Goal: Task Accomplishment & Management: Manage account settings

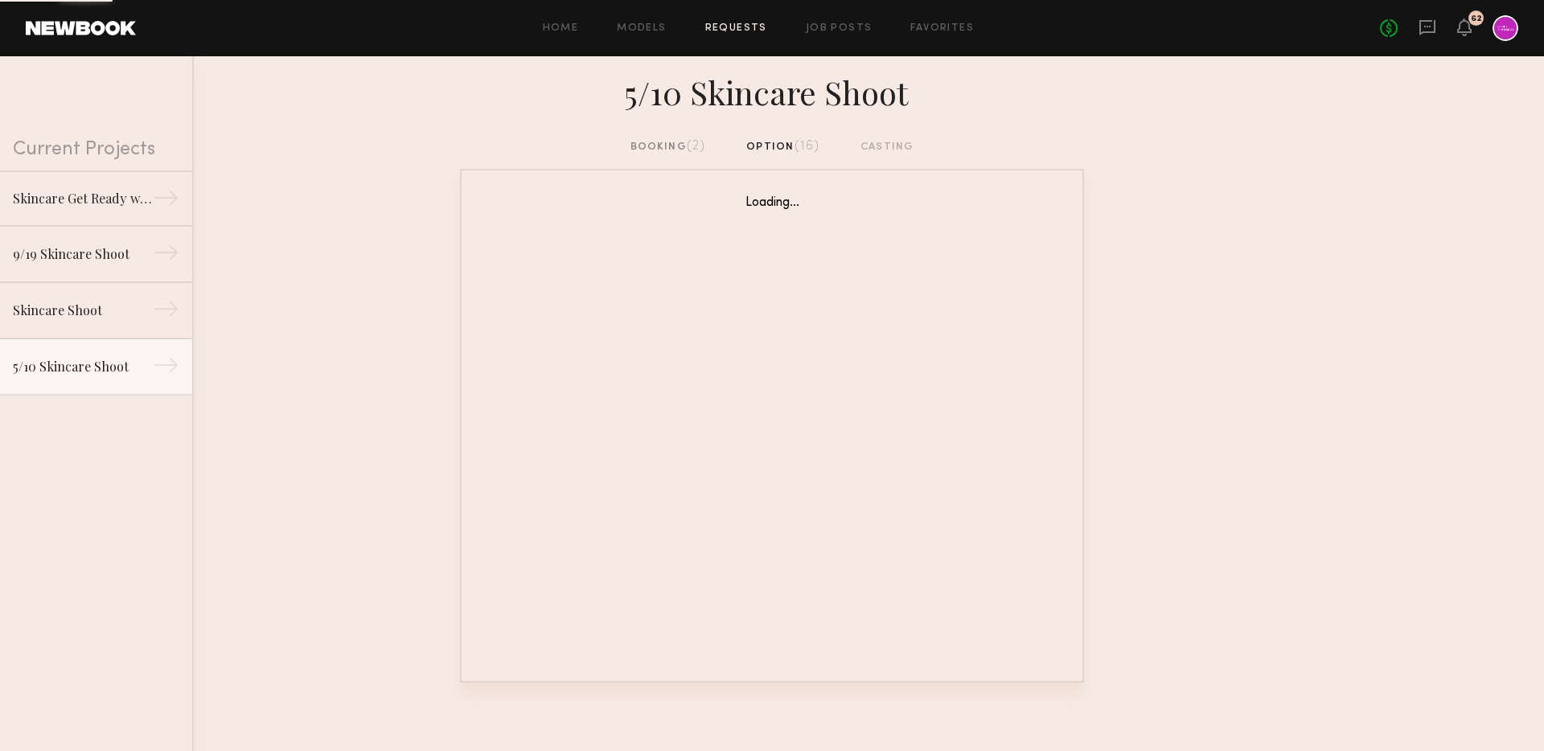
click at [860, 38] on div "Home Models Requests Job Posts Favorites Sign Out No fees up to $5,000 62" at bounding box center [827, 28] width 1382 height 26
click at [857, 24] on link "Job Posts" at bounding box center [839, 28] width 67 height 10
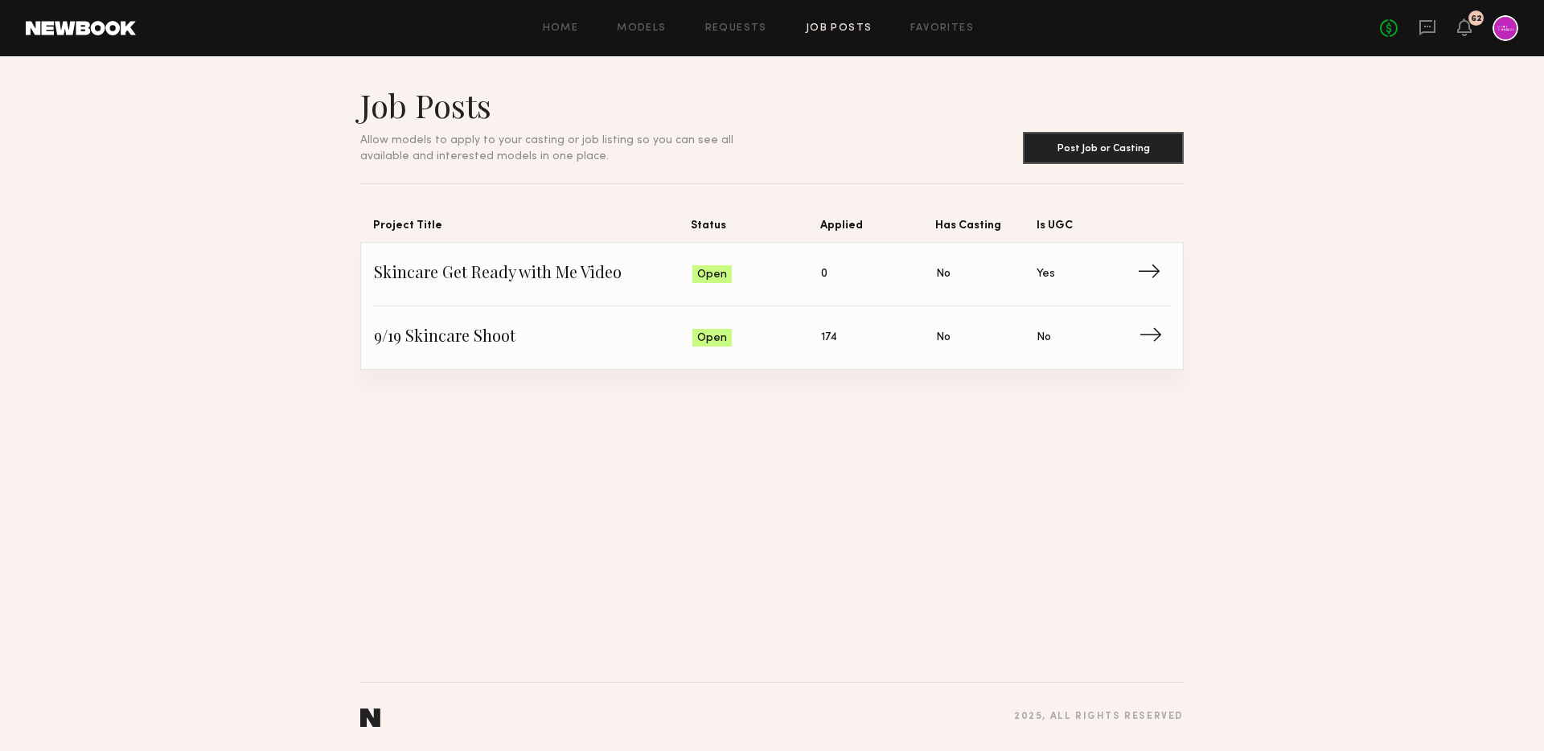
click at [588, 323] on link "9/19 Skincare Shoot Status: Open Applied: 174 Has Casting: No Is UGC: No →" at bounding box center [772, 337] width 796 height 63
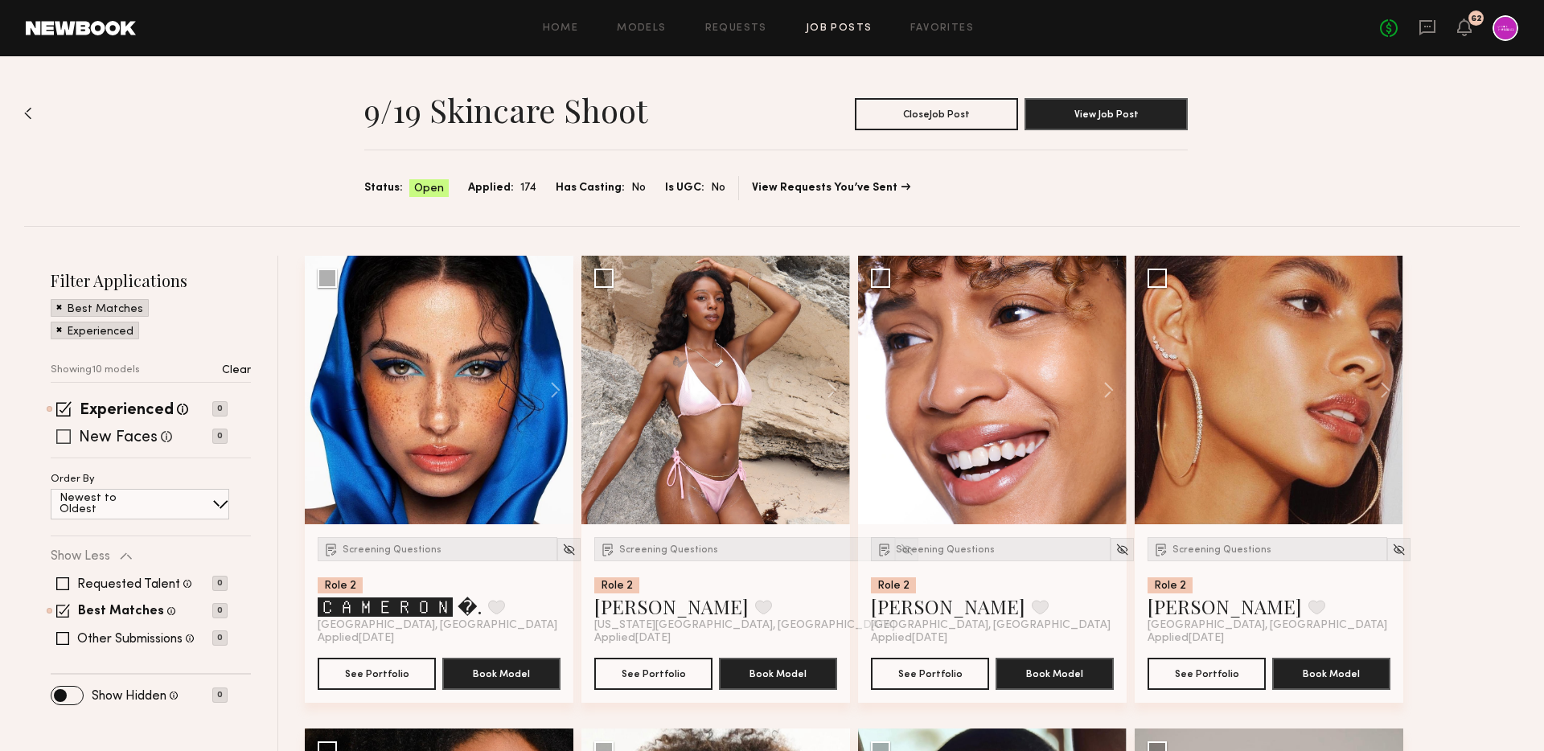
click at [141, 435] on label "New Faces" at bounding box center [118, 438] width 79 height 16
click at [105, 633] on label "Other Submissions" at bounding box center [129, 639] width 105 height 13
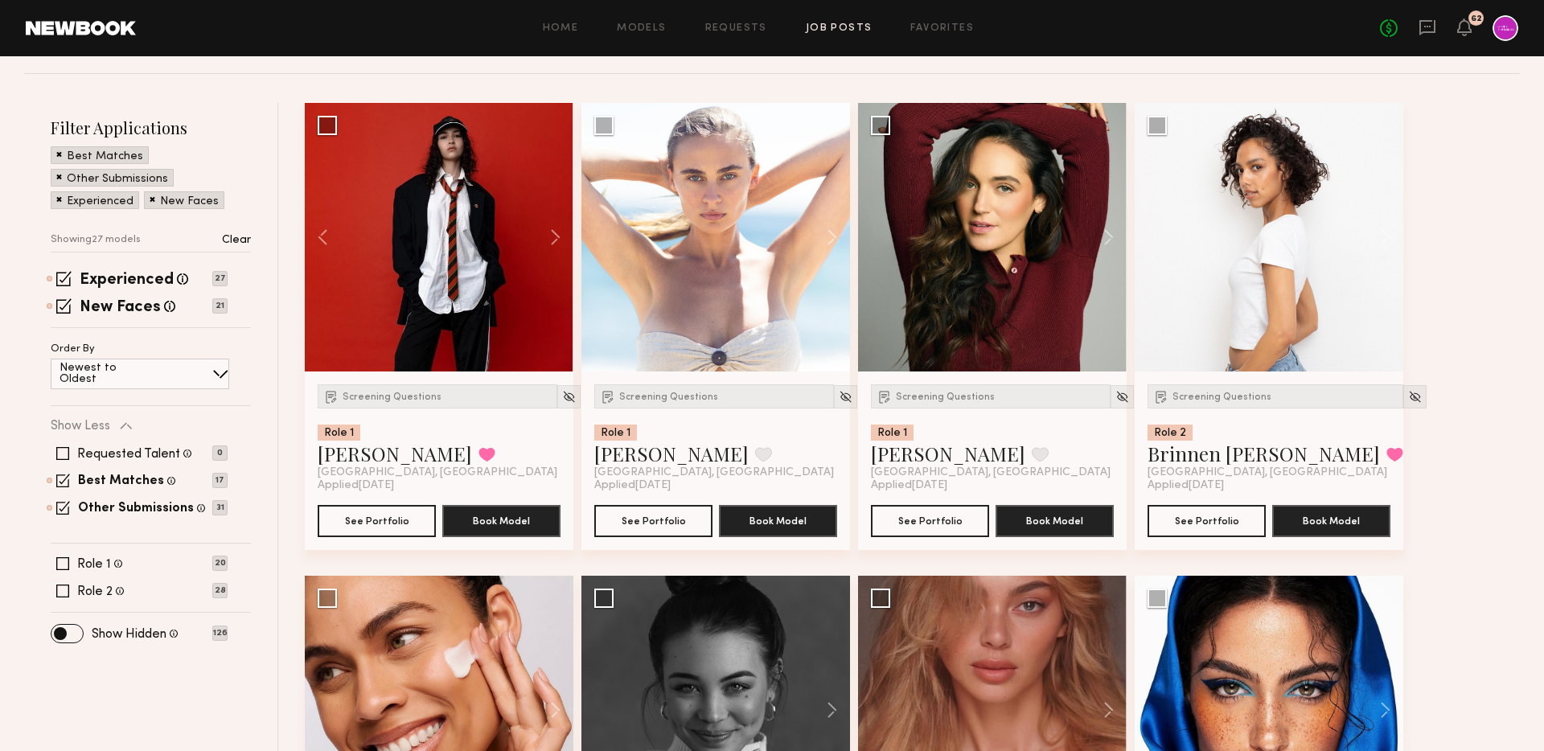
scroll to position [192, 0]
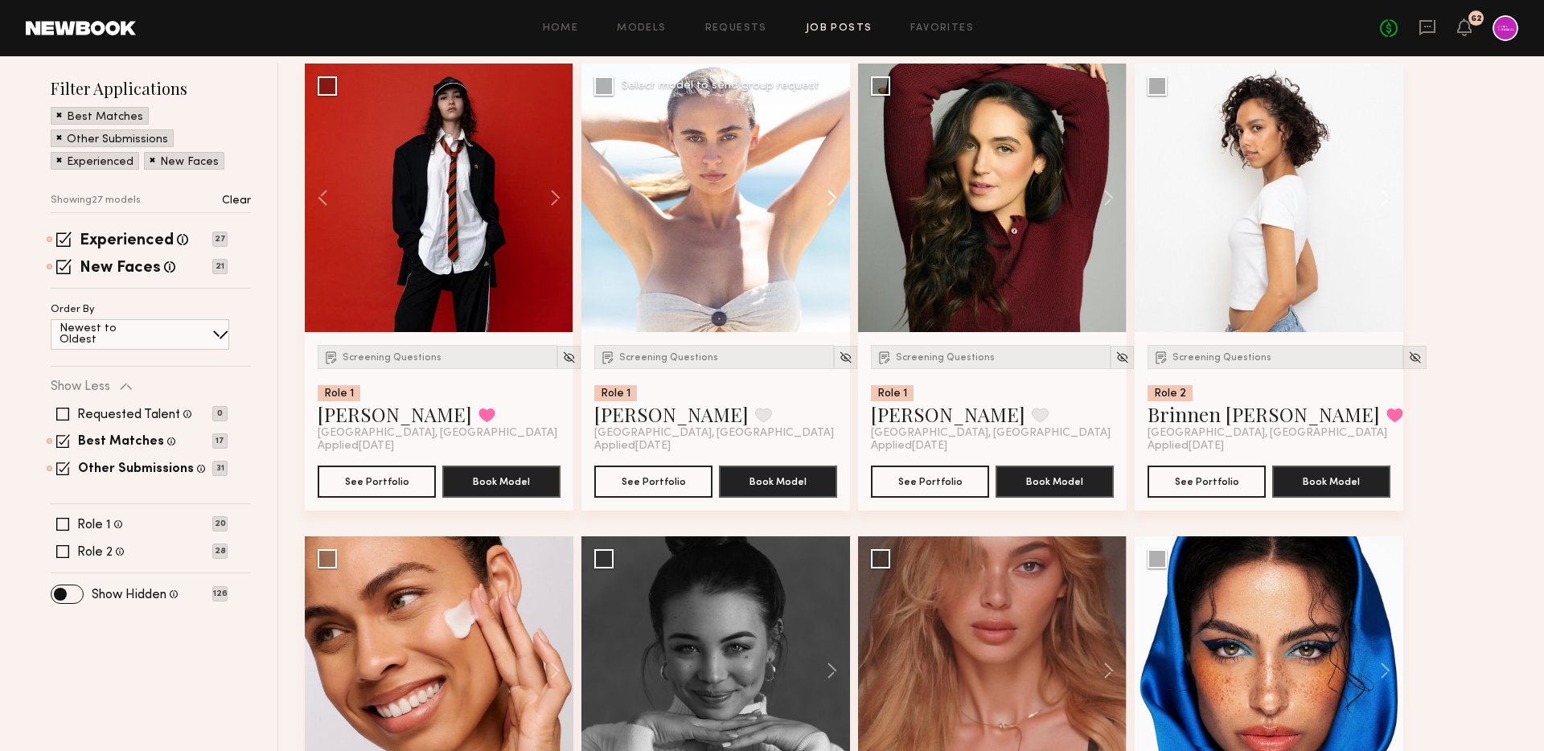
click at [833, 195] on button at bounding box center [823, 198] width 51 height 269
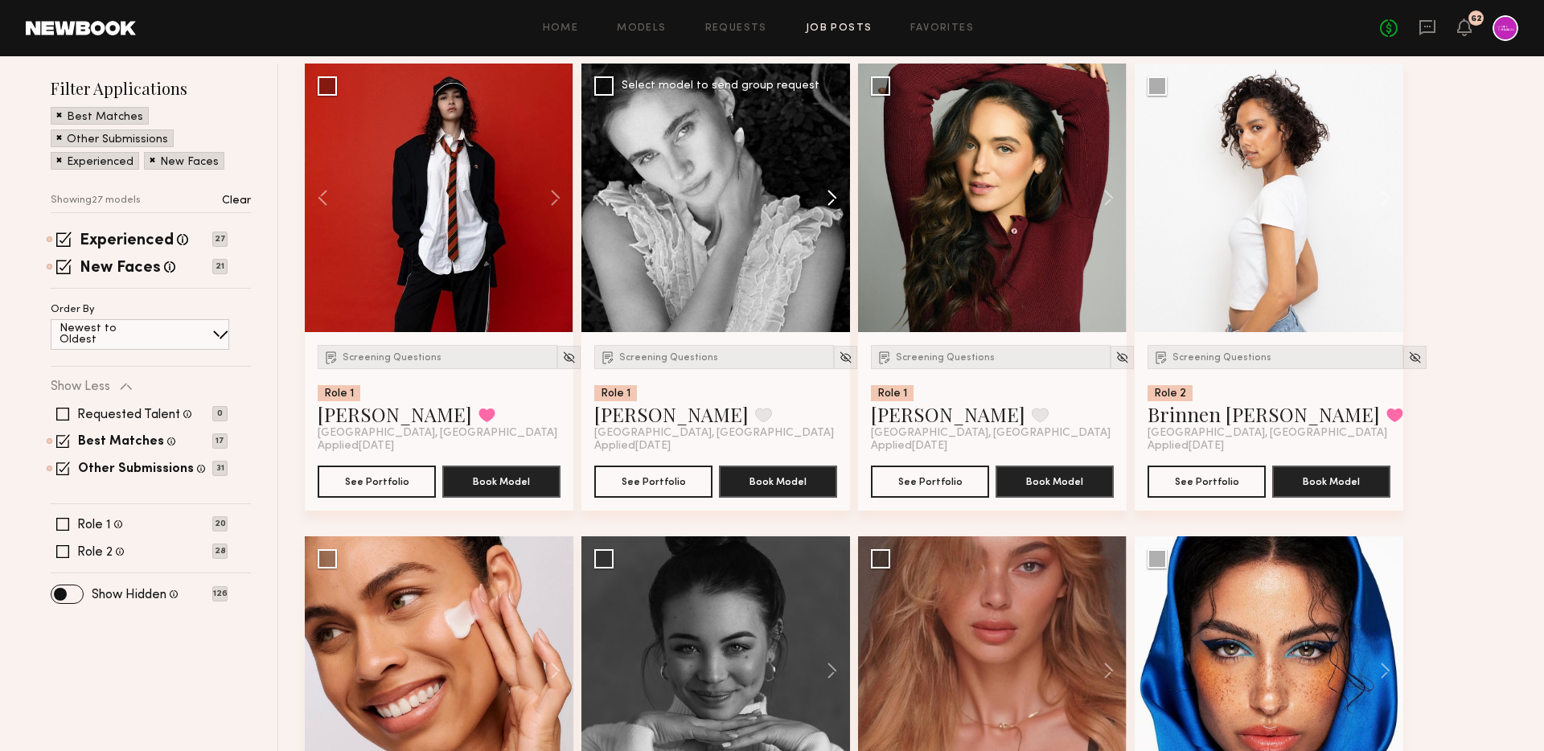
click at [833, 195] on button at bounding box center [823, 198] width 51 height 269
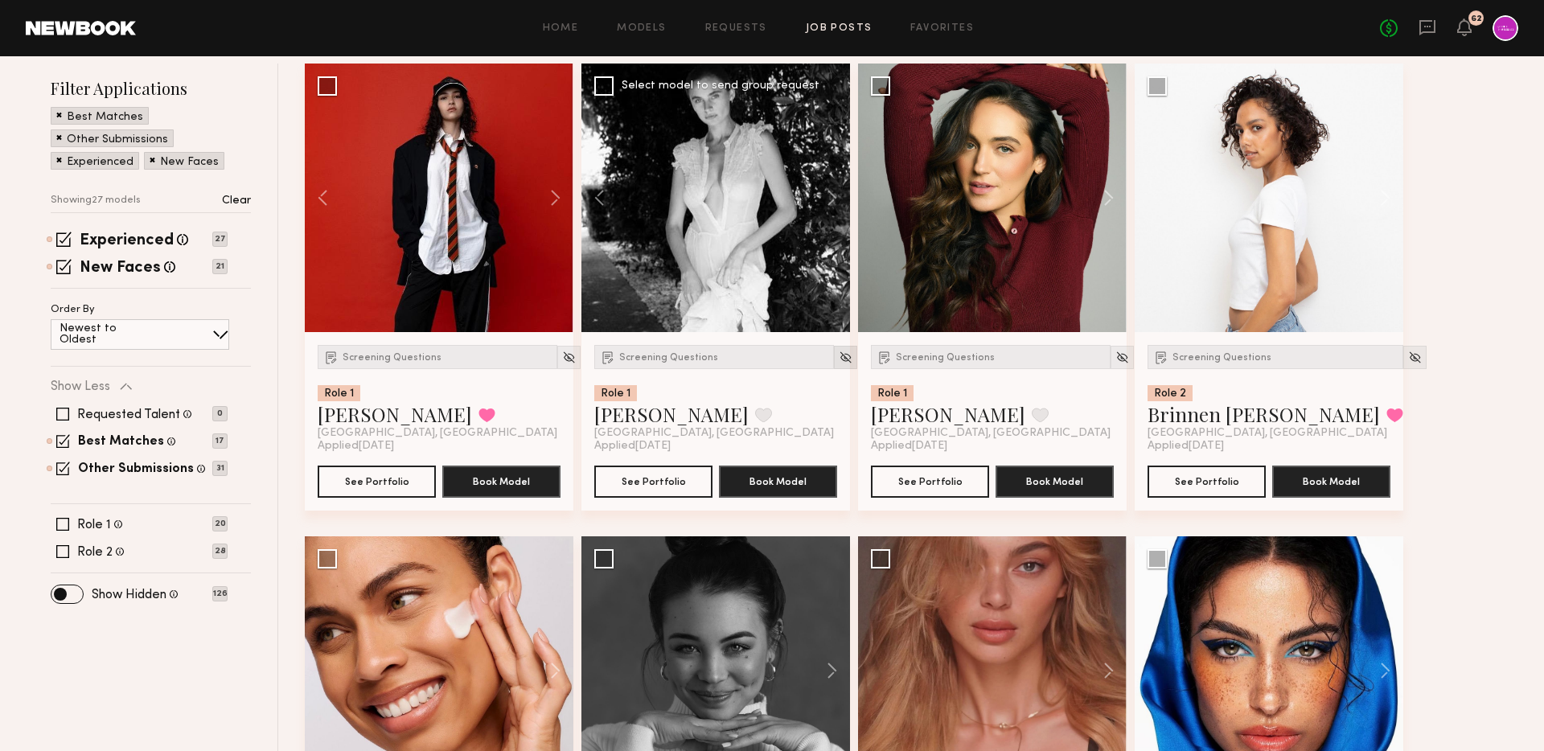
click at [838, 359] on img at bounding box center [845, 358] width 14 height 14
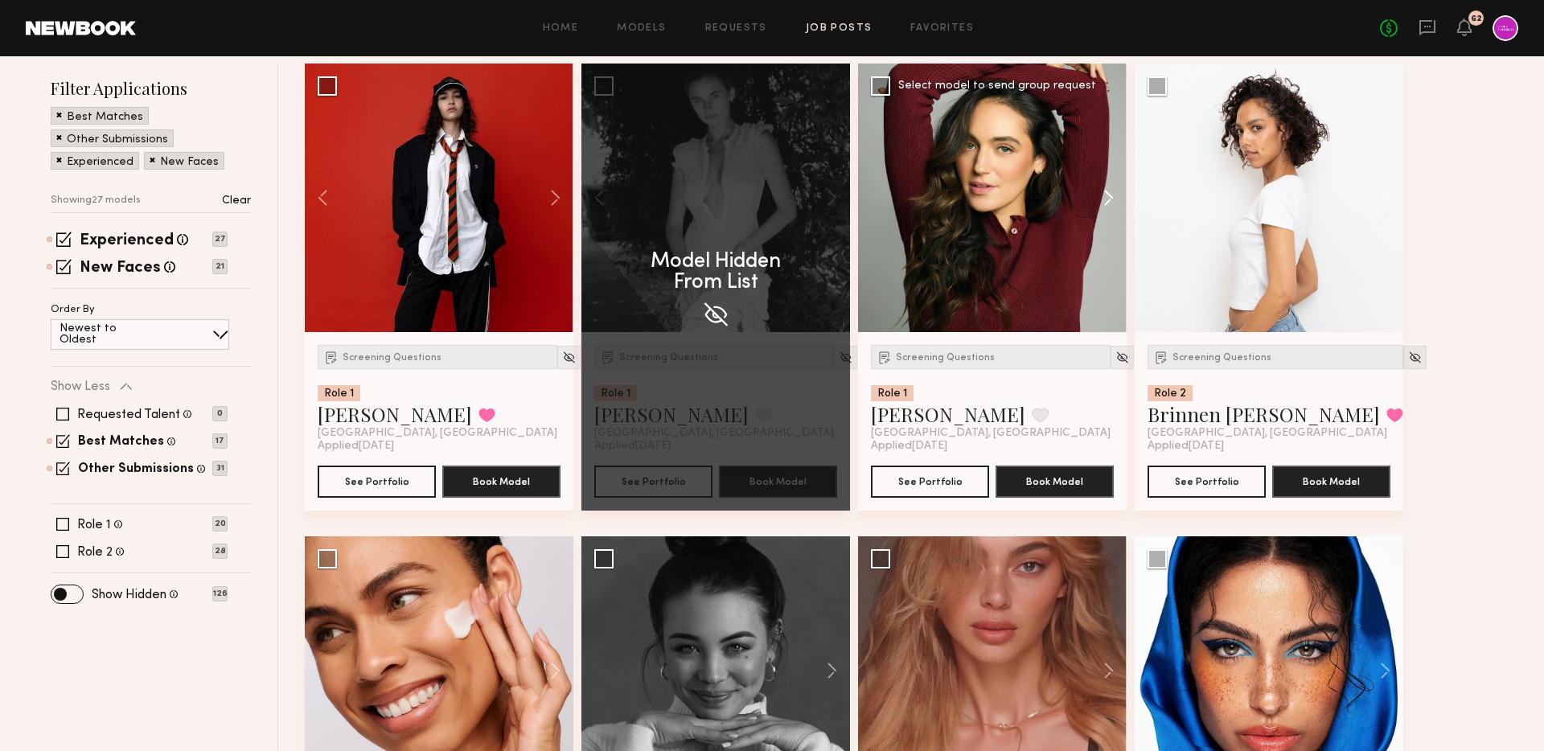
click at [1105, 191] on button at bounding box center [1100, 198] width 51 height 269
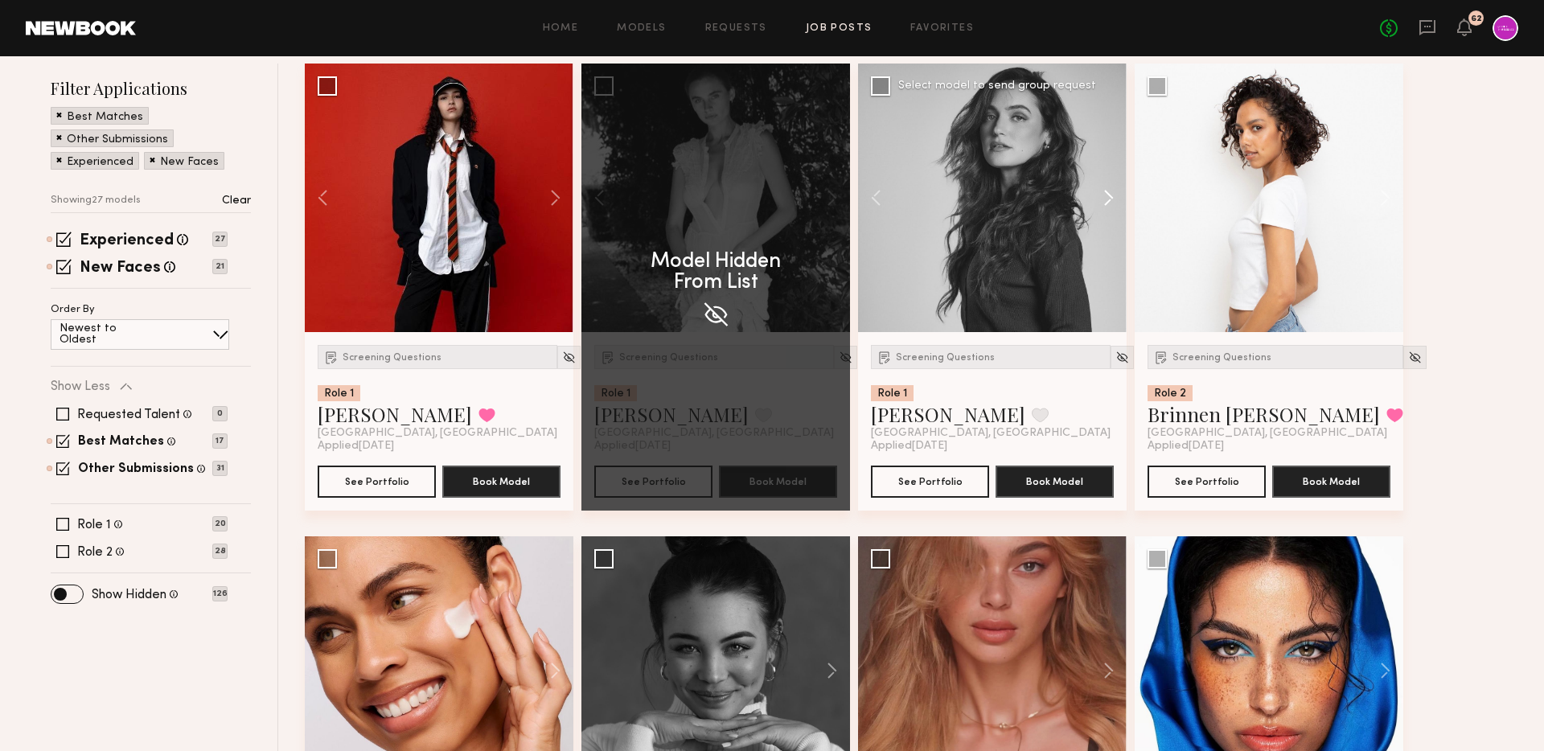
click at [1105, 191] on button at bounding box center [1100, 198] width 51 height 269
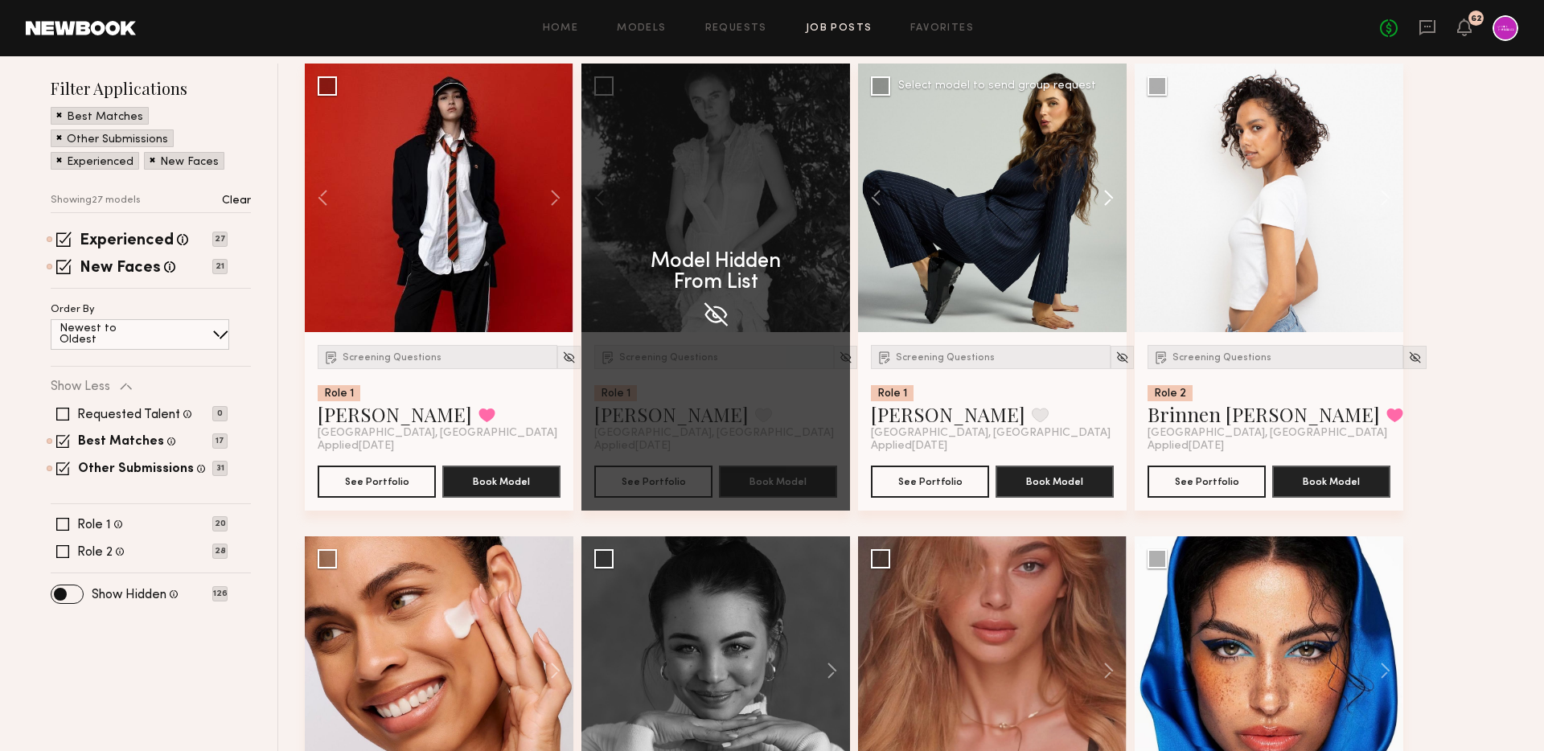
click at [1105, 191] on button at bounding box center [1100, 198] width 51 height 269
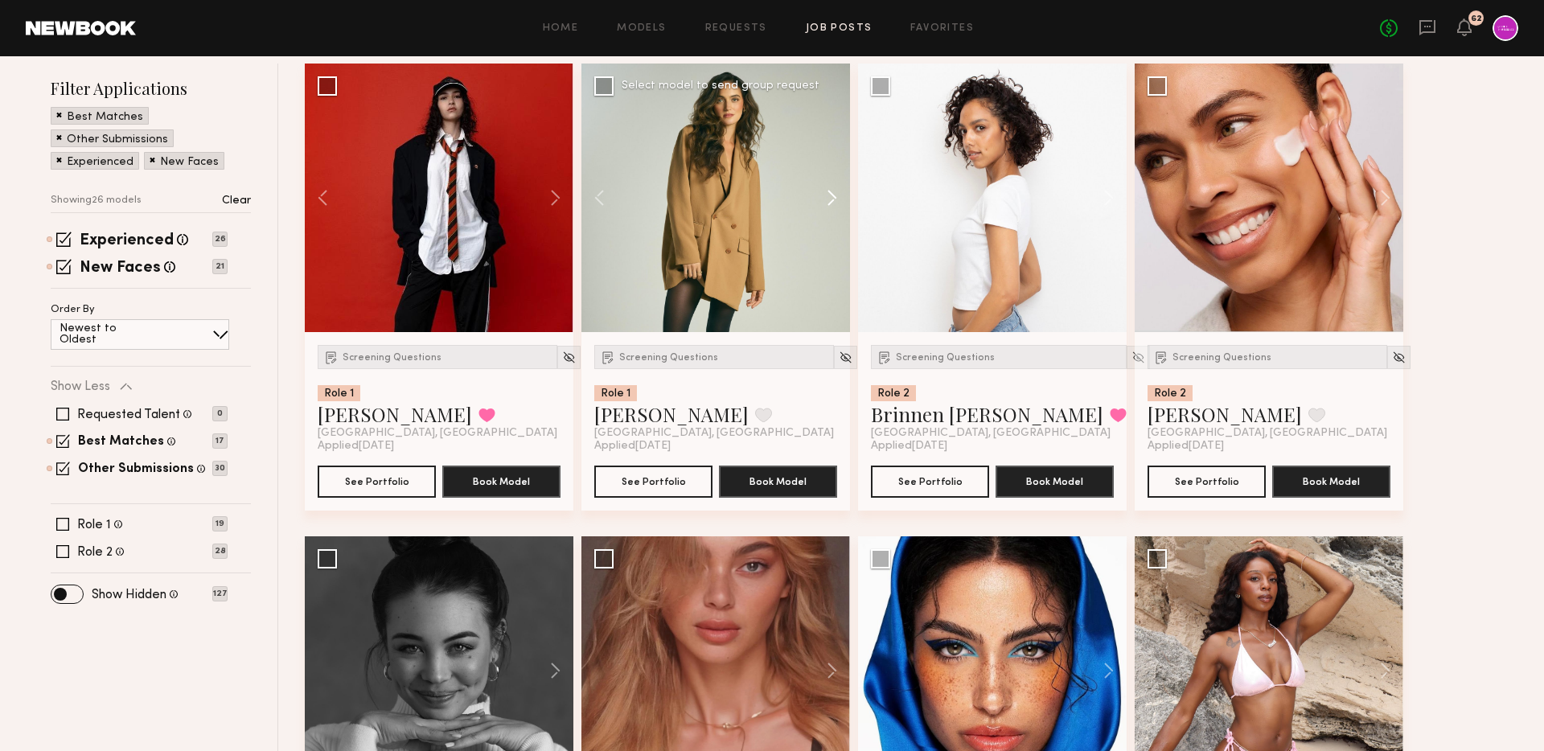
click at [830, 198] on button at bounding box center [823, 198] width 51 height 269
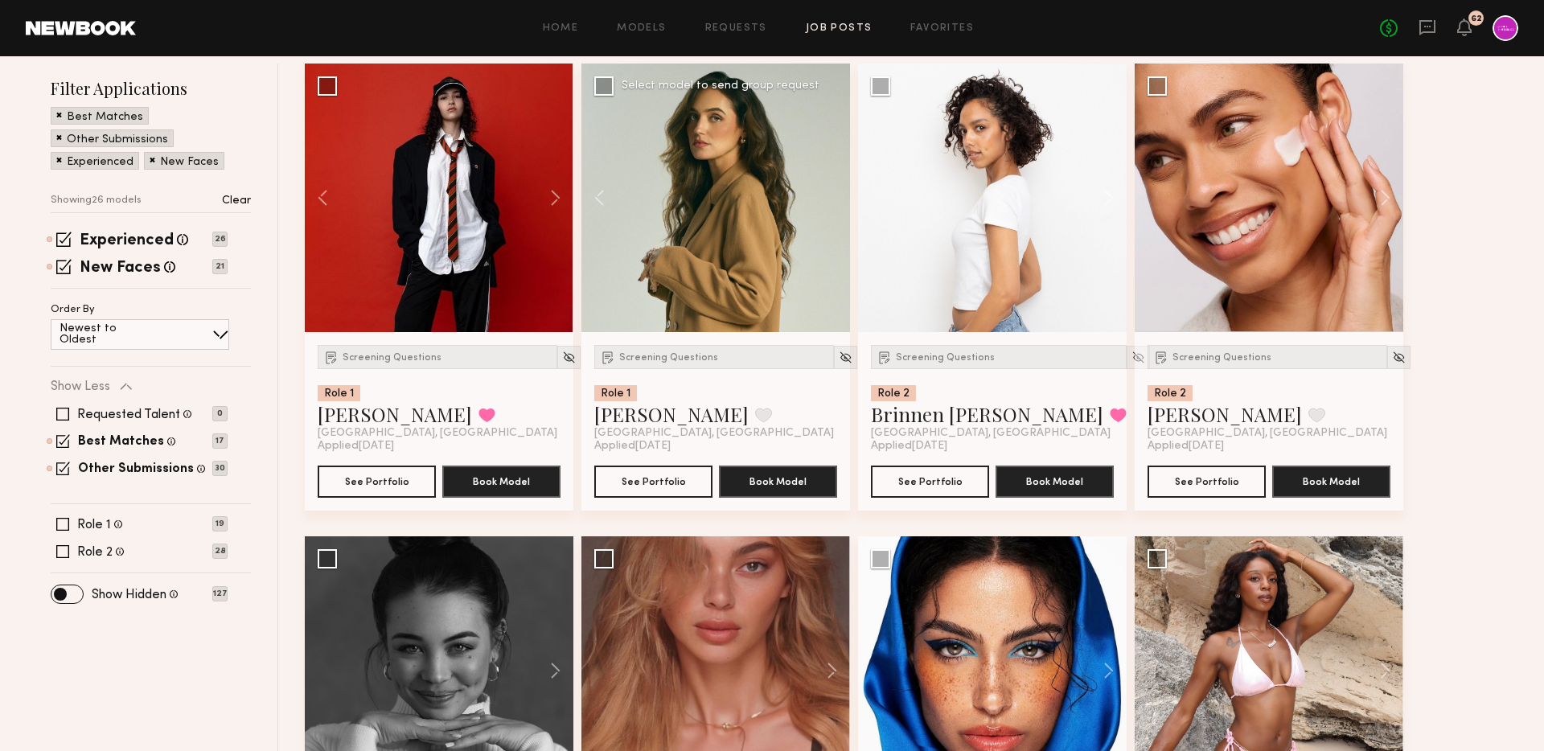
click at [830, 198] on div at bounding box center [715, 198] width 269 height 269
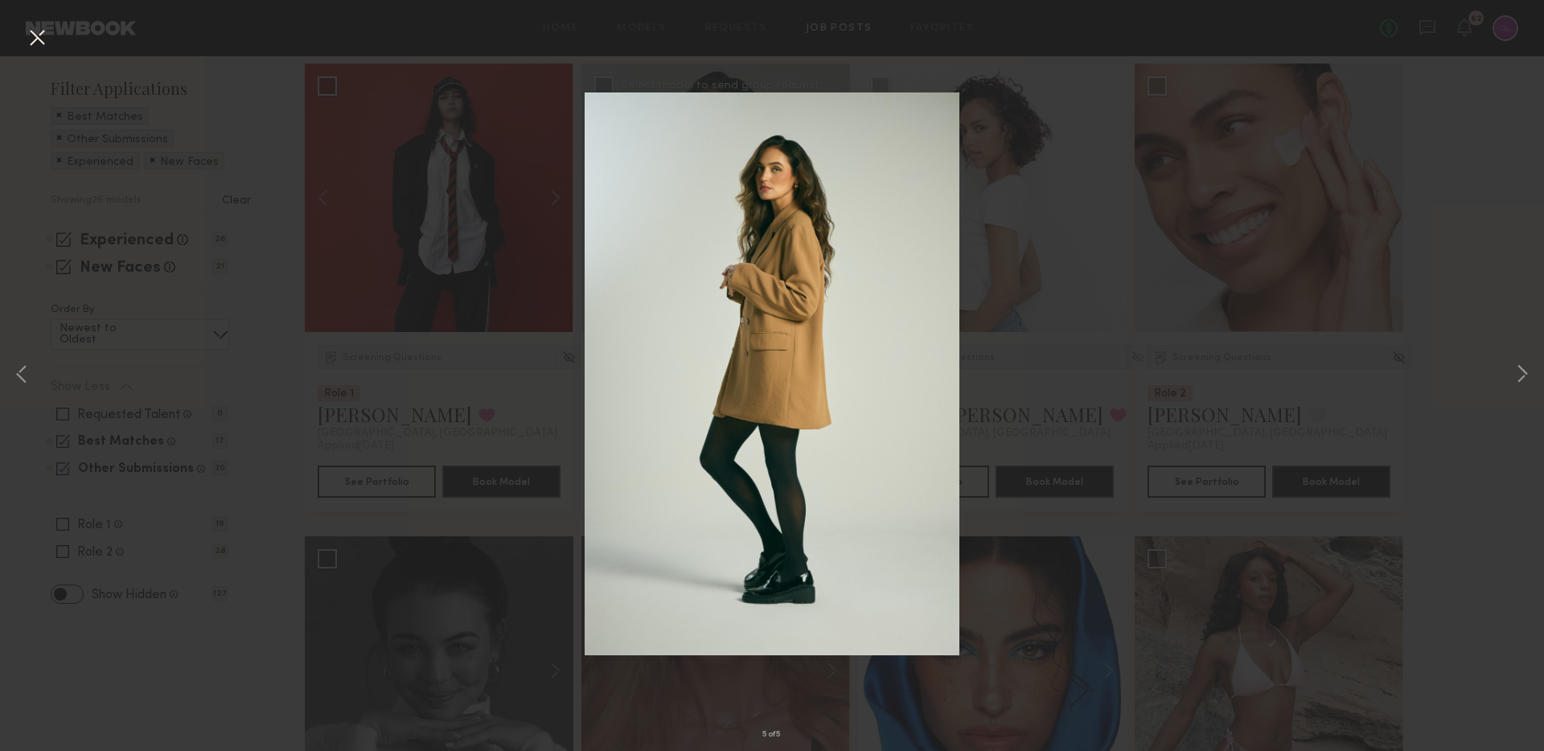
click at [1064, 240] on div "5 of 5" at bounding box center [772, 375] width 1544 height 751
click at [55, 23] on div "5 of 5" at bounding box center [772, 375] width 1544 height 751
click at [39, 30] on button at bounding box center [37, 38] width 26 height 29
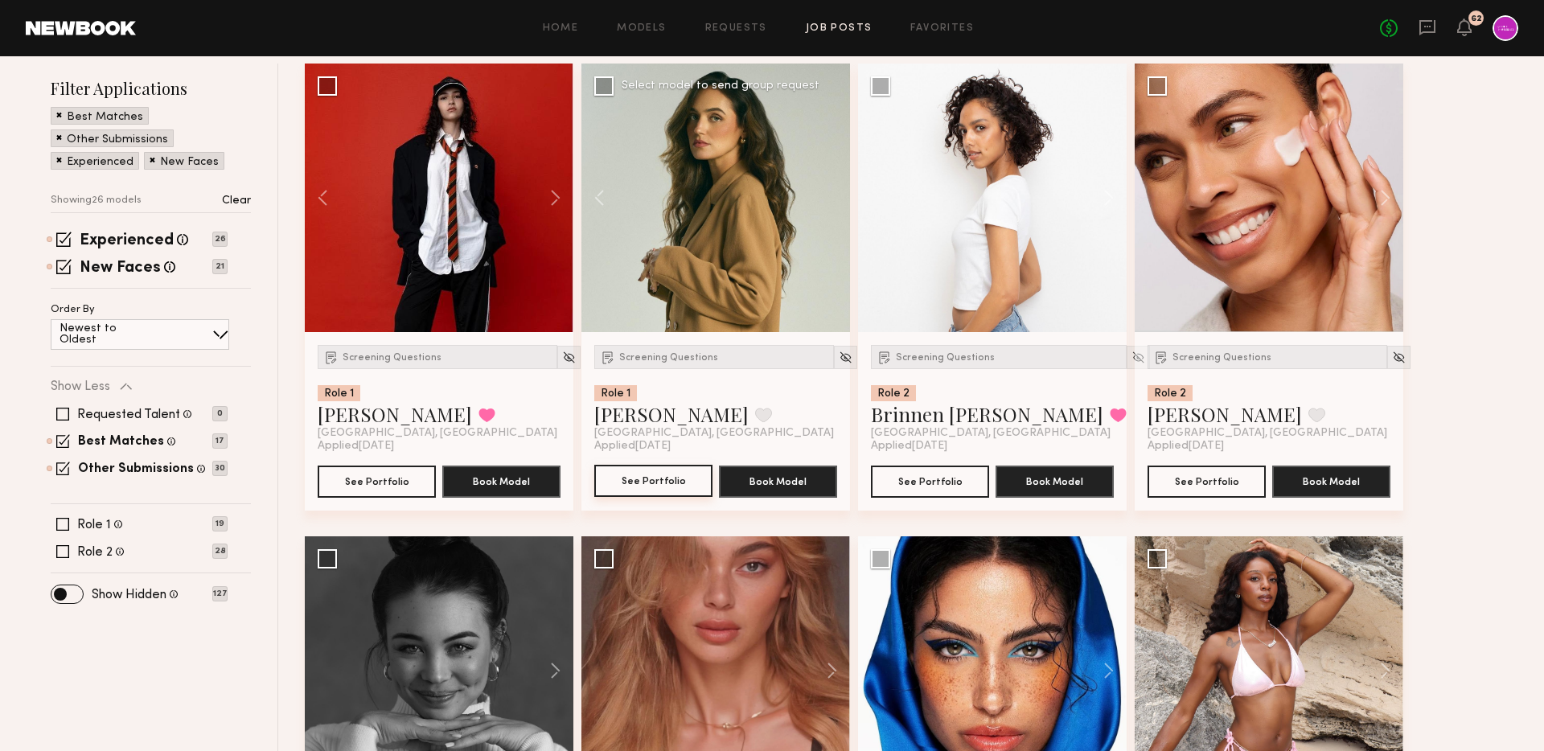
click at [648, 474] on button "See Portfolio" at bounding box center [653, 481] width 118 height 32
click at [1388, 190] on button at bounding box center [1376, 198] width 51 height 269
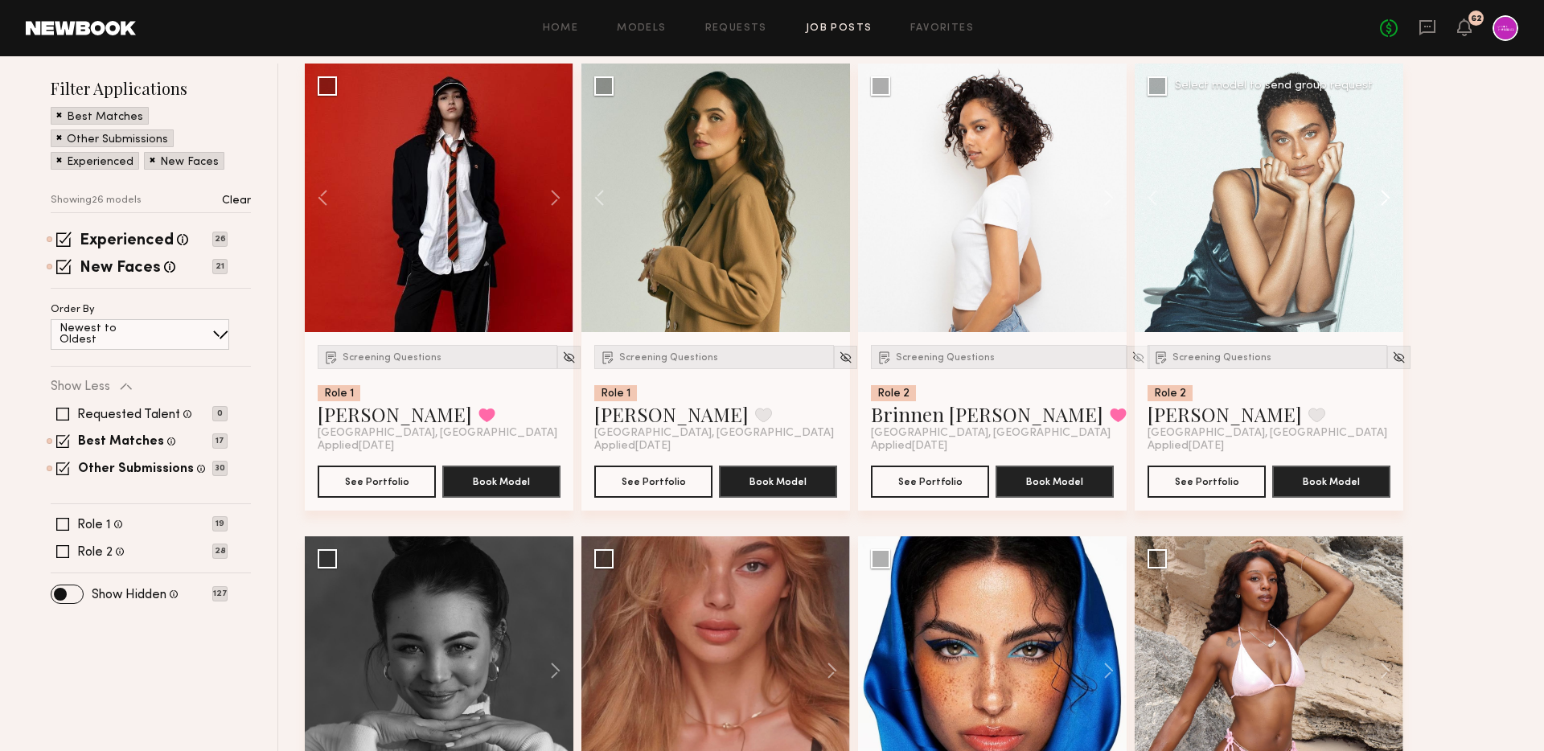
click at [1388, 190] on button at bounding box center [1376, 198] width 51 height 269
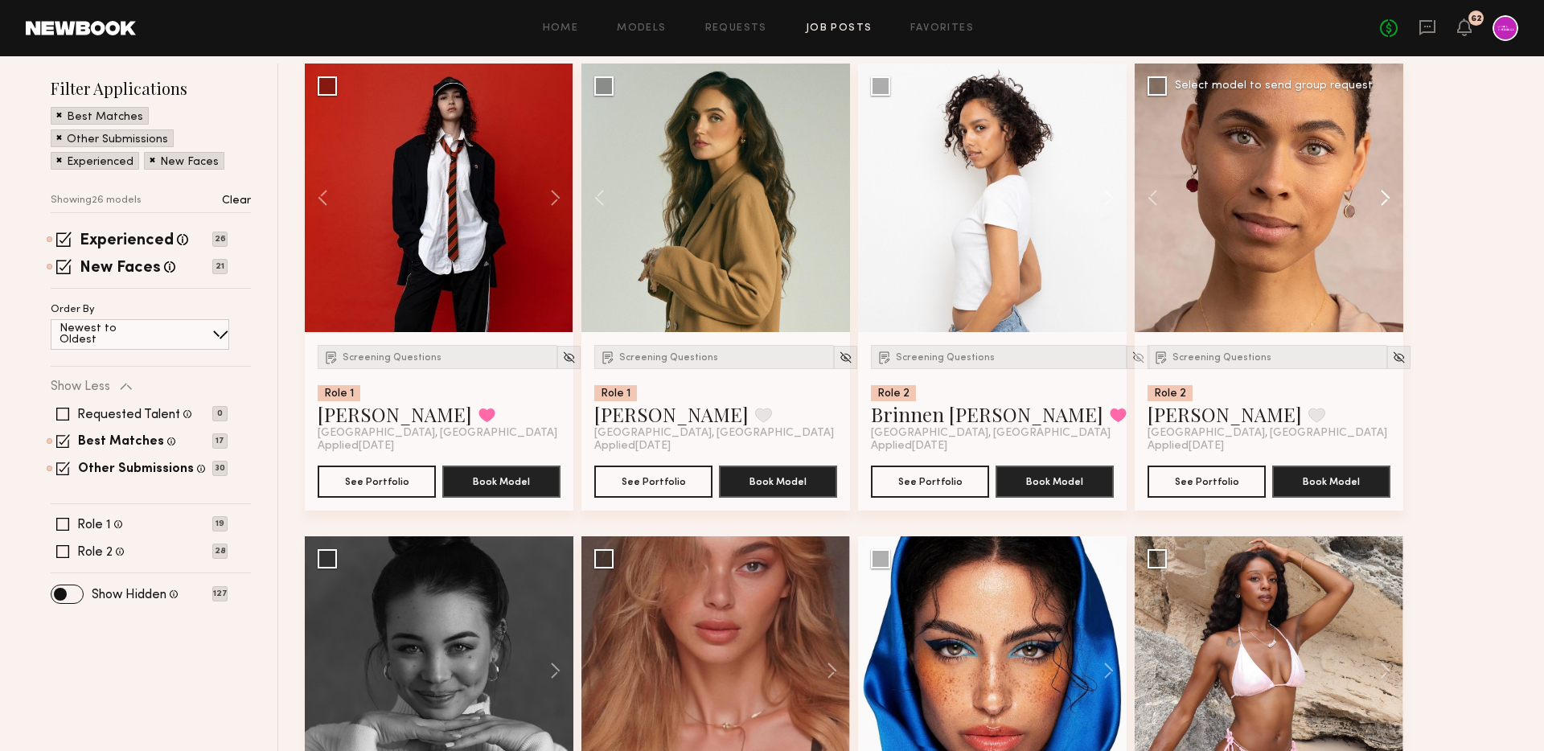
click at [1388, 190] on button at bounding box center [1376, 198] width 51 height 269
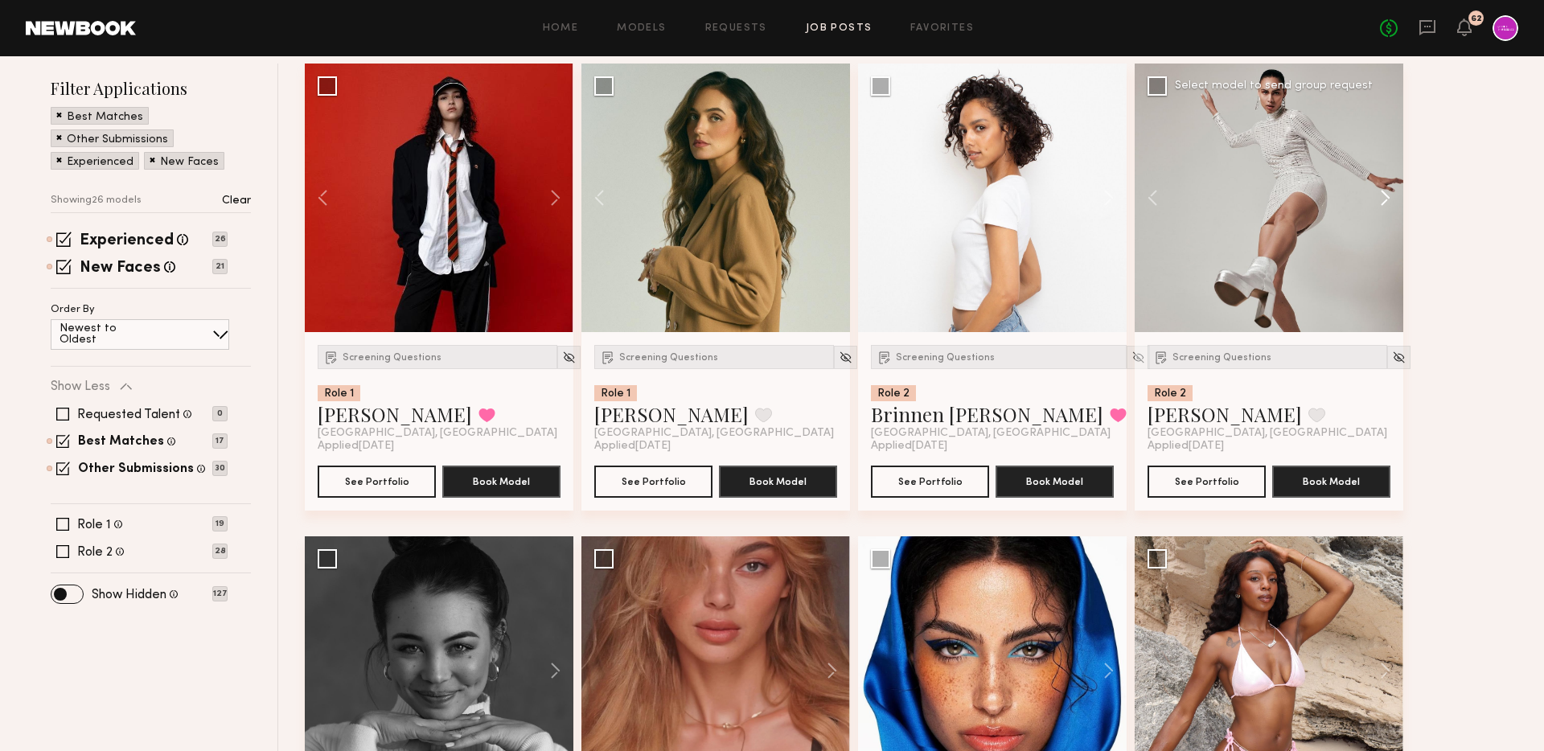
click at [1388, 190] on button at bounding box center [1376, 198] width 51 height 269
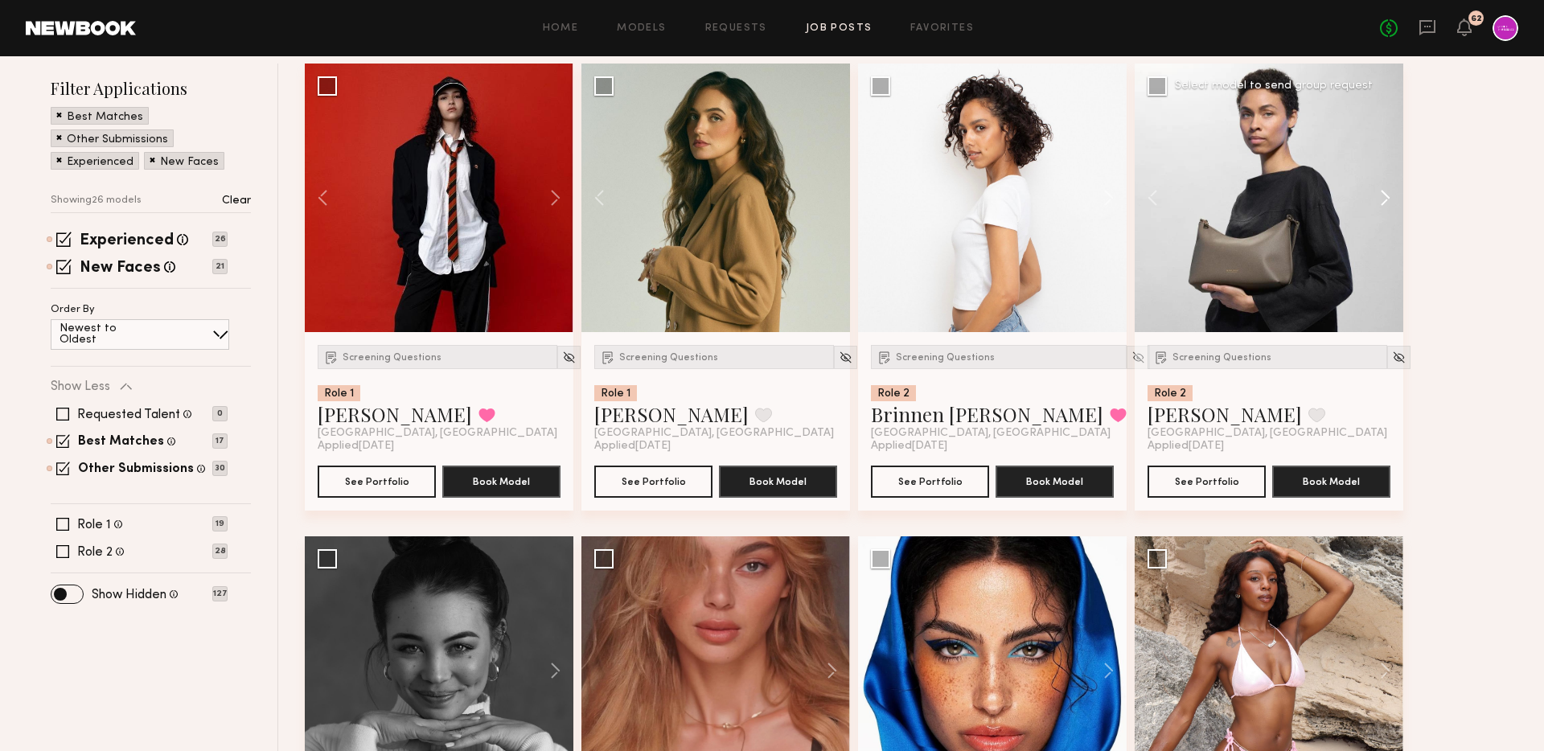
click at [1388, 190] on button at bounding box center [1376, 198] width 51 height 269
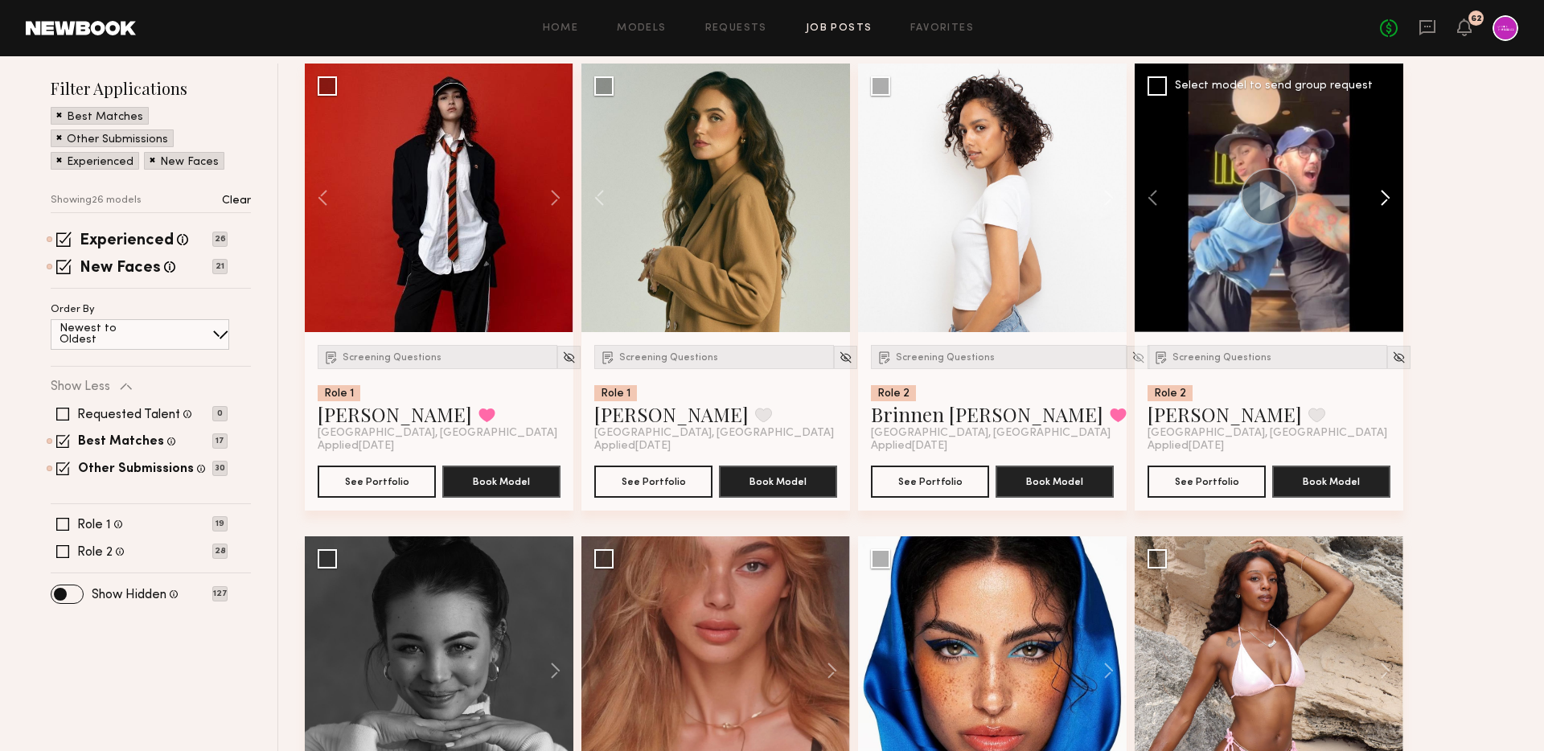
click at [1388, 190] on button at bounding box center [1376, 198] width 51 height 269
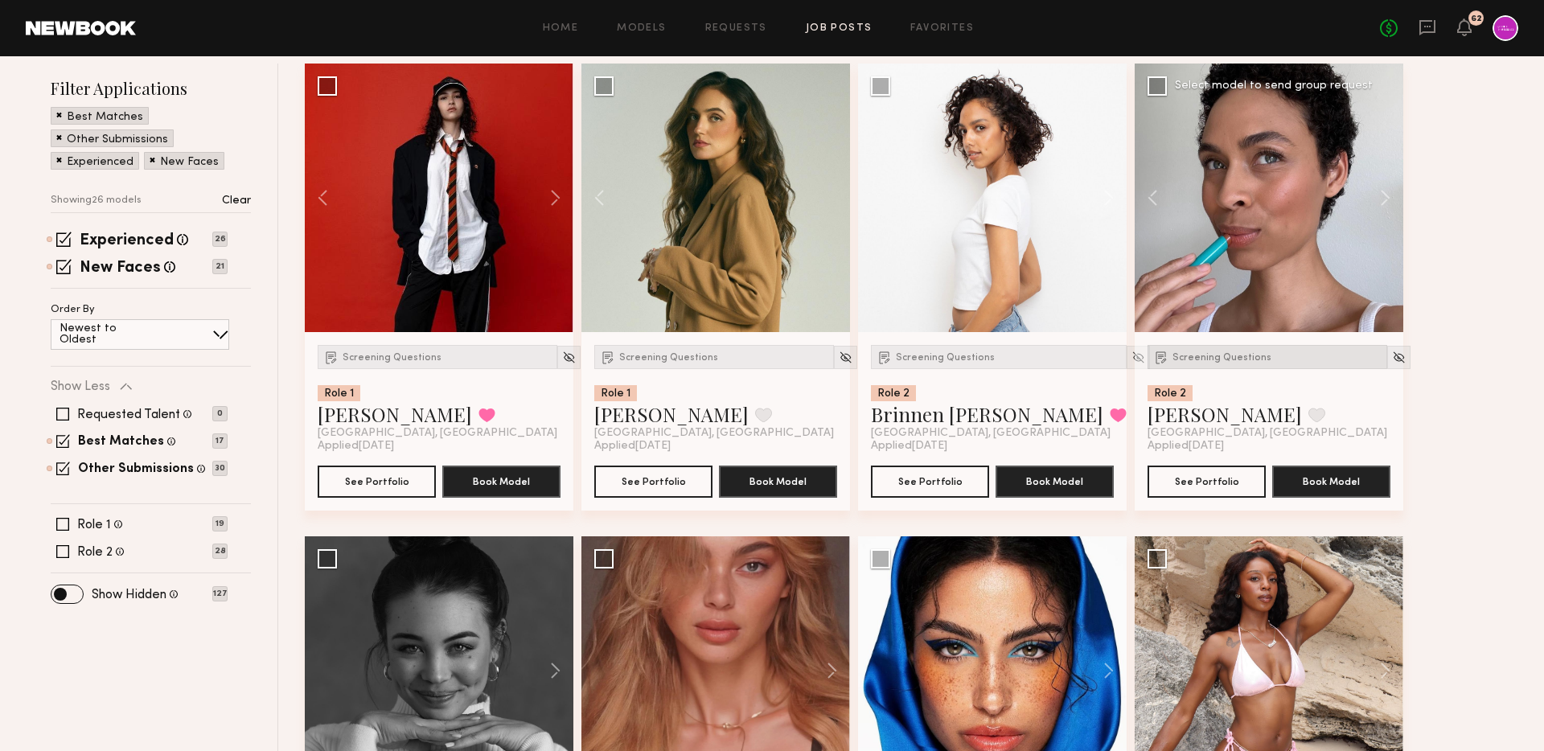
click at [1240, 365] on div "Screening Questions" at bounding box center [1267, 357] width 240 height 24
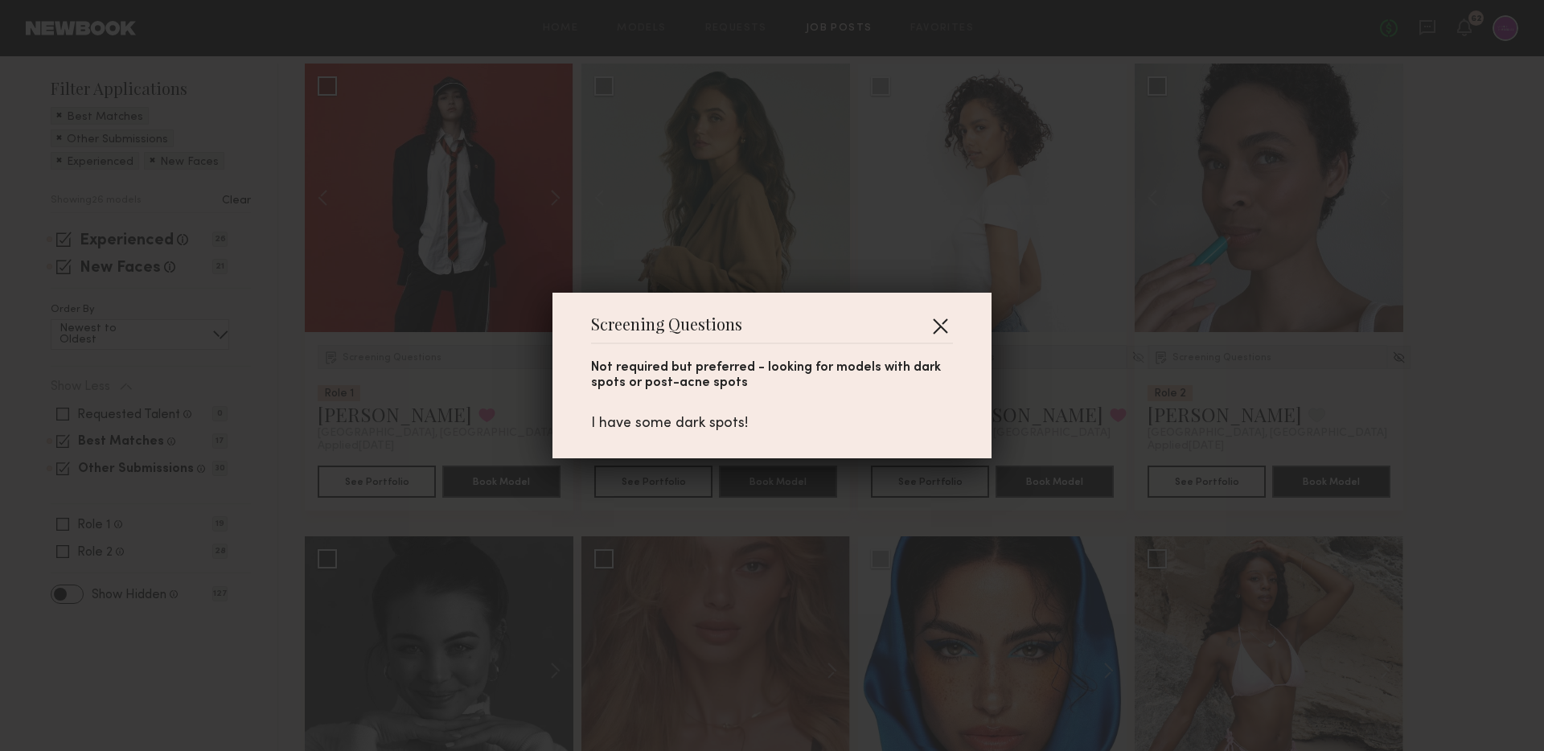
click at [934, 316] on button "button" at bounding box center [940, 326] width 26 height 26
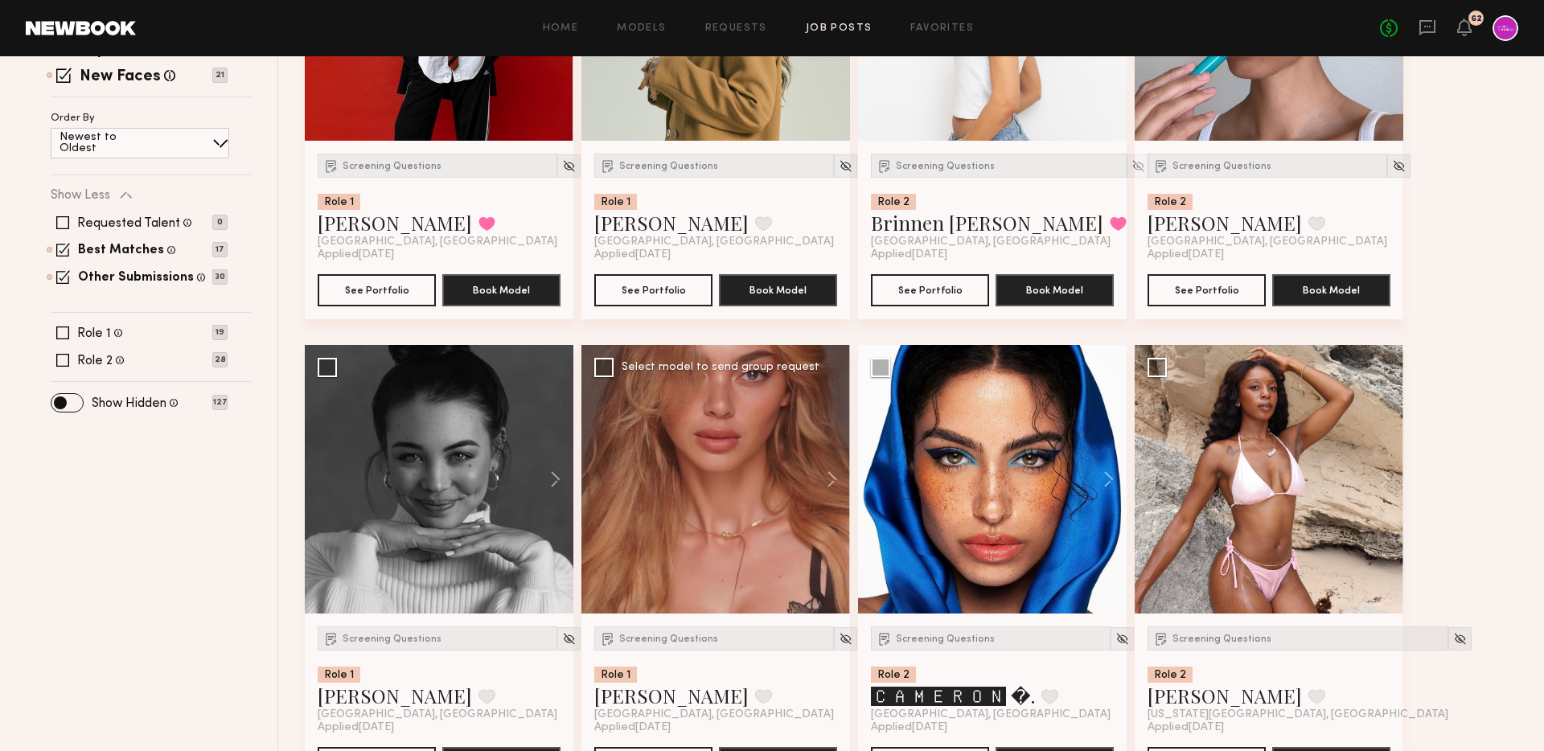
scroll to position [500, 0]
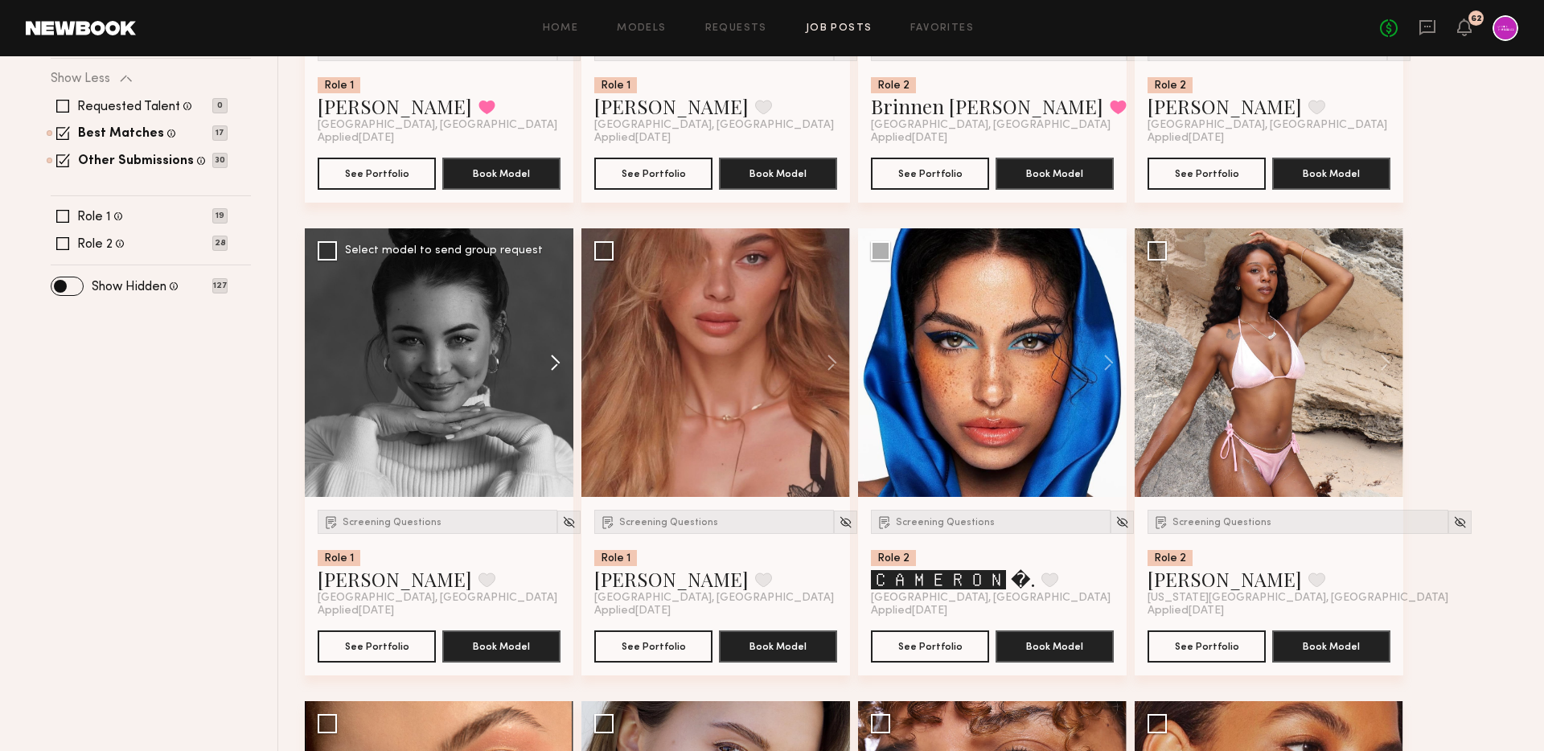
click at [551, 366] on button at bounding box center [547, 362] width 51 height 269
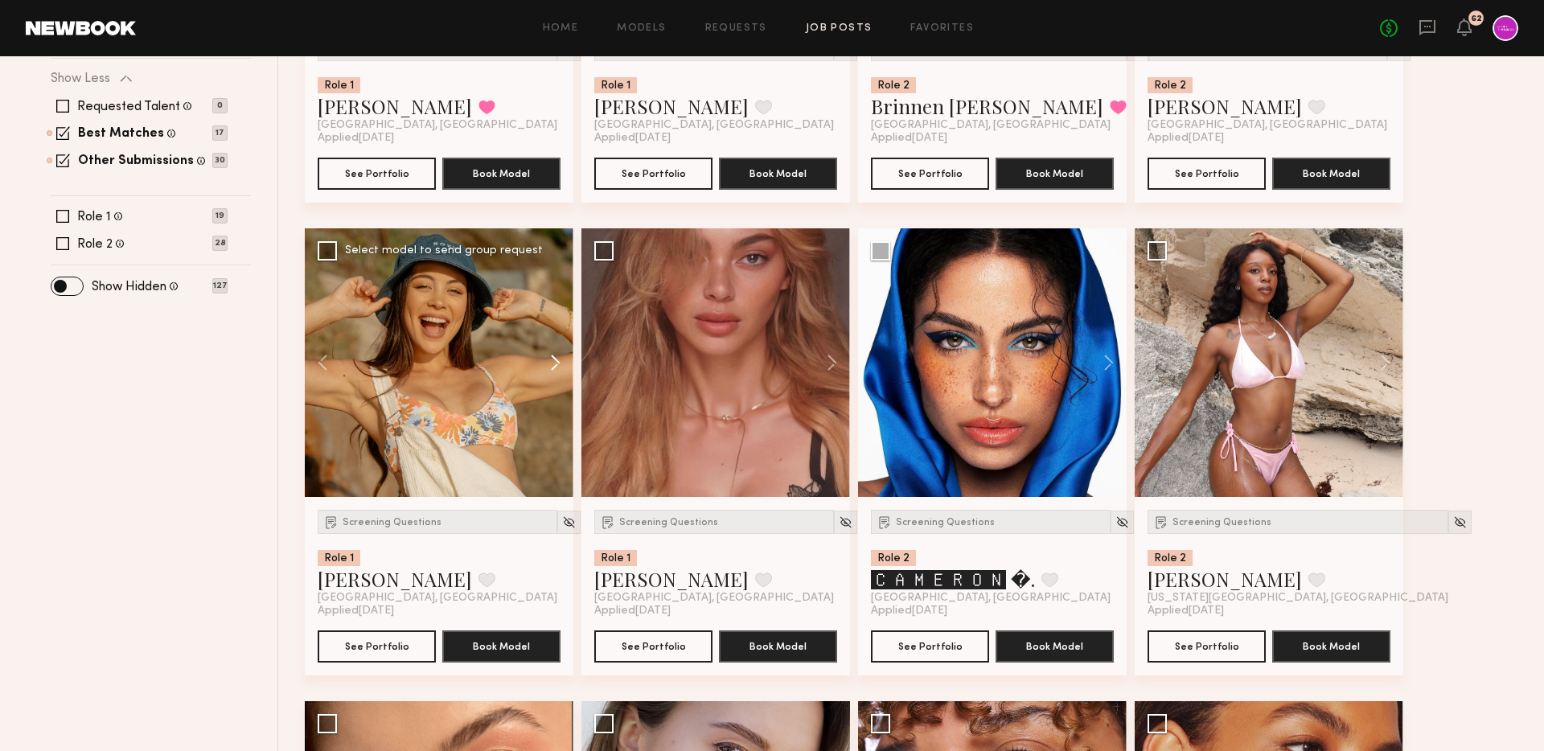
click at [551, 366] on button at bounding box center [547, 362] width 51 height 269
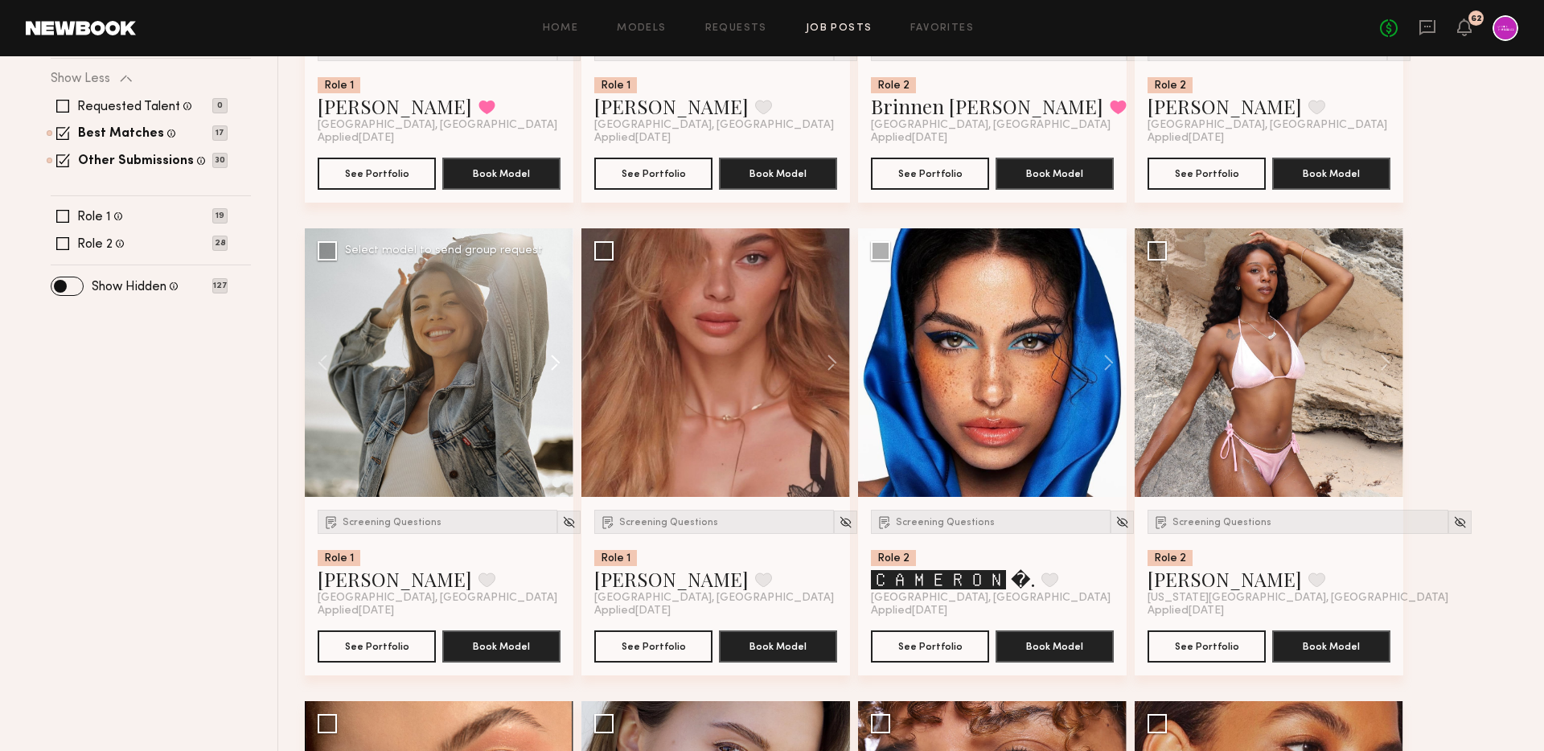
click at [551, 366] on button at bounding box center [547, 362] width 51 height 269
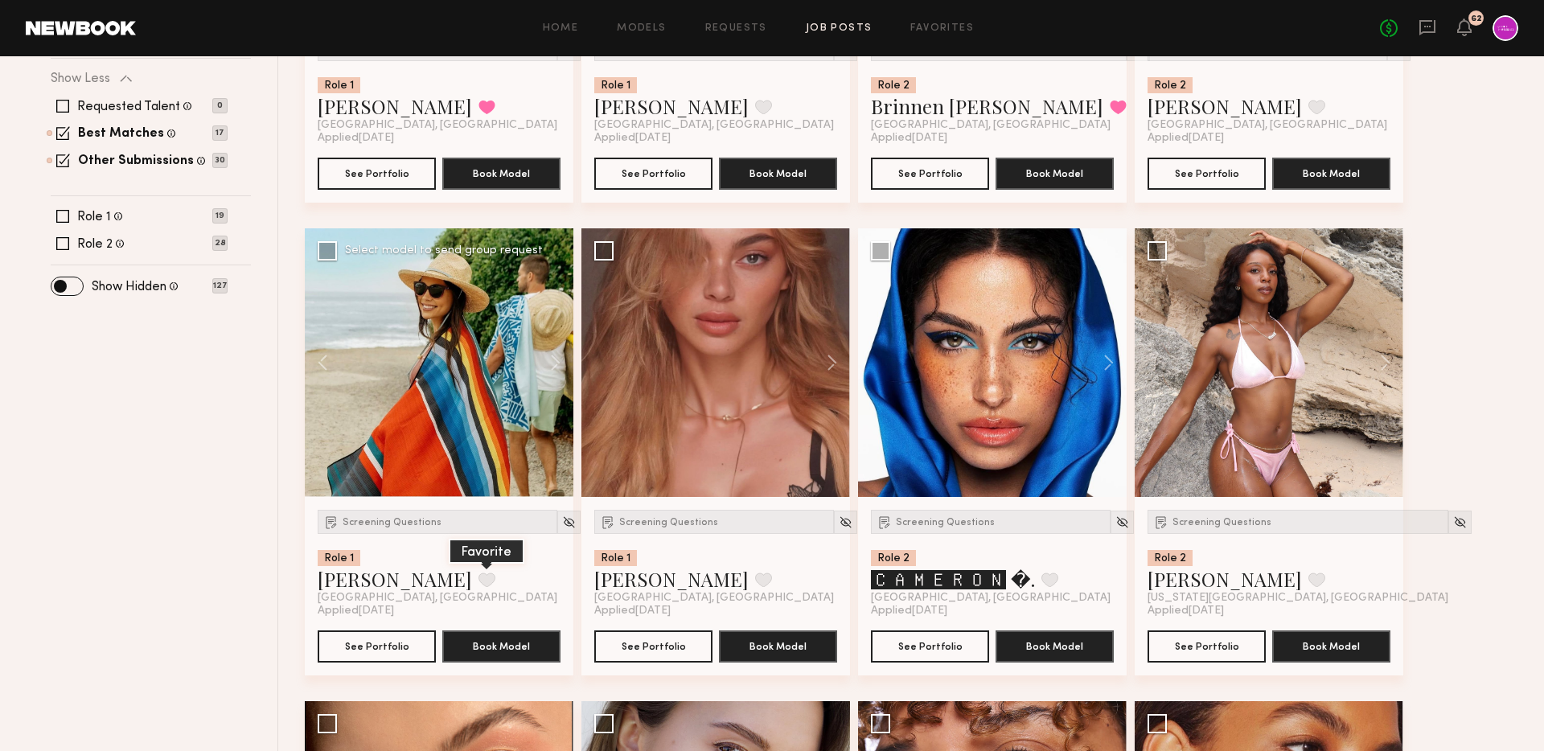
click at [478, 581] on button at bounding box center [486, 579] width 17 height 14
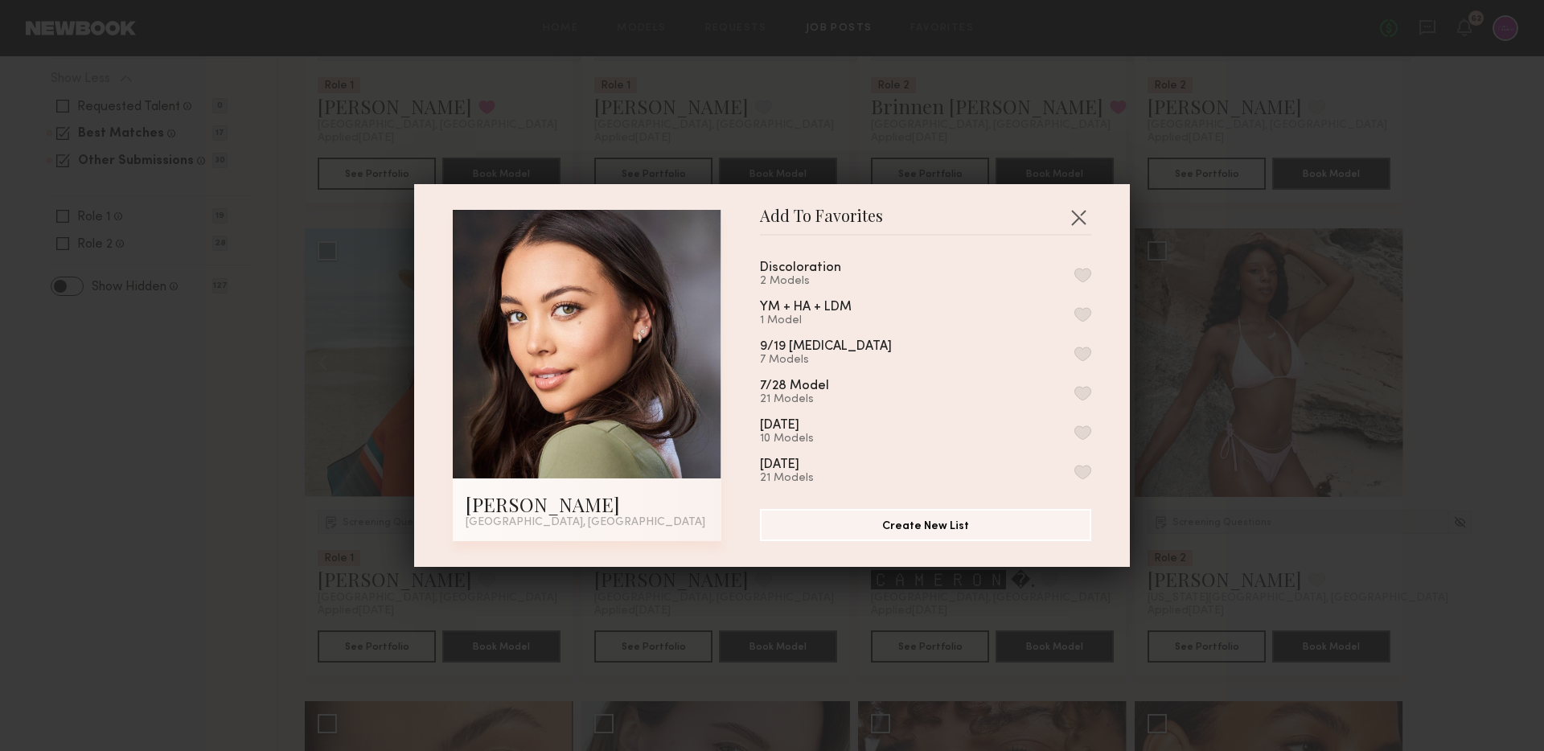
click at [1084, 347] on button "button" at bounding box center [1082, 353] width 17 height 14
click at [1072, 228] on button "button" at bounding box center [1078, 217] width 26 height 26
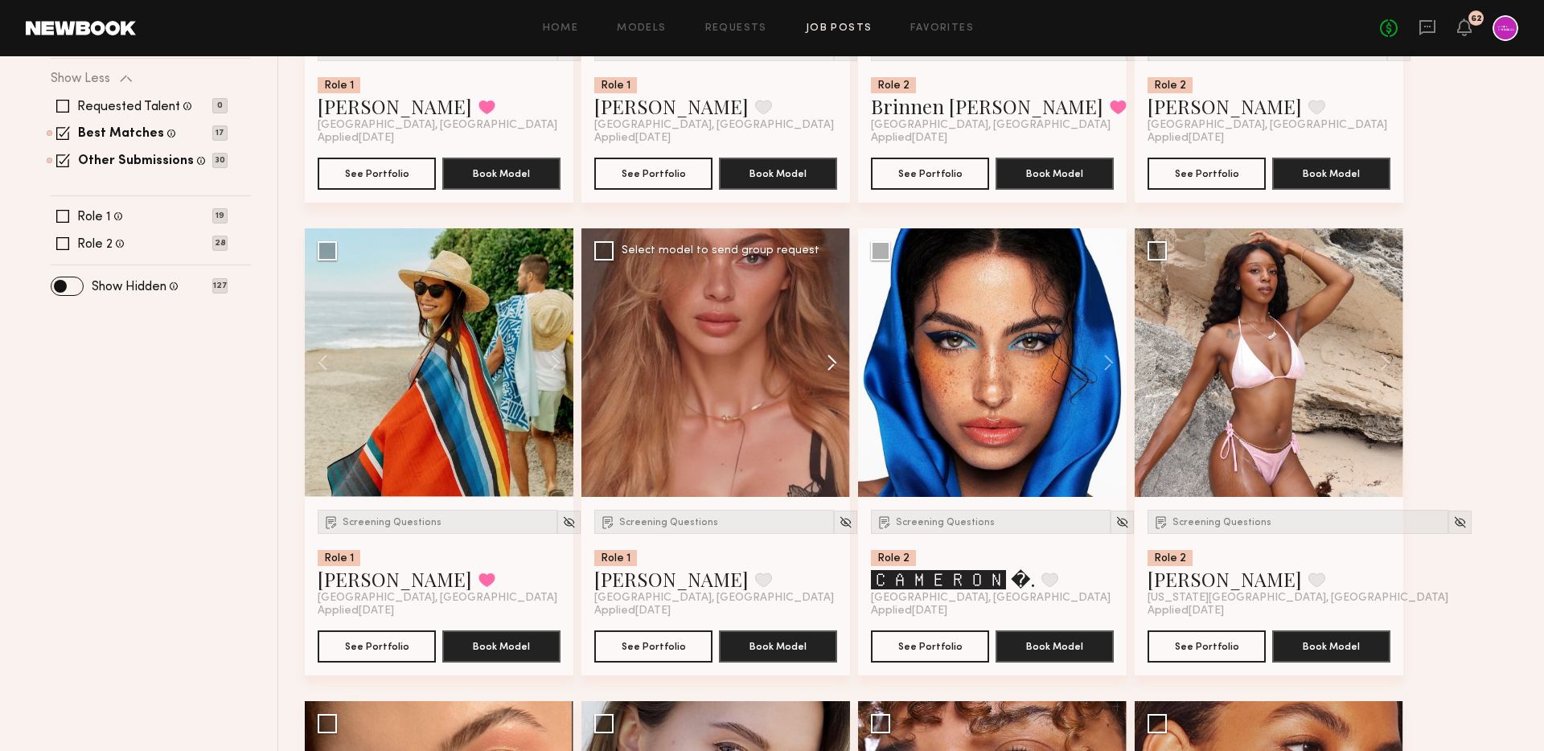
click at [839, 366] on button at bounding box center [823, 362] width 51 height 269
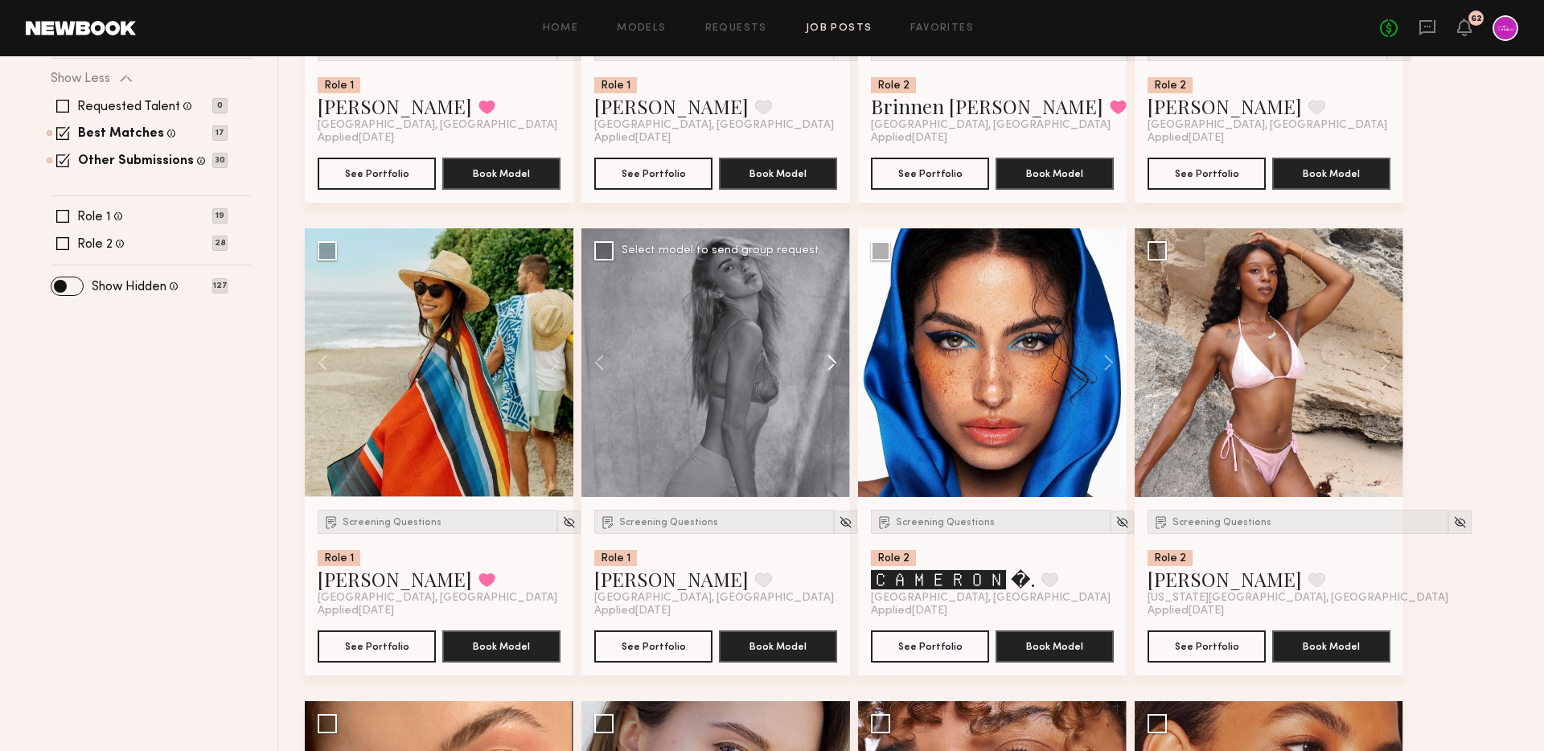
click at [839, 366] on button at bounding box center [823, 362] width 51 height 269
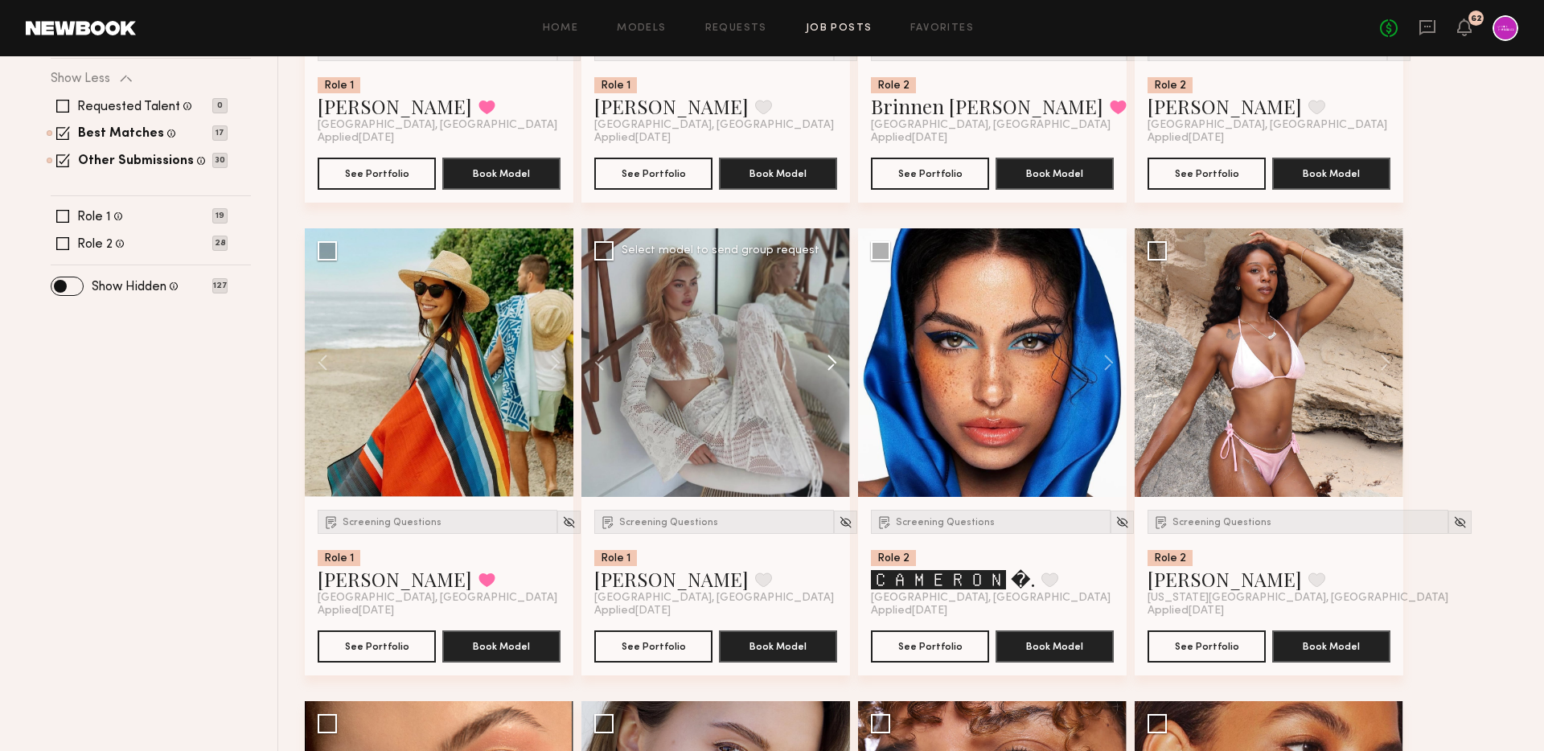
click at [839, 366] on button at bounding box center [823, 362] width 51 height 269
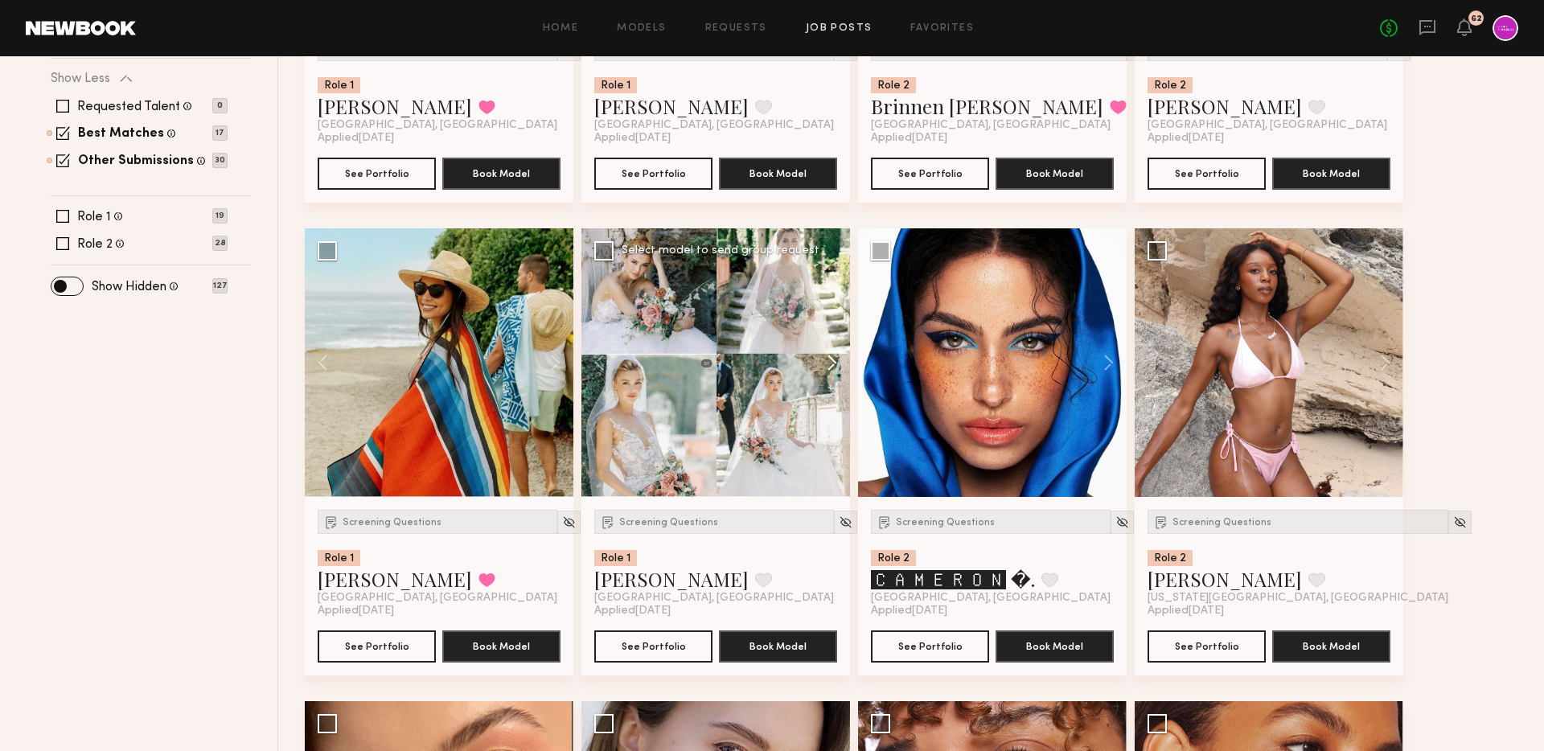
click at [839, 366] on button at bounding box center [823, 362] width 51 height 269
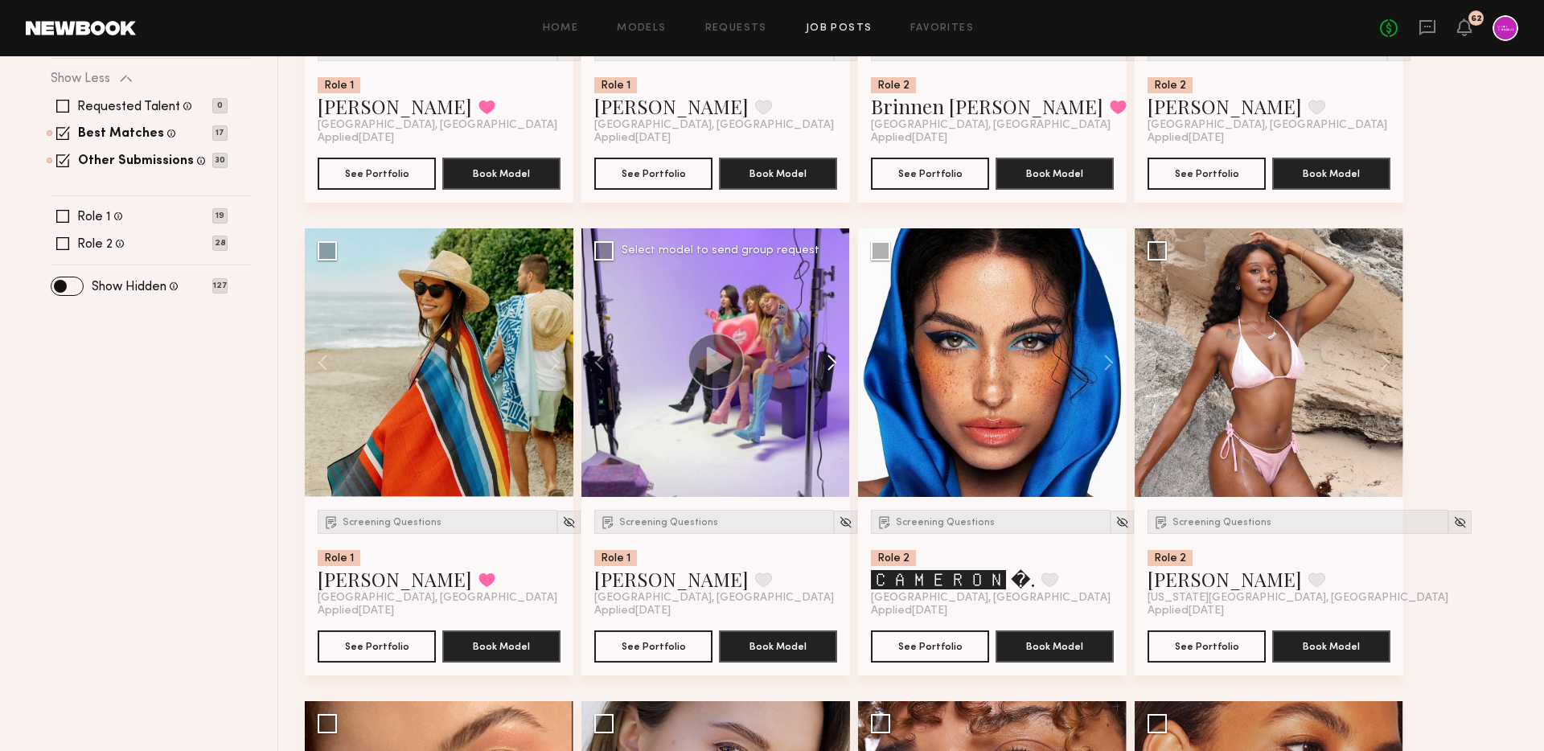
click at [839, 366] on button at bounding box center [823, 362] width 51 height 269
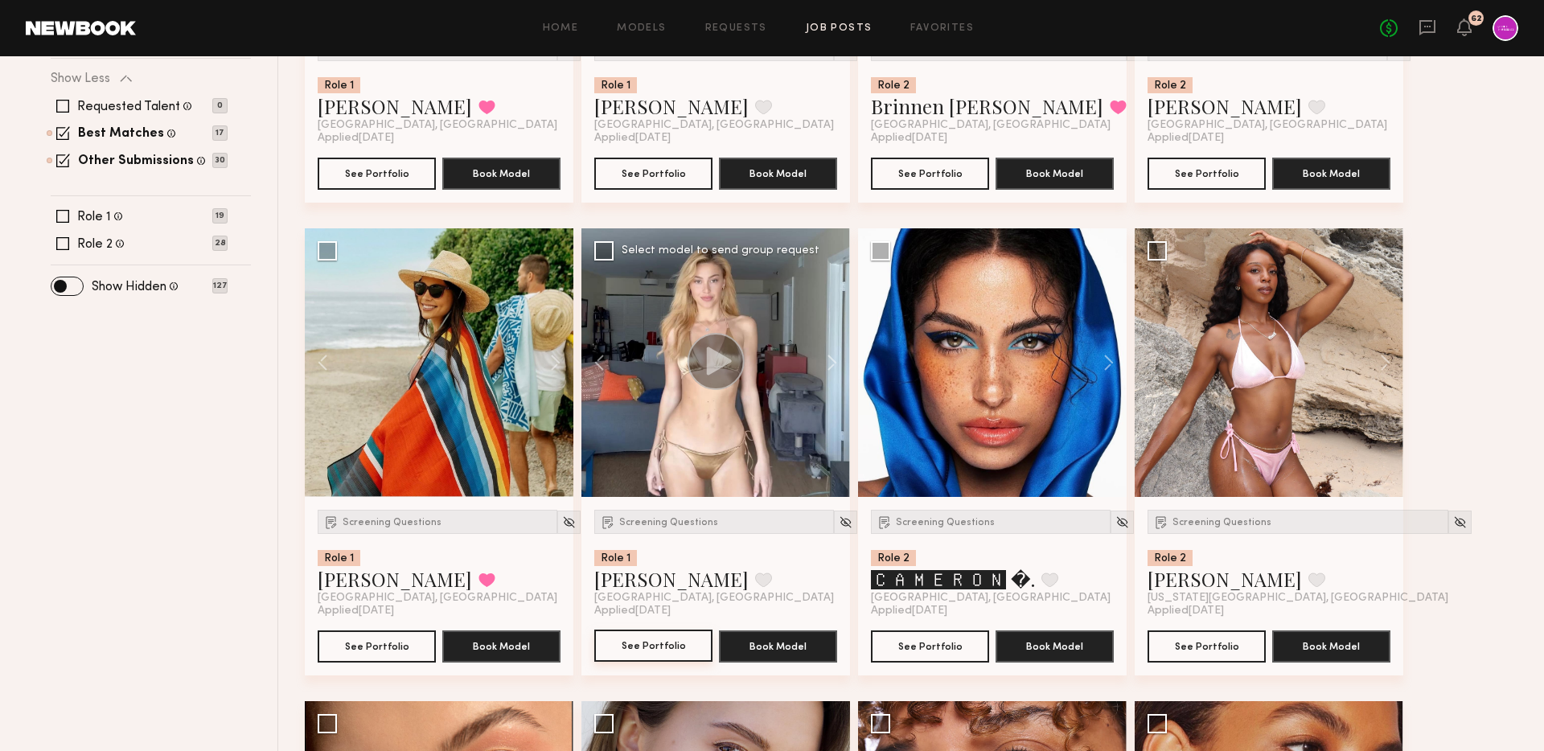
click at [649, 653] on button "See Portfolio" at bounding box center [653, 645] width 118 height 32
click at [1110, 366] on button at bounding box center [1100, 362] width 51 height 269
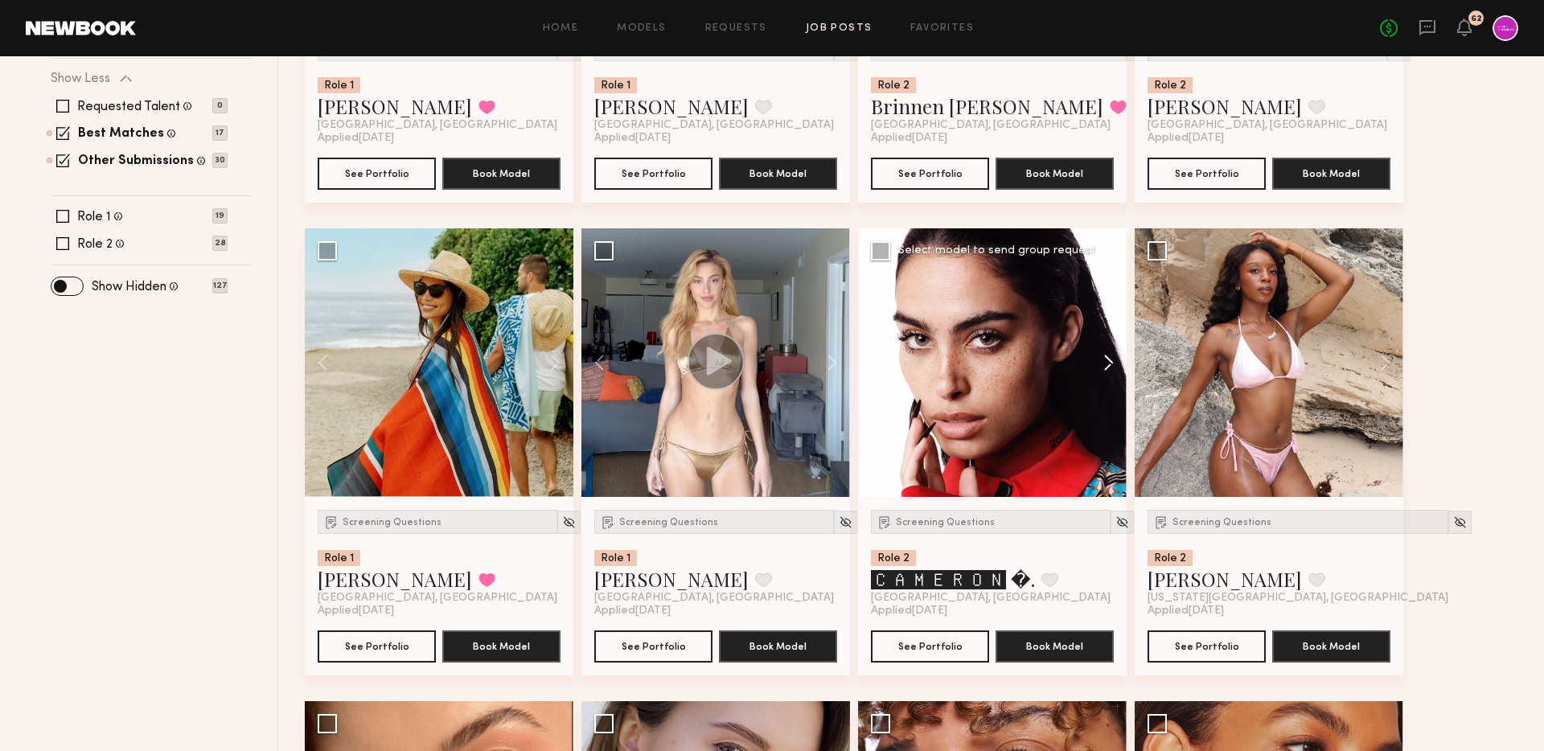
click at [1110, 360] on button at bounding box center [1100, 362] width 51 height 269
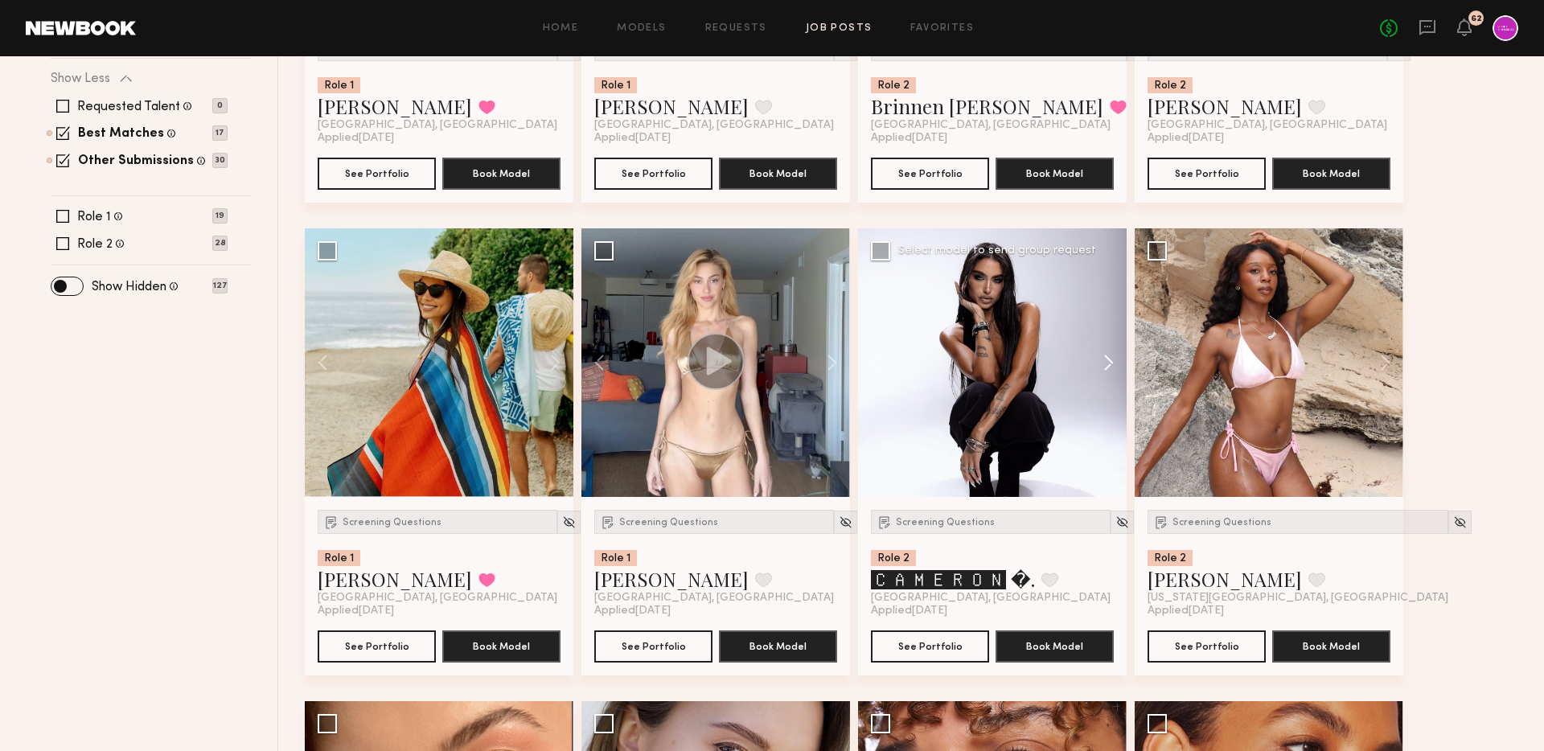
click at [1110, 360] on button at bounding box center [1100, 362] width 51 height 269
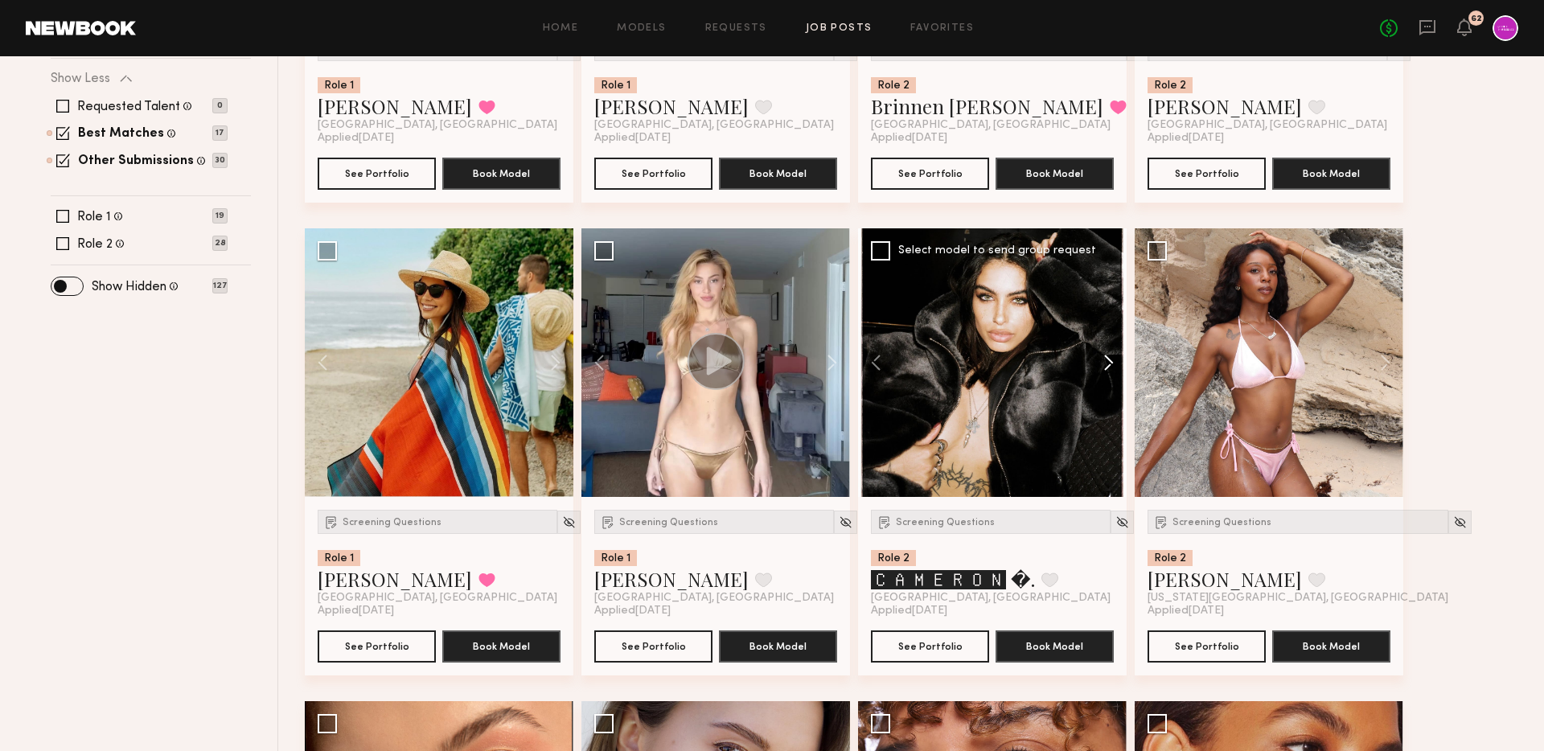
click at [1110, 360] on button at bounding box center [1100, 362] width 51 height 269
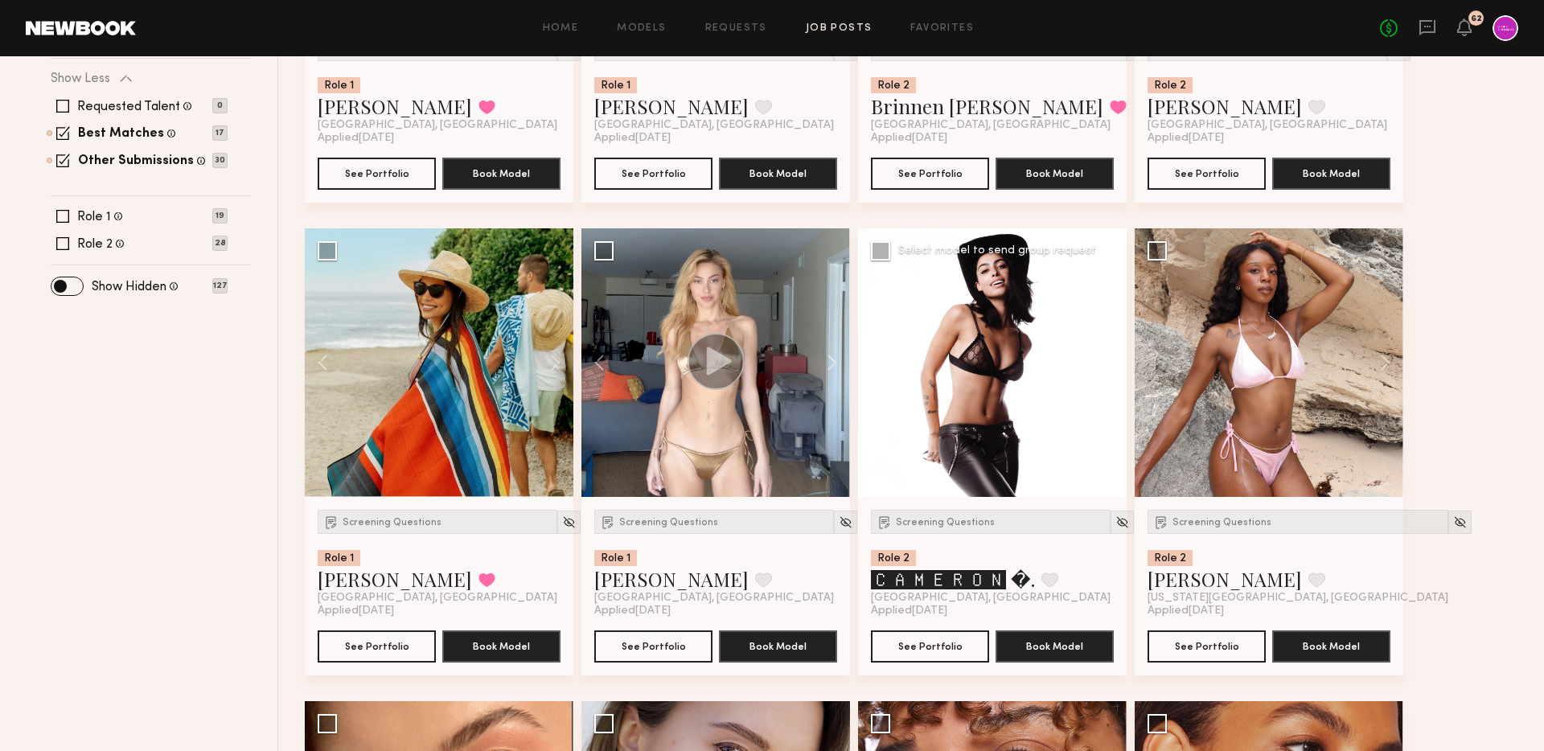
click at [1110, 360] on div at bounding box center [992, 362] width 269 height 269
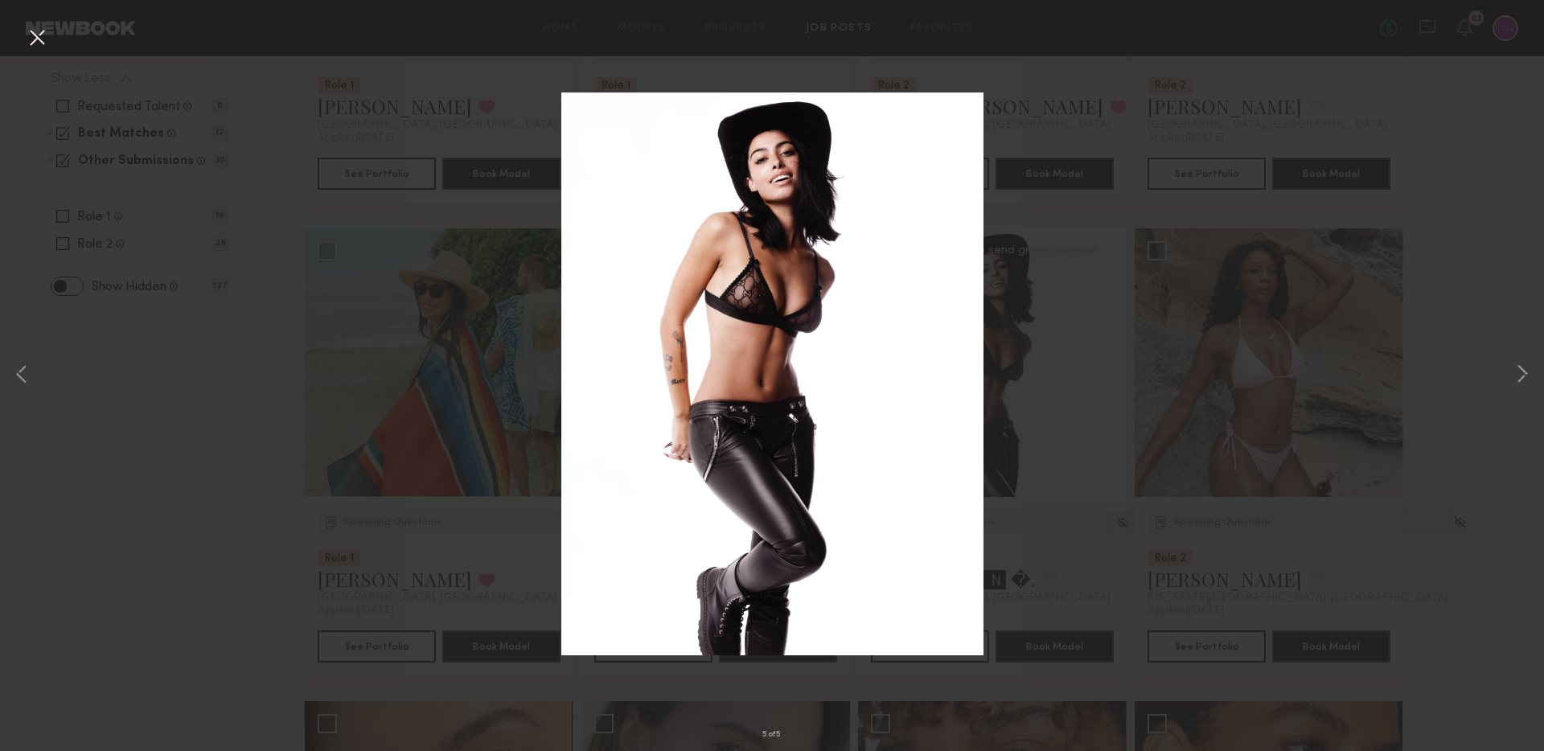
click at [27, 39] on button at bounding box center [37, 38] width 26 height 29
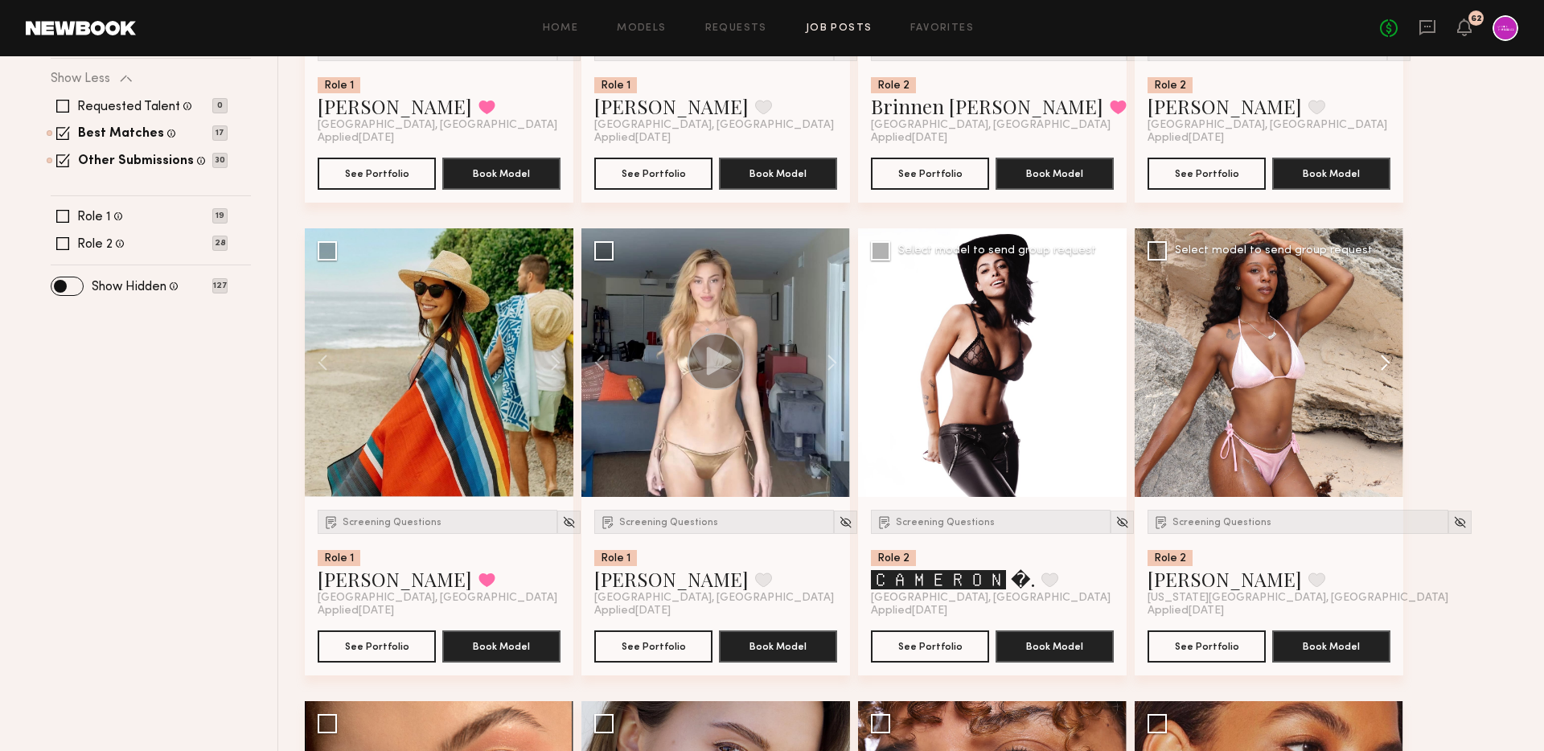
click at [1381, 355] on button at bounding box center [1376, 362] width 51 height 269
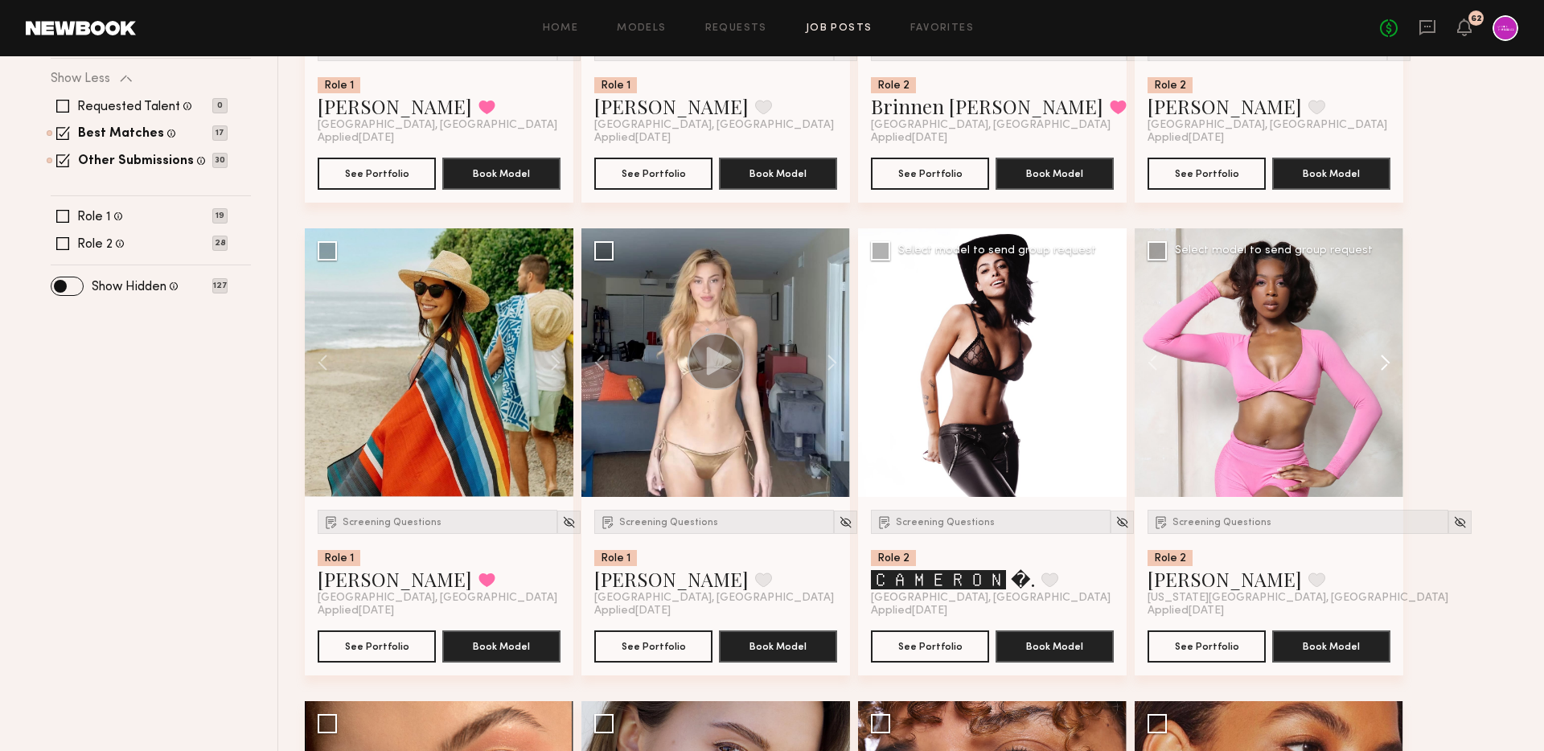
click at [1381, 355] on button at bounding box center [1376, 362] width 51 height 269
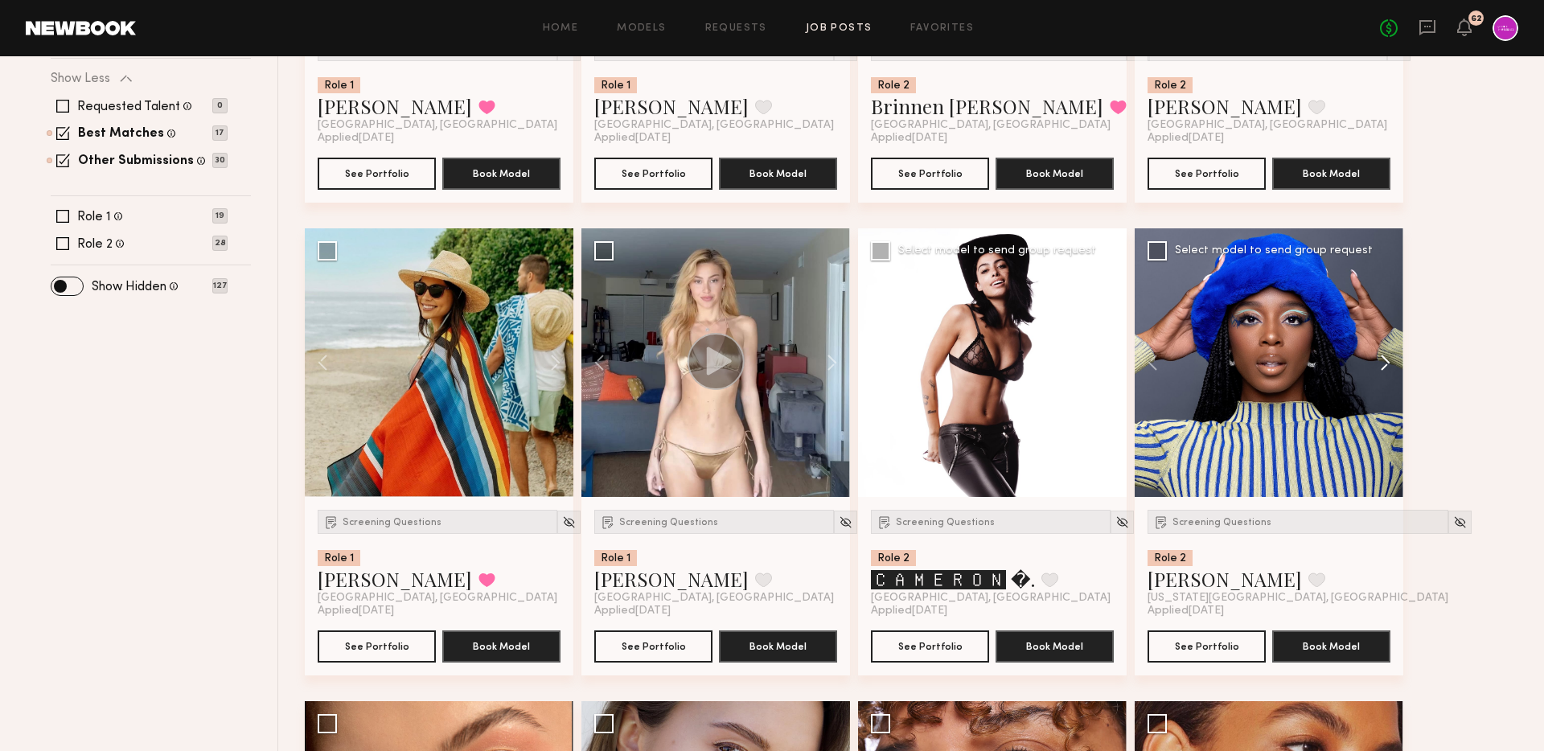
click at [1381, 355] on button at bounding box center [1376, 362] width 51 height 269
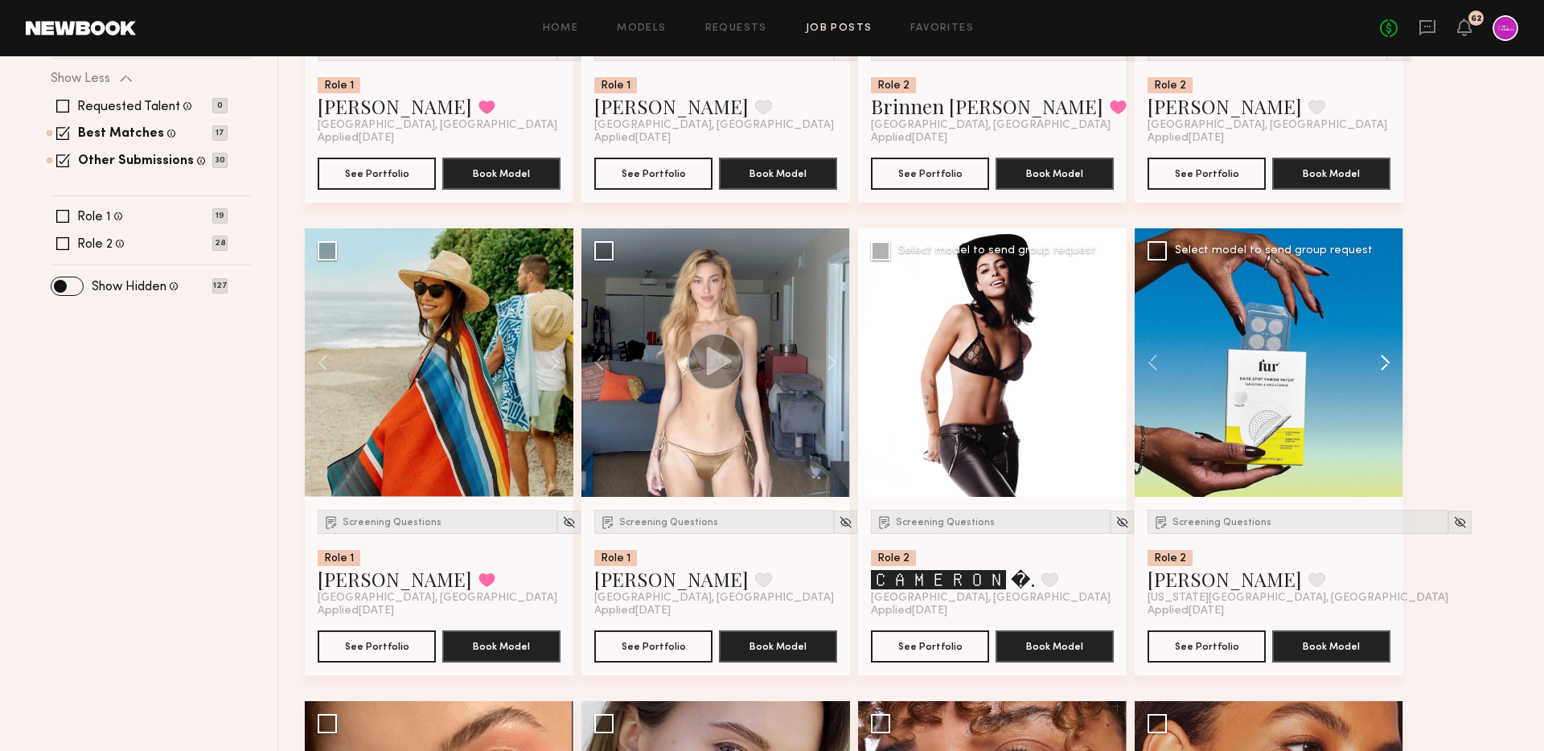
click at [1381, 355] on button at bounding box center [1376, 362] width 51 height 269
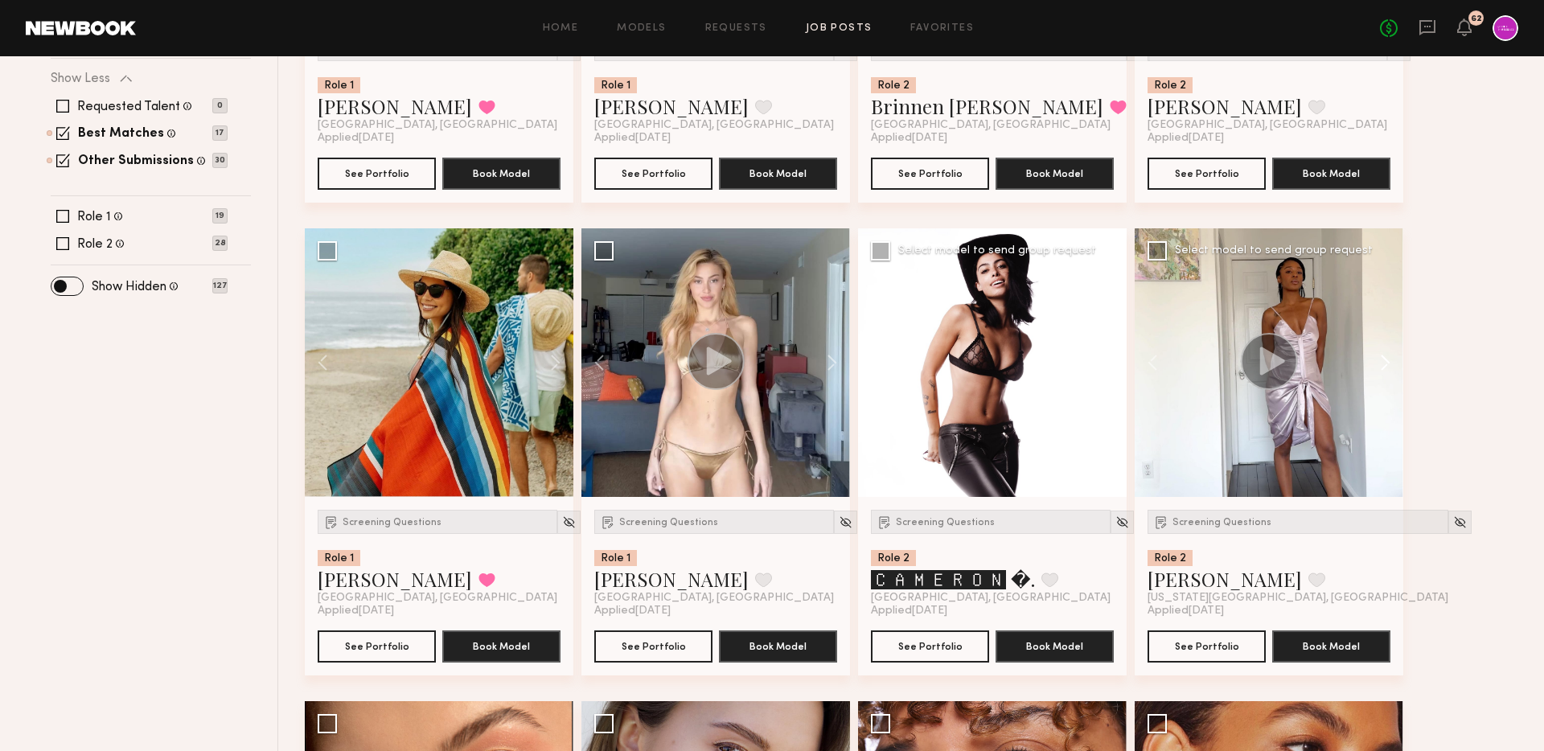
click at [1390, 368] on button at bounding box center [1376, 362] width 51 height 269
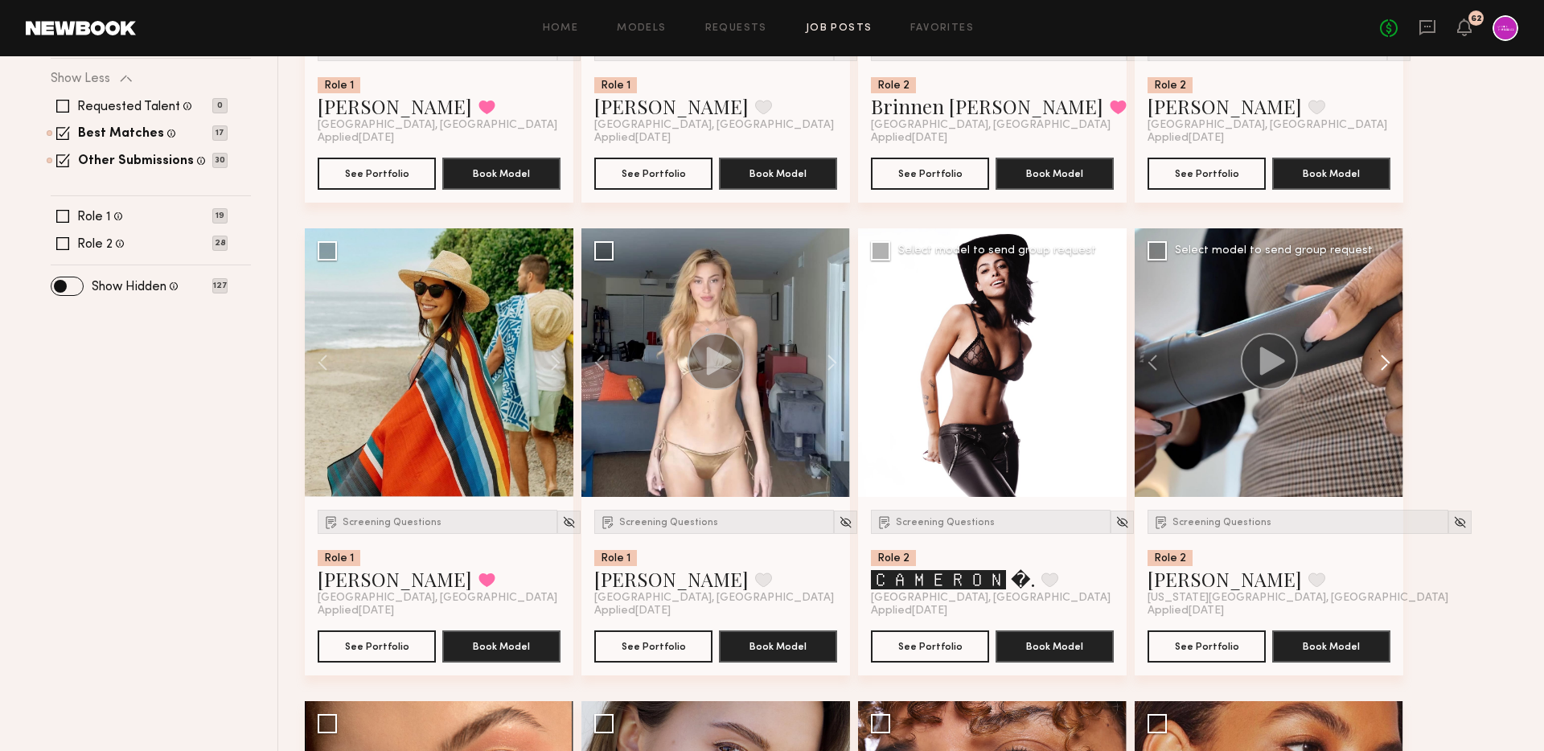
click at [1390, 368] on button at bounding box center [1376, 362] width 51 height 269
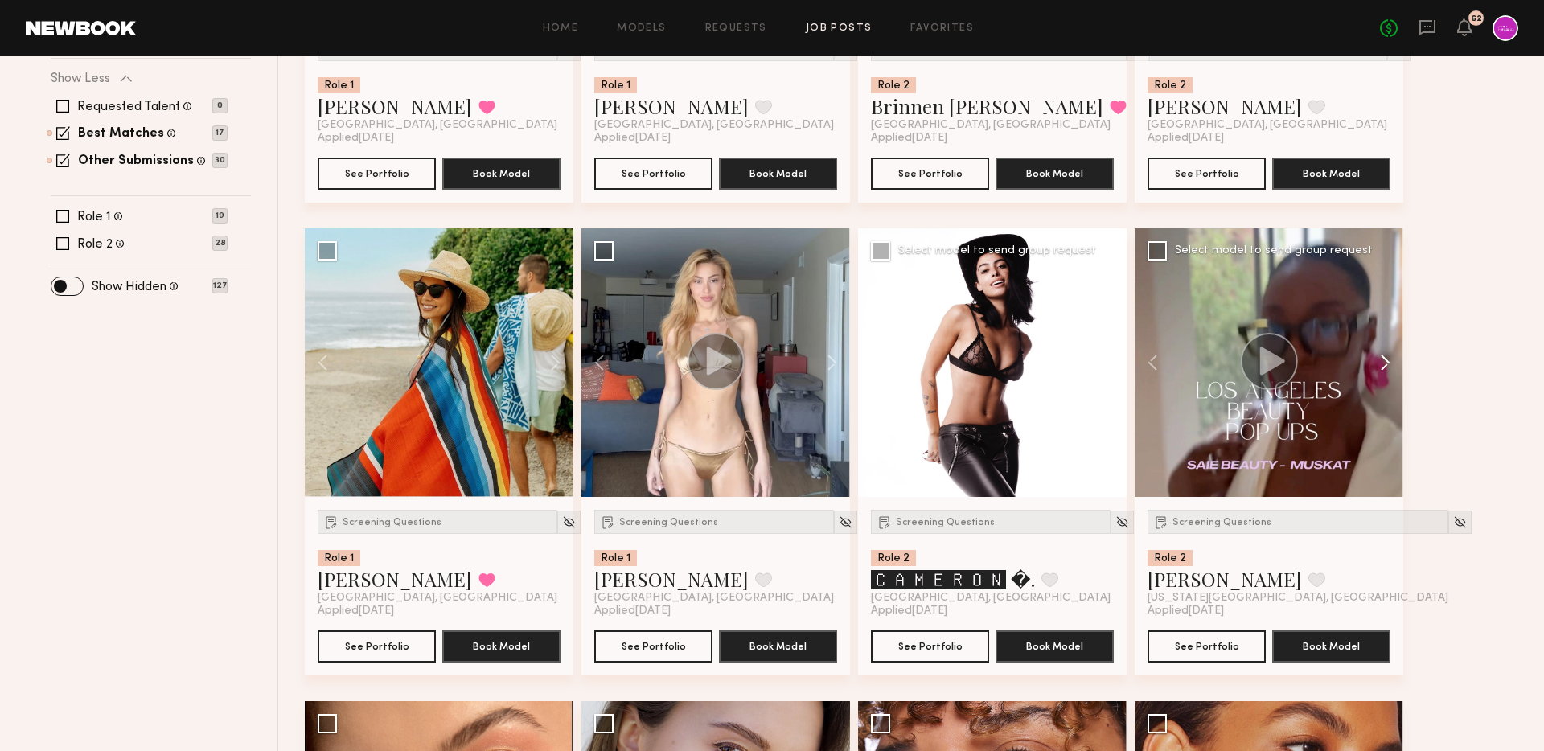
click at [1390, 368] on button at bounding box center [1376, 362] width 51 height 269
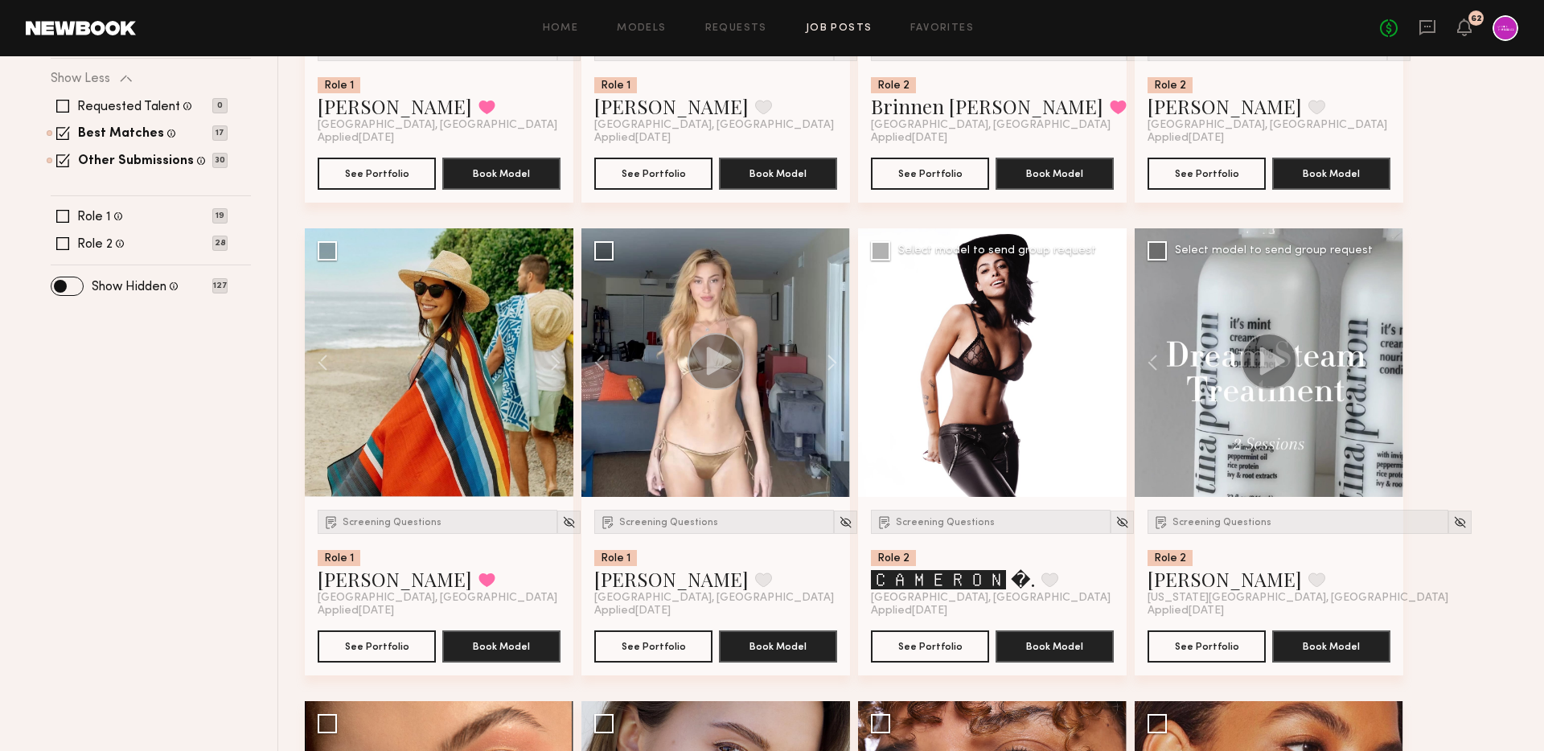
click at [1390, 368] on div at bounding box center [1268, 362] width 269 height 269
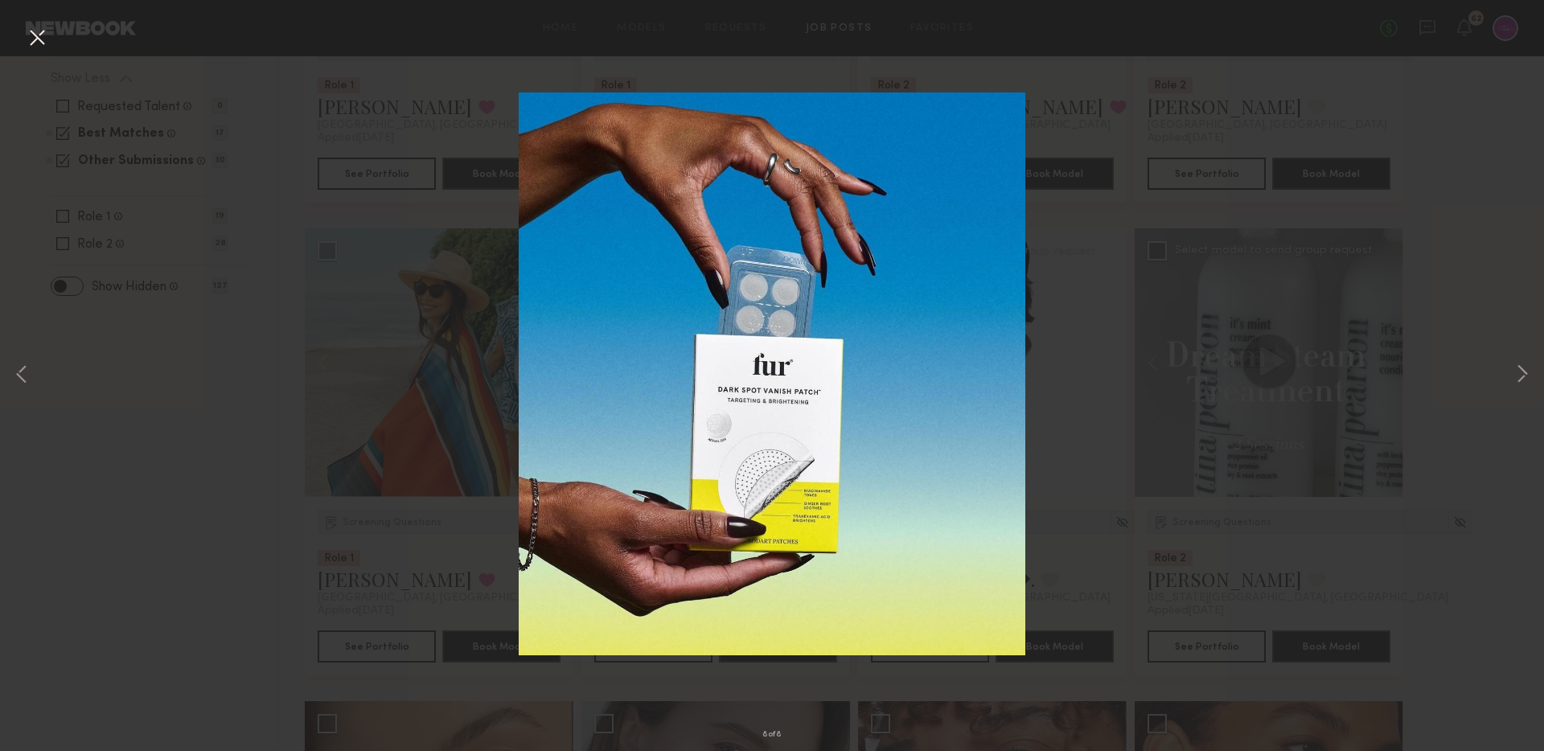
click at [173, 285] on div "8 of 8" at bounding box center [772, 375] width 1544 height 751
click at [35, 39] on button at bounding box center [37, 38] width 26 height 29
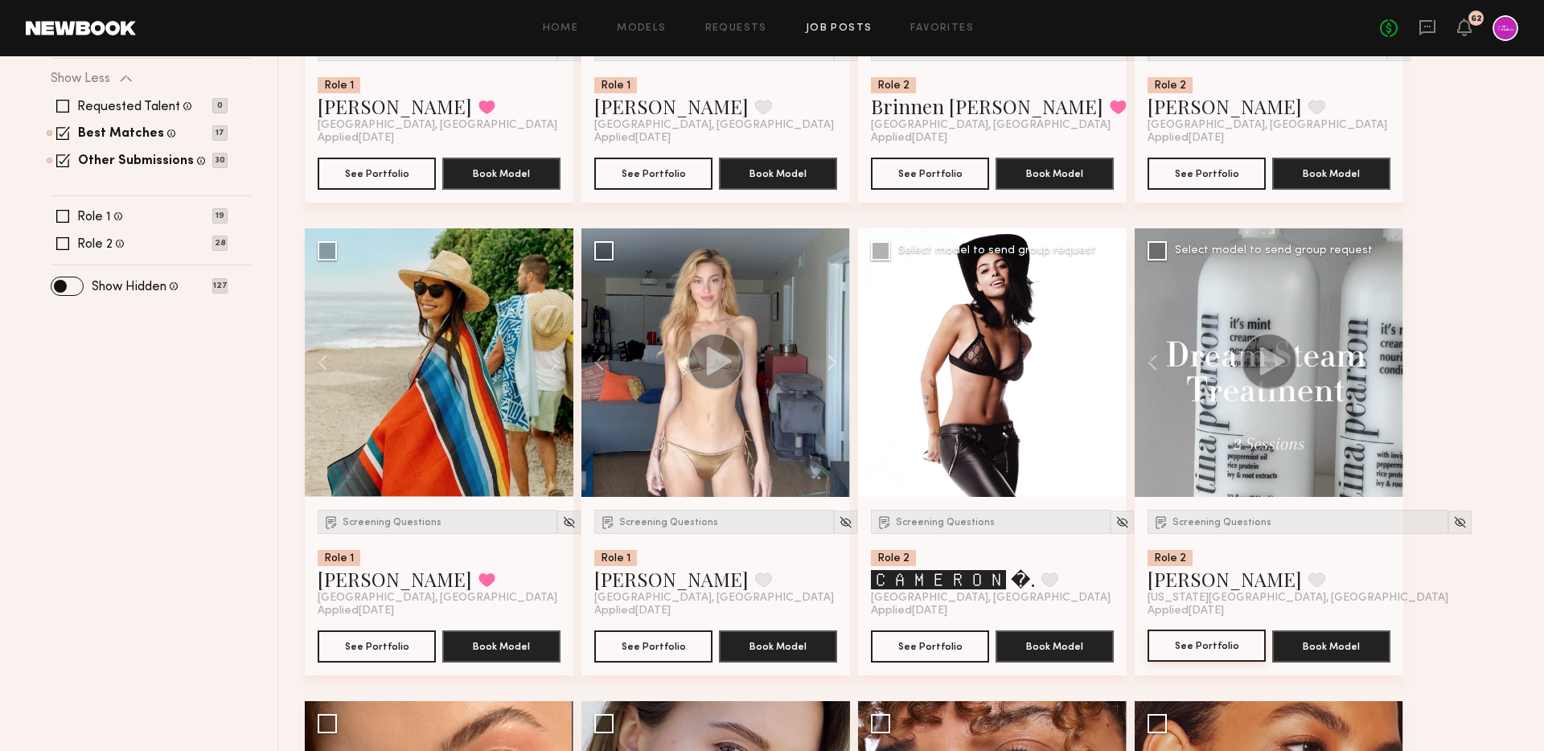
click at [1189, 637] on button "See Portfolio" at bounding box center [1206, 645] width 118 height 32
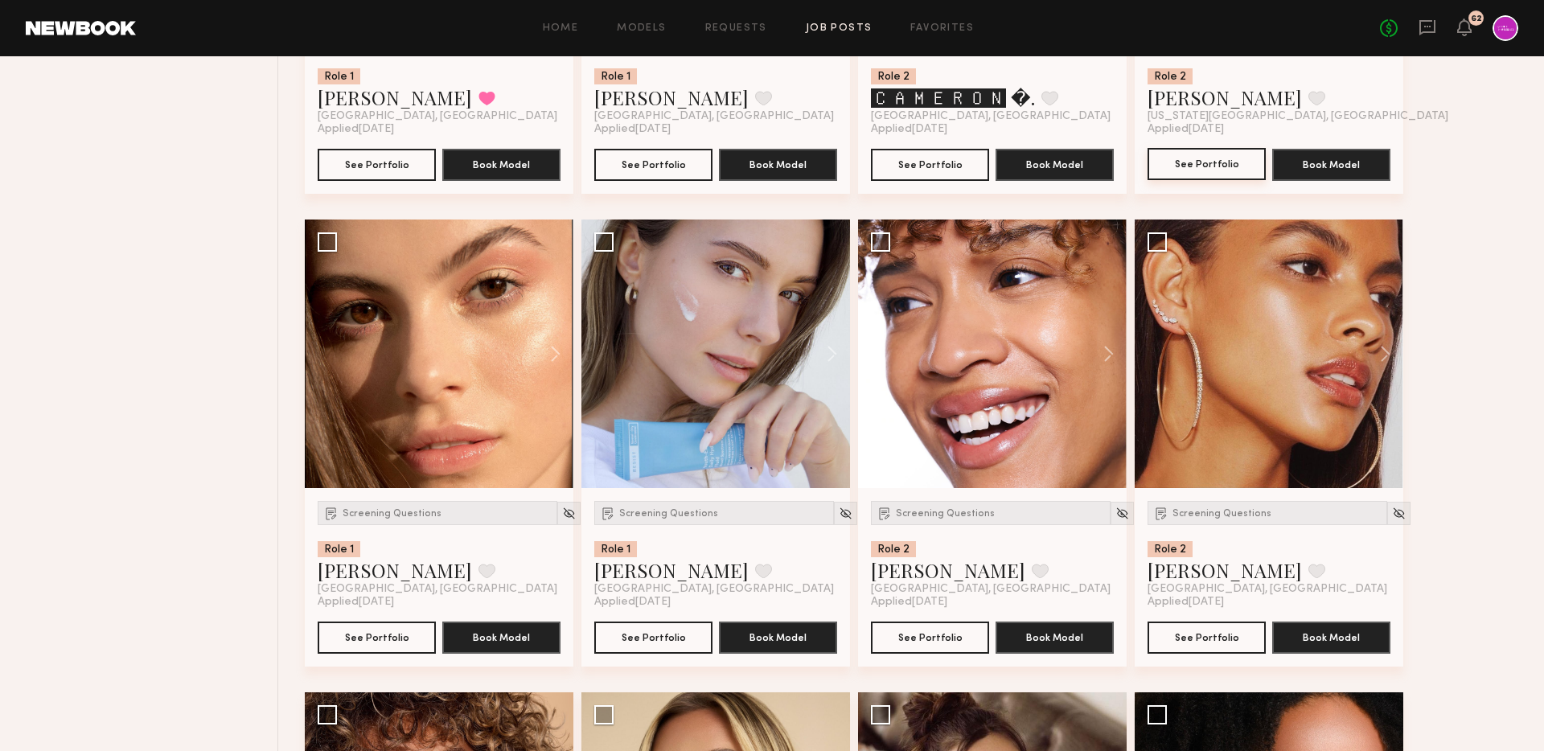
scroll to position [1049, 0]
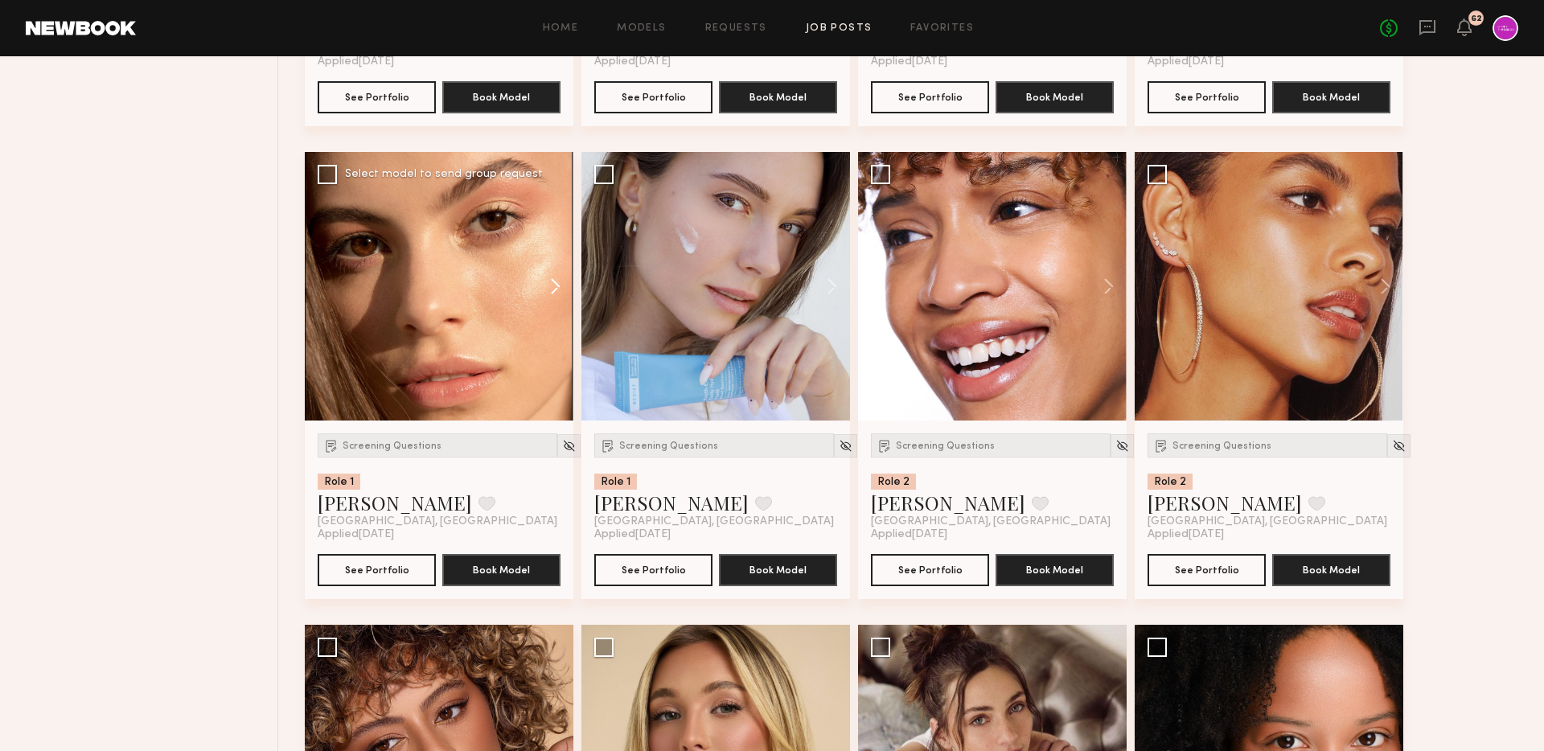
click at [547, 292] on button at bounding box center [547, 286] width 51 height 269
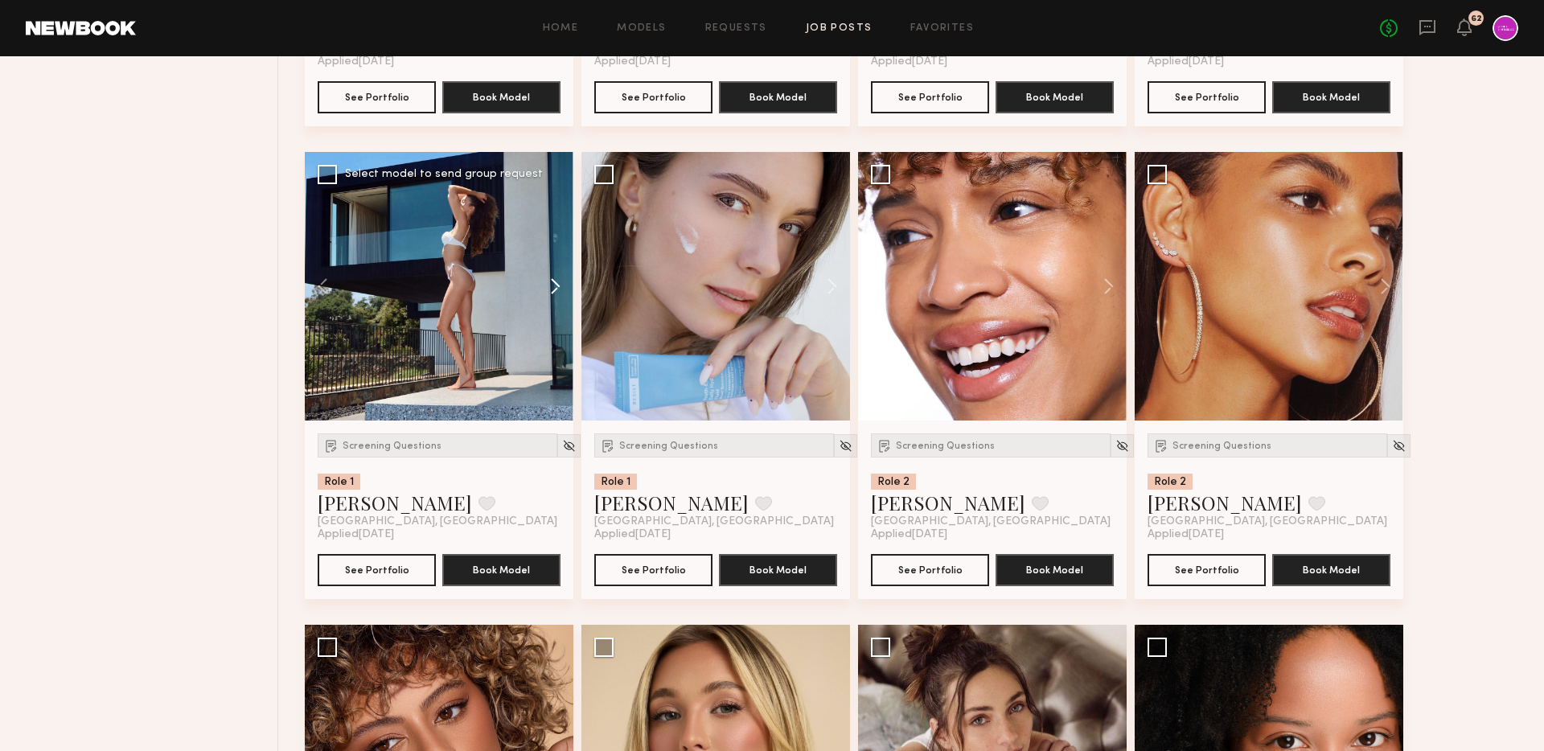
click at [547, 292] on button at bounding box center [547, 286] width 51 height 269
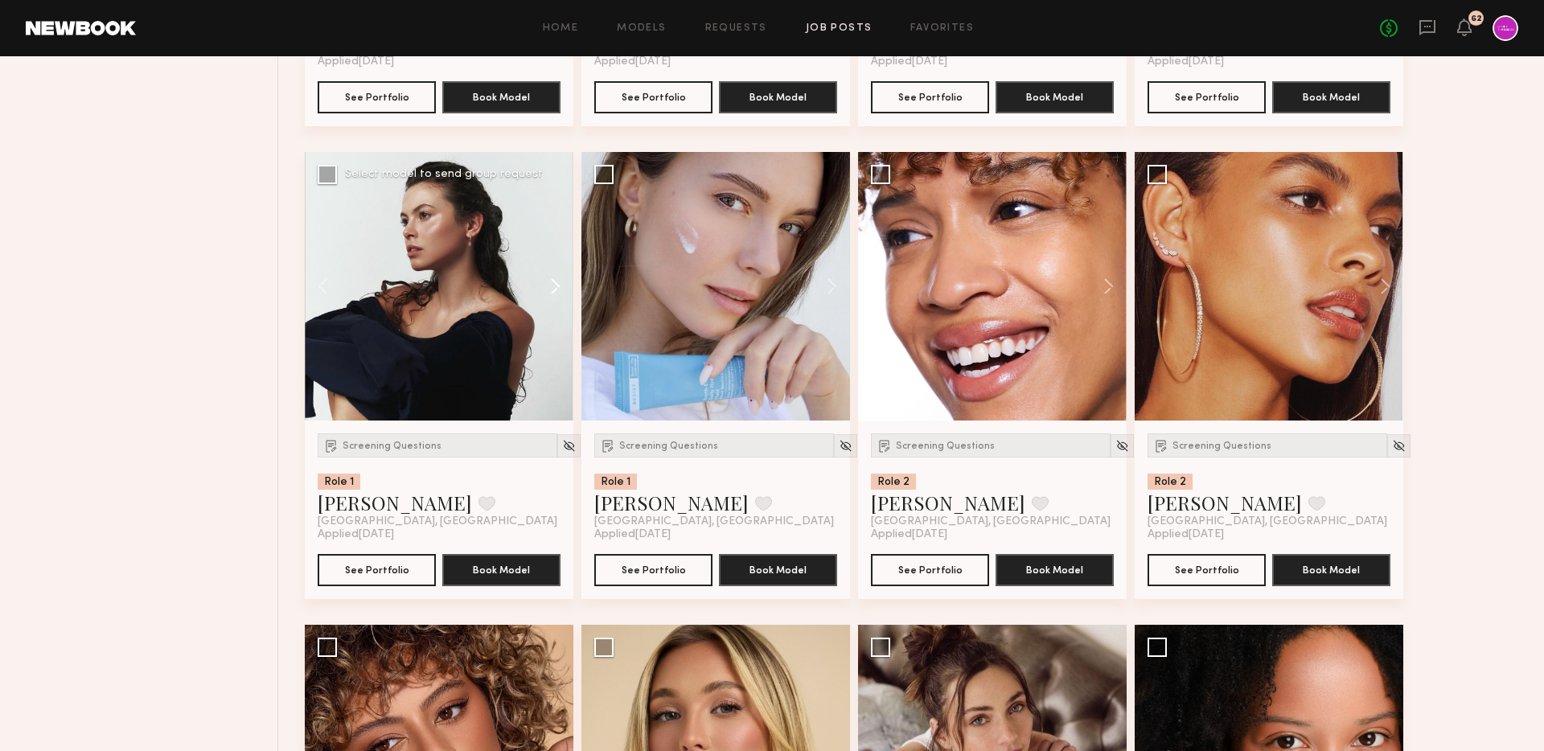
click at [547, 292] on button at bounding box center [547, 286] width 51 height 269
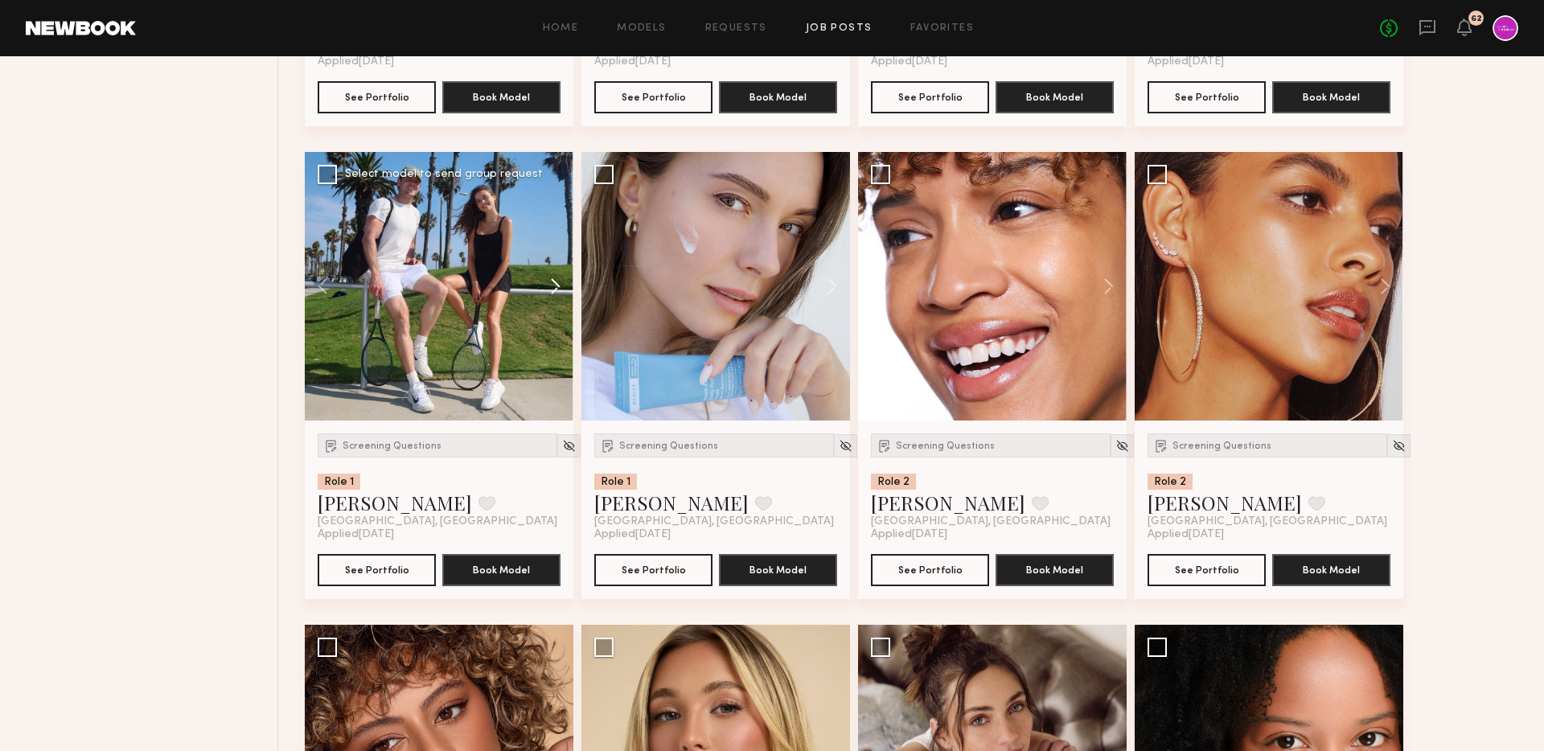
click at [547, 292] on button at bounding box center [547, 286] width 51 height 269
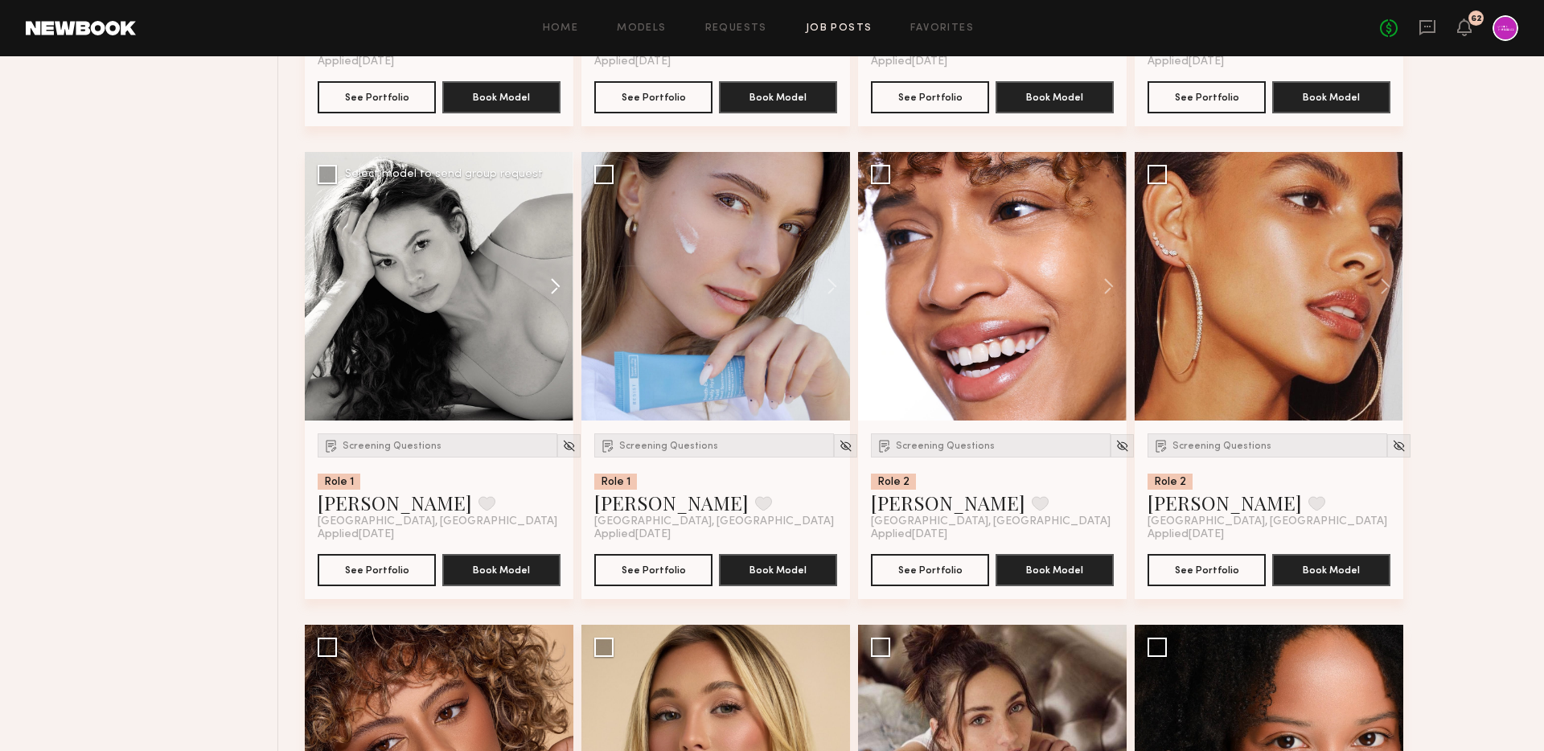
click at [554, 288] on button at bounding box center [547, 286] width 51 height 269
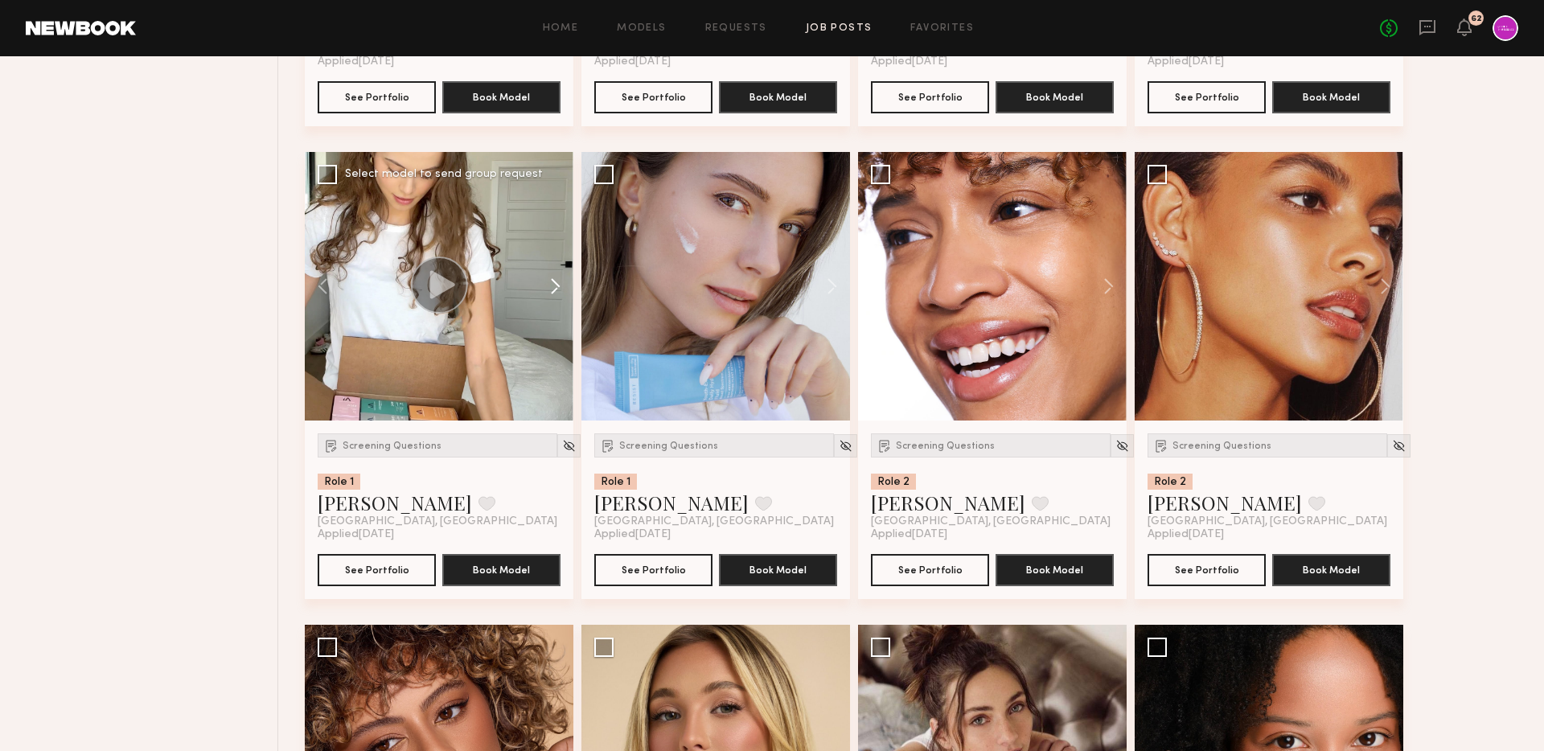
click at [554, 288] on button at bounding box center [547, 286] width 51 height 269
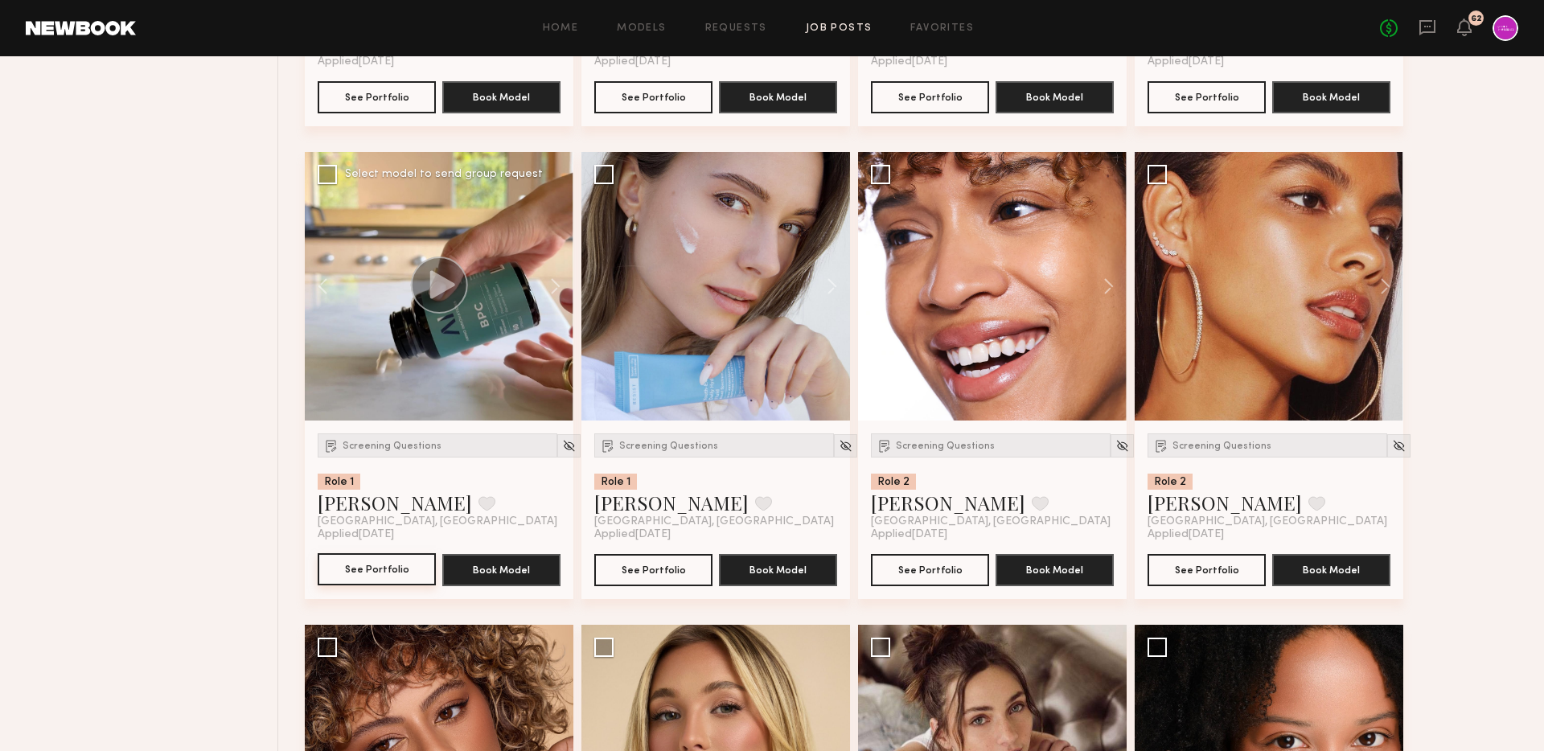
click at [367, 572] on button "See Portfolio" at bounding box center [377, 569] width 118 height 32
click at [837, 289] on button at bounding box center [823, 286] width 51 height 269
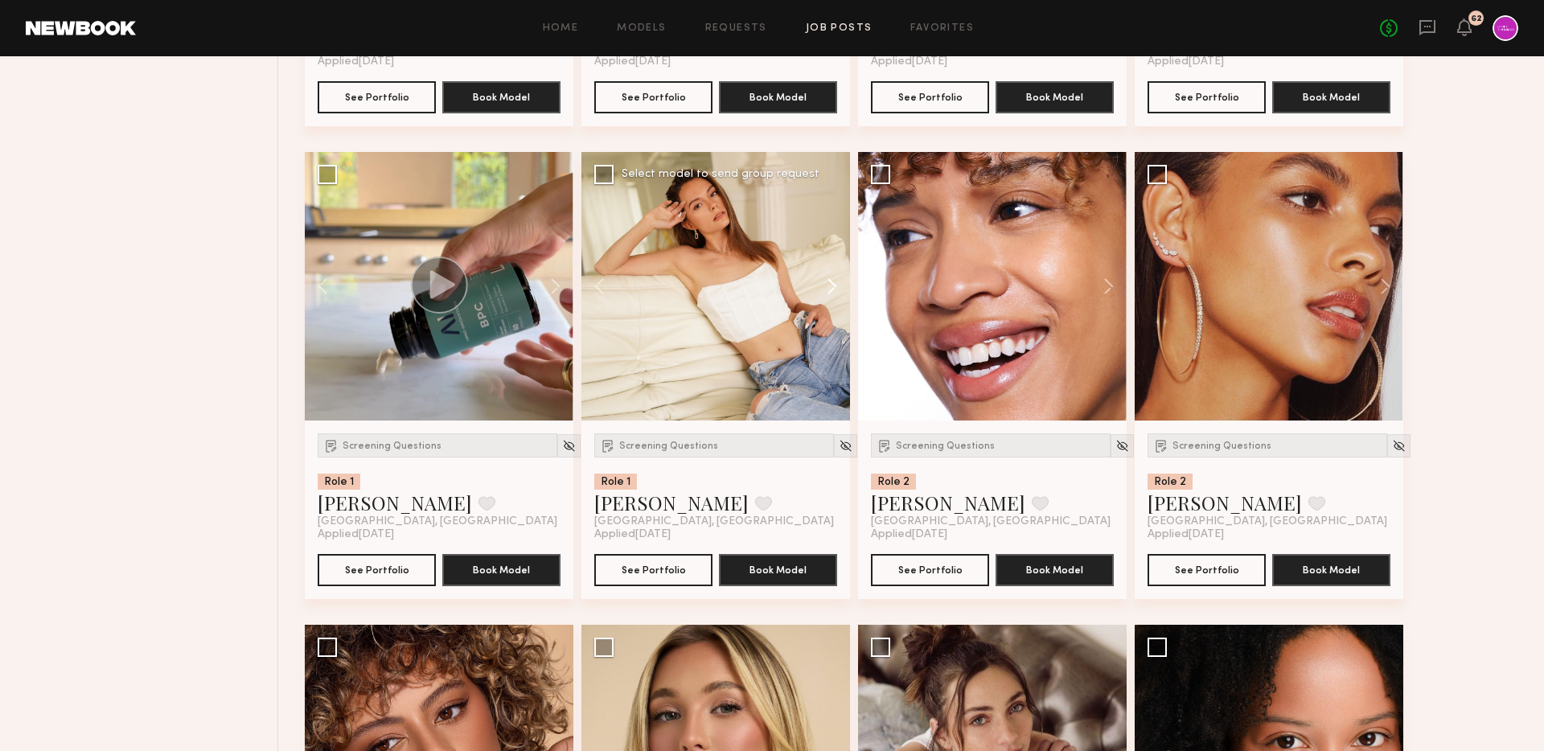
click at [834, 288] on button at bounding box center [823, 286] width 51 height 269
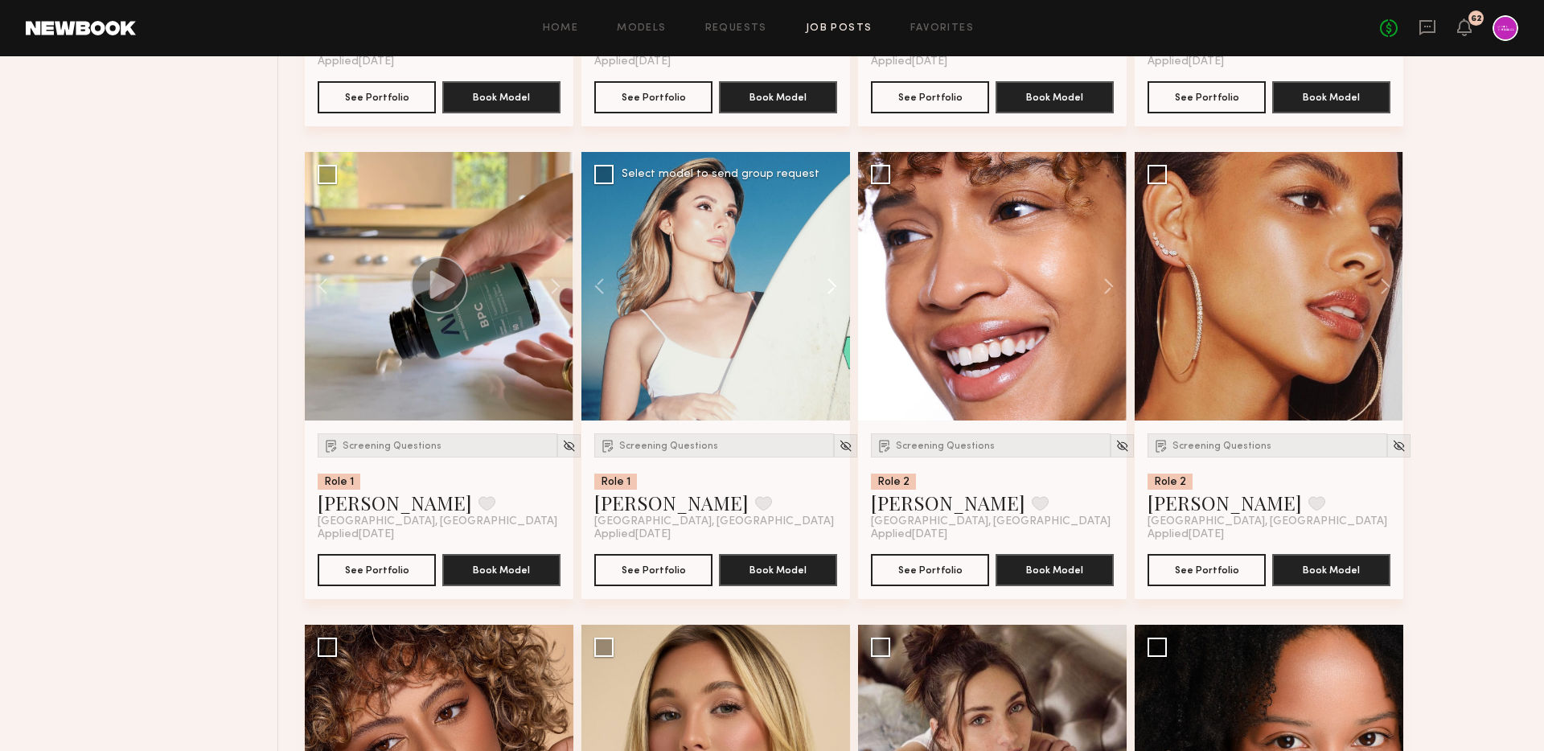
click at [834, 288] on button at bounding box center [823, 286] width 51 height 269
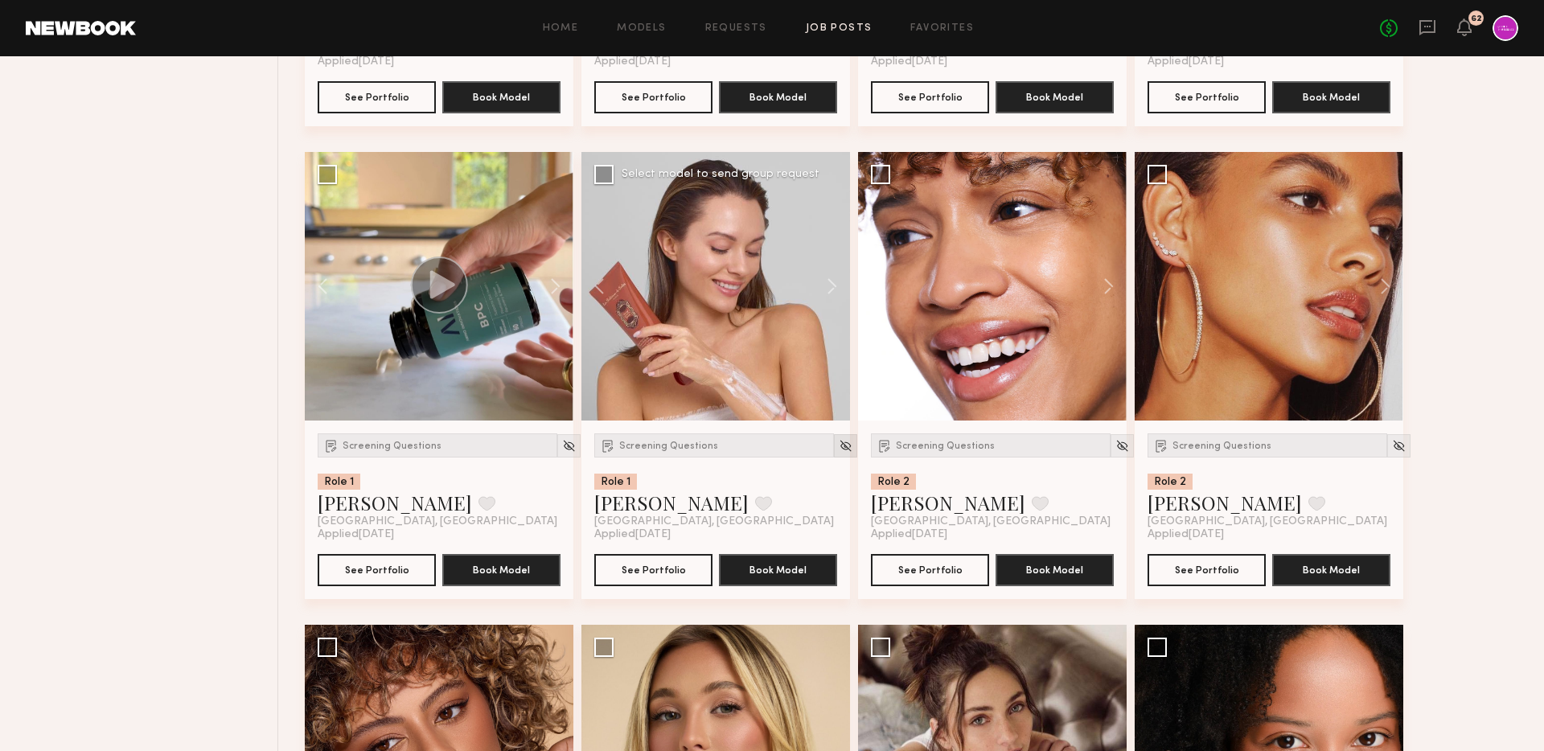
click at [838, 448] on img at bounding box center [845, 446] width 14 height 14
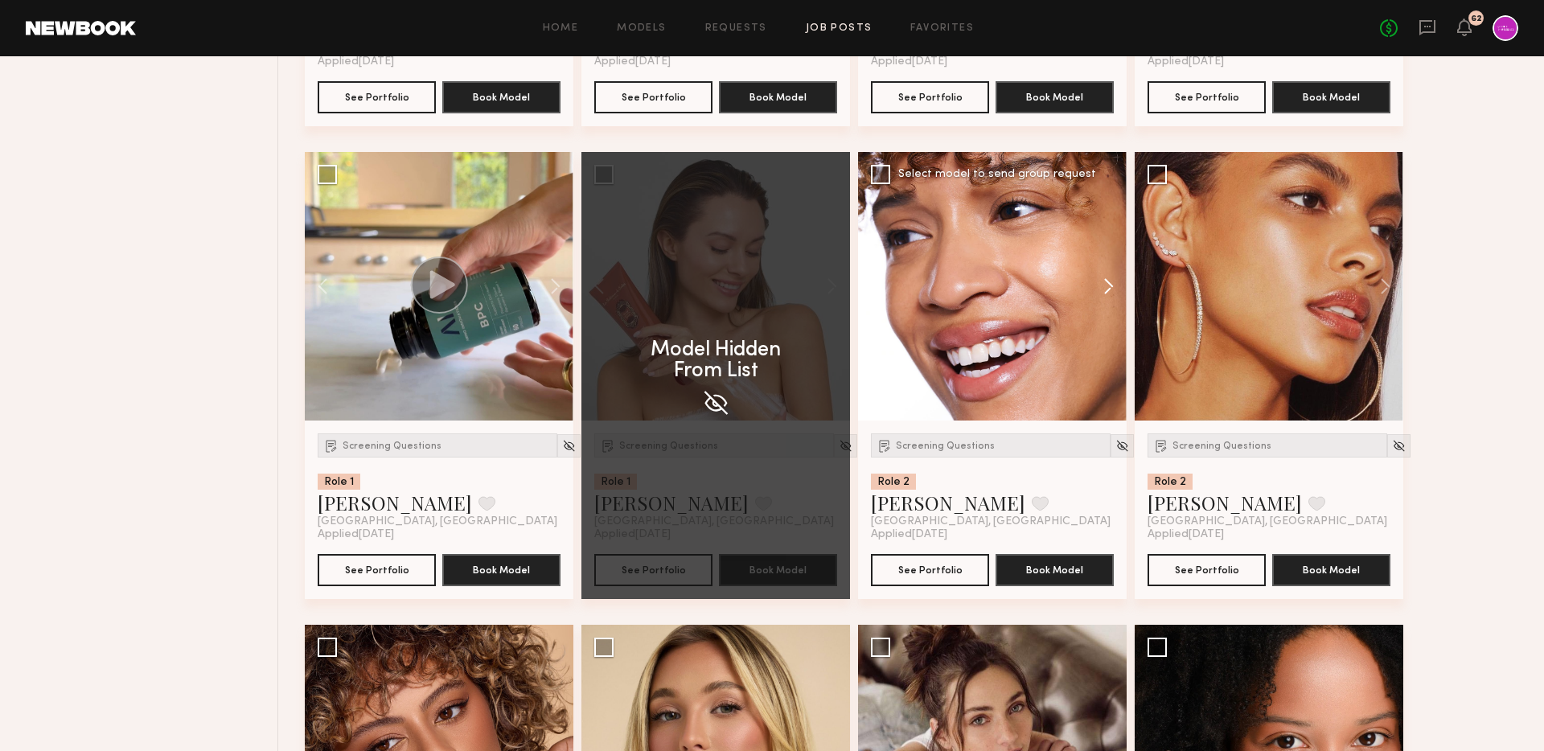
click at [1108, 297] on button at bounding box center [1100, 286] width 51 height 269
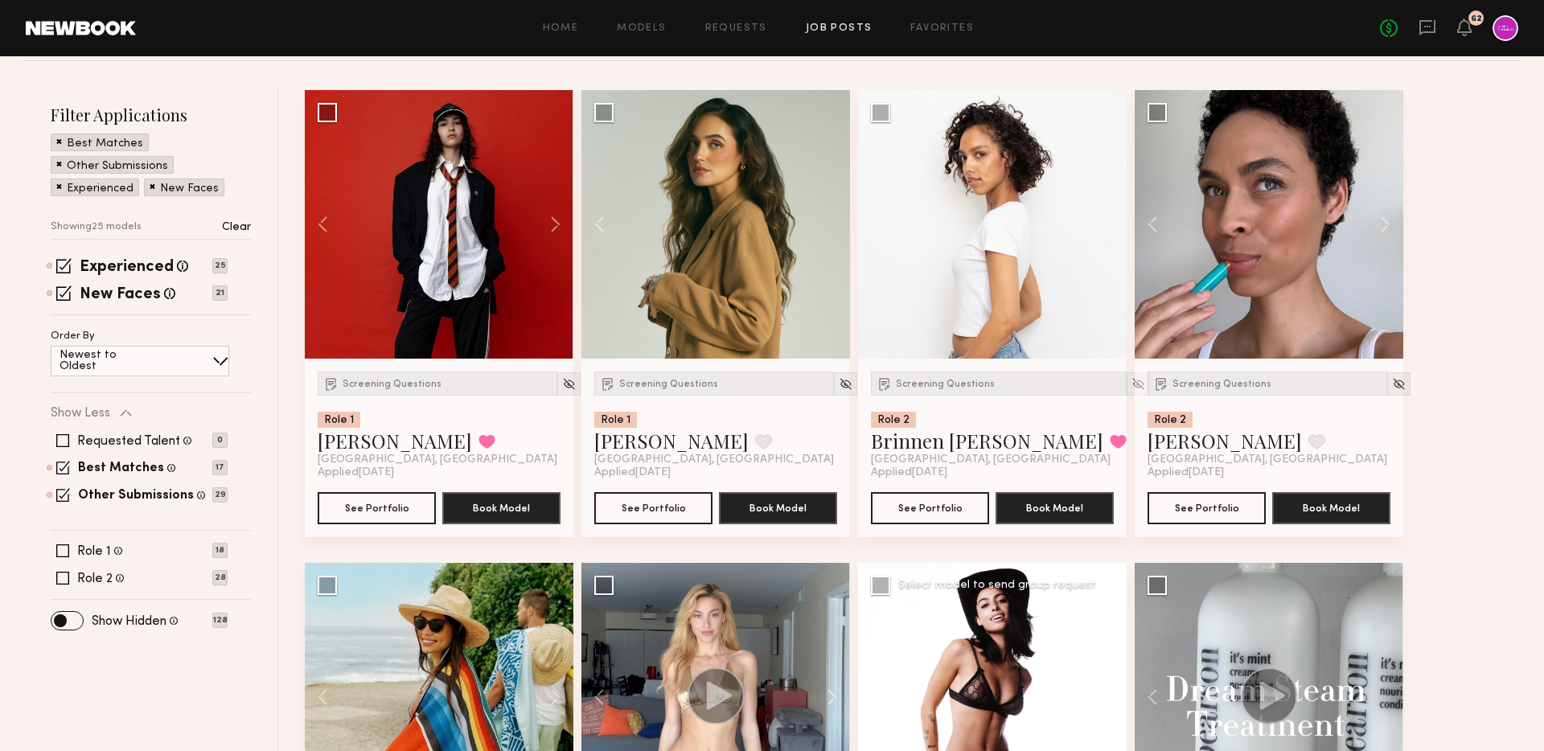
scroll to position [0, 0]
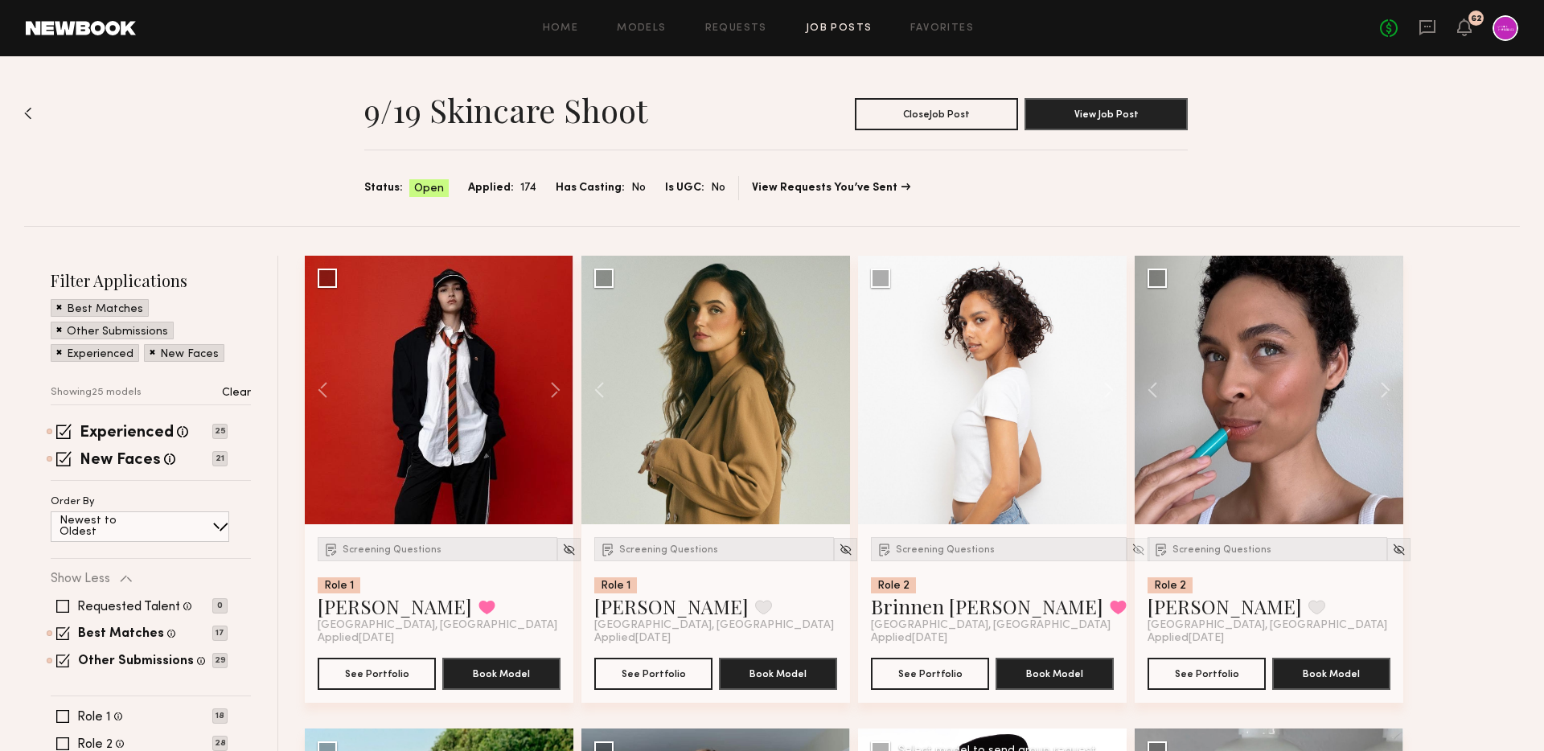
click at [29, 112] on img at bounding box center [28, 113] width 8 height 13
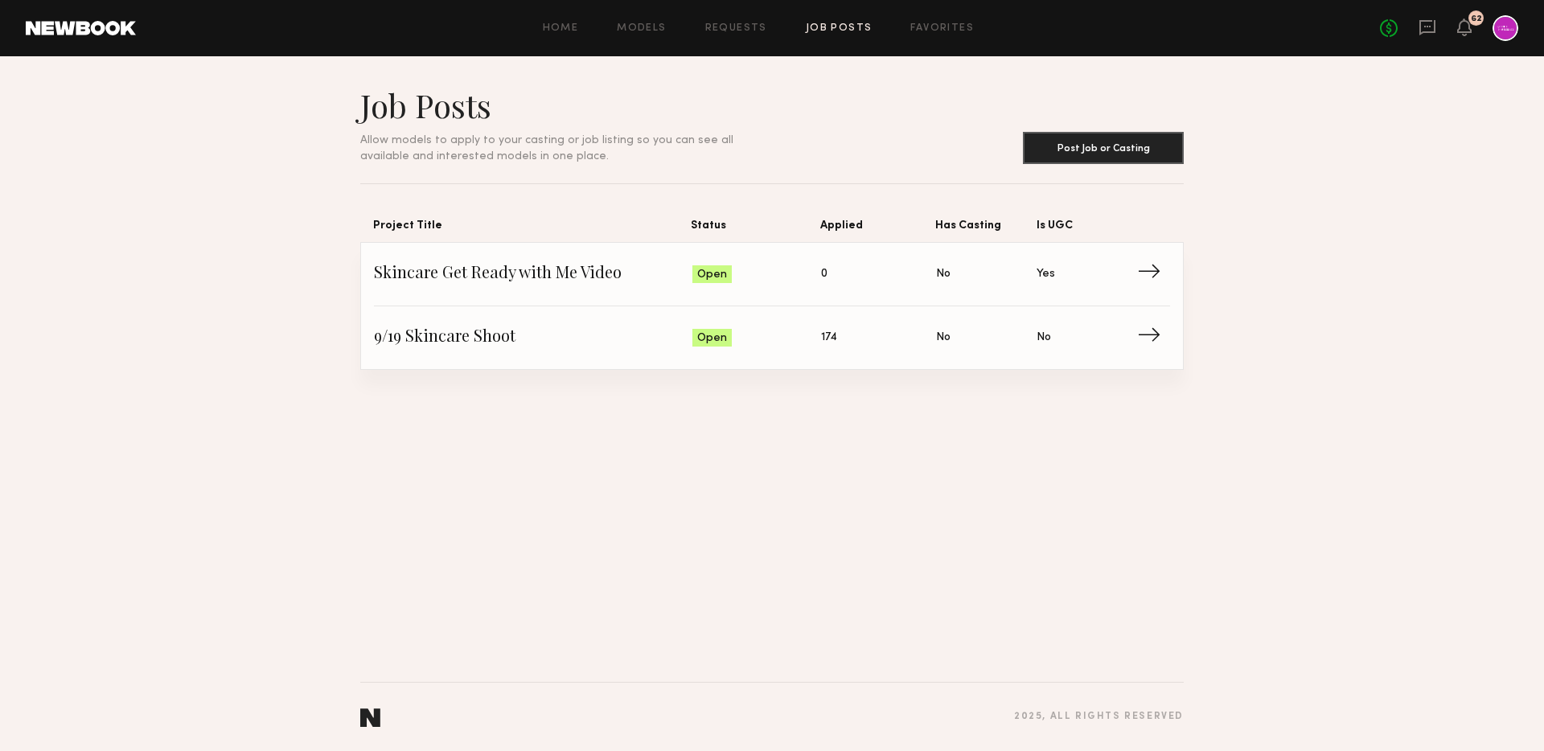
click at [506, 441] on div "Job Posts Allow models to apply to your casting or job listing so you can see a…" at bounding box center [772, 403] width 1544 height 695
click at [597, 277] on span "Skincare Get Ready with Me Video" at bounding box center [533, 274] width 318 height 24
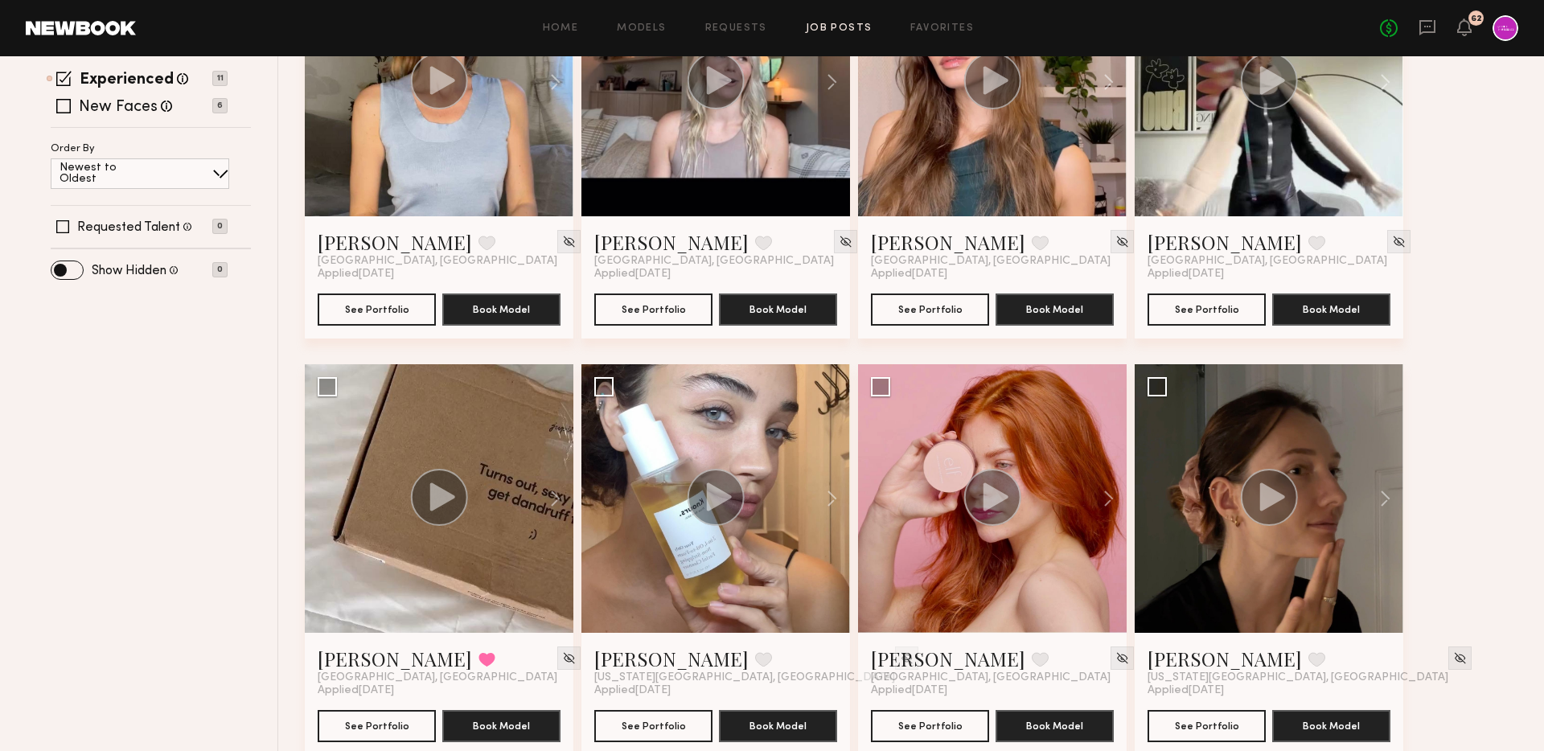
scroll to position [182, 0]
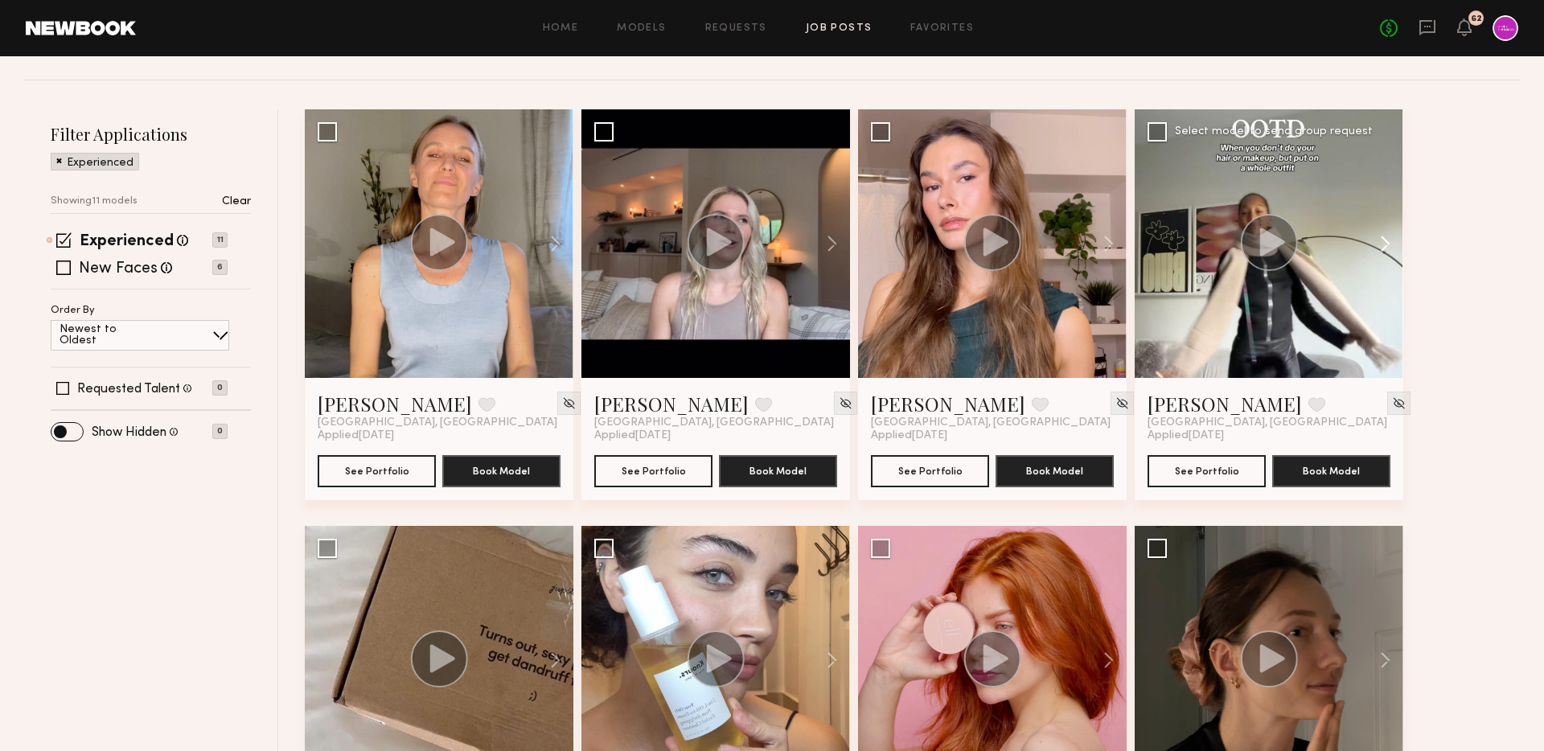
click at [1388, 244] on button at bounding box center [1376, 243] width 51 height 269
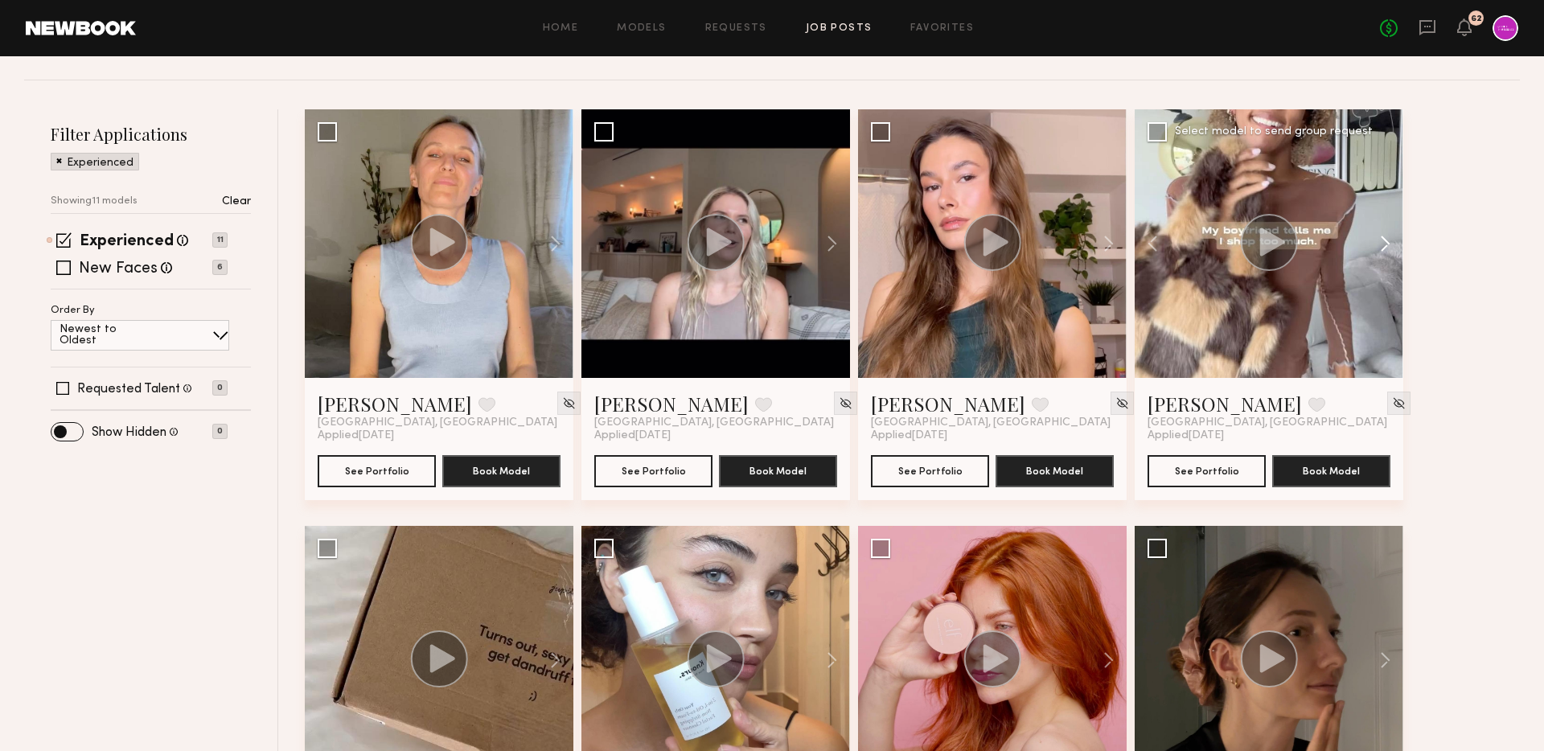
click at [1388, 244] on button at bounding box center [1376, 243] width 51 height 269
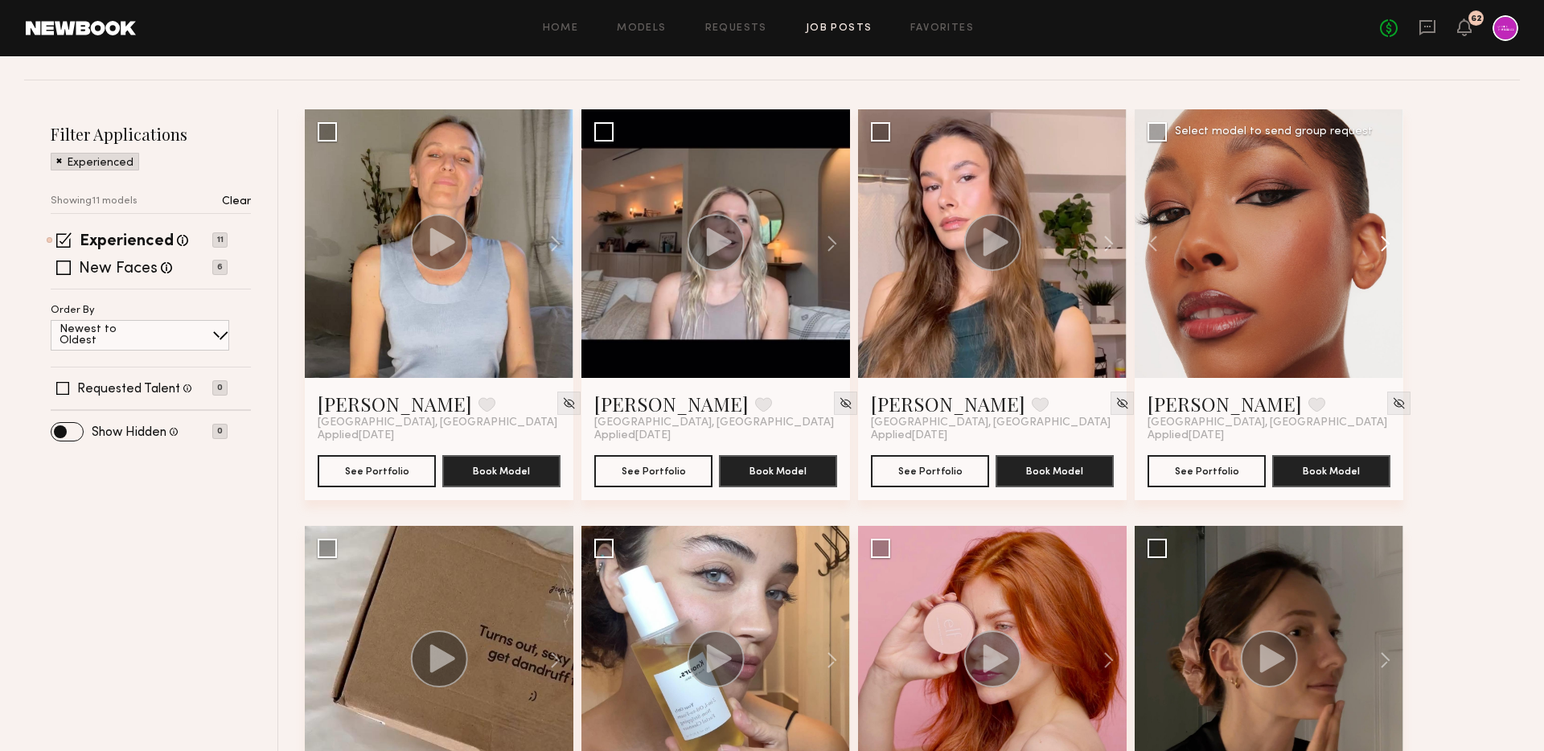
click at [1388, 244] on button at bounding box center [1376, 243] width 51 height 269
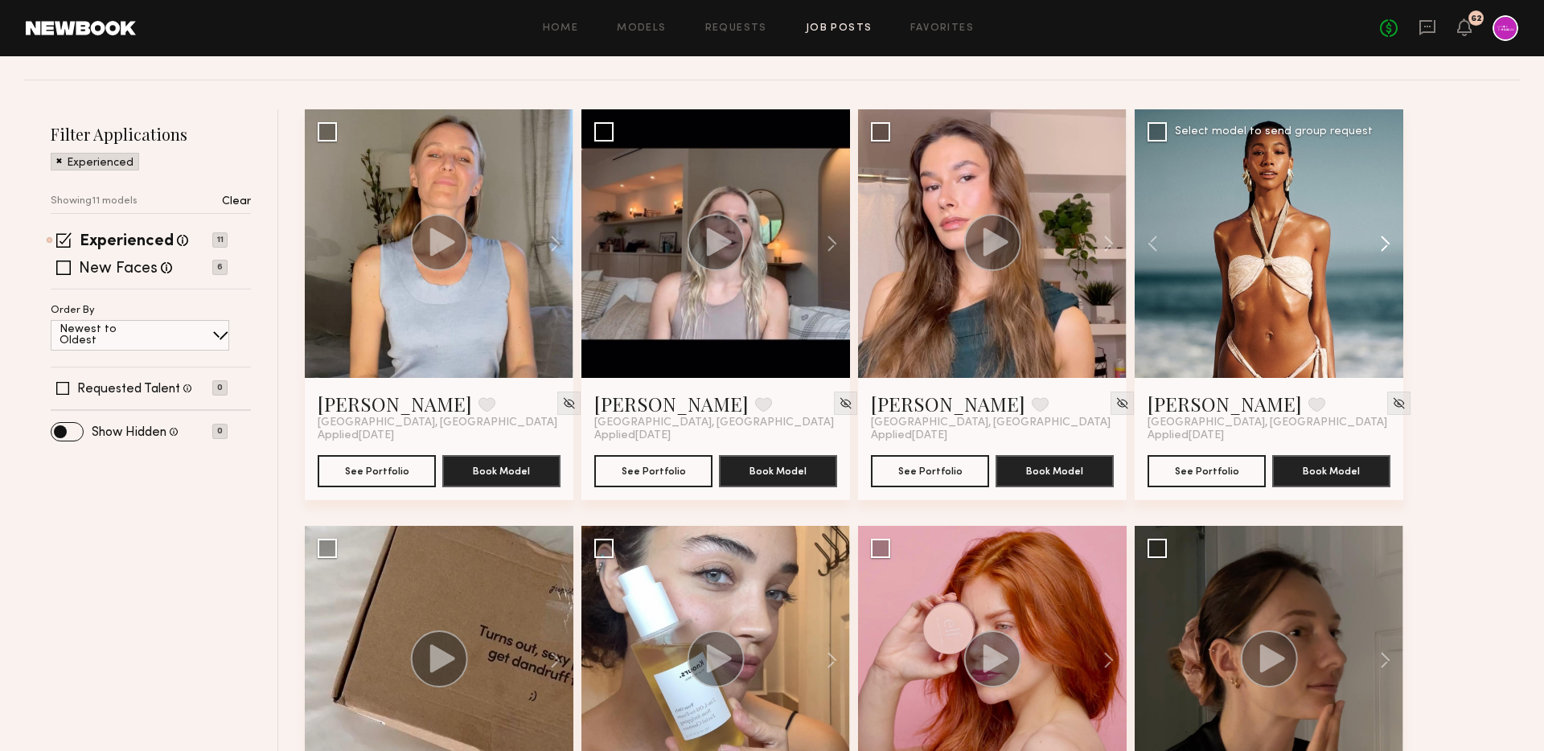
click at [1388, 244] on button at bounding box center [1376, 243] width 51 height 269
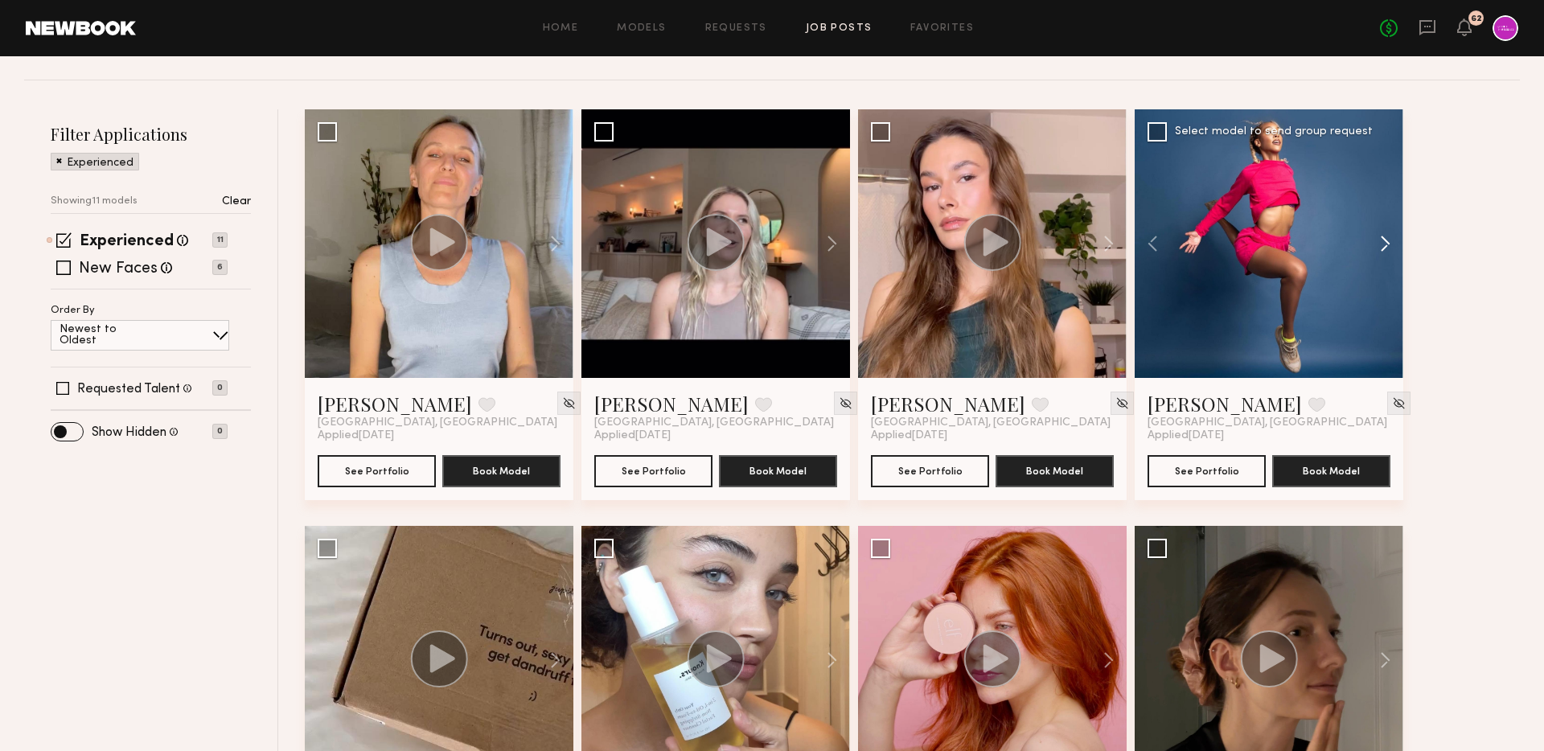
click at [1388, 244] on button at bounding box center [1376, 243] width 51 height 269
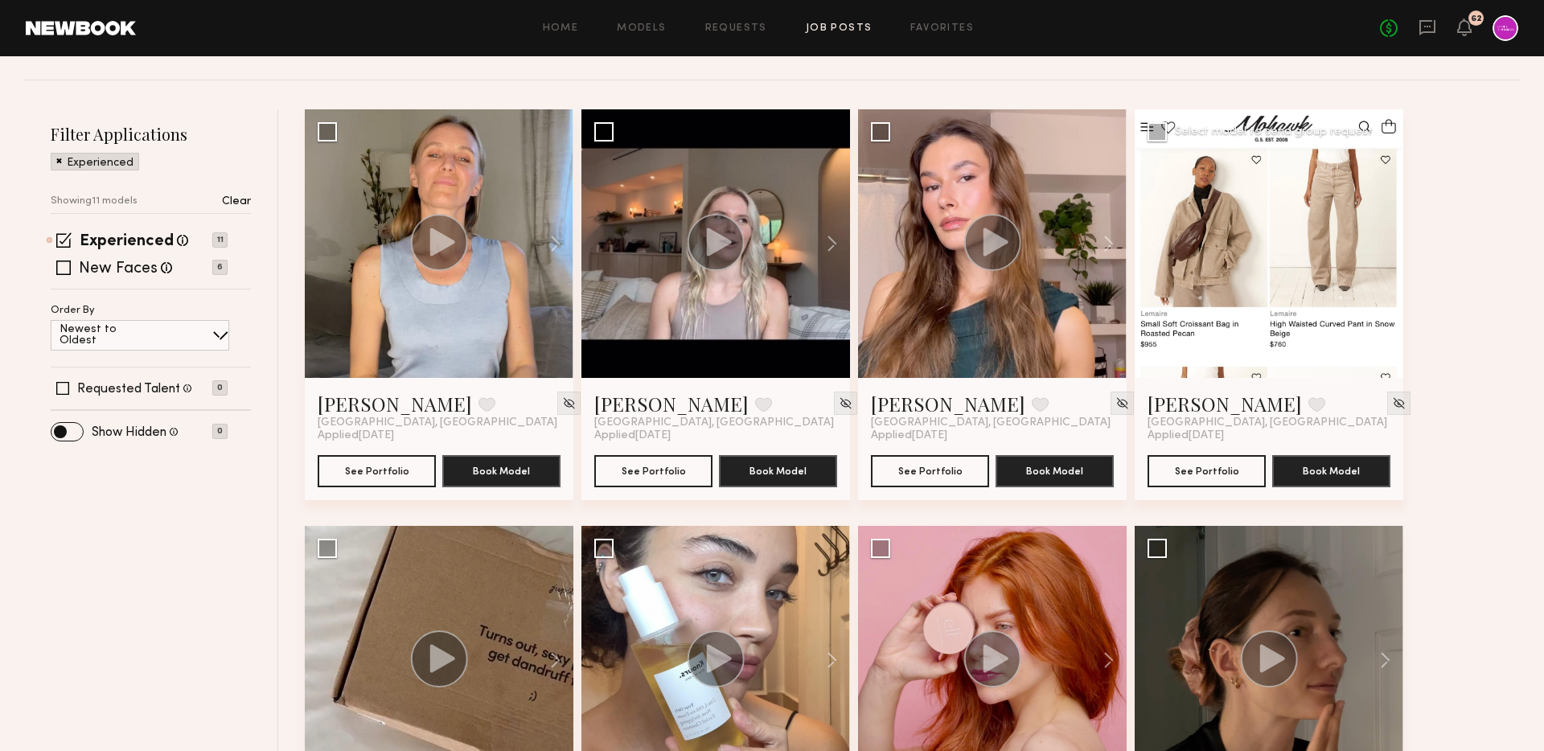
click at [1388, 244] on div at bounding box center [1268, 243] width 269 height 269
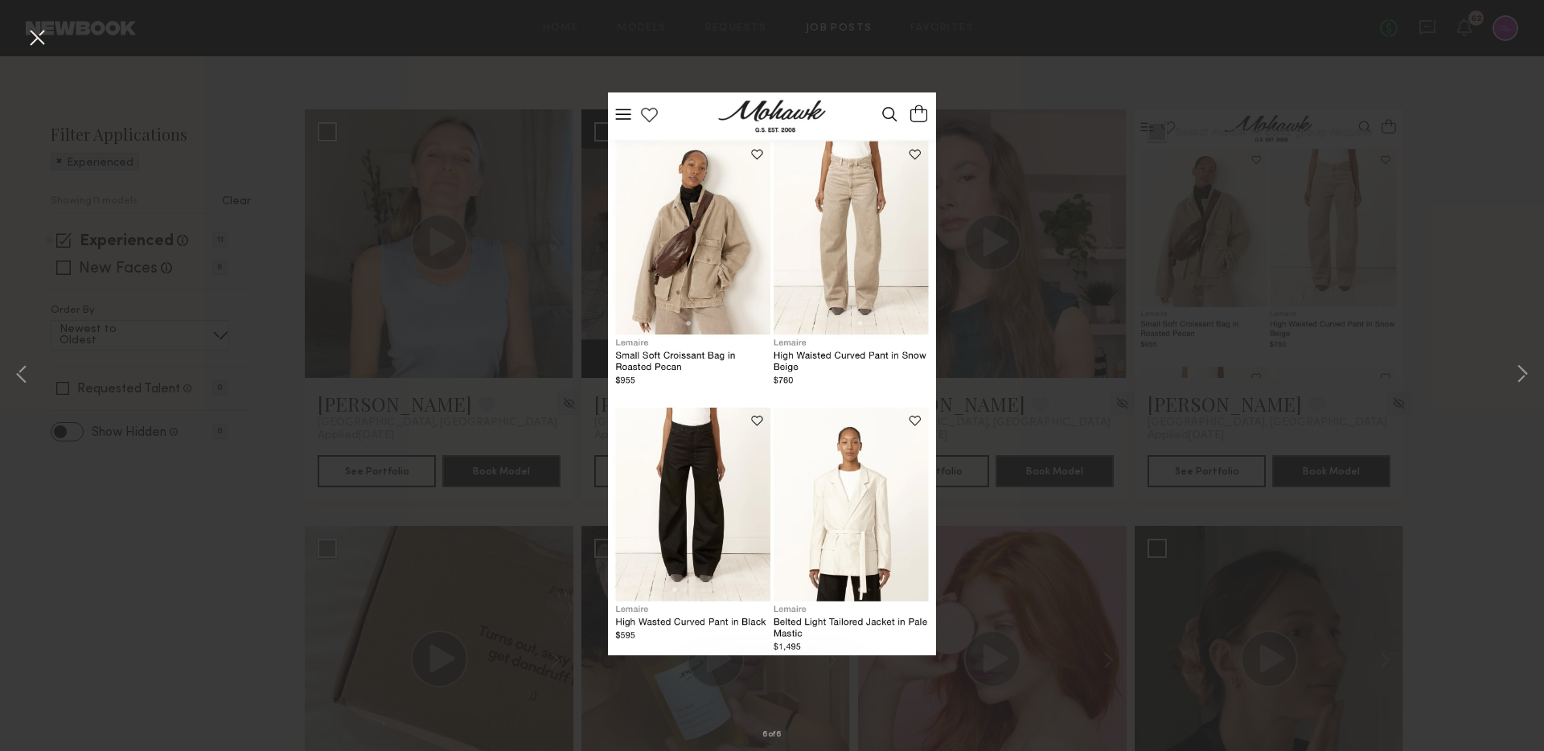
click at [1054, 333] on div "6 of 6" at bounding box center [772, 375] width 1544 height 751
click at [674, 54] on div "6 of 6" at bounding box center [772, 375] width 1544 height 751
click at [32, 35] on button at bounding box center [37, 38] width 26 height 29
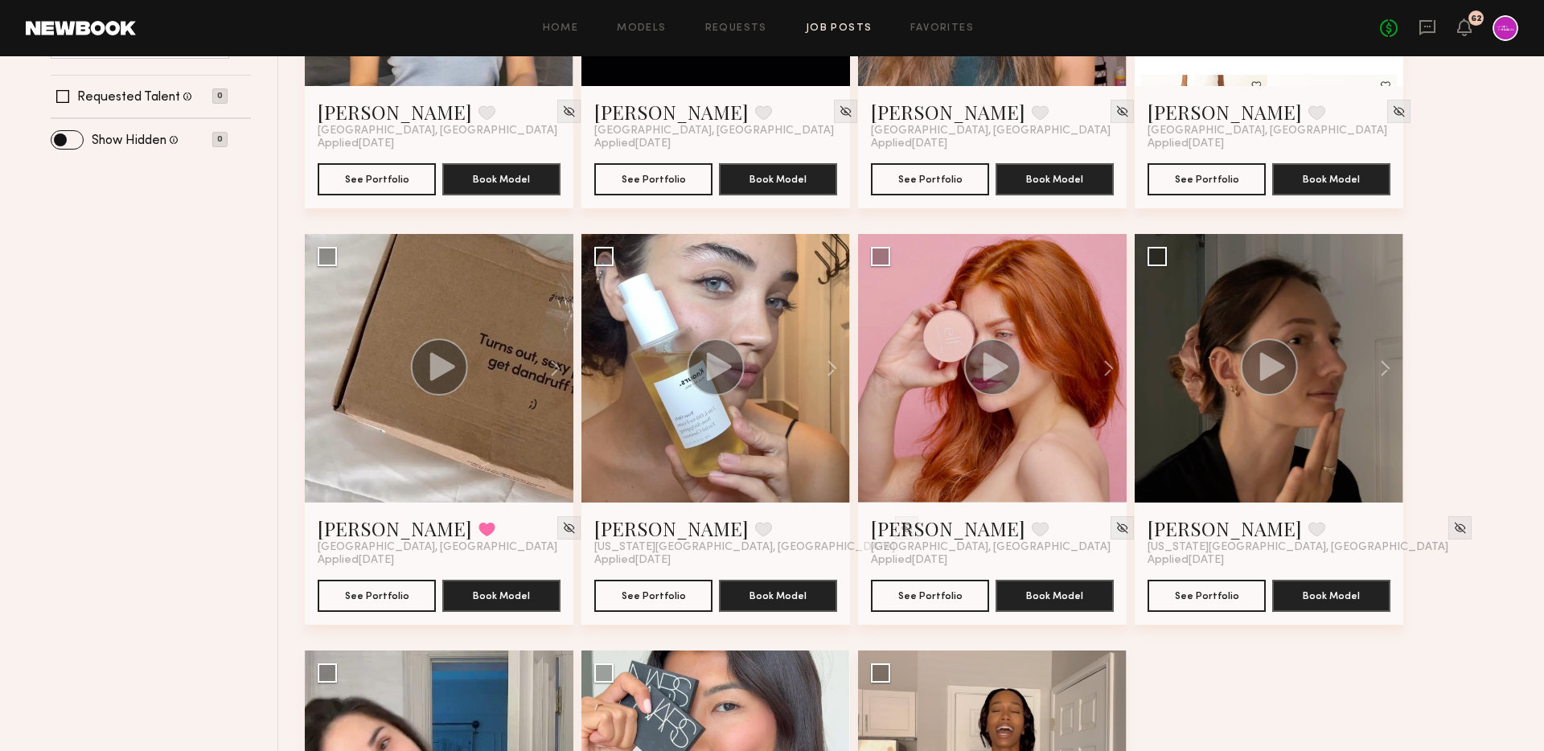
scroll to position [475, 0]
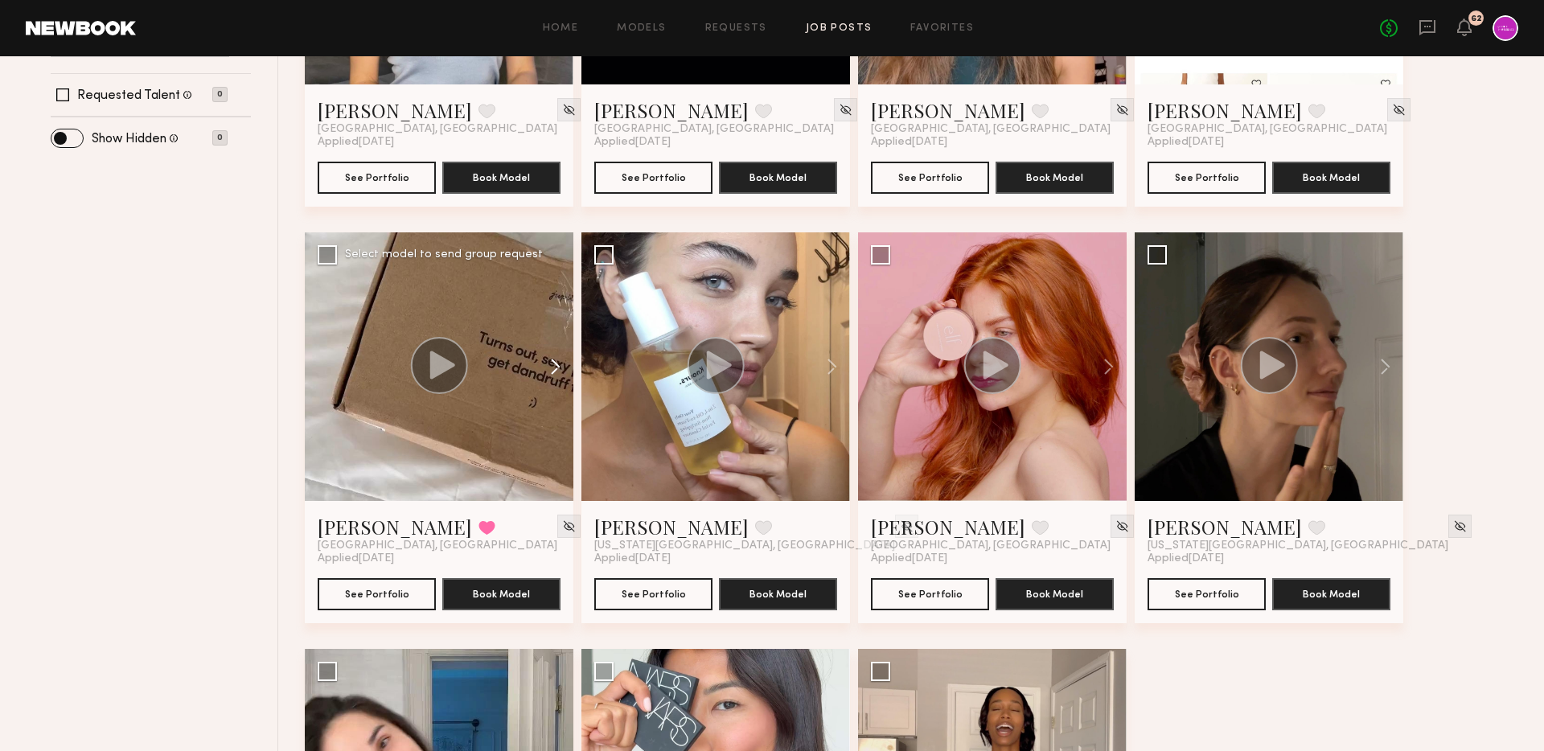
click at [556, 366] on button at bounding box center [547, 366] width 51 height 269
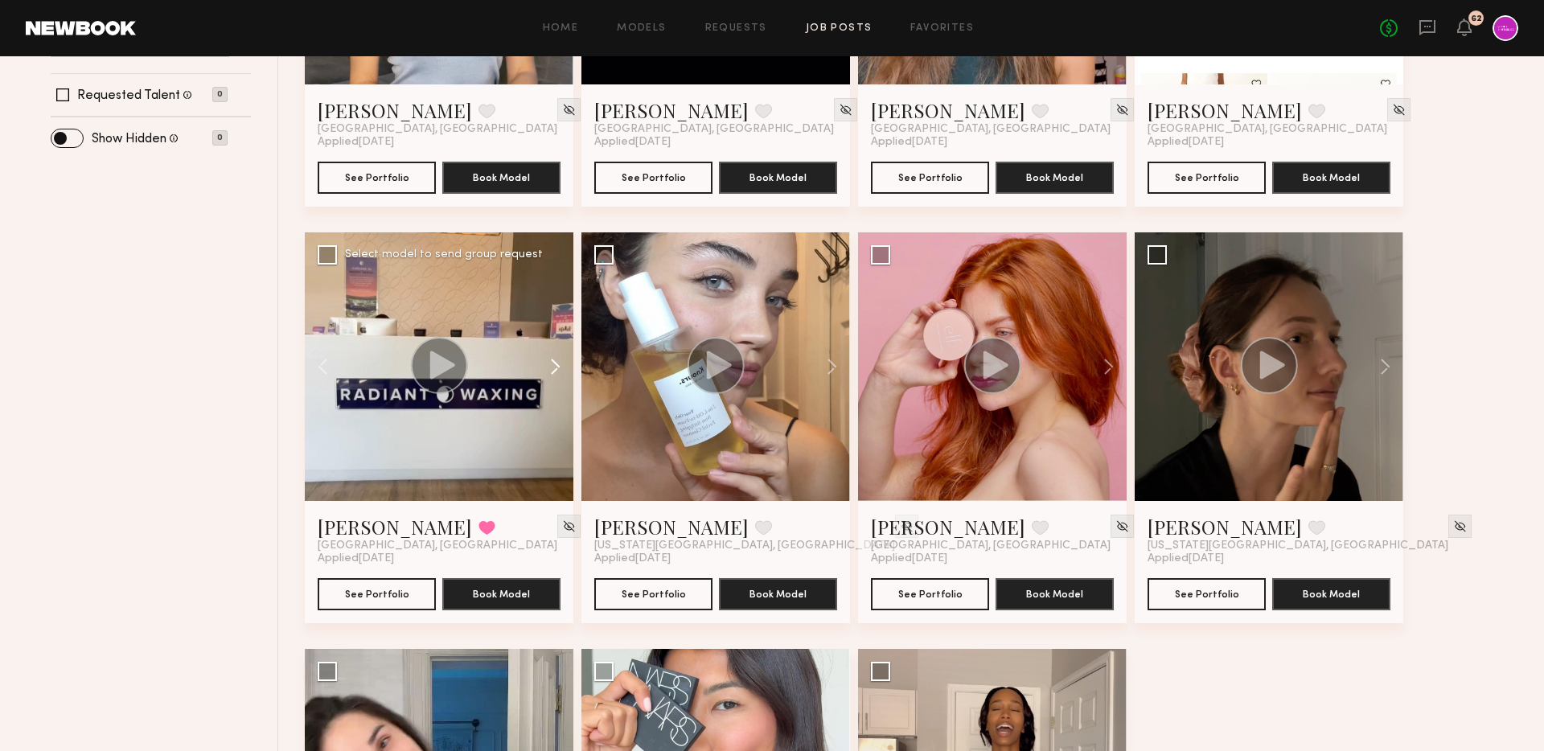
click at [556, 366] on button at bounding box center [547, 366] width 51 height 269
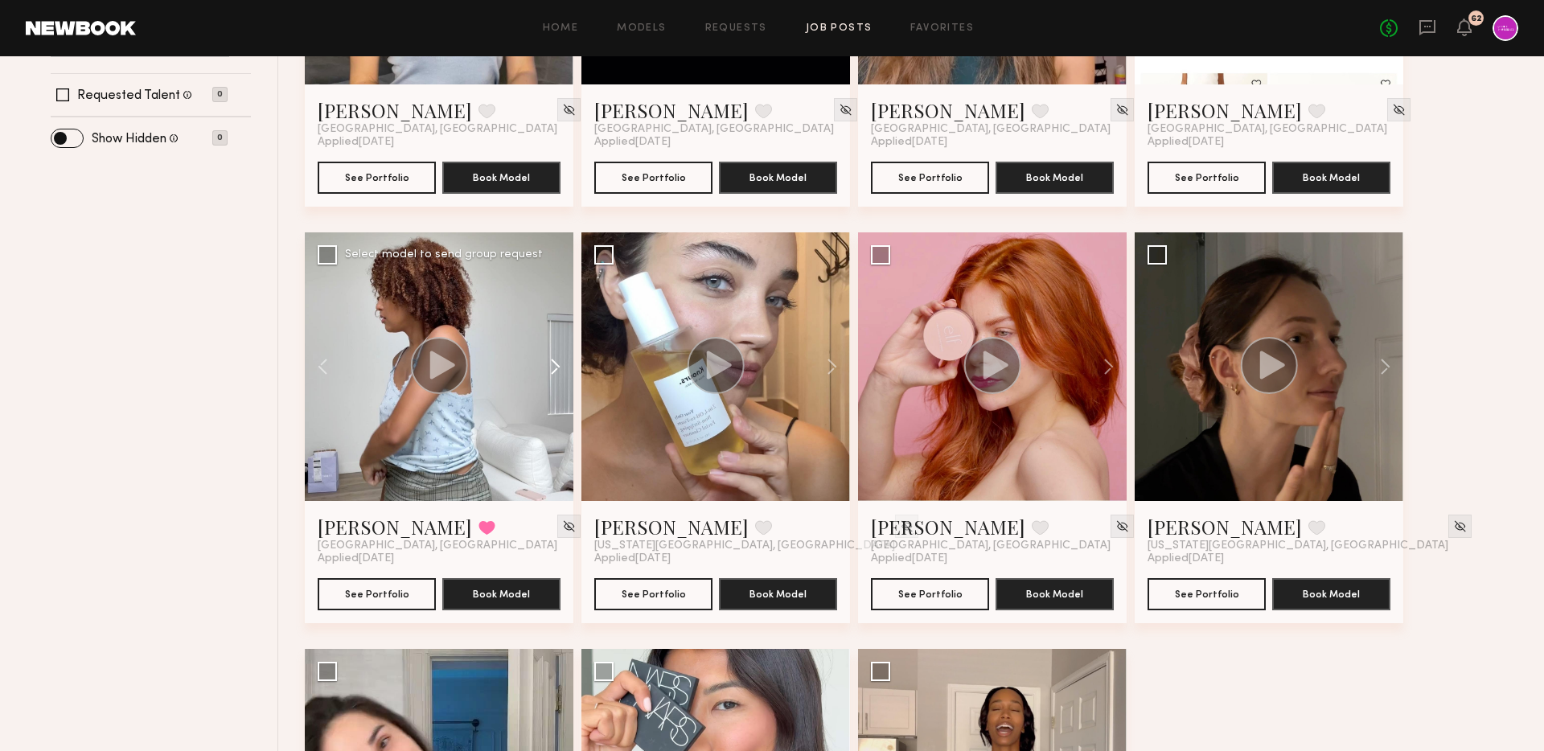
click at [556, 366] on button at bounding box center [547, 366] width 51 height 269
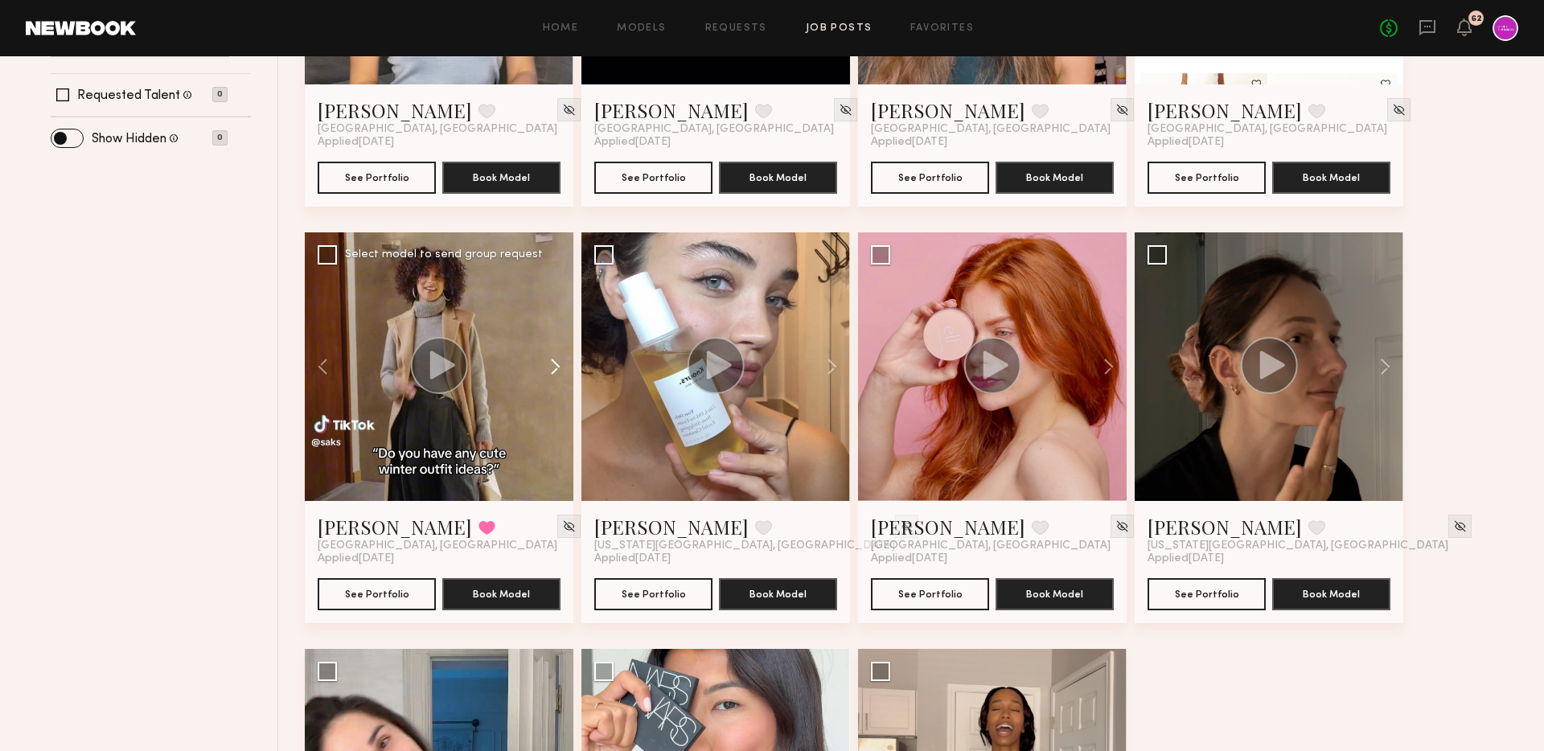
click at [556, 366] on button at bounding box center [547, 366] width 51 height 269
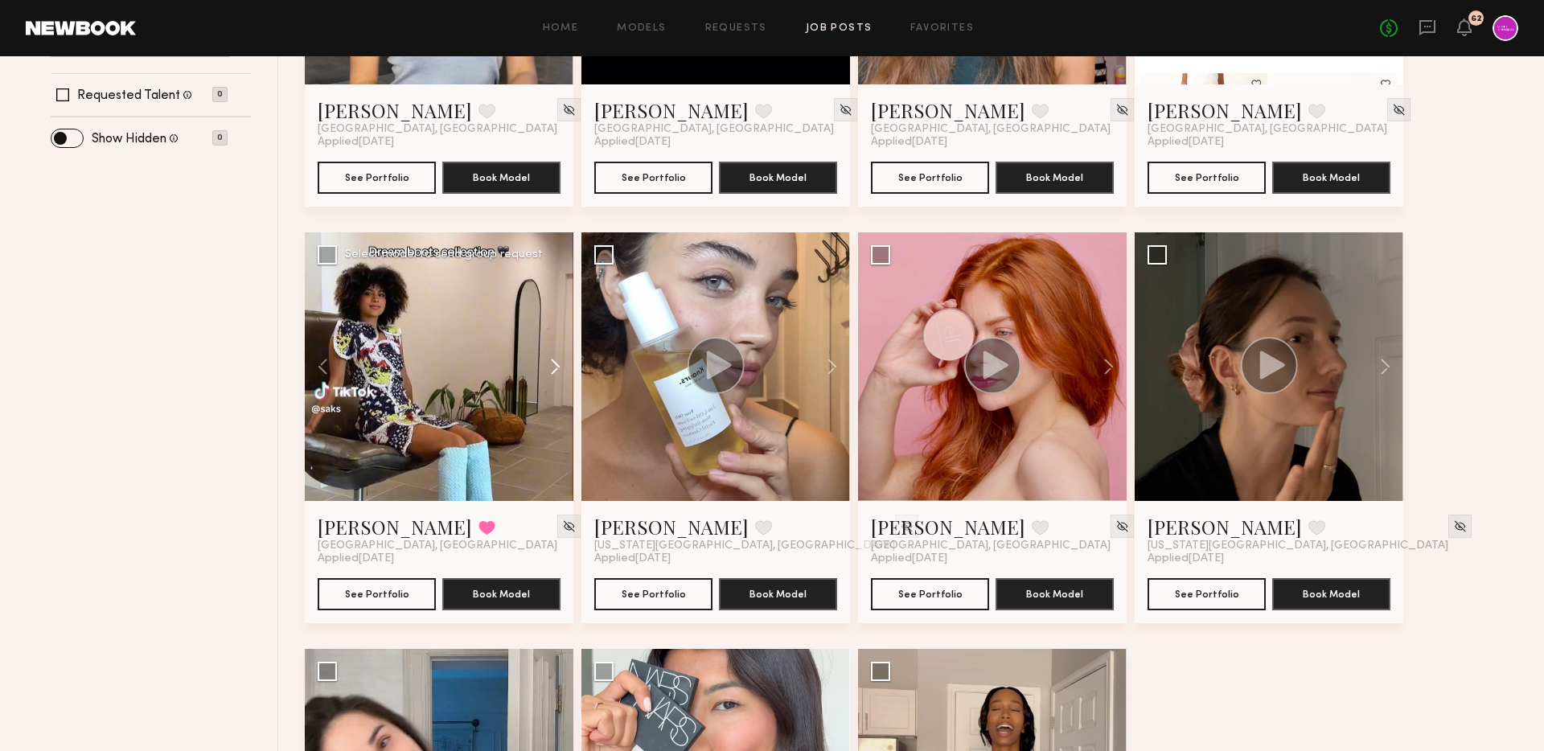
click at [556, 366] on button at bounding box center [547, 366] width 51 height 269
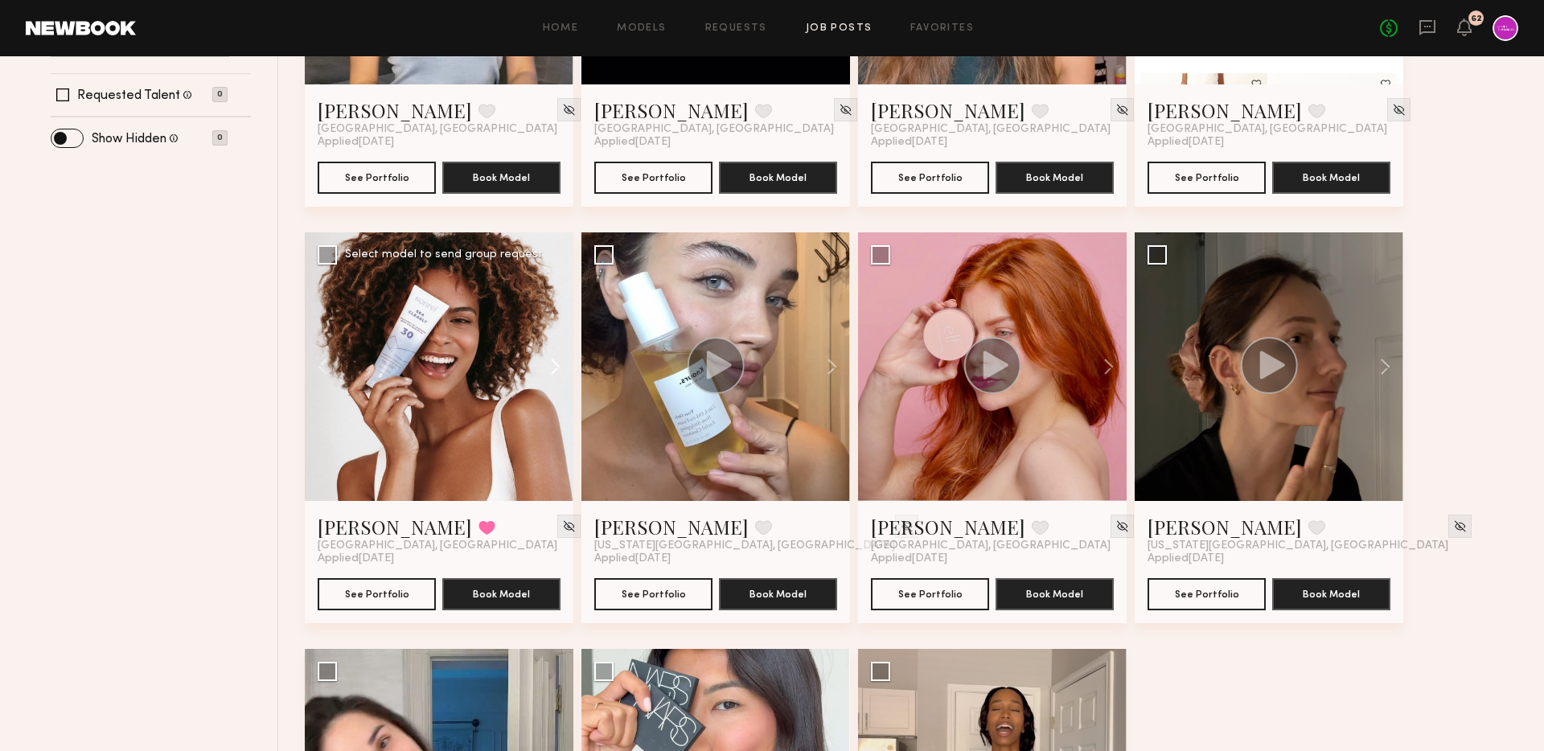
click at [551, 366] on button at bounding box center [547, 366] width 51 height 269
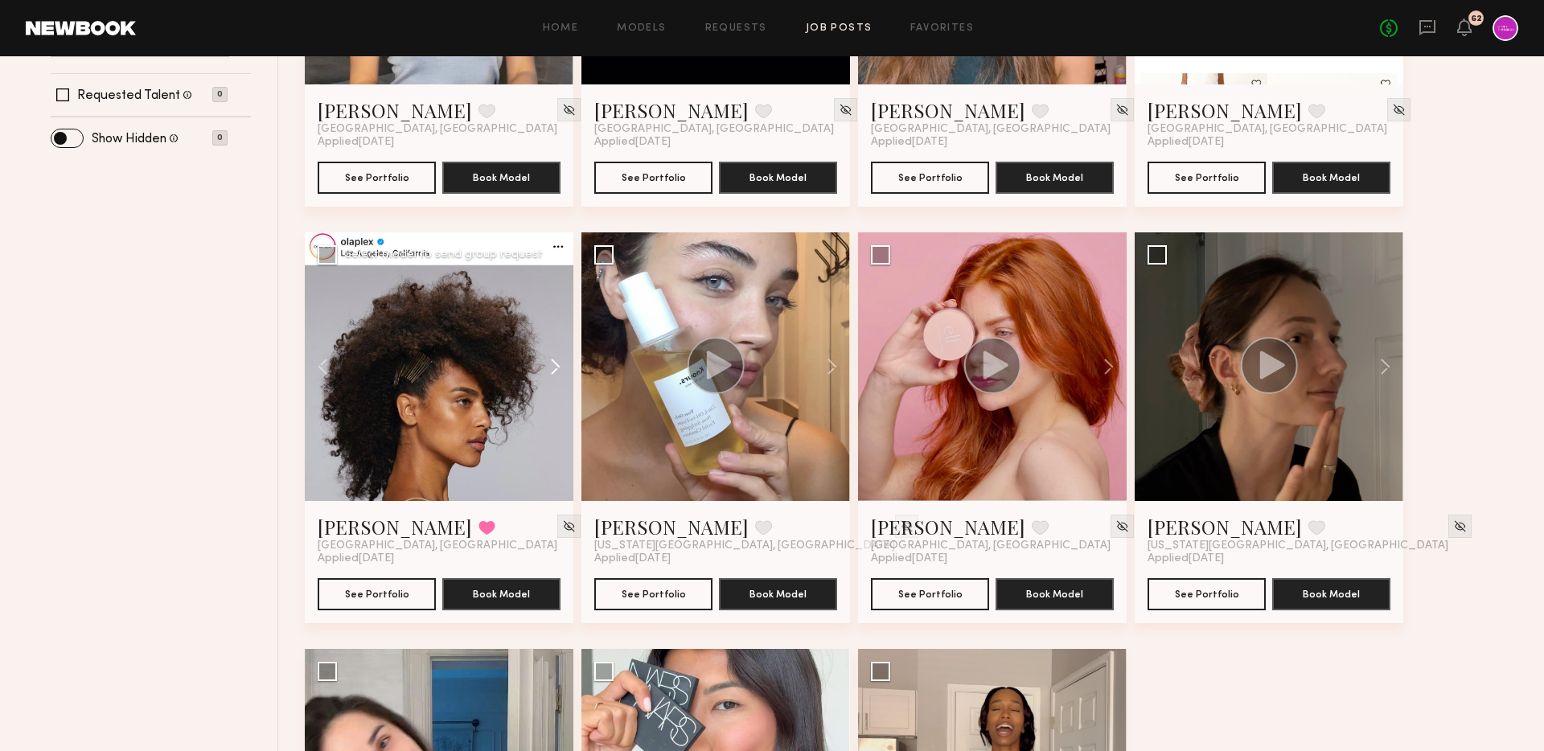
click at [568, 367] on button at bounding box center [547, 366] width 51 height 269
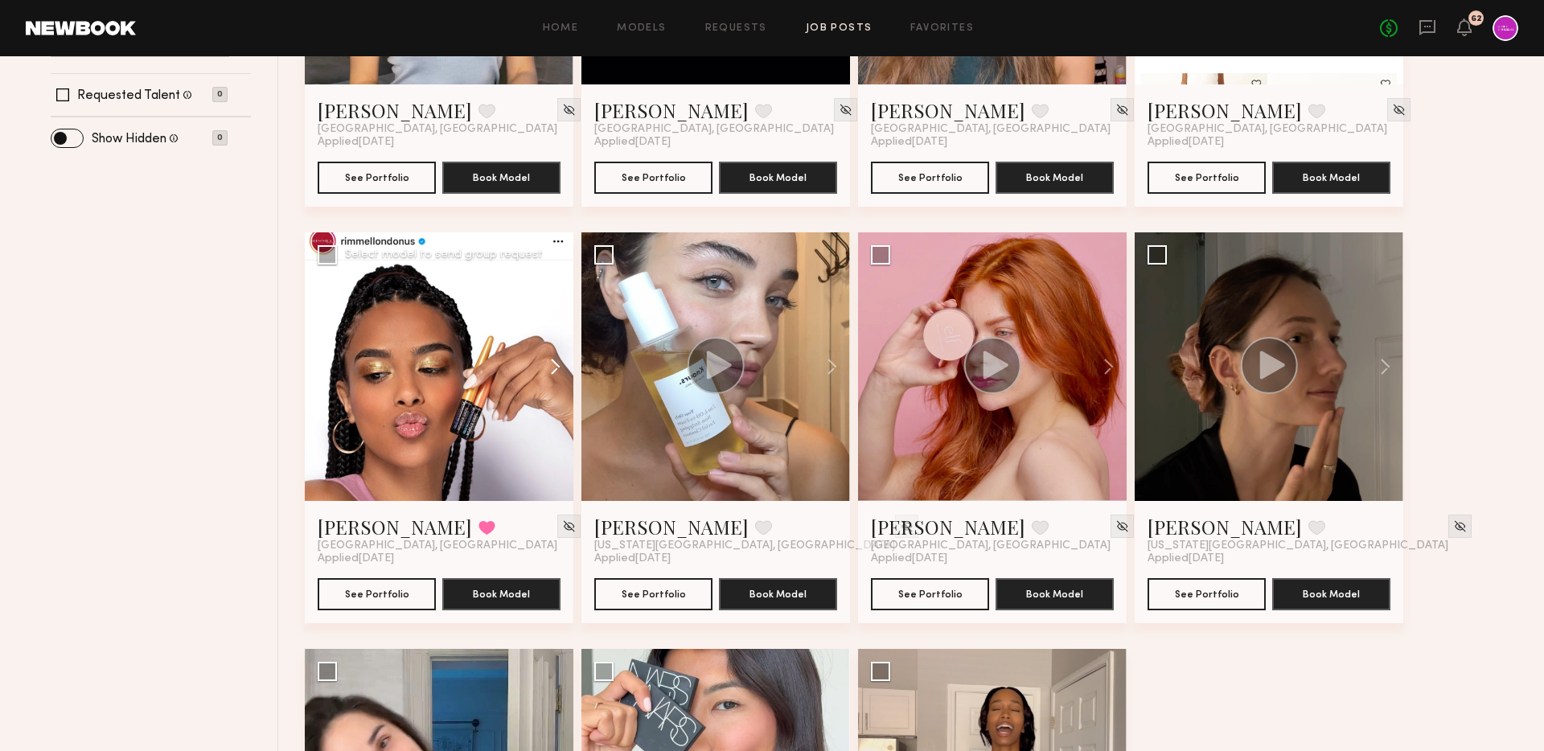
click at [568, 367] on button at bounding box center [547, 366] width 51 height 269
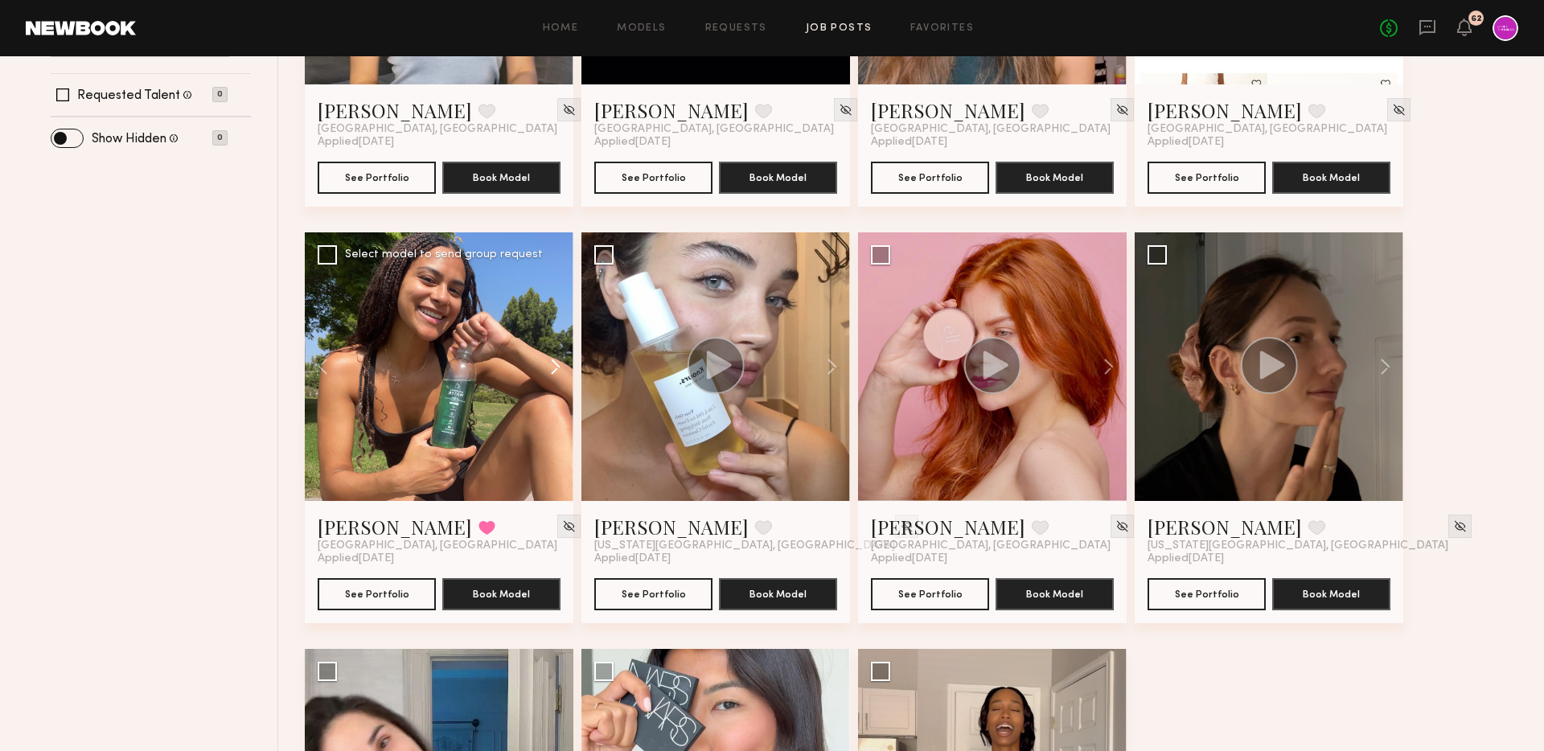
click at [568, 367] on button at bounding box center [547, 366] width 51 height 269
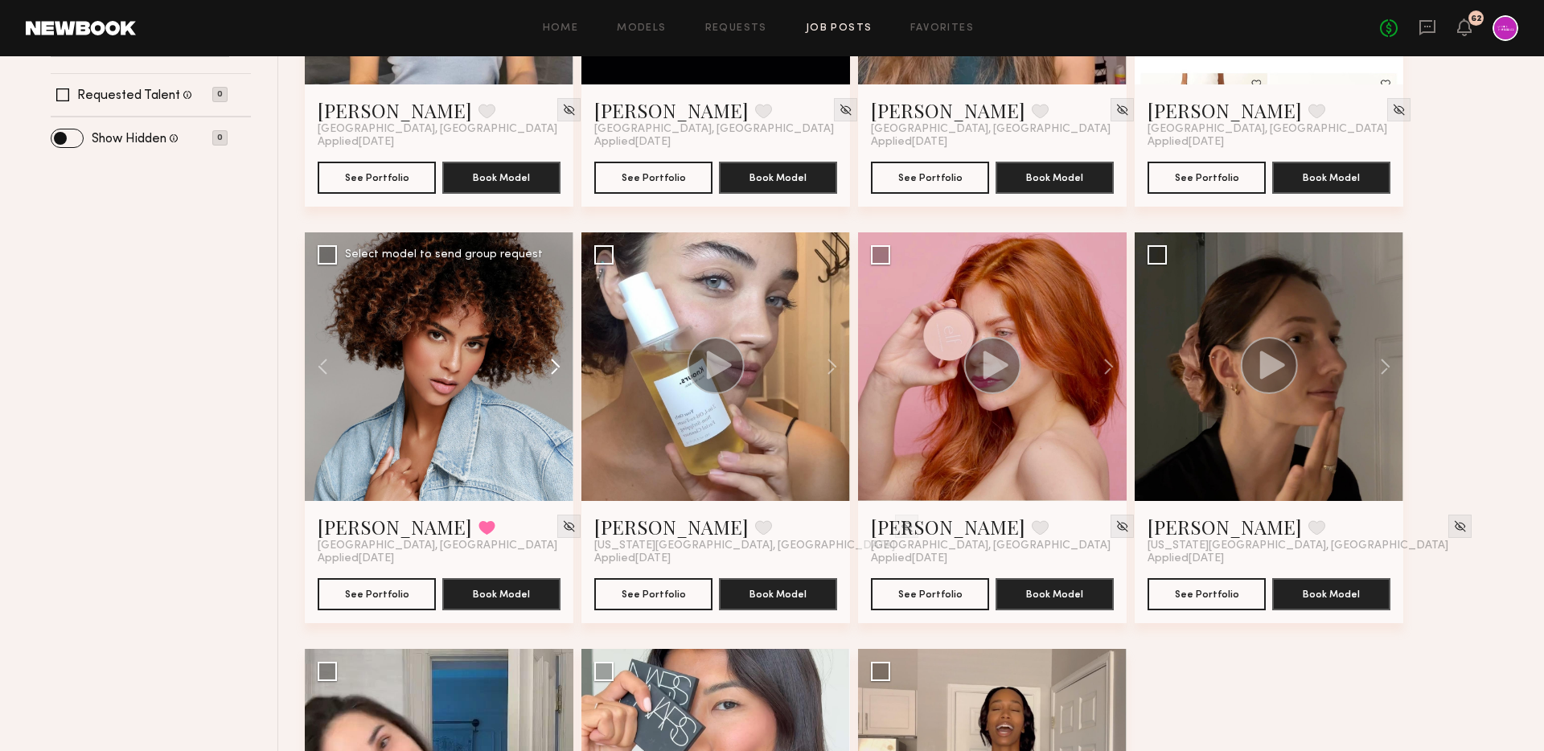
click at [568, 367] on button at bounding box center [547, 366] width 51 height 269
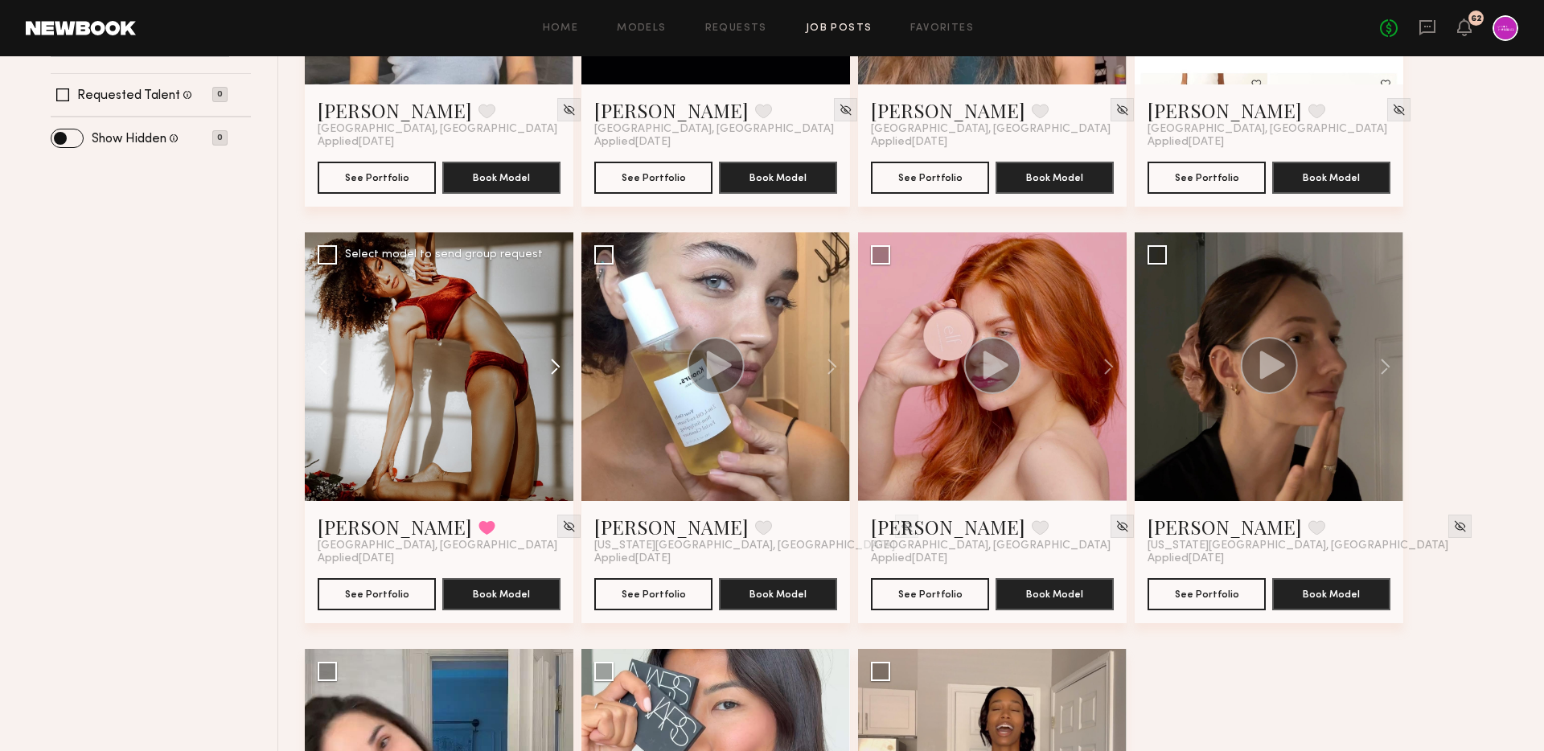
click at [568, 367] on button at bounding box center [547, 366] width 51 height 269
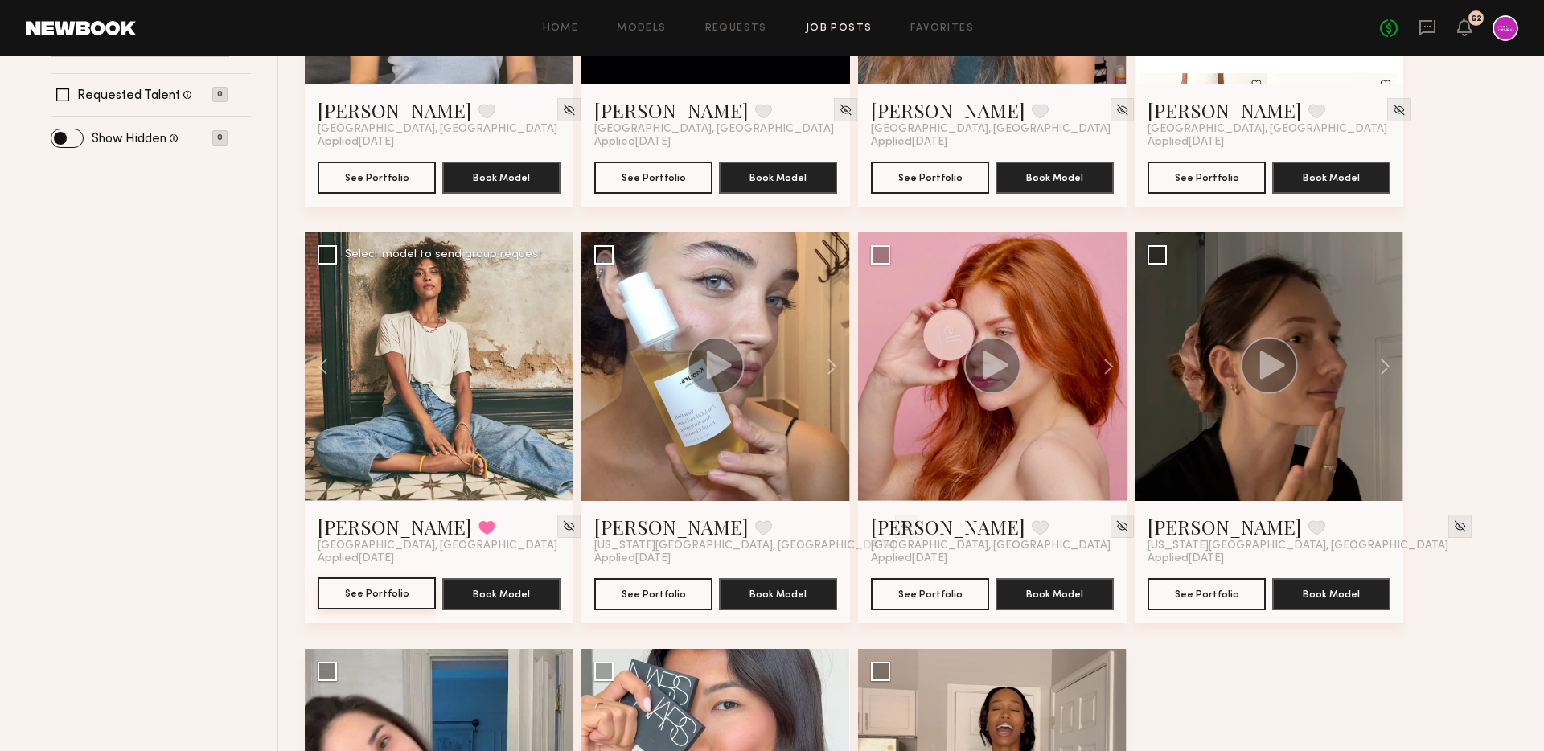
click at [379, 580] on button "See Portfolio" at bounding box center [377, 593] width 118 height 32
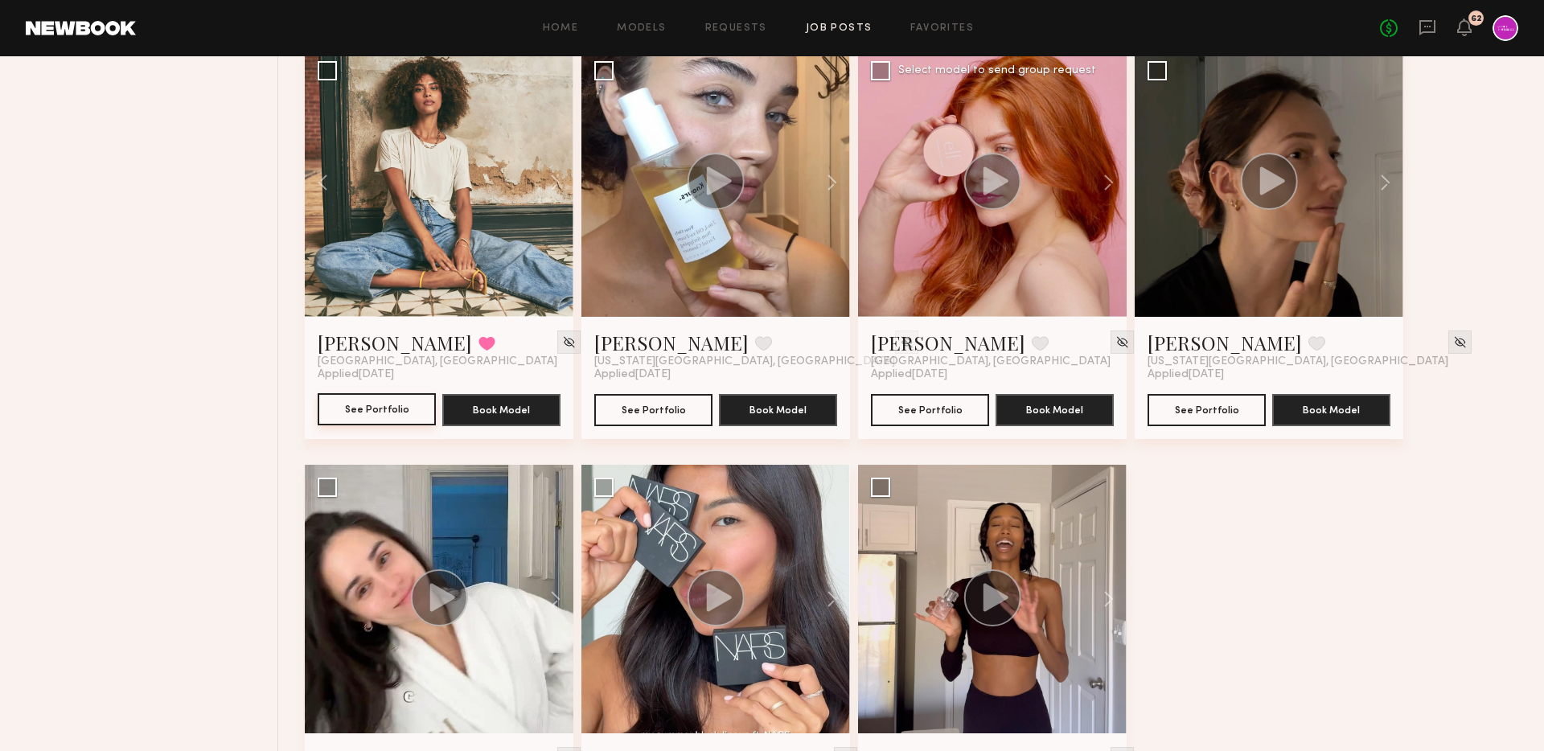
scroll to position [584, 0]
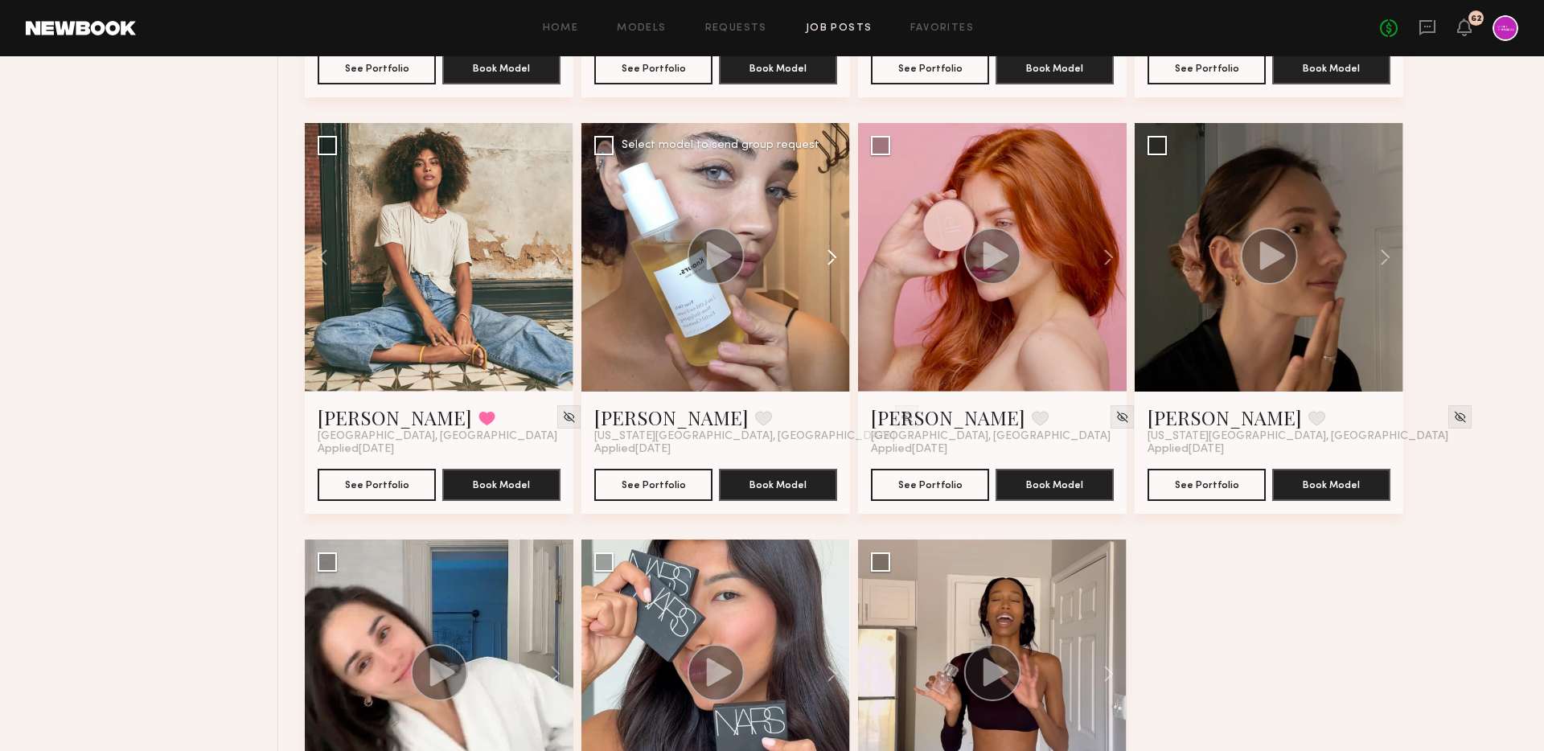
click at [825, 250] on button at bounding box center [823, 257] width 51 height 269
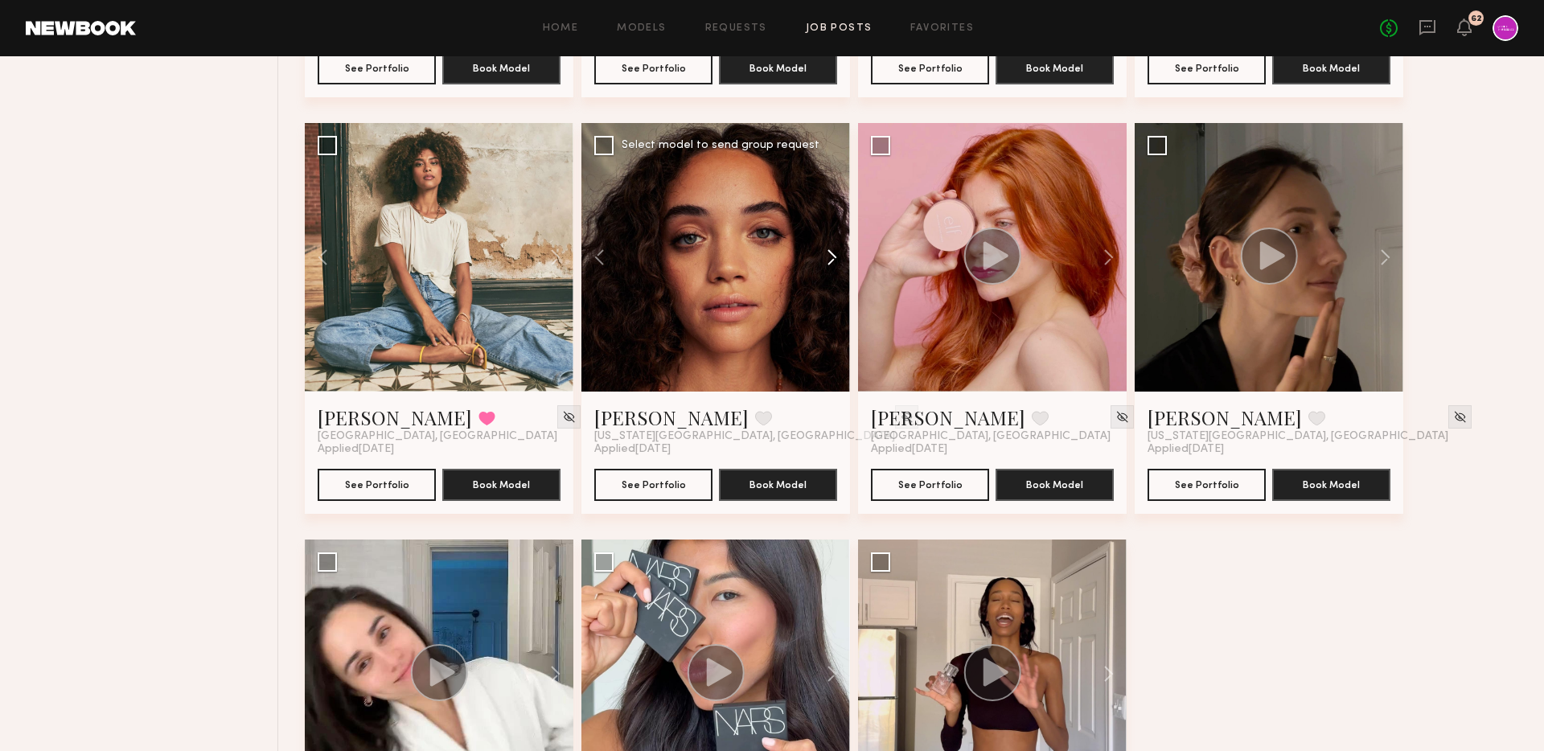
click at [825, 250] on button at bounding box center [823, 257] width 51 height 269
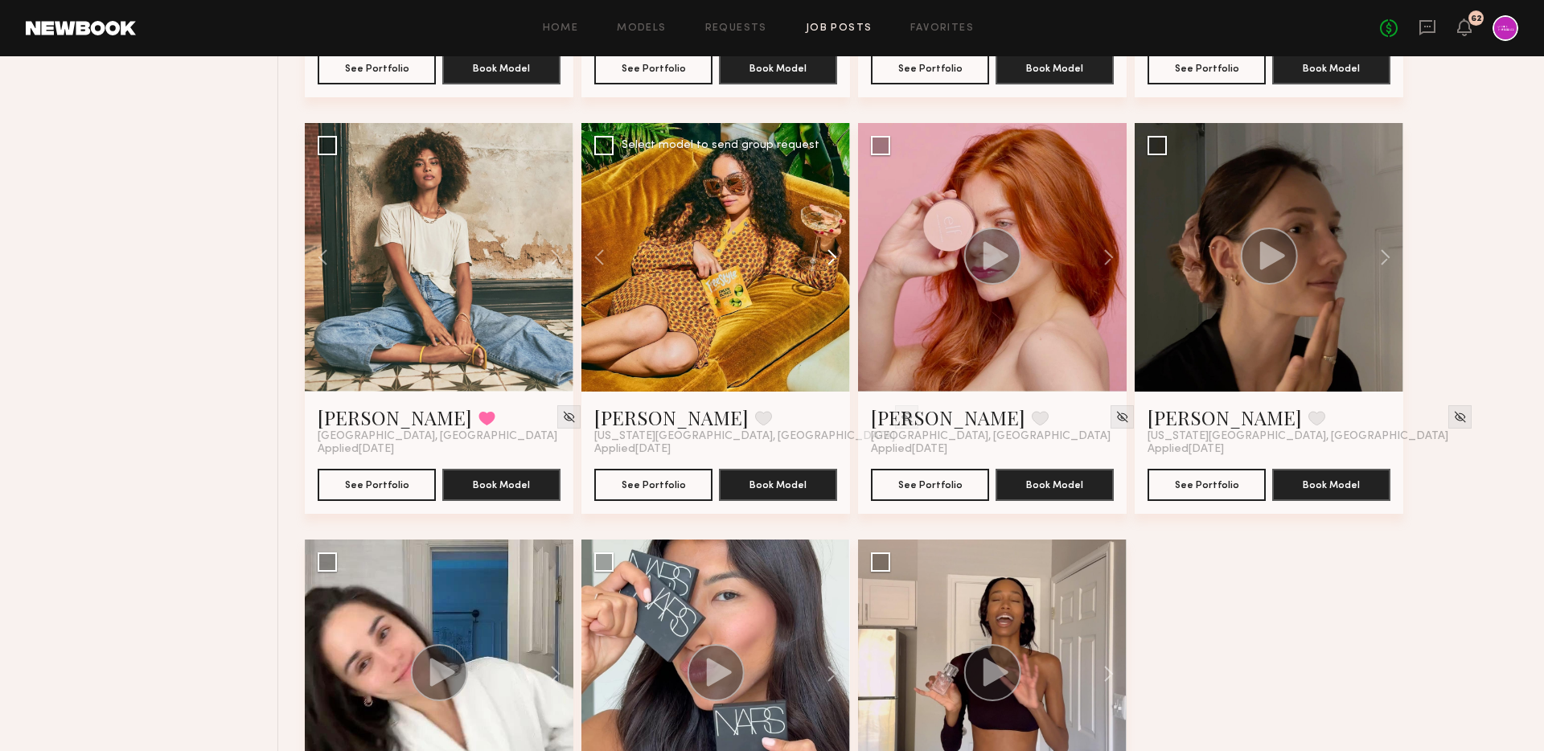
click at [825, 250] on button at bounding box center [823, 257] width 51 height 269
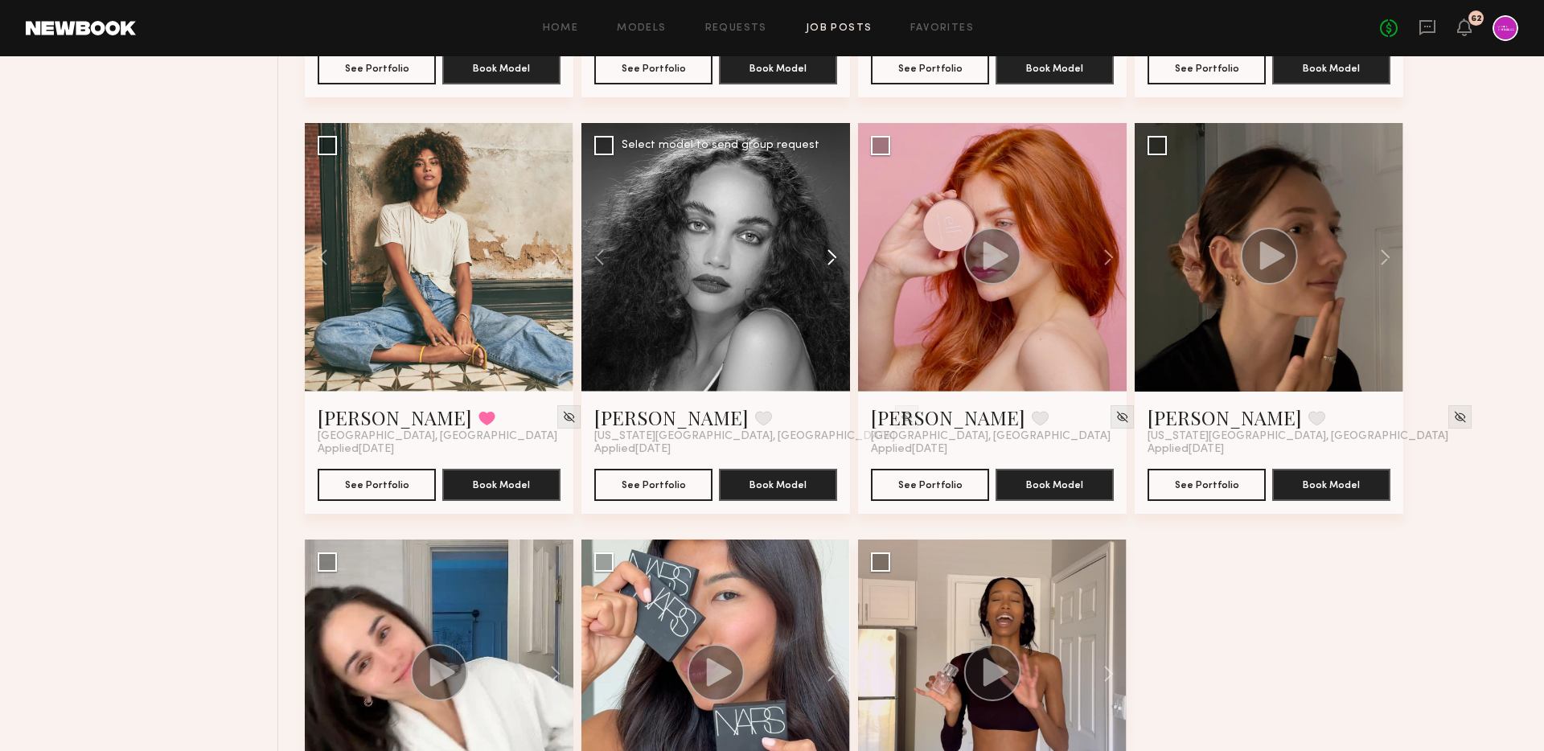
click at [834, 252] on button at bounding box center [823, 257] width 51 height 269
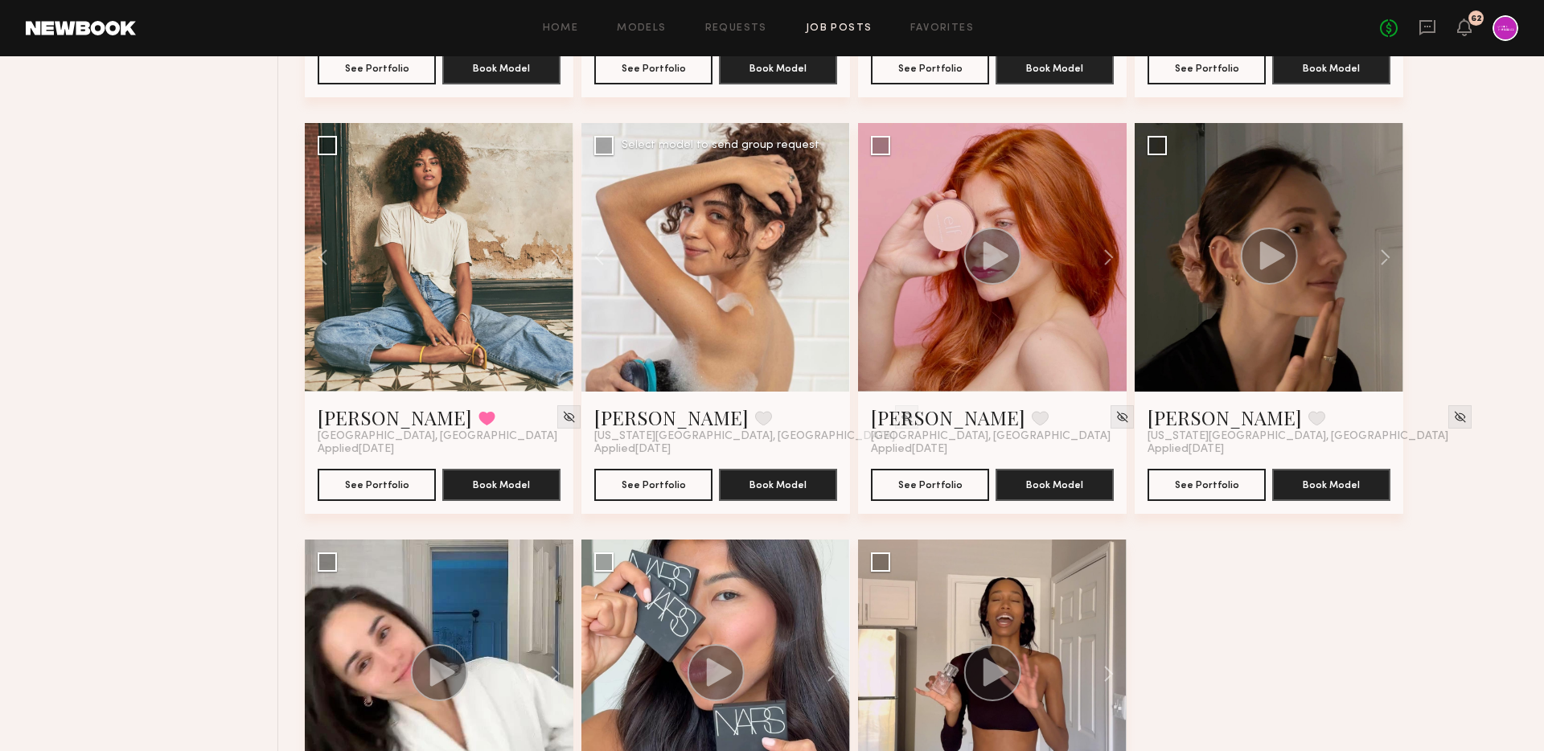
click at [834, 252] on div at bounding box center [715, 257] width 269 height 269
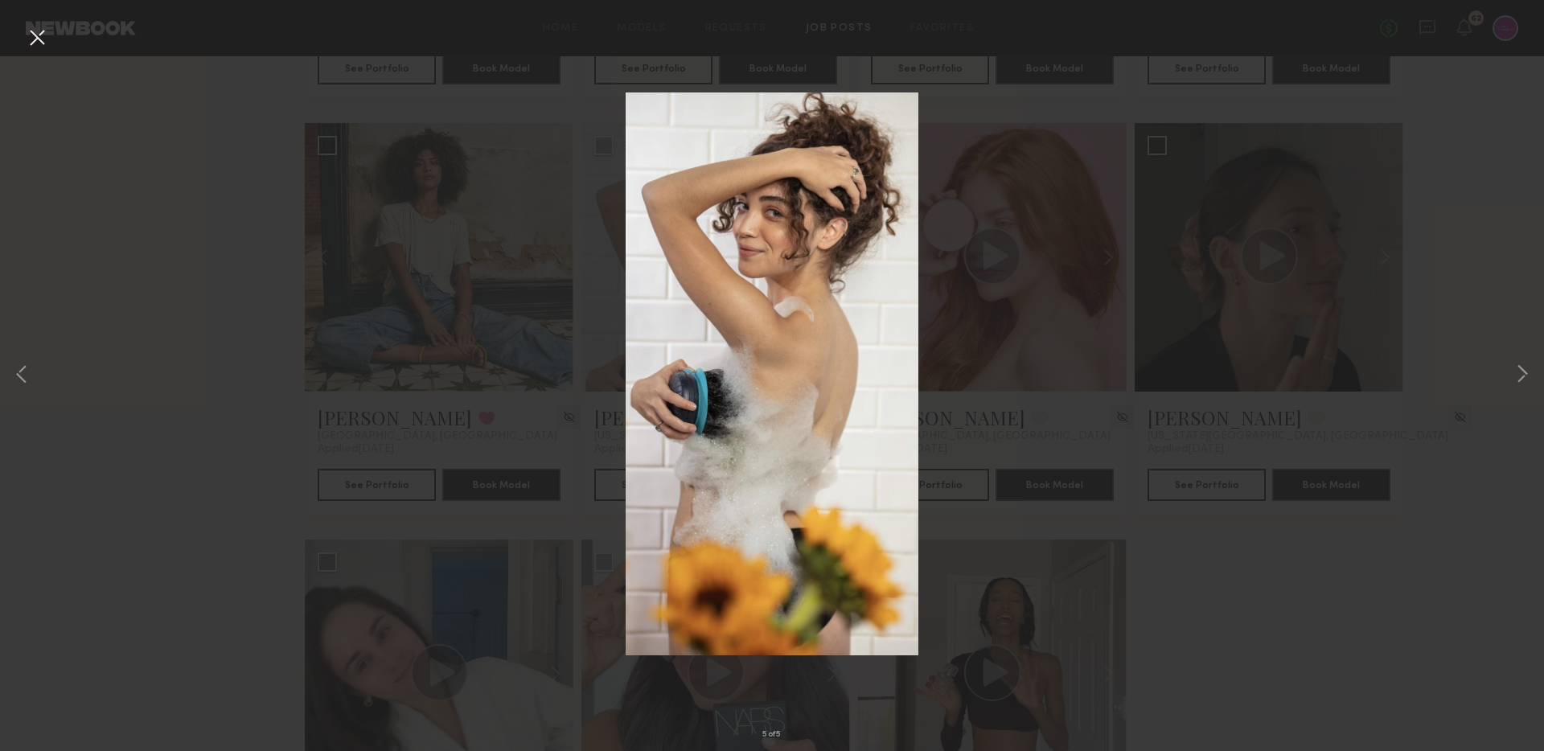
click at [1012, 235] on div "5 of 5" at bounding box center [772, 375] width 1544 height 751
click at [43, 40] on button at bounding box center [37, 38] width 26 height 29
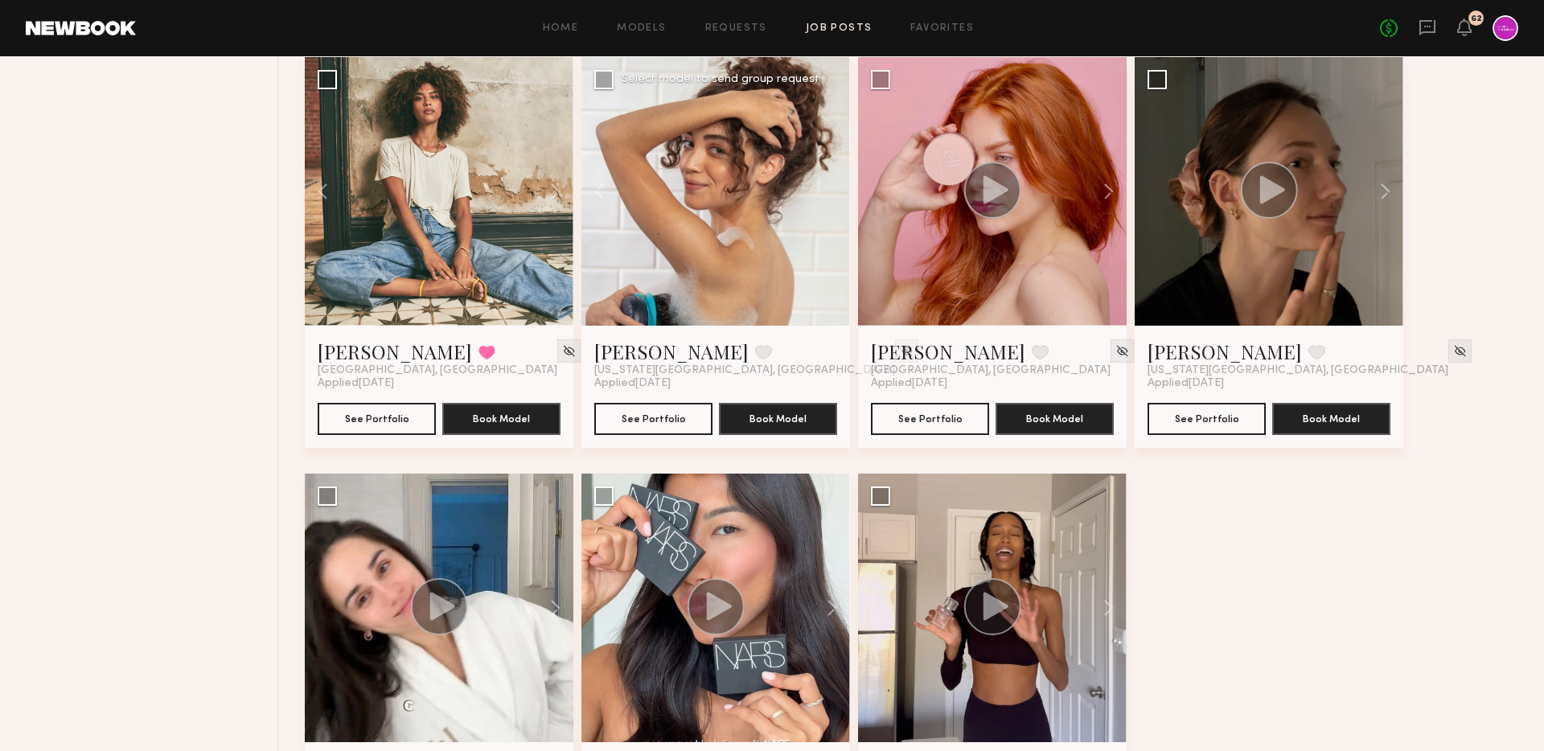
scroll to position [789, 0]
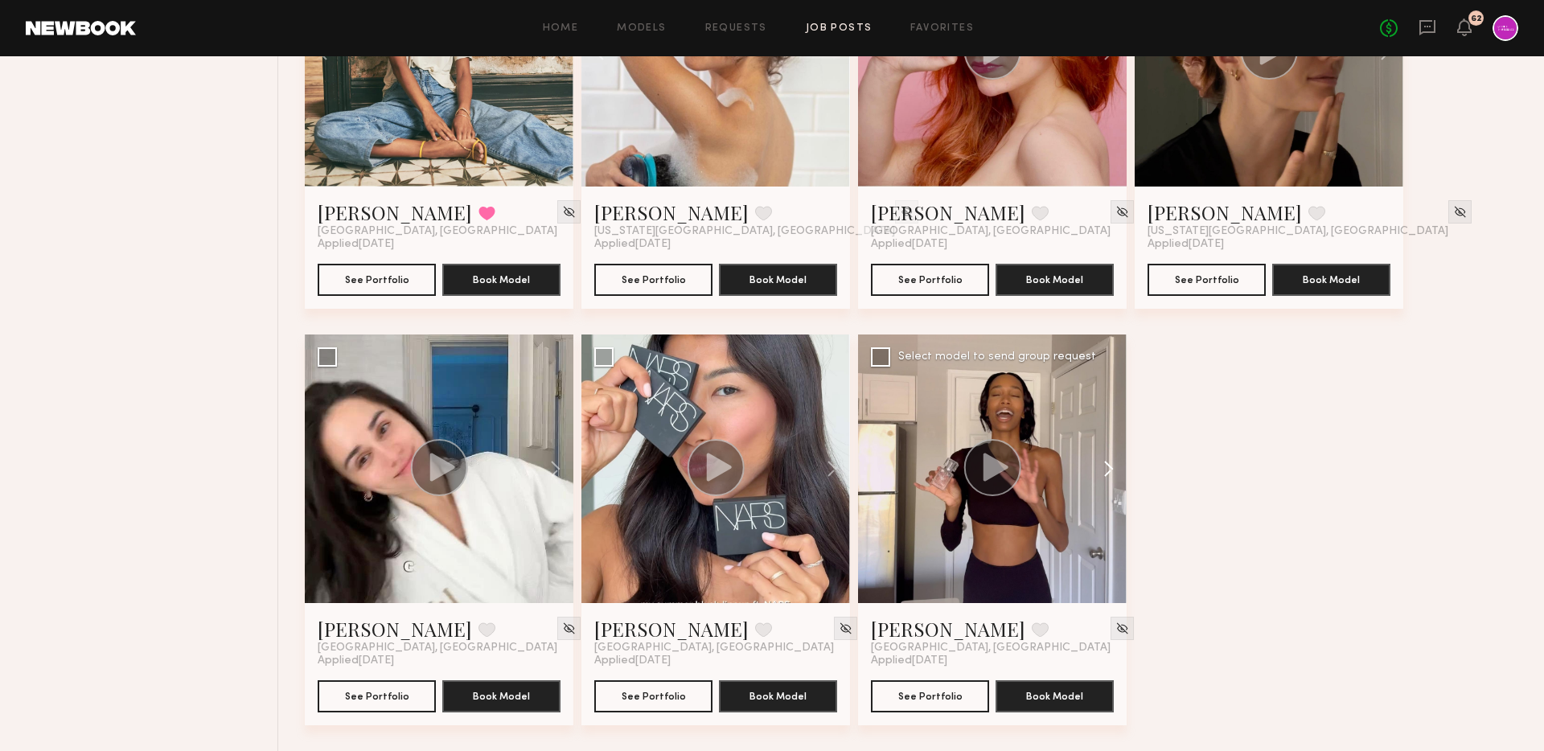
click at [1113, 474] on button at bounding box center [1100, 468] width 51 height 269
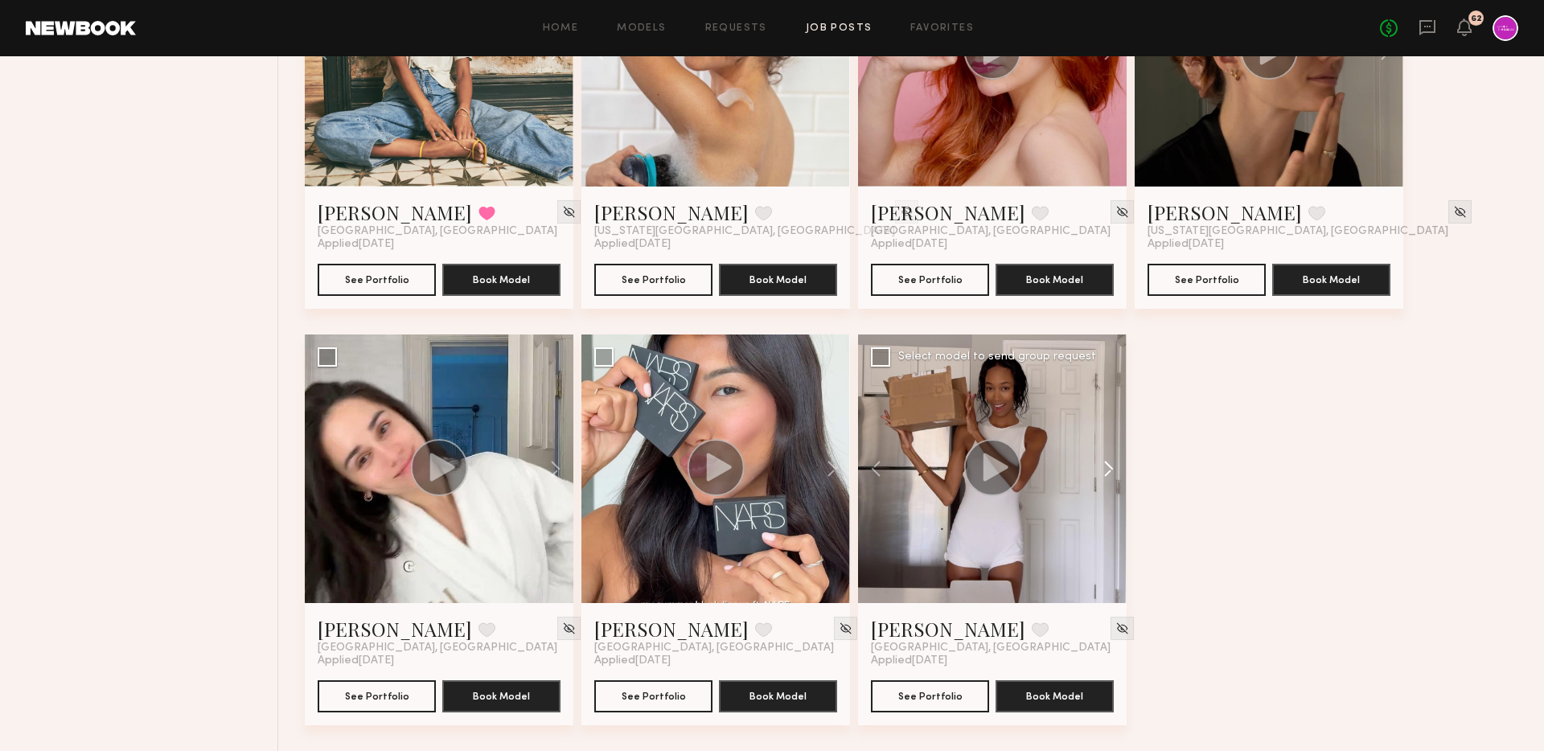
click at [1113, 474] on button at bounding box center [1100, 468] width 51 height 269
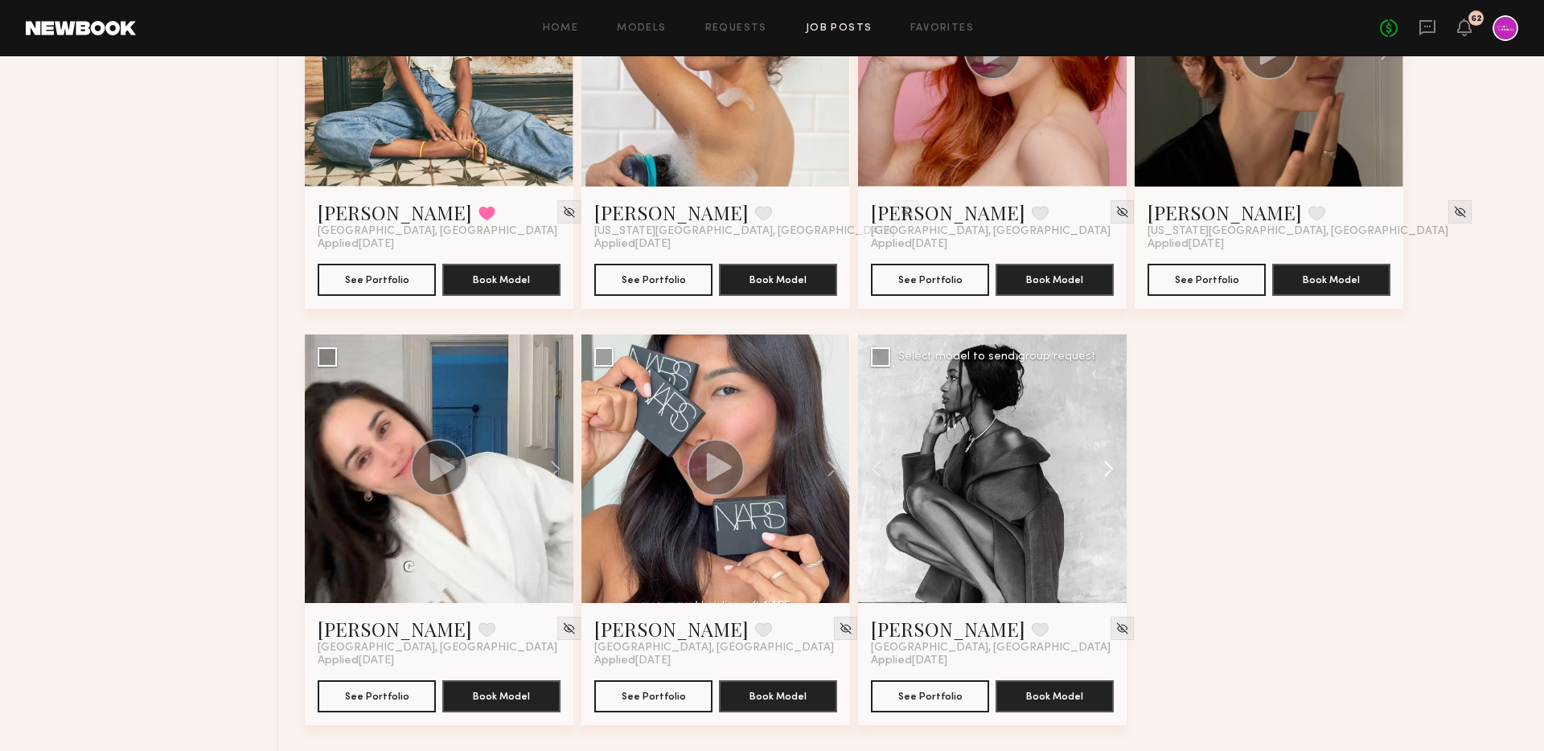
click at [1113, 474] on button at bounding box center [1100, 468] width 51 height 269
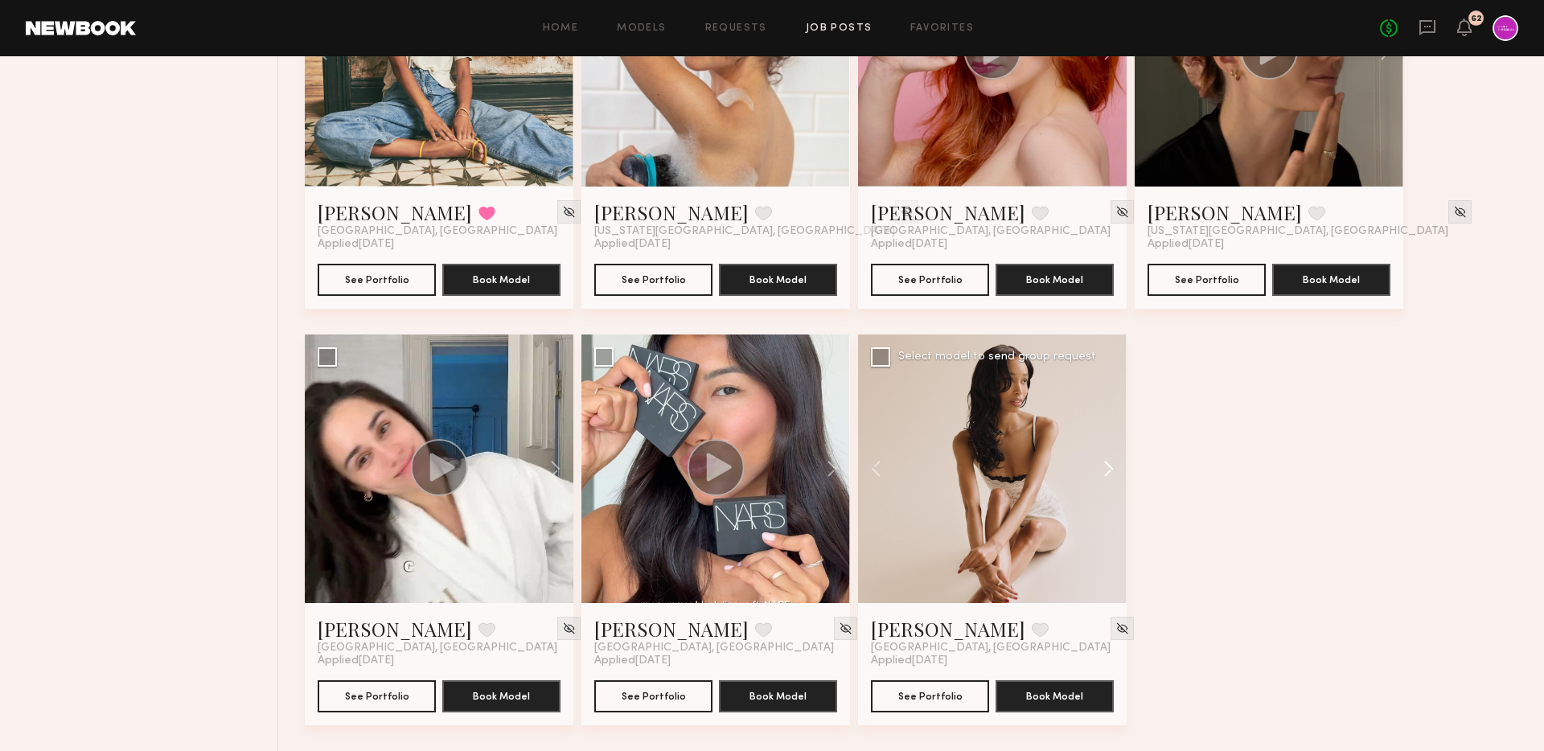
click at [1113, 474] on button at bounding box center [1100, 468] width 51 height 269
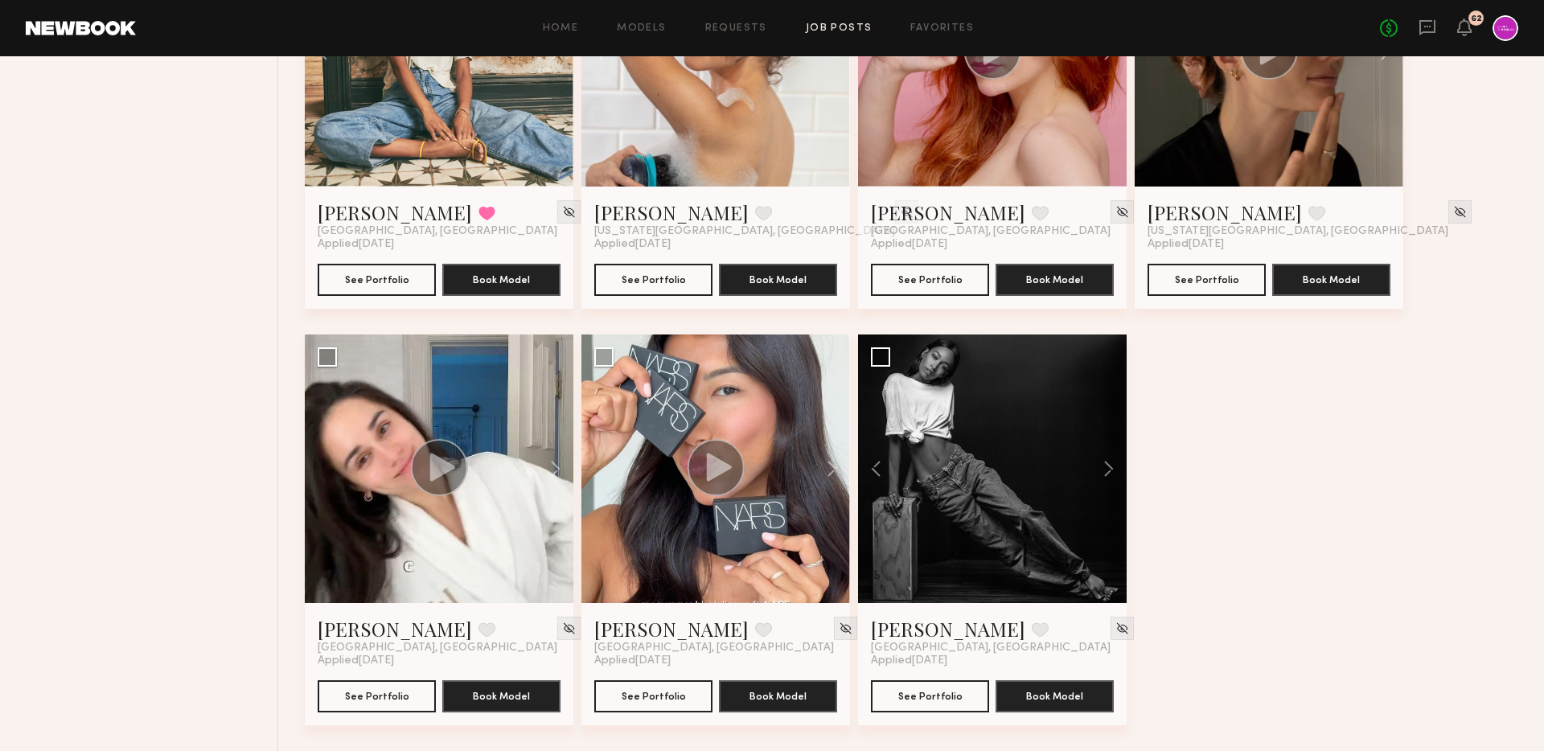
scroll to position [0, 0]
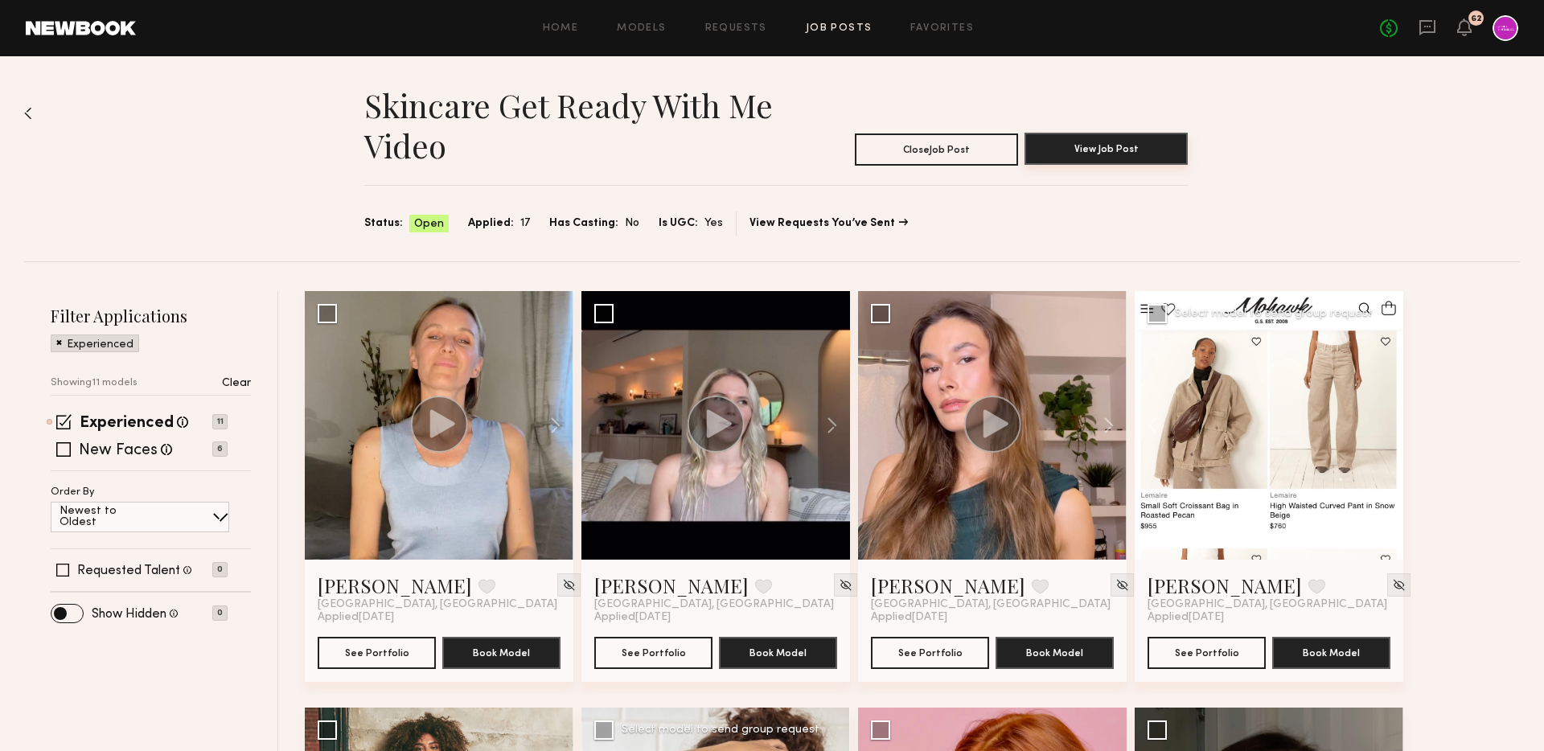
click at [1142, 146] on button "View Job Post" at bounding box center [1105, 149] width 163 height 32
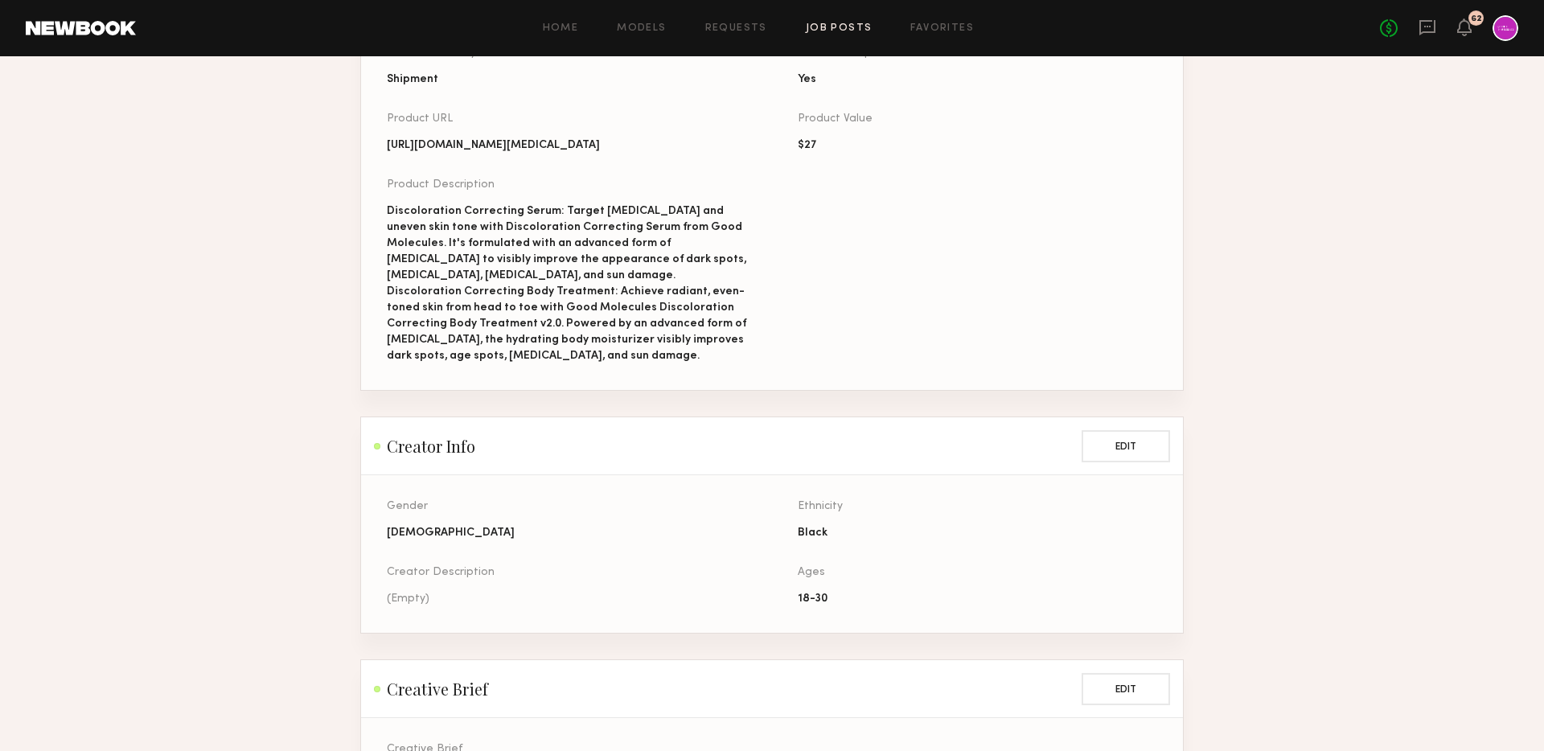
scroll to position [1117, 0]
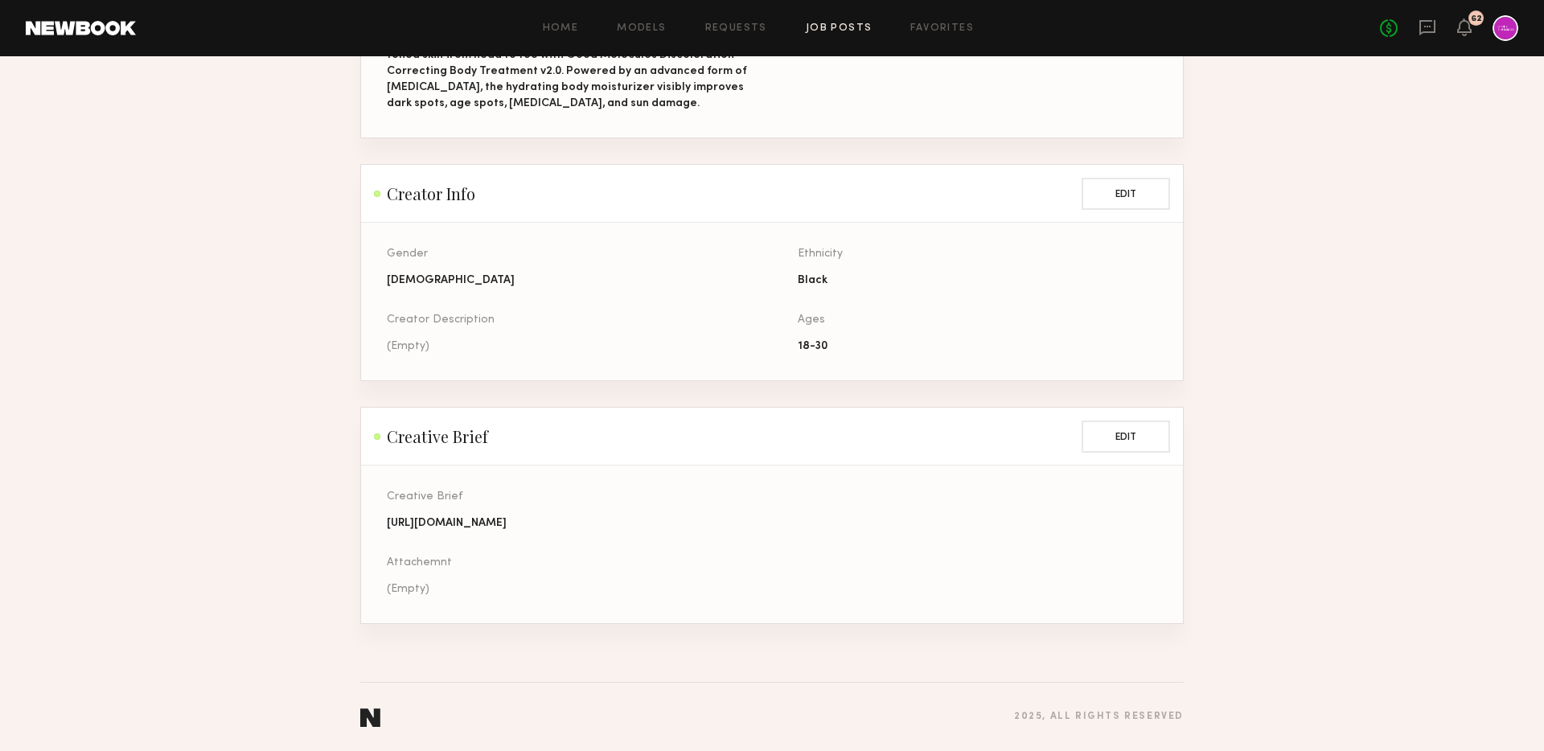
click at [555, 523] on div "[URL][DOMAIN_NAME]" at bounding box center [566, 523] width 359 height 16
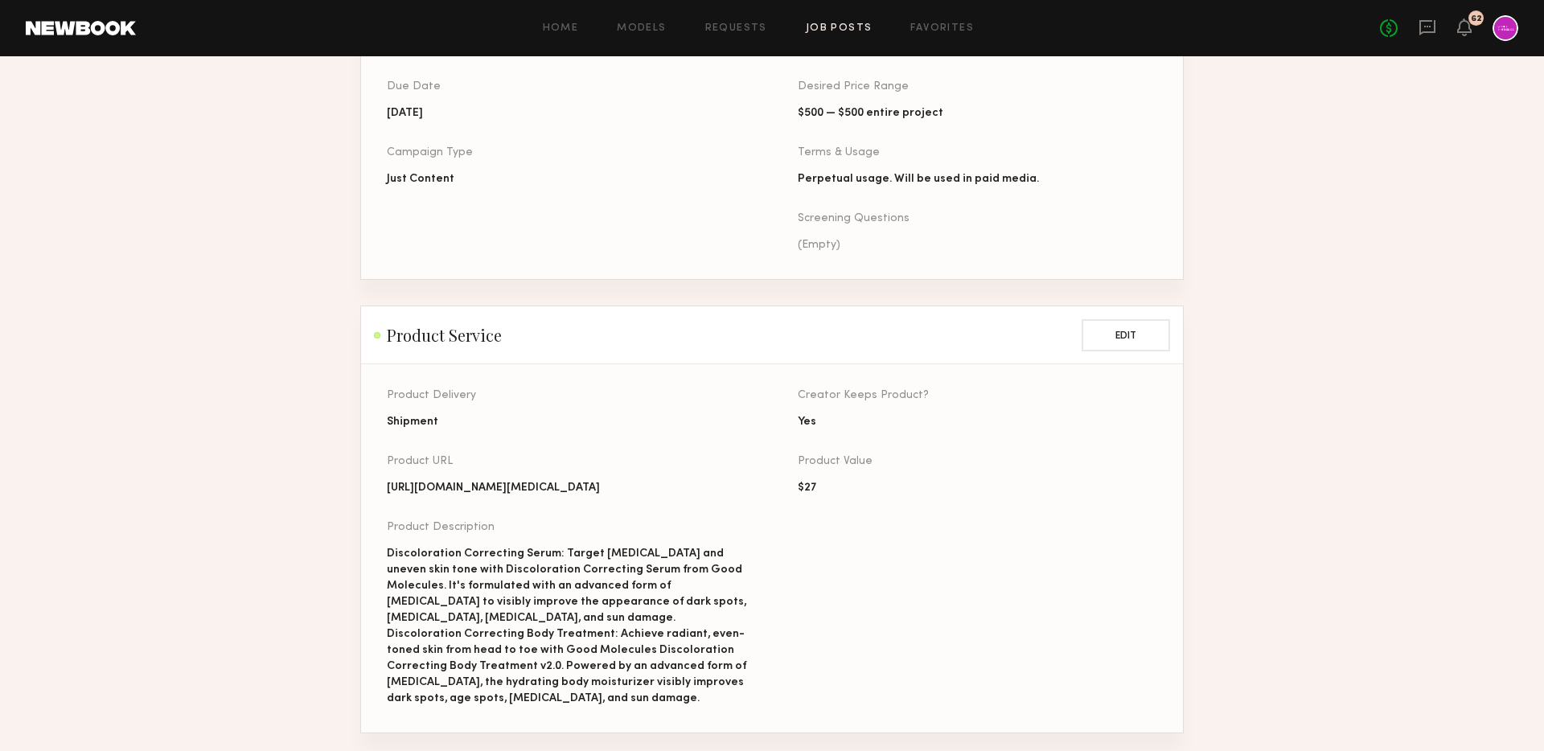
scroll to position [301, 0]
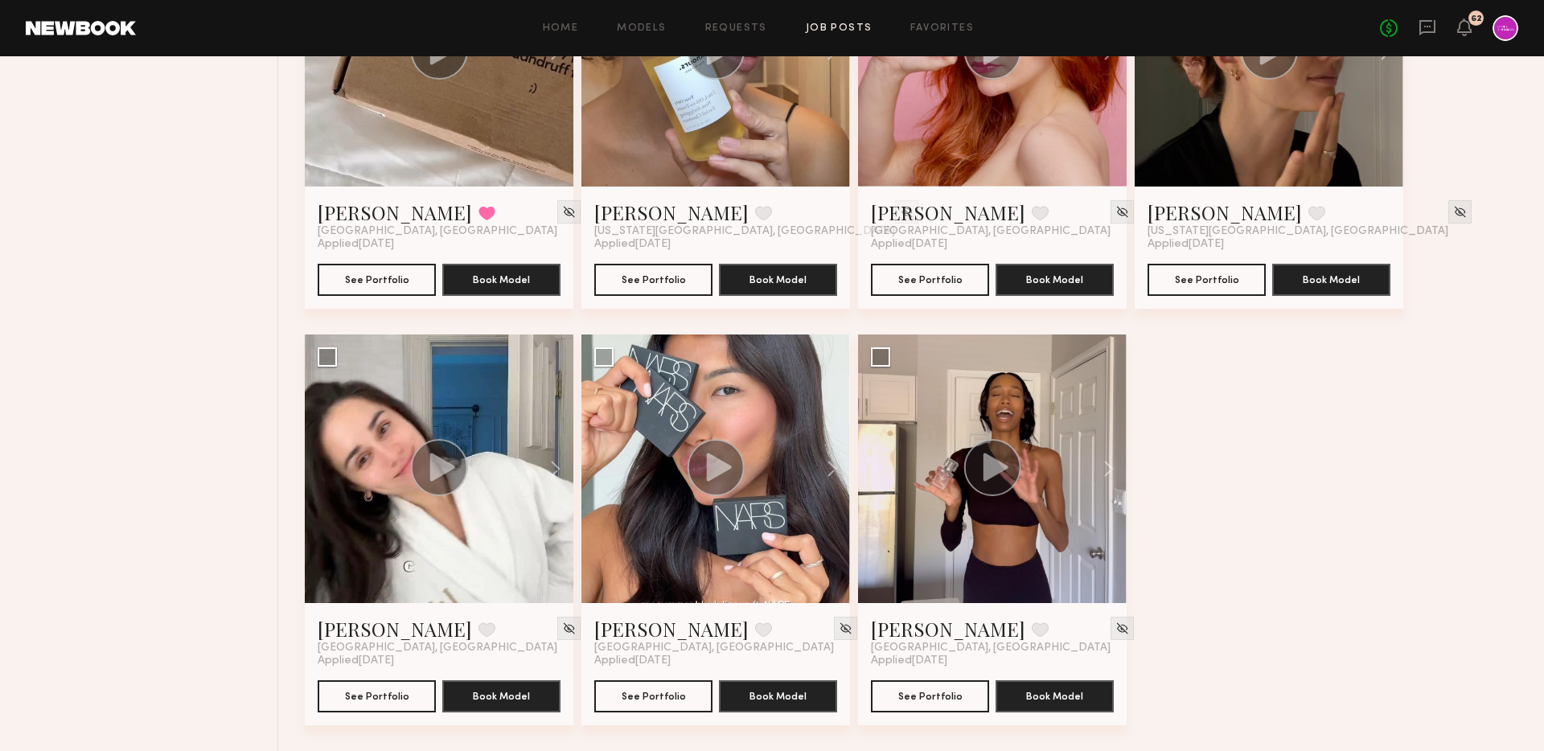
scroll to position [789, 0]
click at [983, 499] on div at bounding box center [992, 468] width 269 height 269
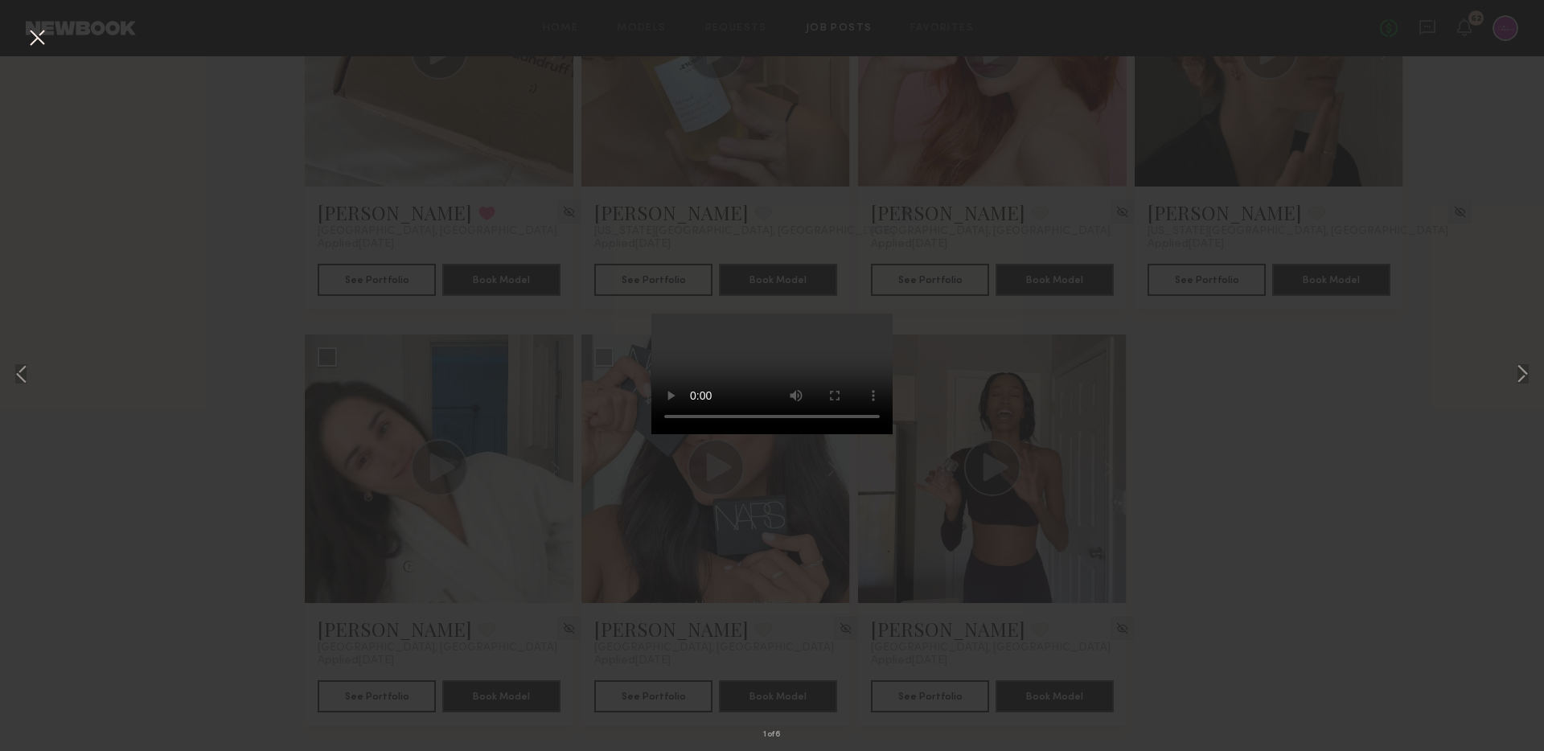
click at [1120, 422] on div "1 of 6" at bounding box center [772, 375] width 1544 height 751
click at [952, 356] on div "1 of 6" at bounding box center [772, 375] width 1544 height 751
click at [482, 494] on div "1 of 6" at bounding box center [772, 375] width 1544 height 751
click at [47, 46] on button at bounding box center [37, 38] width 26 height 29
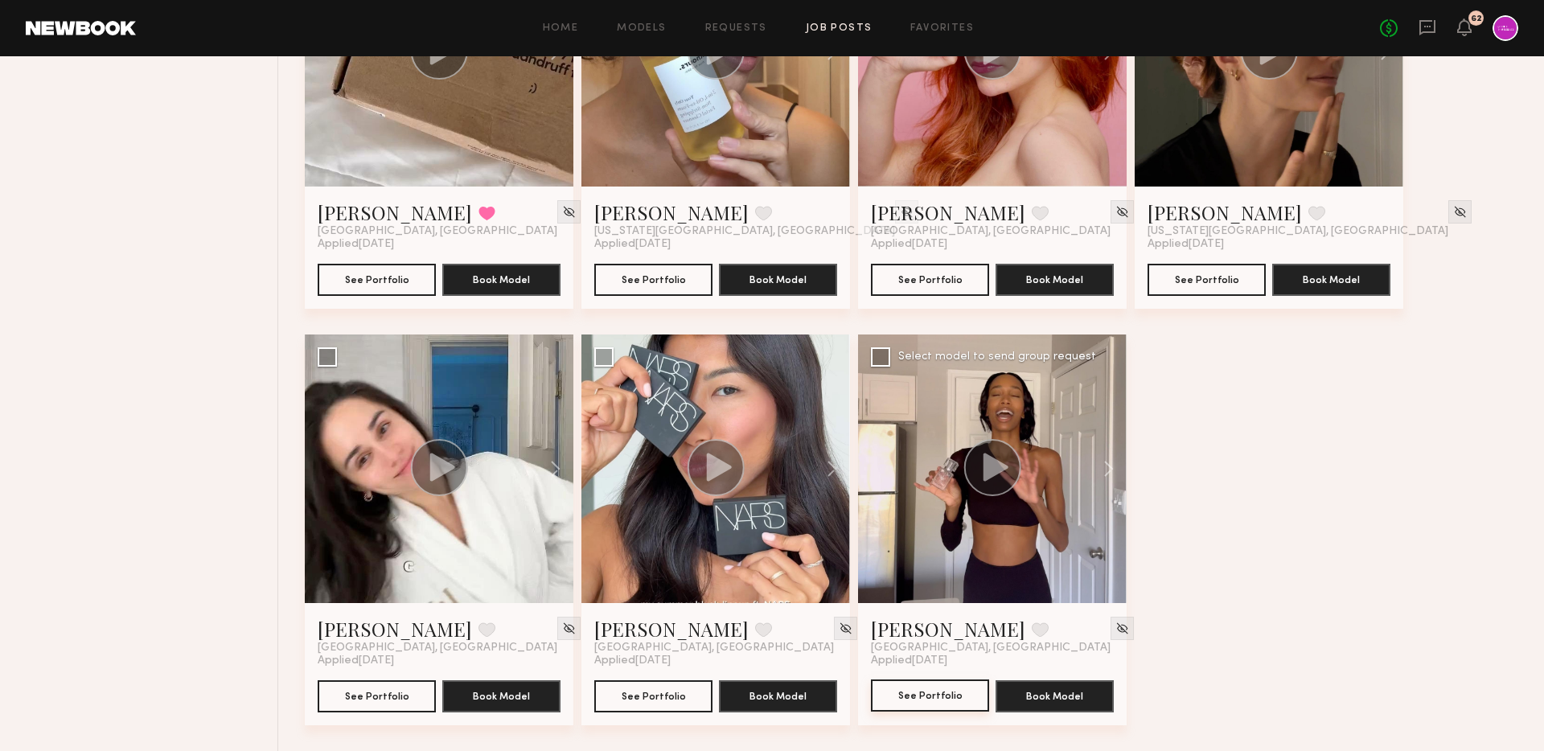
click at [915, 688] on button "See Portfolio" at bounding box center [930, 695] width 118 height 32
click at [835, 464] on button at bounding box center [823, 468] width 51 height 269
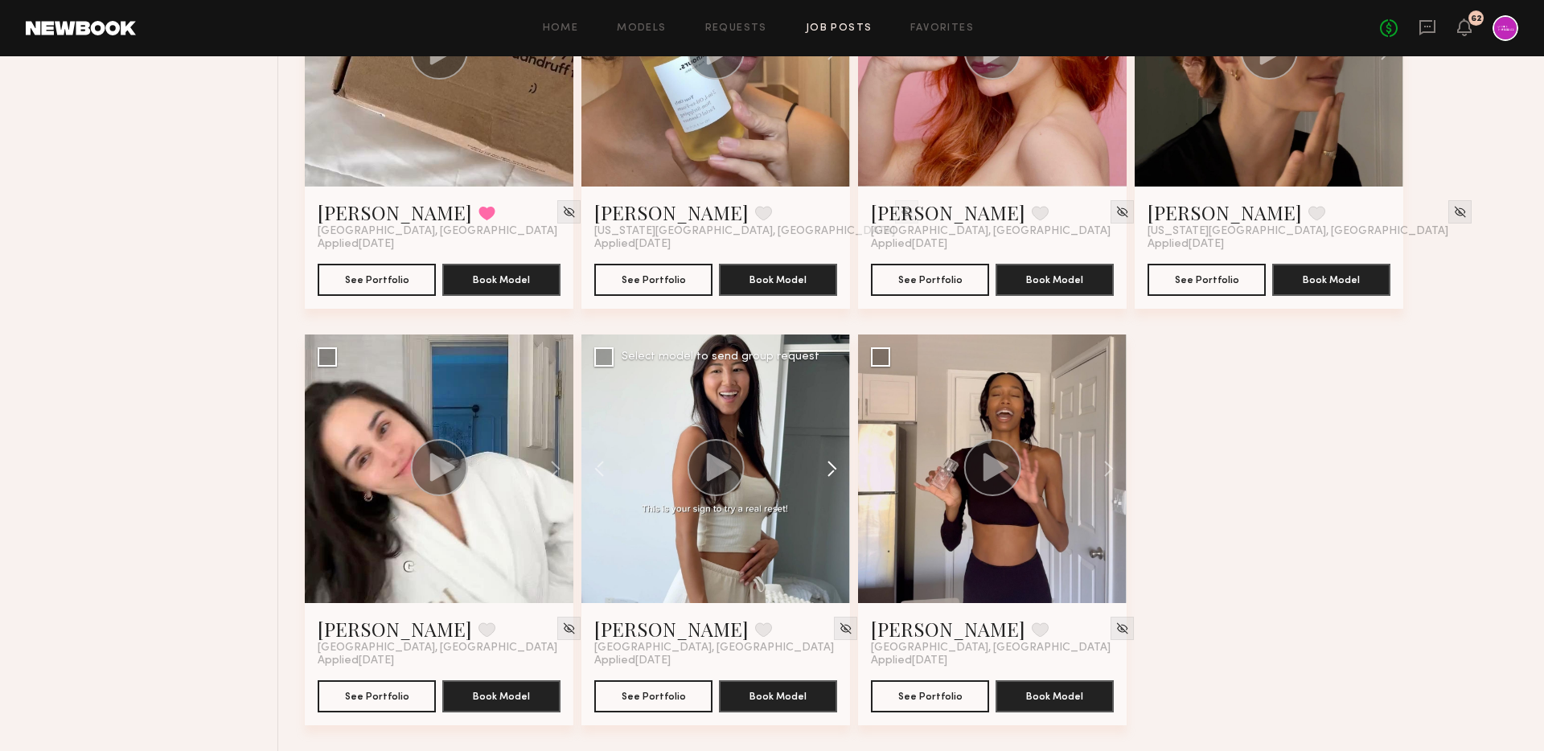
click at [835, 464] on button at bounding box center [823, 468] width 51 height 269
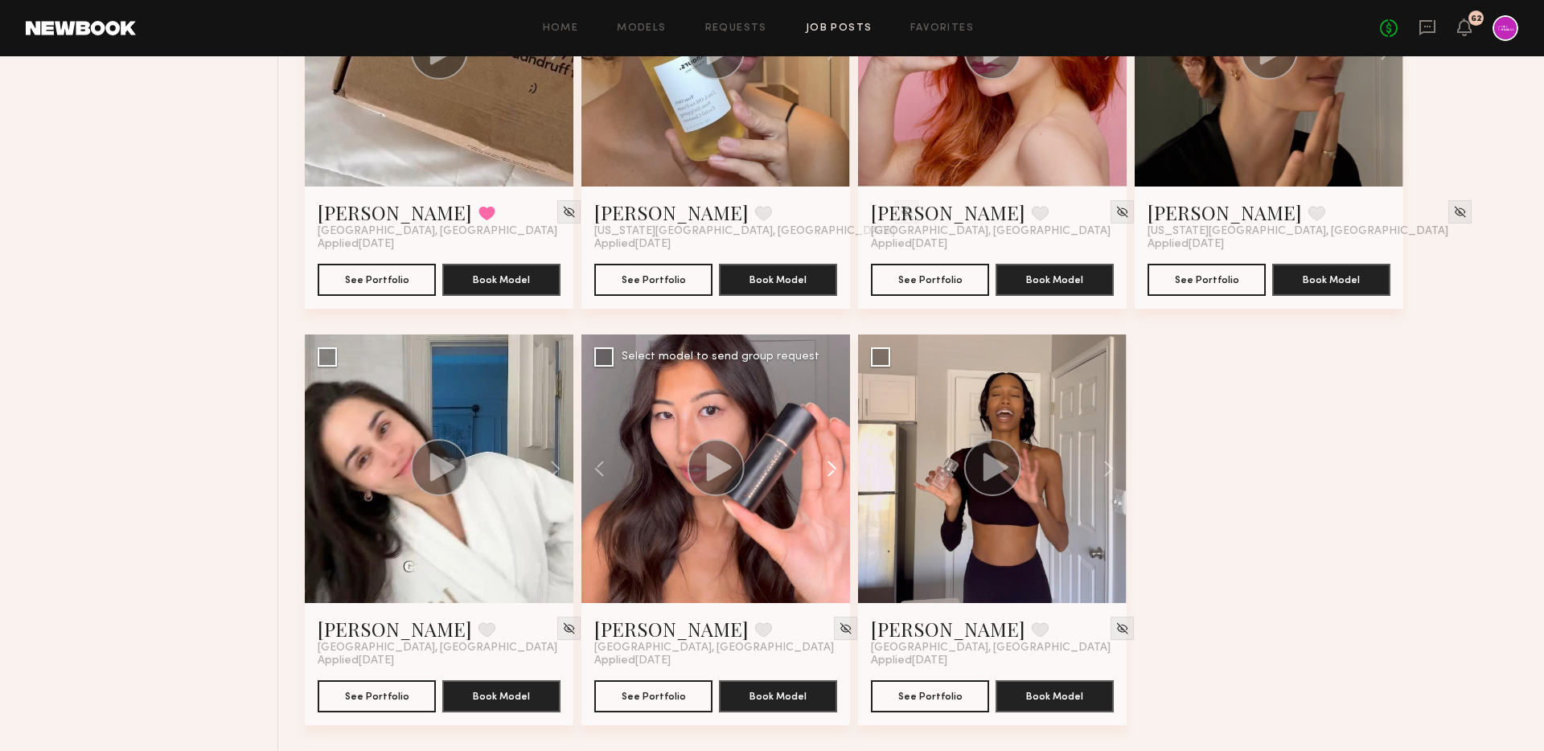
click at [835, 464] on button at bounding box center [823, 468] width 51 height 269
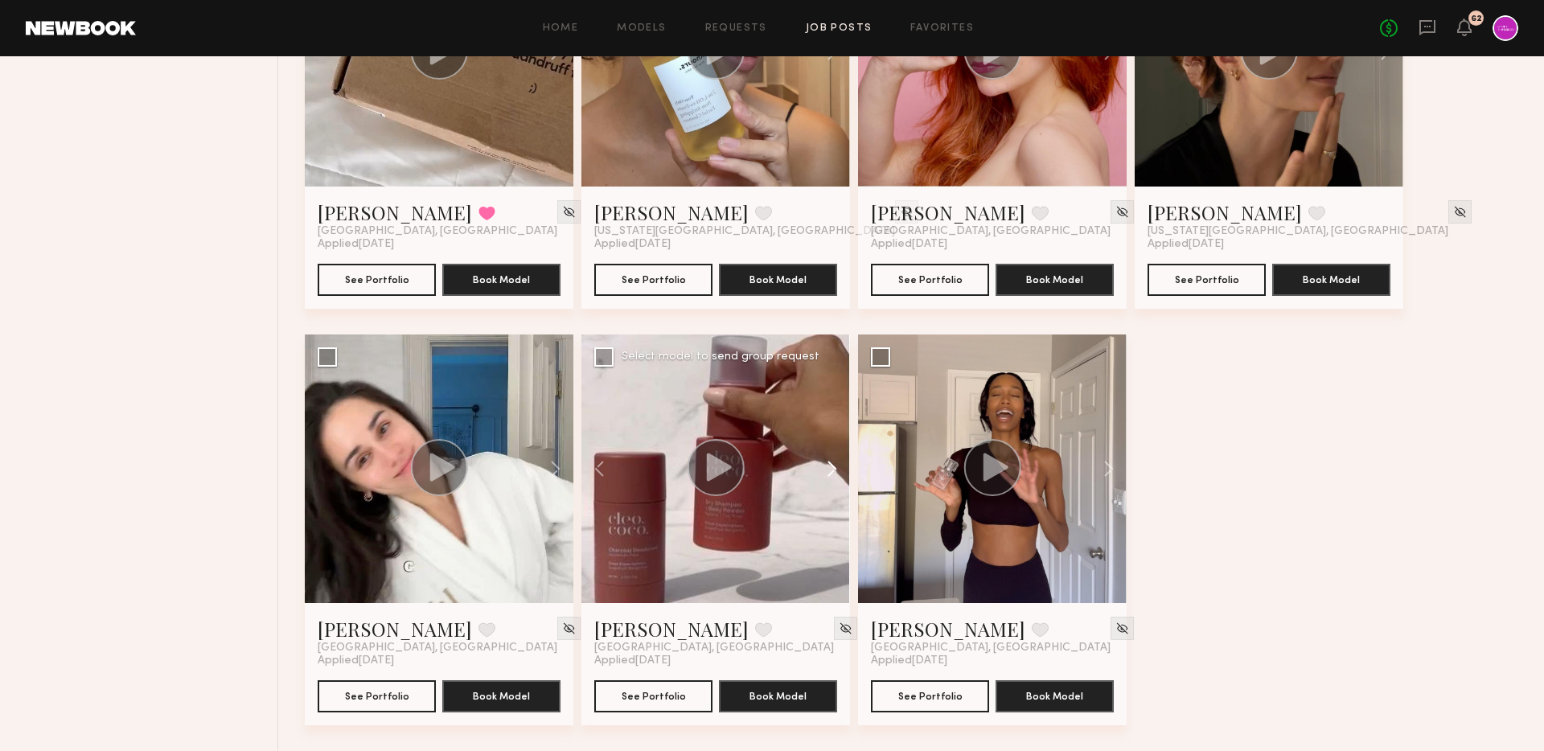
click at [835, 464] on button at bounding box center [823, 468] width 51 height 269
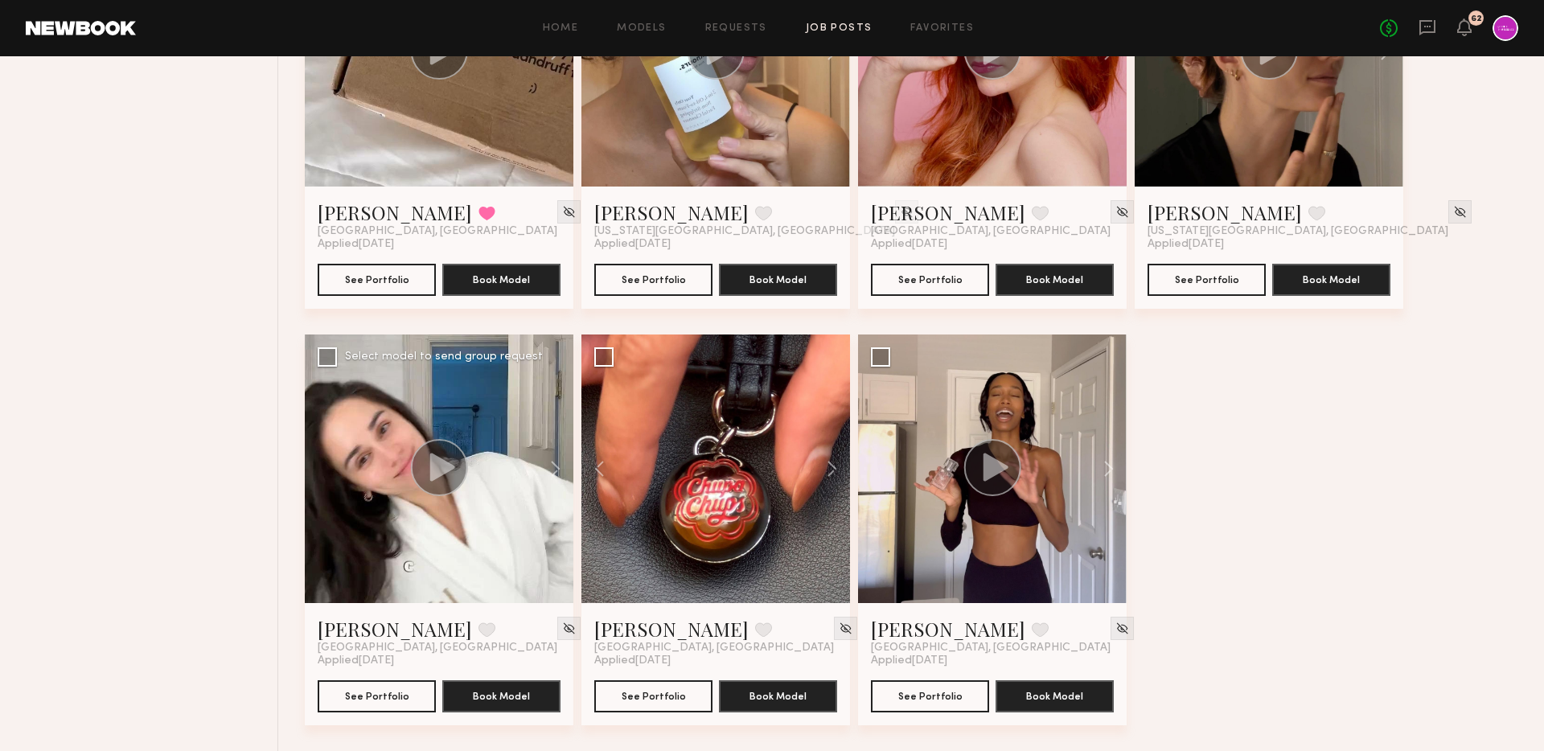
click at [442, 468] on icon at bounding box center [442, 467] width 25 height 28
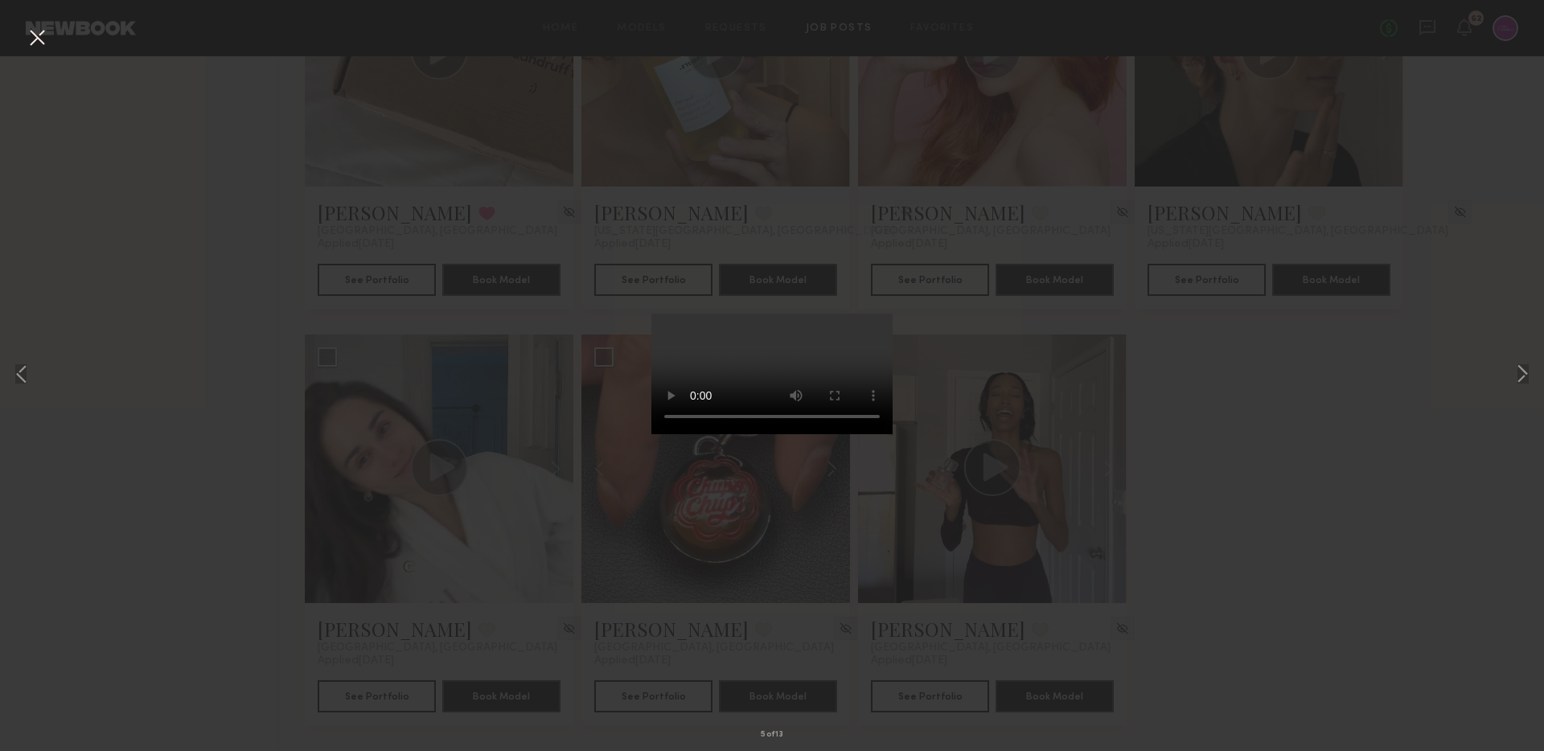
click at [31, 47] on button at bounding box center [37, 38] width 26 height 29
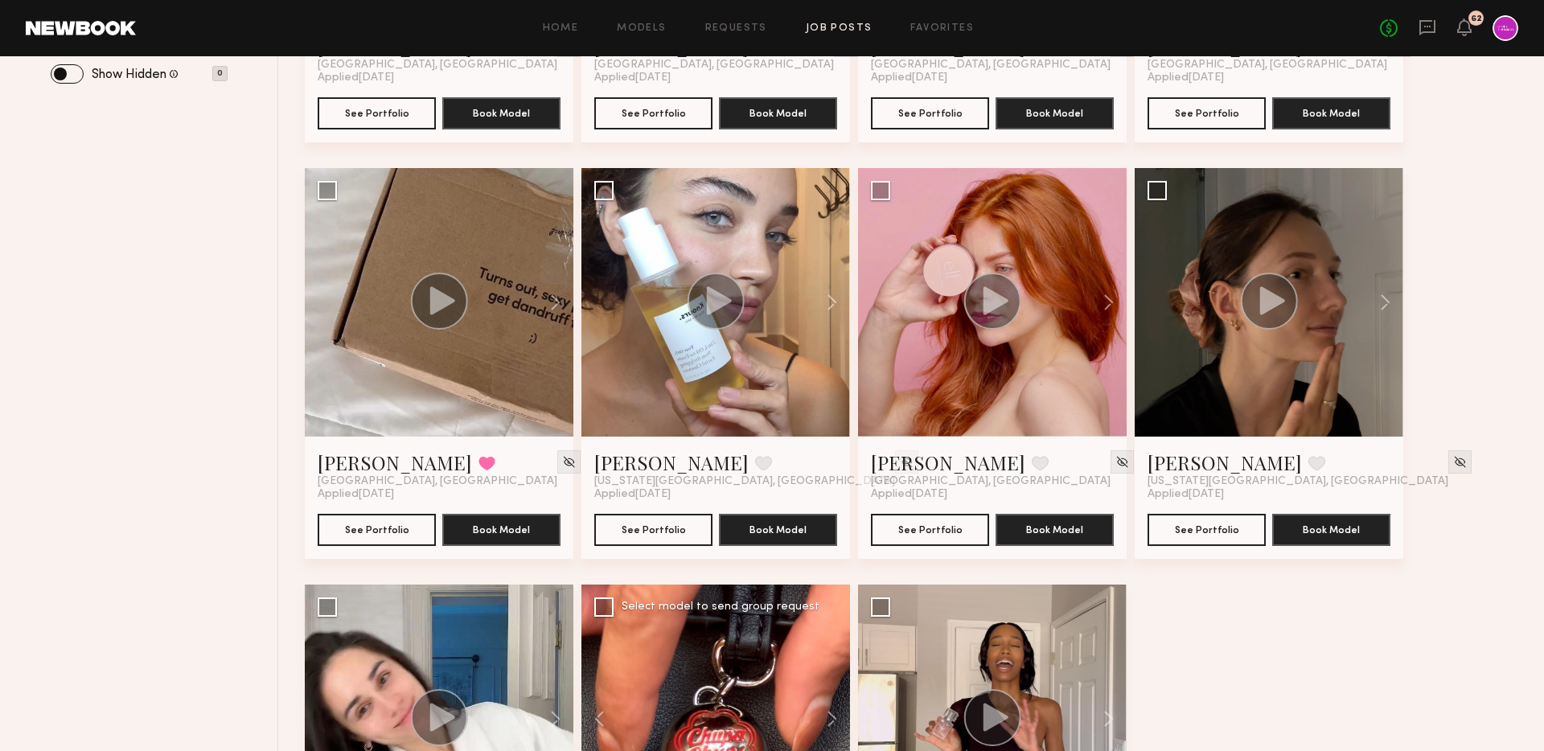
scroll to position [518, 0]
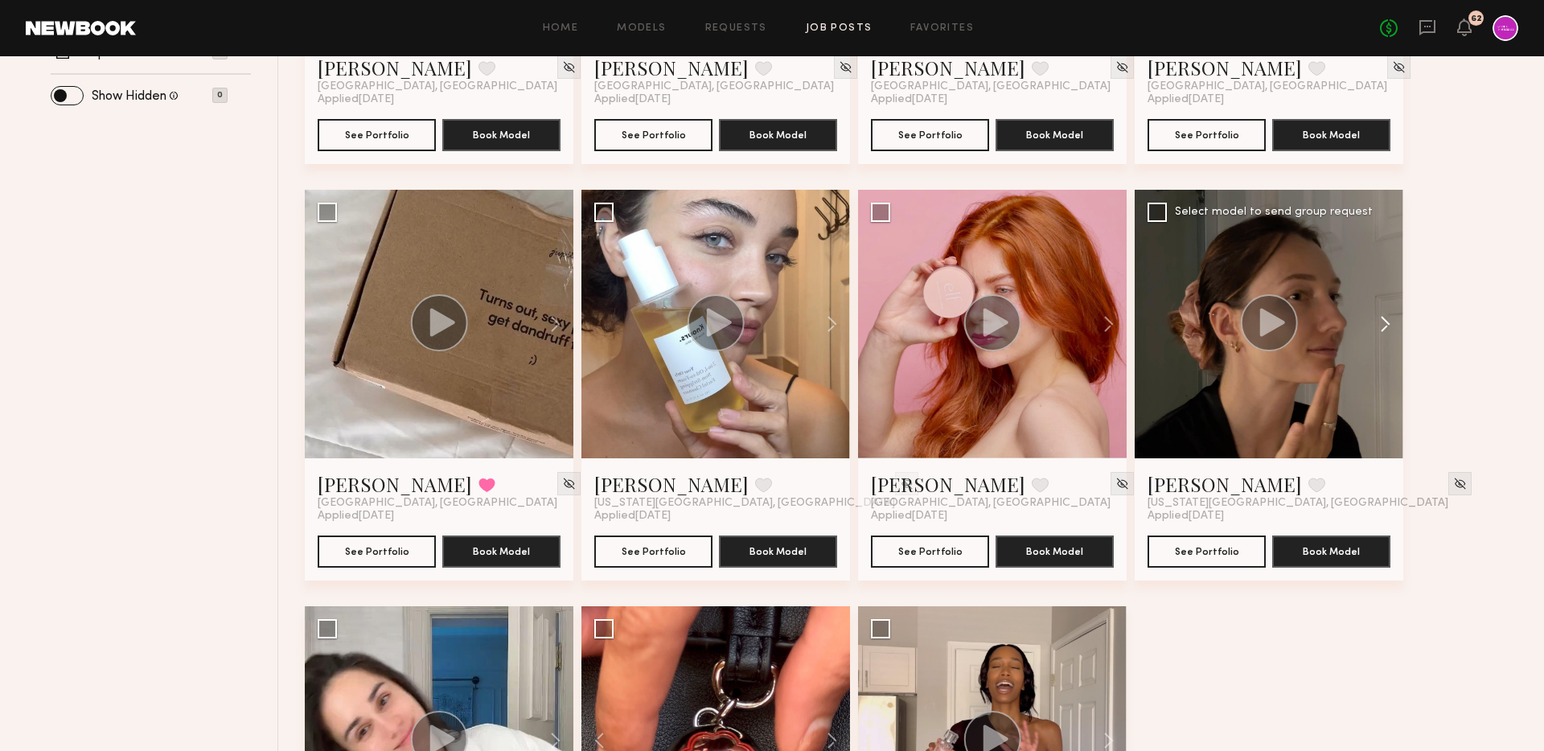
click at [1387, 326] on button at bounding box center [1376, 324] width 51 height 269
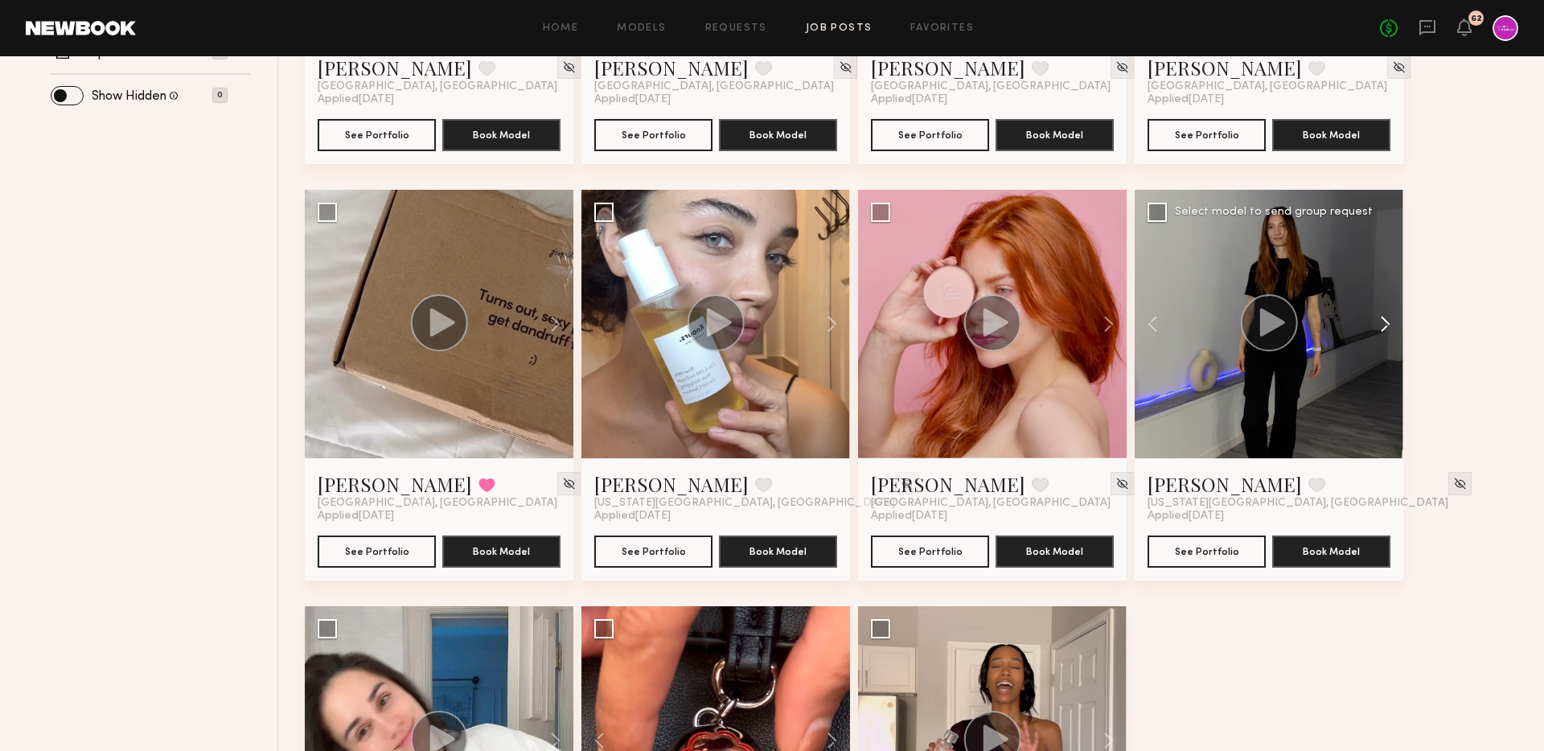
click at [1387, 326] on button at bounding box center [1376, 324] width 51 height 269
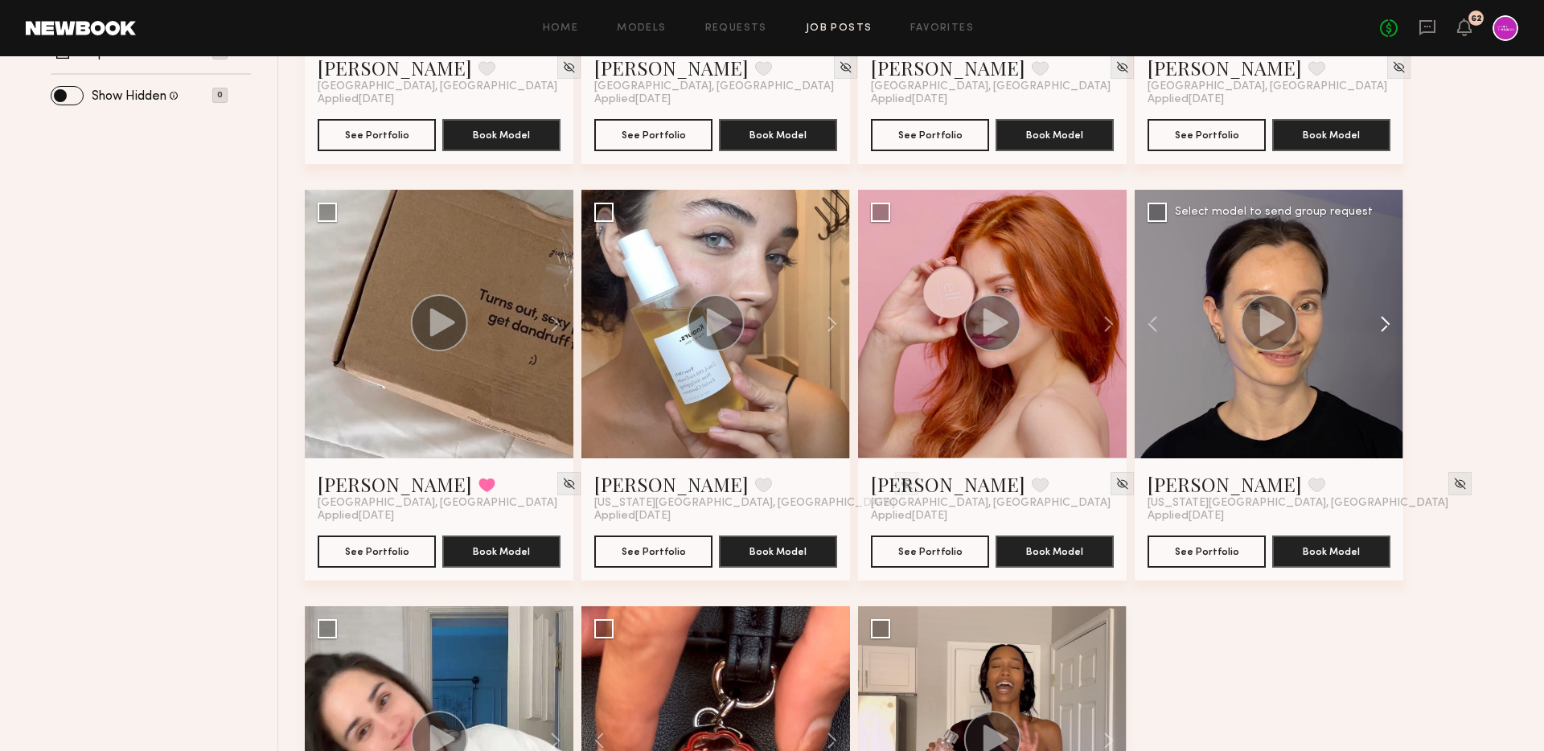
click at [1387, 326] on button at bounding box center [1376, 324] width 51 height 269
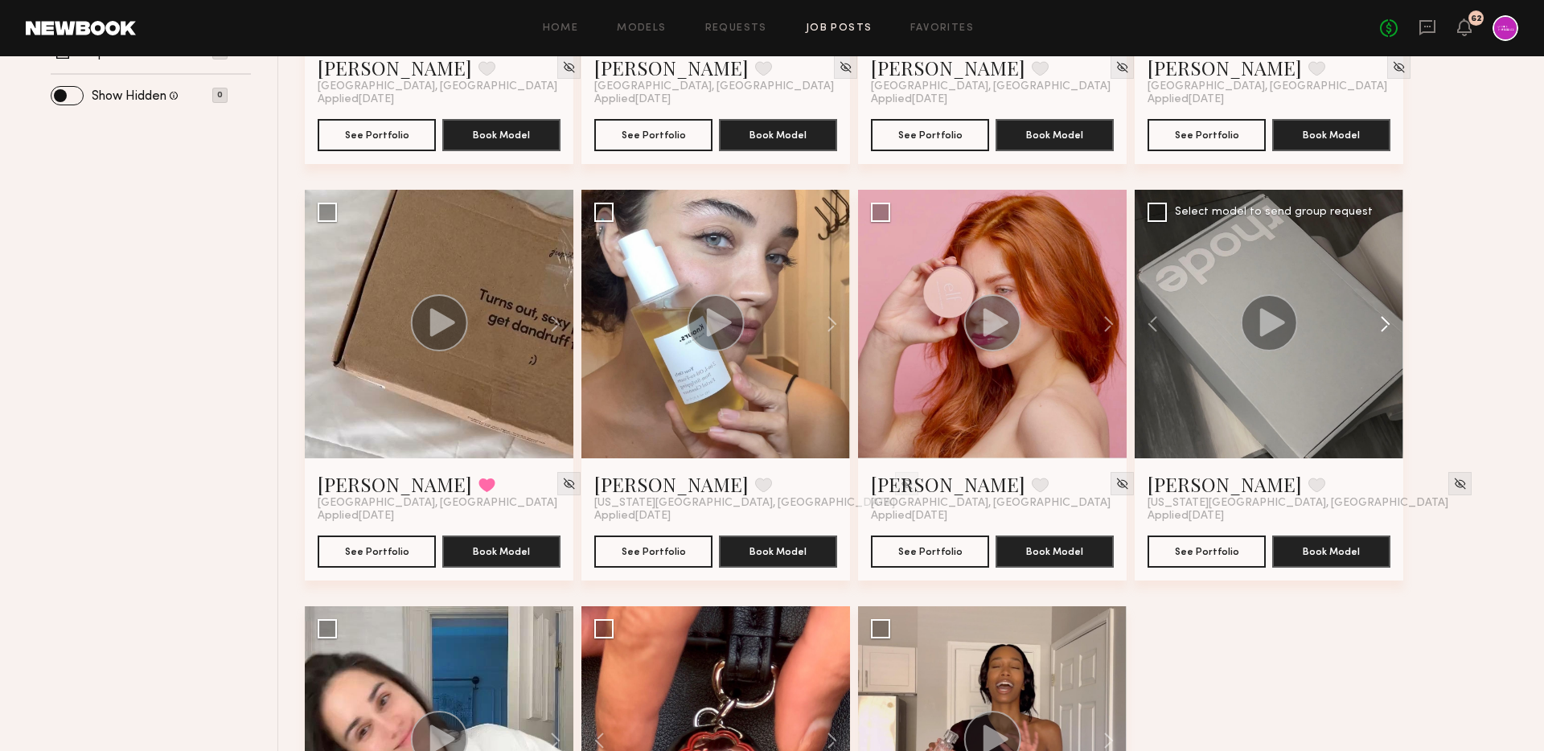
click at [1387, 326] on button at bounding box center [1376, 324] width 51 height 269
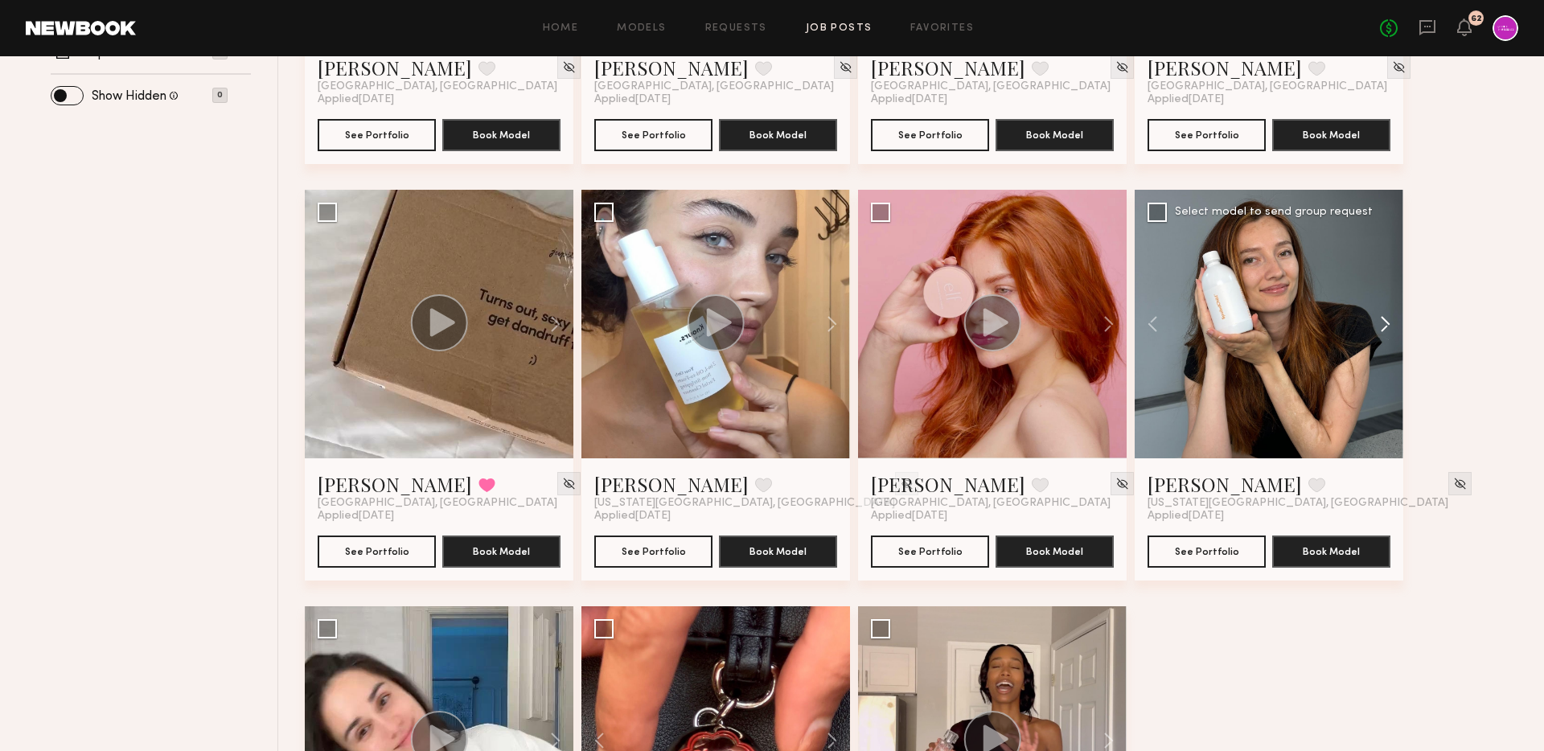
click at [1387, 326] on button at bounding box center [1376, 324] width 51 height 269
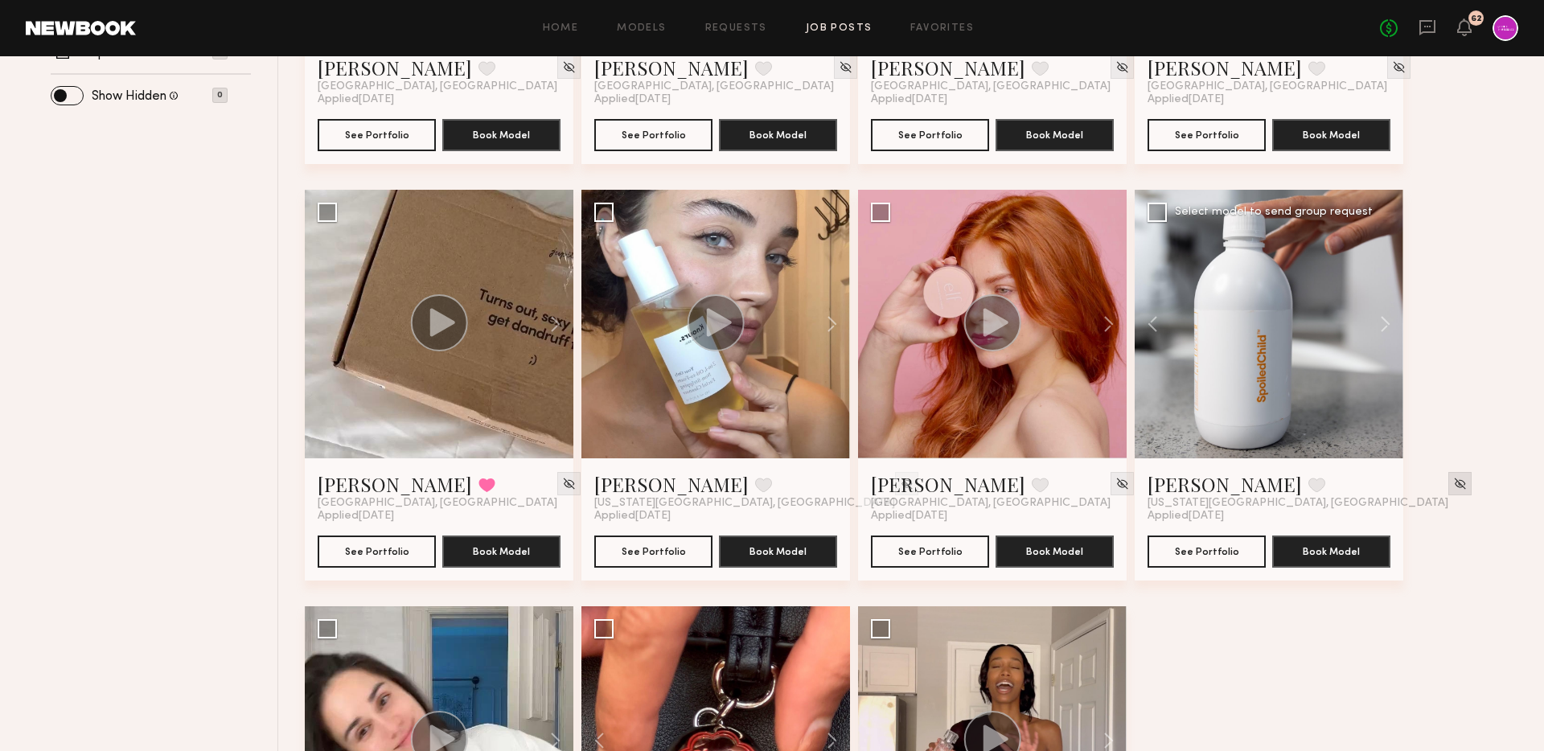
click at [1453, 484] on img at bounding box center [1460, 484] width 14 height 14
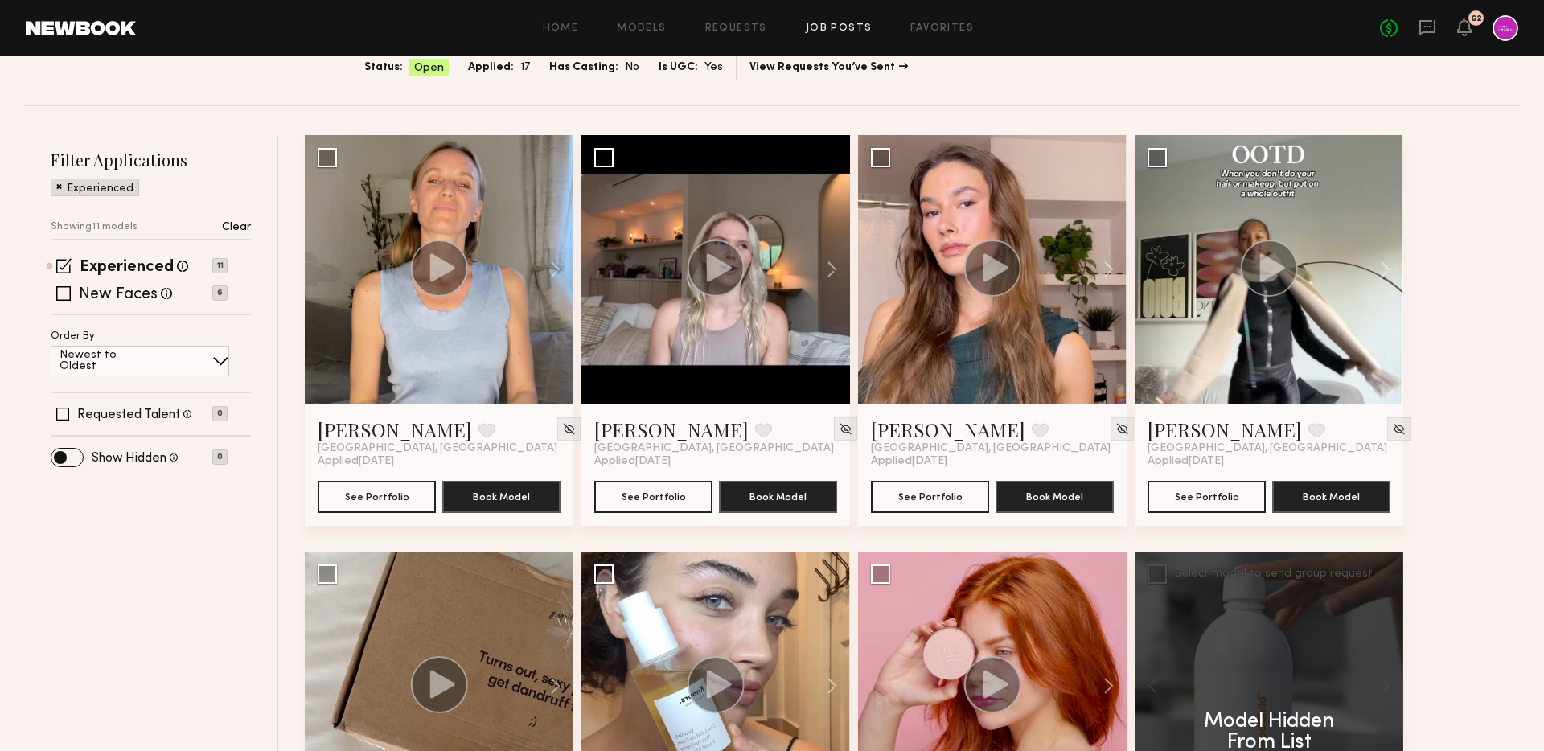
scroll to position [154, 0]
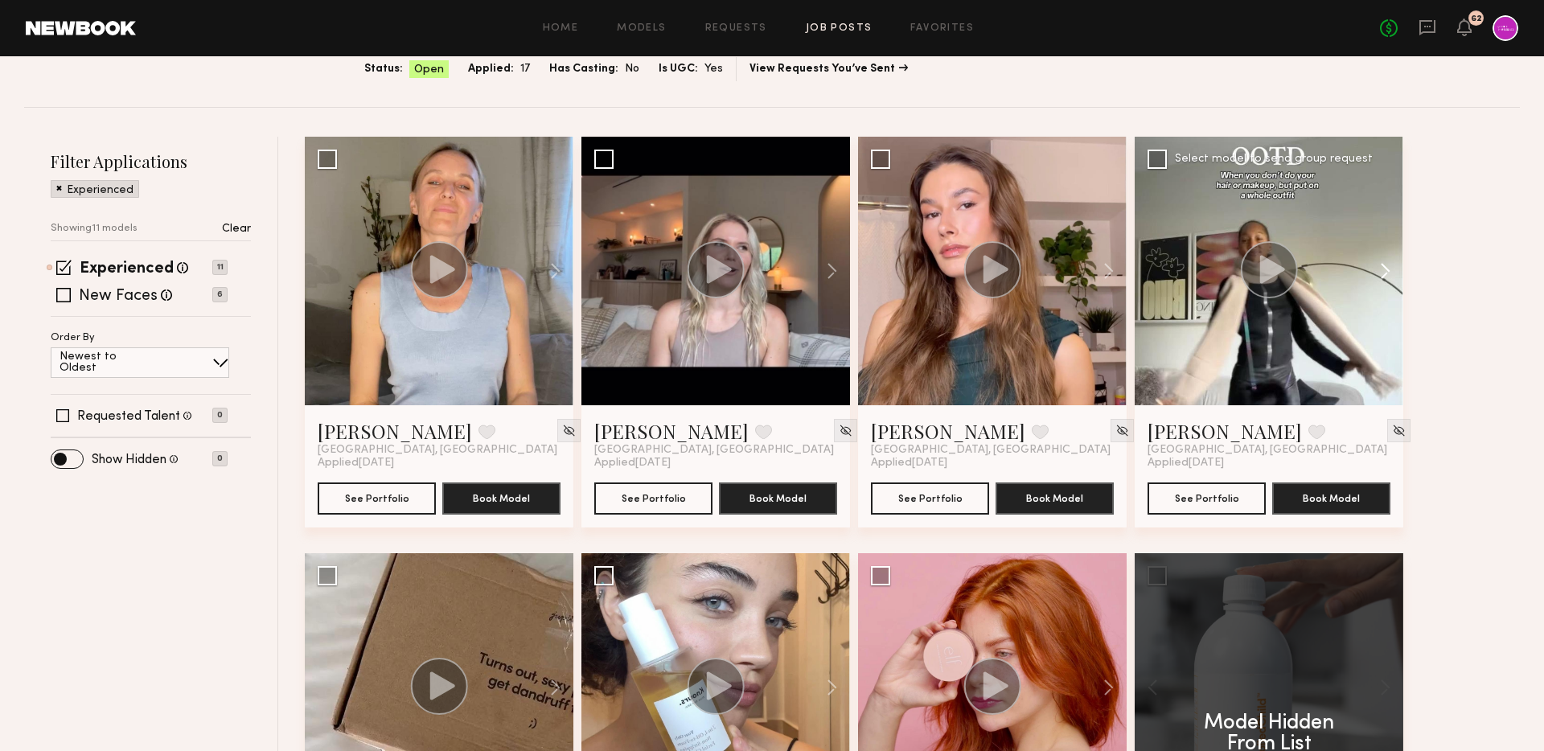
click at [1386, 273] on button at bounding box center [1376, 271] width 51 height 269
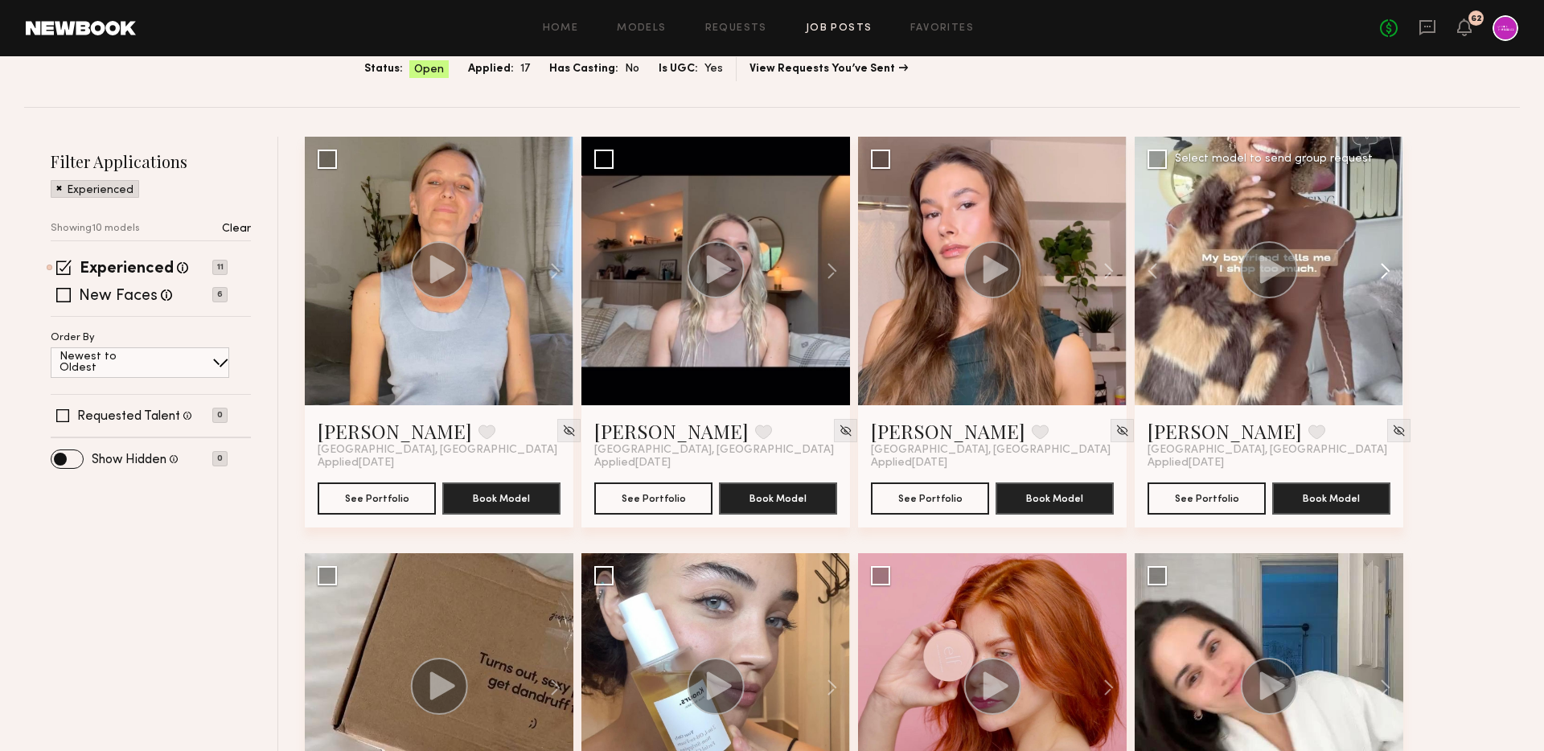
click at [1386, 273] on button at bounding box center [1376, 271] width 51 height 269
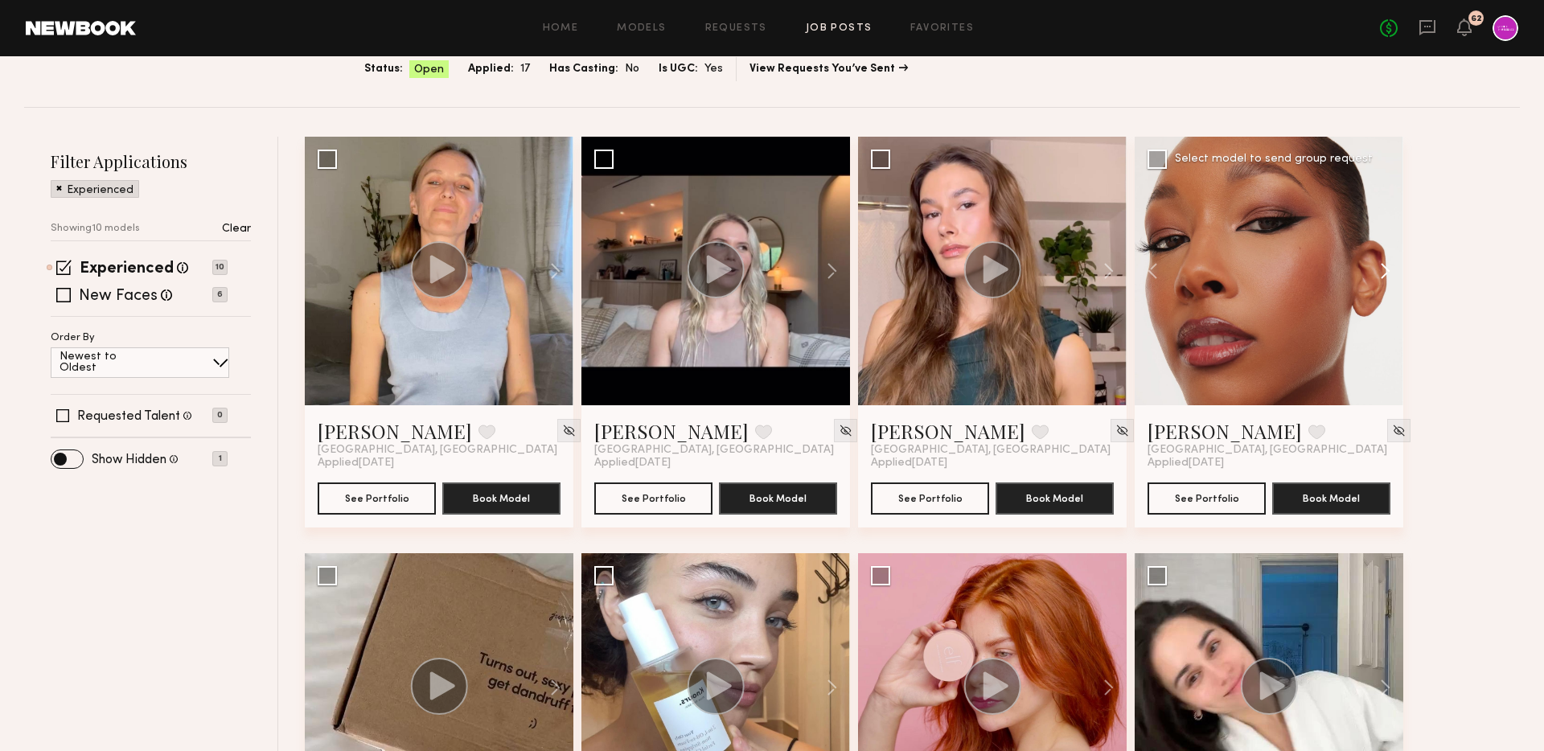
click at [1386, 273] on button at bounding box center [1376, 271] width 51 height 269
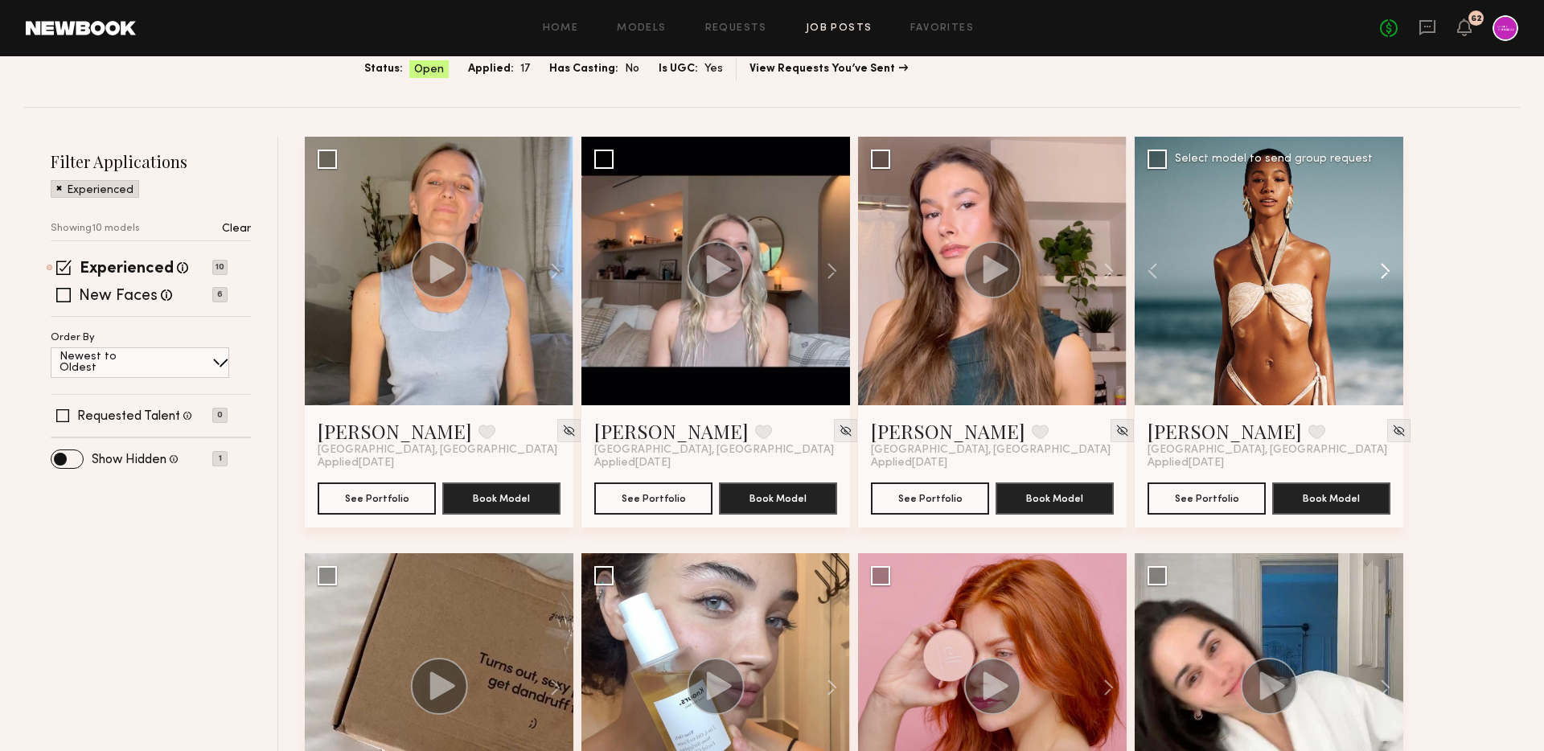
click at [1386, 273] on button at bounding box center [1376, 271] width 51 height 269
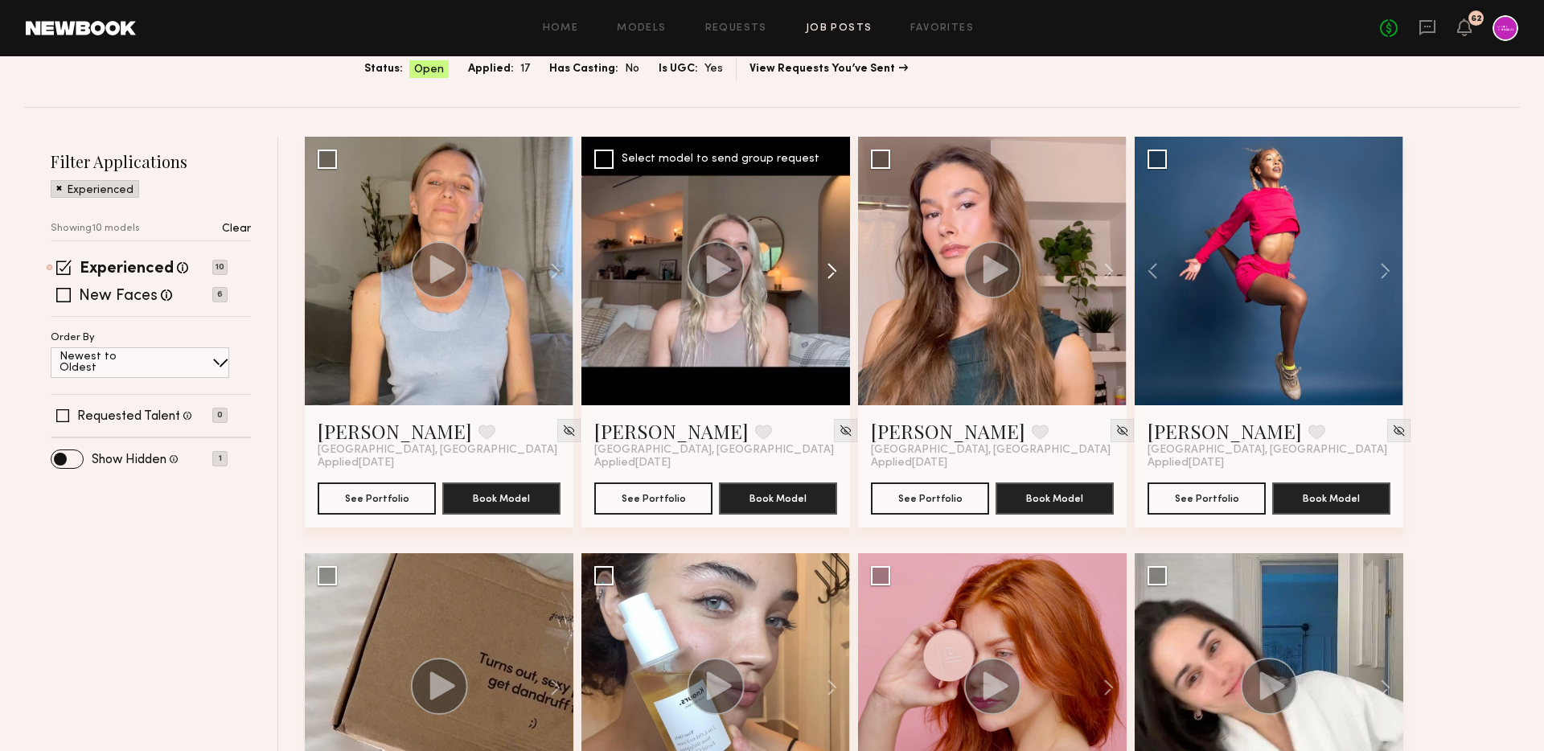
click at [832, 277] on button at bounding box center [823, 271] width 51 height 269
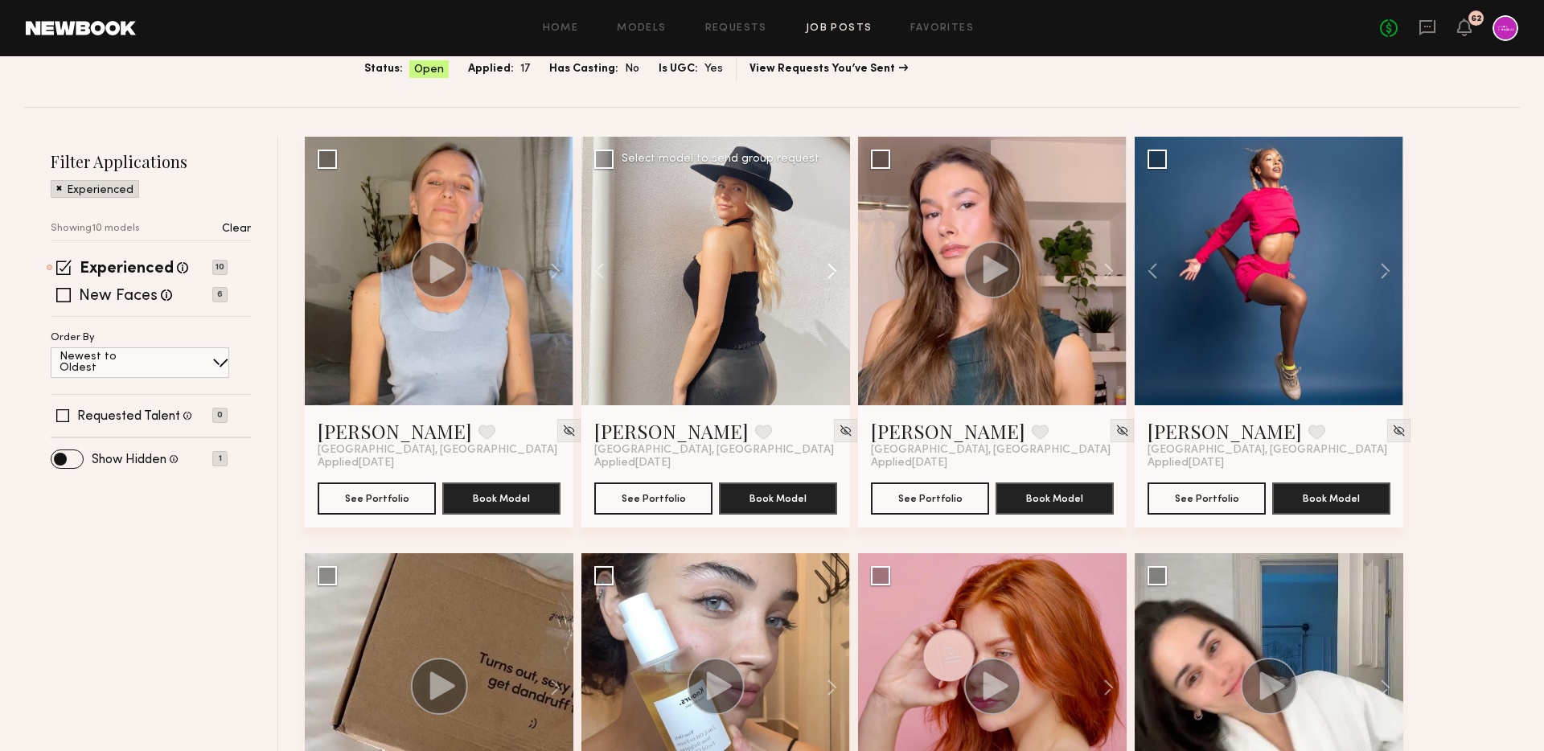
click at [832, 277] on button at bounding box center [823, 271] width 51 height 269
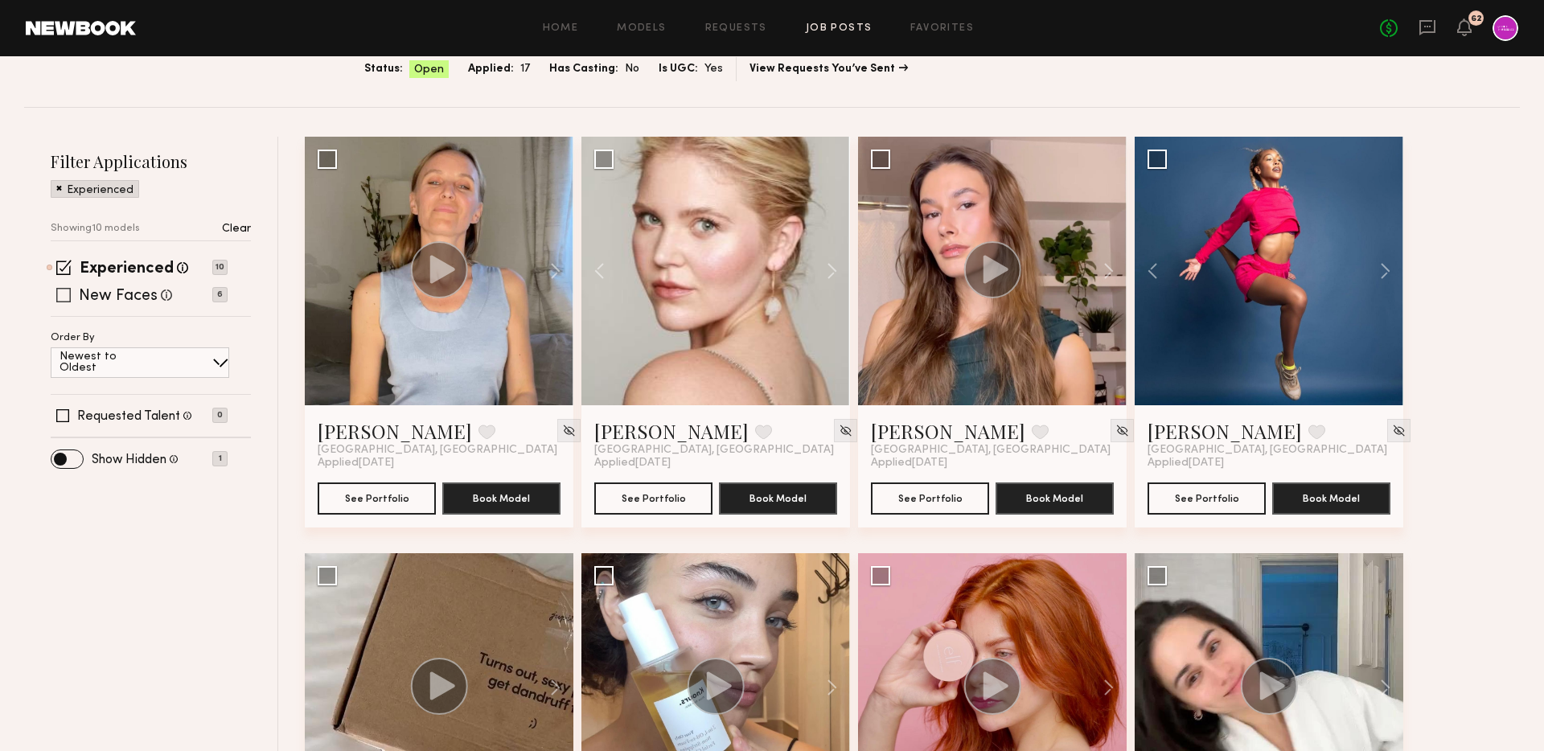
click at [150, 299] on label "New Faces" at bounding box center [118, 297] width 79 height 16
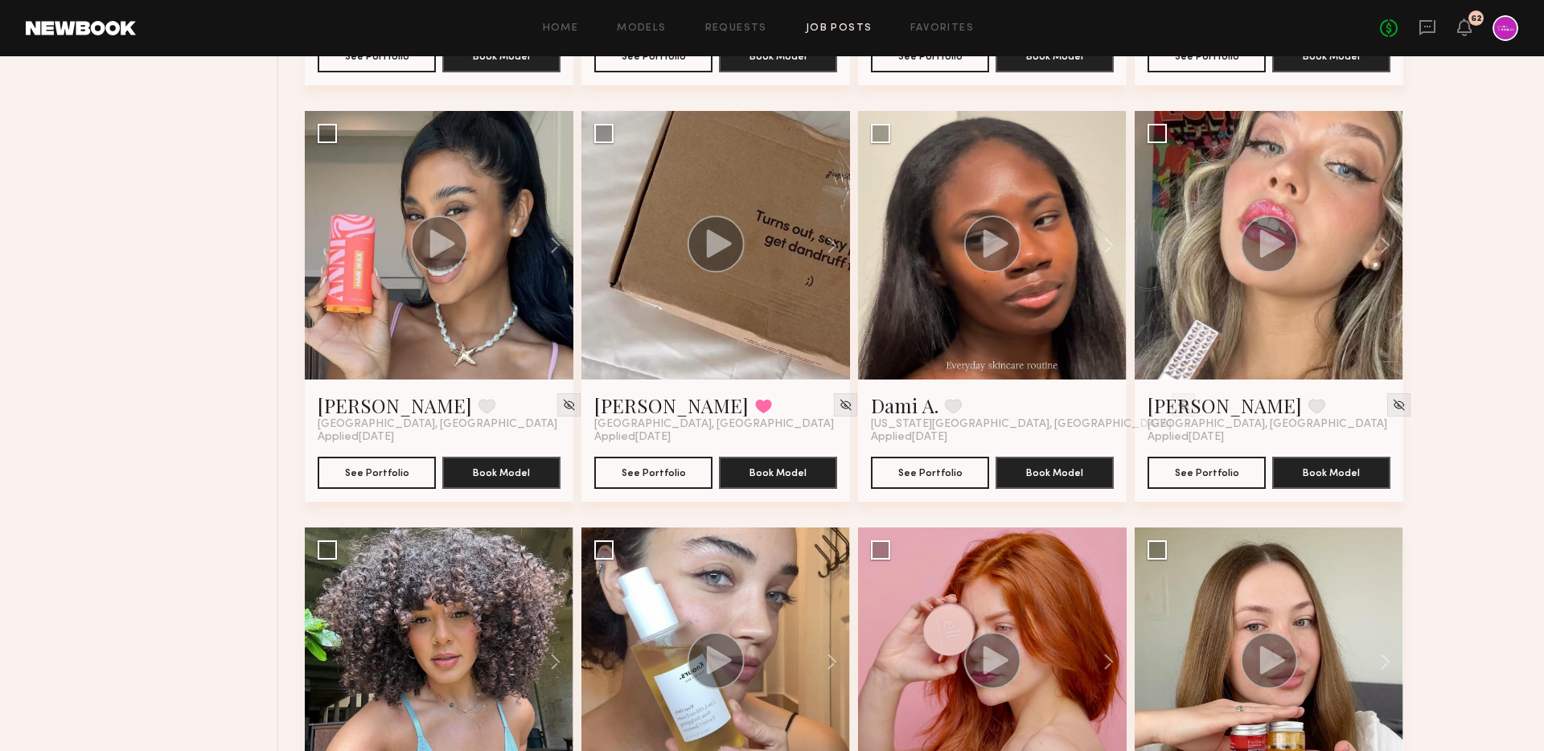
scroll to position [595, 0]
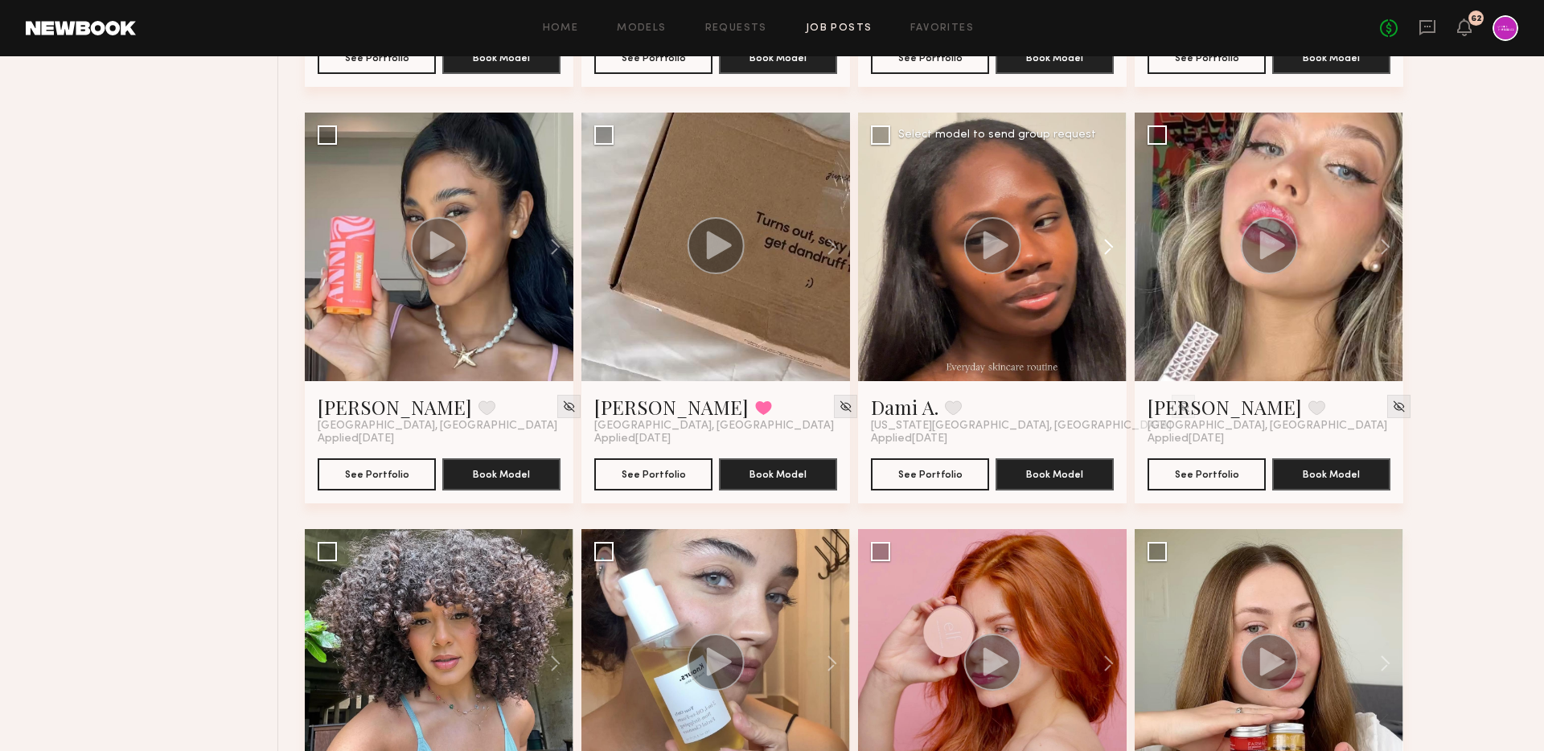
click at [1106, 243] on button at bounding box center [1100, 247] width 51 height 269
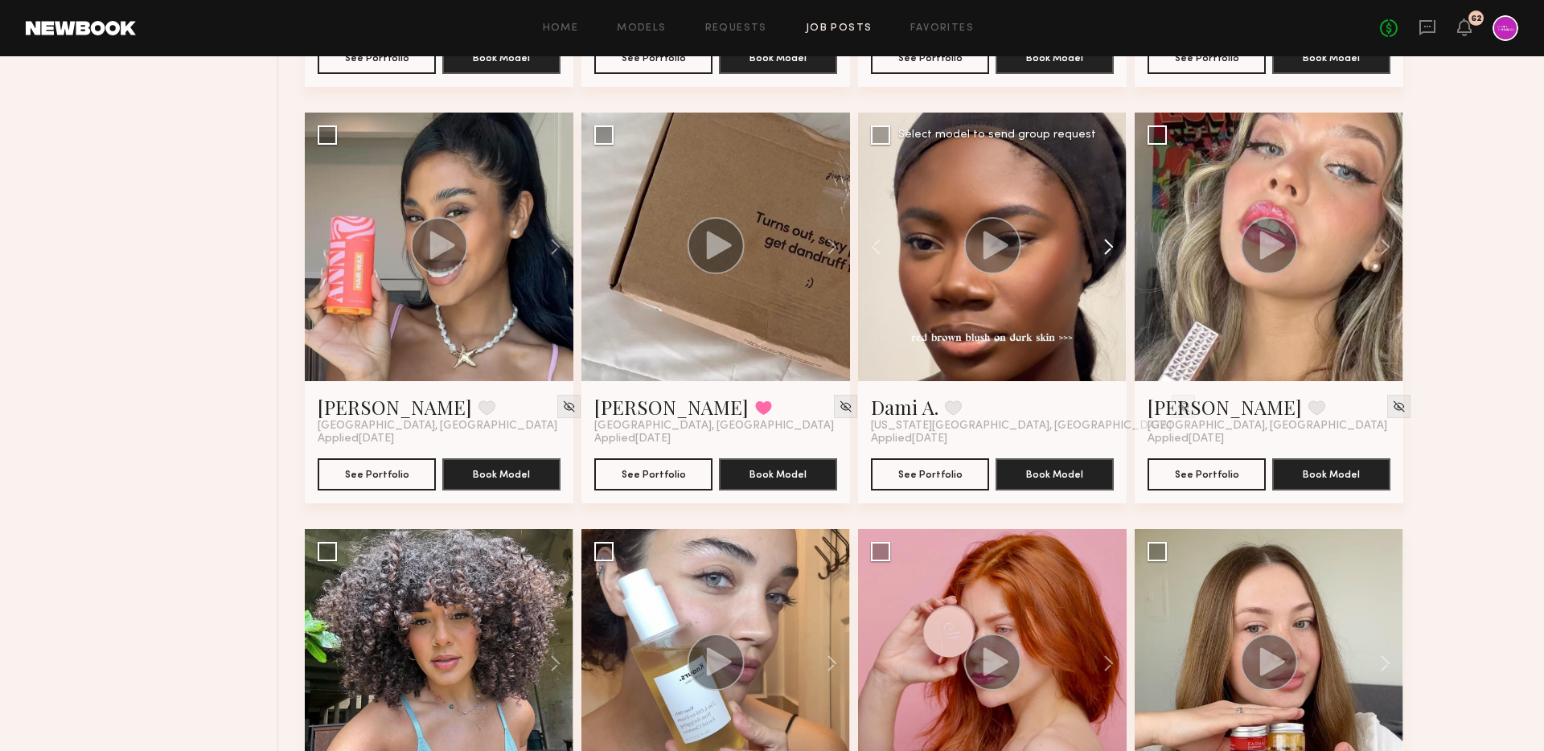
click at [1106, 243] on button at bounding box center [1100, 247] width 51 height 269
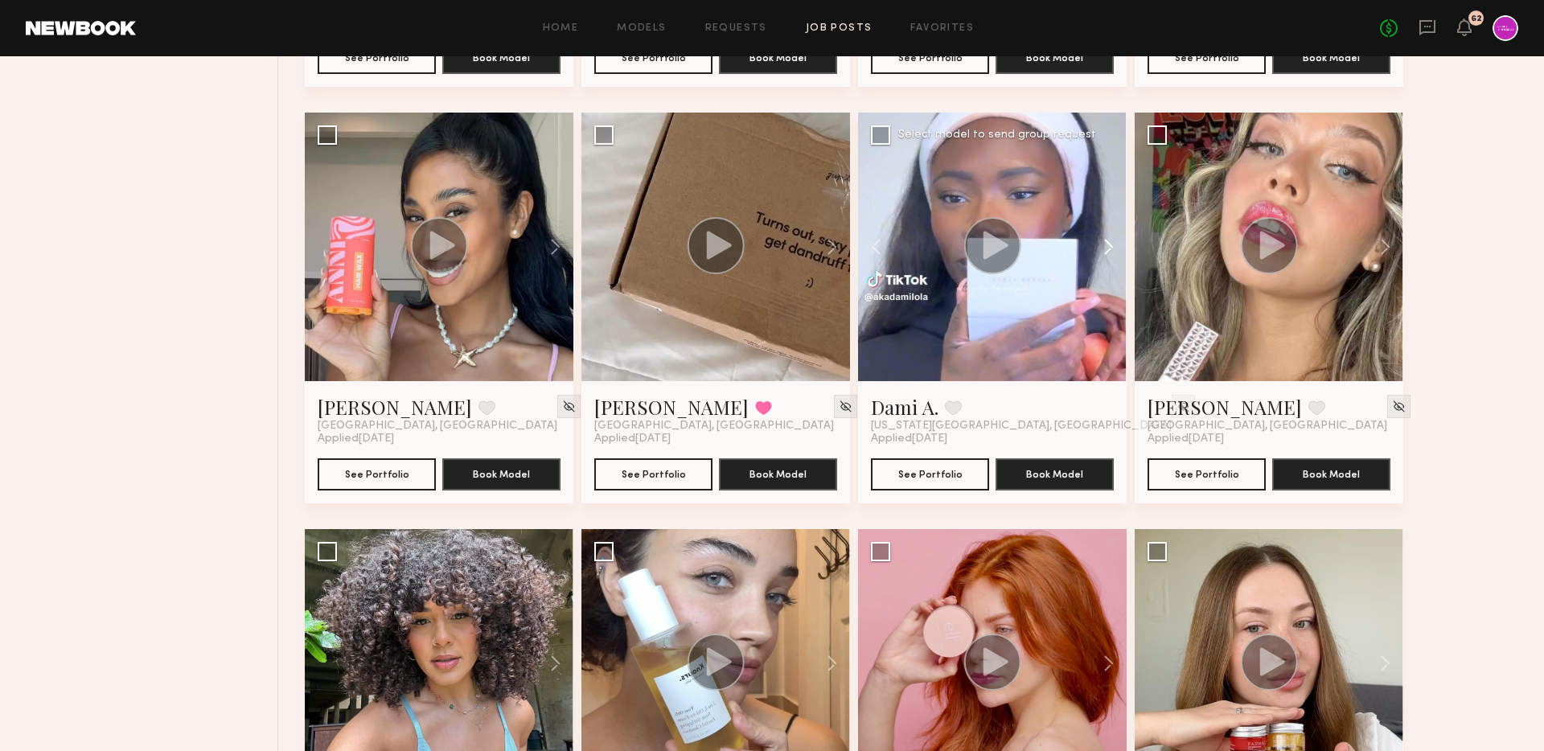
click at [1106, 243] on button at bounding box center [1100, 247] width 51 height 269
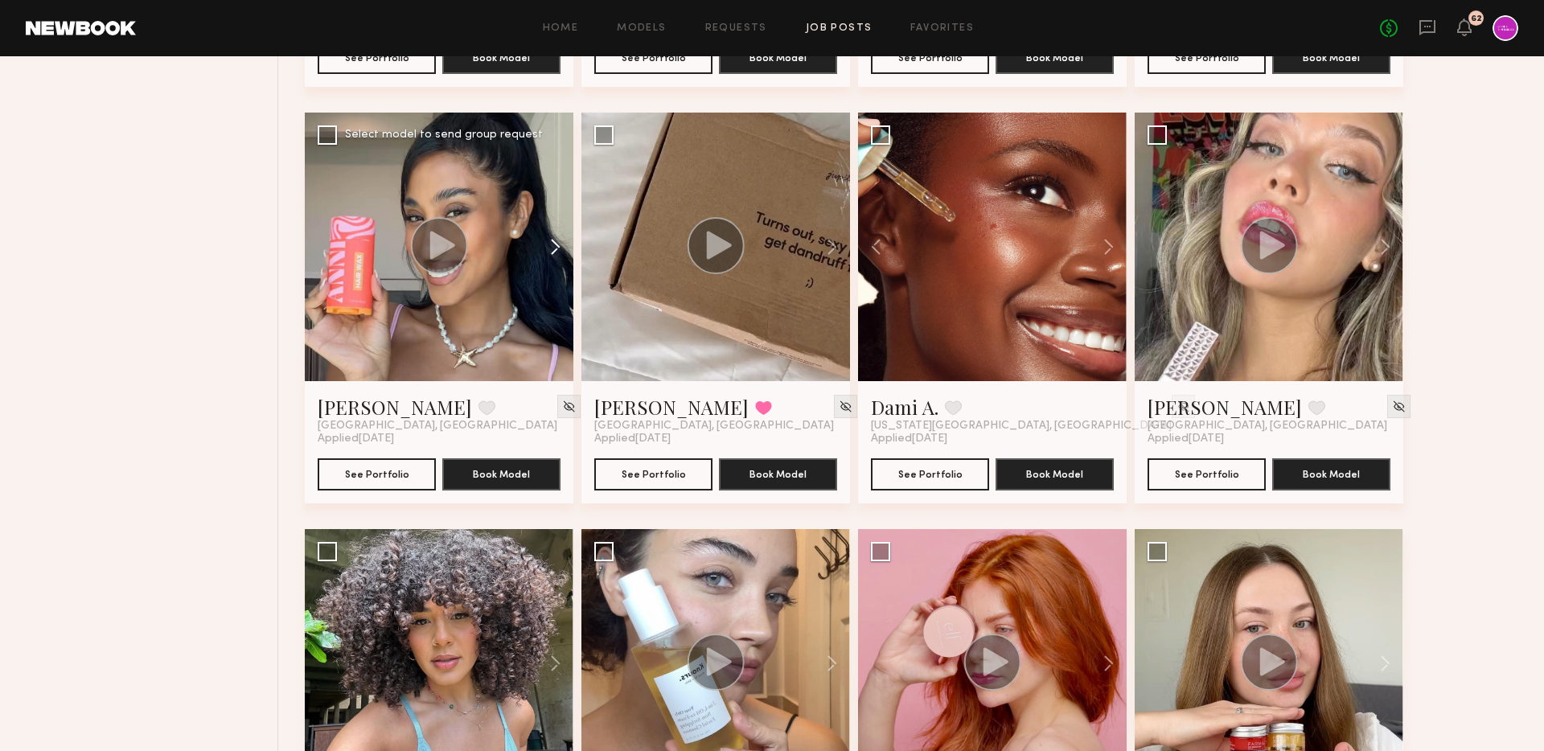
click at [555, 254] on button at bounding box center [547, 247] width 51 height 269
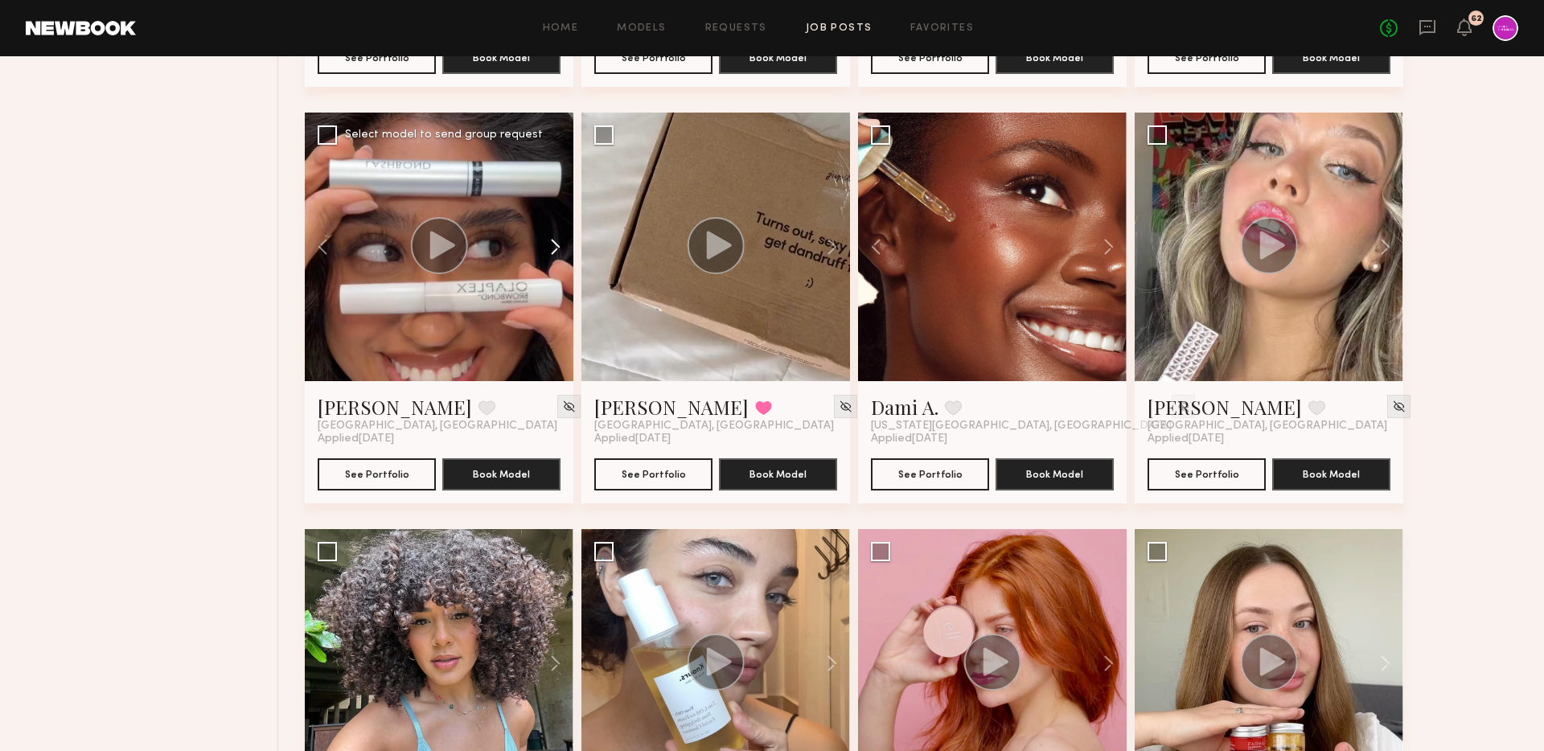
click at [555, 254] on button at bounding box center [547, 247] width 51 height 269
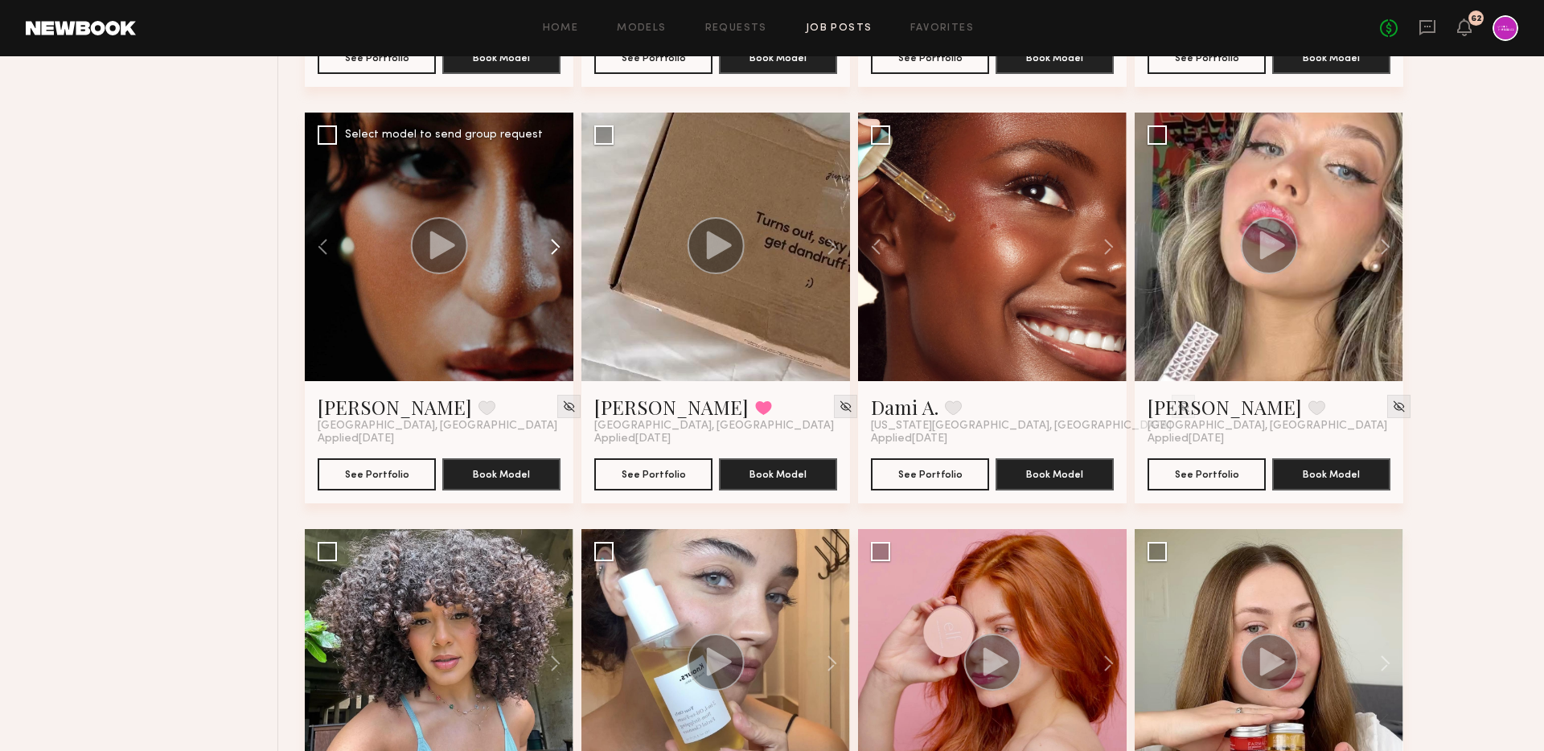
click at [555, 254] on button at bounding box center [547, 247] width 51 height 269
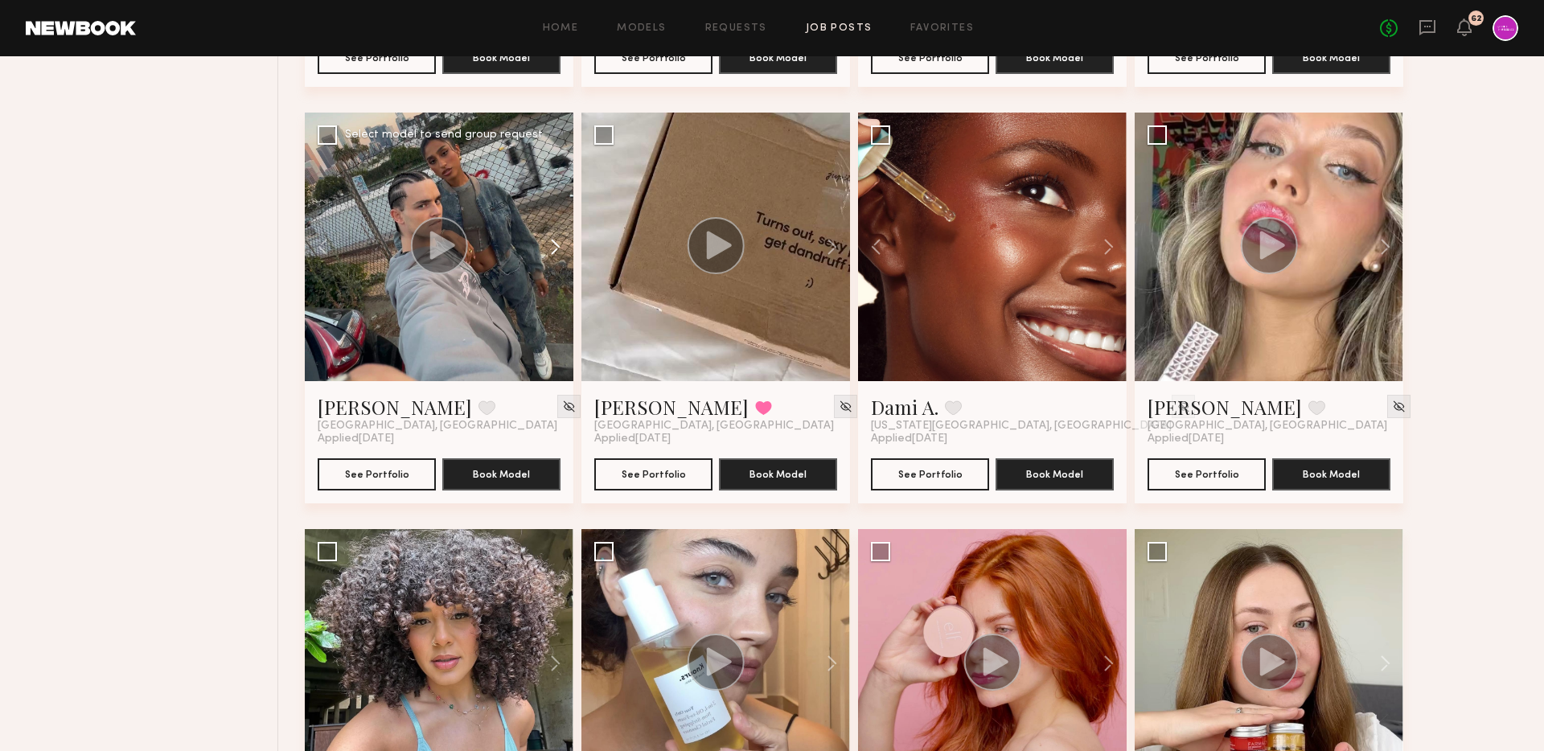
click at [555, 254] on button at bounding box center [547, 247] width 51 height 269
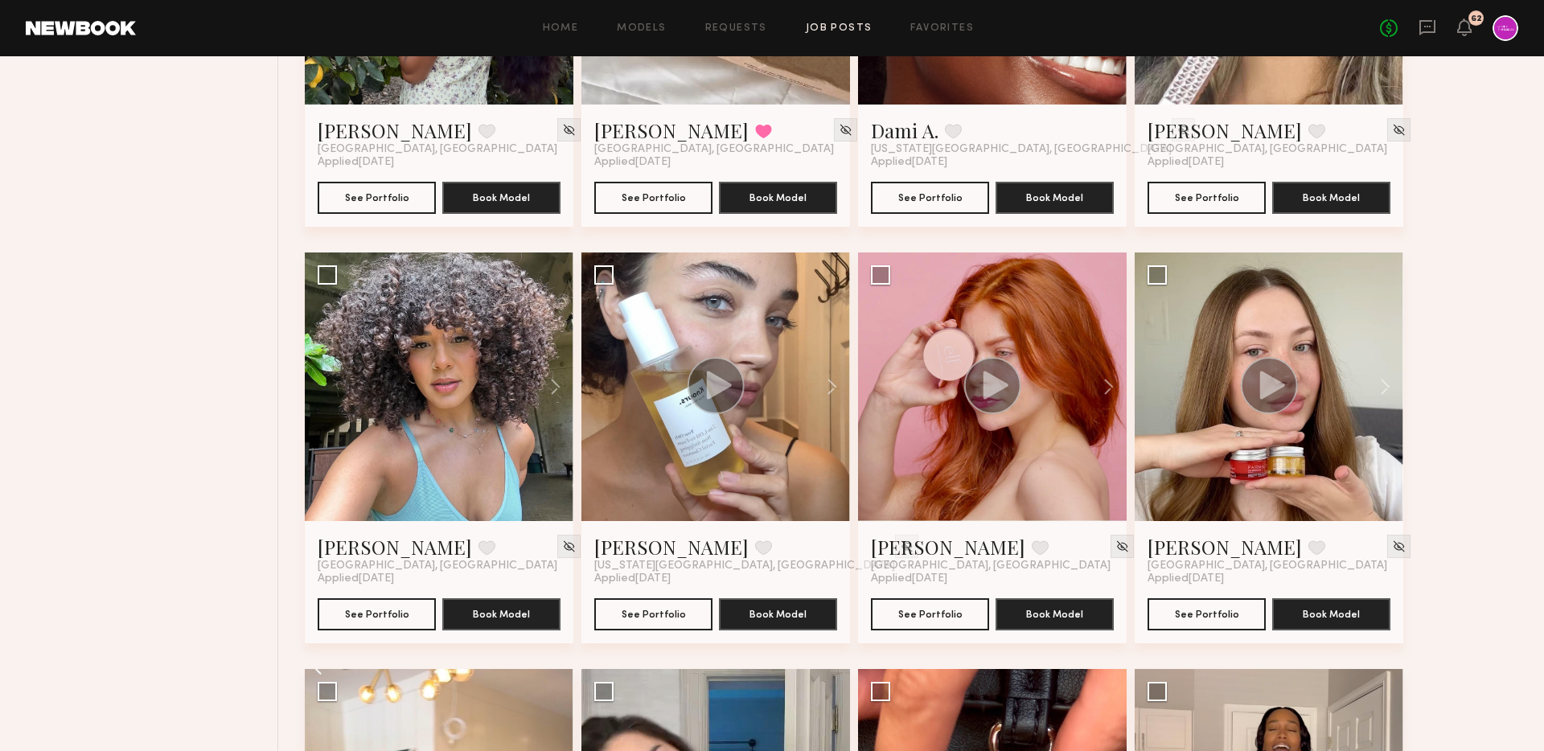
scroll to position [875, 0]
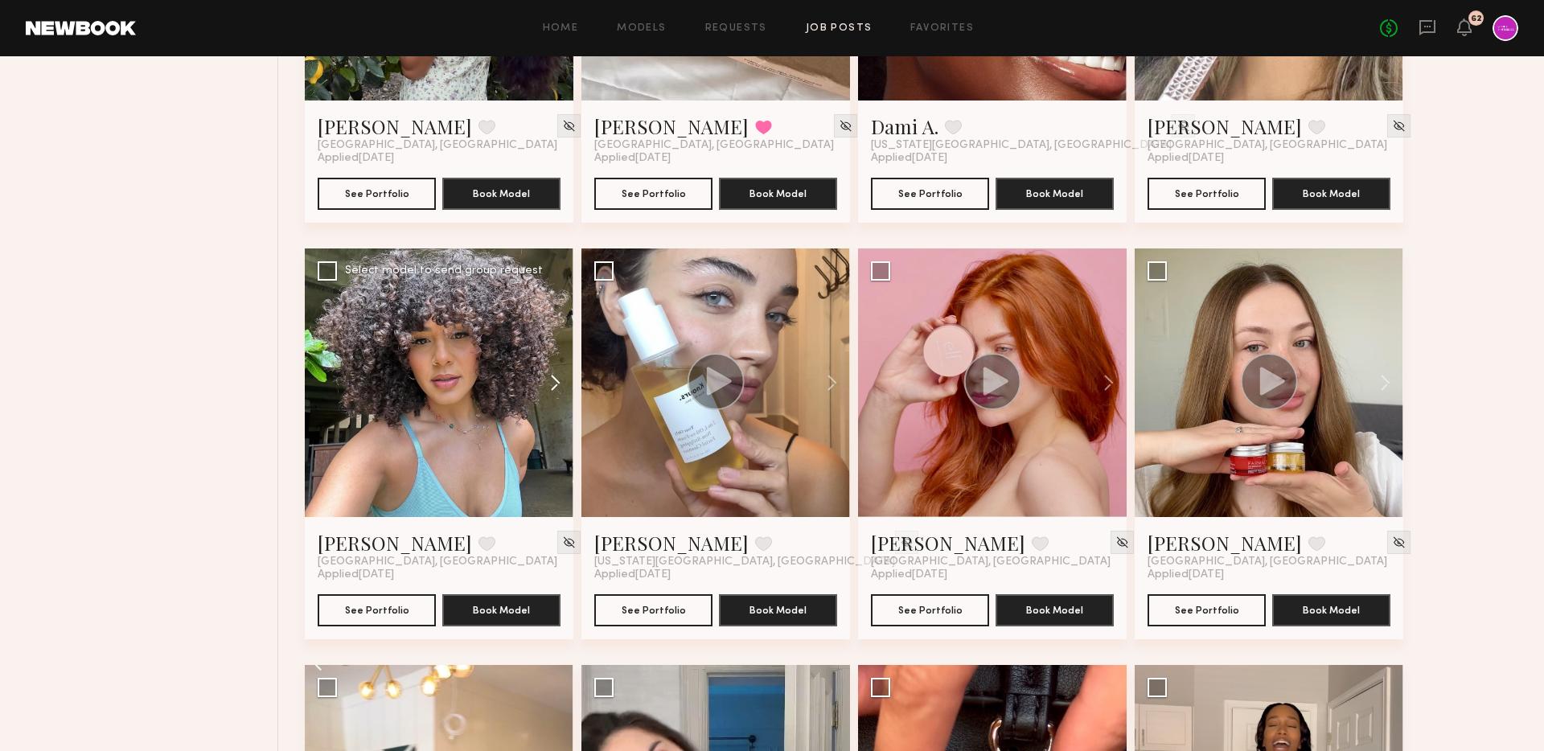
click at [547, 370] on button at bounding box center [547, 382] width 51 height 269
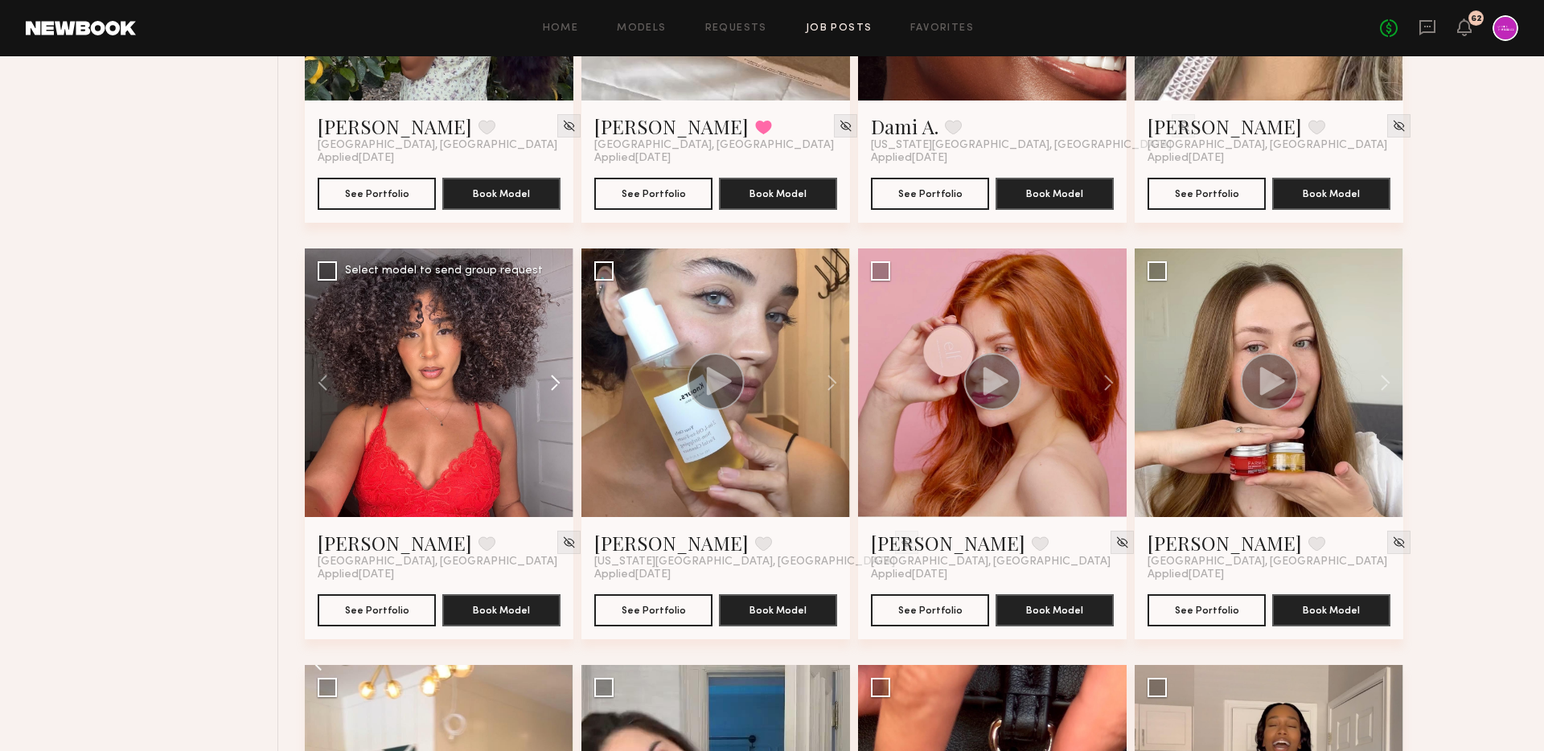
click at [564, 390] on button at bounding box center [547, 382] width 51 height 269
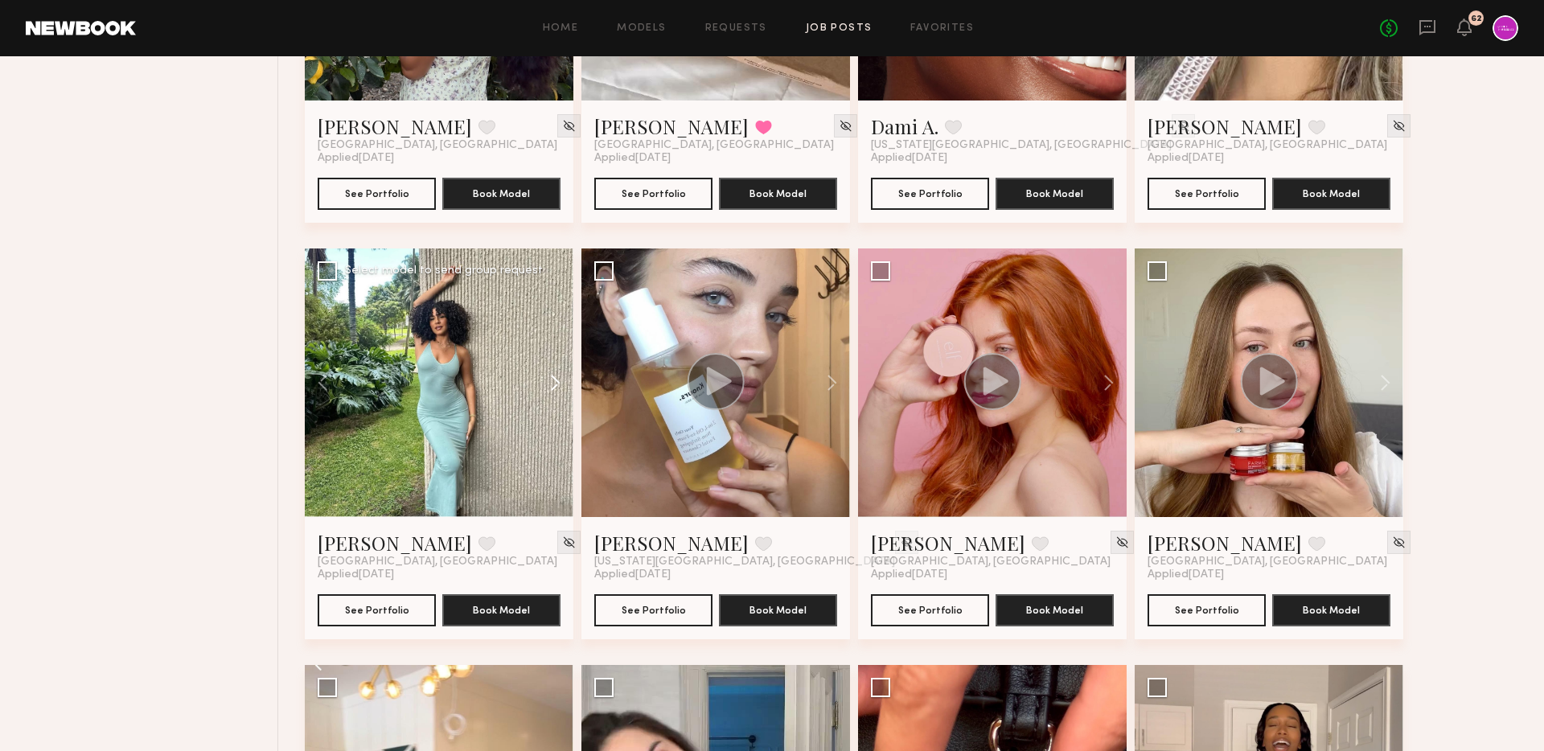
click at [564, 390] on button at bounding box center [547, 382] width 51 height 269
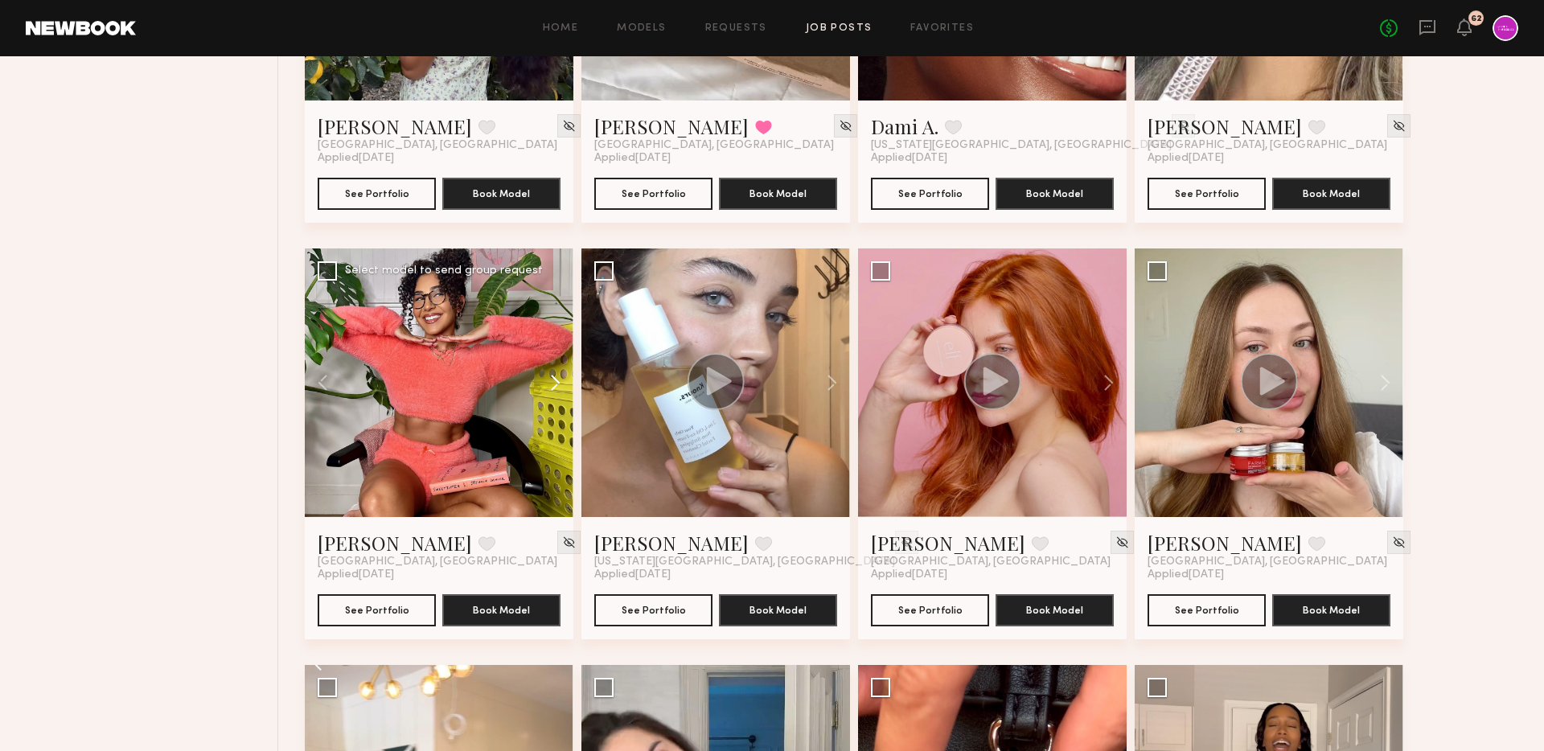
click at [564, 390] on button at bounding box center [547, 382] width 51 height 269
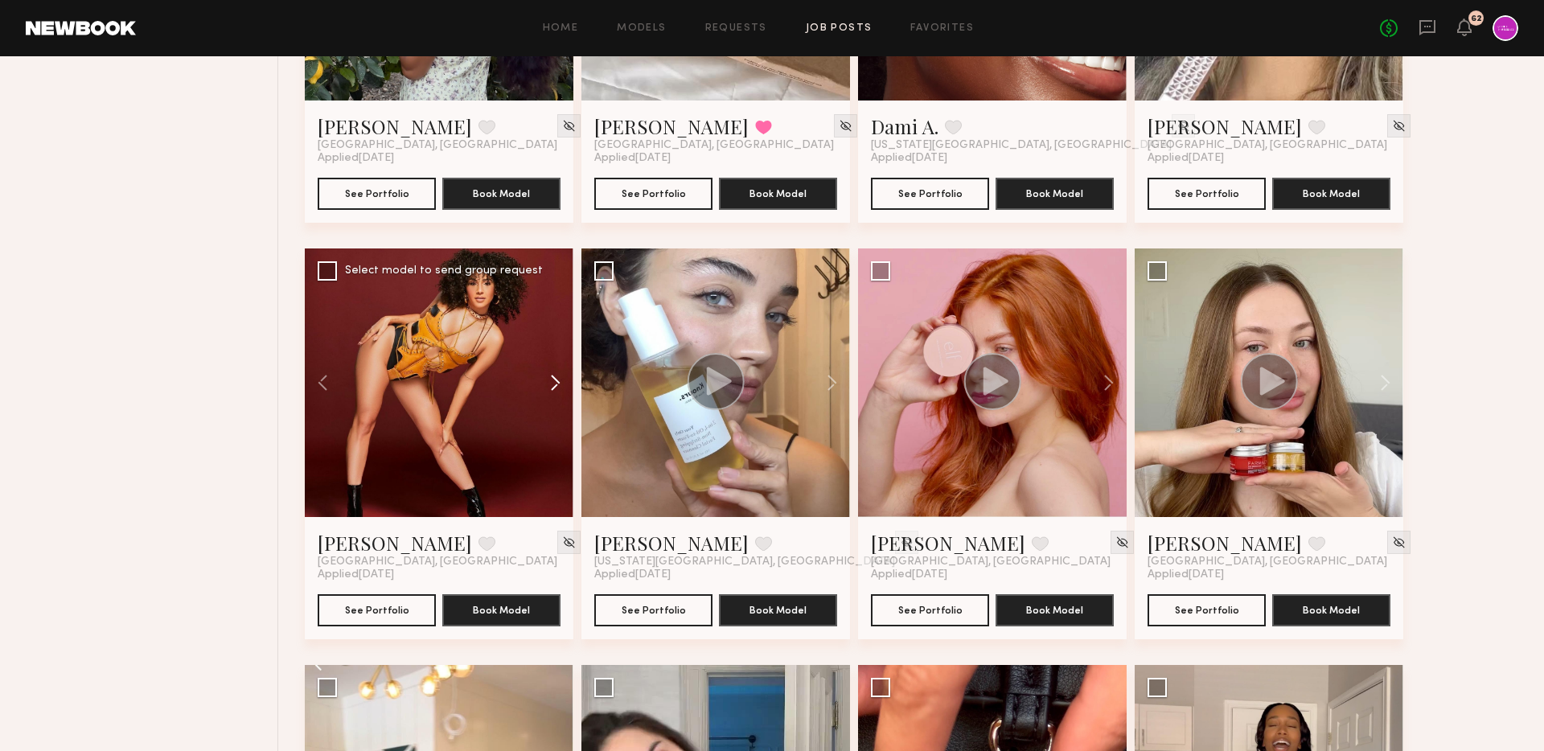
click at [564, 390] on button at bounding box center [547, 382] width 51 height 269
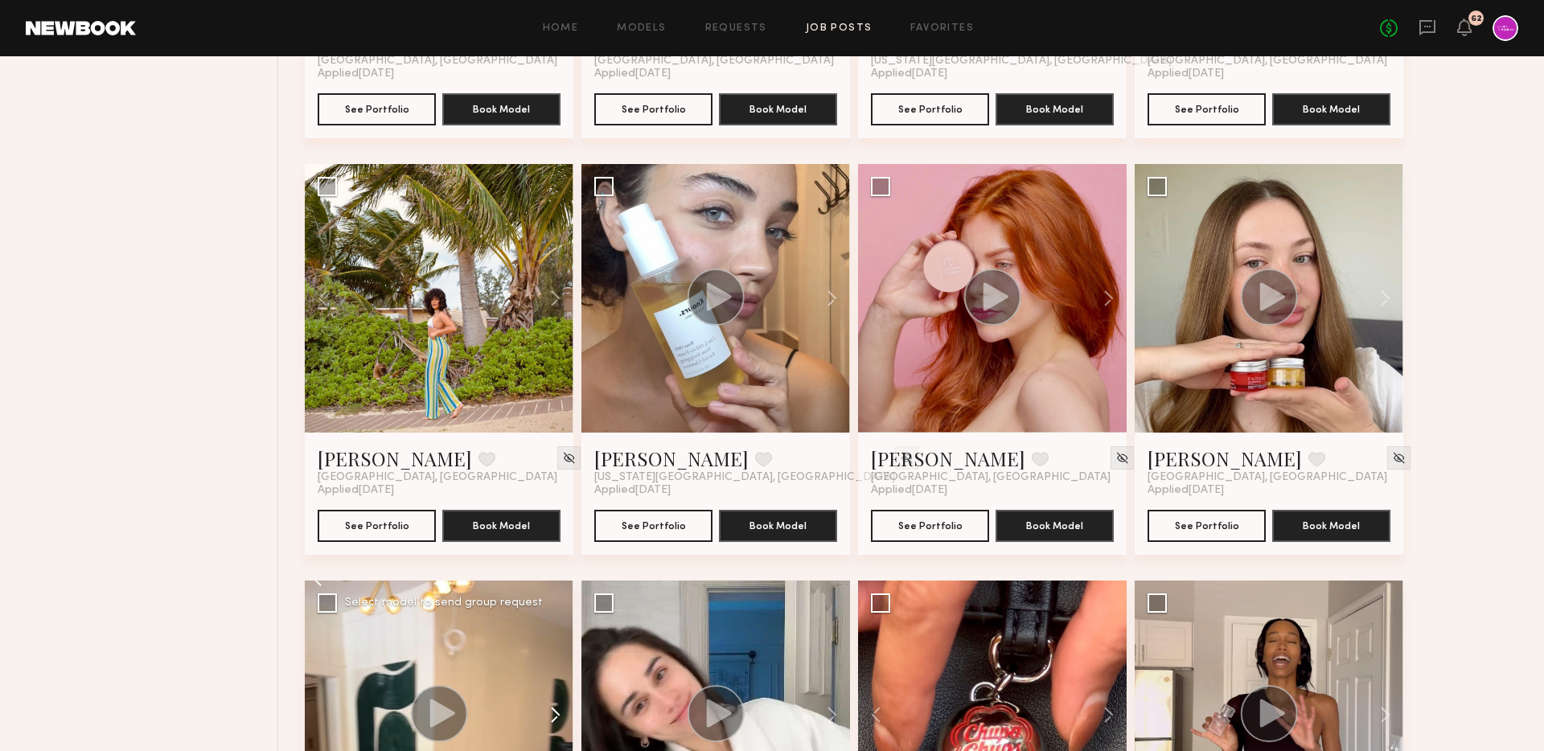
scroll to position [877, 0]
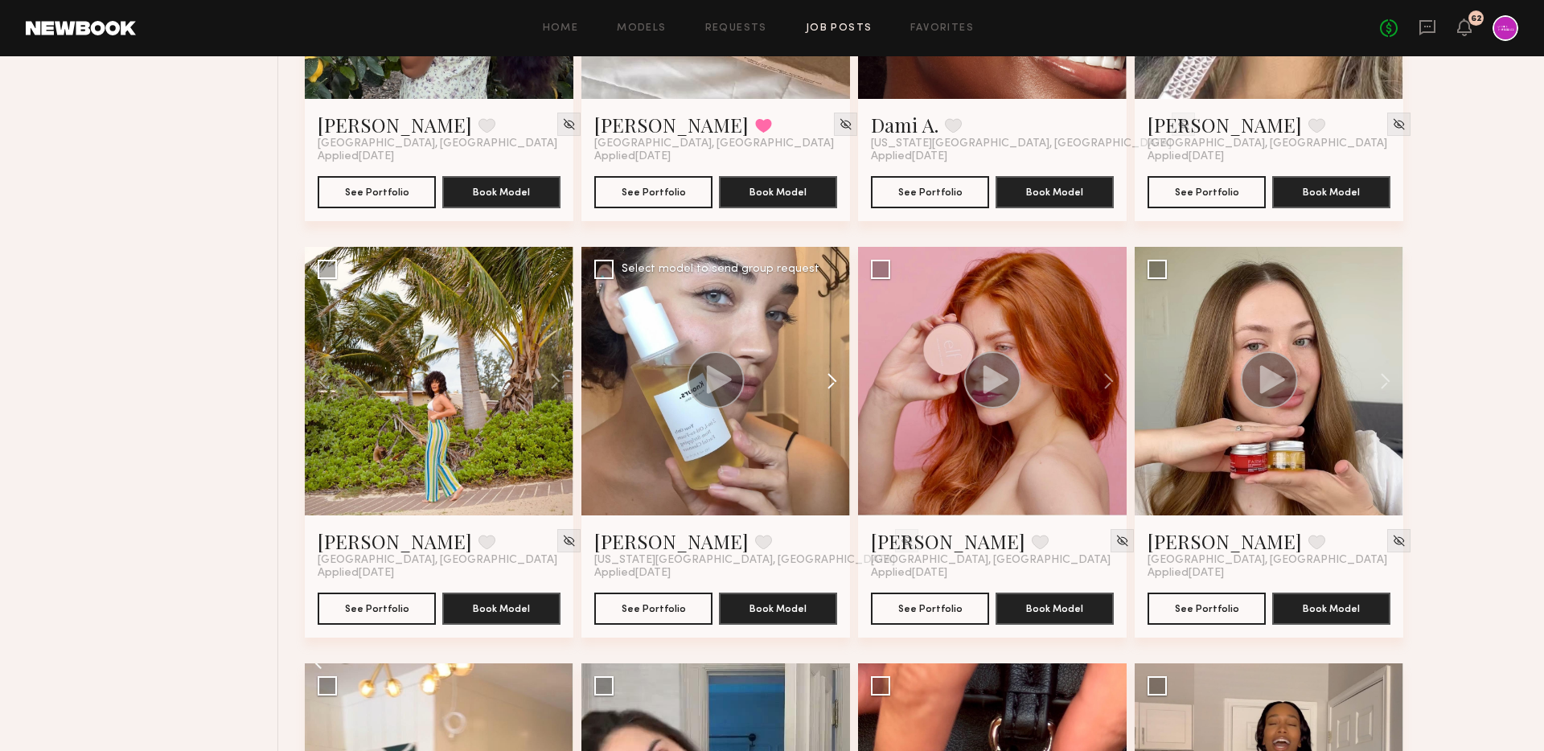
click at [828, 390] on button at bounding box center [823, 381] width 51 height 269
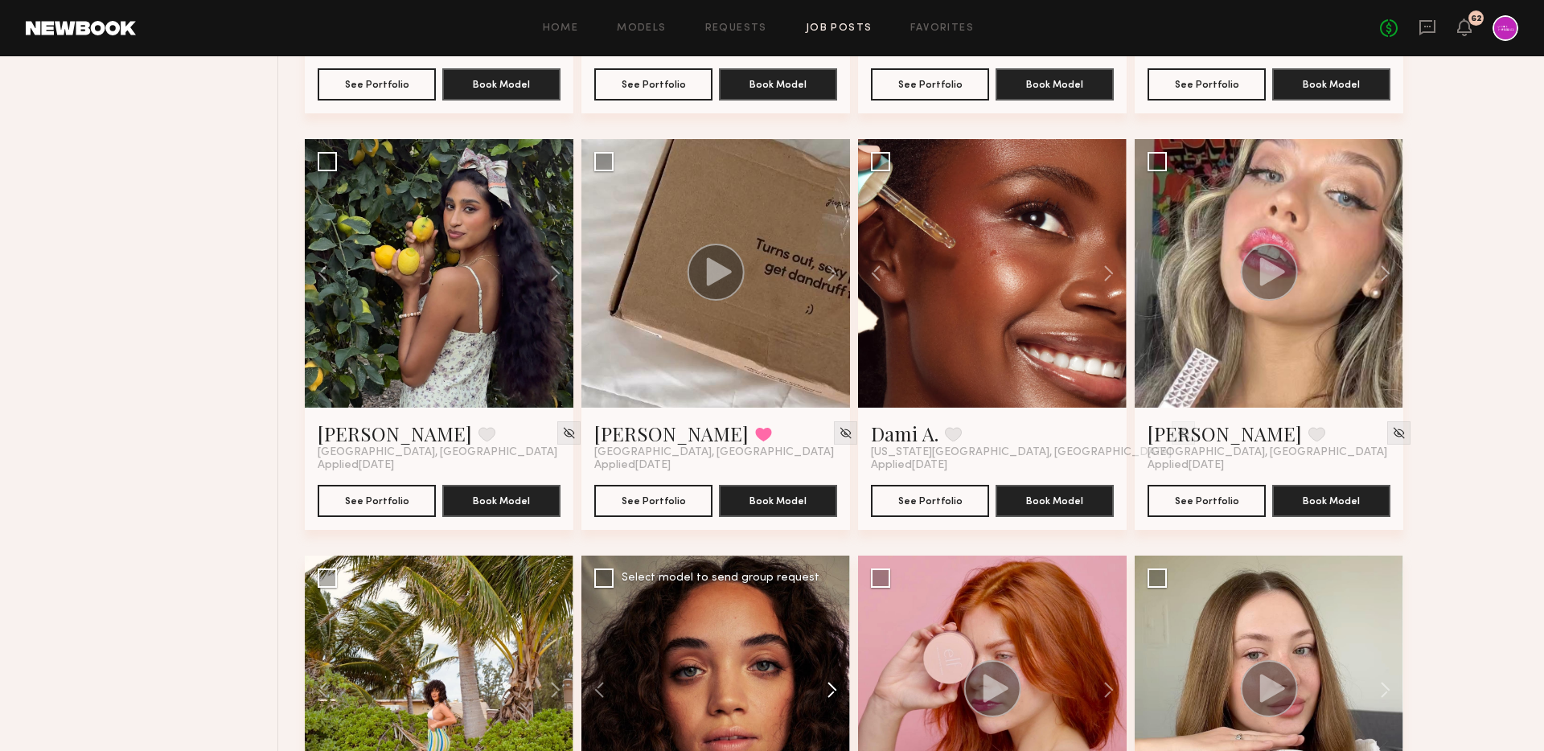
scroll to position [0, 0]
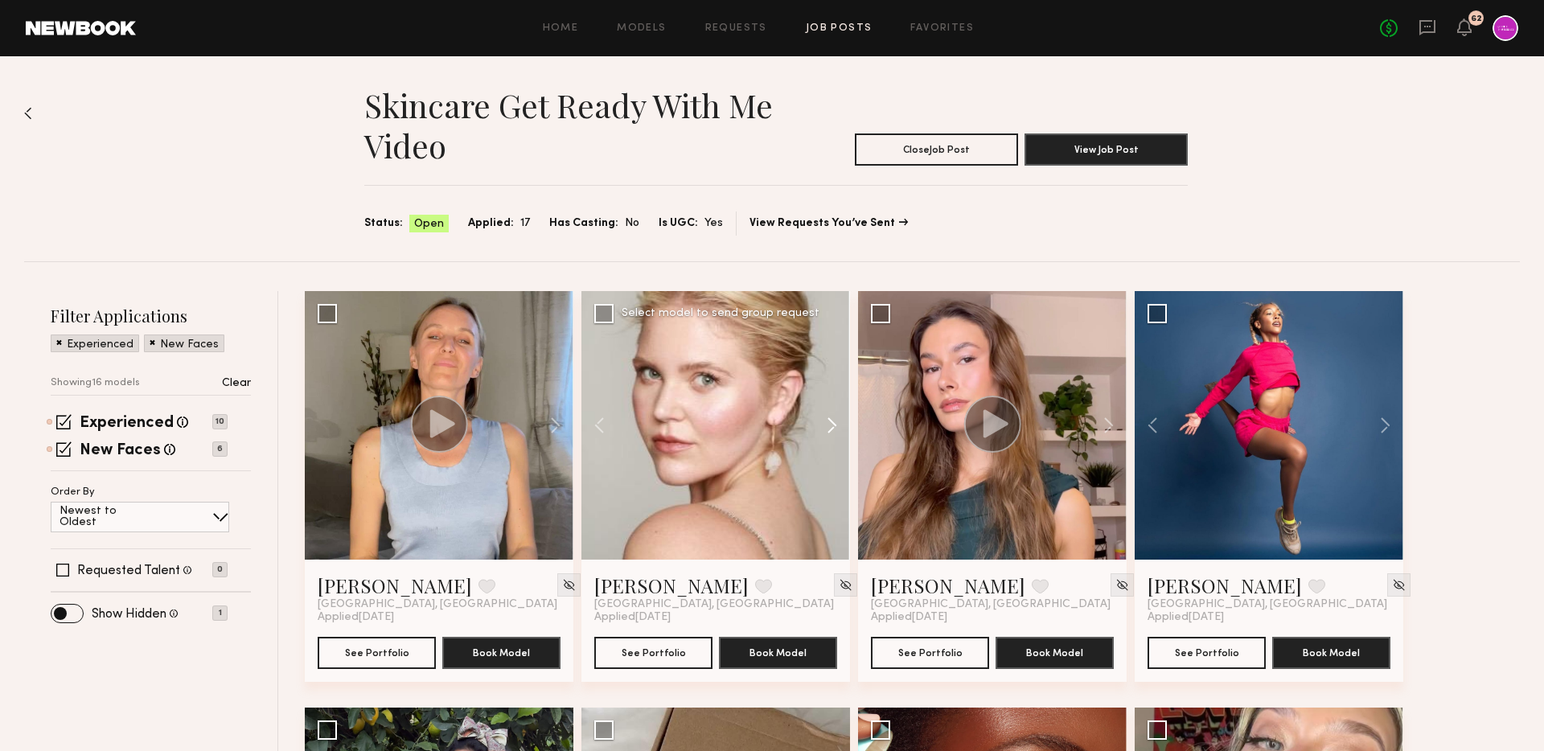
click at [834, 441] on button at bounding box center [823, 425] width 51 height 269
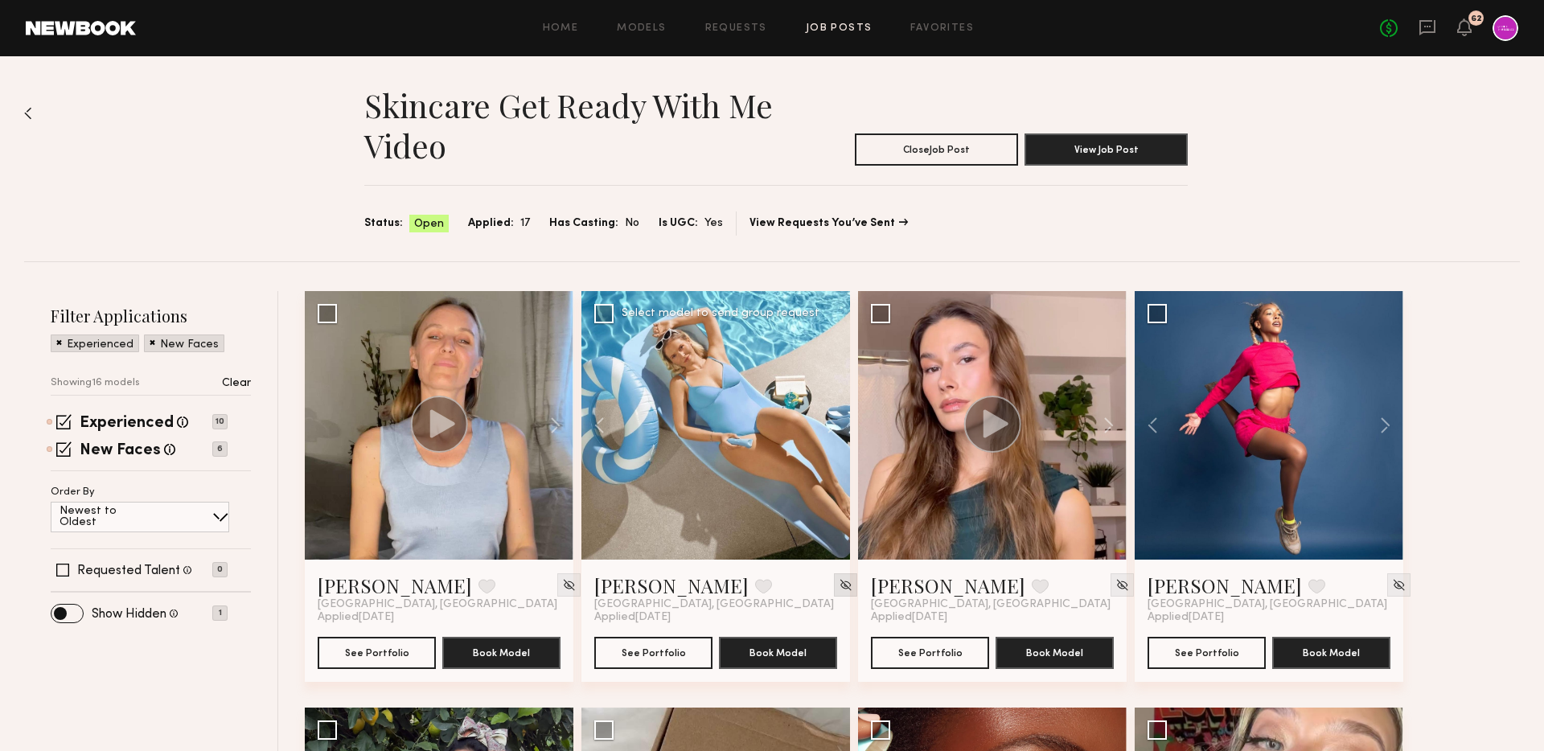
click at [834, 592] on div at bounding box center [845, 584] width 23 height 23
click at [562, 582] on img at bounding box center [569, 585] width 14 height 14
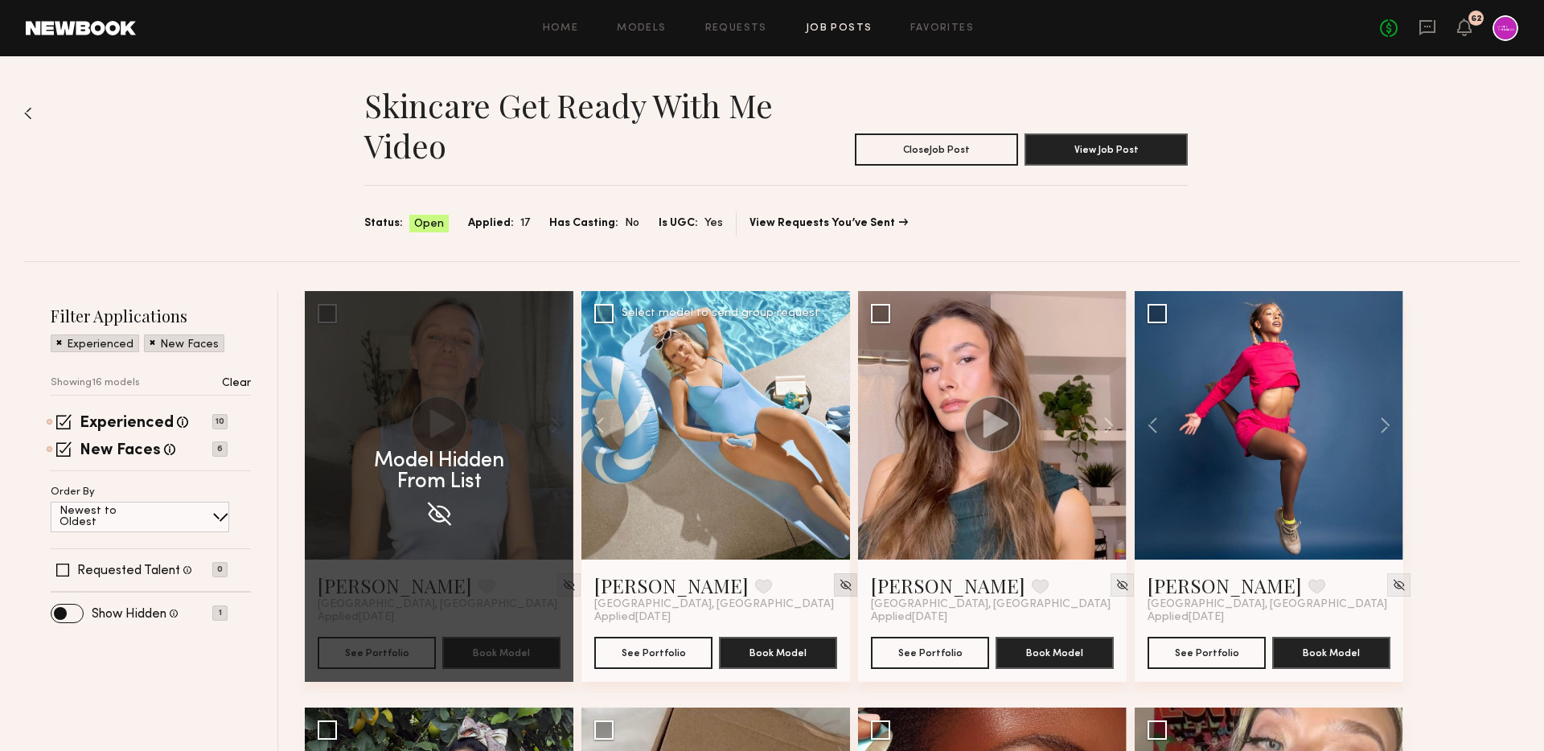
click at [838, 580] on img at bounding box center [845, 585] width 14 height 14
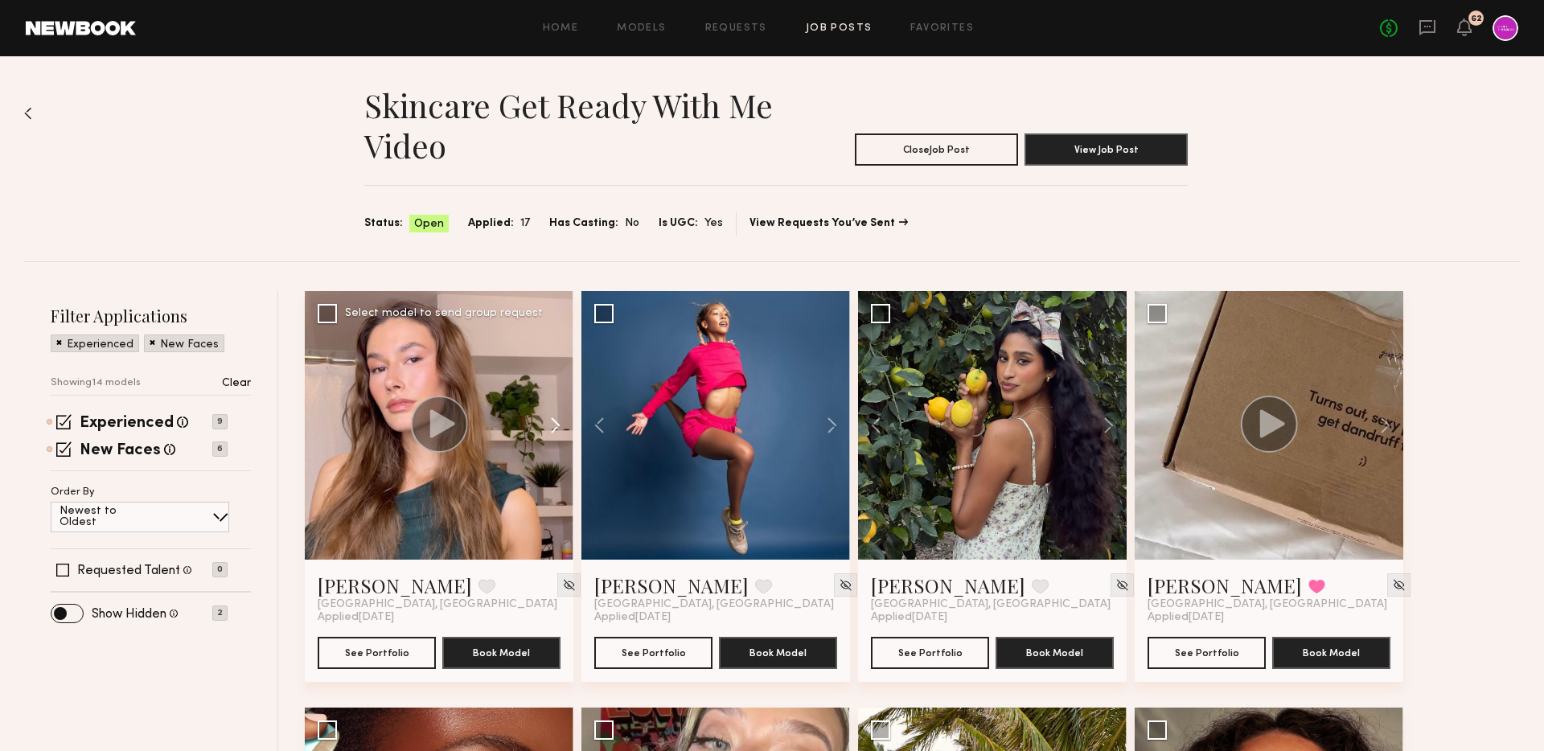
click at [551, 426] on button at bounding box center [547, 425] width 51 height 269
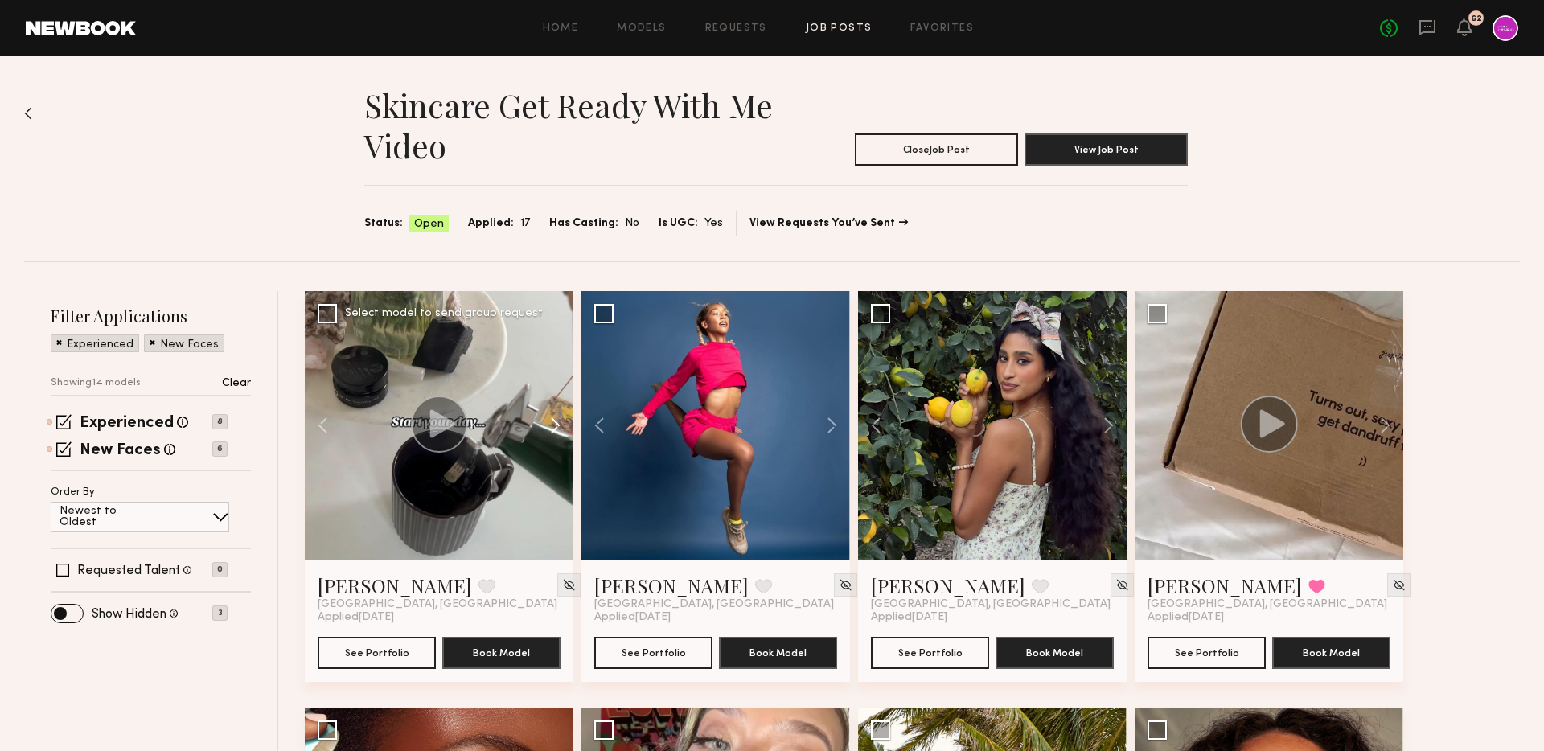
click at [551, 426] on button at bounding box center [547, 425] width 51 height 269
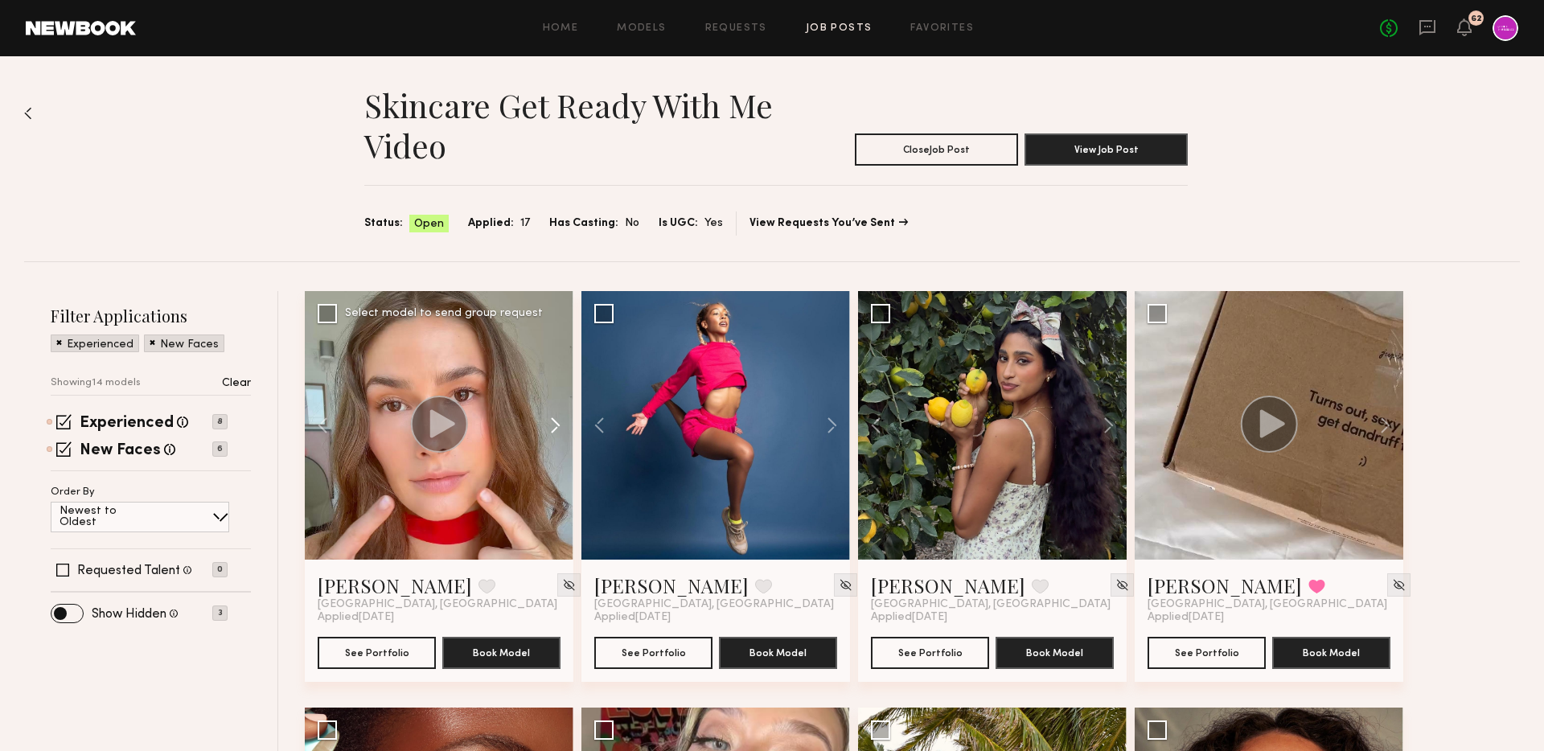
click at [551, 426] on button at bounding box center [547, 425] width 51 height 269
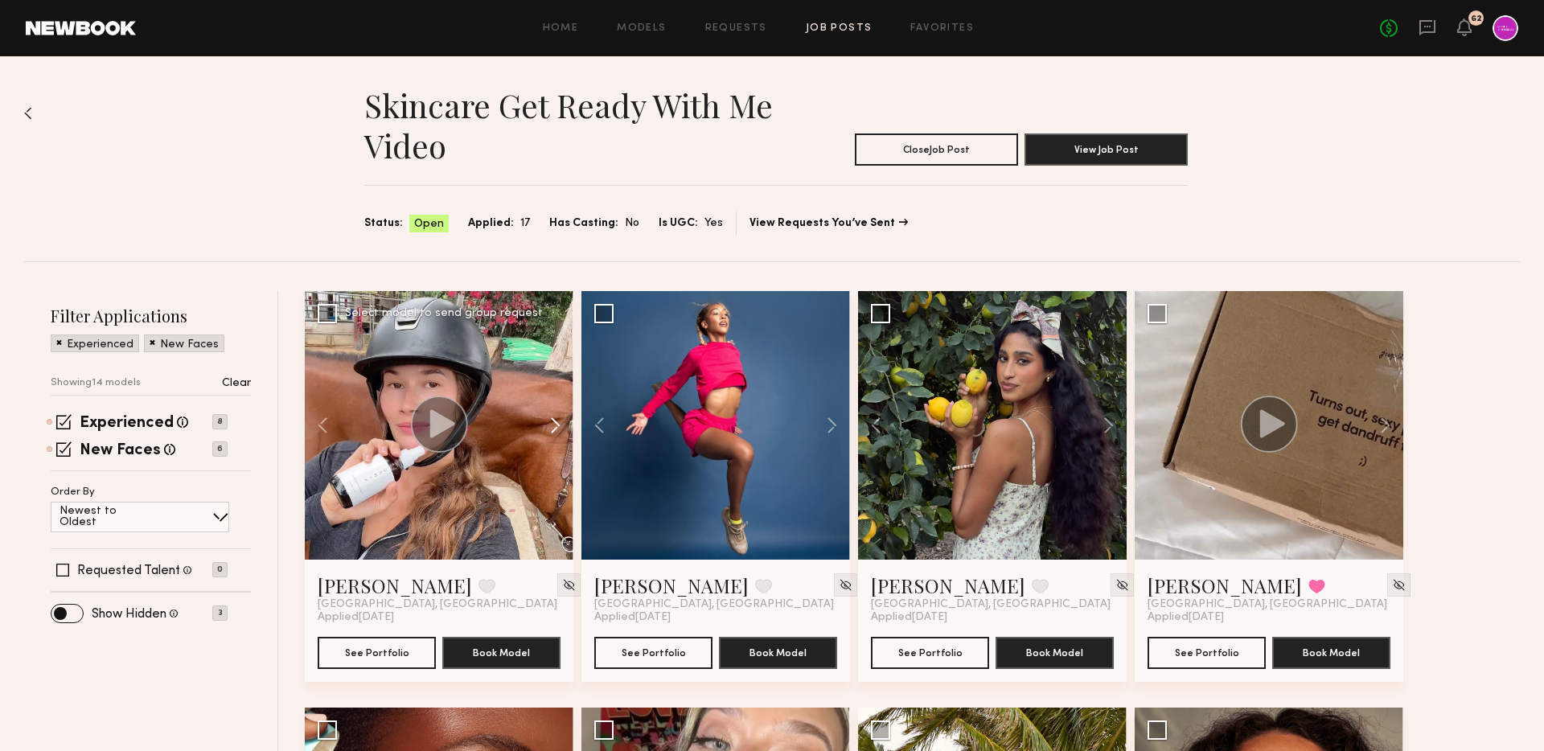
click at [551, 426] on button at bounding box center [547, 425] width 51 height 269
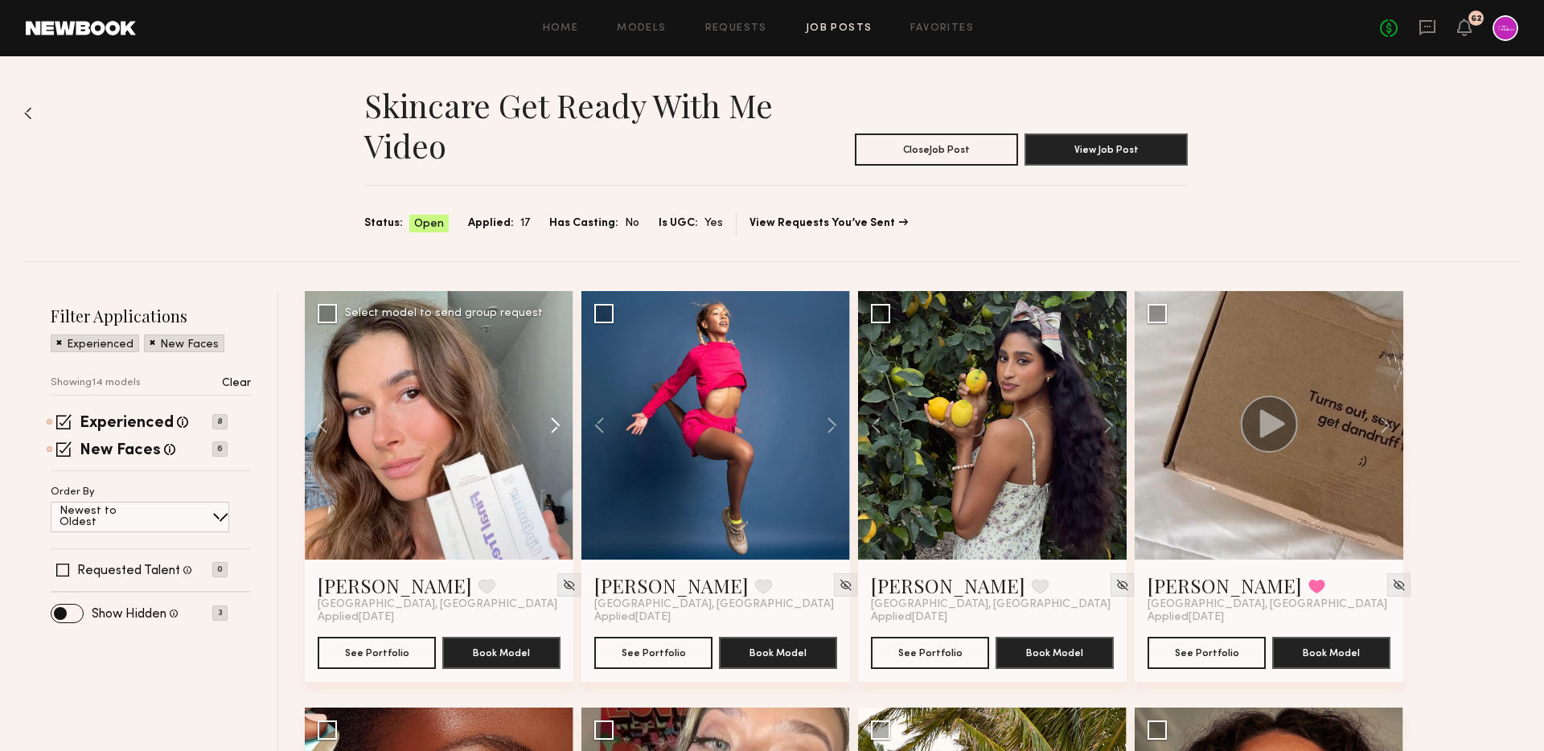
click at [551, 426] on button at bounding box center [547, 425] width 51 height 269
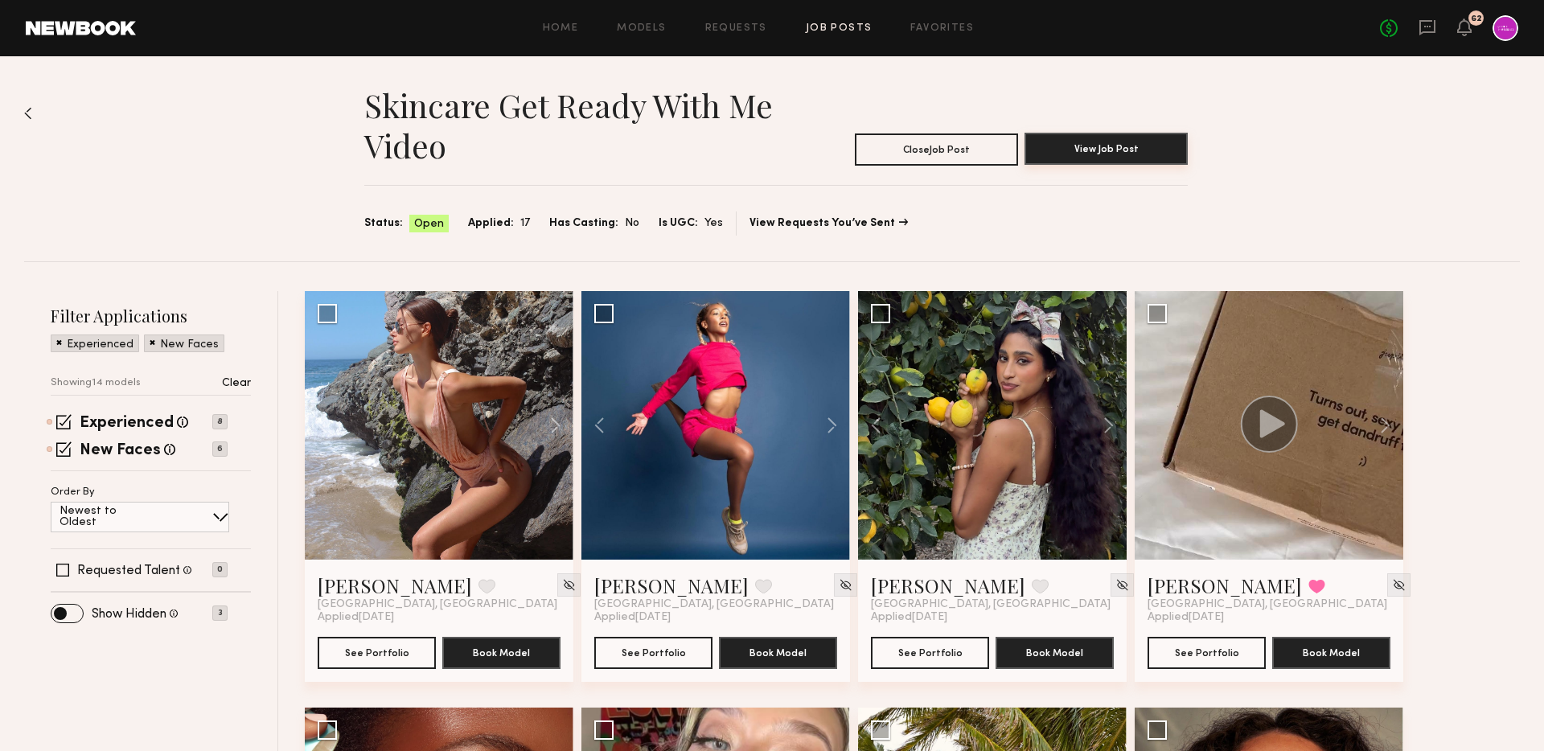
click at [1103, 162] on button "View Job Post" at bounding box center [1105, 149] width 163 height 32
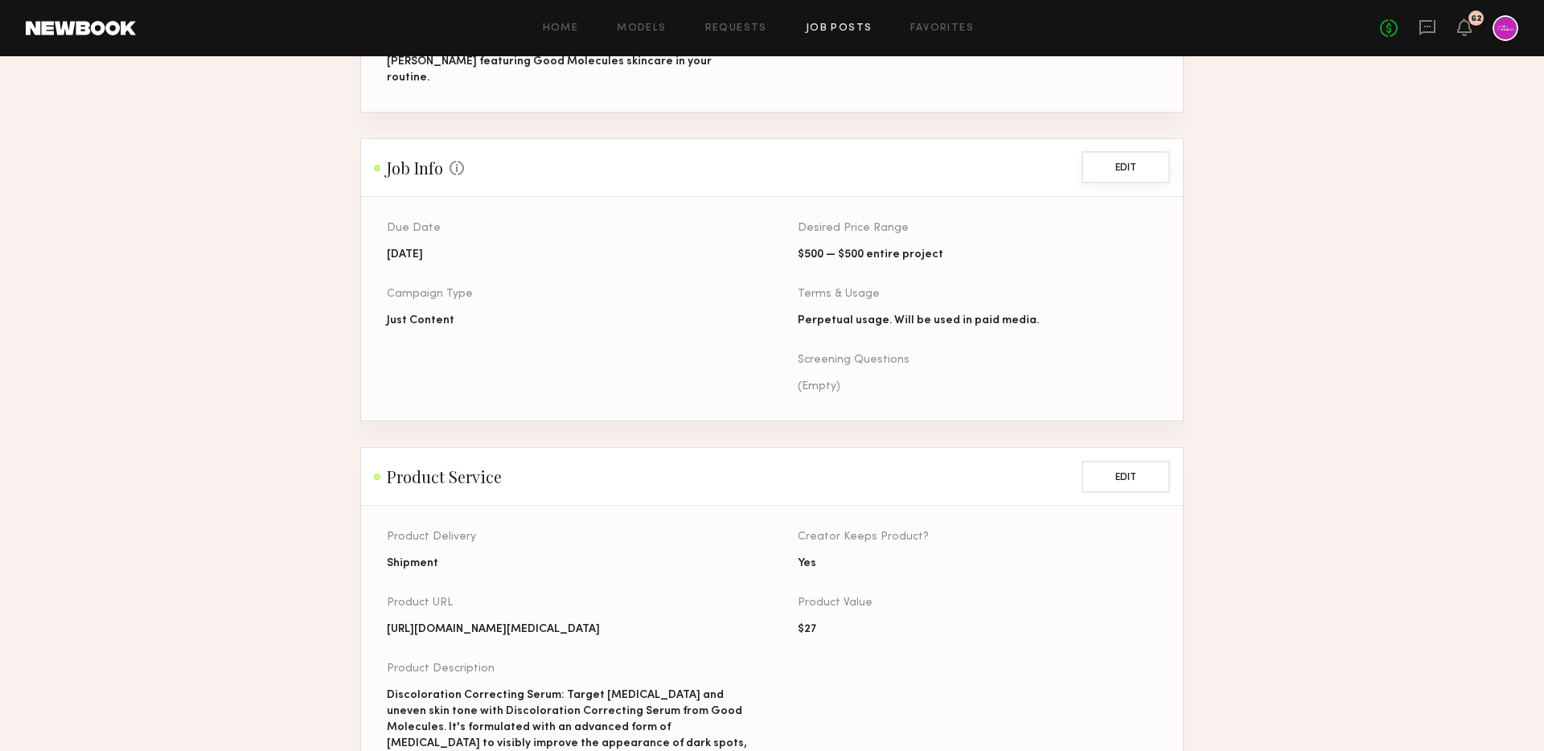
scroll to position [342, 0]
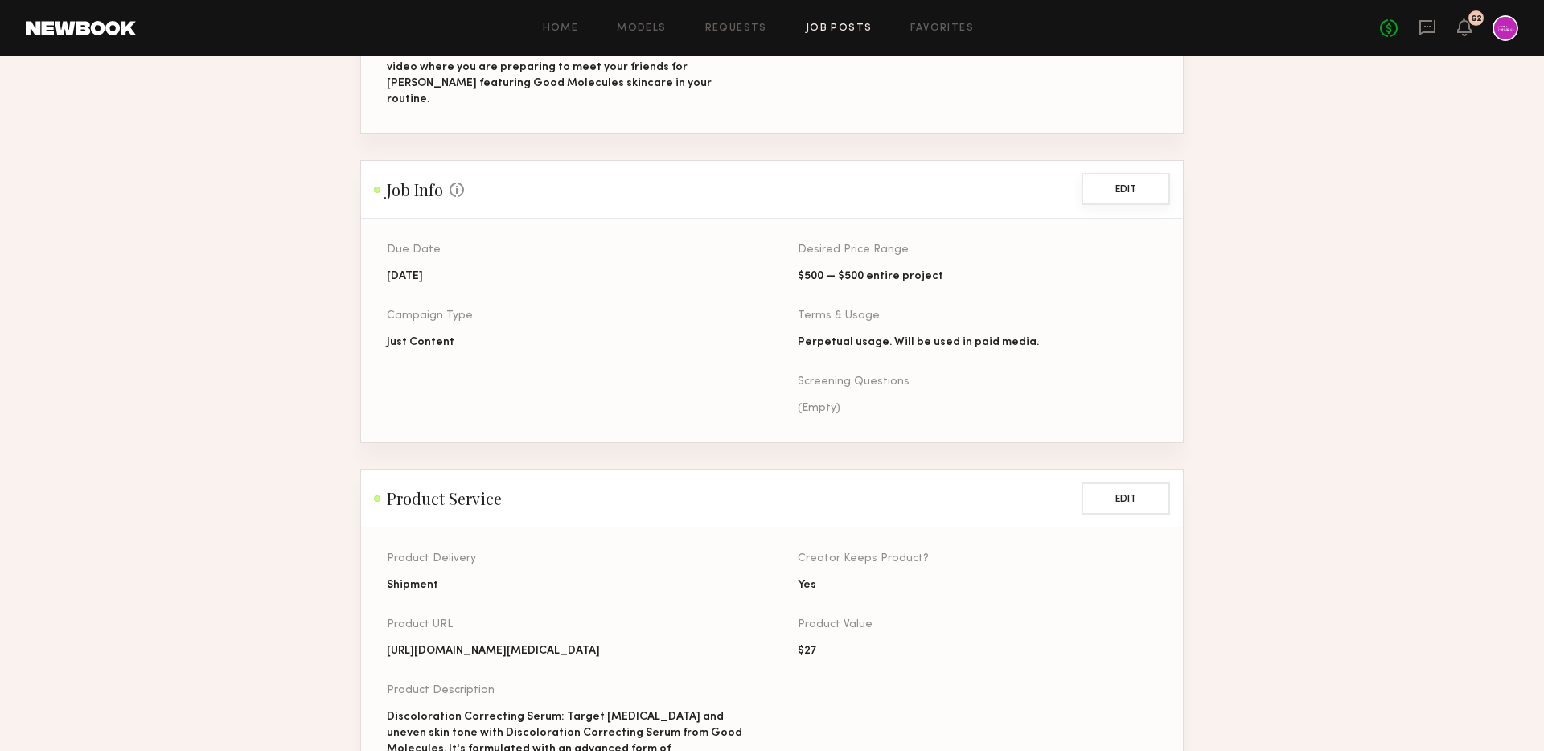
click at [1142, 173] on button "Edit" at bounding box center [1125, 189] width 88 height 32
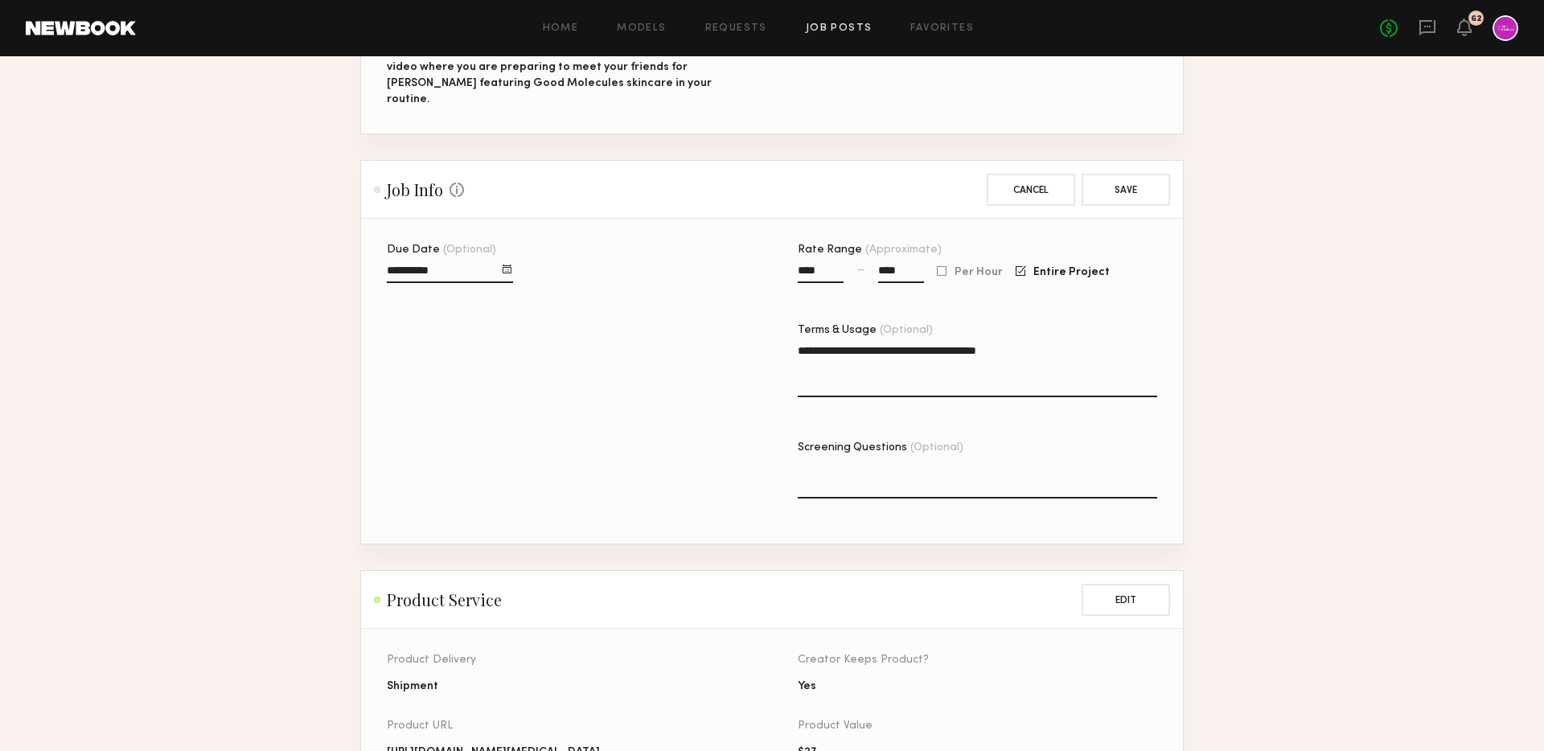
click at [824, 468] on textarea "Screening Questions (Optional)" at bounding box center [976, 479] width 359 height 39
type textarea "**********"
click at [1157, 174] on button "Save" at bounding box center [1125, 189] width 88 height 32
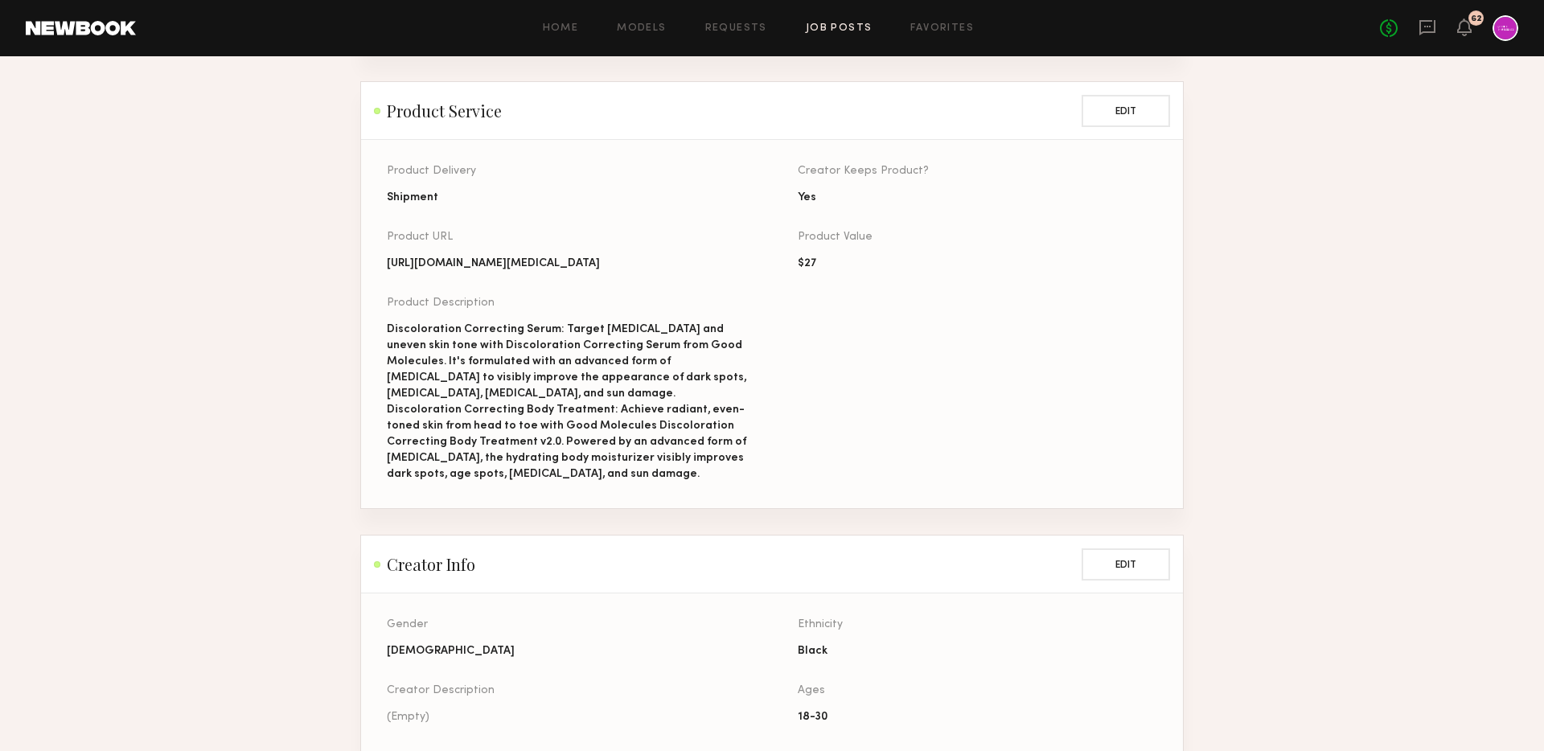
scroll to position [691, 0]
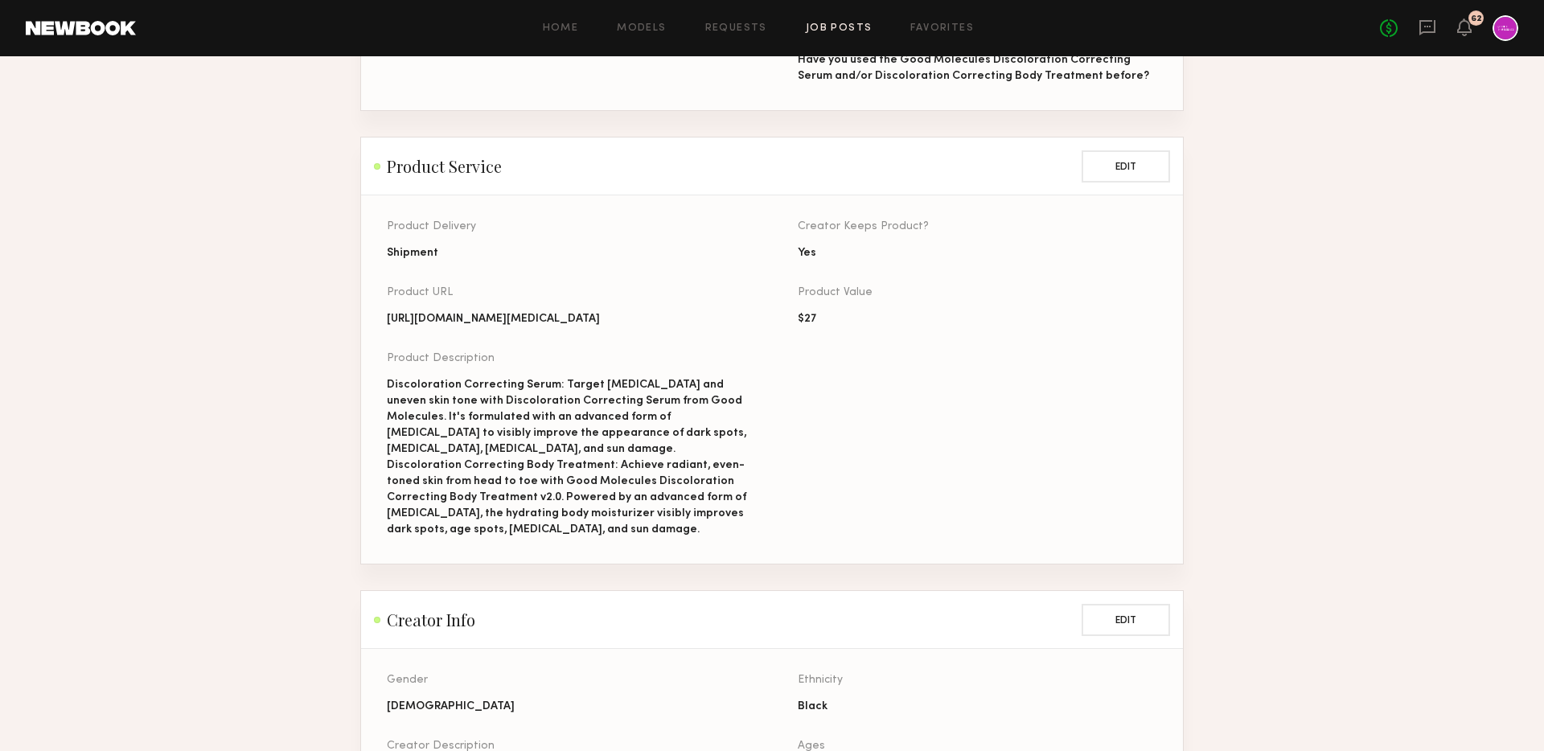
click at [57, 25] on link at bounding box center [81, 28] width 110 height 14
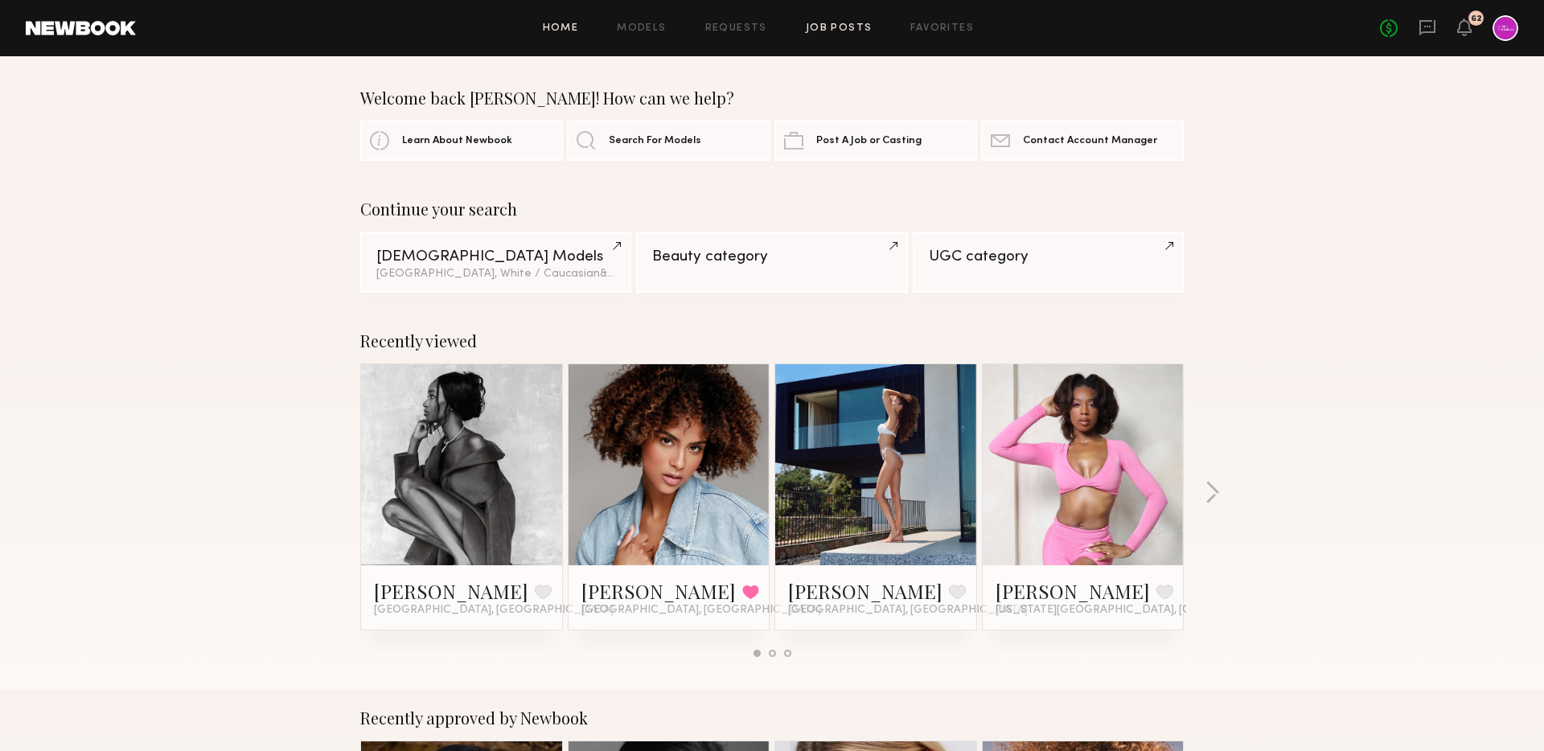
click at [825, 30] on link "Job Posts" at bounding box center [839, 28] width 67 height 10
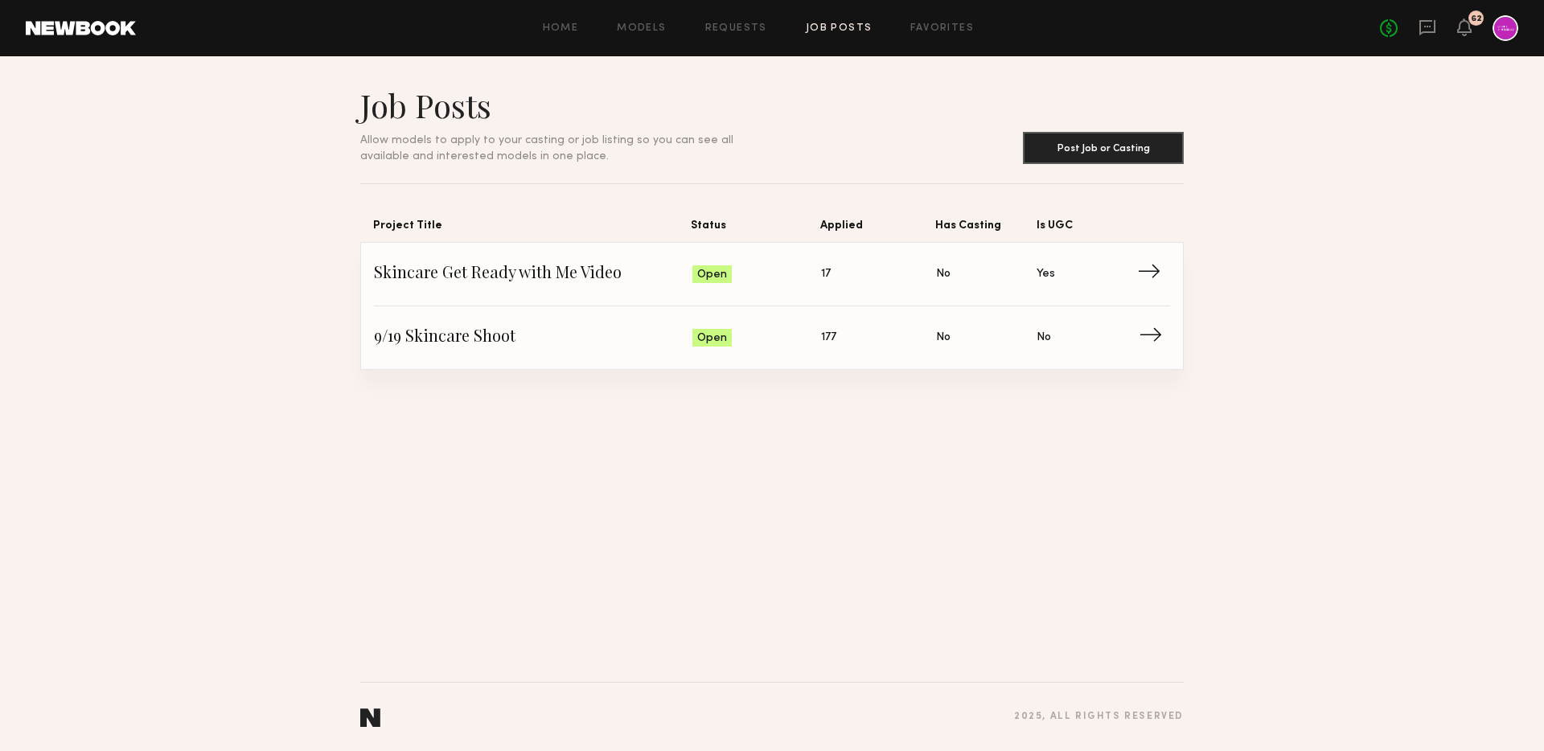
click at [604, 341] on span "9/19 Skincare Shoot" at bounding box center [533, 338] width 318 height 24
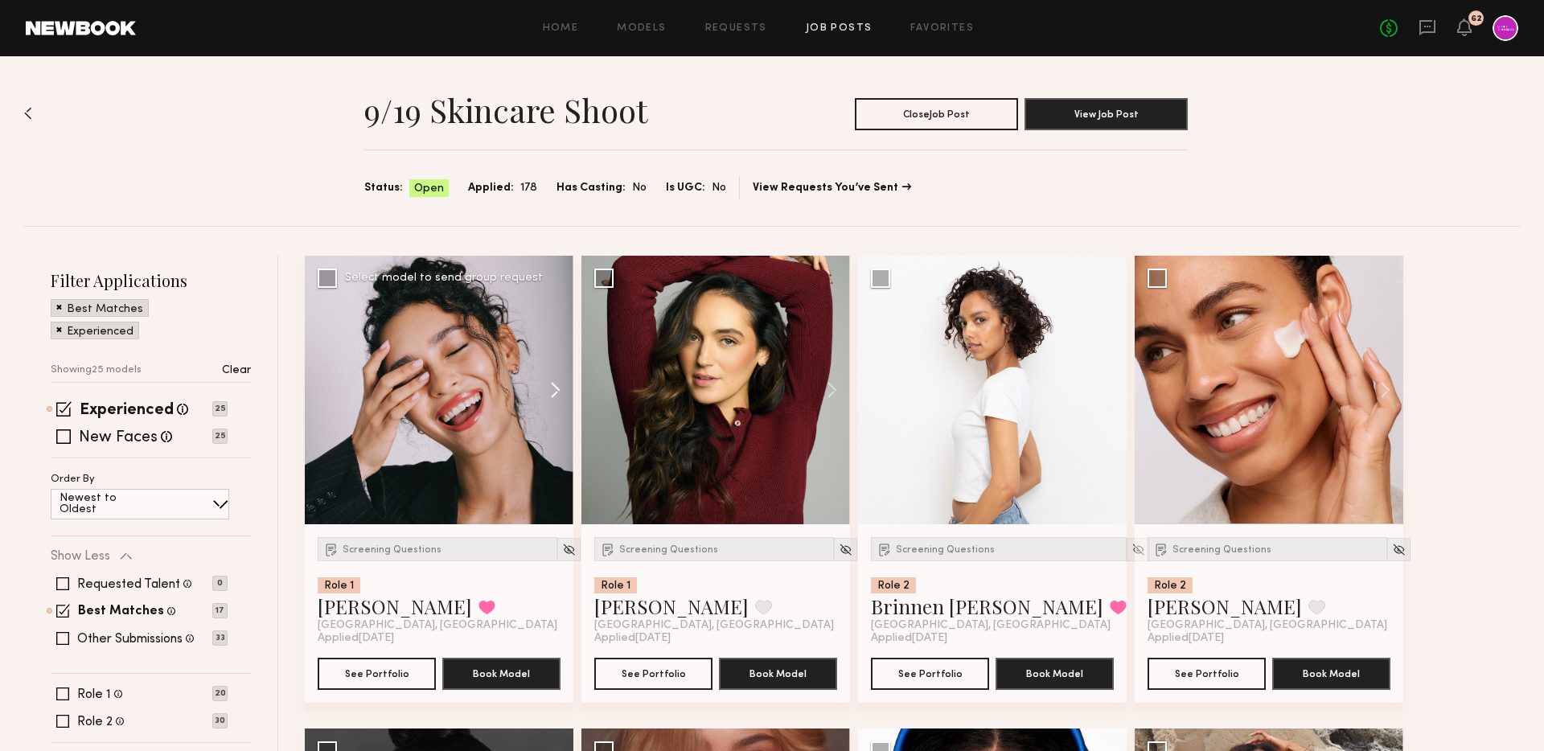
click at [564, 379] on button at bounding box center [547, 390] width 51 height 269
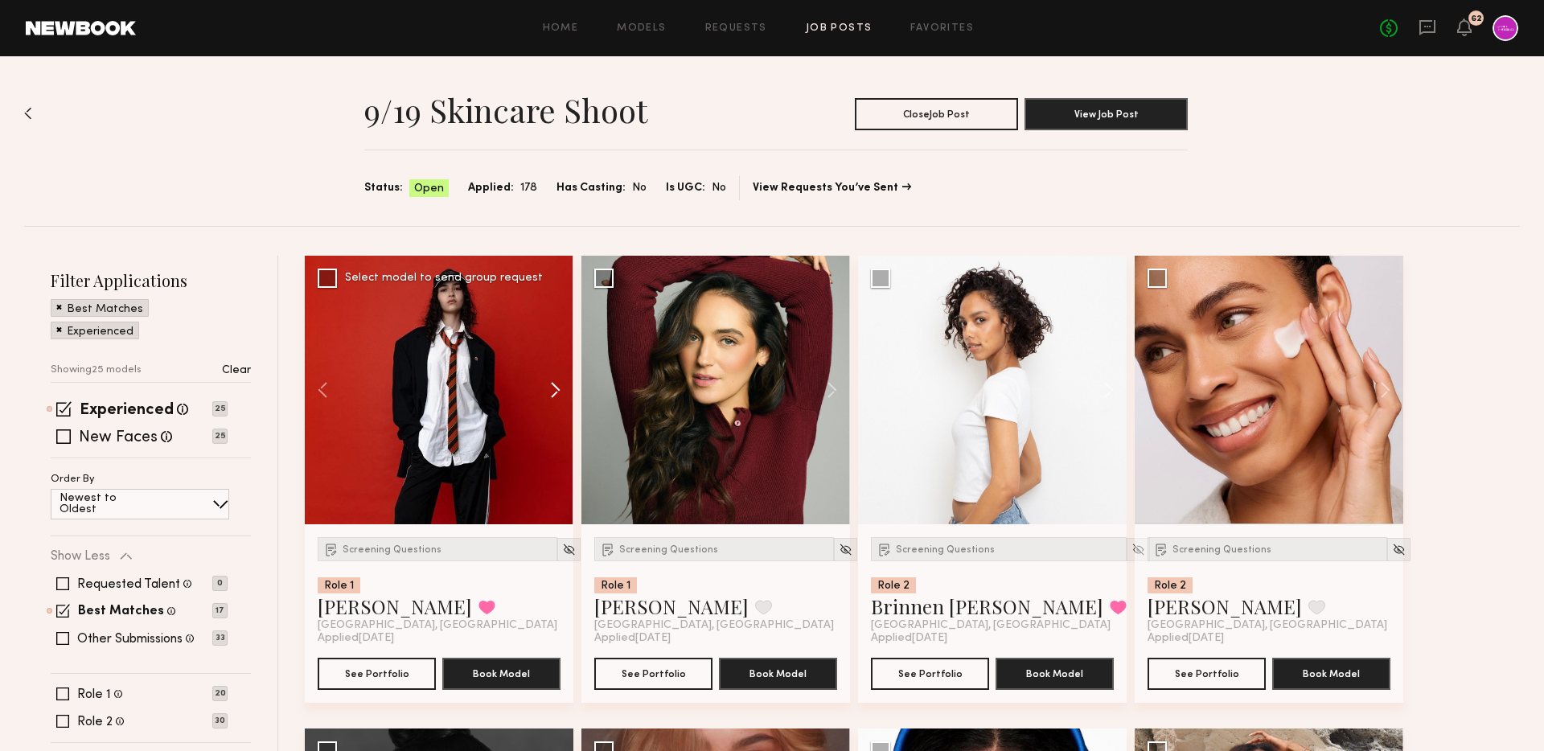
click at [564, 379] on button at bounding box center [547, 390] width 51 height 269
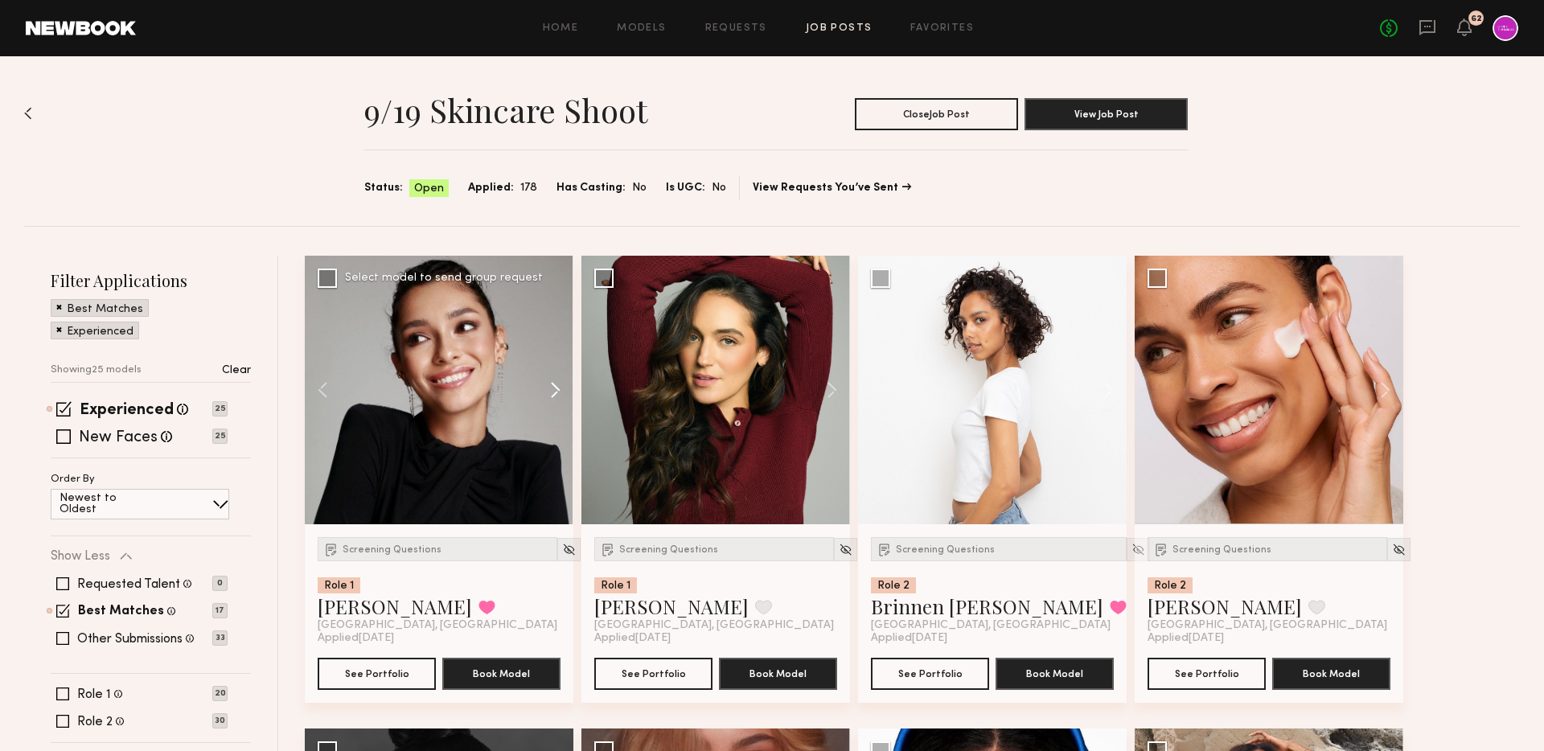
click at [564, 379] on button at bounding box center [547, 390] width 51 height 269
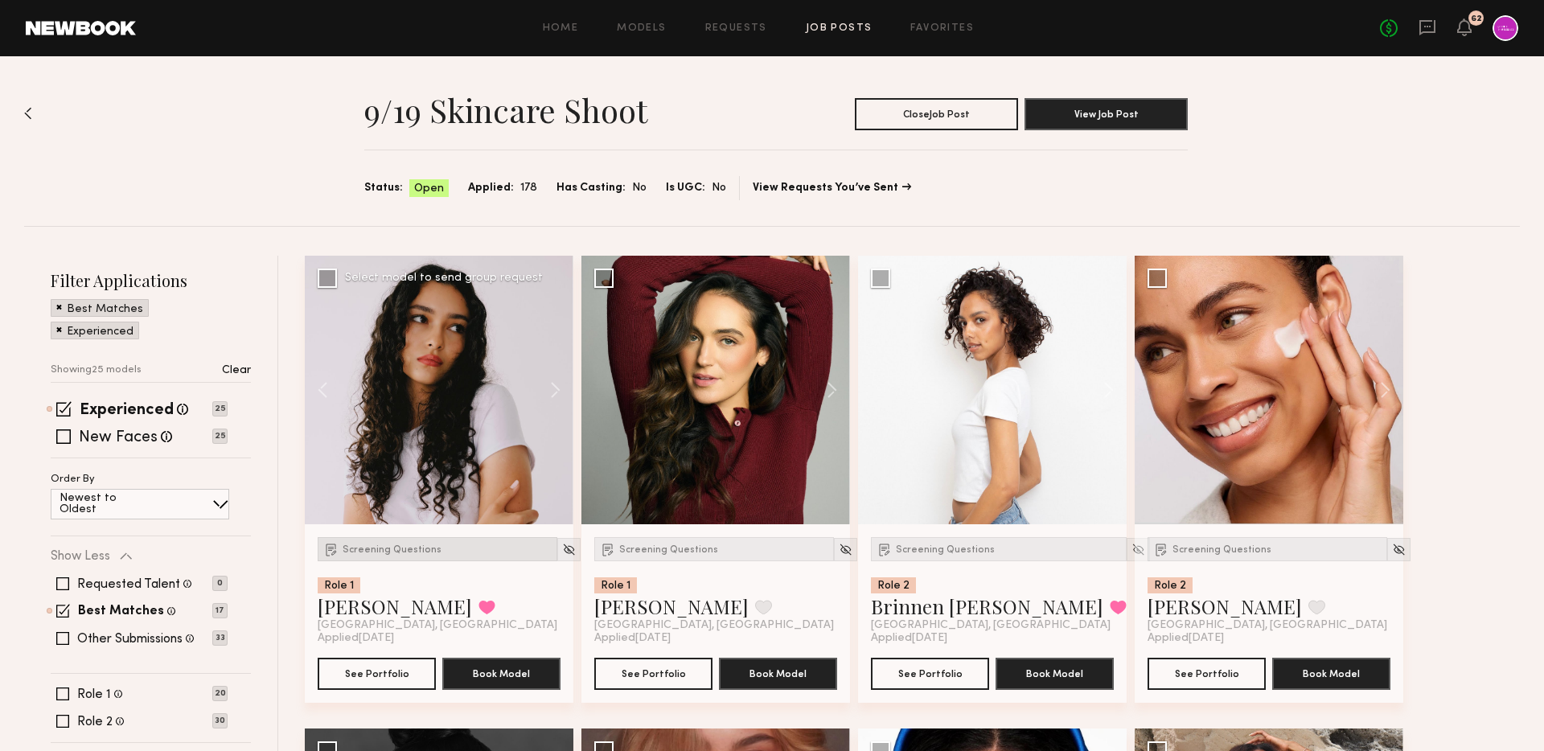
click at [397, 550] on span "Screening Questions" at bounding box center [391, 550] width 99 height 10
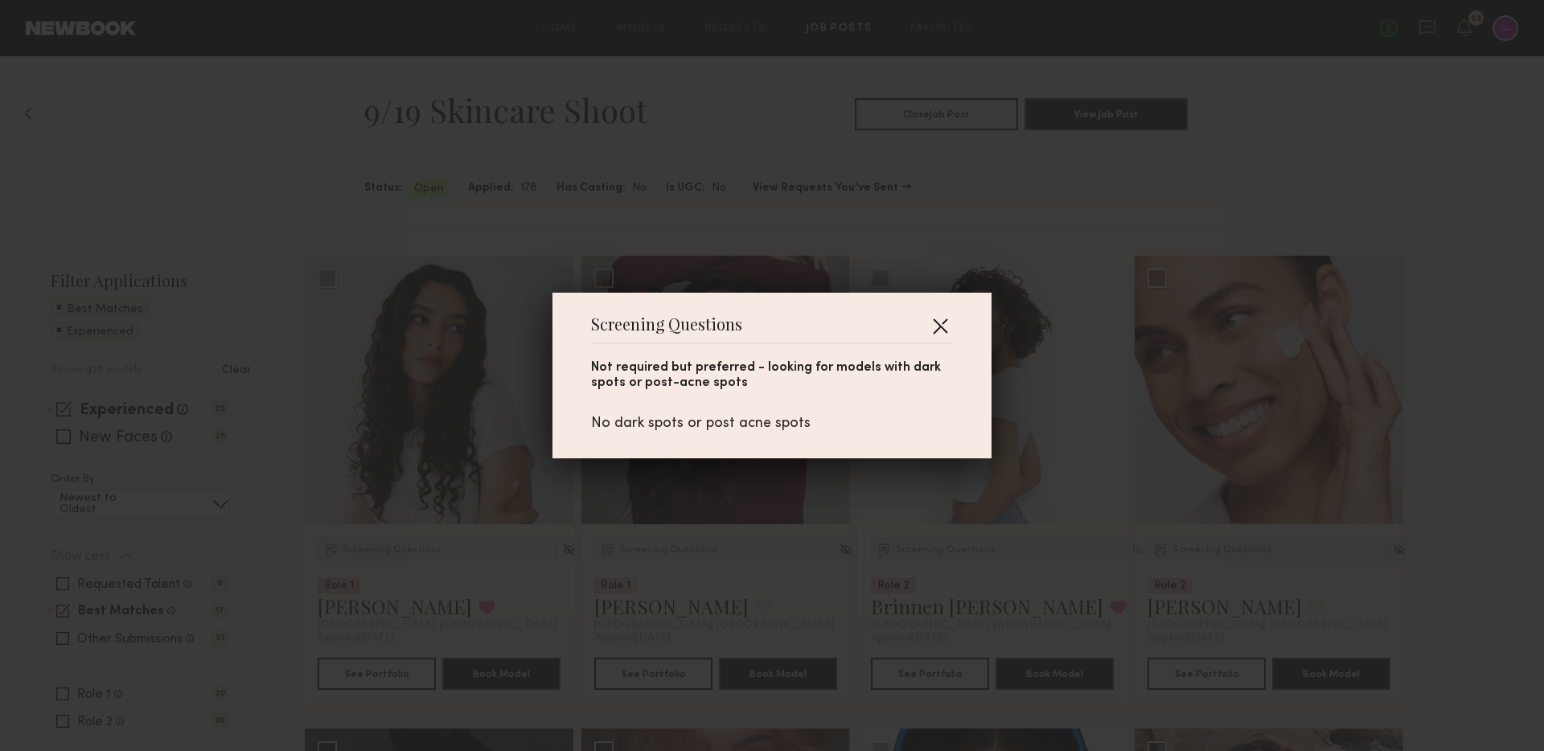
click at [941, 326] on button "button" at bounding box center [940, 326] width 26 height 26
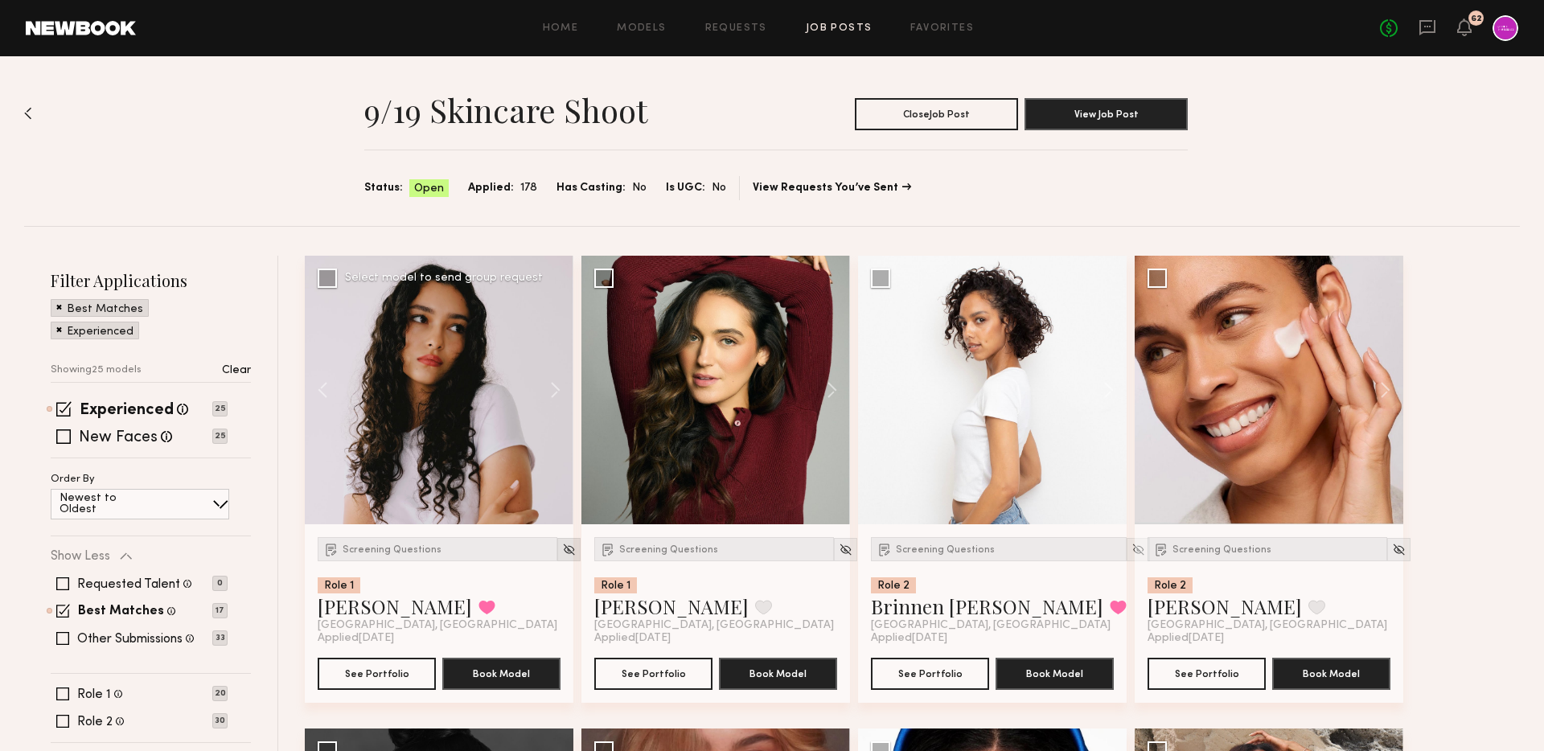
click at [557, 541] on div at bounding box center [568, 549] width 23 height 23
click at [562, 548] on img at bounding box center [569, 550] width 14 height 14
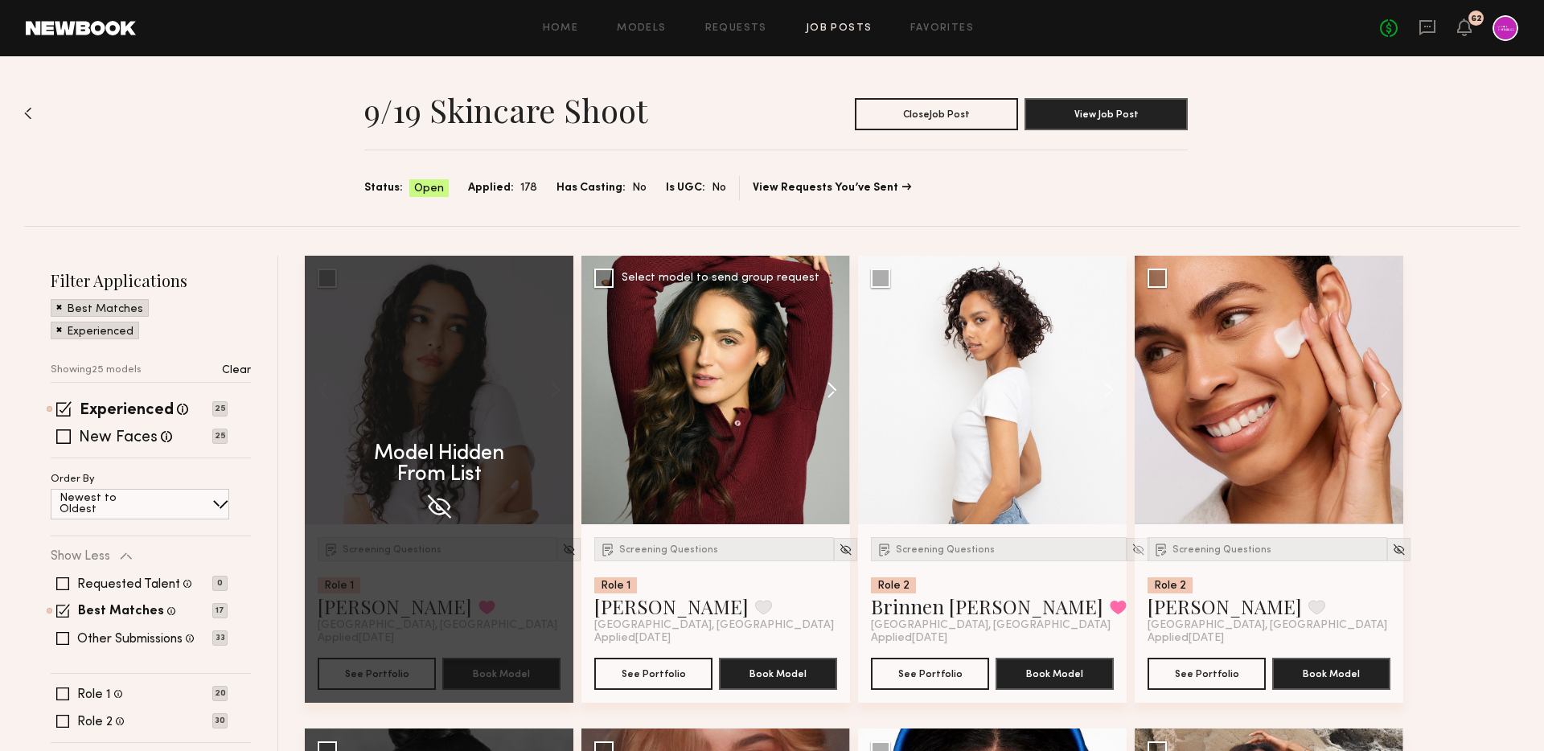
click at [837, 386] on button at bounding box center [823, 390] width 51 height 269
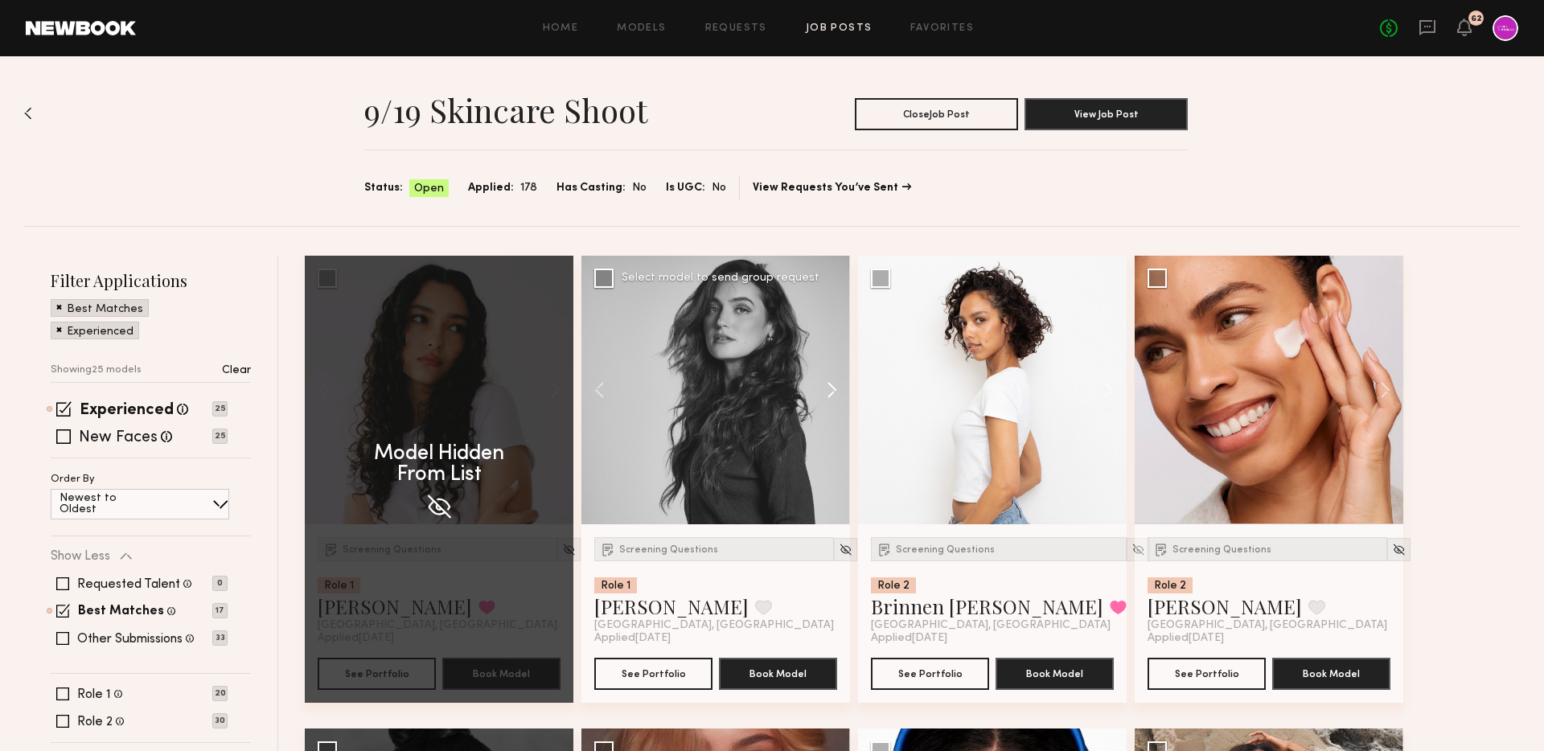
click at [837, 386] on button at bounding box center [823, 390] width 51 height 269
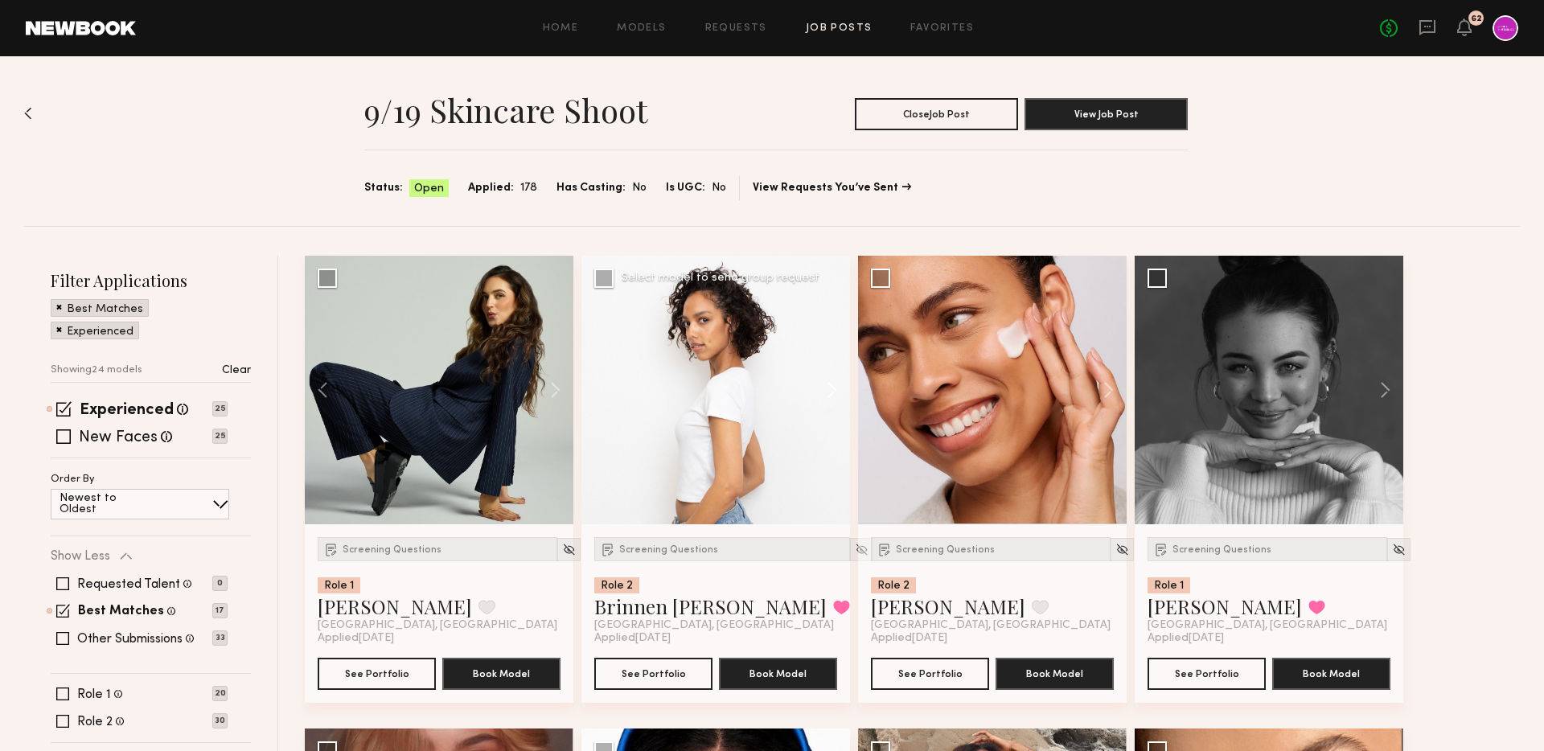
click at [831, 388] on button at bounding box center [823, 390] width 51 height 269
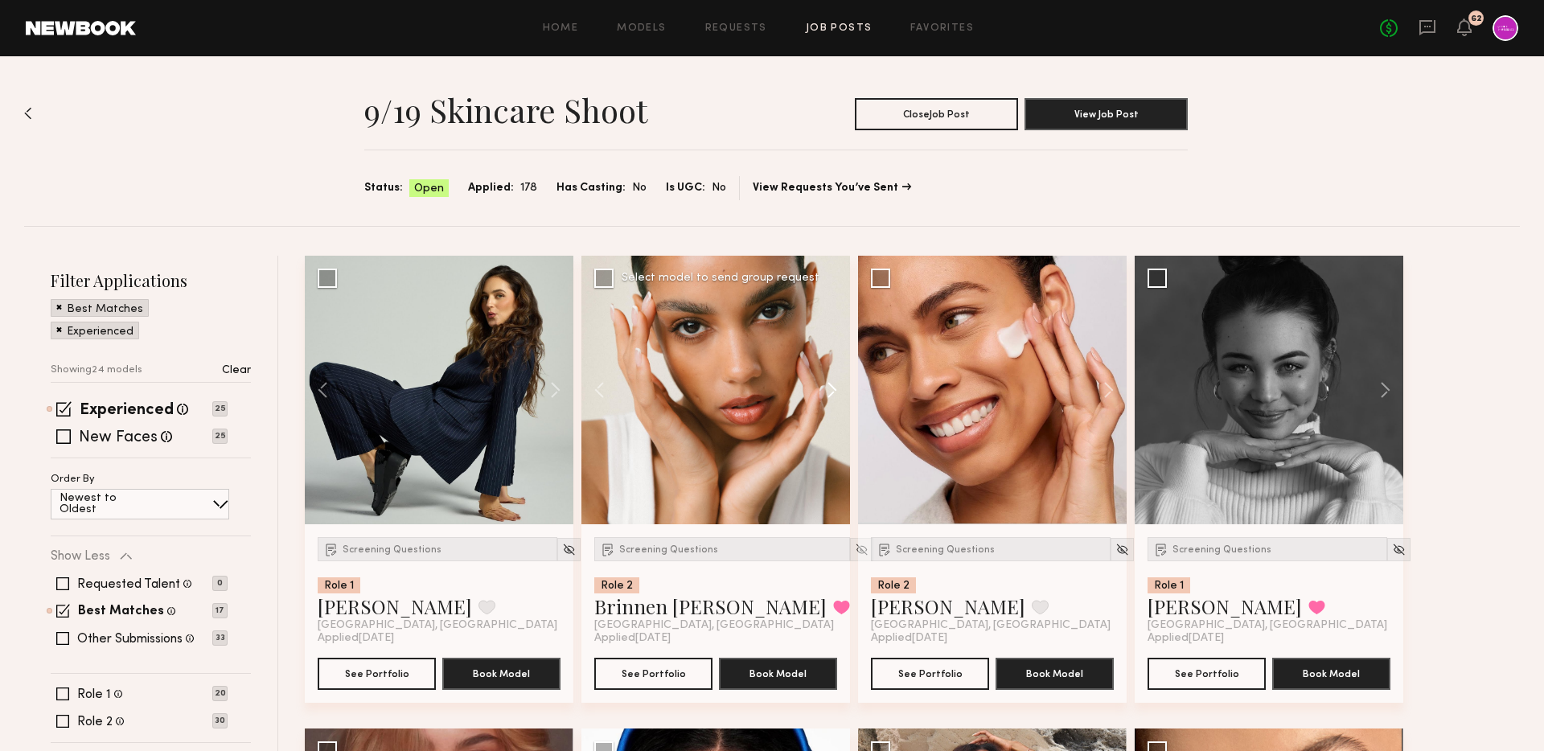
click at [831, 388] on button at bounding box center [823, 390] width 51 height 269
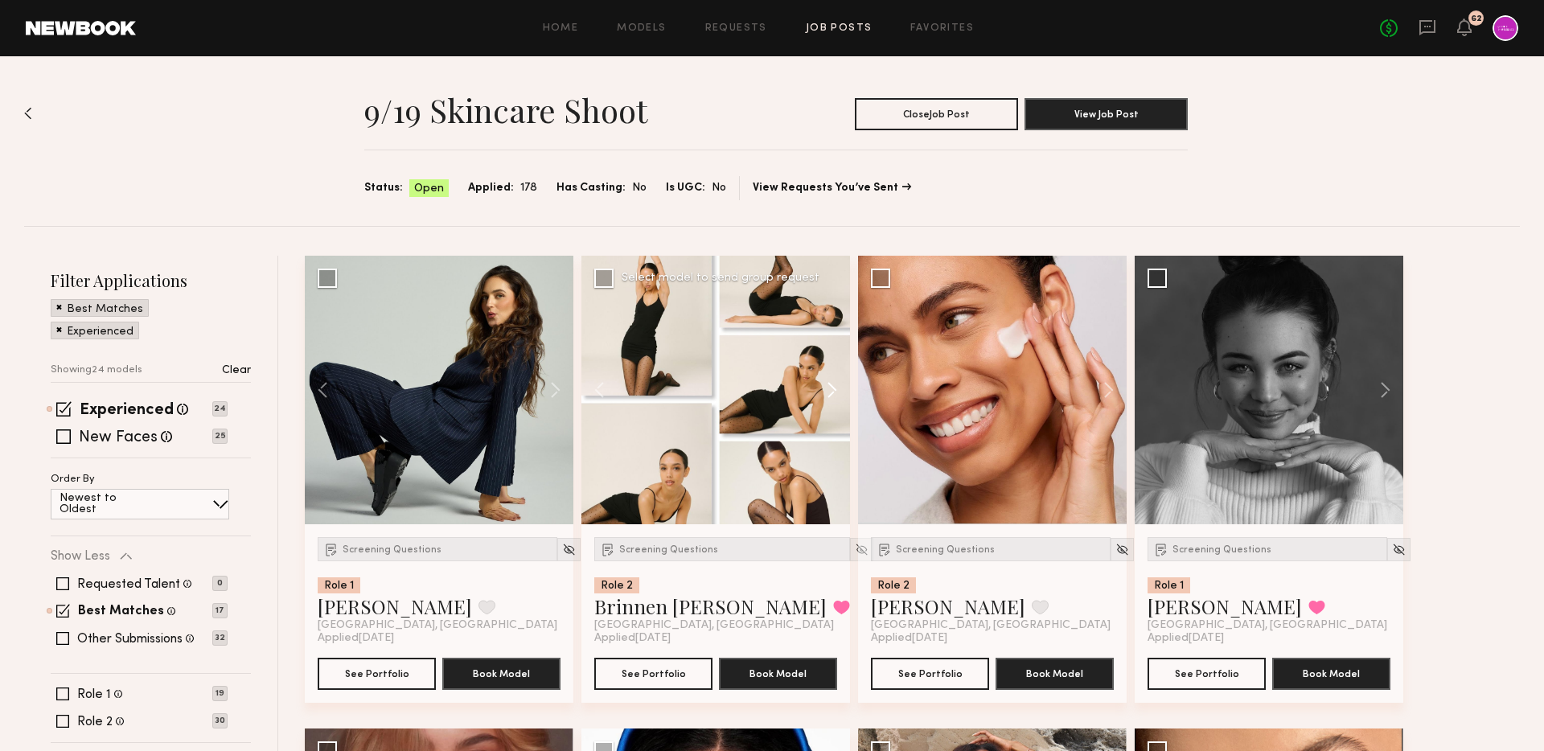
click at [831, 388] on button at bounding box center [823, 390] width 51 height 269
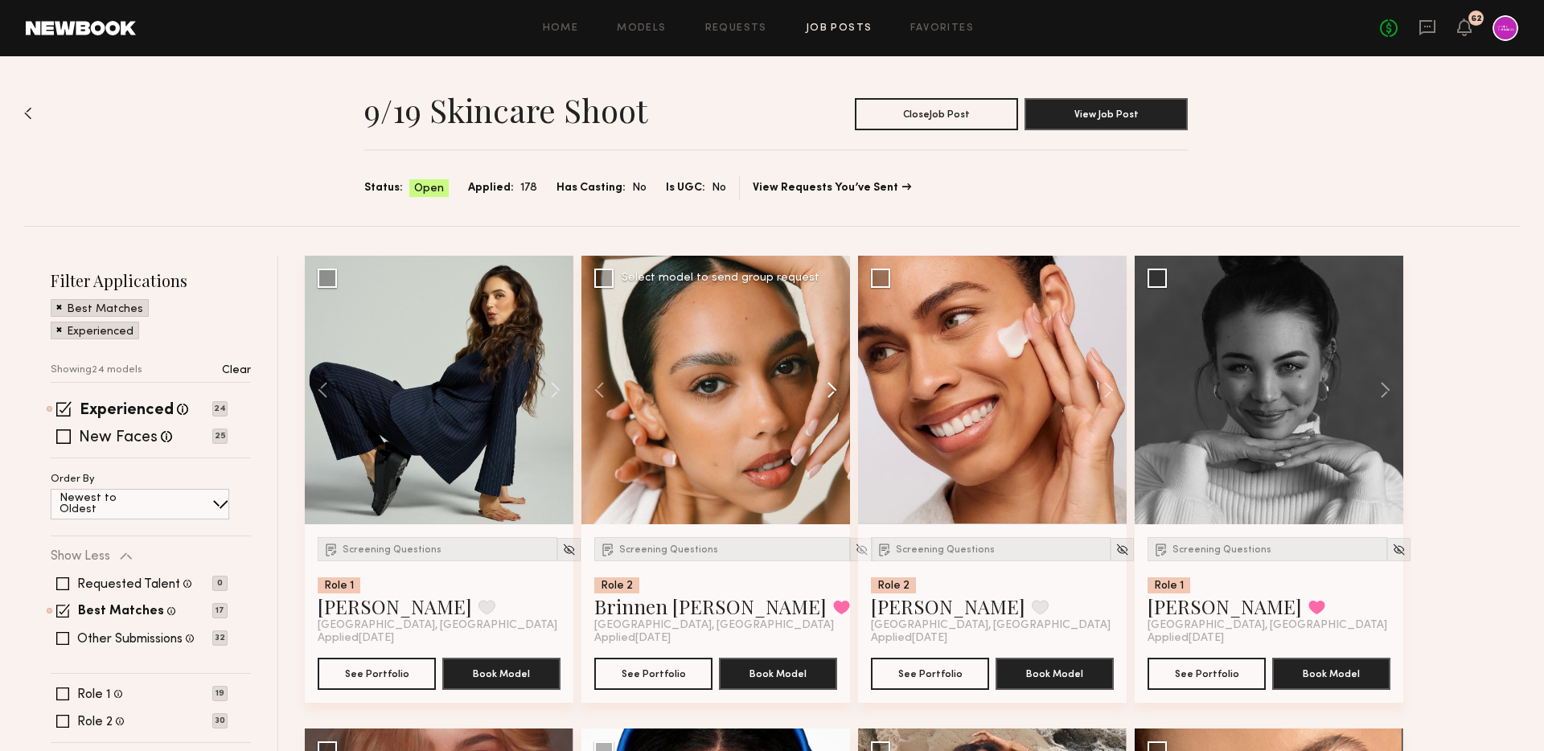
click at [831, 388] on button at bounding box center [823, 390] width 51 height 269
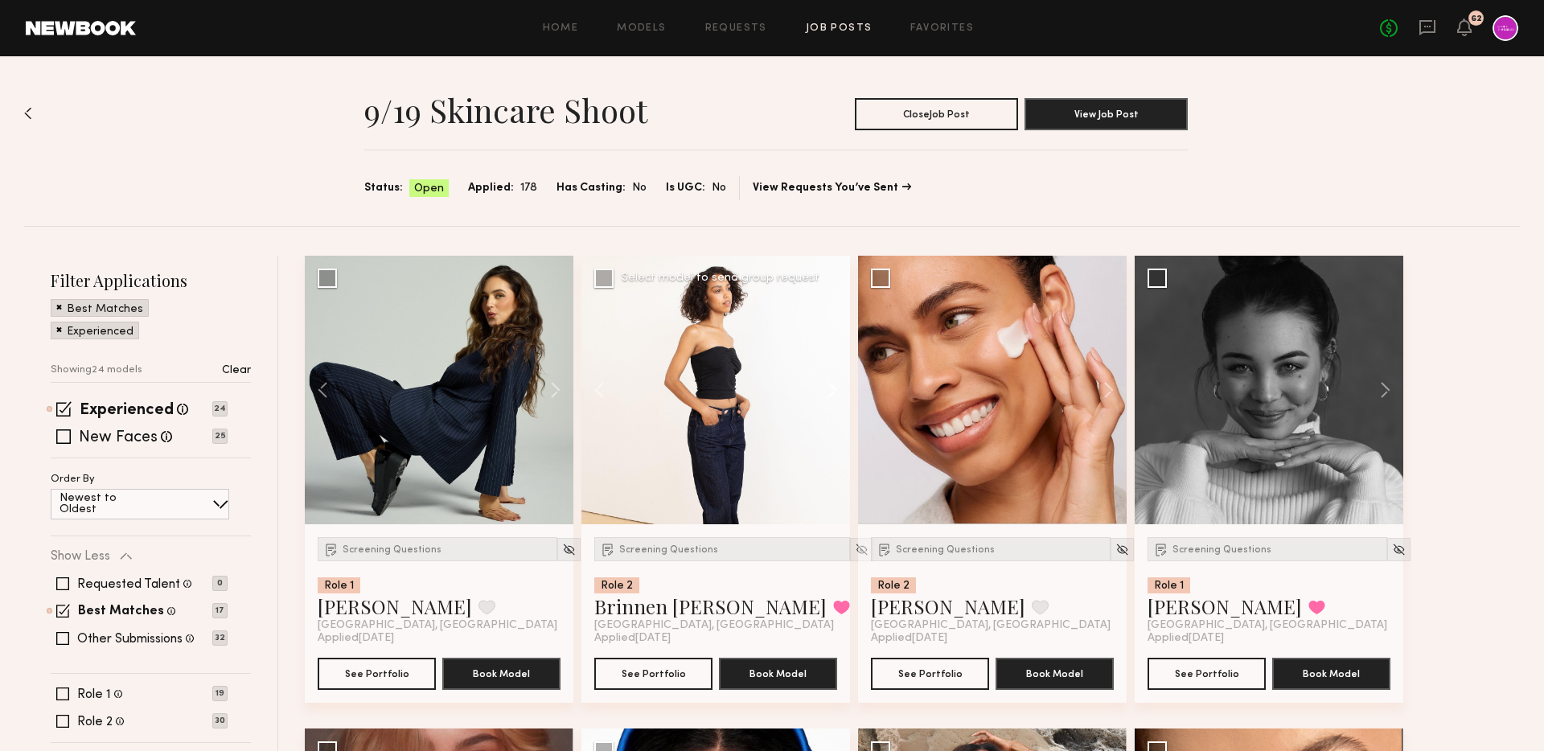
click at [831, 388] on button at bounding box center [823, 390] width 51 height 269
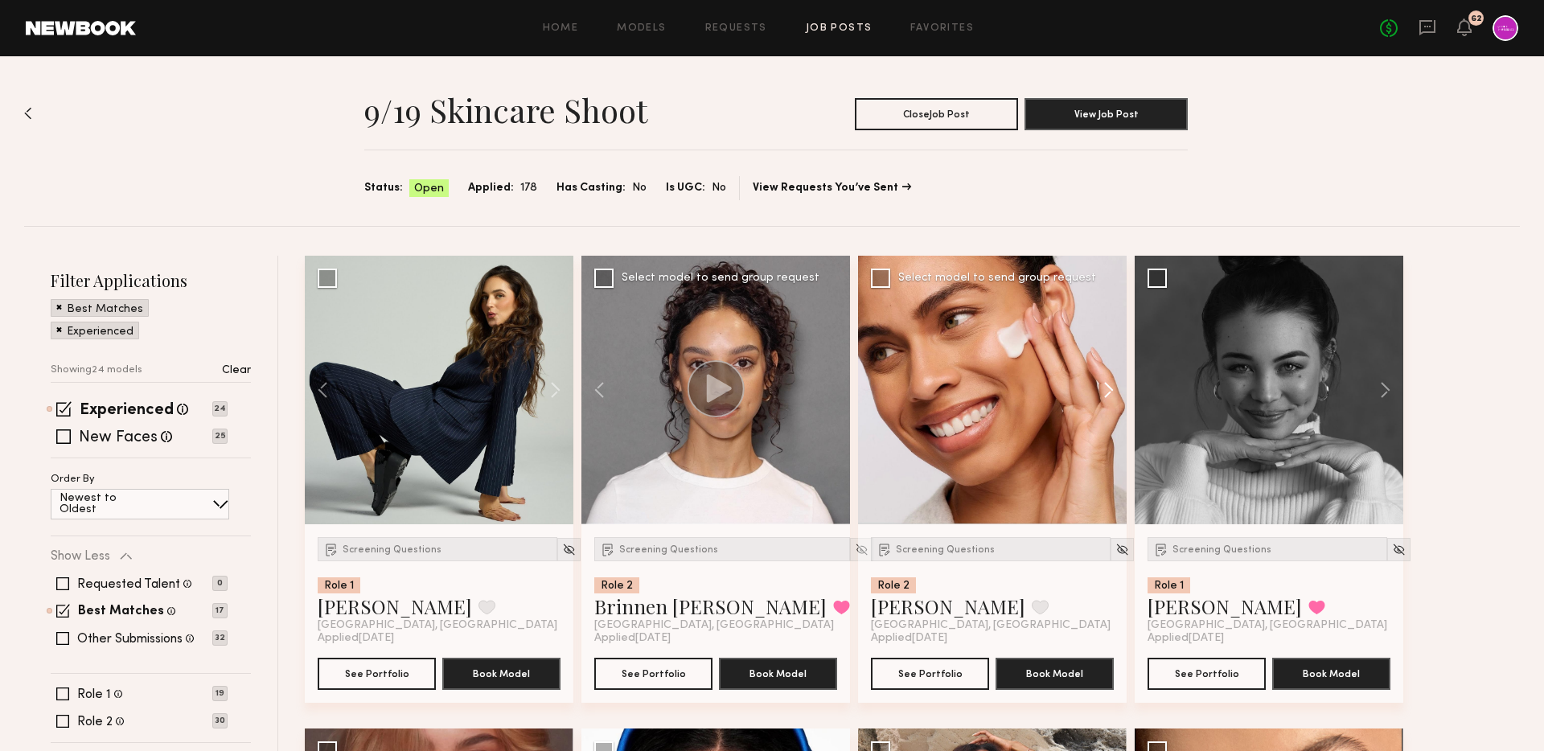
click at [1112, 389] on button at bounding box center [1100, 390] width 51 height 269
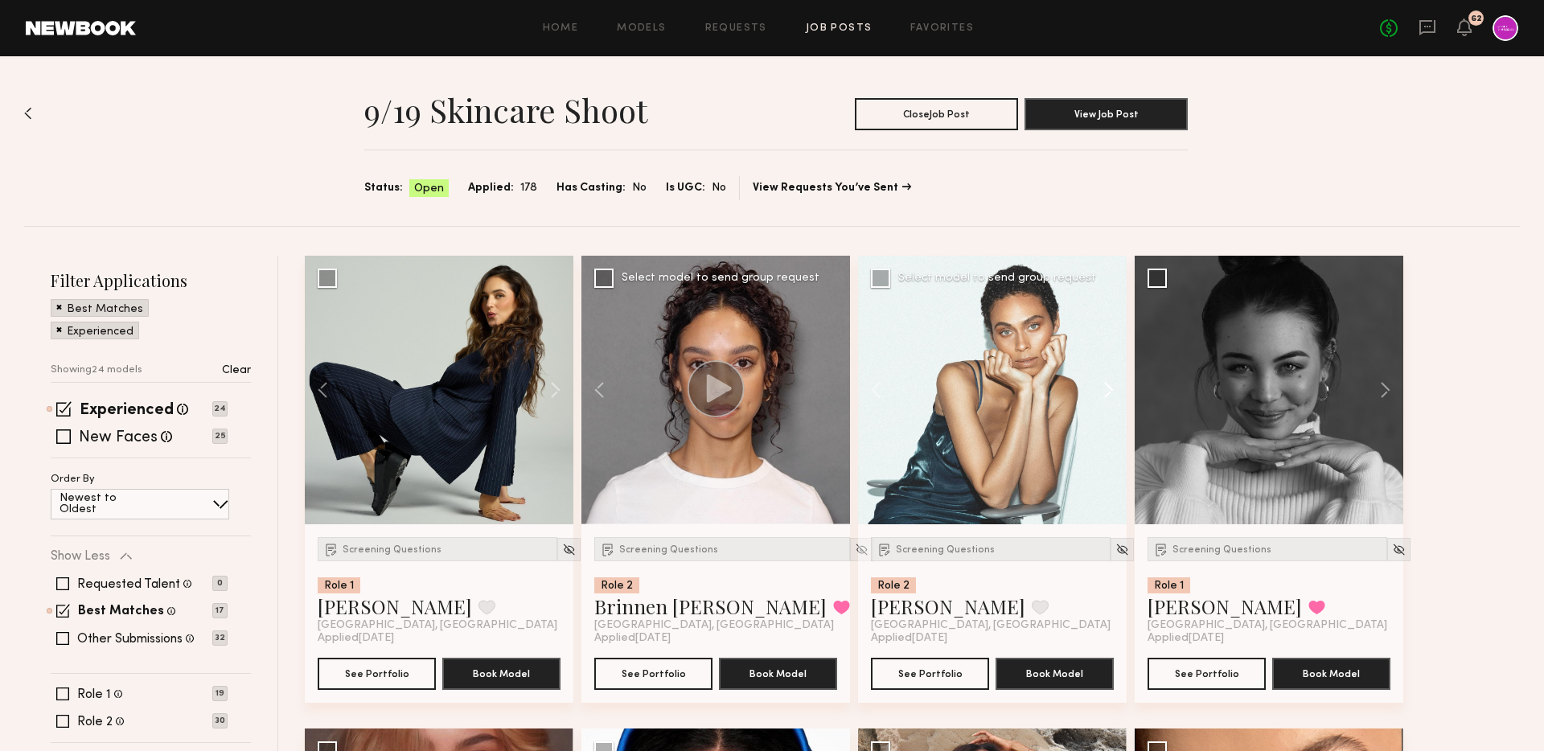
click at [1112, 389] on button at bounding box center [1100, 390] width 51 height 269
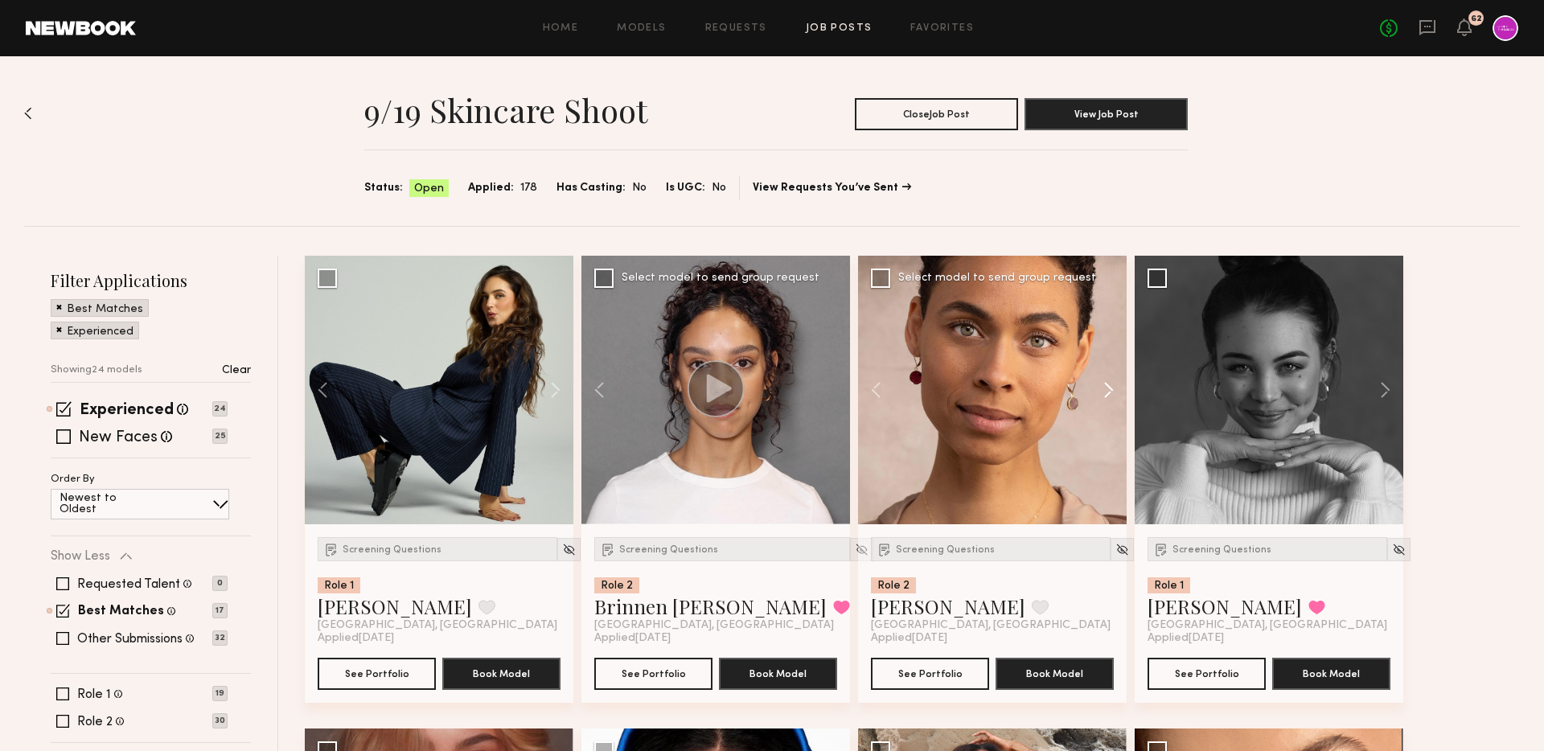
click at [1112, 389] on button at bounding box center [1100, 390] width 51 height 269
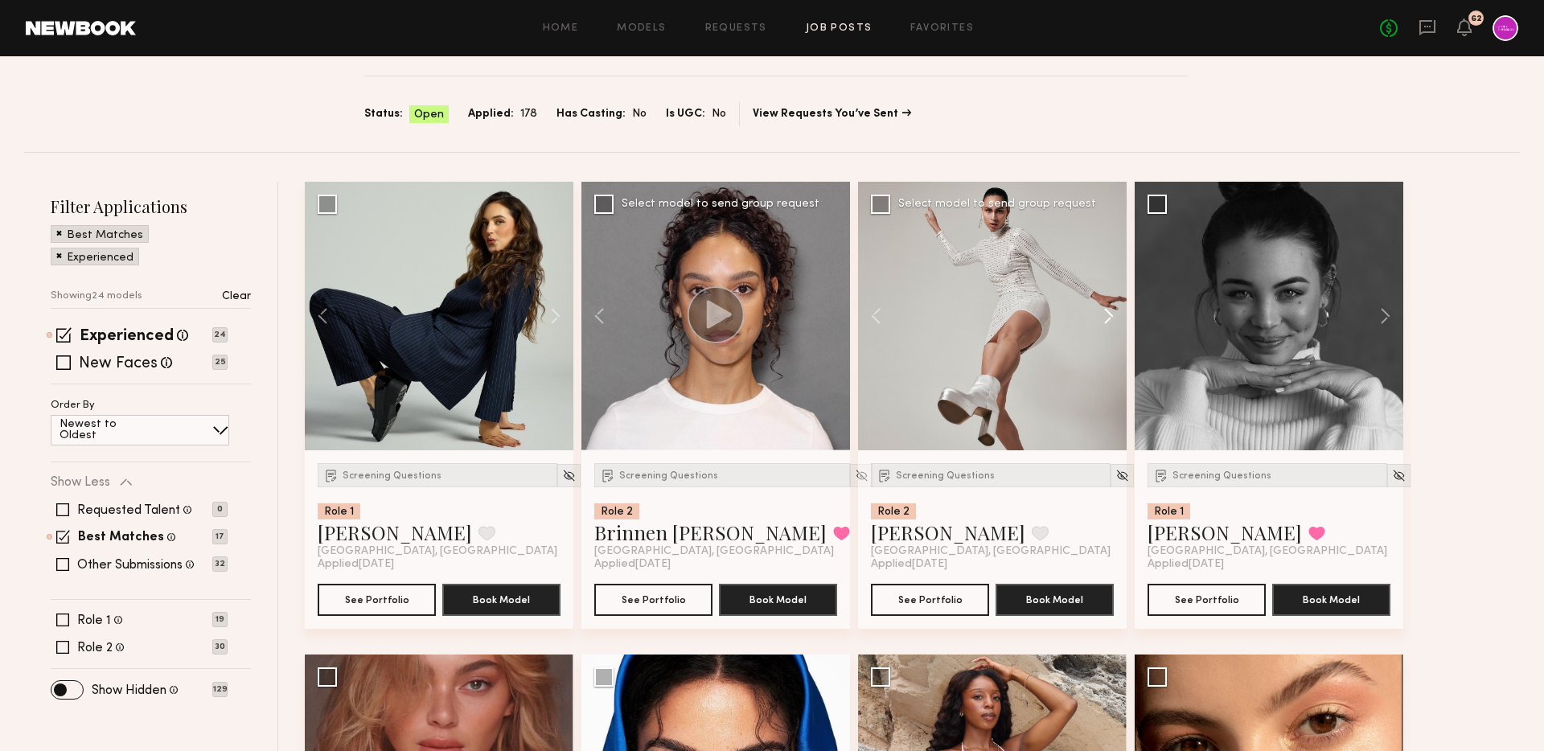
scroll to position [136, 0]
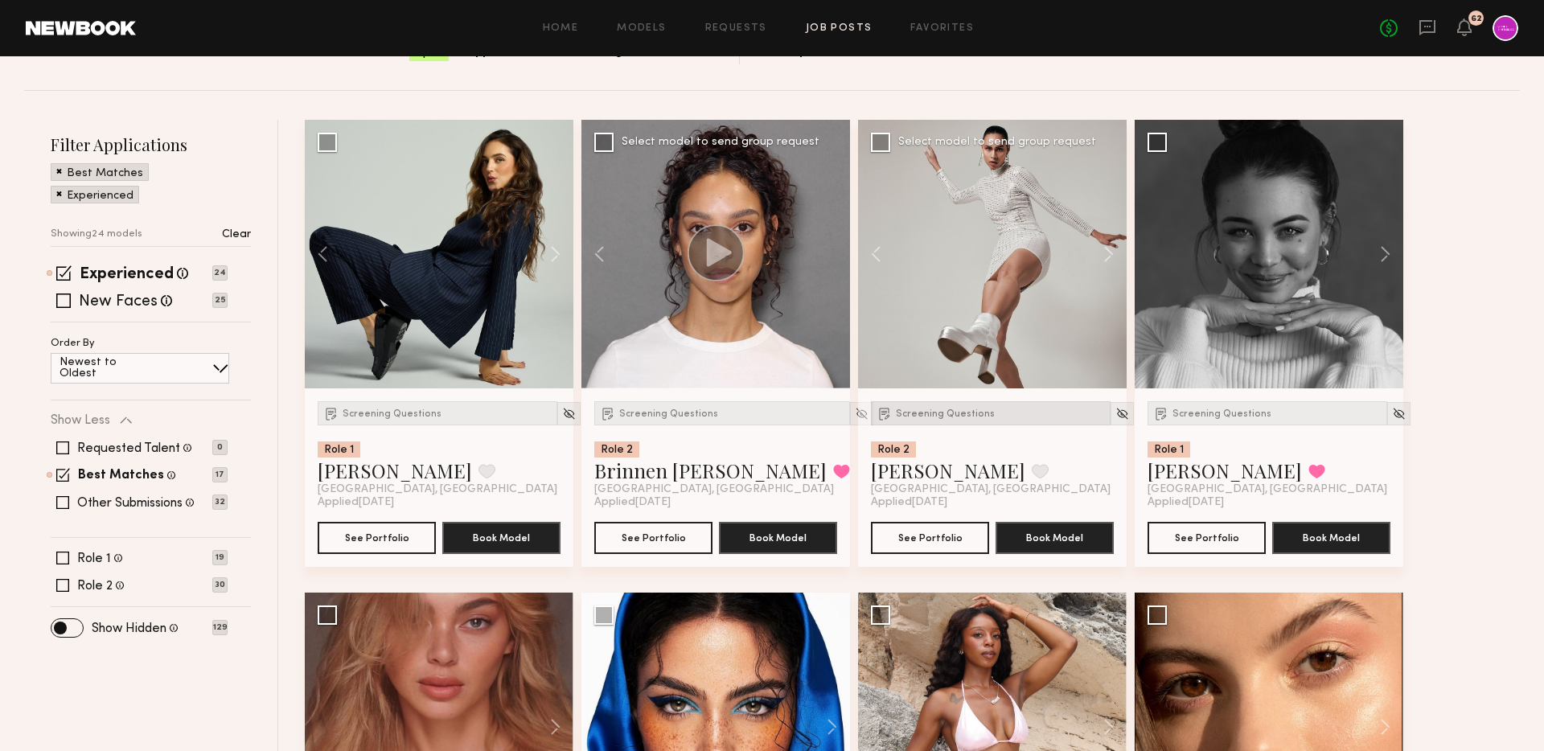
click at [951, 416] on span "Screening Questions" at bounding box center [945, 414] width 99 height 10
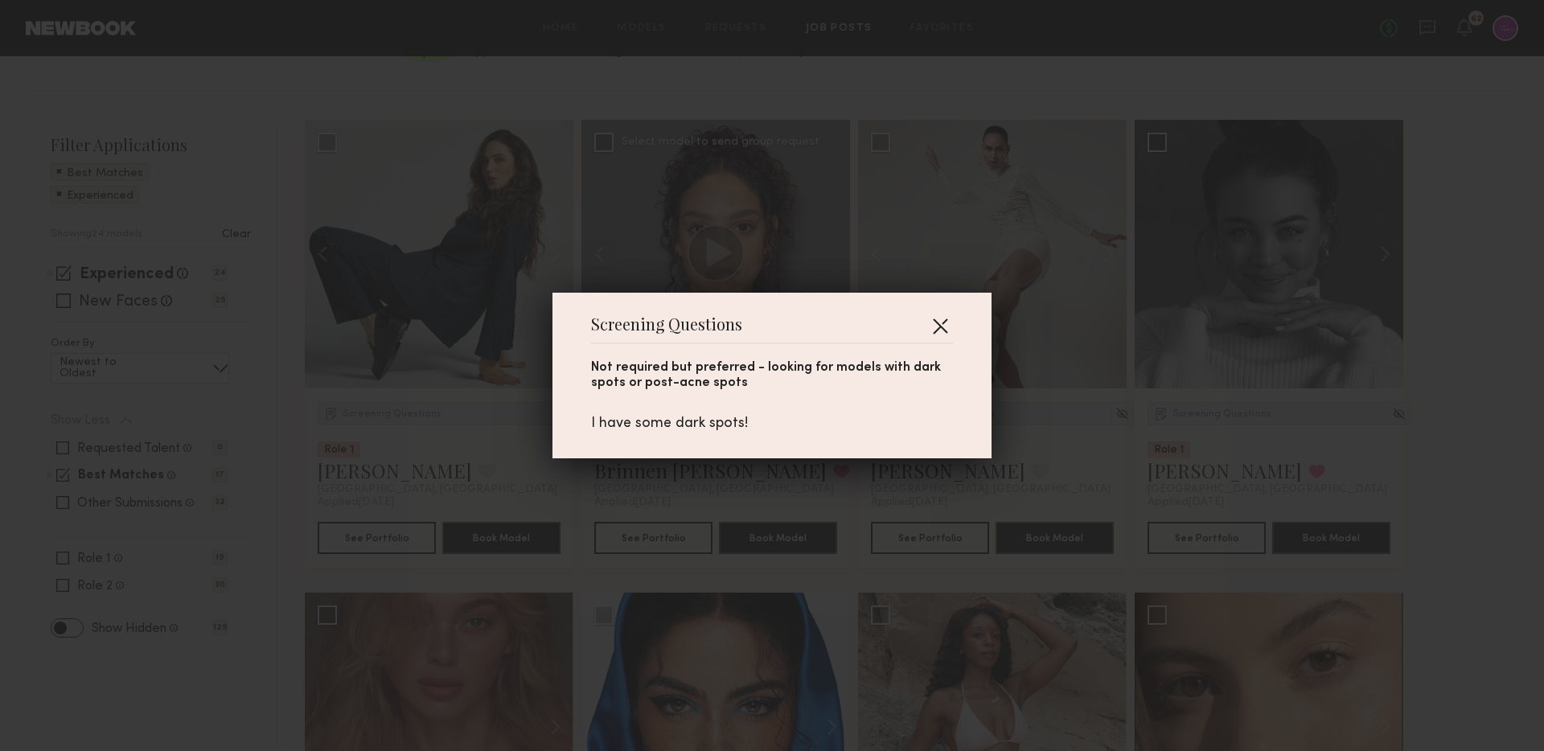
click at [943, 324] on button "button" at bounding box center [940, 326] width 26 height 26
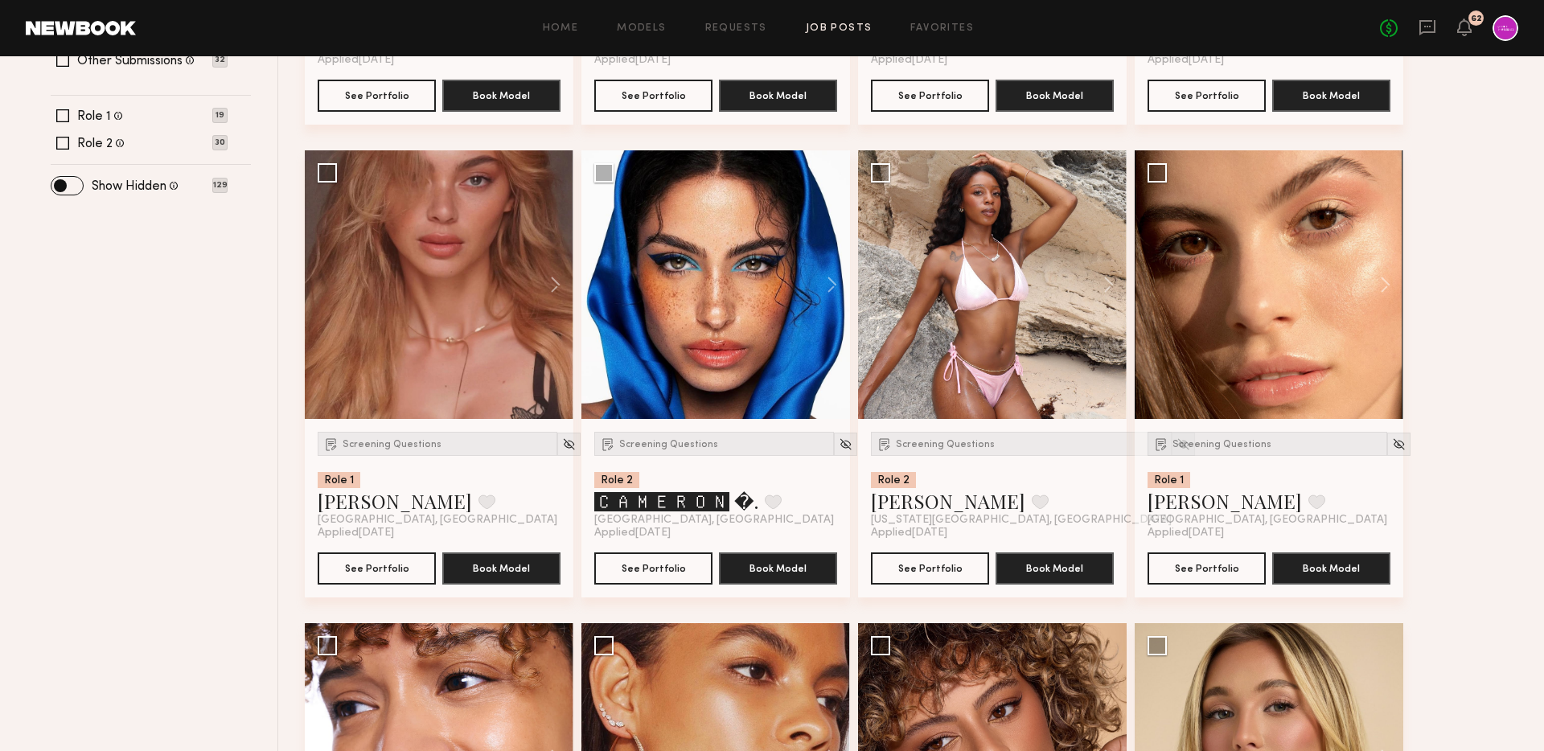
scroll to position [580, 0]
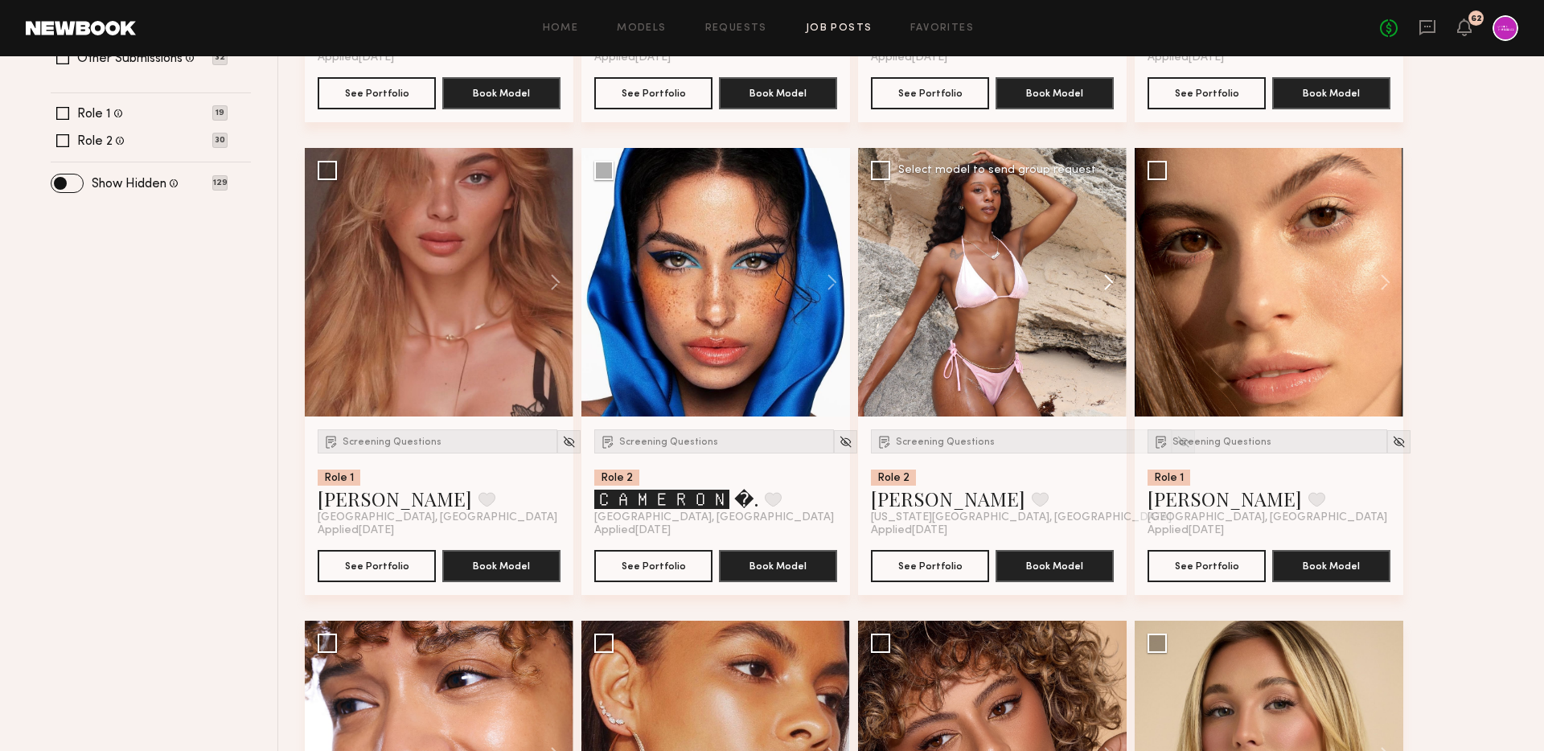
click at [1116, 287] on button at bounding box center [1100, 282] width 51 height 269
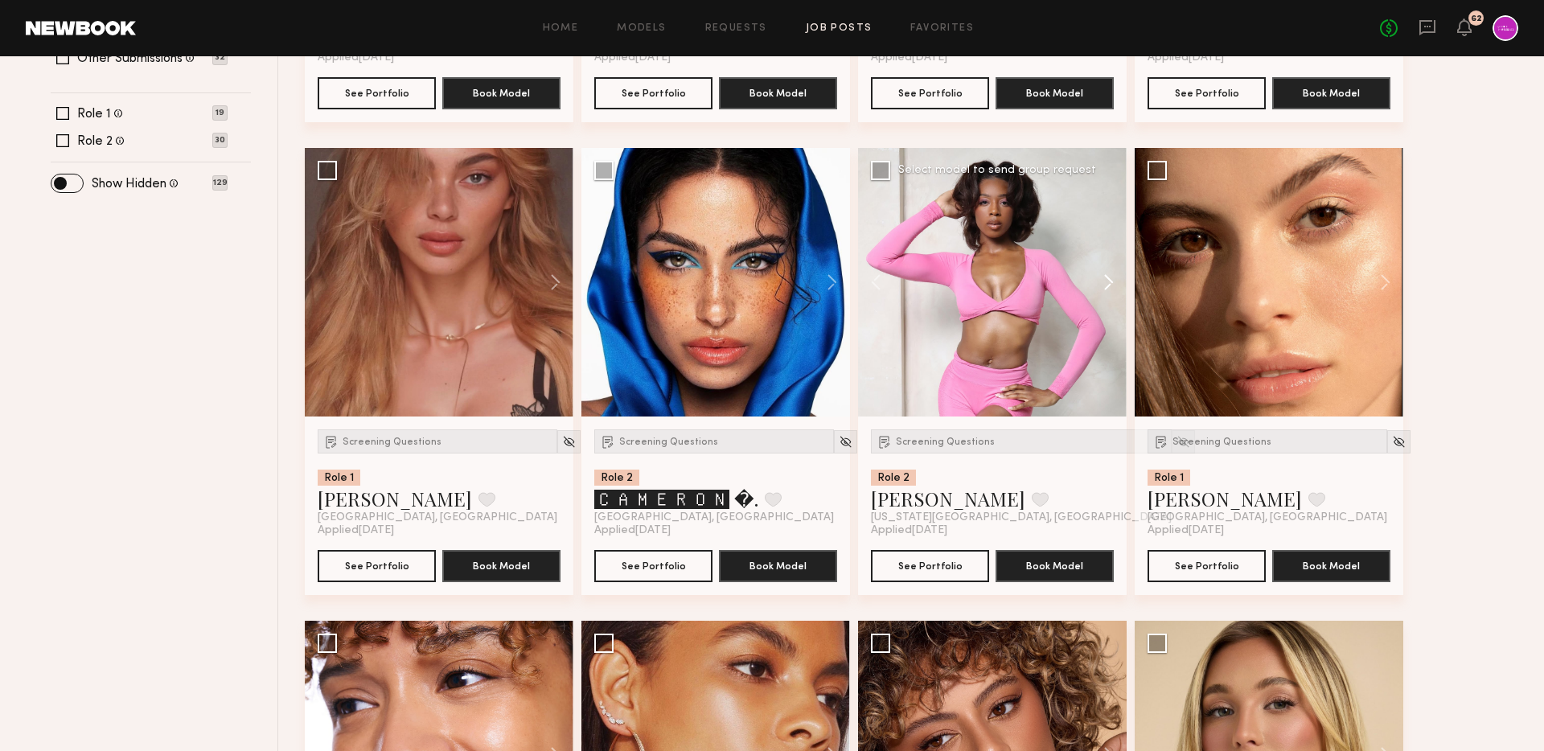
click at [1116, 287] on button at bounding box center [1100, 282] width 51 height 269
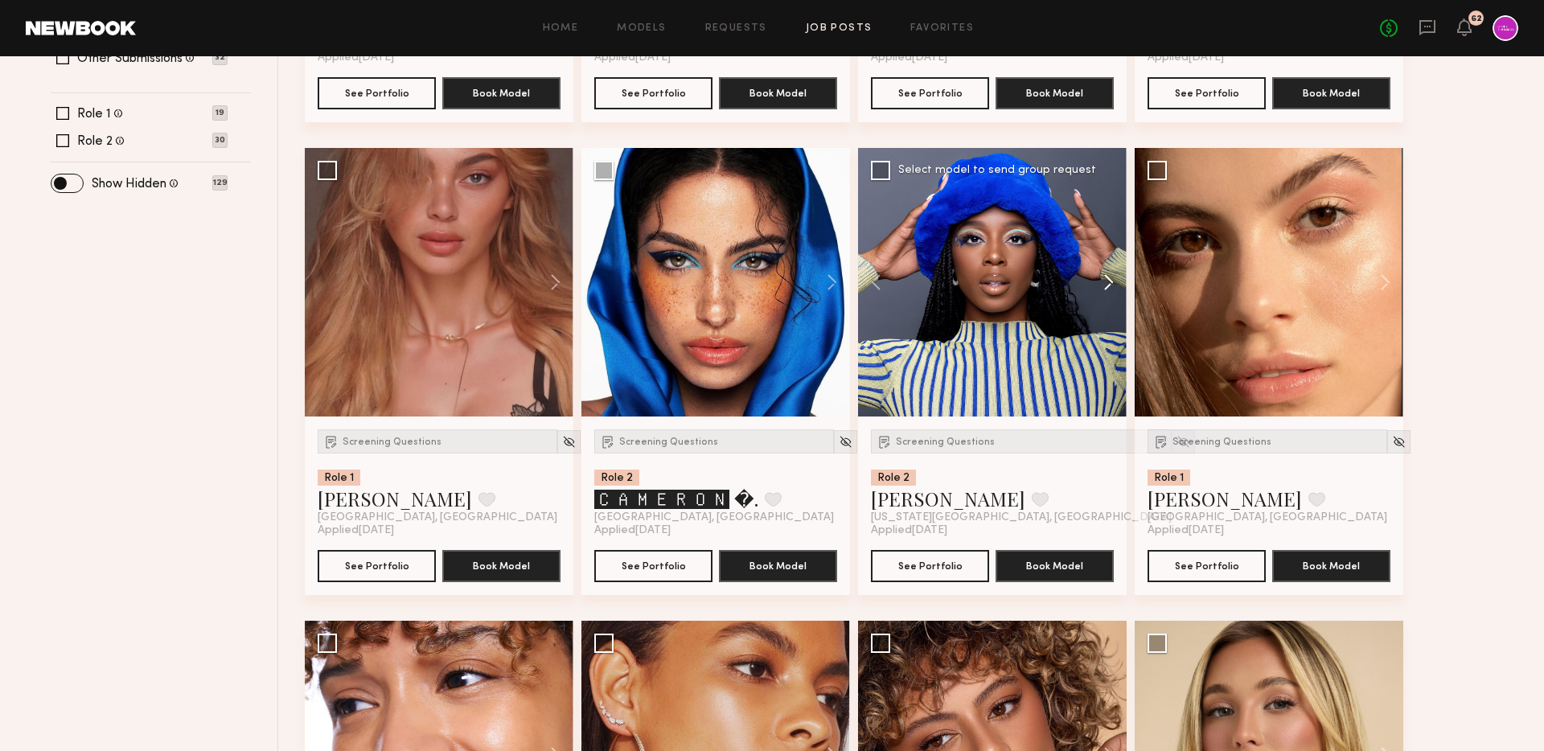
click at [1116, 287] on button at bounding box center [1100, 282] width 51 height 269
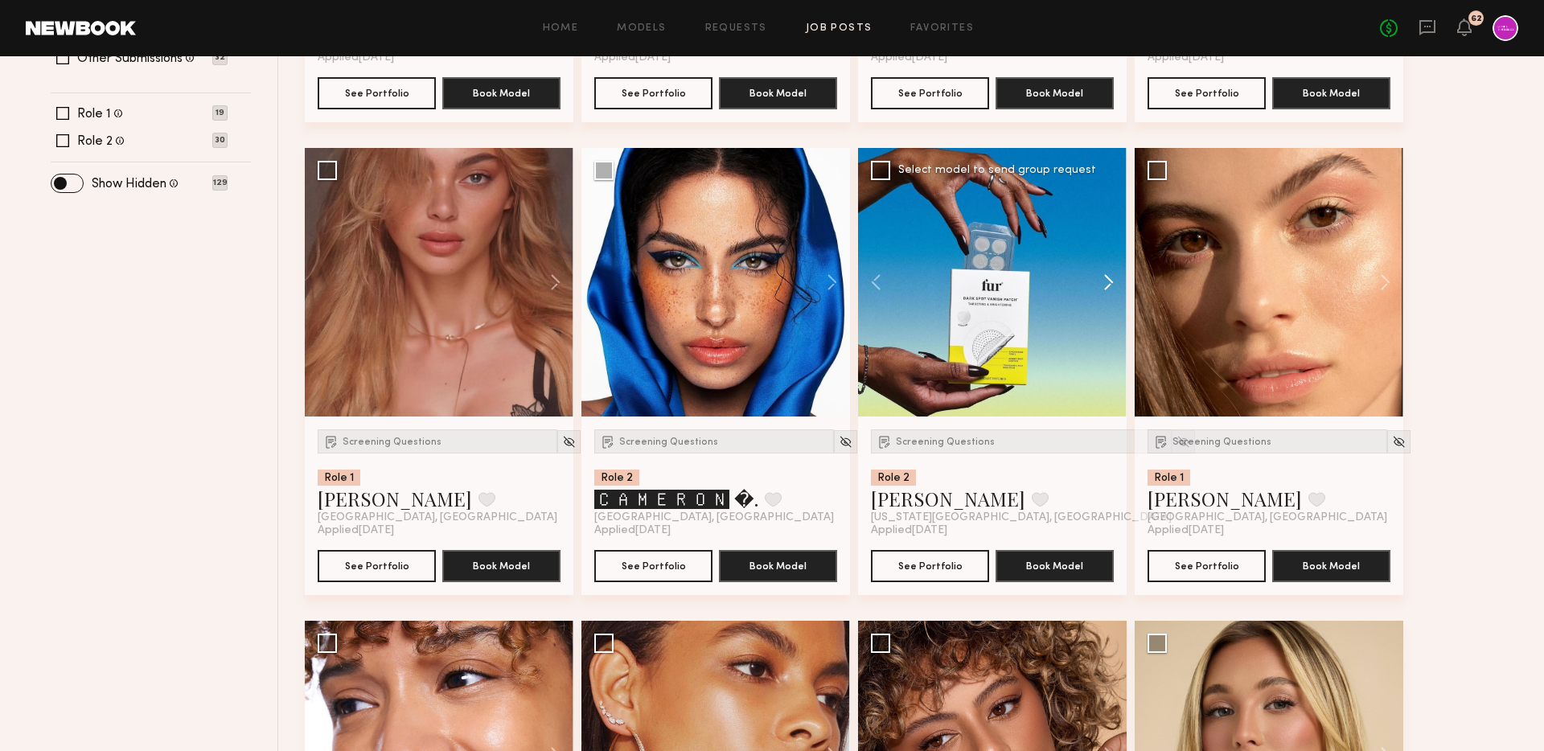
click at [1116, 287] on button at bounding box center [1100, 282] width 51 height 269
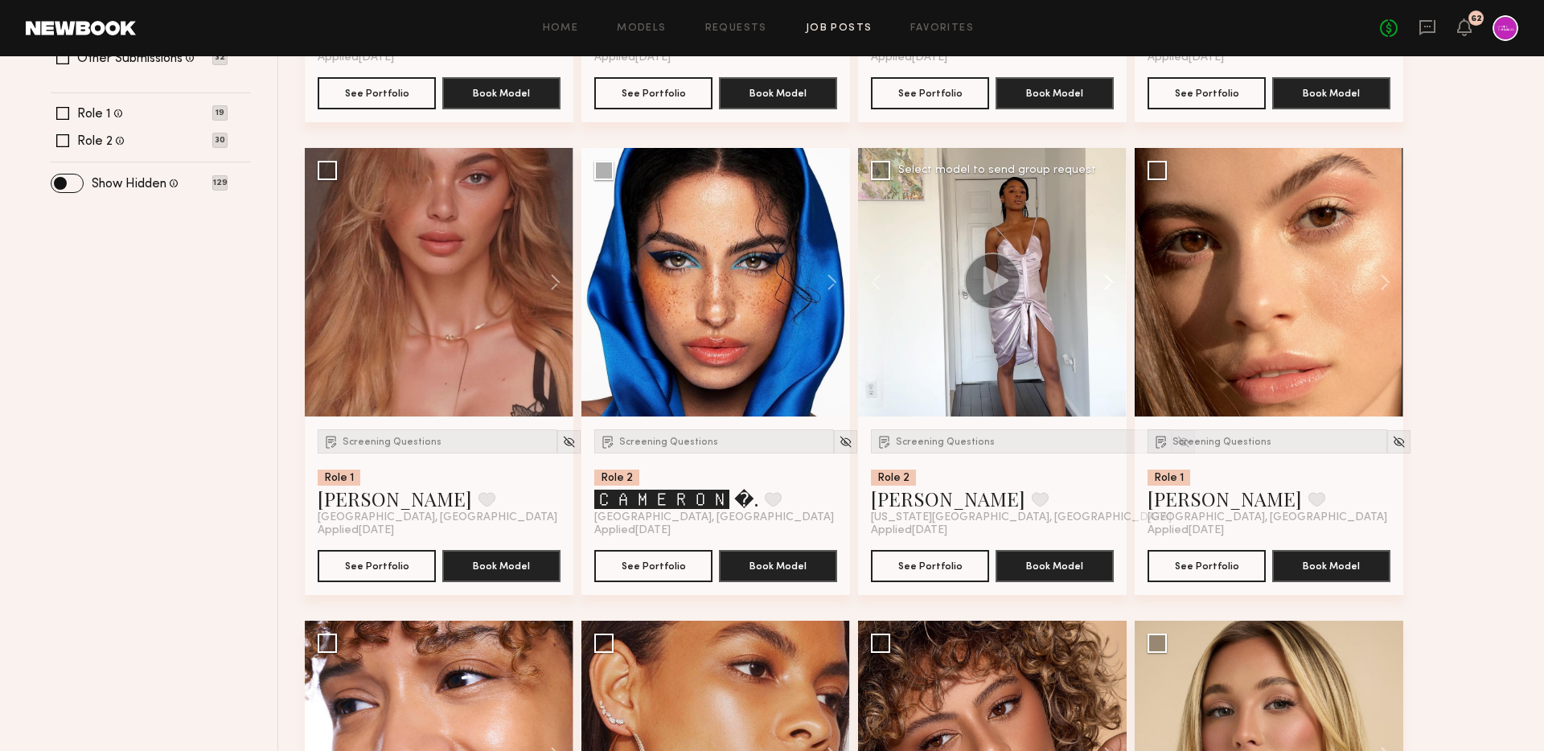
click at [1116, 287] on button at bounding box center [1100, 282] width 51 height 269
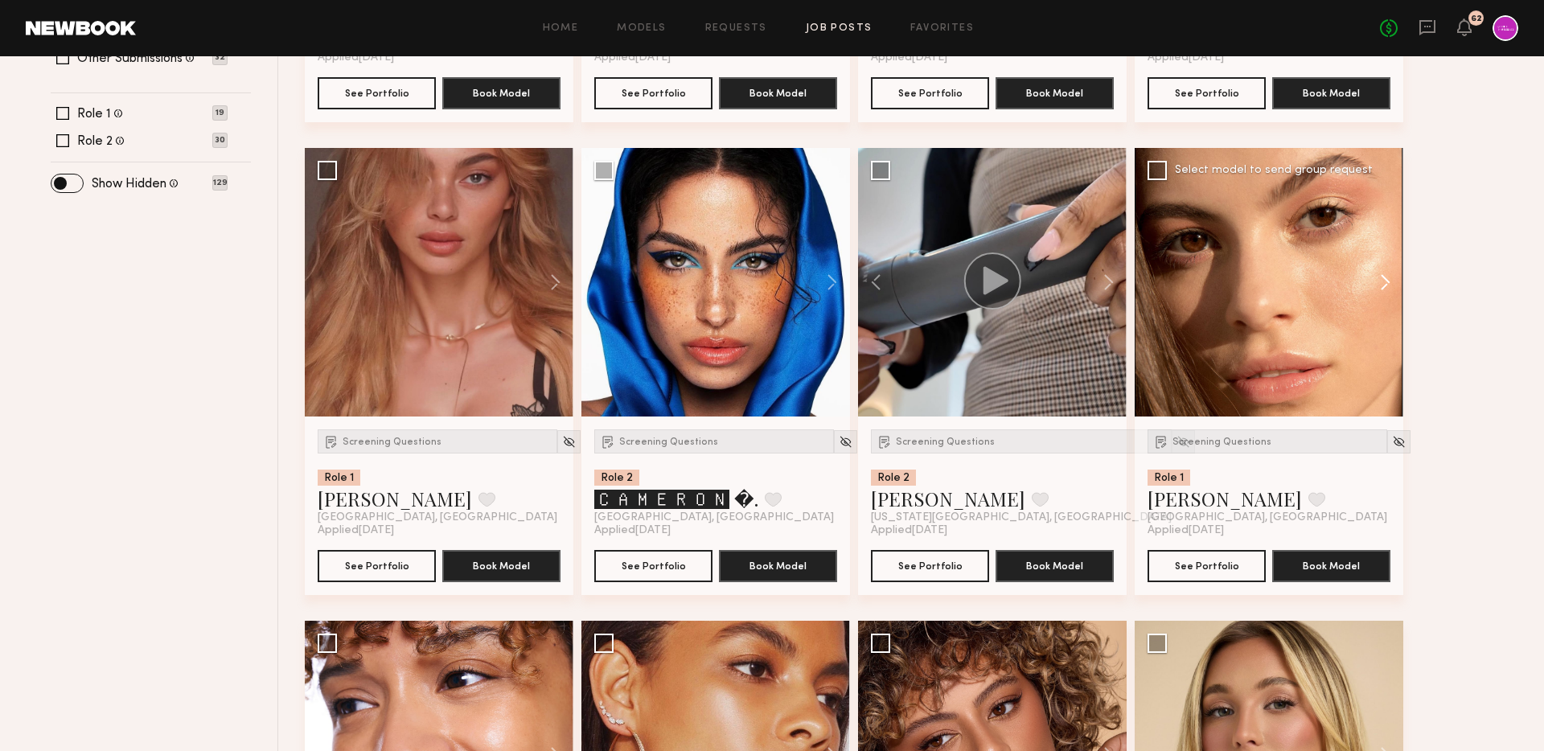
click at [1391, 277] on button at bounding box center [1376, 282] width 51 height 269
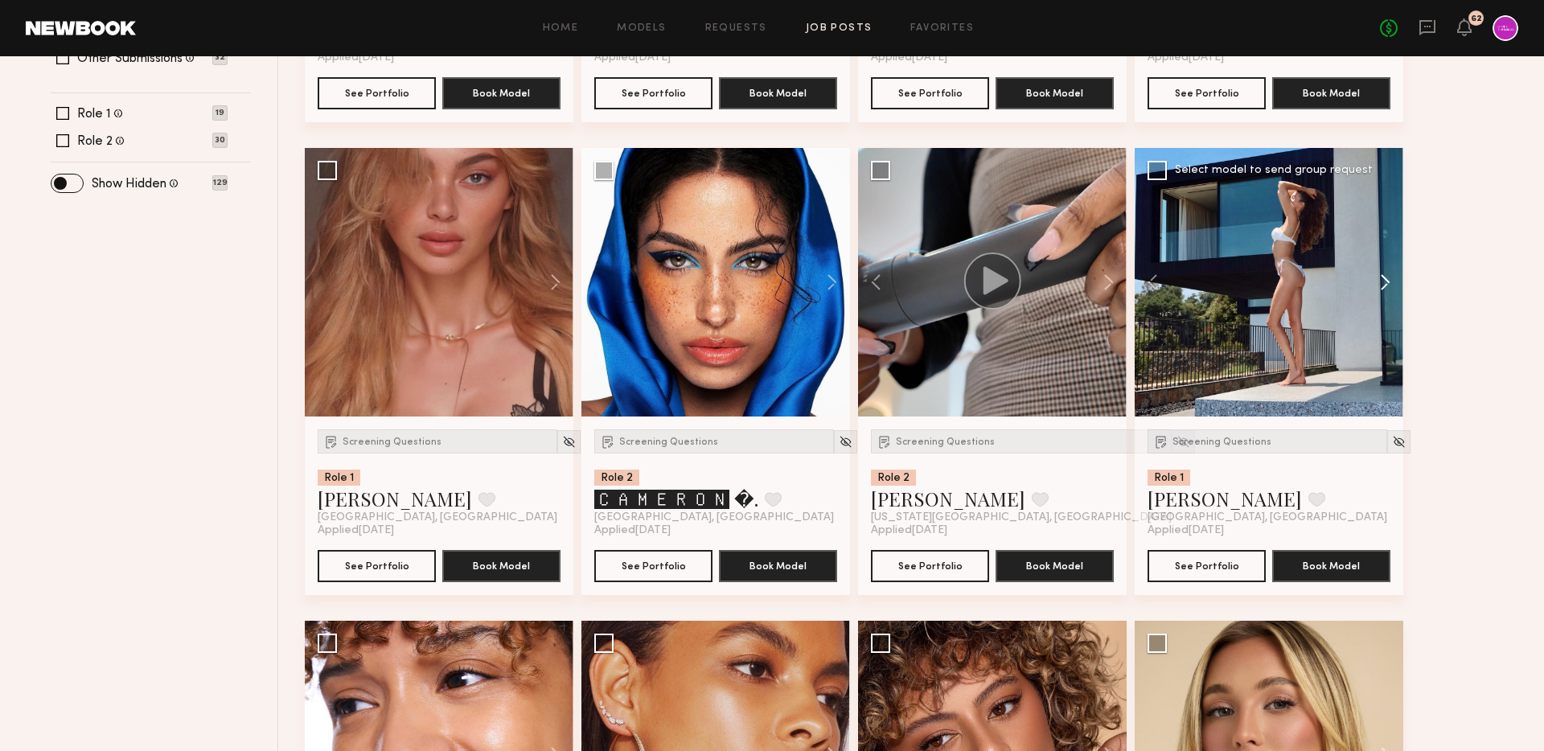
click at [1391, 277] on button at bounding box center [1376, 282] width 51 height 269
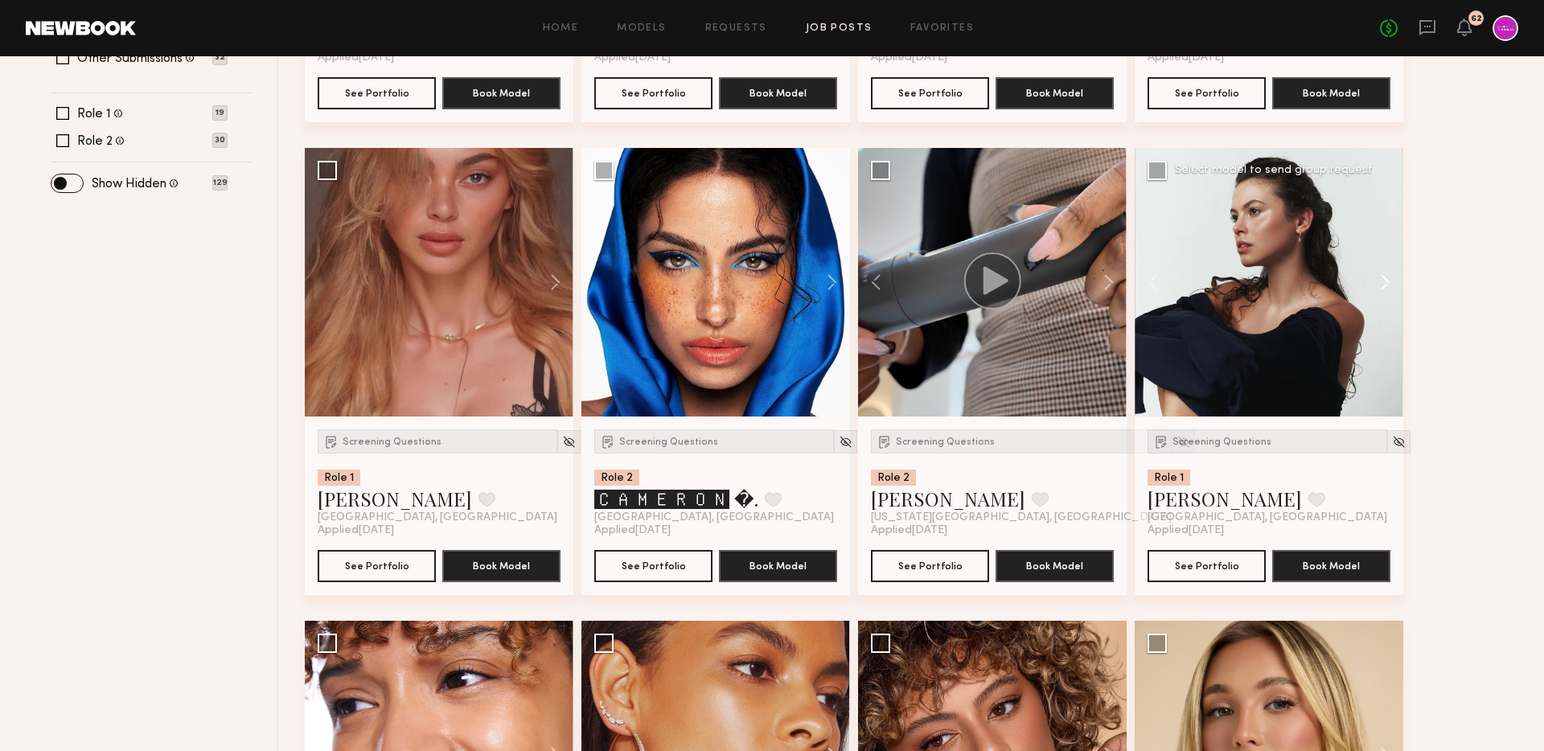
click at [1391, 277] on button at bounding box center [1376, 282] width 51 height 269
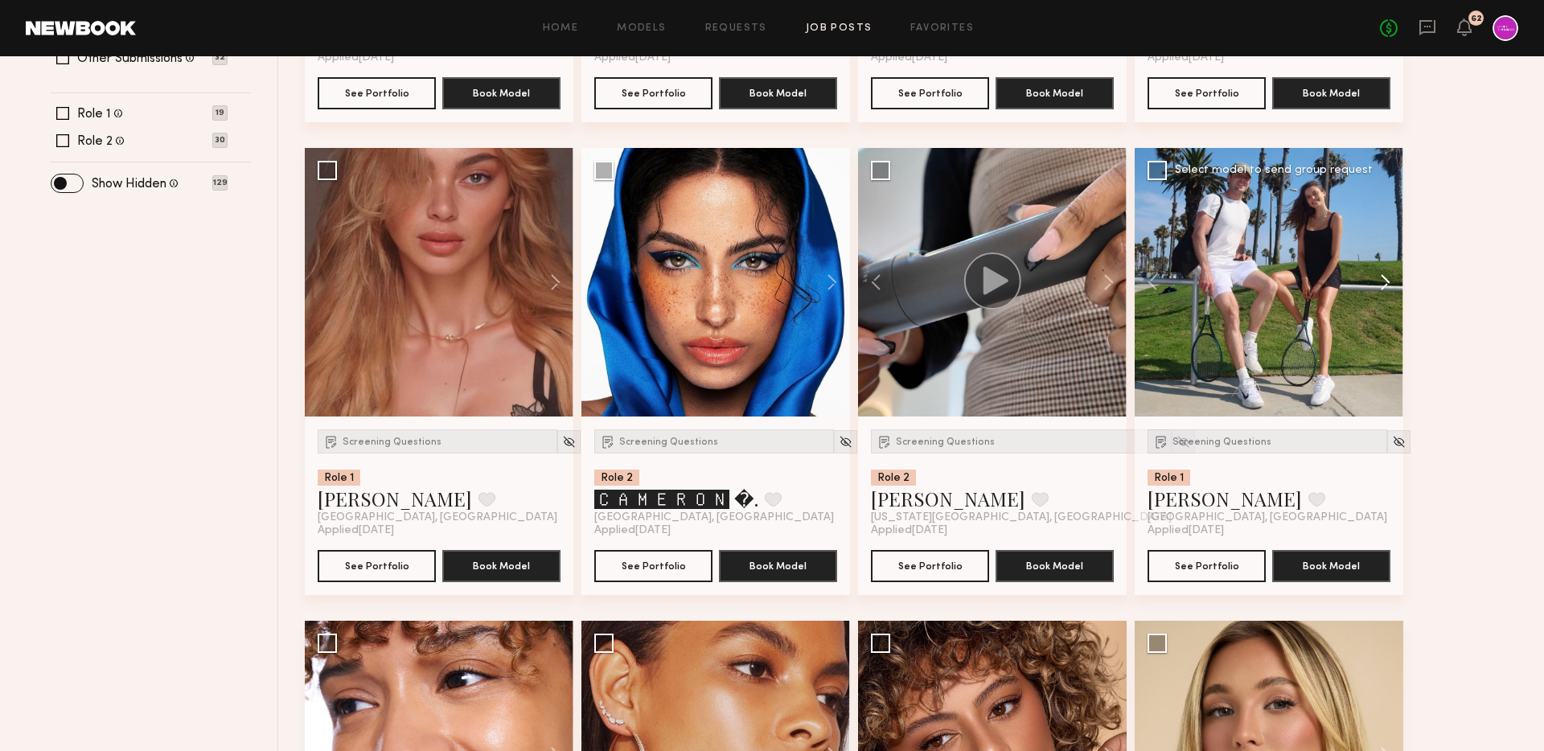
click at [1391, 277] on button at bounding box center [1376, 282] width 51 height 269
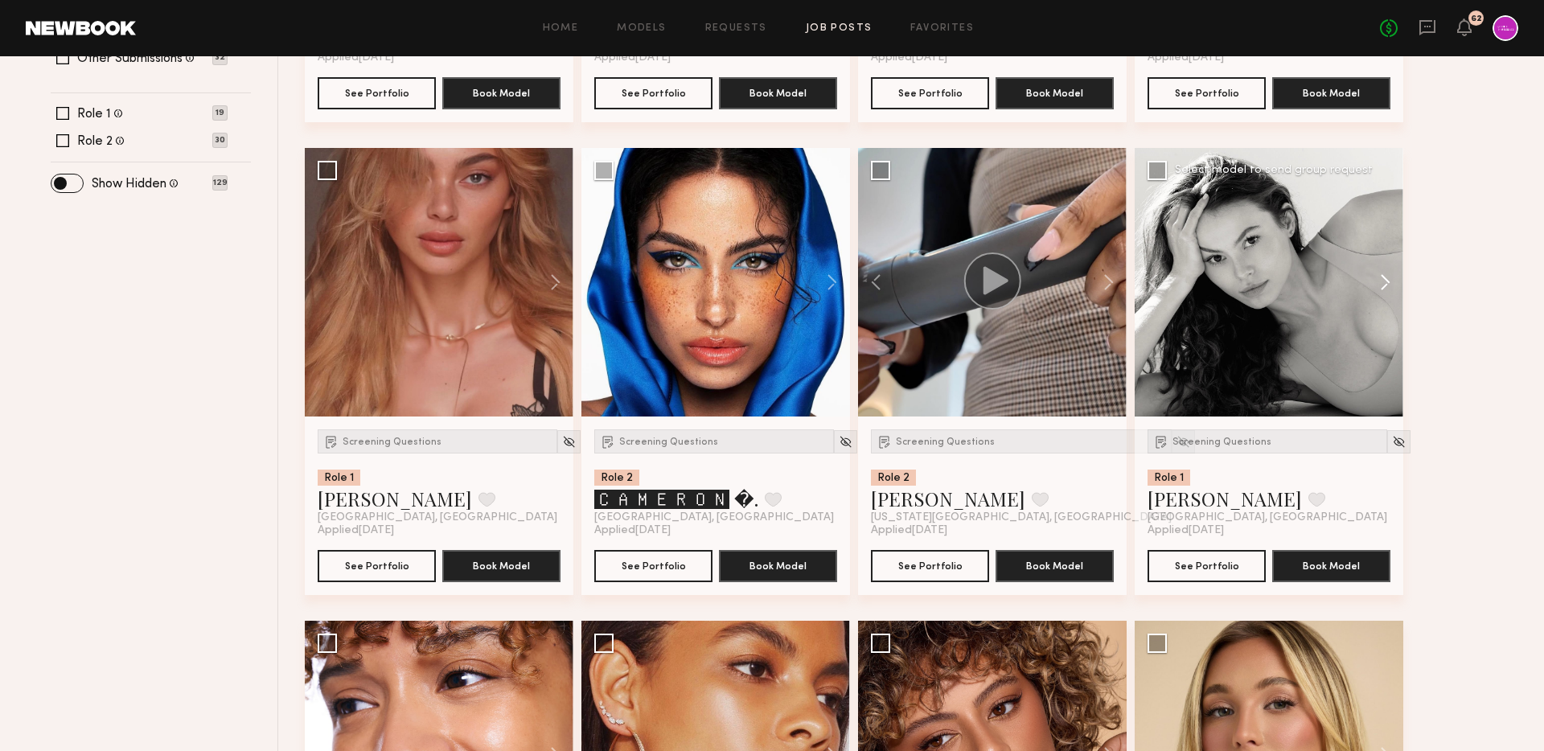
click at [1391, 277] on button at bounding box center [1376, 282] width 51 height 269
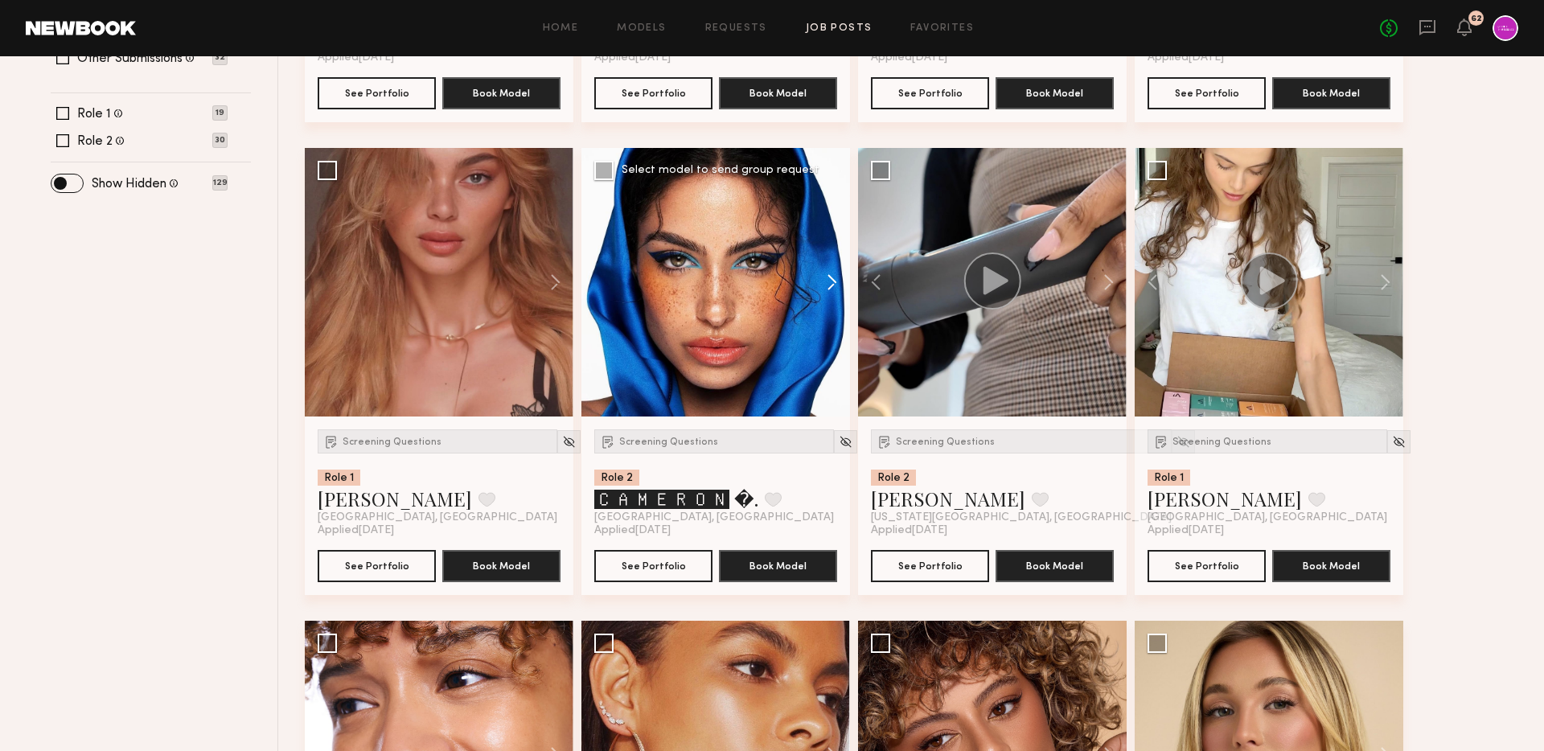
click at [830, 281] on button at bounding box center [823, 282] width 51 height 269
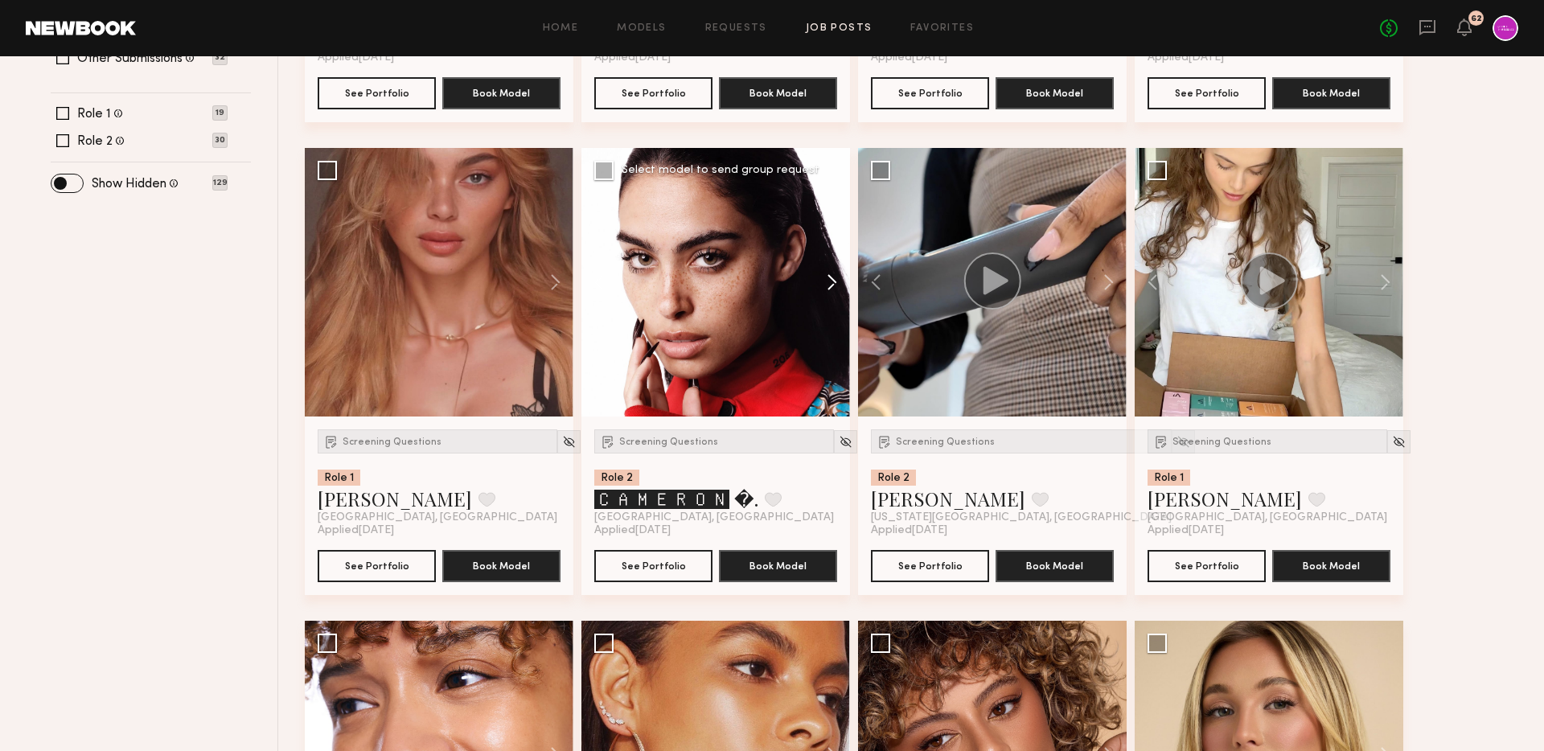
click at [830, 281] on button at bounding box center [823, 282] width 51 height 269
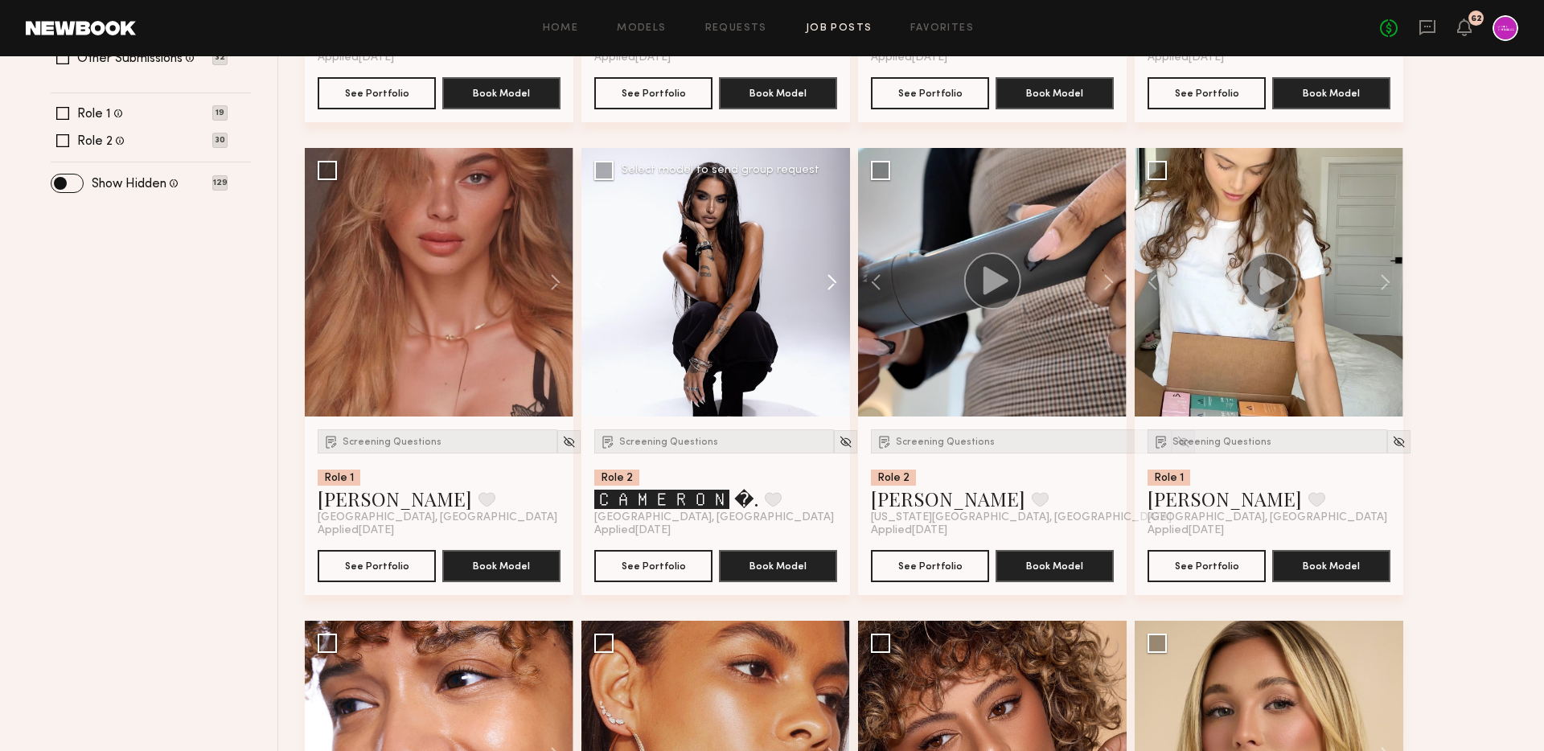
click at [830, 281] on button at bounding box center [823, 282] width 51 height 269
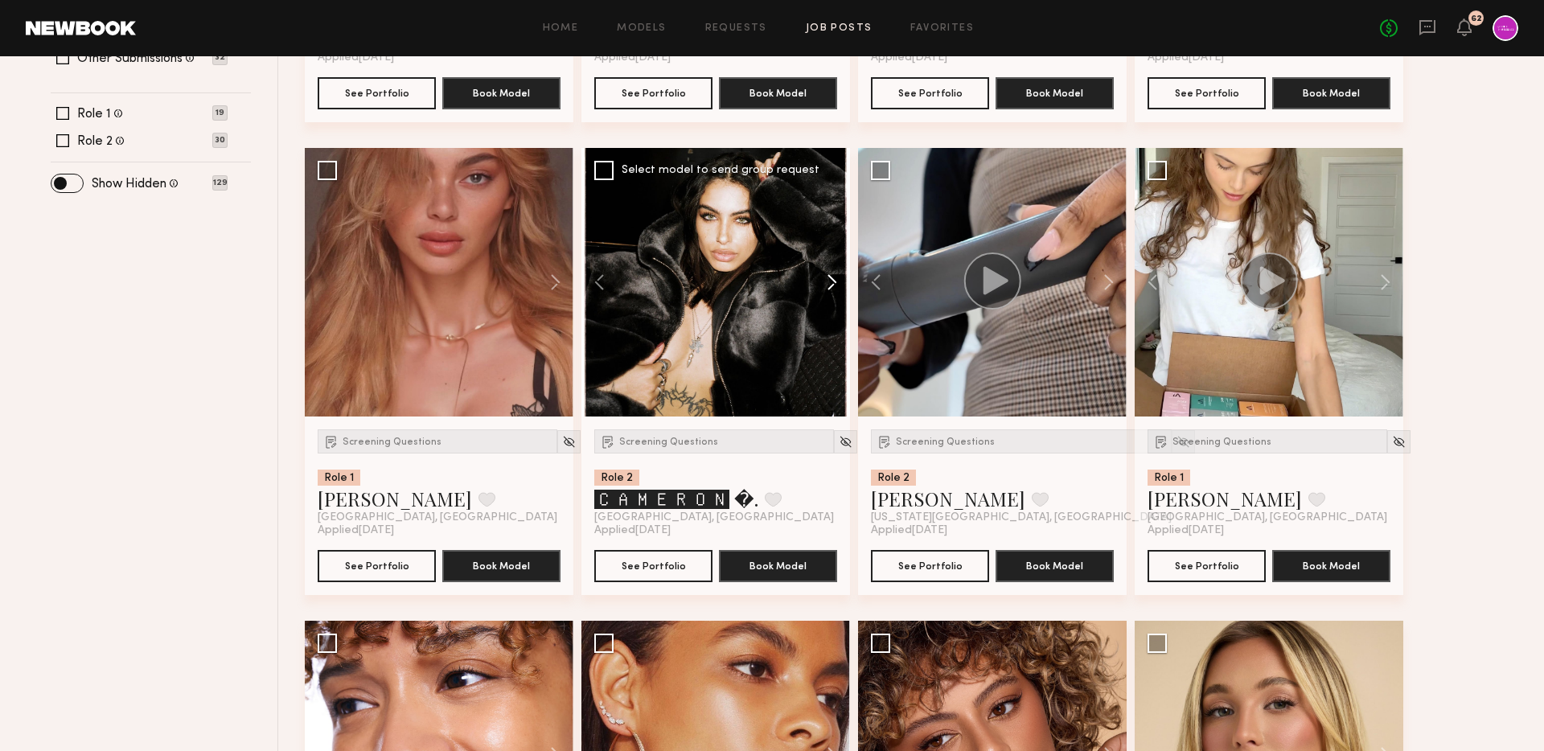
click at [830, 281] on button at bounding box center [823, 282] width 51 height 269
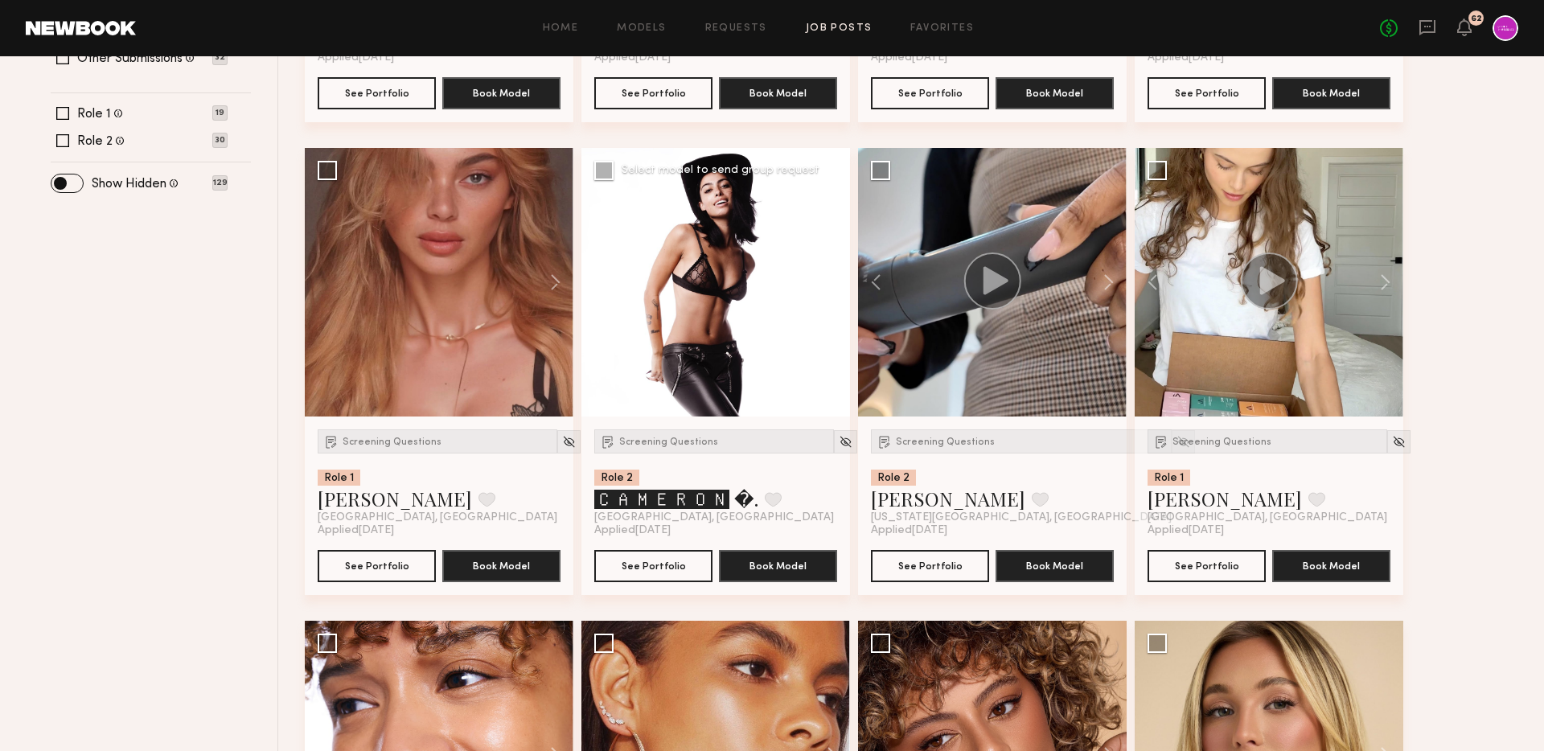
click at [830, 281] on div at bounding box center [715, 282] width 269 height 269
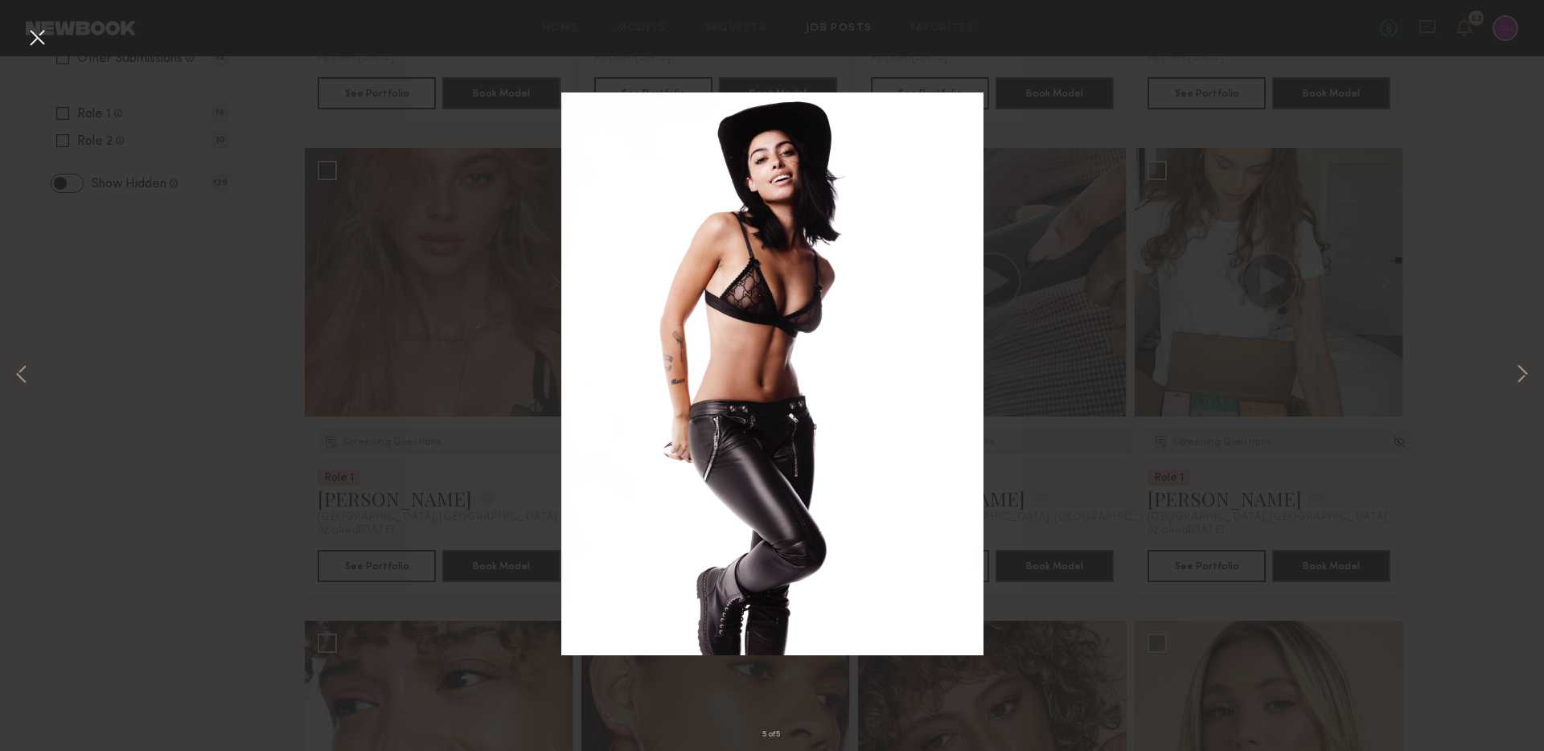
click at [37, 42] on button at bounding box center [37, 38] width 26 height 29
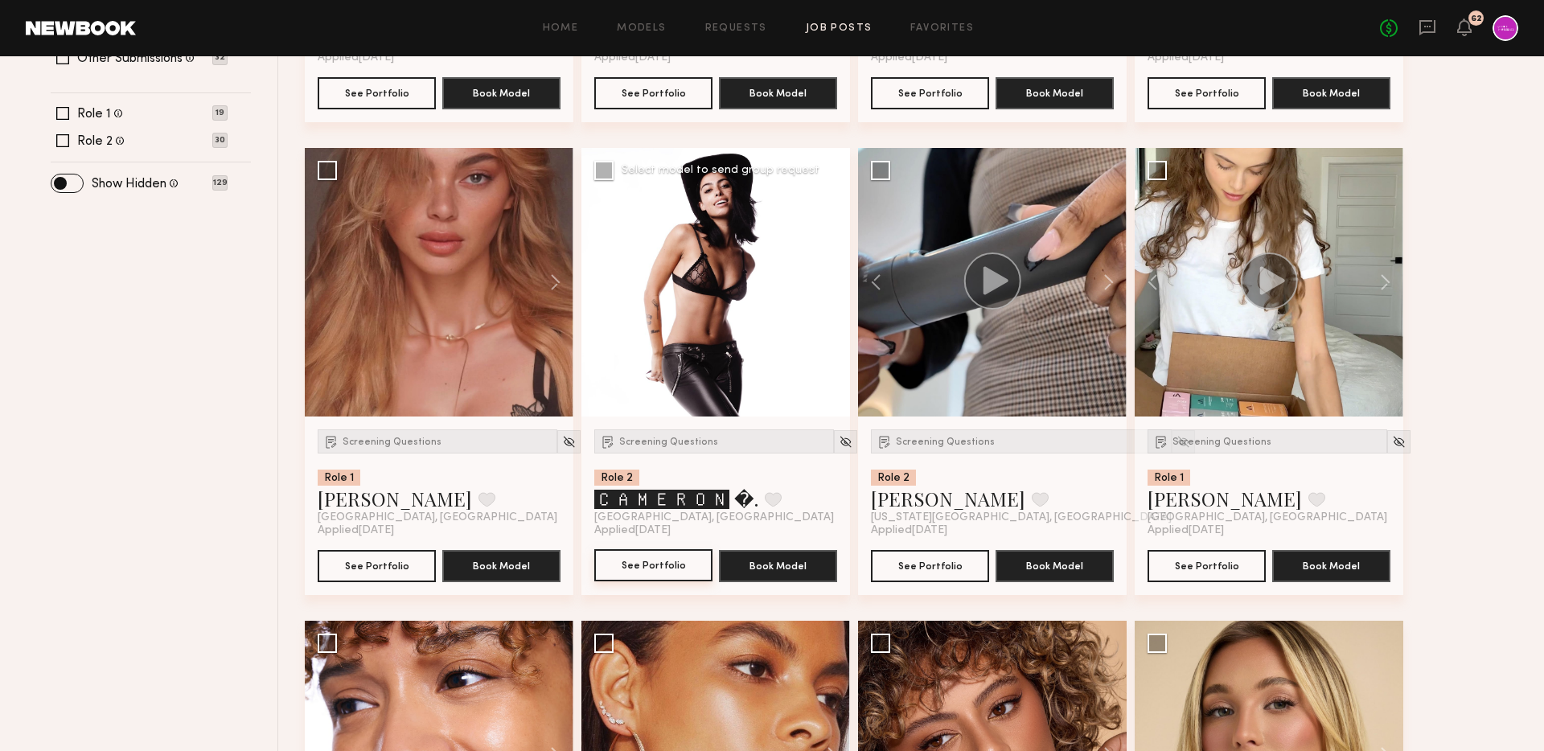
click at [658, 563] on button "See Portfolio" at bounding box center [653, 565] width 118 height 32
click at [838, 444] on img at bounding box center [845, 442] width 14 height 14
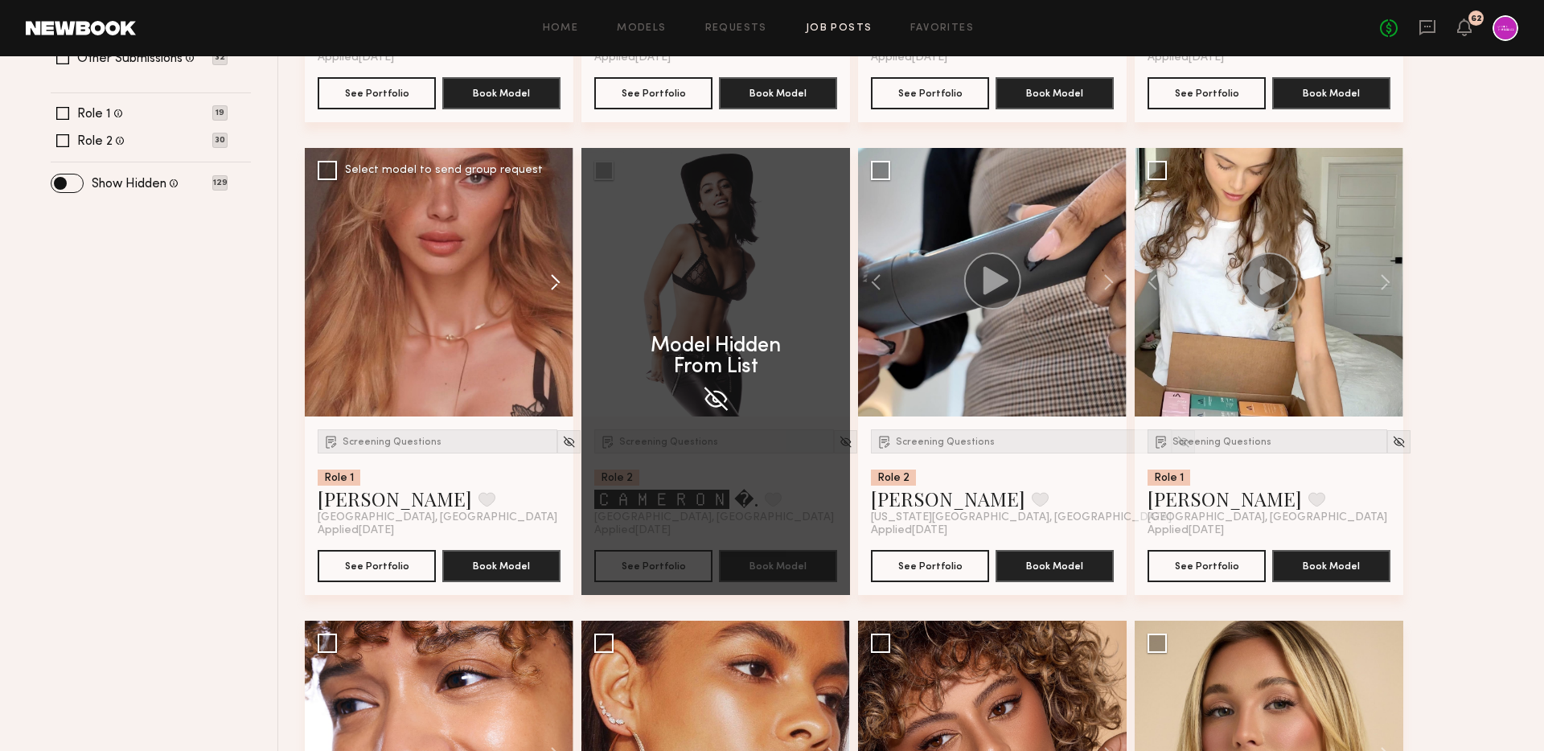
click at [547, 293] on button at bounding box center [547, 282] width 51 height 269
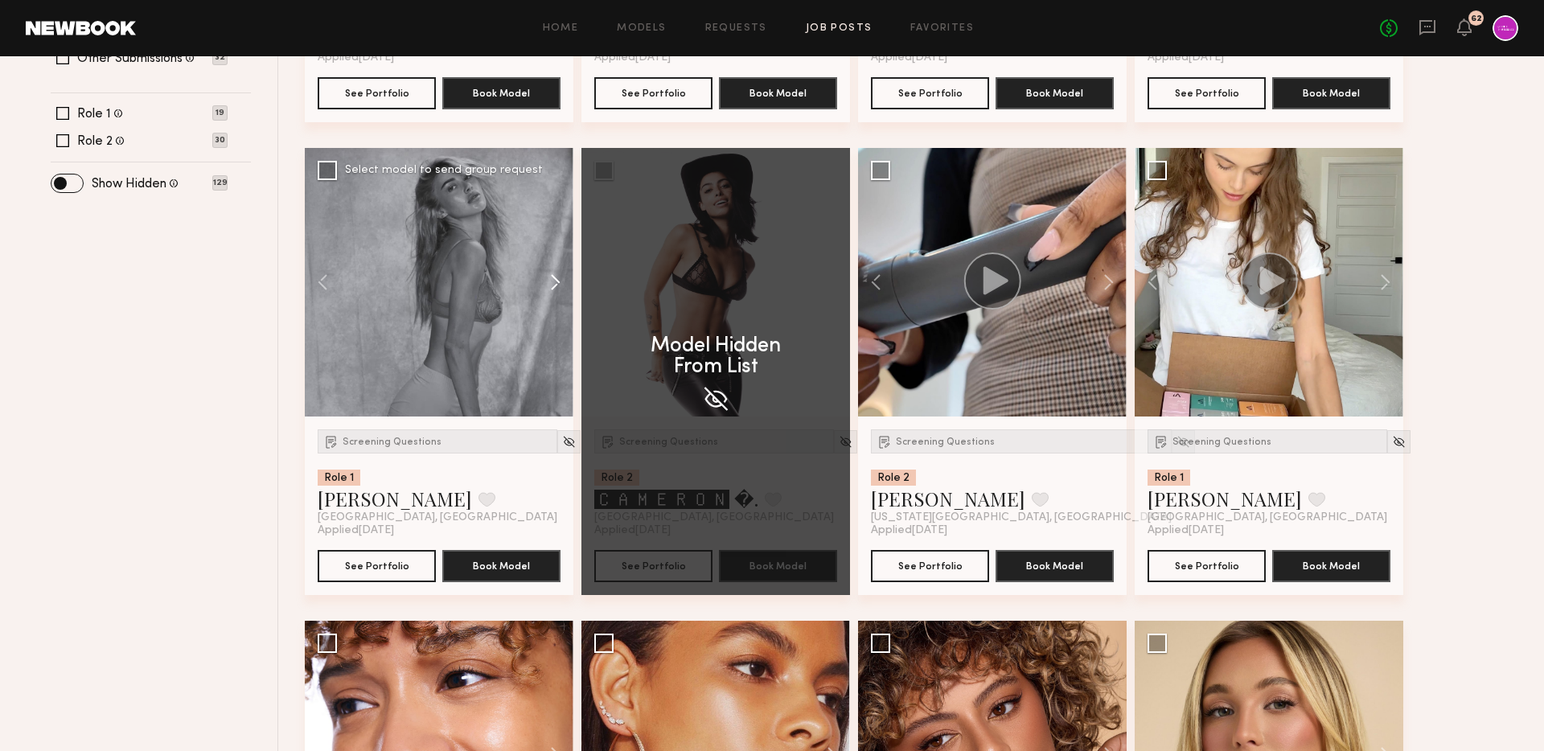
click at [547, 293] on button at bounding box center [547, 282] width 51 height 269
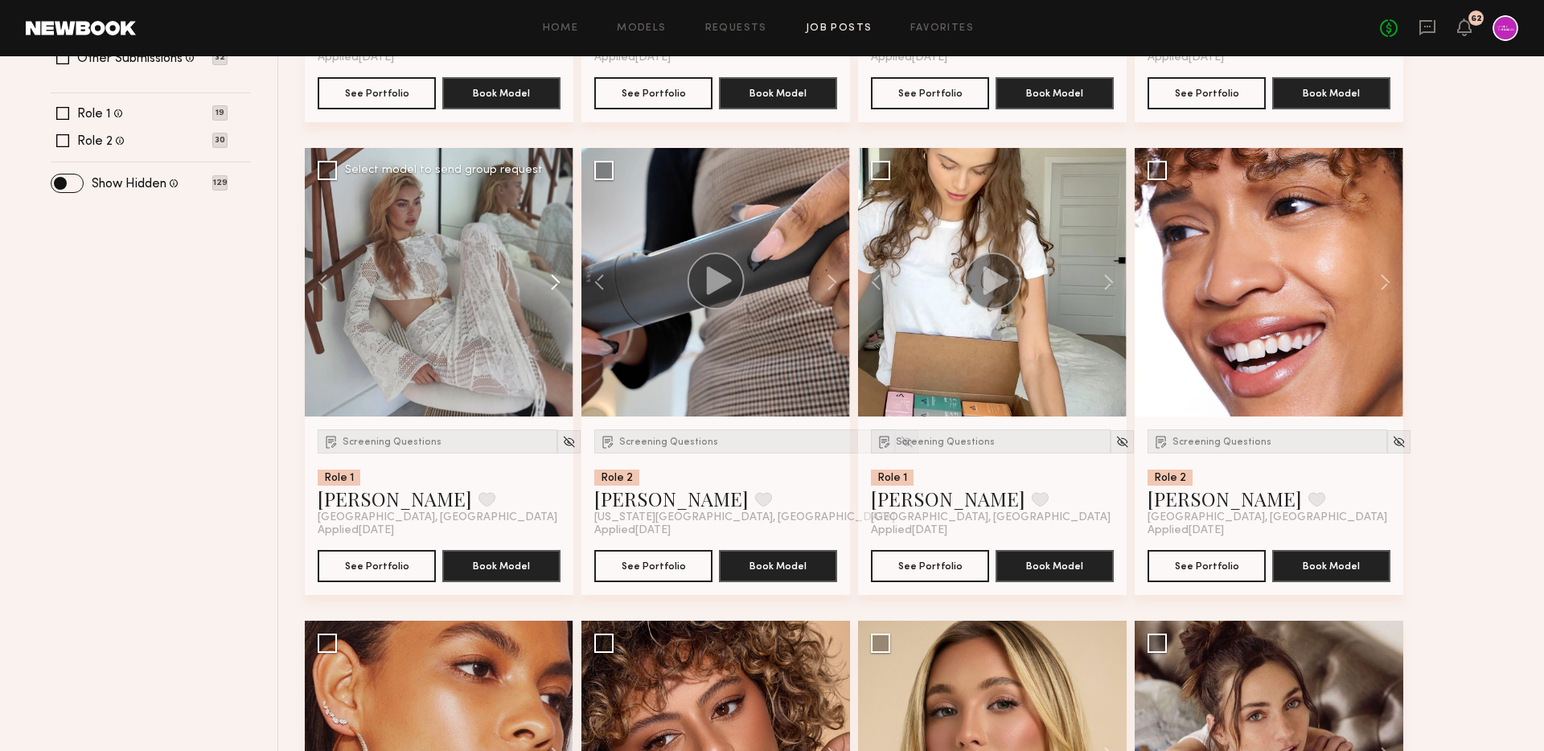
click at [547, 293] on button at bounding box center [547, 282] width 51 height 269
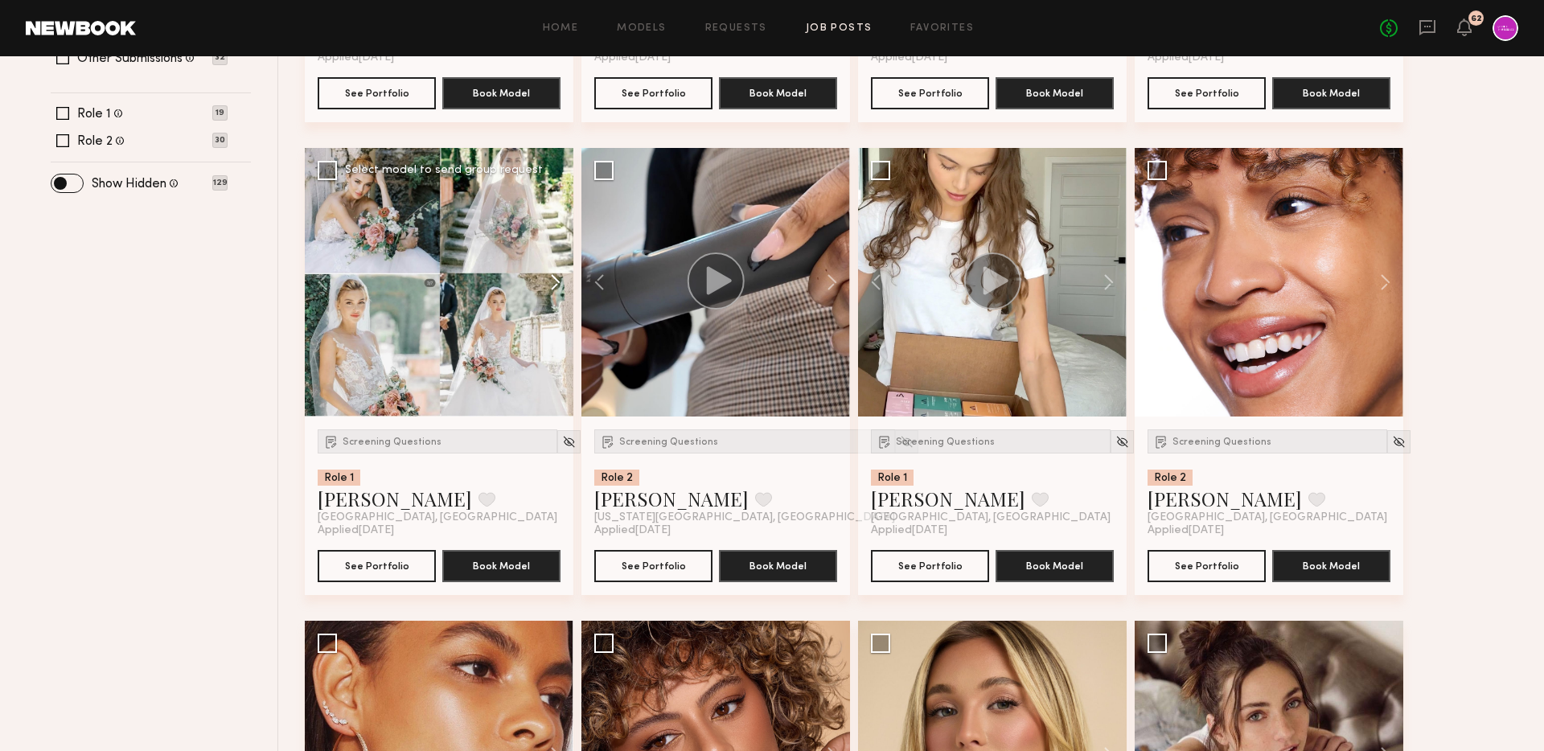
click at [560, 276] on button at bounding box center [547, 282] width 51 height 269
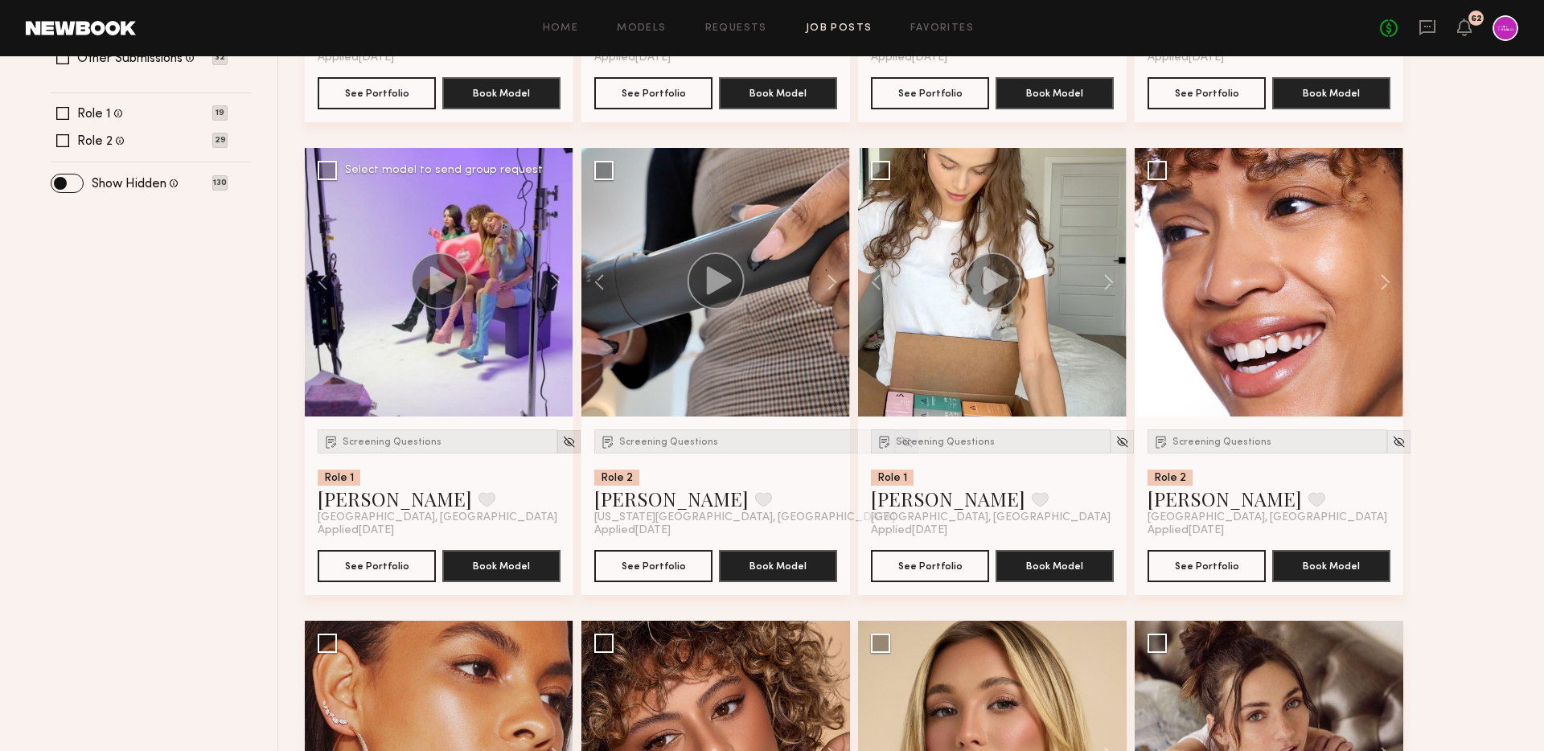
click at [562, 443] on img at bounding box center [569, 442] width 14 height 14
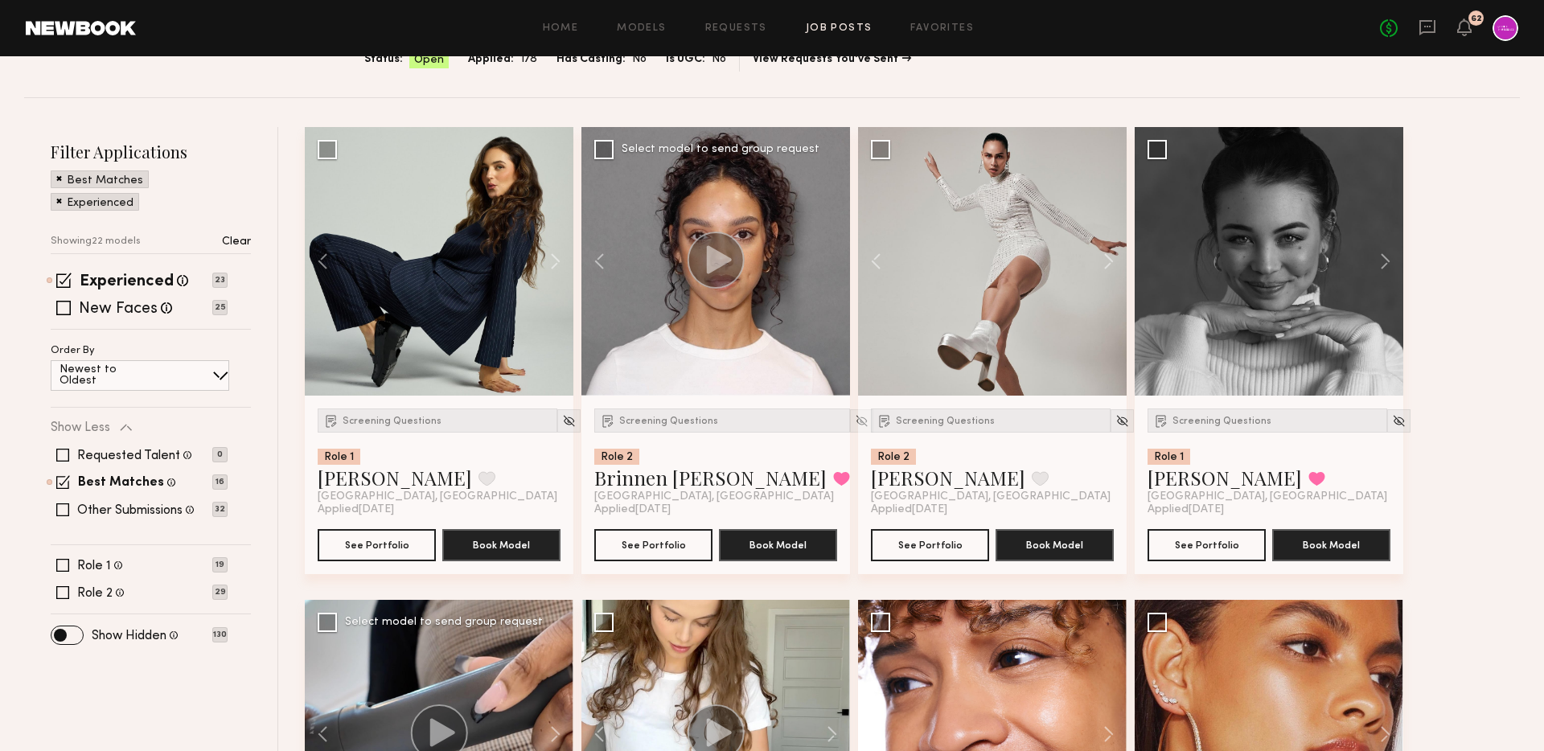
scroll to position [136, 0]
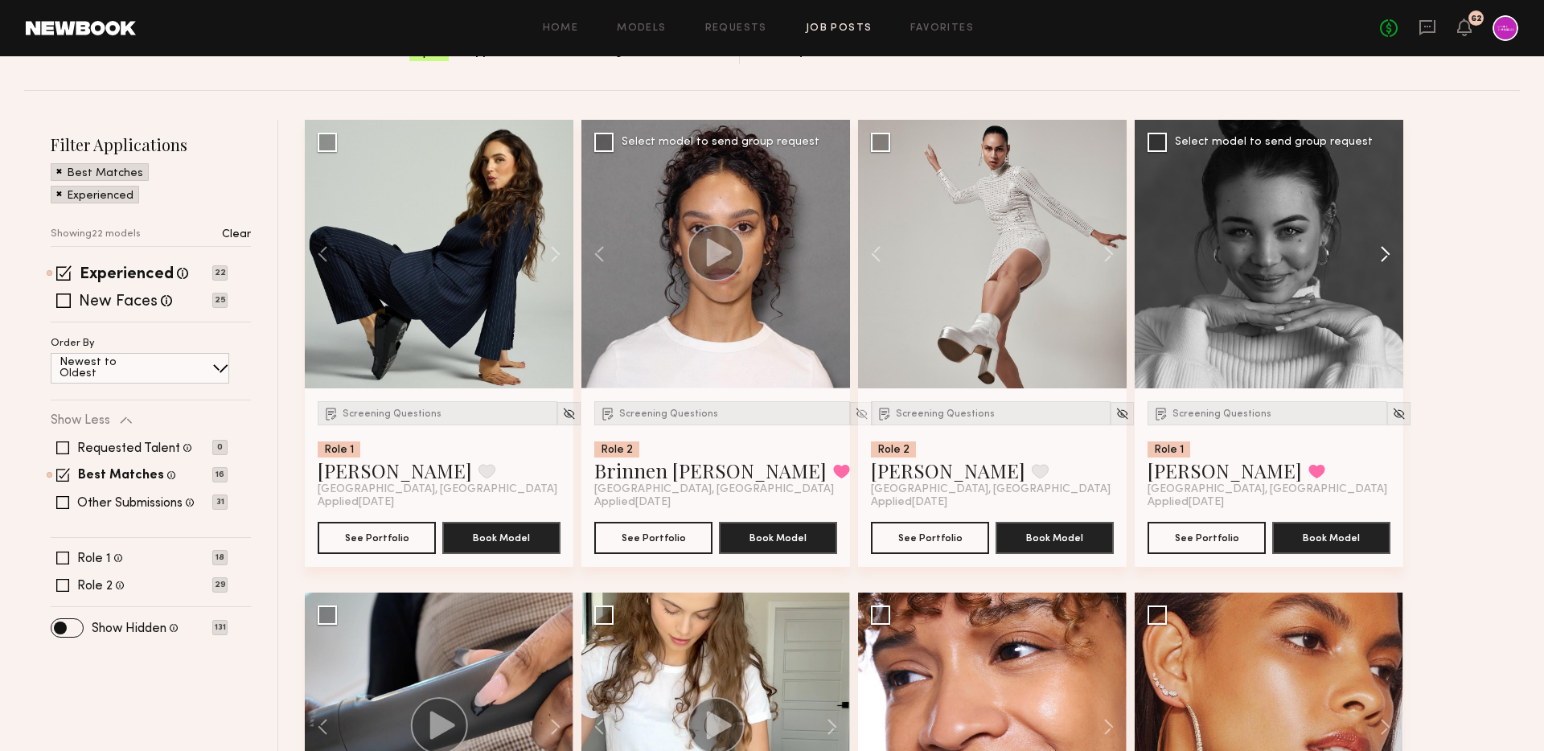
click at [1392, 252] on button at bounding box center [1376, 254] width 51 height 269
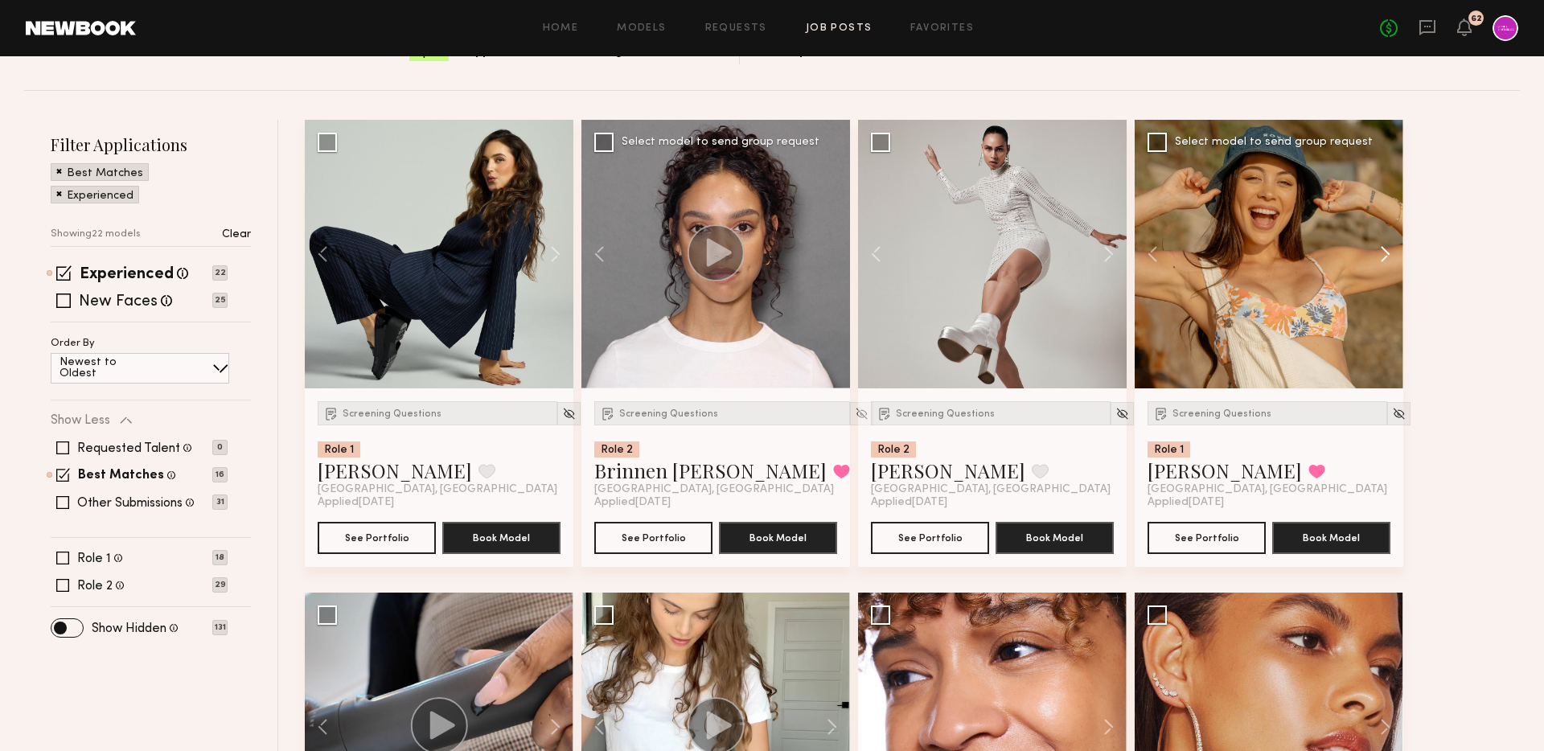
click at [1392, 252] on button at bounding box center [1376, 254] width 51 height 269
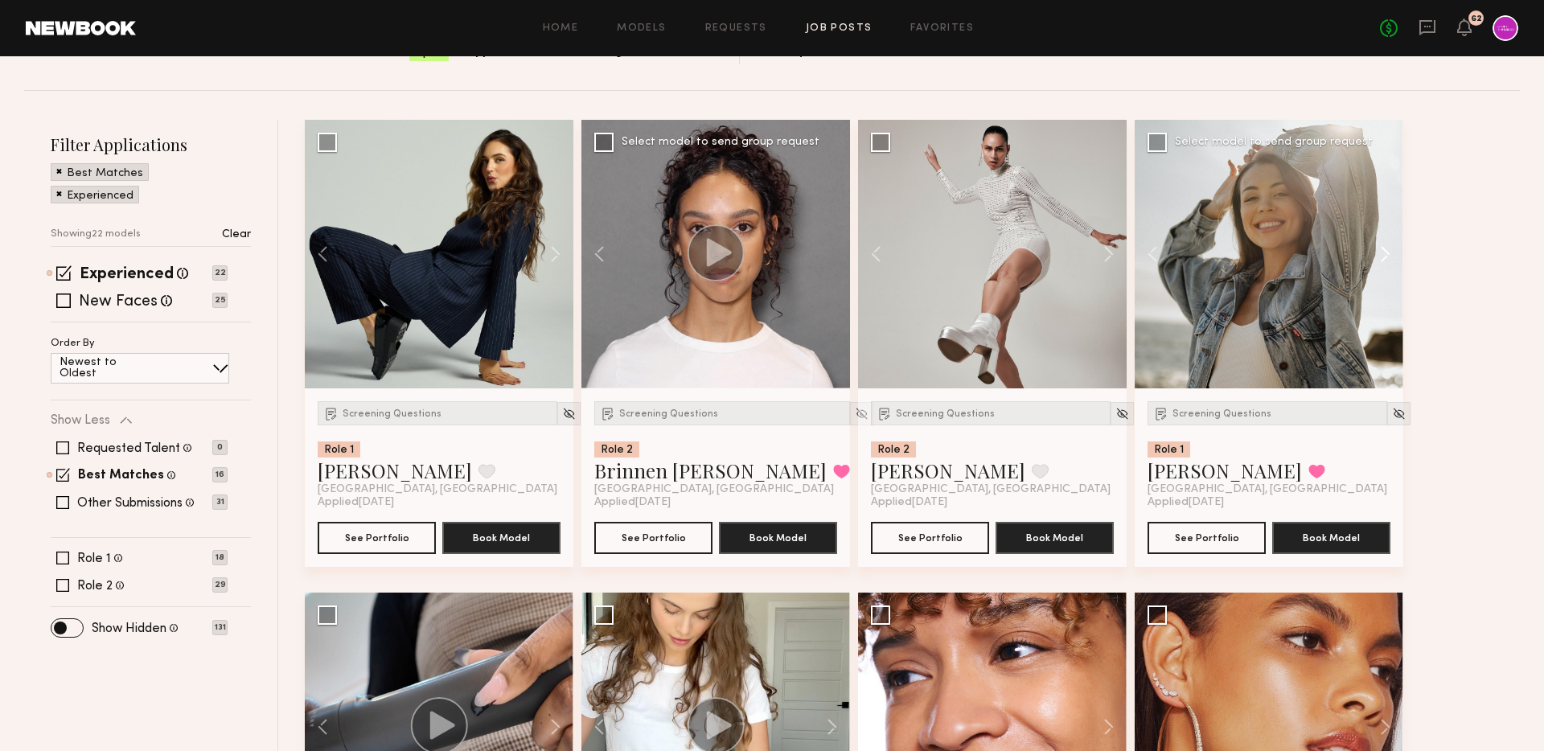
click at [1392, 252] on button at bounding box center [1376, 254] width 51 height 269
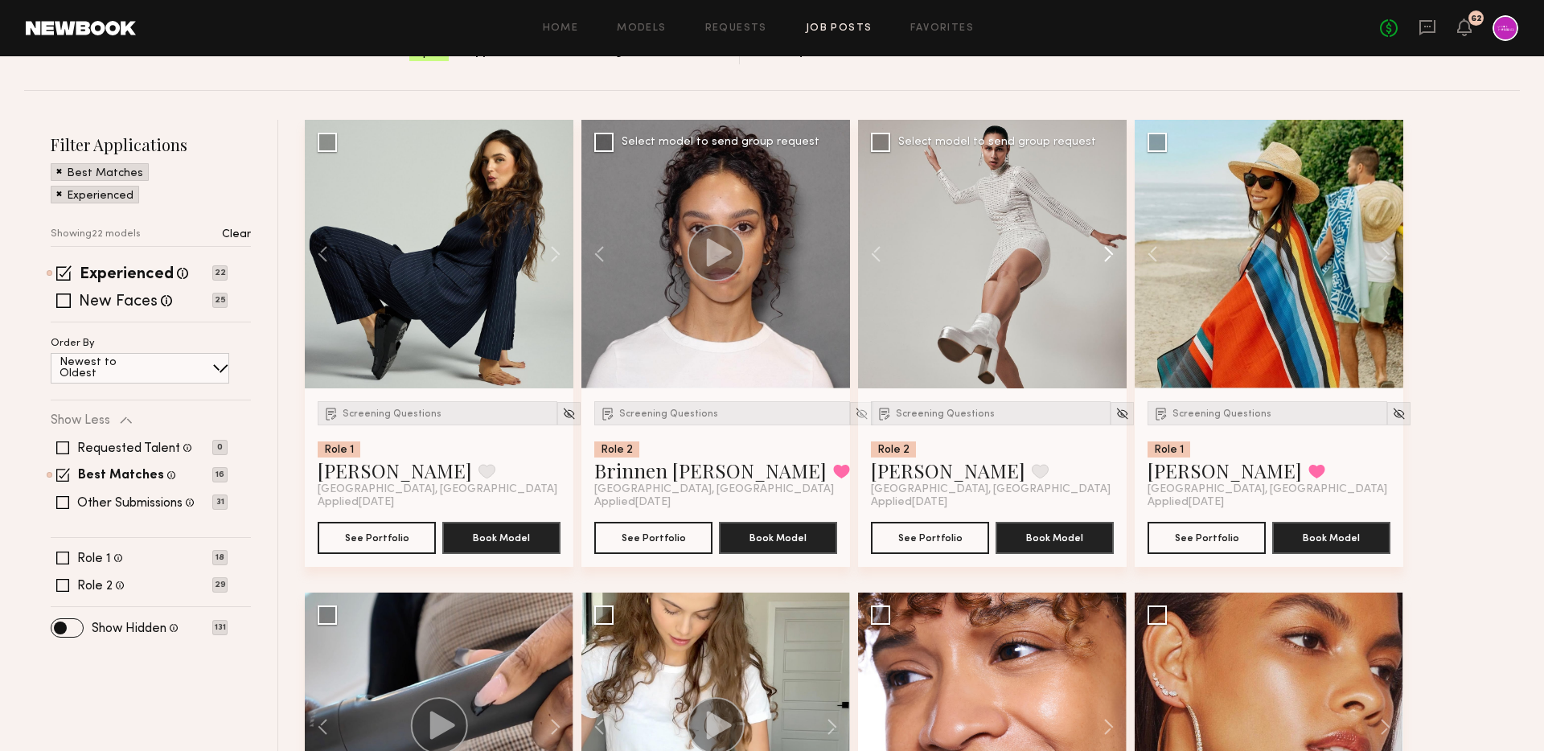
click at [1110, 254] on button at bounding box center [1100, 254] width 51 height 269
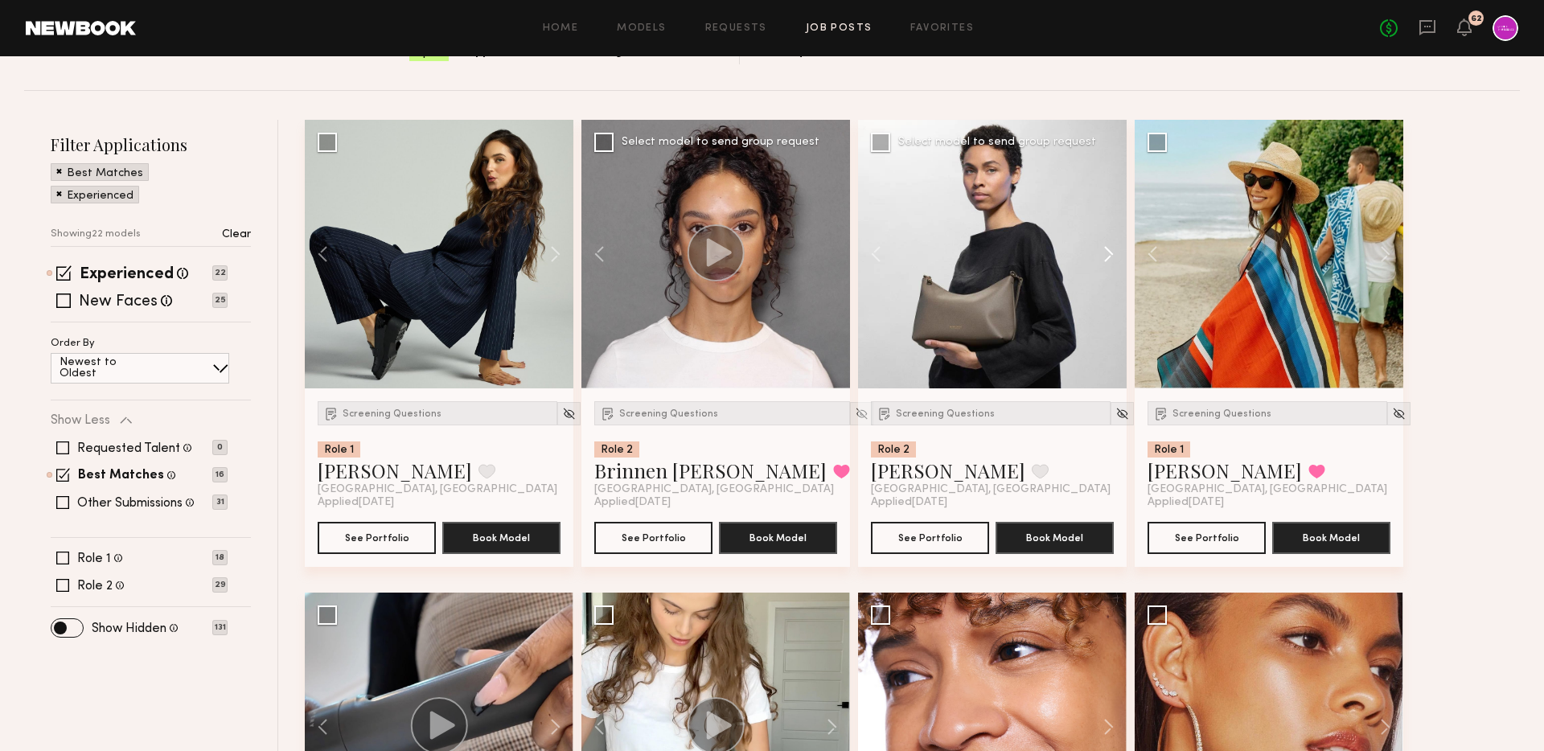
click at [1110, 254] on button at bounding box center [1100, 254] width 51 height 269
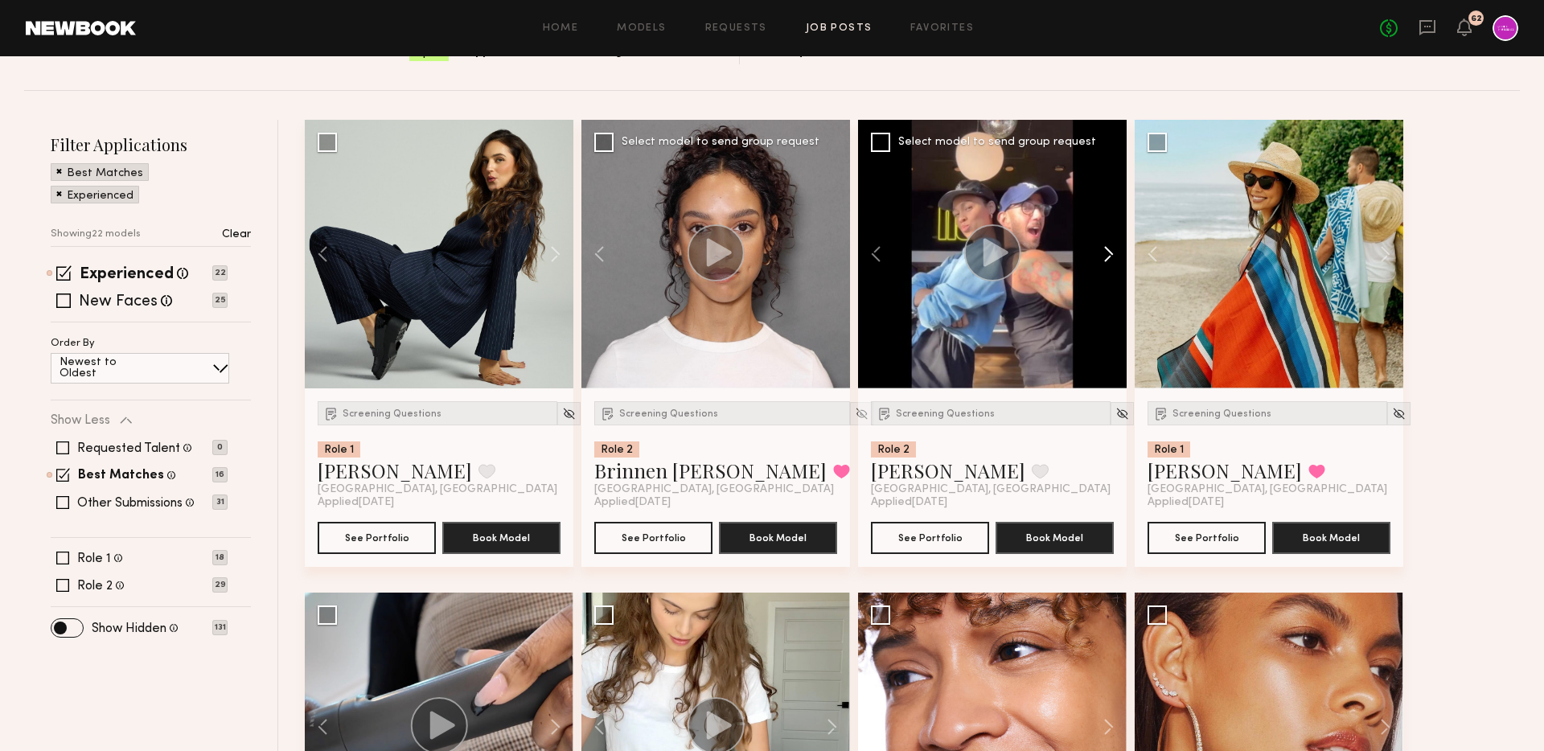
click at [1110, 254] on button at bounding box center [1100, 254] width 51 height 269
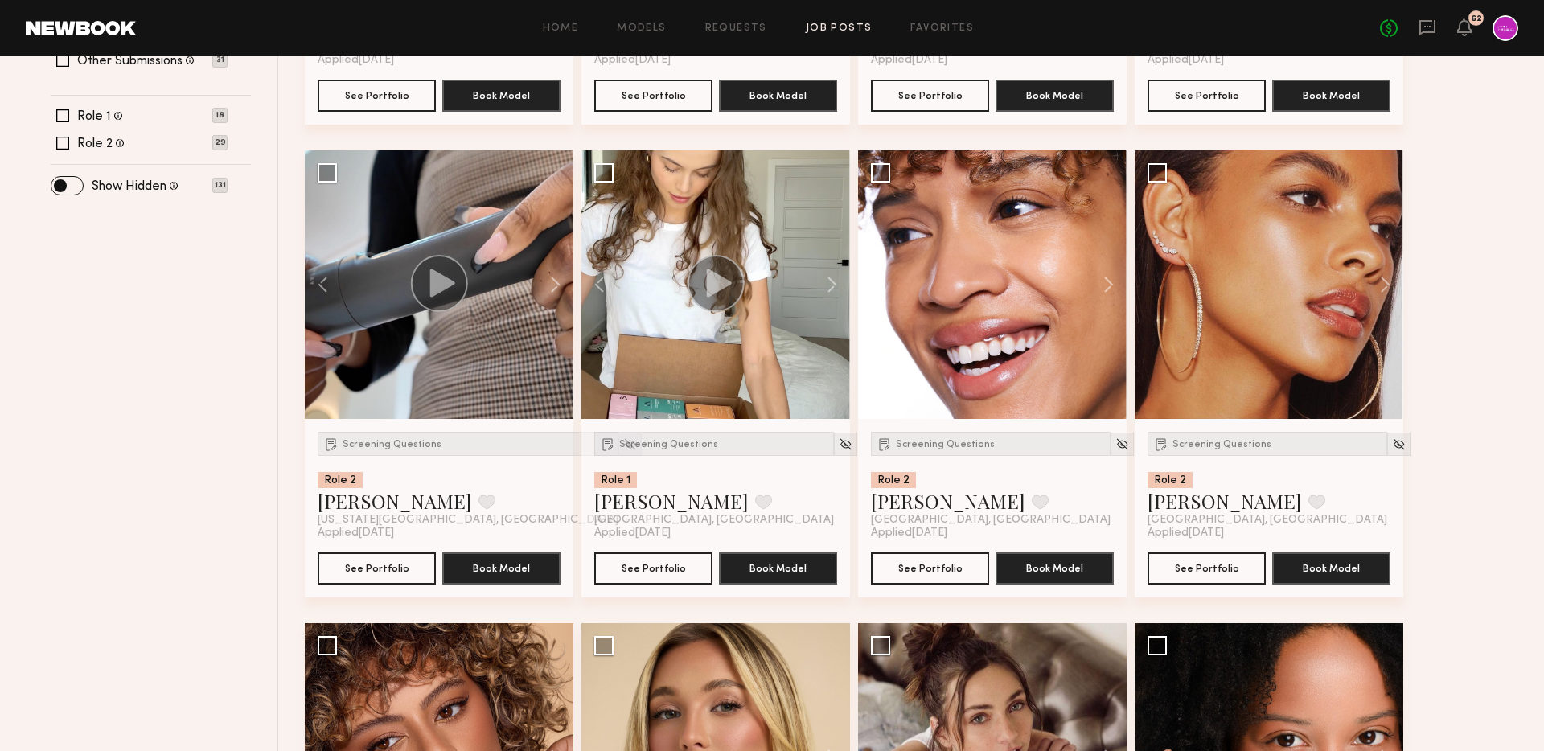
scroll to position [478, 0]
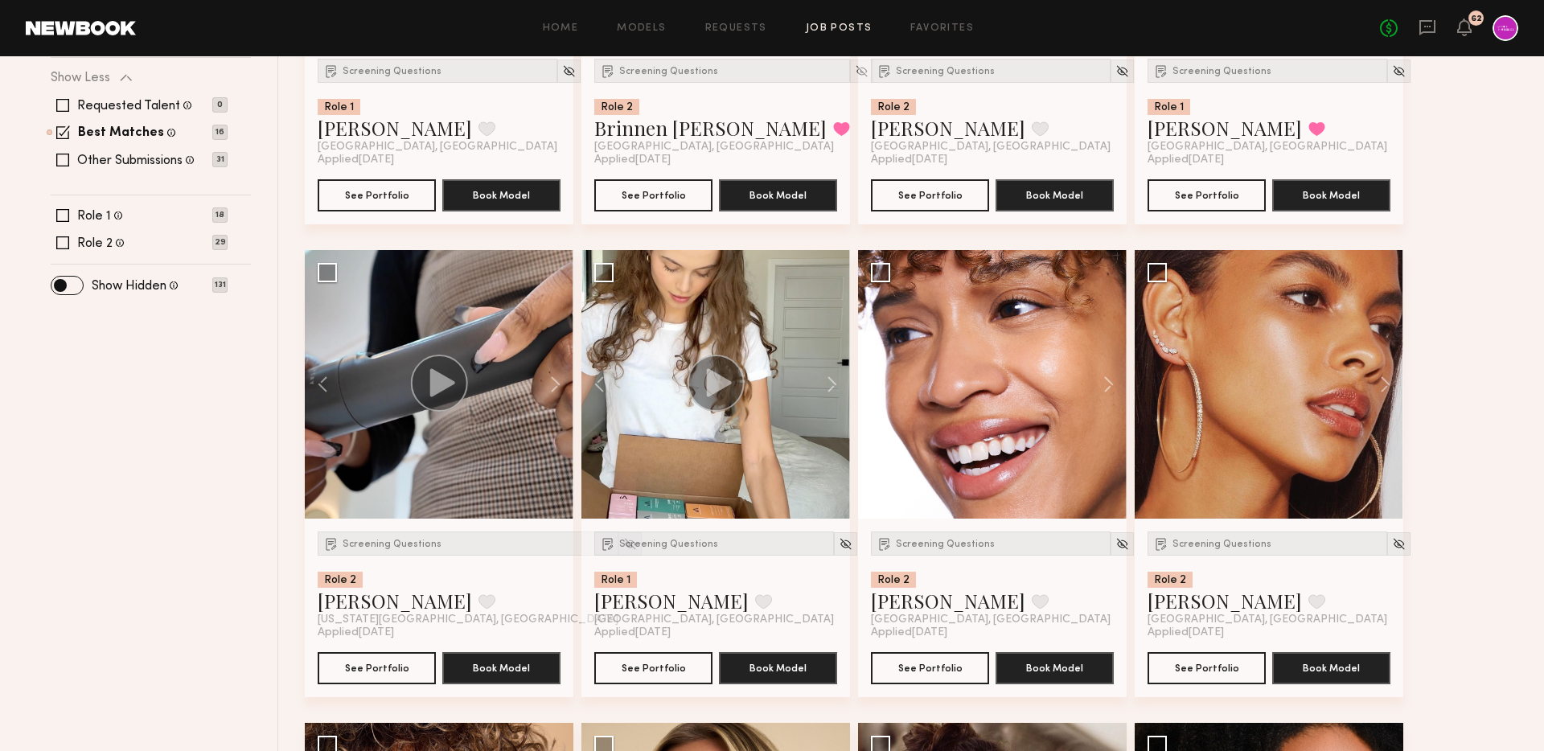
click at [847, 35] on div "Home Models Requests Job Posts Favorites Sign Out No fees up to $5,000 62" at bounding box center [827, 28] width 1382 height 26
click at [934, 35] on div "Home Models Requests Job Posts Favorites Sign Out No fees up to $5,000 62" at bounding box center [827, 28] width 1382 height 26
click at [928, 27] on link "Favorites" at bounding box center [942, 28] width 64 height 10
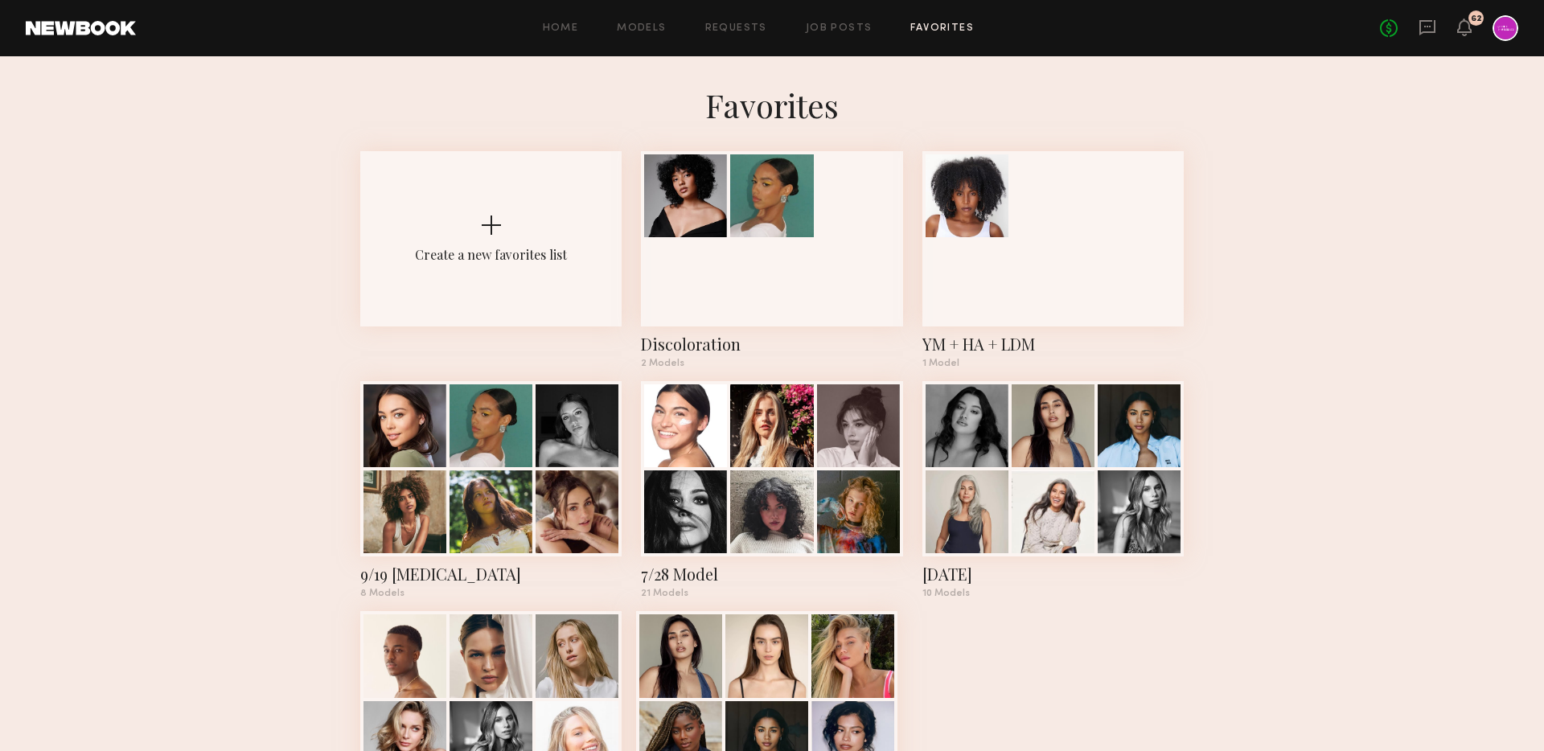
click at [317, 418] on common-react-bridge "Favorites Create a new favorites list Discoloration 2 Models YM + HA + LDM 1 Mo…" at bounding box center [772, 461] width 1544 height 811
click at [484, 471] on div at bounding box center [490, 510] width 83 height 83
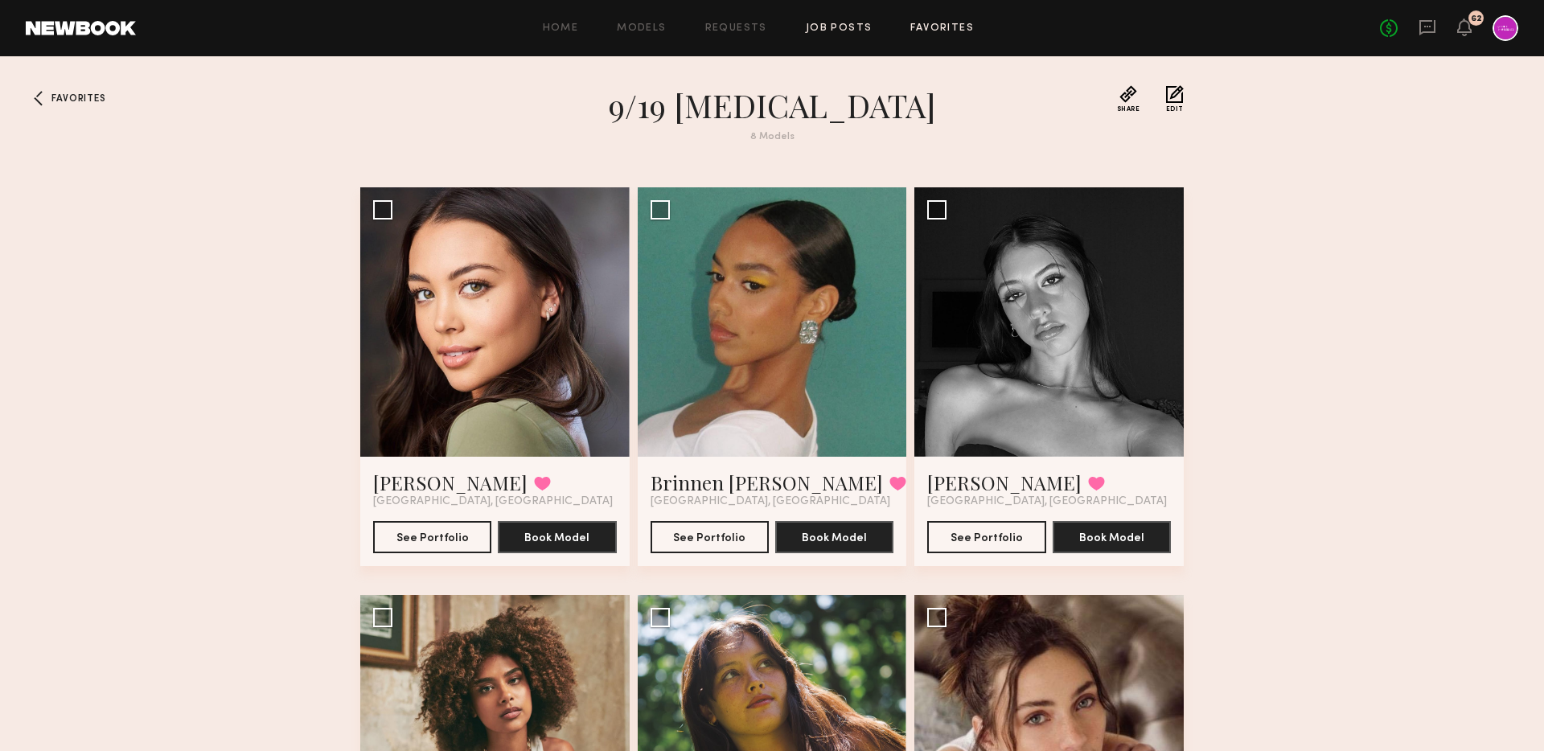
click at [851, 24] on link "Job Posts" at bounding box center [839, 28] width 67 height 10
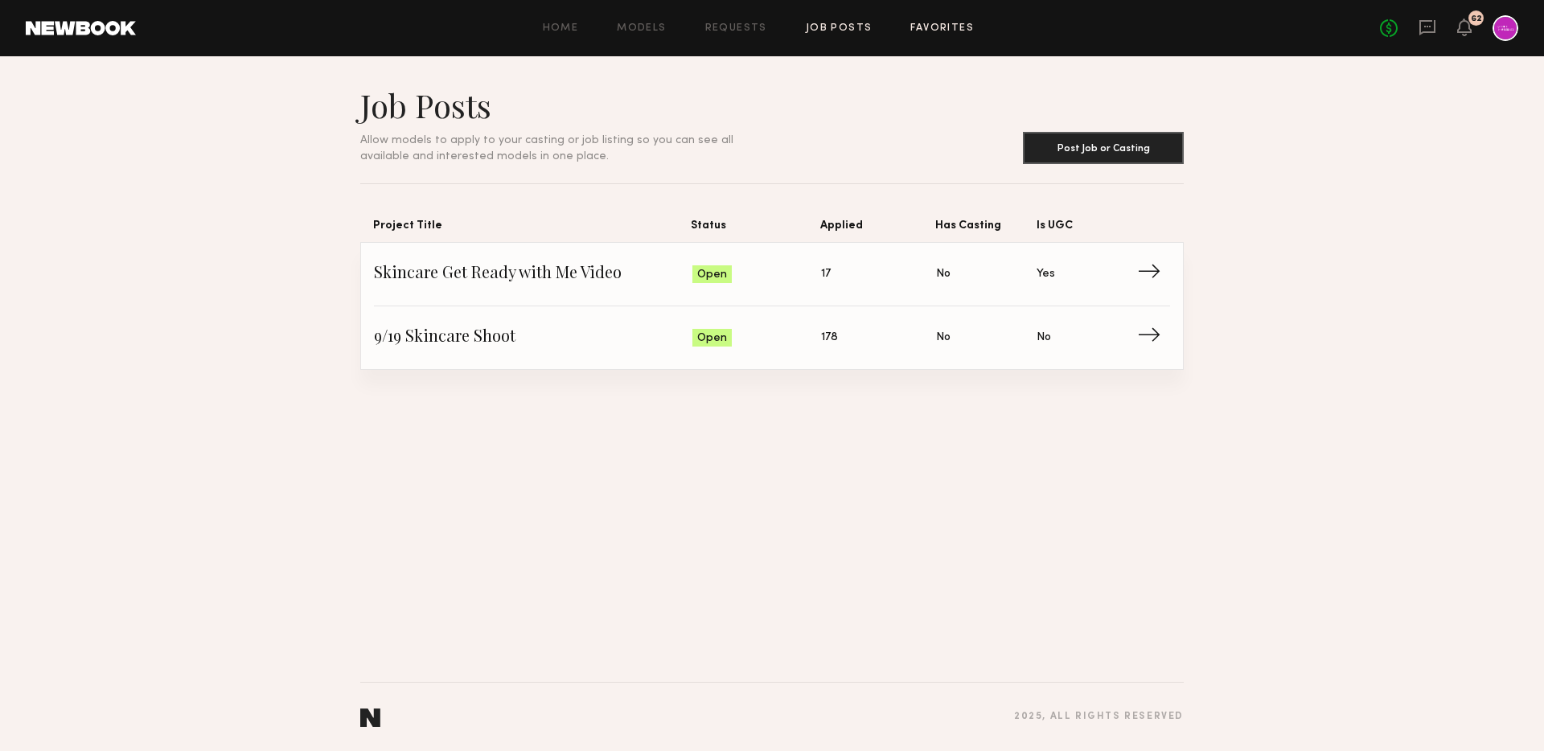
click at [942, 27] on link "Favorites" at bounding box center [942, 28] width 64 height 10
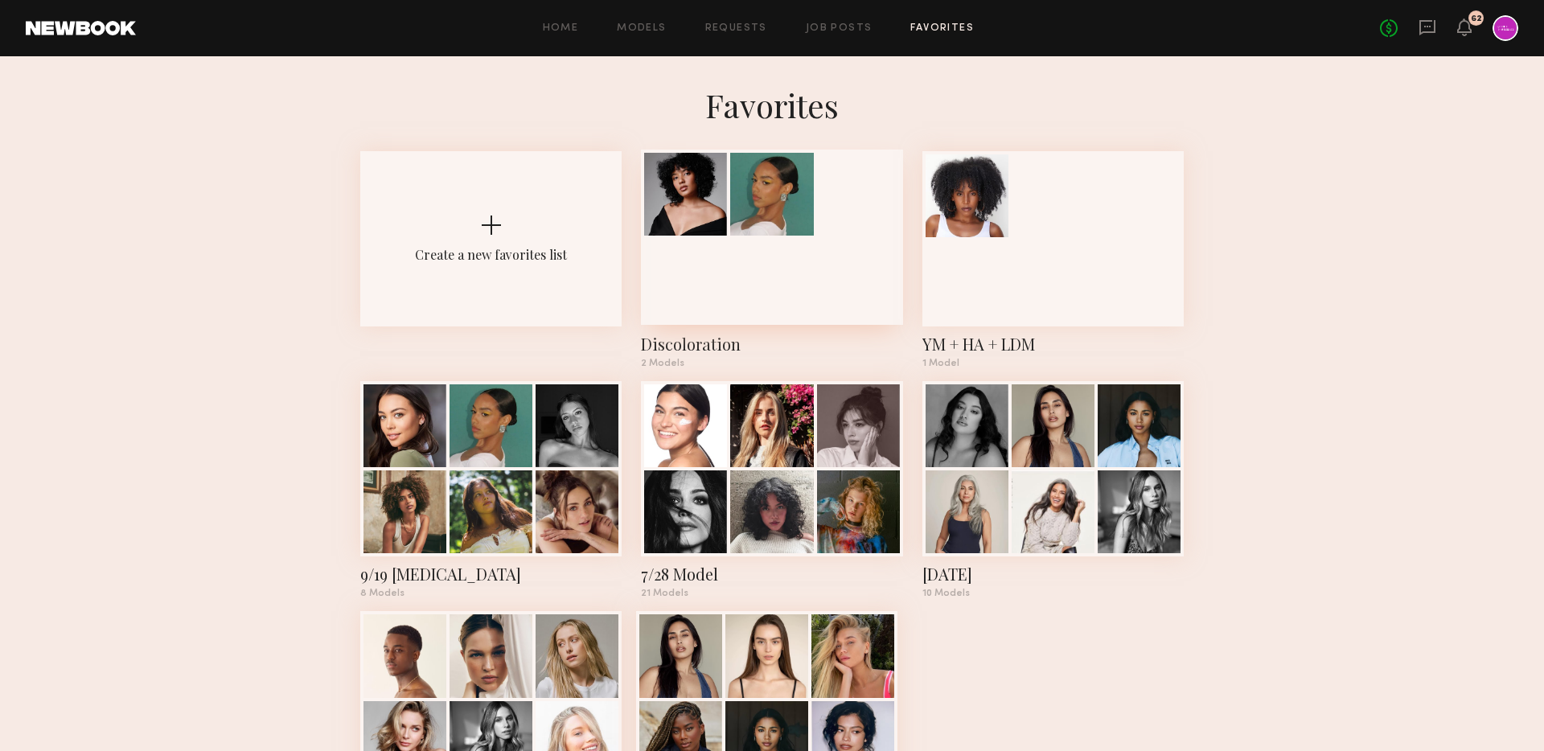
click at [706, 262] on div at bounding box center [771, 237] width 261 height 175
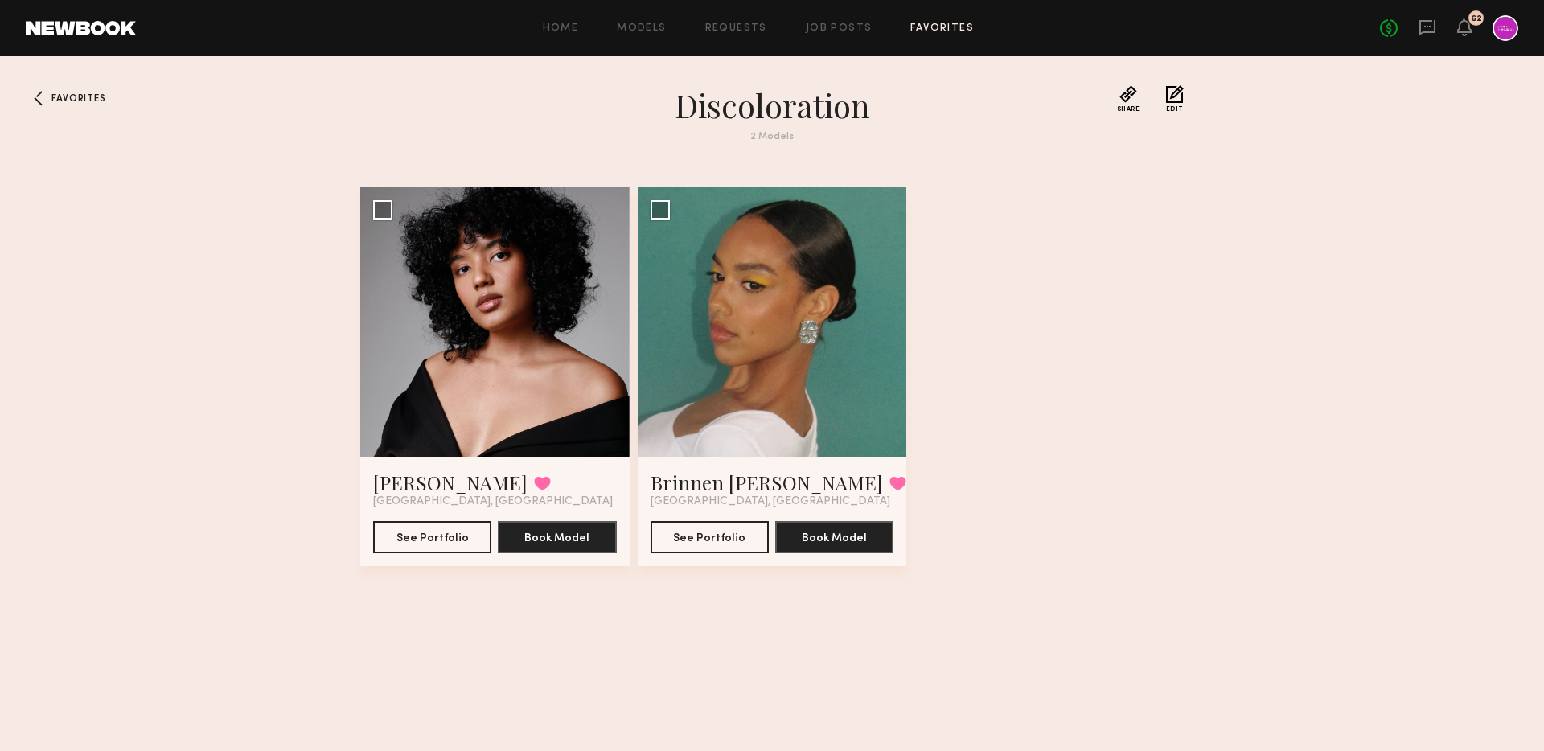
click at [937, 31] on link "Favorites" at bounding box center [942, 28] width 64 height 10
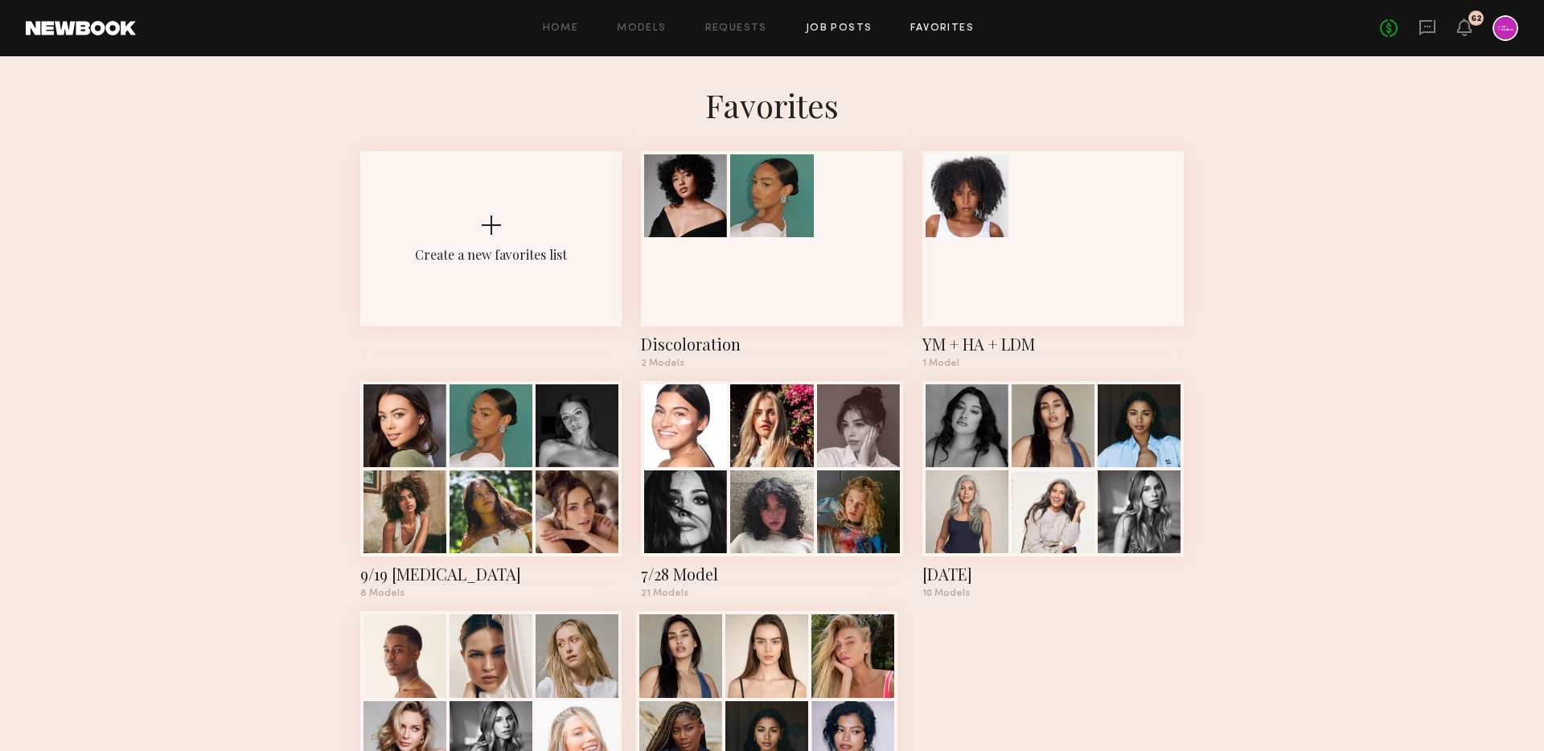
click at [814, 23] on link "Job Posts" at bounding box center [839, 28] width 67 height 10
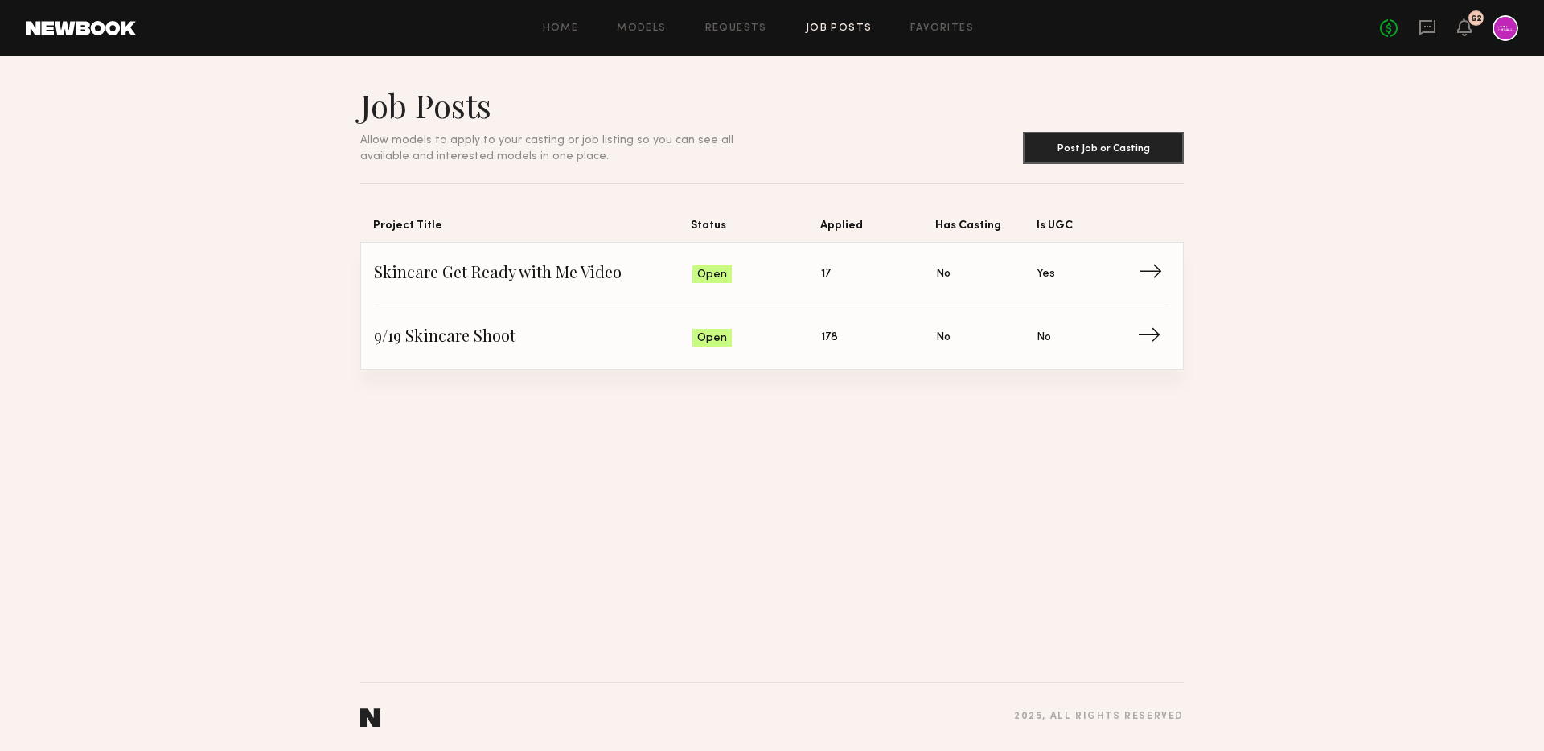
click at [482, 273] on span "Skincare Get Ready with Me Video" at bounding box center [533, 274] width 318 height 24
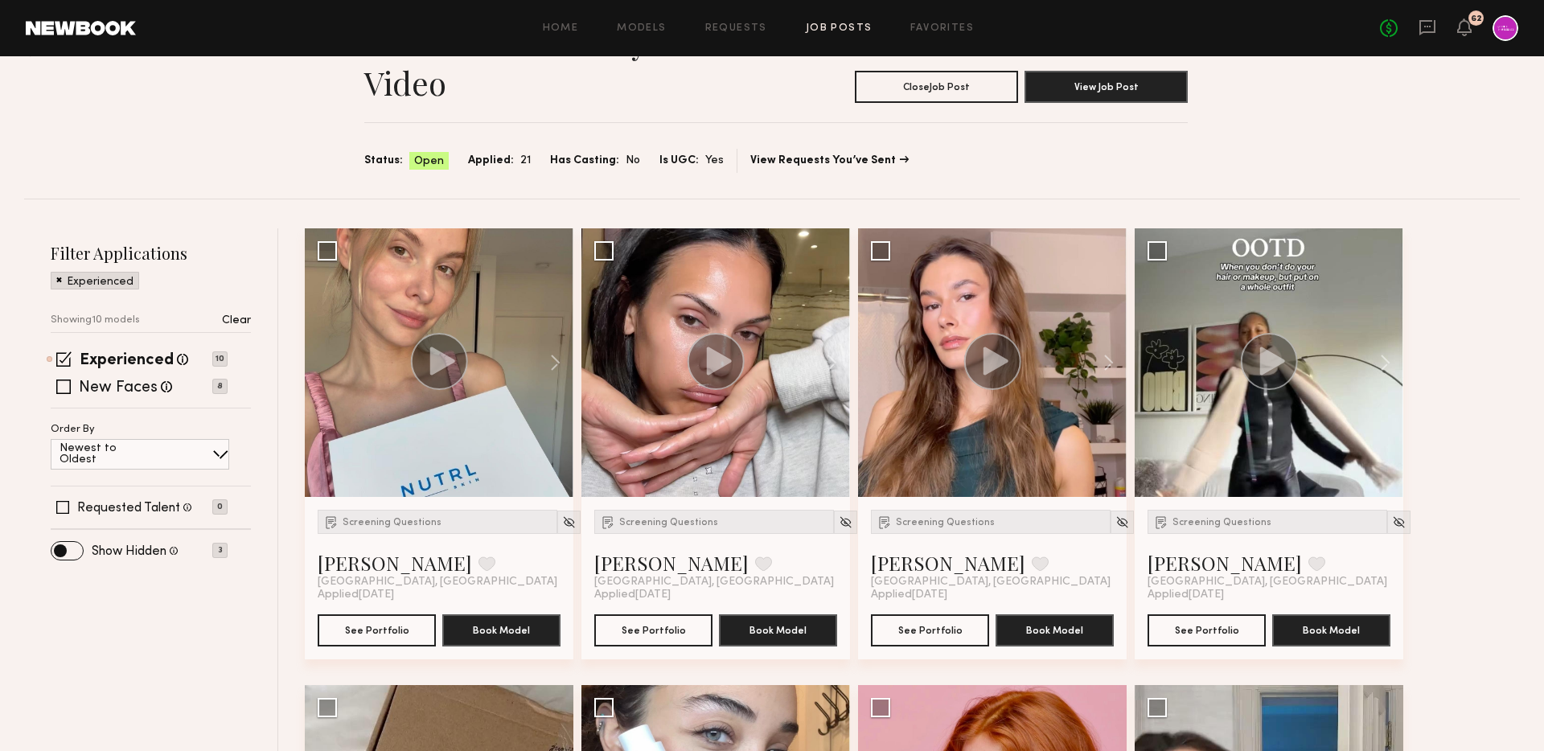
scroll to position [92, 0]
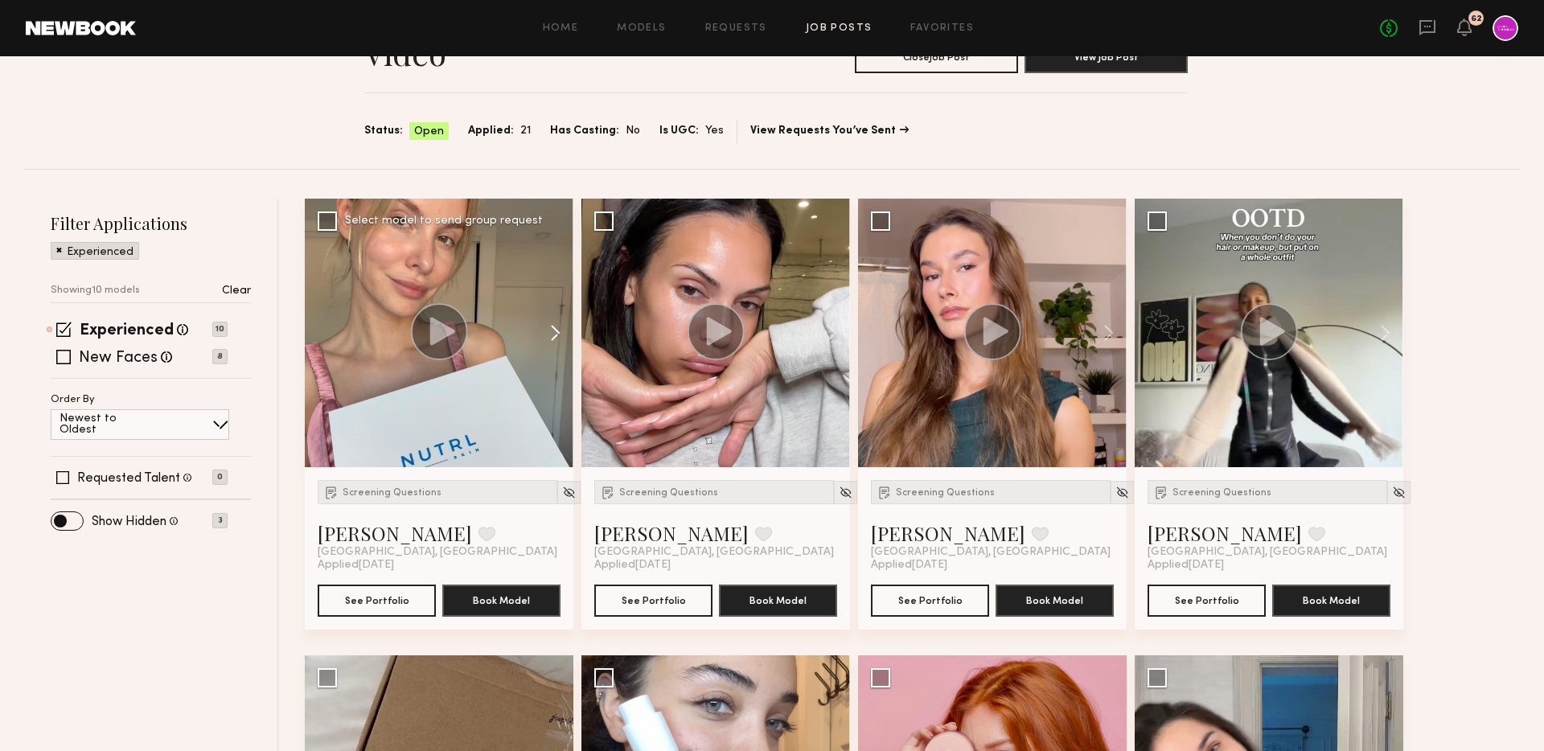
click at [551, 325] on button at bounding box center [547, 333] width 51 height 269
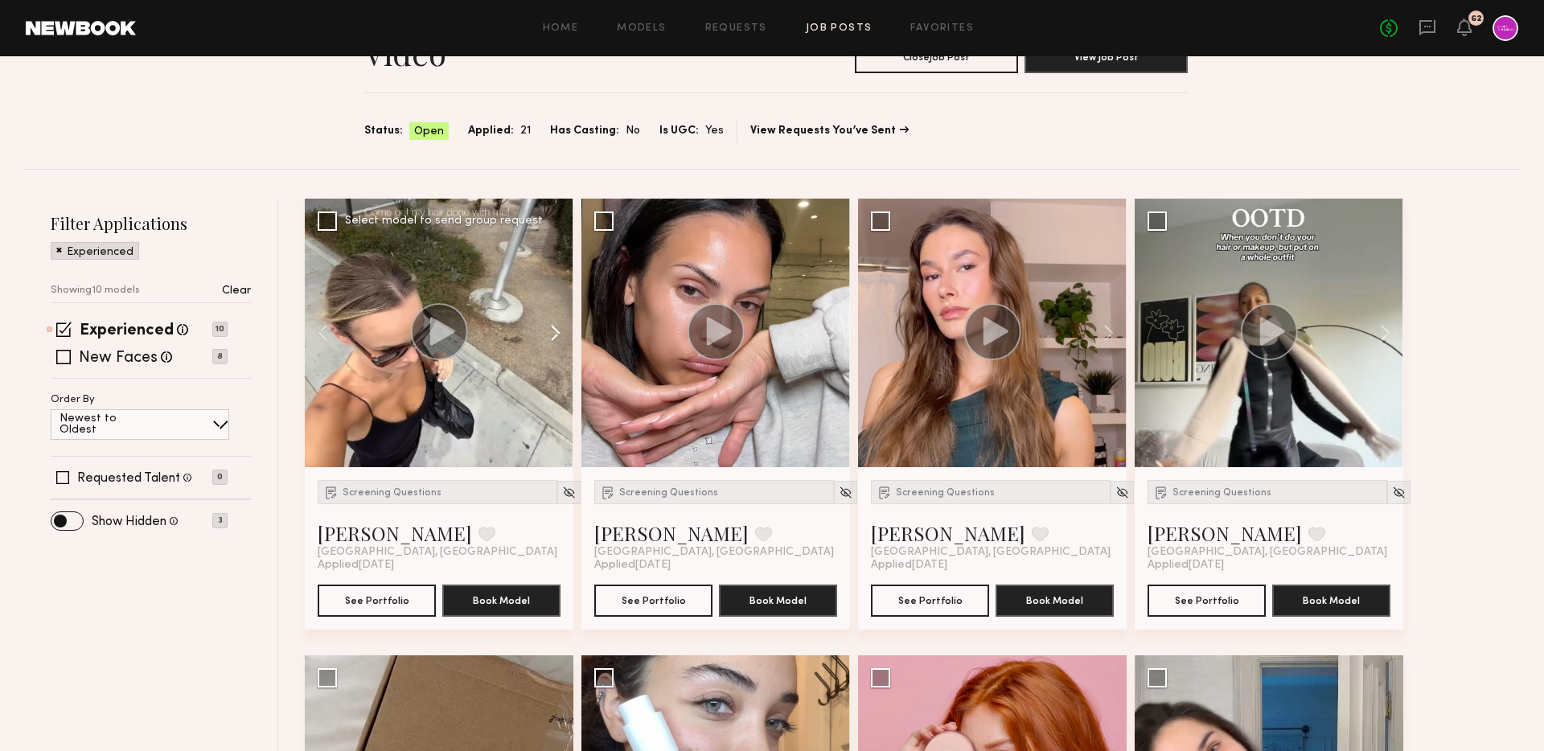
click at [551, 325] on button at bounding box center [547, 333] width 51 height 269
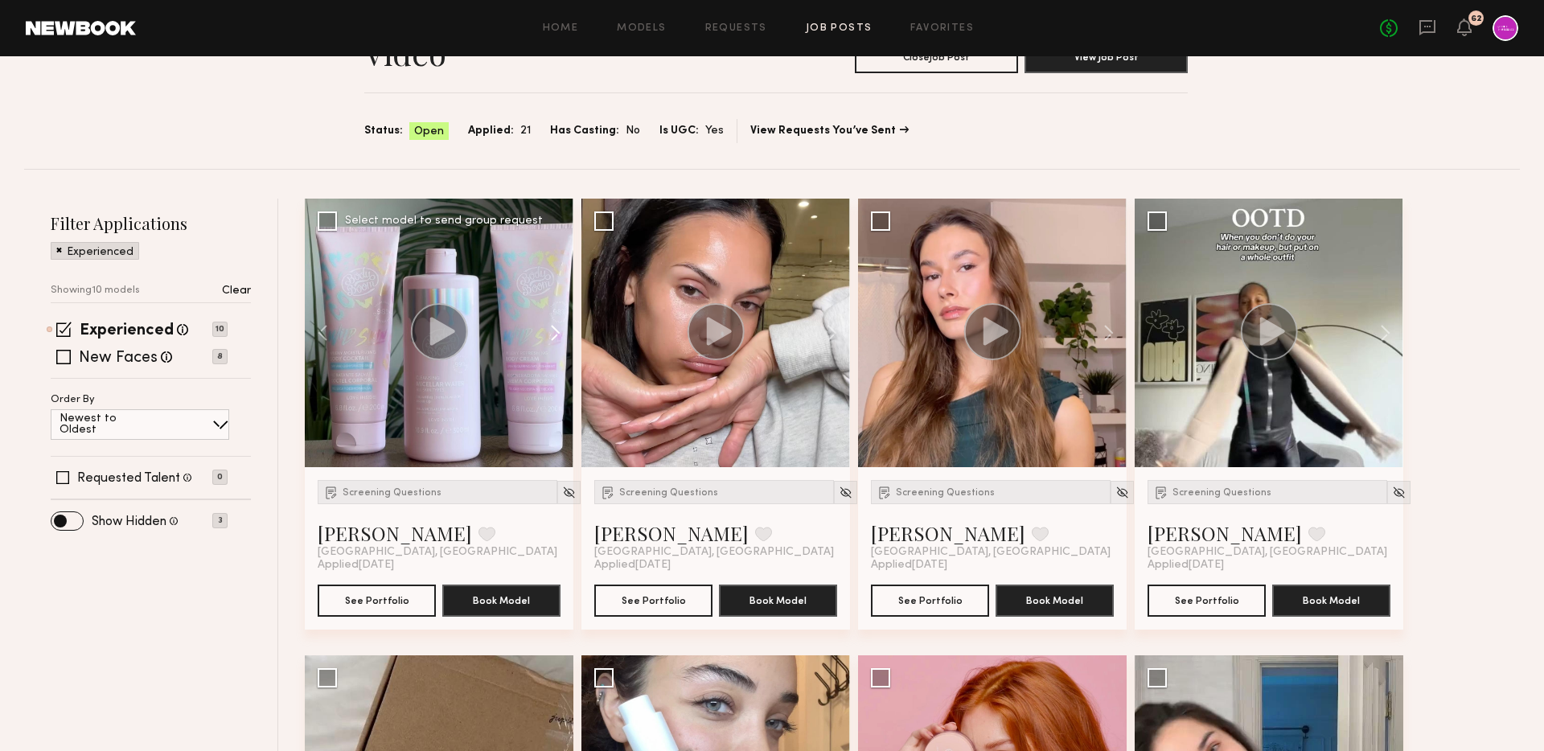
click at [551, 325] on button at bounding box center [547, 333] width 51 height 269
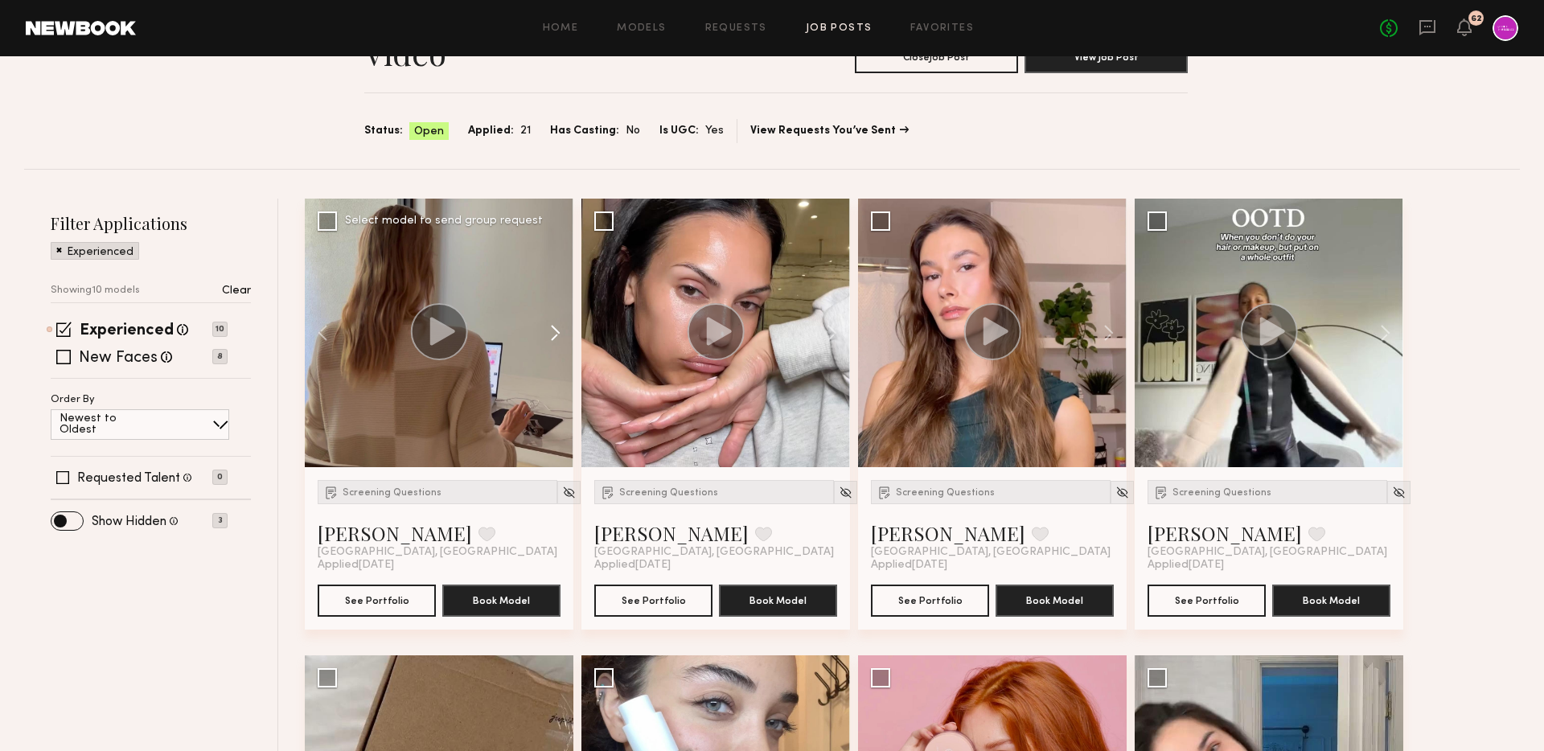
click at [551, 325] on button at bounding box center [547, 333] width 51 height 269
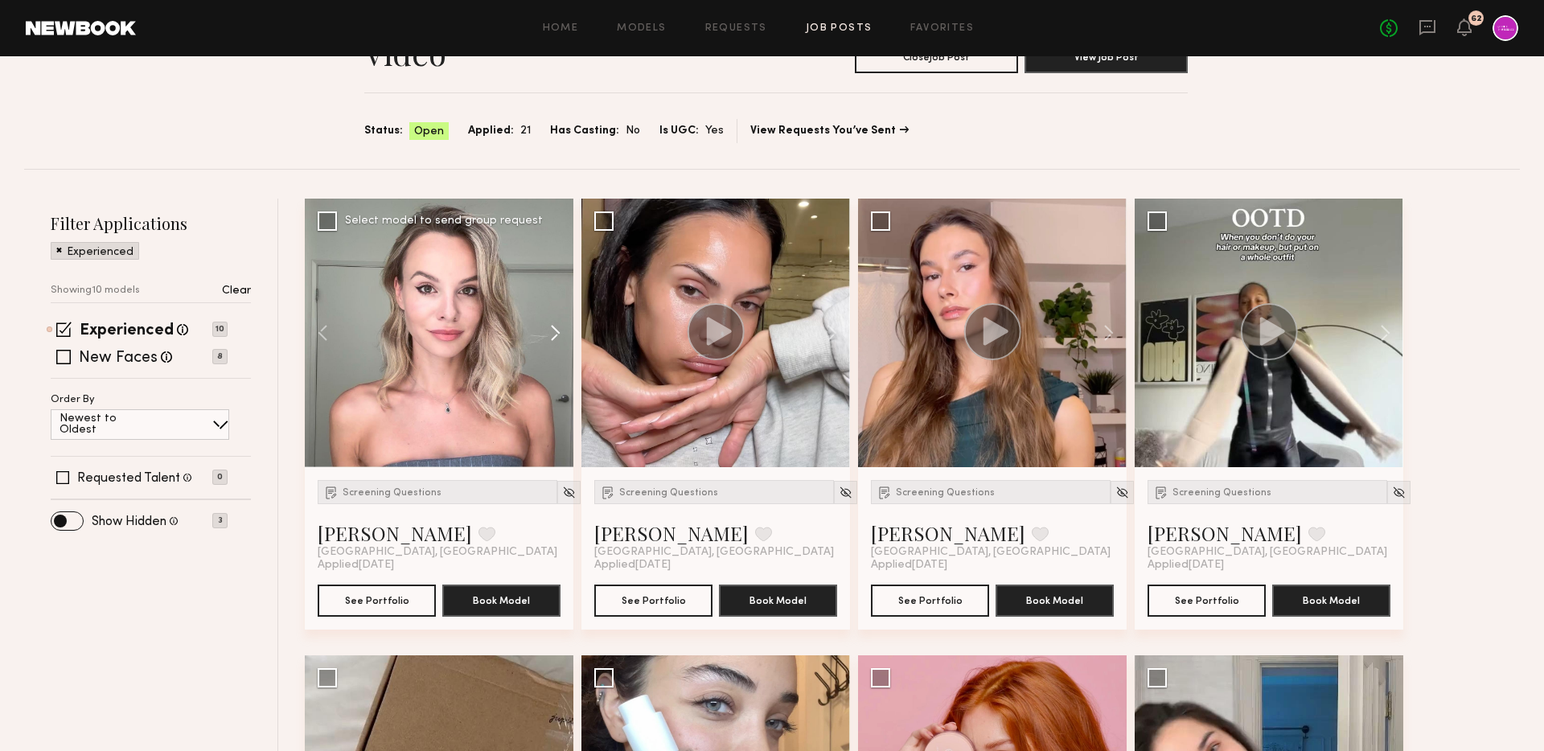
click at [551, 325] on button at bounding box center [547, 333] width 51 height 269
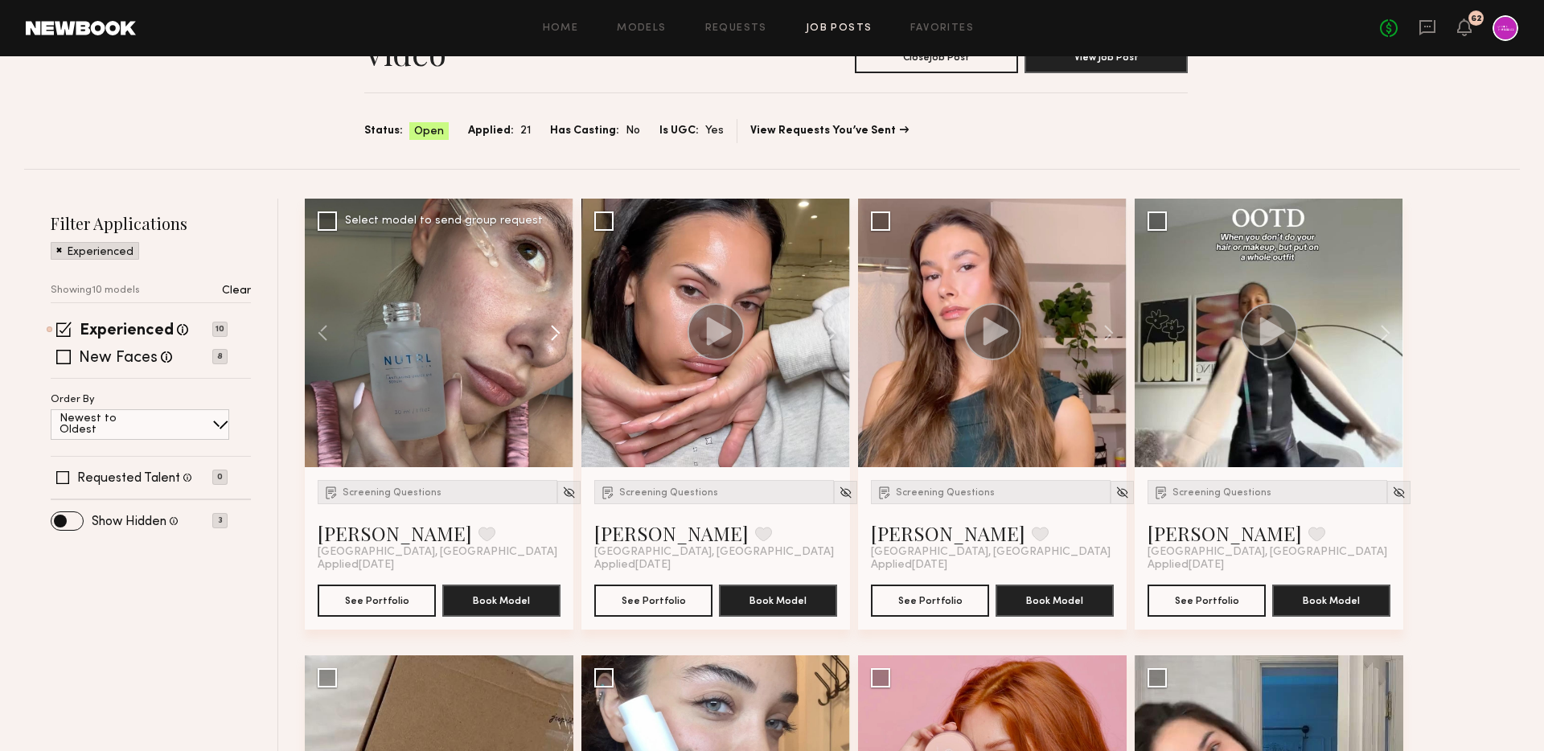
click at [551, 325] on button at bounding box center [547, 333] width 51 height 269
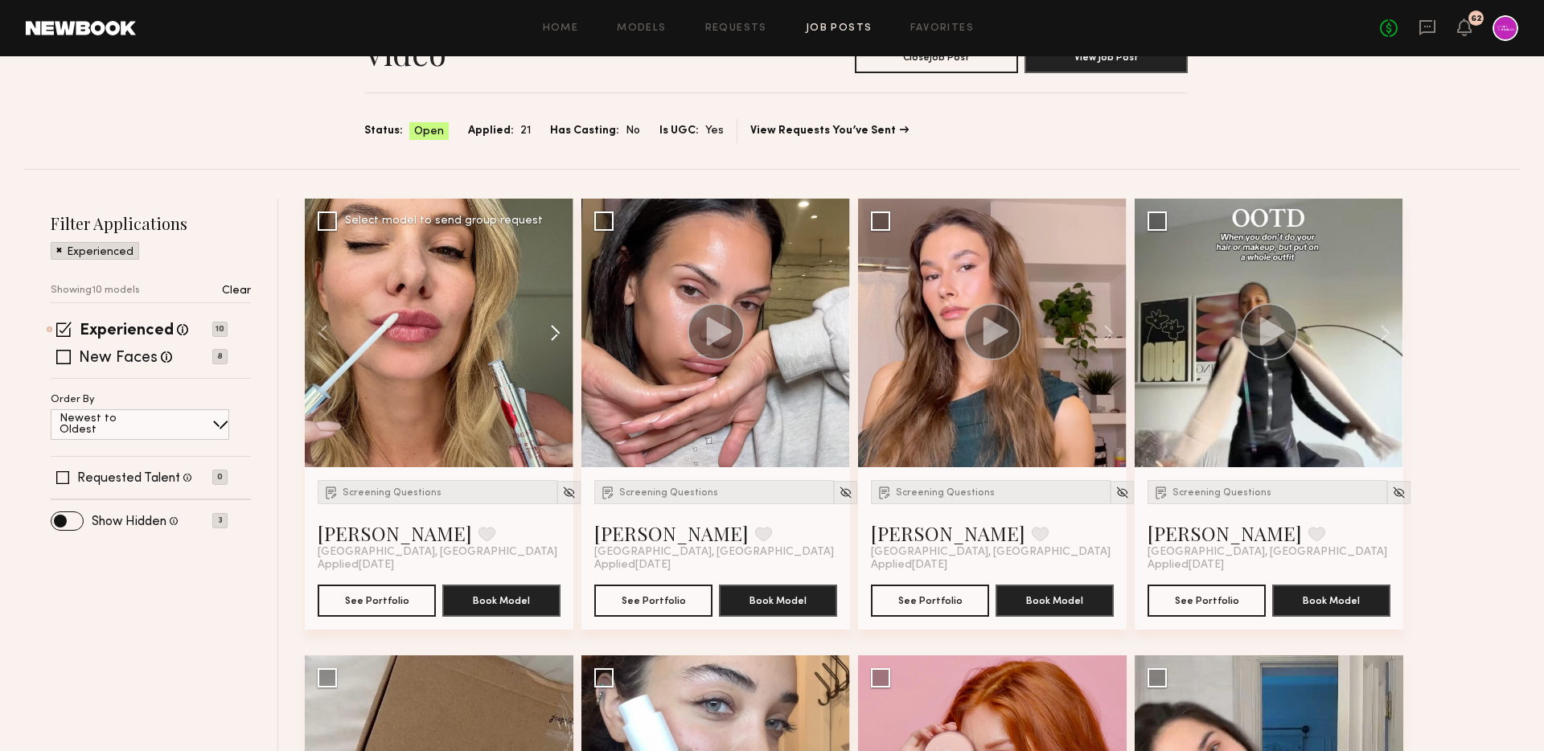
click at [551, 325] on button at bounding box center [547, 333] width 51 height 269
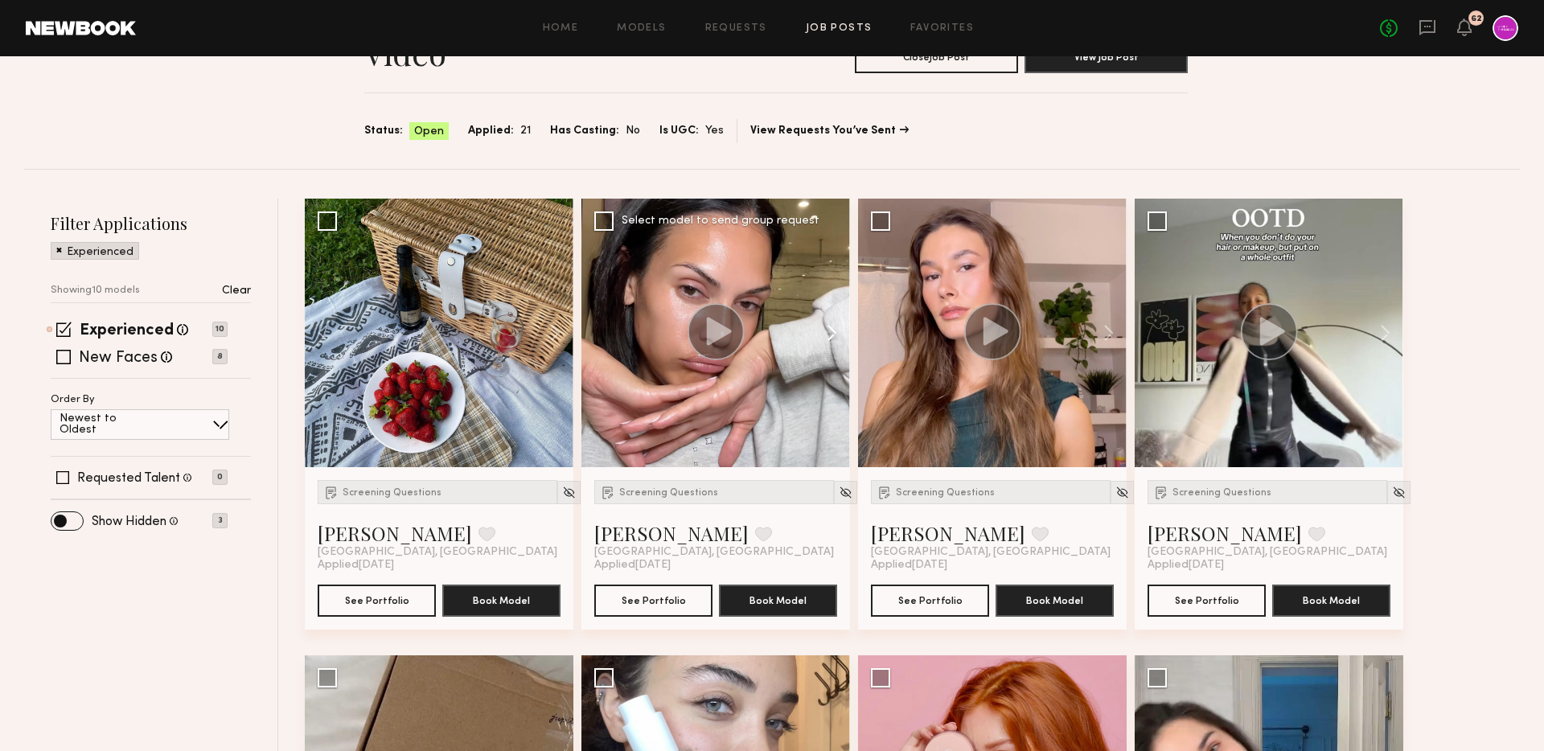
click at [831, 324] on button at bounding box center [823, 333] width 51 height 269
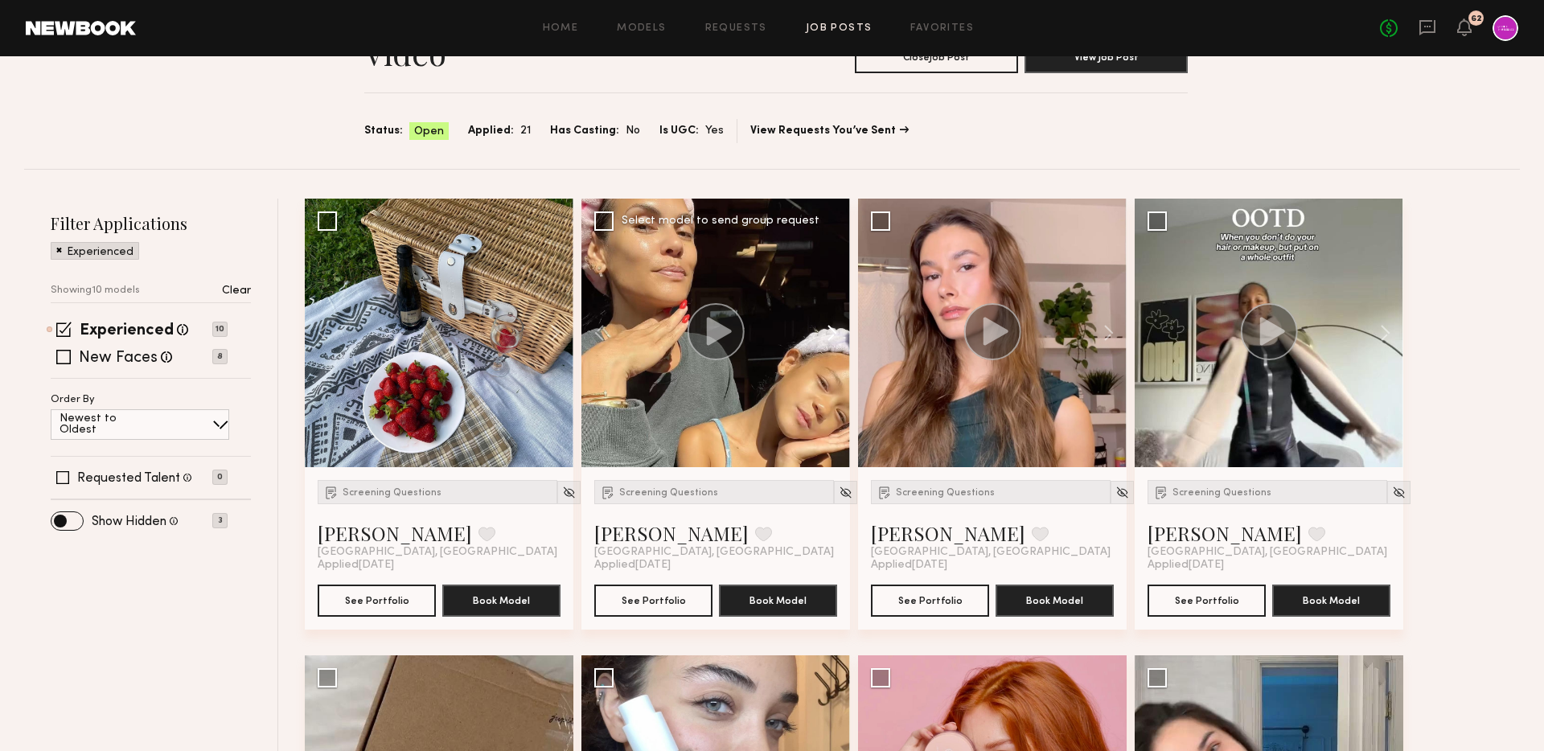
click at [831, 324] on button at bounding box center [823, 333] width 51 height 269
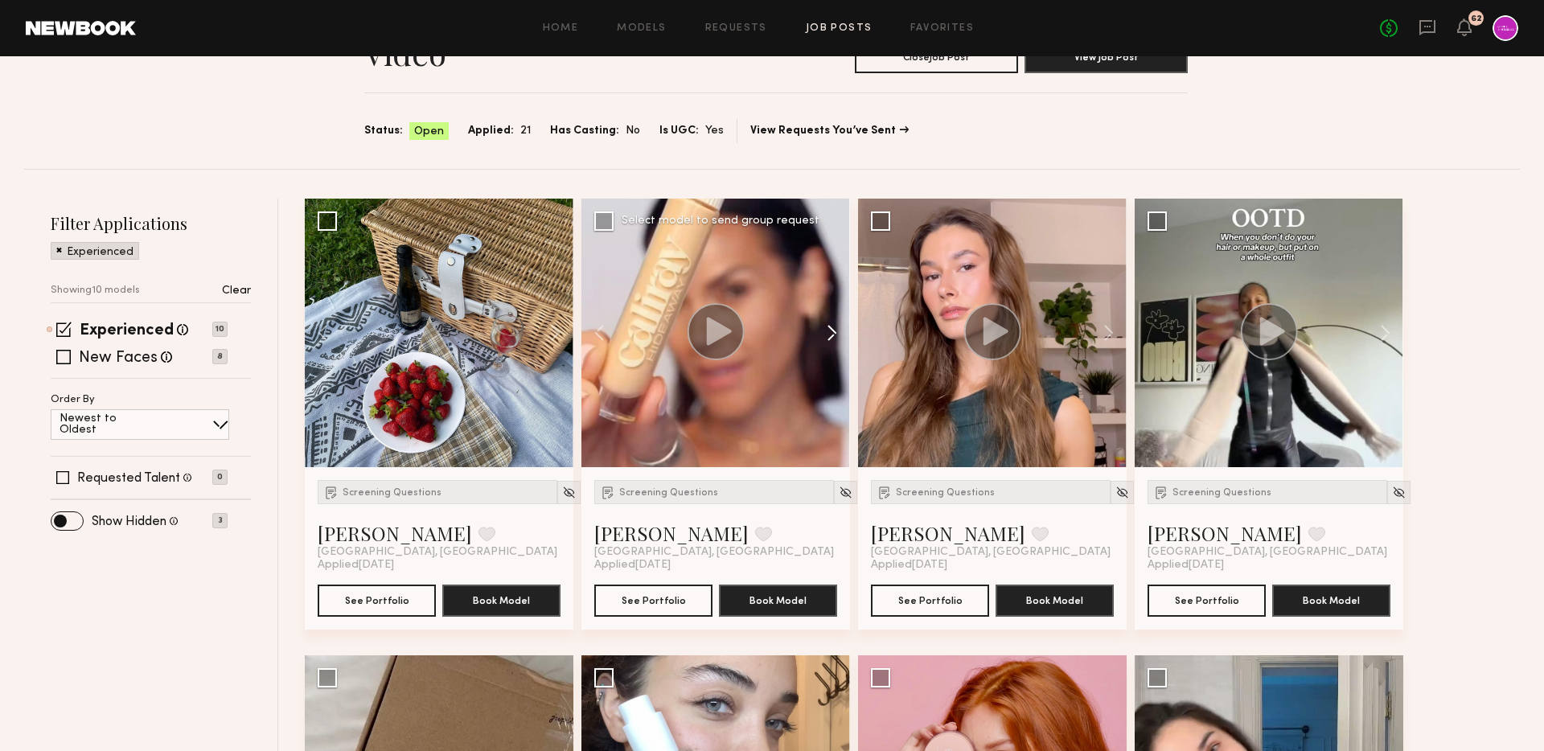
click at [831, 324] on button at bounding box center [823, 333] width 51 height 269
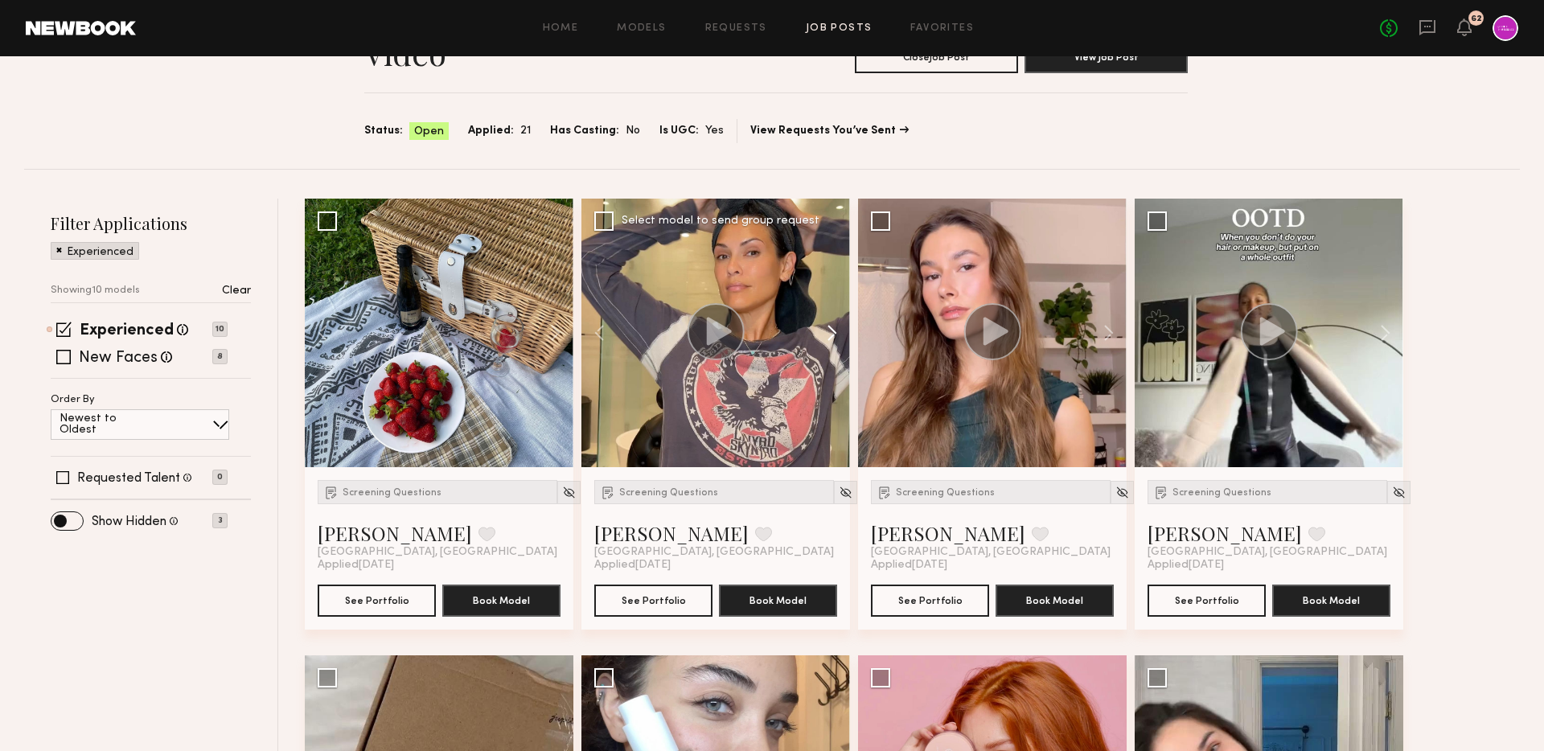
click at [831, 324] on button at bounding box center [823, 333] width 51 height 269
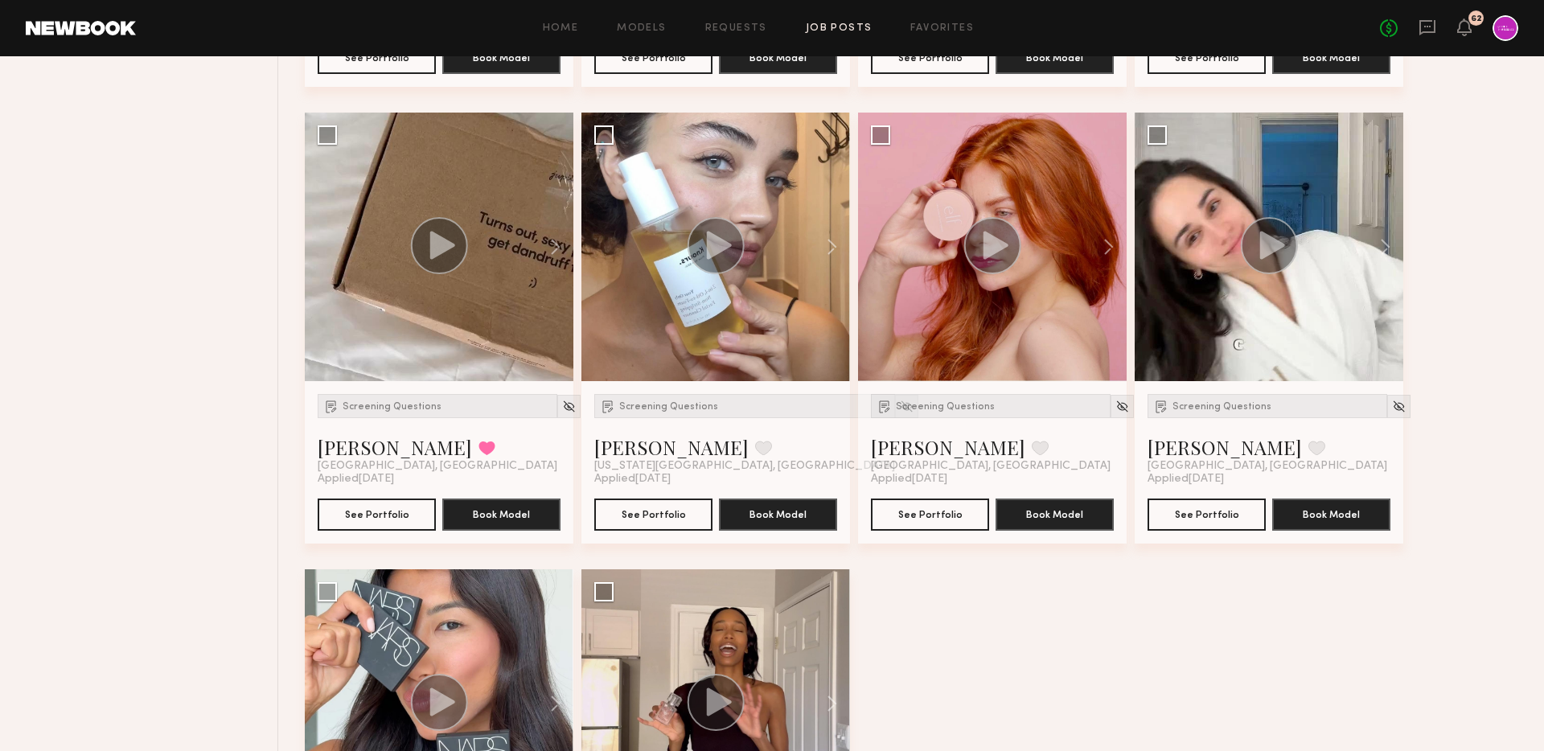
scroll to position [638, 0]
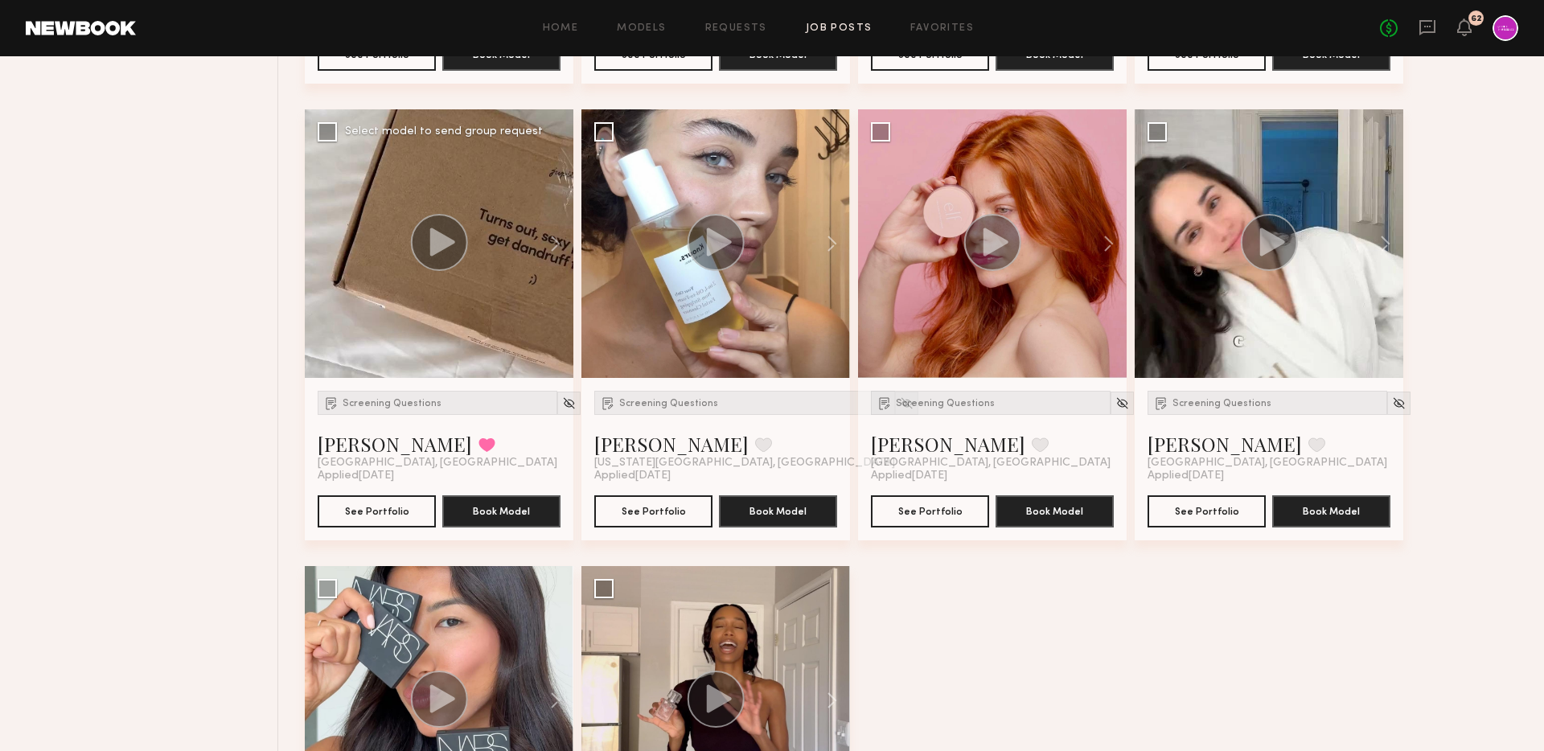
click at [331, 142] on div at bounding box center [439, 243] width 269 height 269
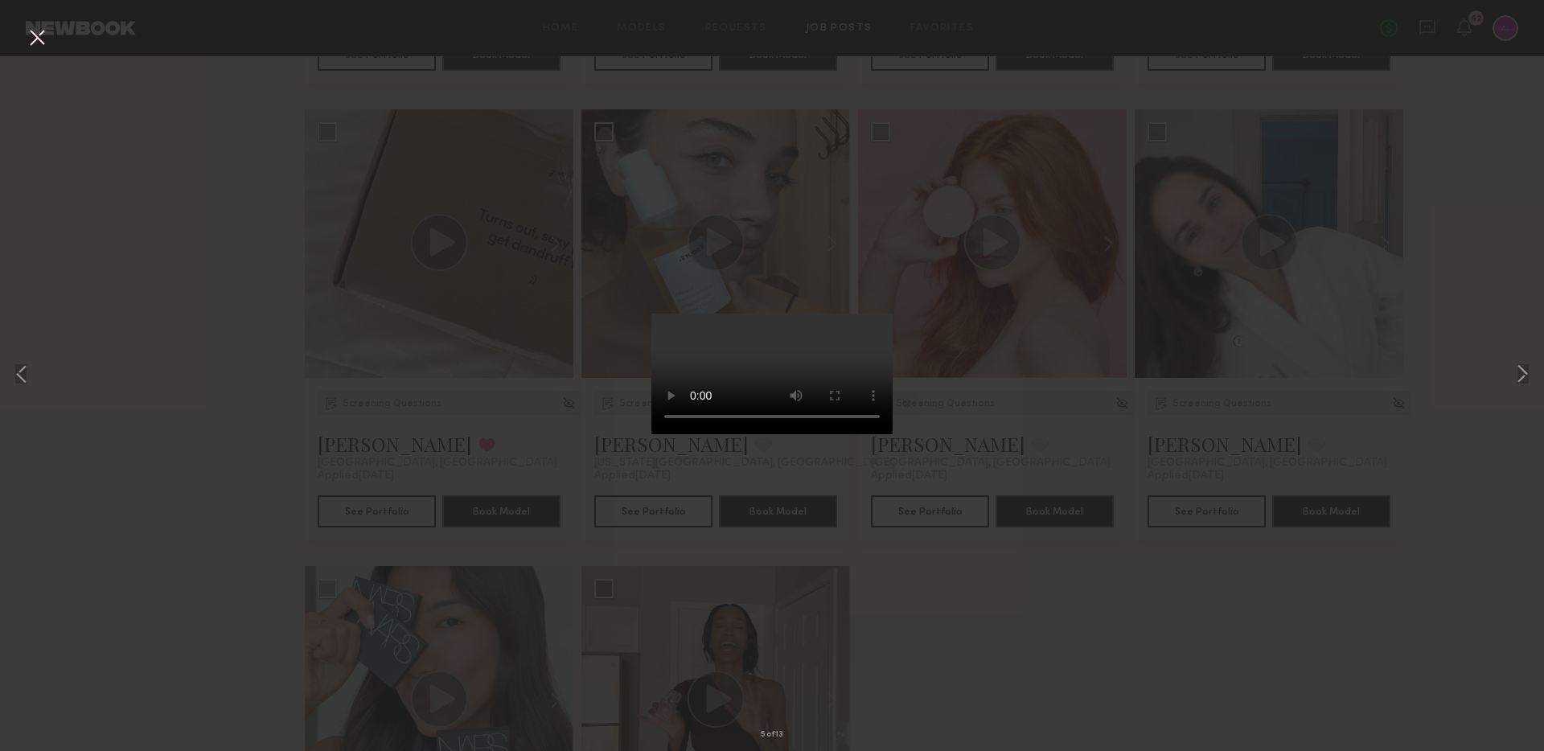
click at [353, 298] on div "5 of 13" at bounding box center [772, 375] width 1544 height 751
click at [201, 259] on div "5 of 13" at bounding box center [772, 375] width 1544 height 751
click at [38, 34] on button at bounding box center [37, 38] width 26 height 29
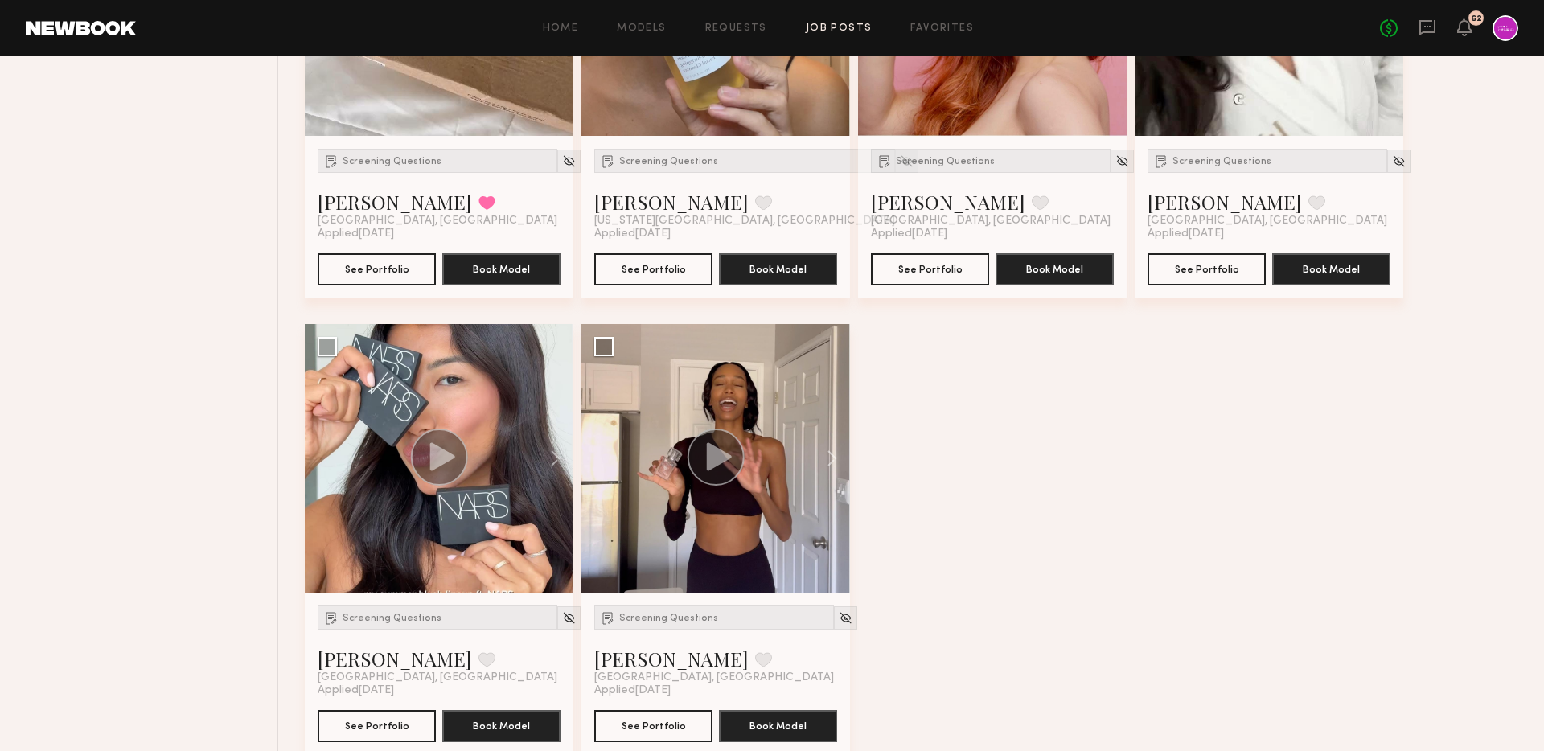
scroll to position [881, 0]
click at [827, 456] on button at bounding box center [823, 457] width 51 height 269
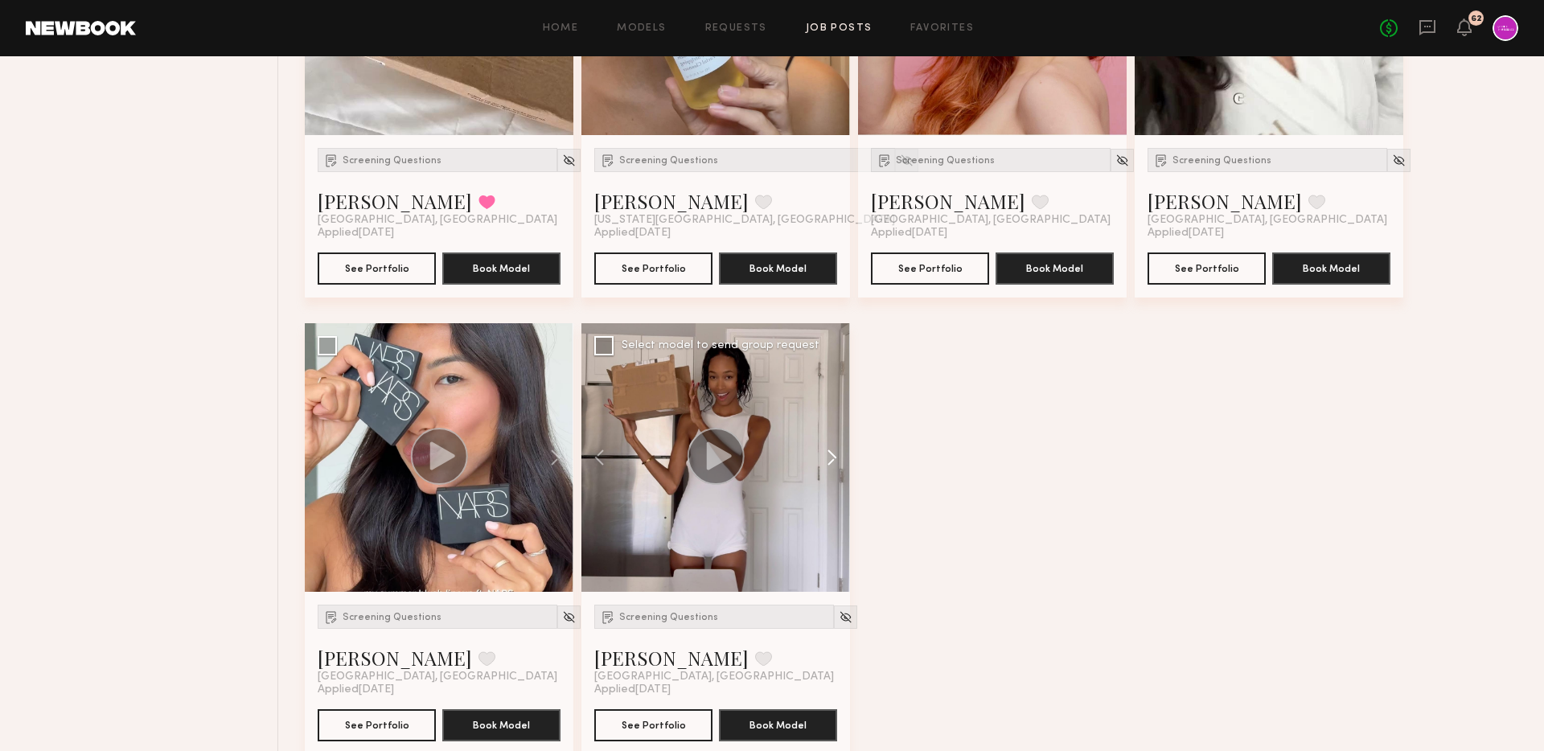
click at [827, 456] on button at bounding box center [823, 457] width 51 height 269
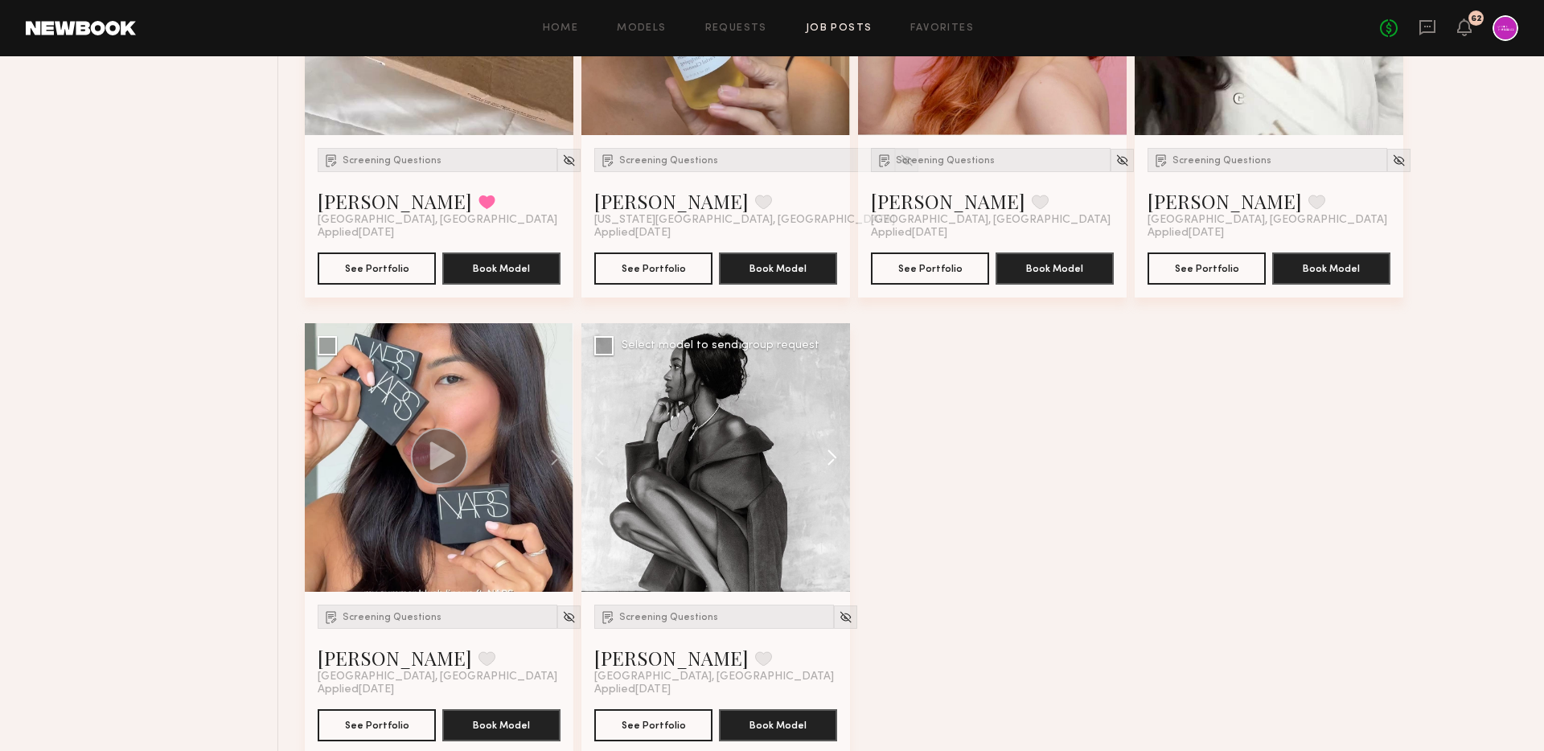
click at [827, 456] on button at bounding box center [823, 457] width 51 height 269
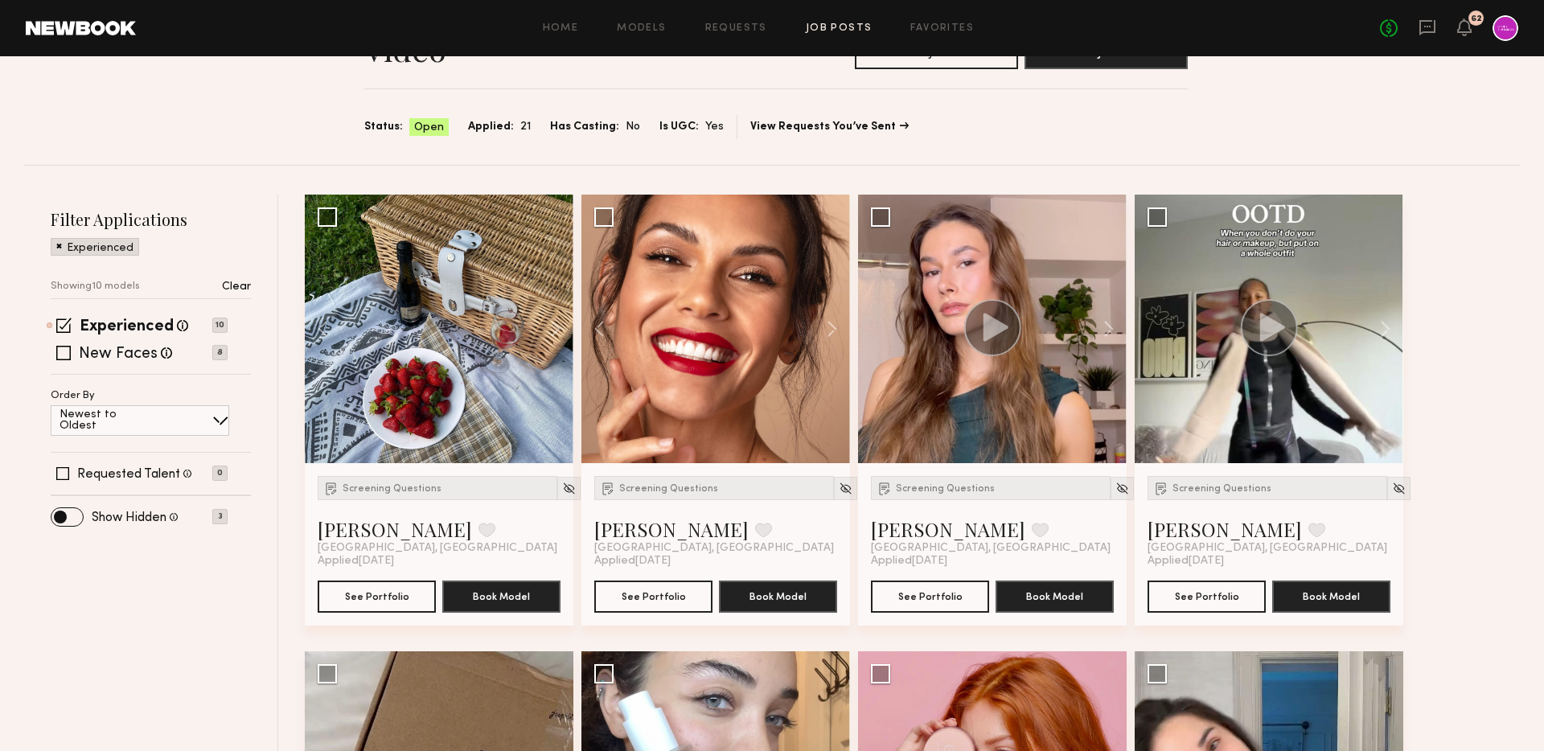
scroll to position [93, 0]
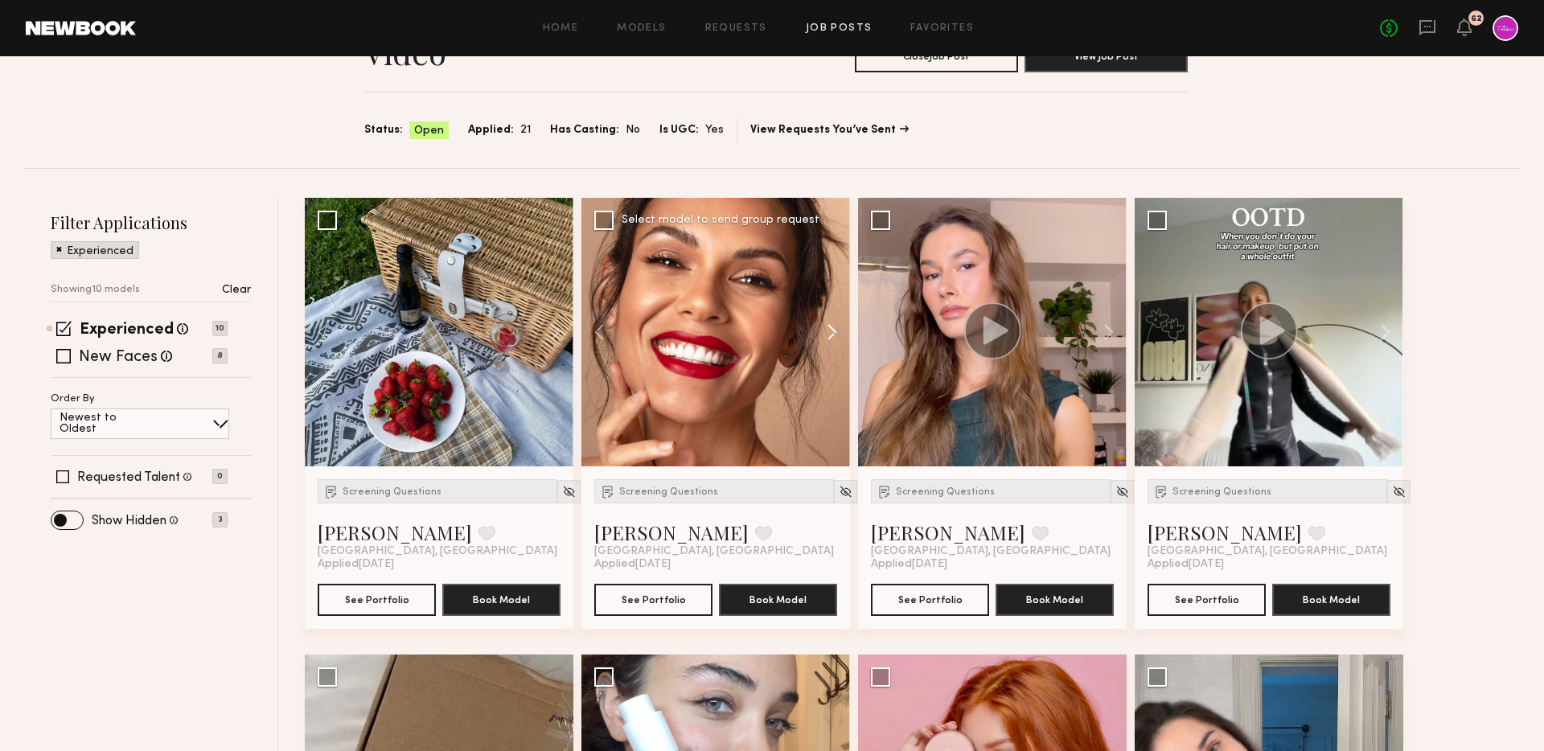
click at [825, 330] on button at bounding box center [823, 332] width 51 height 269
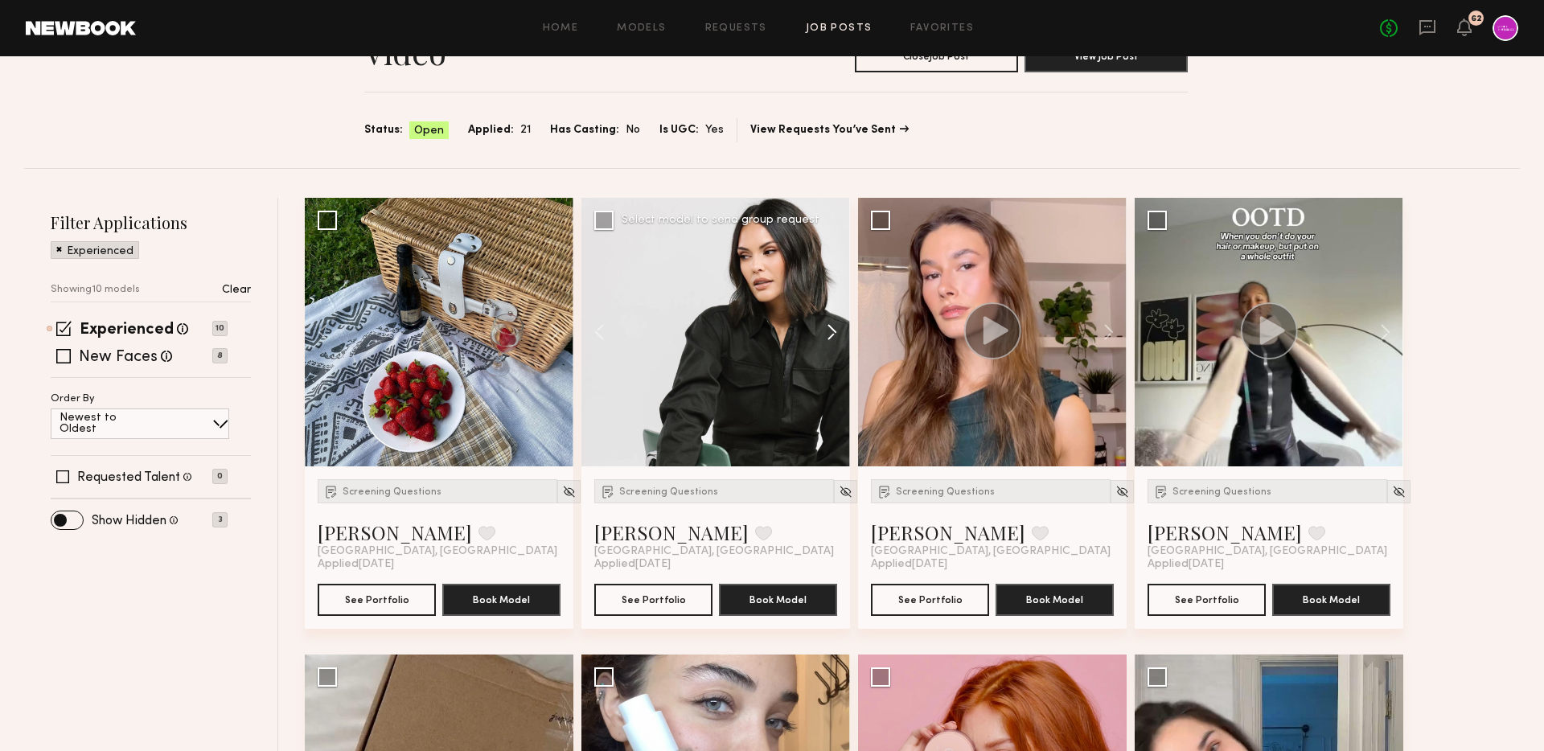
click at [825, 330] on button at bounding box center [823, 332] width 51 height 269
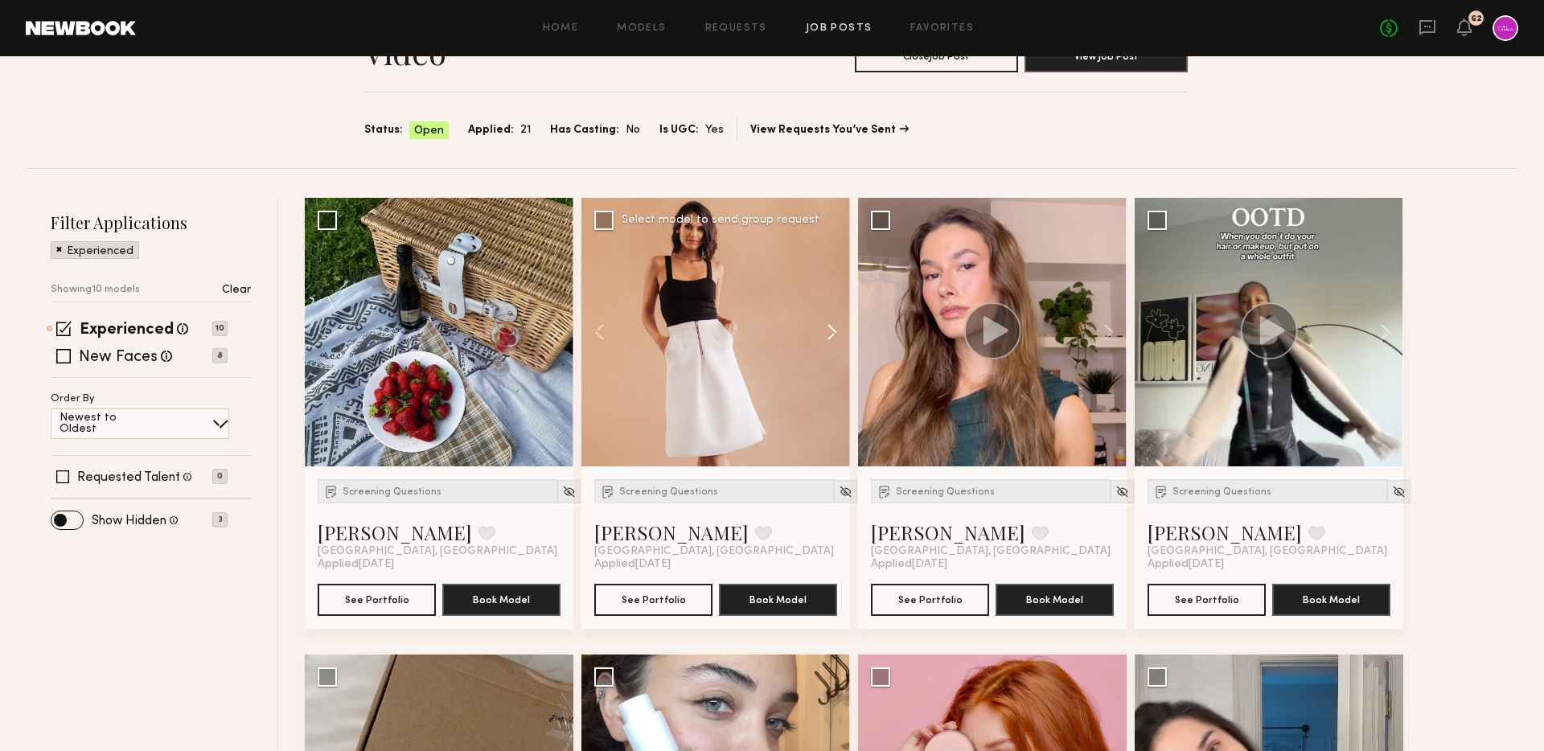
click at [825, 330] on button at bounding box center [823, 332] width 51 height 269
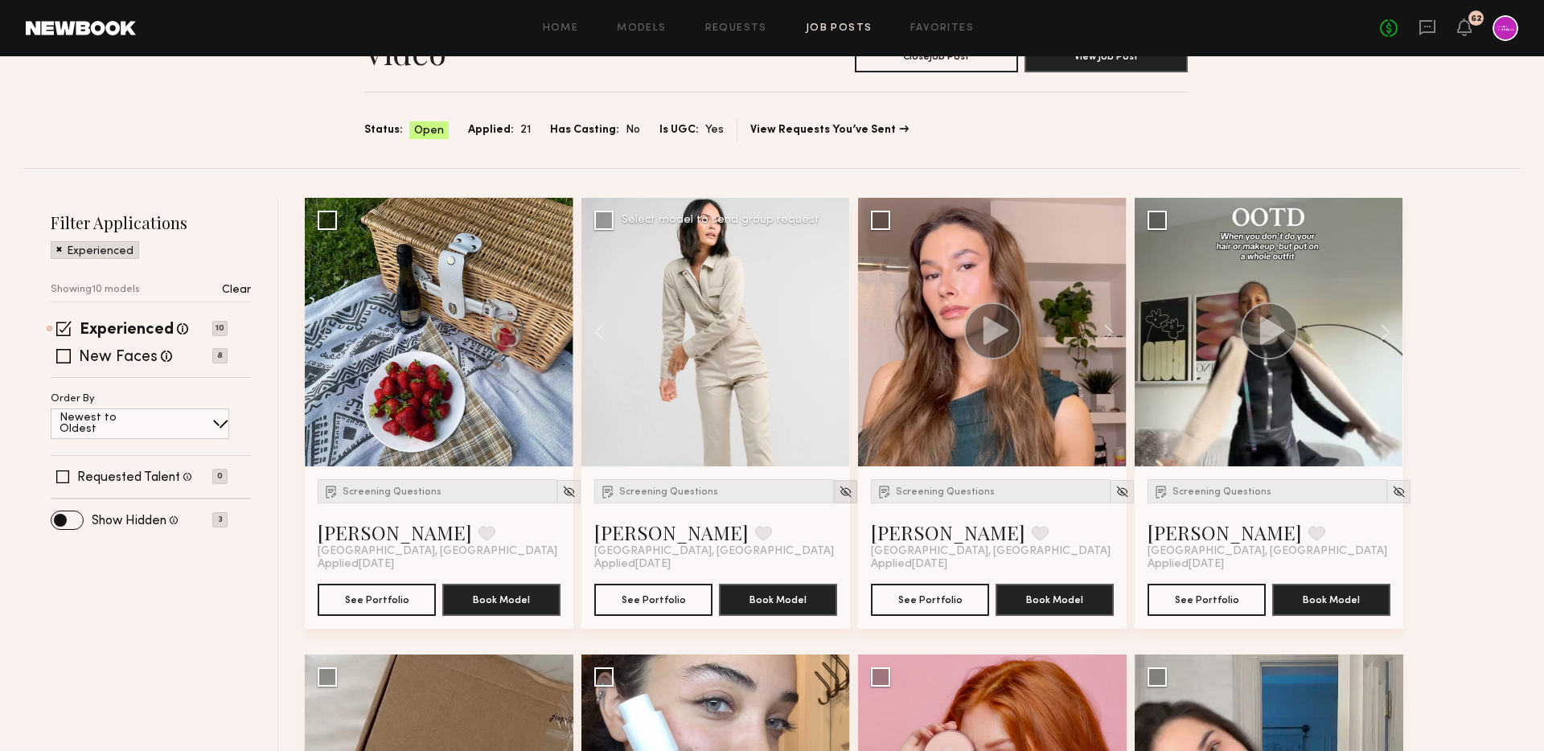
click at [838, 490] on img at bounding box center [845, 492] width 14 height 14
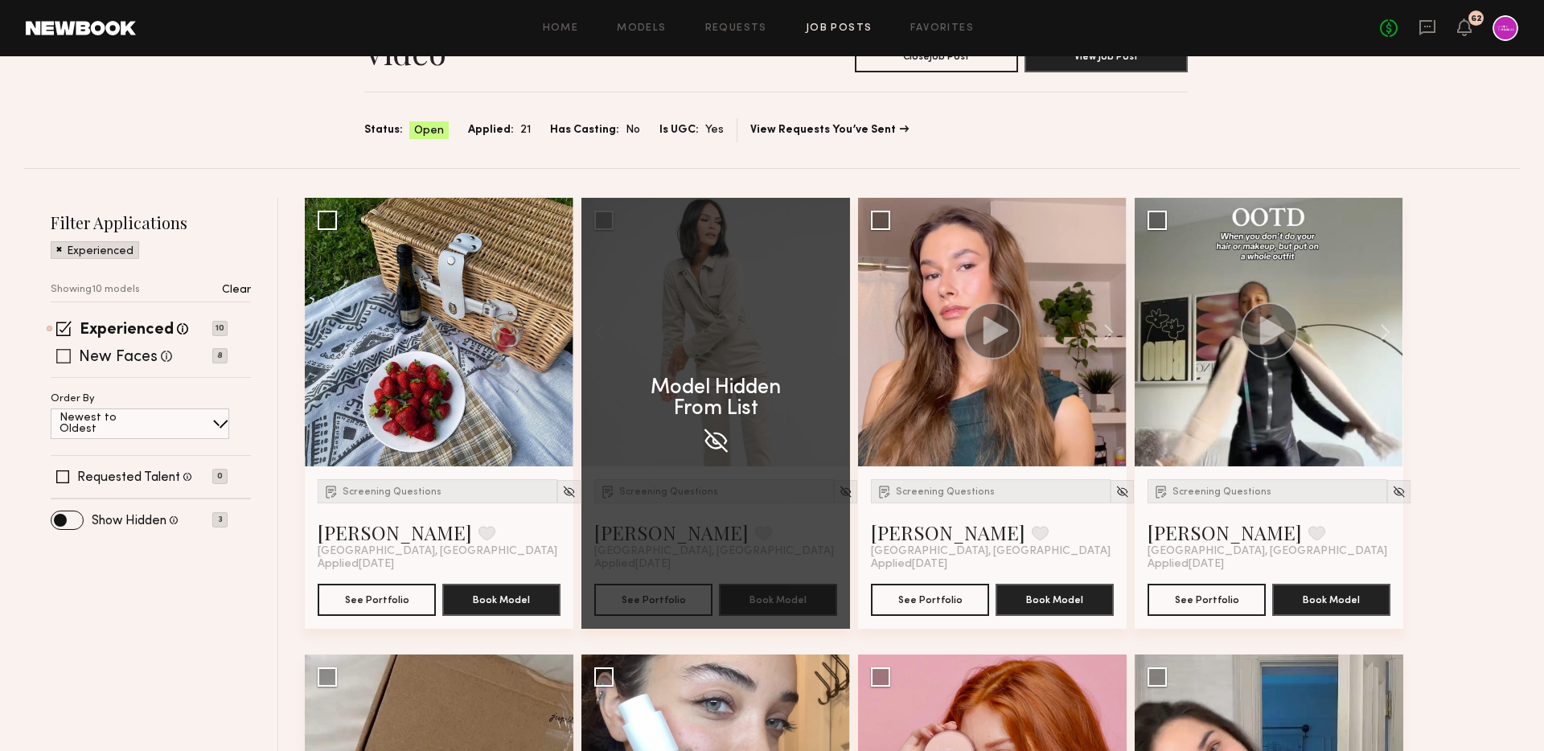
click at [136, 359] on label "New Faces" at bounding box center [118, 358] width 79 height 16
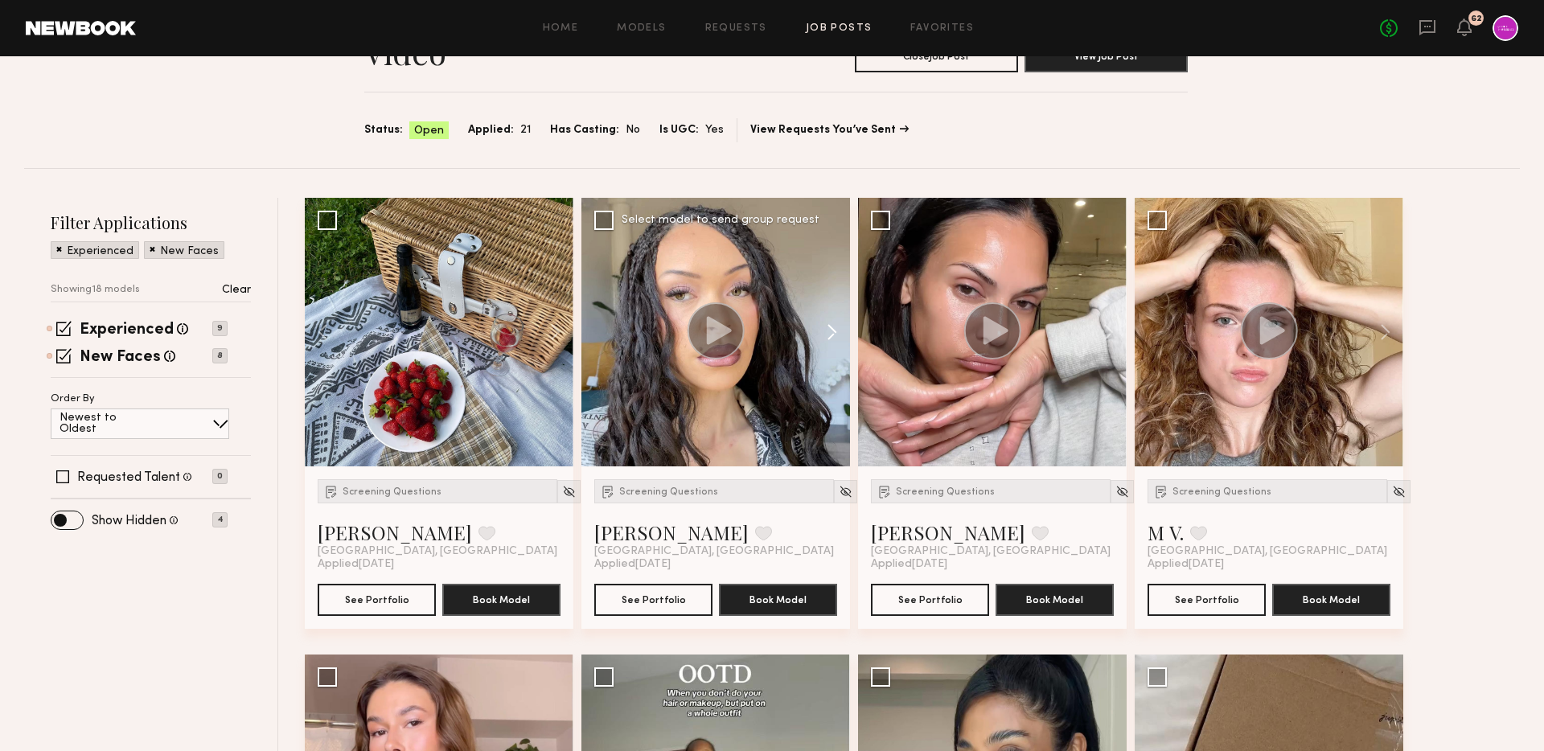
click at [824, 338] on button at bounding box center [823, 332] width 51 height 269
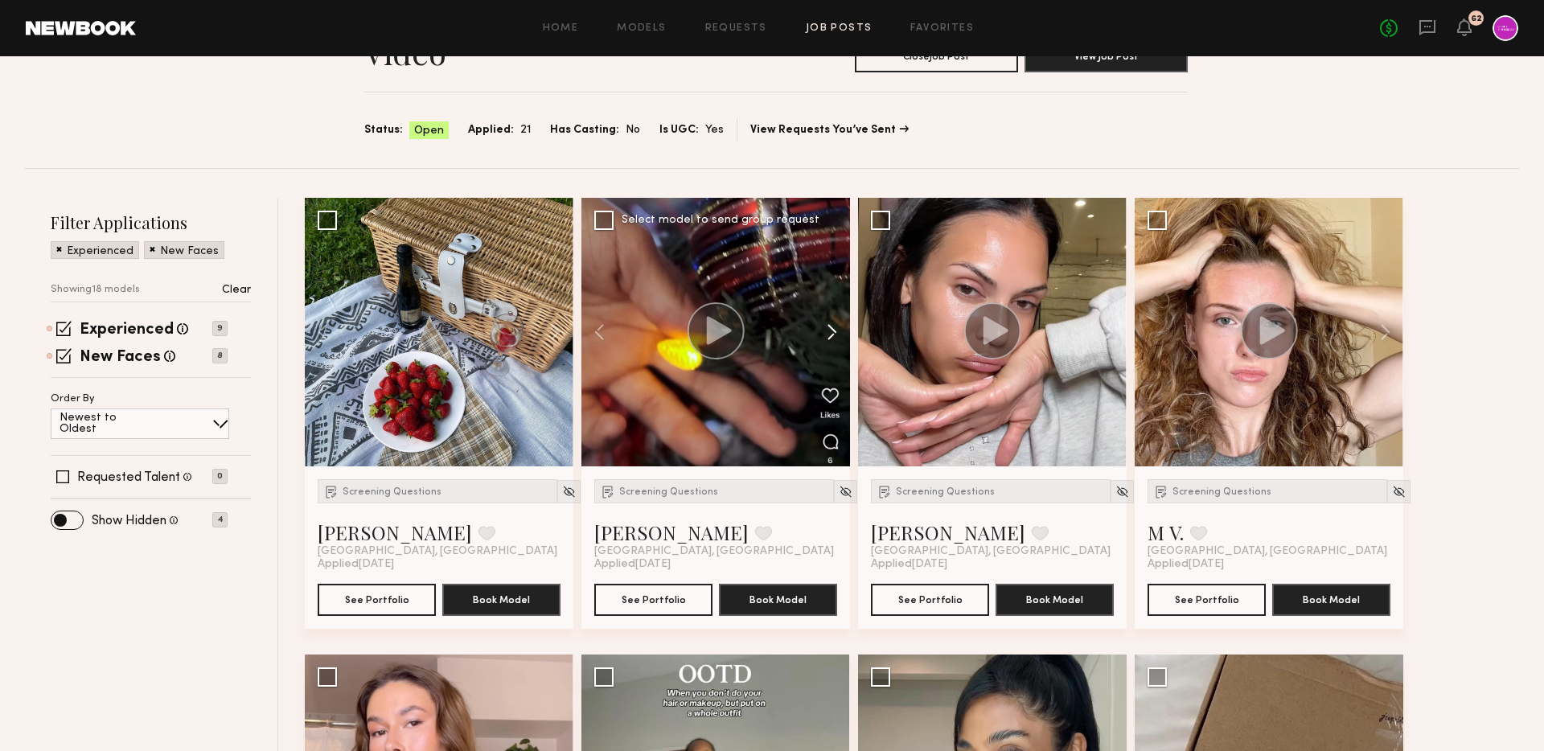
click at [824, 338] on button at bounding box center [823, 332] width 51 height 269
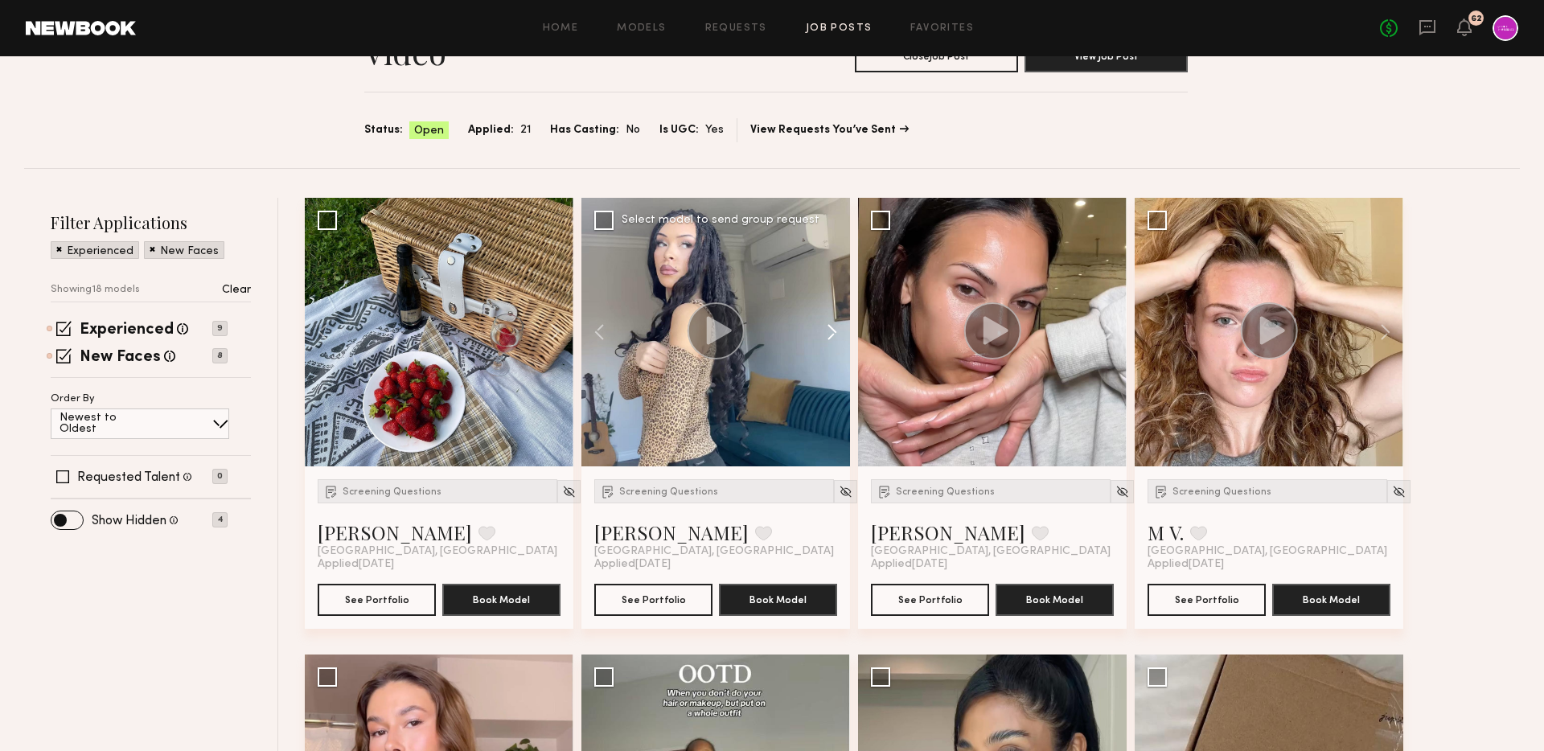
click at [832, 334] on button at bounding box center [823, 332] width 51 height 269
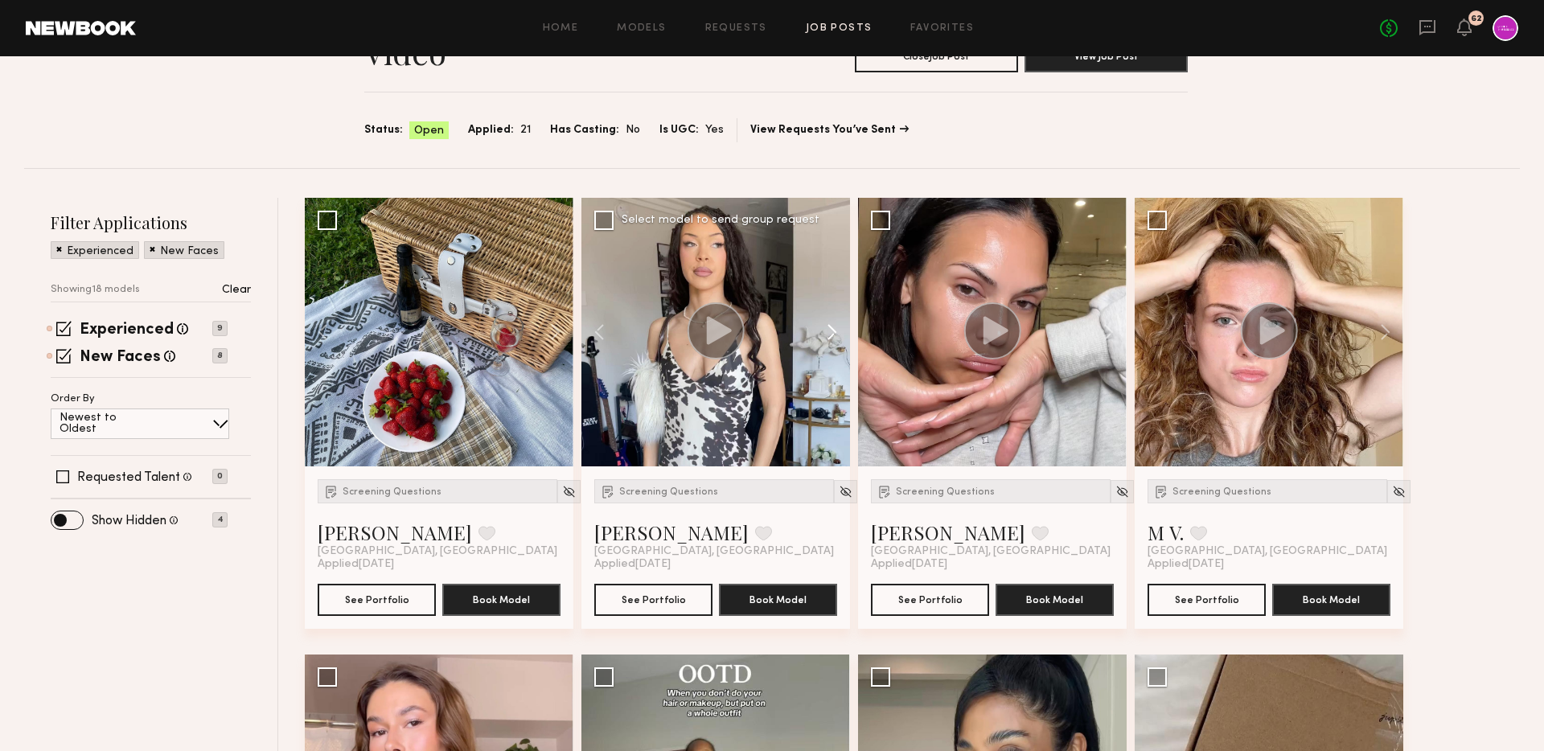
click at [832, 334] on button at bounding box center [823, 332] width 51 height 269
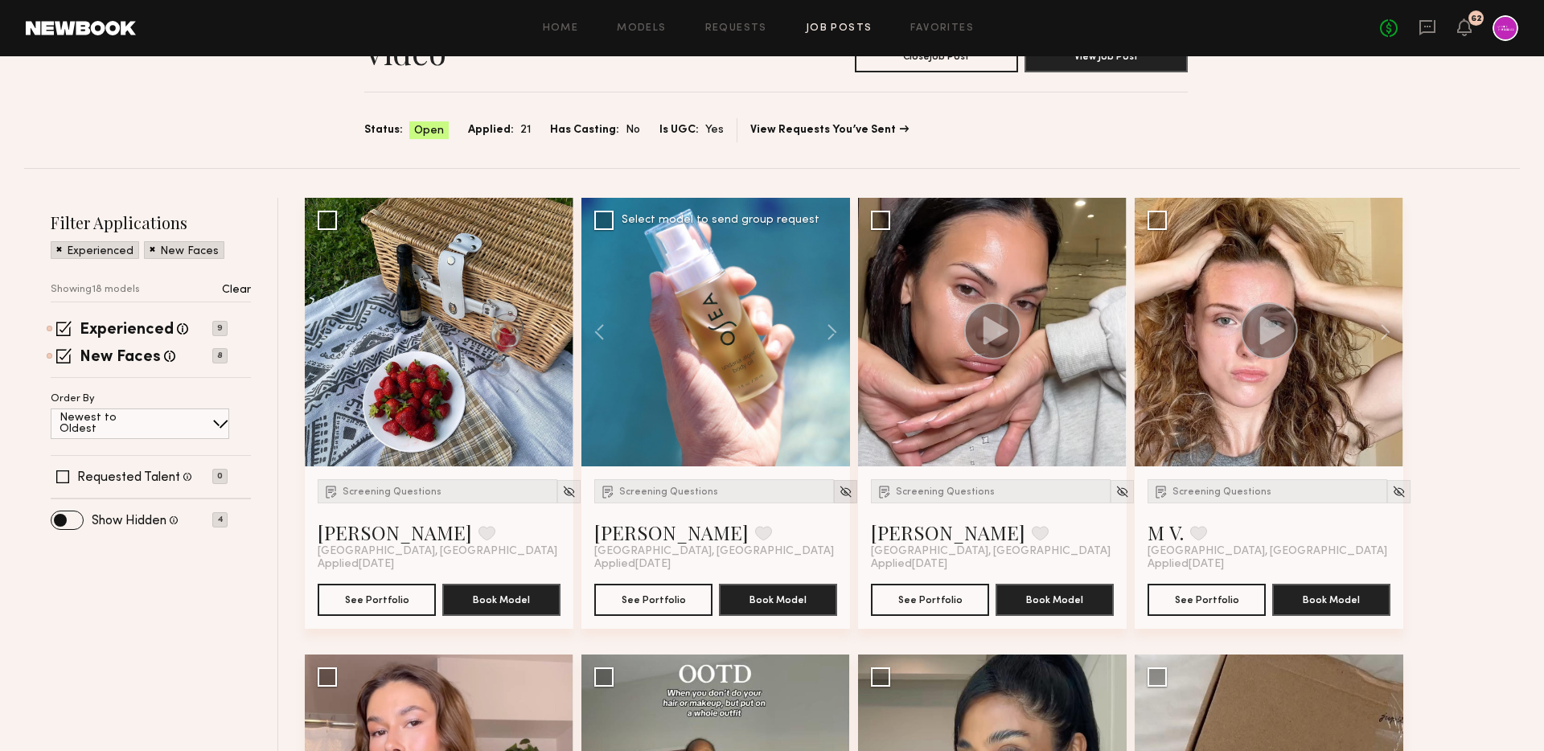
click at [838, 490] on img at bounding box center [845, 492] width 14 height 14
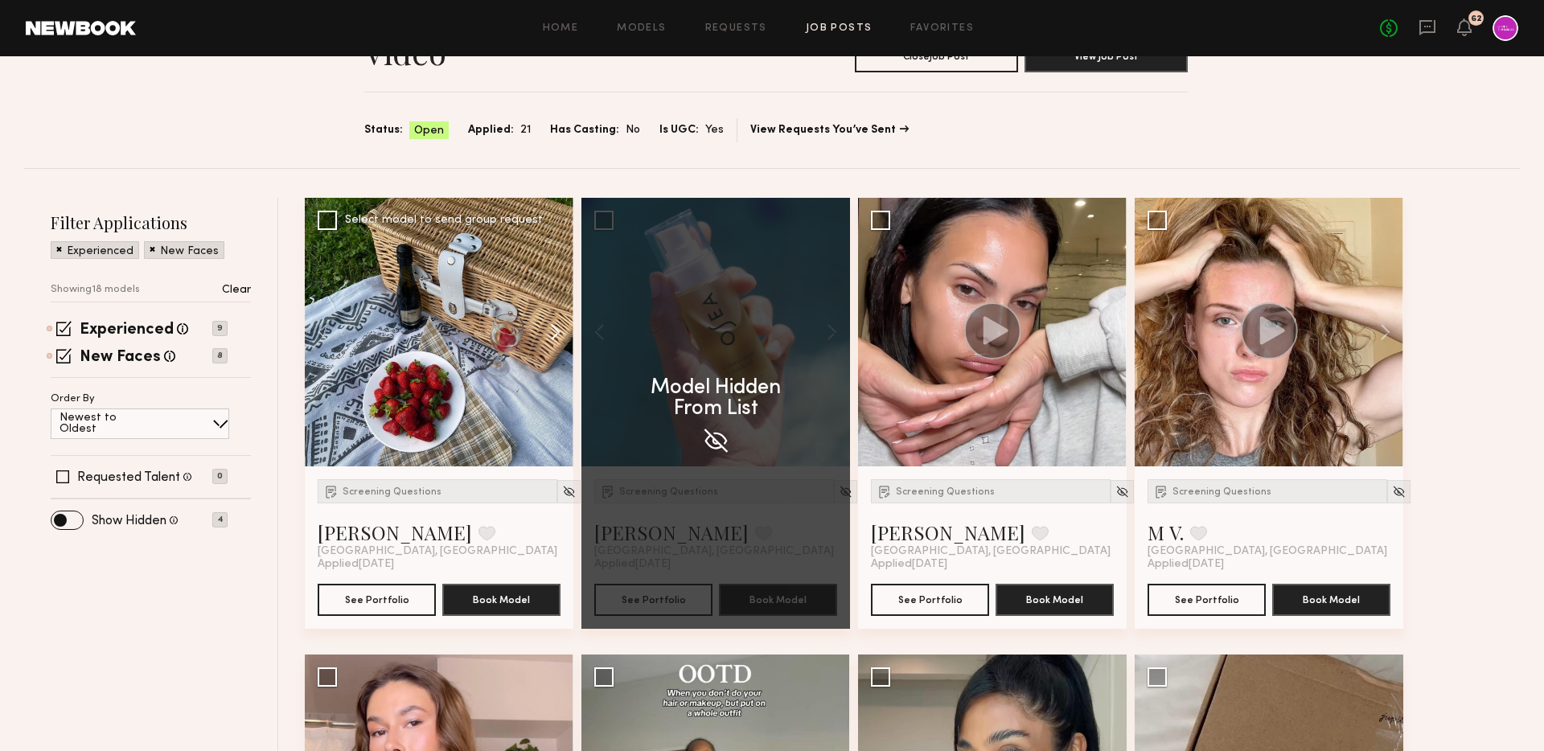
click at [553, 334] on button at bounding box center [547, 332] width 51 height 269
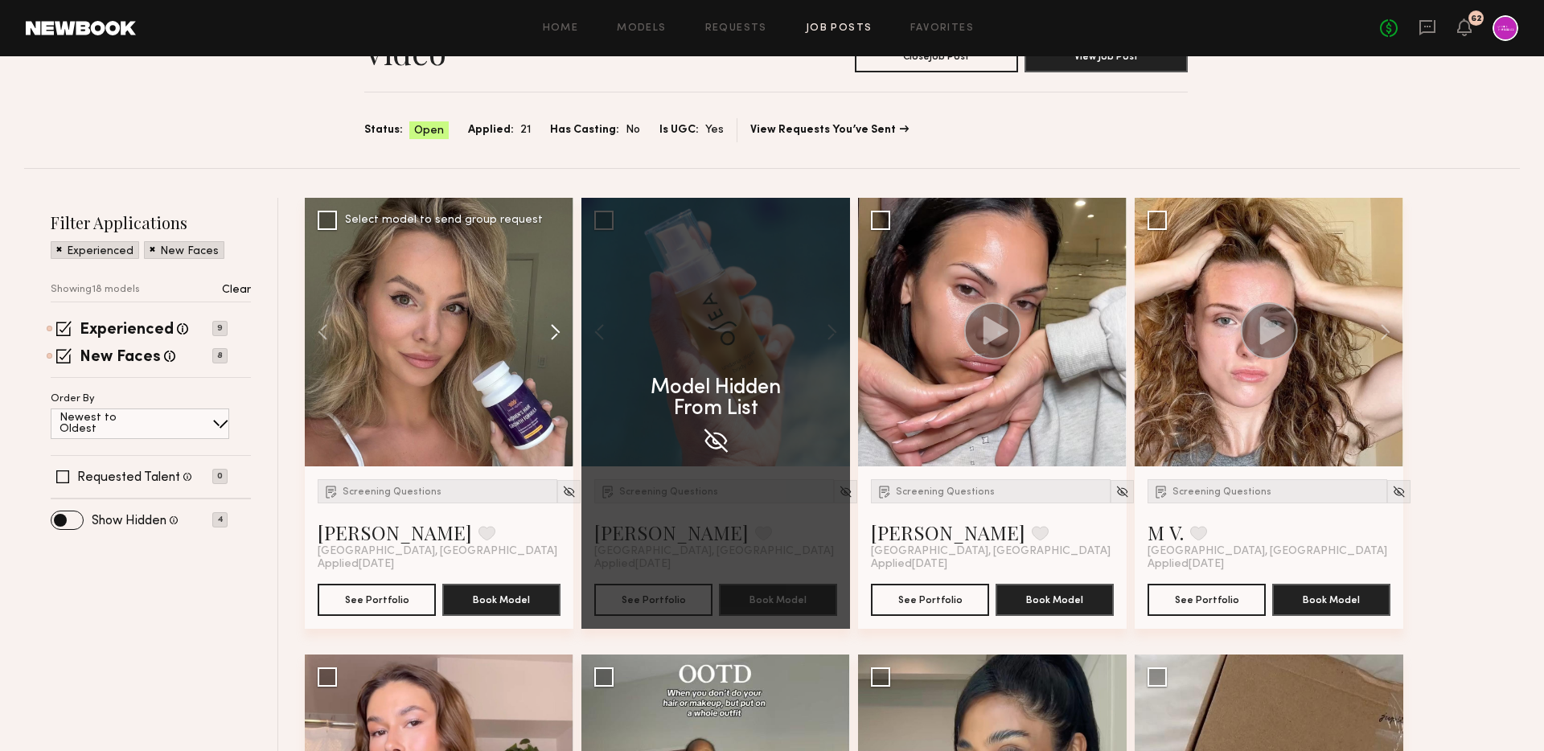
click at [553, 334] on button at bounding box center [547, 332] width 51 height 269
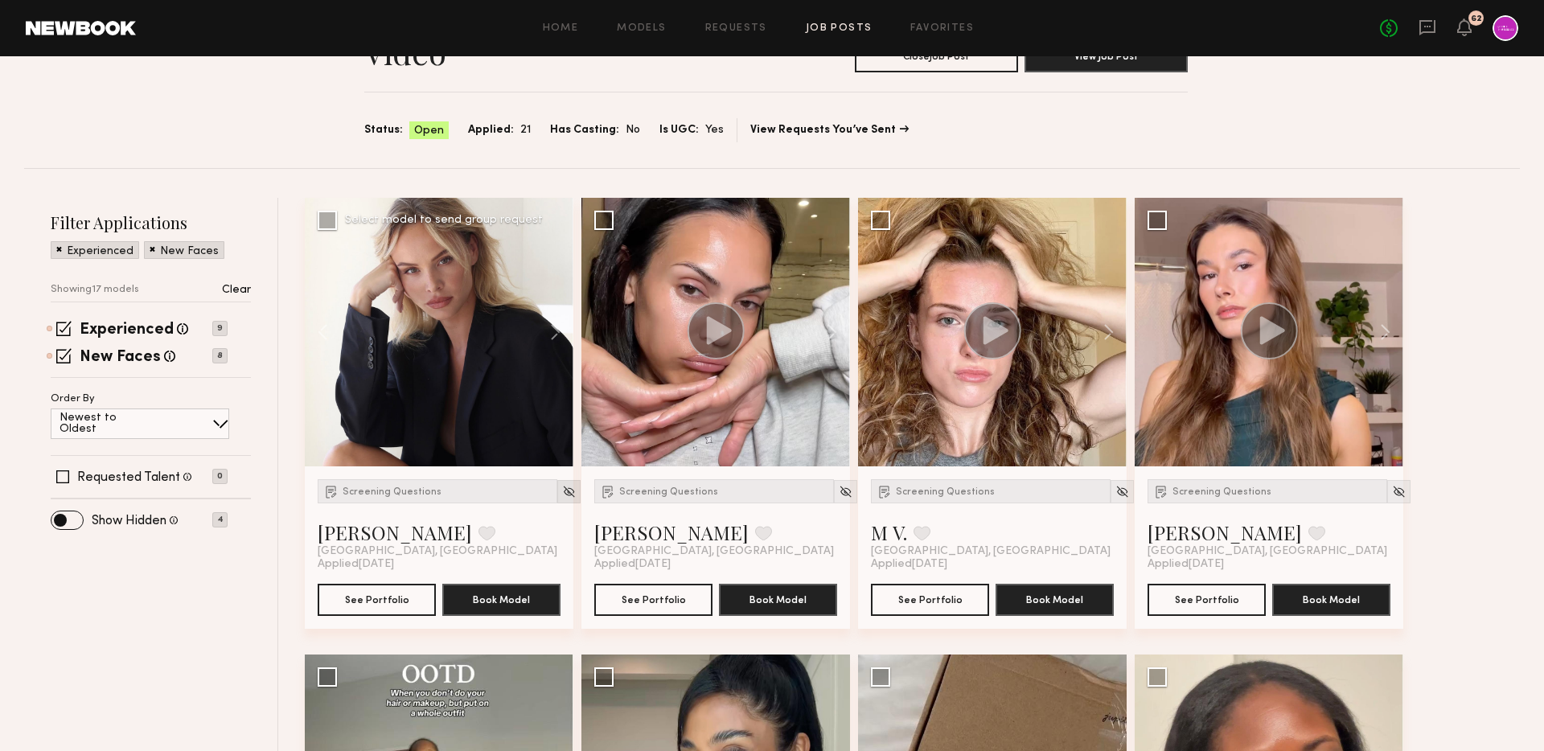
click at [562, 492] on img at bounding box center [569, 492] width 14 height 14
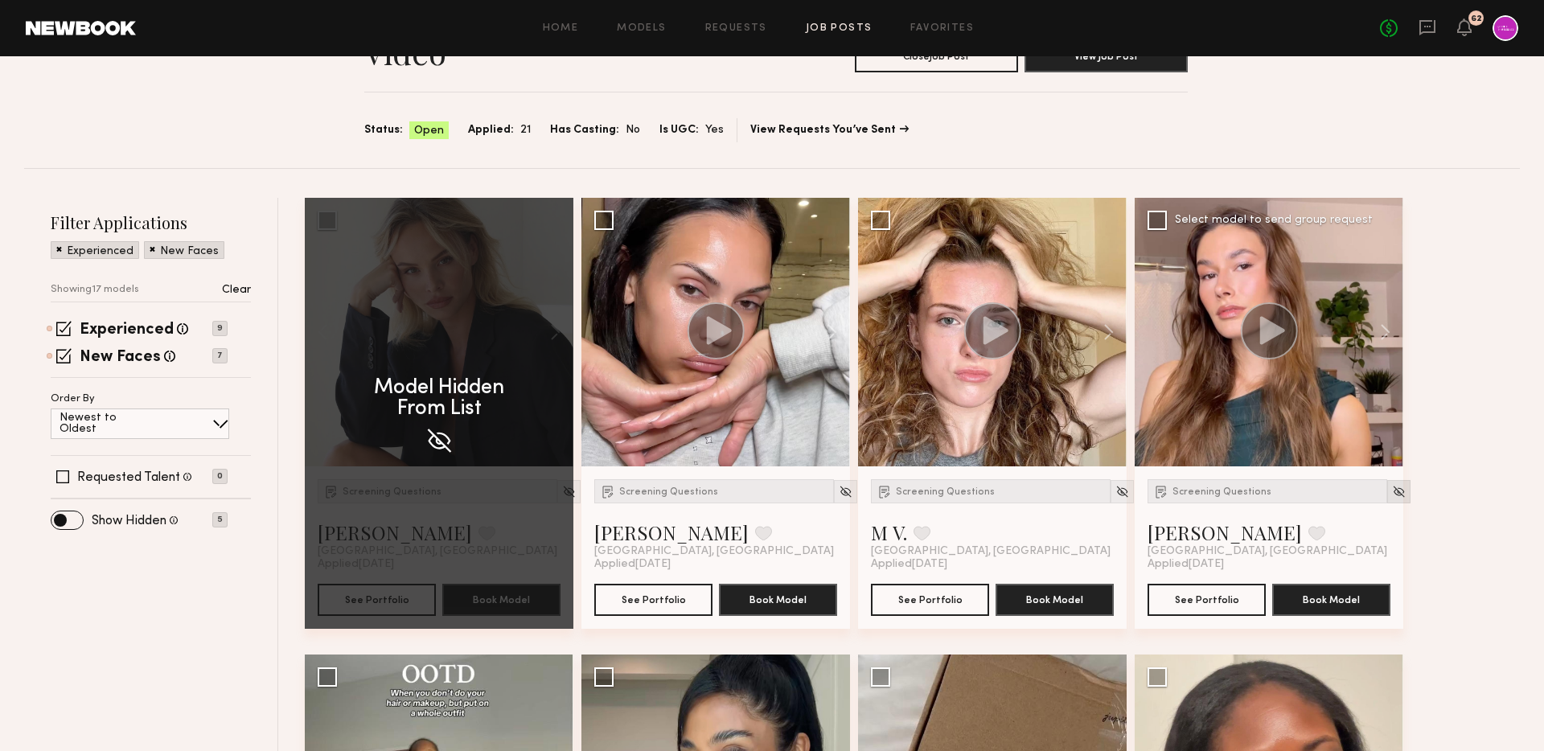
click at [1392, 492] on img at bounding box center [1399, 492] width 14 height 14
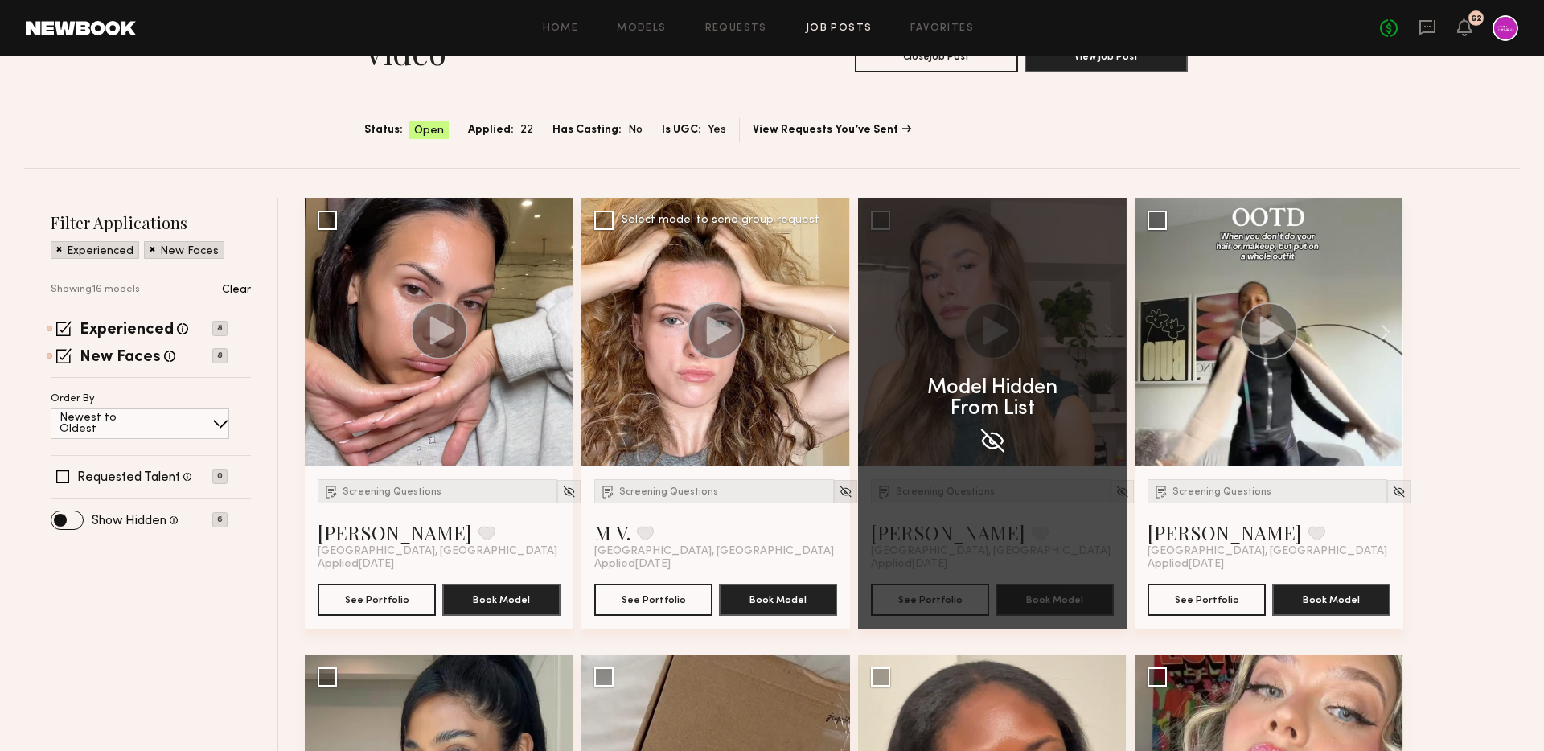
click at [838, 498] on img at bounding box center [845, 492] width 14 height 14
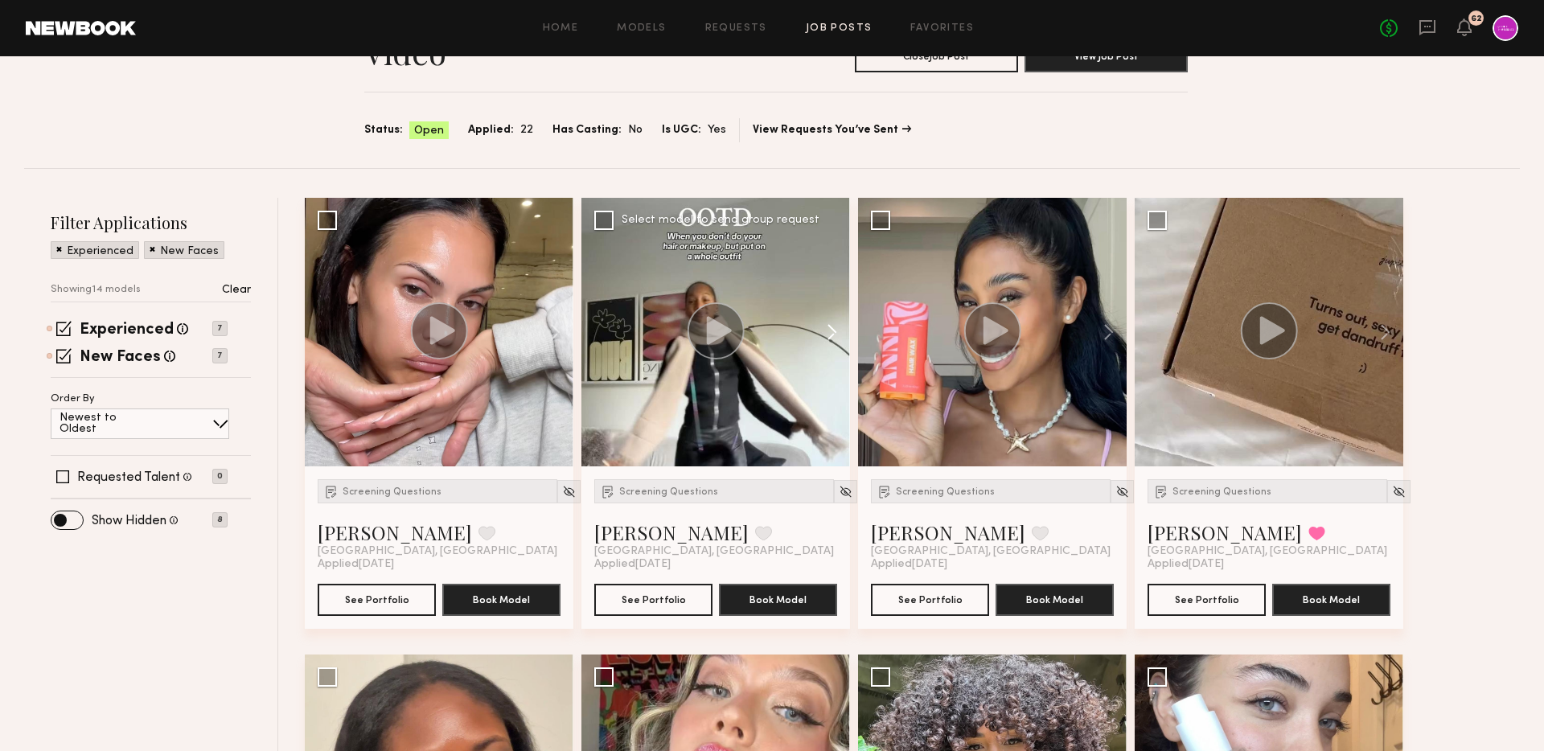
click at [835, 333] on button at bounding box center [823, 332] width 51 height 269
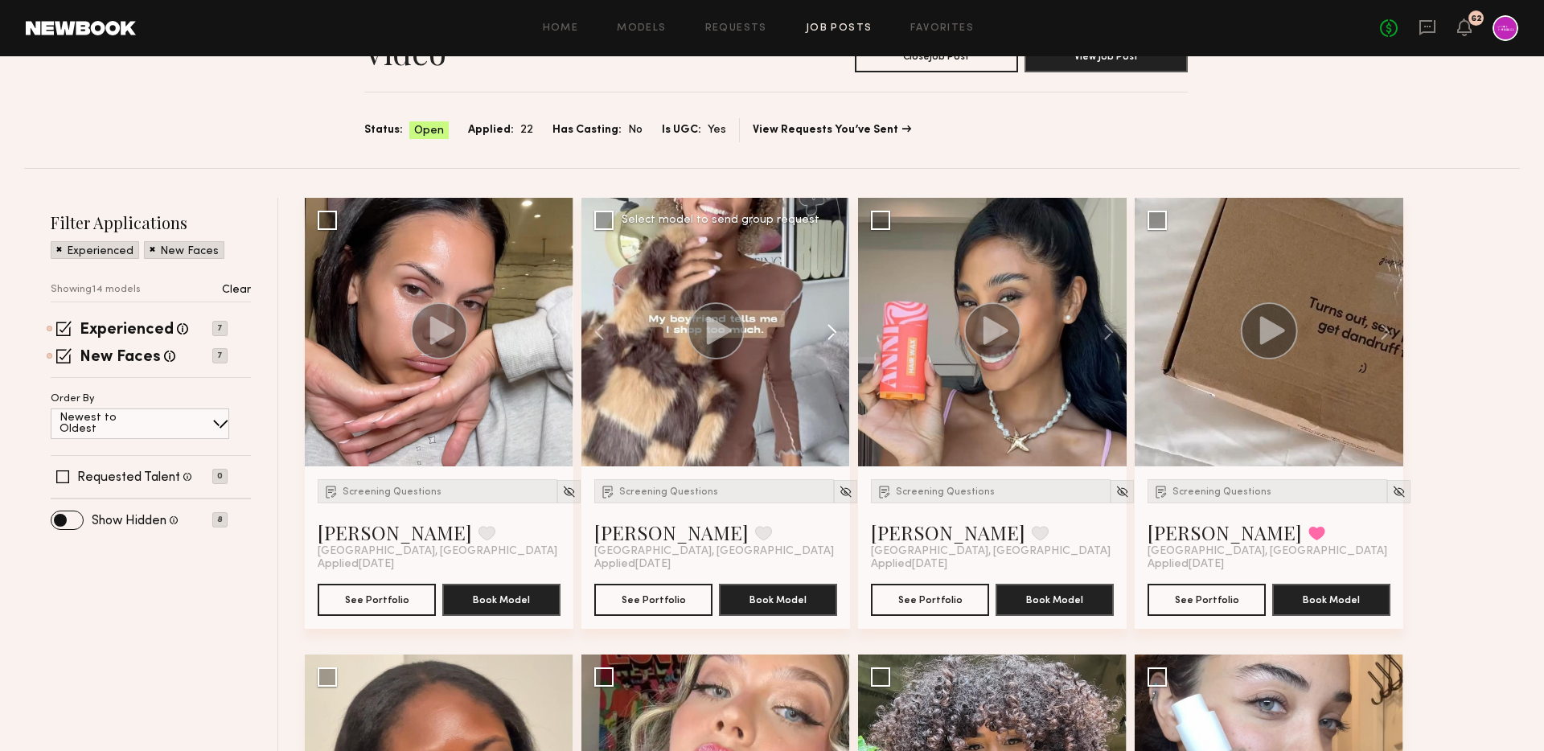
click at [835, 333] on button at bounding box center [823, 332] width 51 height 269
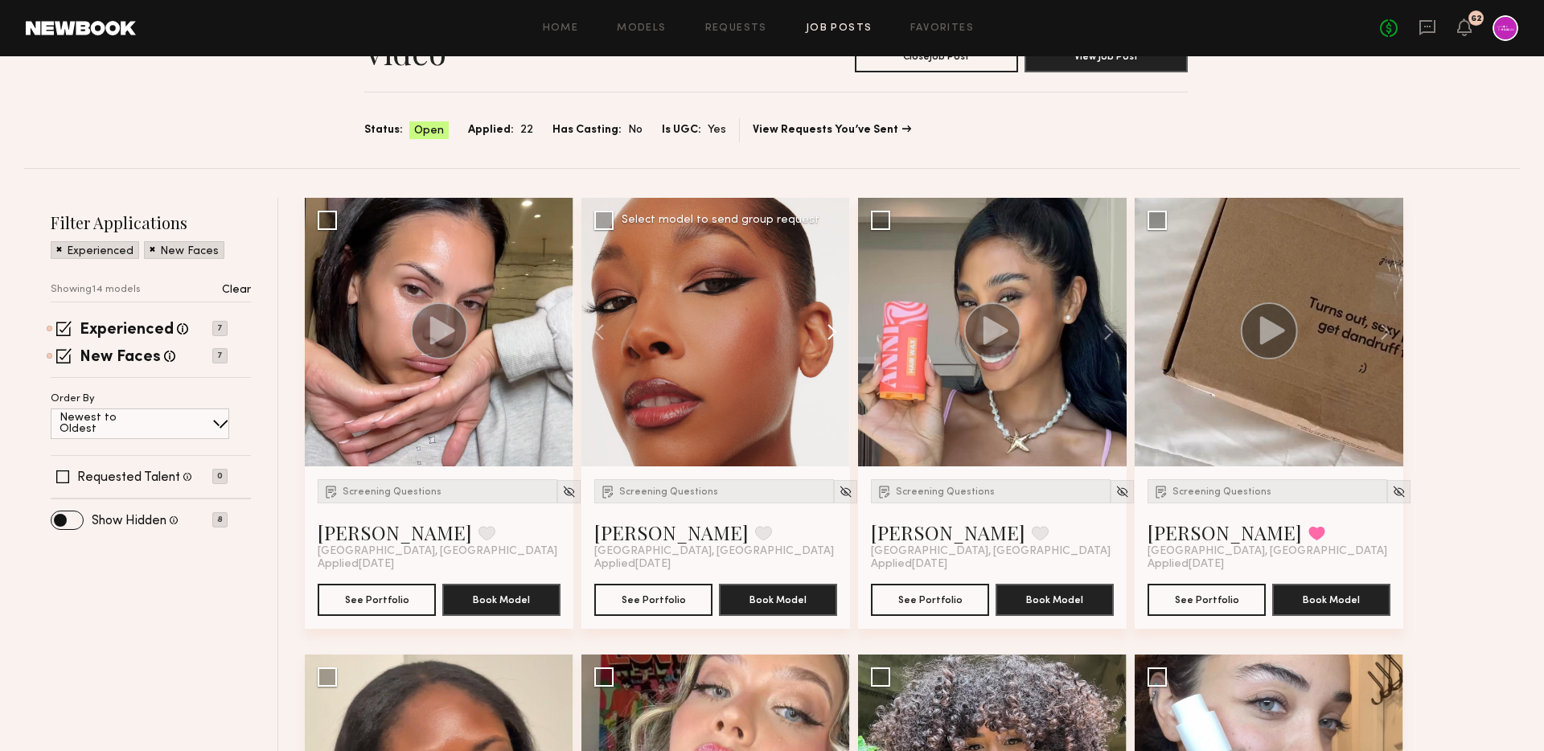
click at [835, 333] on button at bounding box center [823, 332] width 51 height 269
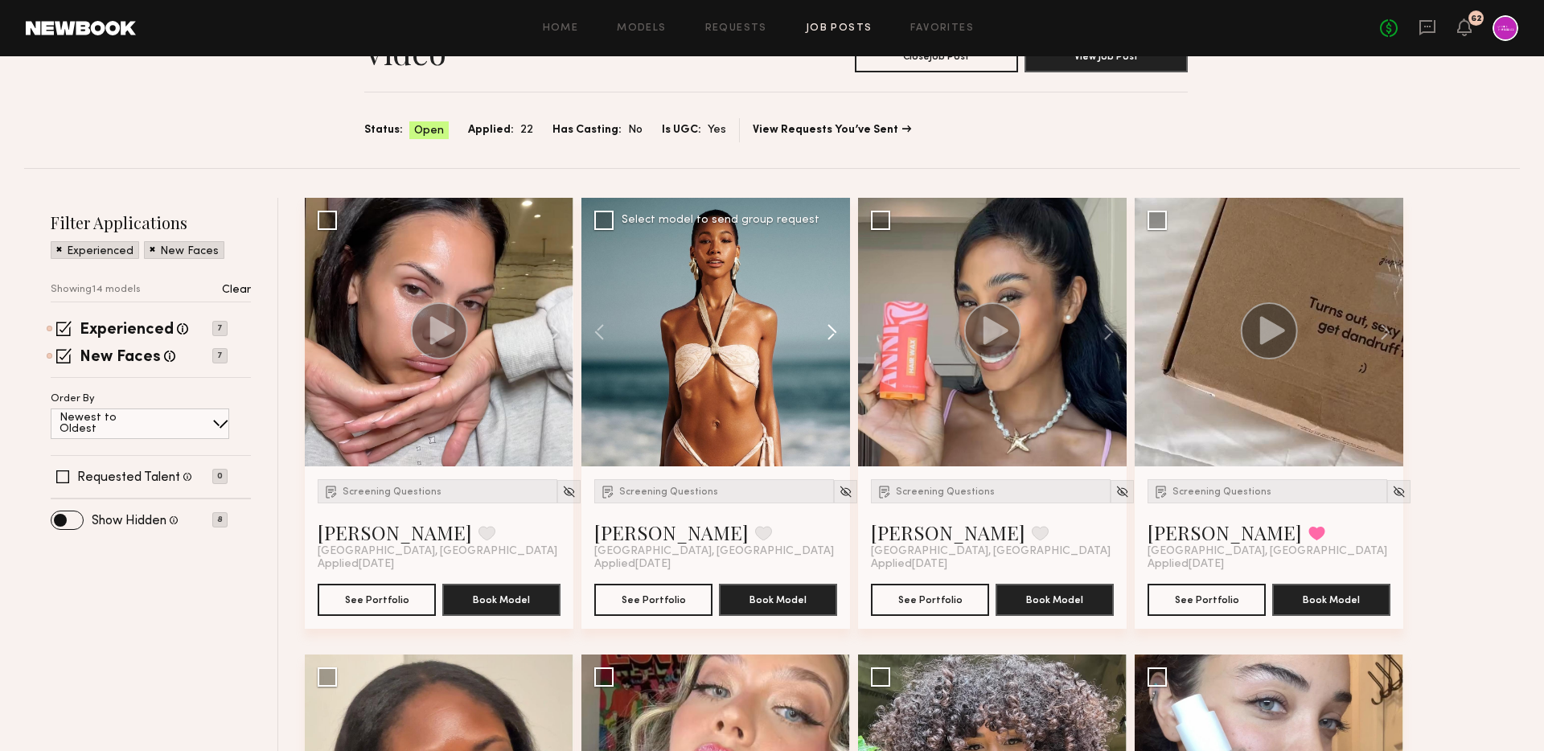
click at [835, 333] on button at bounding box center [823, 332] width 51 height 269
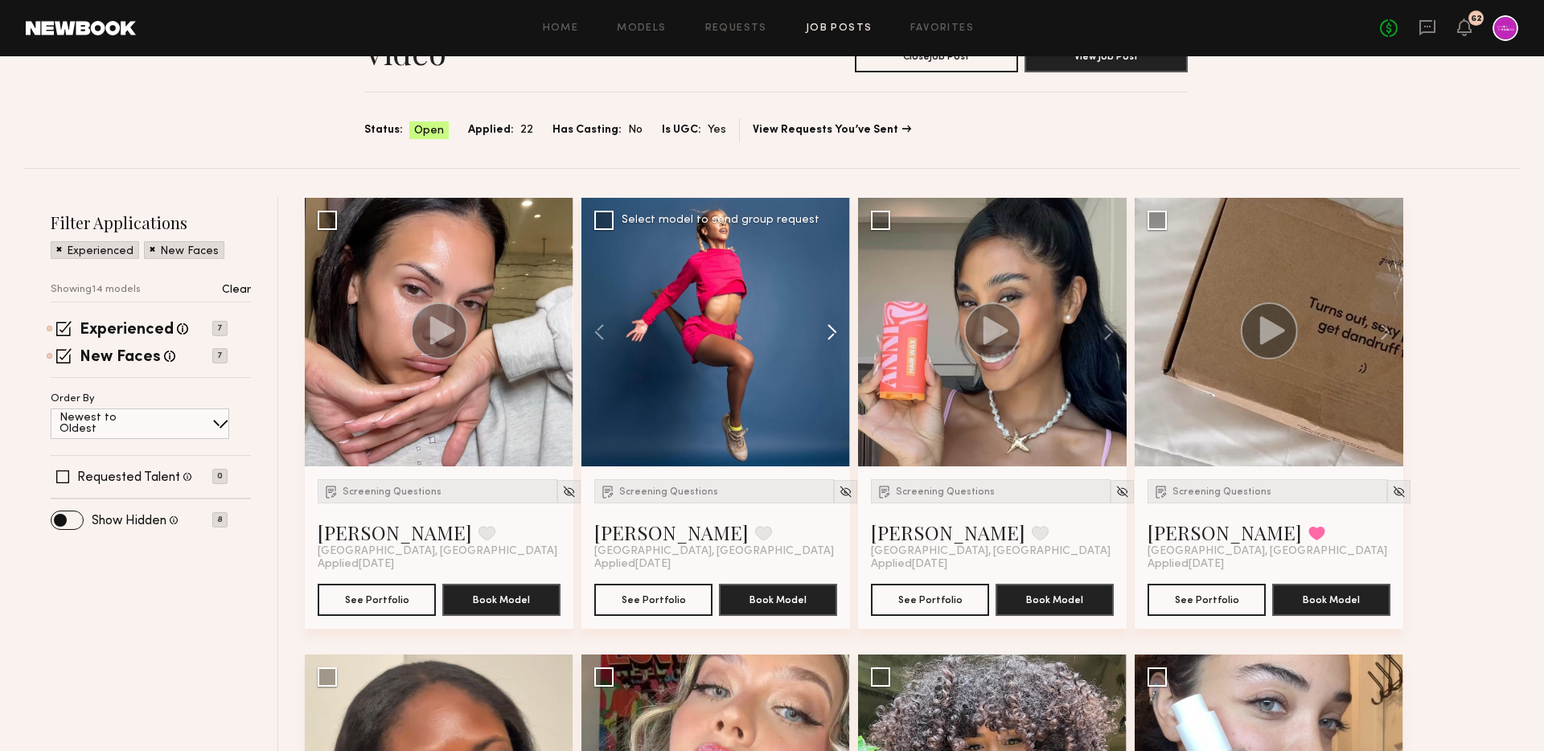
click at [835, 333] on button at bounding box center [823, 332] width 51 height 269
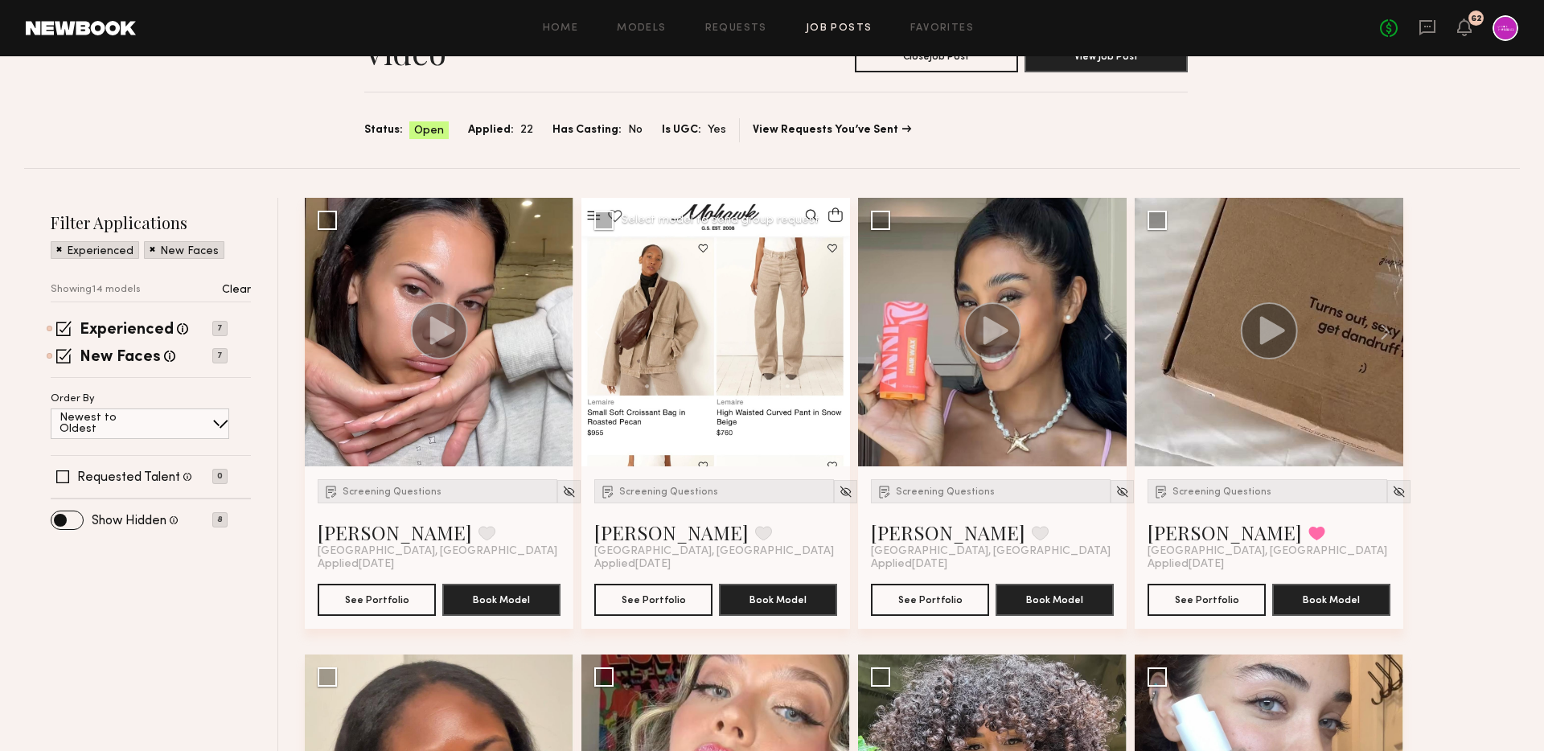
click at [835, 333] on div at bounding box center [715, 332] width 269 height 269
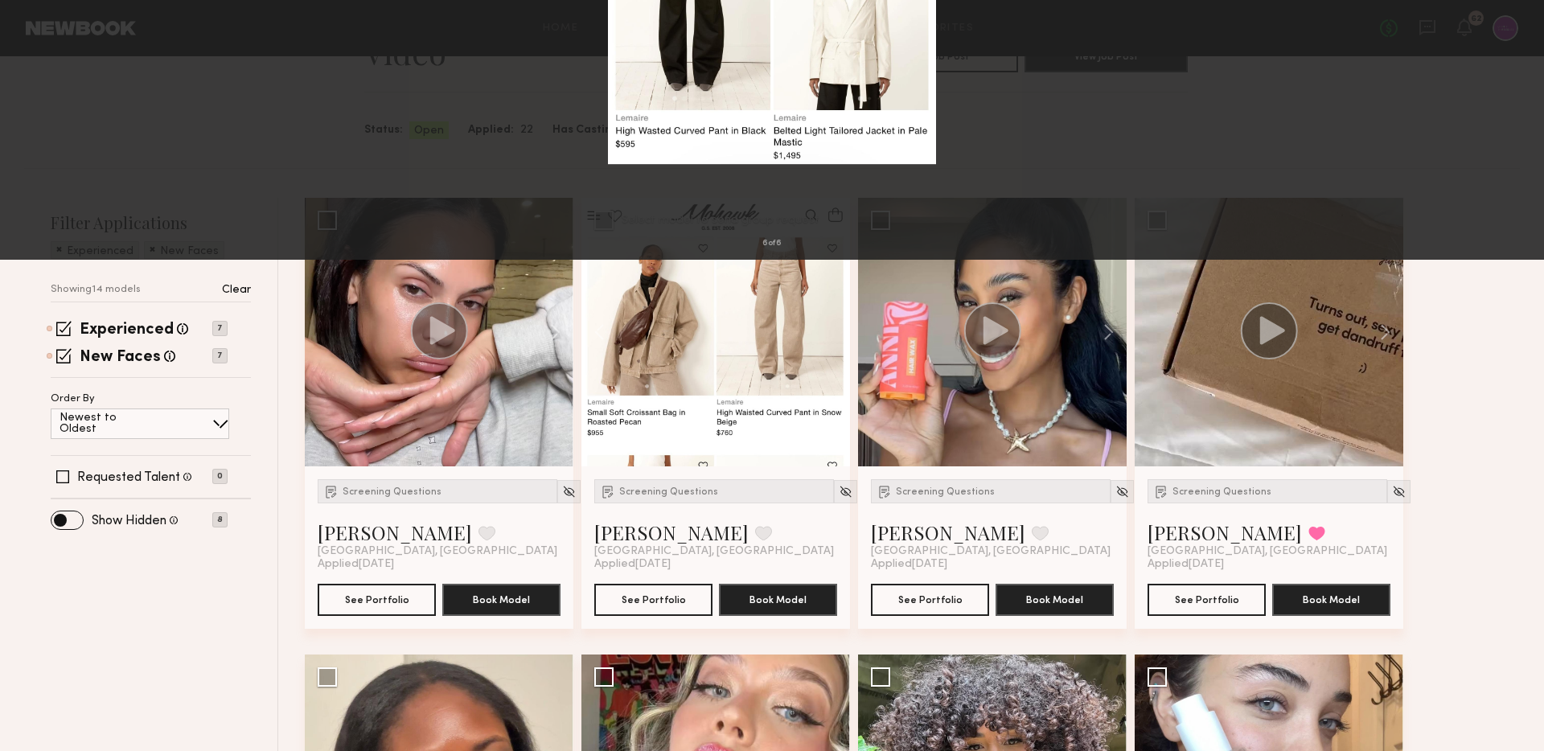
click at [1101, 290] on div "6 of 6" at bounding box center [772, 375] width 1544 height 751
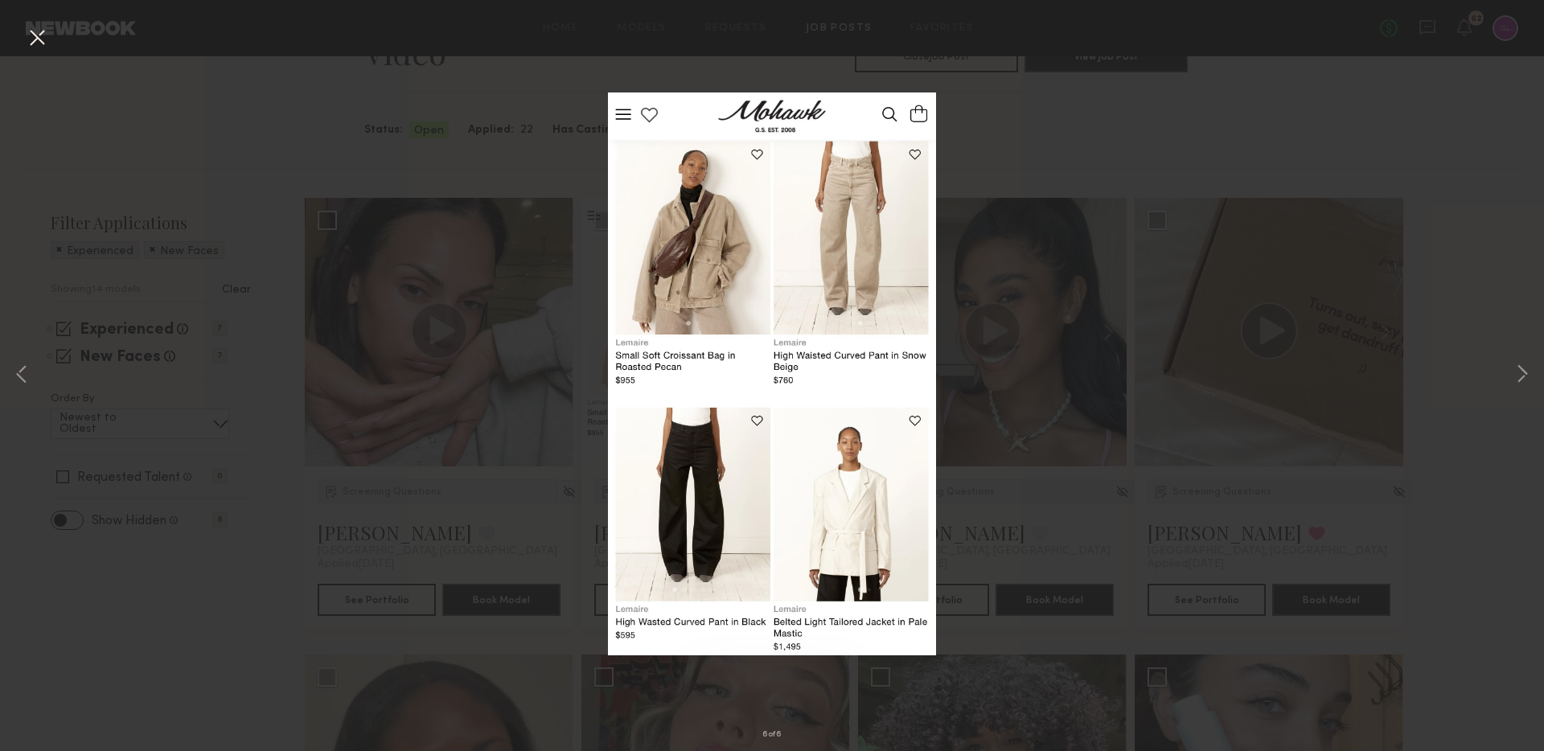
click at [39, 34] on button at bounding box center [37, 38] width 26 height 29
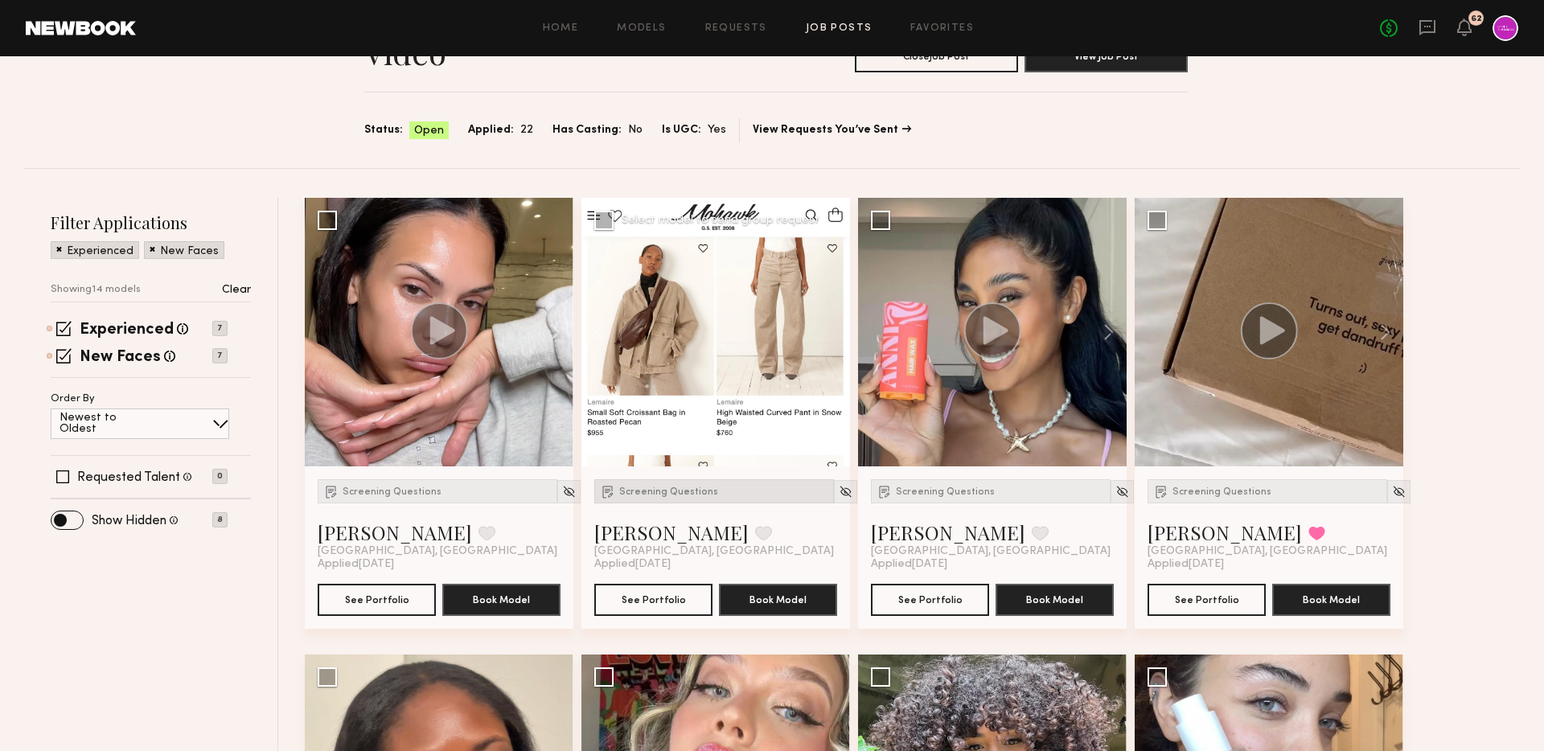
click at [667, 490] on span "Screening Questions" at bounding box center [668, 492] width 99 height 10
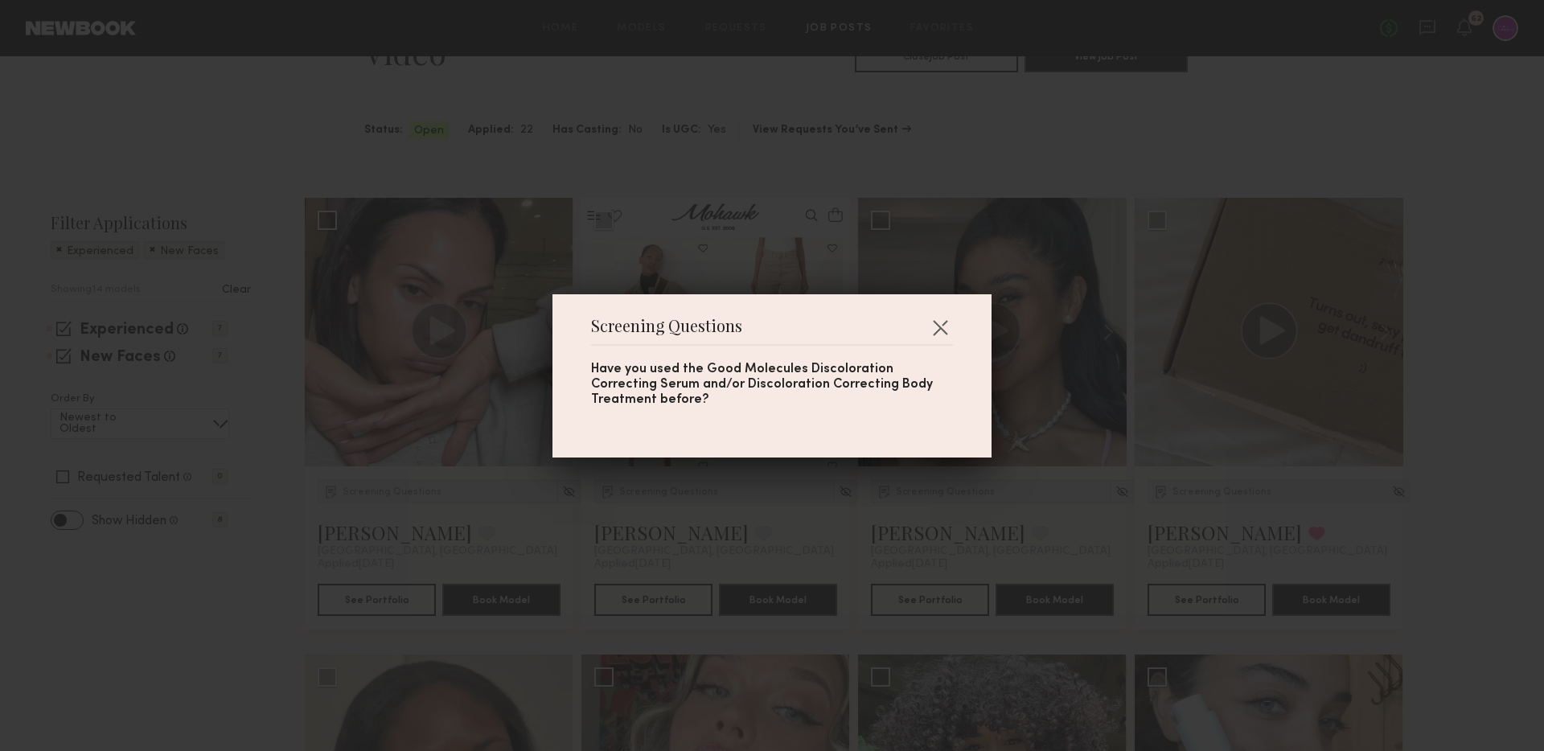
click at [646, 490] on div "Screening Questions Have you used the Good Molecules Discoloration Correcting S…" at bounding box center [772, 375] width 1544 height 751
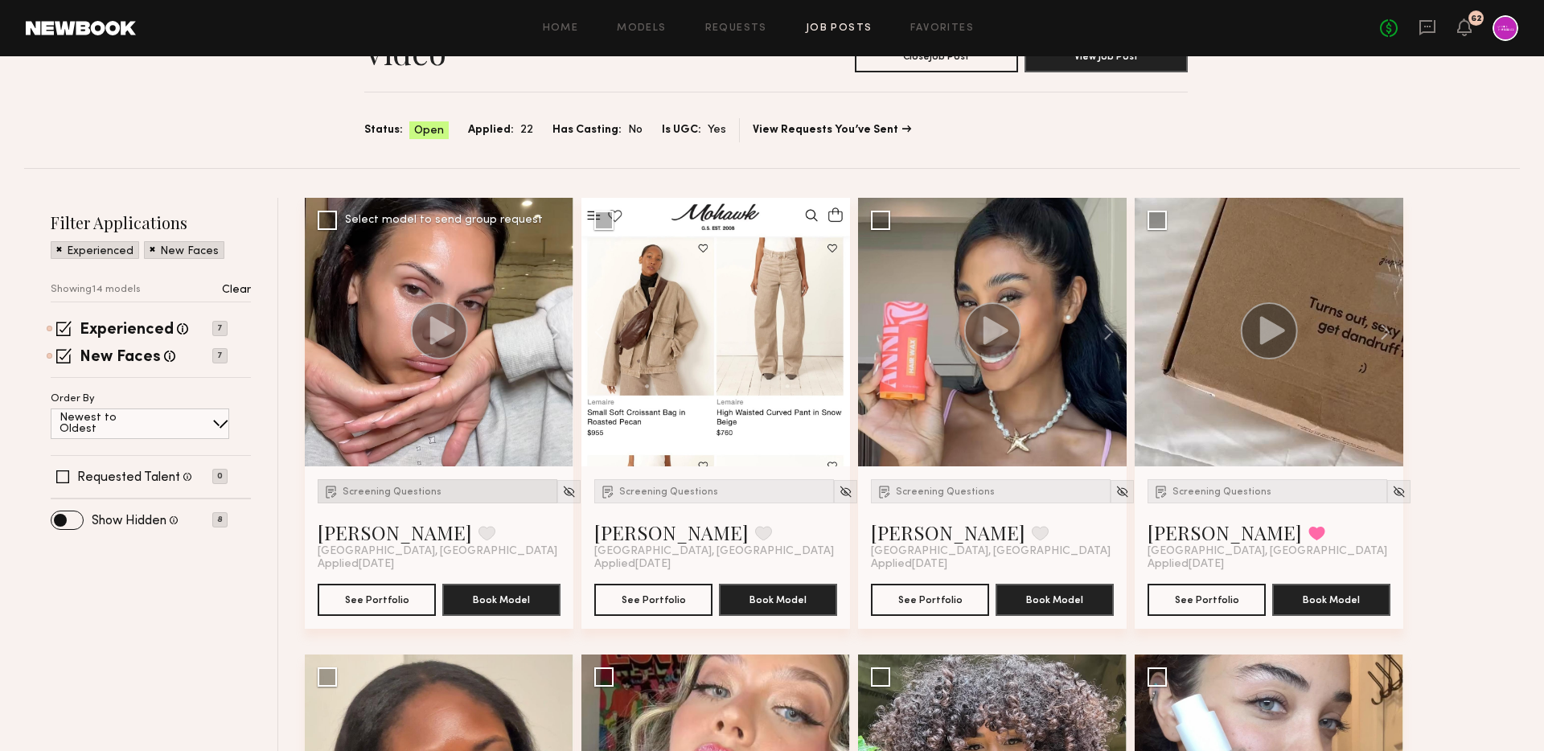
click at [403, 490] on span "Screening Questions" at bounding box center [391, 492] width 99 height 10
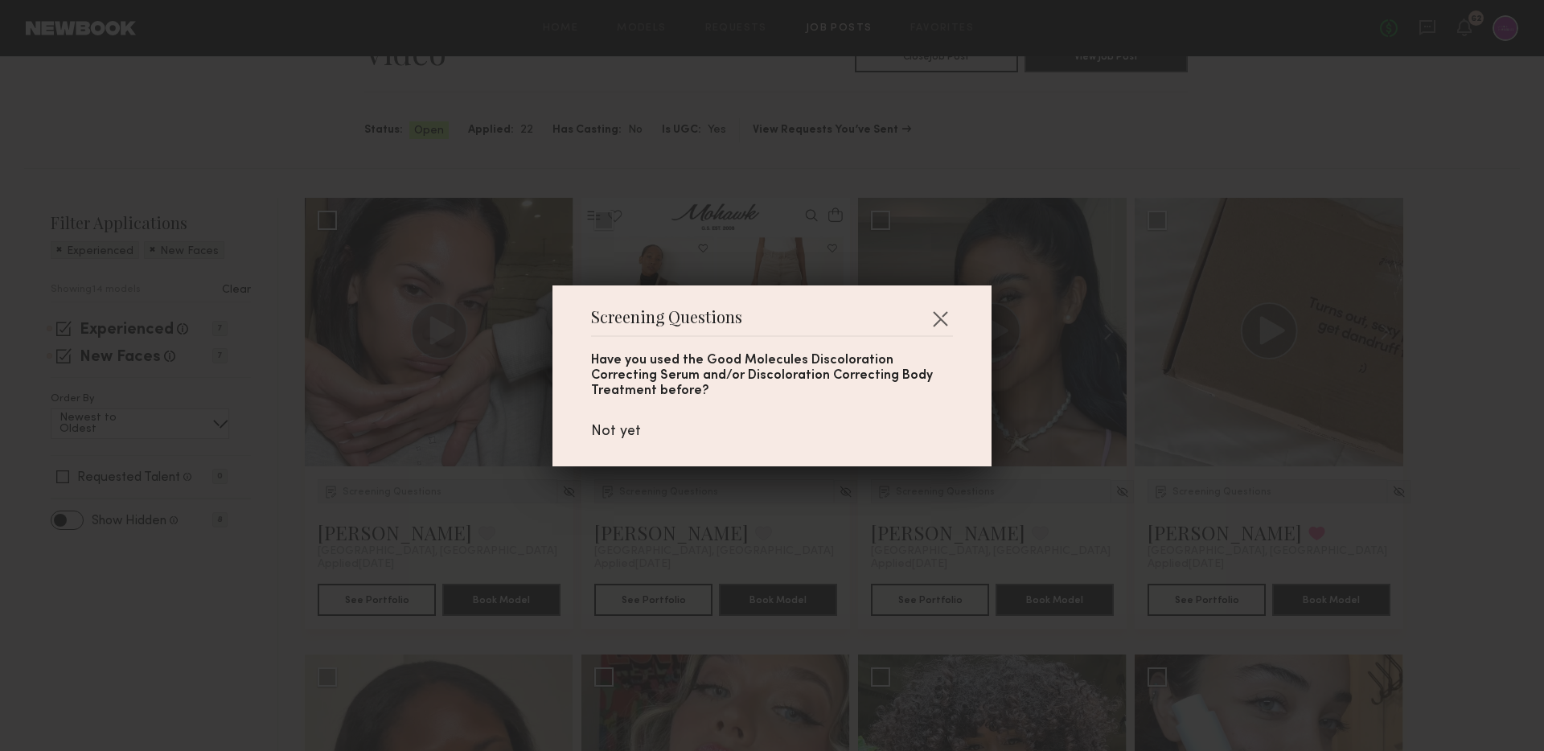
click at [490, 518] on div "Screening Questions Have you used the Good Molecules Discoloration Correcting S…" at bounding box center [772, 375] width 1544 height 751
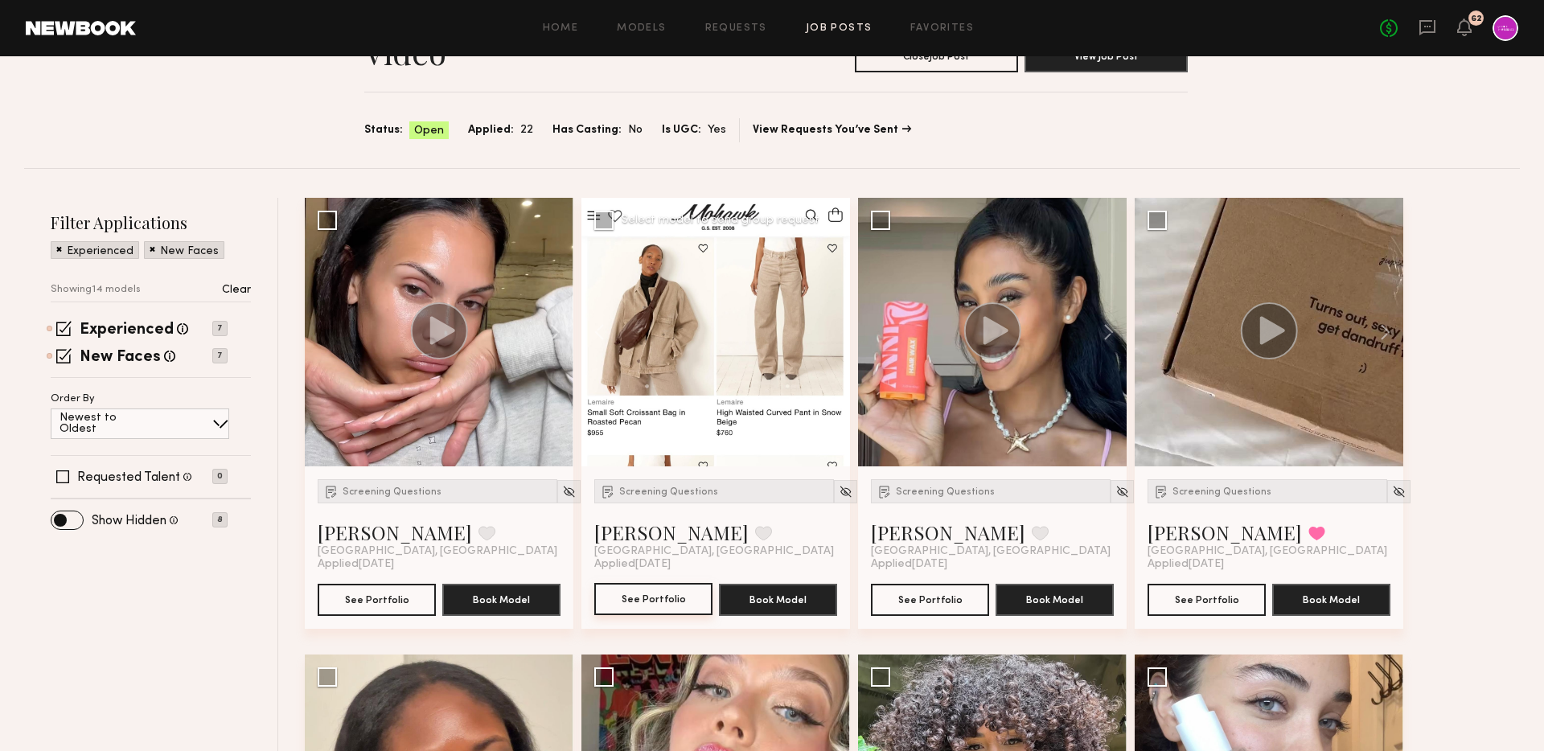
click at [658, 596] on button "See Portfolio" at bounding box center [653, 599] width 118 height 32
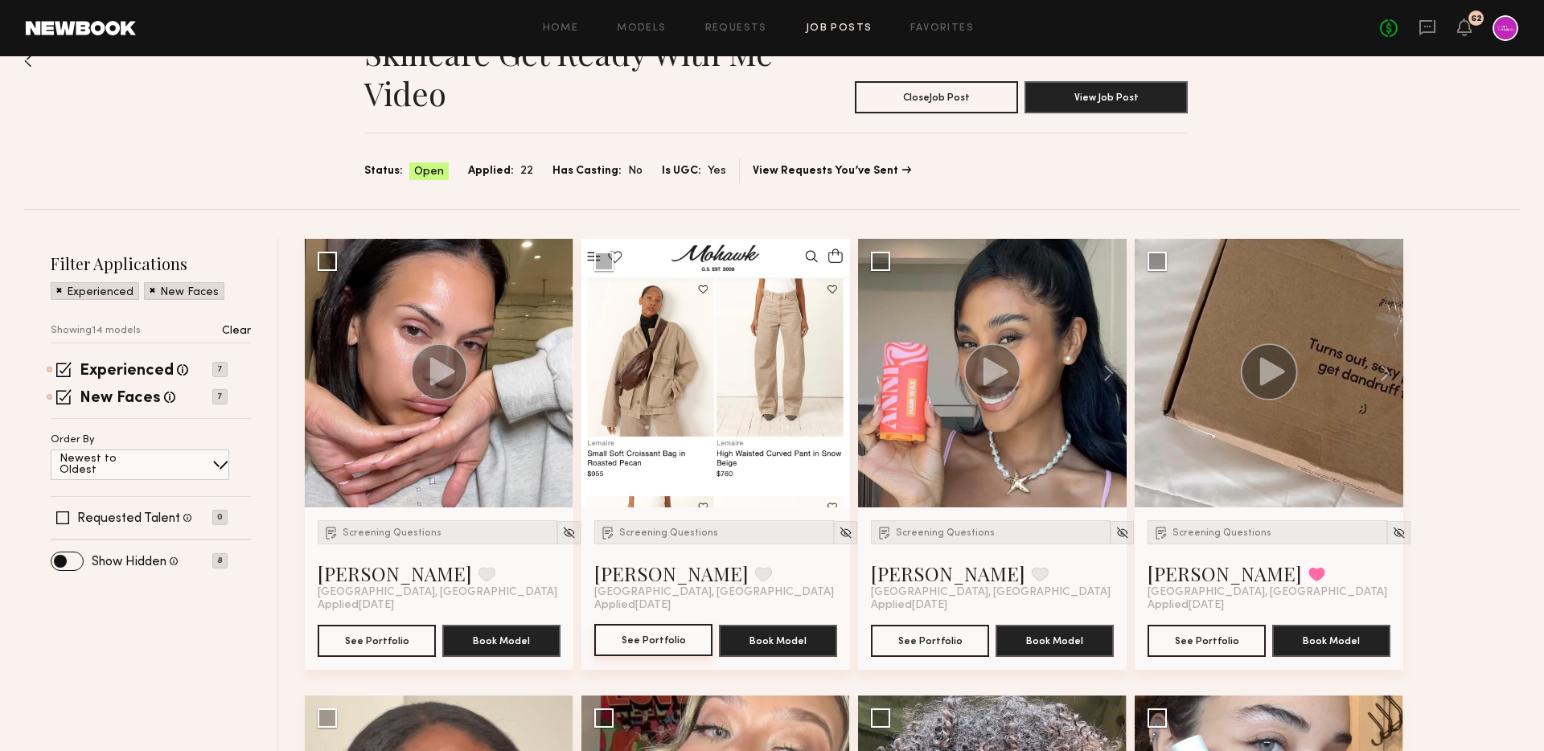
scroll to position [0, 0]
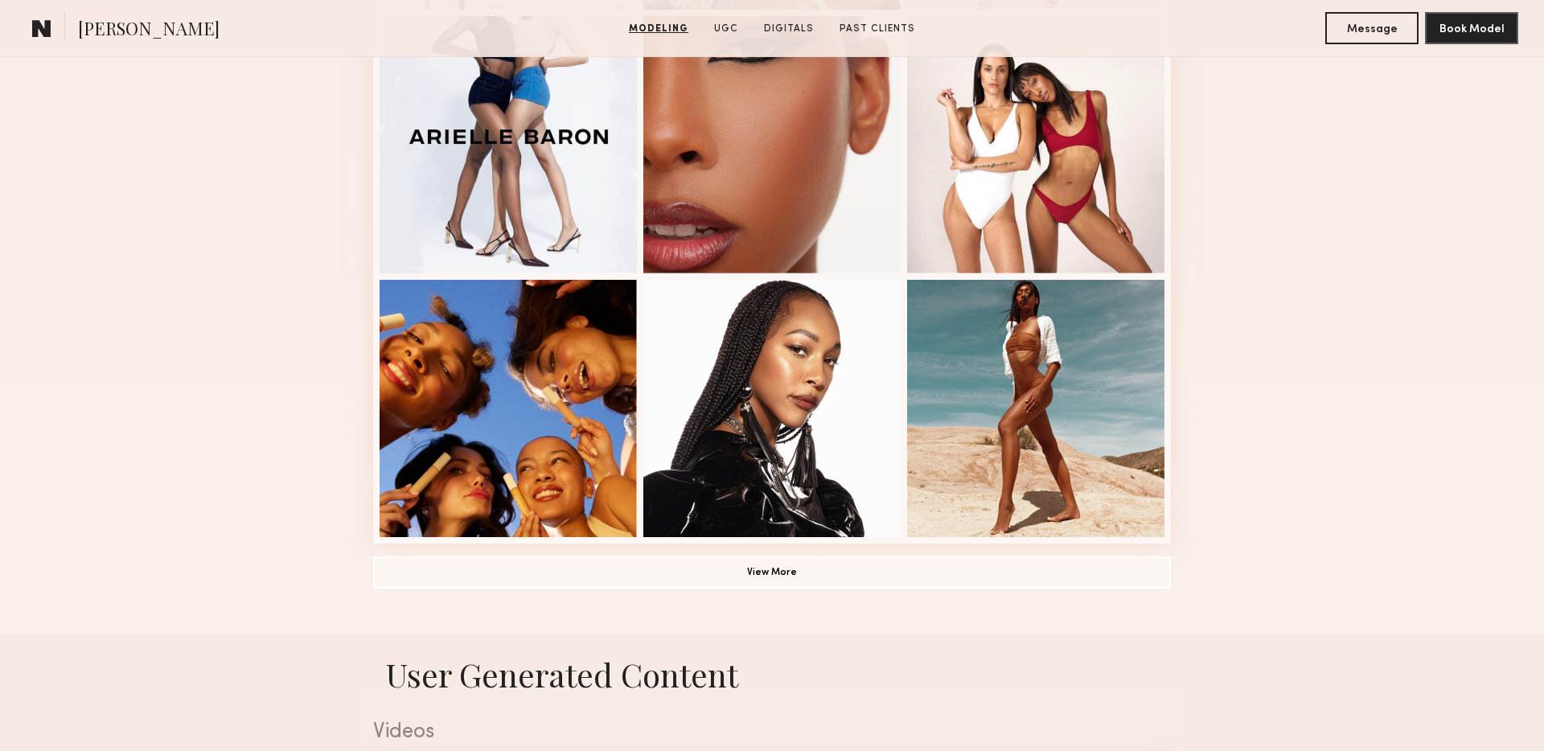
scroll to position [988, 0]
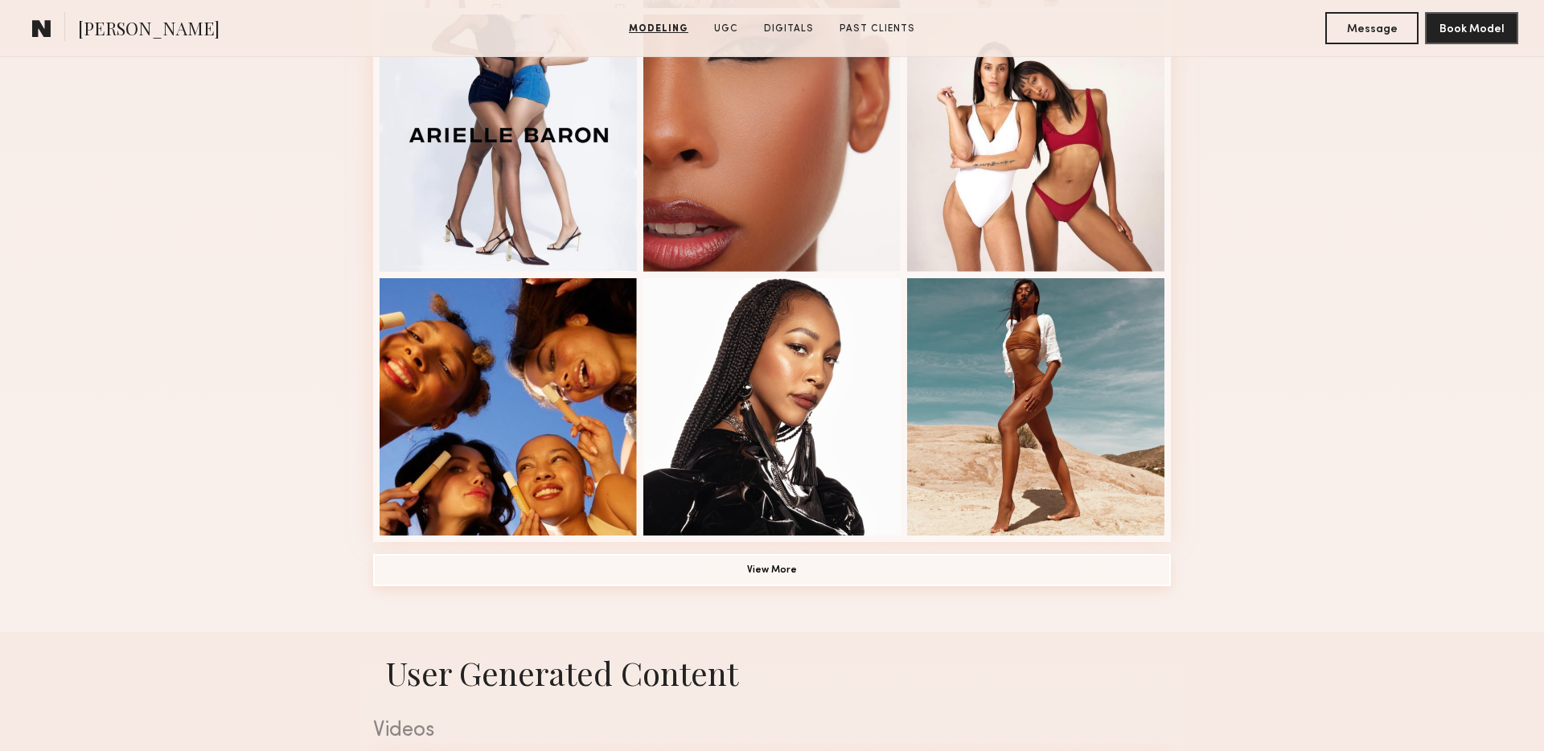
click at [705, 579] on button "View More" at bounding box center [771, 570] width 797 height 32
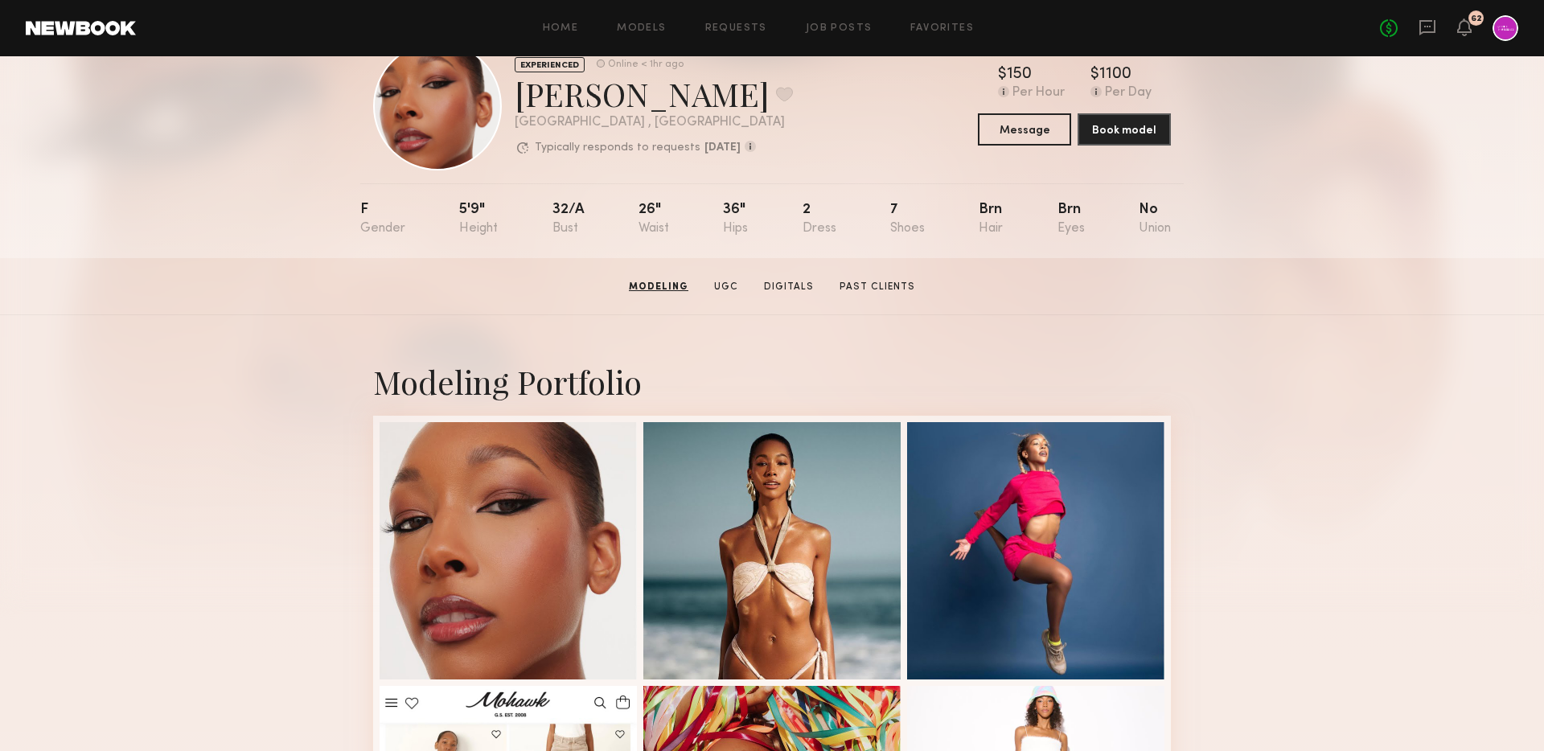
scroll to position [0, 0]
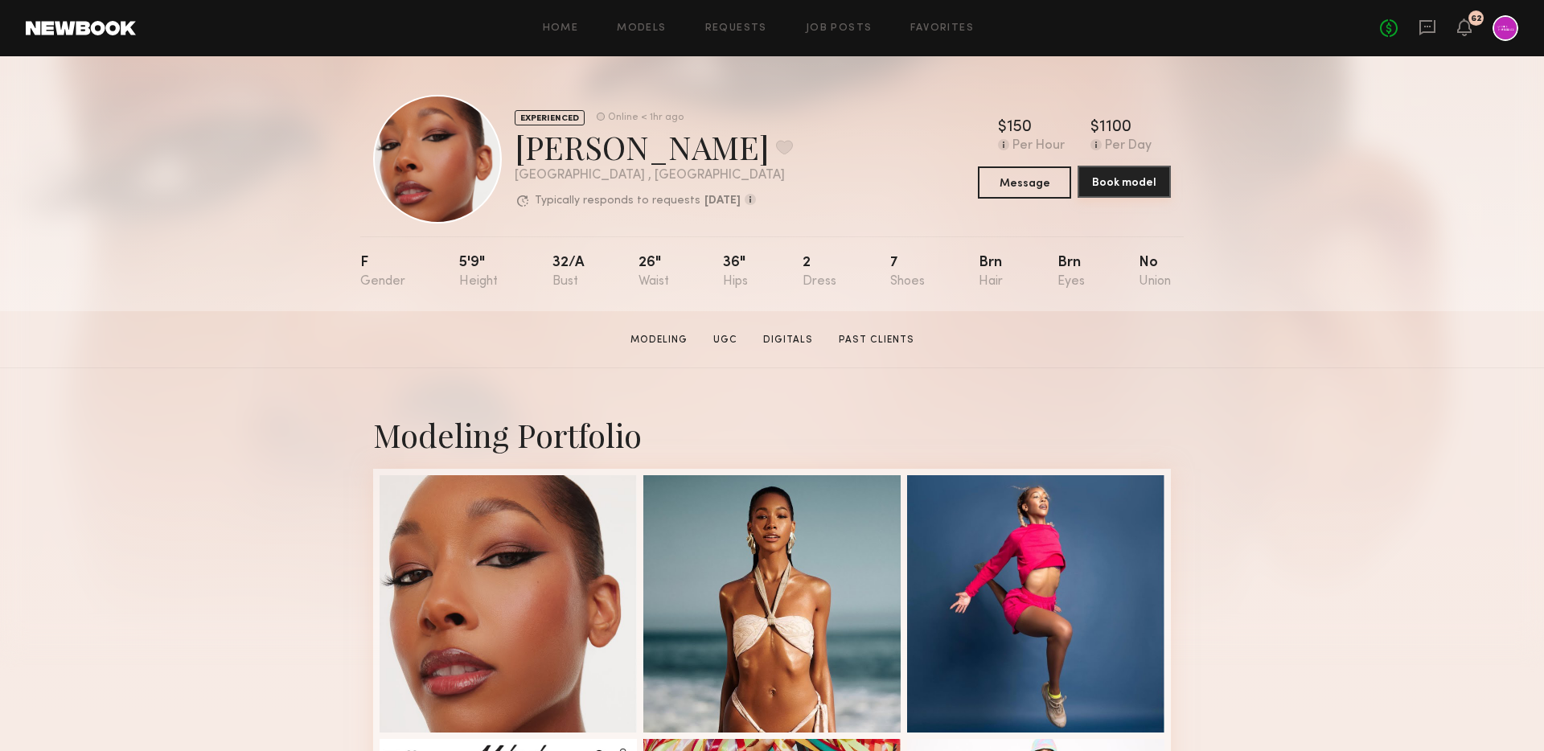
click at [1130, 178] on button "Book model" at bounding box center [1123, 182] width 93 height 32
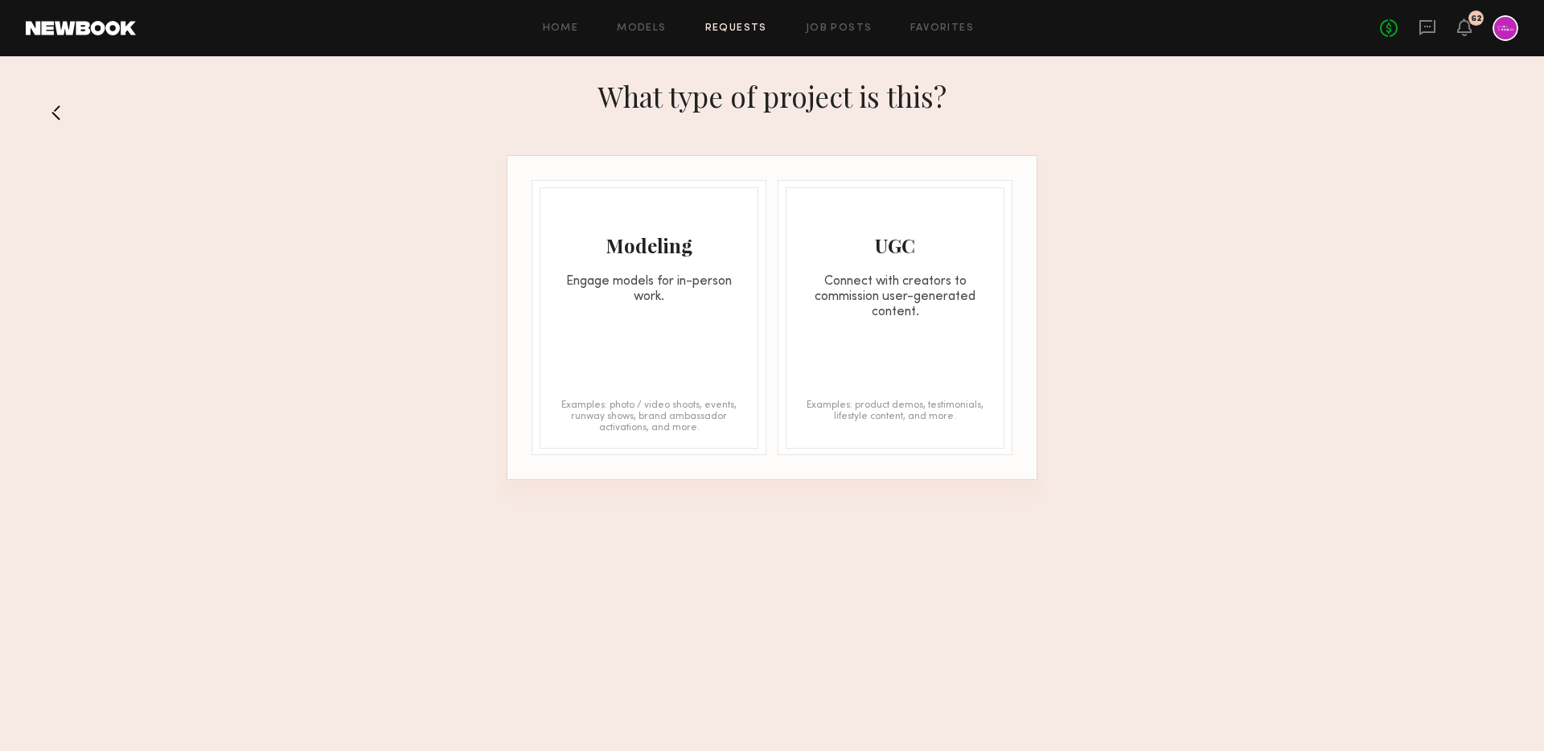
click at [58, 126] on div "What type of project is this?" at bounding box center [772, 112] width 1544 height 86
click at [56, 120] on button at bounding box center [61, 113] width 26 height 26
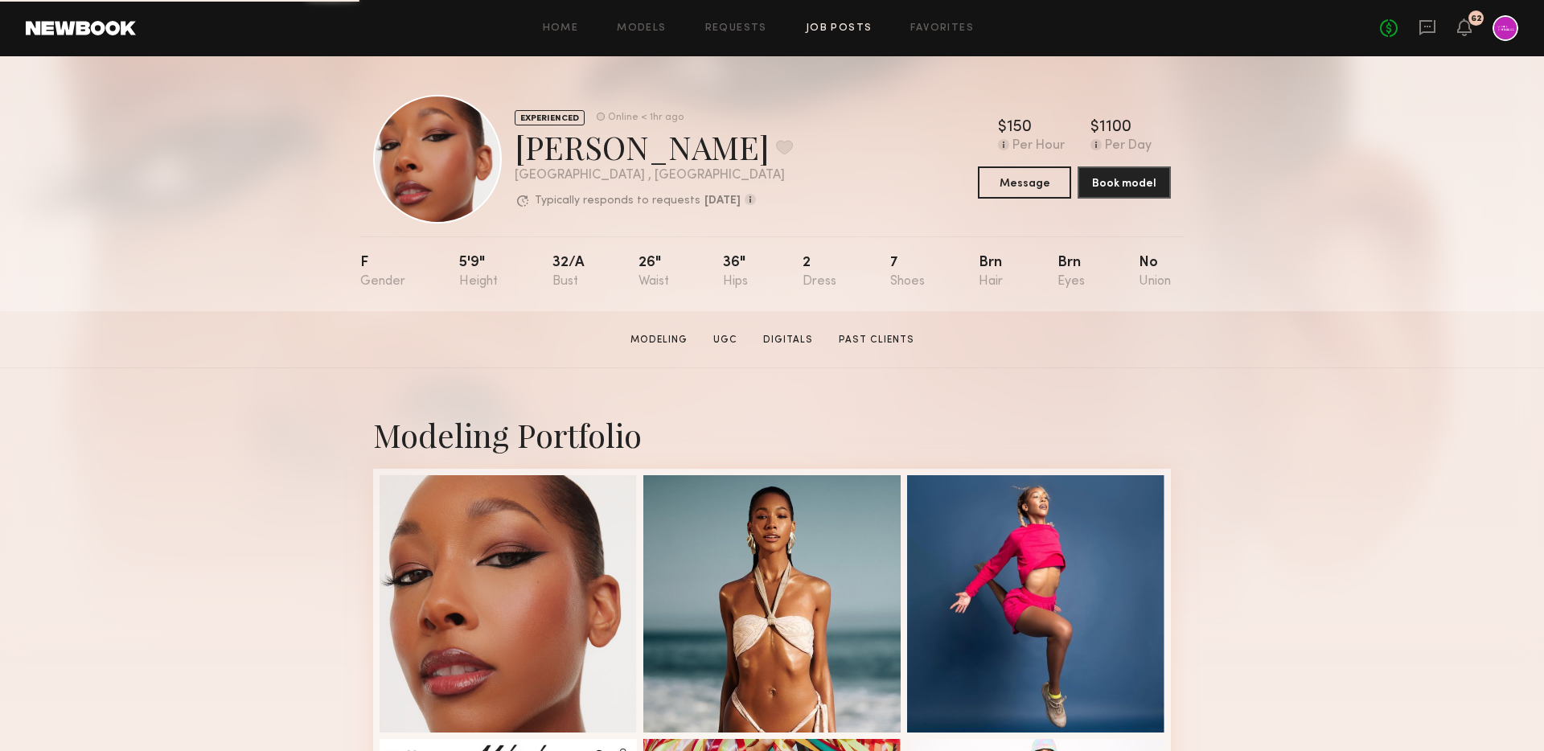
click at [822, 26] on link "Job Posts" at bounding box center [839, 28] width 67 height 10
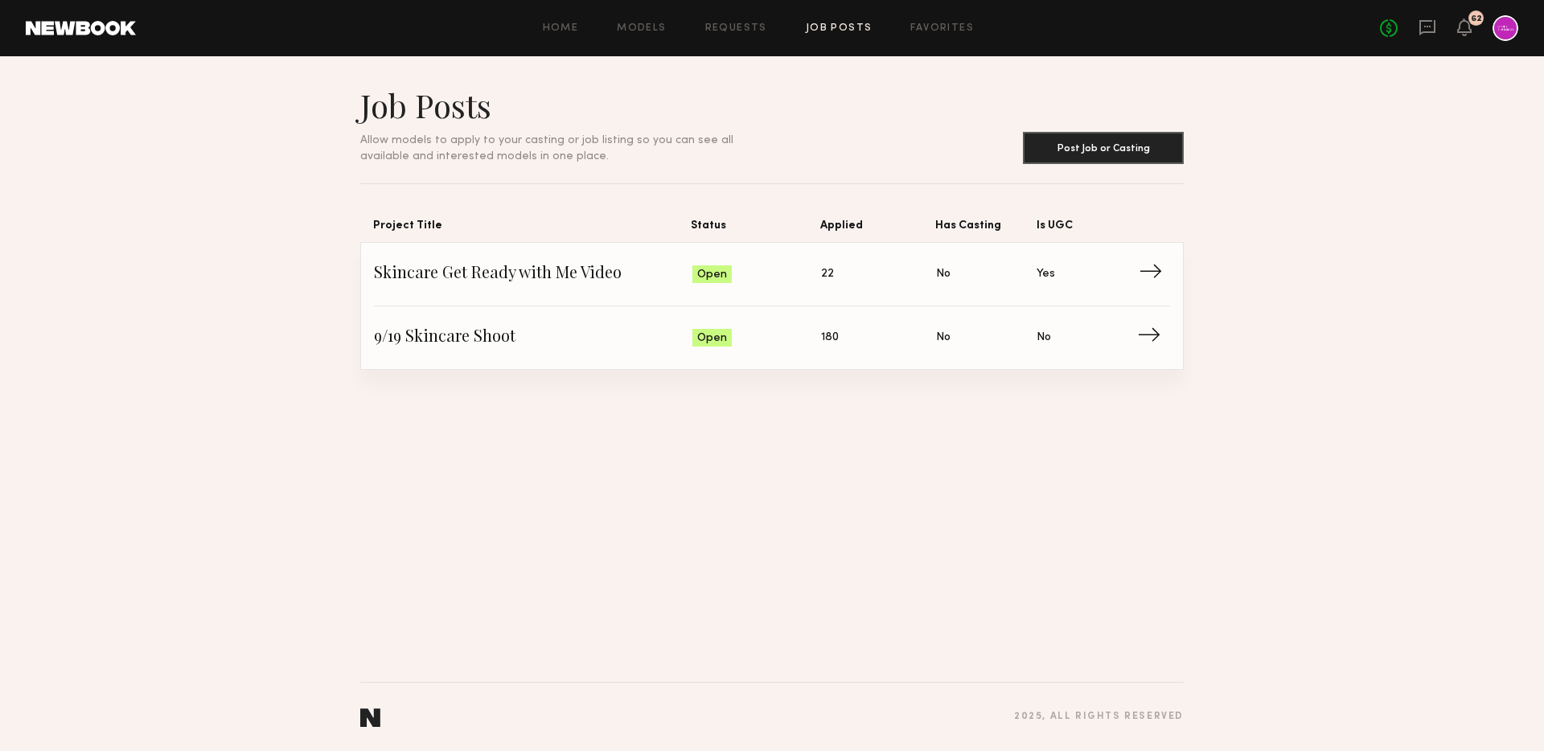
click at [547, 285] on span "Skincare Get Ready with Me Video" at bounding box center [533, 274] width 318 height 24
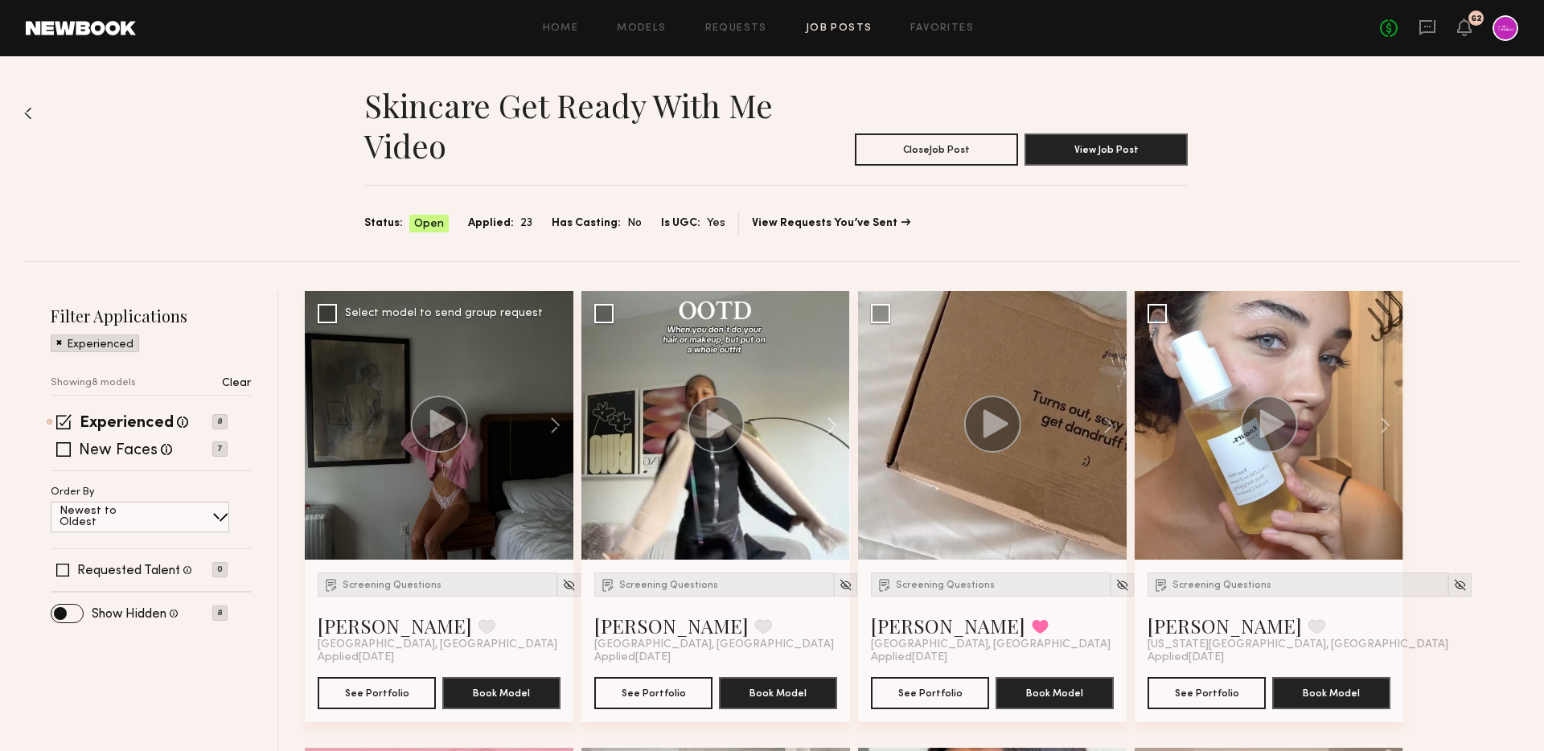
click at [385, 596] on div "Screening Questions [PERSON_NAME] Favorite [GEOGRAPHIC_DATA], [GEOGRAPHIC_DATA]" at bounding box center [438, 611] width 240 height 79
click at [383, 585] on span "Screening Questions" at bounding box center [391, 585] width 99 height 10
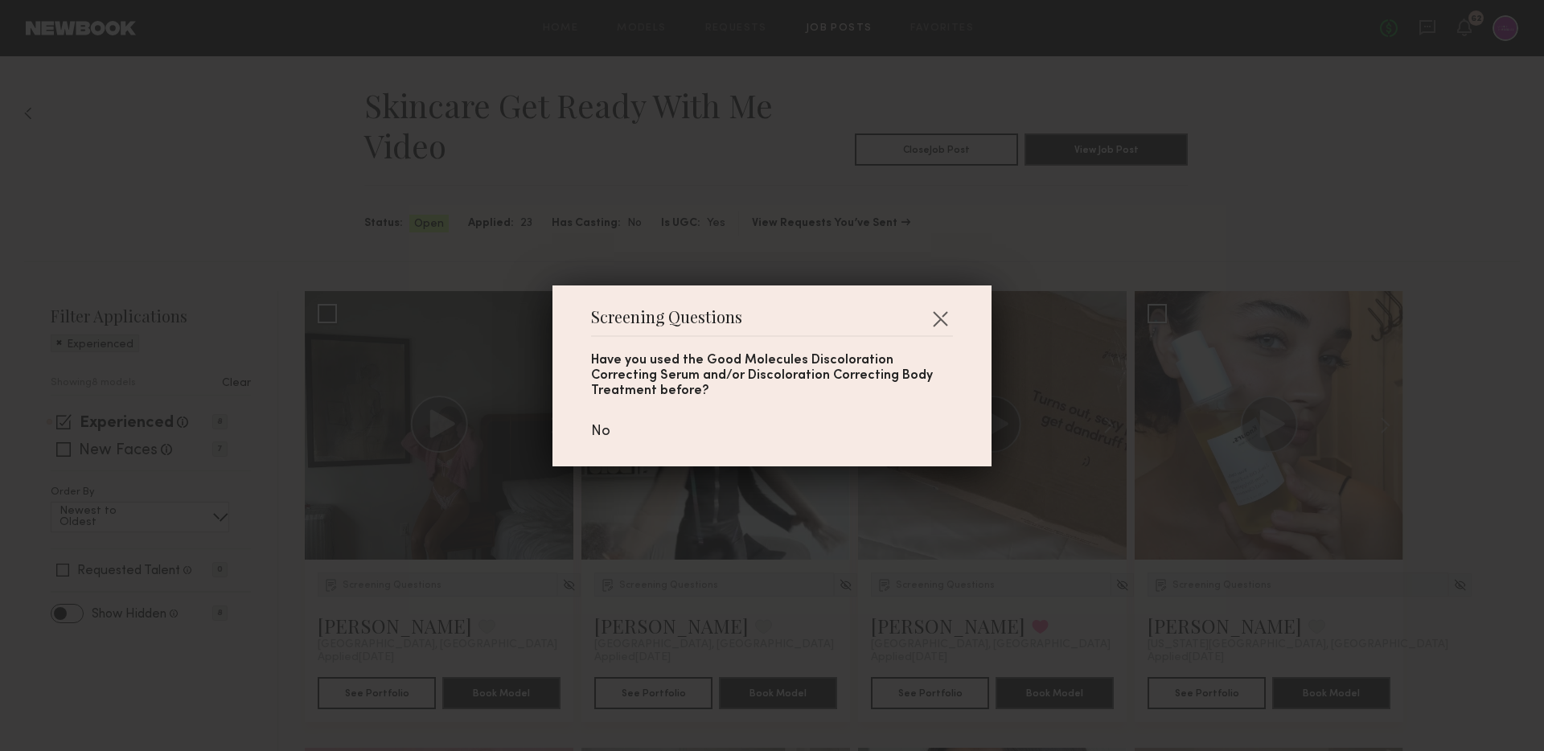
click at [383, 572] on div "Screening Questions Have you used the Good Molecules Discoloration Correcting S…" at bounding box center [772, 375] width 1544 height 751
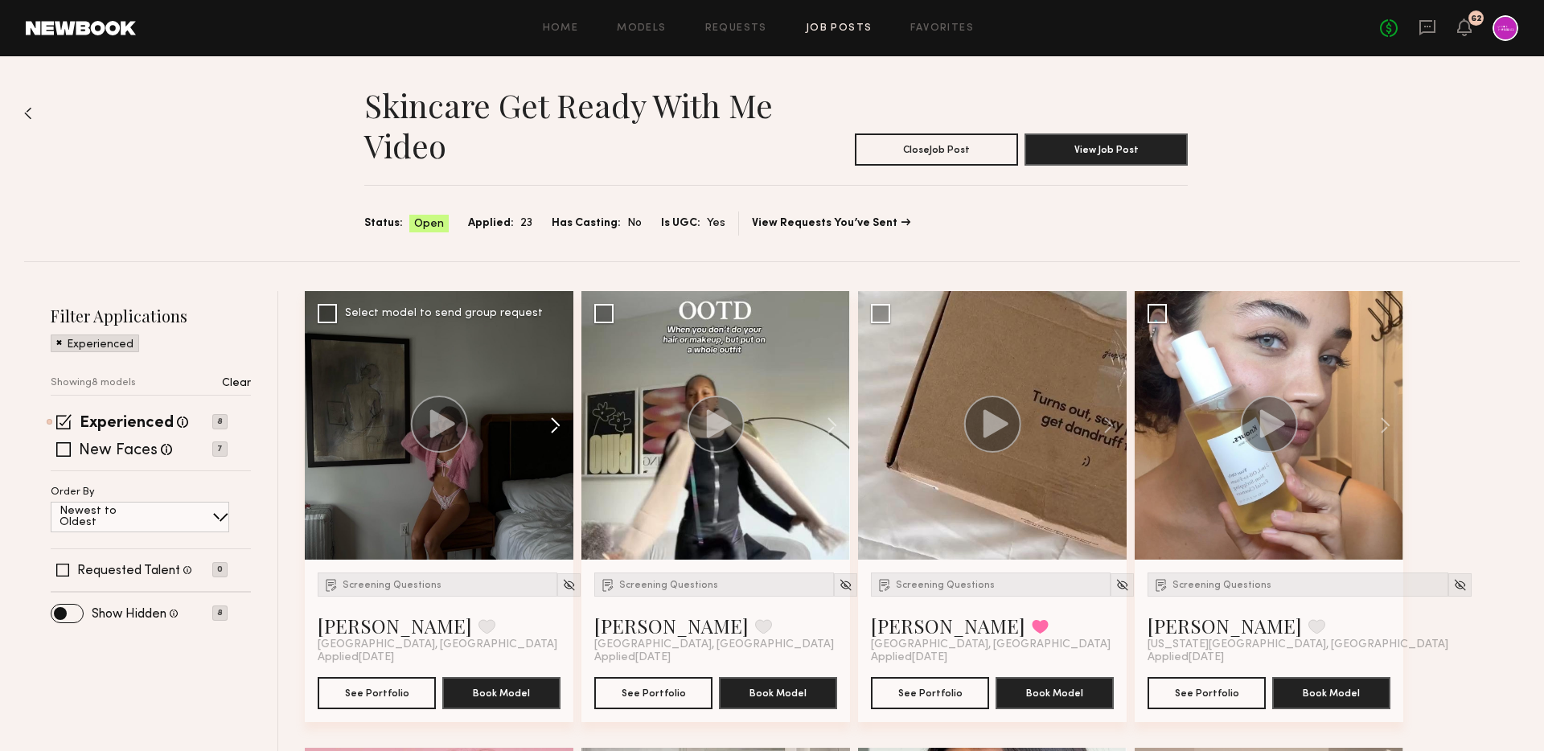
click at [549, 421] on button at bounding box center [547, 425] width 51 height 269
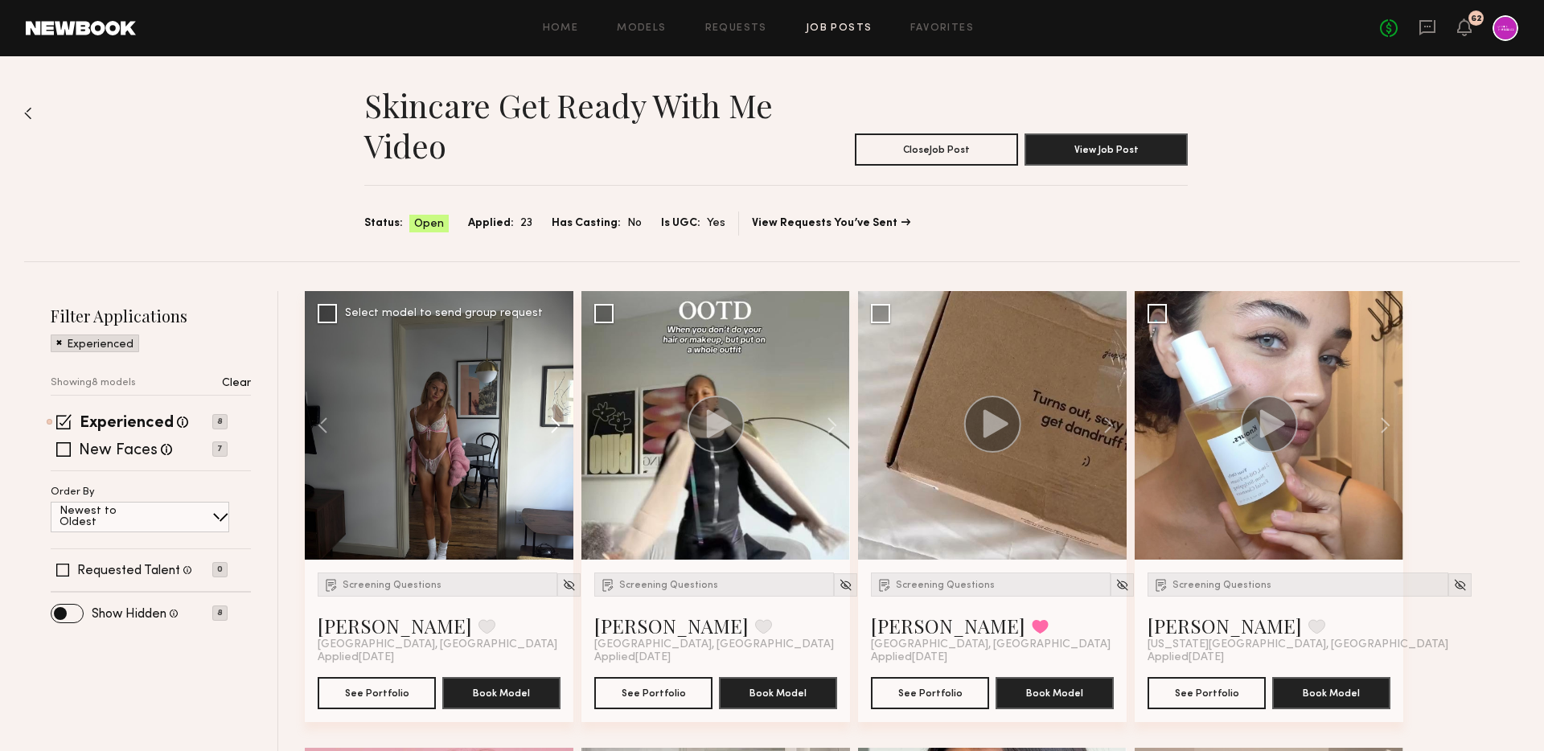
click at [549, 421] on button at bounding box center [547, 425] width 51 height 269
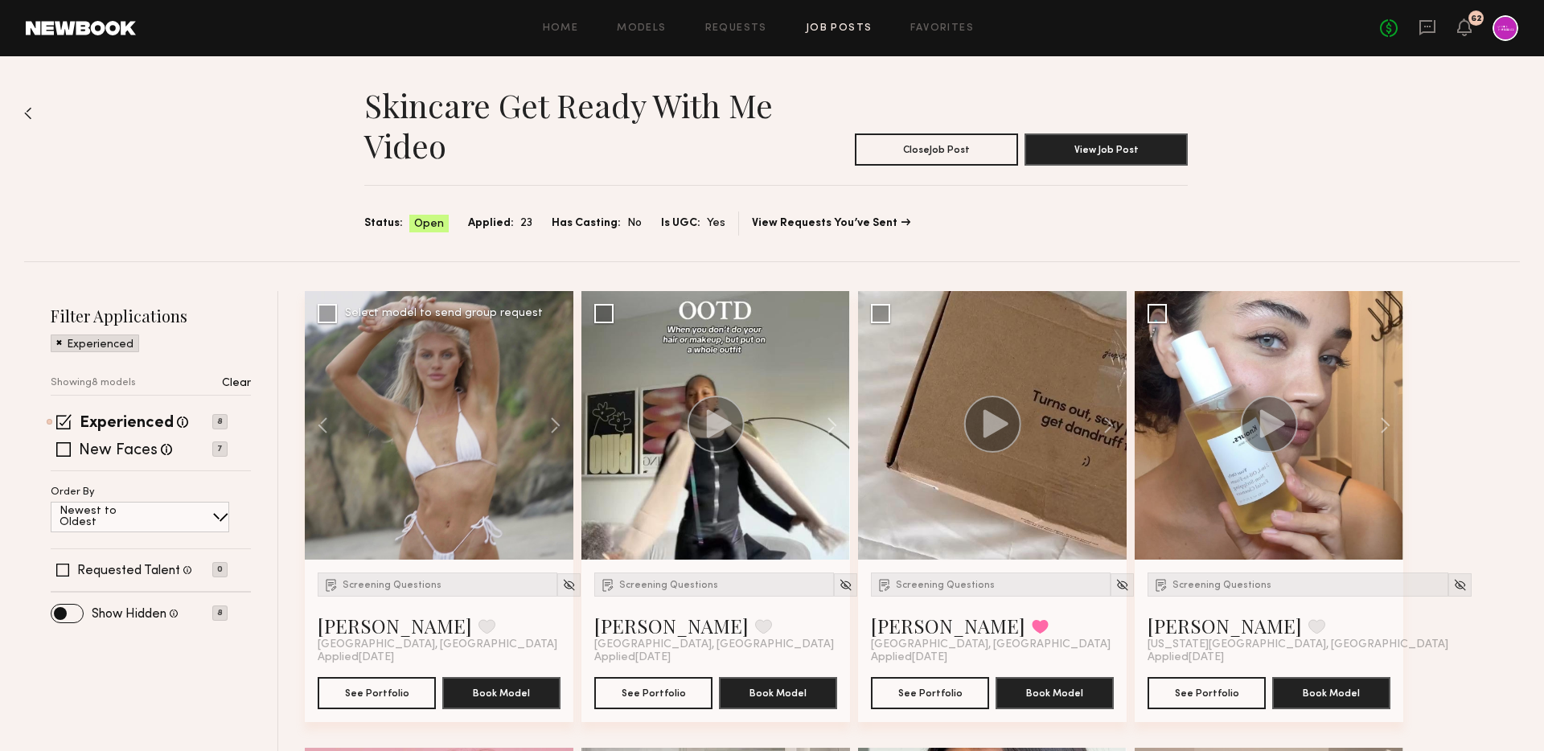
click at [557, 572] on div at bounding box center [568, 611] width 23 height 79
click at [557, 590] on div at bounding box center [568, 584] width 23 height 23
click at [562, 584] on img at bounding box center [569, 585] width 14 height 14
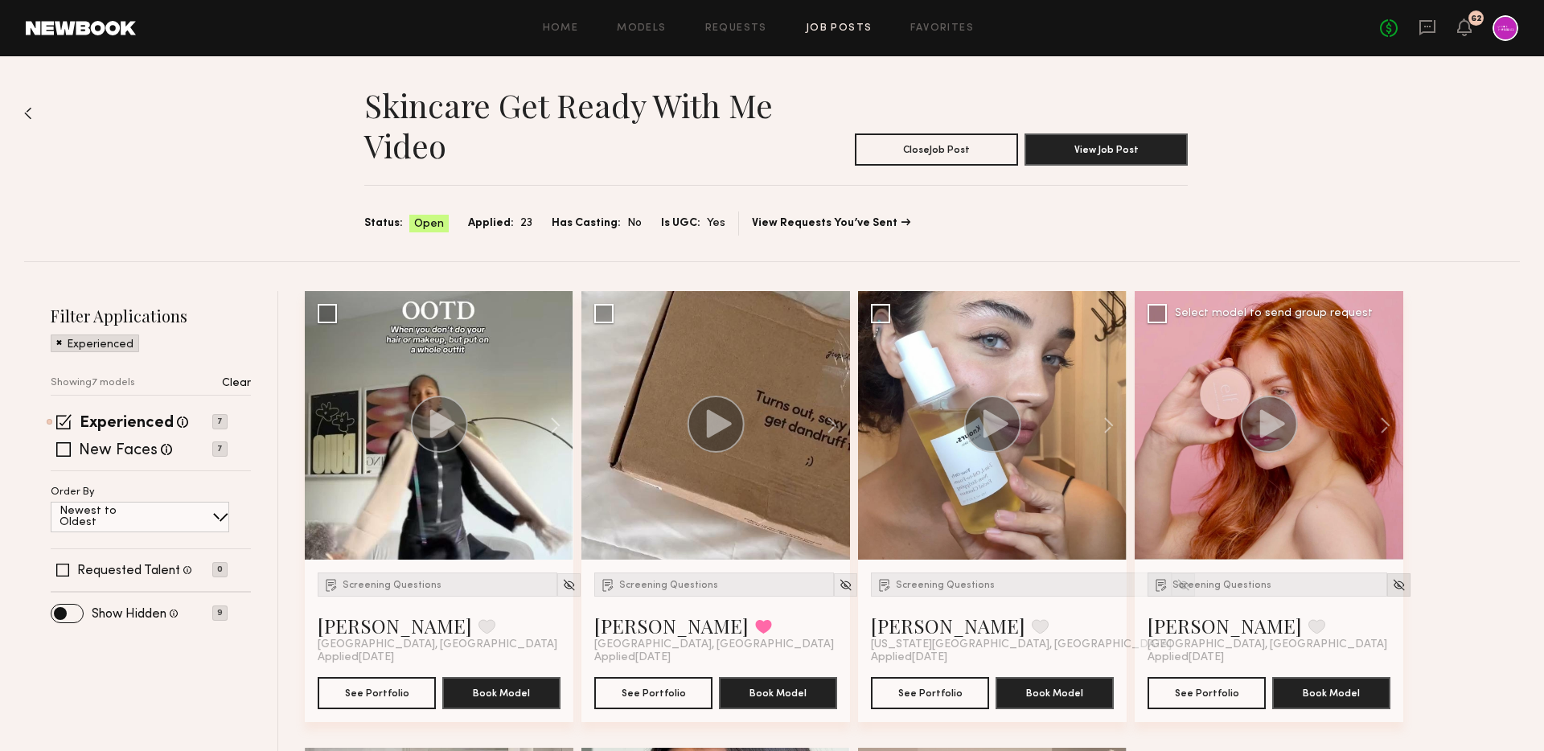
click at [1392, 578] on img at bounding box center [1399, 585] width 14 height 14
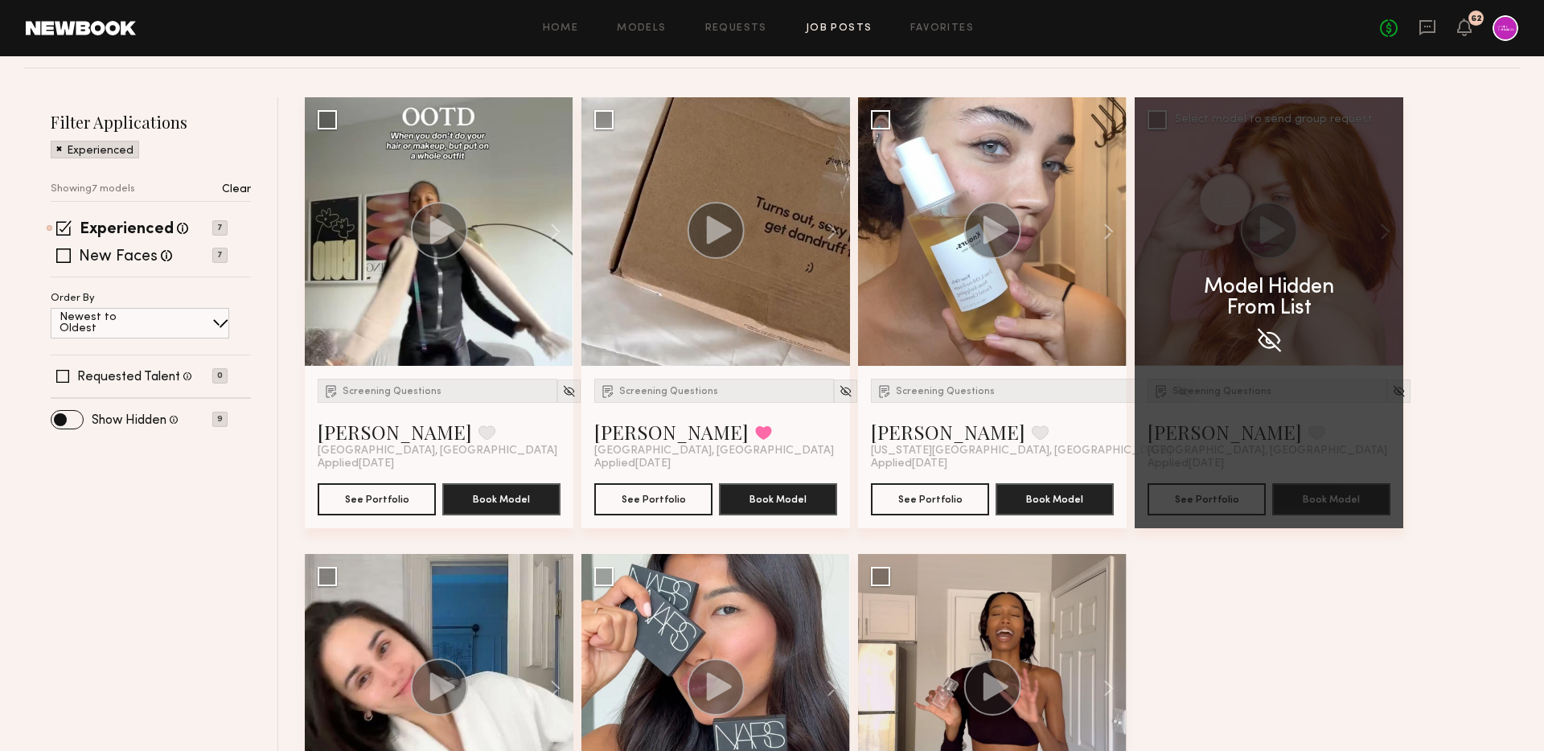
scroll to position [453, 0]
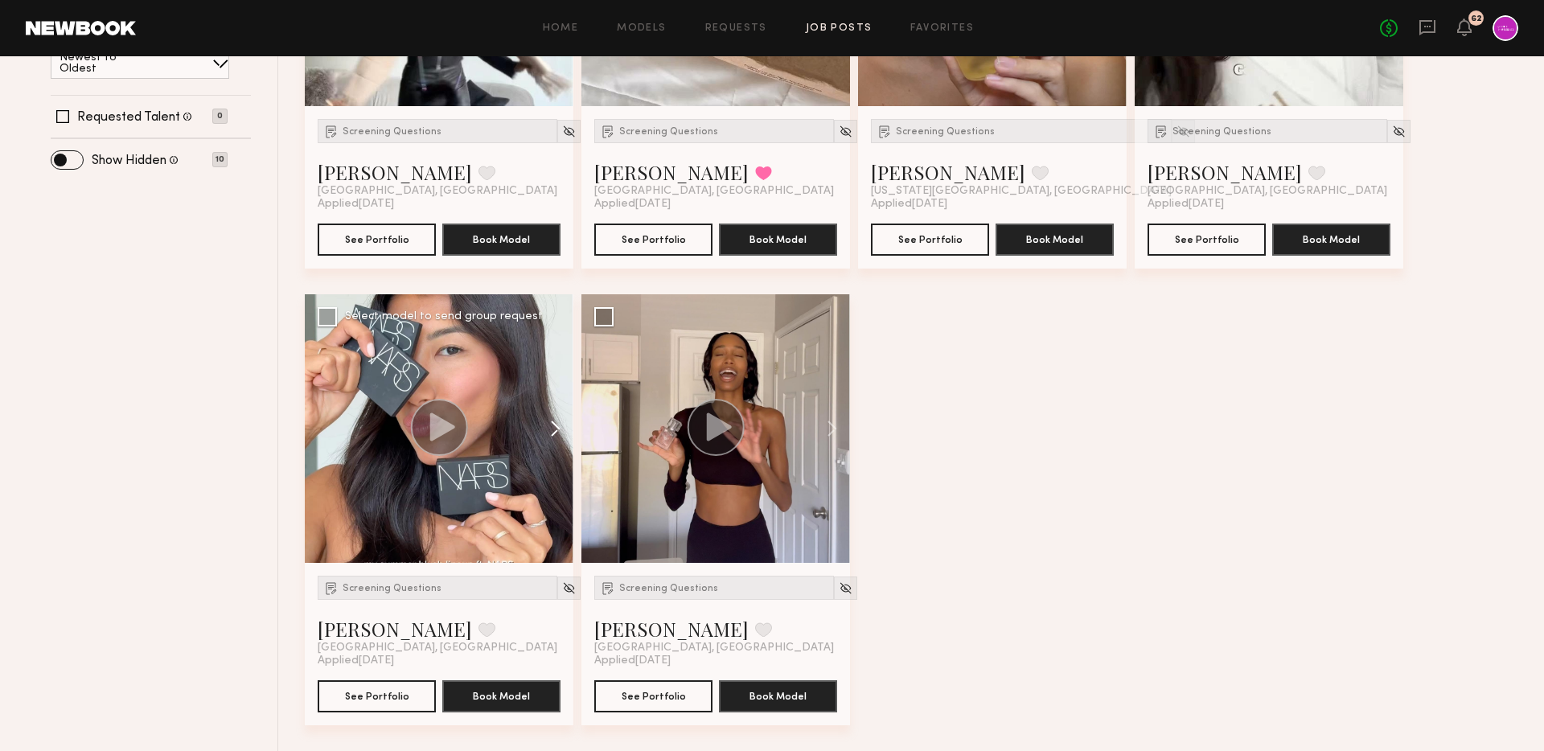
click at [563, 423] on button at bounding box center [547, 428] width 51 height 269
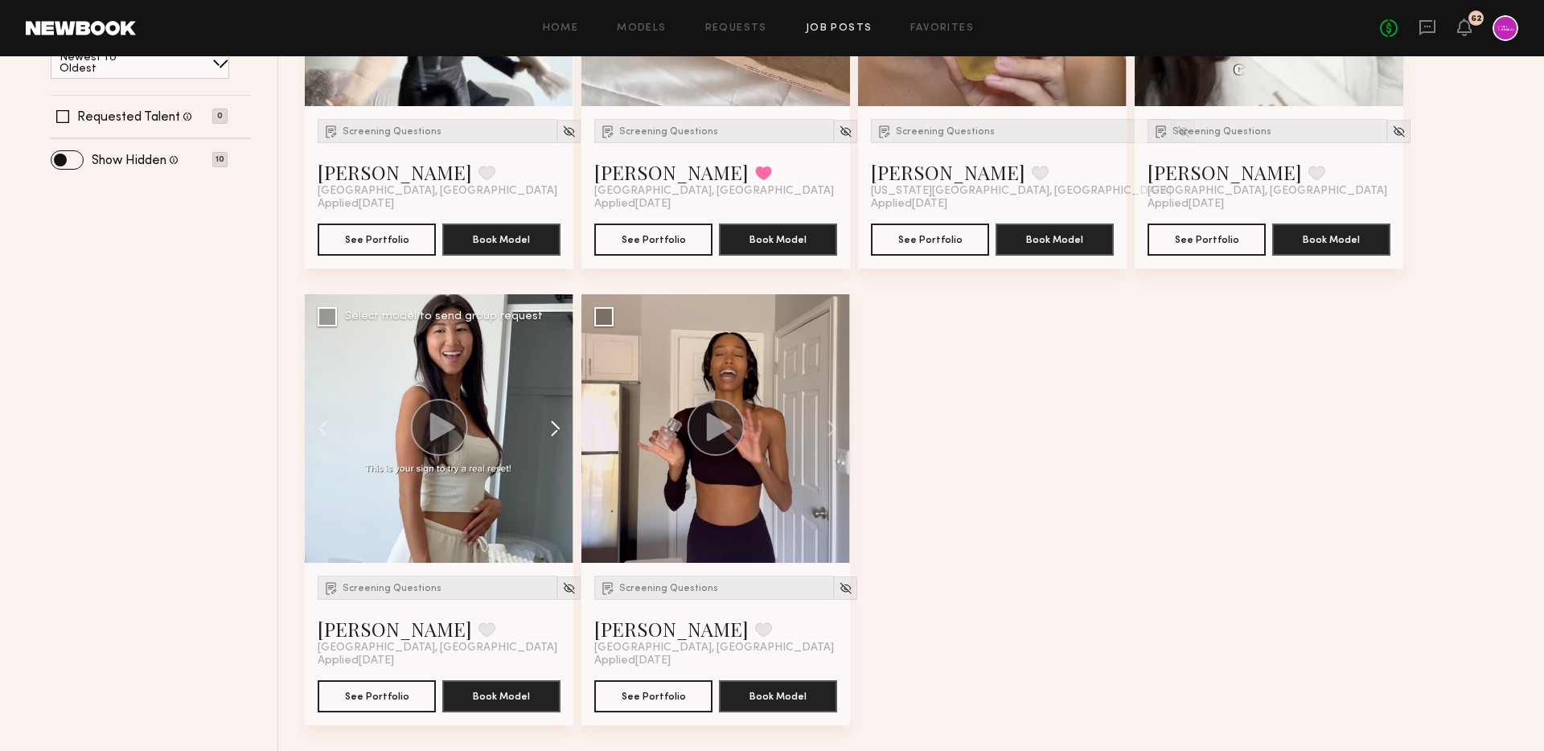
click at [563, 423] on button at bounding box center [547, 428] width 51 height 269
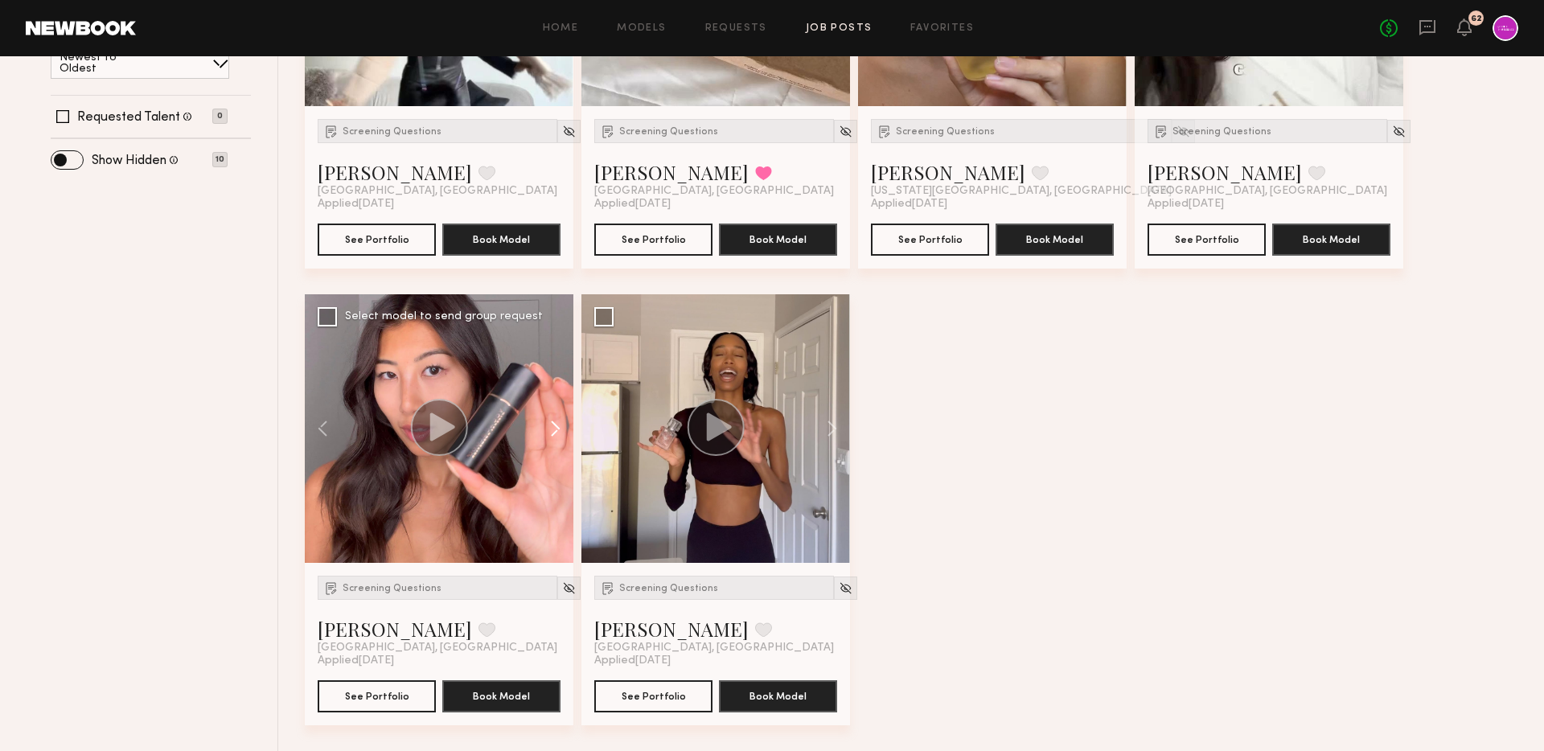
click at [563, 408] on button at bounding box center [547, 428] width 51 height 269
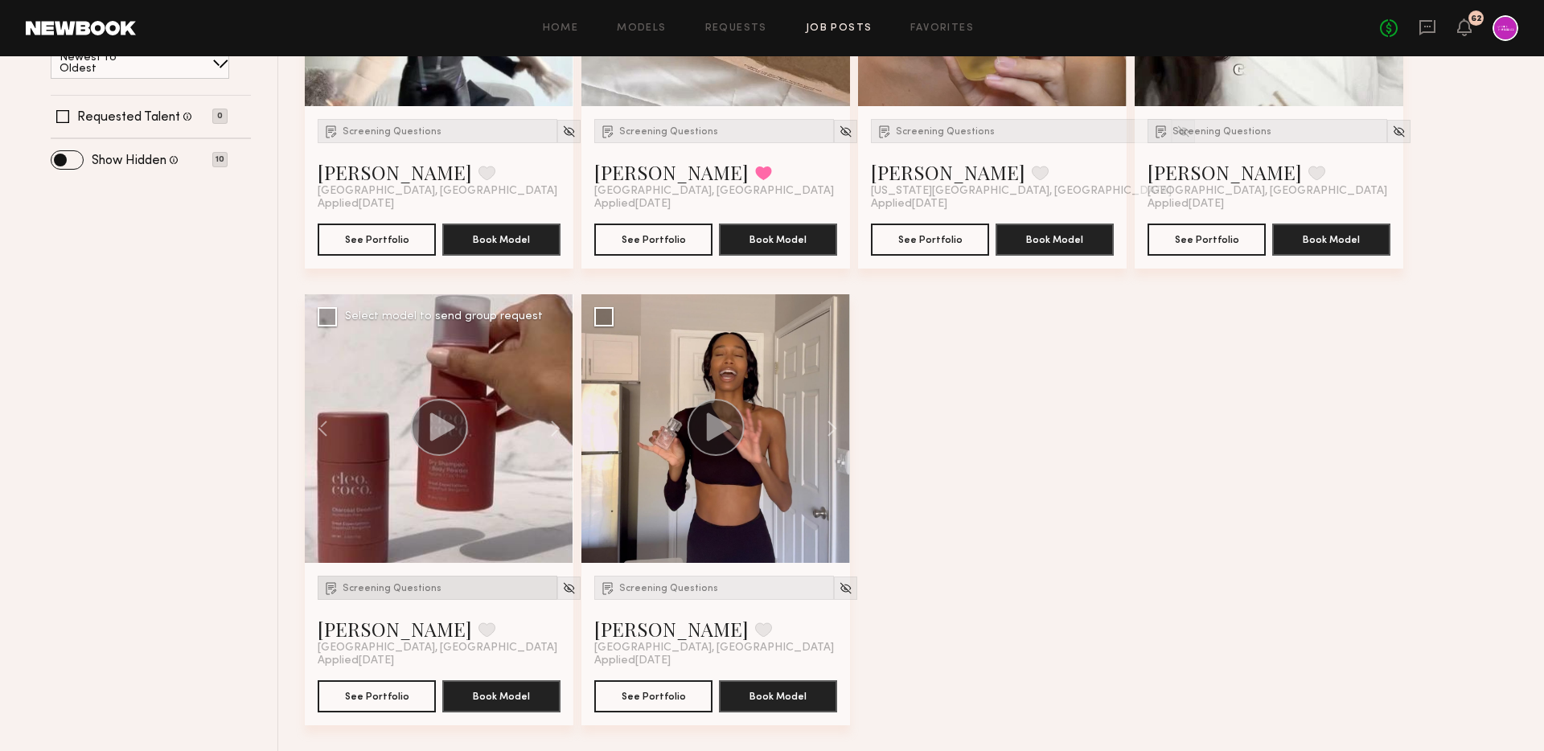
click at [381, 584] on span "Screening Questions" at bounding box center [391, 589] width 99 height 10
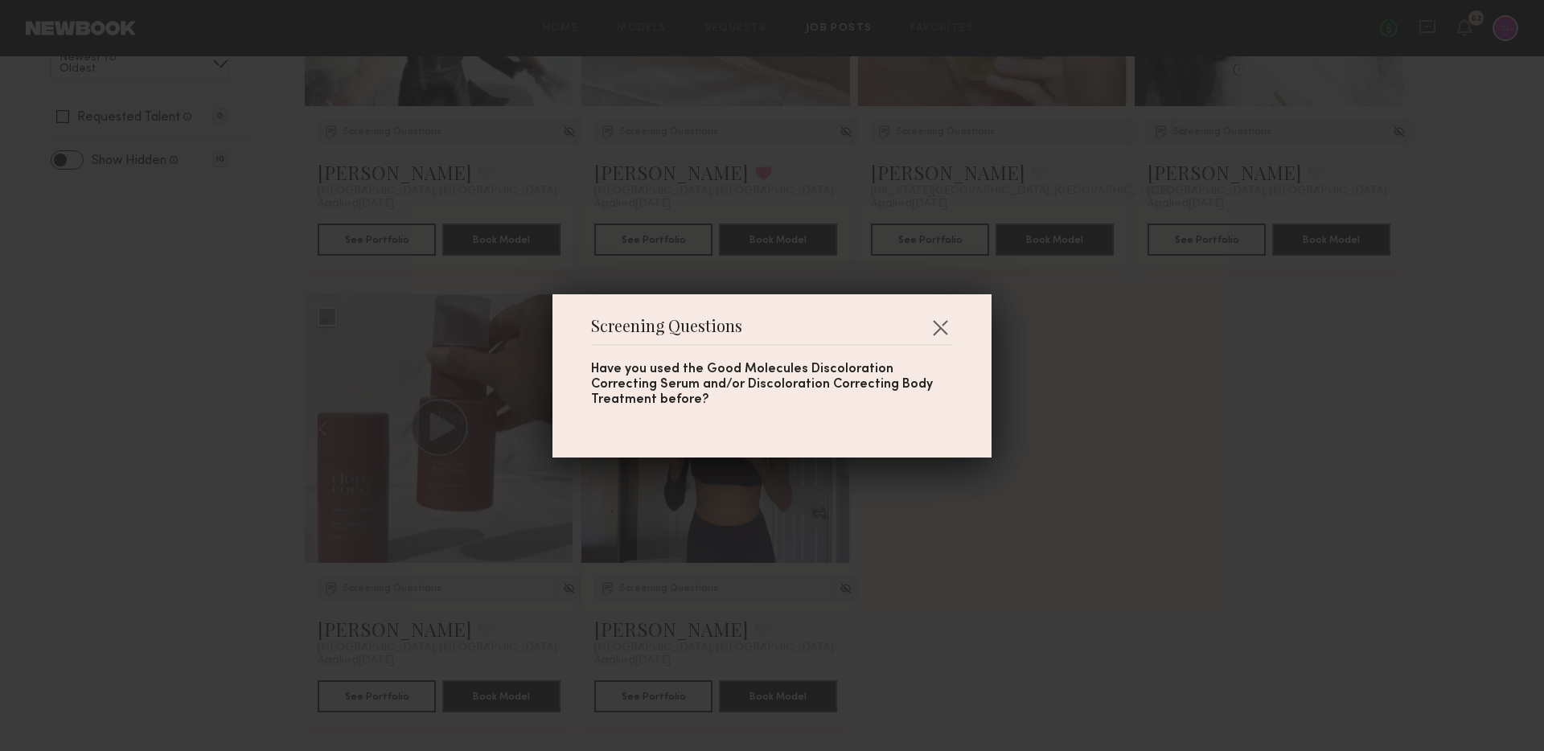
click at [226, 586] on div "Screening Questions Have you used the Good Molecules Discoloration Correcting S…" at bounding box center [772, 375] width 1544 height 751
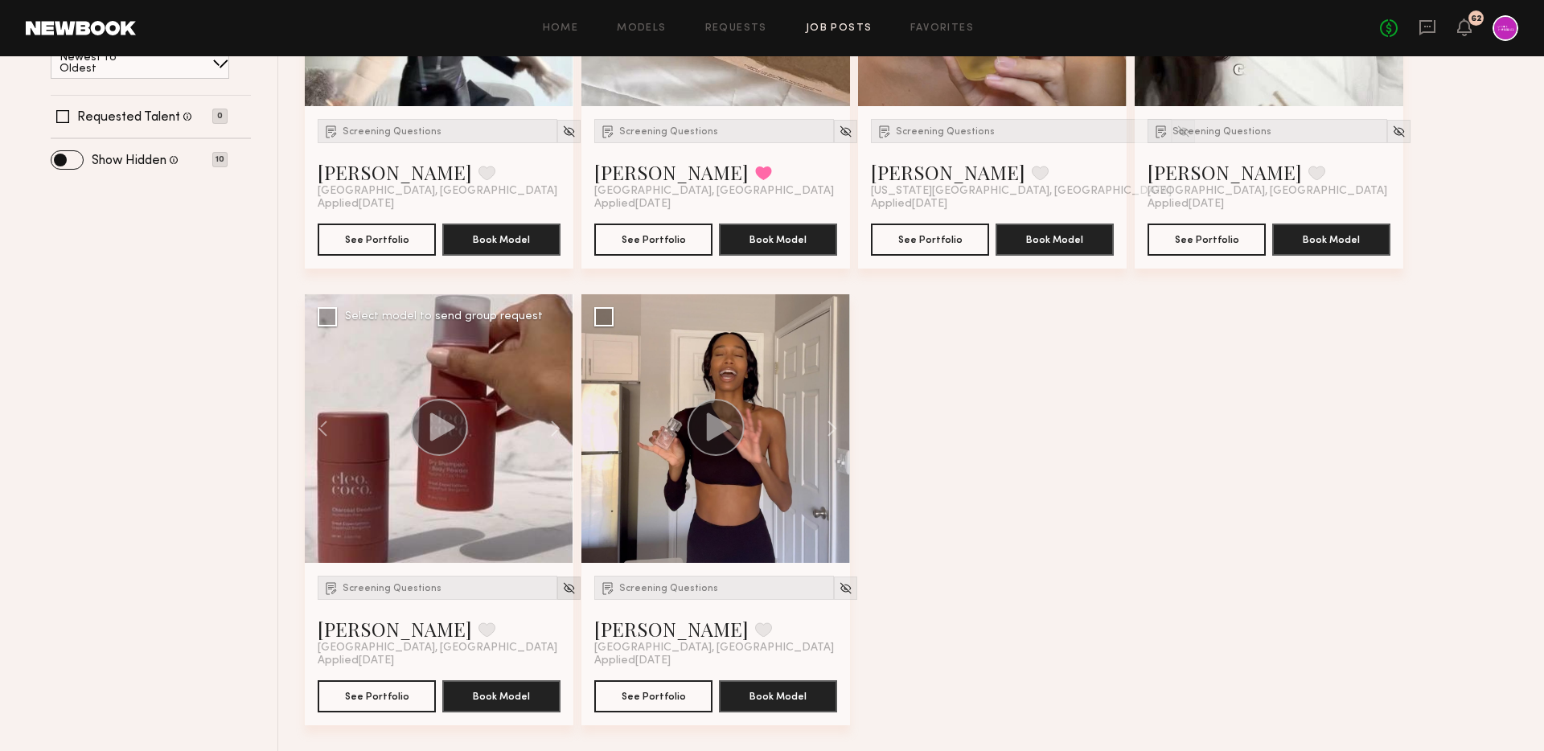
click at [562, 584] on img at bounding box center [569, 588] width 14 height 14
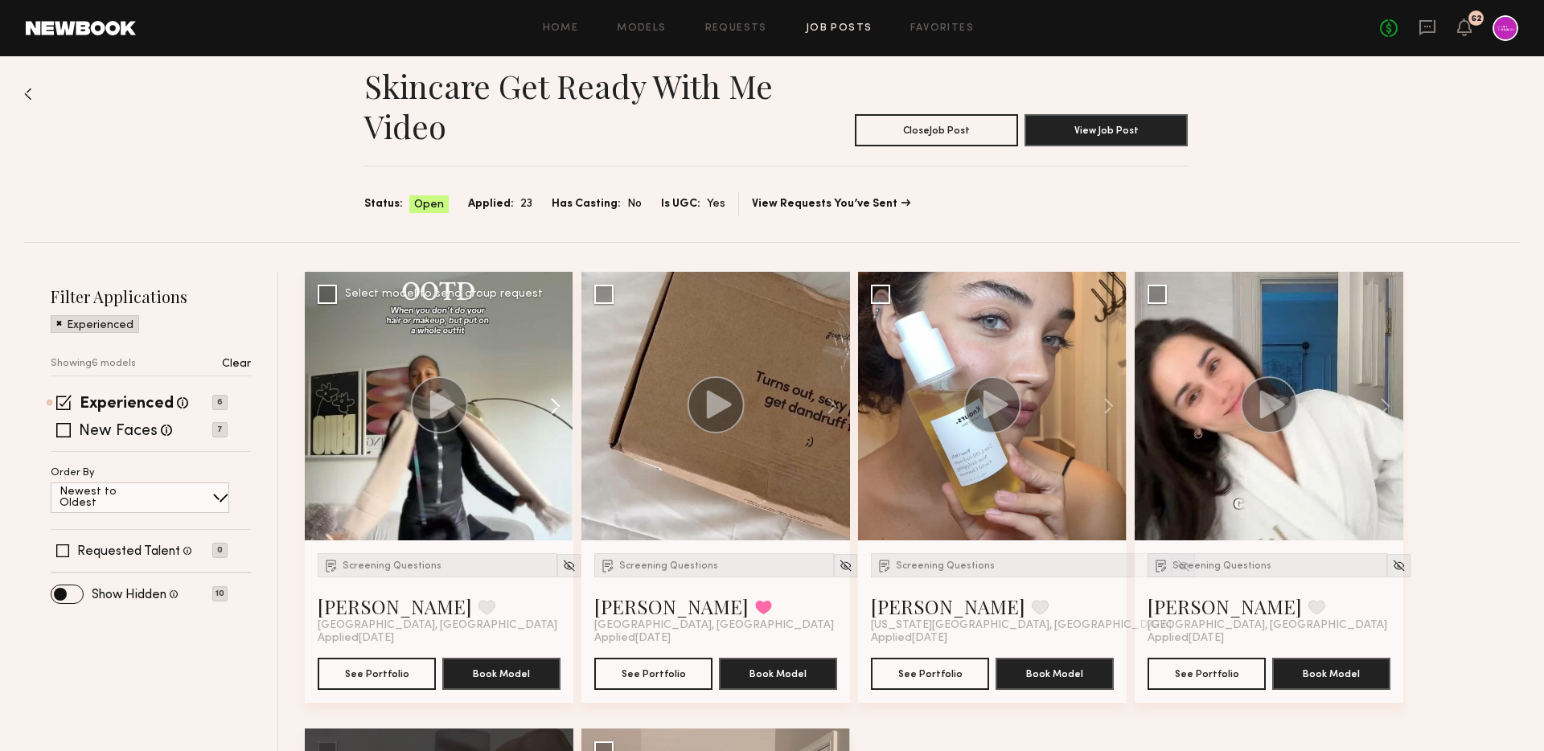
scroll to position [14, 0]
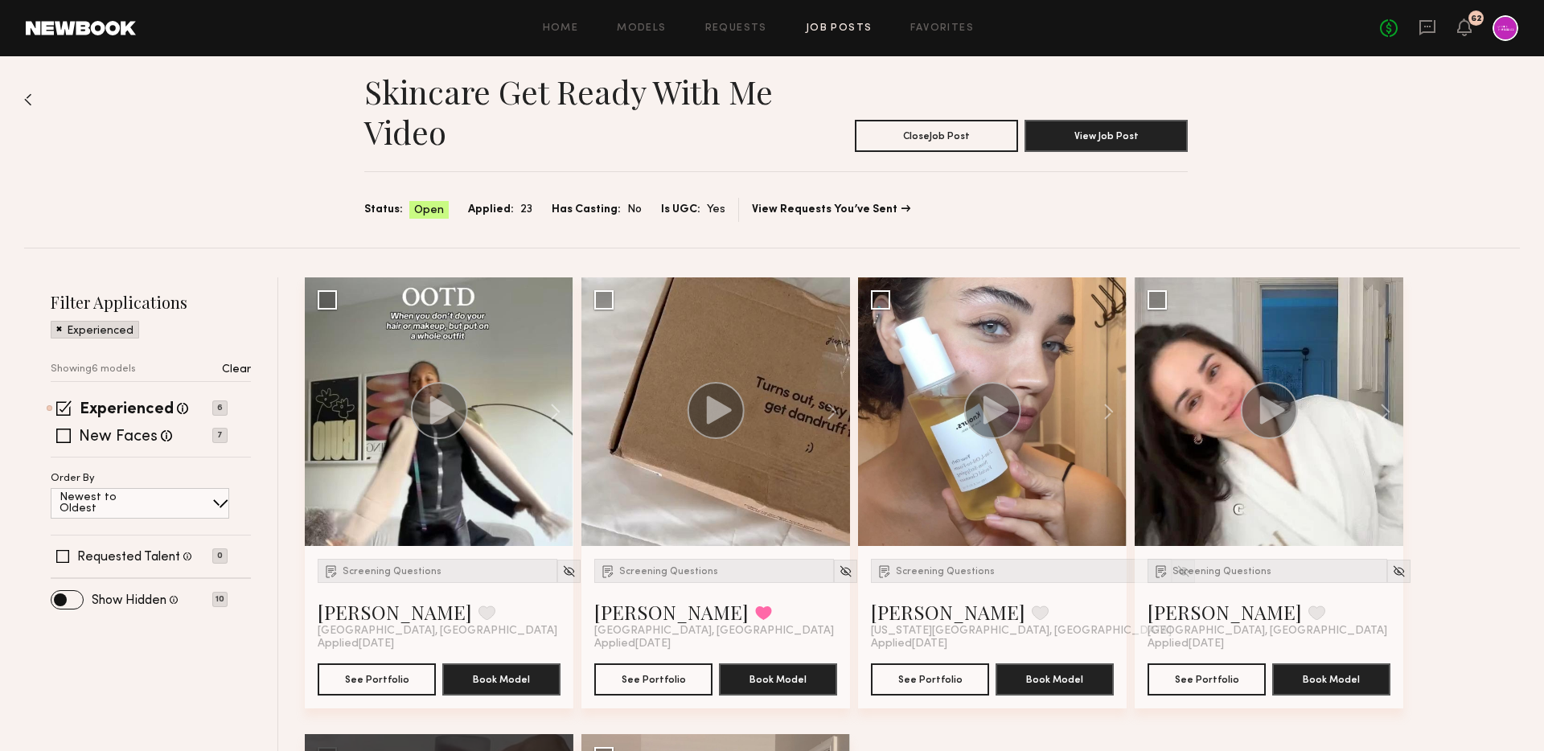
click at [105, 445] on div "Experienced Talent we've deemed to have ample paid, professional modeling exper…" at bounding box center [151, 429] width 200 height 55
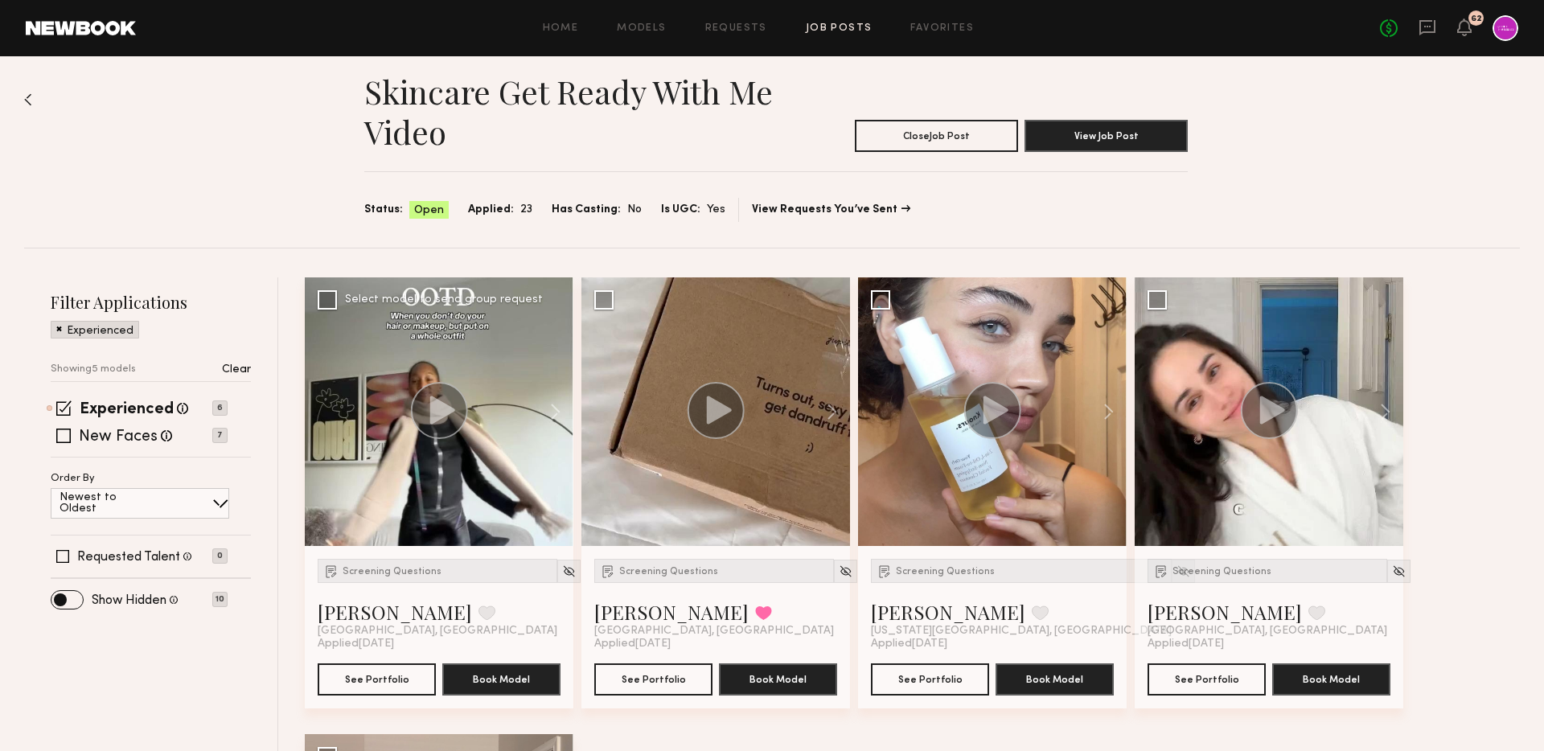
click at [428, 409] on circle at bounding box center [439, 410] width 57 height 57
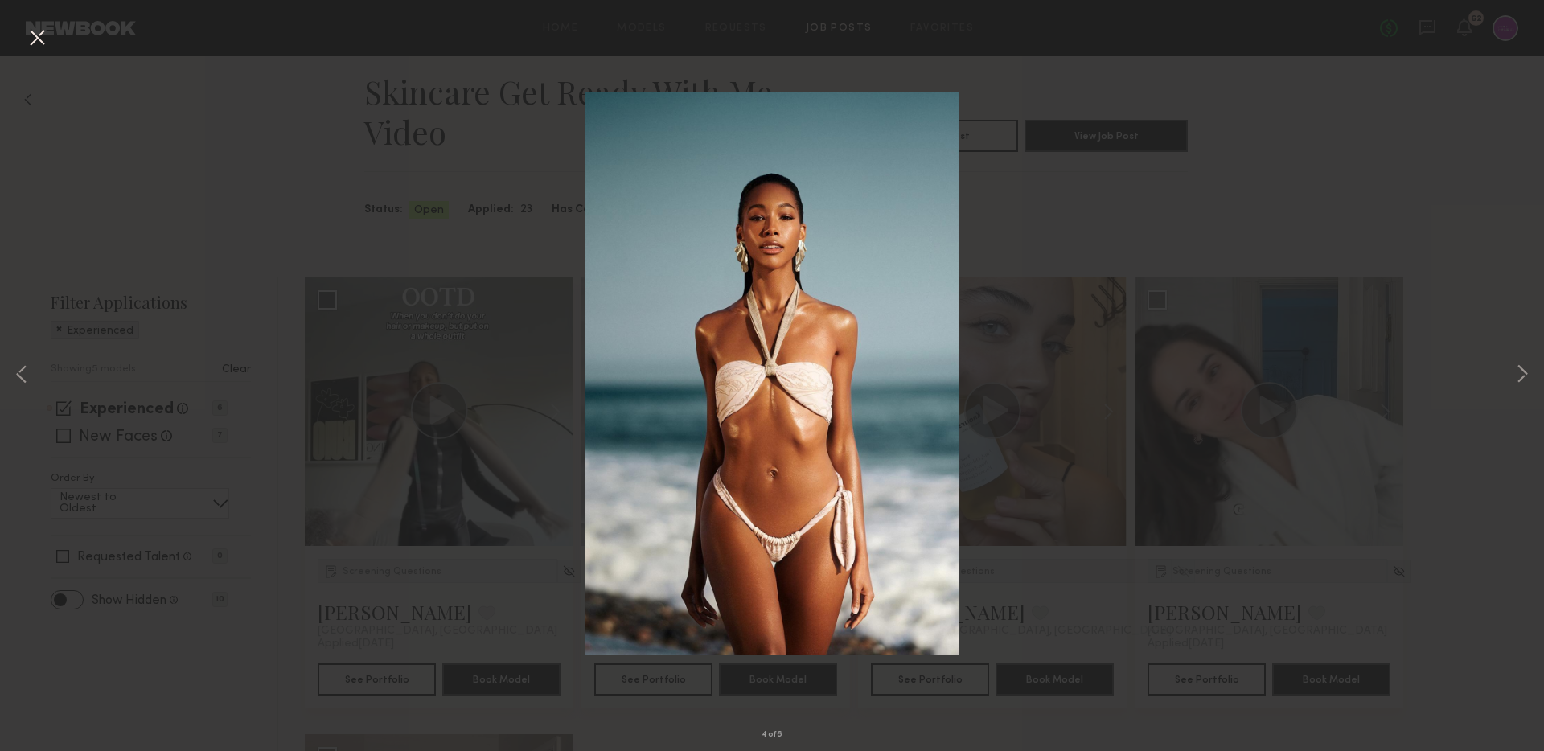
click at [389, 399] on div "4 of 6" at bounding box center [772, 375] width 1544 height 751
click at [449, 408] on div "4 of 6" at bounding box center [772, 375] width 1544 height 751
click at [32, 35] on button at bounding box center [37, 38] width 26 height 29
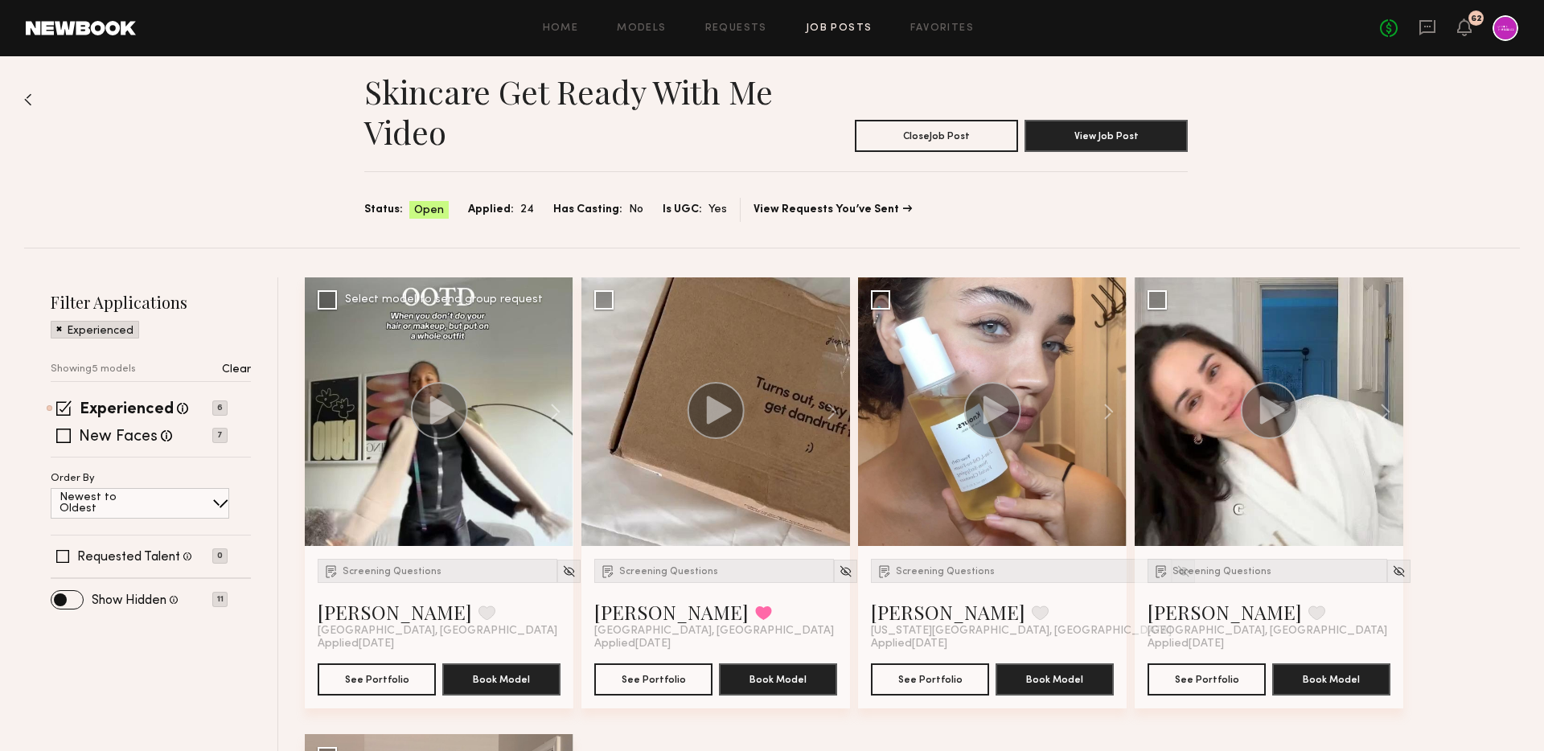
click at [437, 403] on icon at bounding box center [442, 410] width 25 height 28
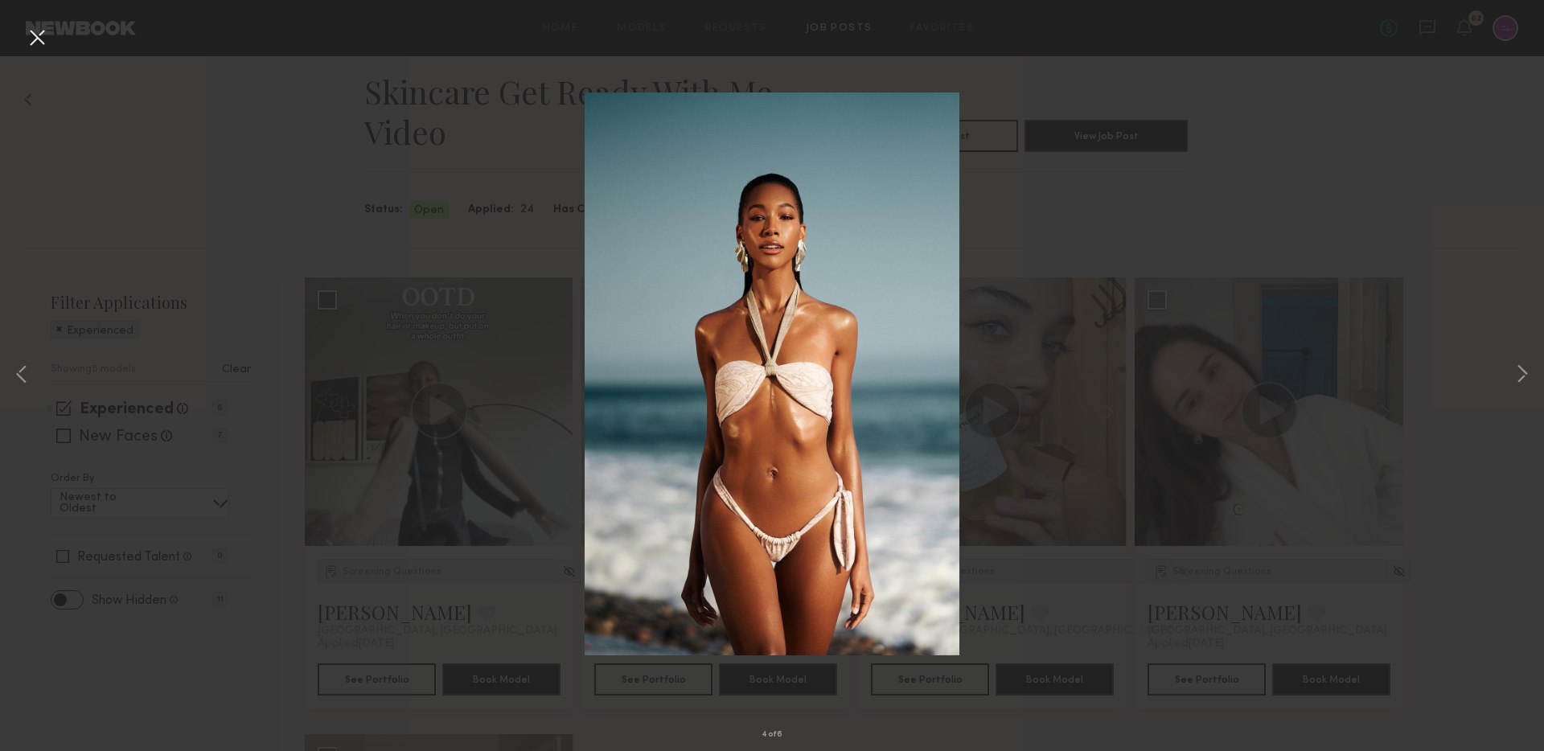
click at [1330, 285] on div "4 of 6" at bounding box center [772, 375] width 1544 height 751
click at [543, 530] on div "4 of 6" at bounding box center [772, 375] width 1544 height 751
click at [47, 32] on button at bounding box center [37, 38] width 26 height 29
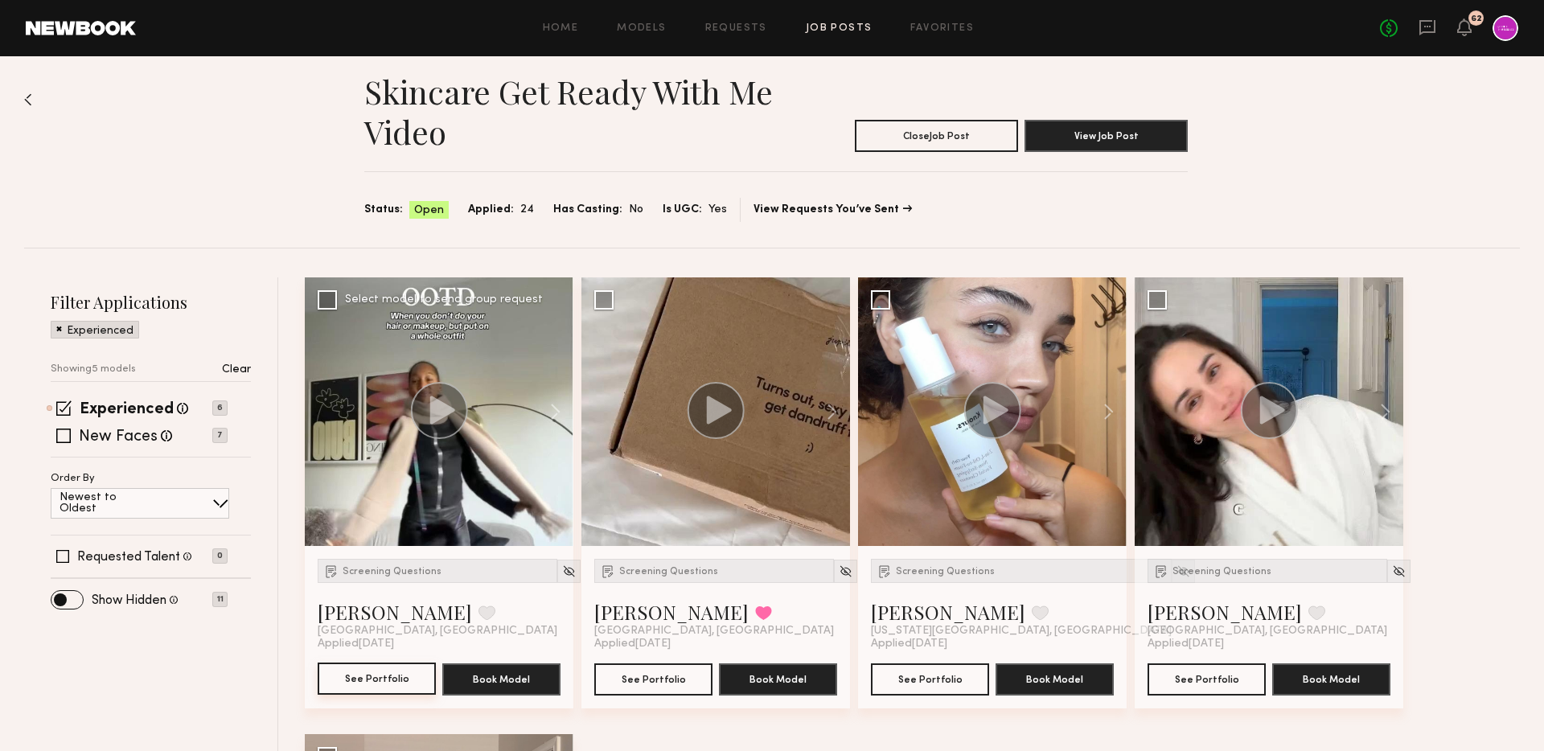
click at [362, 677] on button "See Portfolio" at bounding box center [377, 678] width 118 height 32
click at [842, 404] on button at bounding box center [823, 411] width 51 height 269
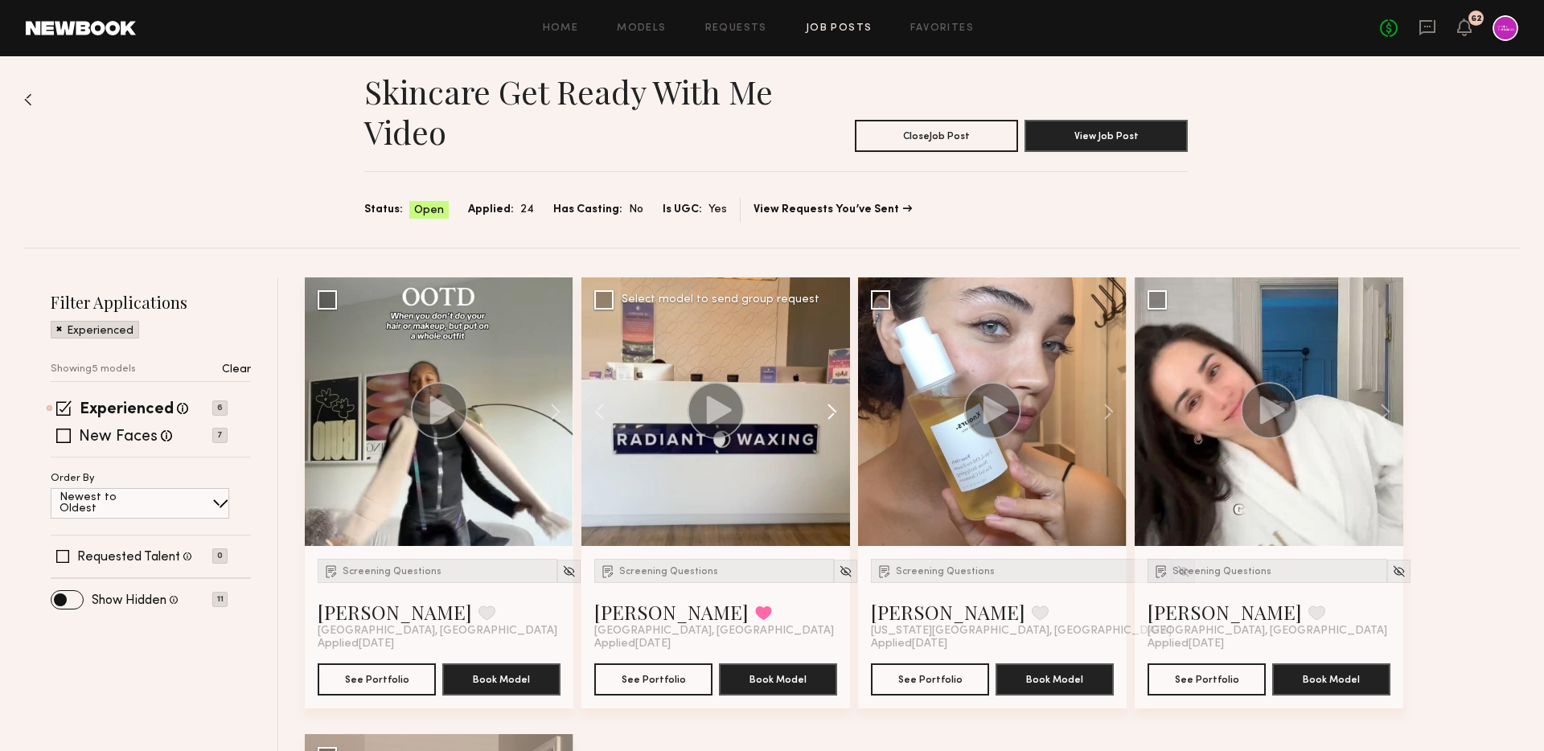
click at [836, 404] on button at bounding box center [823, 411] width 51 height 269
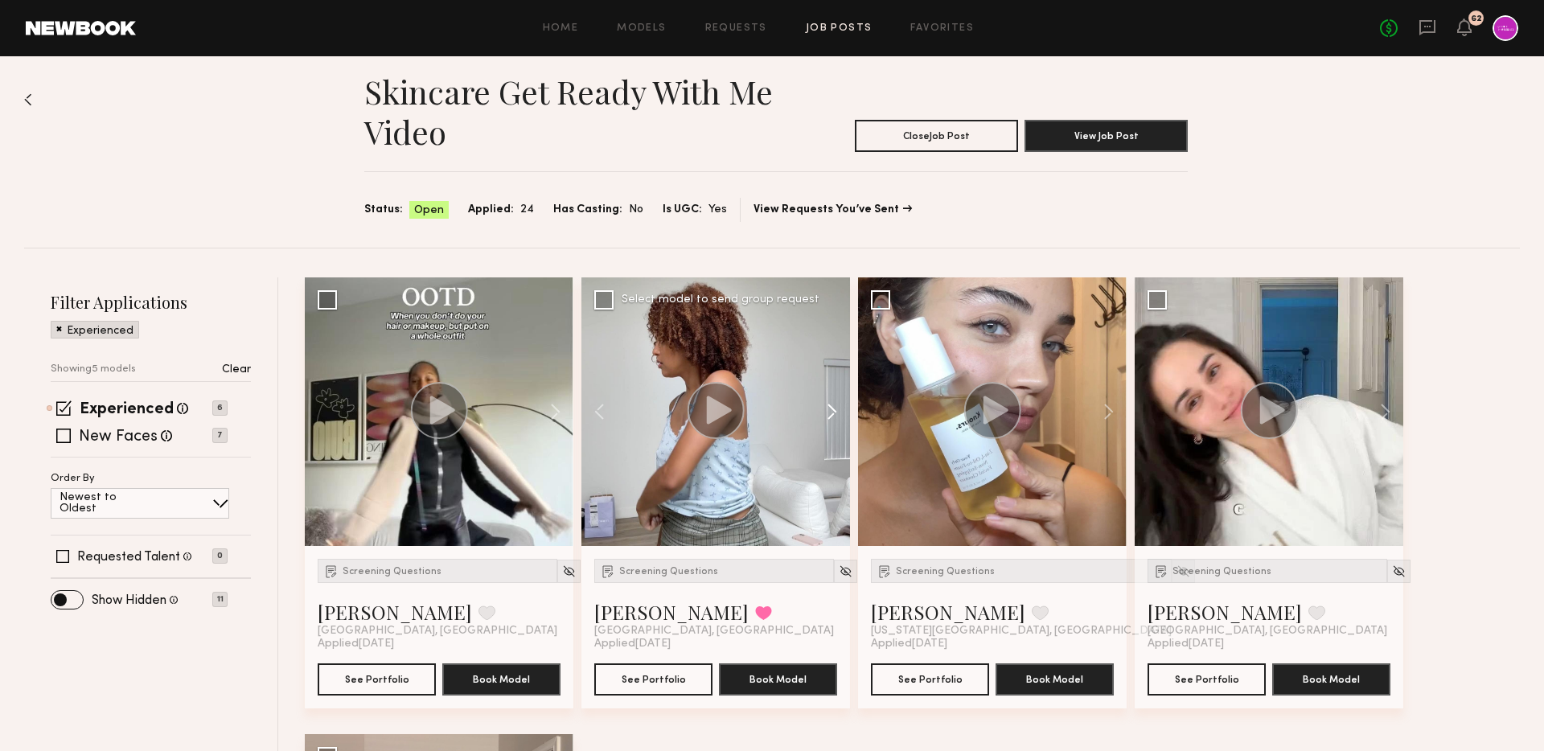
click at [836, 404] on button at bounding box center [823, 411] width 51 height 269
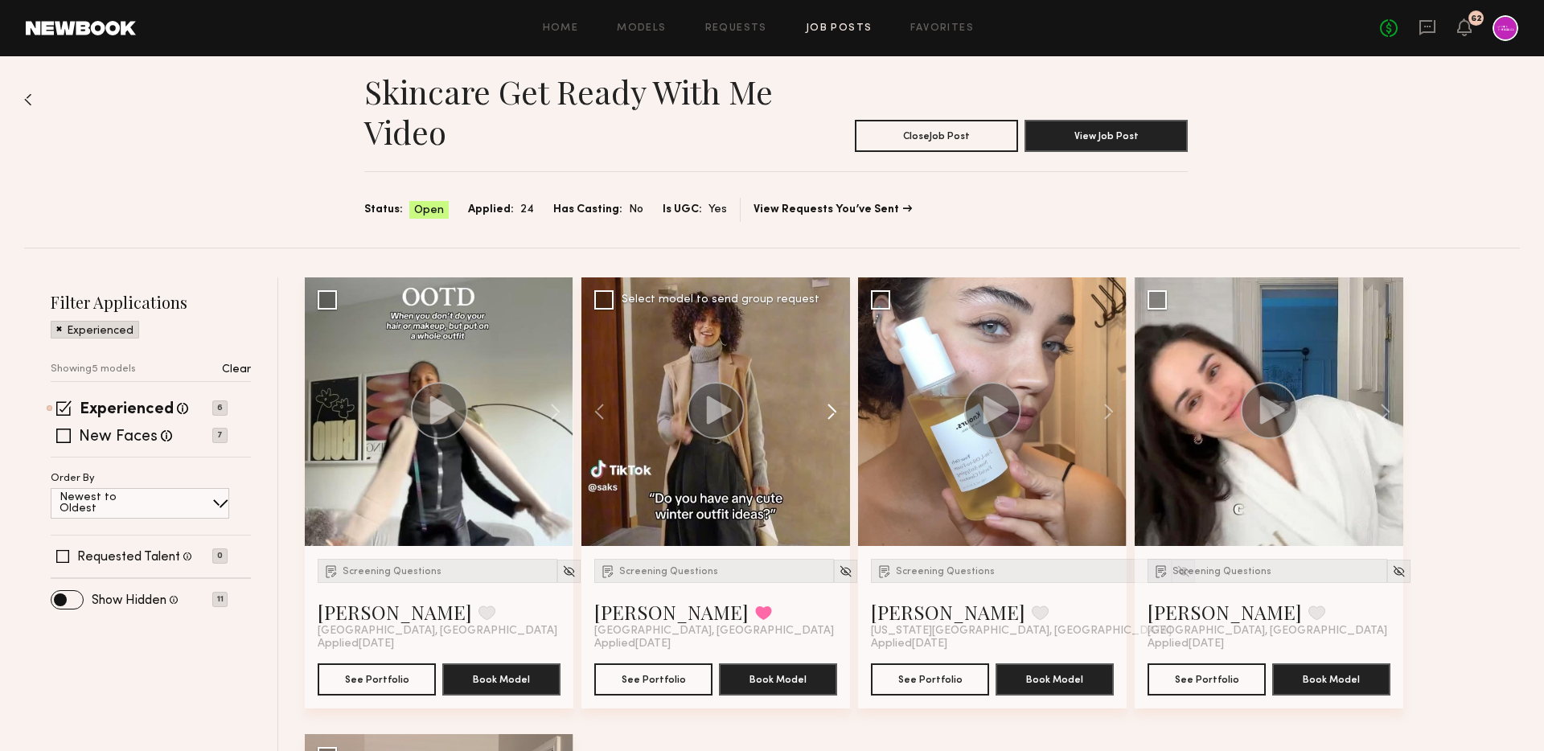
click at [836, 404] on button at bounding box center [823, 411] width 51 height 269
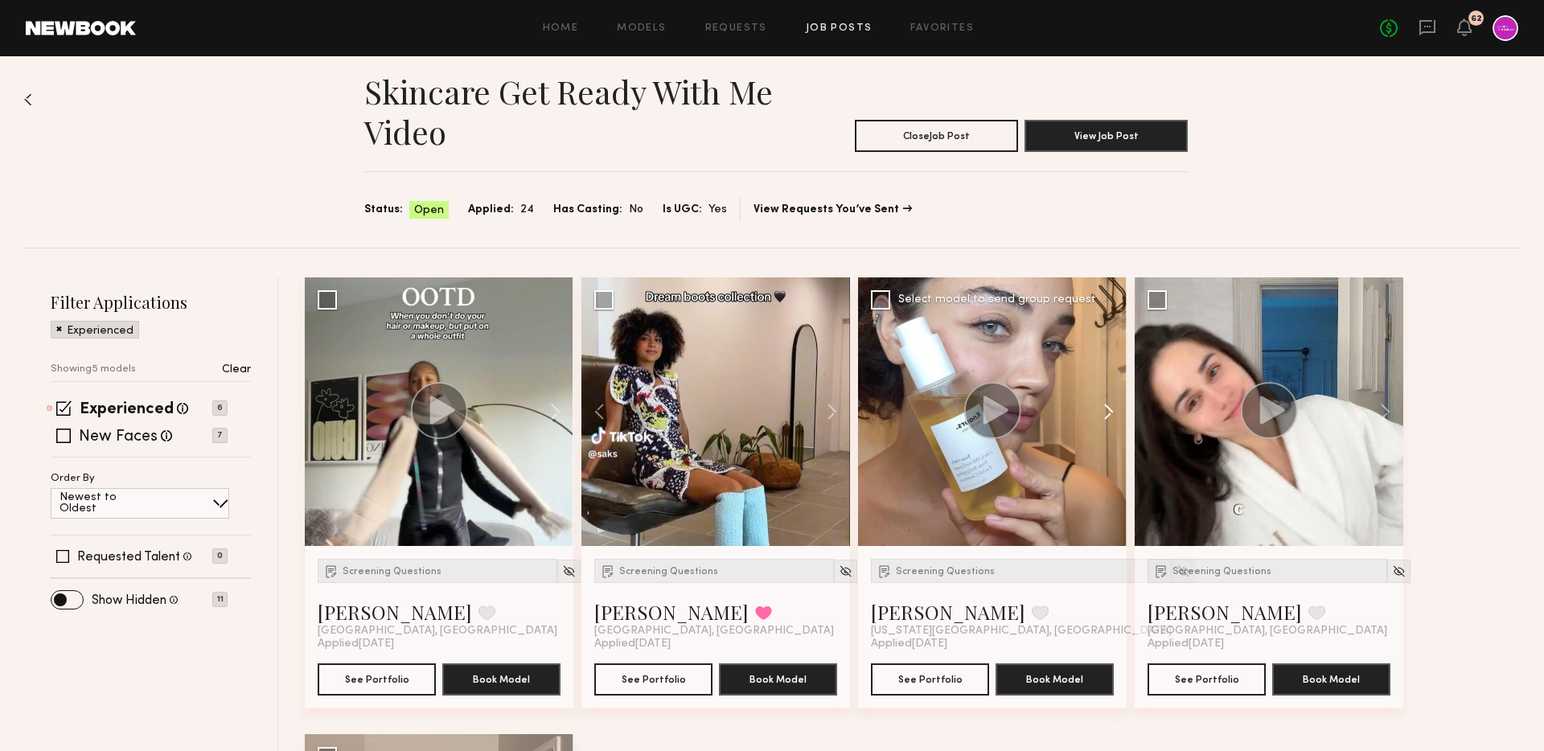
click at [1117, 411] on button at bounding box center [1100, 411] width 51 height 269
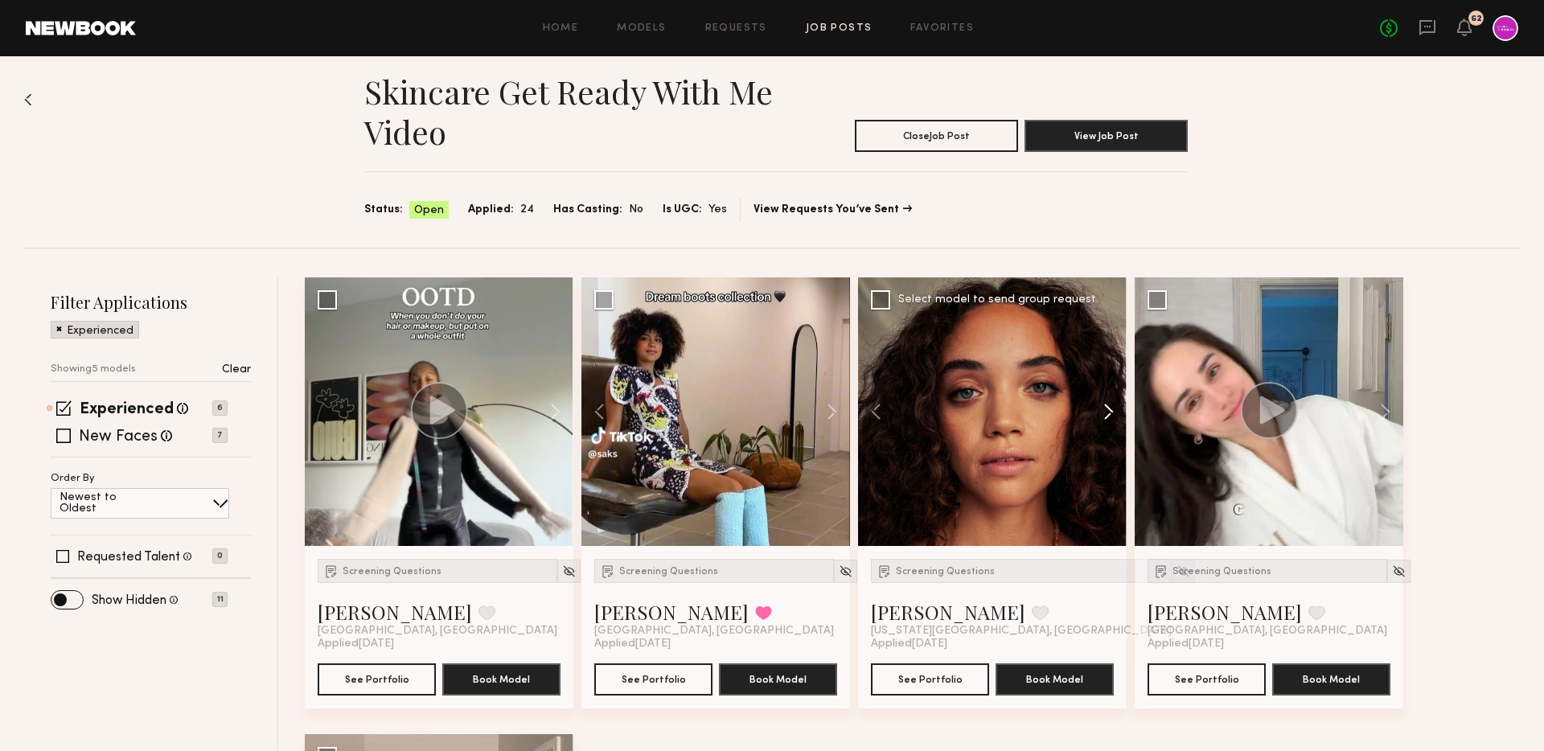
click at [1117, 411] on button at bounding box center [1100, 411] width 51 height 269
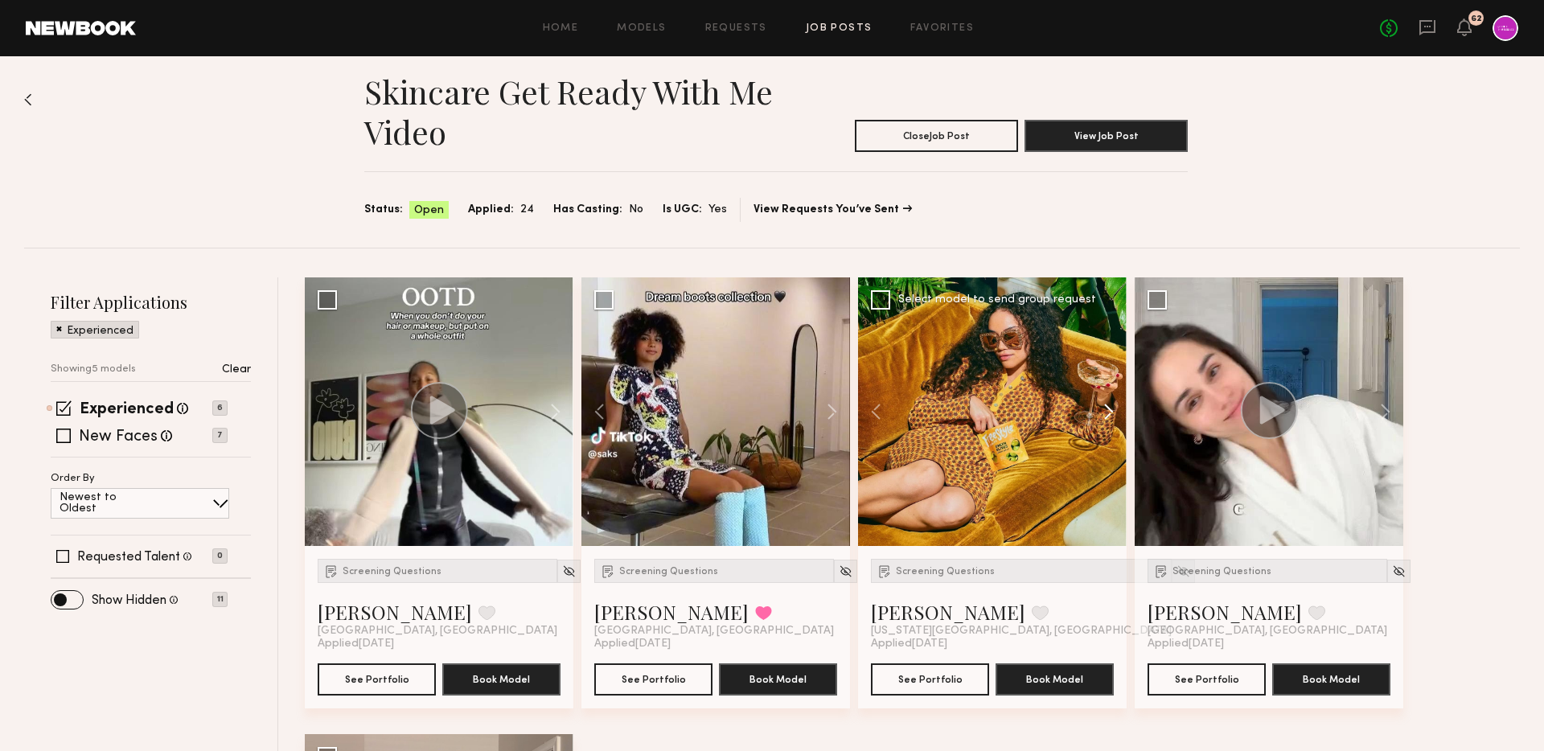
click at [1117, 411] on button at bounding box center [1100, 411] width 51 height 269
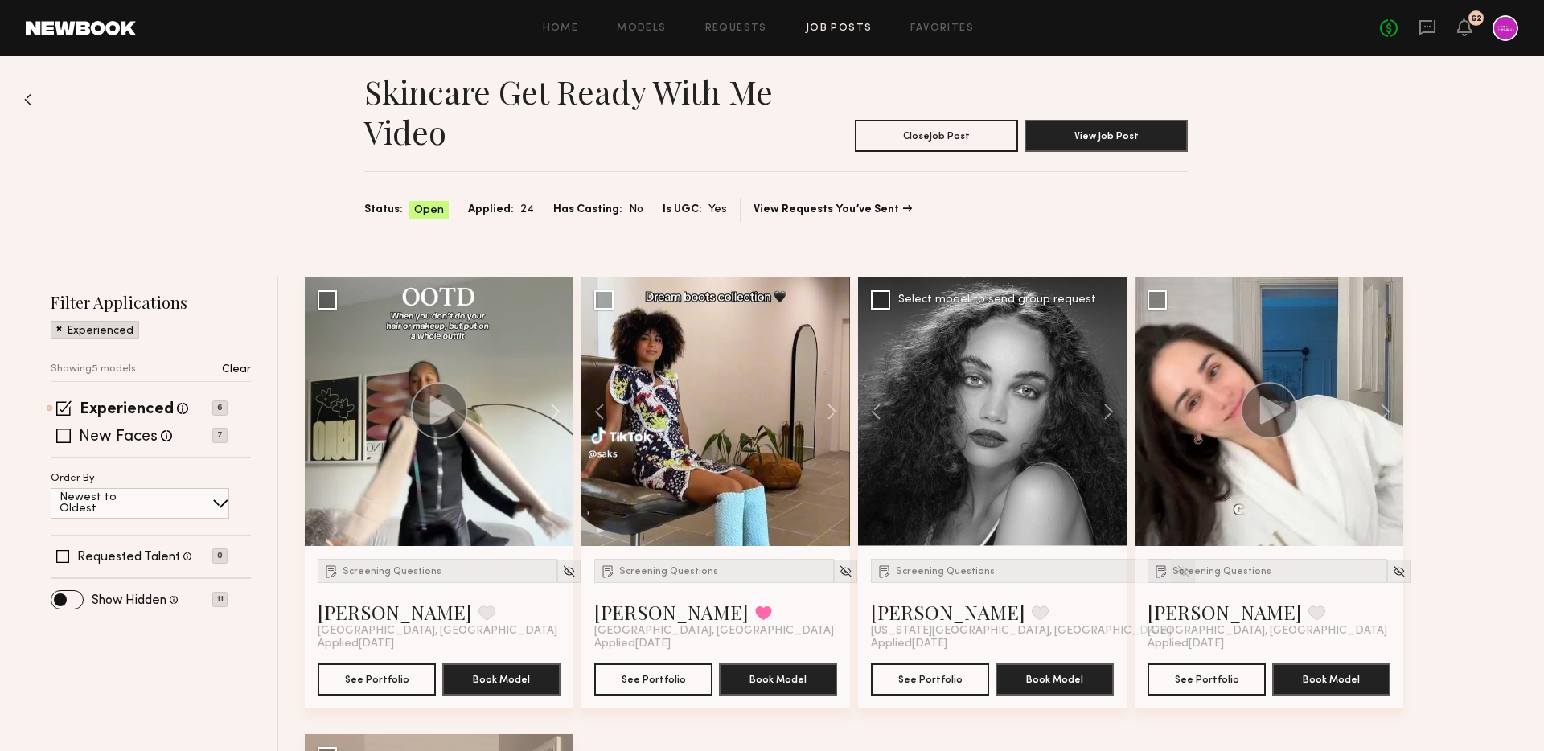
click at [1176, 571] on img at bounding box center [1183, 571] width 14 height 14
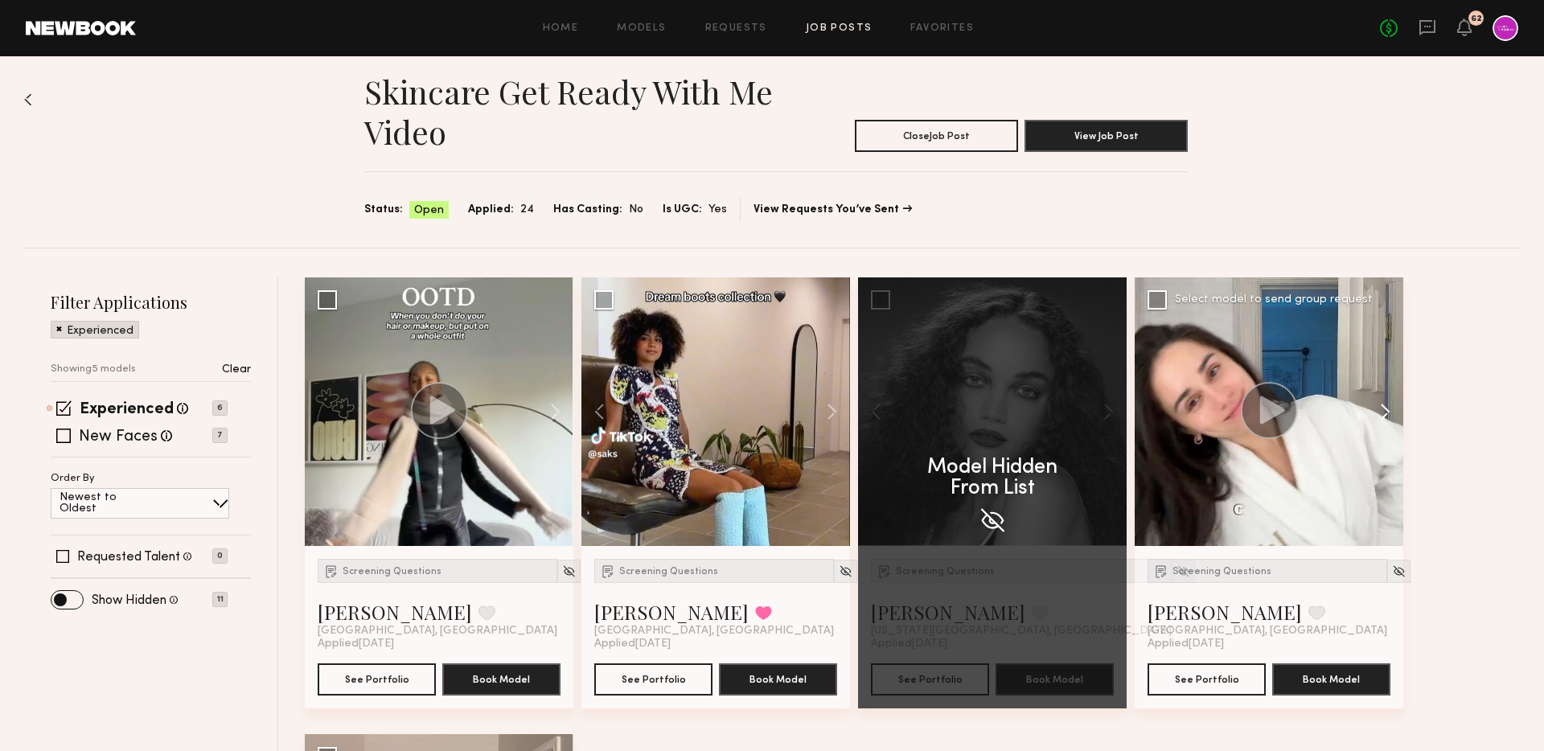
click at [1384, 409] on button at bounding box center [1376, 411] width 51 height 269
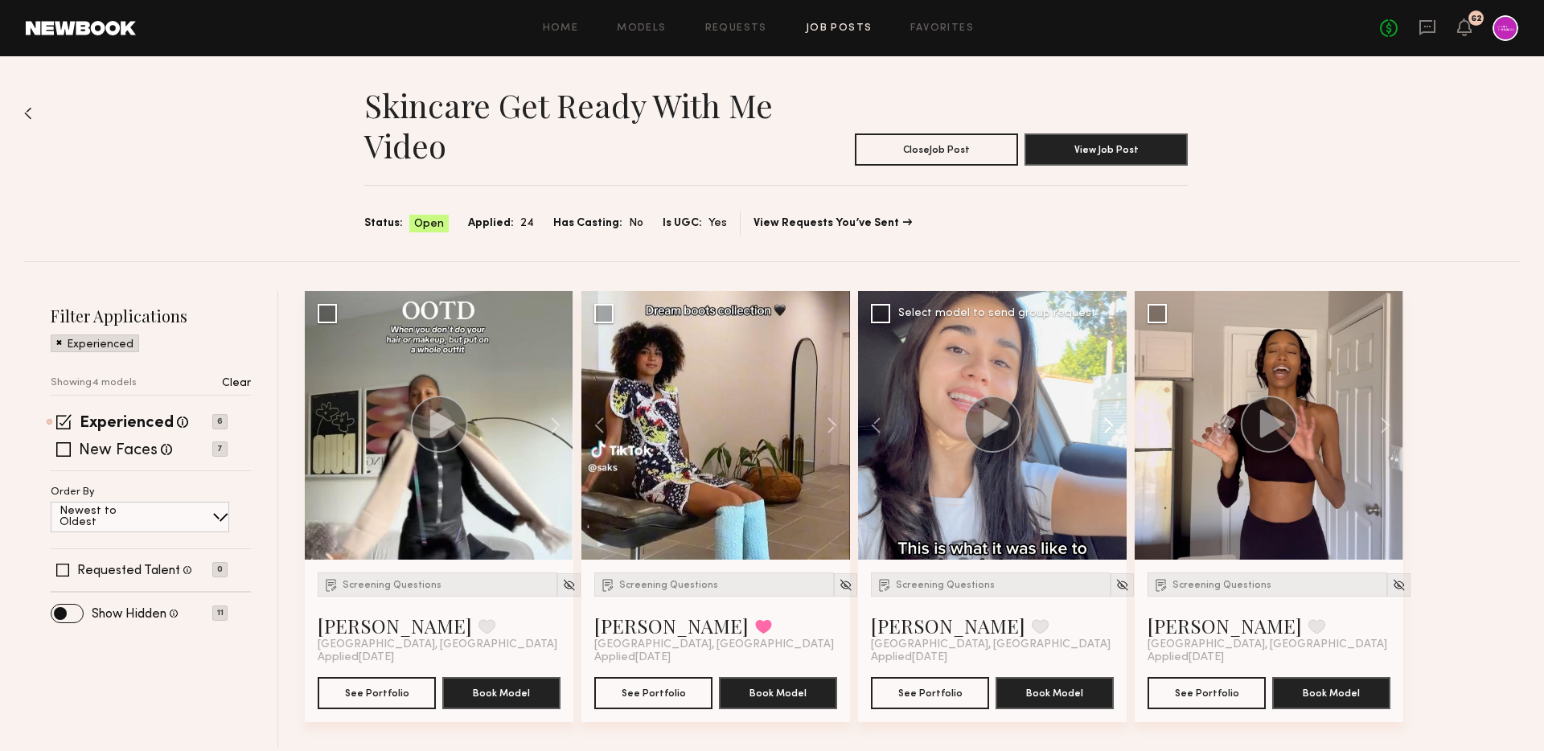
scroll to position [0, 0]
click at [1115, 586] on img at bounding box center [1122, 585] width 14 height 14
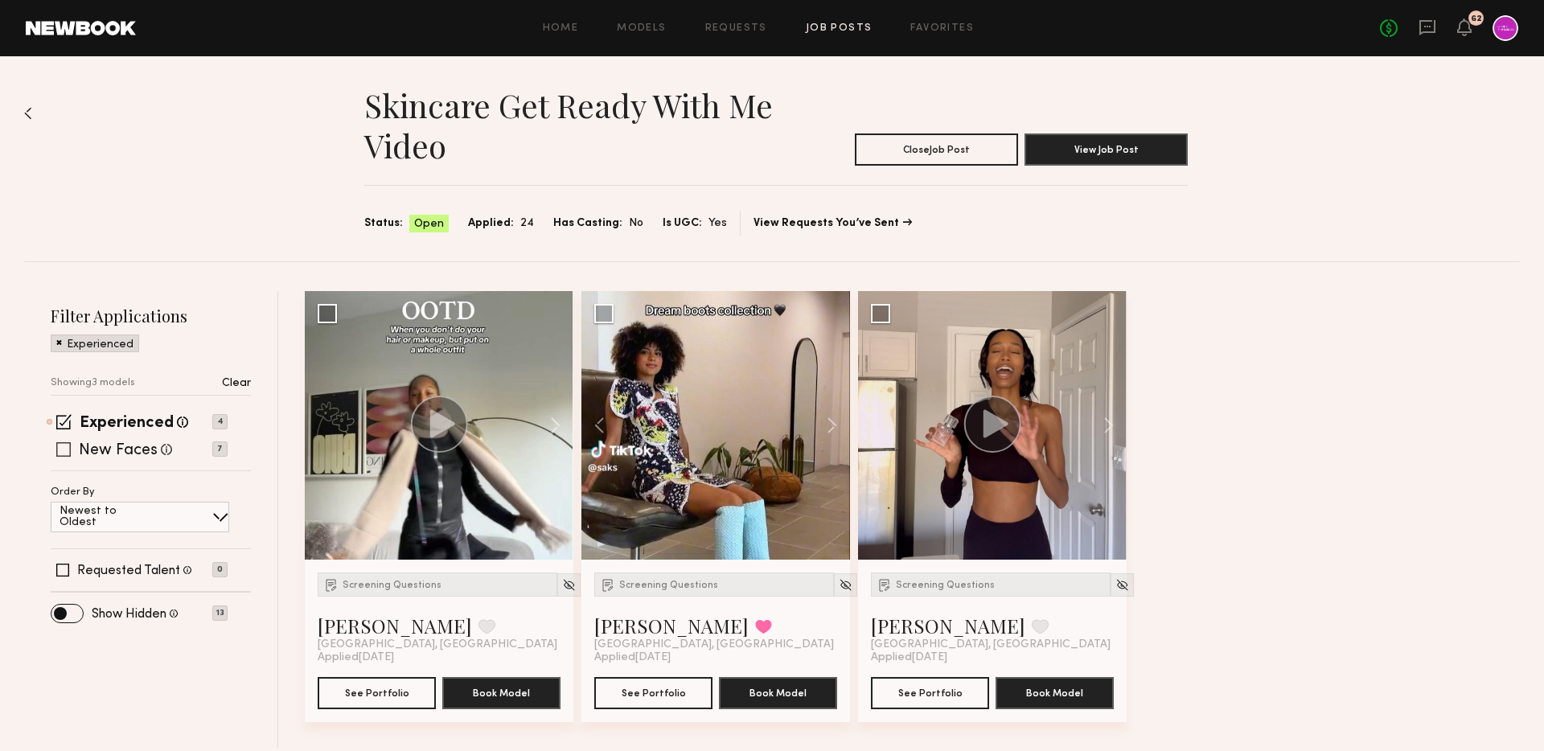
click at [129, 450] on label "New Faces" at bounding box center [118, 451] width 79 height 16
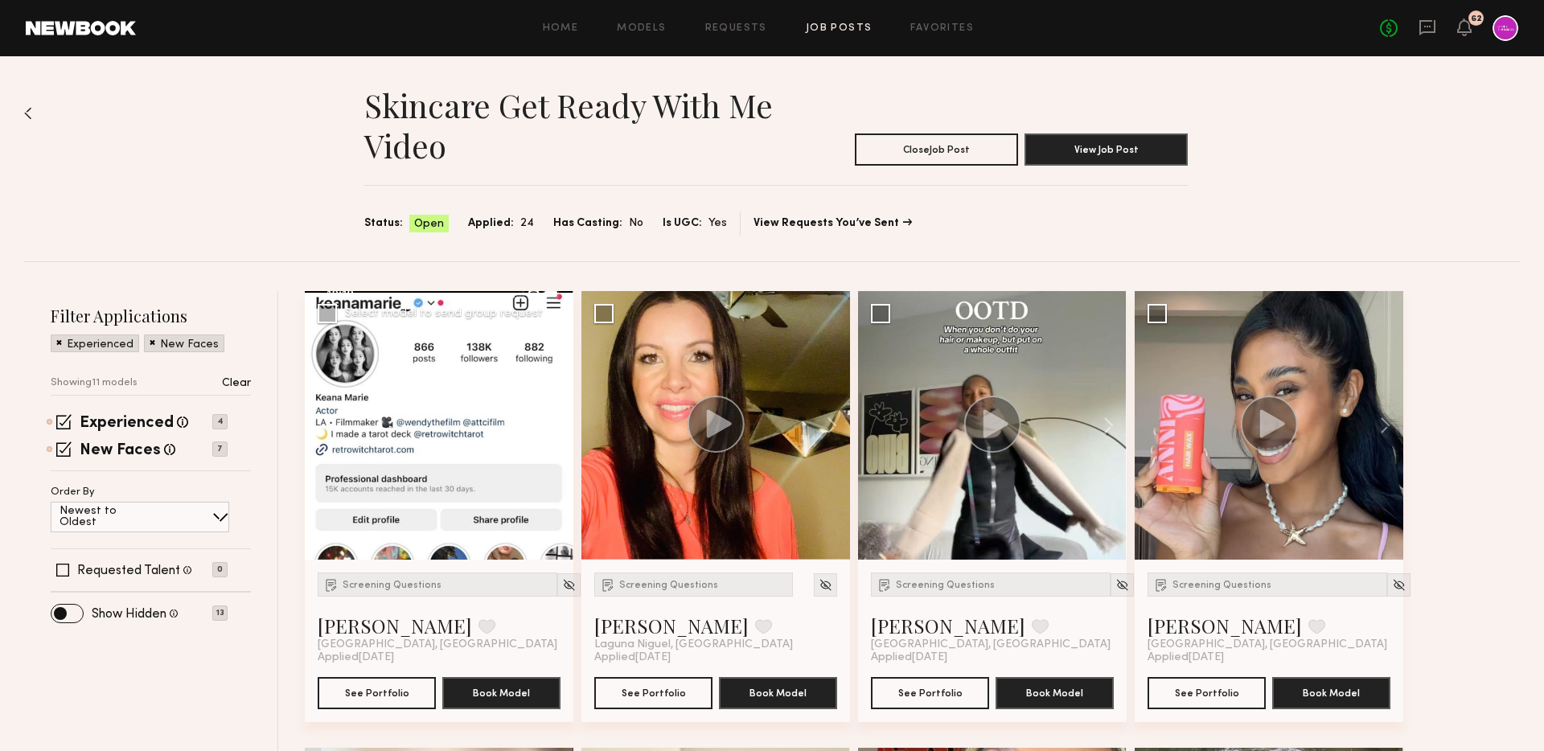
click at [557, 420] on button at bounding box center [547, 425] width 51 height 269
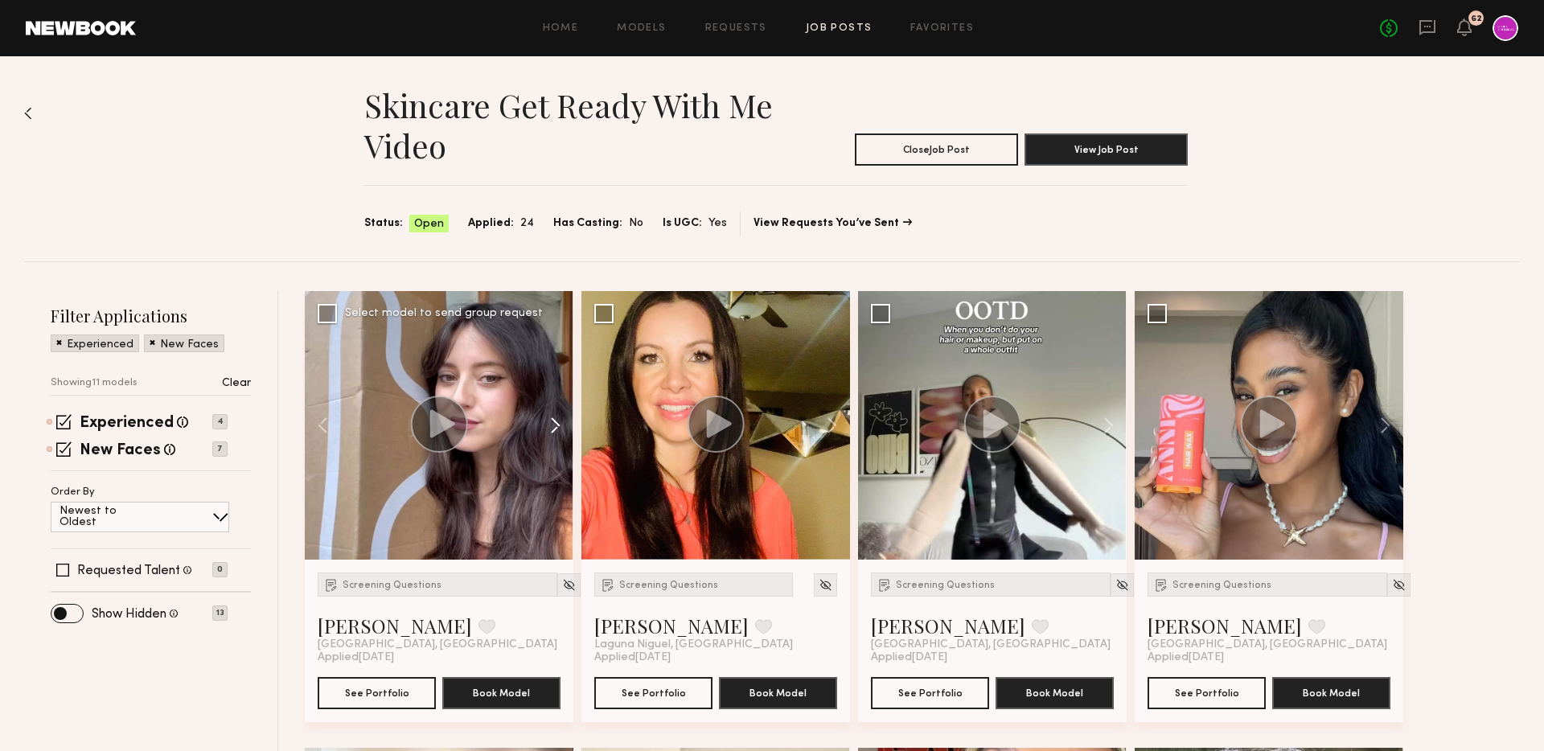
click at [557, 420] on button at bounding box center [547, 425] width 51 height 269
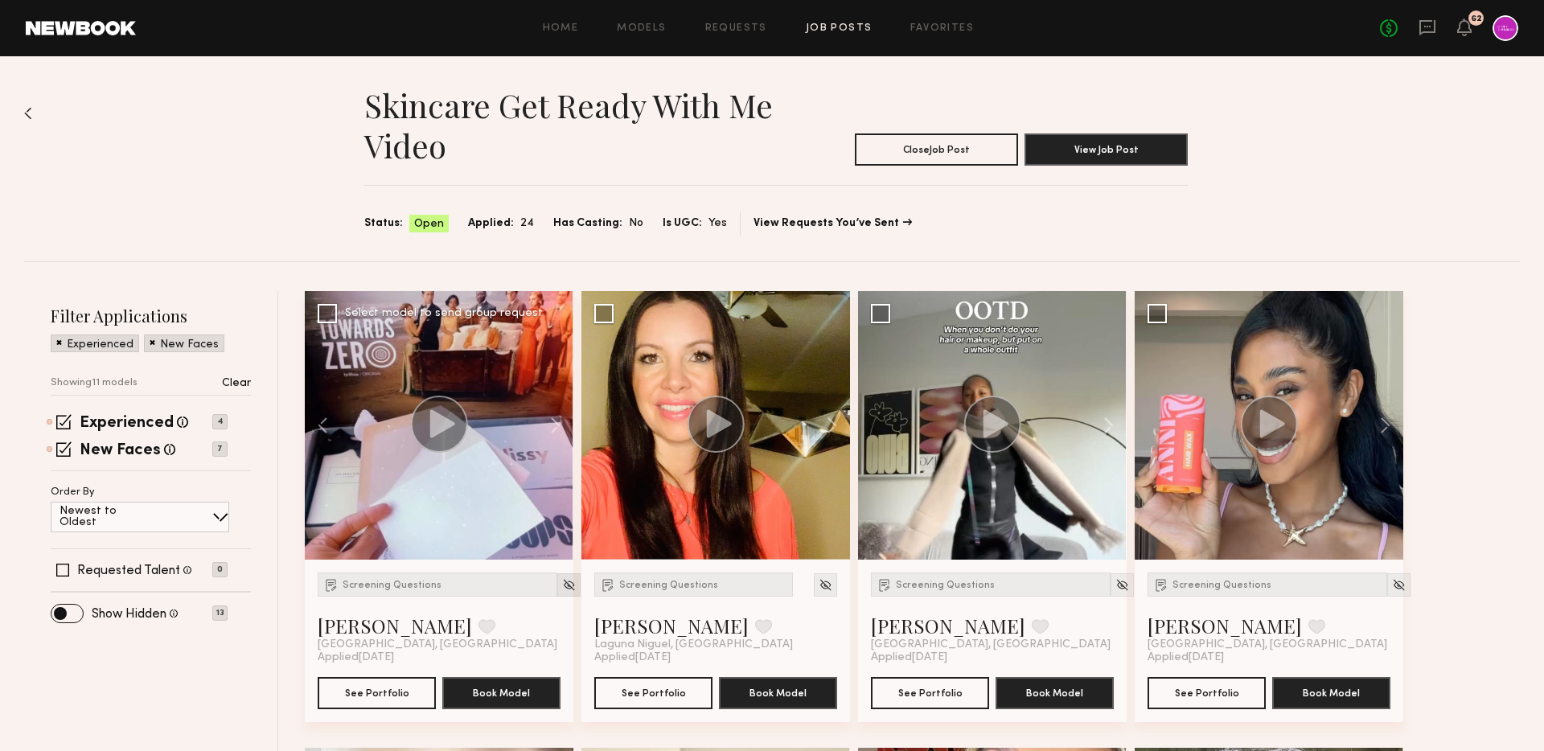
click at [562, 583] on img at bounding box center [569, 585] width 14 height 14
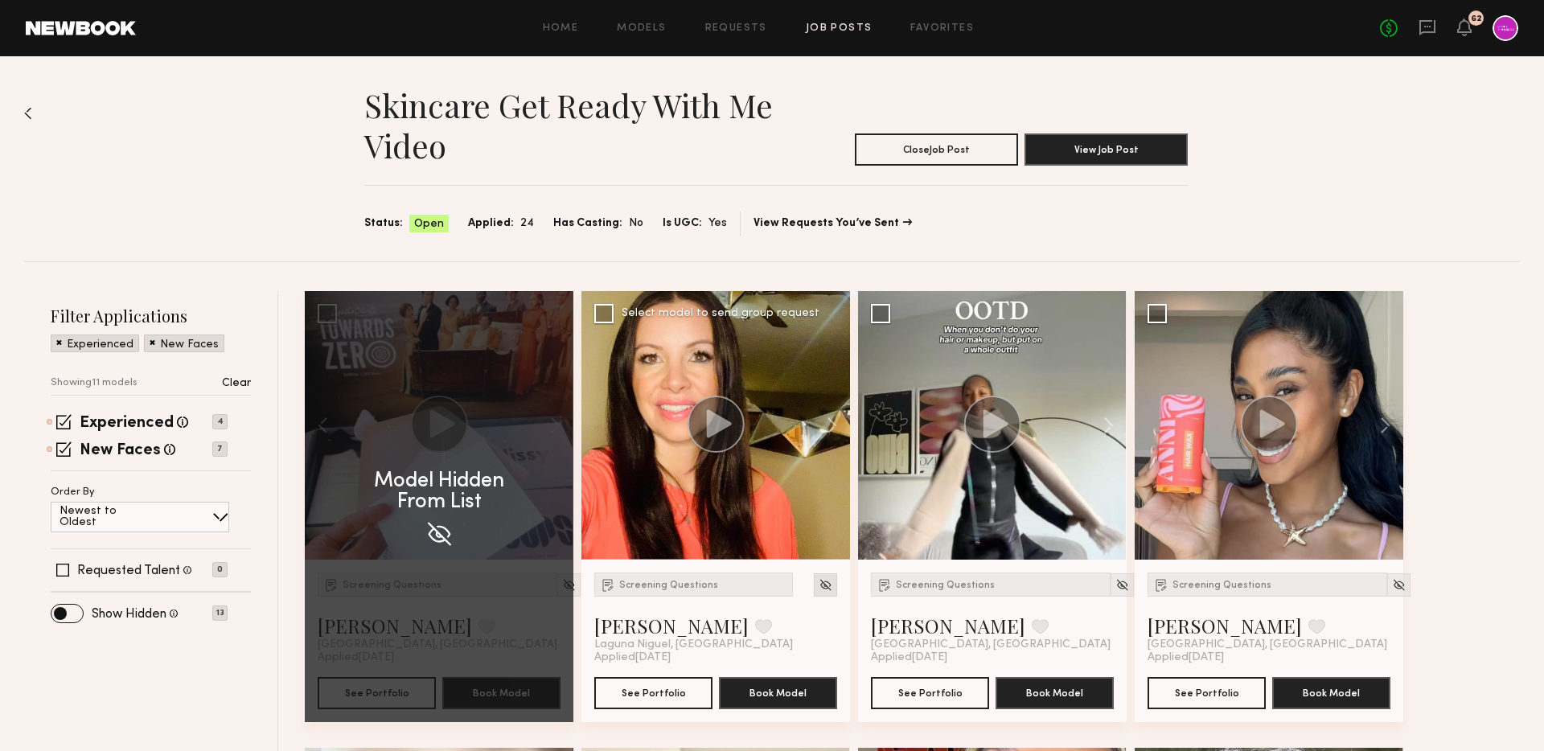
click at [827, 585] on img at bounding box center [825, 585] width 14 height 14
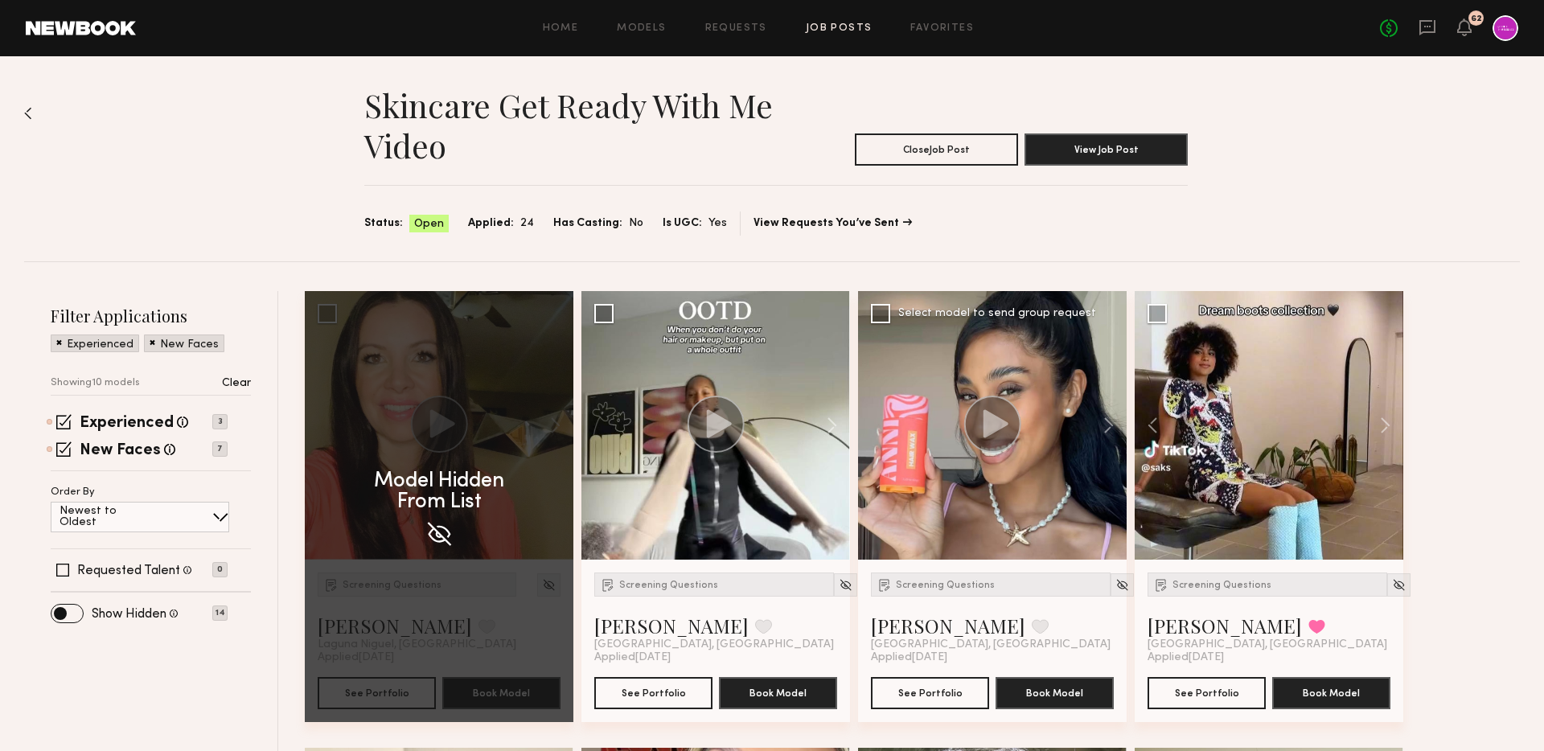
click at [1015, 414] on circle at bounding box center [992, 424] width 57 height 57
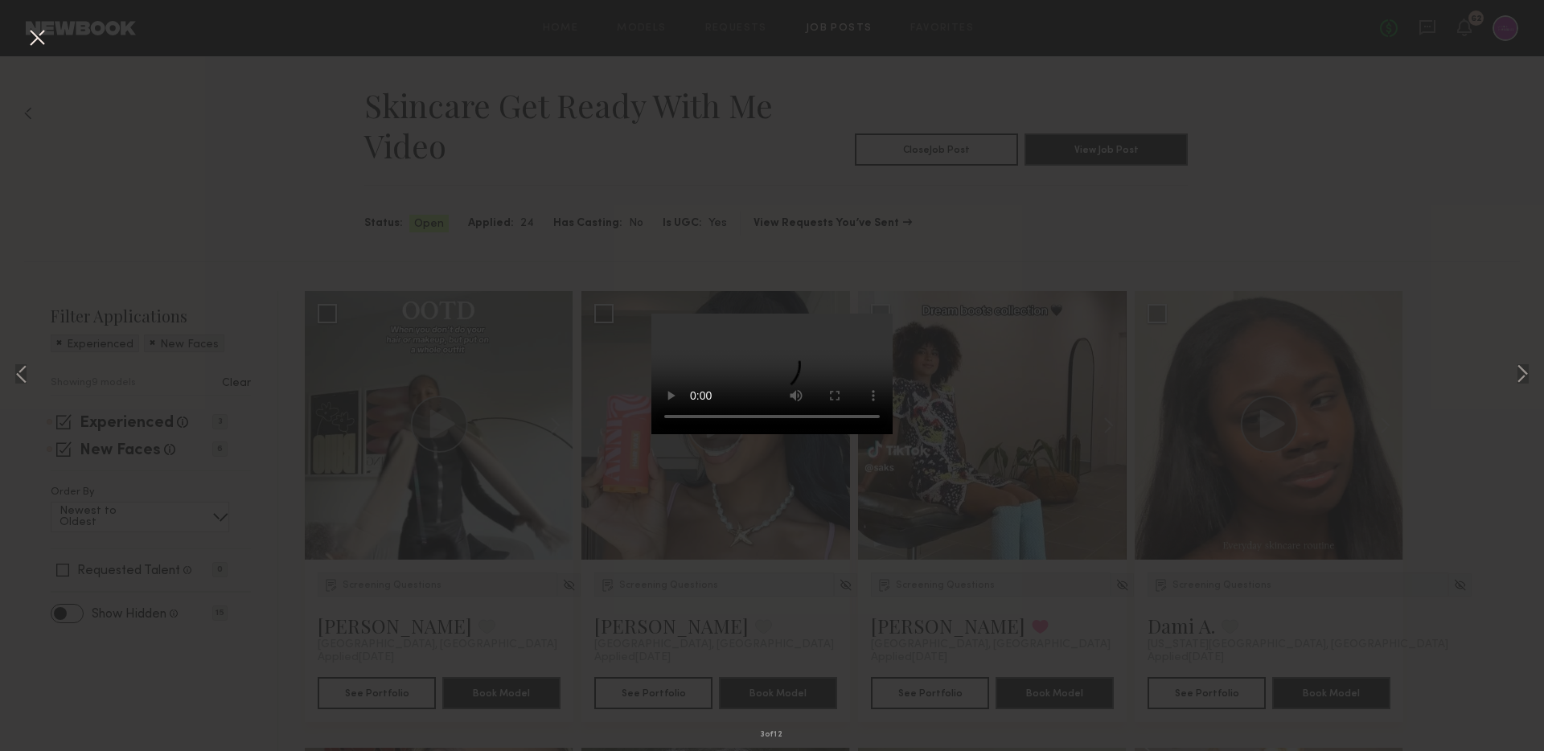
click at [1023, 371] on div "3 of 12" at bounding box center [772, 375] width 1544 height 751
click at [1515, 380] on button at bounding box center [1521, 375] width 19 height 601
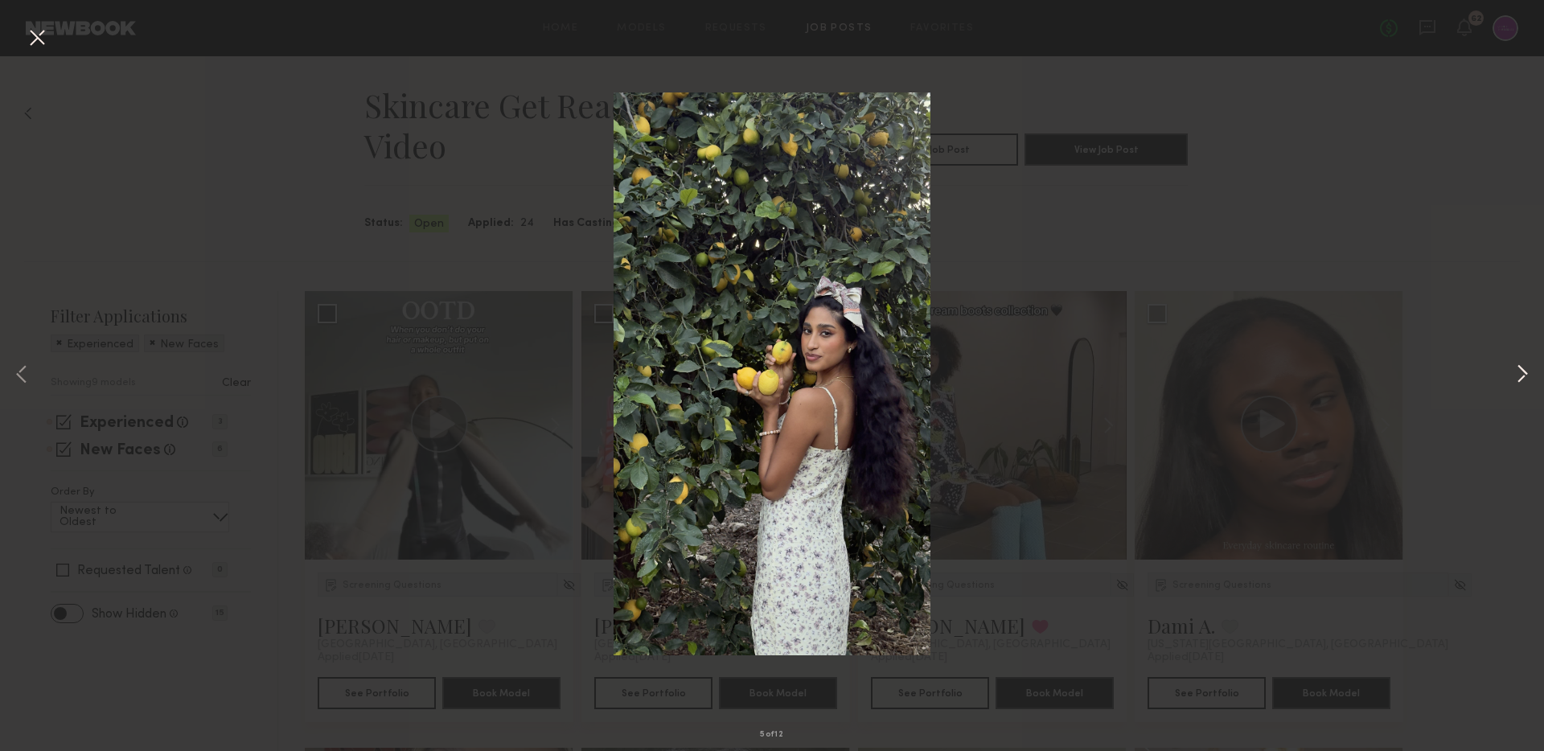
click at [1515, 380] on button at bounding box center [1521, 375] width 19 height 601
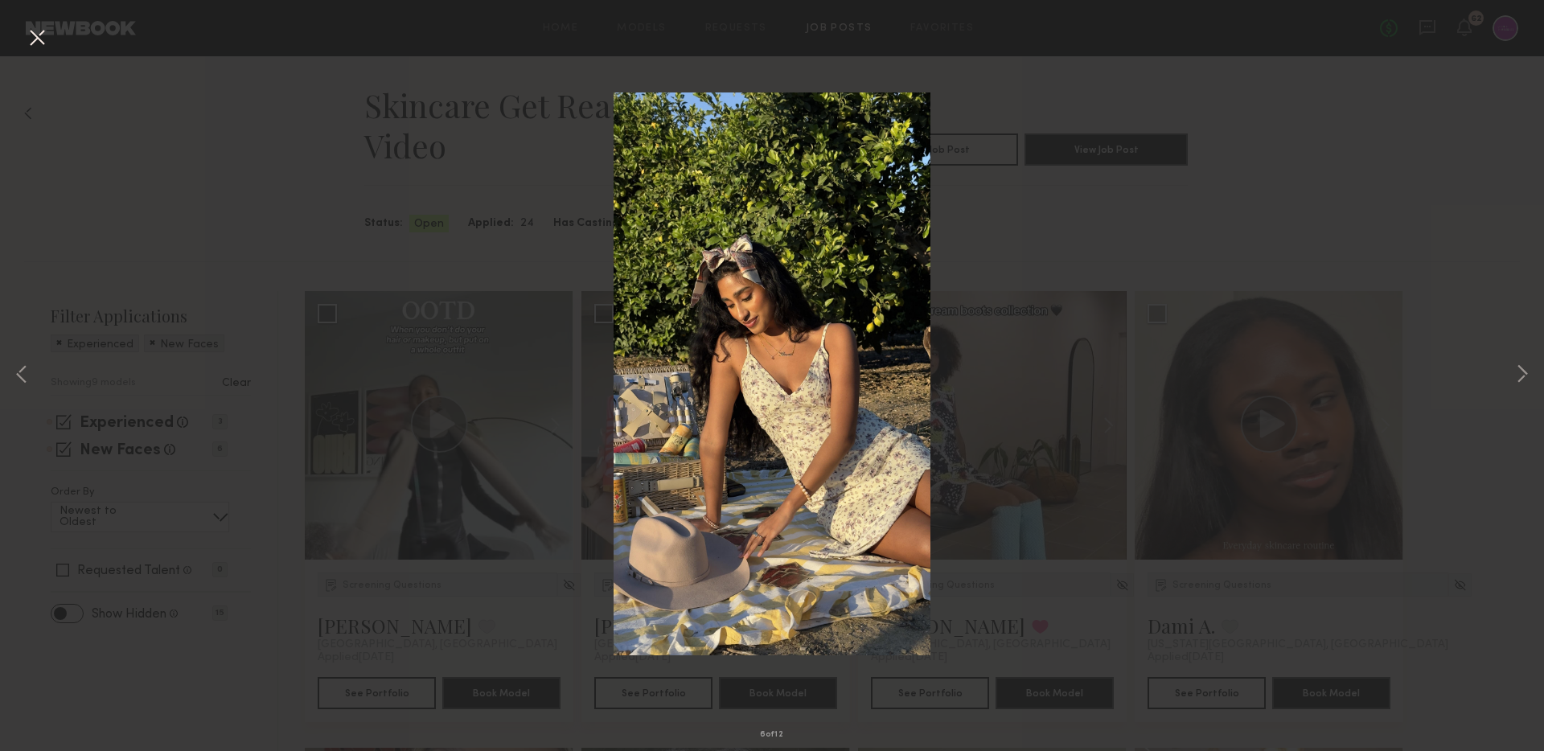
click at [1056, 240] on div "6 of 12" at bounding box center [772, 375] width 1544 height 751
click at [39, 39] on button at bounding box center [37, 38] width 26 height 29
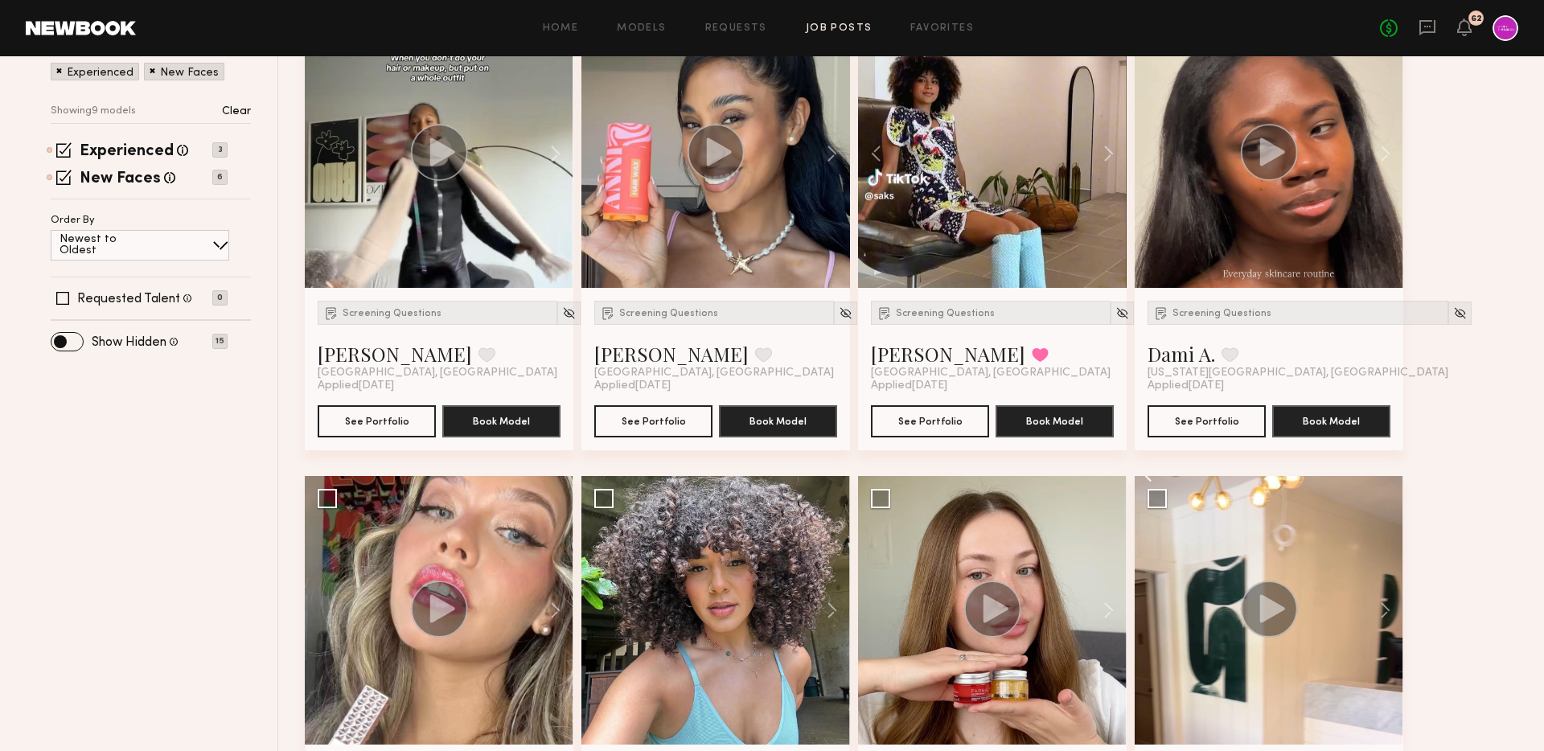
scroll to position [151, 0]
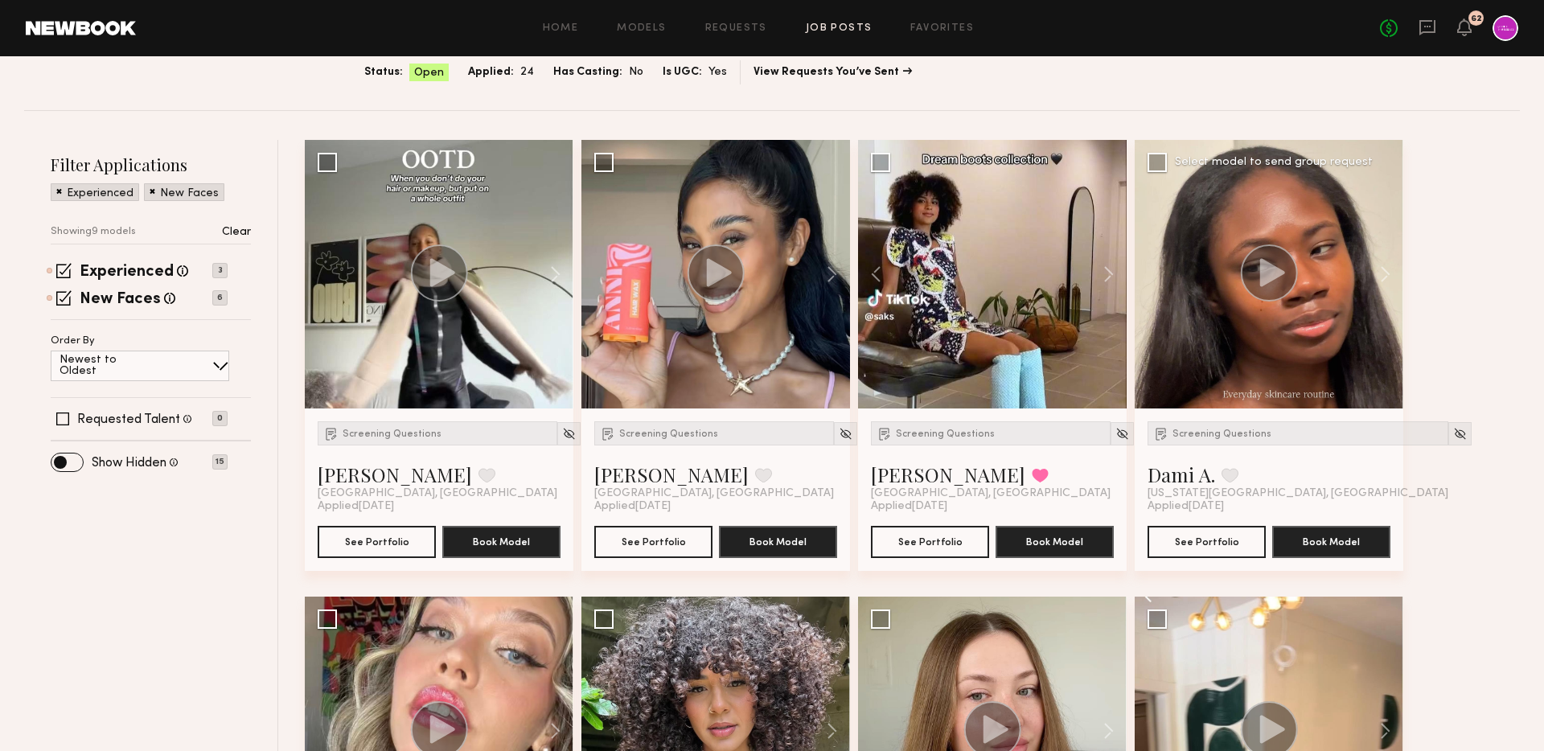
click at [1273, 280] on circle at bounding box center [1268, 272] width 57 height 57
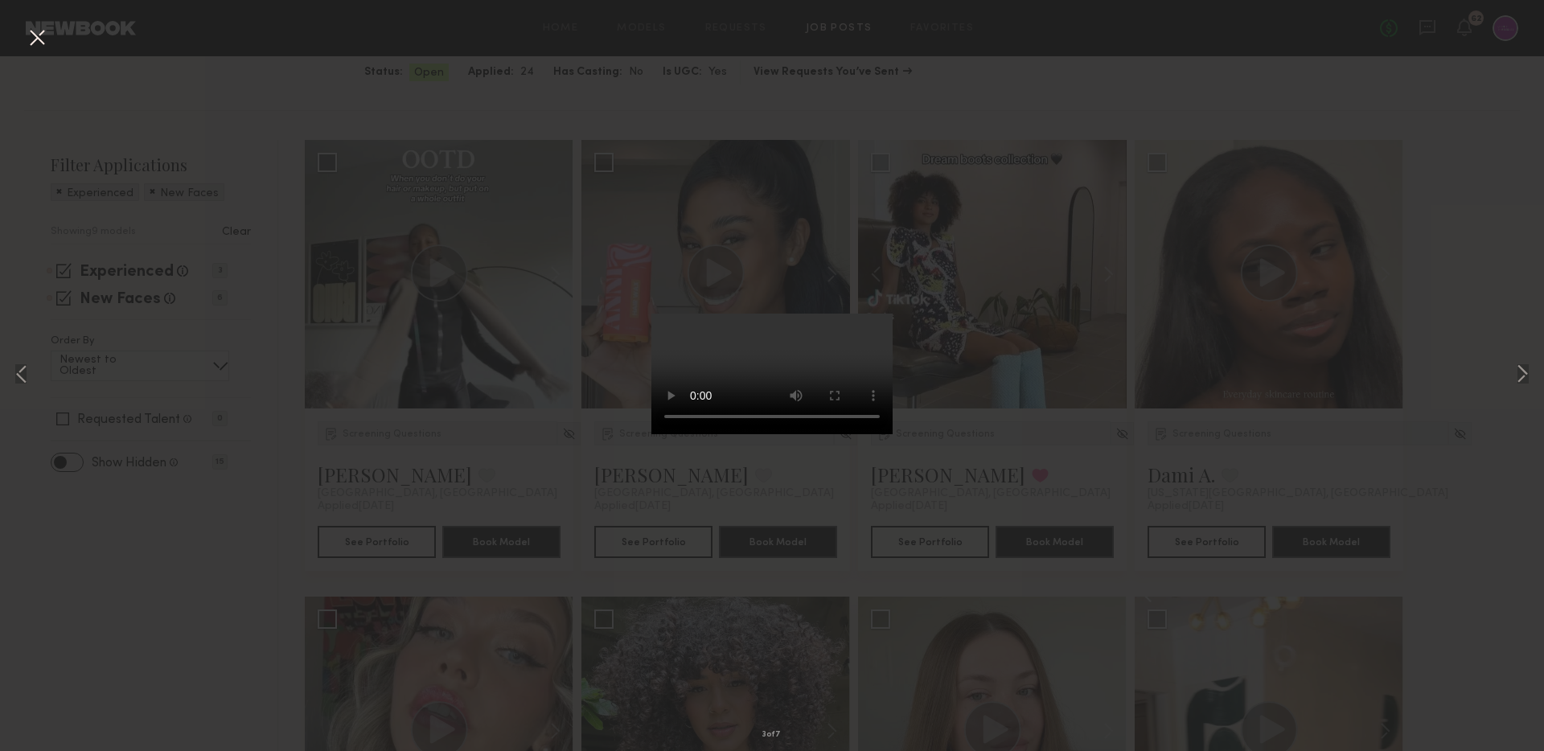
click at [25, 47] on button at bounding box center [37, 38] width 26 height 29
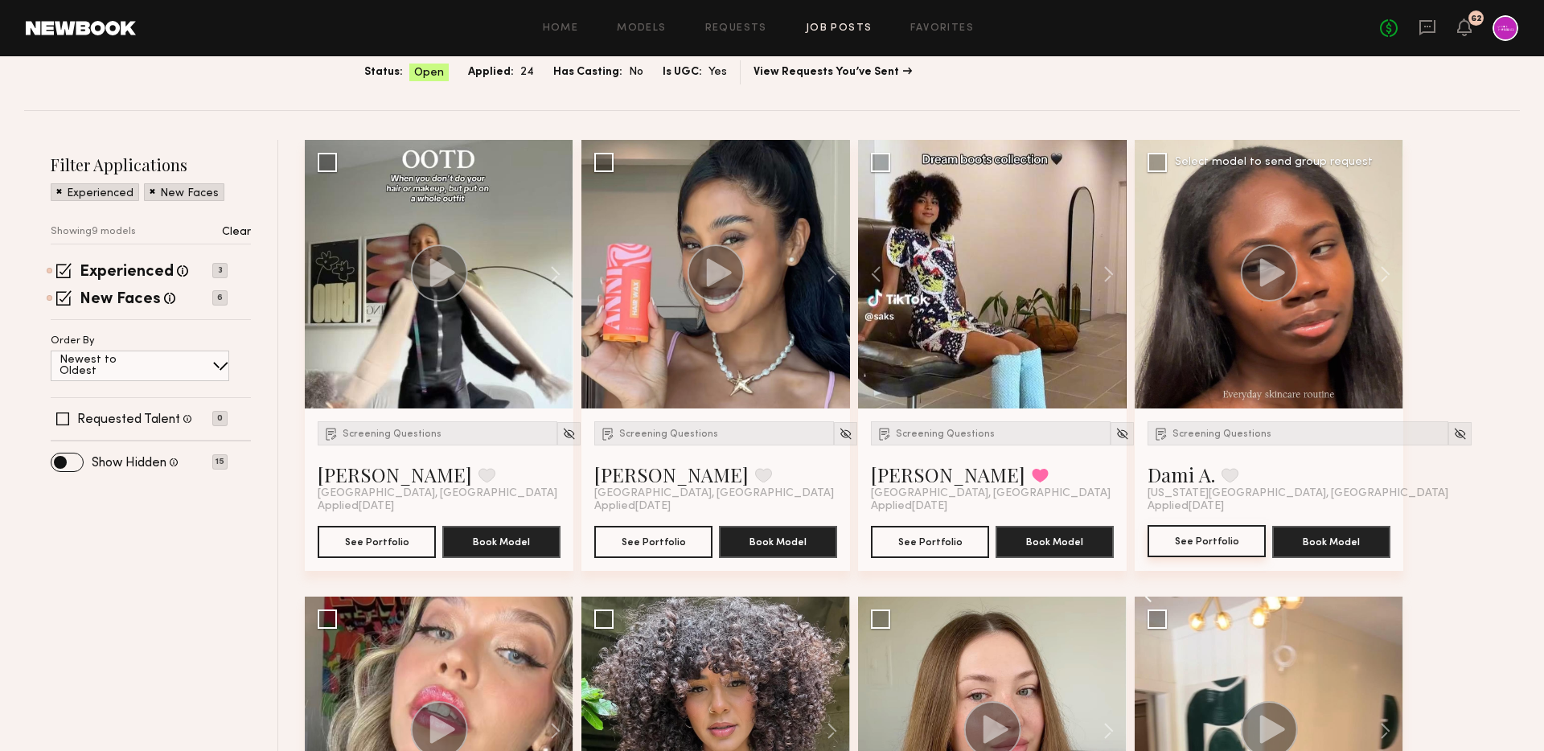
click at [1216, 534] on button "See Portfolio" at bounding box center [1206, 541] width 118 height 32
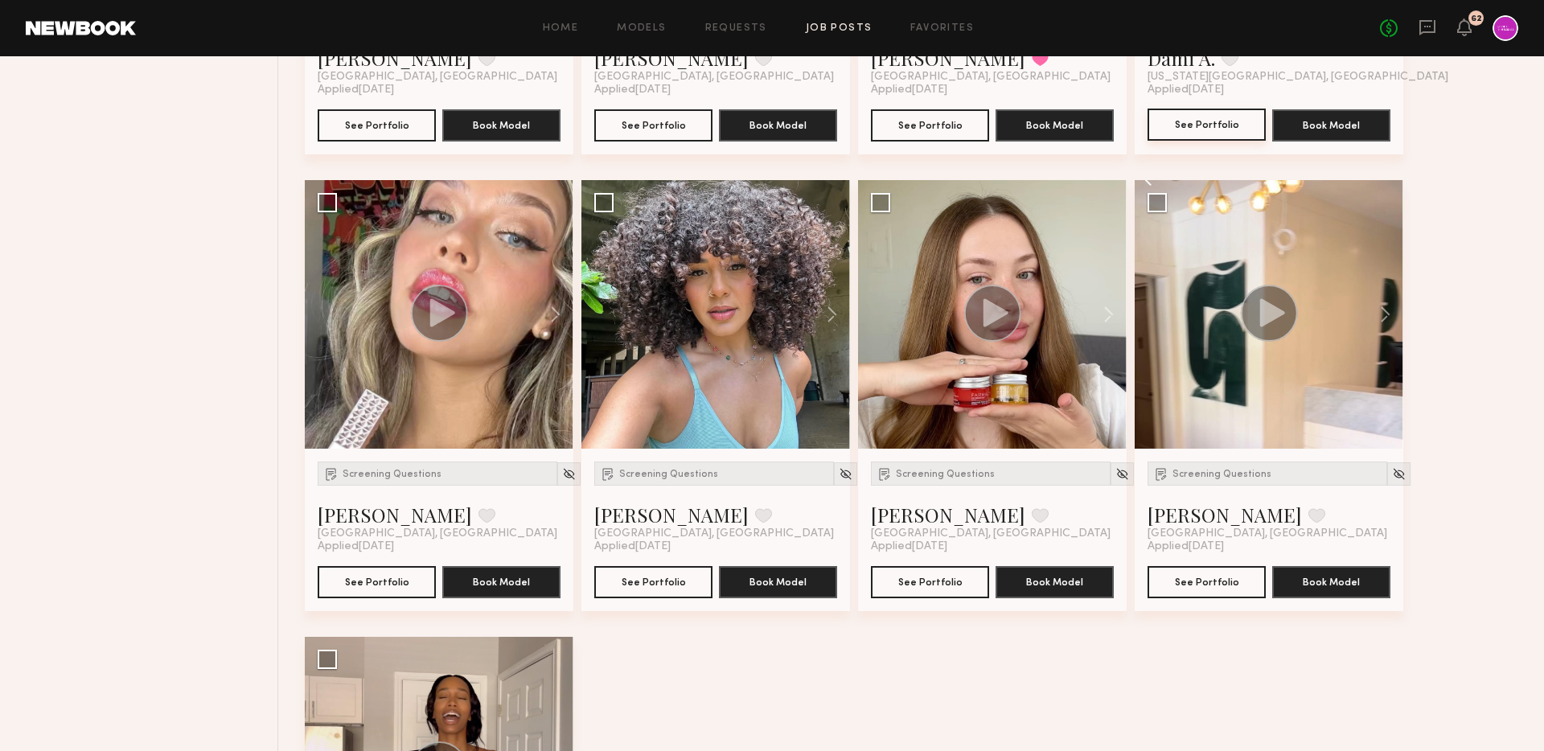
scroll to position [574, 0]
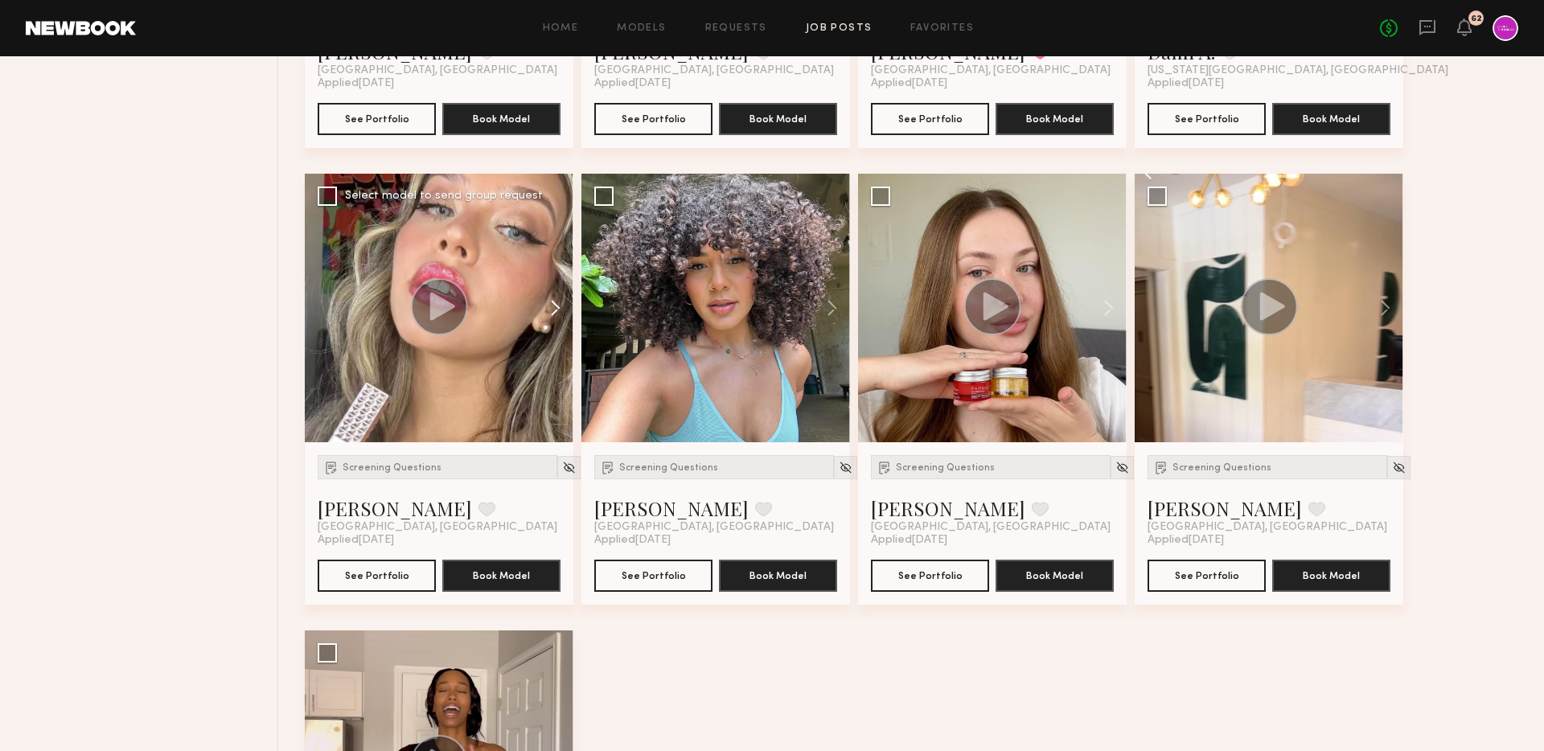
click at [557, 305] on button at bounding box center [547, 308] width 51 height 269
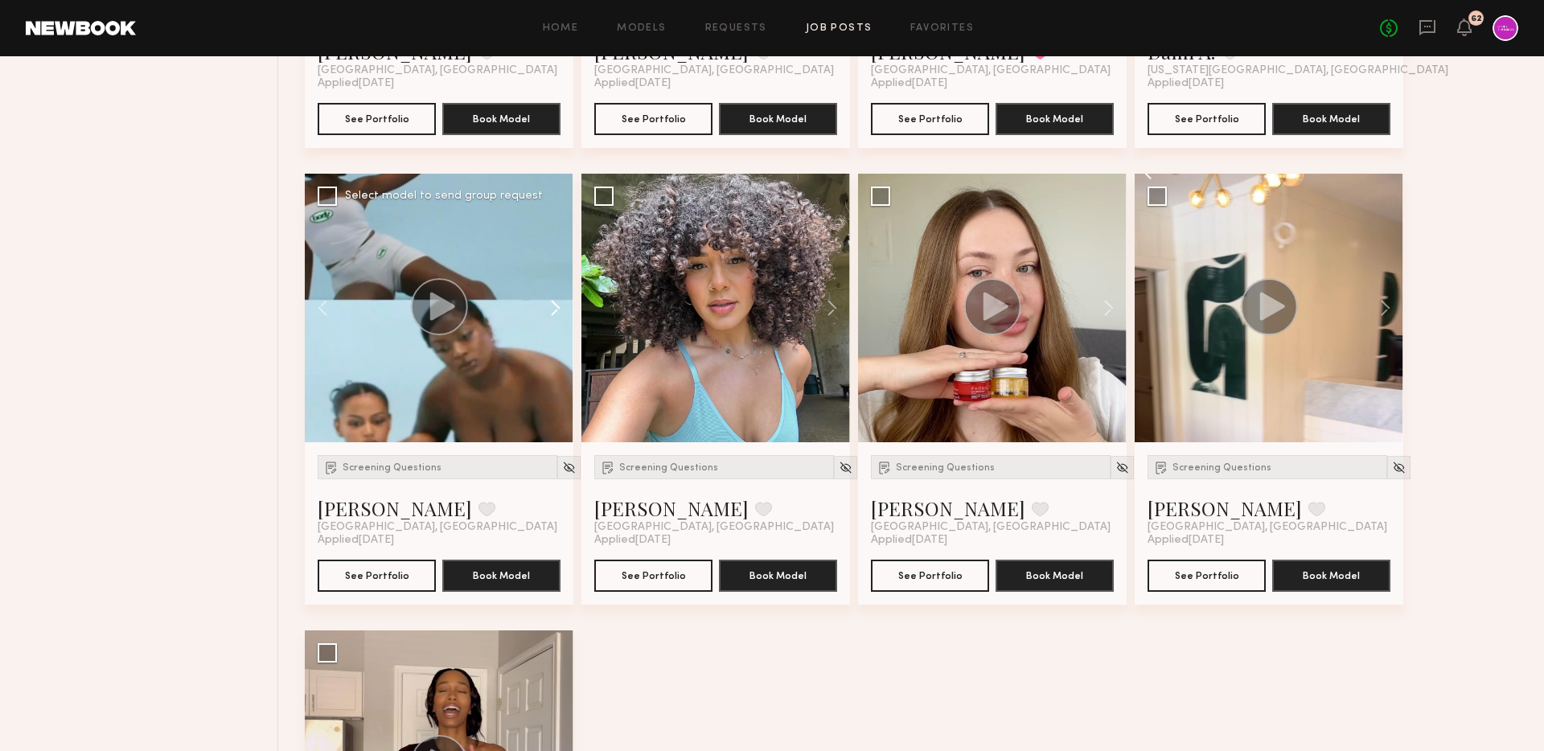
click at [557, 305] on button at bounding box center [547, 308] width 51 height 269
click at [553, 301] on button at bounding box center [547, 308] width 51 height 269
click at [421, 315] on circle at bounding box center [439, 306] width 57 height 57
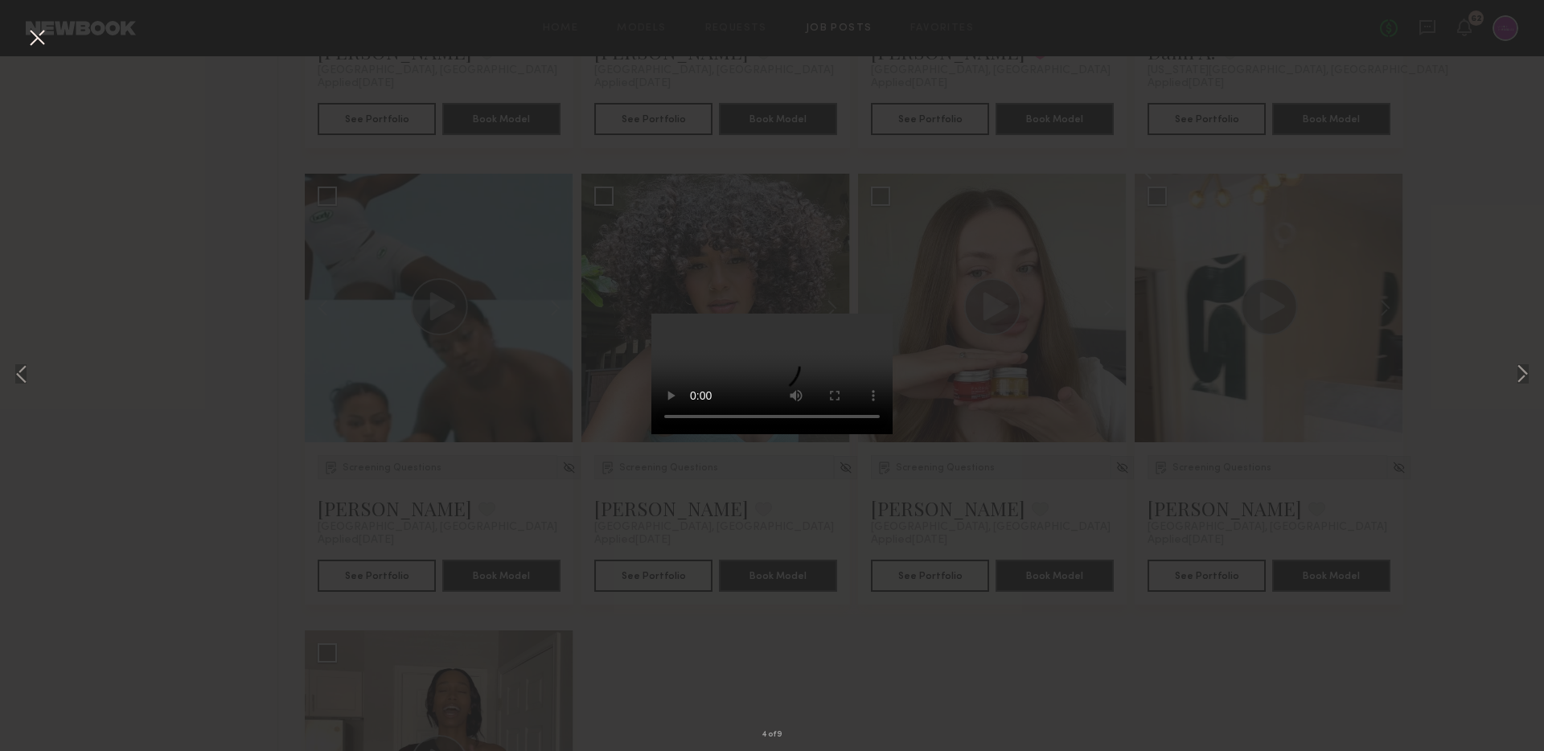
click at [1045, 187] on div "4 of 9" at bounding box center [772, 375] width 1544 height 751
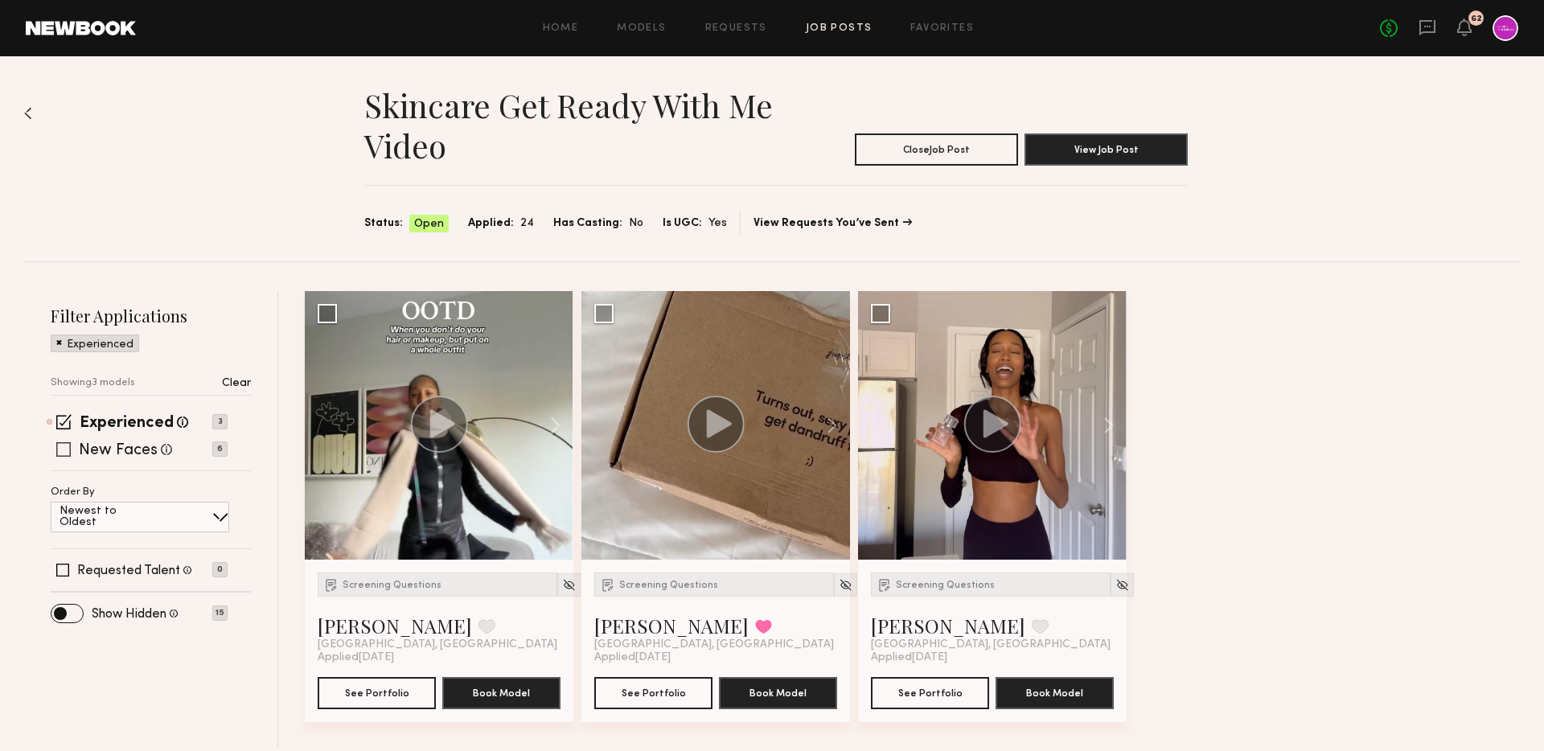
click at [145, 453] on label "New Faces" at bounding box center [118, 451] width 79 height 16
click at [224, 141] on div "Skincare Get Ready with Me Video Close Job Post View Job Post Status: Open Appl…" at bounding box center [771, 158] width 1495 height 205
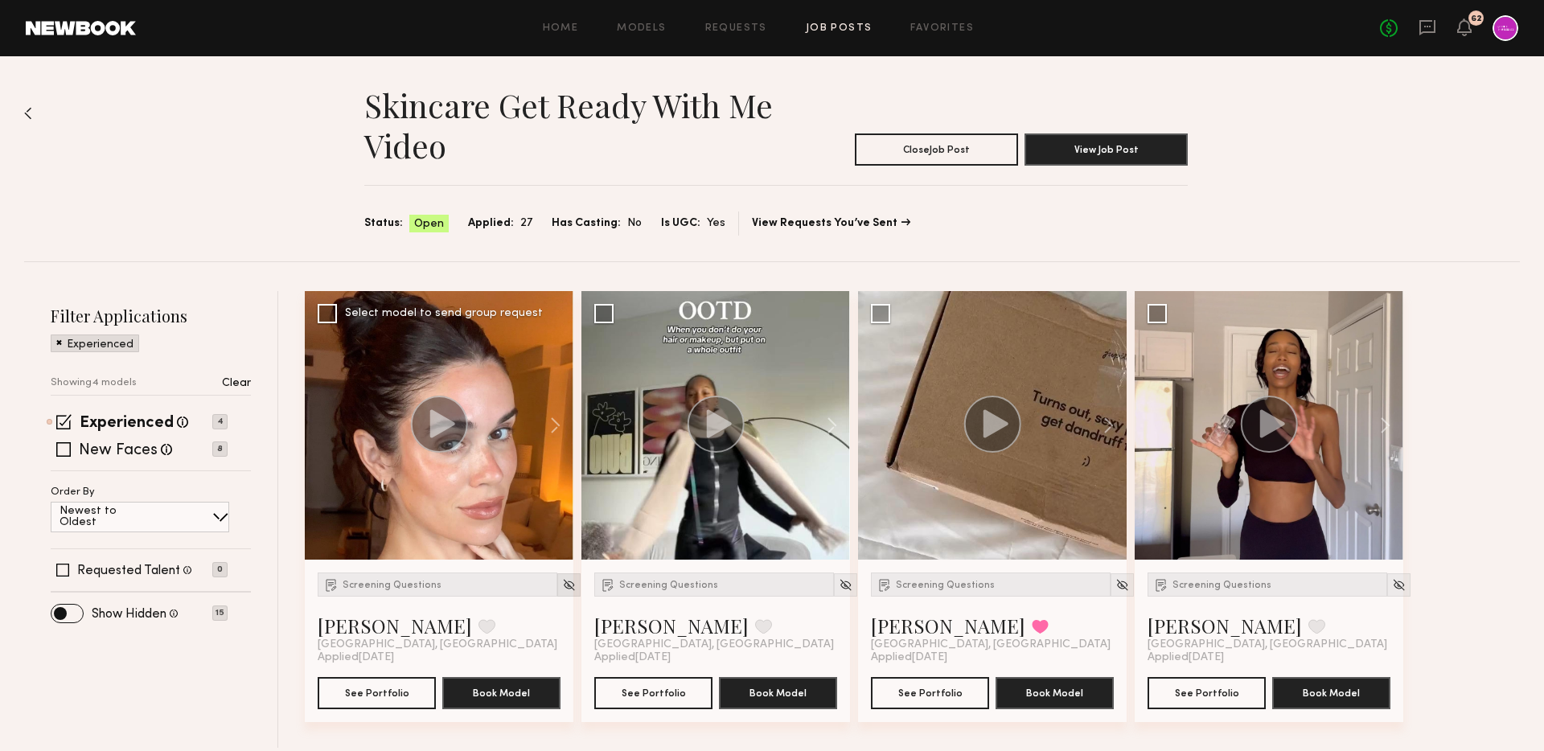
click at [562, 588] on img at bounding box center [569, 585] width 14 height 14
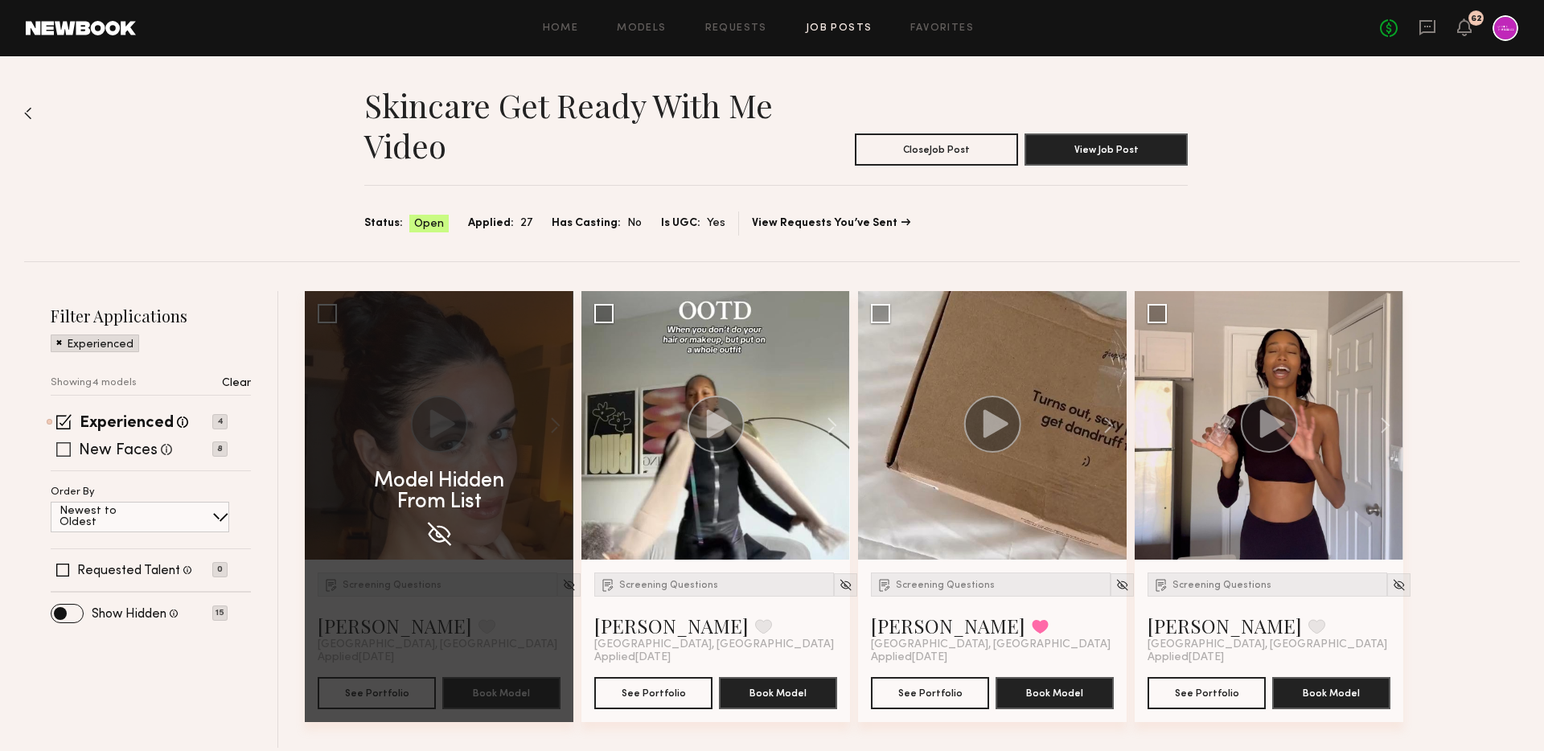
click at [114, 446] on label "New Faces" at bounding box center [118, 451] width 79 height 16
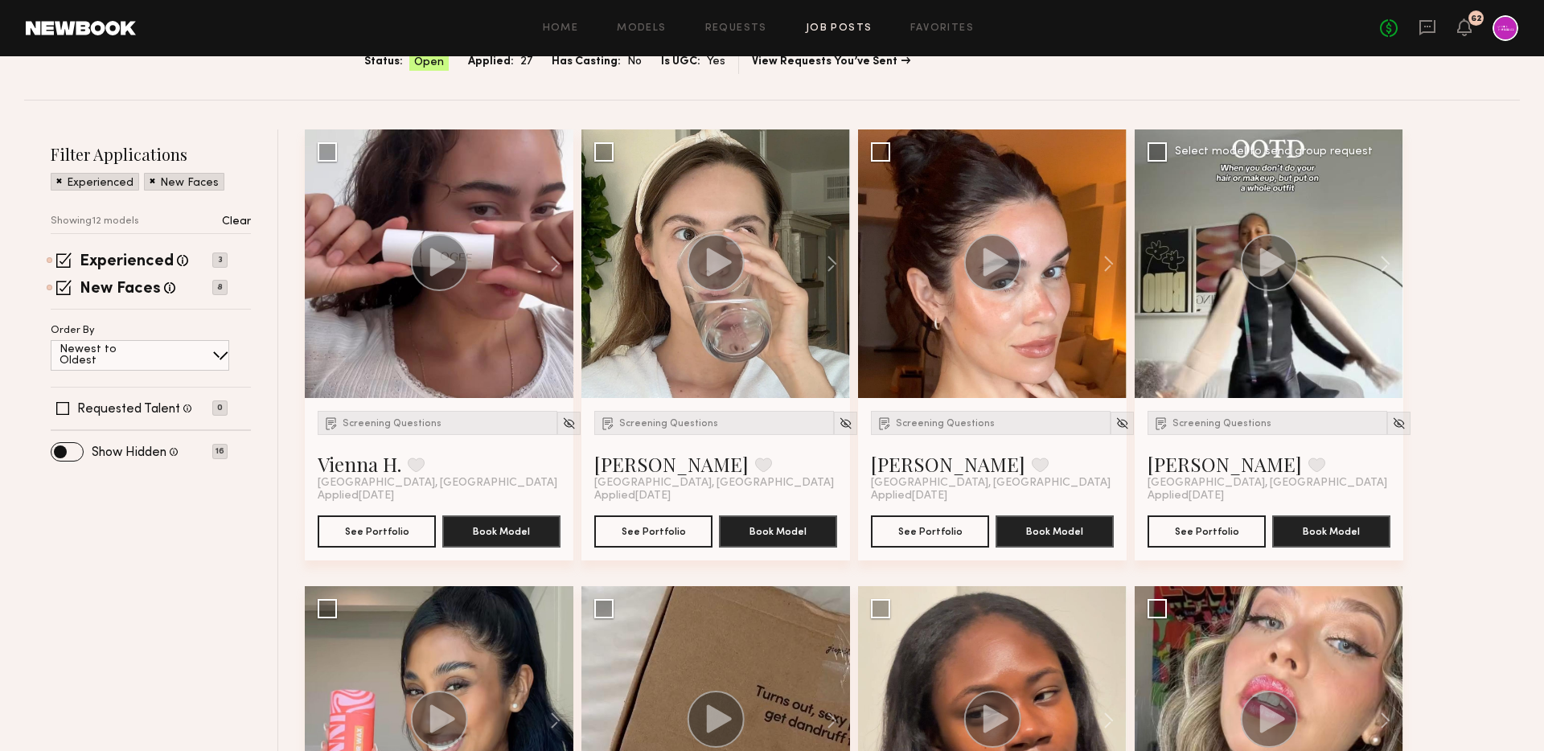
scroll to position [106, 0]
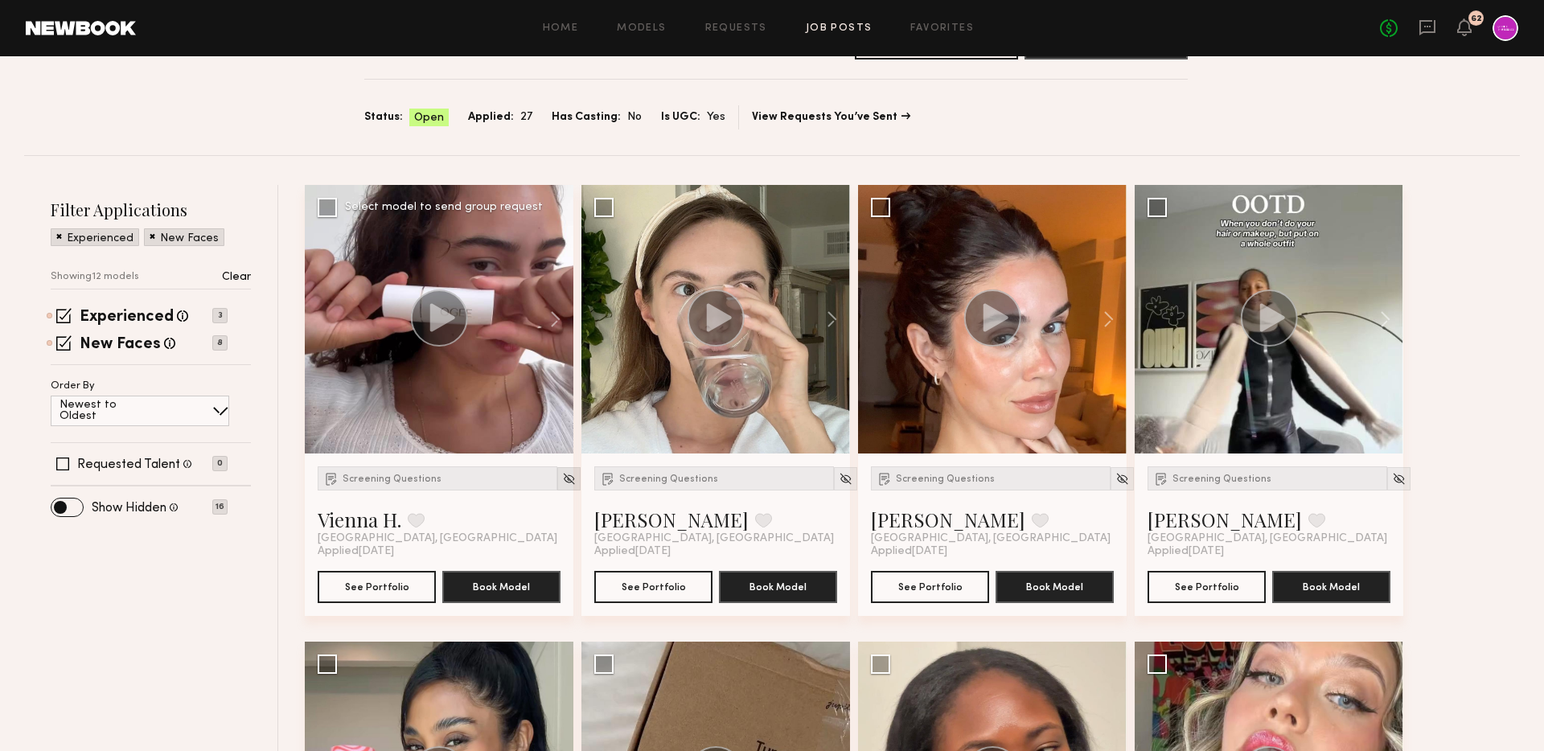
click at [557, 485] on div at bounding box center [568, 478] width 23 height 23
click at [838, 473] on img at bounding box center [845, 479] width 14 height 14
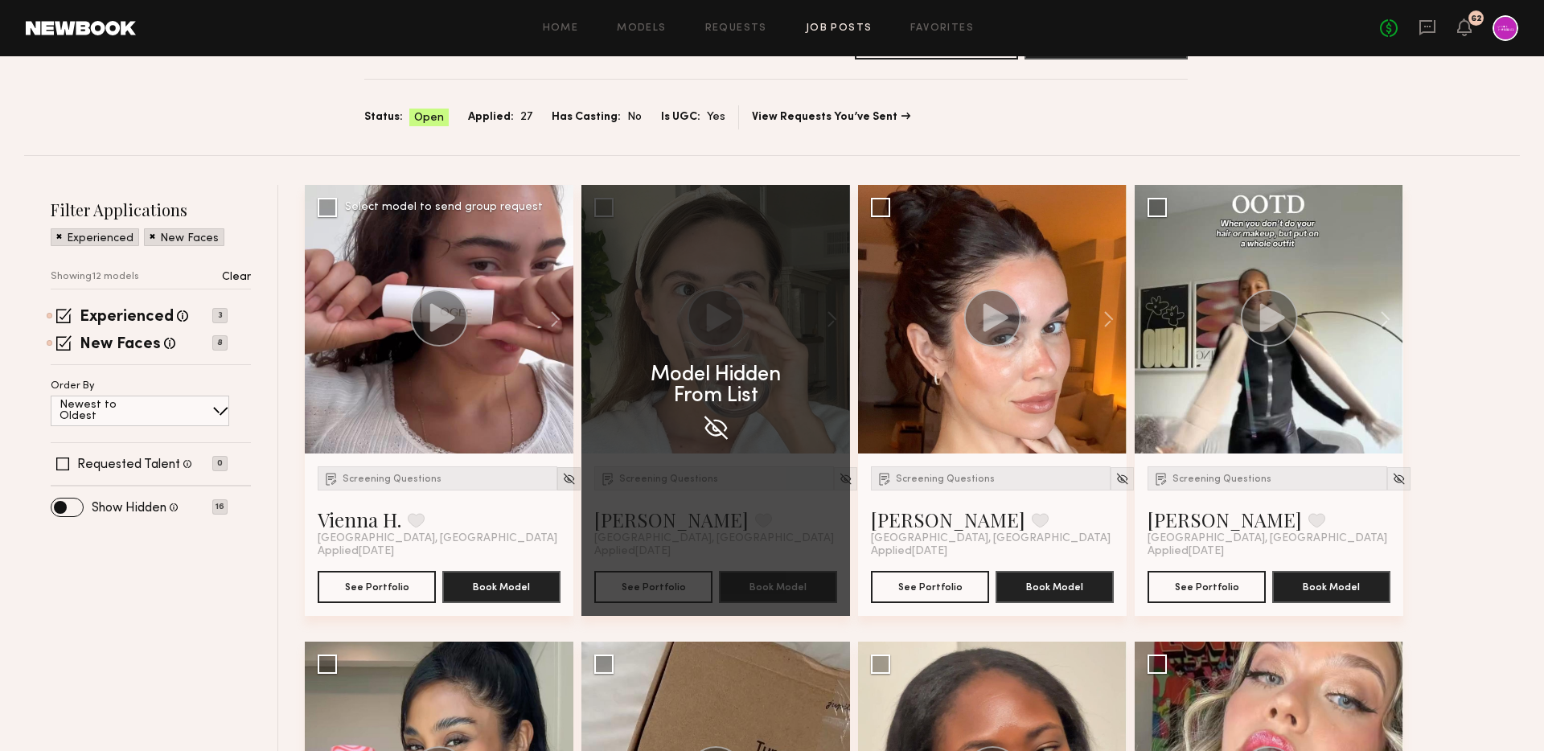
click at [562, 476] on img at bounding box center [569, 479] width 14 height 14
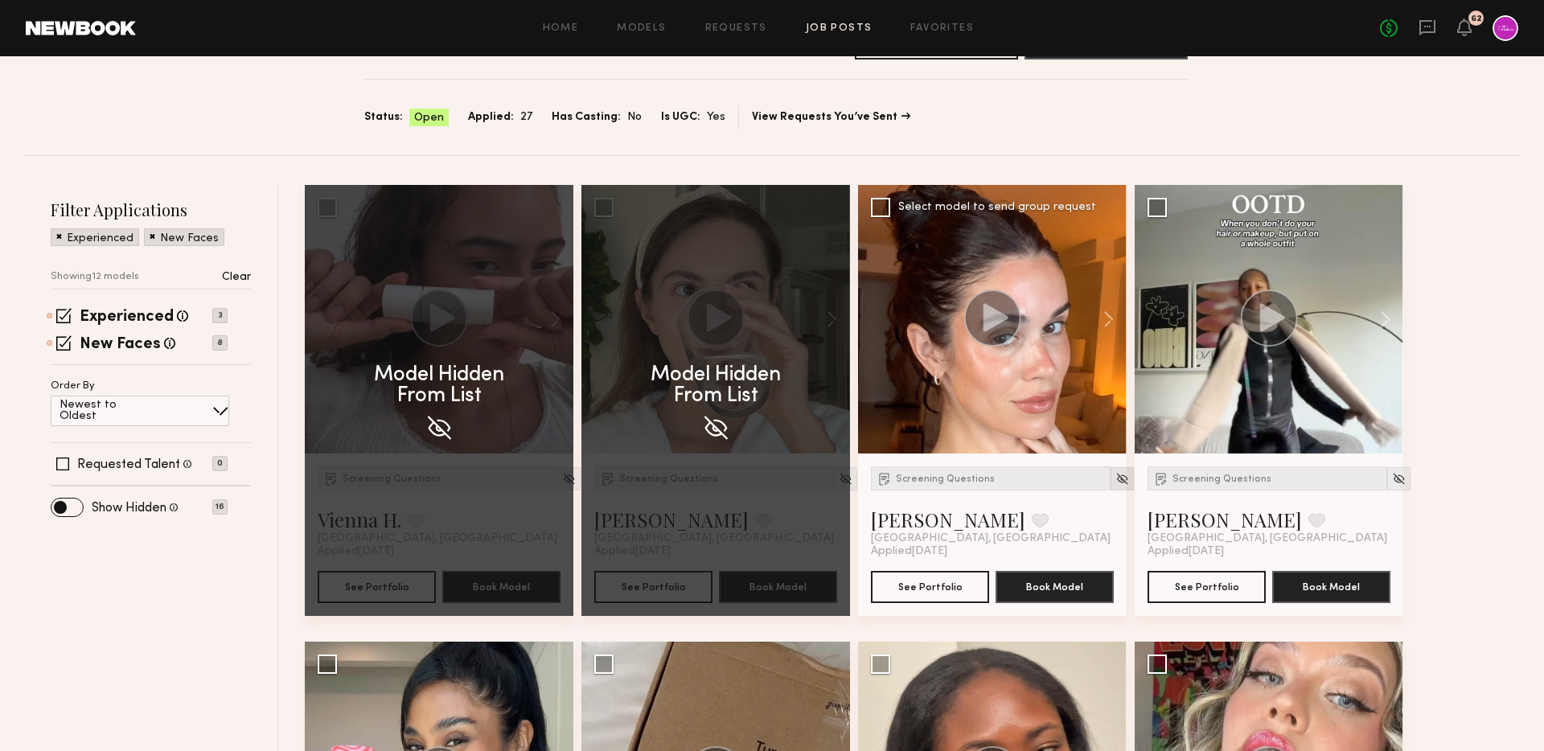
click at [1115, 474] on img at bounding box center [1122, 479] width 14 height 14
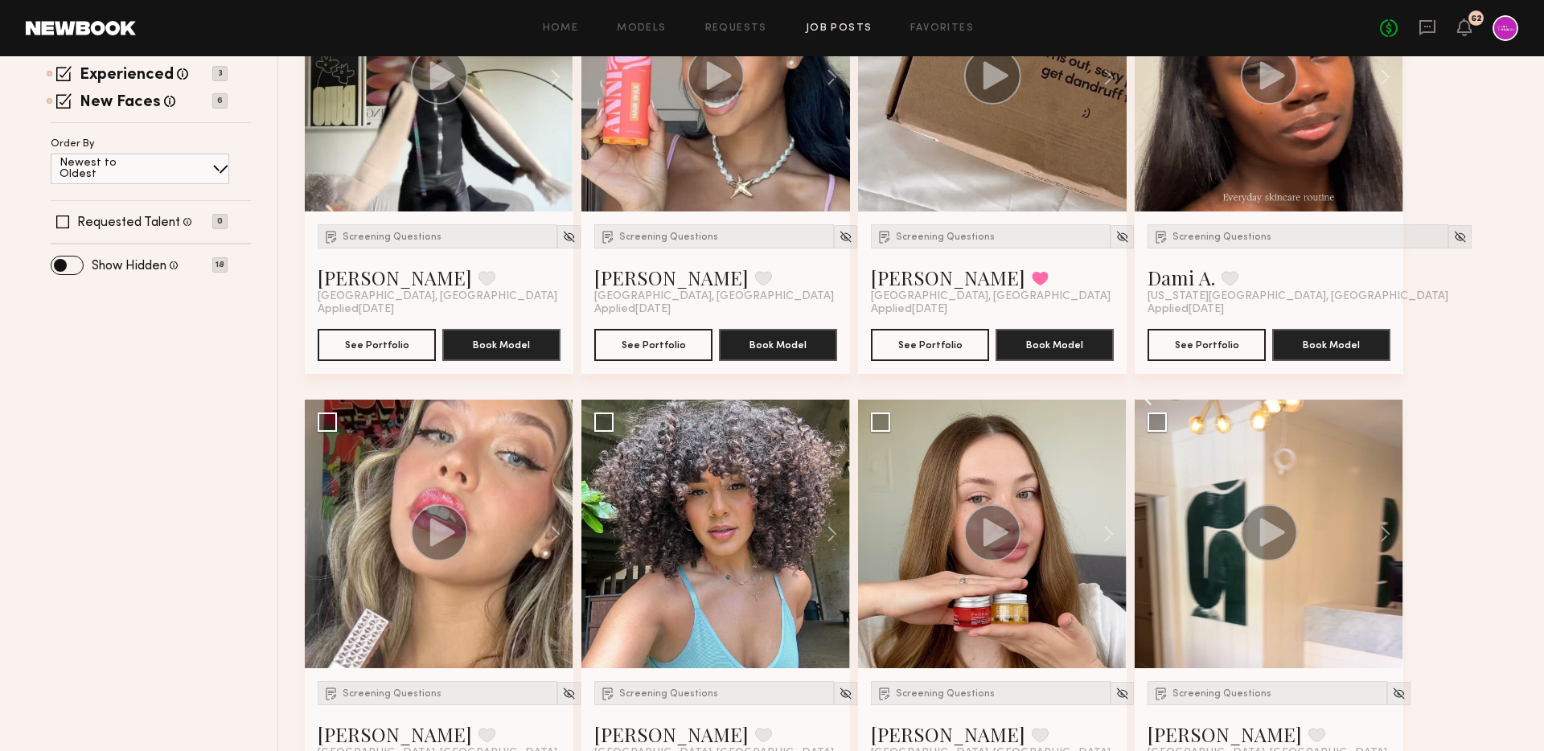
scroll to position [355, 0]
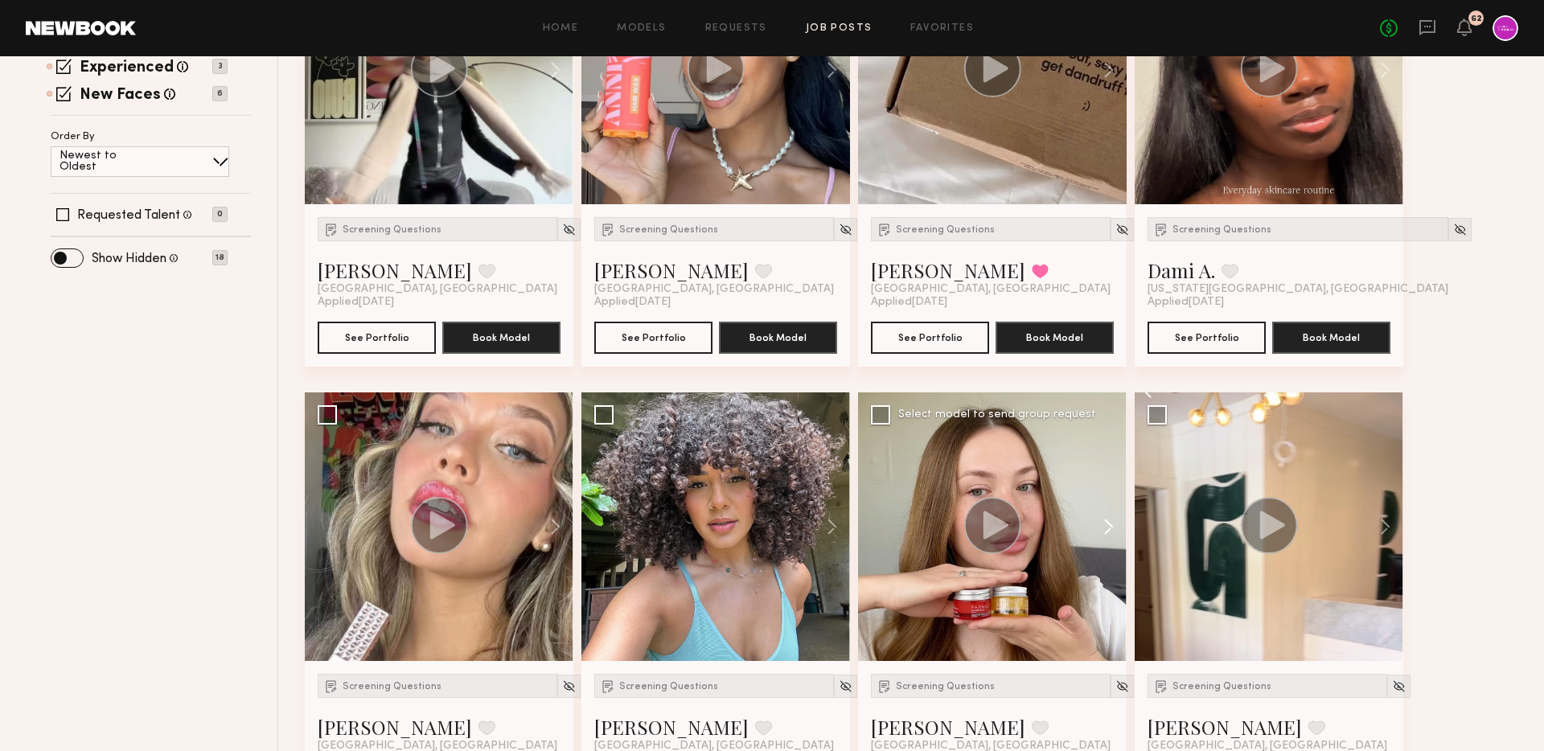
click at [1113, 526] on button at bounding box center [1100, 526] width 51 height 269
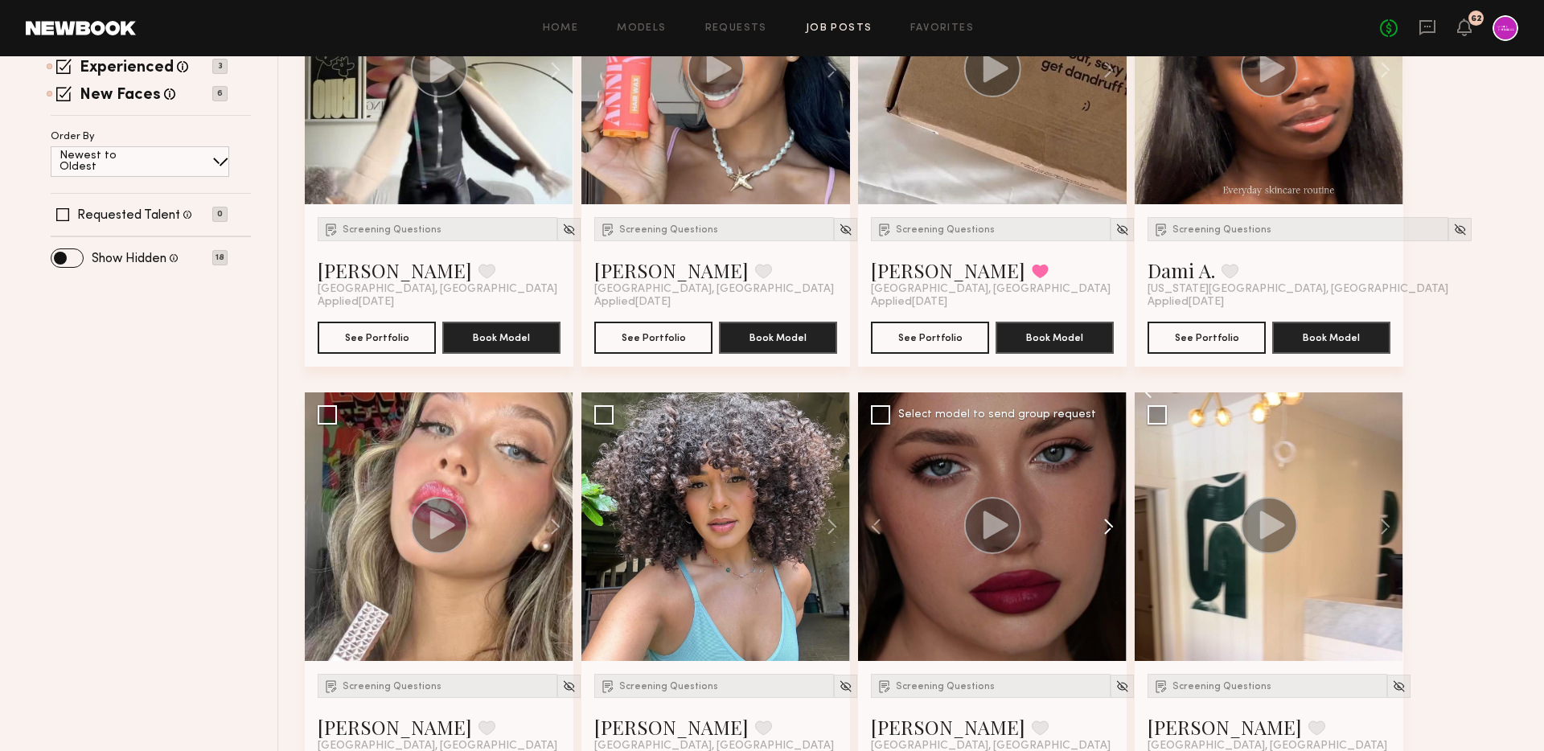
click at [1113, 526] on button at bounding box center [1100, 526] width 51 height 269
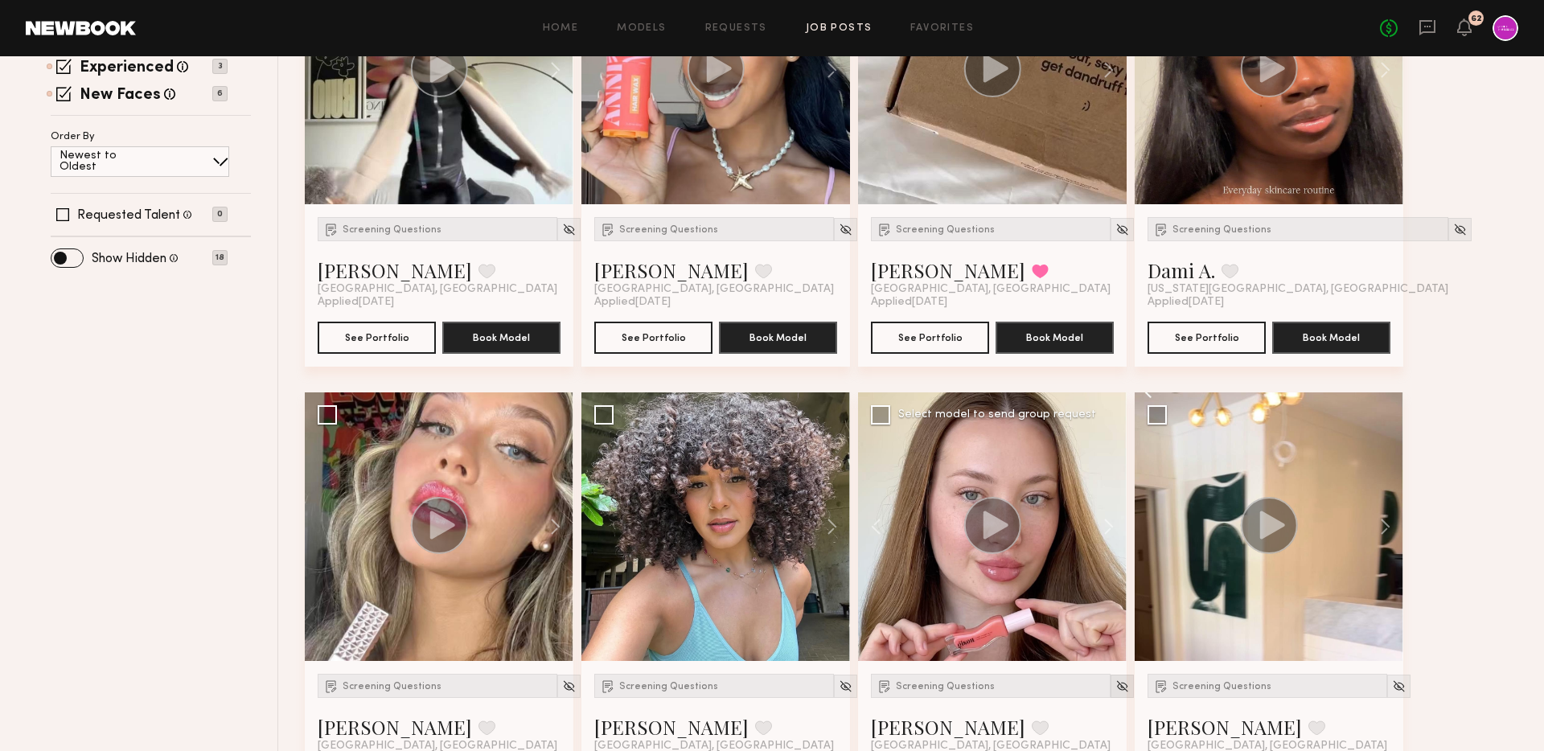
click at [1115, 686] on img at bounding box center [1122, 686] width 14 height 14
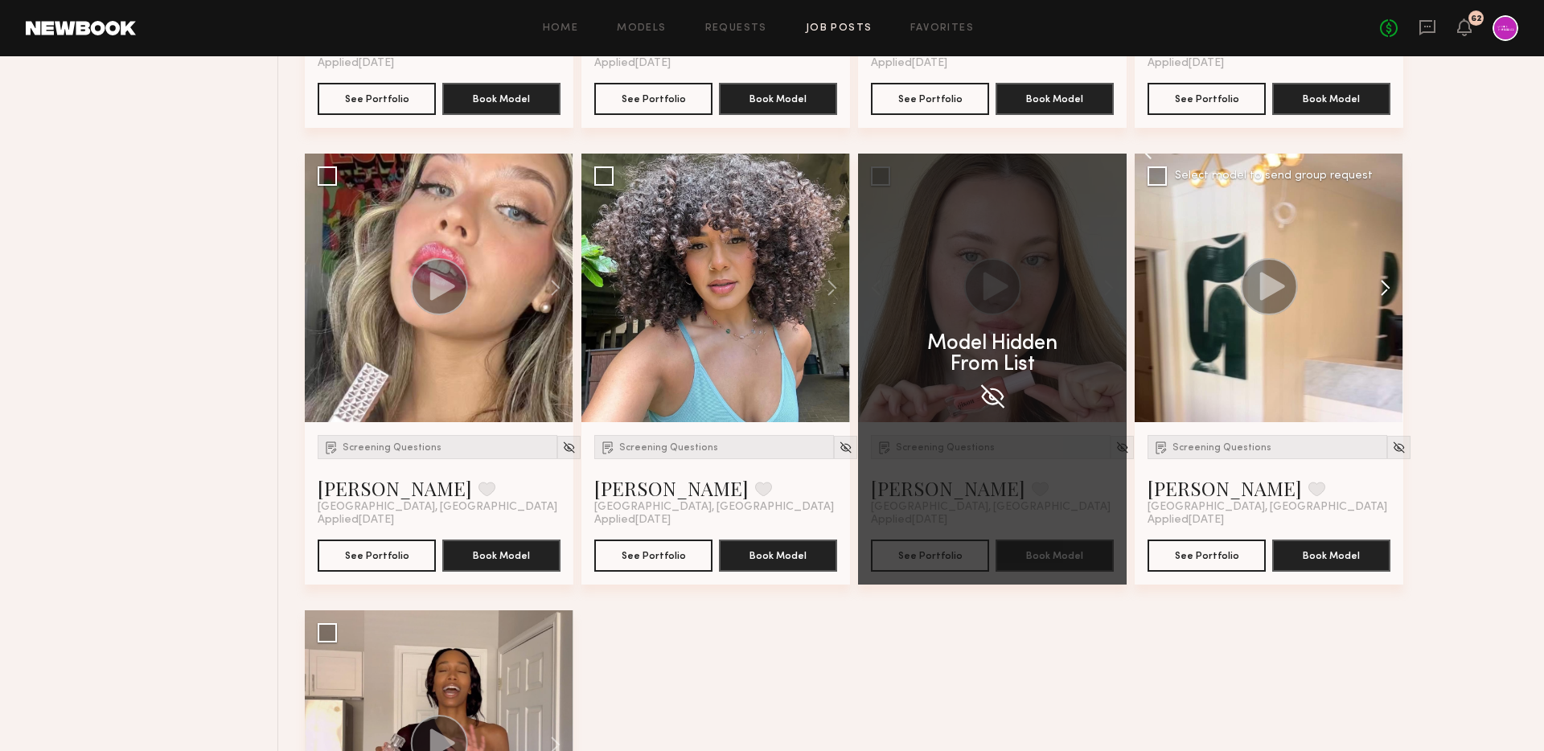
click at [1386, 289] on div "Screening Questions [PERSON_NAME] Favorite [GEOGRAPHIC_DATA], [GEOGRAPHIC_DATA]…" at bounding box center [916, 382] width 1223 height 1370
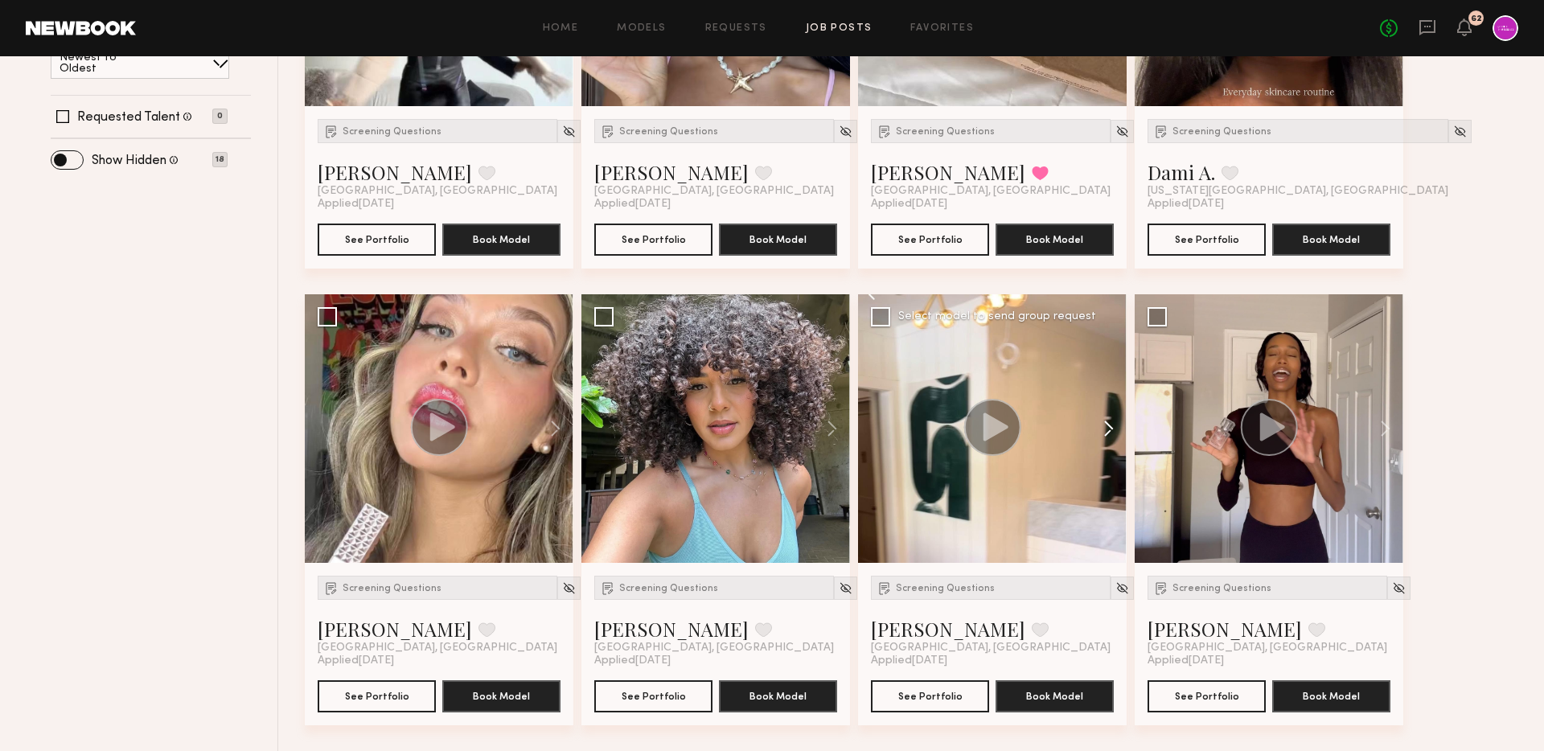
scroll to position [453, 0]
click at [1105, 428] on button at bounding box center [1100, 428] width 51 height 269
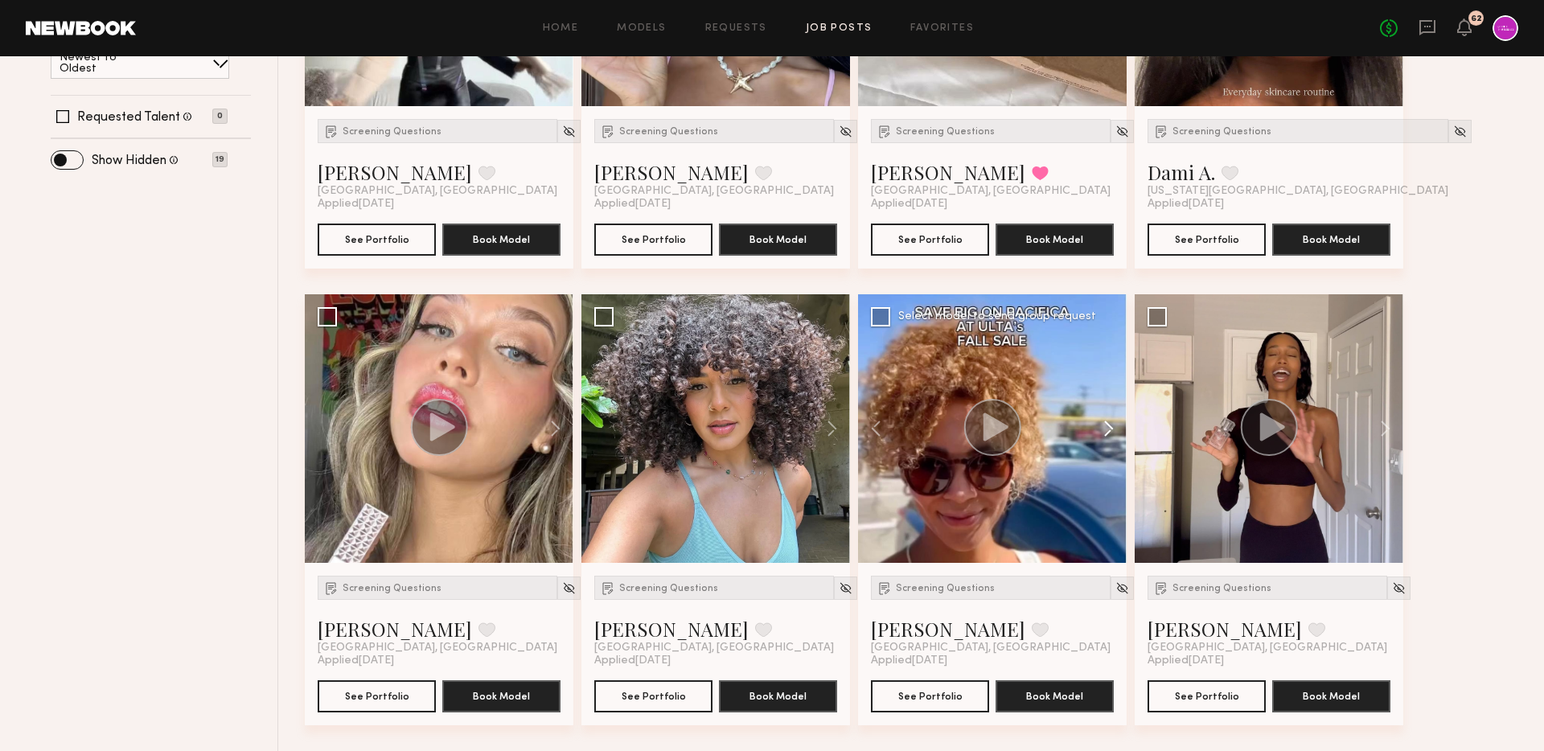
click at [1105, 428] on button at bounding box center [1100, 428] width 51 height 269
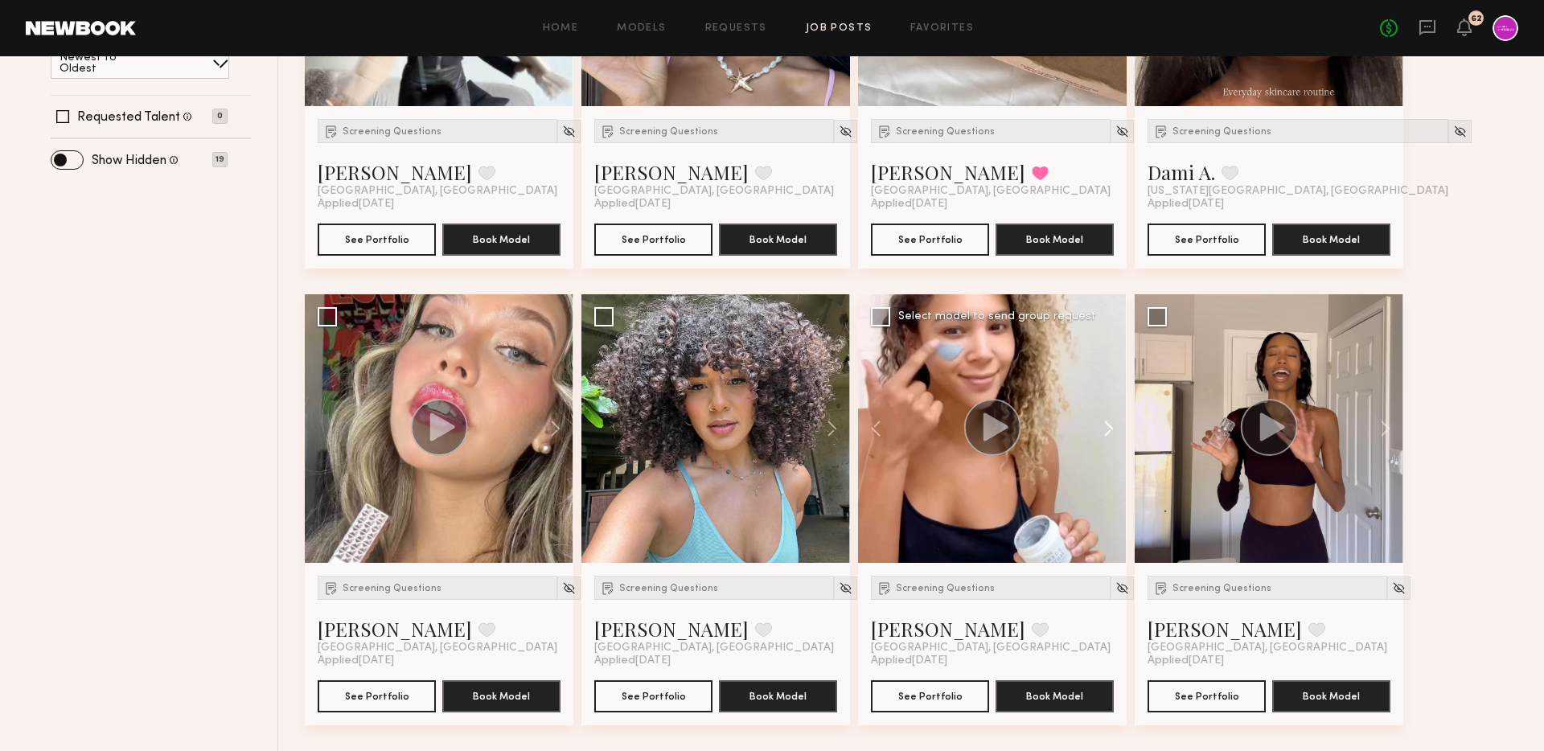
click at [1105, 428] on button at bounding box center [1100, 428] width 51 height 269
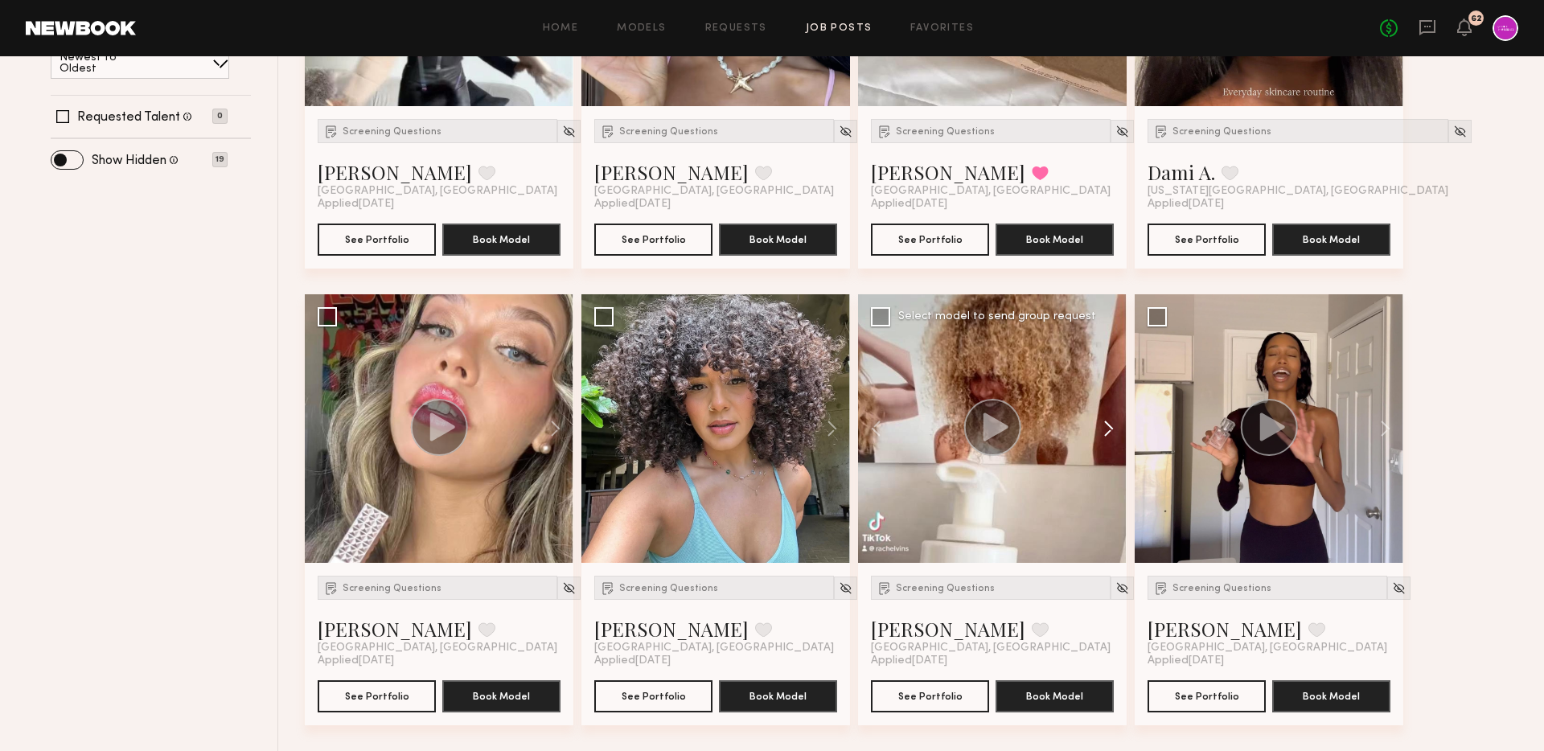
click at [1105, 428] on button at bounding box center [1100, 428] width 51 height 269
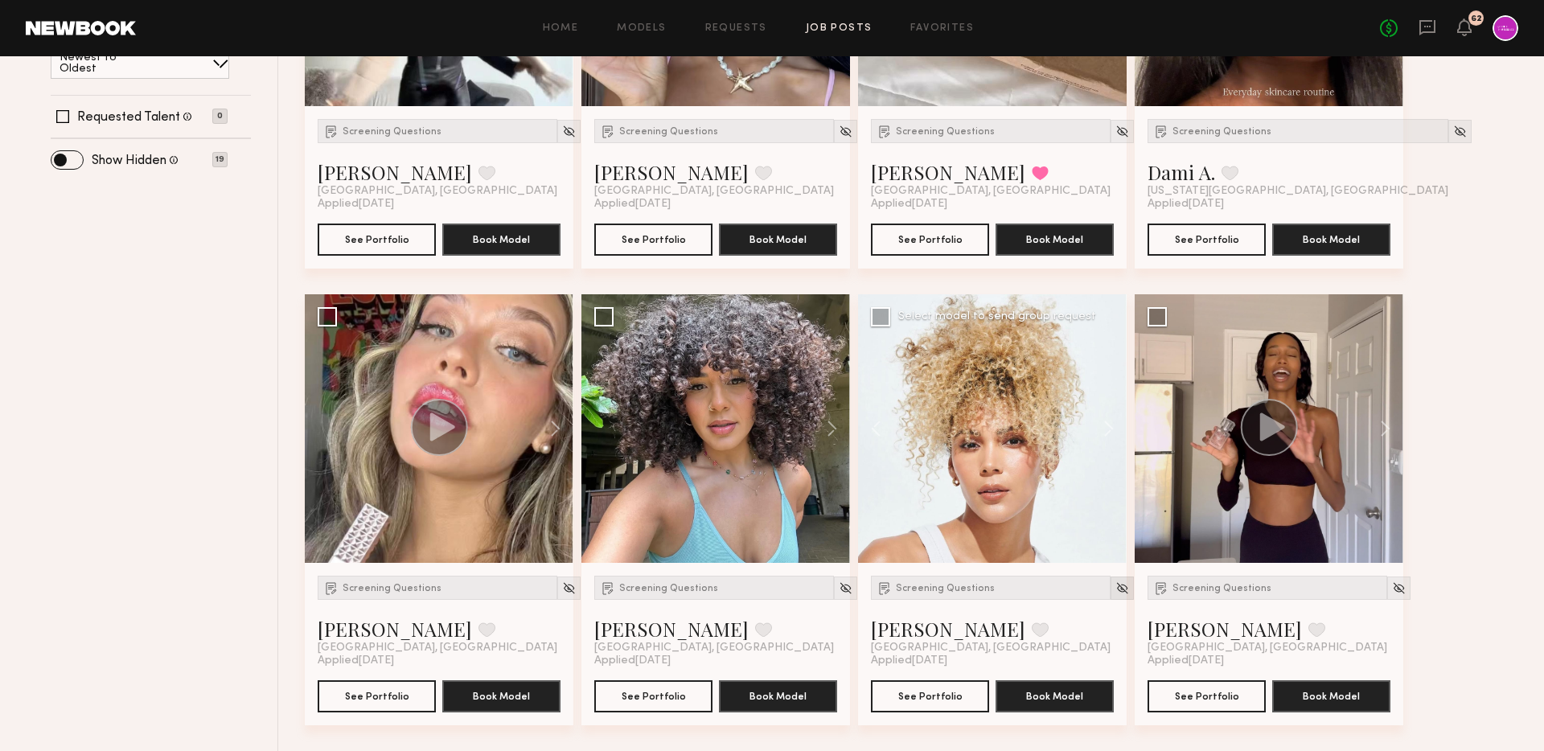
click at [1115, 594] on img at bounding box center [1122, 588] width 14 height 14
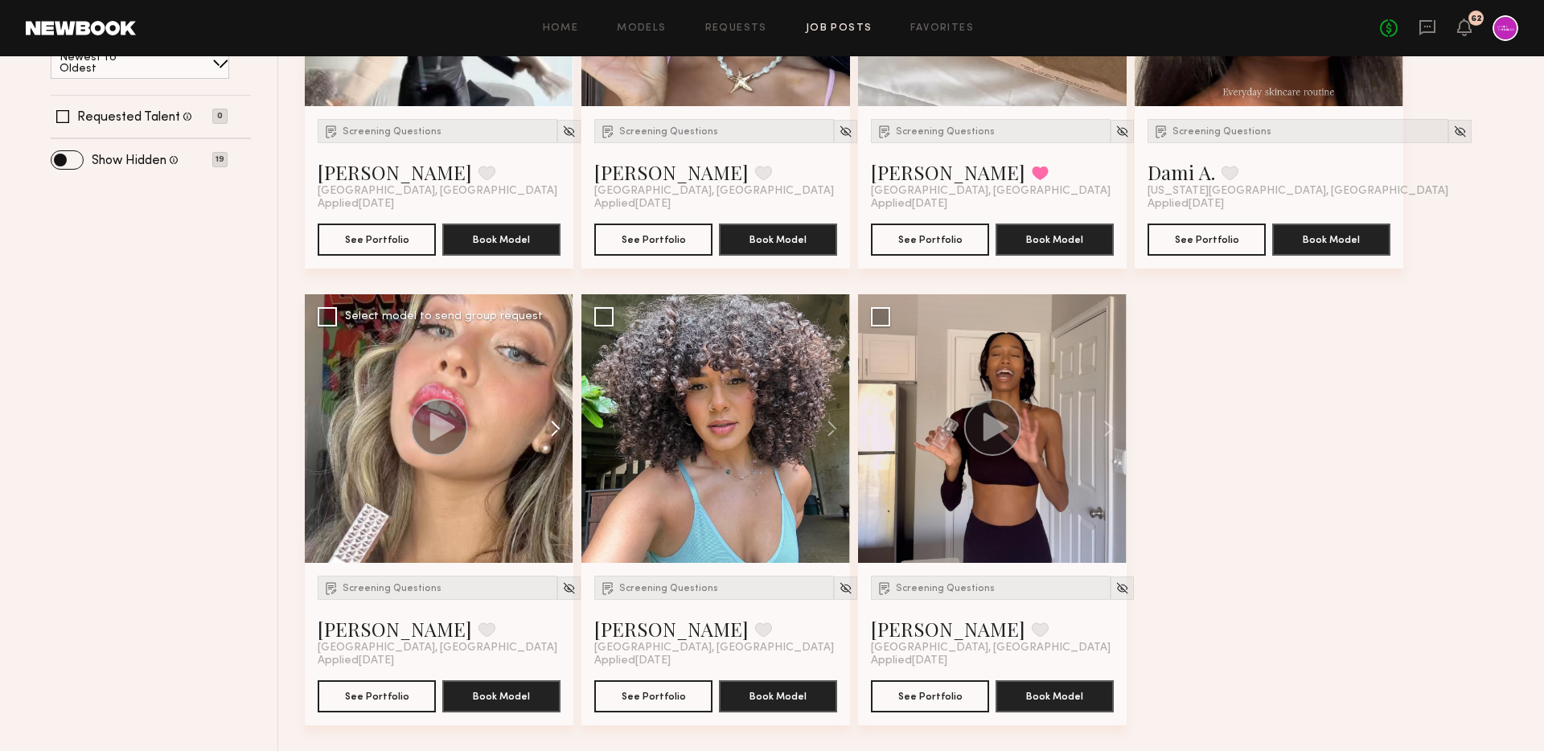
click at [556, 433] on button at bounding box center [547, 428] width 51 height 269
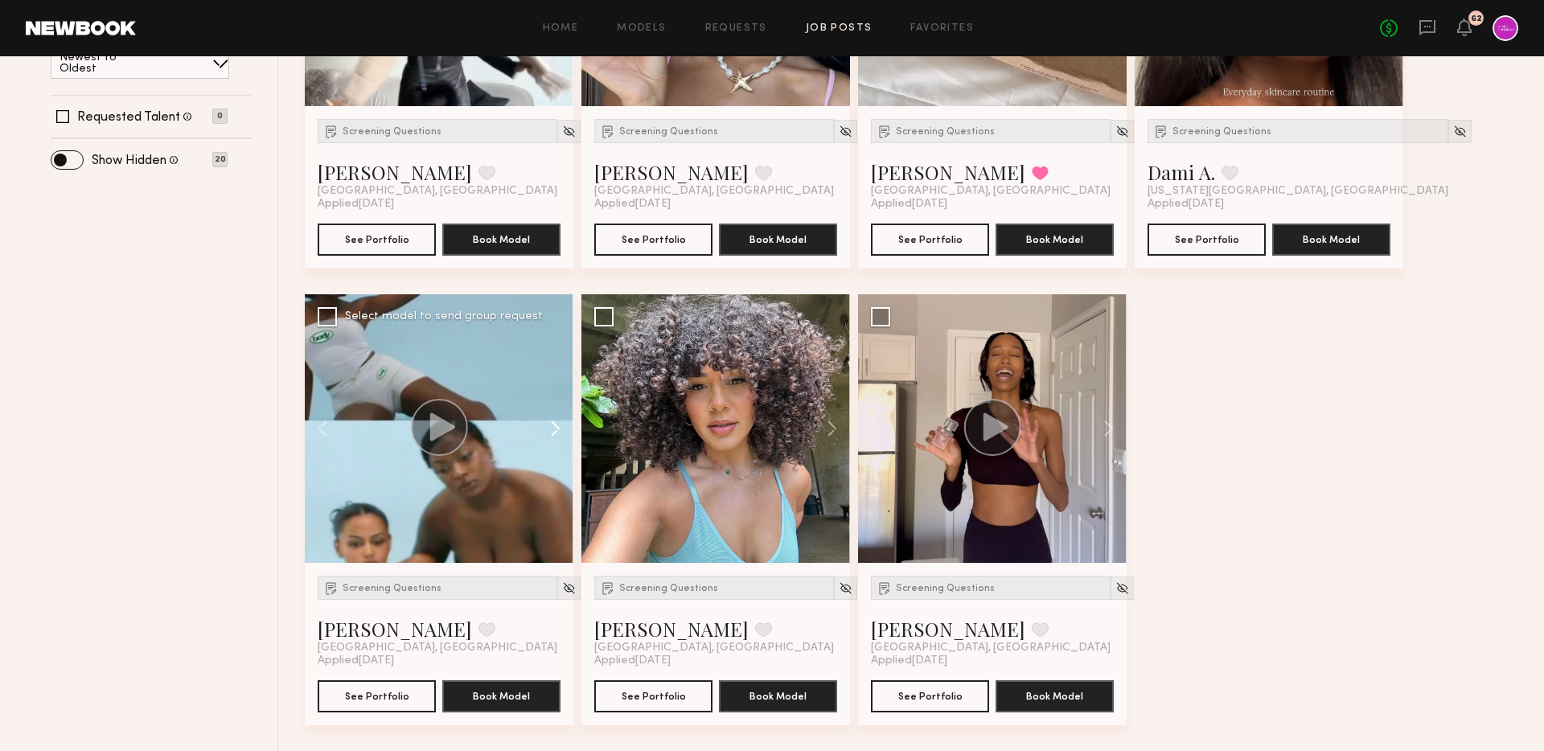
click at [556, 433] on button at bounding box center [547, 428] width 51 height 269
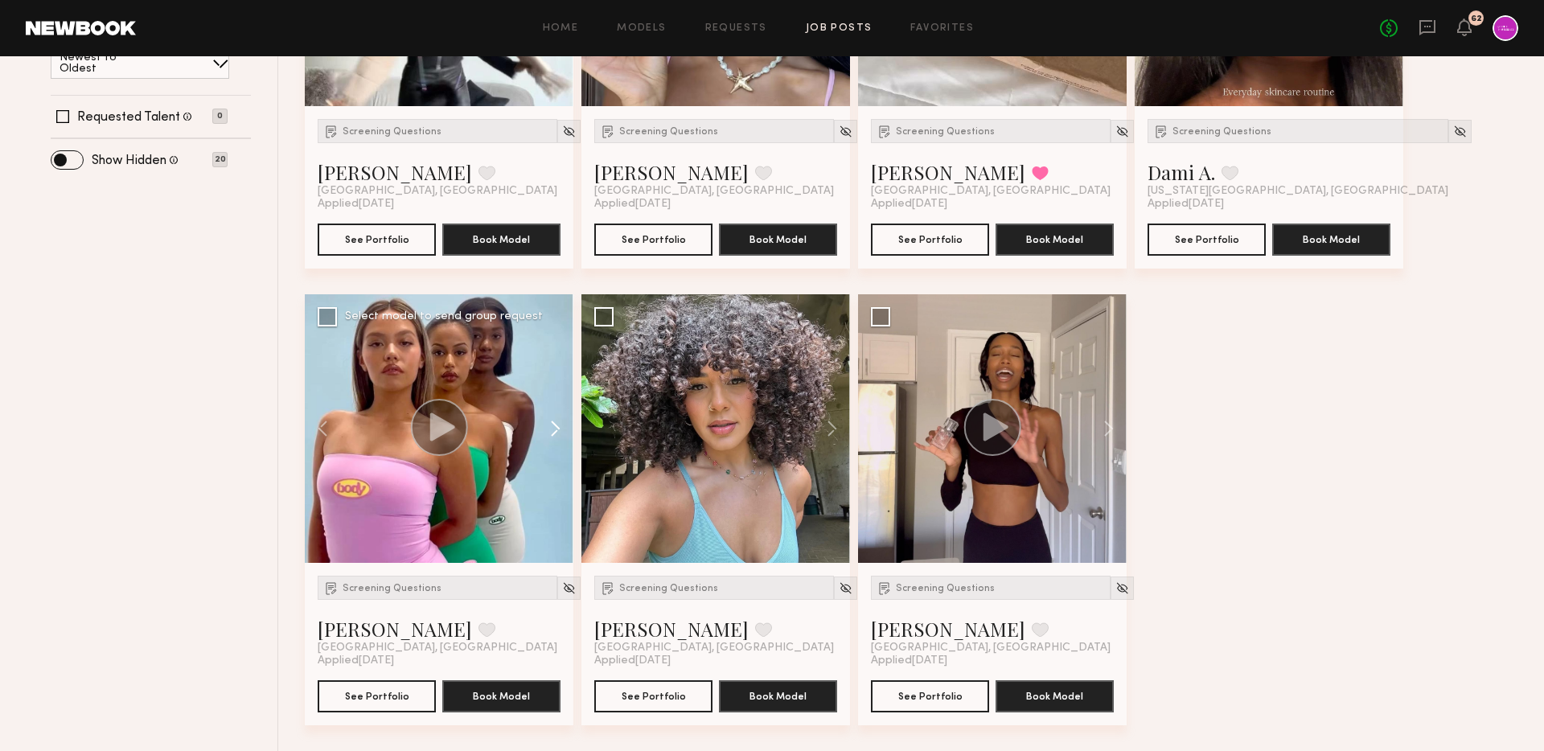
click at [556, 433] on button at bounding box center [547, 428] width 51 height 269
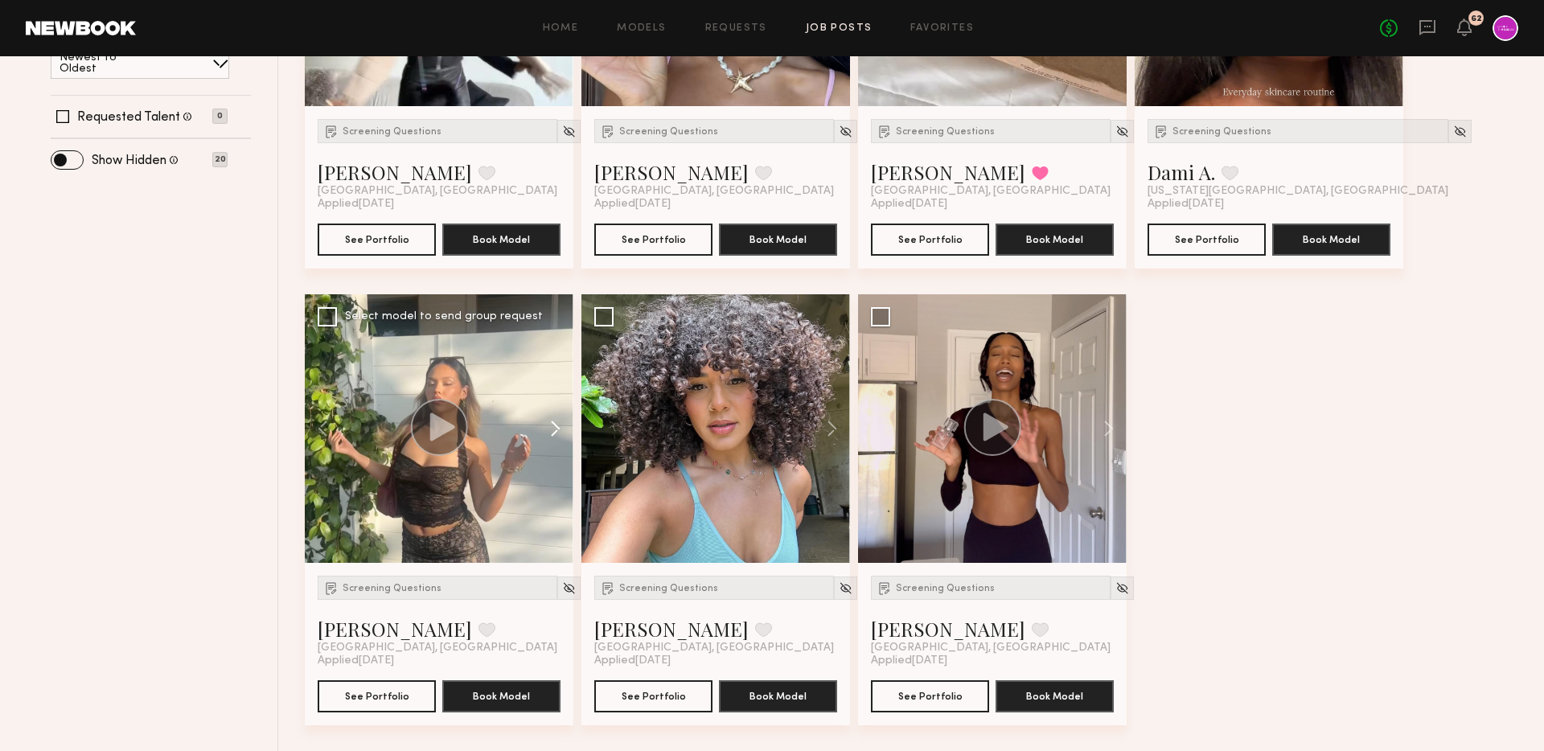
click at [556, 433] on button at bounding box center [547, 428] width 51 height 269
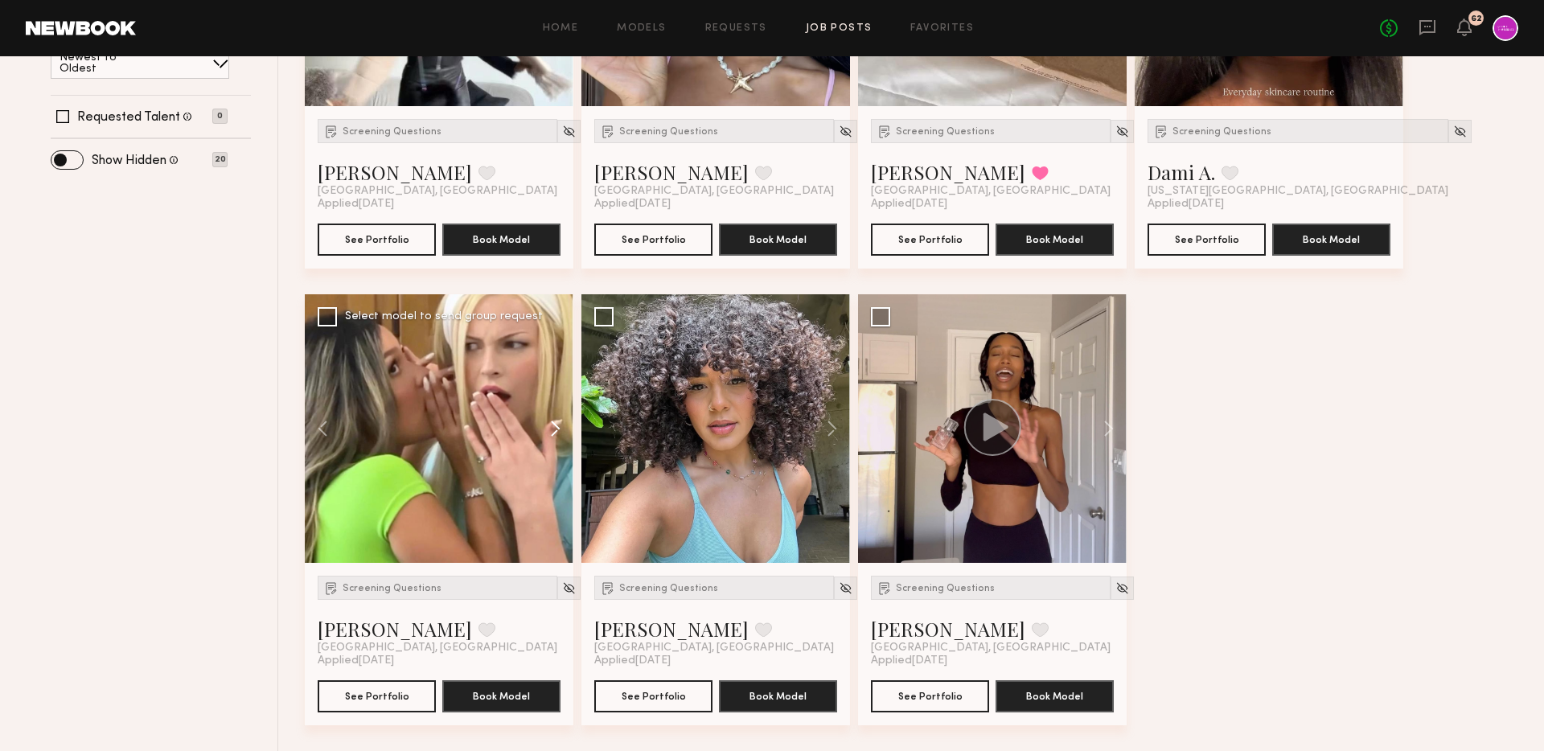
click at [556, 433] on button at bounding box center [547, 428] width 51 height 269
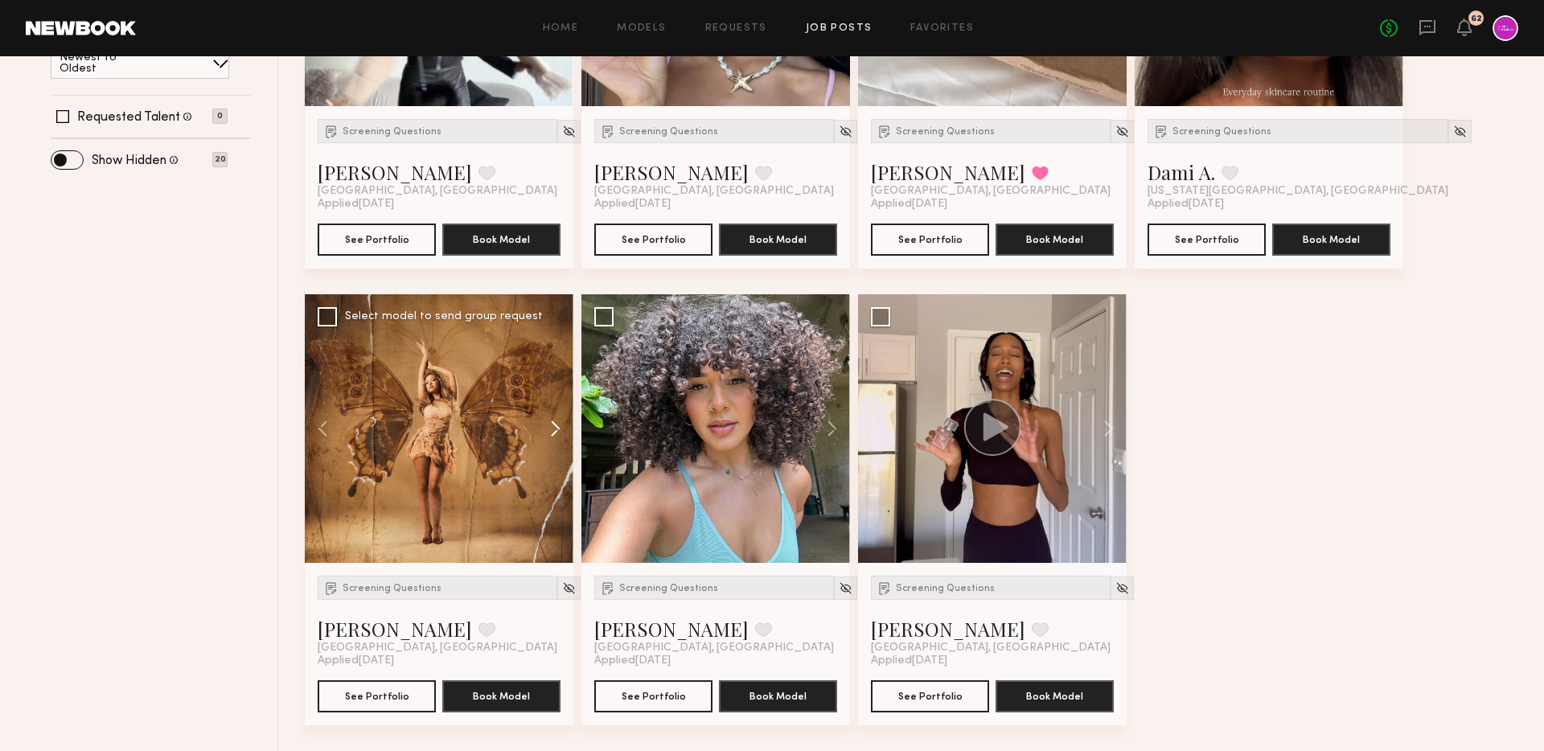
click at [556, 433] on button at bounding box center [547, 428] width 51 height 269
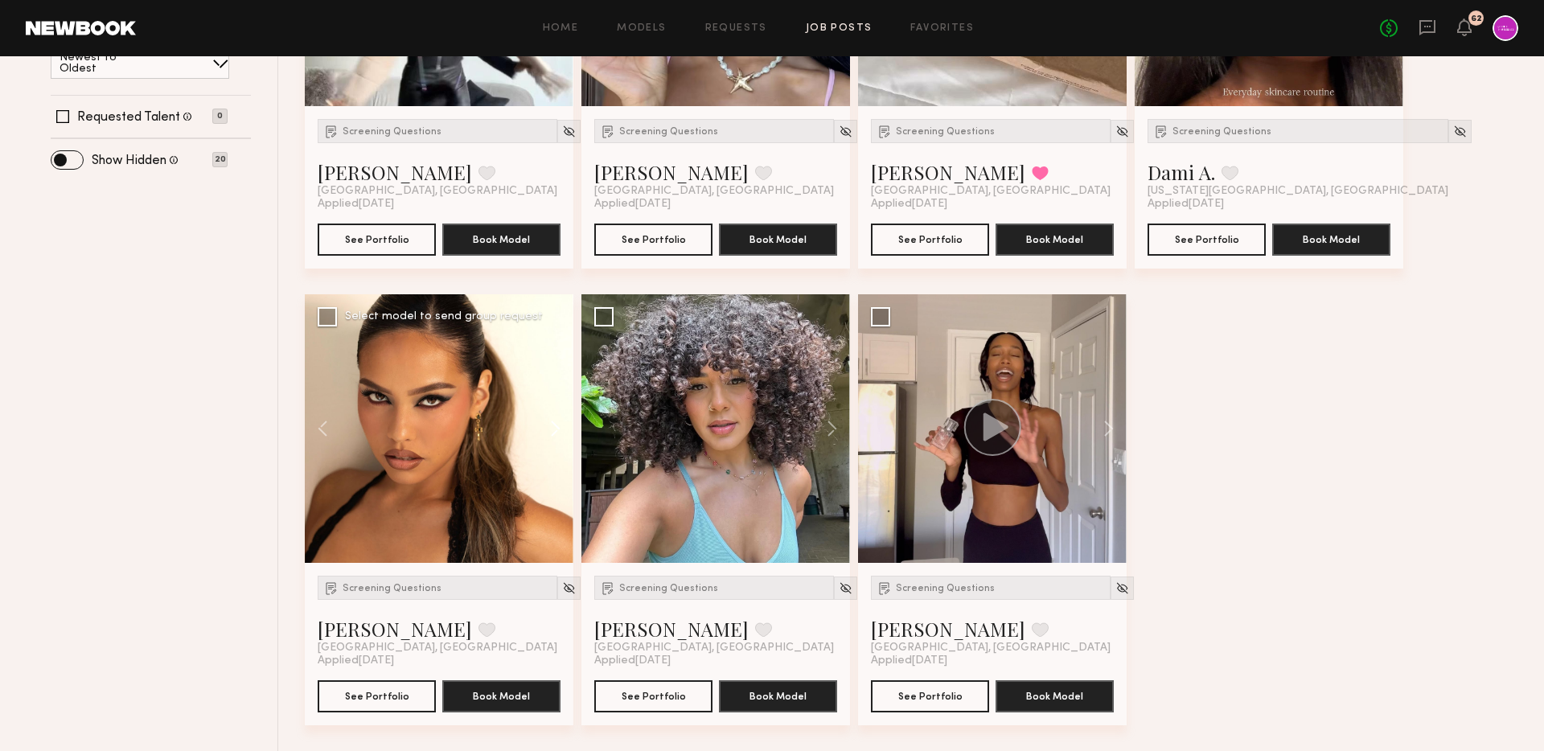
click at [556, 433] on button at bounding box center [547, 428] width 51 height 269
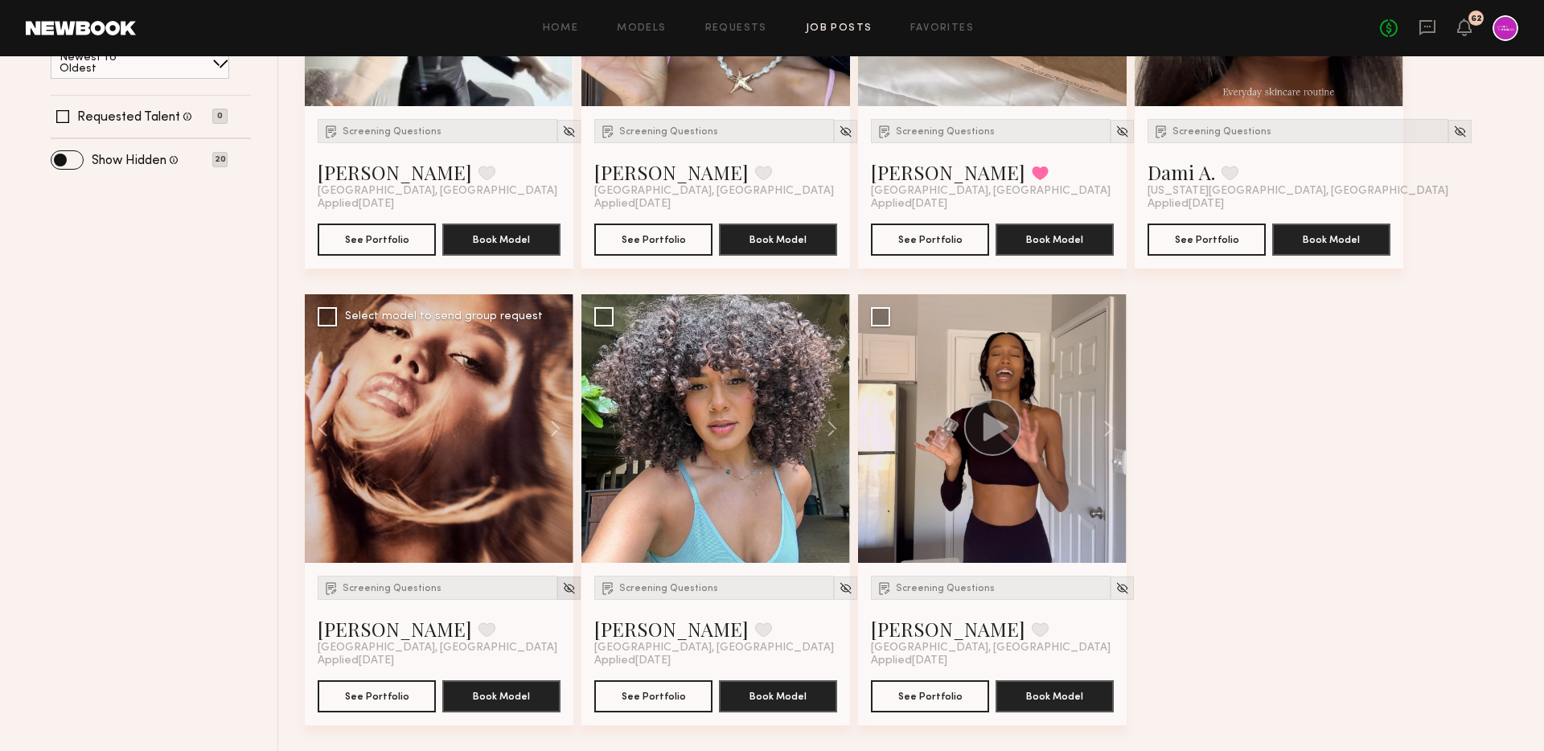
click at [562, 594] on img at bounding box center [569, 588] width 14 height 14
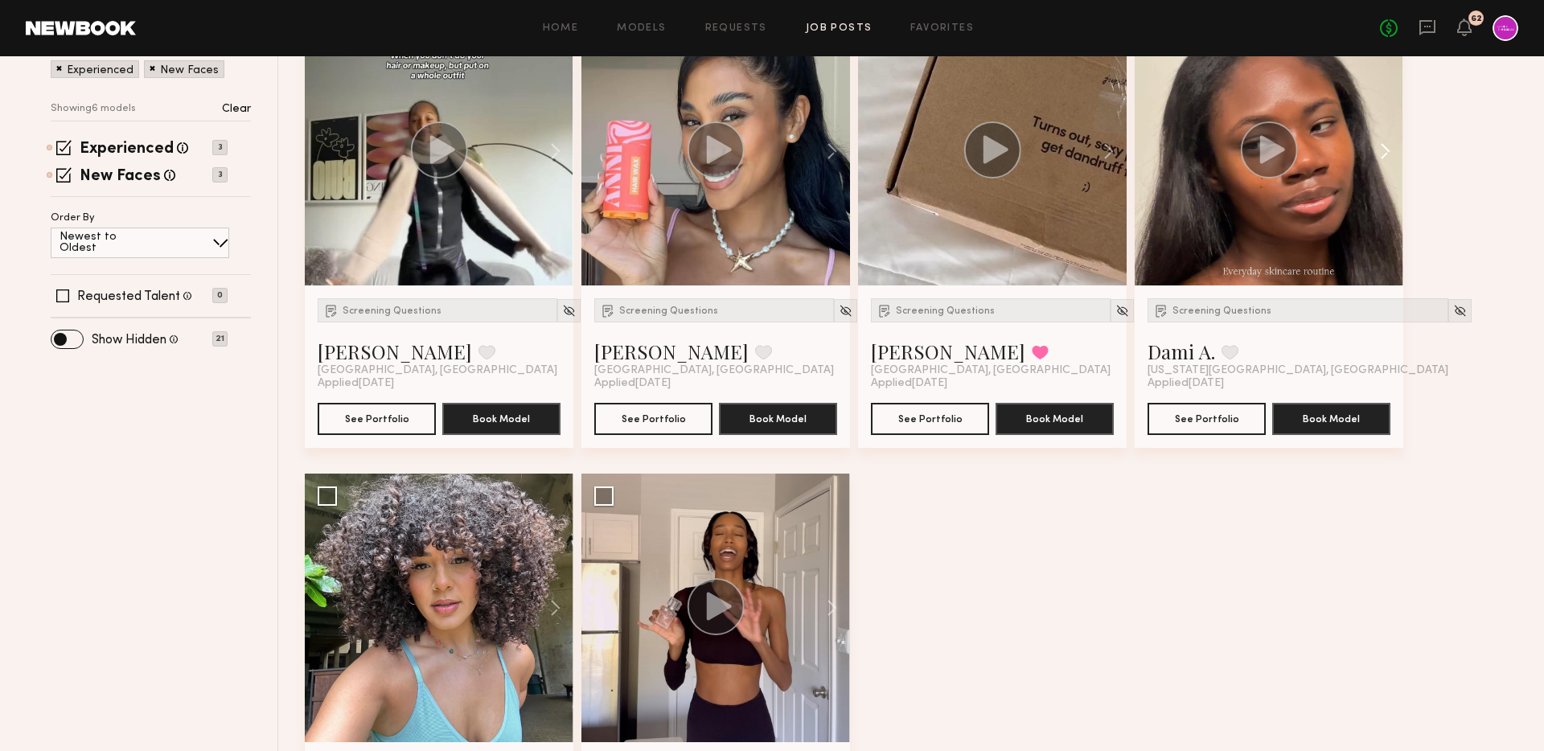
scroll to position [242, 0]
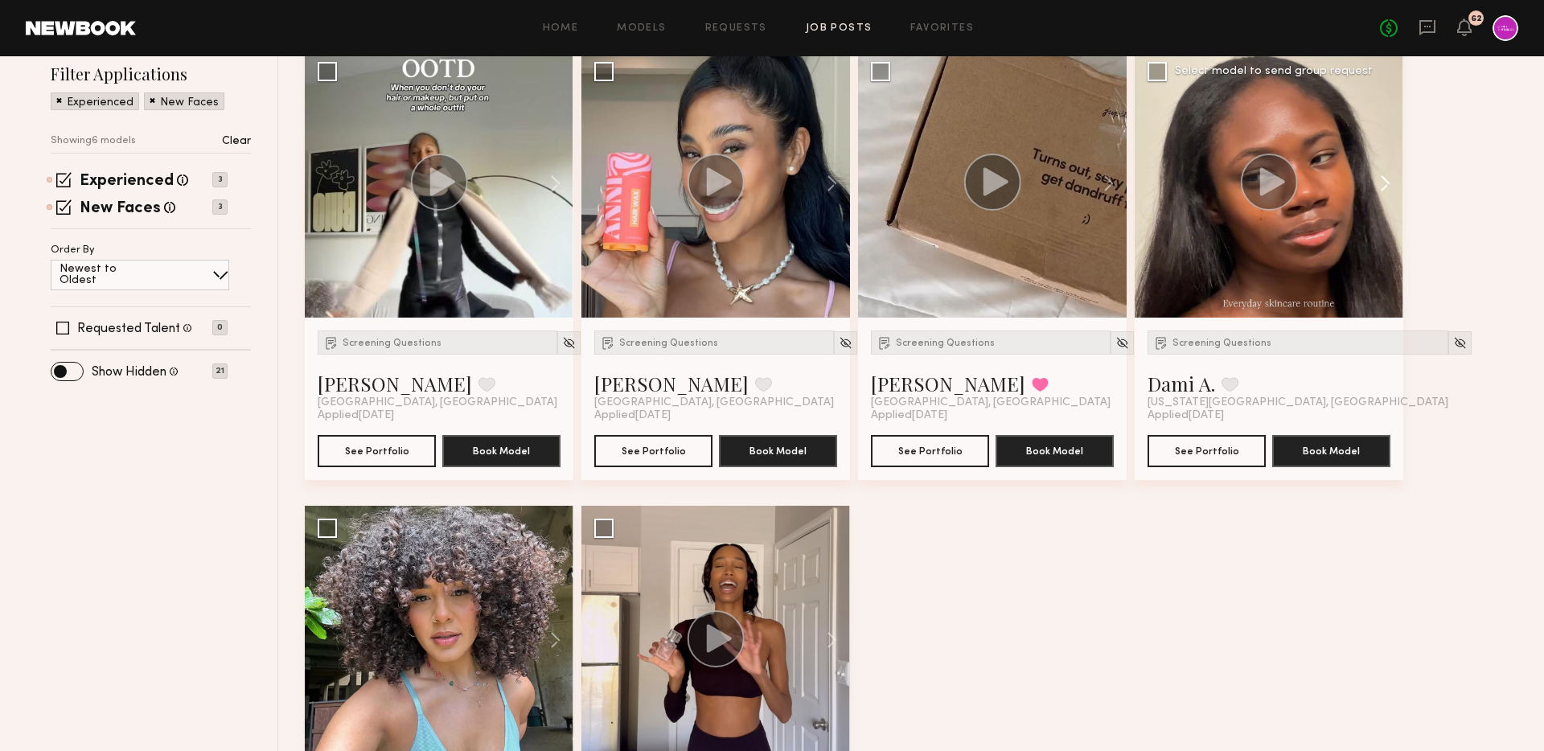
click at [1385, 184] on button at bounding box center [1376, 183] width 51 height 269
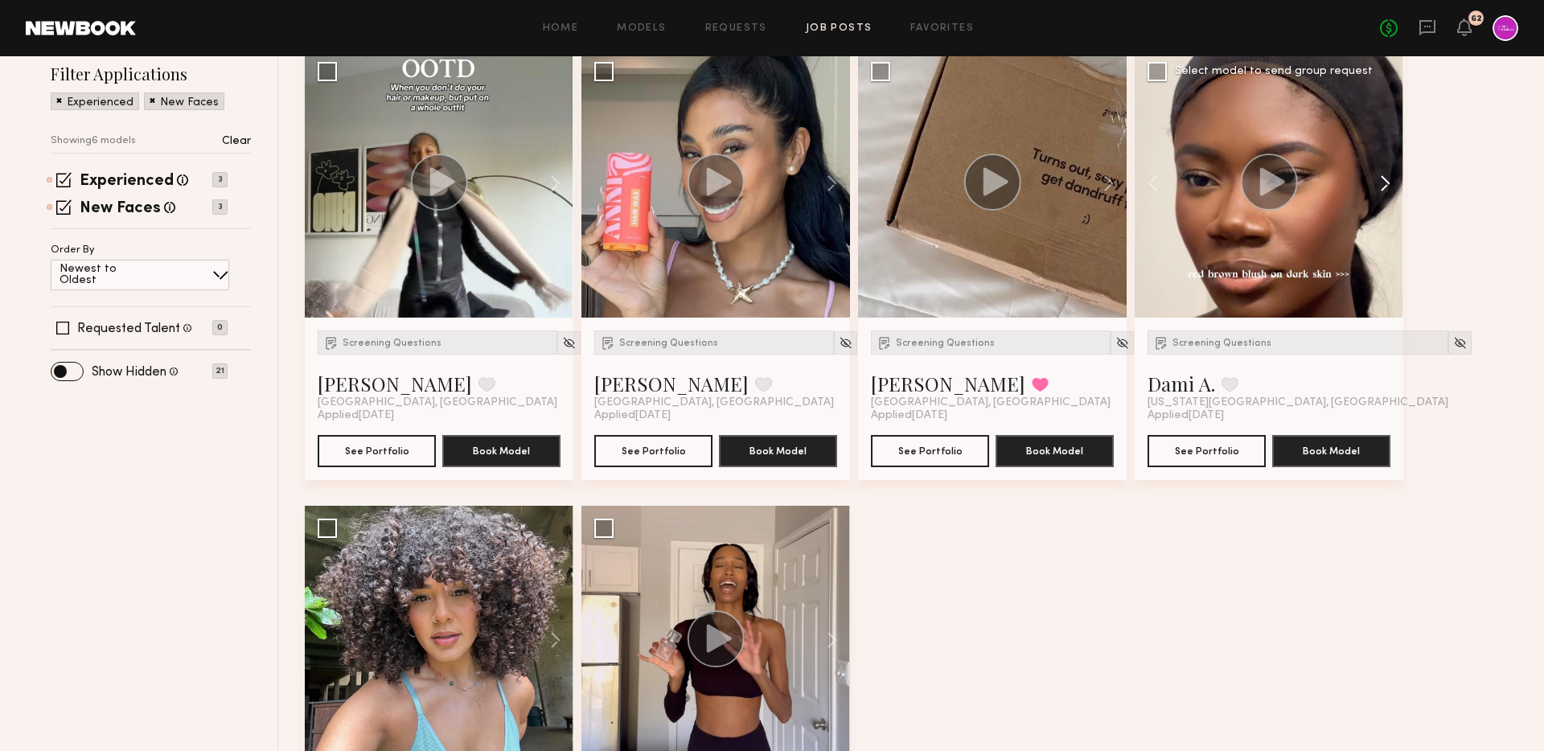
click at [1385, 184] on button at bounding box center [1376, 183] width 51 height 269
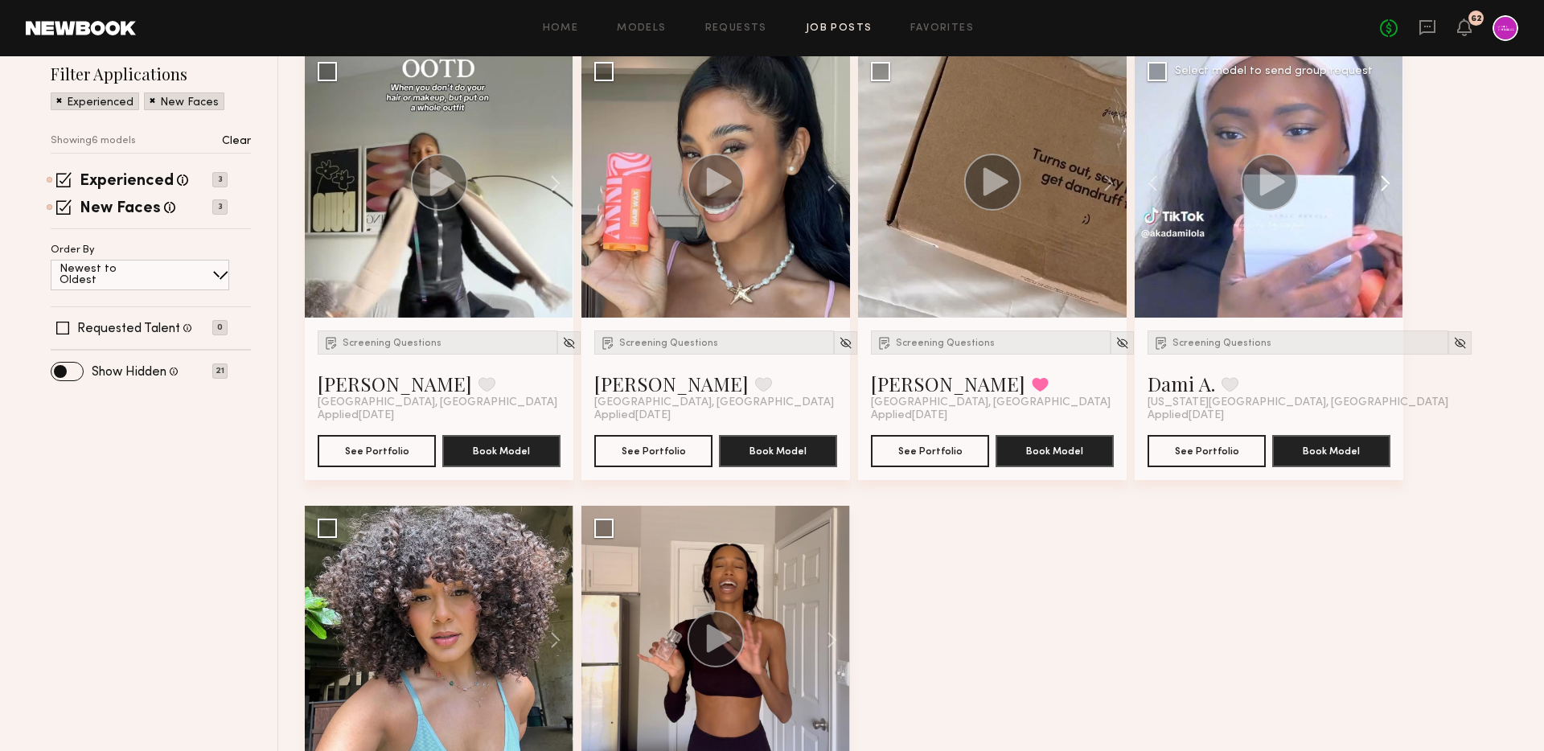
click at [1385, 184] on button at bounding box center [1376, 183] width 51 height 269
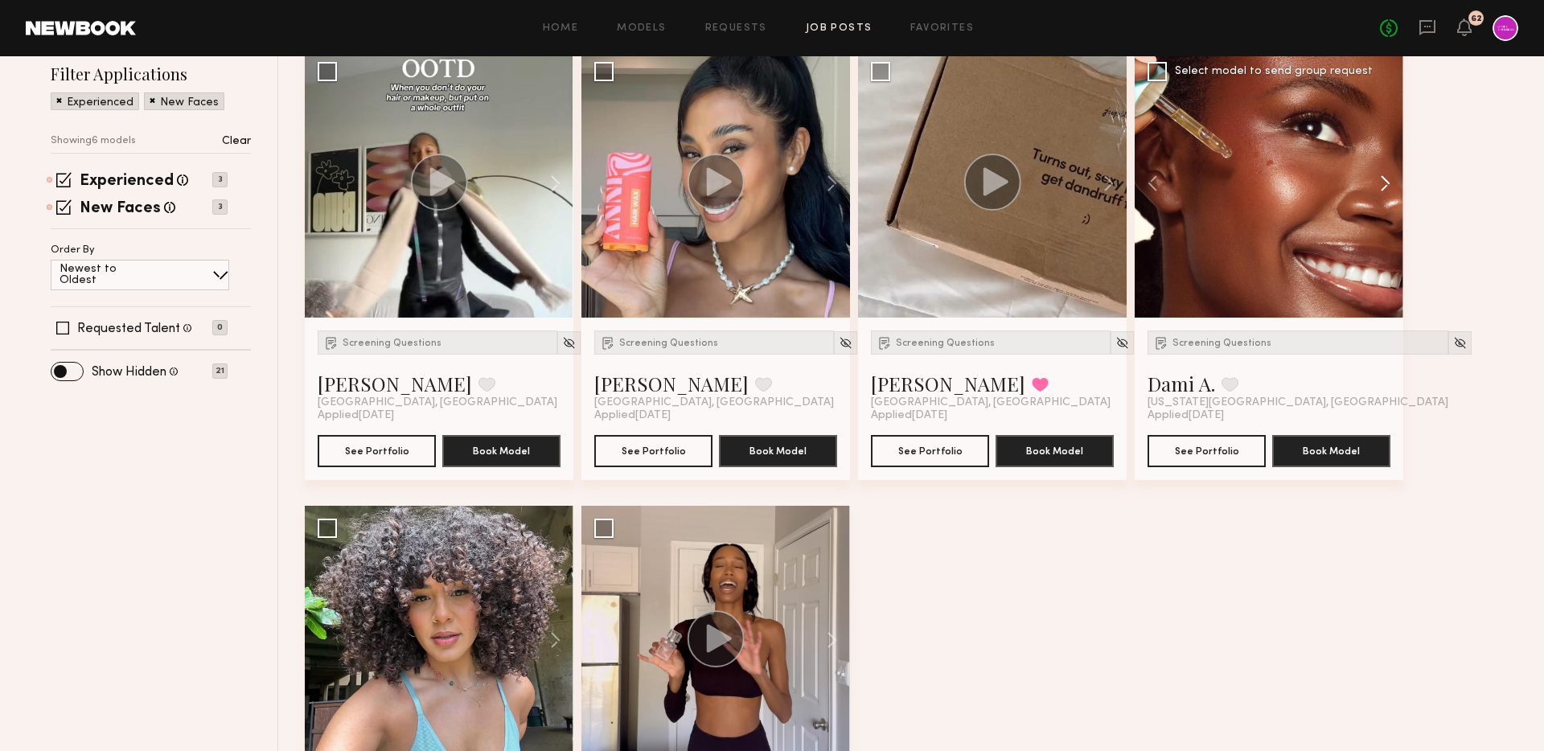
click at [1385, 184] on button at bounding box center [1376, 183] width 51 height 269
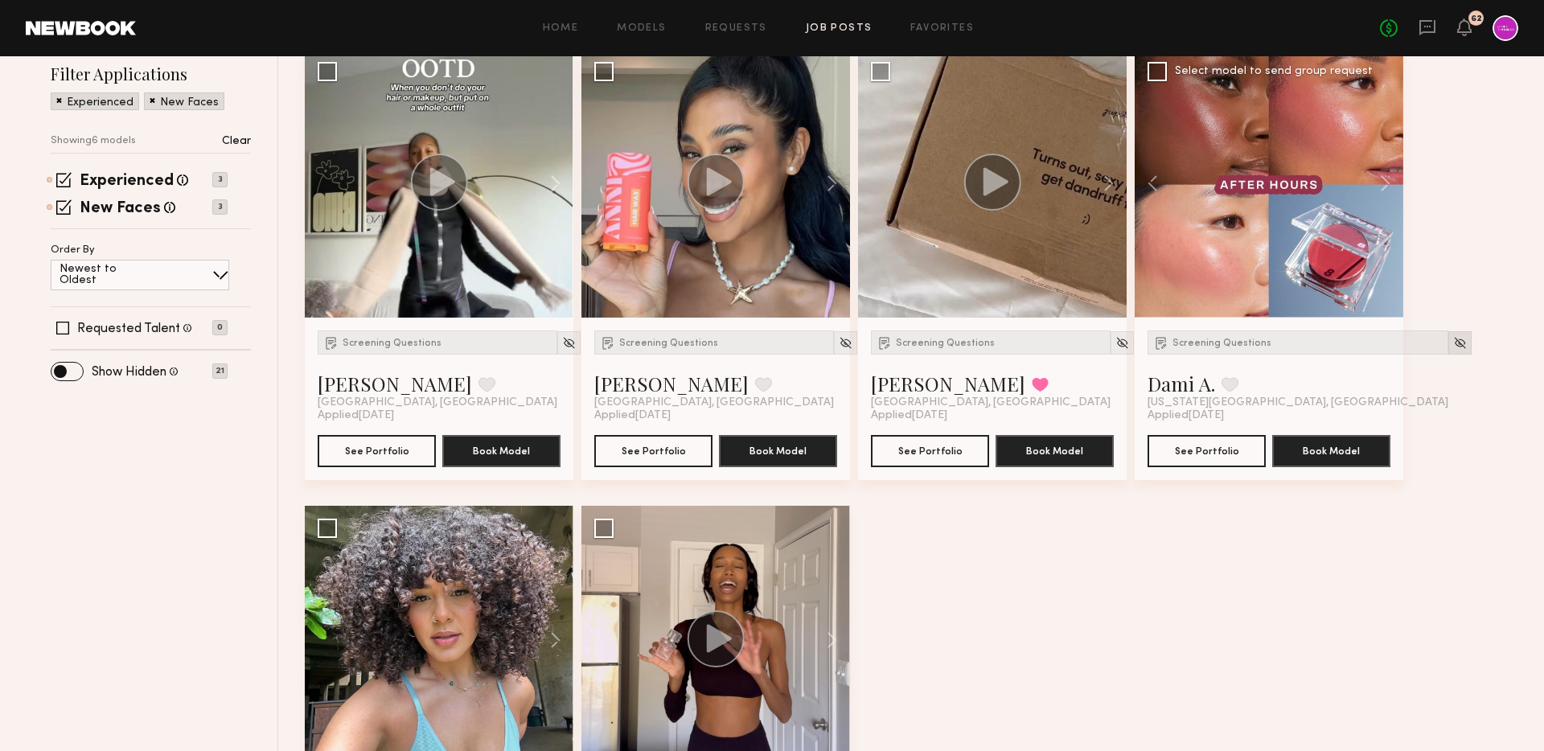
click at [1453, 338] on img at bounding box center [1460, 343] width 14 height 14
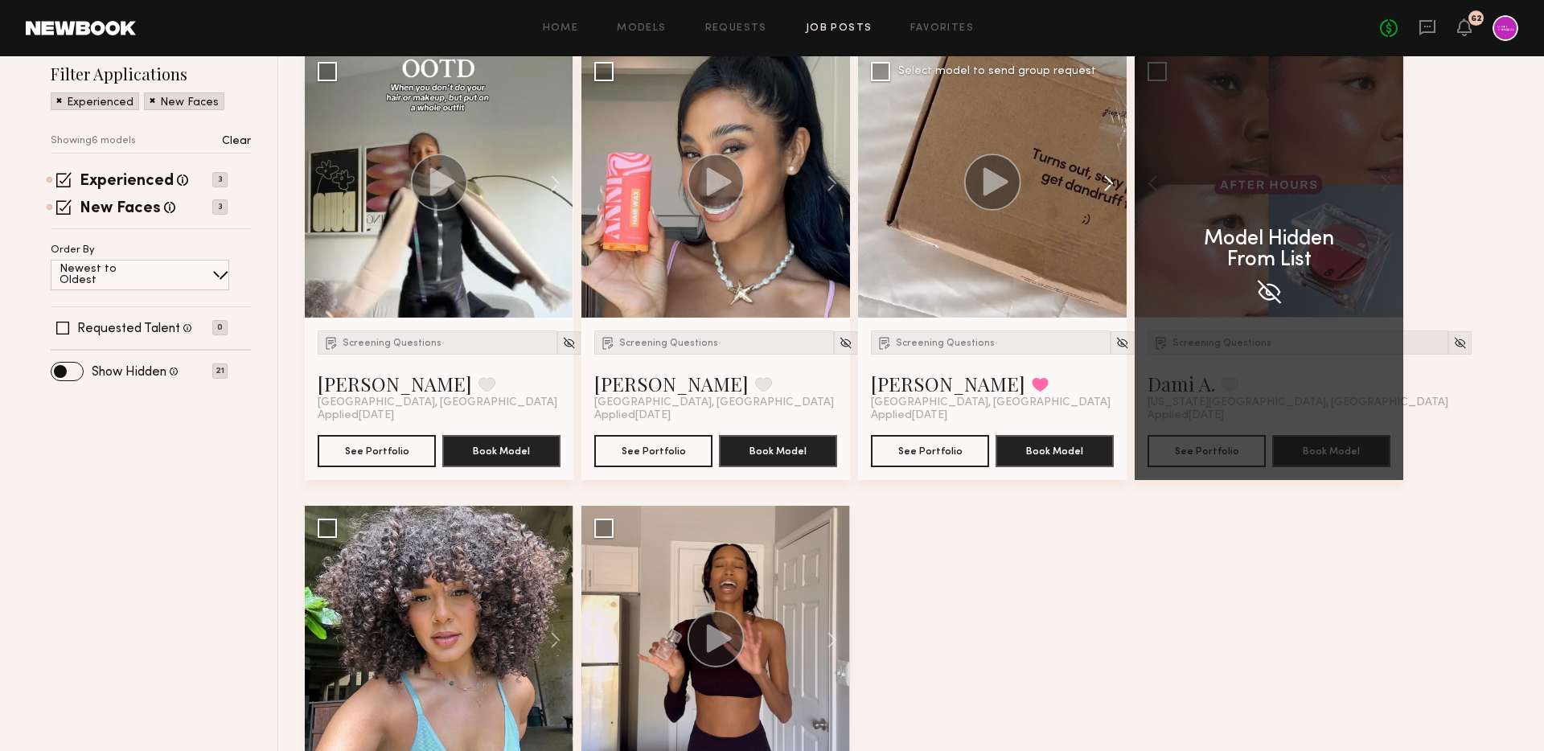
click at [1113, 182] on button at bounding box center [1100, 183] width 51 height 269
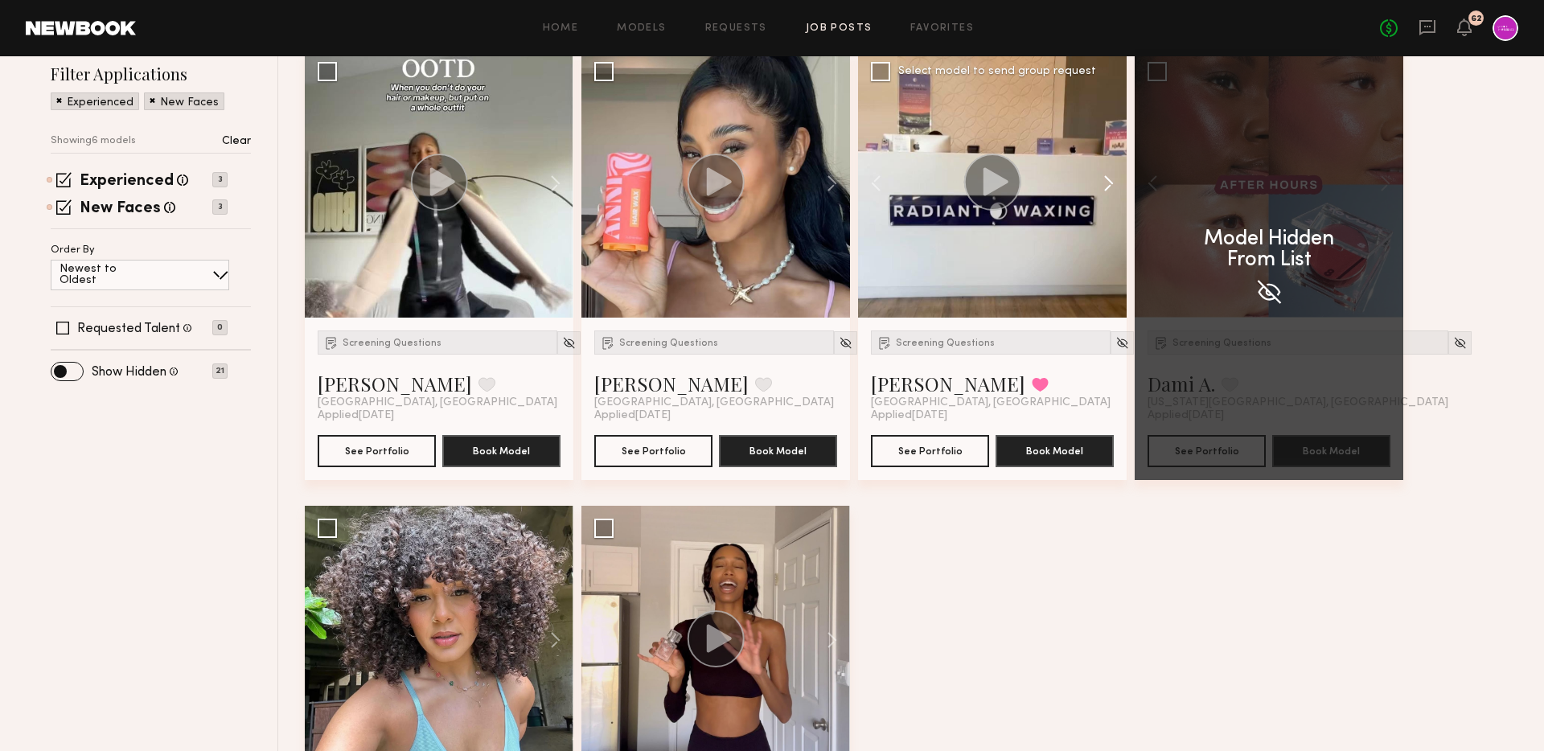
click at [1113, 182] on button at bounding box center [1100, 183] width 51 height 269
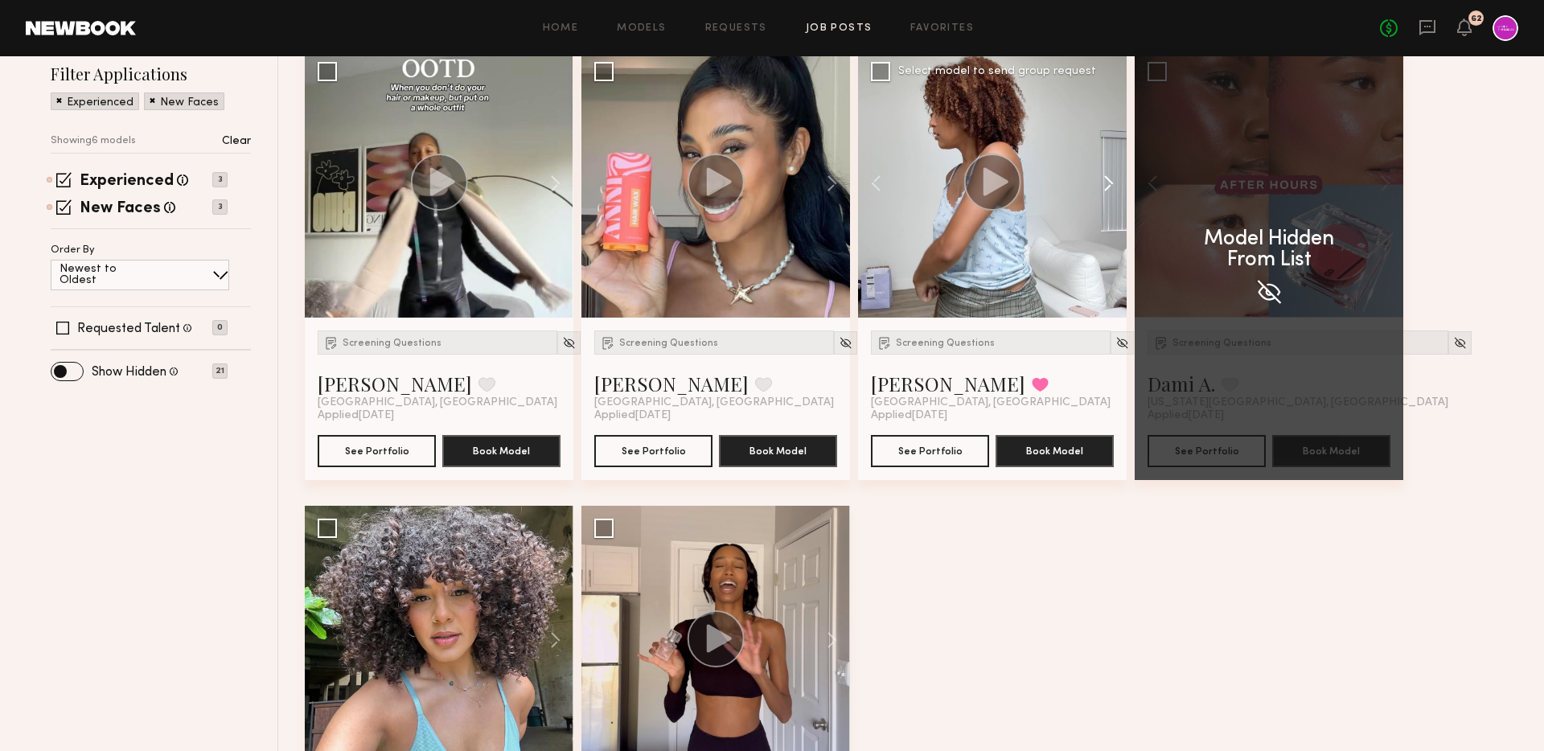
click at [1113, 182] on button at bounding box center [1100, 183] width 51 height 269
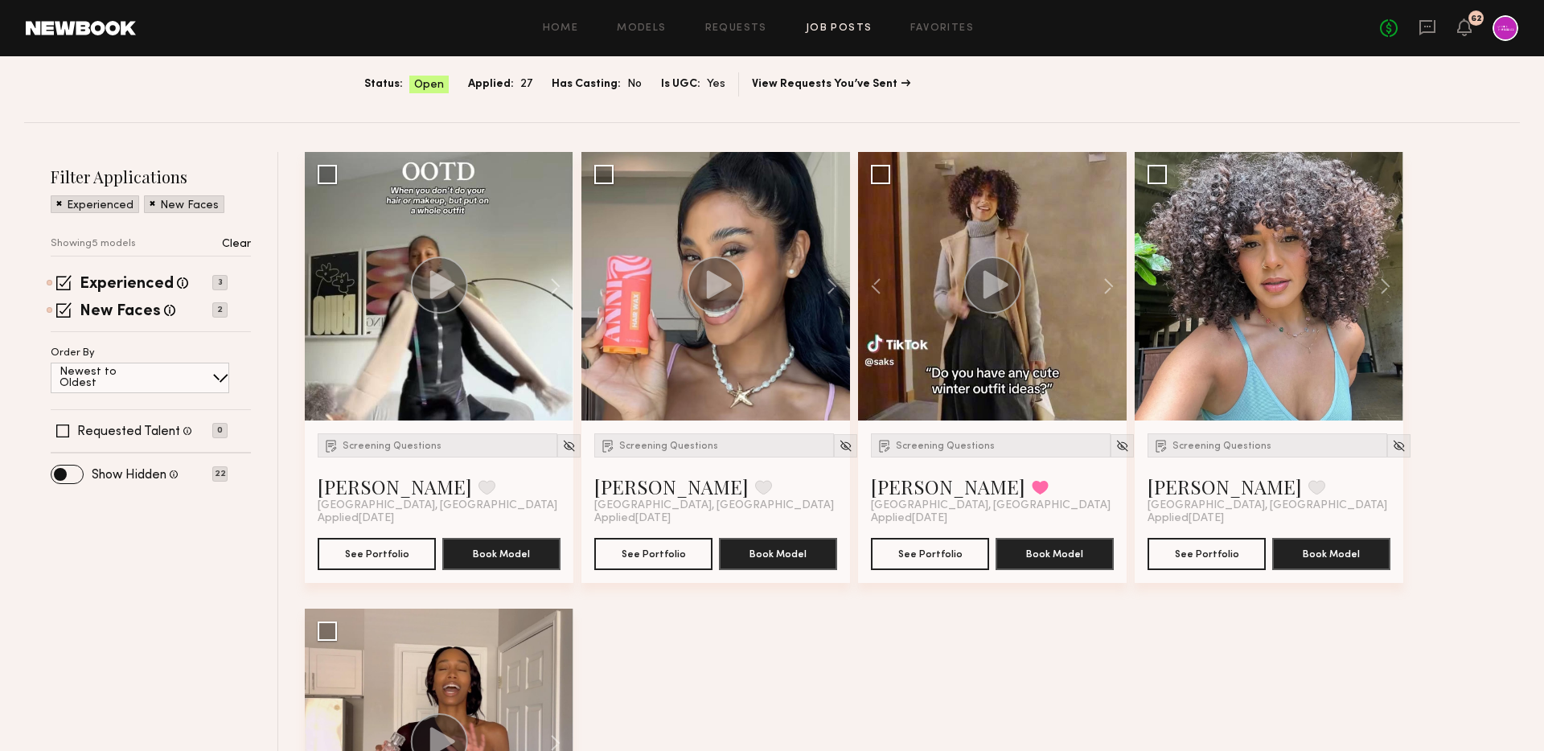
scroll to position [112, 0]
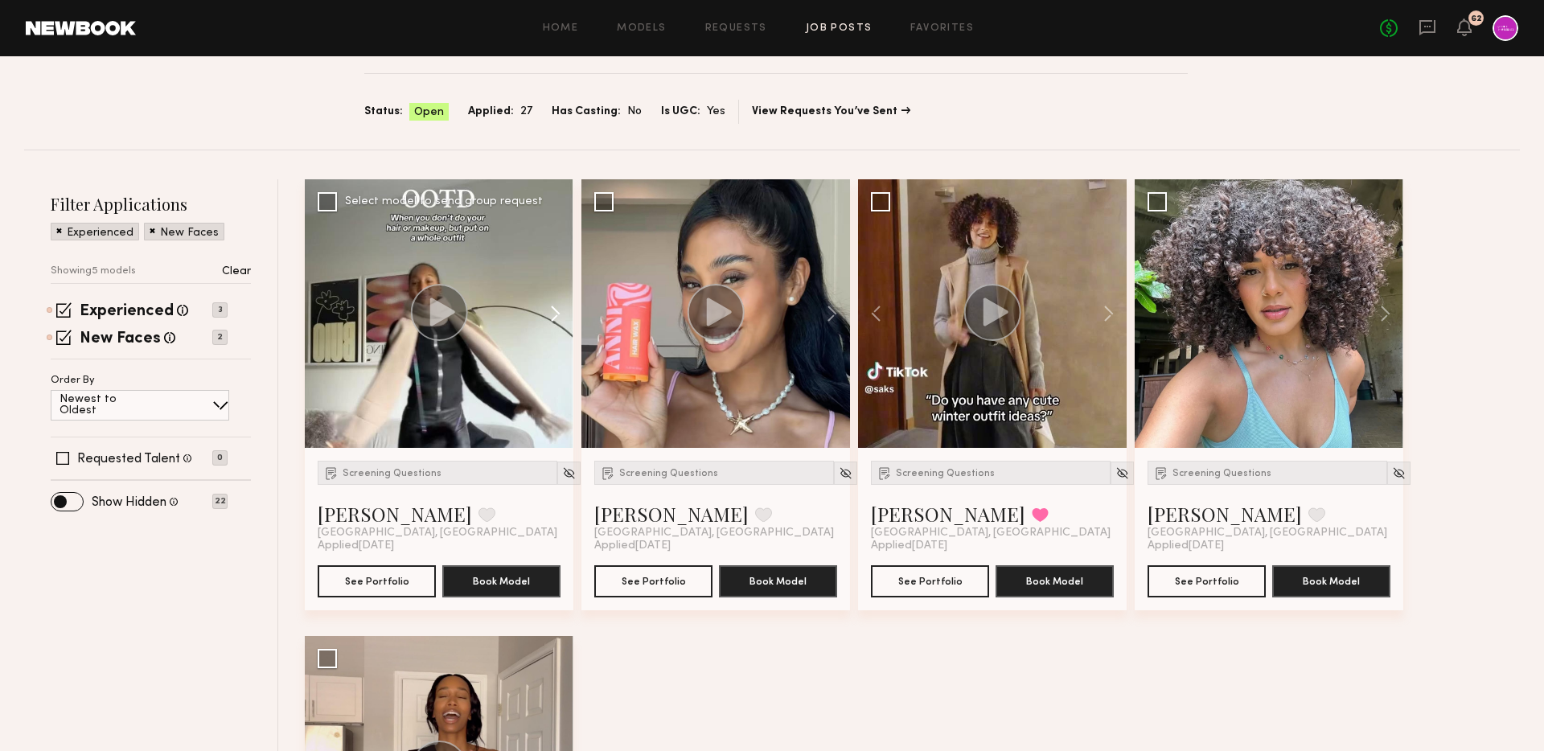
click at [552, 305] on button at bounding box center [547, 313] width 51 height 269
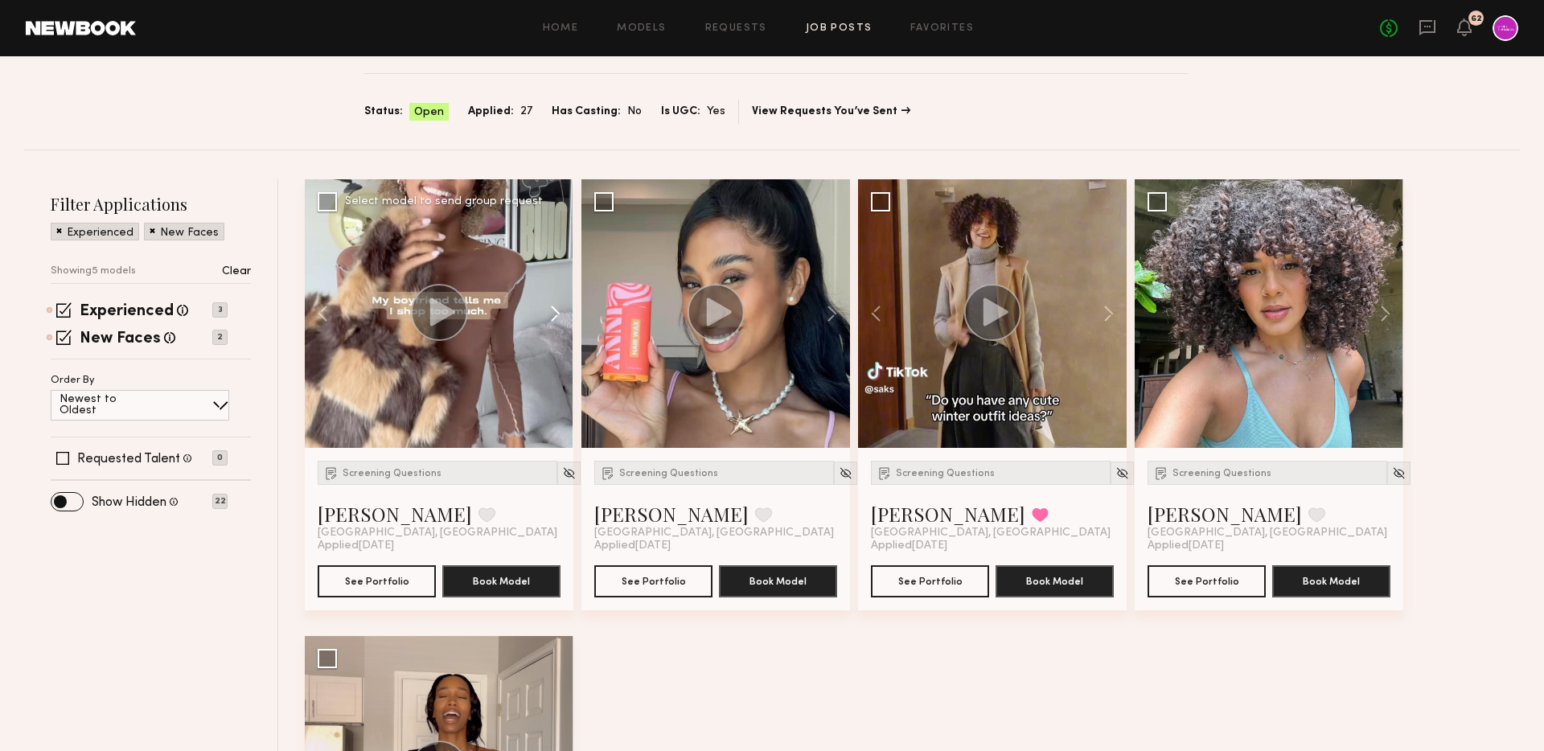
click at [552, 305] on button at bounding box center [547, 313] width 51 height 269
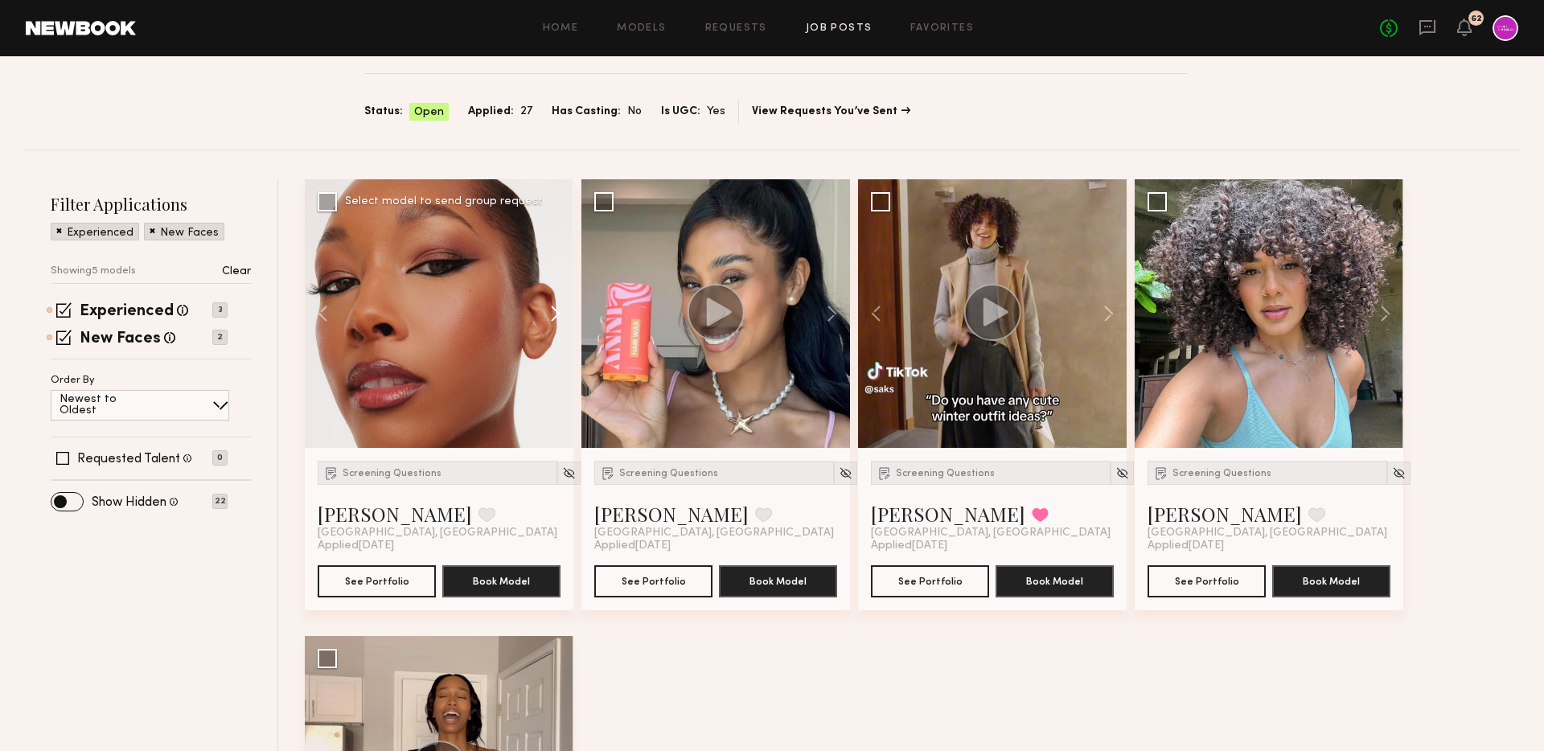
click at [552, 305] on button at bounding box center [547, 313] width 51 height 269
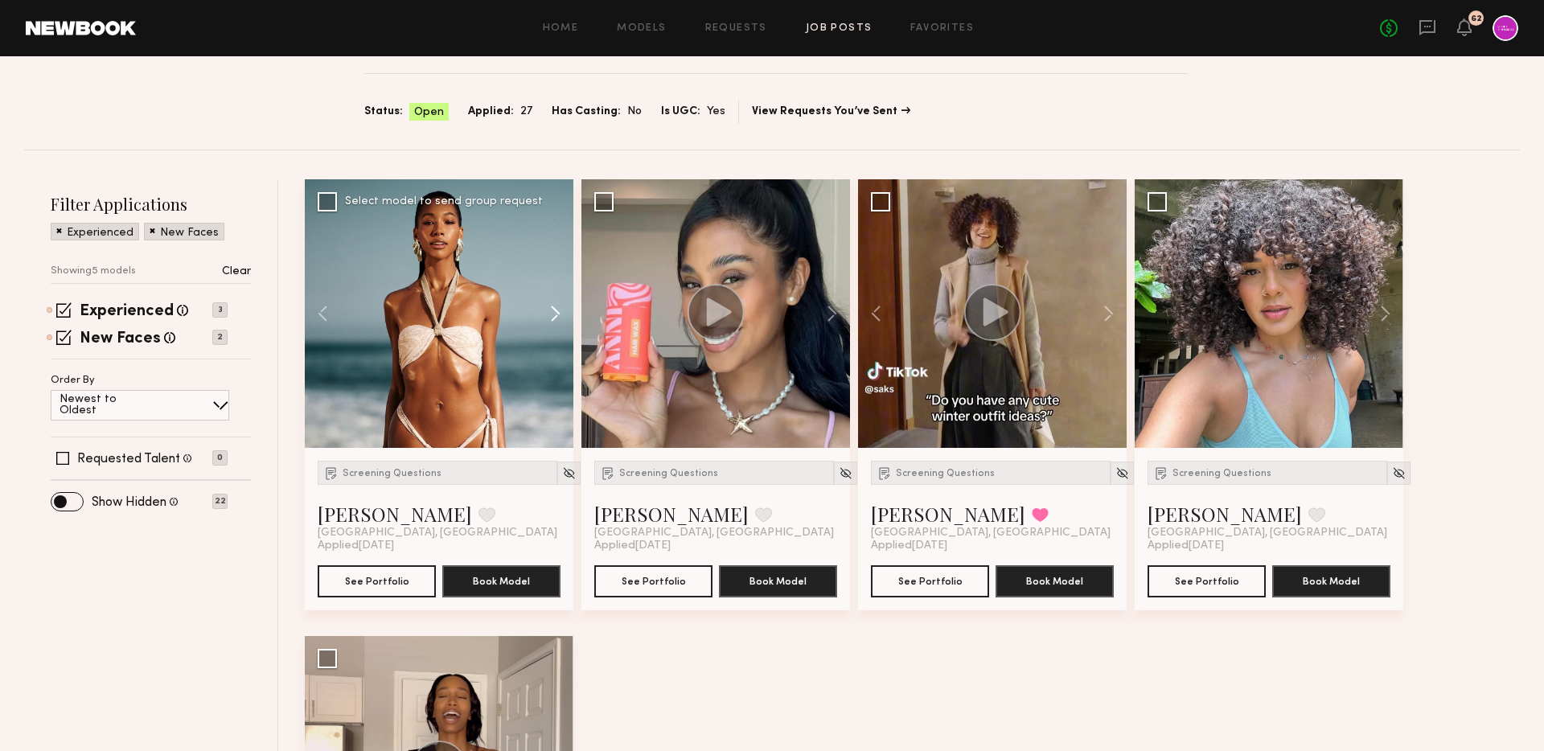
click at [552, 305] on button at bounding box center [547, 313] width 51 height 269
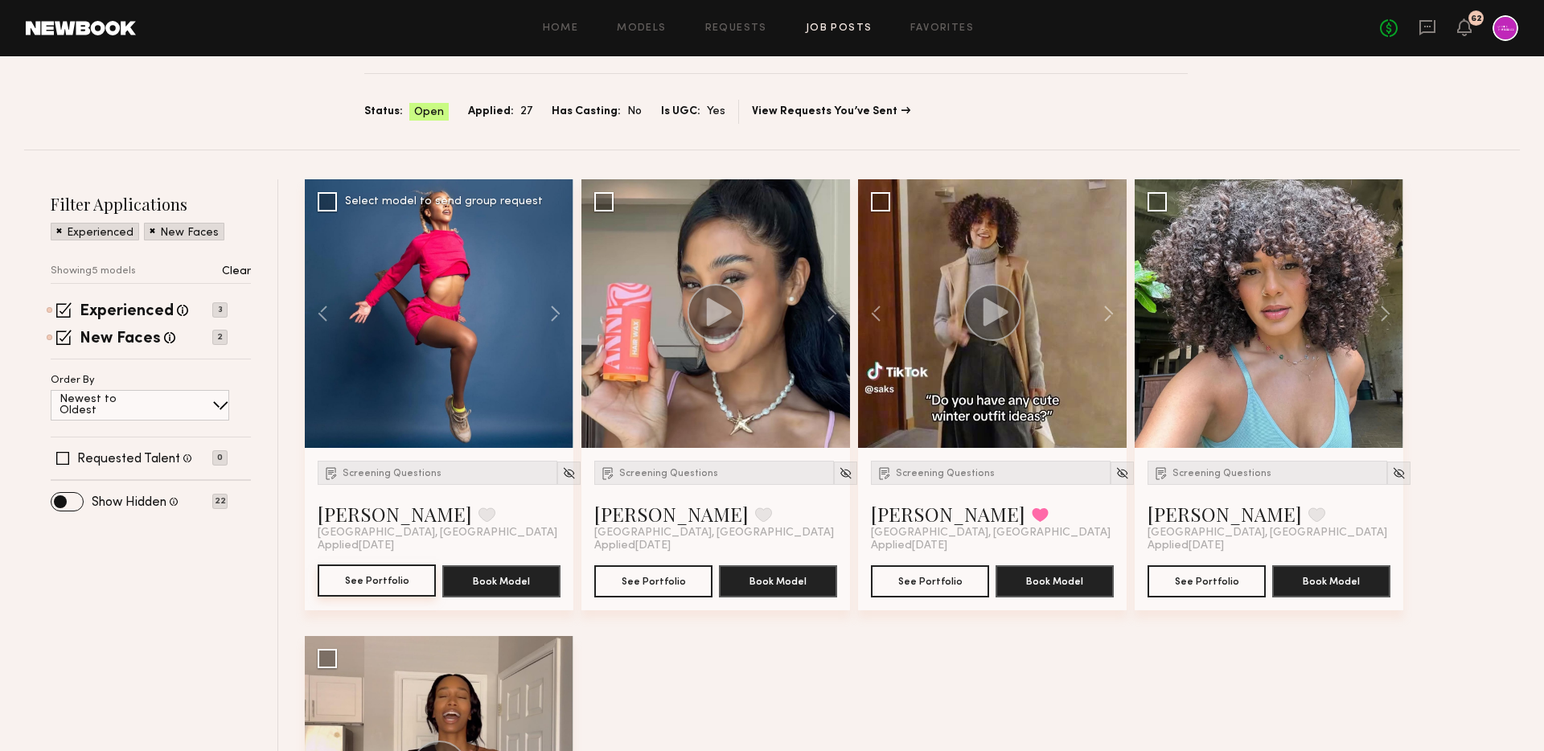
click at [358, 580] on button "See Portfolio" at bounding box center [377, 580] width 118 height 32
click at [646, 582] on button "See Portfolio" at bounding box center [653, 580] width 118 height 32
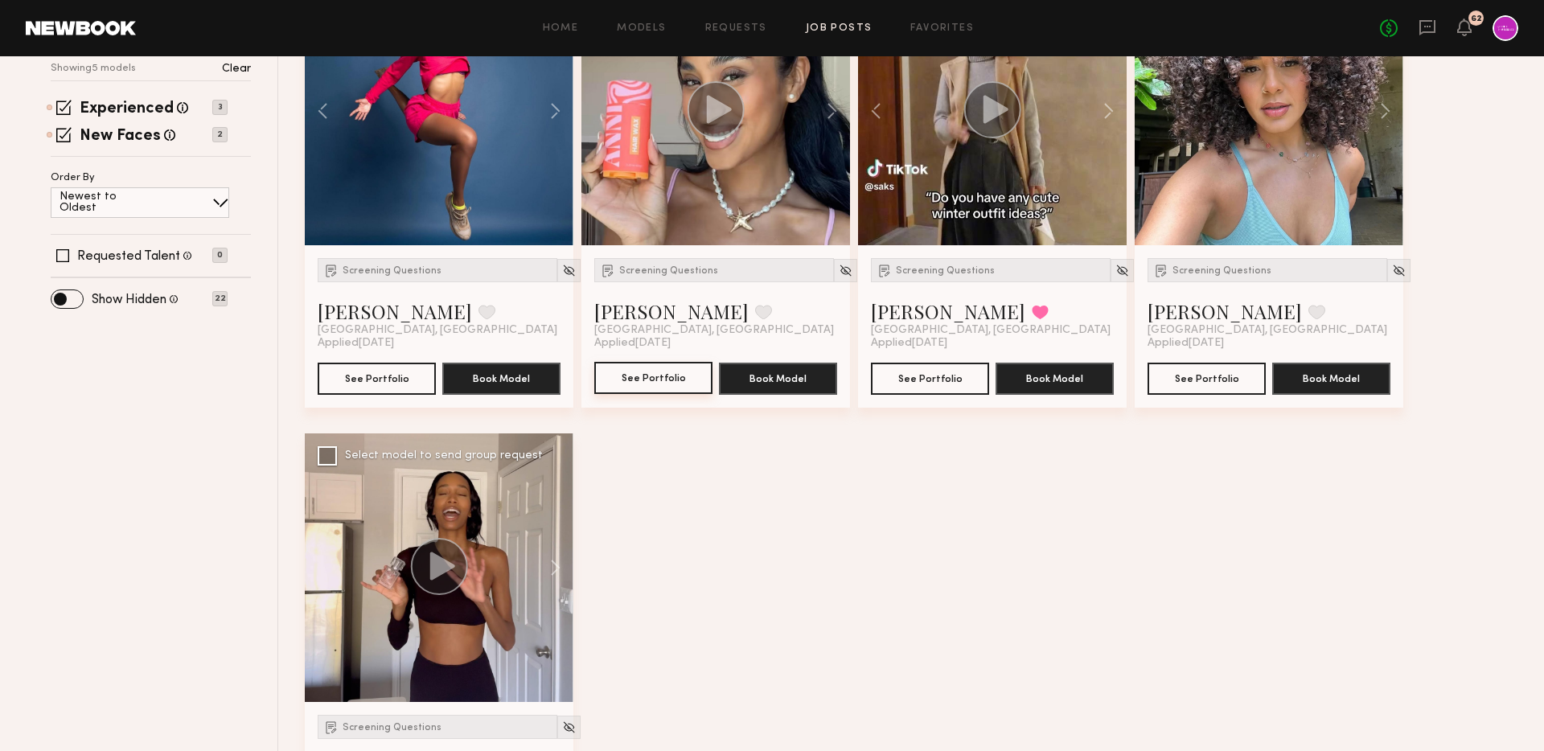
scroll to position [453, 0]
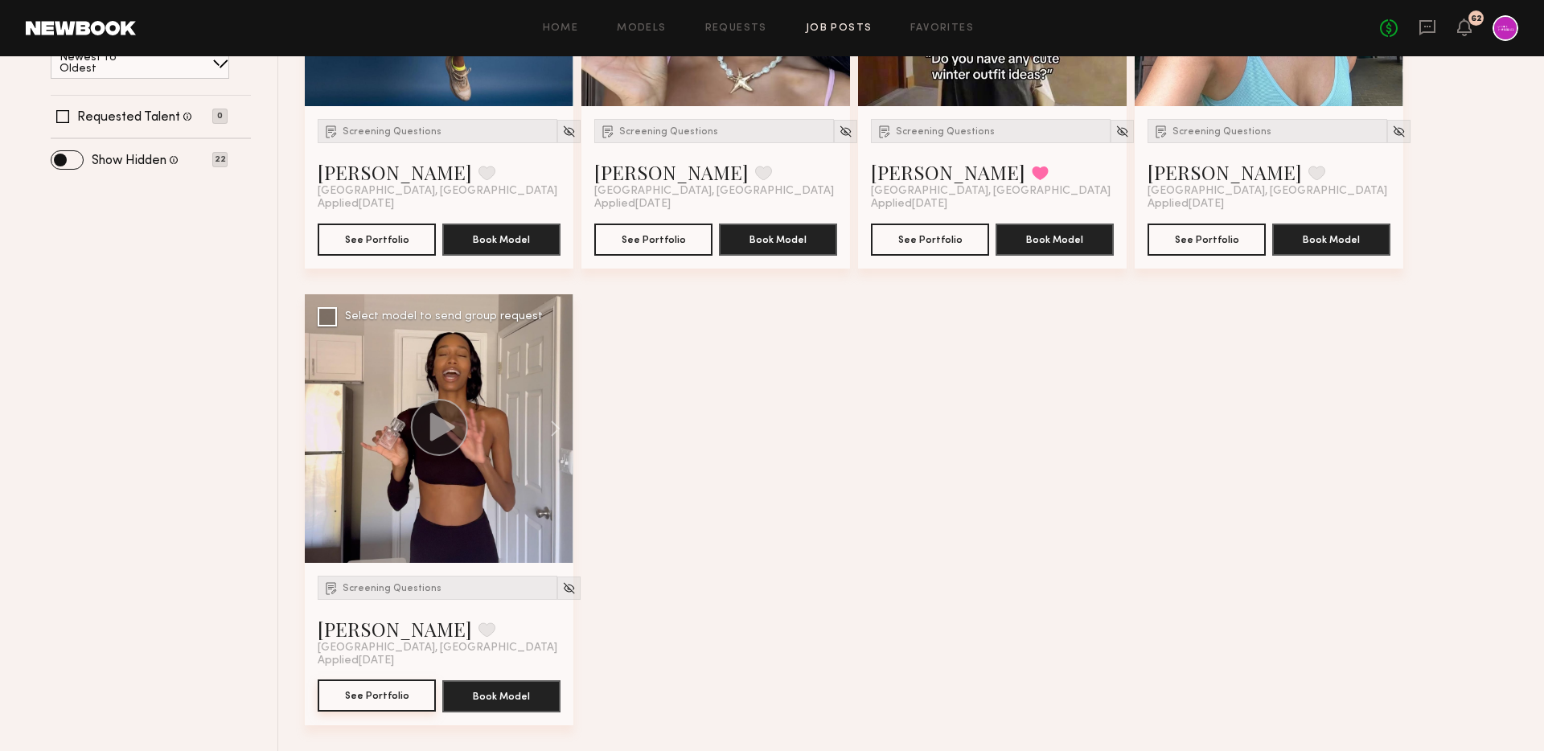
click at [324, 699] on button "See Portfolio" at bounding box center [377, 695] width 118 height 32
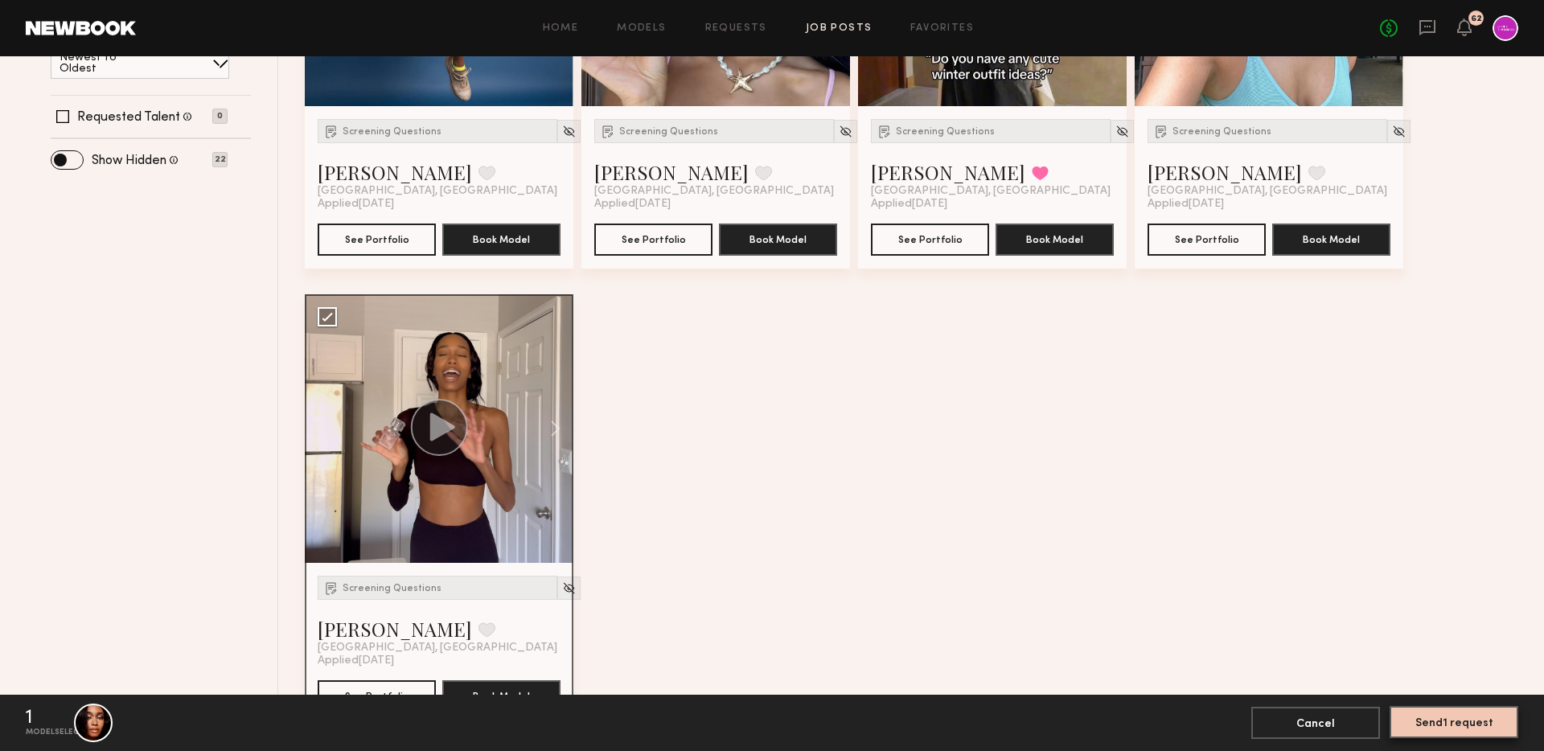
click at [1421, 724] on button "Send 1 request" at bounding box center [1453, 722] width 129 height 32
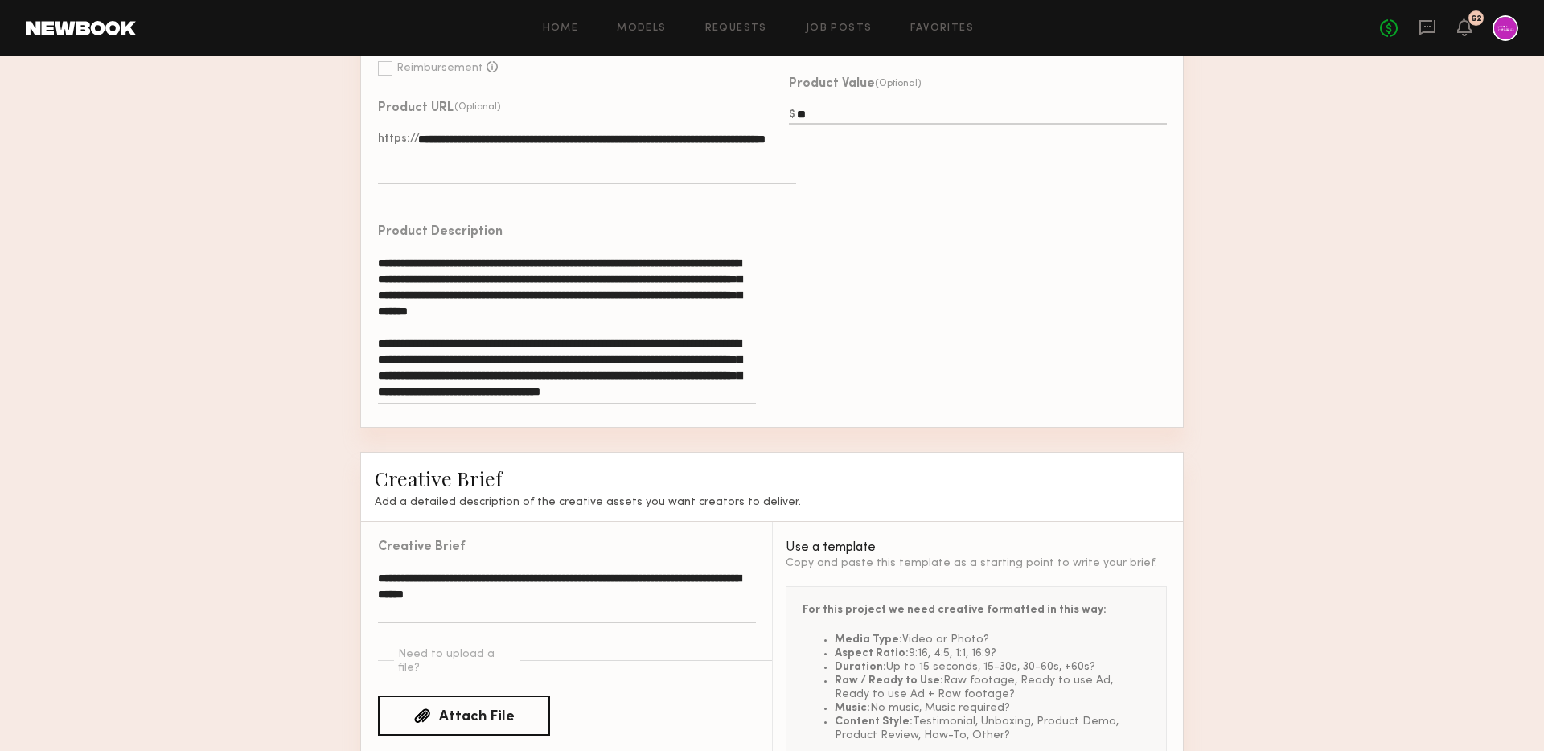
scroll to position [1039, 0]
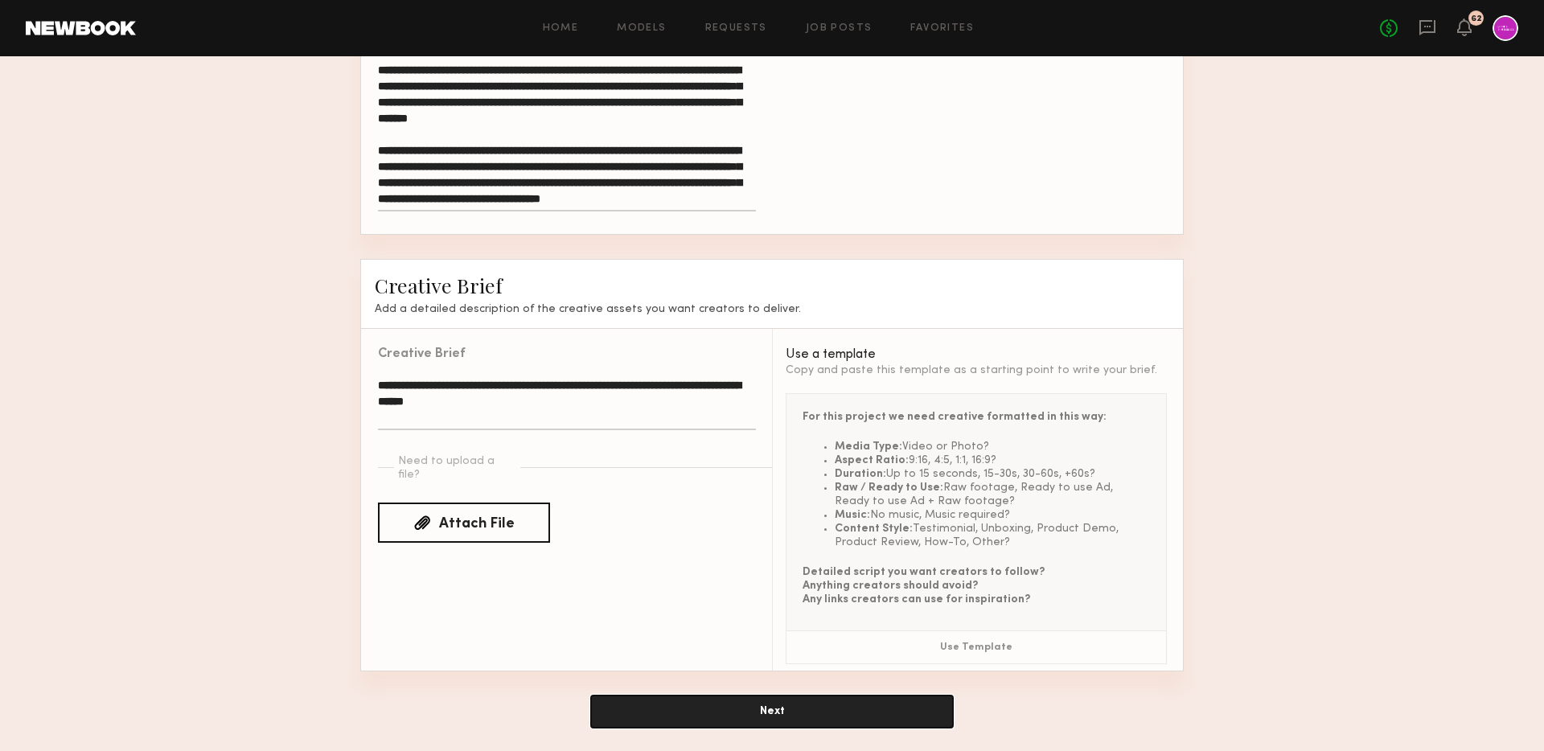
click at [662, 711] on button "Next" at bounding box center [772, 711] width 362 height 32
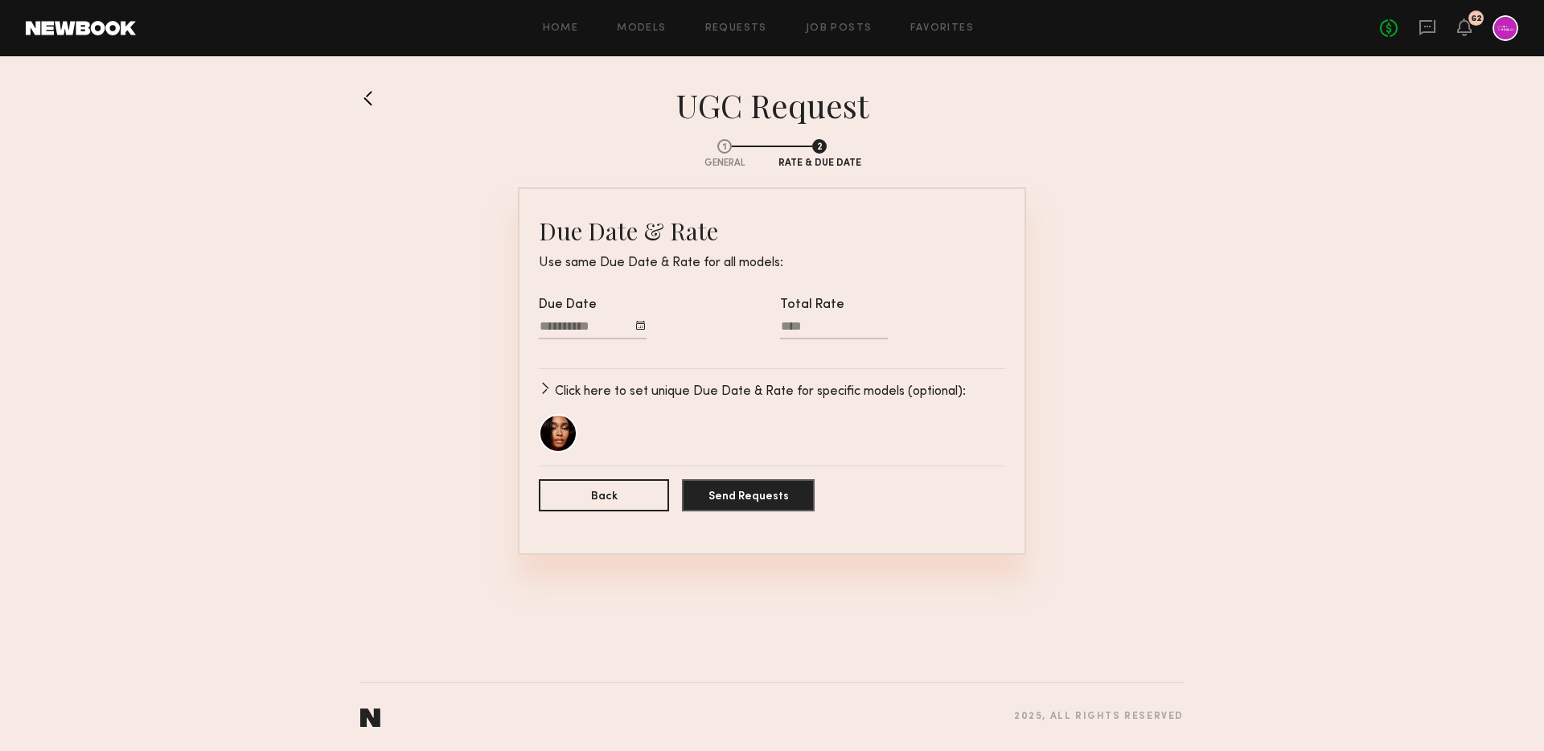
click at [822, 329] on input "Total Rate" at bounding box center [834, 329] width 108 height 20
click at [808, 392] on p "Click here to set unique Due Date & Rate for specific models (optional):" at bounding box center [760, 391] width 411 height 19
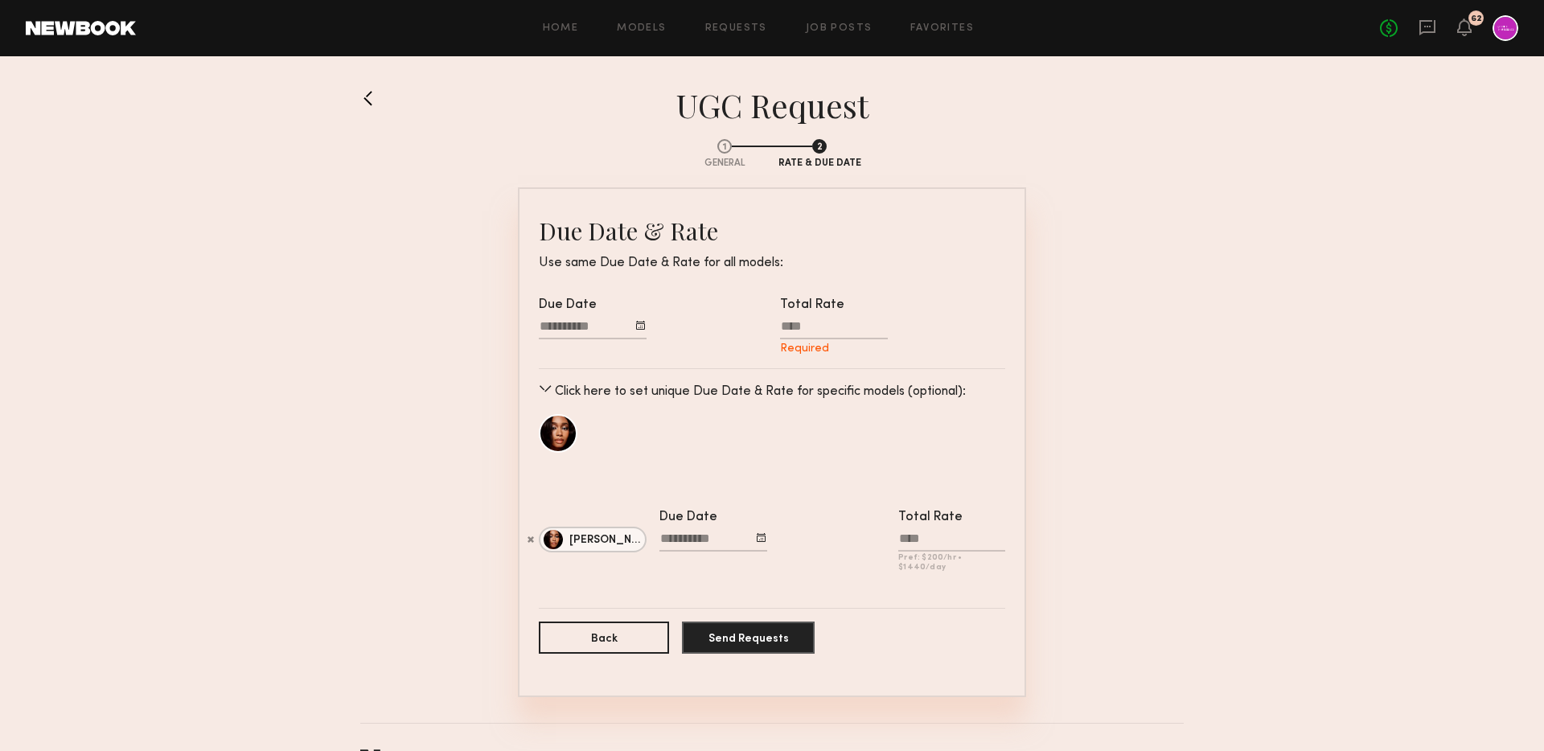
click at [813, 389] on p "Click here to set unique Due Date & Rate for specific models (optional):" at bounding box center [760, 391] width 411 height 19
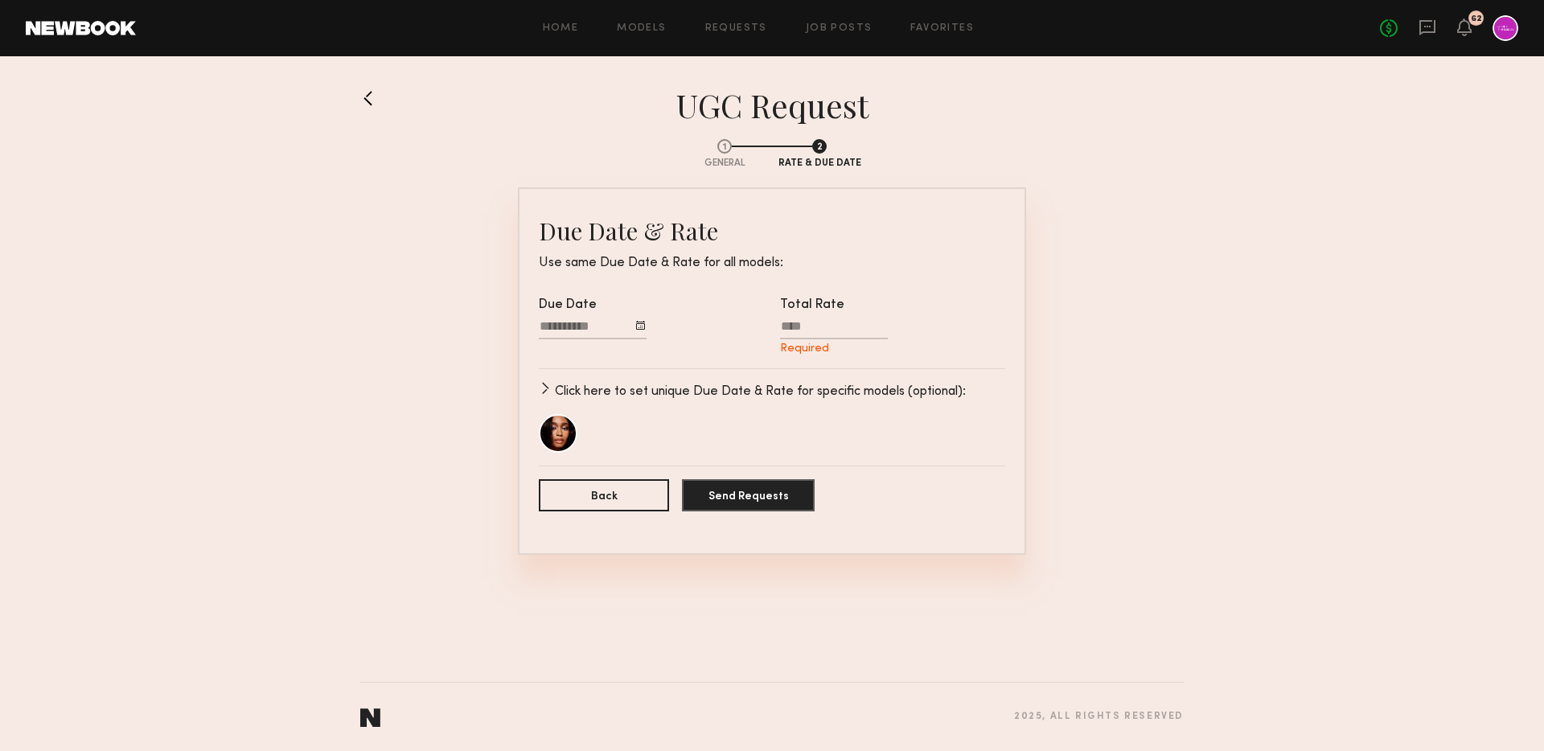
click at [797, 326] on input "Total Rate Required" at bounding box center [834, 329] width 108 height 20
type input "****"
click at [599, 322] on input "Due Date" at bounding box center [593, 329] width 108 height 20
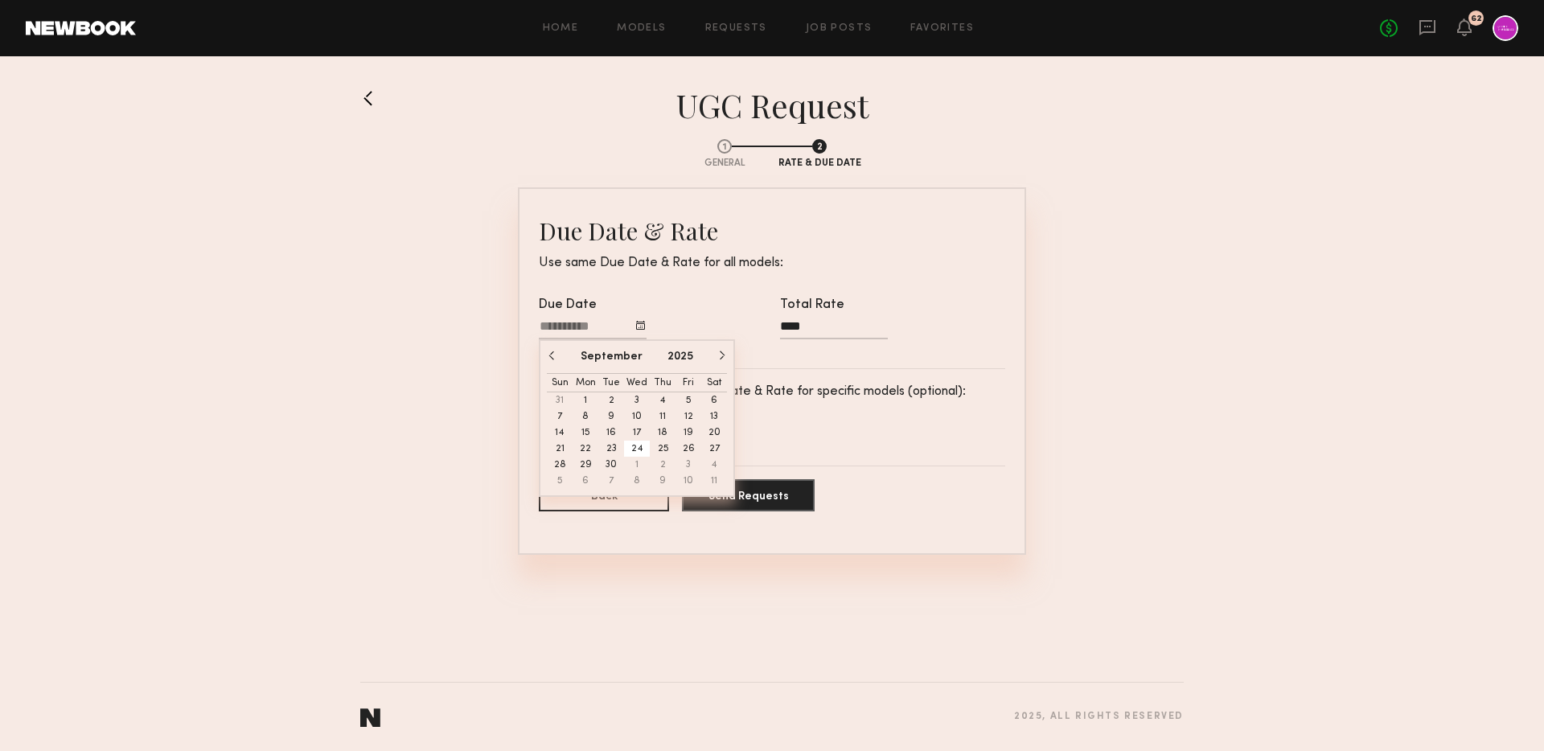
click at [639, 449] on button "24" at bounding box center [637, 449] width 26 height 16
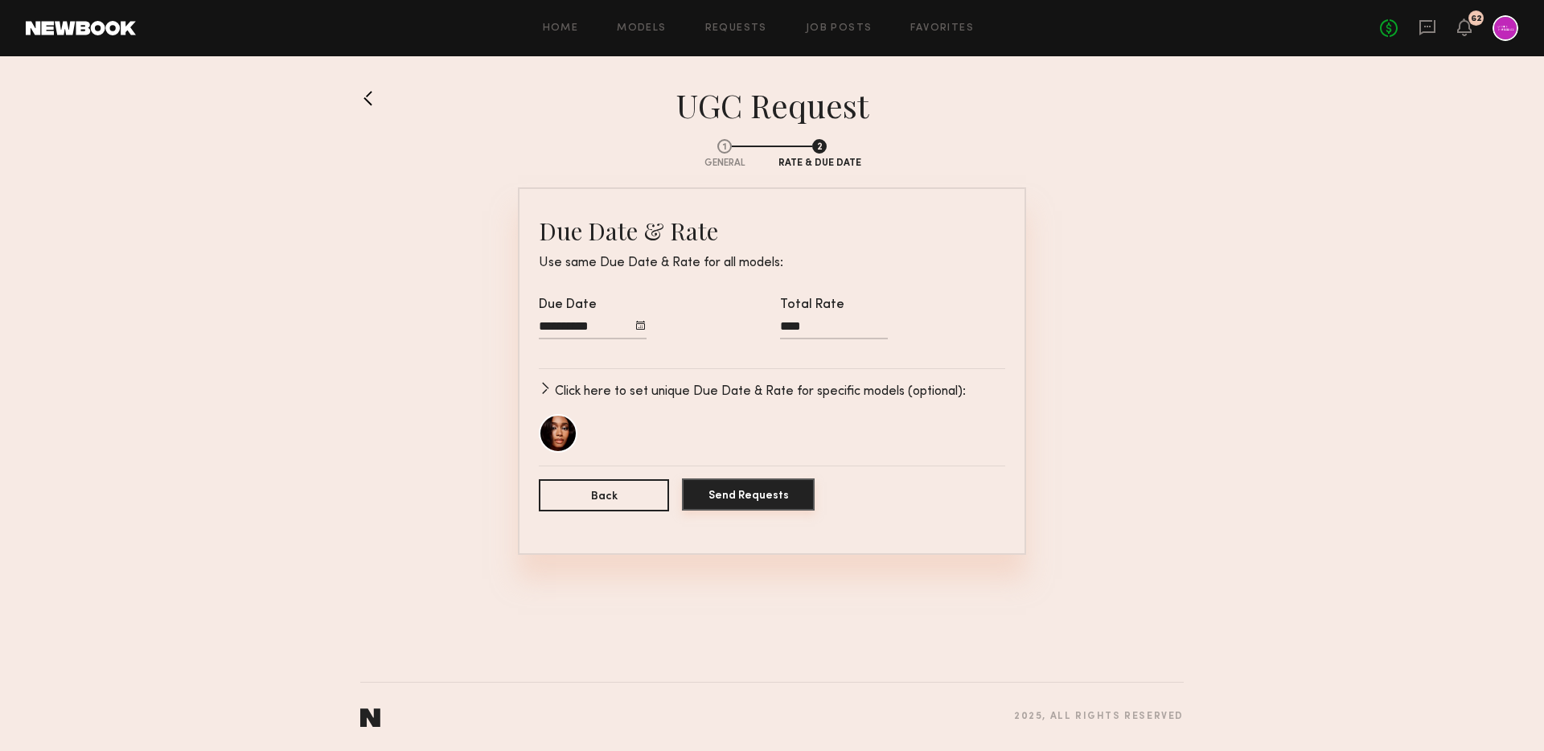
click at [749, 506] on button "Send Requests" at bounding box center [748, 494] width 133 height 32
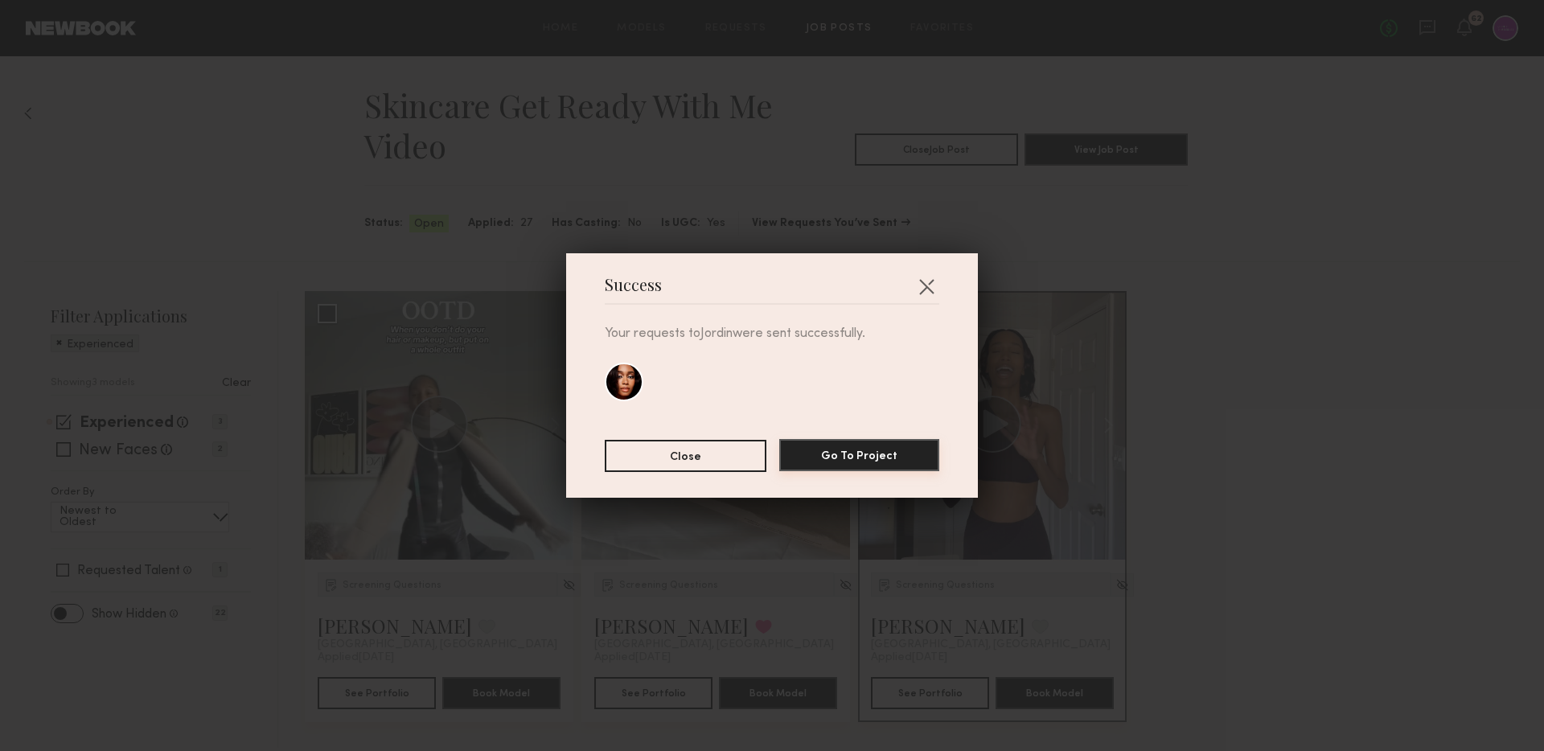
click at [871, 449] on button "Go To Project" at bounding box center [859, 455] width 160 height 32
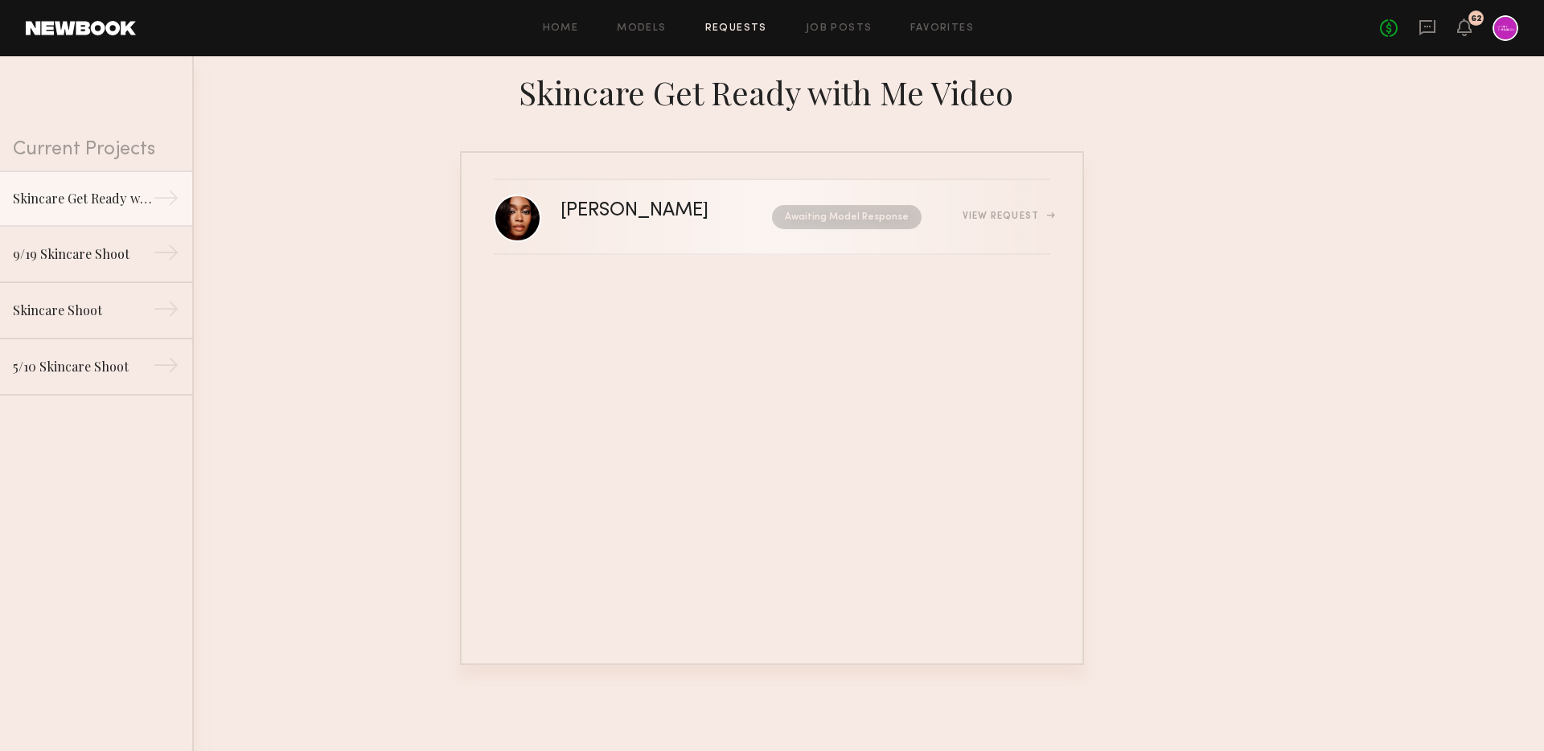
click at [678, 208] on div "[PERSON_NAME]" at bounding box center [650, 211] width 180 height 18
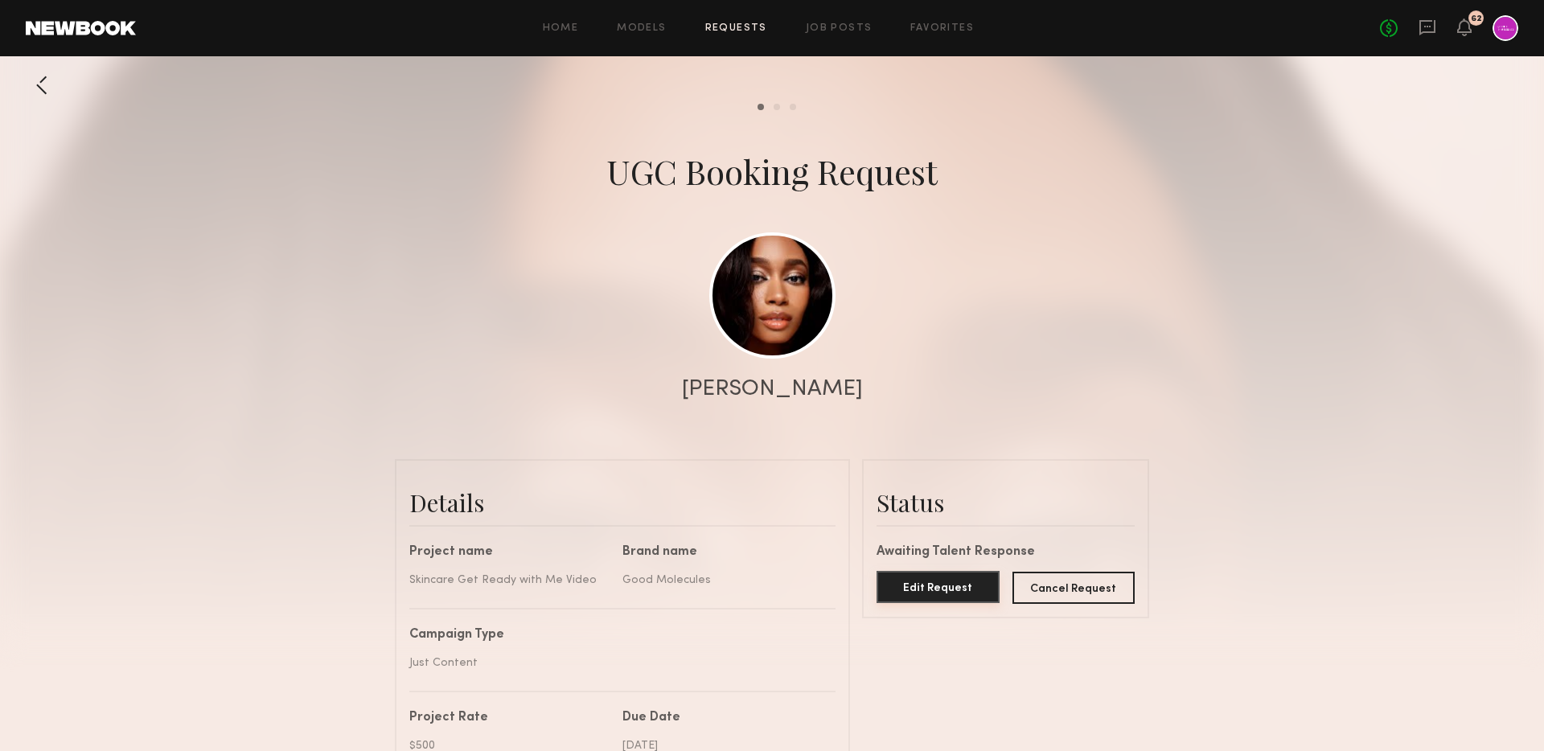
click at [949, 591] on button "Edit Request" at bounding box center [937, 587] width 123 height 32
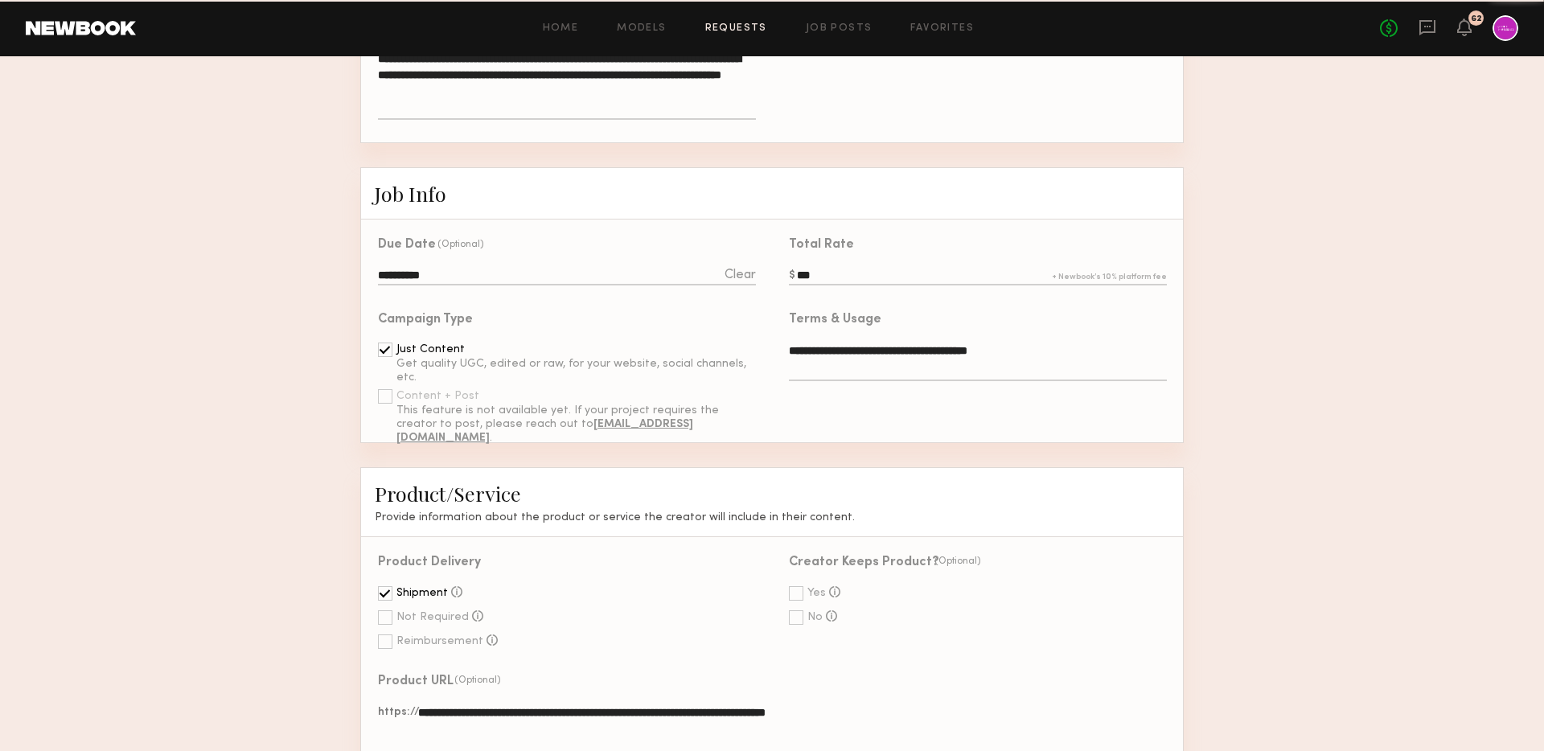
scroll to position [392, 0]
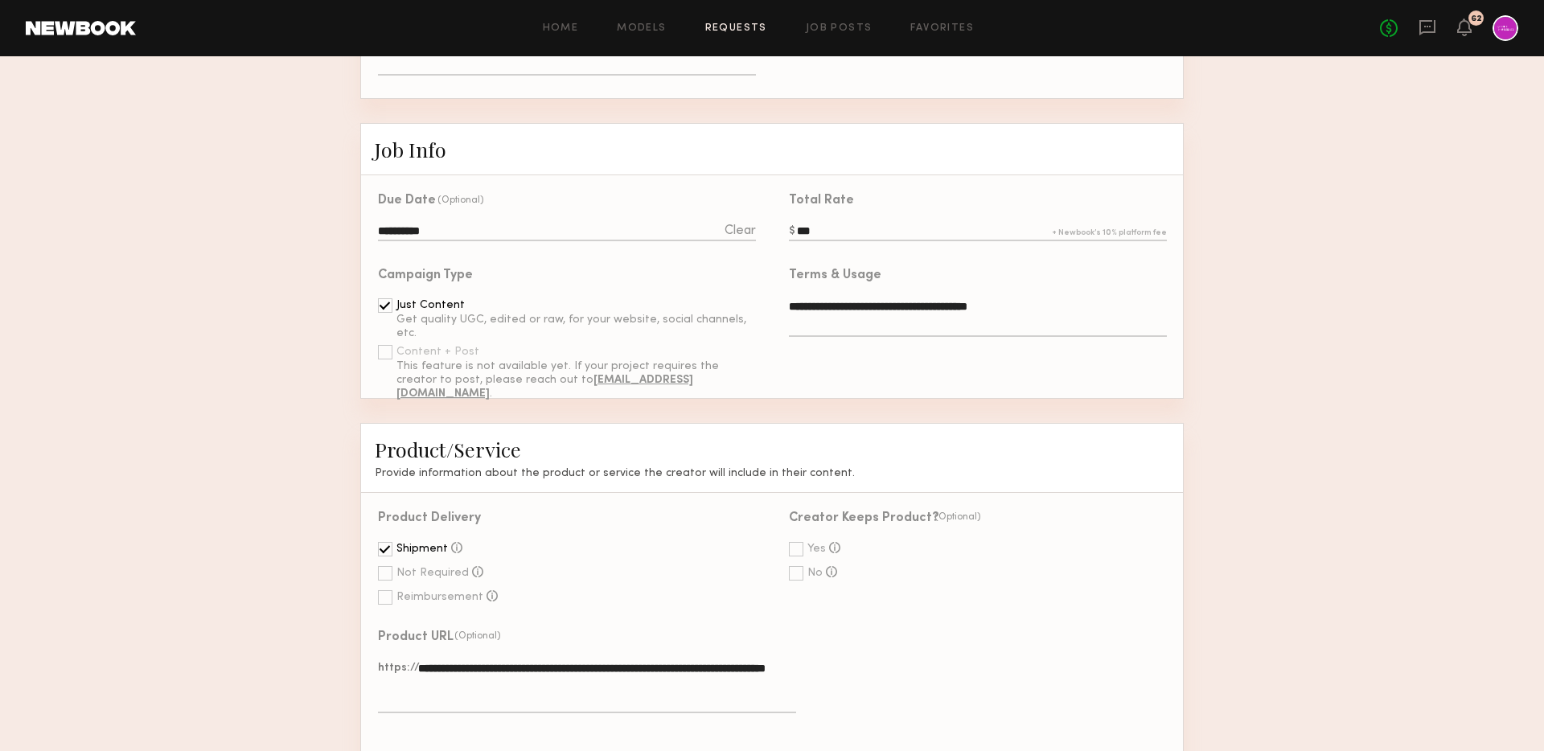
click at [797, 542] on div at bounding box center [796, 549] width 14 height 14
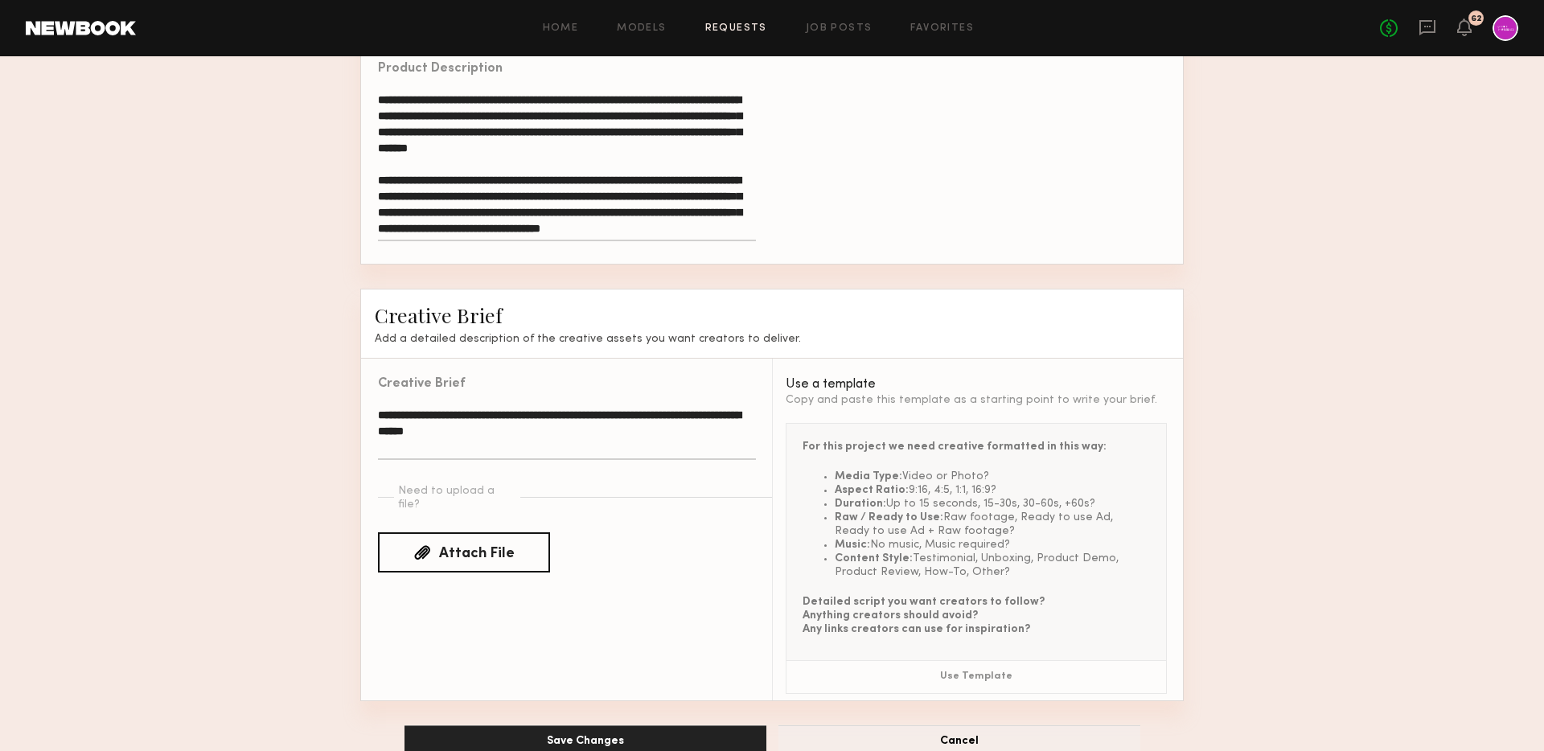
scroll to position [1113, 0]
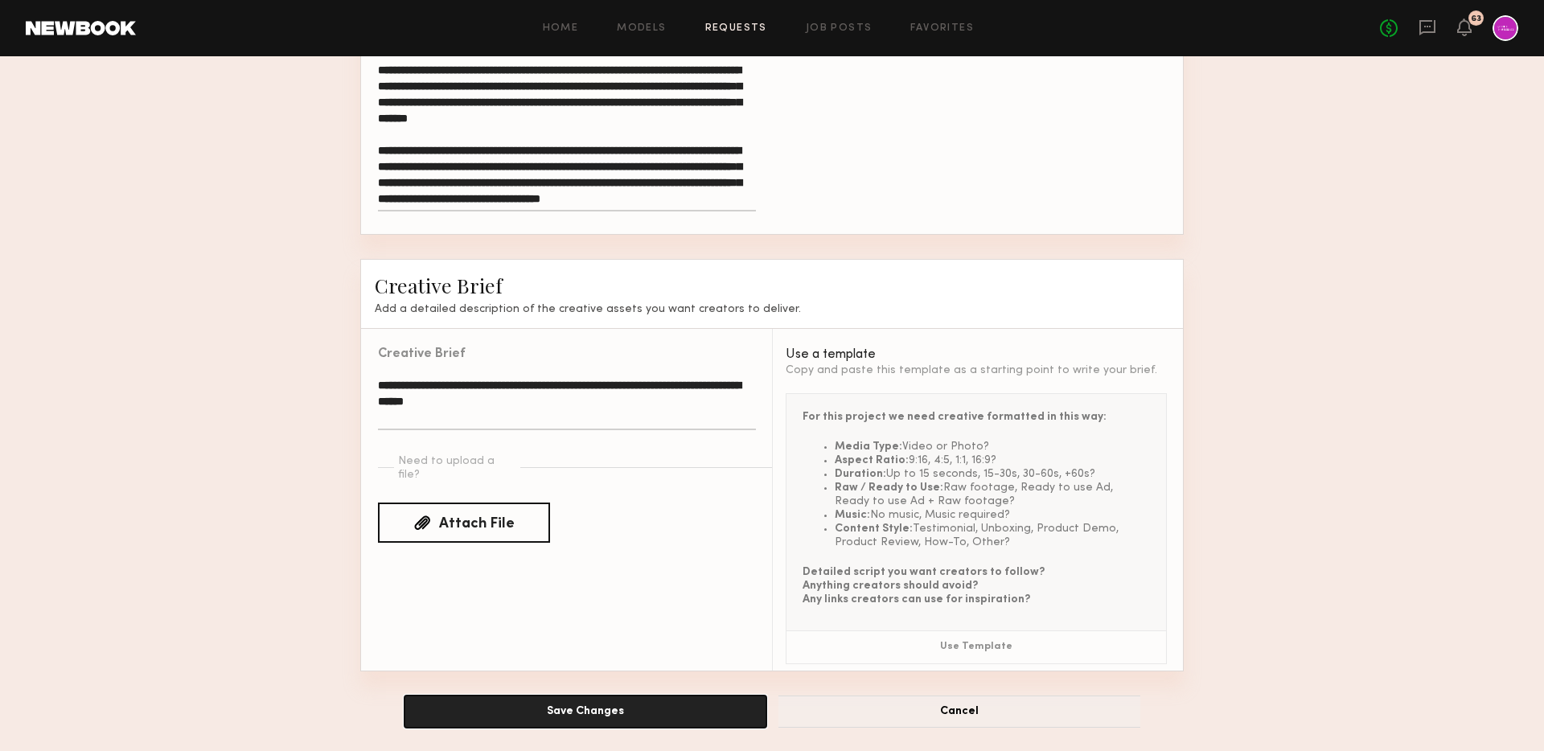
click at [581, 705] on button "Save Changes" at bounding box center [585, 711] width 362 height 32
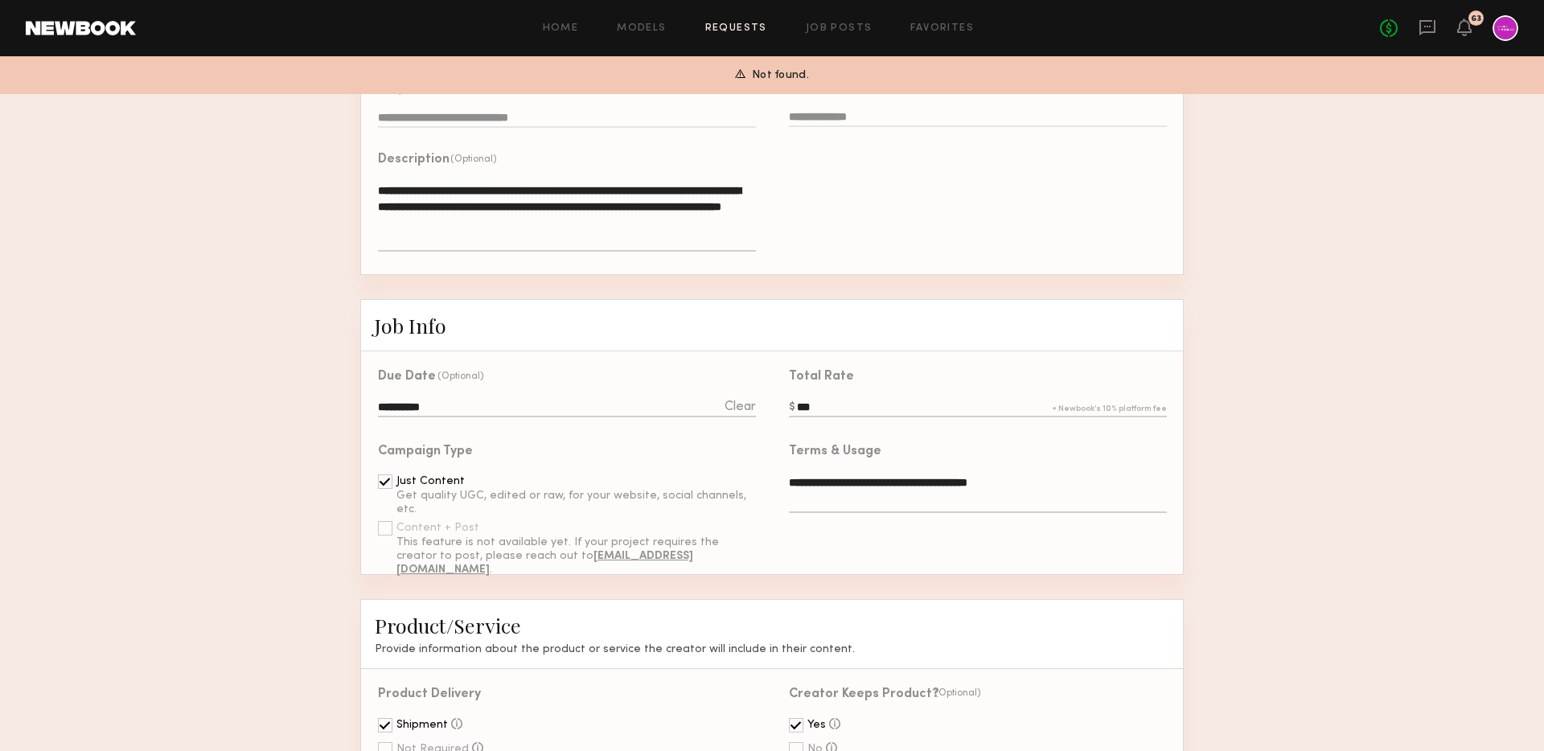
scroll to position [509, 0]
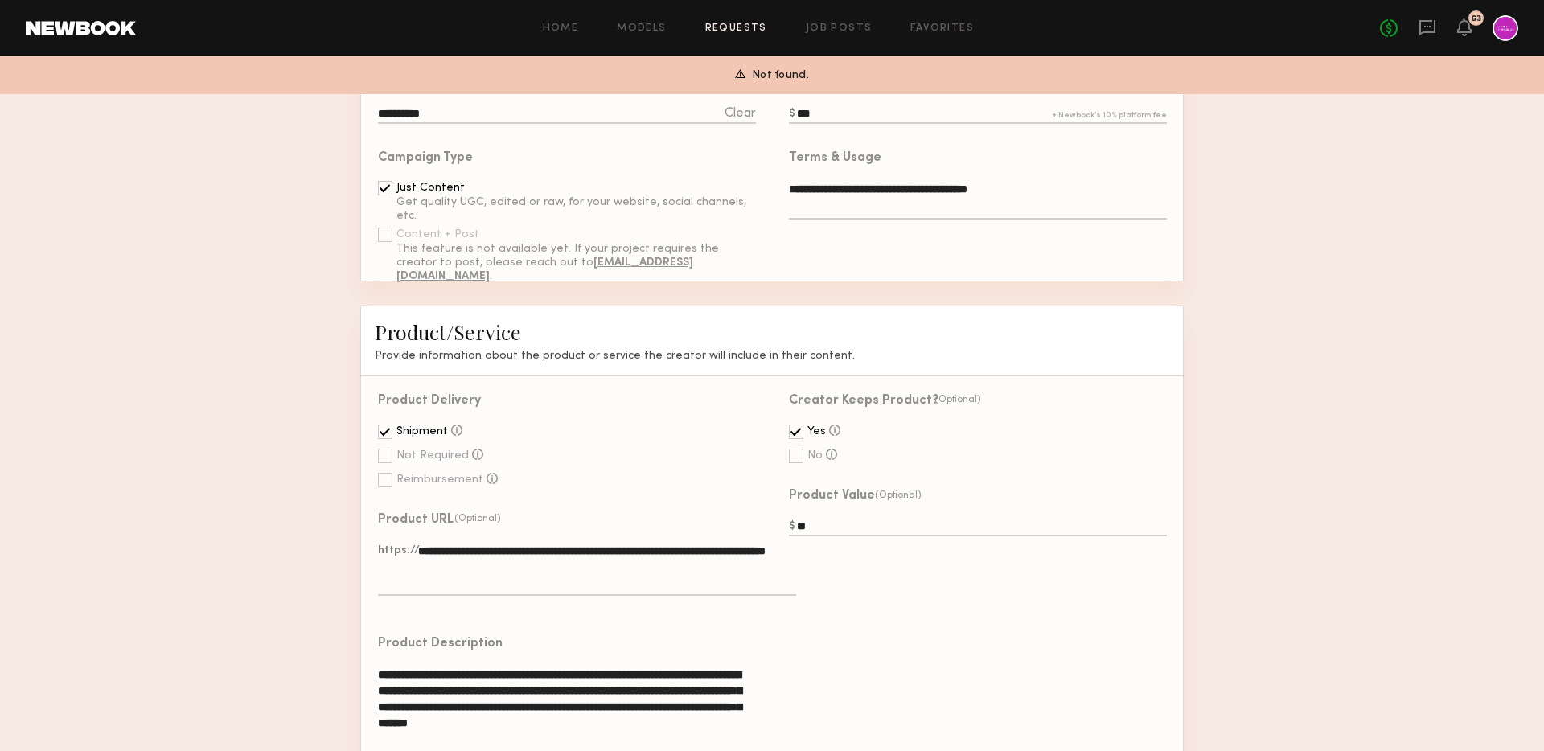
click at [797, 433] on div at bounding box center [796, 431] width 14 height 14
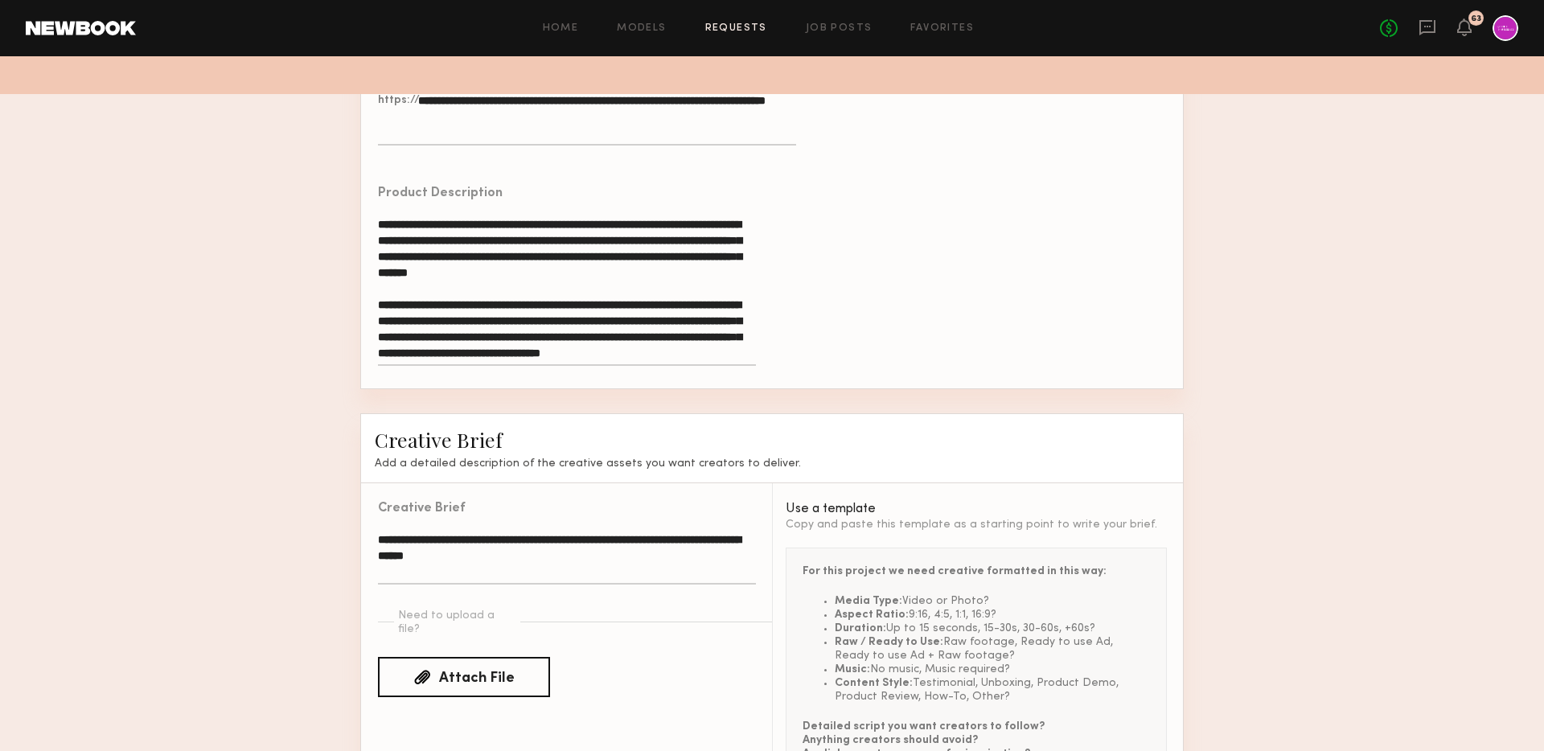
scroll to position [692, 0]
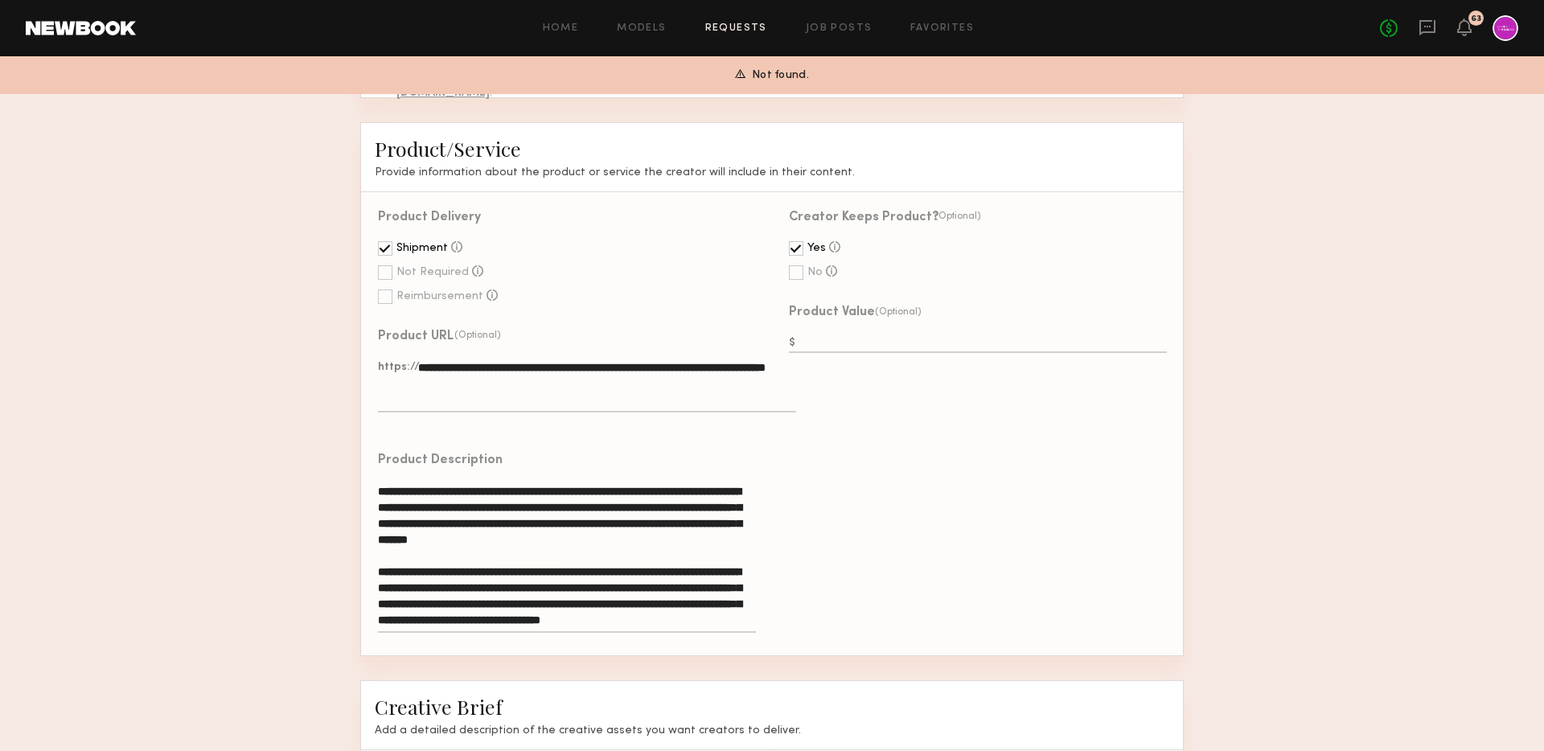
click at [838, 340] on input "text" at bounding box center [978, 344] width 378 height 18
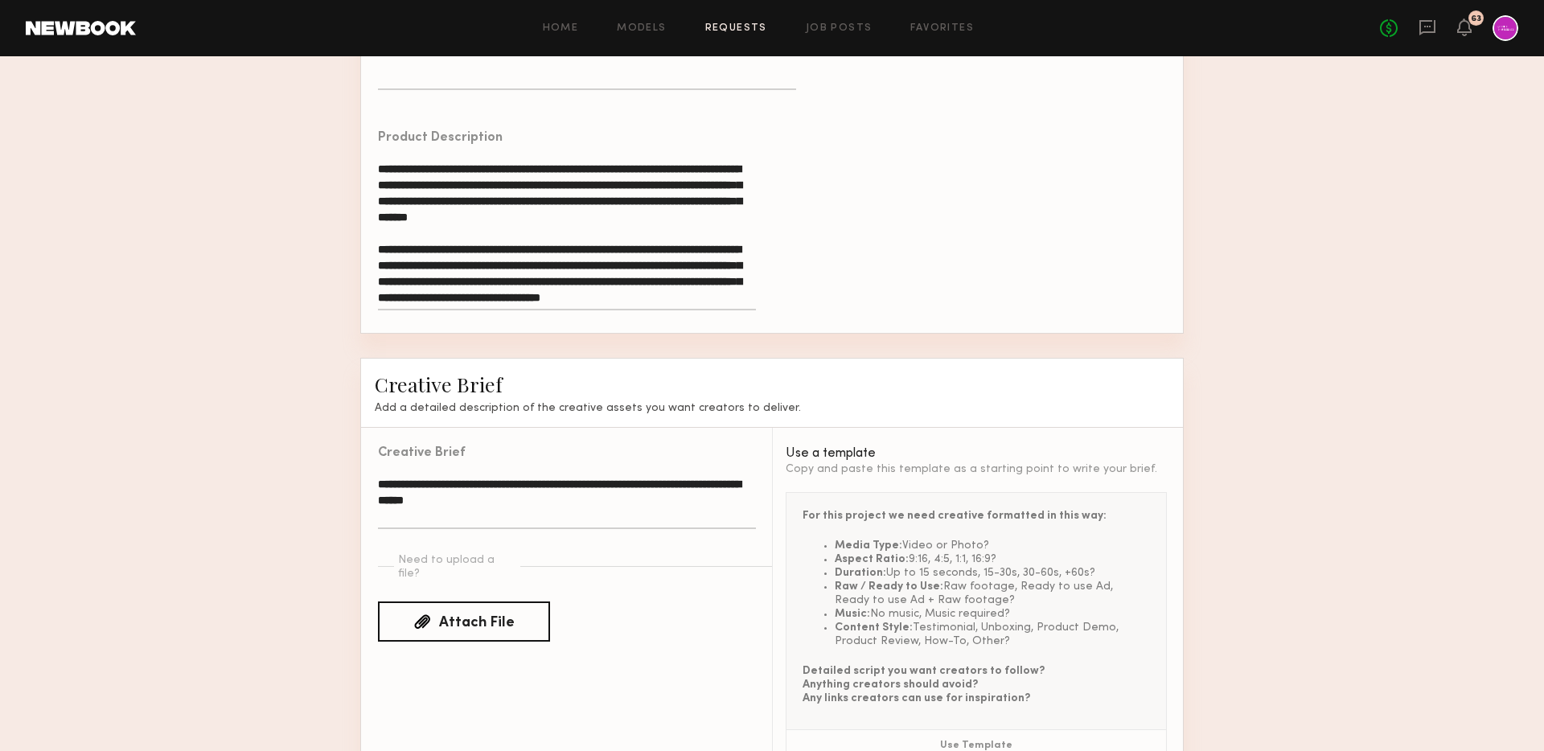
scroll to position [1113, 0]
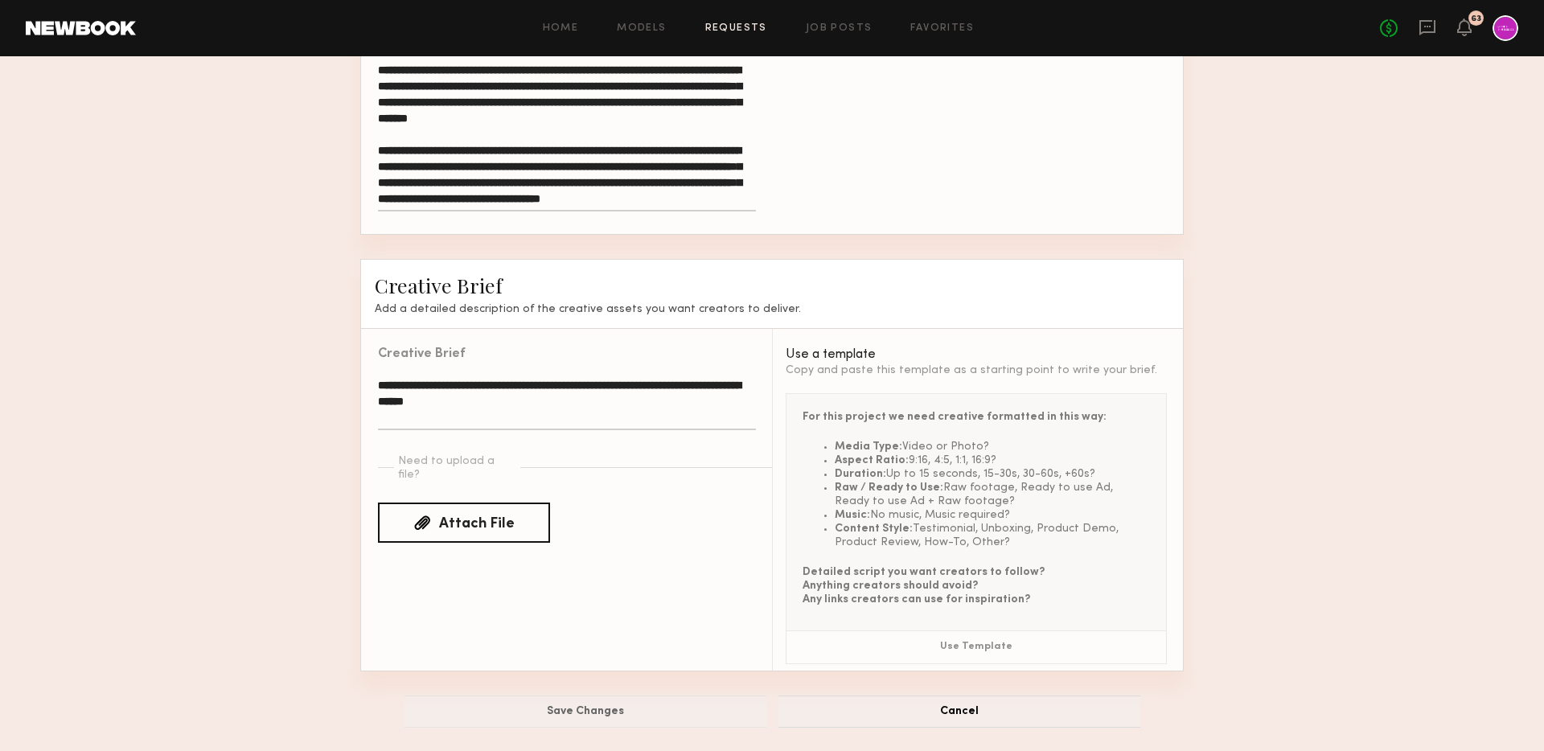
type input "**"
click at [988, 695] on button "Cancel" at bounding box center [959, 711] width 362 height 32
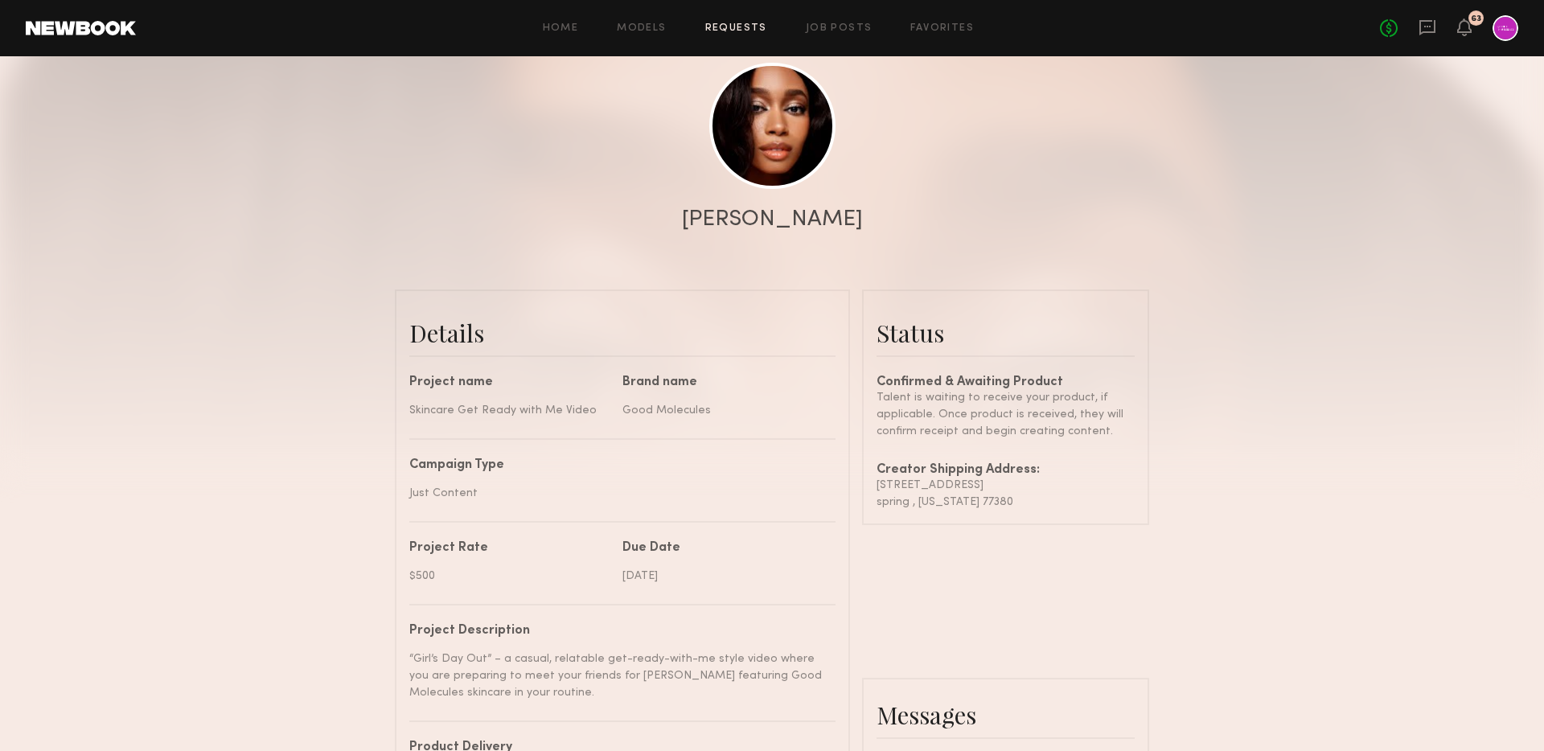
scroll to position [166, 0]
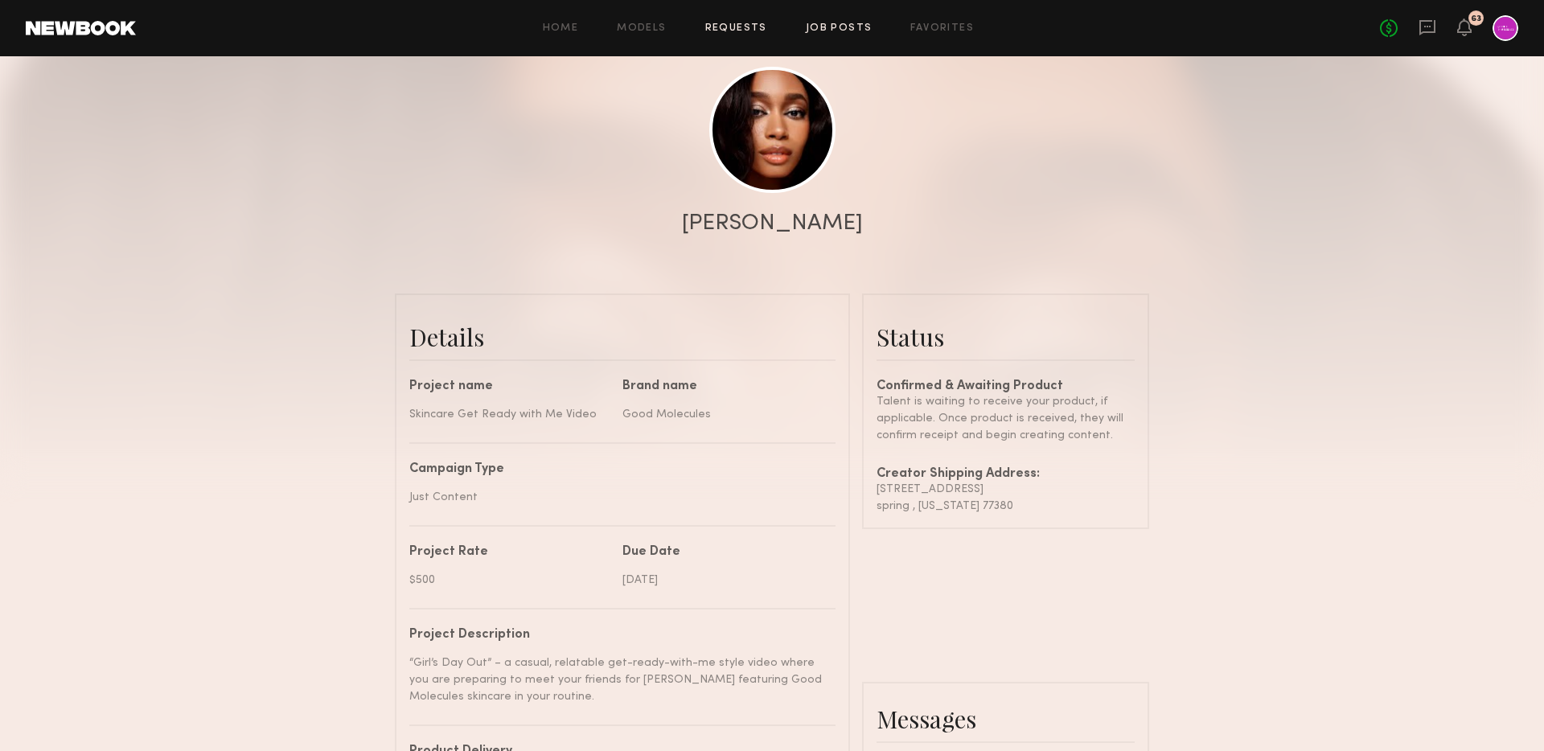
click at [850, 27] on link "Job Posts" at bounding box center [839, 28] width 67 height 10
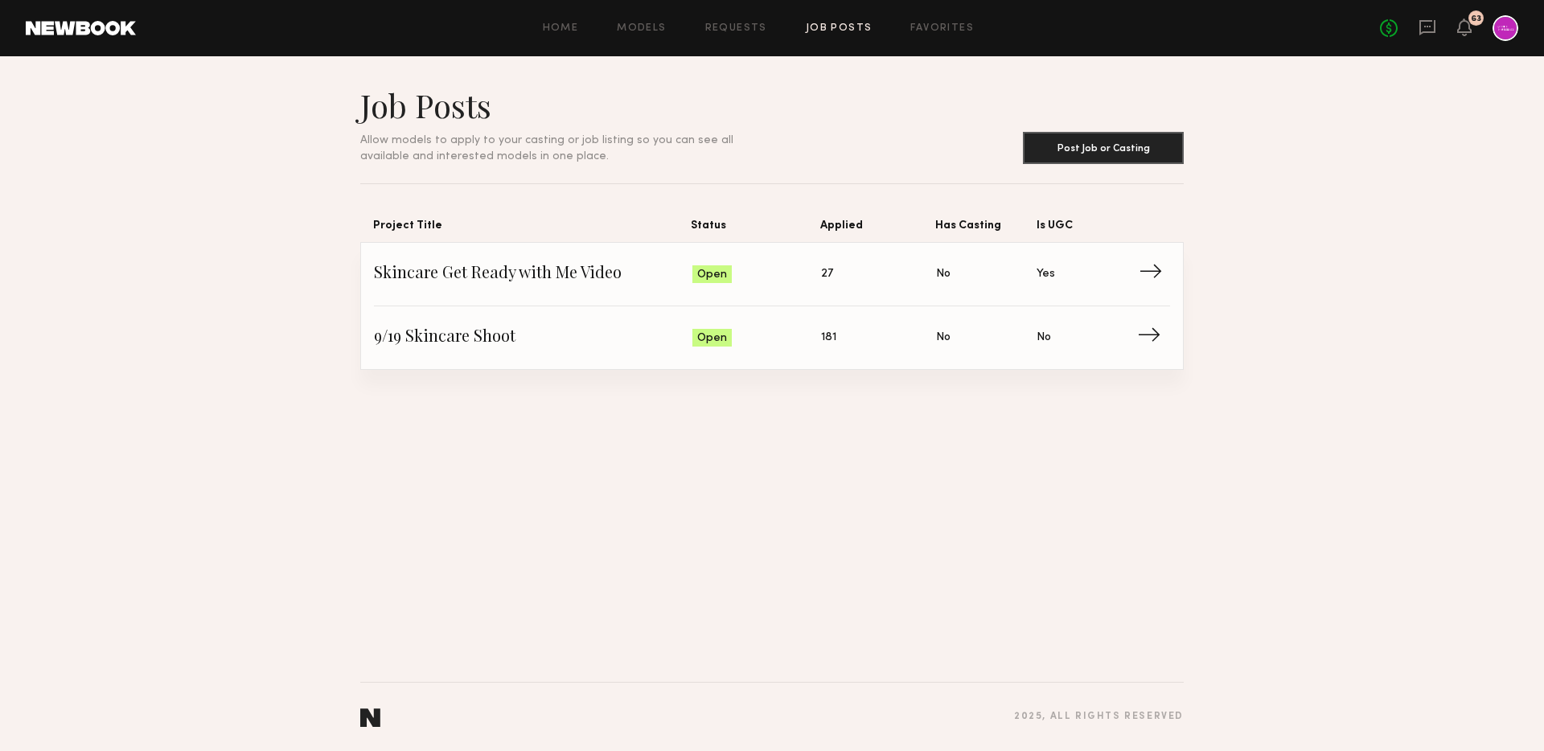
click at [569, 285] on span "Skincare Get Ready with Me Video" at bounding box center [533, 274] width 318 height 24
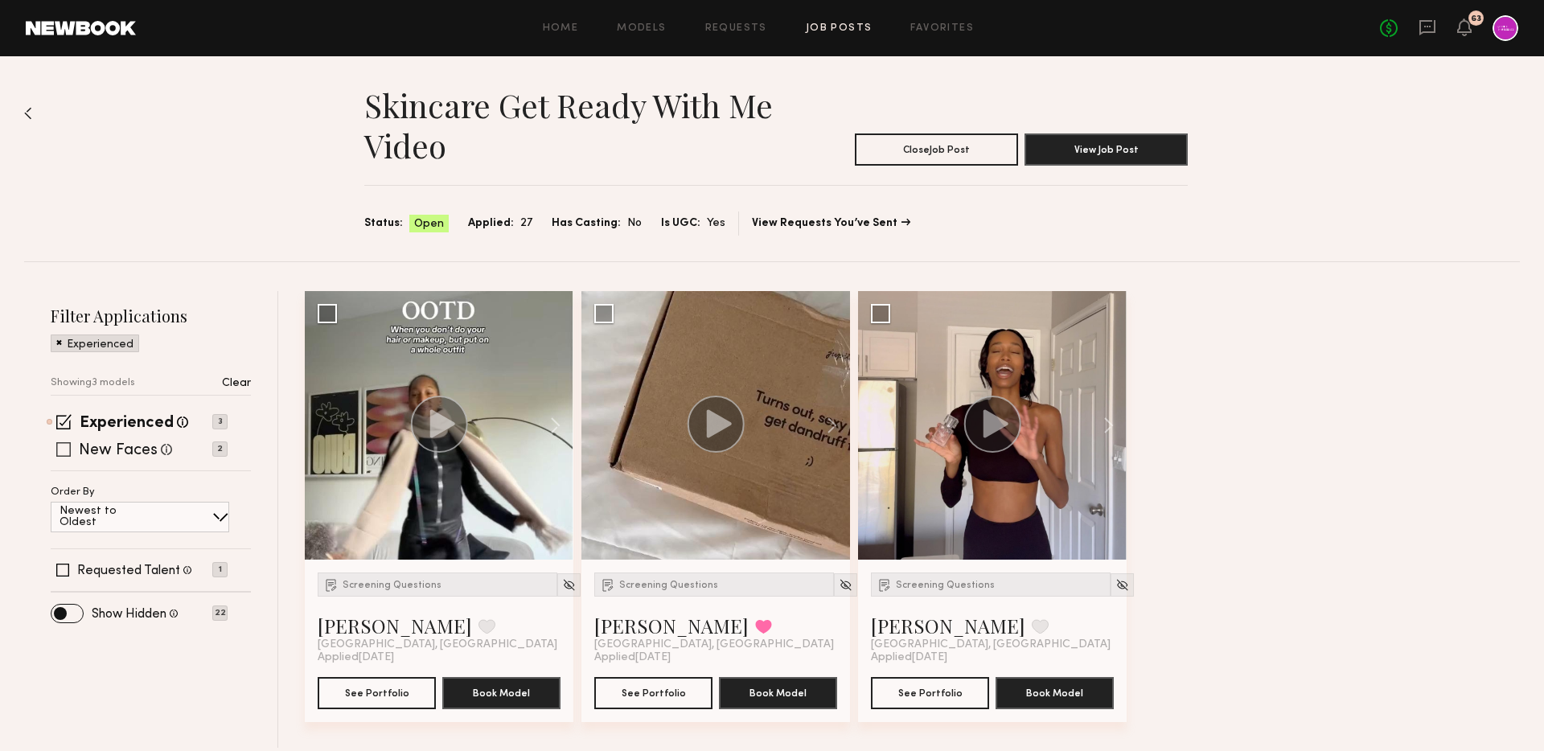
click at [145, 449] on label "New Faces" at bounding box center [118, 451] width 79 height 16
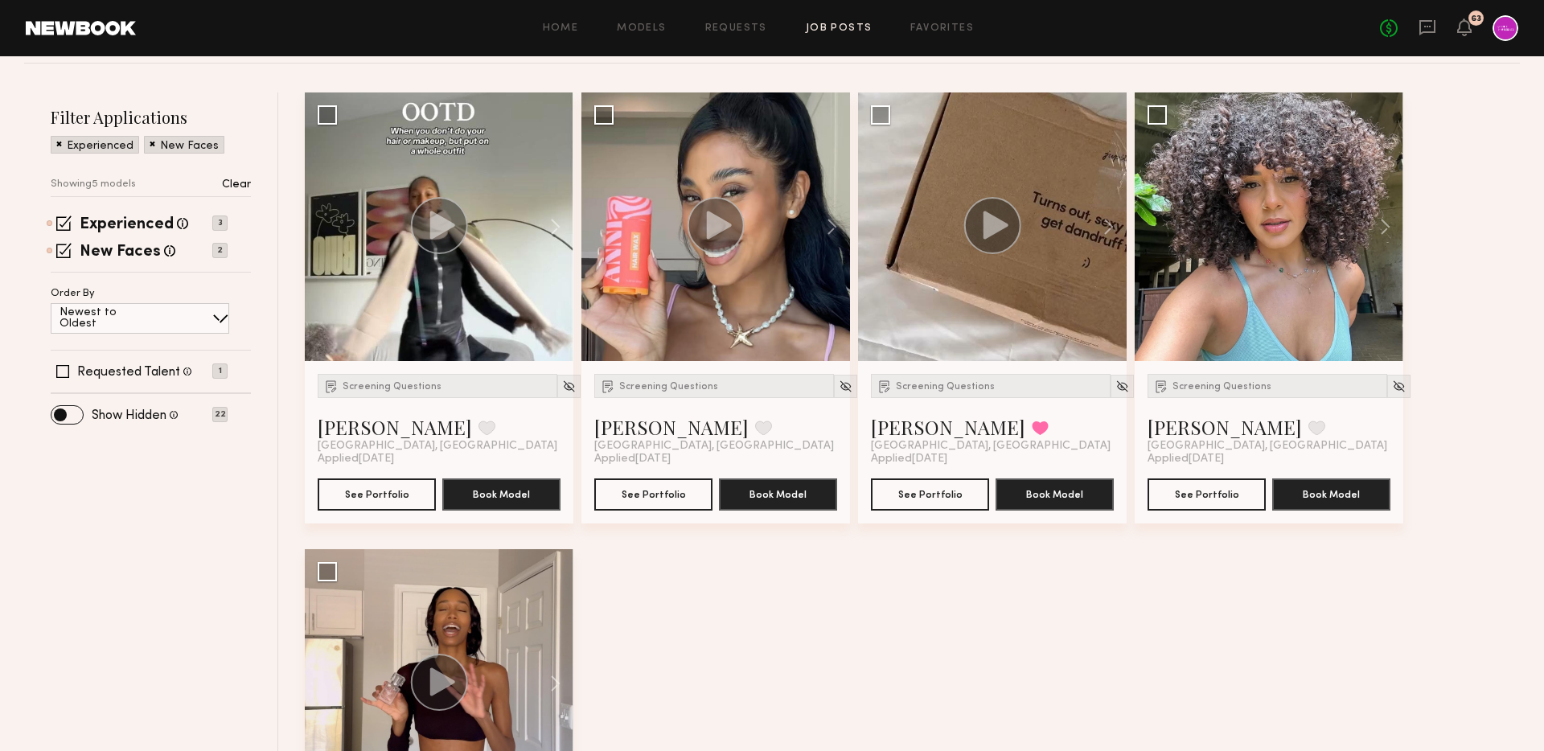
scroll to position [216, 0]
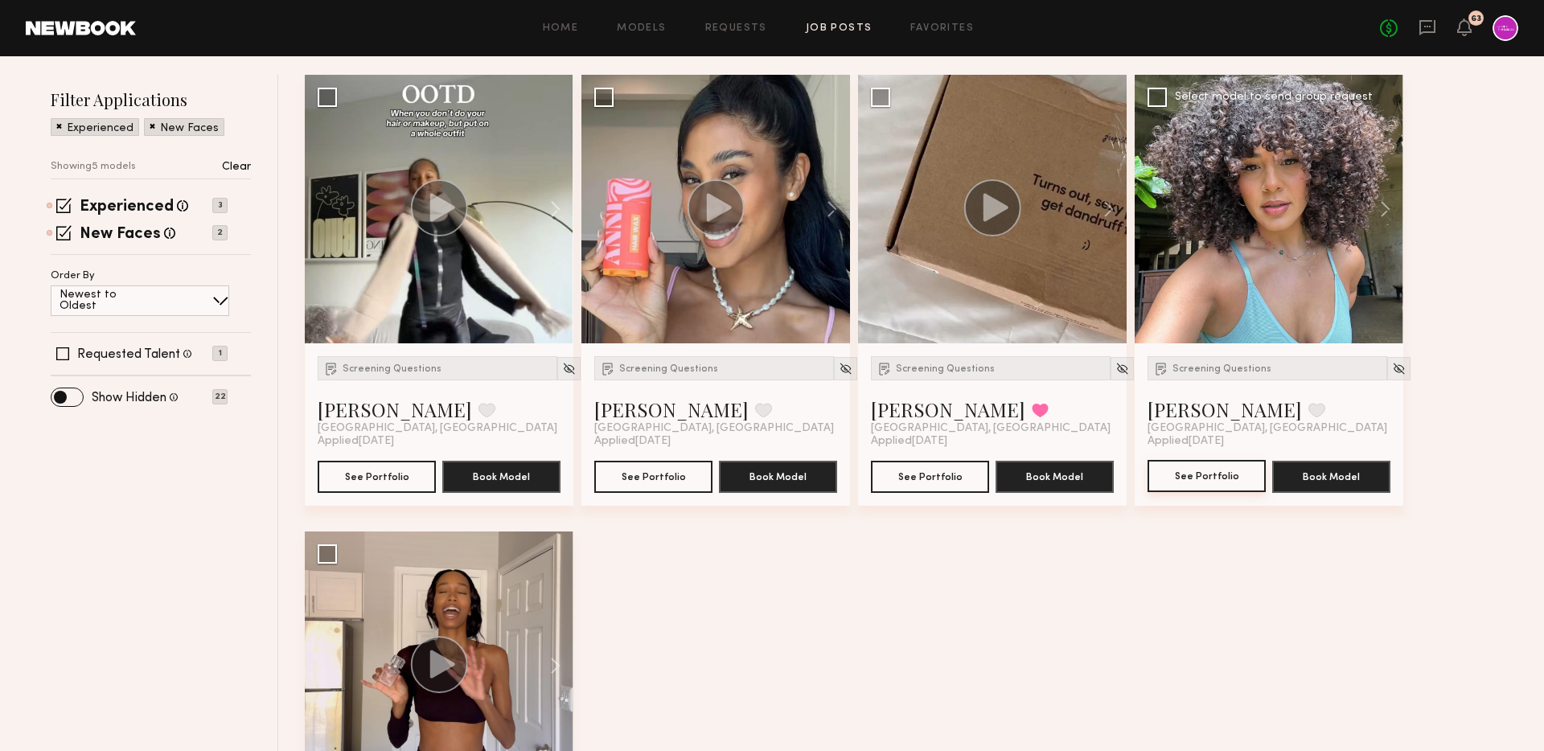
click at [1199, 486] on button "See Portfolio" at bounding box center [1206, 476] width 118 height 32
click at [1387, 365] on div at bounding box center [1398, 368] width 23 height 23
click at [1392, 367] on img at bounding box center [1399, 369] width 14 height 14
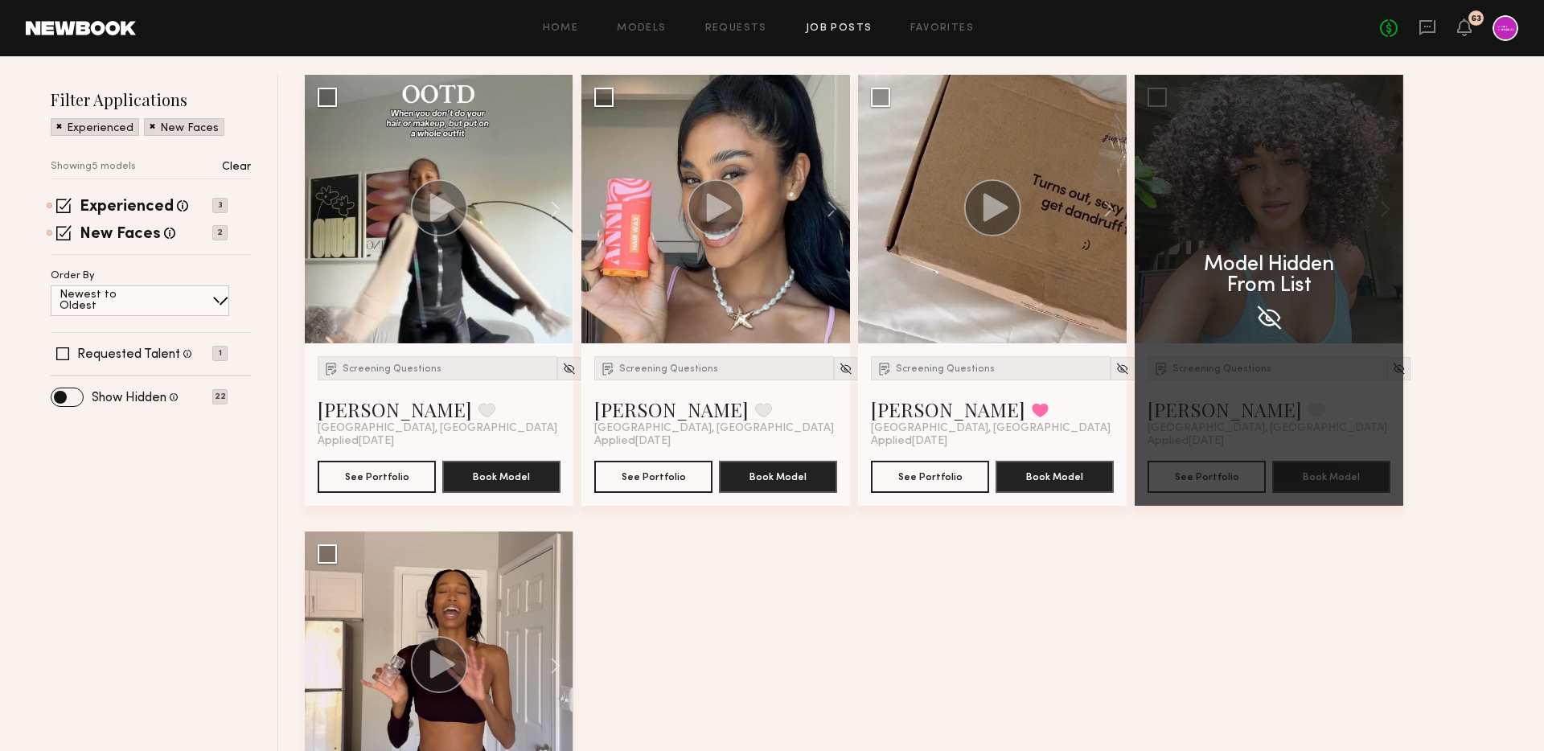
scroll to position [0, 0]
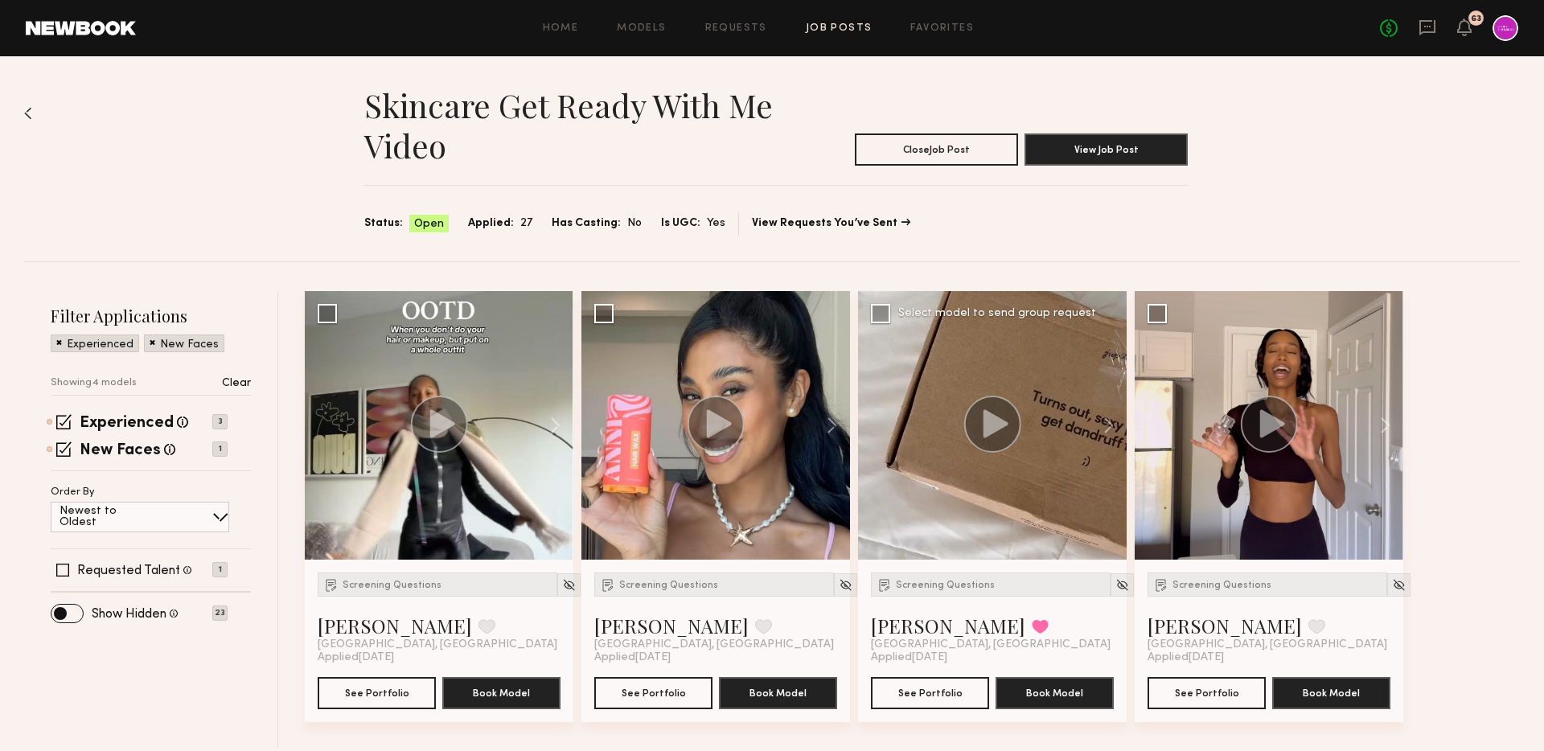
click at [1011, 465] on div at bounding box center [992, 425] width 269 height 269
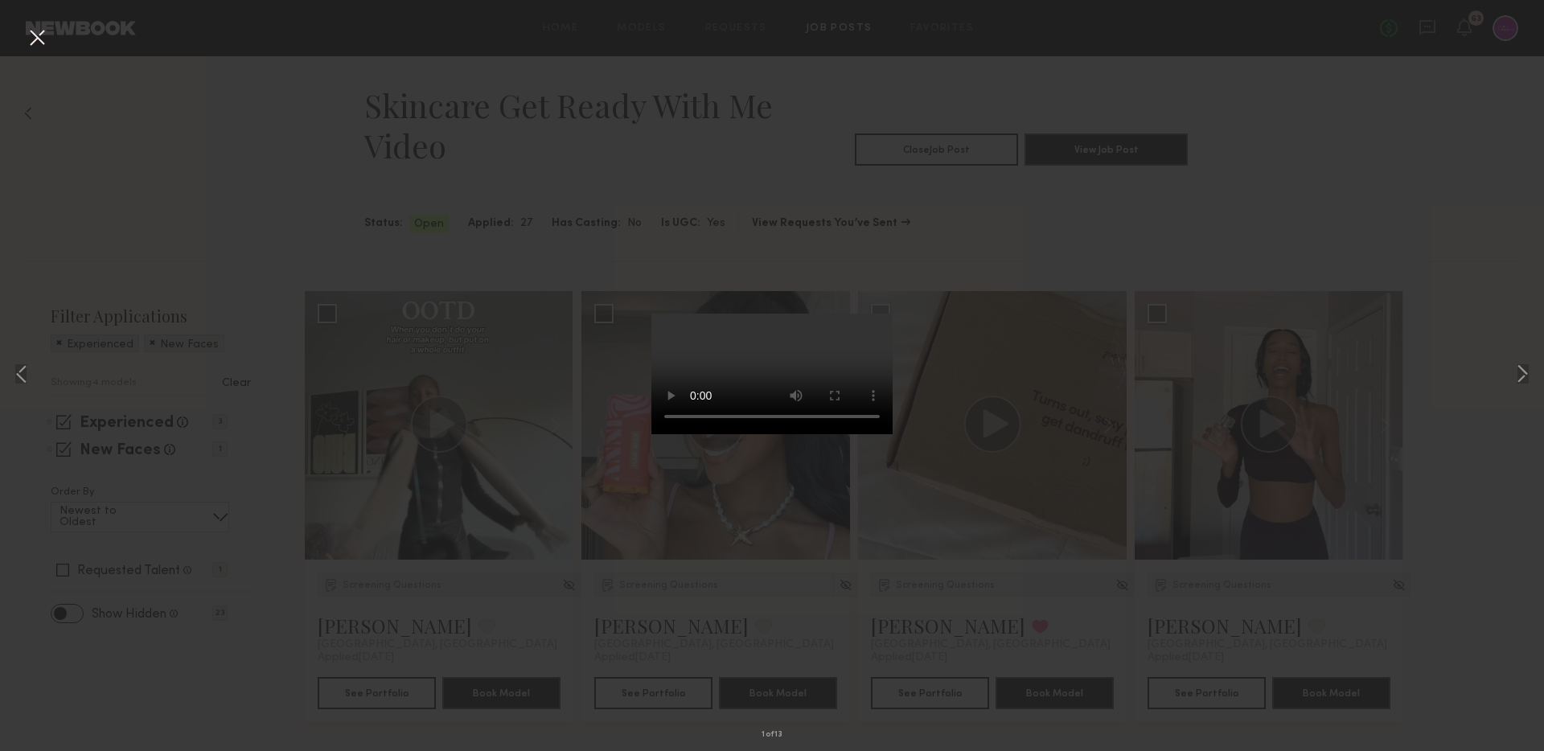
click at [1052, 451] on div "1 of 13" at bounding box center [772, 375] width 1544 height 751
click at [41, 38] on button at bounding box center [37, 38] width 26 height 29
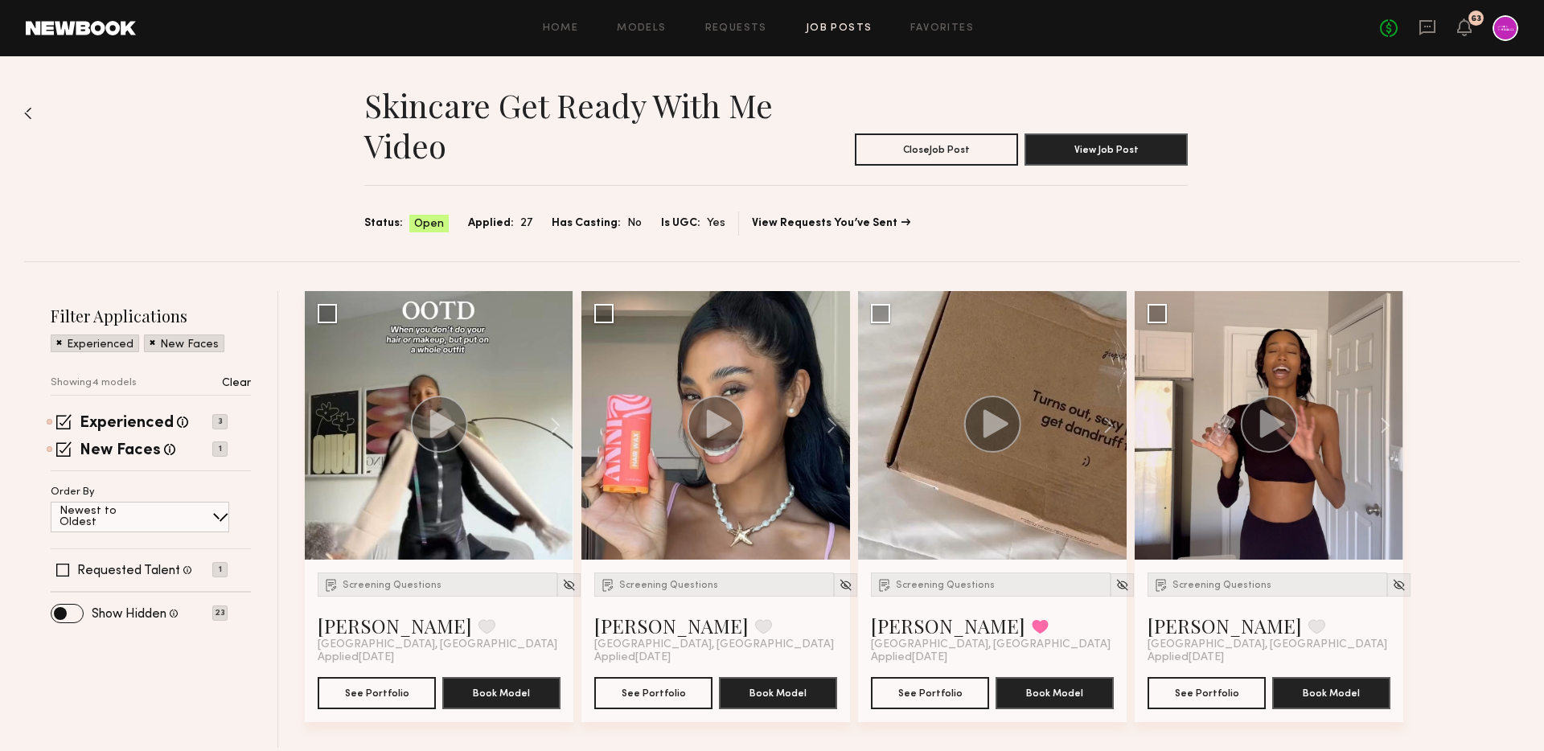
click at [843, 28] on link "Job Posts" at bounding box center [839, 28] width 67 height 10
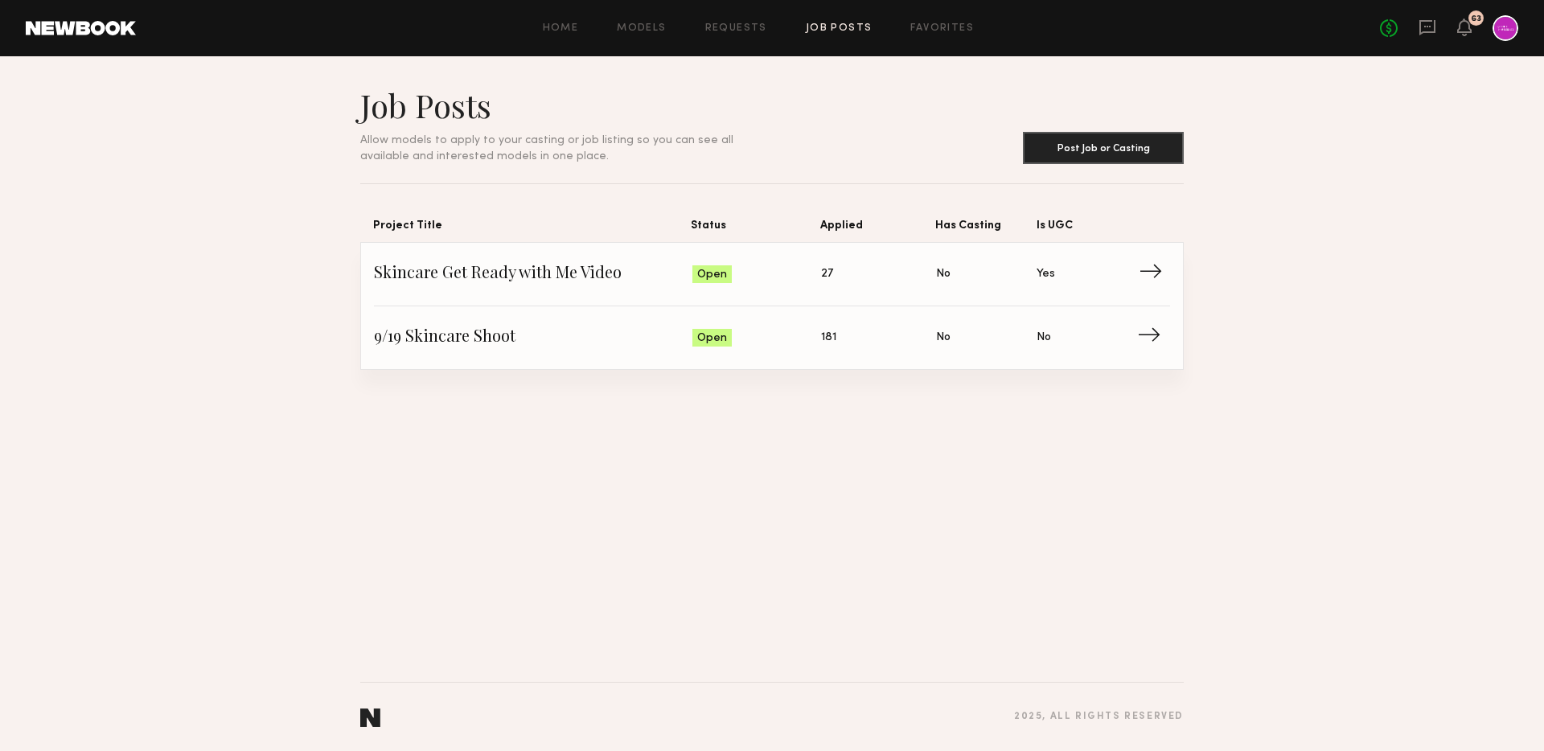
click at [521, 280] on span "Skincare Get Ready with Me Video" at bounding box center [533, 274] width 318 height 24
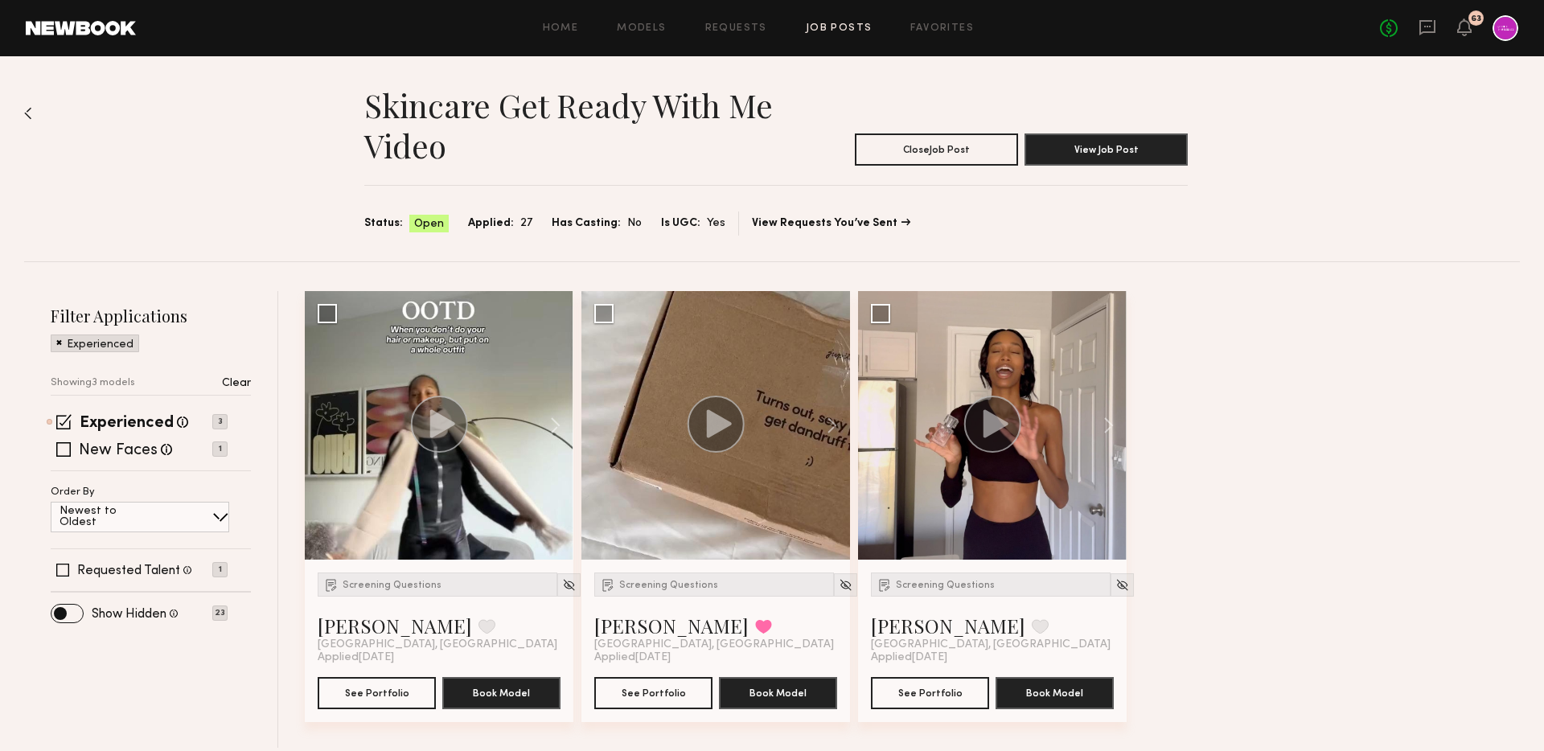
click at [1271, 298] on div "Screening Questions Alexis T. Favorite Los Angeles, CA Applied 09/10/2025 See P…" at bounding box center [916, 519] width 1223 height 457
click at [1419, 28] on icon at bounding box center [1427, 27] width 16 height 15
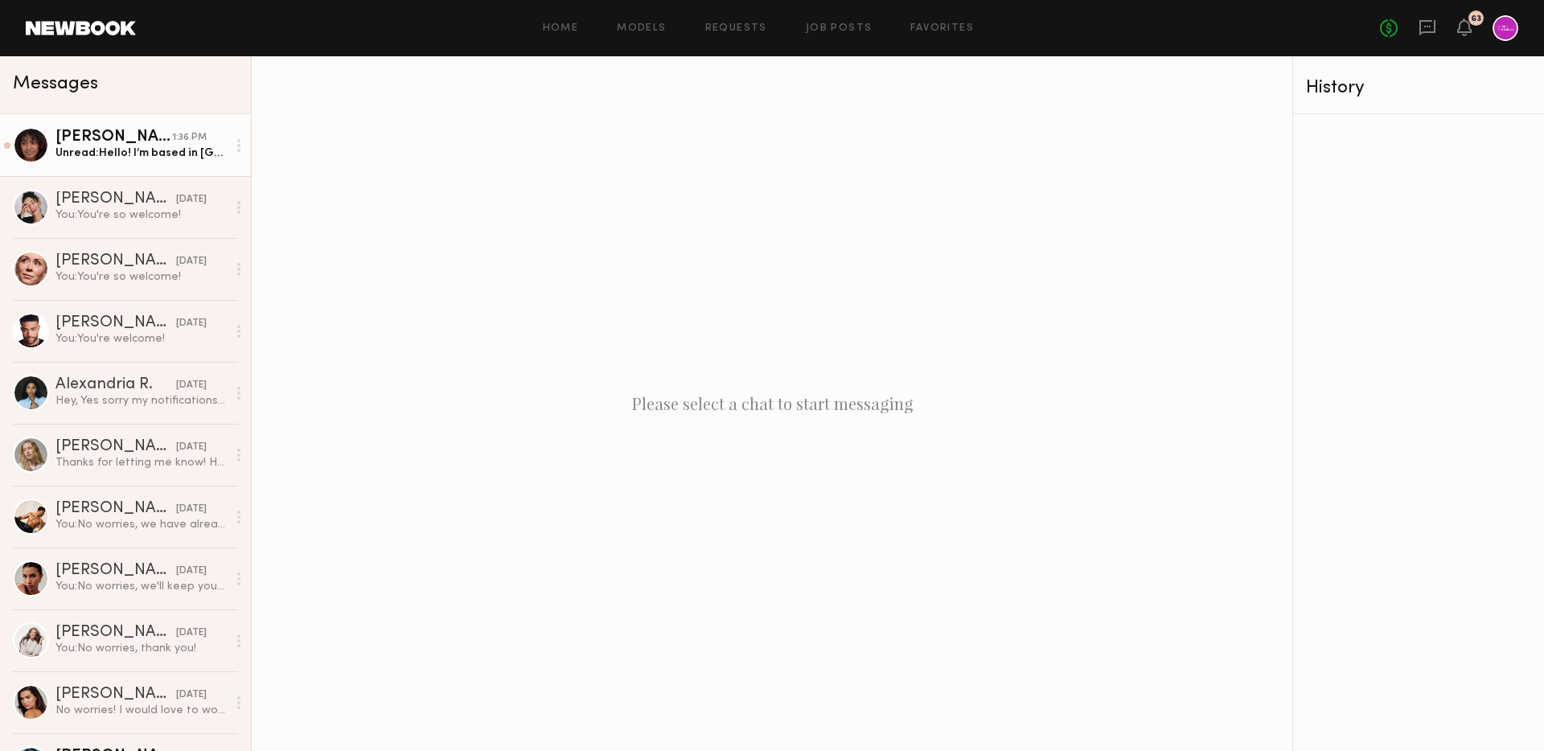
click at [160, 143] on div "[PERSON_NAME]" at bounding box center [113, 137] width 117 height 16
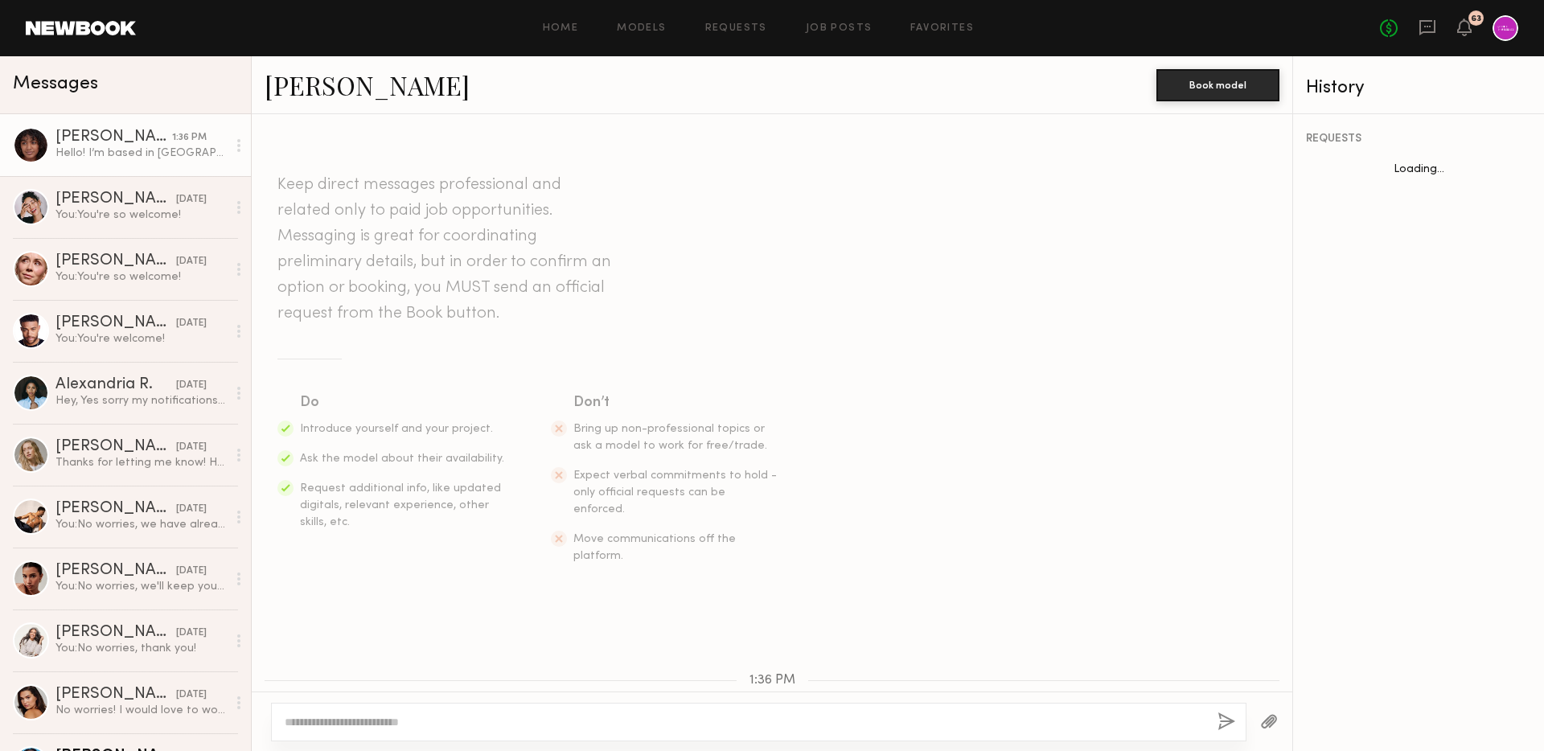
scroll to position [136, 0]
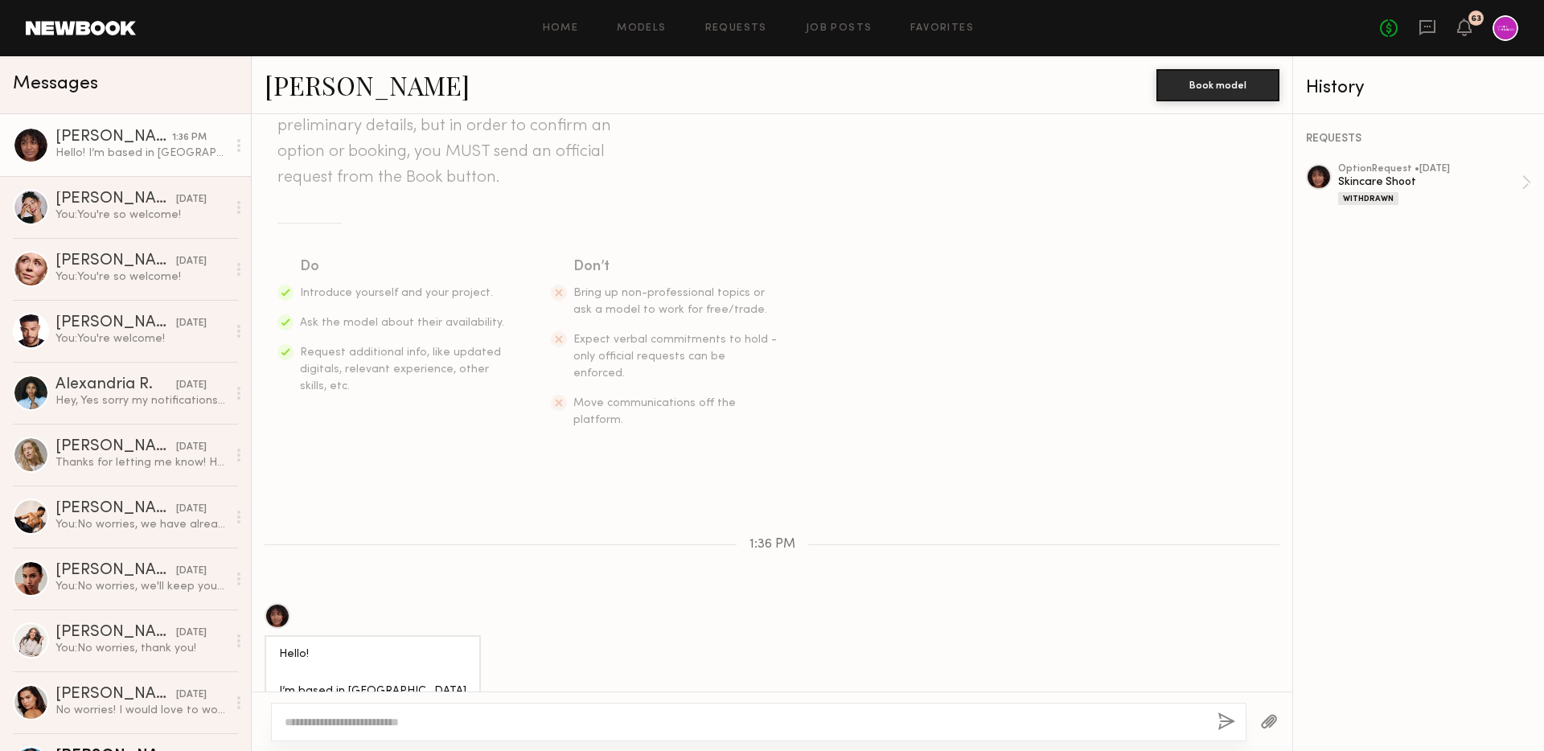
click at [341, 85] on link "[PERSON_NAME]" at bounding box center [366, 85] width 205 height 35
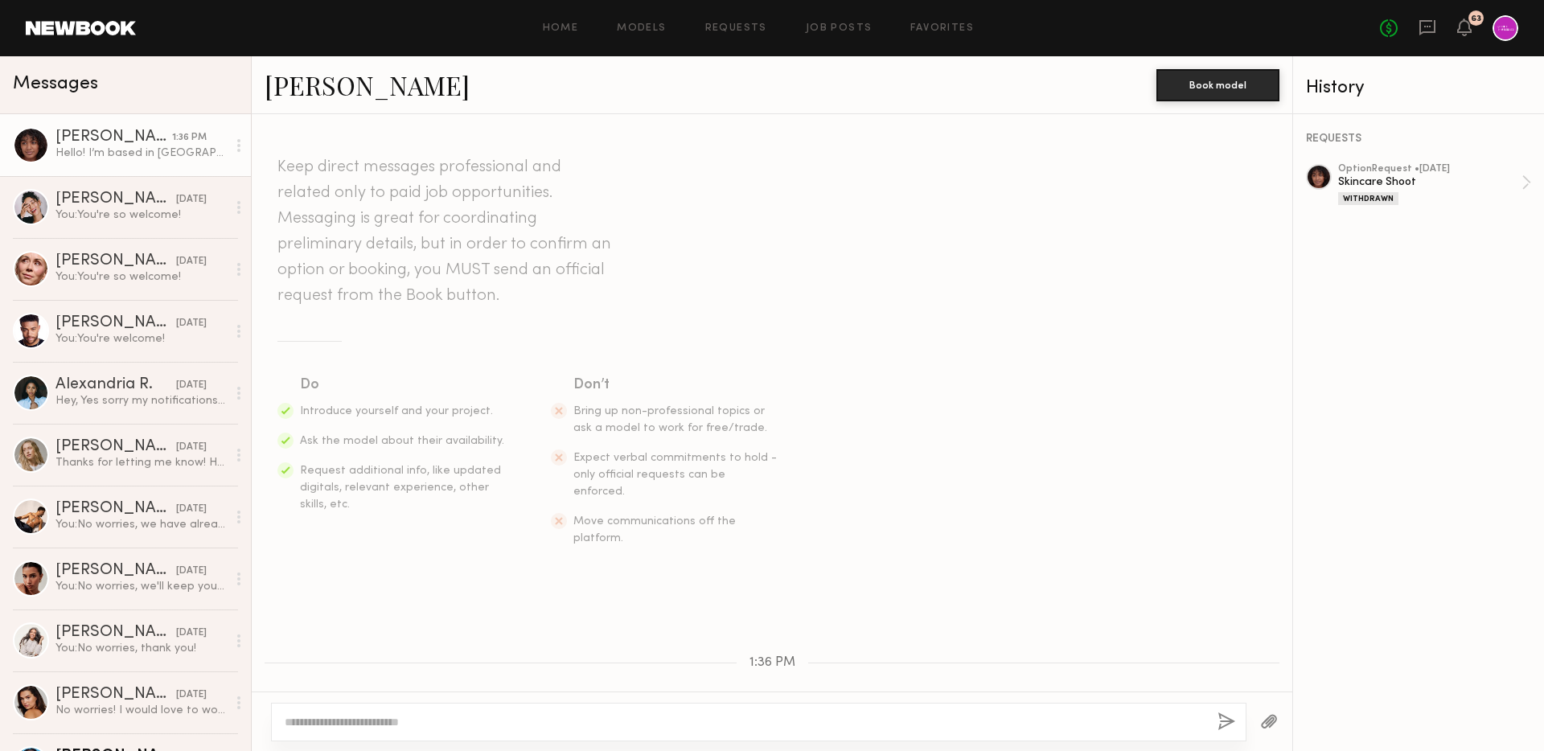
scroll to position [0, 0]
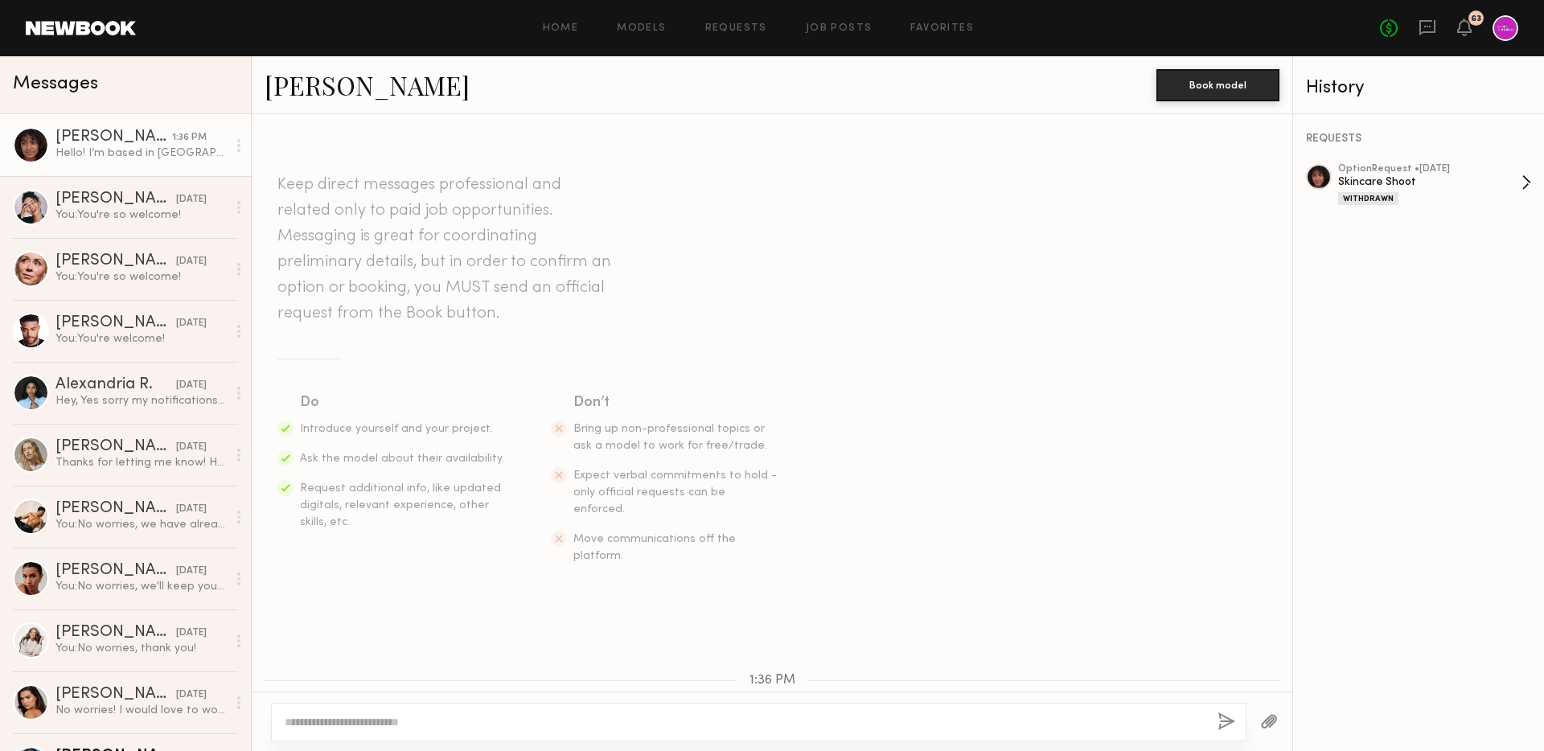
click at [1437, 186] on div "Skincare Shoot" at bounding box center [1429, 181] width 183 height 15
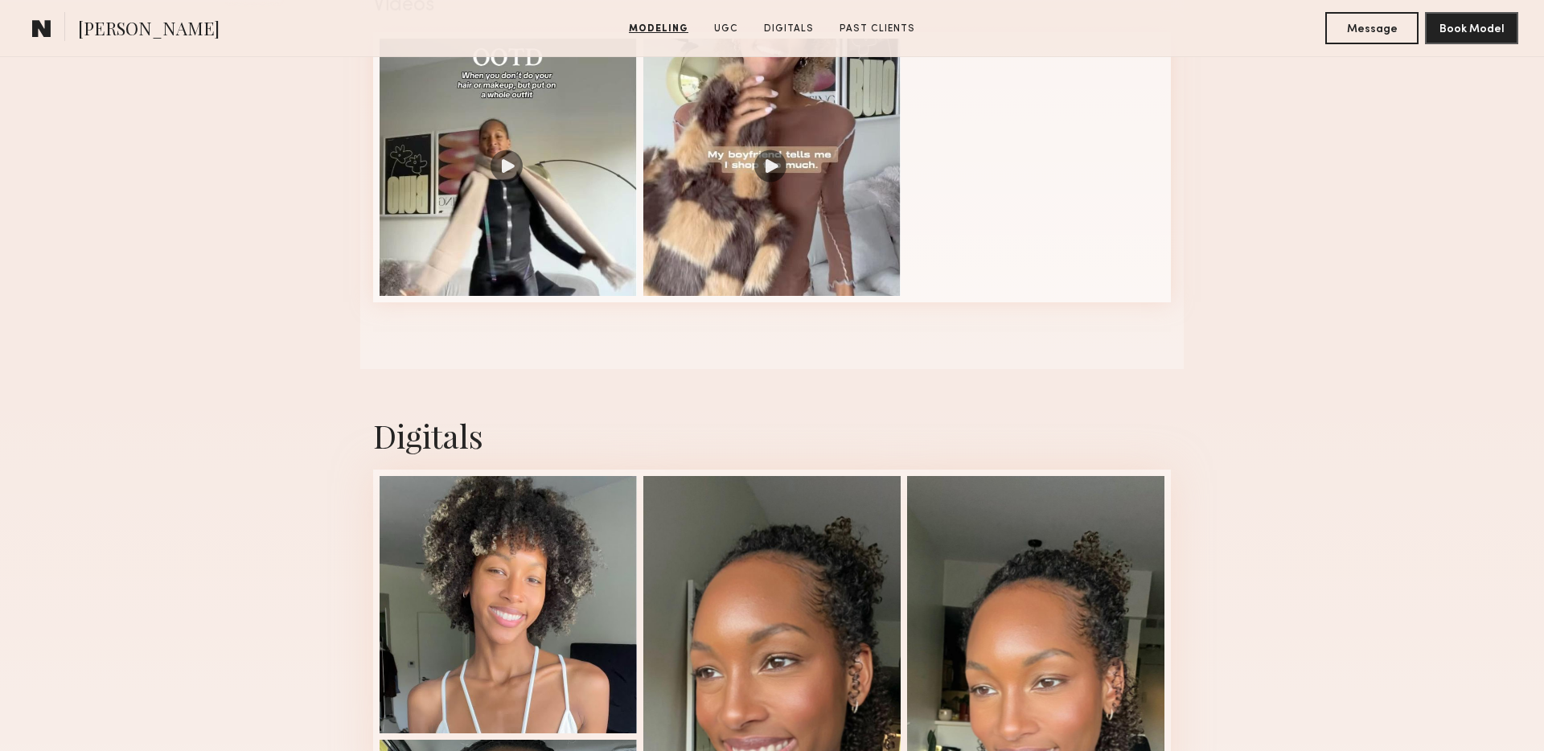
scroll to position [1474, 0]
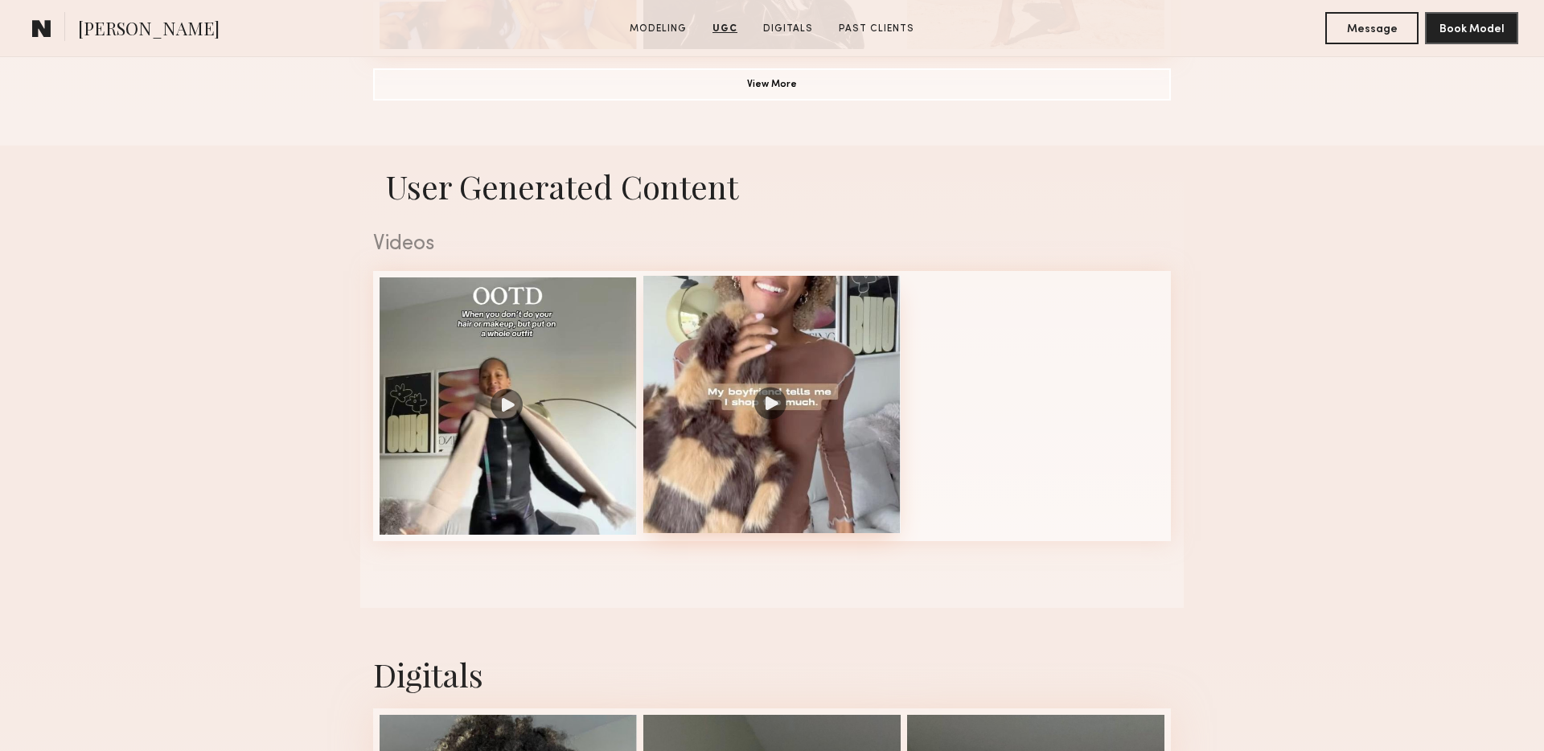
click at [756, 389] on div at bounding box center [771, 404] width 257 height 257
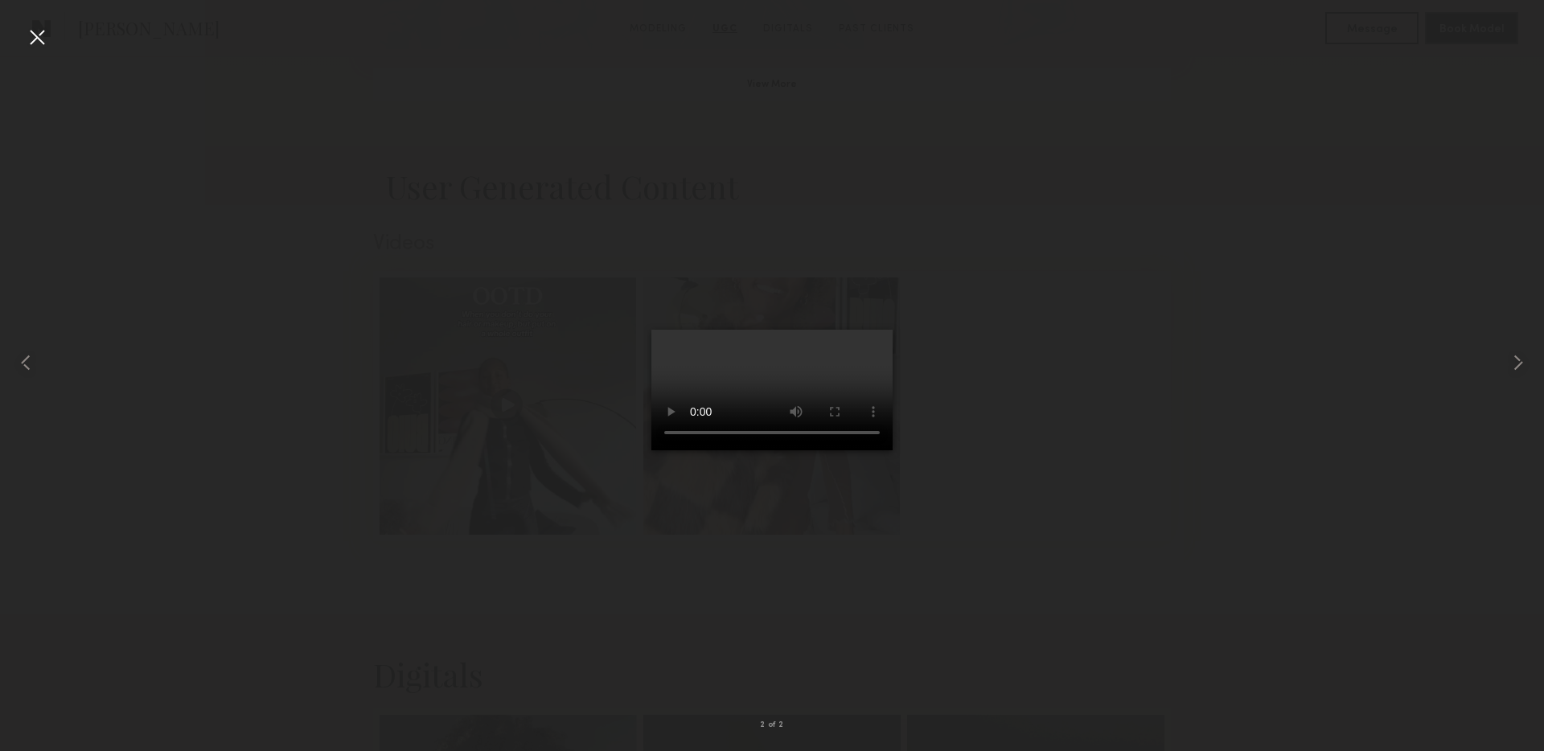
click at [363, 543] on div at bounding box center [772, 363] width 1544 height 674
click at [29, 31] on div at bounding box center [37, 37] width 26 height 26
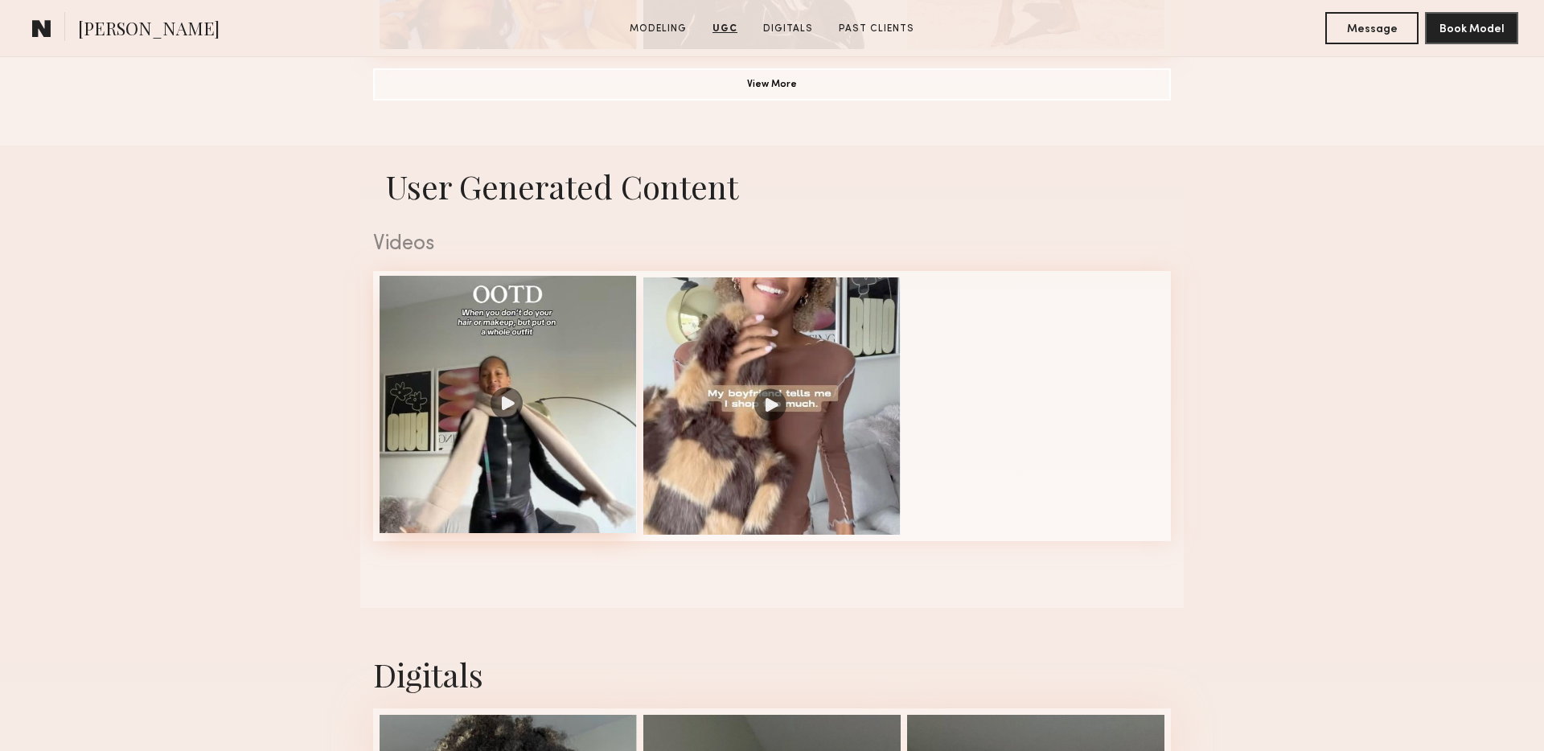
click at [503, 414] on div at bounding box center [507, 404] width 257 height 257
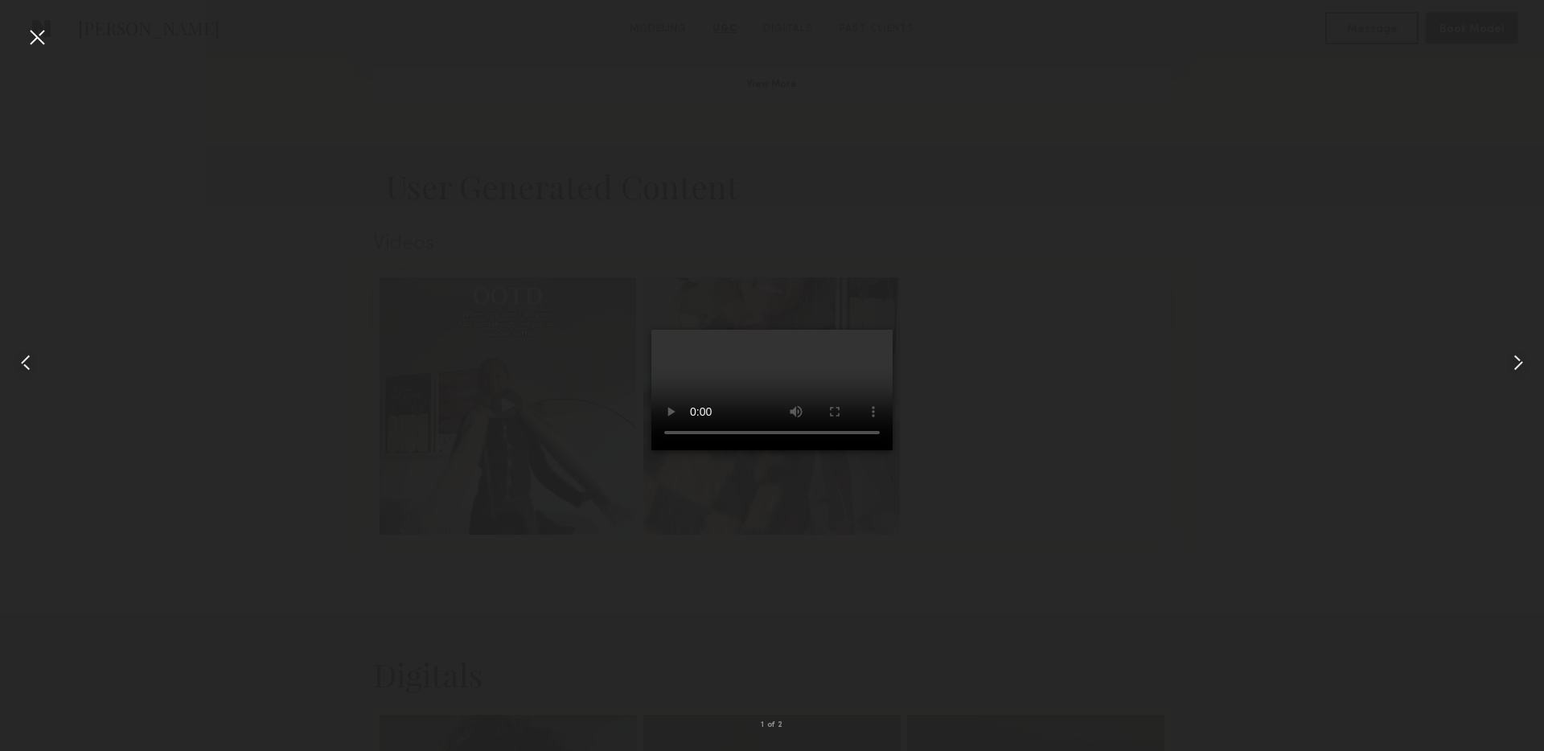
click at [36, 31] on div at bounding box center [37, 37] width 26 height 26
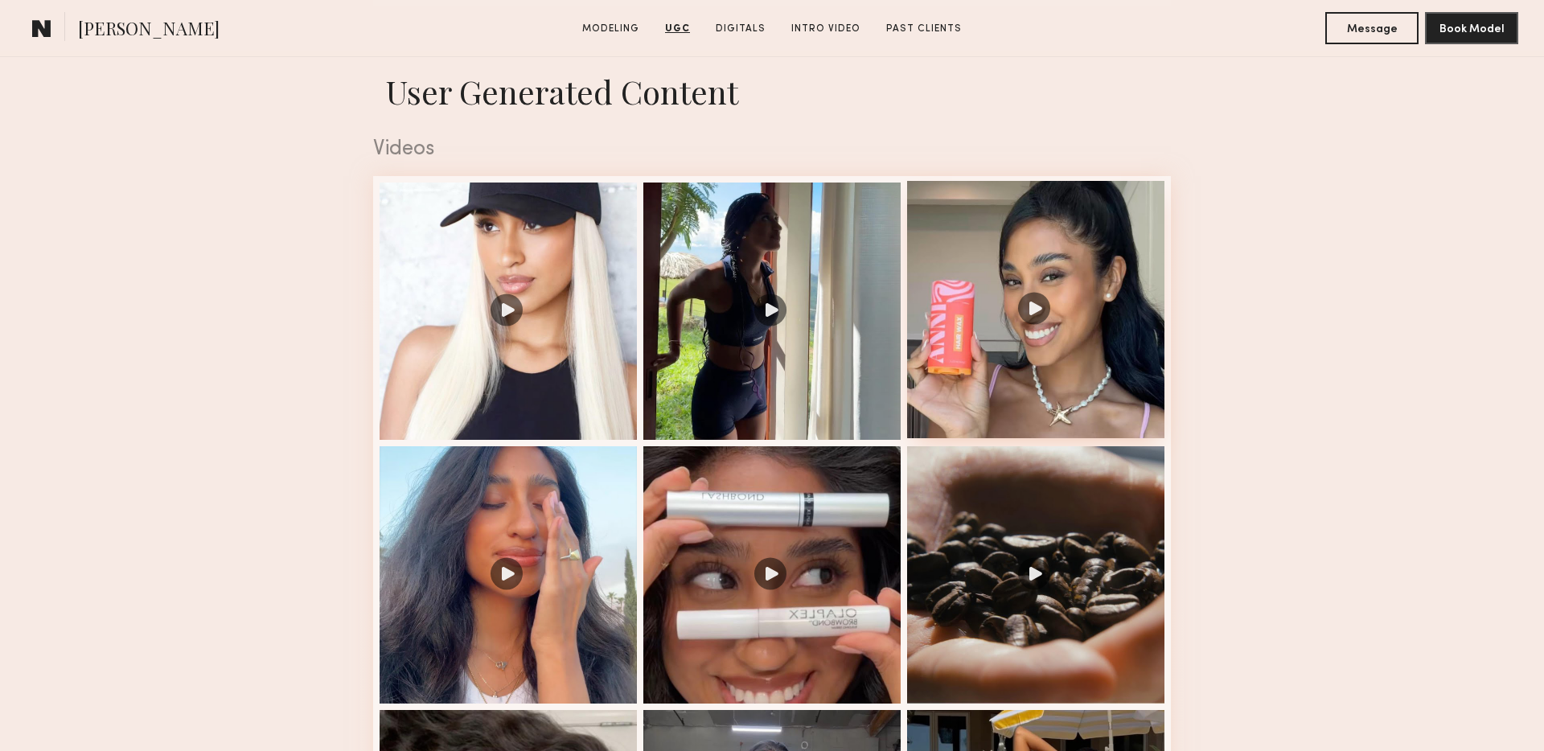
scroll to position [1567, 0]
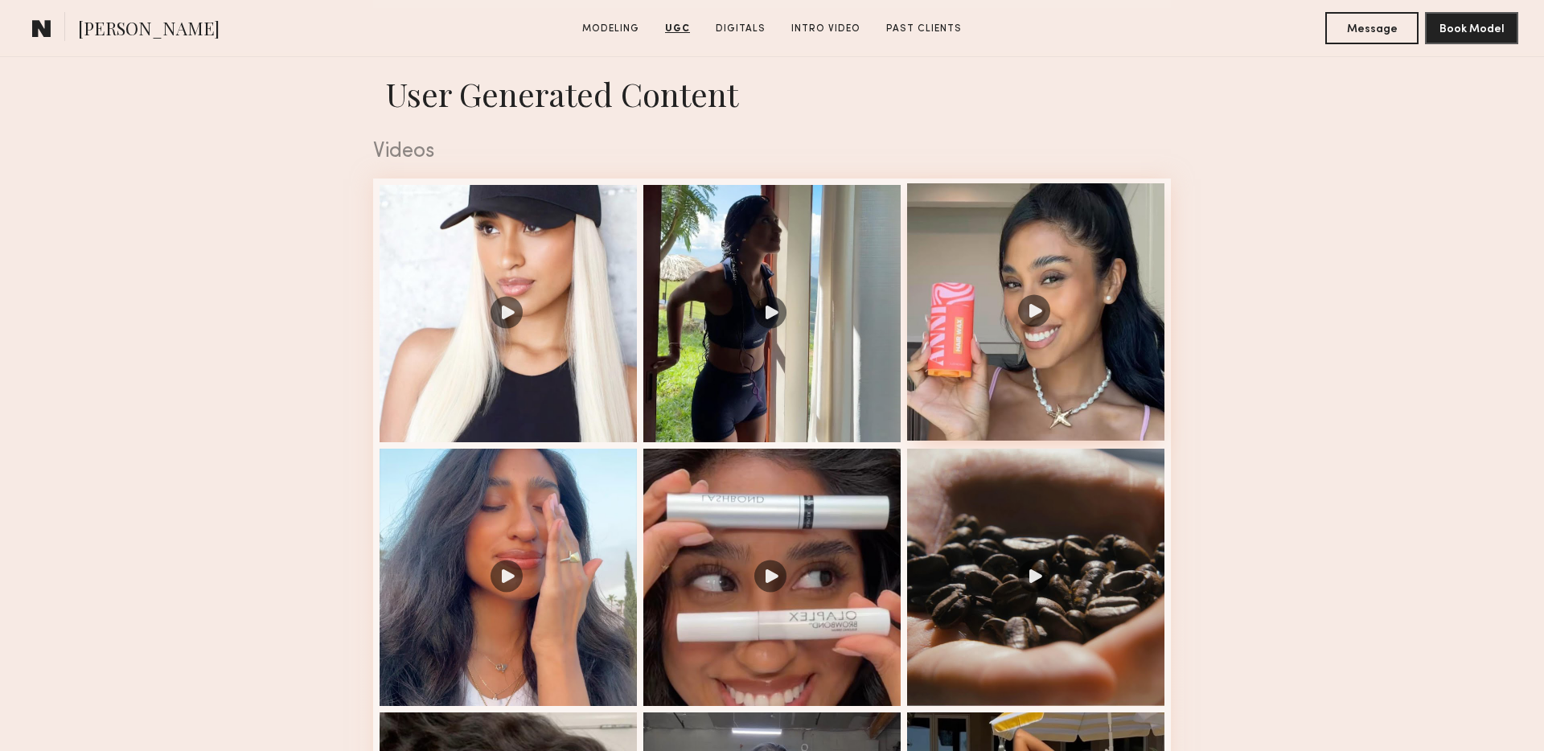
click at [1028, 318] on div at bounding box center [1035, 311] width 257 height 257
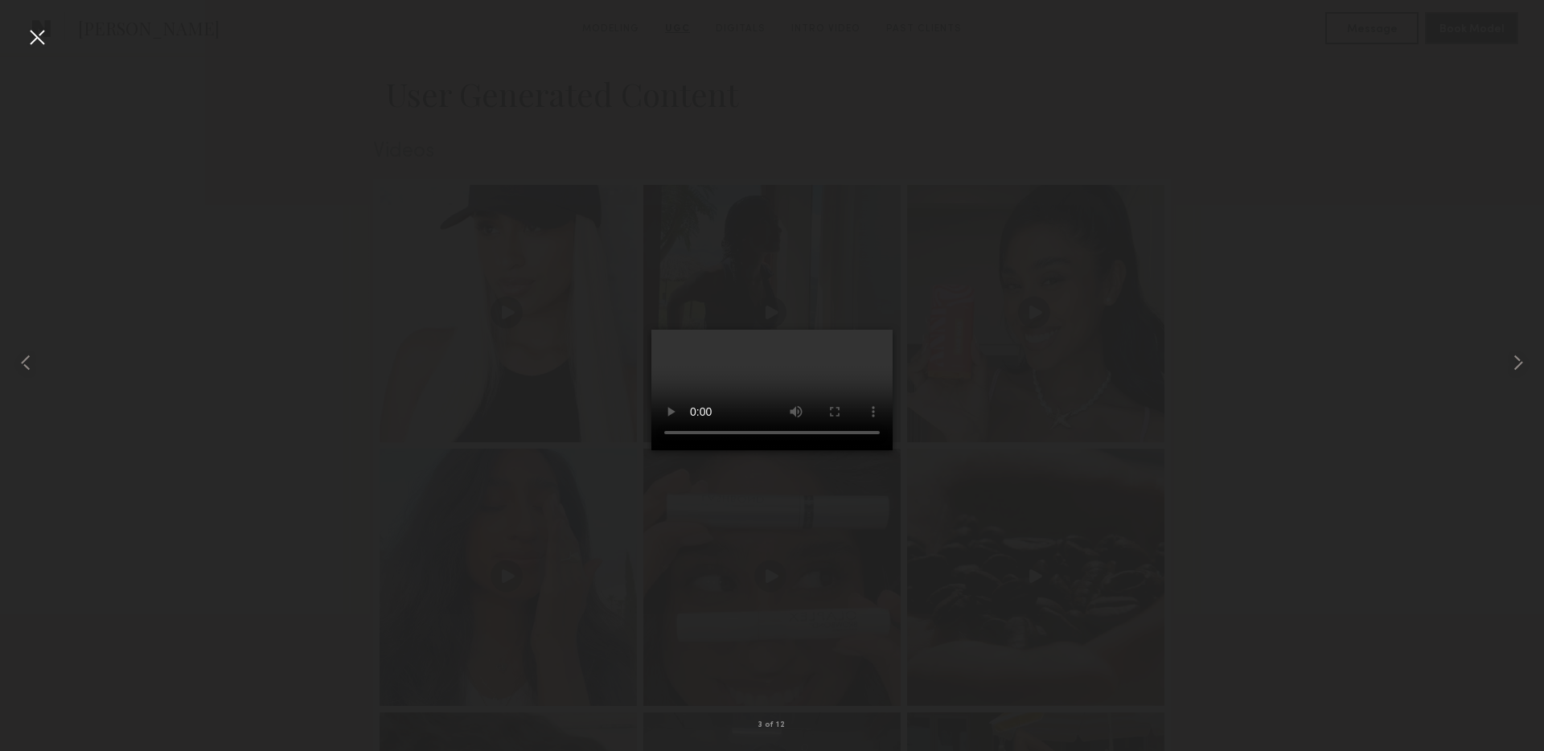
click at [275, 338] on div at bounding box center [772, 363] width 1544 height 674
click at [35, 39] on div at bounding box center [37, 37] width 26 height 26
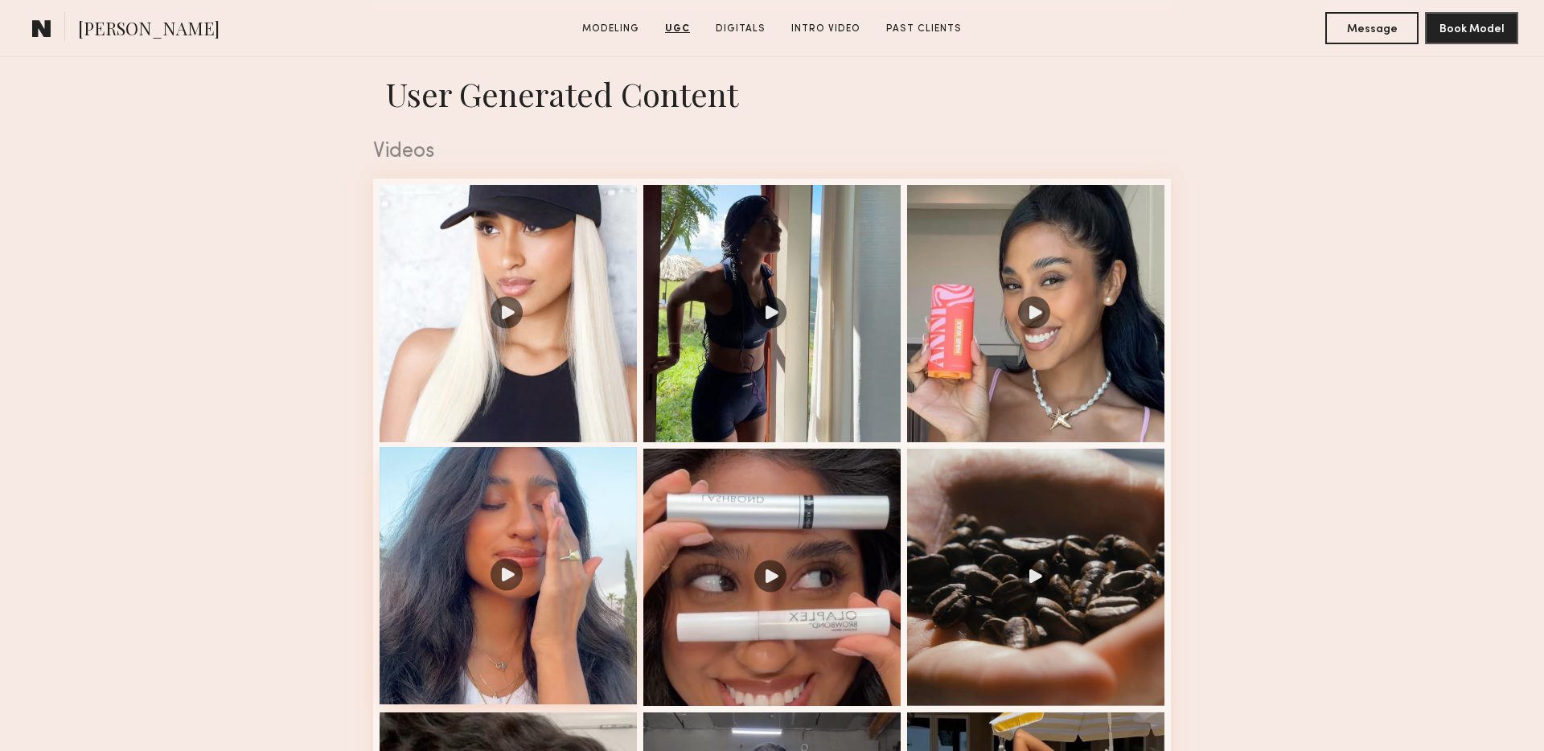
click at [538, 540] on div at bounding box center [507, 575] width 257 height 257
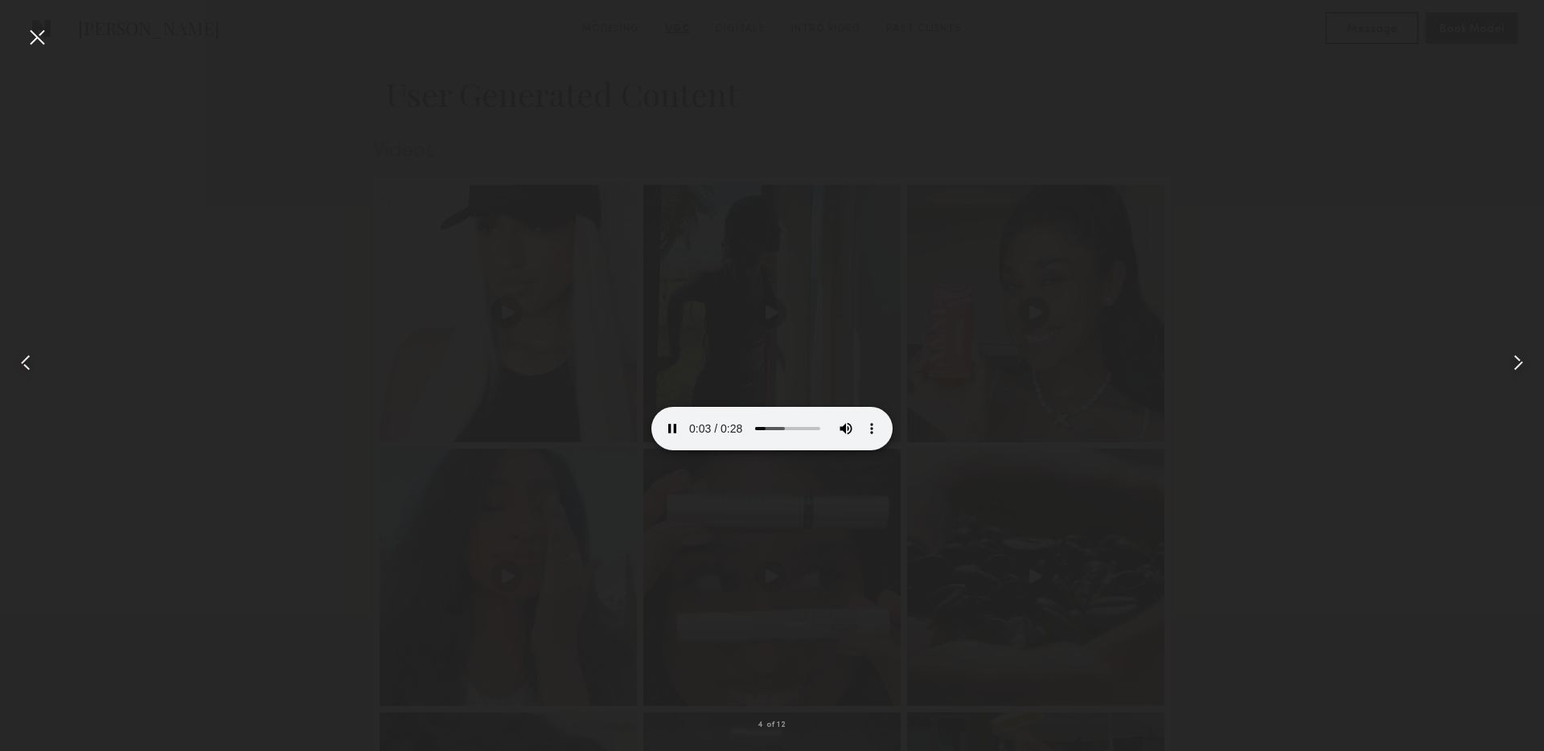
click at [1528, 361] on common-icon at bounding box center [1518, 363] width 26 height 26
click at [37, 40] on div at bounding box center [37, 37] width 26 height 26
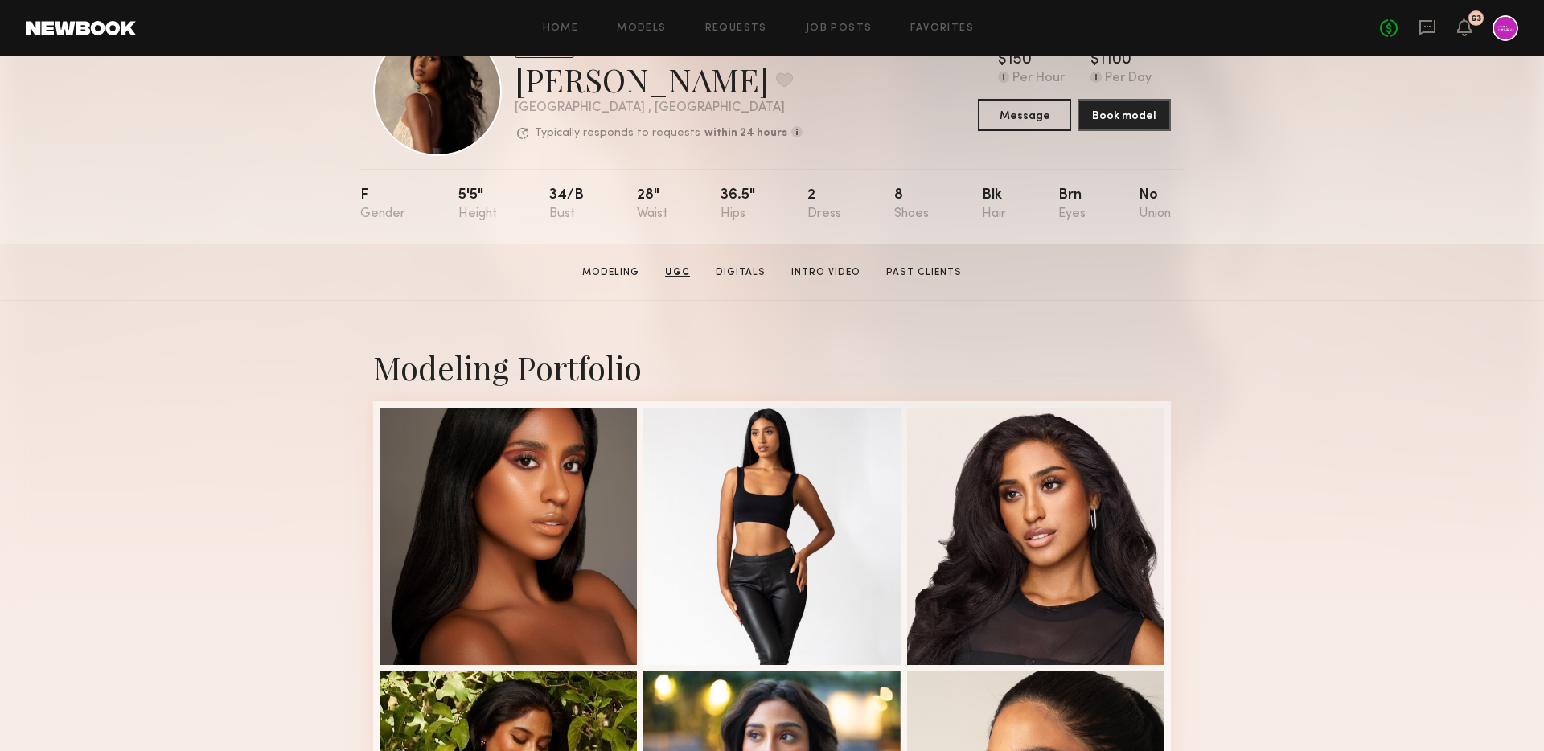
scroll to position [0, 0]
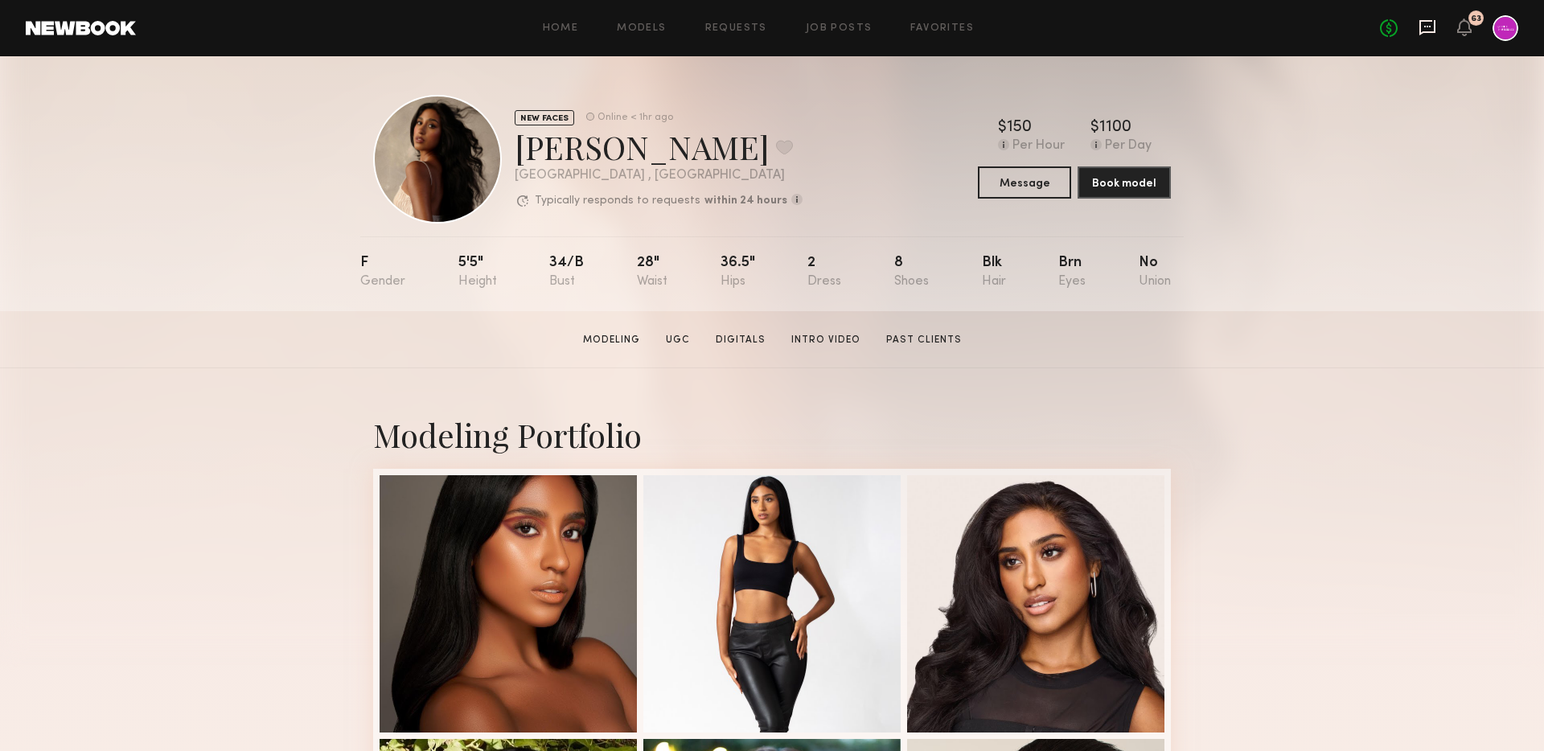
click at [1425, 31] on icon at bounding box center [1427, 27] width 16 height 15
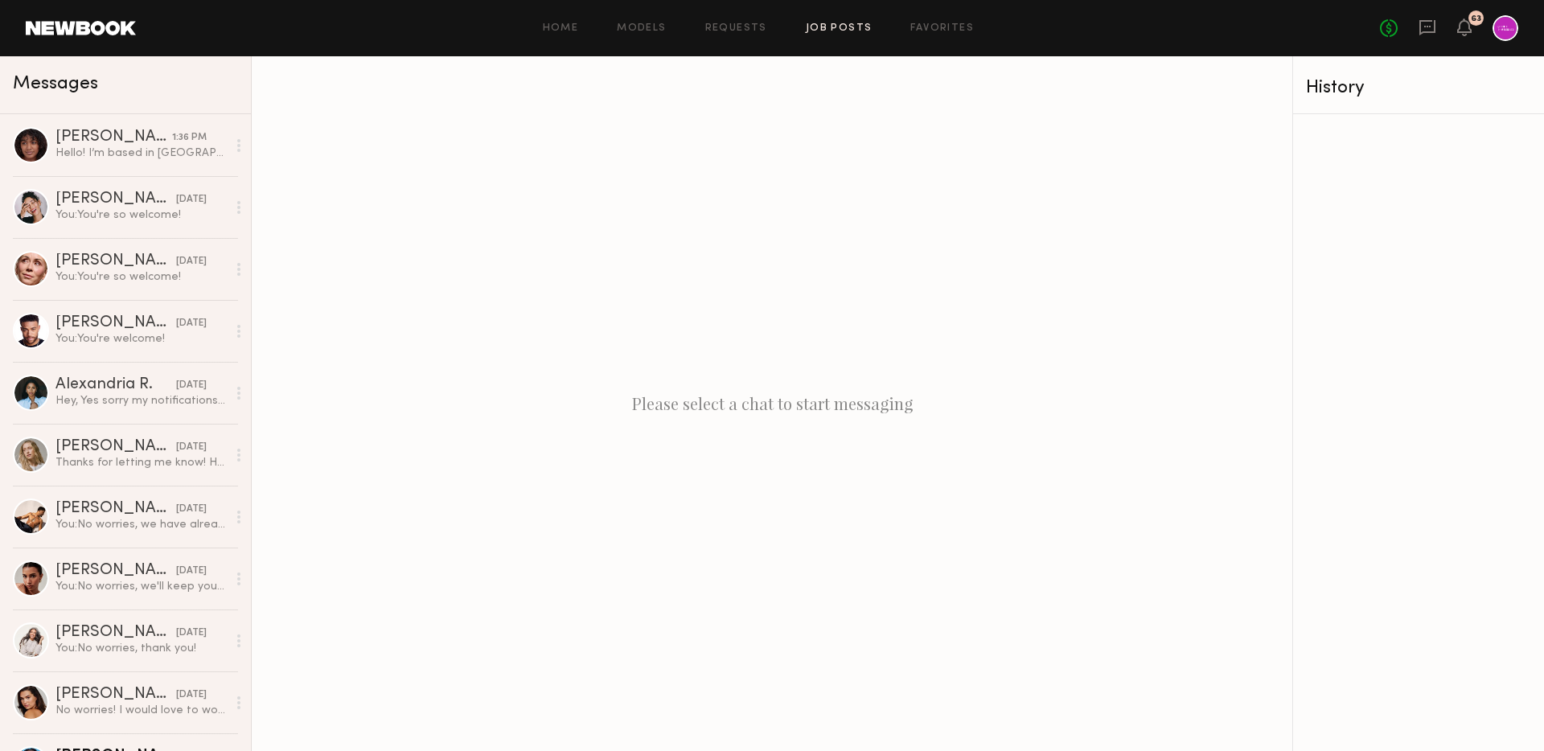
click at [842, 25] on link "Job Posts" at bounding box center [839, 28] width 67 height 10
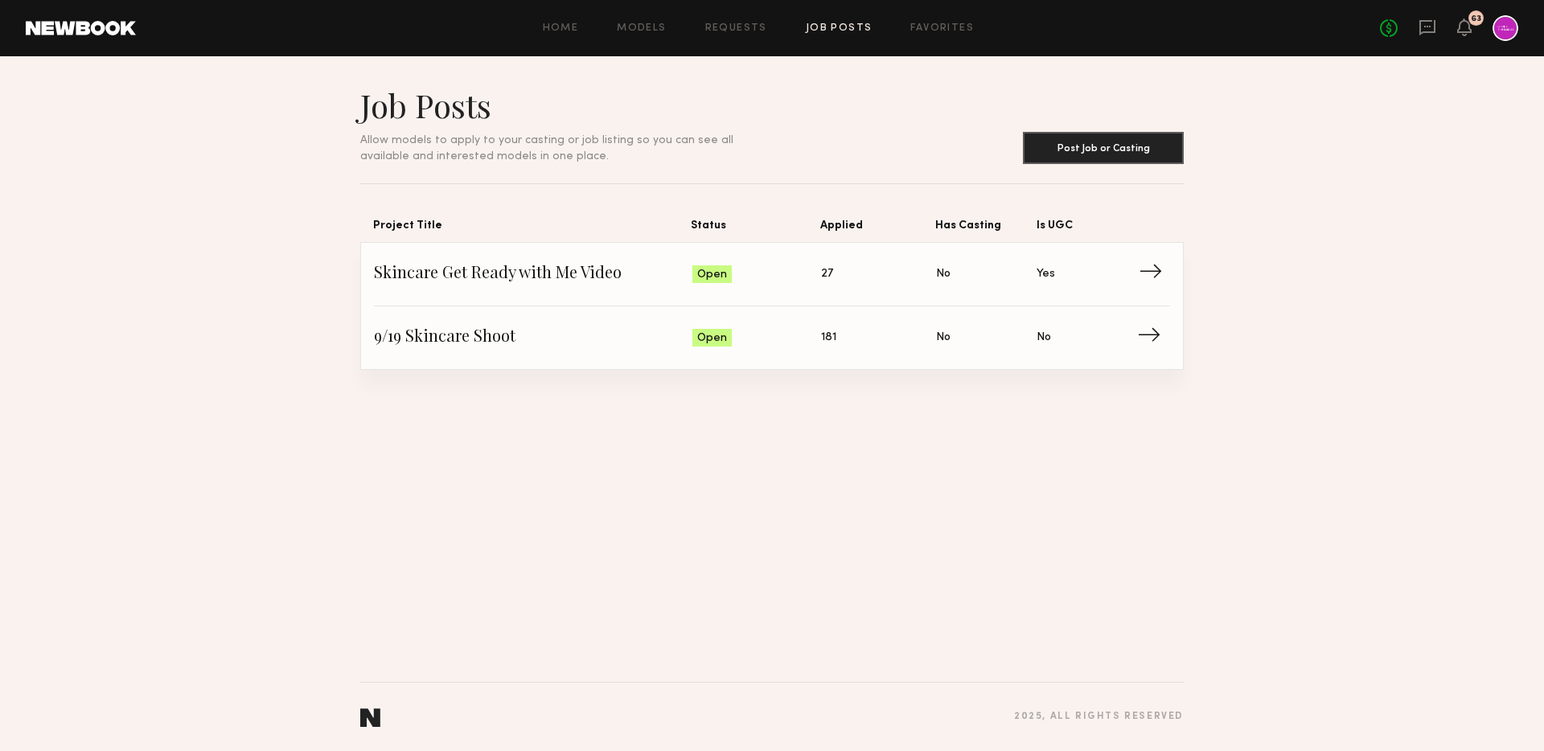
click at [567, 260] on link "Skincare Get Ready with Me Video Status: Open Applied: 27 Has Casting: No Is UG…" at bounding box center [772, 275] width 796 height 64
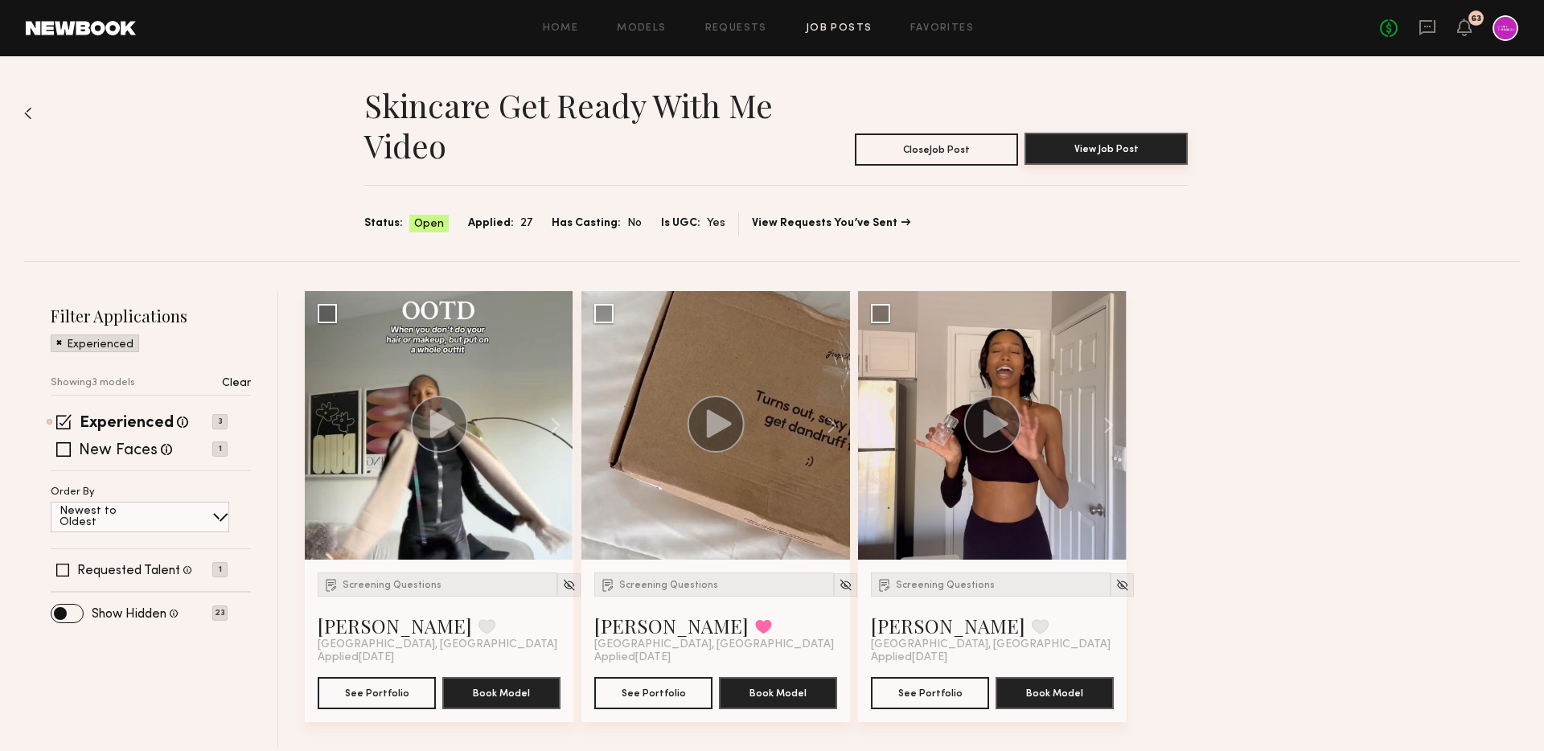
click at [1069, 137] on button "View Job Post" at bounding box center [1105, 149] width 163 height 32
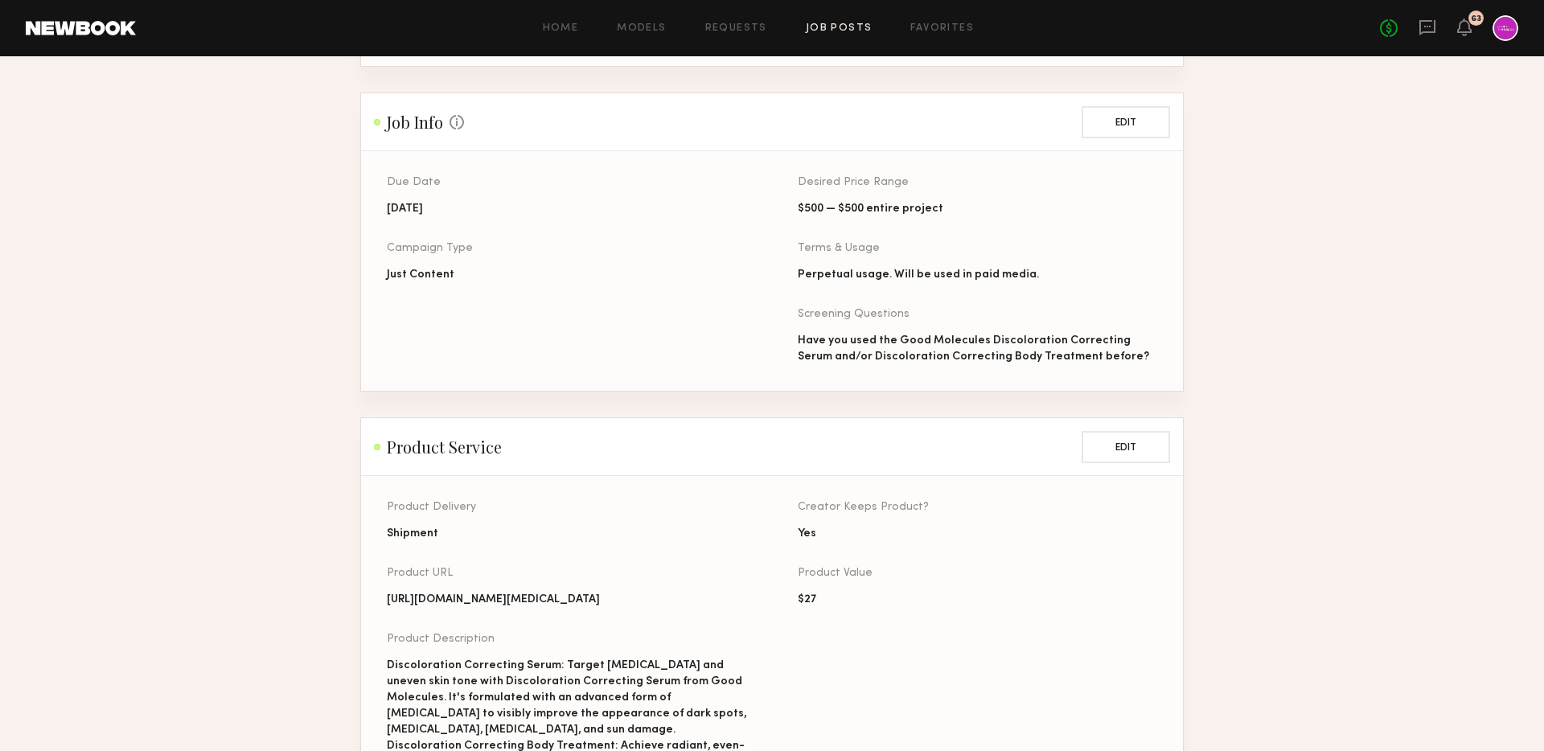
scroll to position [572, 0]
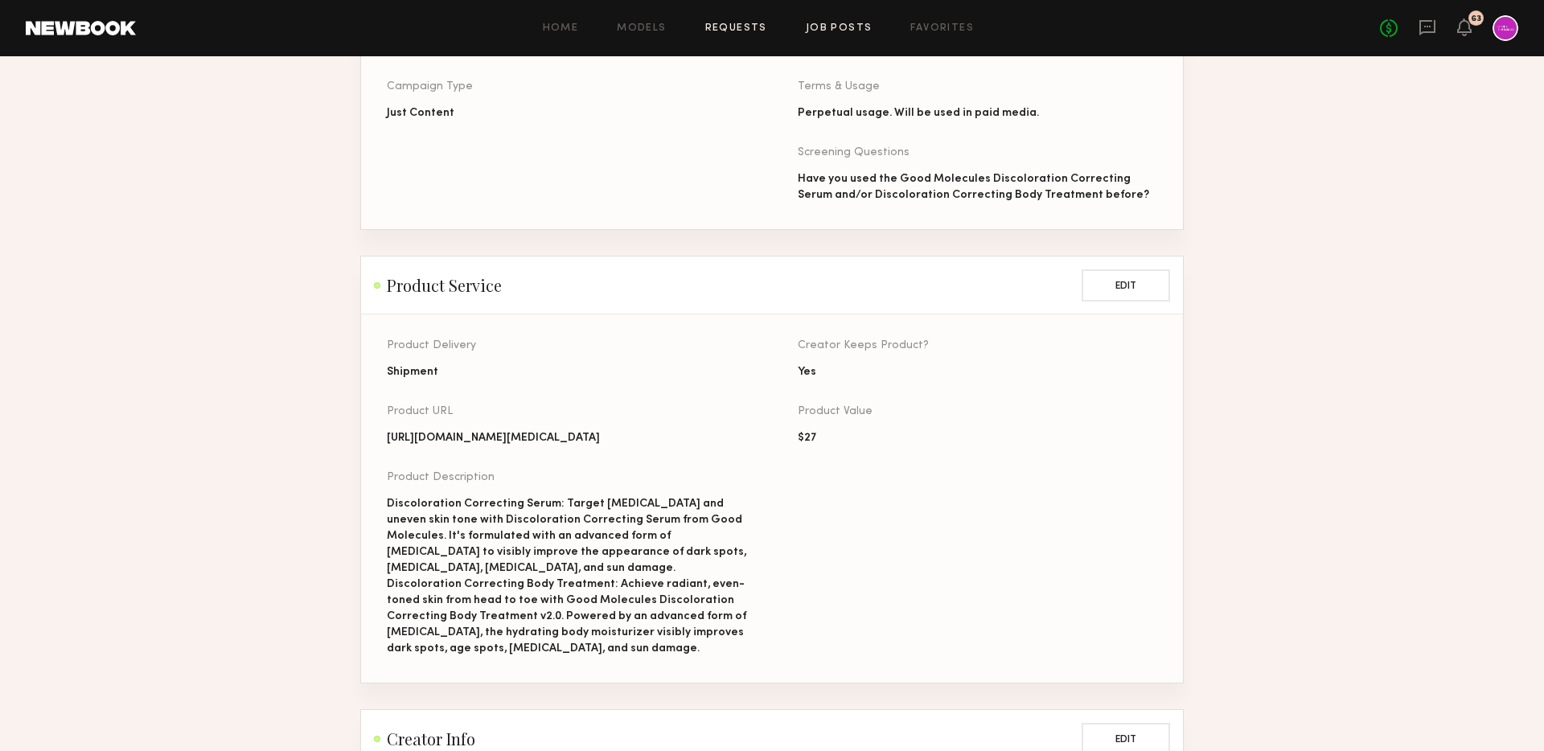
click at [724, 23] on link "Requests" at bounding box center [736, 28] width 62 height 10
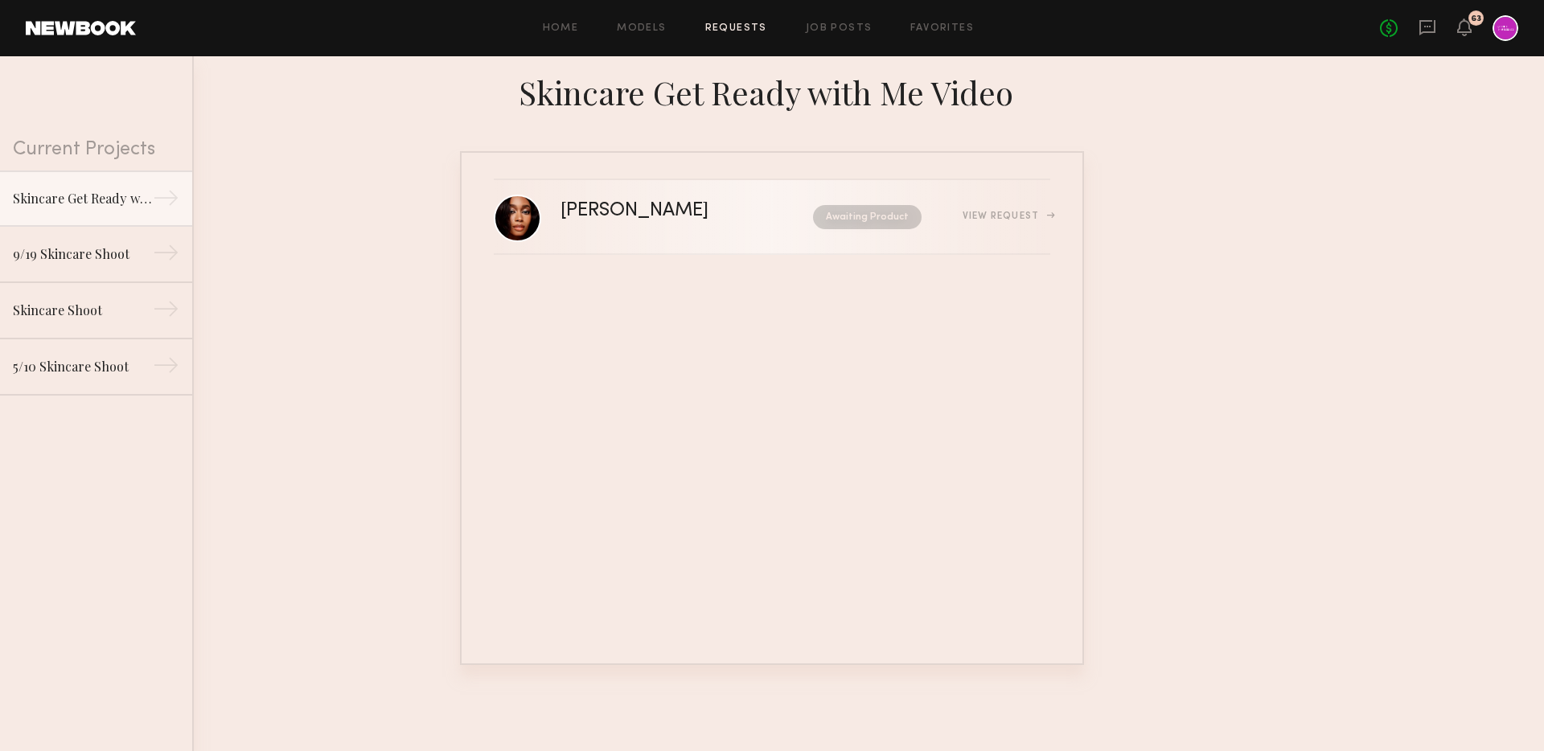
click at [671, 230] on div "Jordin W. Awaiting Product View Request" at bounding box center [805, 217] width 490 height 31
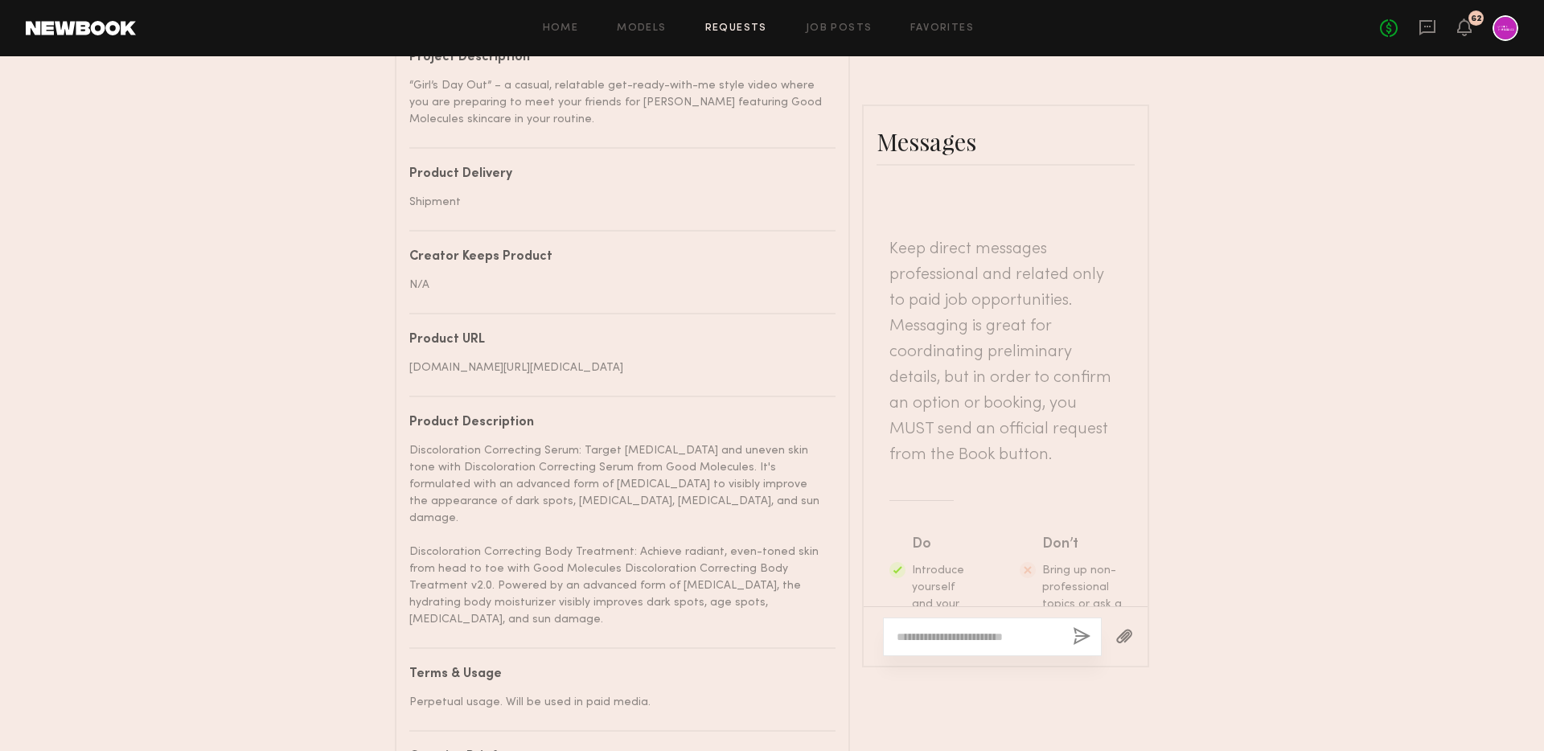
scroll to position [781, 0]
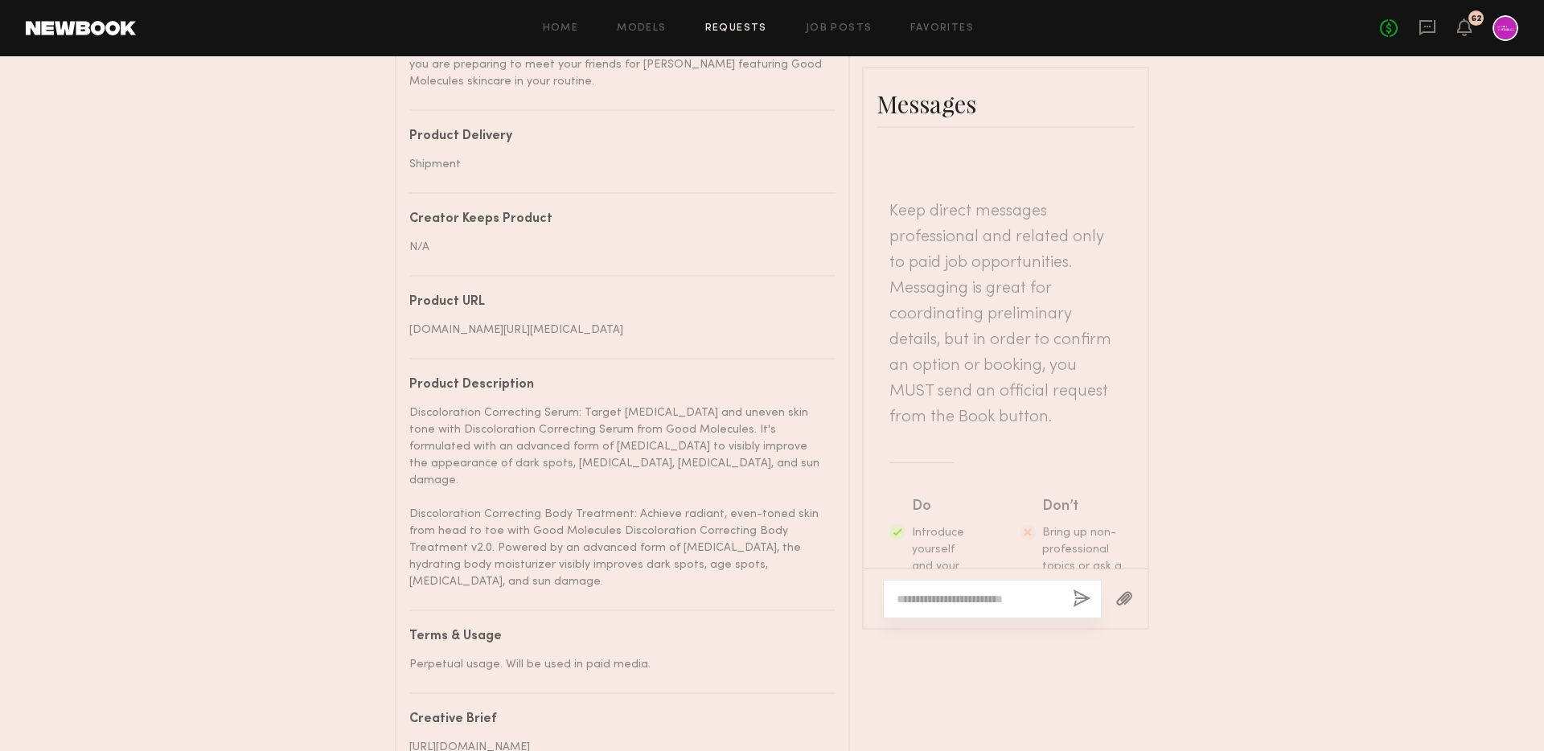
click at [942, 618] on div at bounding box center [992, 599] width 219 height 39
click at [925, 607] on textarea at bounding box center [977, 599] width 163 height 16
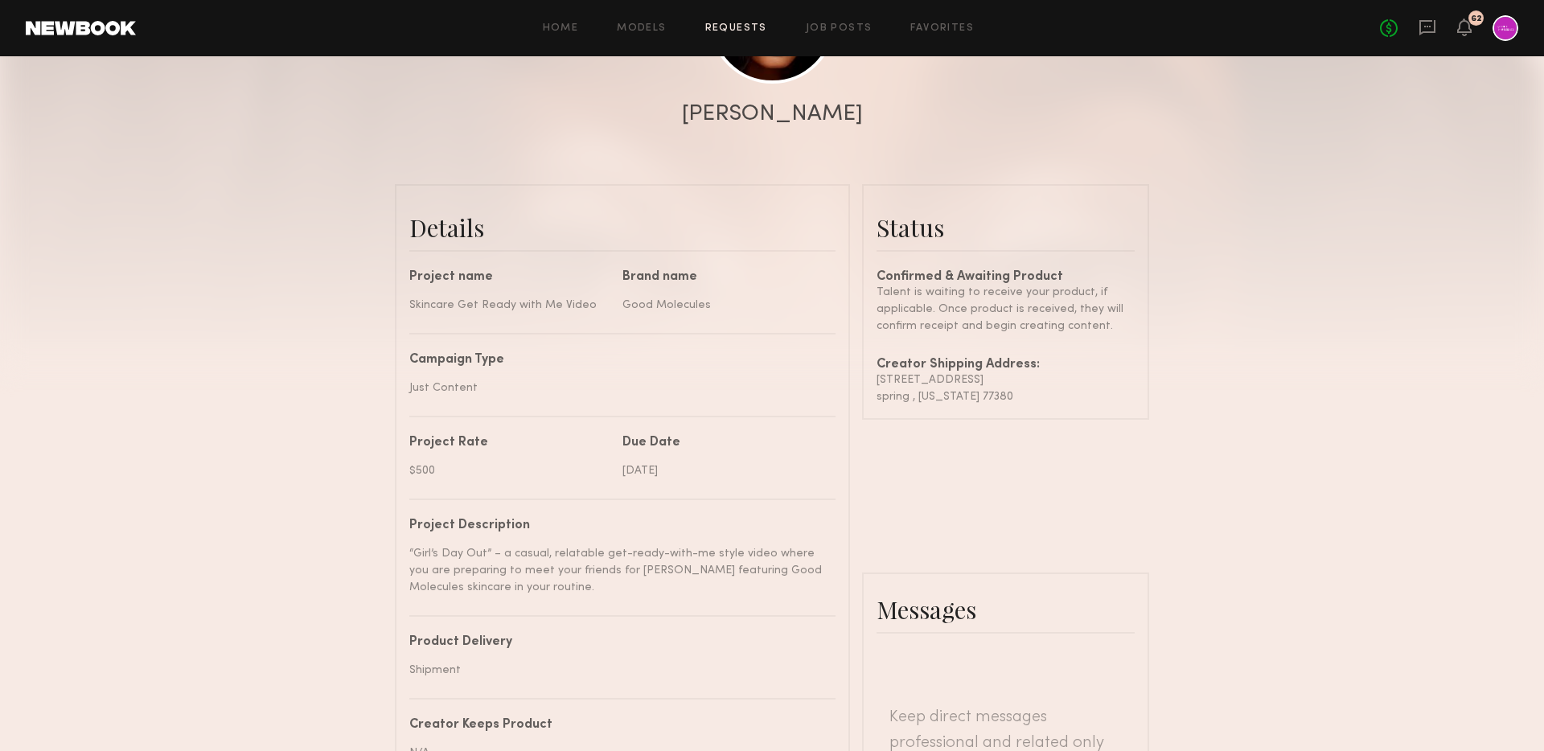
scroll to position [0, 0]
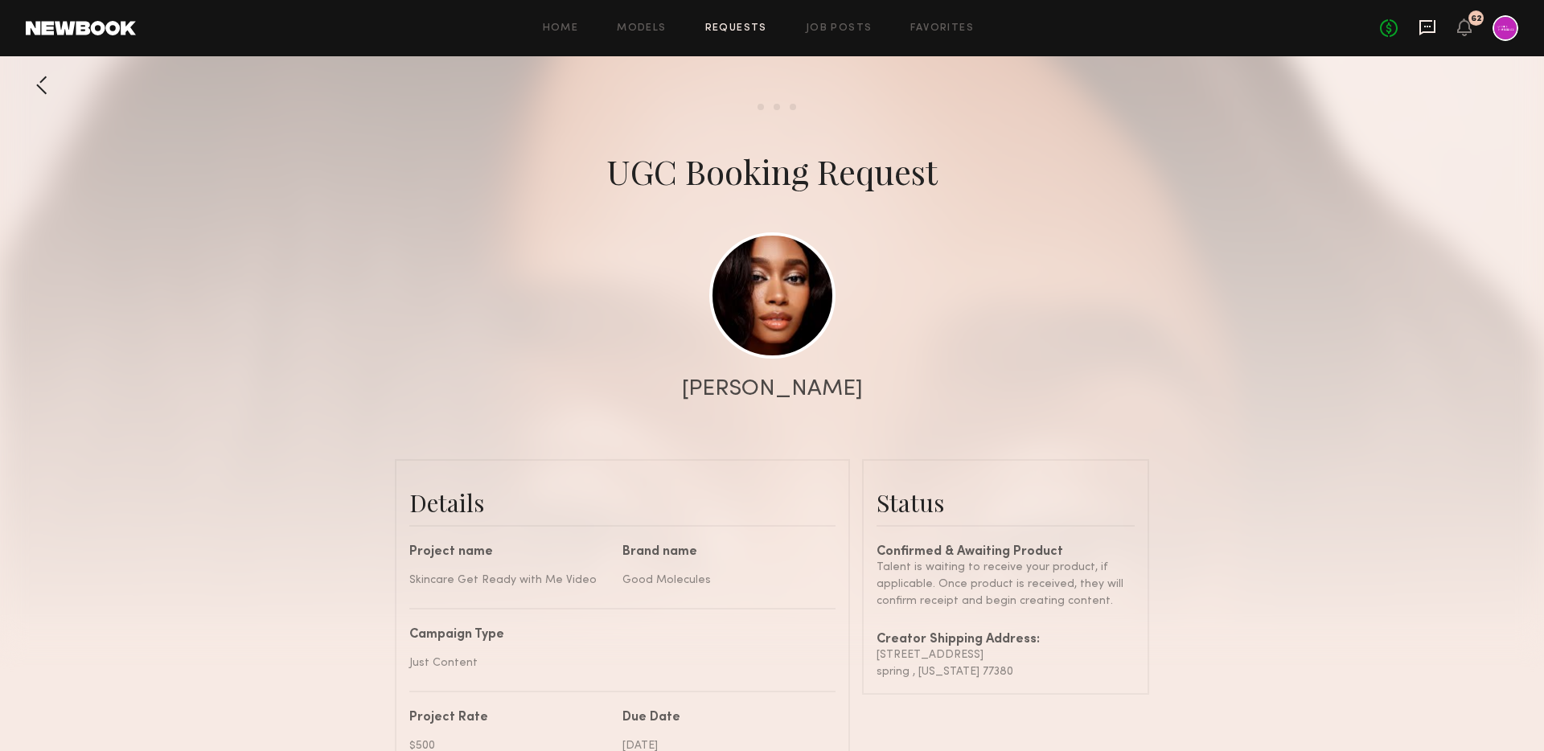
click at [1430, 27] on icon at bounding box center [1427, 27] width 18 height 18
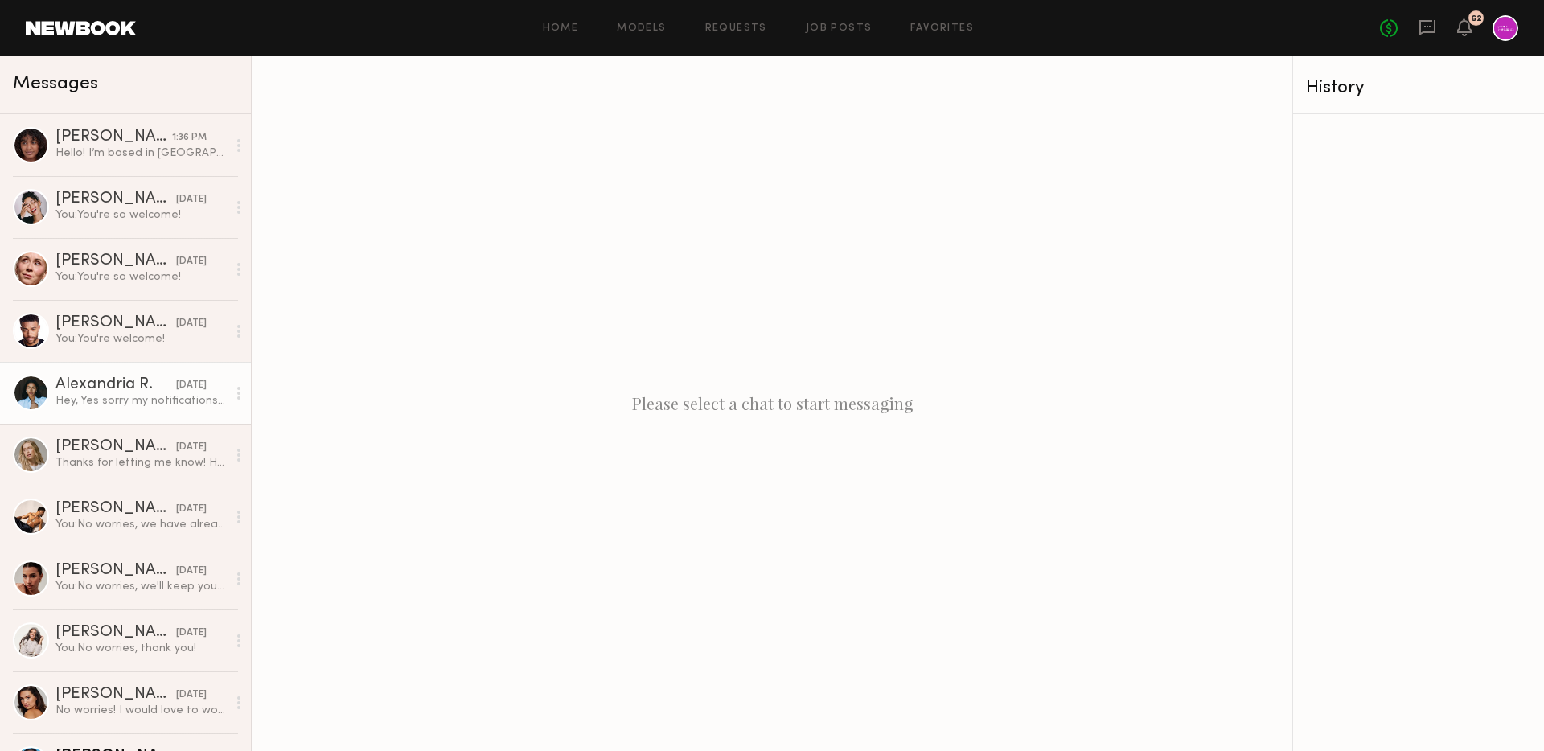
click at [133, 409] on link "Alexandria R. 07/26/2025 Hey, Yes sorry my notifications for this app never get…" at bounding box center [125, 393] width 251 height 62
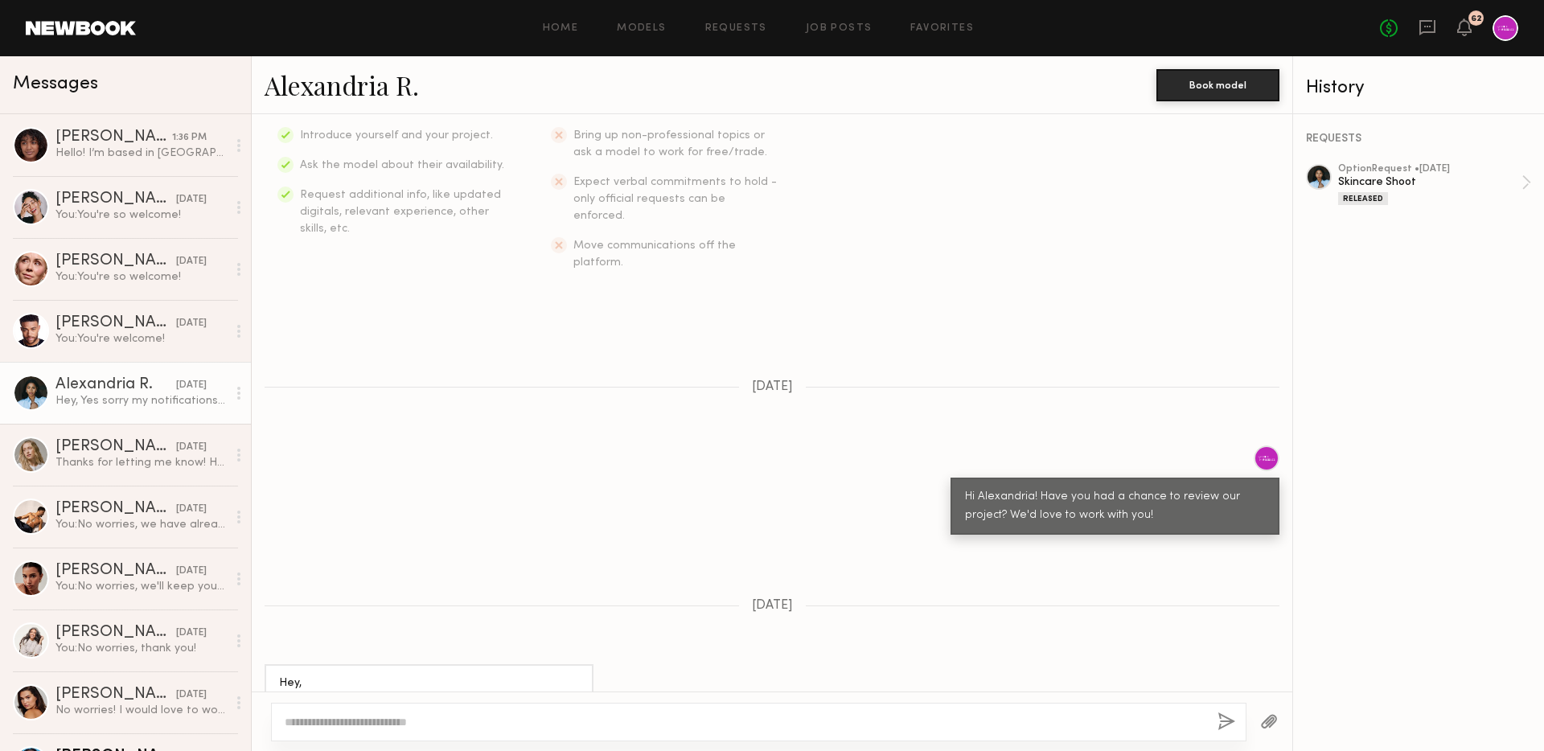
scroll to position [486, 0]
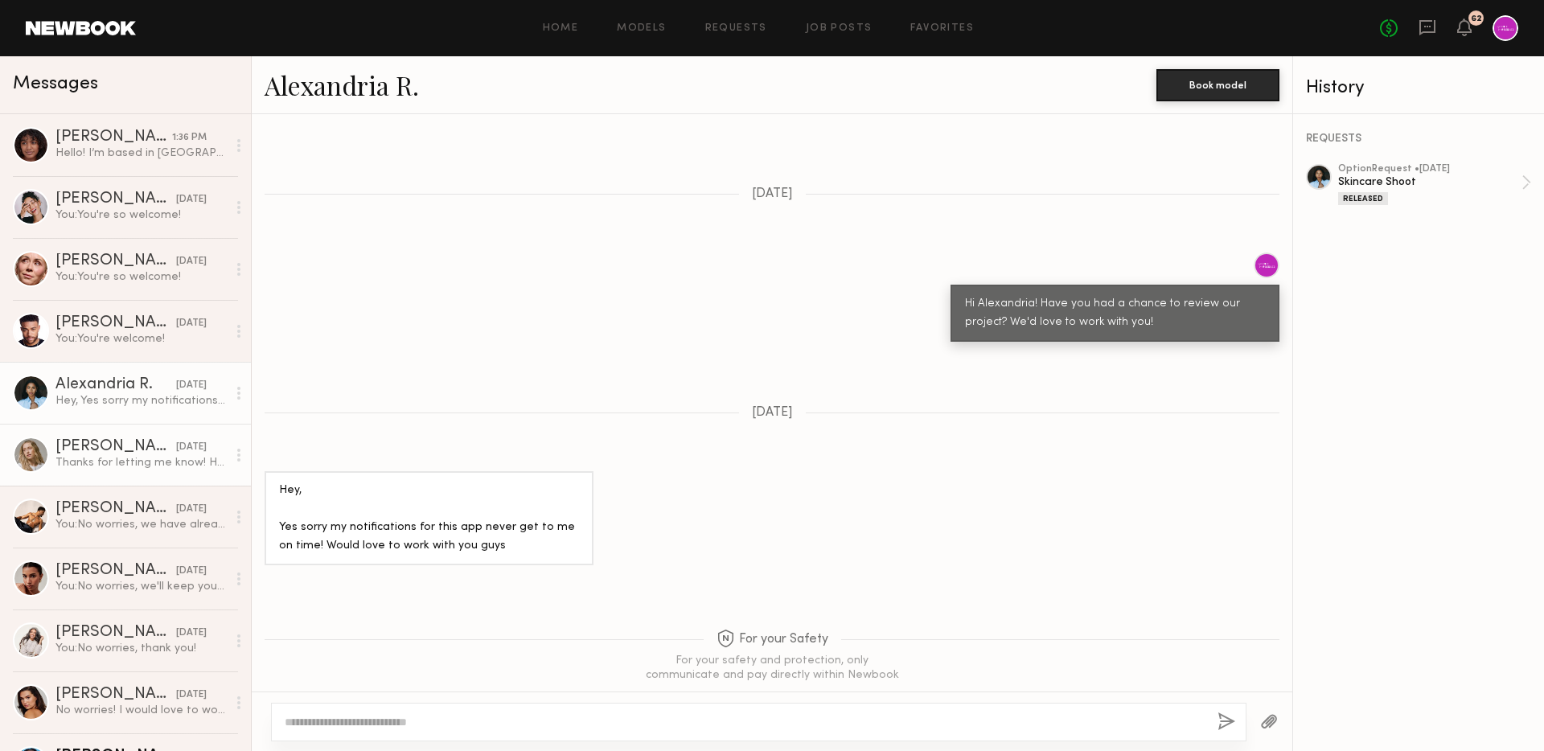
click at [100, 461] on div "Thanks for letting me know! Have a great weekend 😊" at bounding box center [140, 462] width 171 height 15
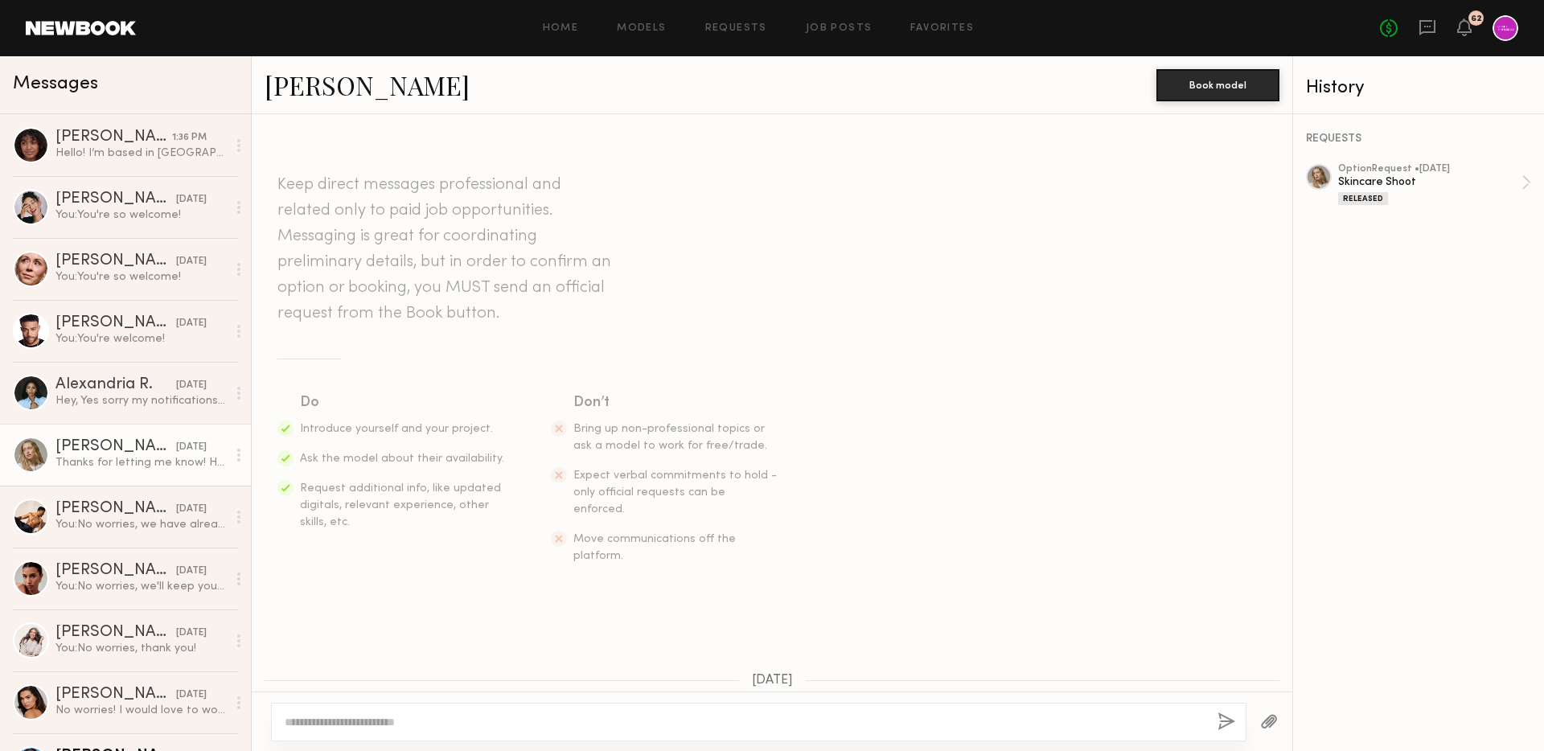
click at [349, 73] on link "[PERSON_NAME]" at bounding box center [366, 85] width 205 height 35
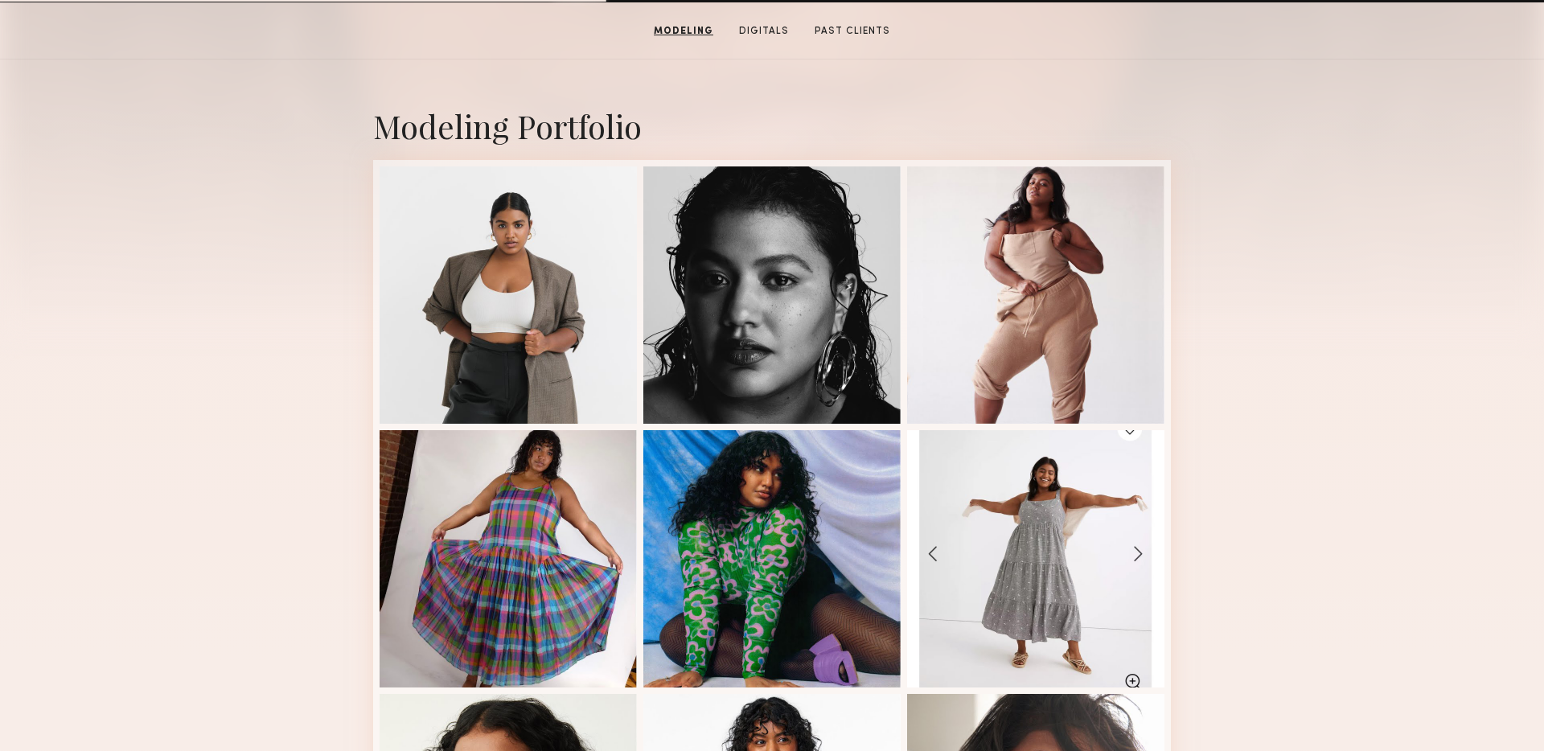
scroll to position [228, 0]
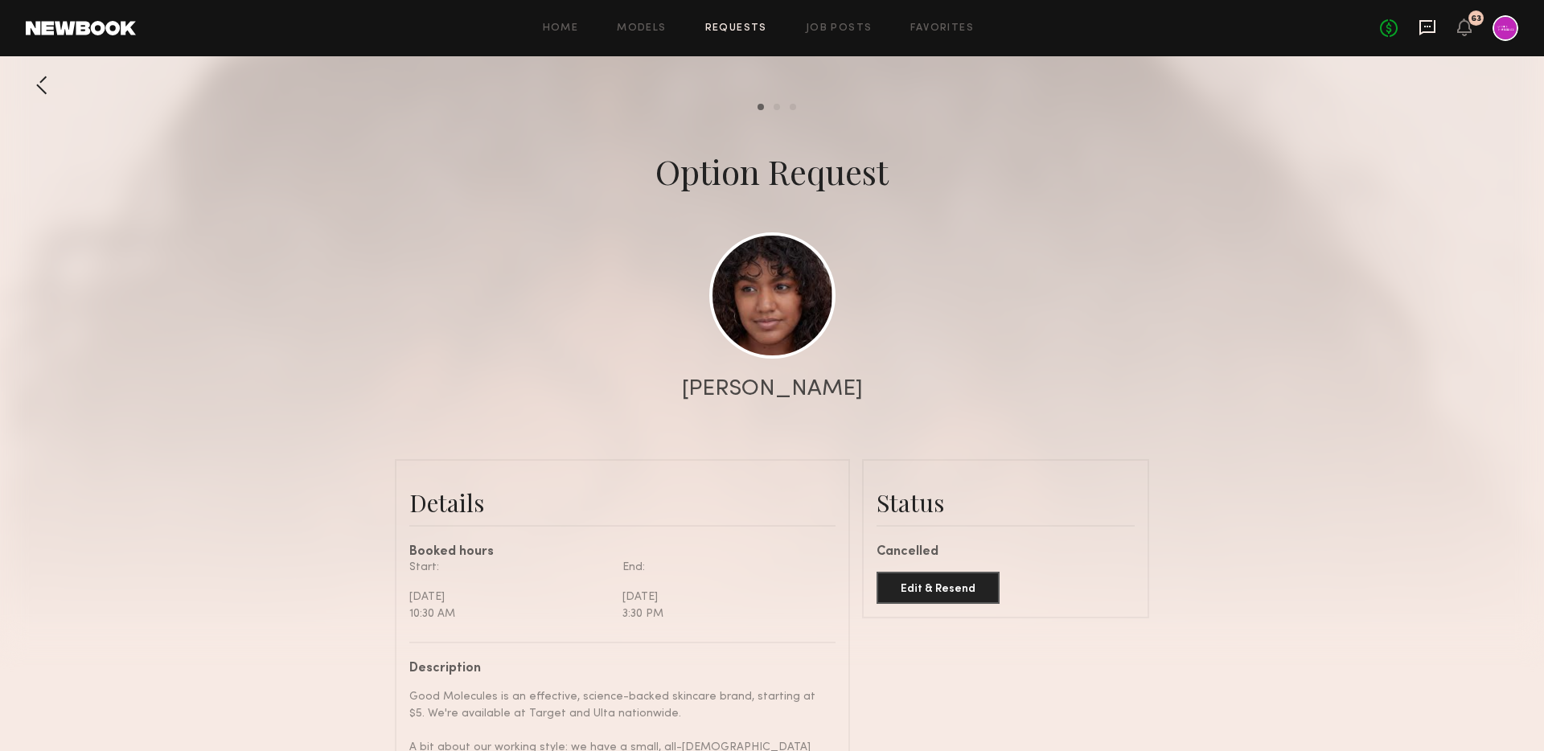
click at [1424, 26] on icon at bounding box center [1427, 27] width 6 height 2
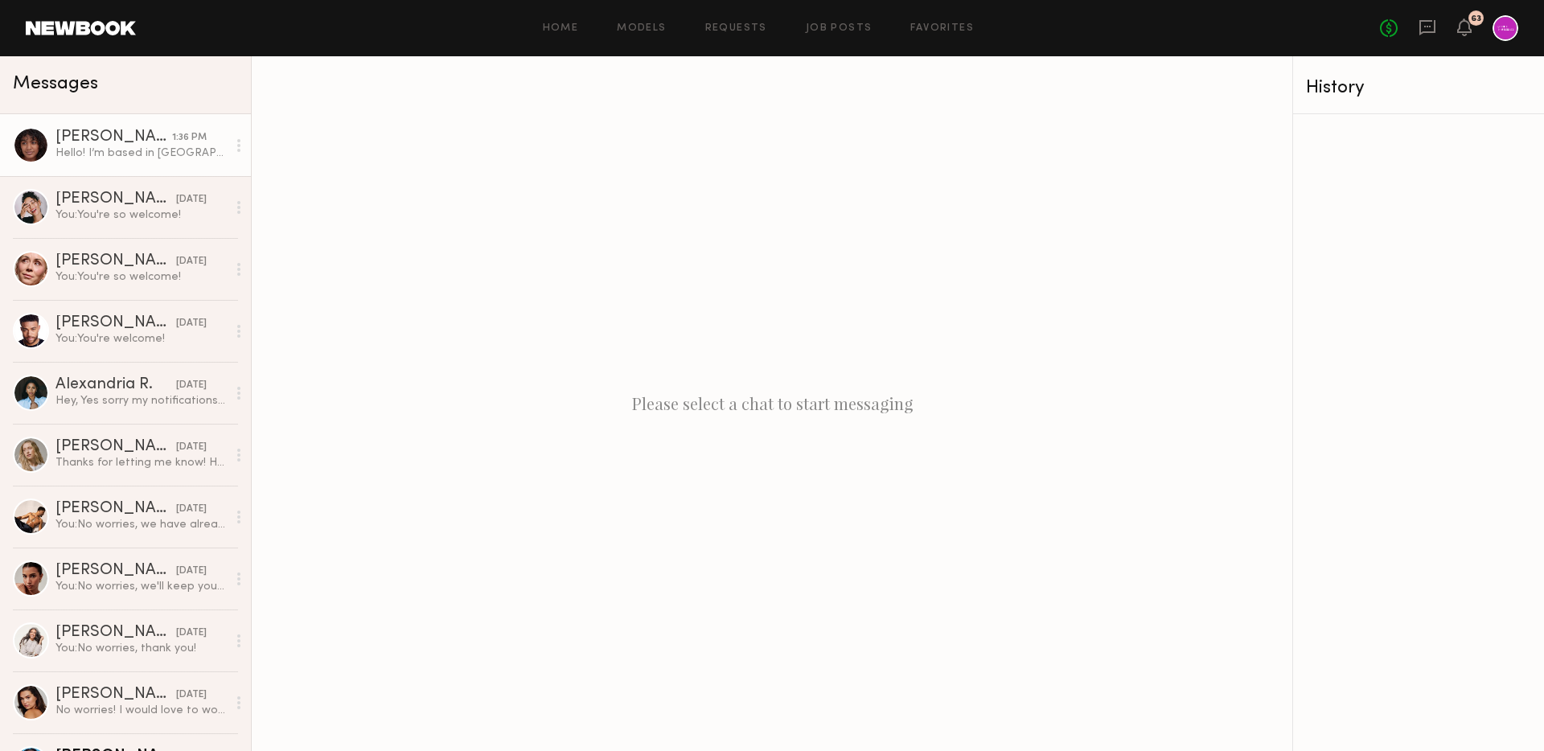
click at [92, 154] on div "Hello! I’m based in [GEOGRAPHIC_DATA]" at bounding box center [140, 153] width 171 height 15
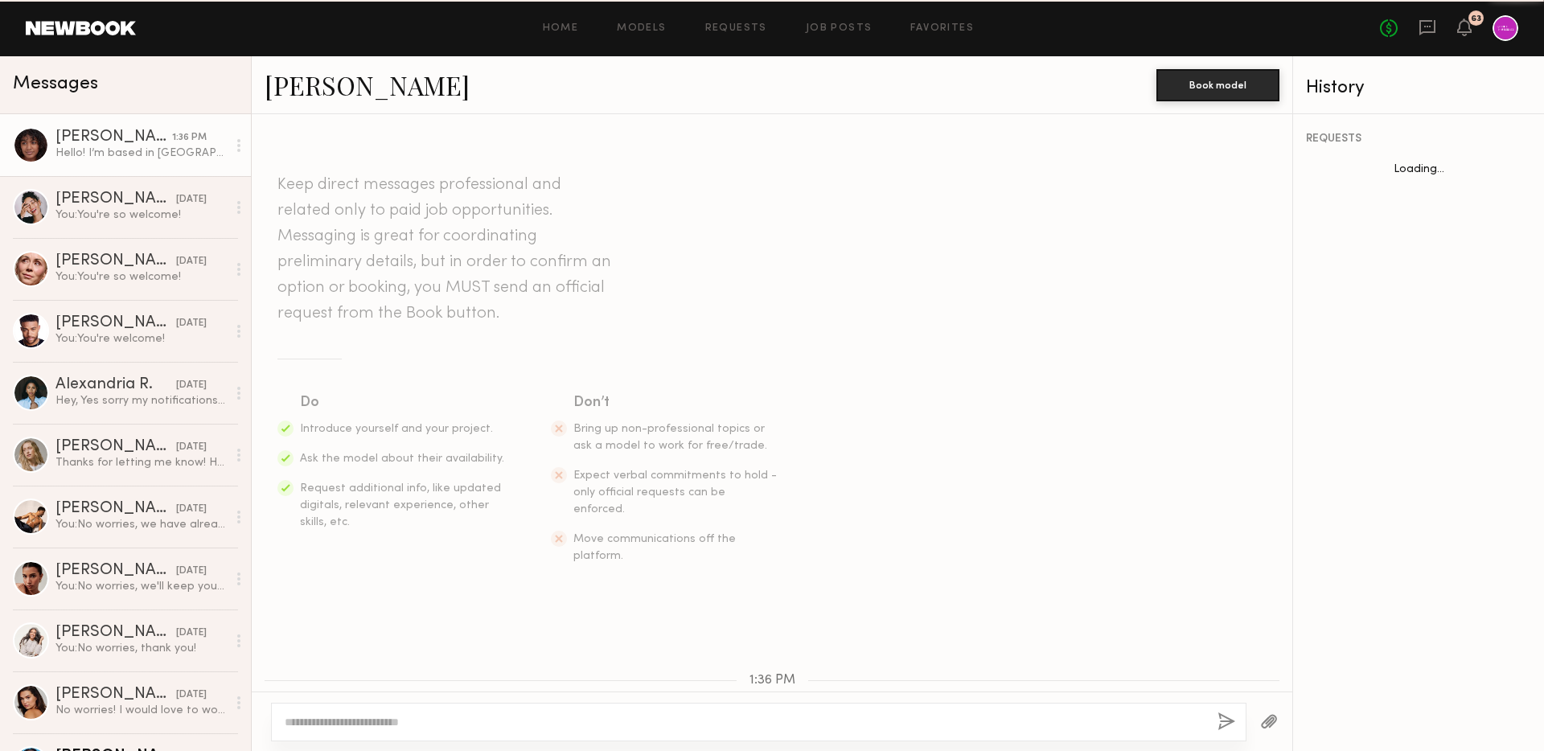
scroll to position [136, 0]
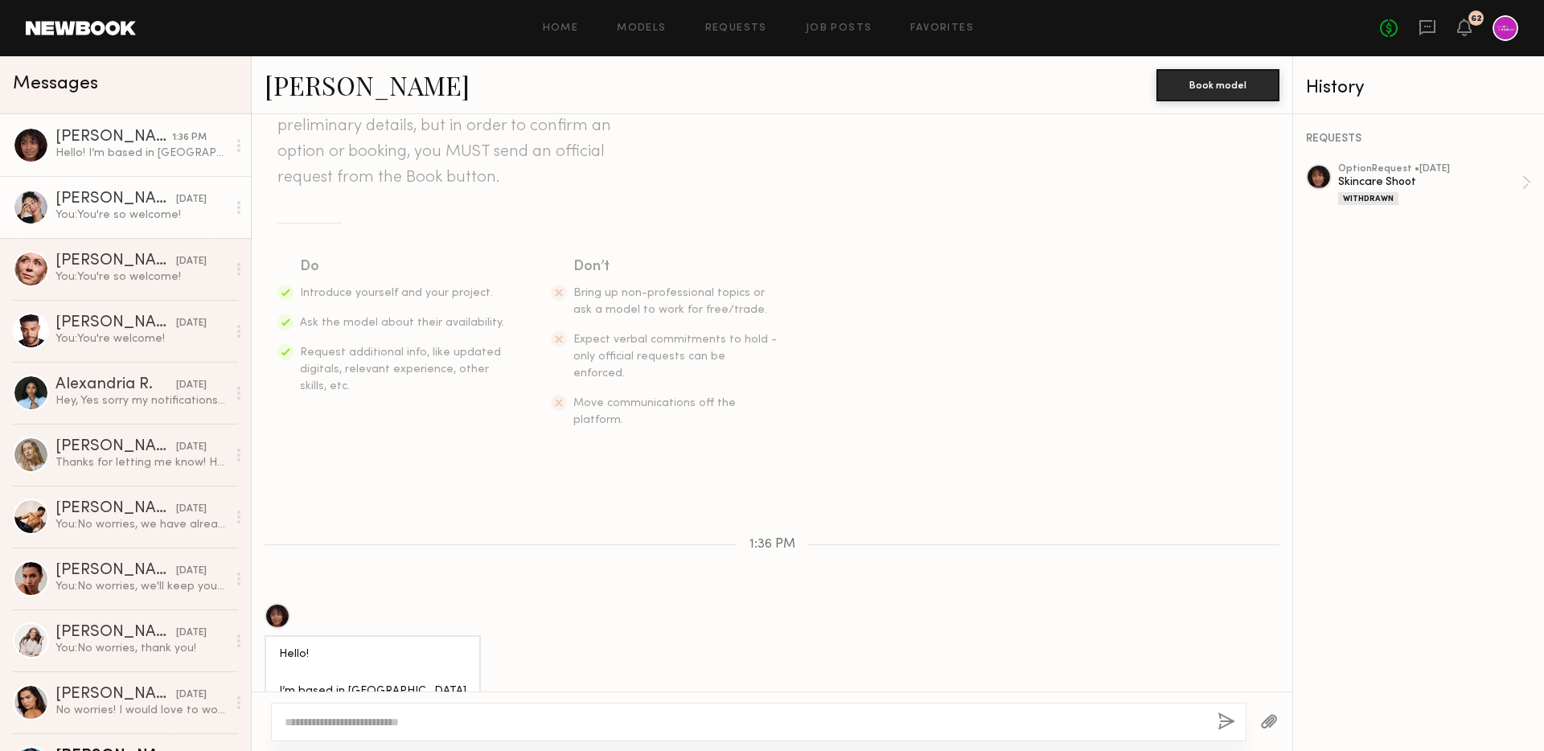
click at [178, 228] on link "[PERSON_NAME] [DATE] You: You're so welcome!" at bounding box center [125, 207] width 251 height 62
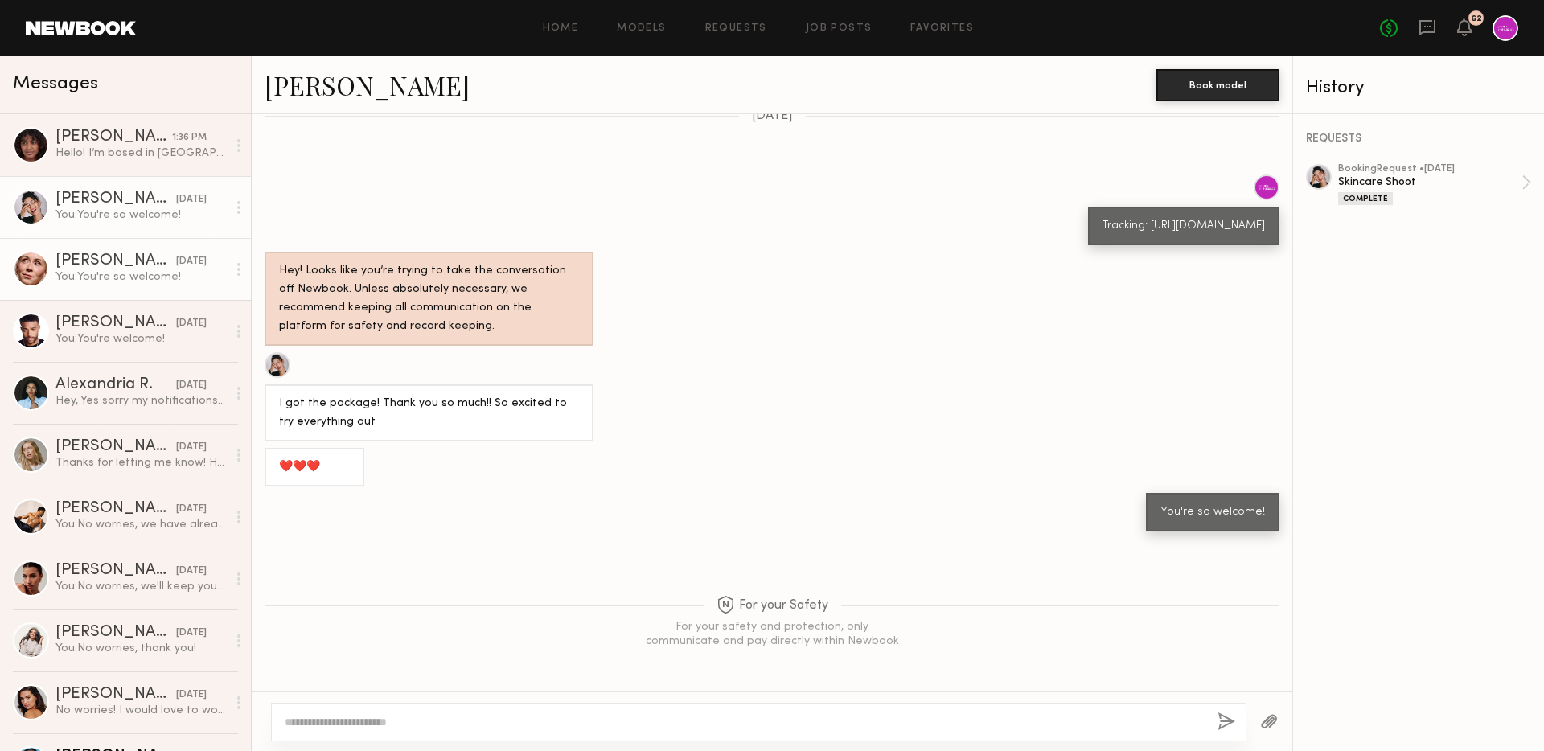
scroll to position [1008, 0]
click at [170, 252] on link "[PERSON_NAME] [DATE] You: You're so welcome!" at bounding box center [125, 269] width 251 height 62
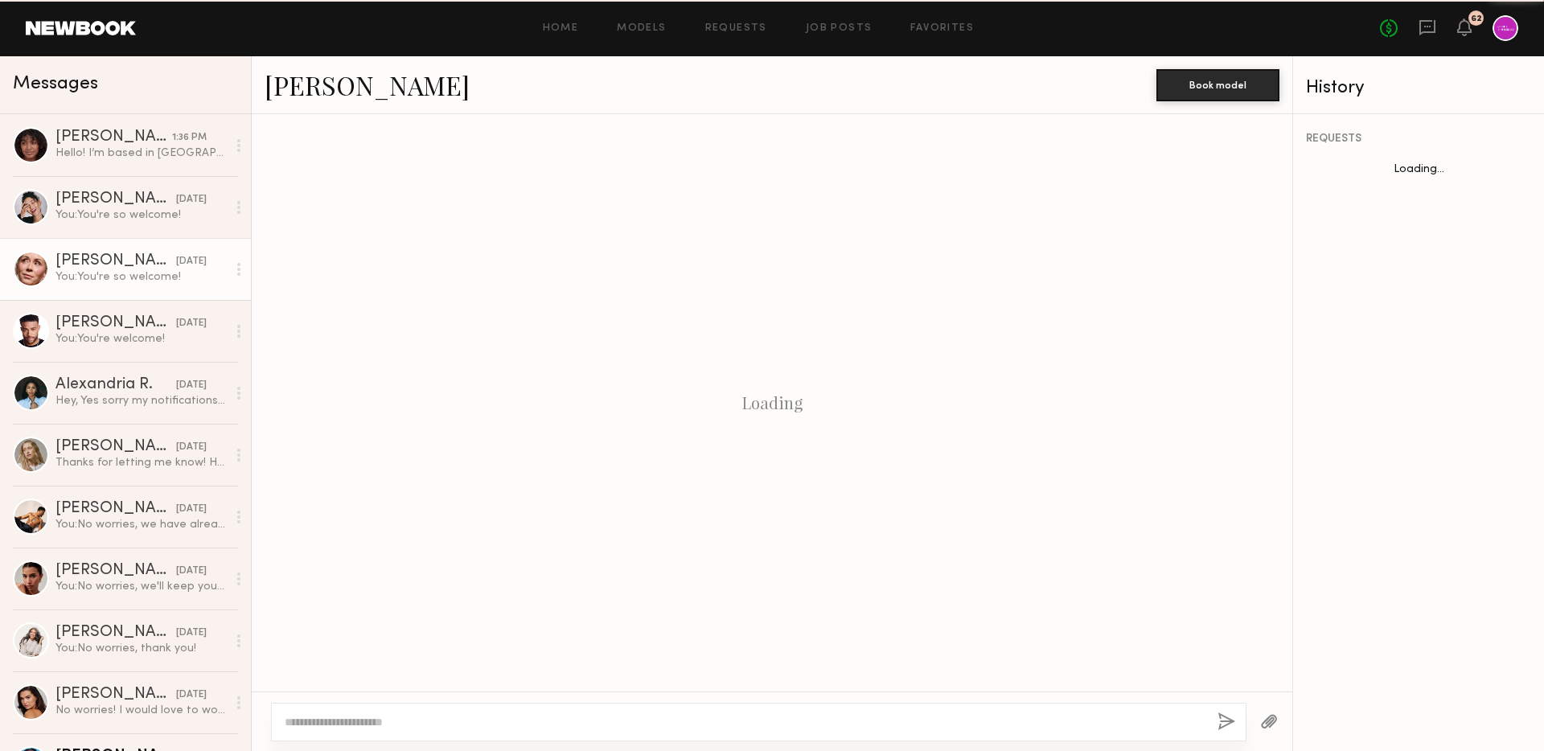
scroll to position [941, 0]
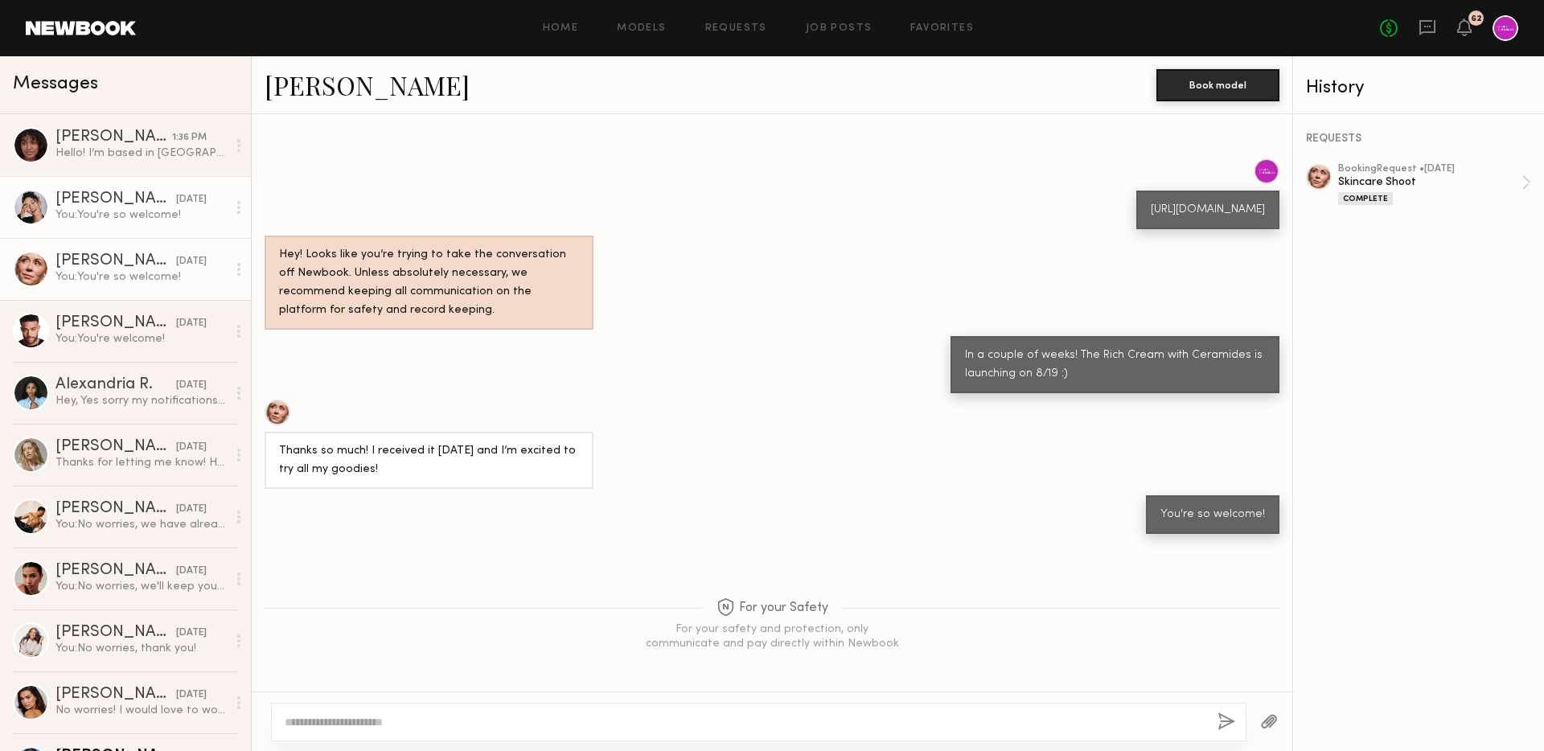
click at [176, 199] on div "[DATE]" at bounding box center [191, 199] width 31 height 15
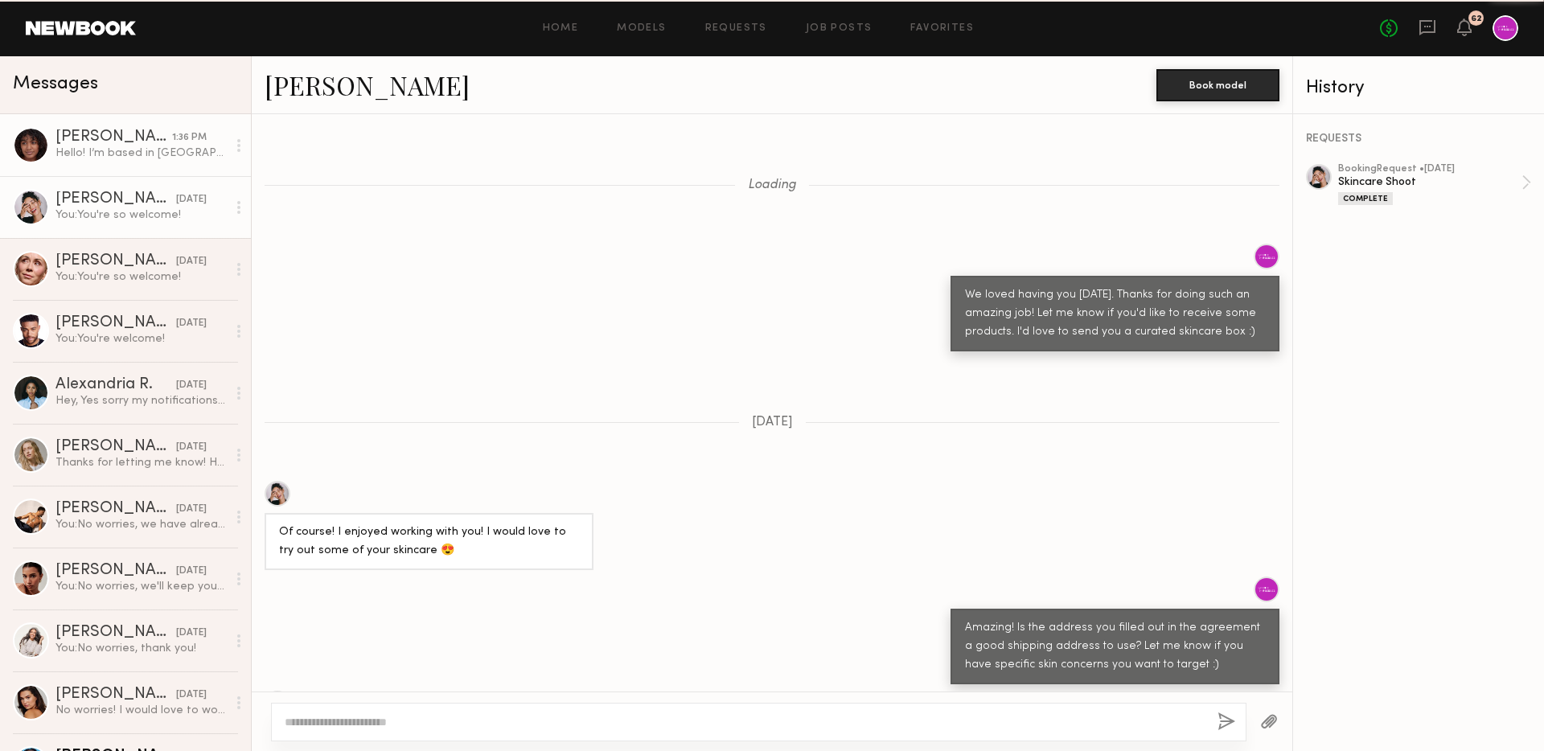
scroll to position [1008, 0]
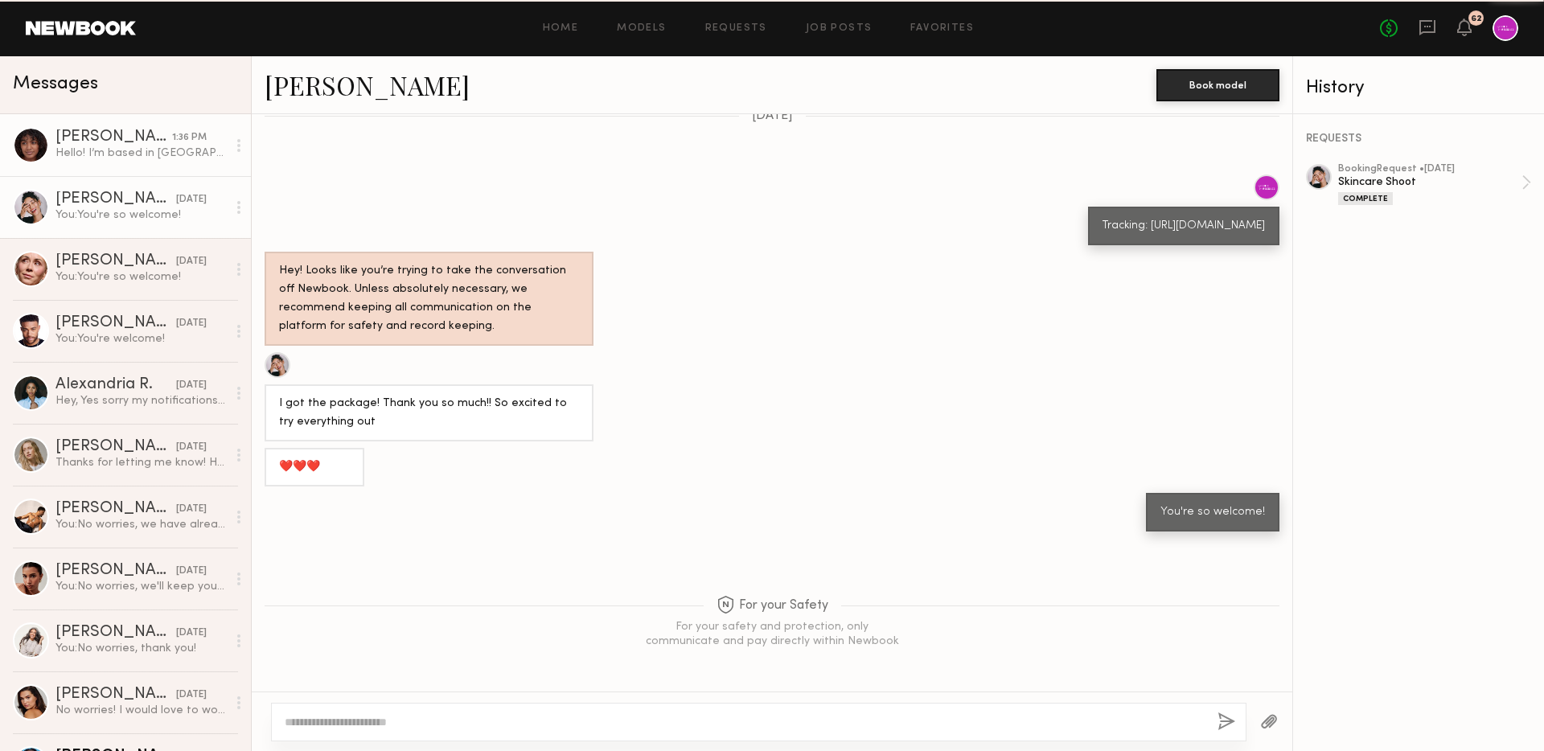
click at [161, 162] on link "[PERSON_NAME] 1:36 PM Hello! I’m based in [GEOGRAPHIC_DATA]" at bounding box center [125, 145] width 251 height 62
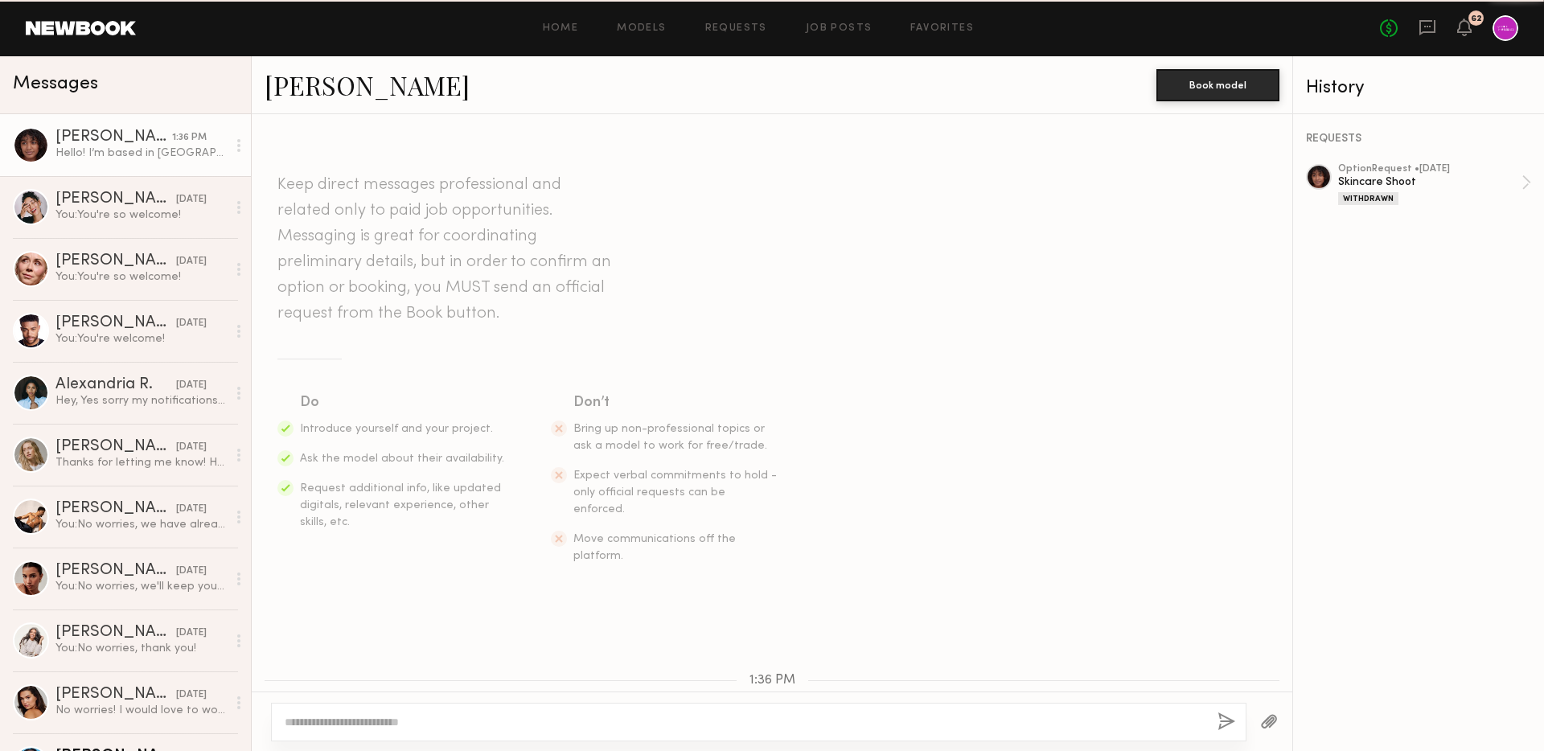
scroll to position [136, 0]
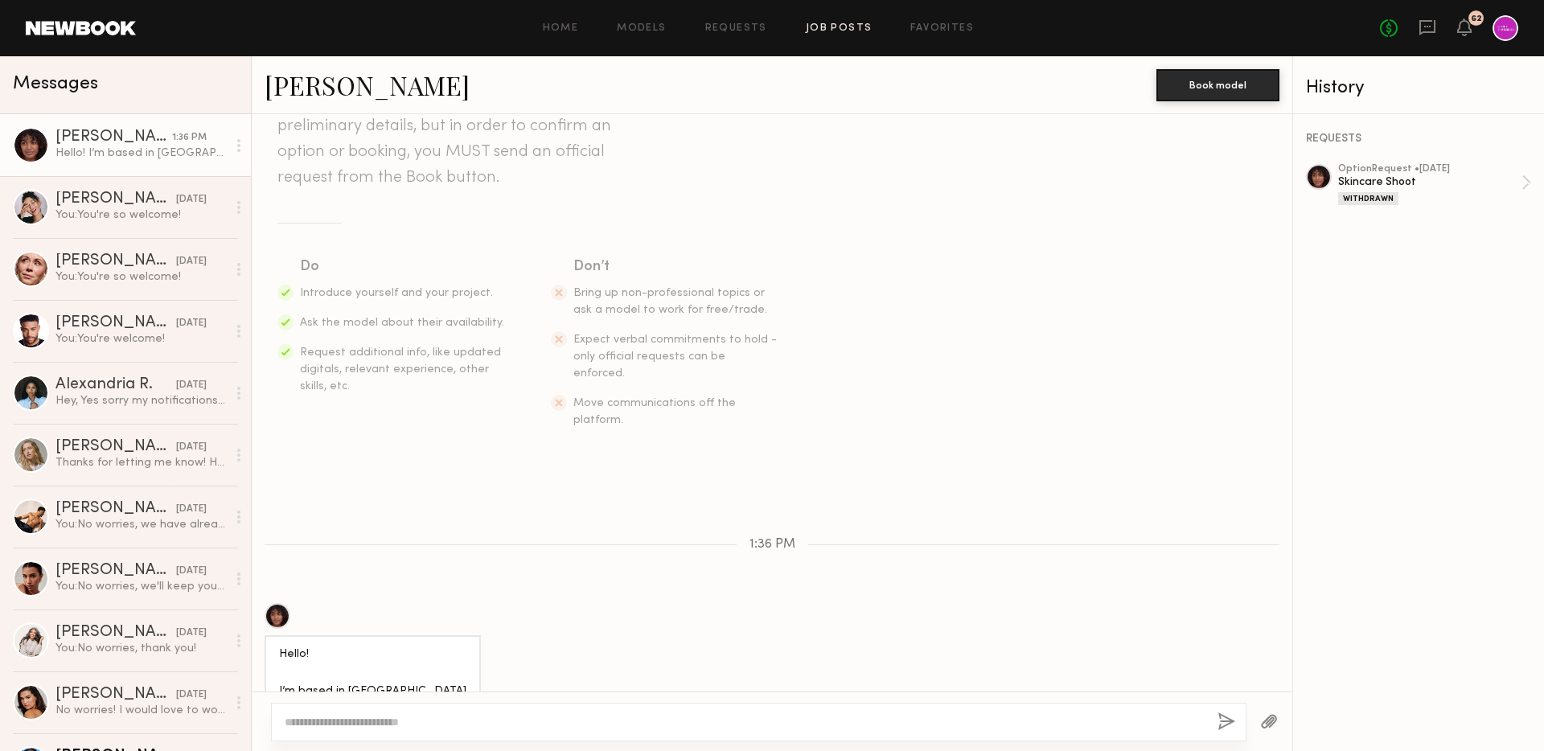
click at [855, 23] on link "Job Posts" at bounding box center [839, 28] width 67 height 10
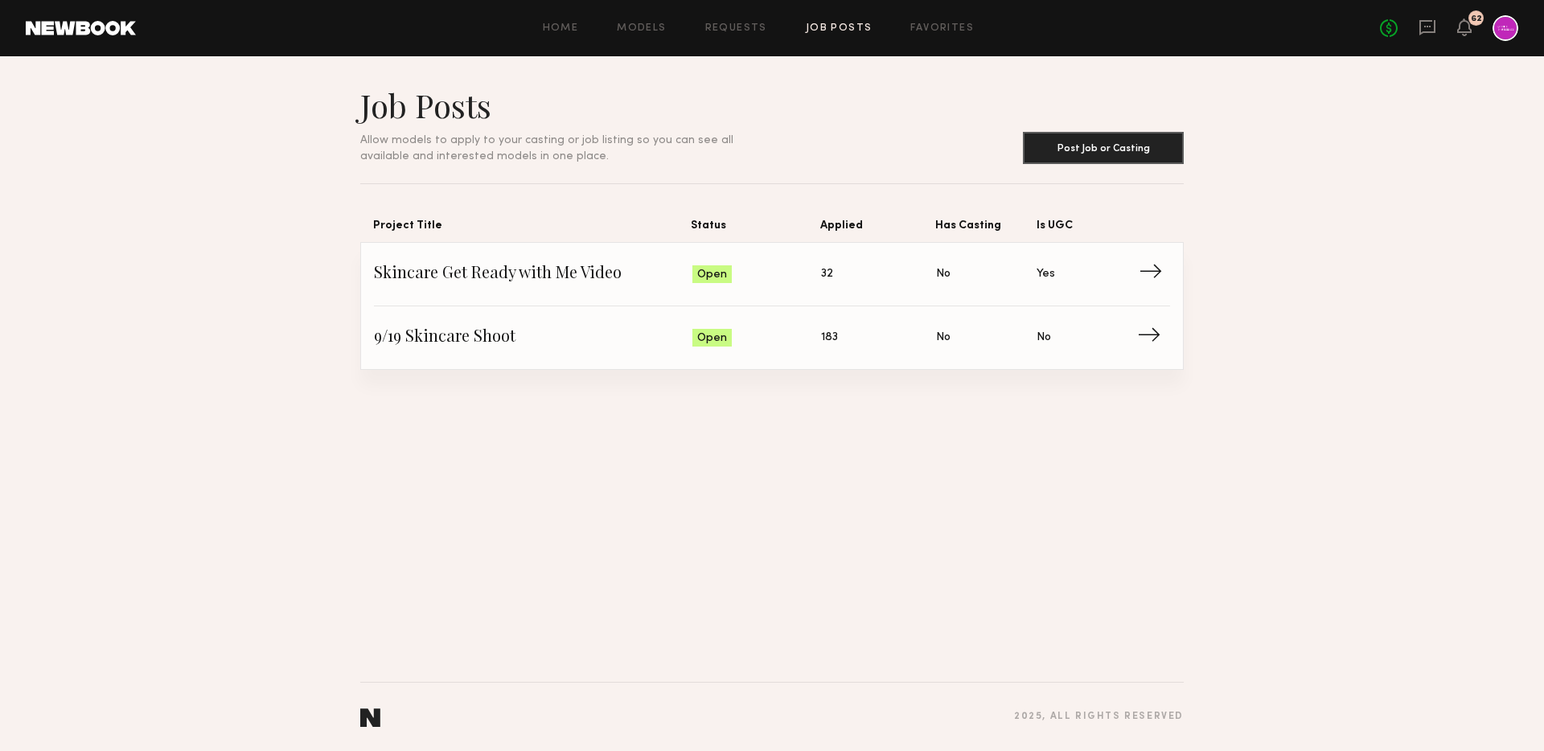
click at [521, 275] on span "Skincare Get Ready with Me Video" at bounding box center [533, 274] width 318 height 24
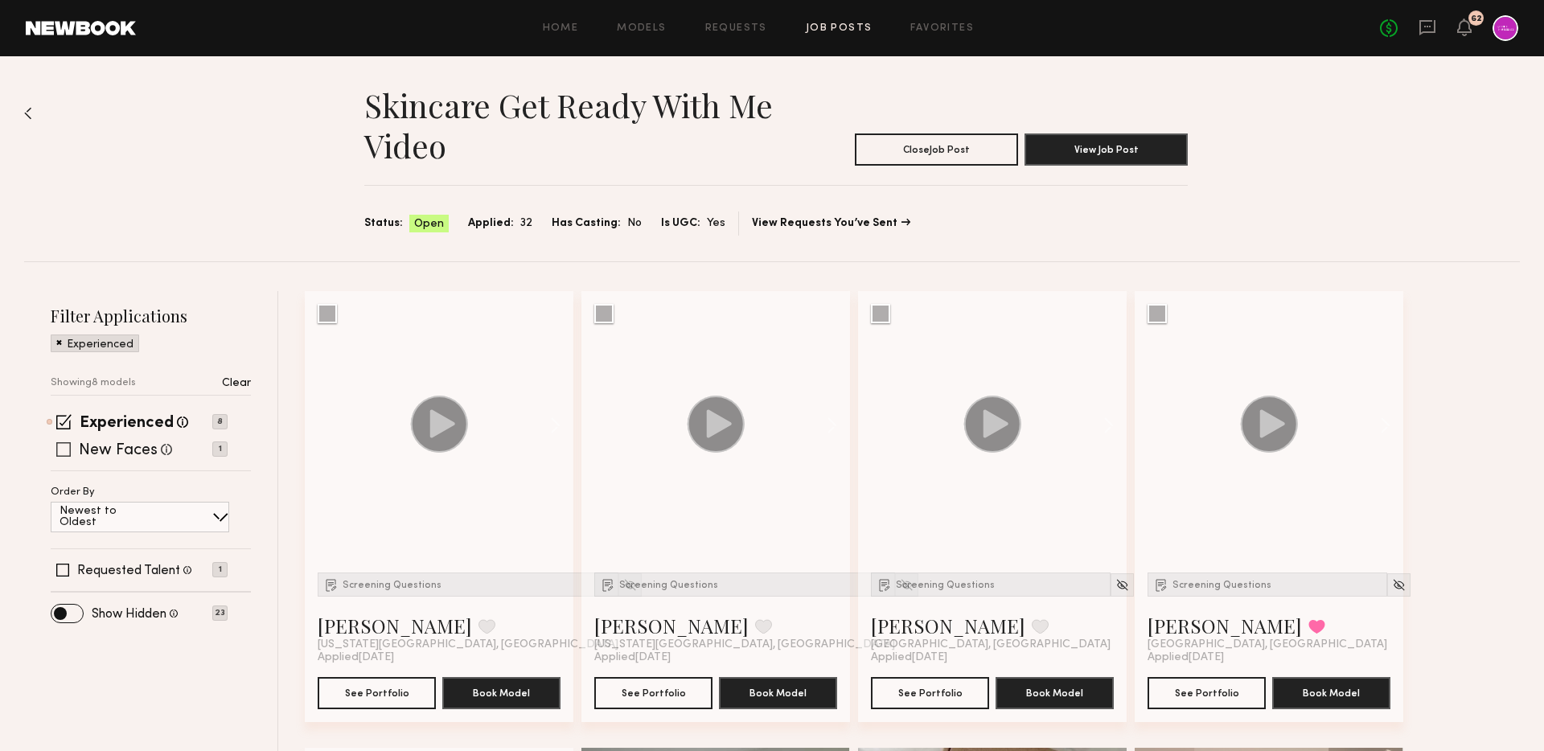
click at [122, 445] on label "New Faces" at bounding box center [118, 451] width 79 height 16
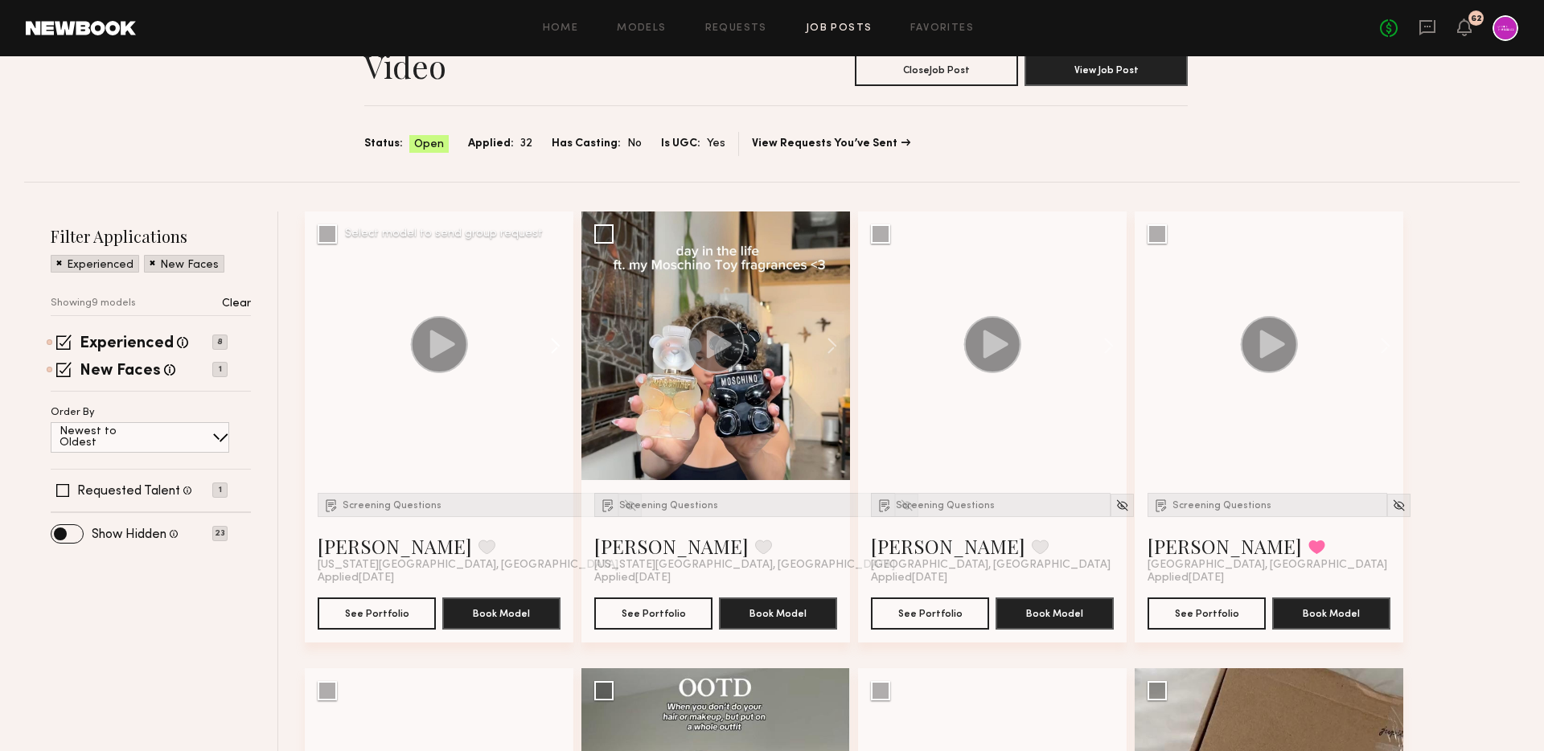
scroll to position [188, 0]
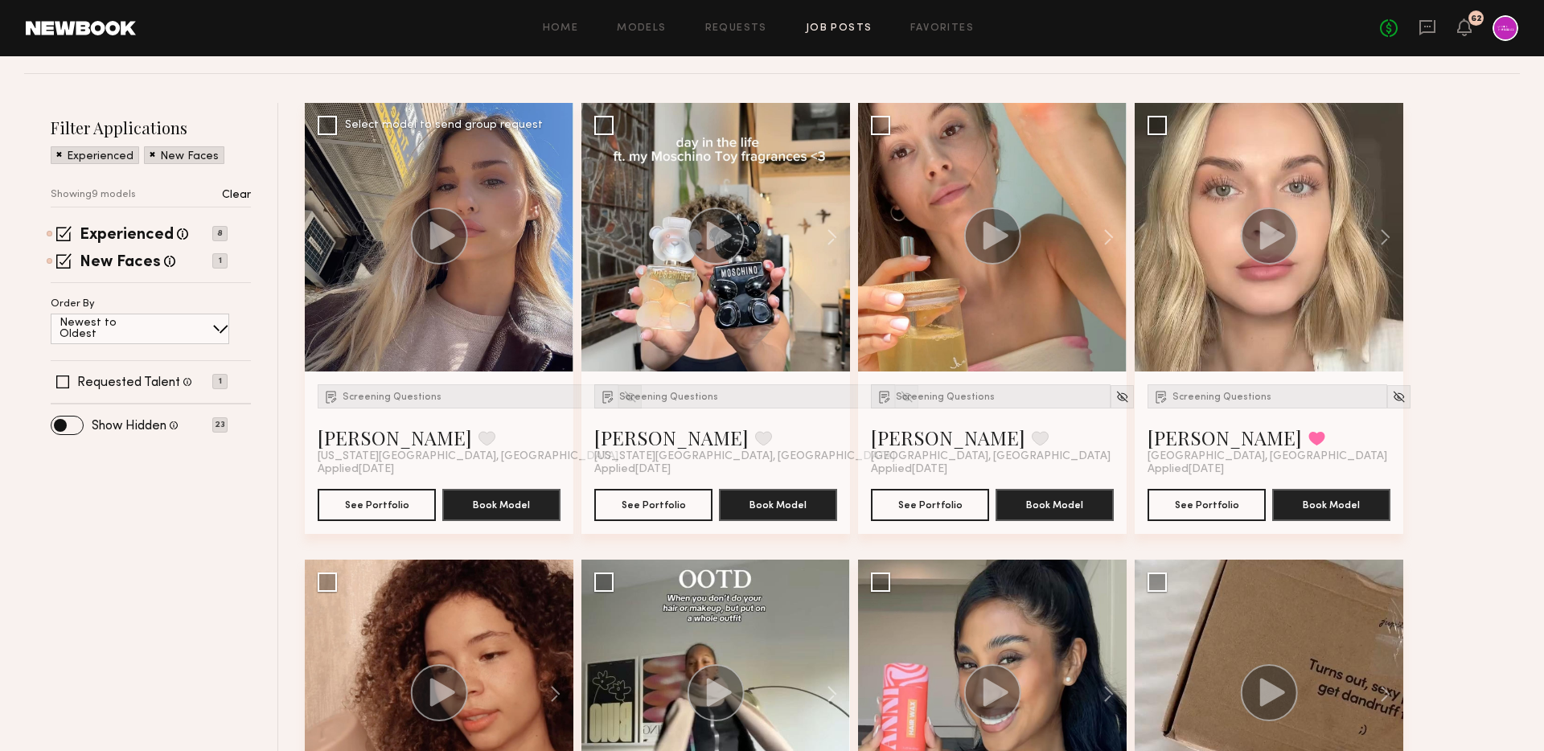
click at [623, 400] on img at bounding box center [630, 397] width 14 height 14
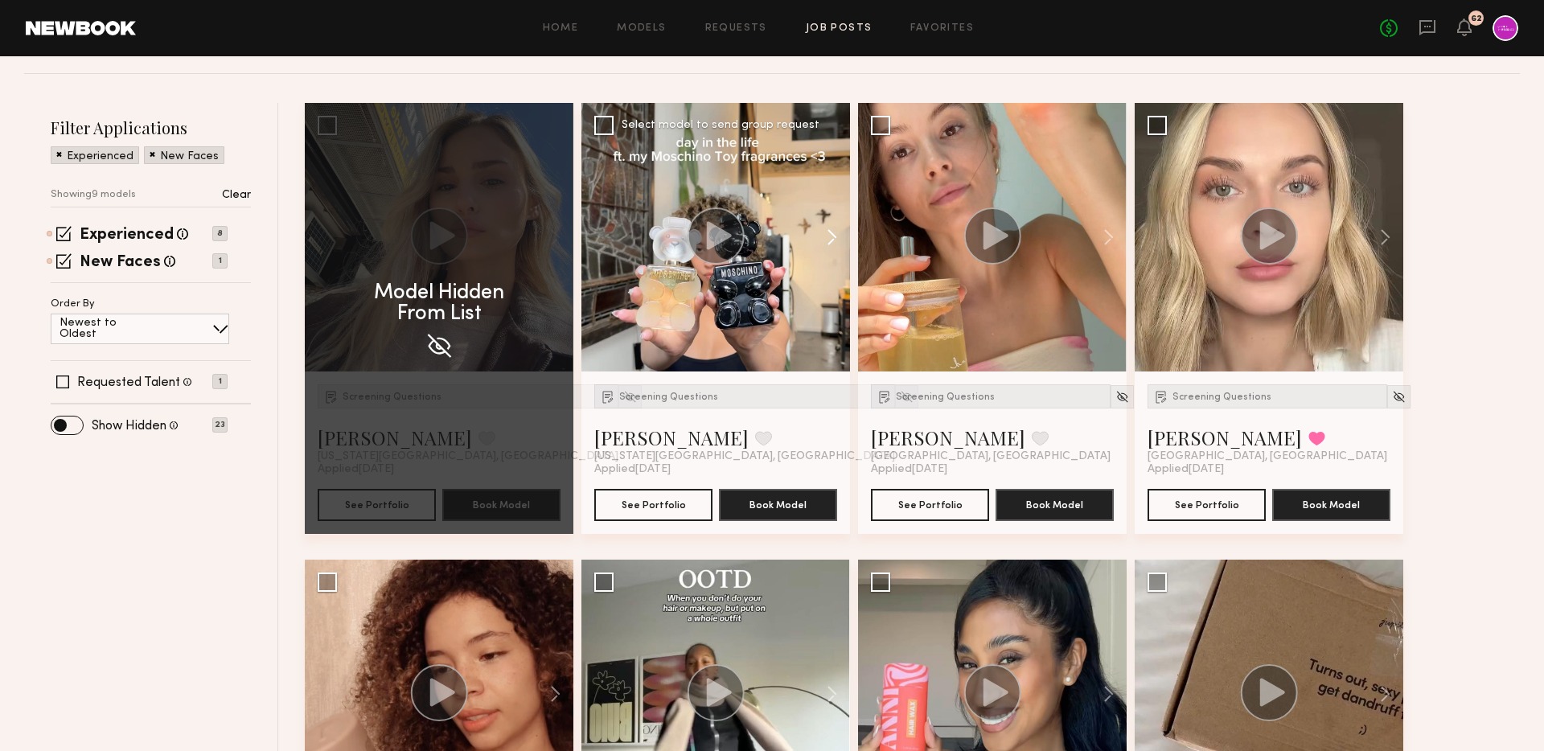
click at [829, 232] on button at bounding box center [823, 237] width 51 height 269
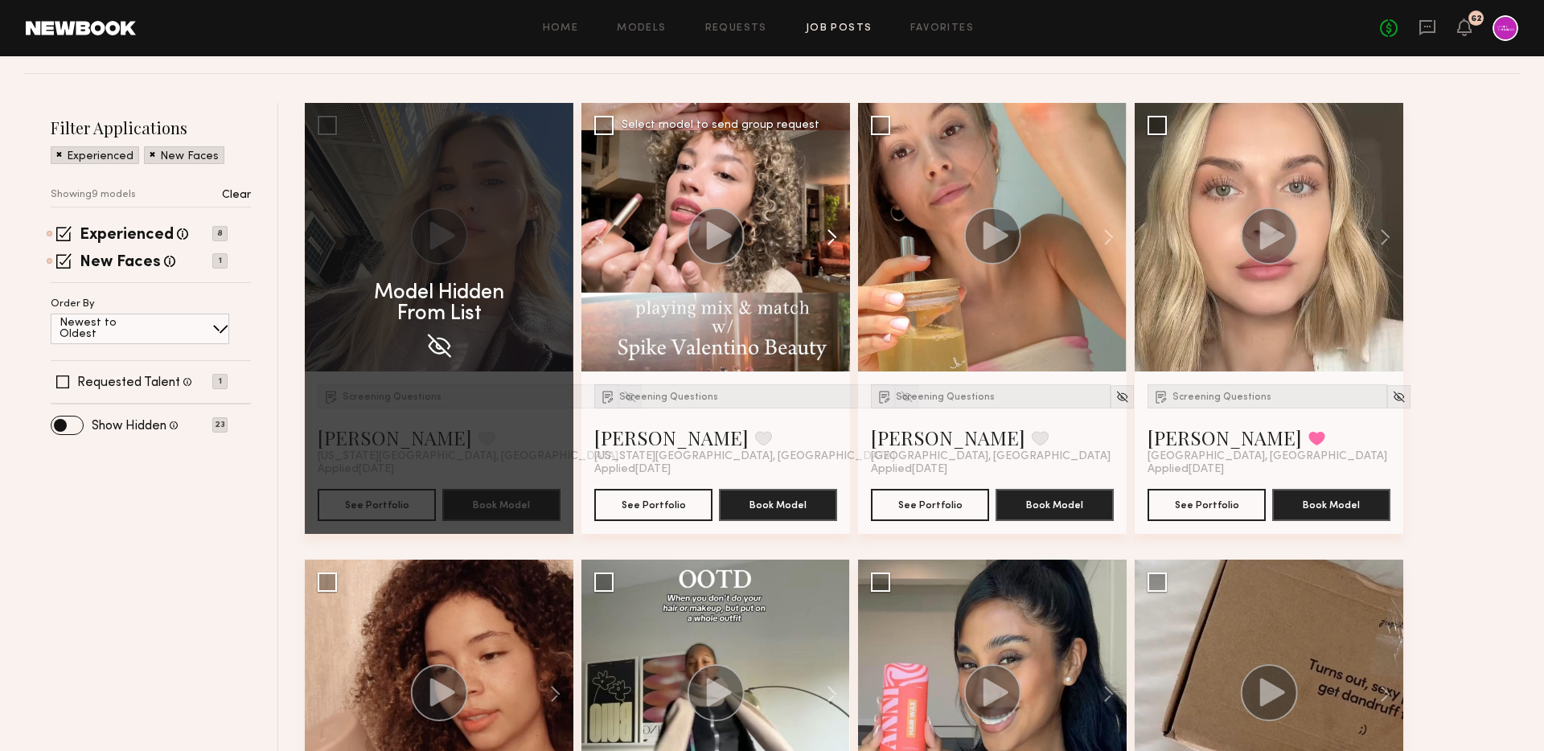
click at [829, 232] on button at bounding box center [823, 237] width 51 height 269
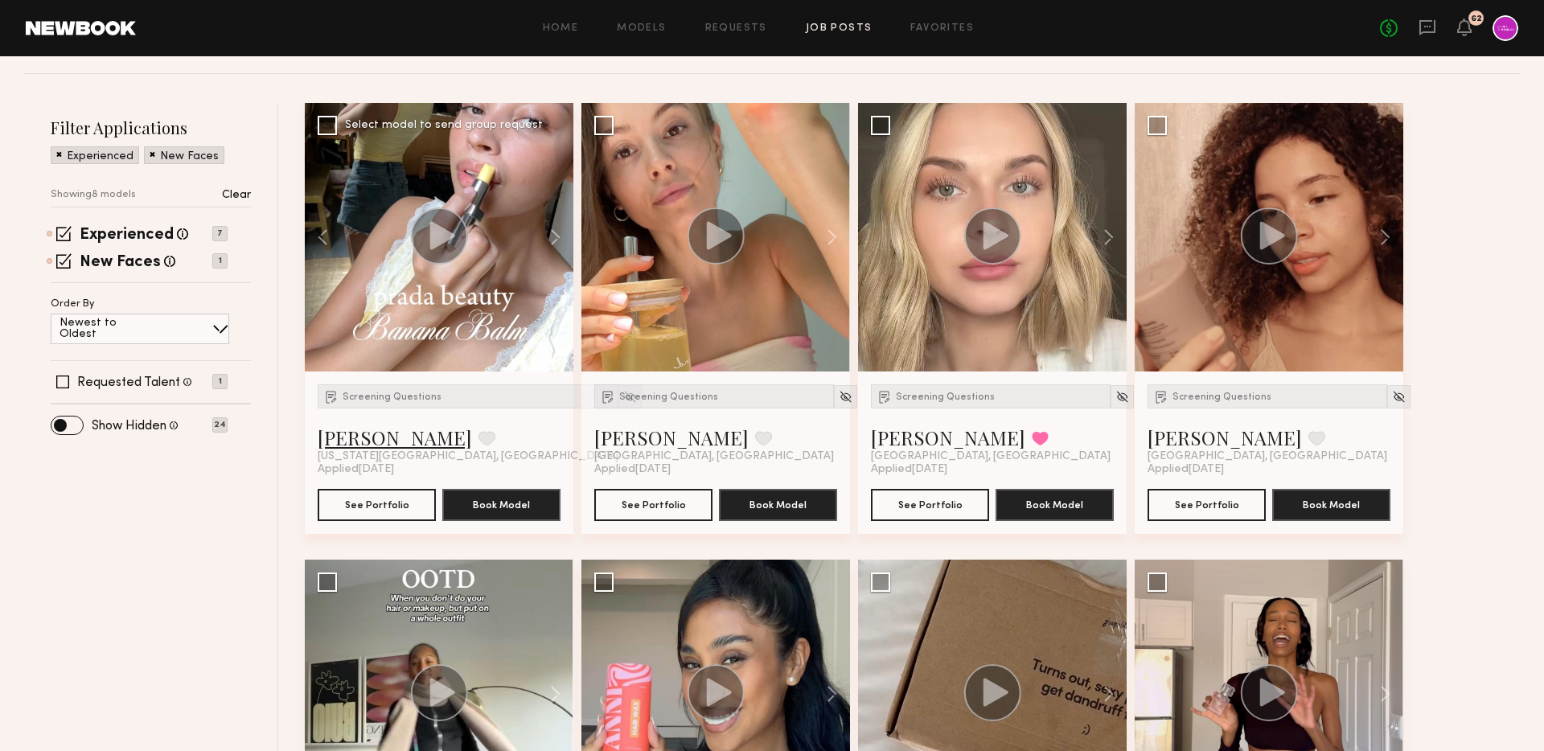
click at [378, 441] on link "[PERSON_NAME]" at bounding box center [395, 437] width 154 height 26
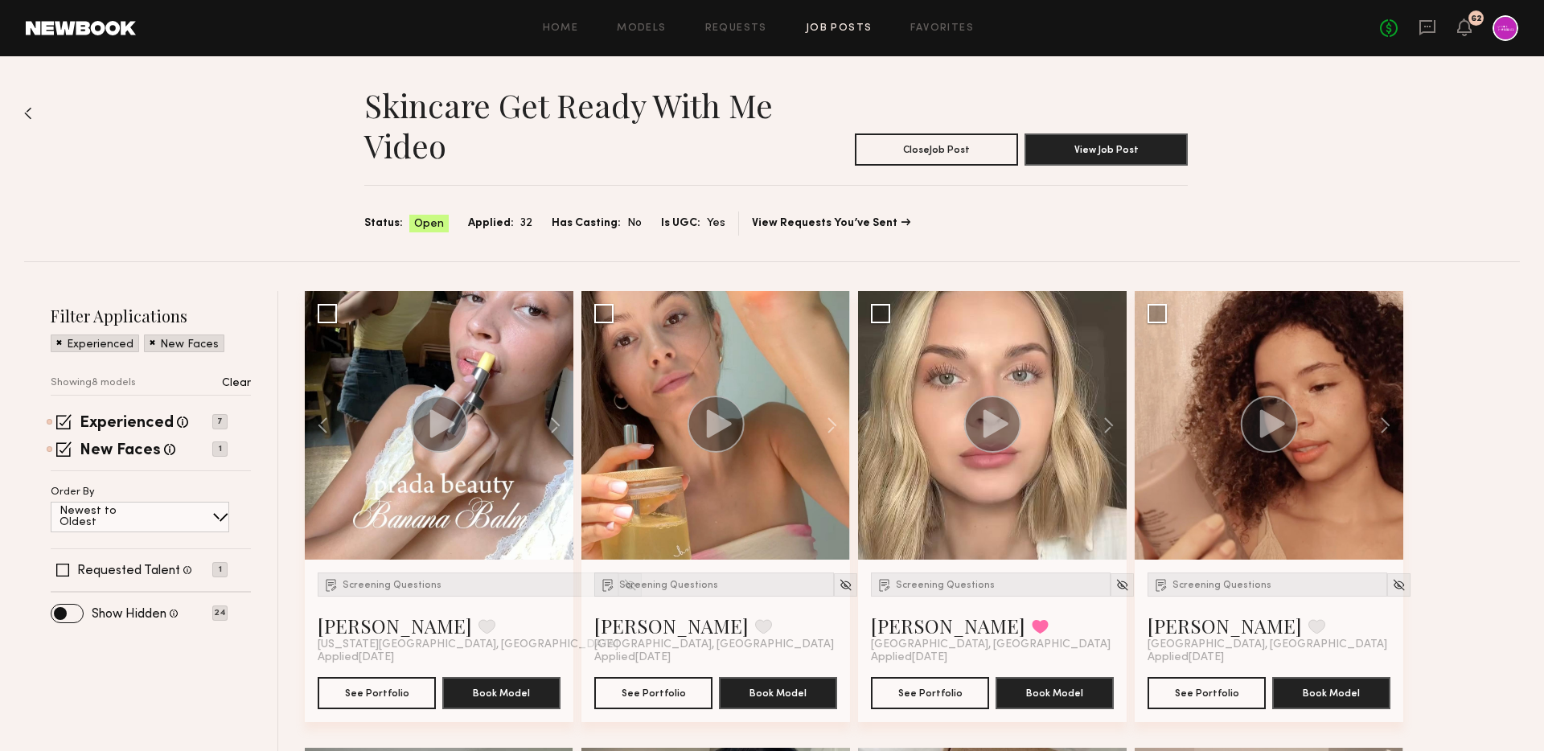
click at [844, 23] on div "Home Models Requests Job Posts Favorites Sign Out No fees up to $5,000 62" at bounding box center [827, 28] width 1382 height 26
click at [832, 23] on link "Job Posts" at bounding box center [839, 28] width 67 height 10
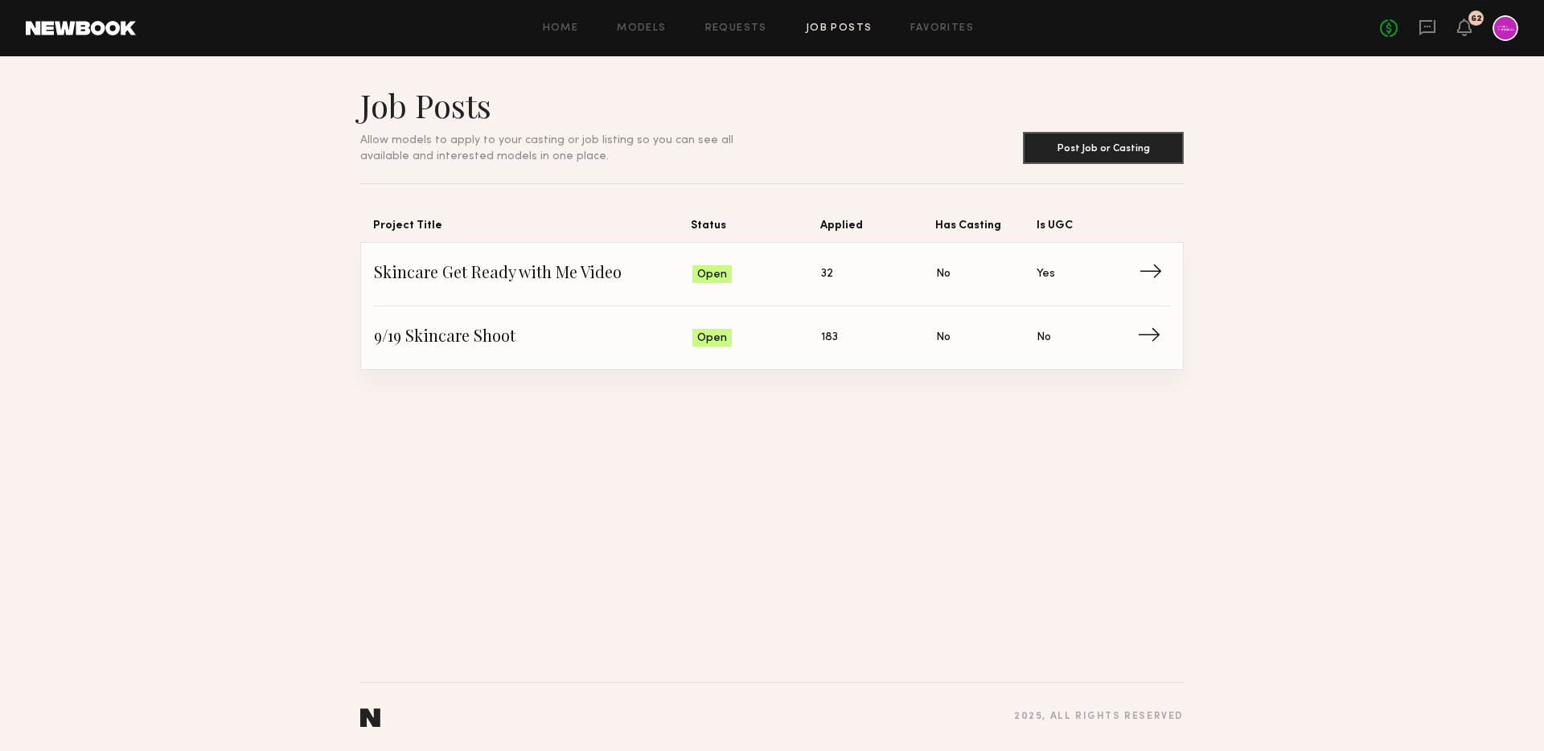
click at [543, 288] on link "Skincare Get Ready with Me Video Status: Open Applied: 32 Has Casting: No Is UG…" at bounding box center [772, 275] width 796 height 64
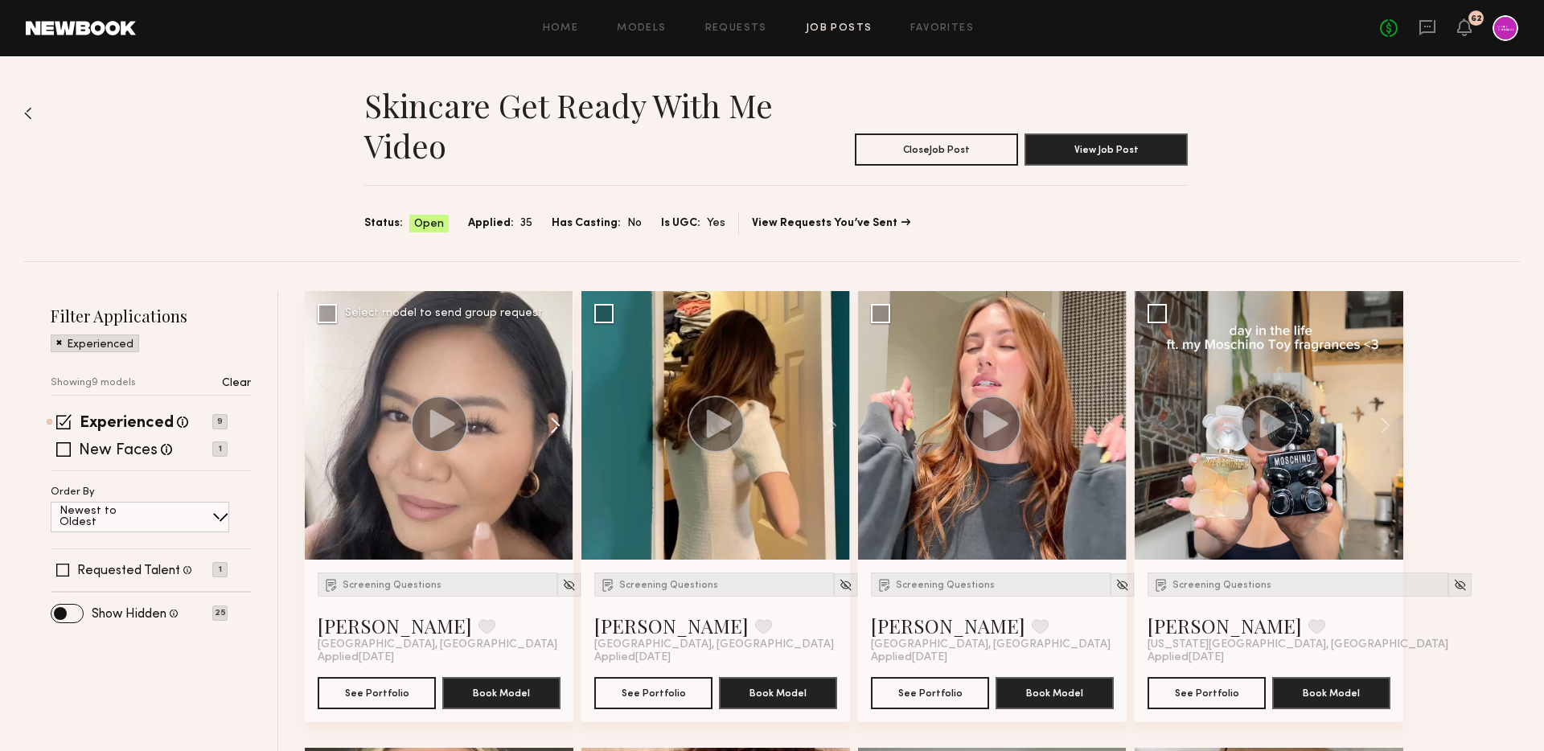
click at [558, 431] on button at bounding box center [547, 425] width 51 height 269
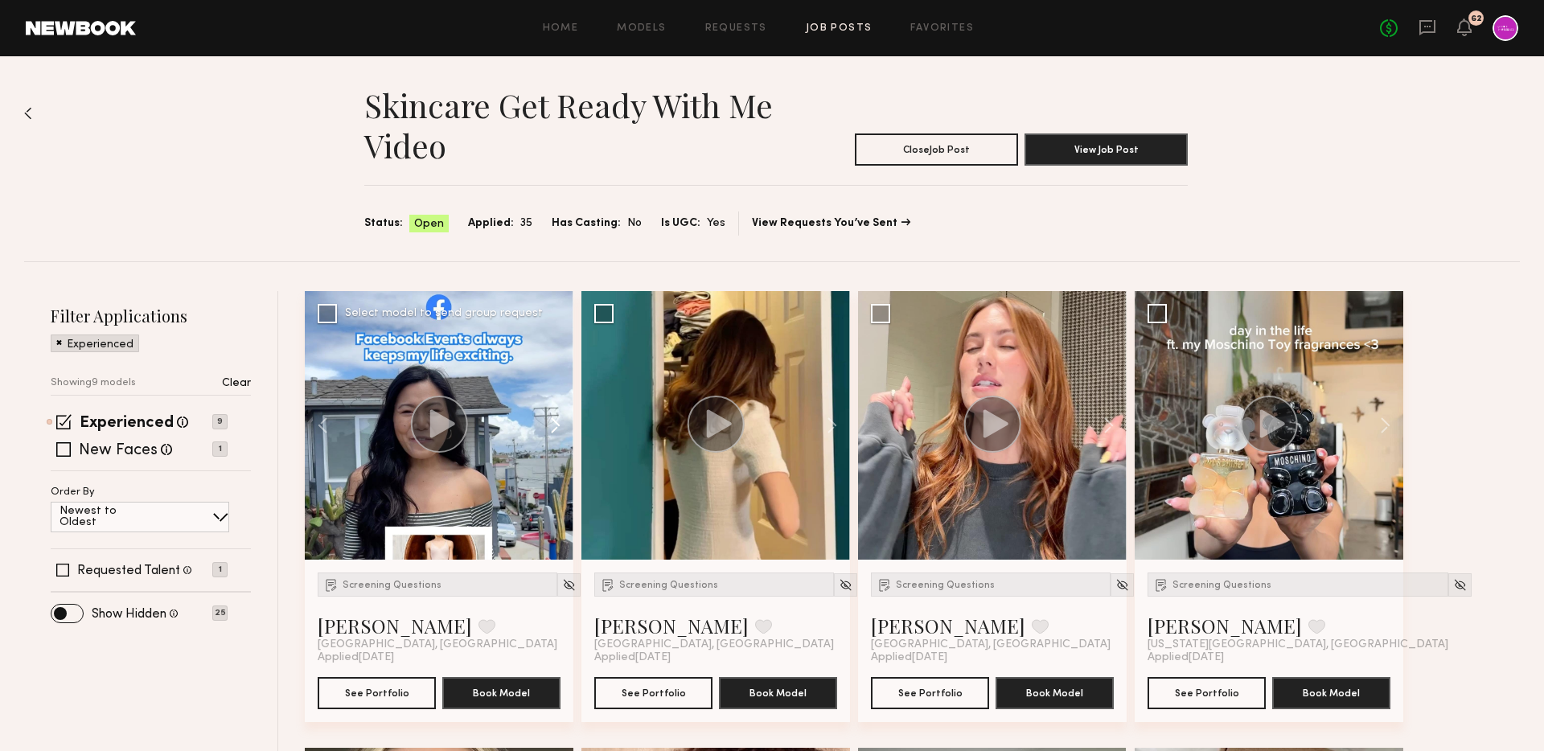
click at [558, 431] on button at bounding box center [547, 425] width 51 height 269
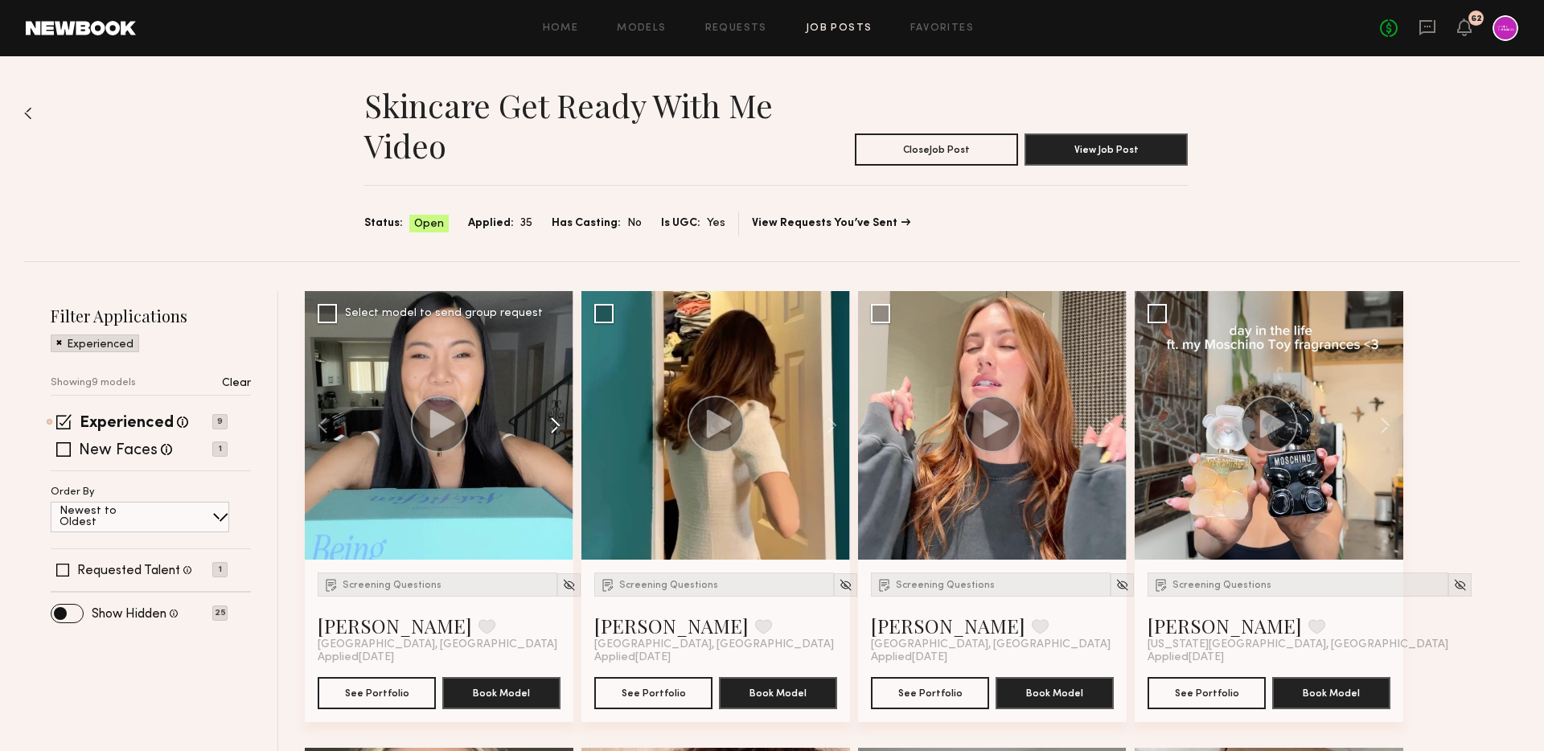
click at [563, 424] on button at bounding box center [547, 425] width 51 height 269
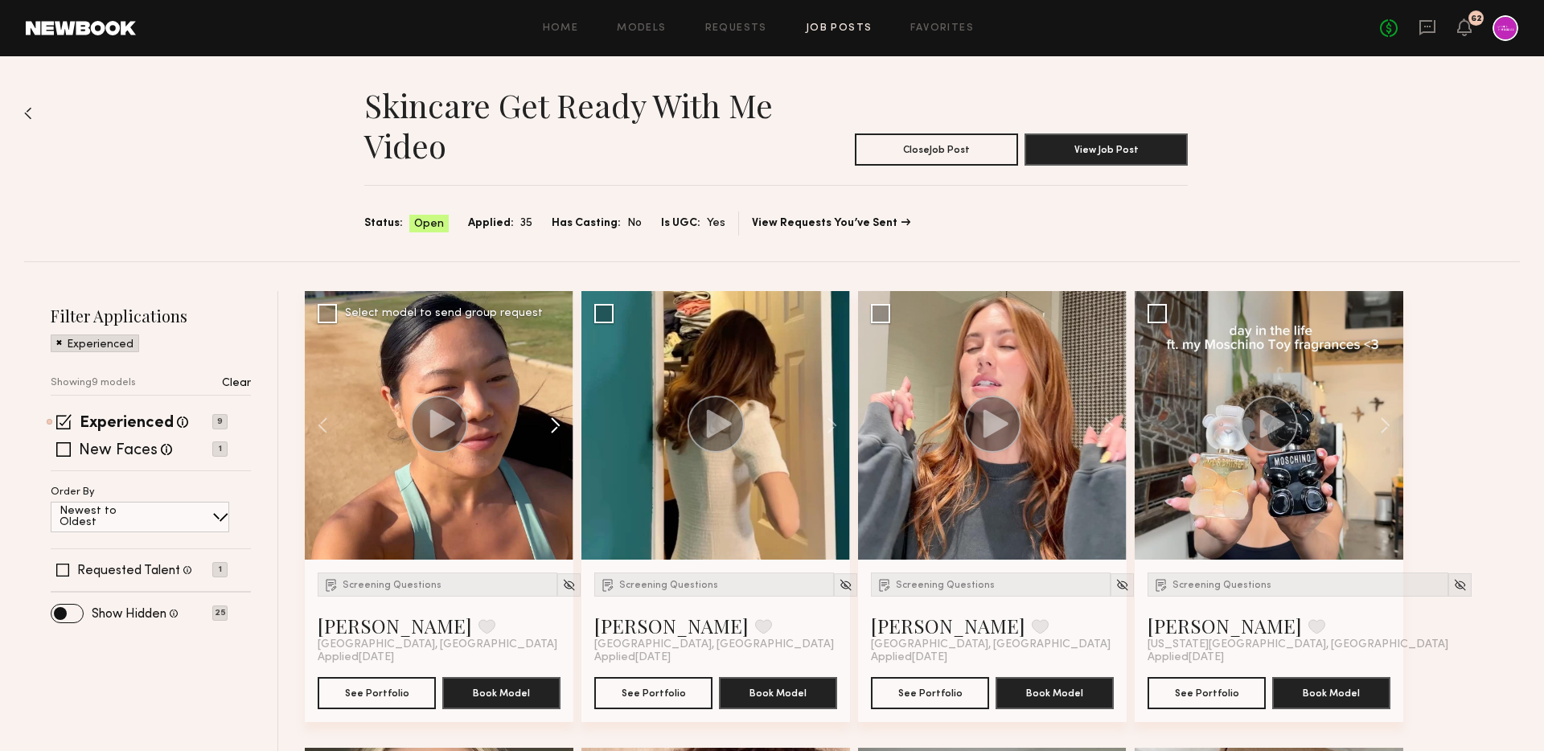
click at [563, 424] on button at bounding box center [547, 425] width 51 height 269
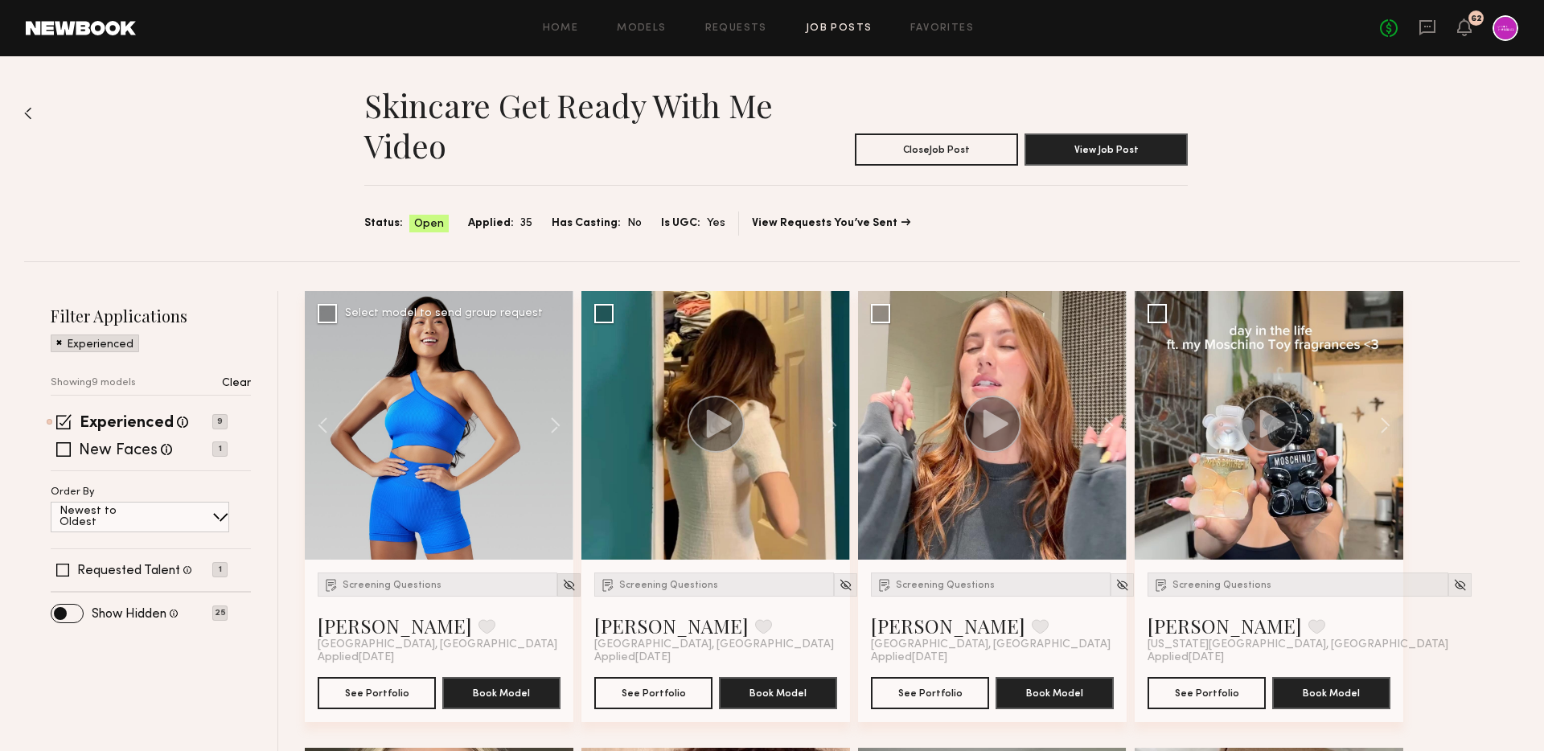
click at [562, 589] on img at bounding box center [569, 585] width 14 height 14
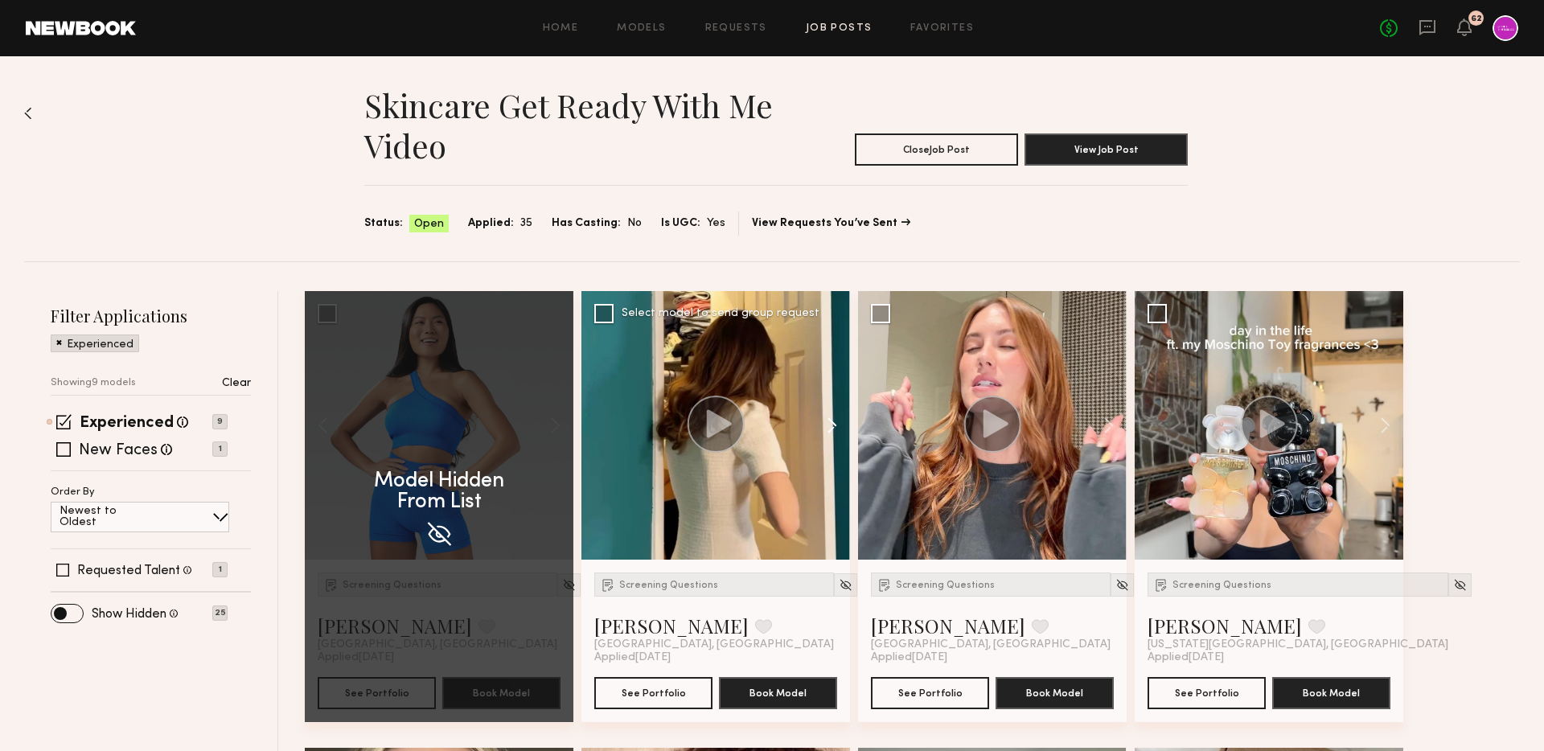
click at [836, 419] on button at bounding box center [823, 425] width 51 height 269
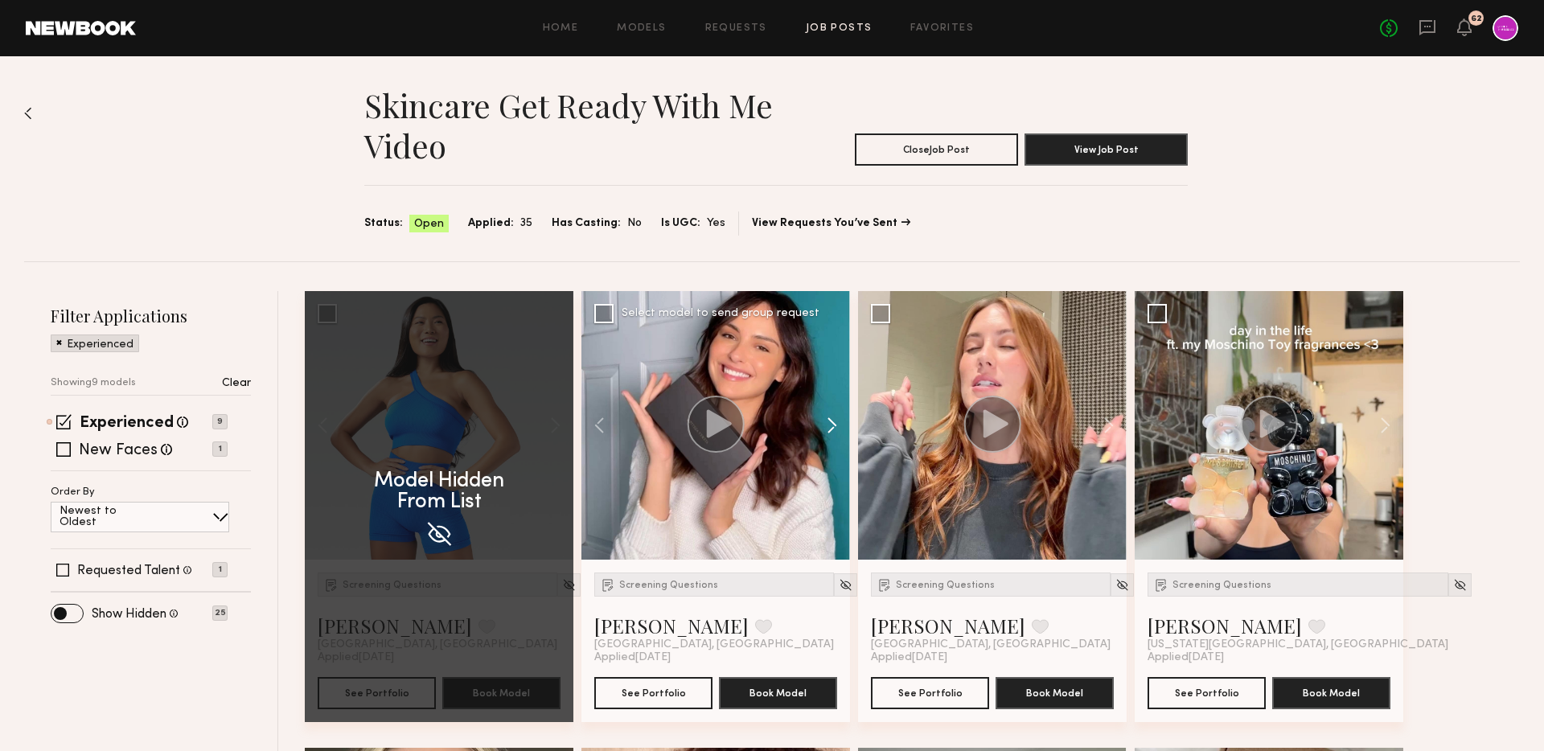
click at [836, 419] on button at bounding box center [823, 425] width 51 height 269
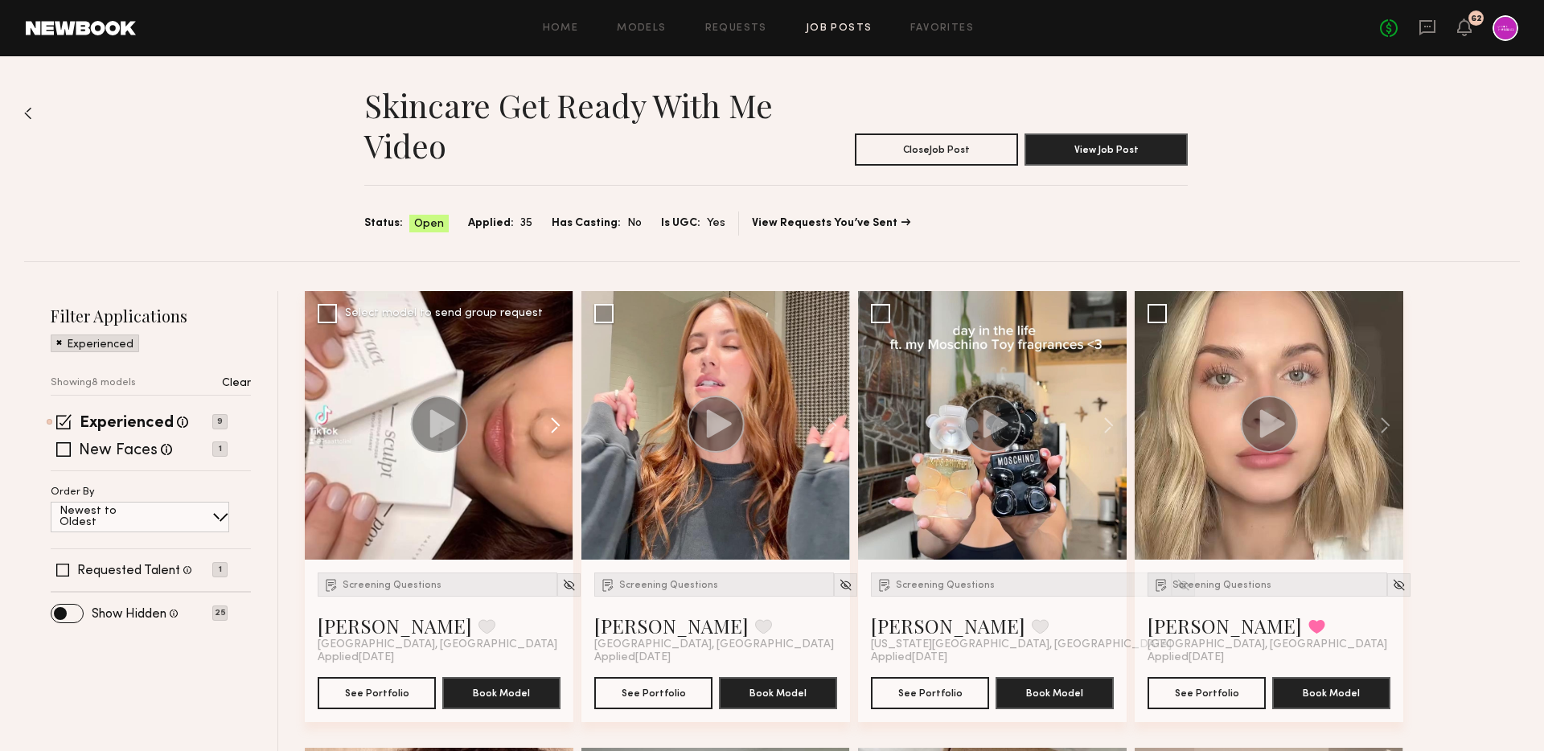
click at [836, 419] on button at bounding box center [823, 425] width 51 height 269
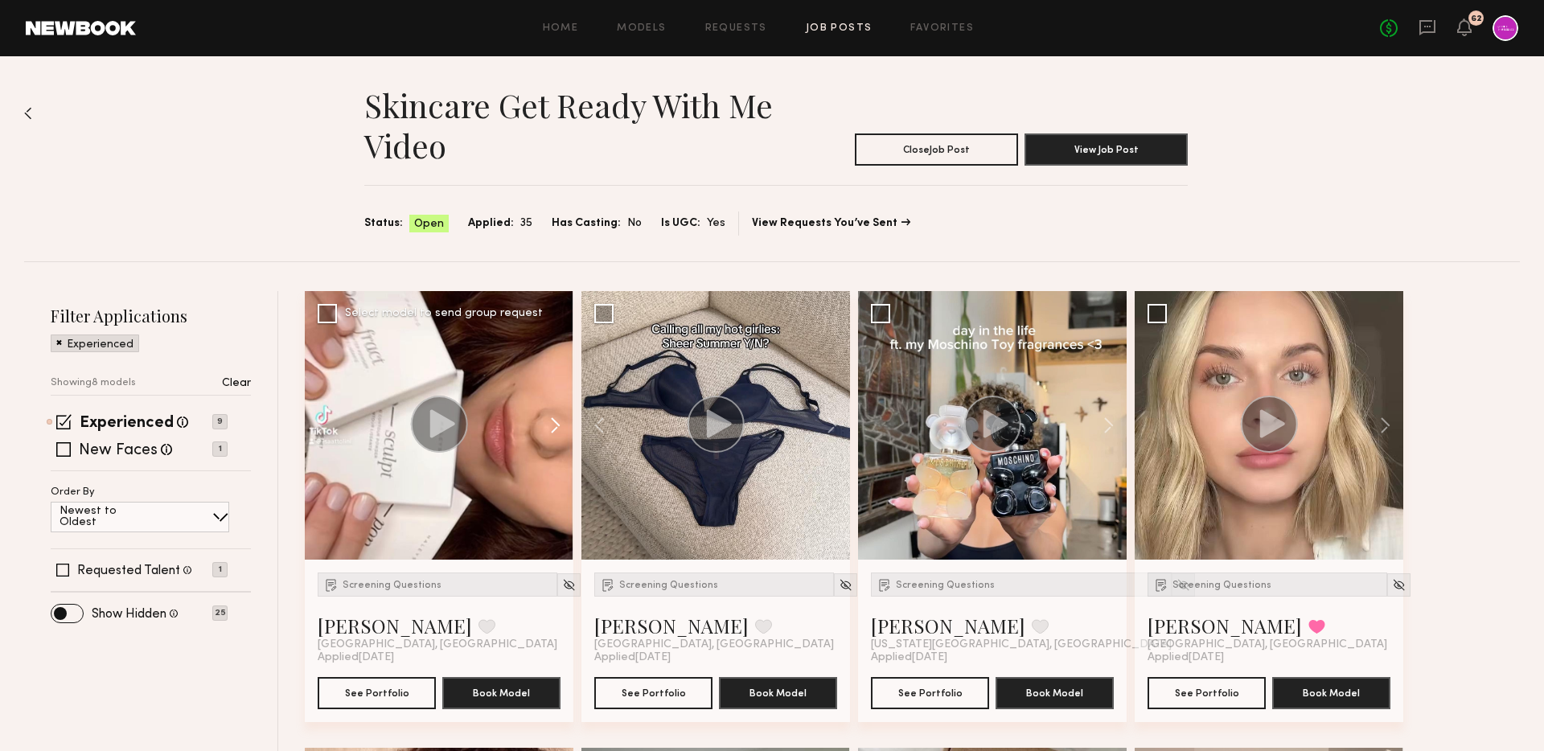
click at [836, 419] on button at bounding box center [823, 425] width 51 height 269
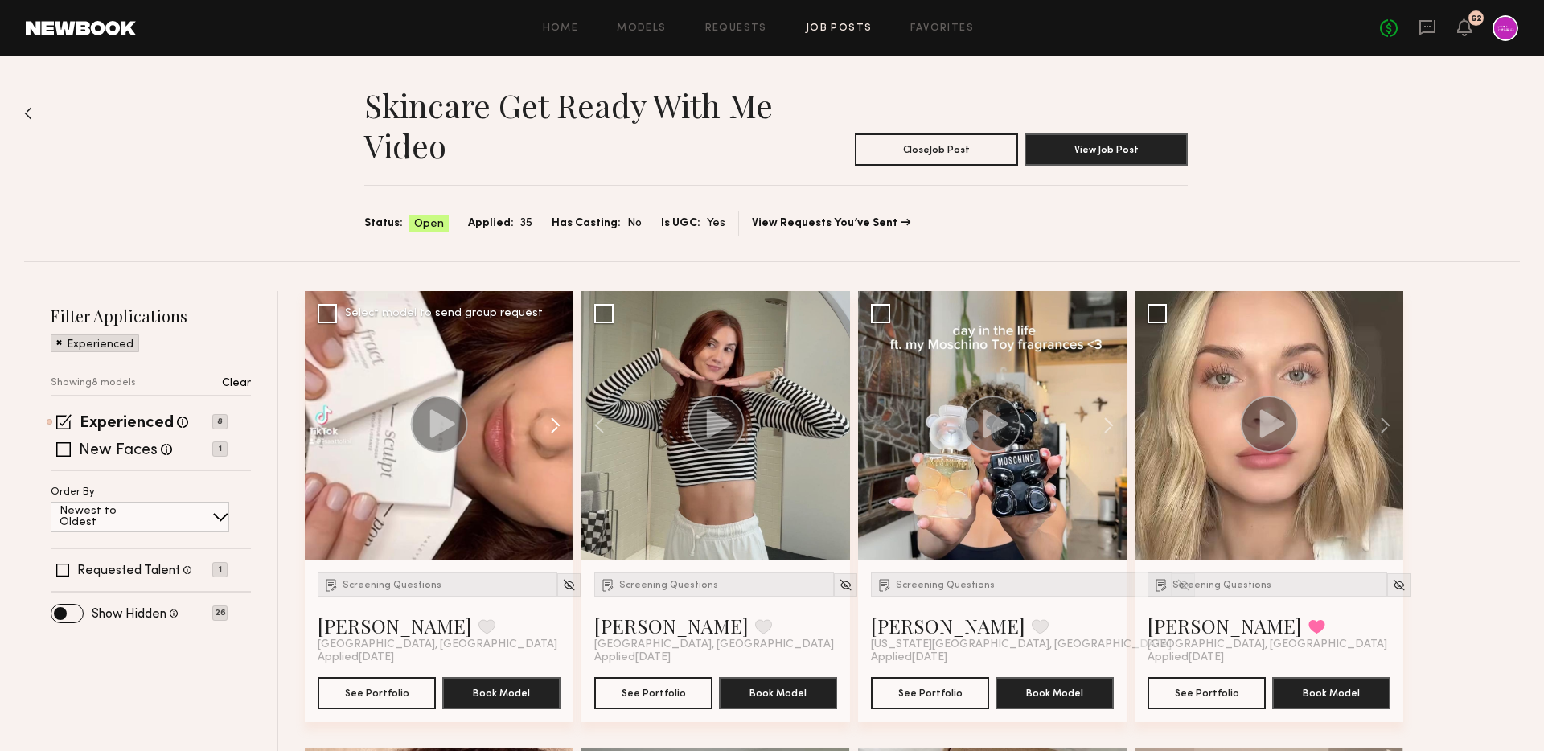
click at [563, 420] on button at bounding box center [547, 425] width 51 height 269
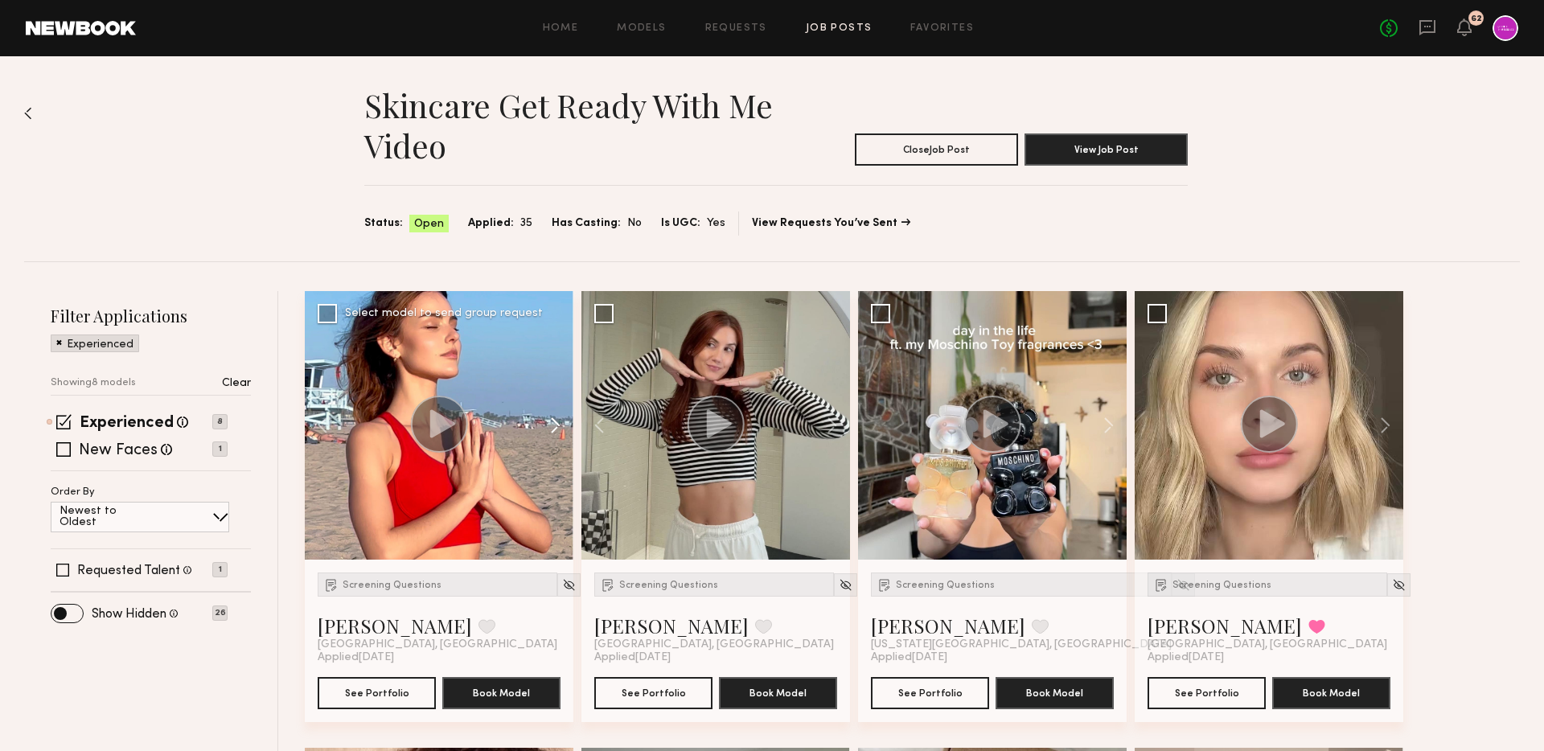
click at [563, 420] on button at bounding box center [547, 425] width 51 height 269
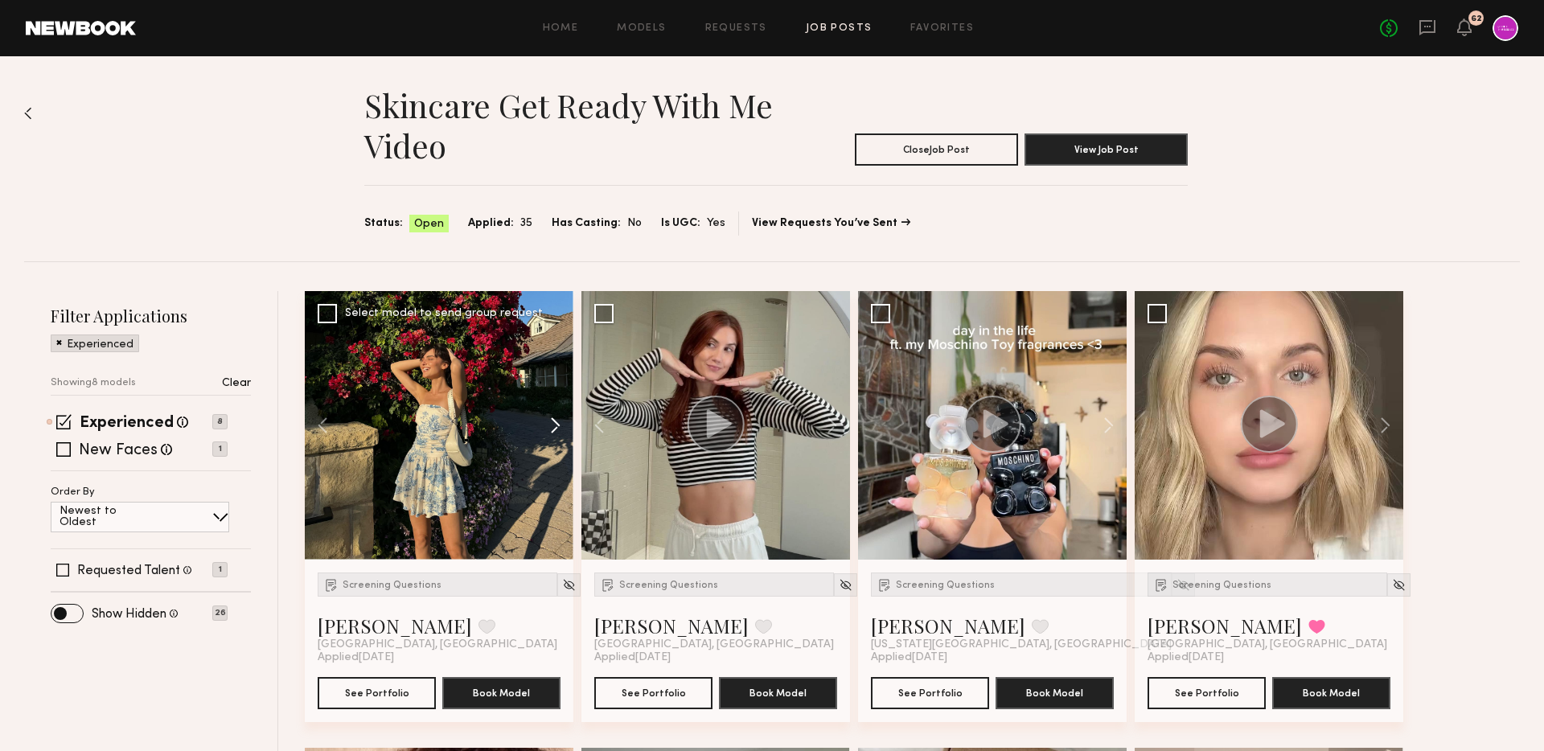
click at [563, 420] on button at bounding box center [547, 425] width 51 height 269
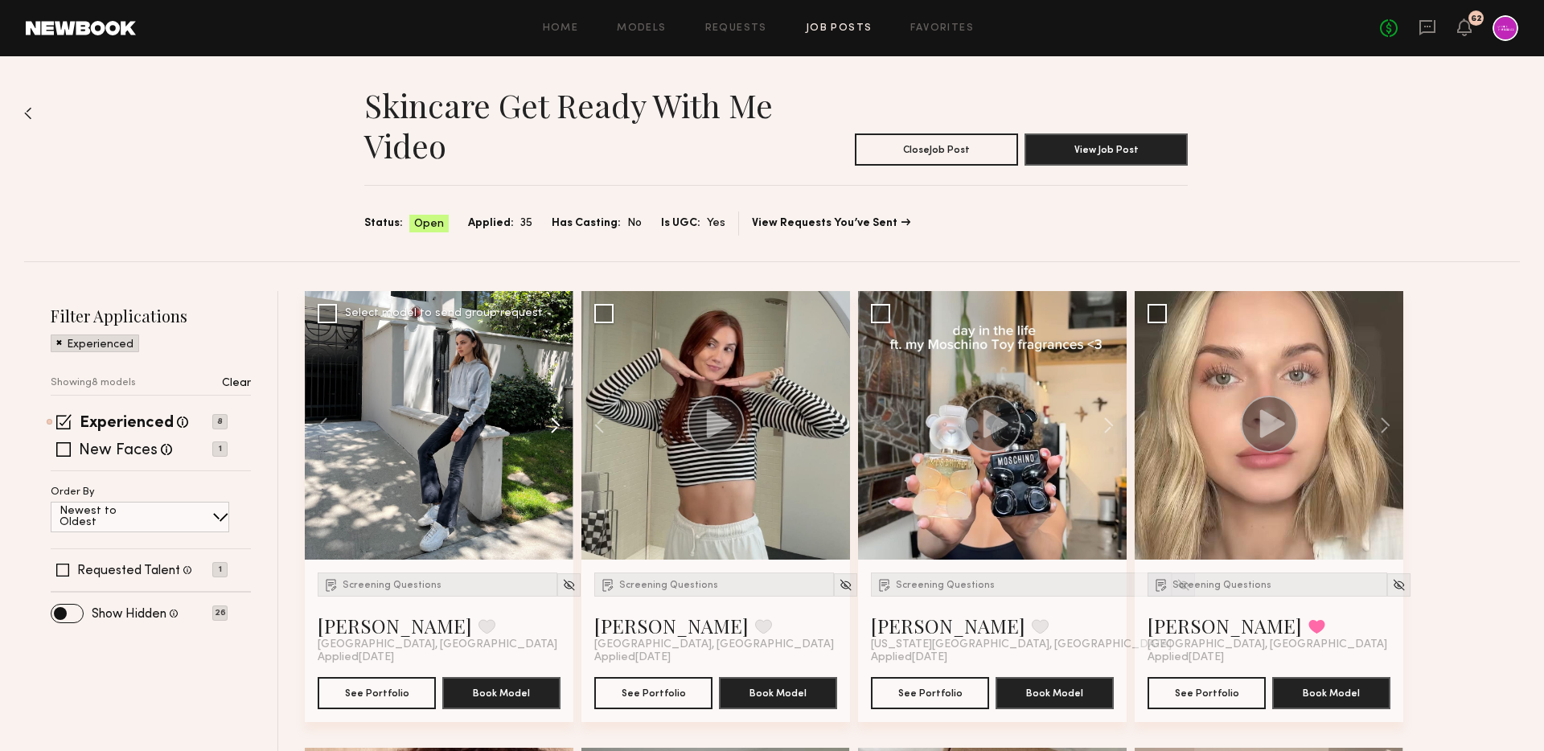
click at [563, 420] on button at bounding box center [547, 425] width 51 height 269
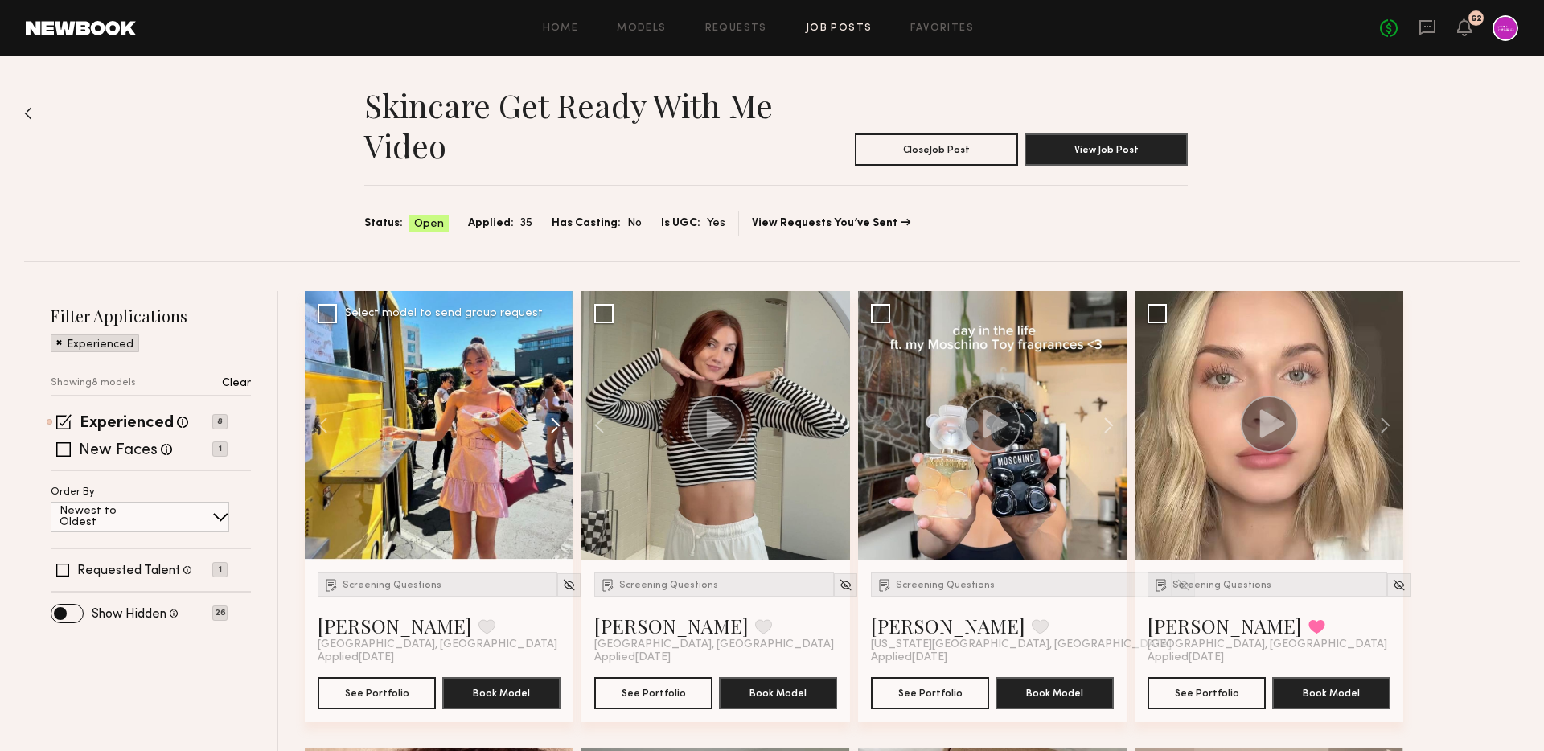
click at [563, 420] on button at bounding box center [547, 425] width 51 height 269
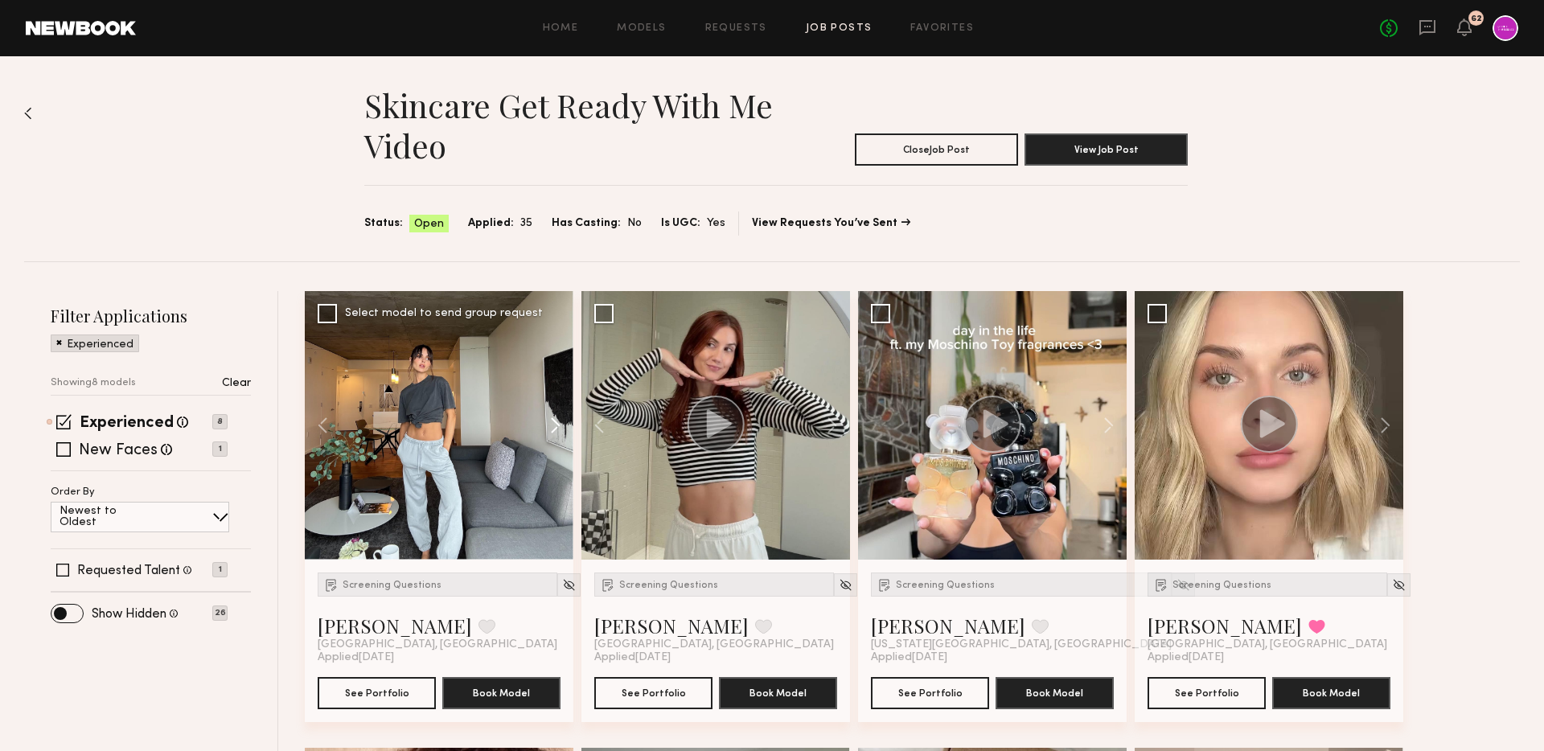
click at [563, 420] on button at bounding box center [547, 425] width 51 height 269
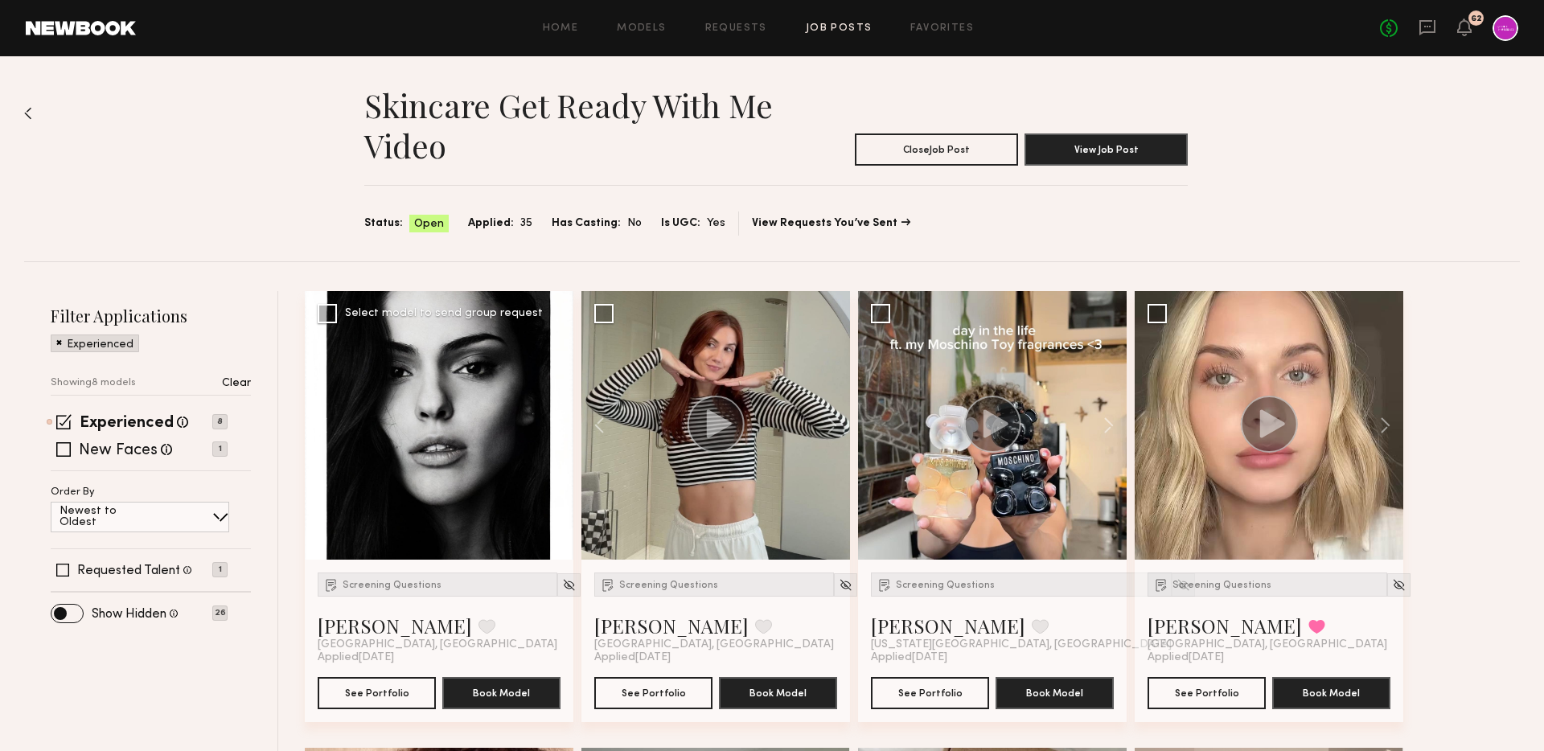
click at [563, 420] on button at bounding box center [547, 425] width 51 height 269
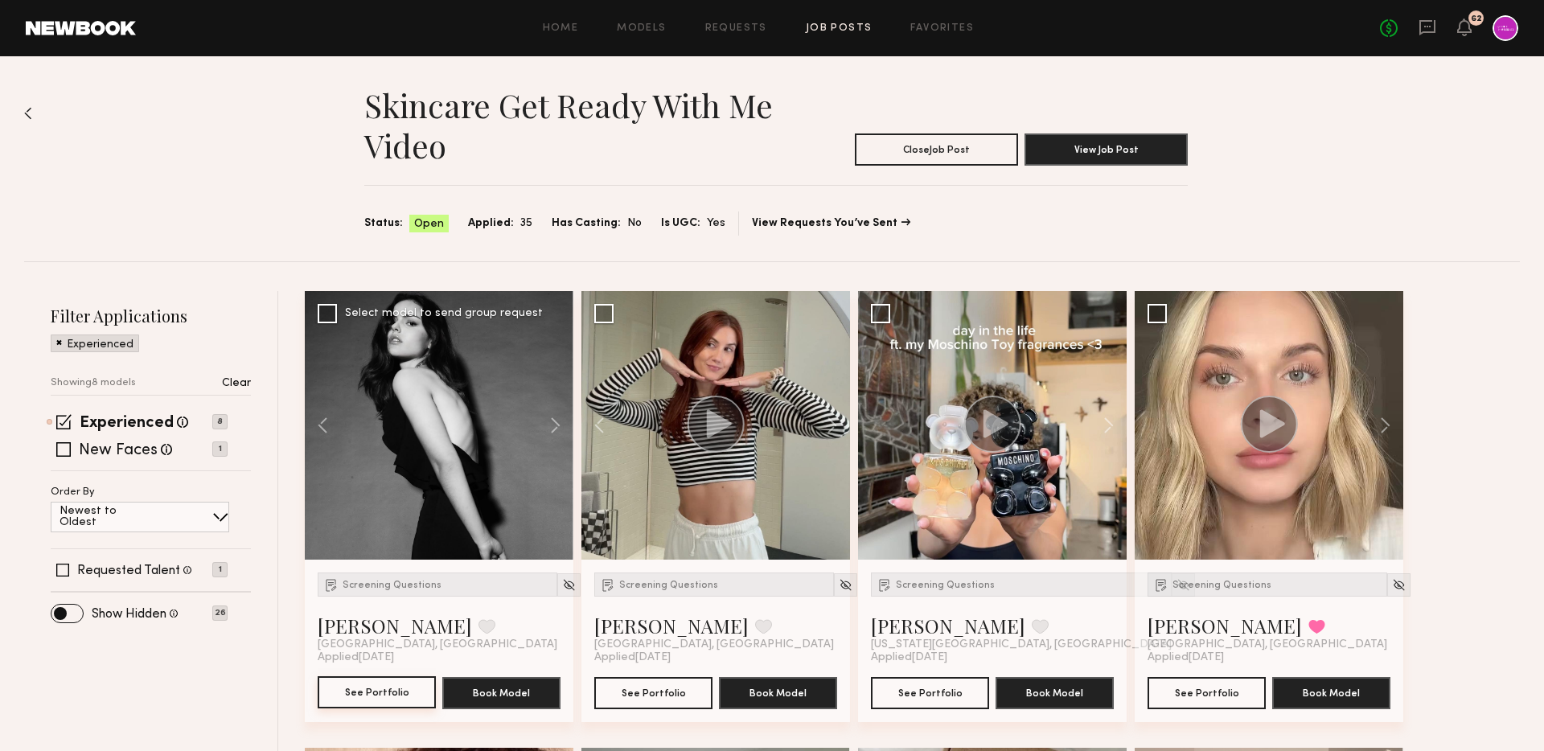
click at [373, 694] on button "See Portfolio" at bounding box center [377, 692] width 118 height 32
click at [831, 29] on link "Job Posts" at bounding box center [839, 28] width 67 height 10
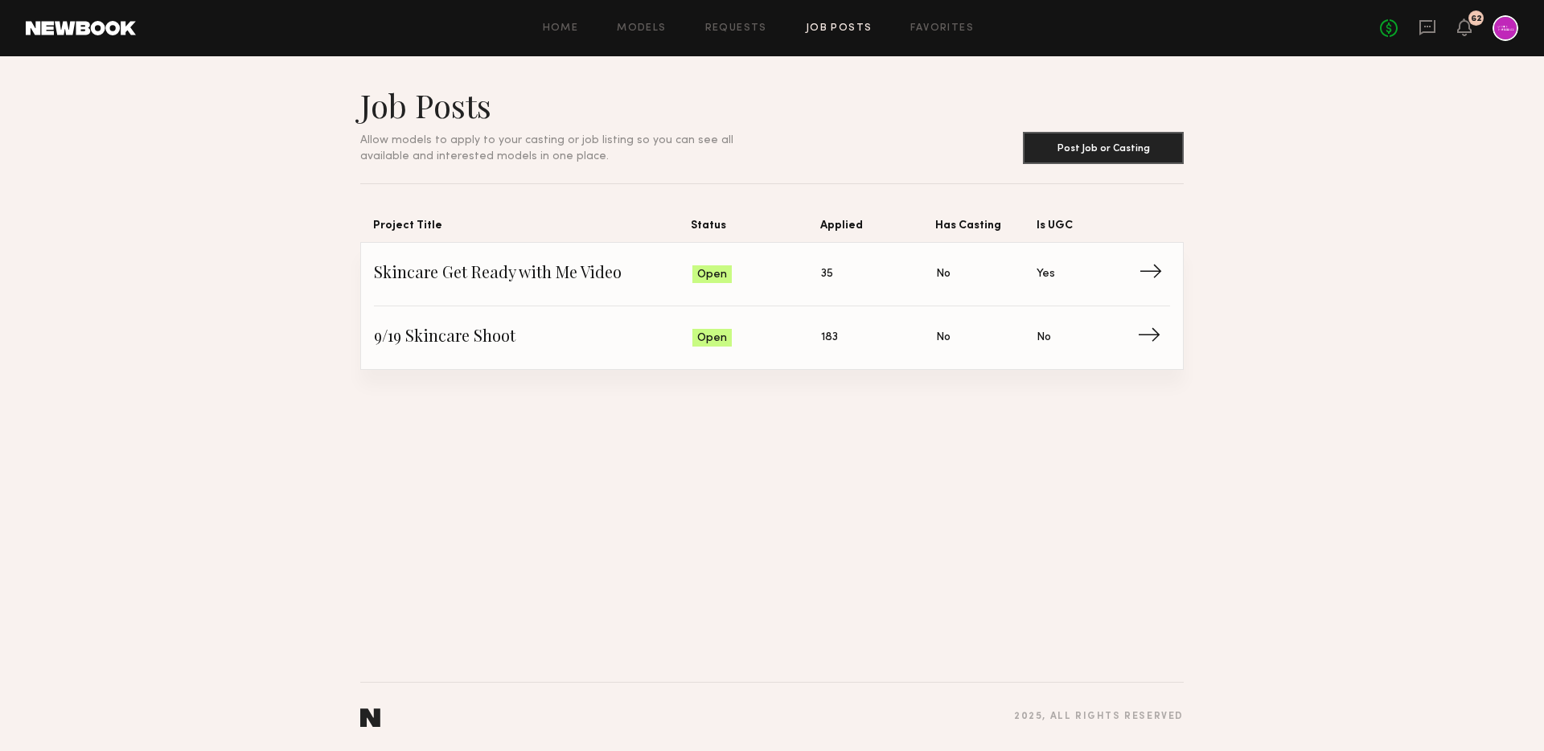
click at [599, 279] on span "Skincare Get Ready with Me Video" at bounding box center [533, 274] width 318 height 24
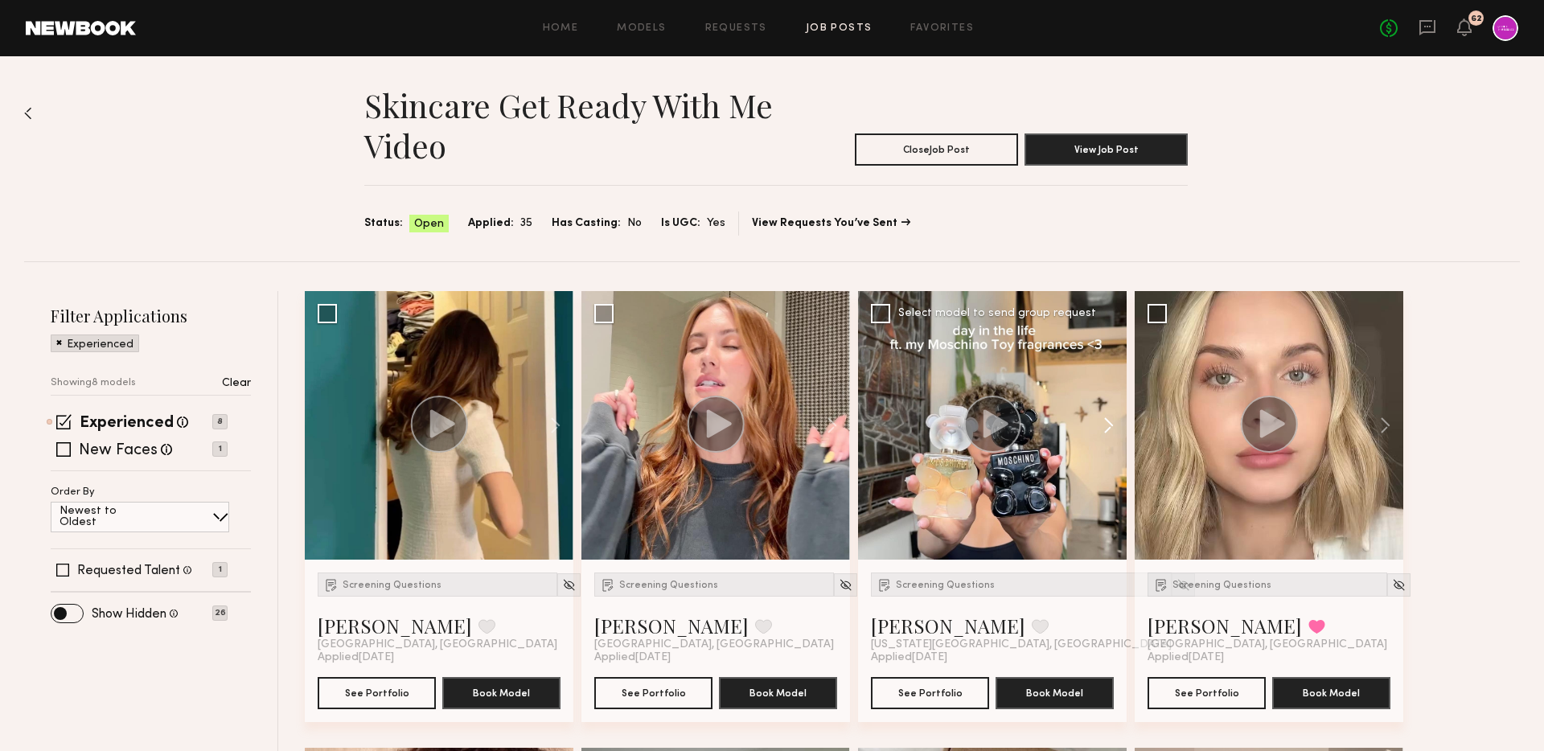
click at [1104, 426] on button at bounding box center [1100, 425] width 51 height 269
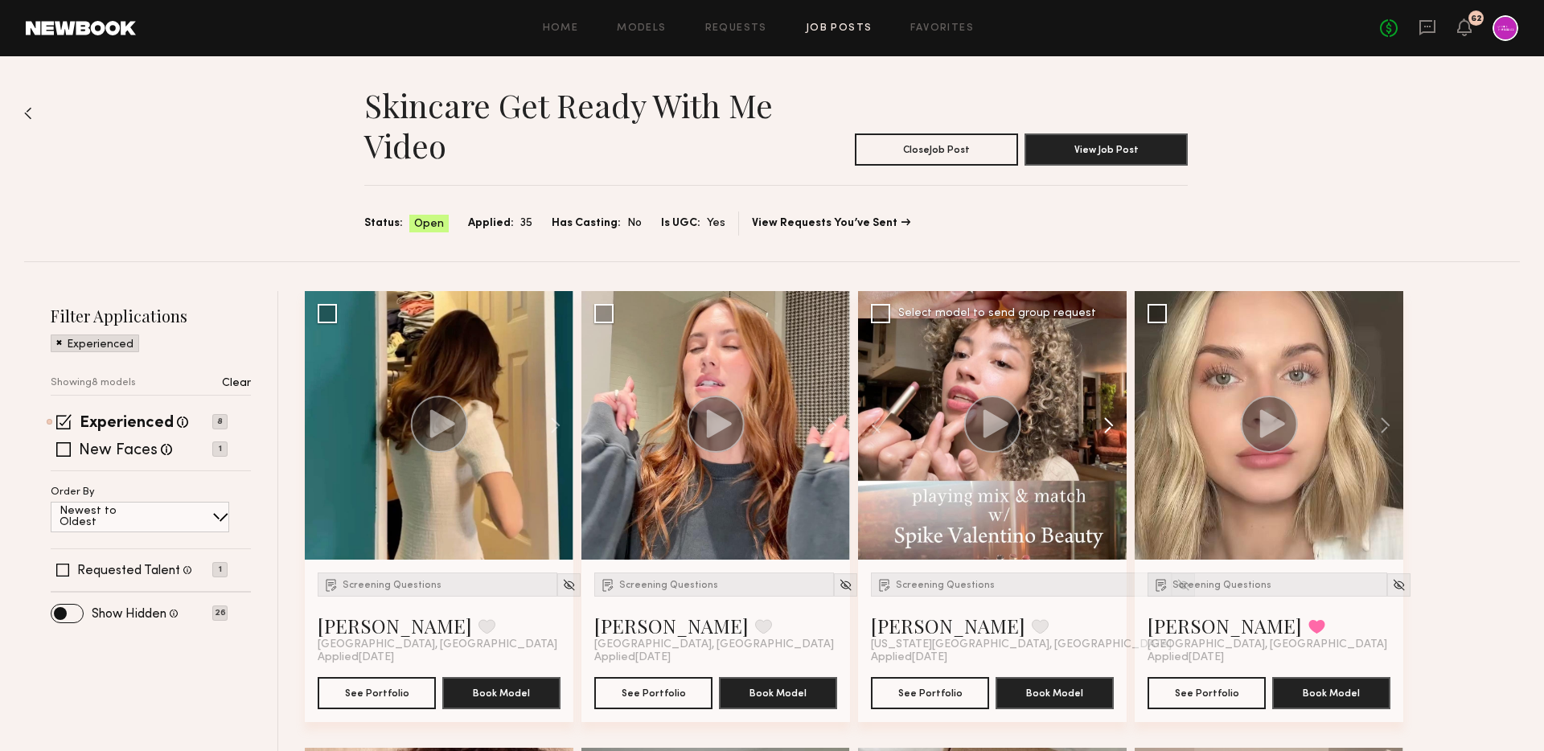
click at [1104, 426] on button at bounding box center [1100, 425] width 51 height 269
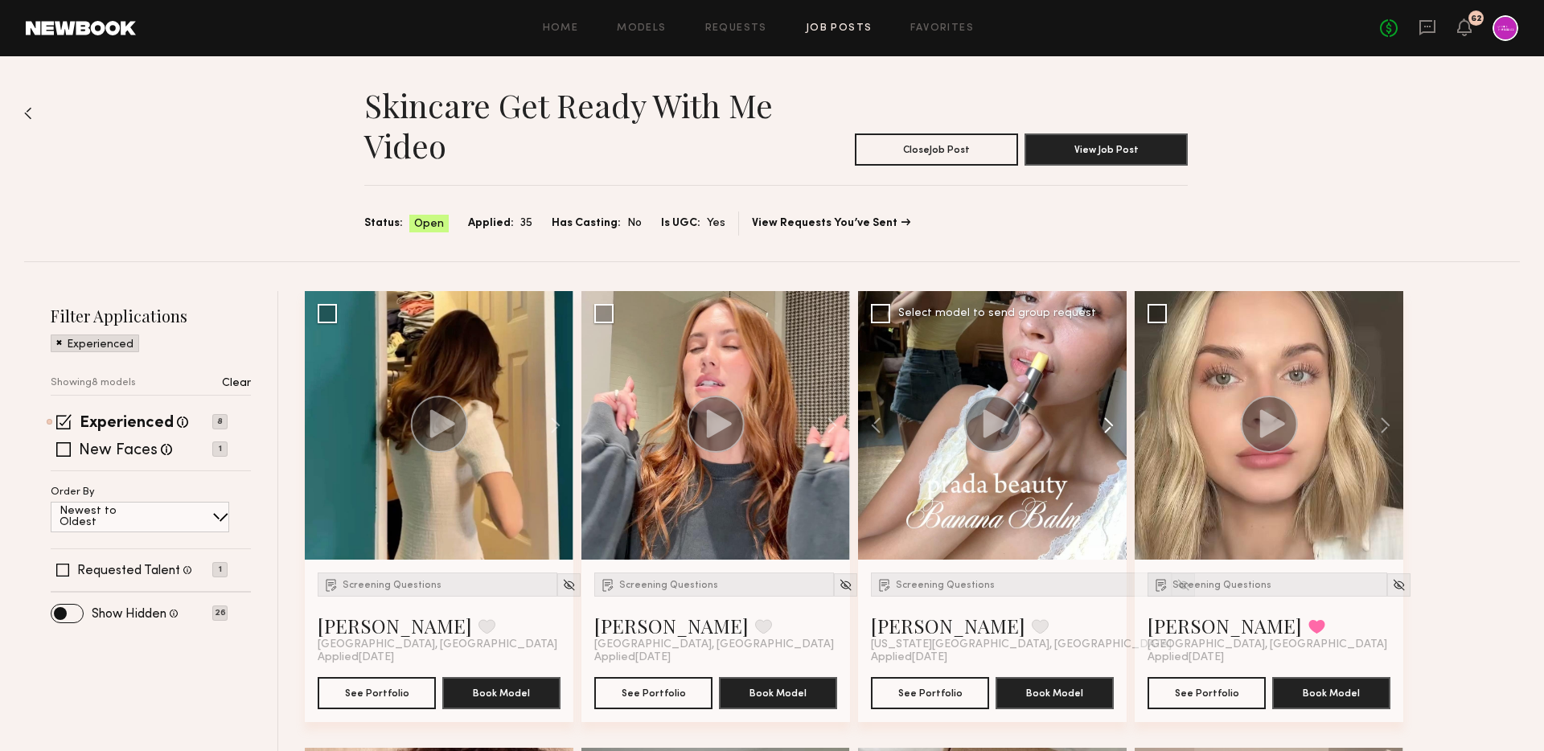
click at [1104, 426] on button at bounding box center [1100, 425] width 51 height 269
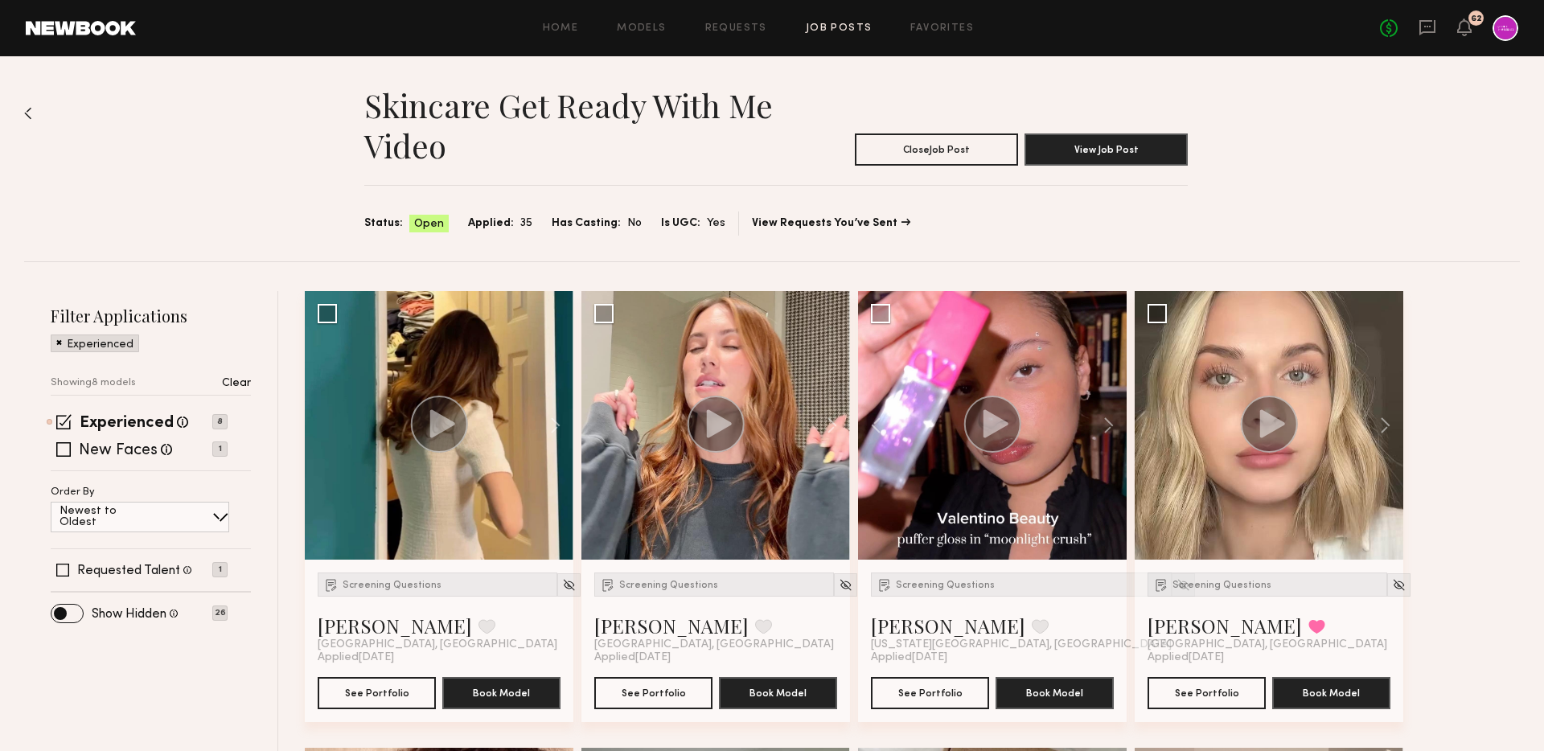
click at [1249, 135] on div "Skincare Get Ready with Me Video Close Job Post View Job Post Status: Open Appl…" at bounding box center [771, 158] width 1495 height 205
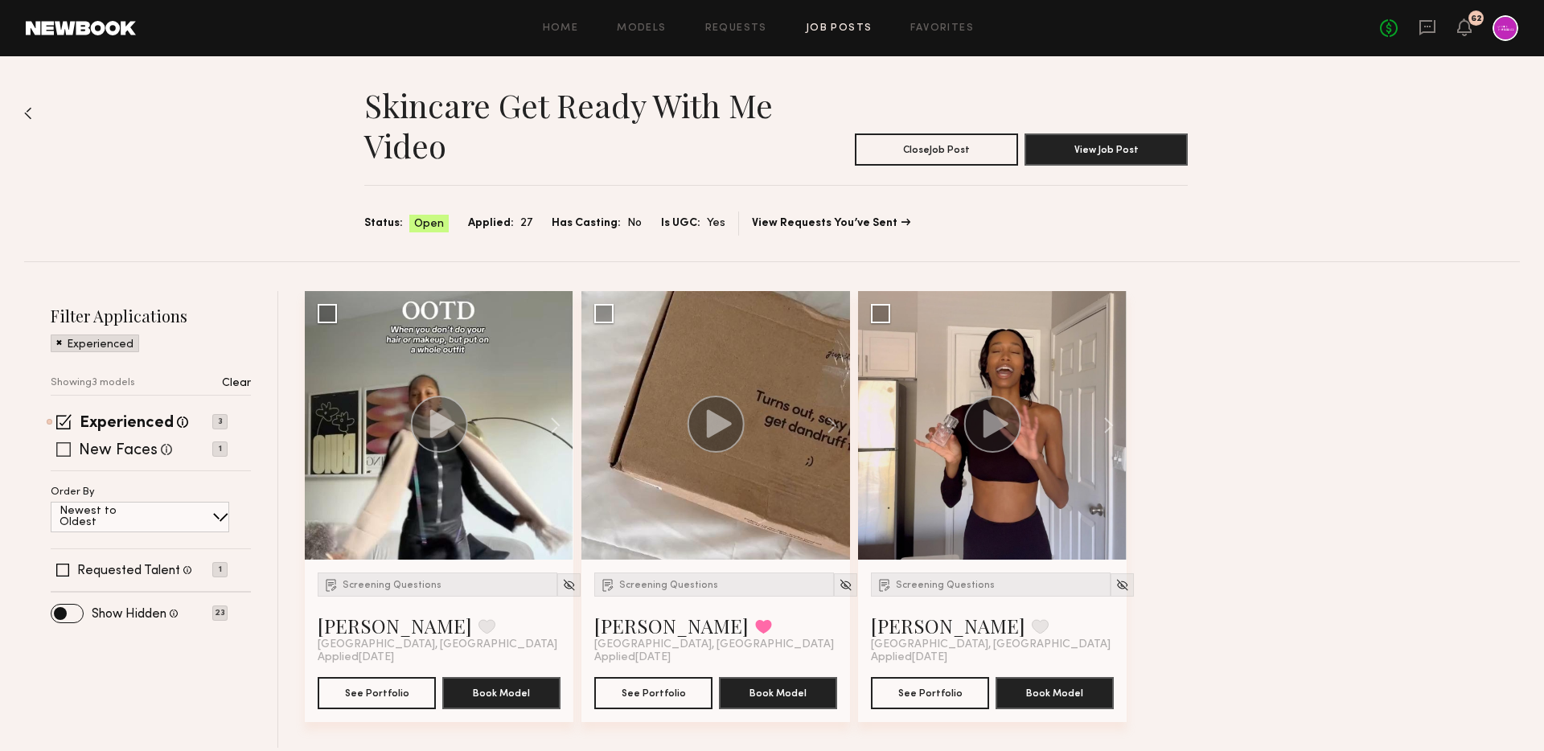
click at [105, 450] on label "New Faces" at bounding box center [118, 451] width 79 height 16
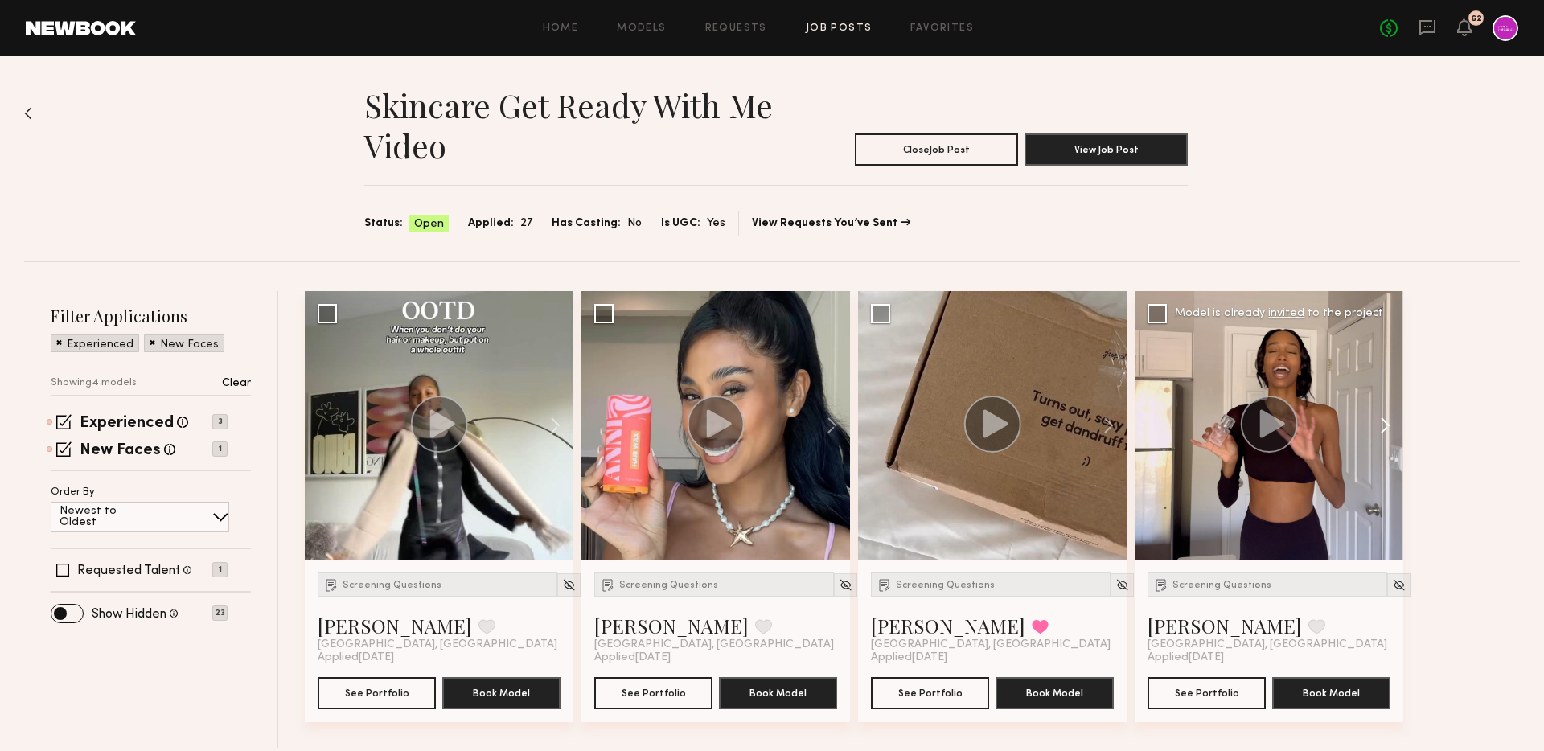
click at [1402, 427] on button at bounding box center [1376, 425] width 51 height 269
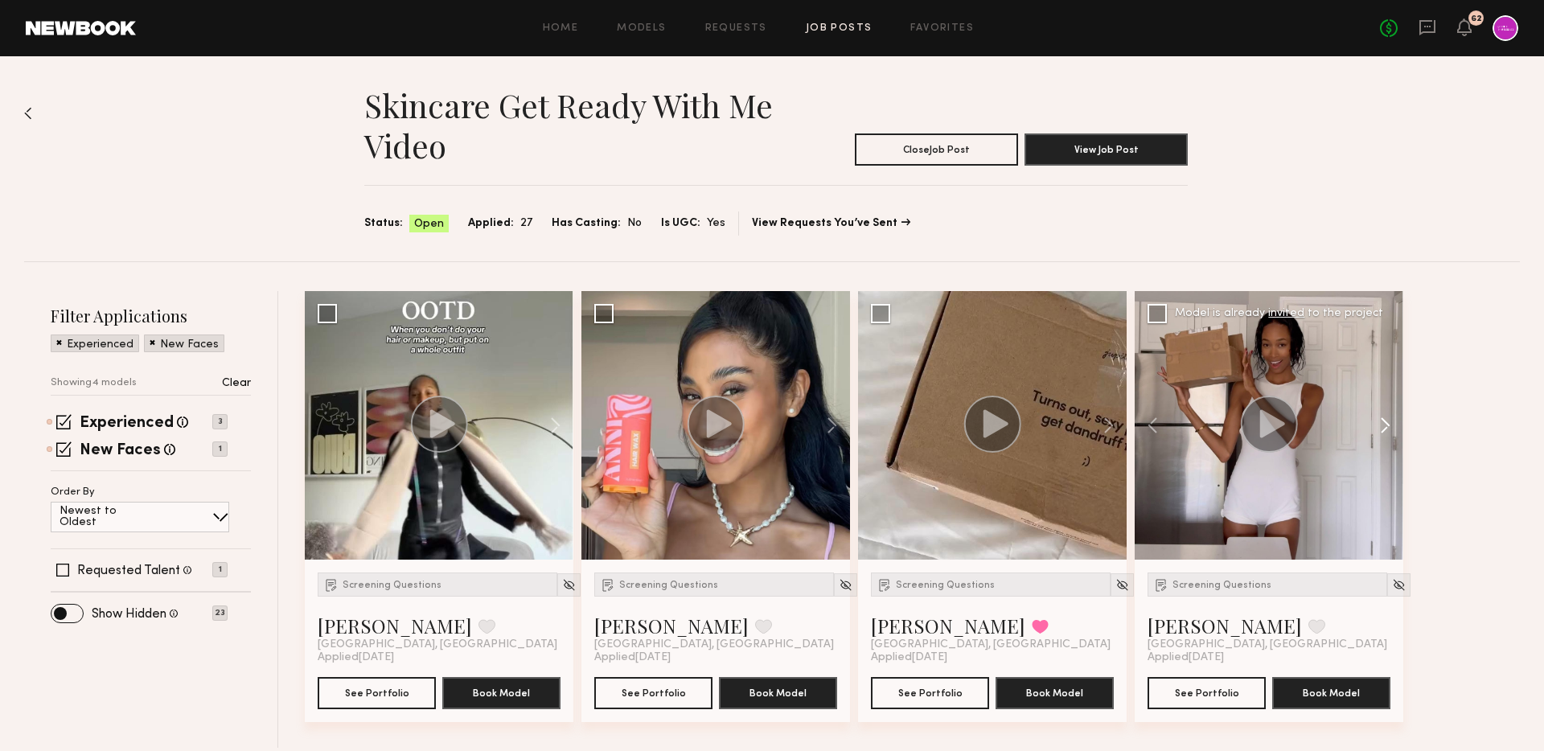
click at [1391, 422] on button at bounding box center [1376, 425] width 51 height 269
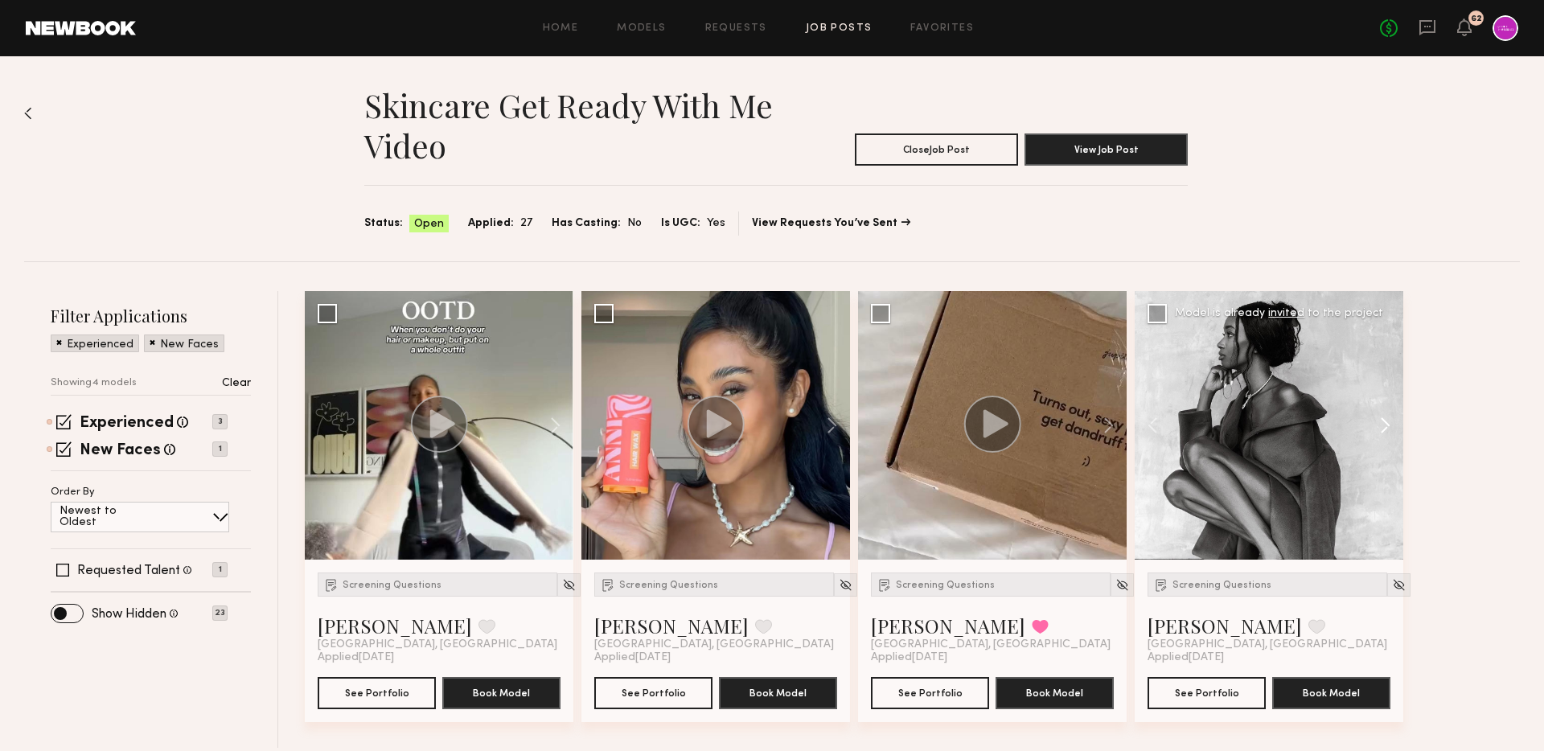
click at [1391, 422] on button at bounding box center [1376, 425] width 51 height 269
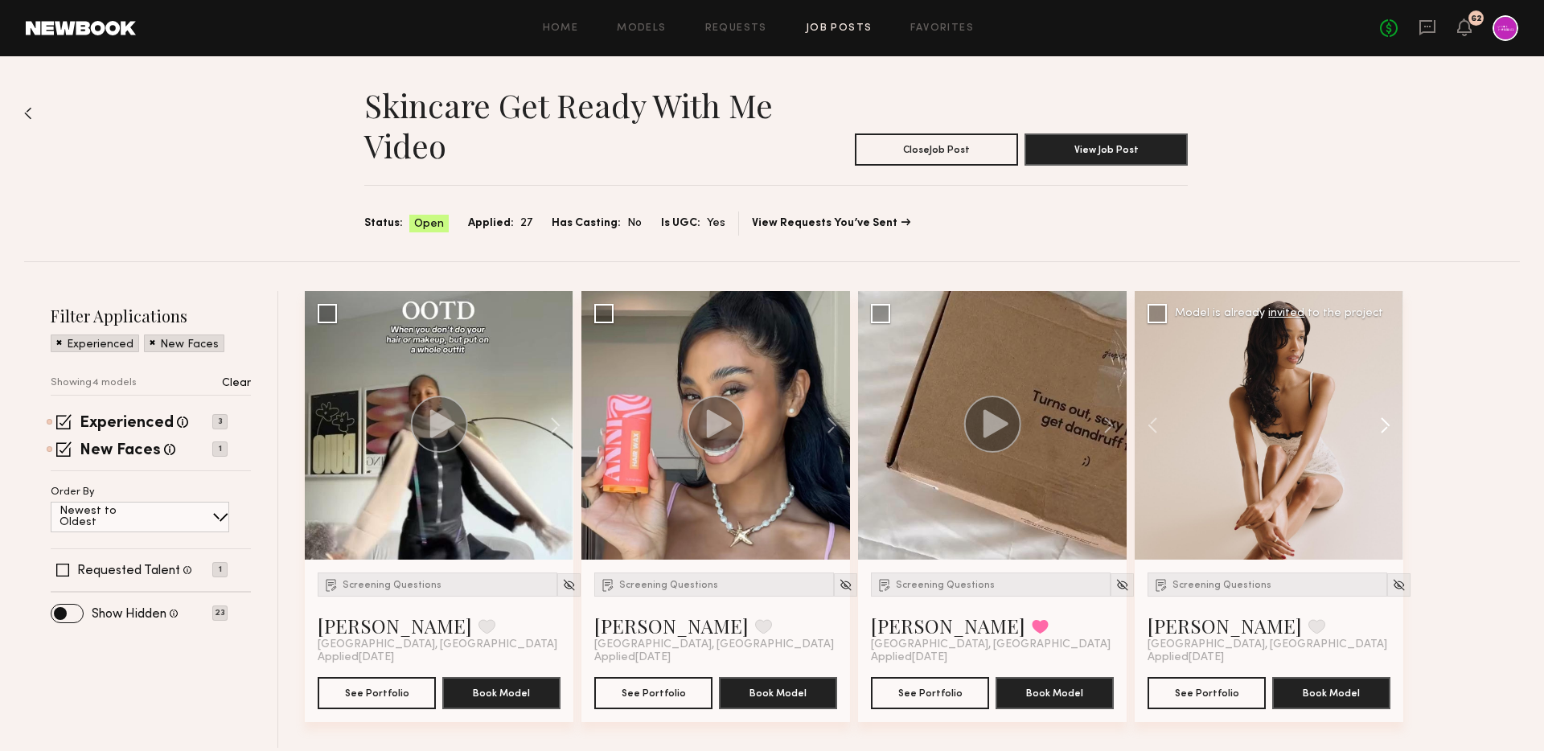
click at [1391, 422] on button at bounding box center [1376, 425] width 51 height 269
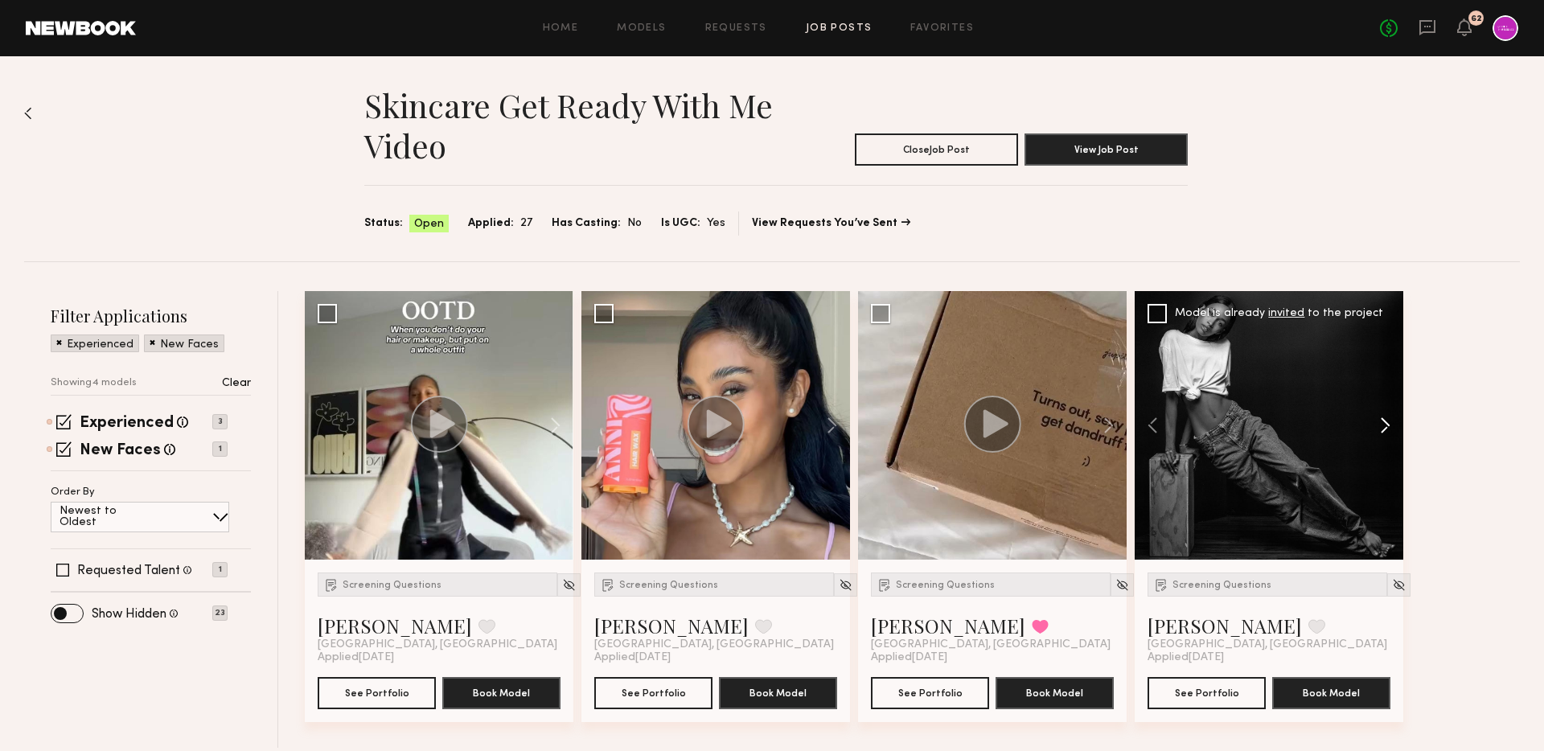
click at [1391, 422] on button at bounding box center [1376, 425] width 51 height 269
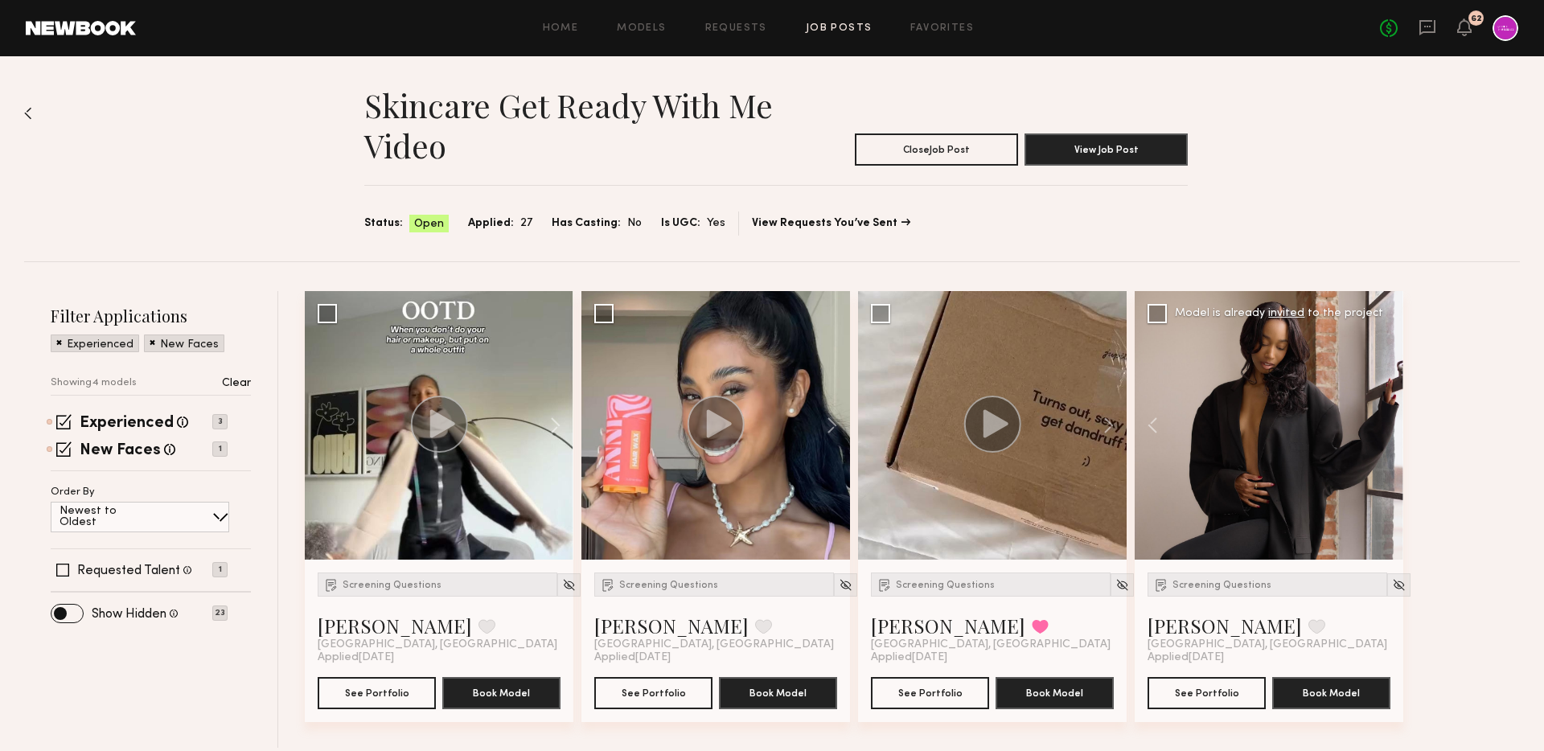
click at [1391, 422] on div at bounding box center [1268, 425] width 269 height 269
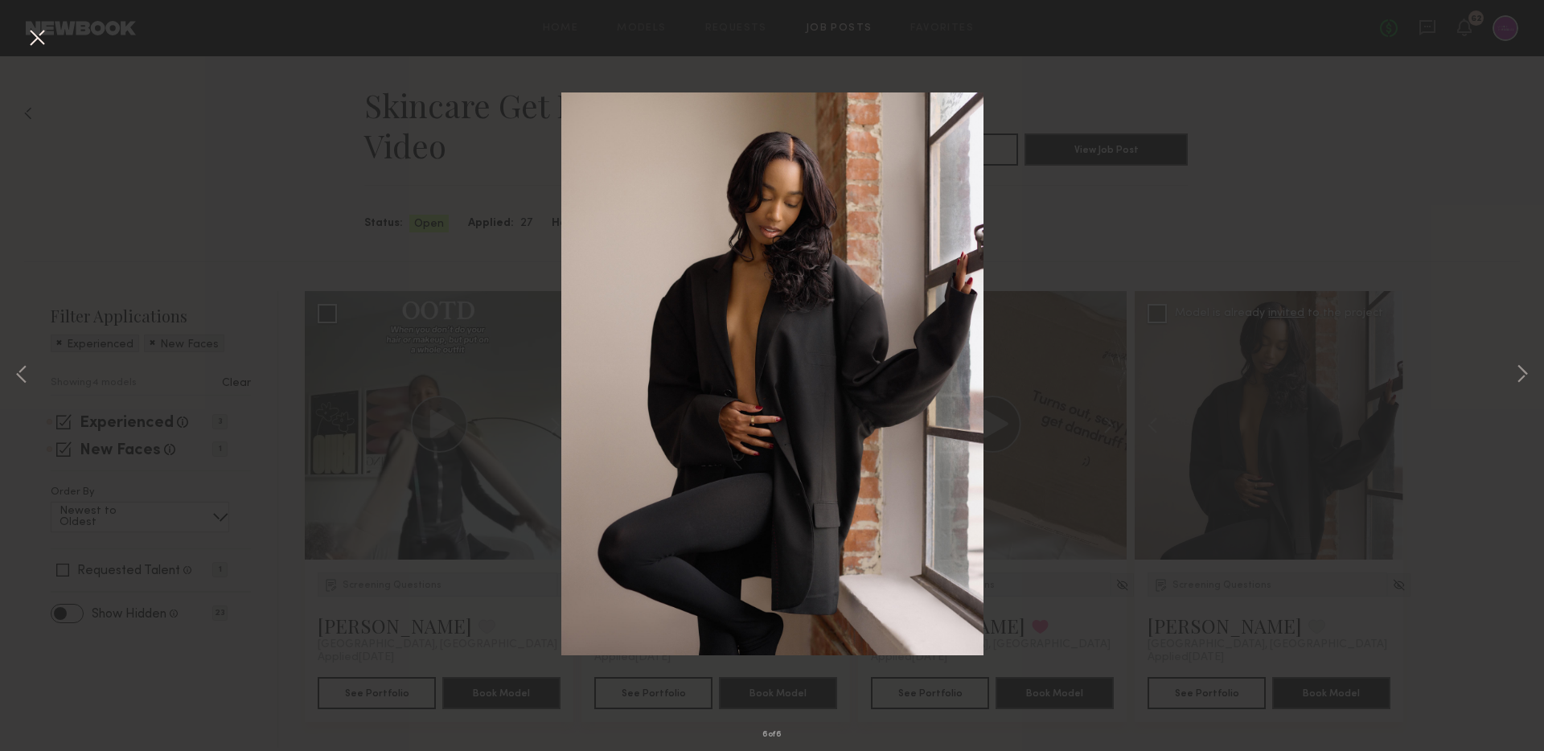
click at [1456, 317] on div "6 of 6" at bounding box center [772, 375] width 1544 height 751
click at [396, 372] on div "6 of 6" at bounding box center [772, 375] width 1544 height 751
click at [30, 35] on button at bounding box center [37, 38] width 26 height 29
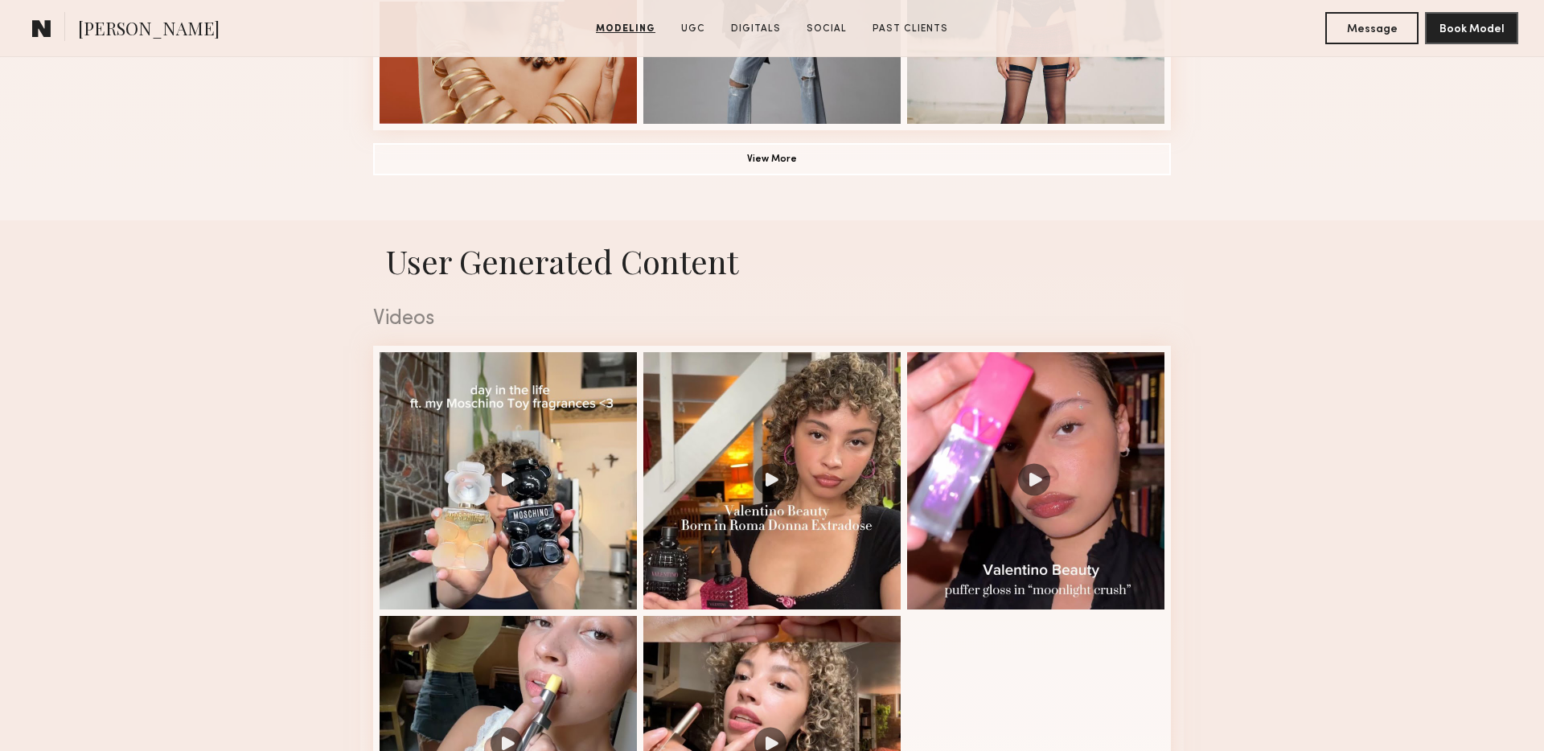
scroll to position [1544, 0]
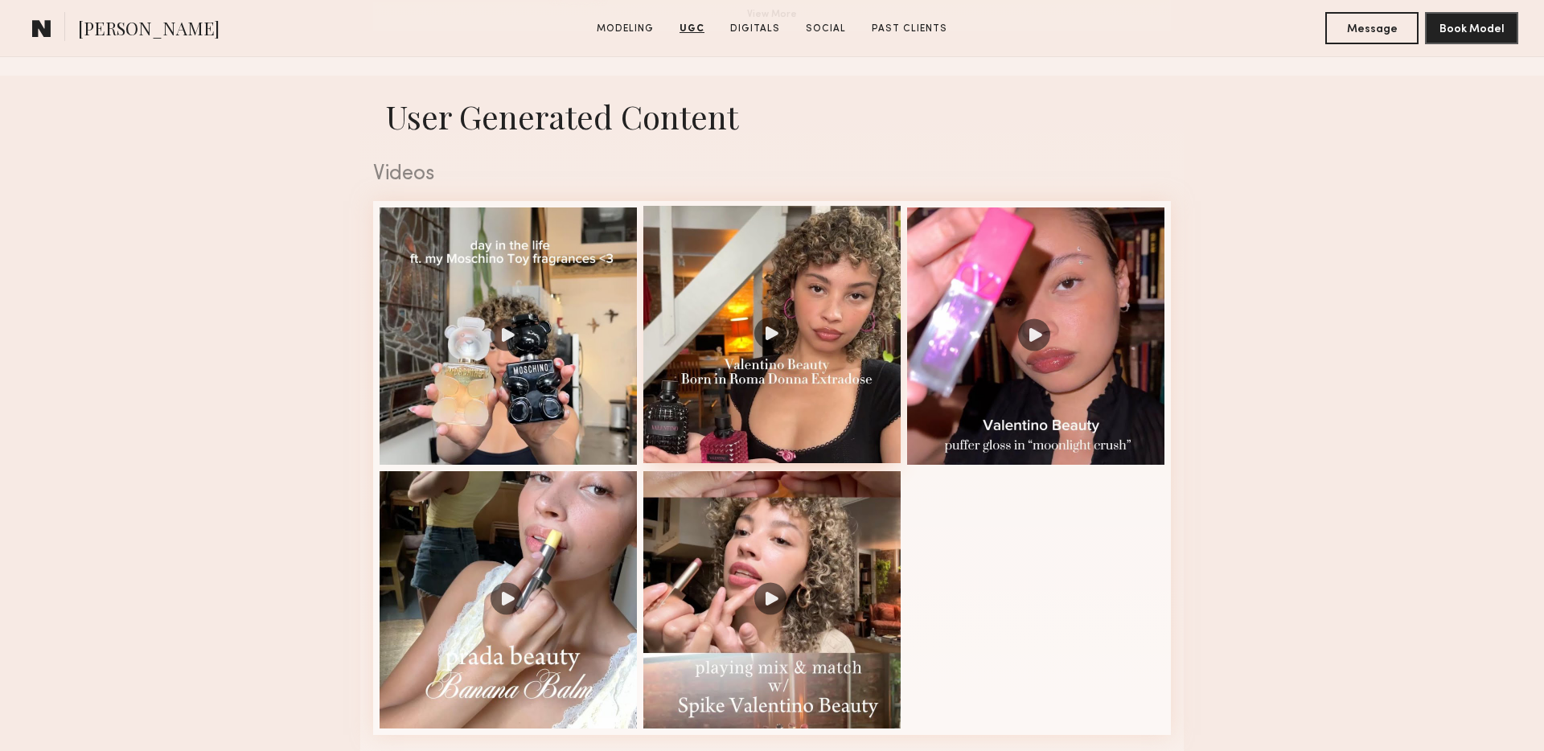
click at [784, 419] on div at bounding box center [771, 334] width 257 height 257
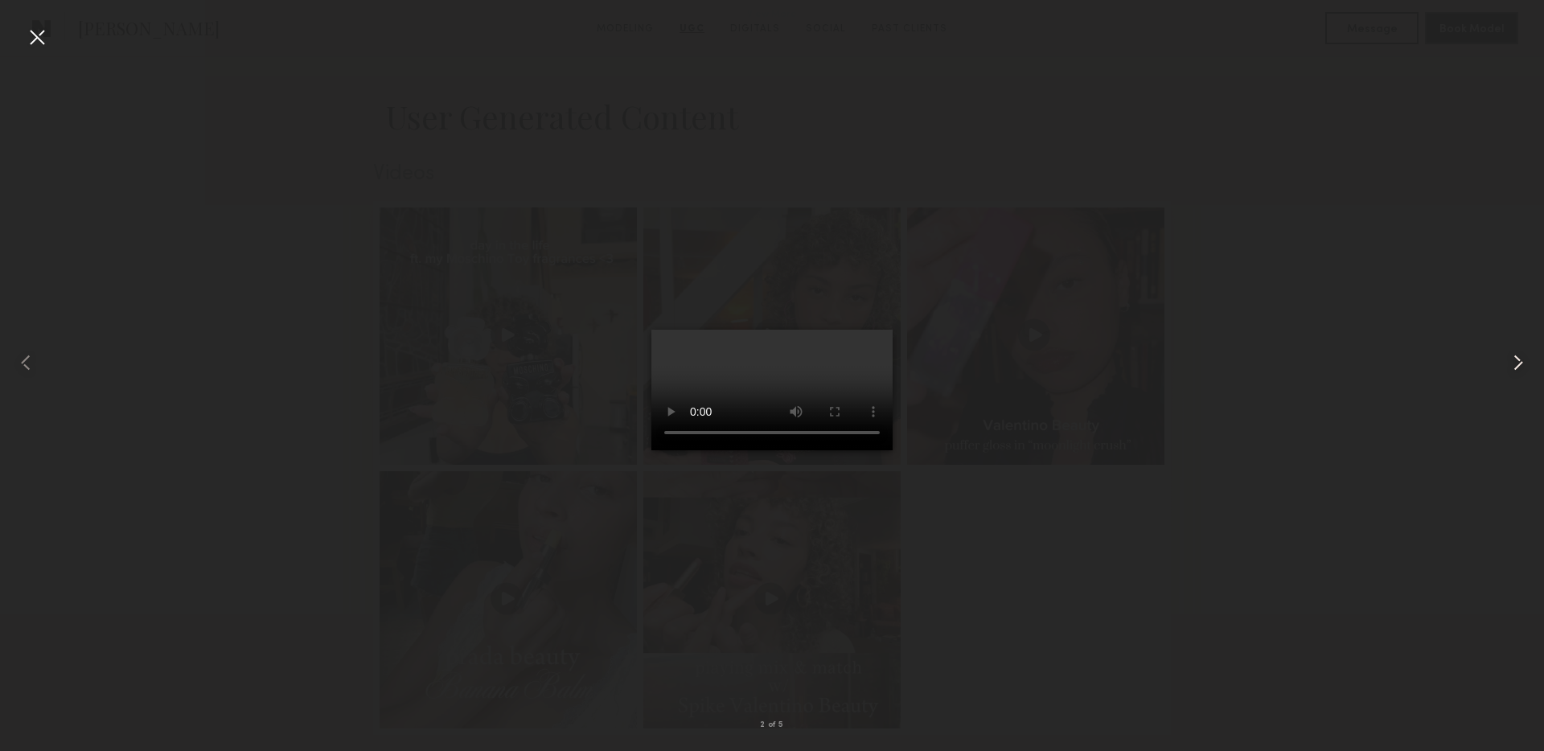
click at [1517, 360] on common-icon at bounding box center [1518, 363] width 26 height 26
click at [22, 358] on common-icon at bounding box center [26, 363] width 26 height 26
click at [35, 355] on common-icon at bounding box center [26, 363] width 26 height 26
click at [1511, 366] on common-icon at bounding box center [1518, 363] width 26 height 26
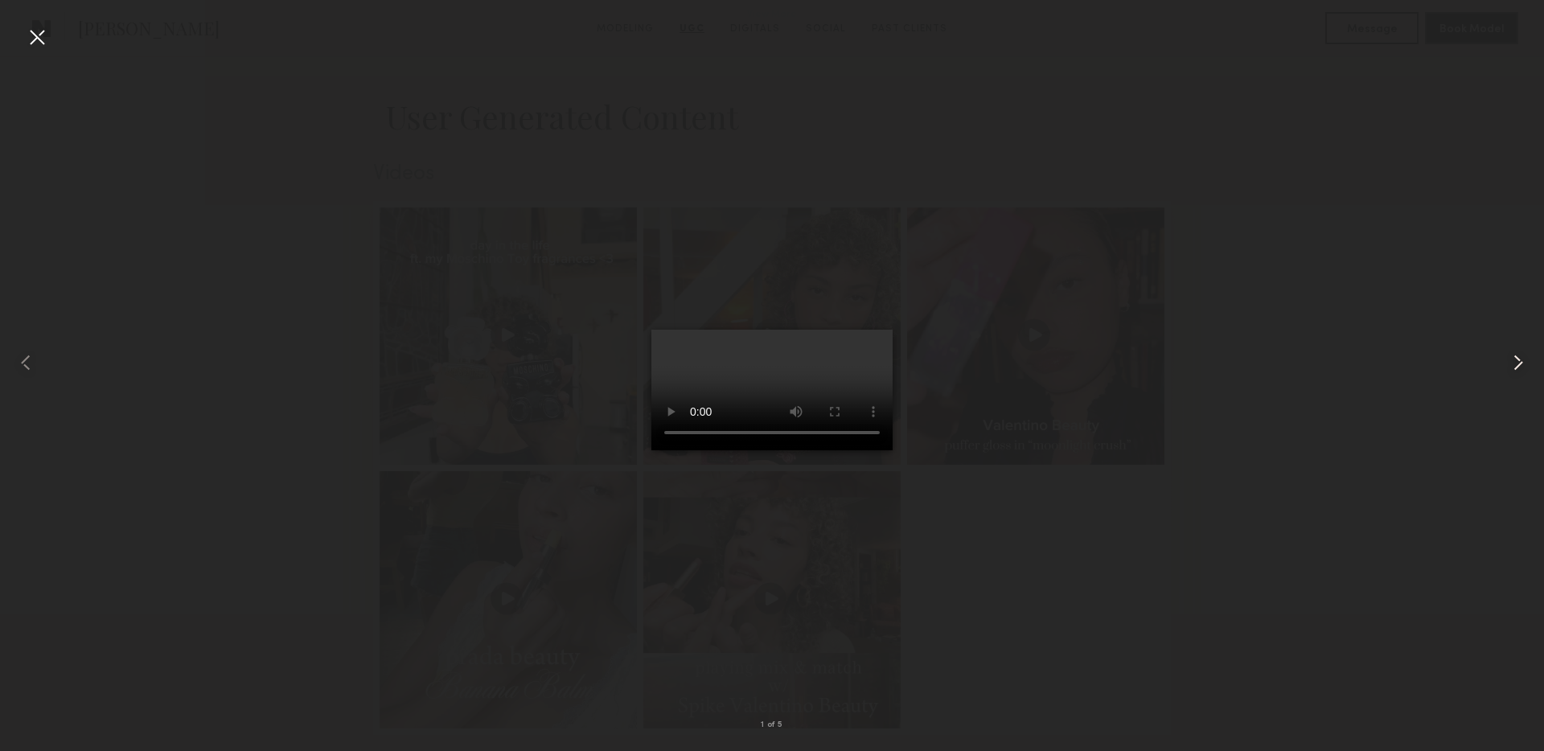
click at [1517, 361] on common-icon at bounding box center [1518, 363] width 26 height 26
click at [1515, 365] on common-icon at bounding box center [1518, 363] width 26 height 26
click at [25, 45] on div at bounding box center [37, 37] width 26 height 26
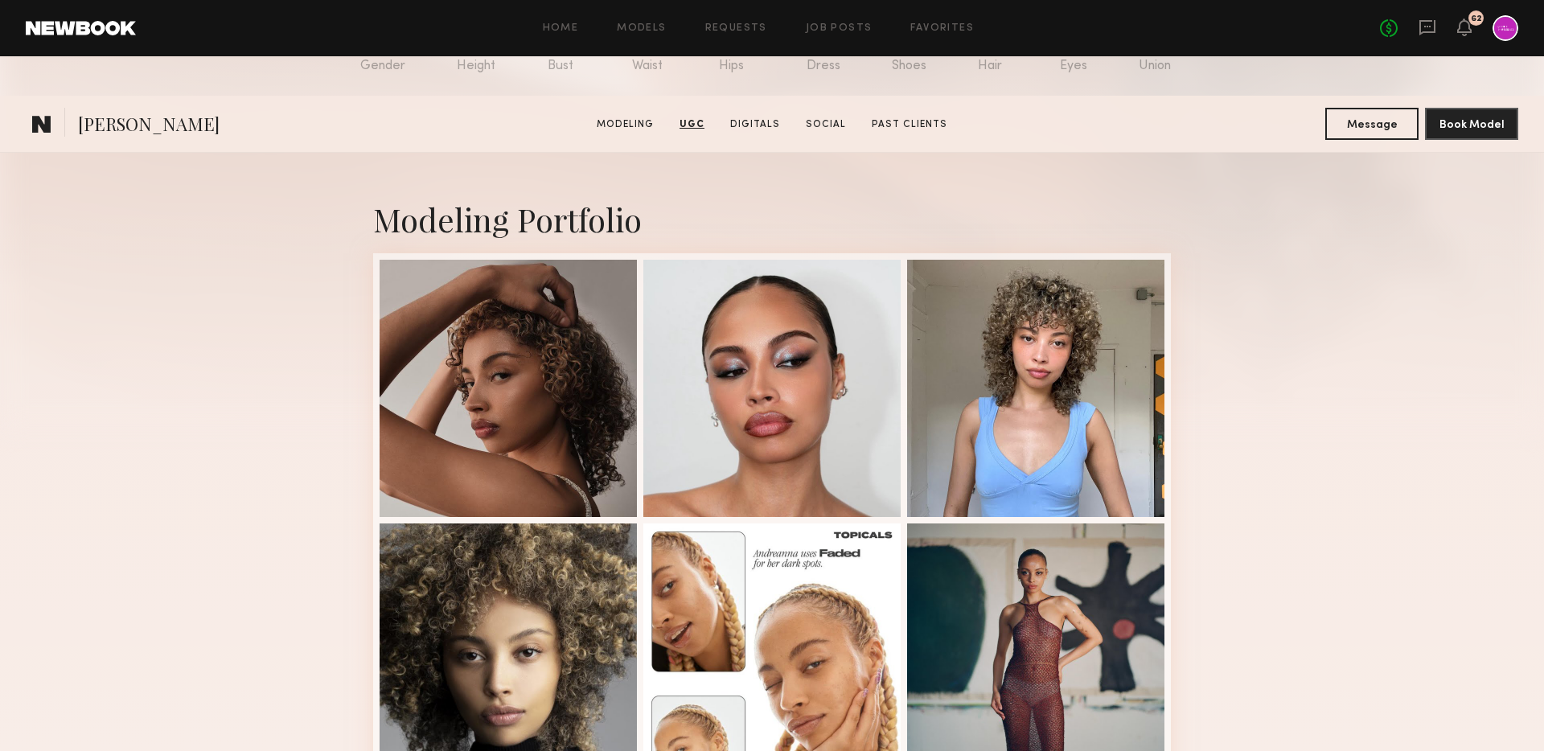
scroll to position [0, 0]
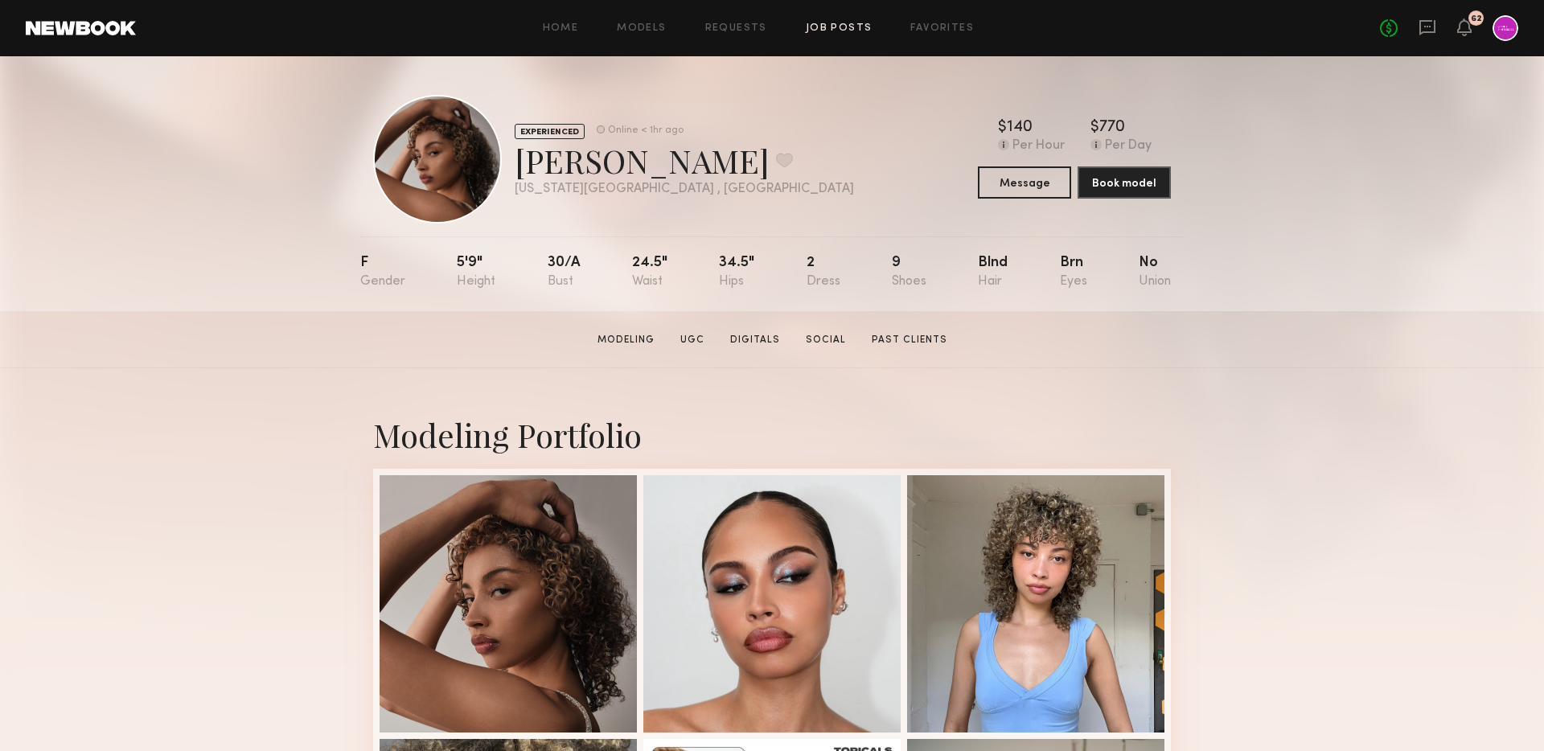
click at [834, 27] on link "Job Posts" at bounding box center [839, 28] width 67 height 10
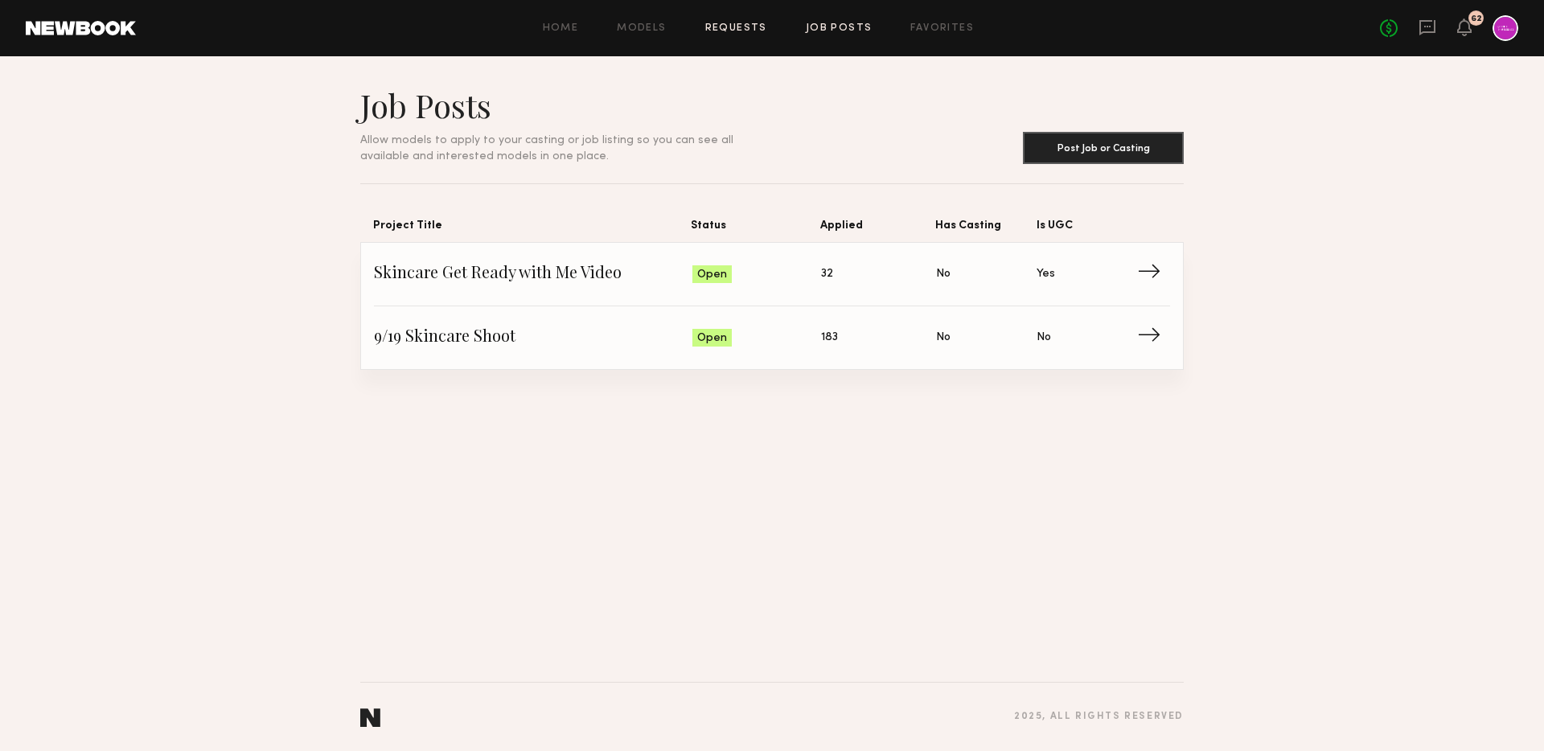
click at [736, 23] on link "Requests" at bounding box center [736, 28] width 62 height 10
click at [838, 26] on link "Job Posts" at bounding box center [839, 28] width 67 height 10
click at [531, 284] on span "Skincare Get Ready with Me Video" at bounding box center [533, 274] width 318 height 24
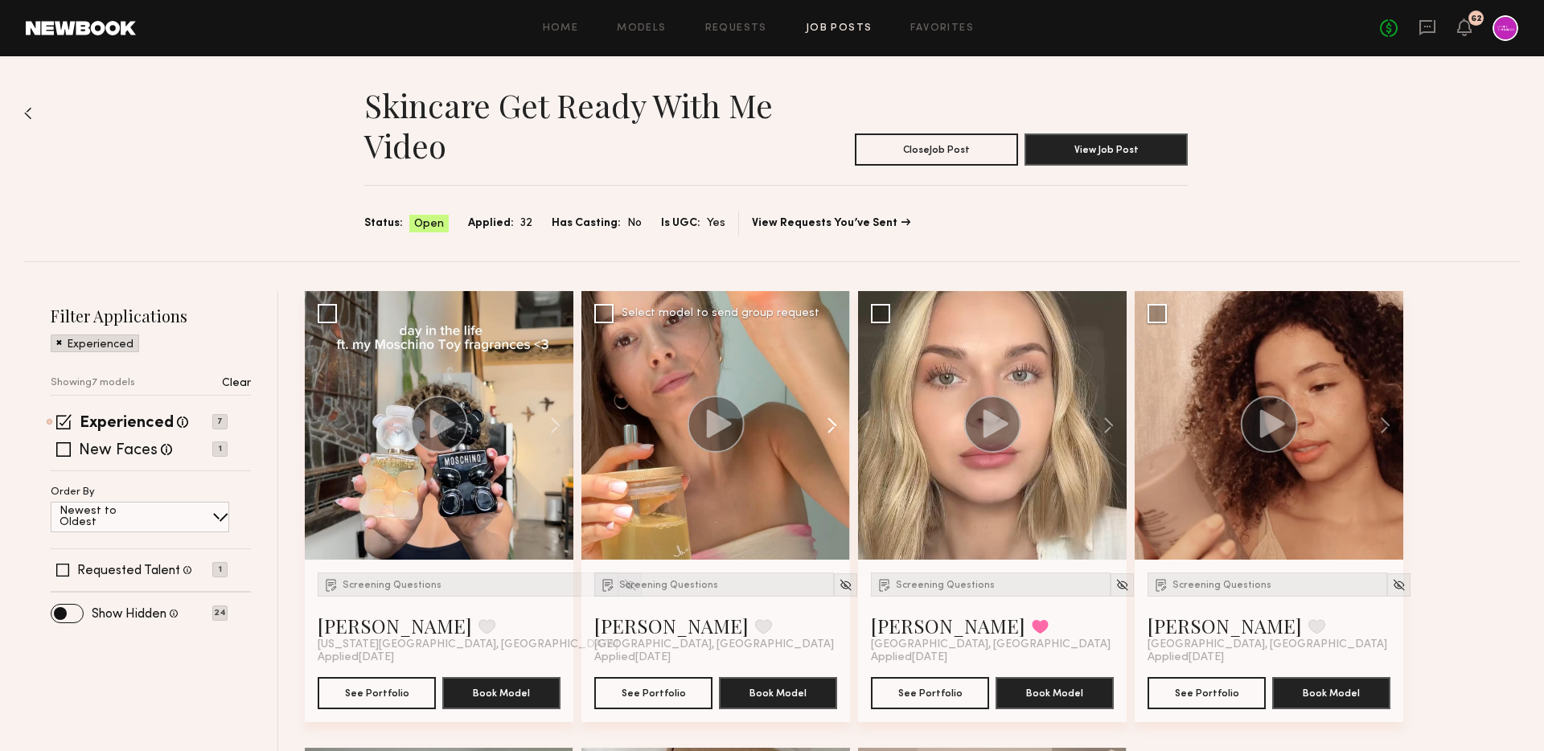
click at [832, 419] on button at bounding box center [823, 425] width 51 height 269
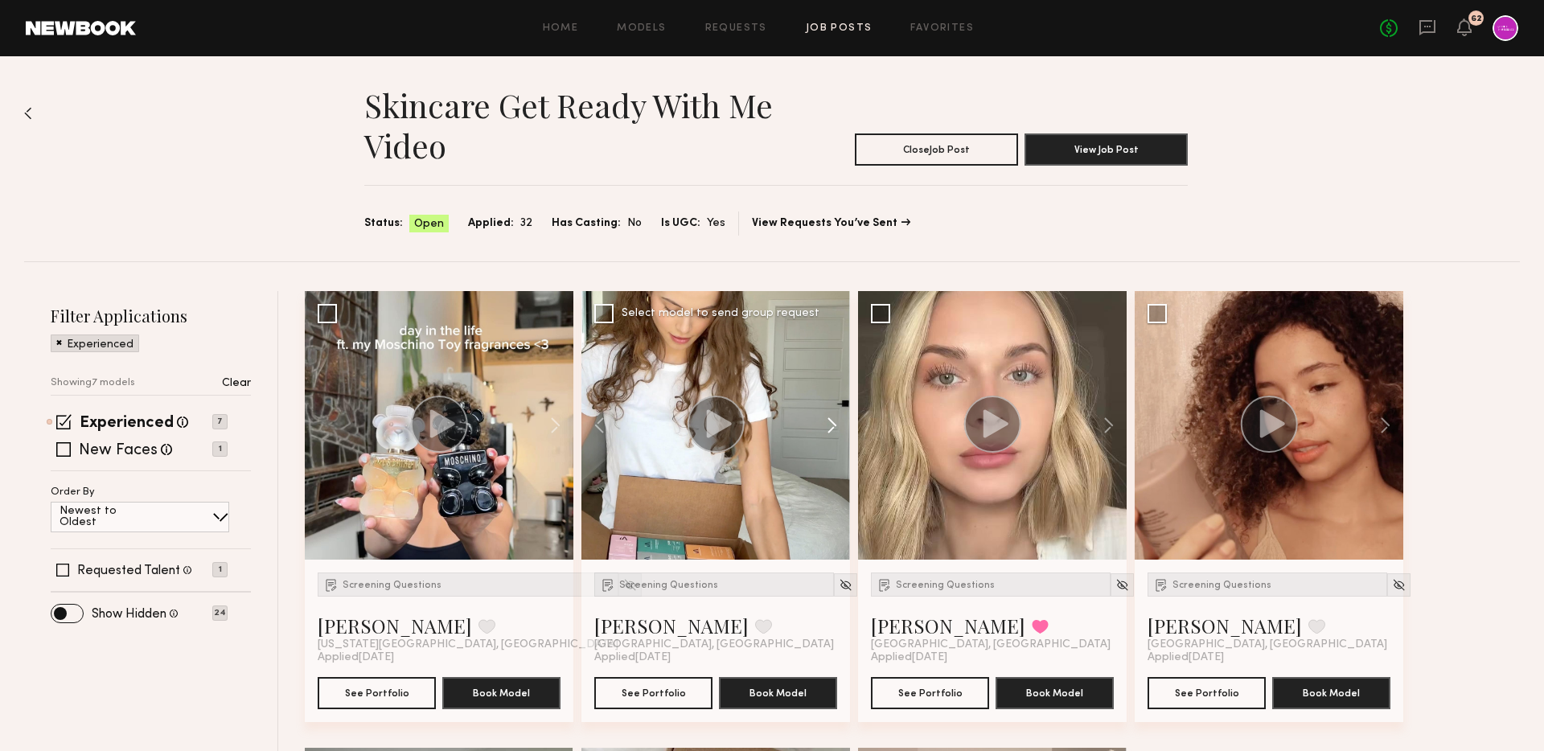
click at [832, 419] on button at bounding box center [823, 425] width 51 height 269
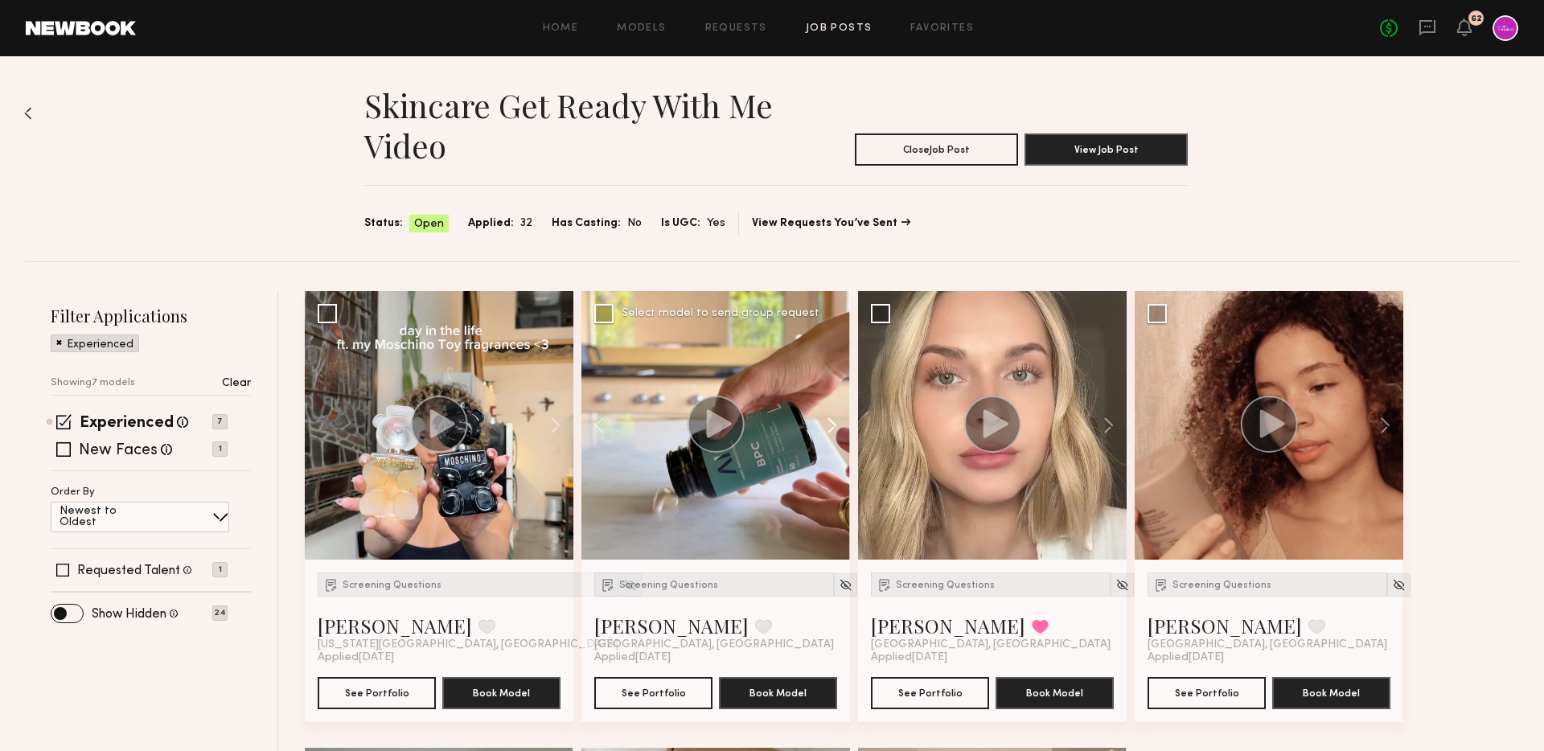
click at [832, 419] on button at bounding box center [823, 425] width 51 height 269
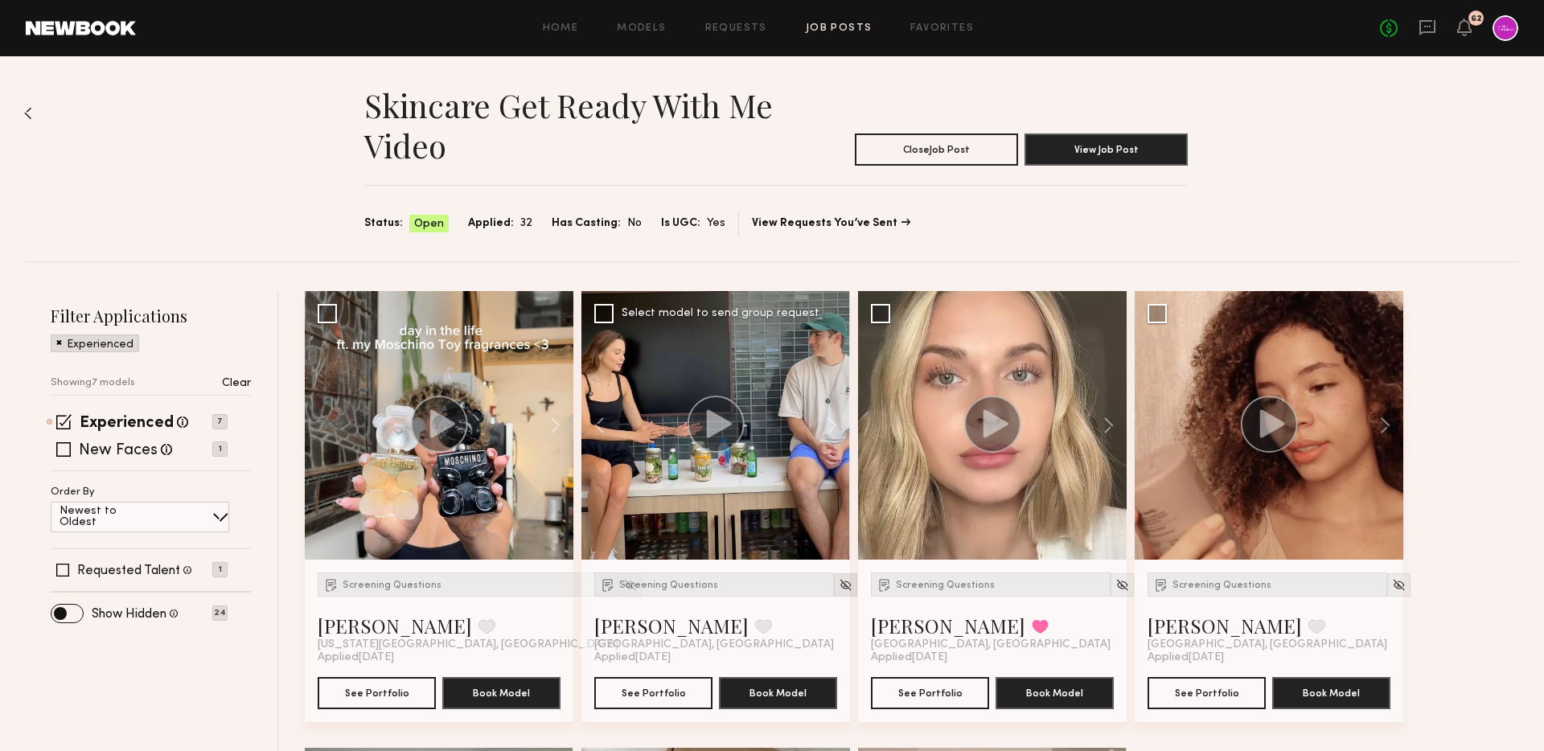
click at [838, 583] on img at bounding box center [845, 585] width 14 height 14
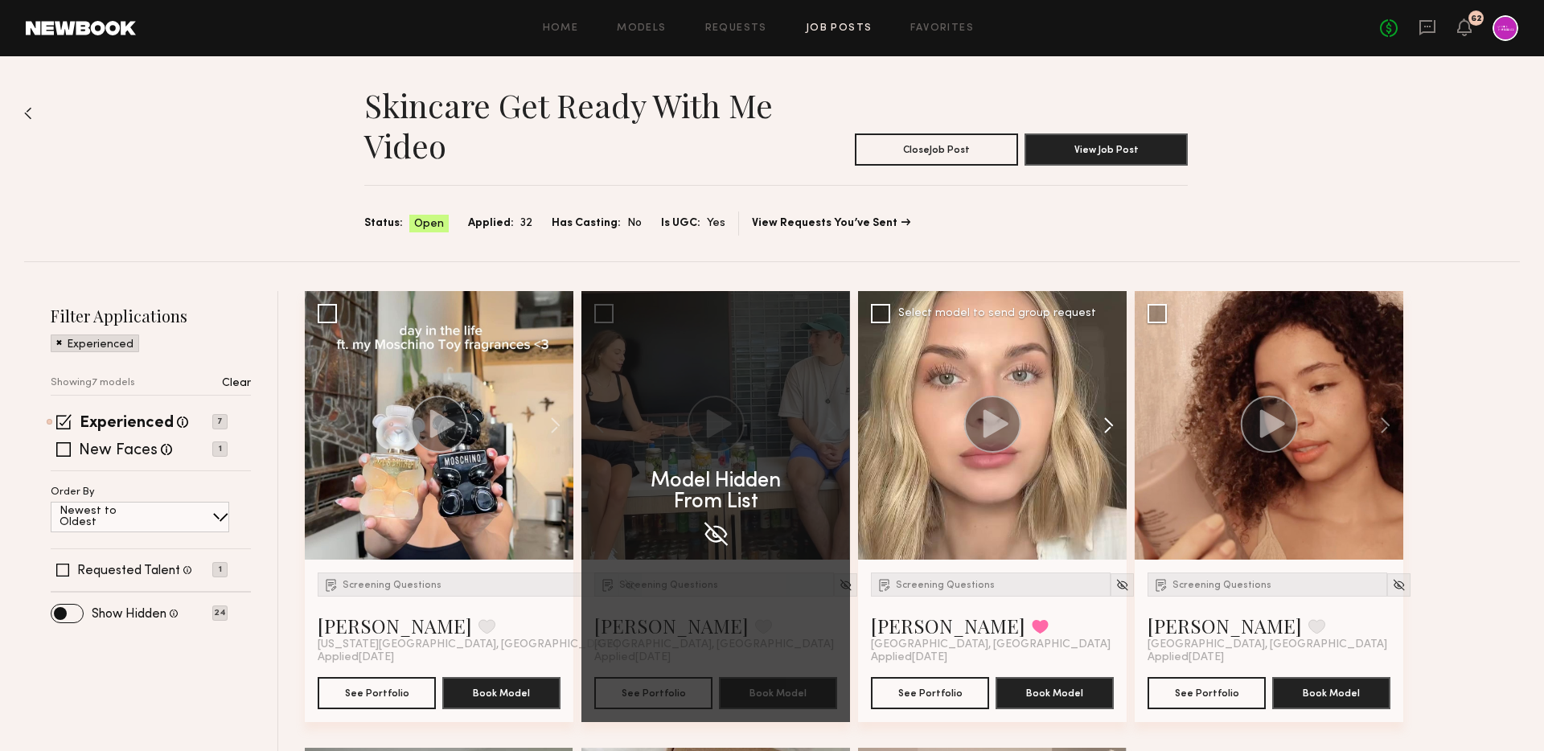
click at [1103, 416] on button at bounding box center [1100, 425] width 51 height 269
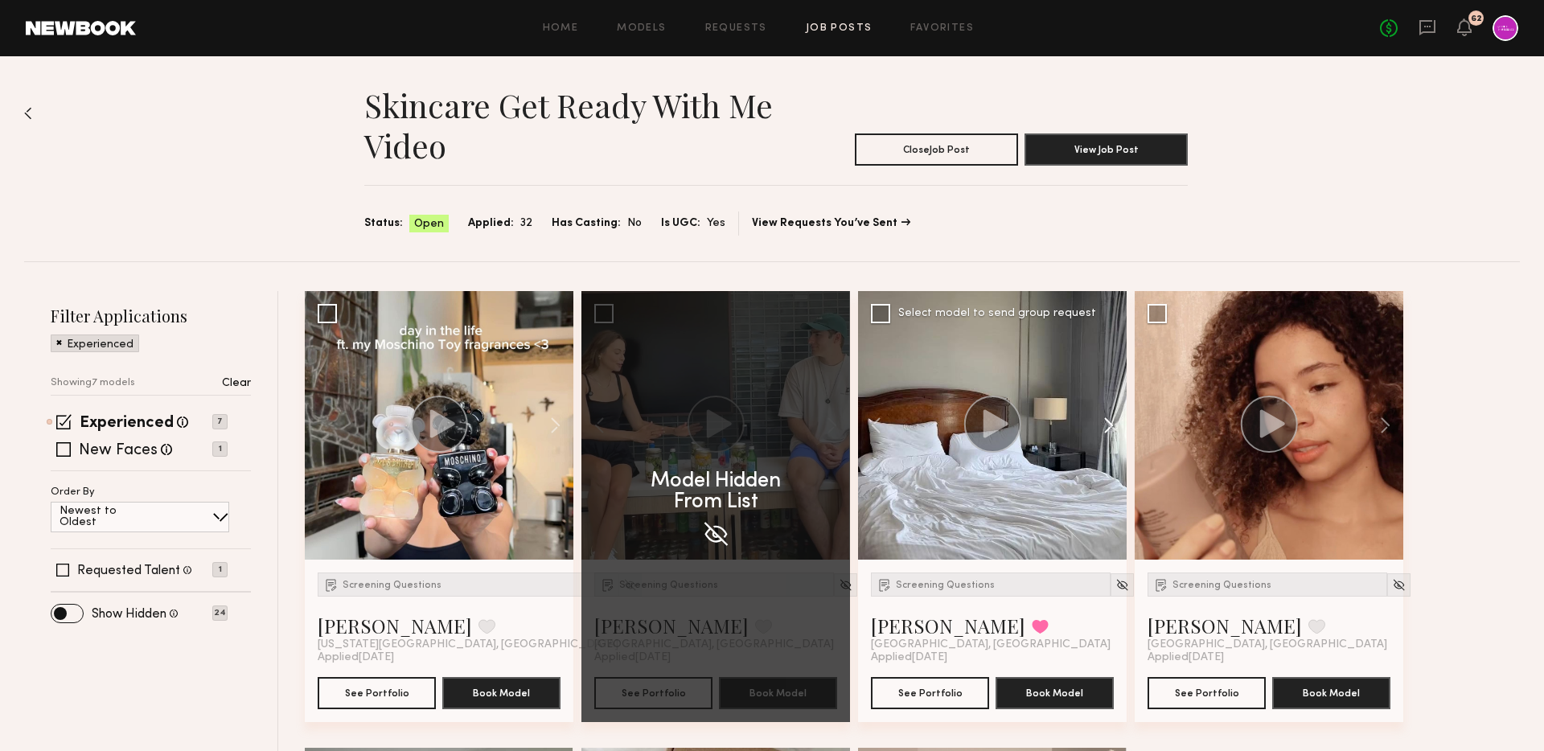
click at [1103, 416] on button at bounding box center [1100, 425] width 51 height 269
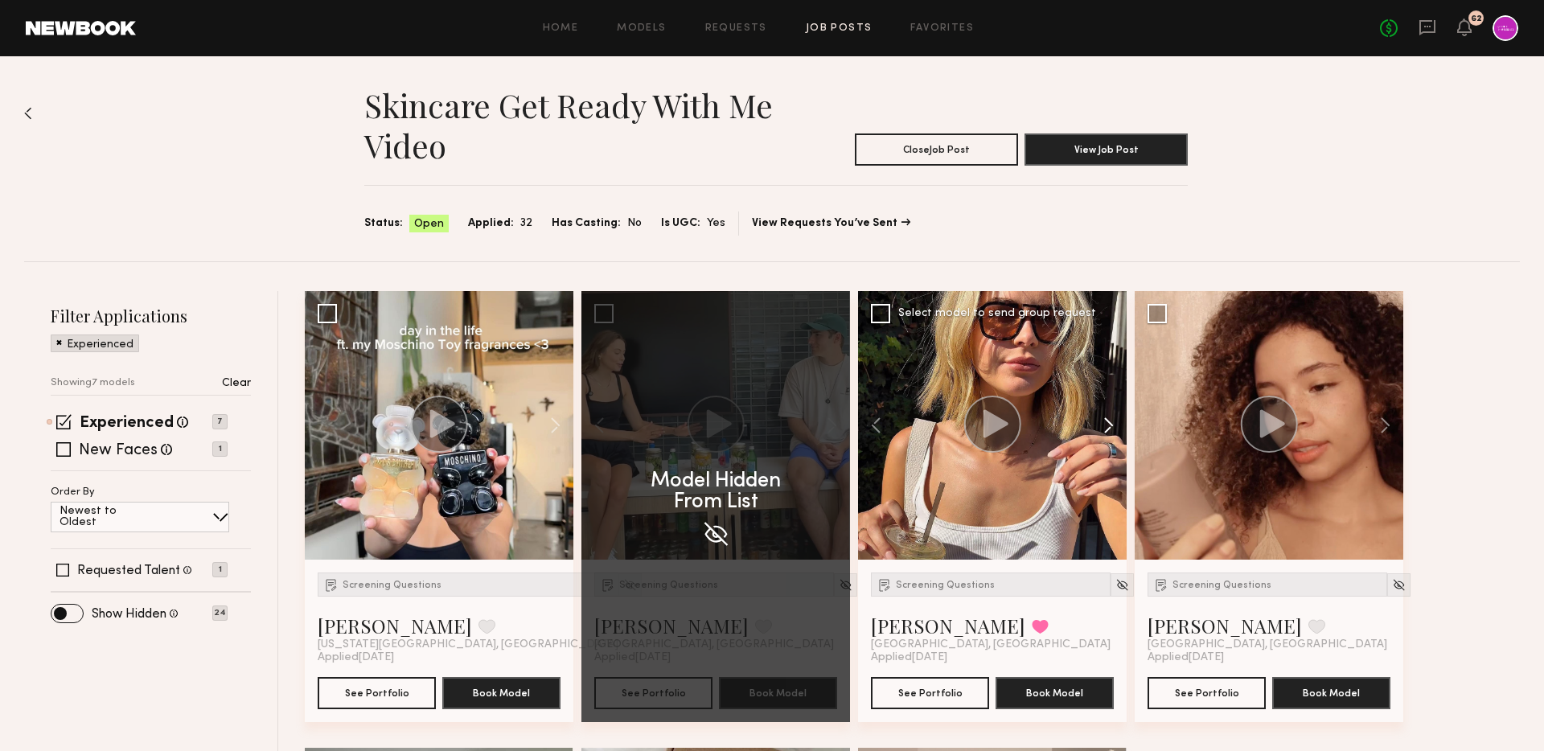
click at [1351, 416] on button at bounding box center [1376, 425] width 51 height 269
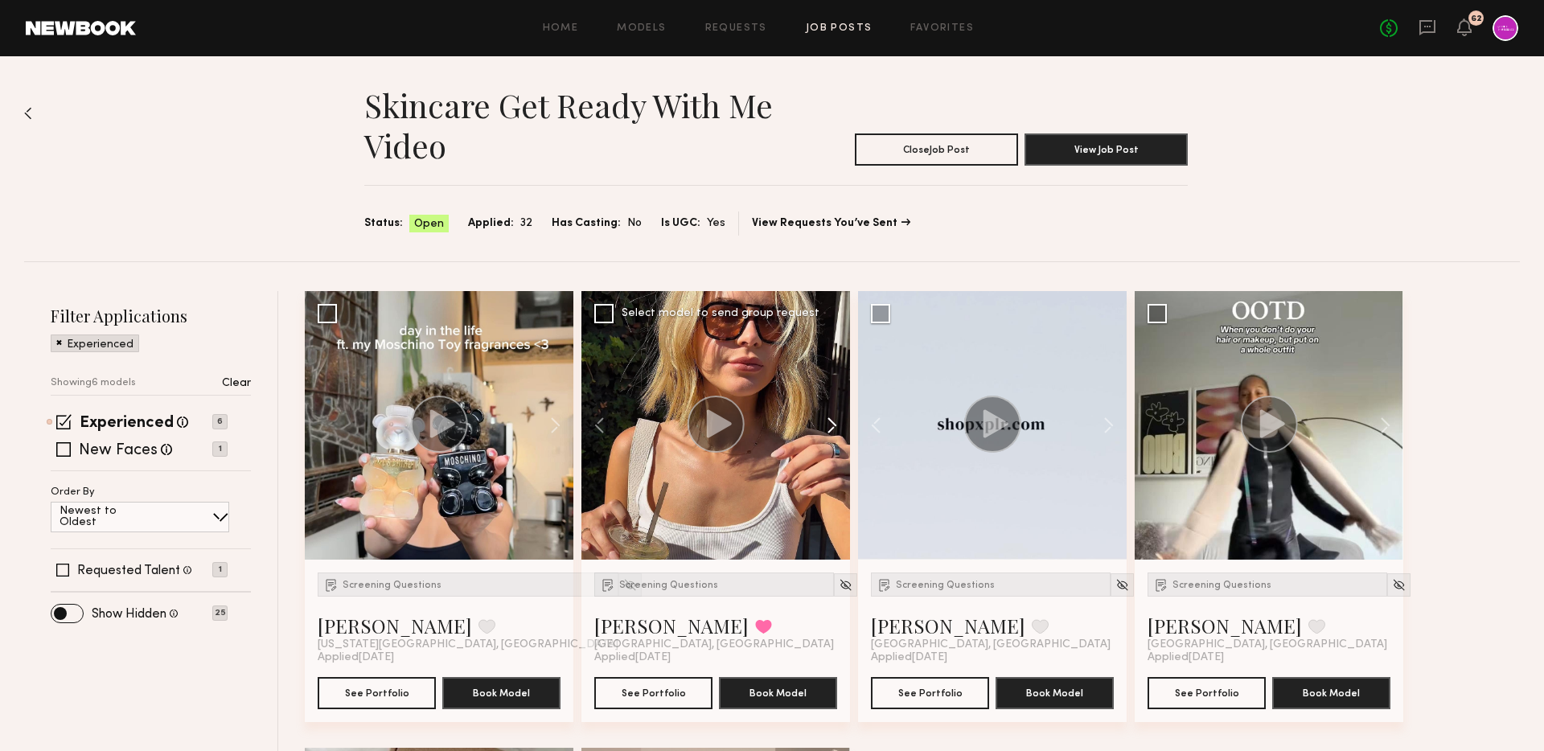
click at [840, 424] on button at bounding box center [823, 425] width 51 height 269
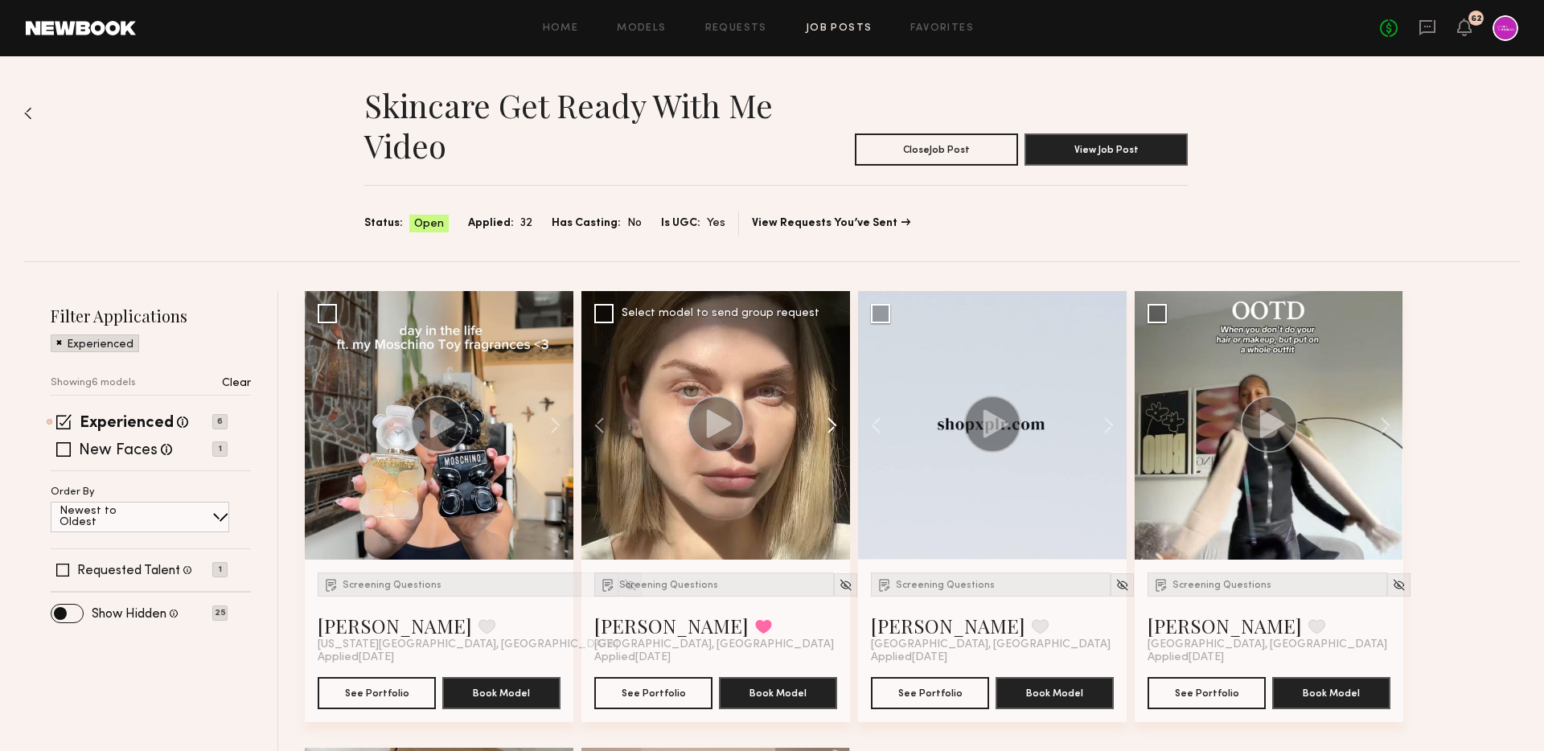
click at [829, 424] on button at bounding box center [823, 425] width 51 height 269
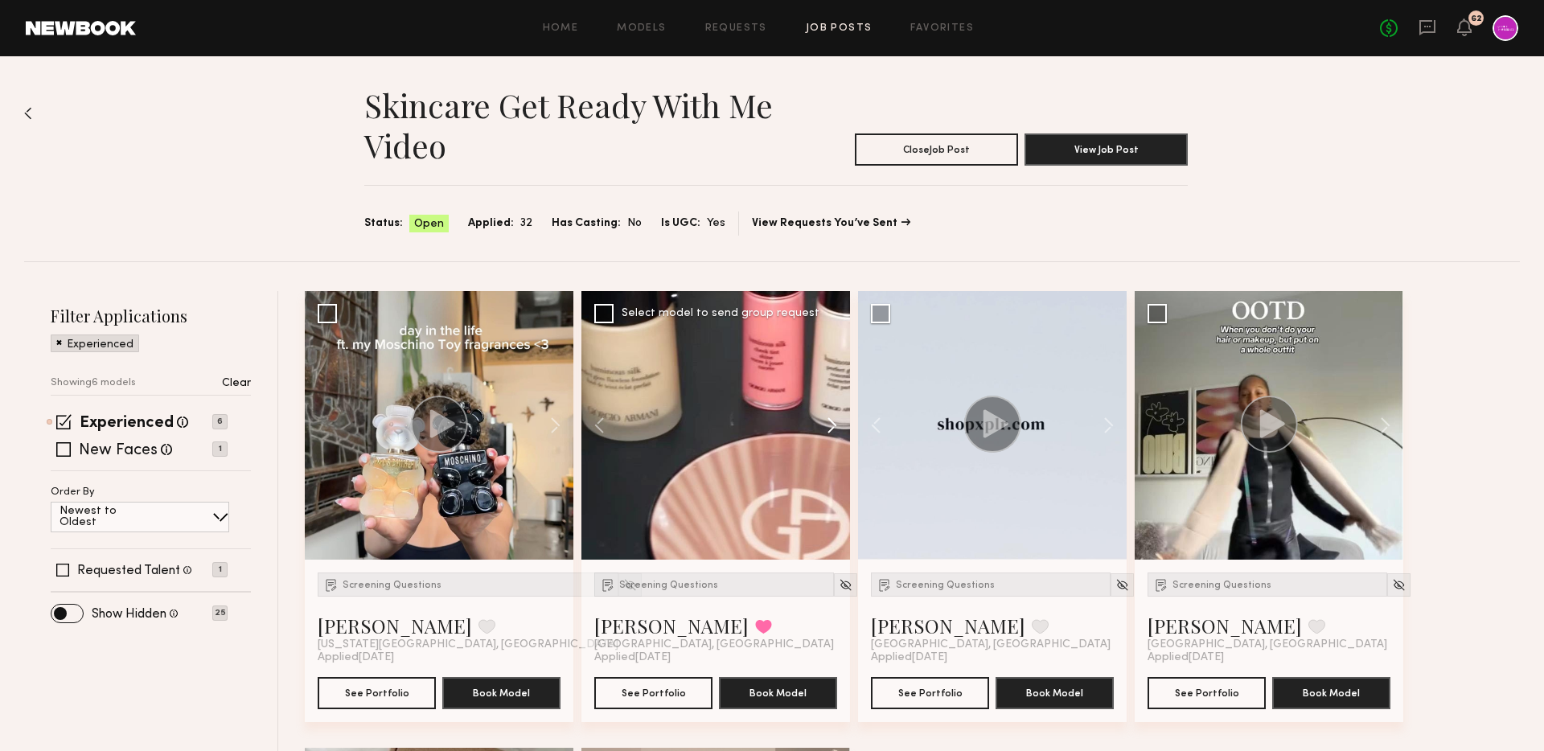
click at [829, 424] on button at bounding box center [823, 425] width 51 height 269
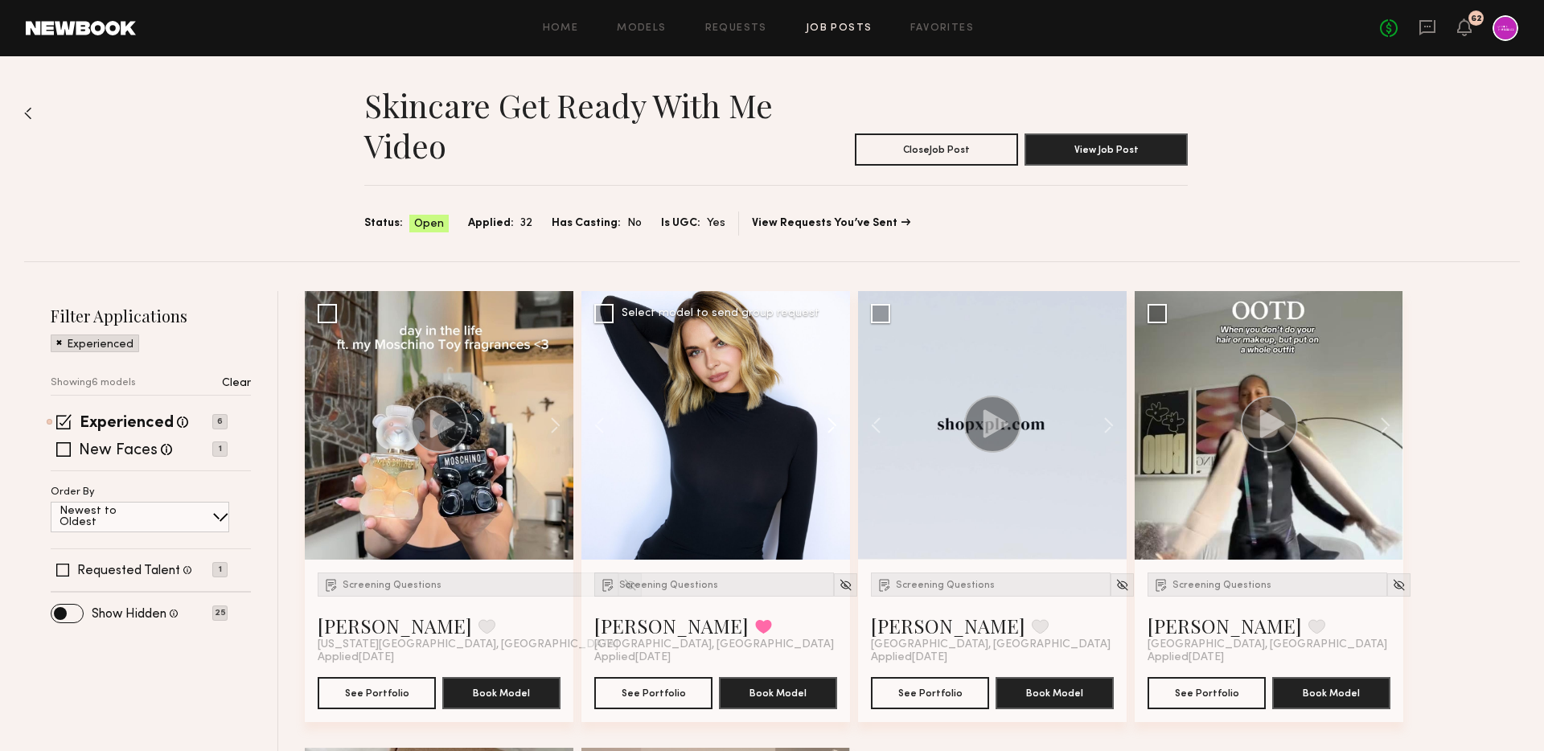
click at [829, 424] on button at bounding box center [823, 425] width 51 height 269
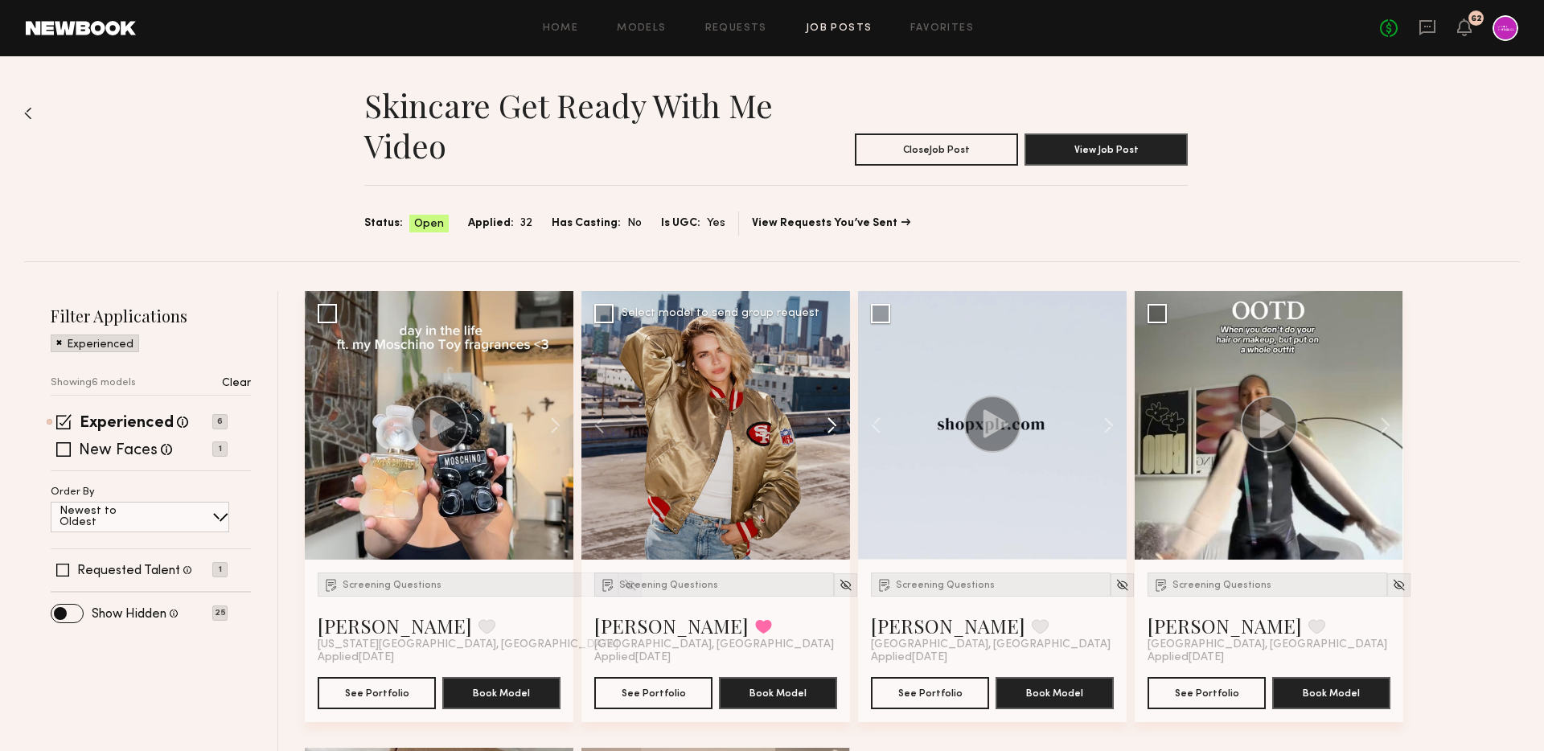
click at [829, 424] on button at bounding box center [823, 425] width 51 height 269
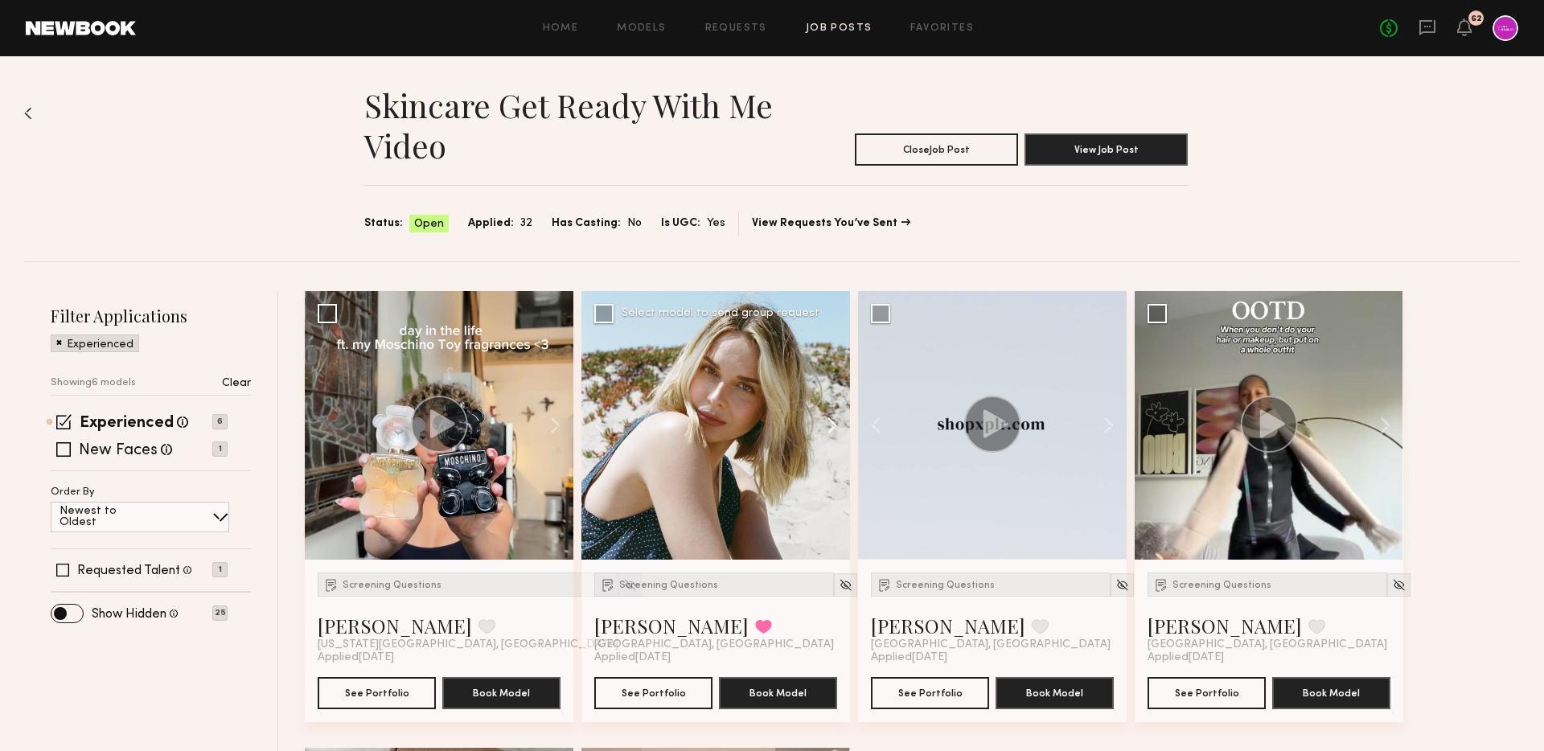
click at [829, 424] on button at bounding box center [823, 425] width 51 height 269
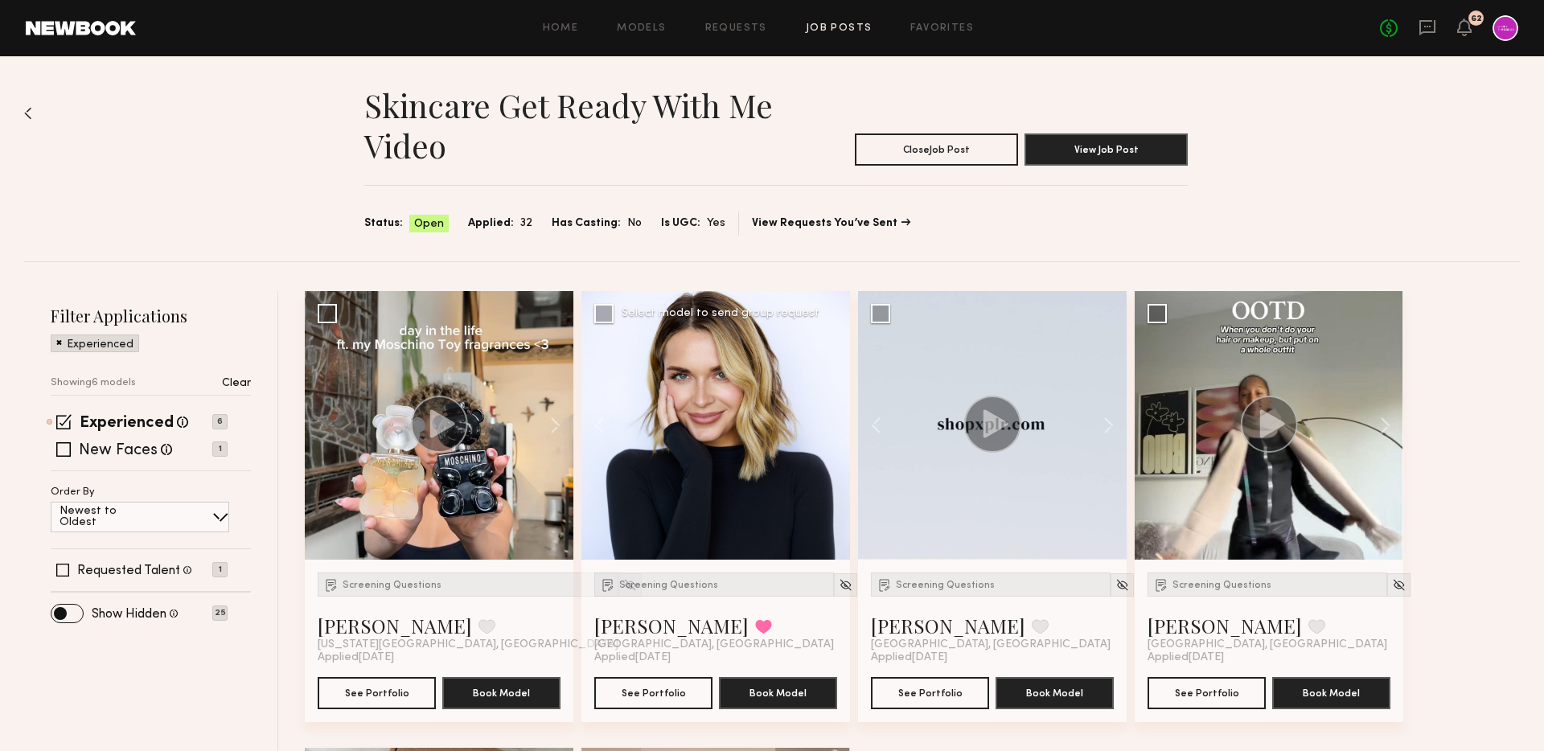
click at [829, 424] on div at bounding box center [715, 425] width 269 height 269
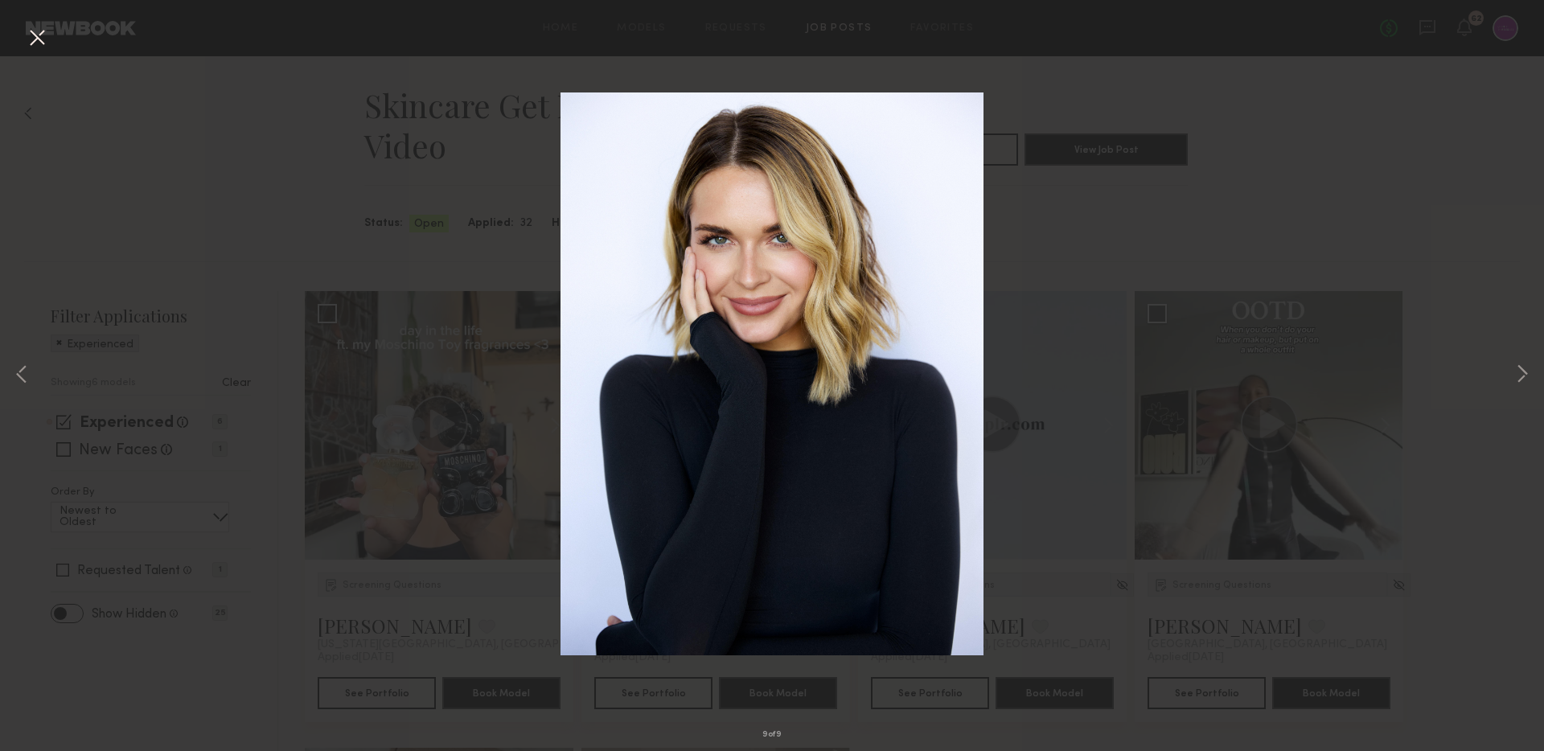
click at [449, 459] on div "9 of 9" at bounding box center [772, 375] width 1544 height 751
click at [539, 605] on div "9 of 9" at bounding box center [772, 375] width 1544 height 751
click at [28, 39] on button at bounding box center [37, 38] width 26 height 29
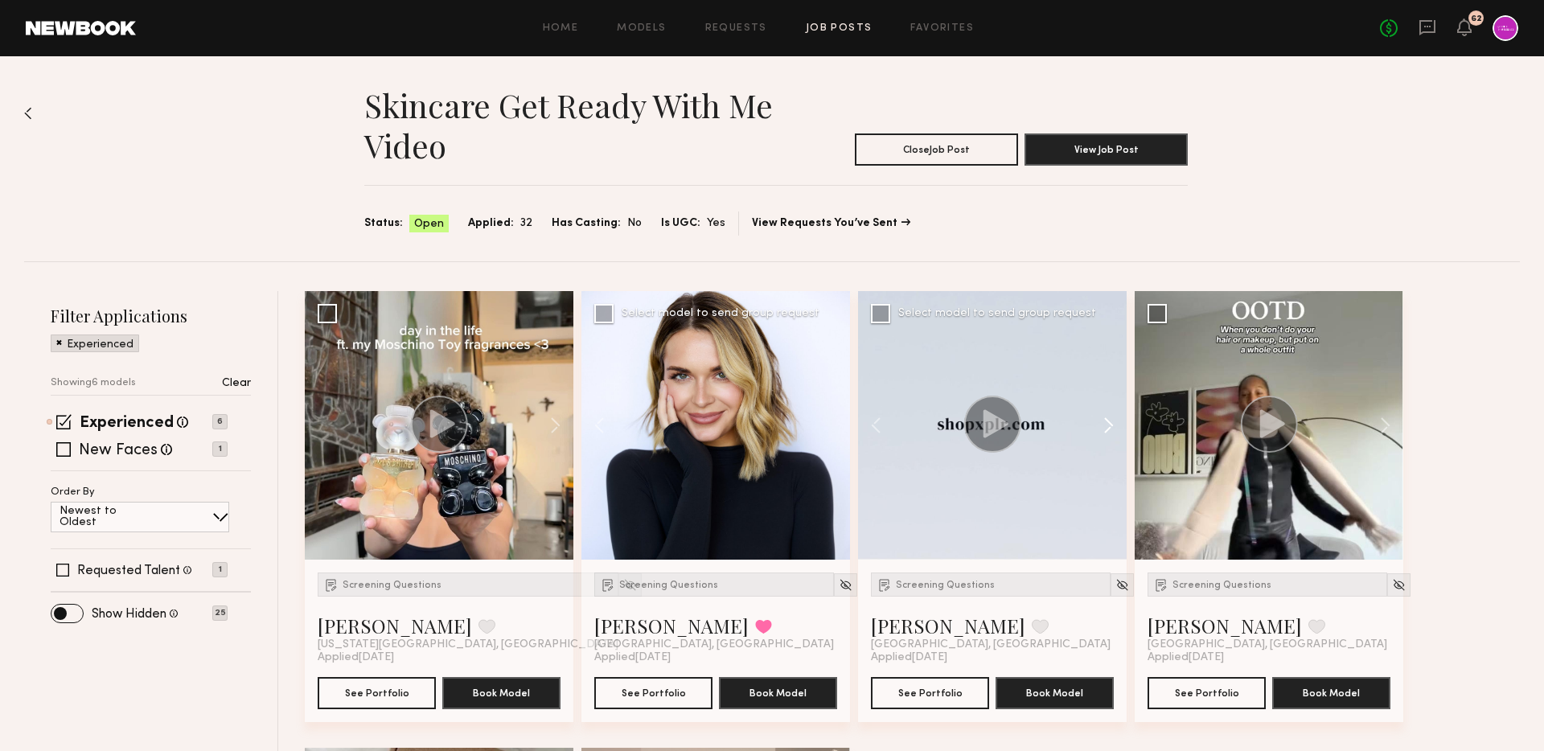
click at [1106, 425] on button at bounding box center [1100, 425] width 51 height 269
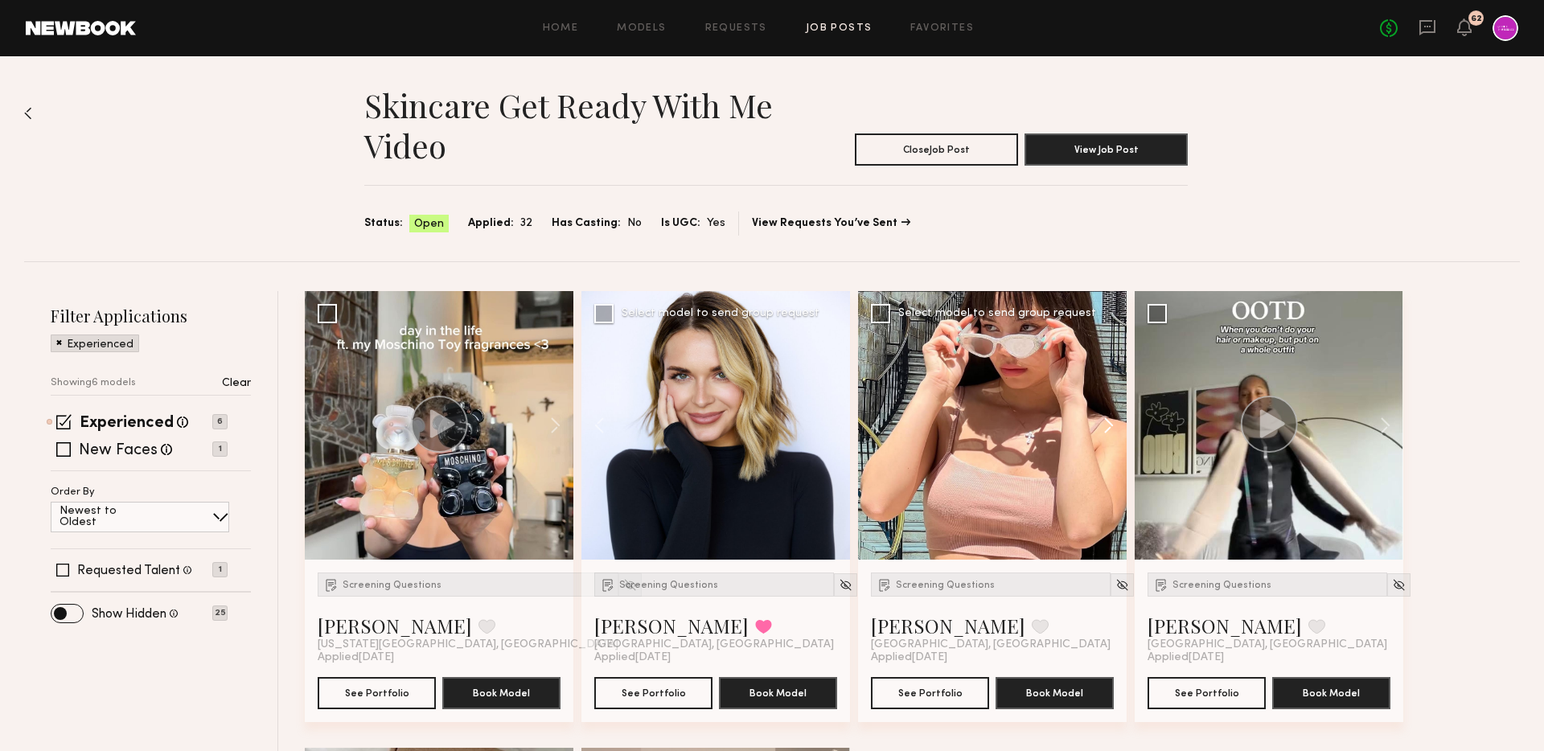
click at [1106, 425] on button at bounding box center [1100, 425] width 51 height 269
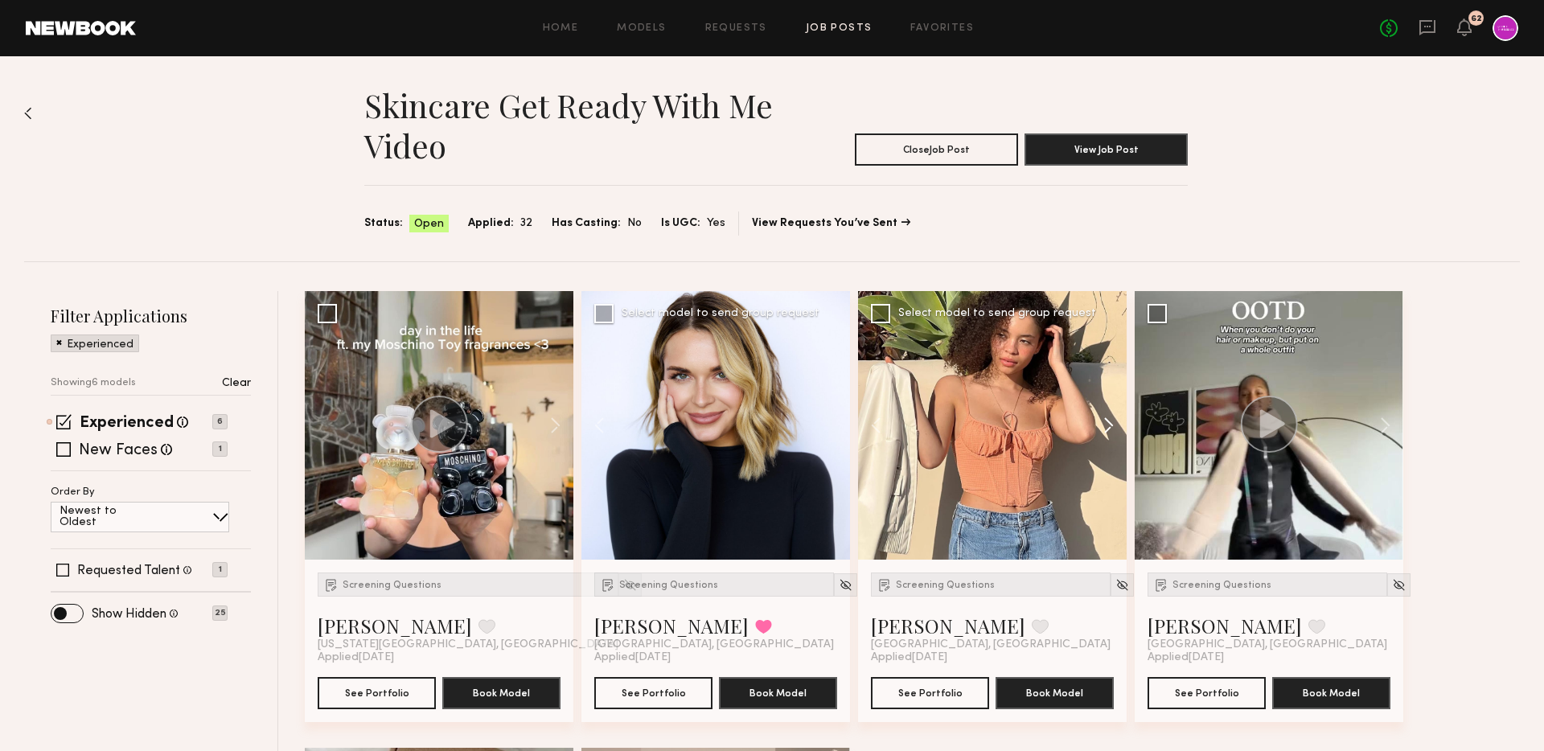
click at [1106, 425] on button at bounding box center [1100, 425] width 51 height 269
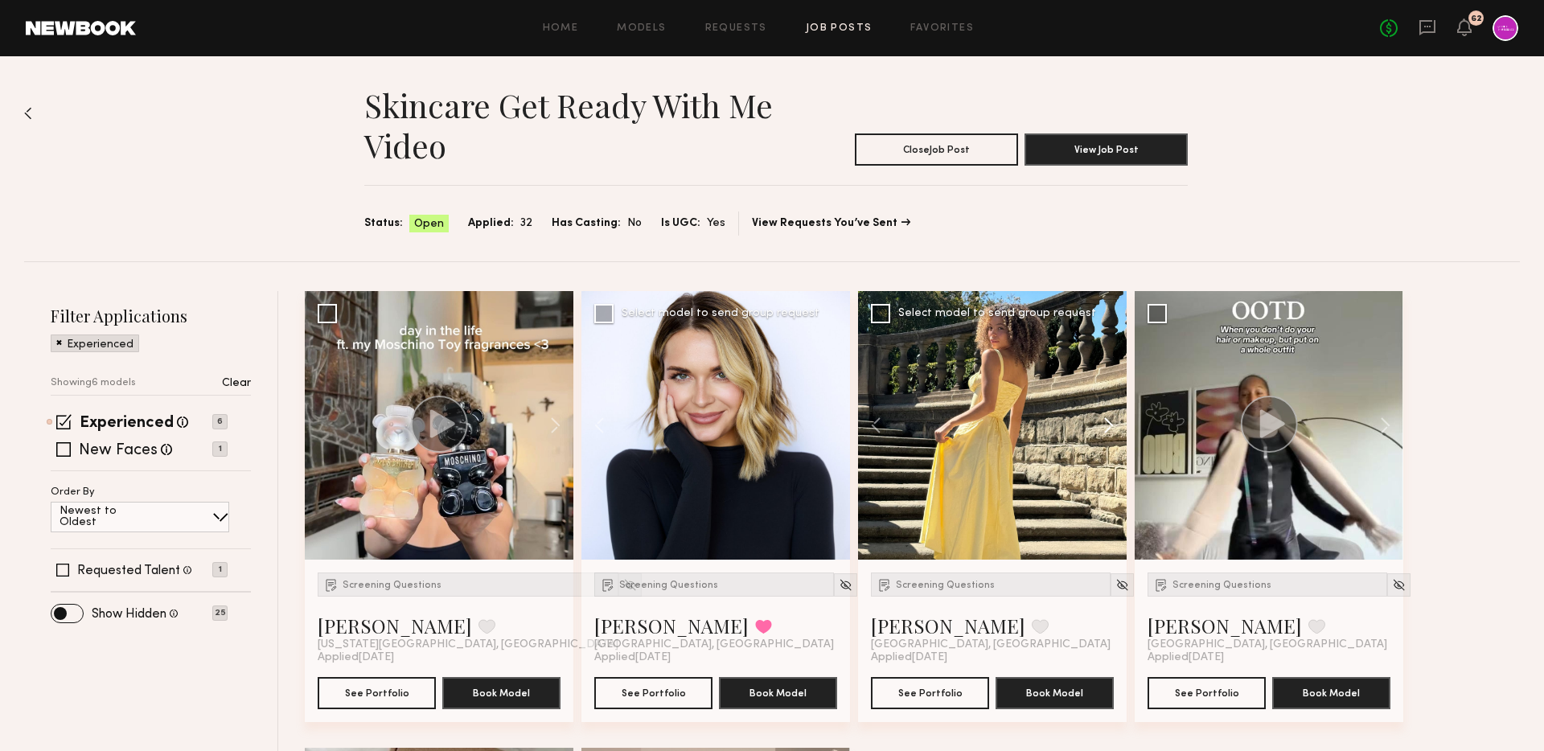
click at [1106, 425] on button at bounding box center [1100, 425] width 51 height 269
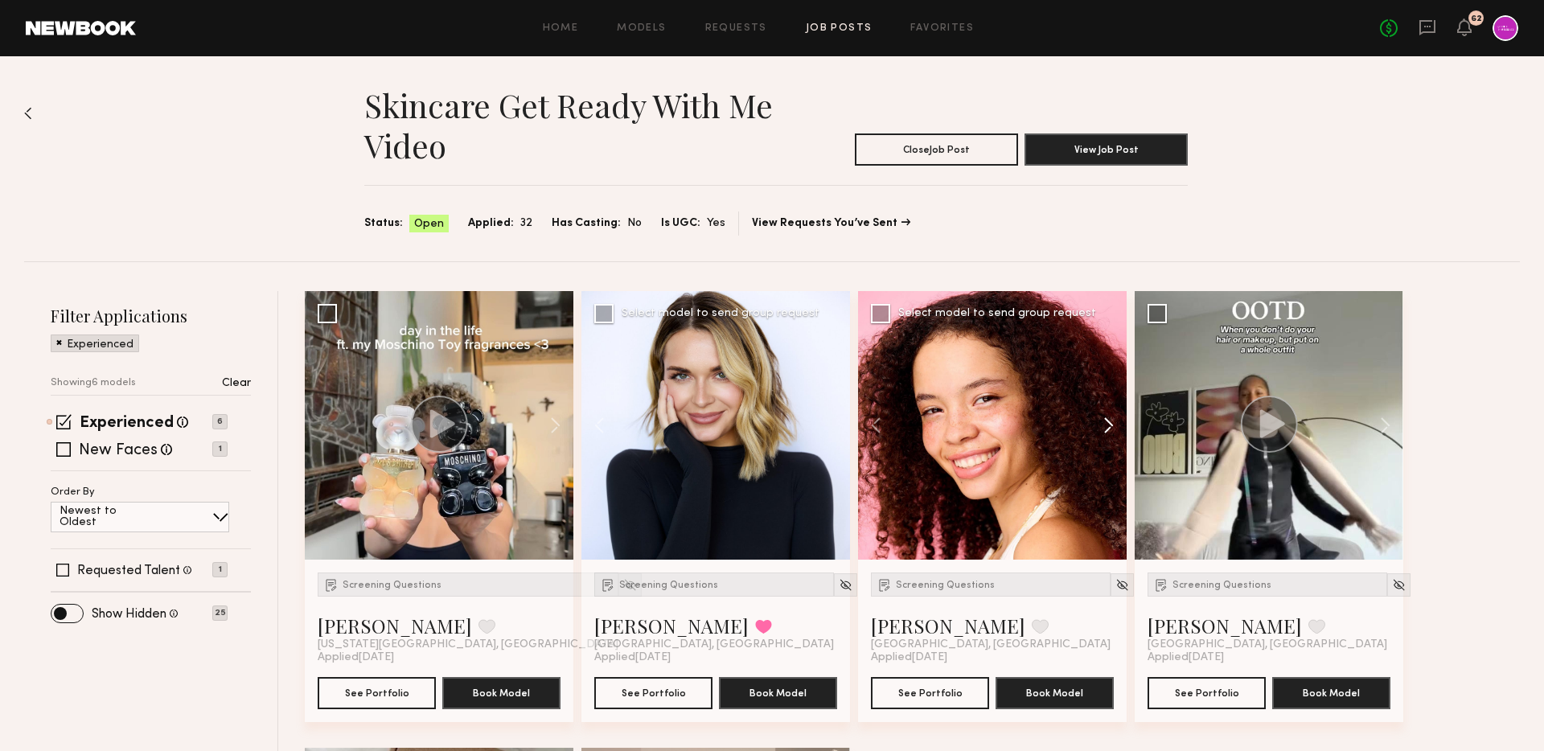
click at [1106, 425] on button at bounding box center [1100, 425] width 51 height 269
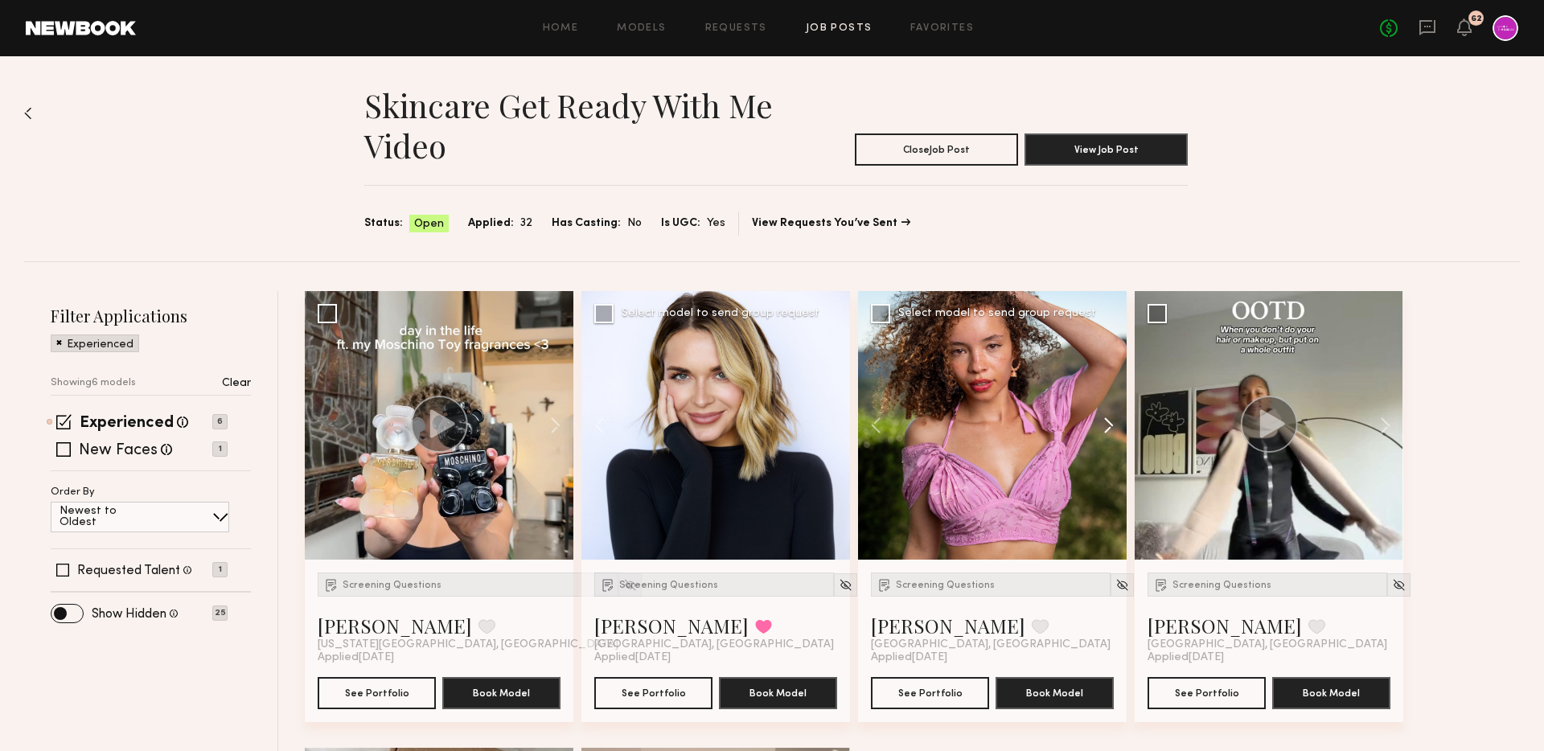
click at [1106, 425] on button at bounding box center [1100, 425] width 51 height 269
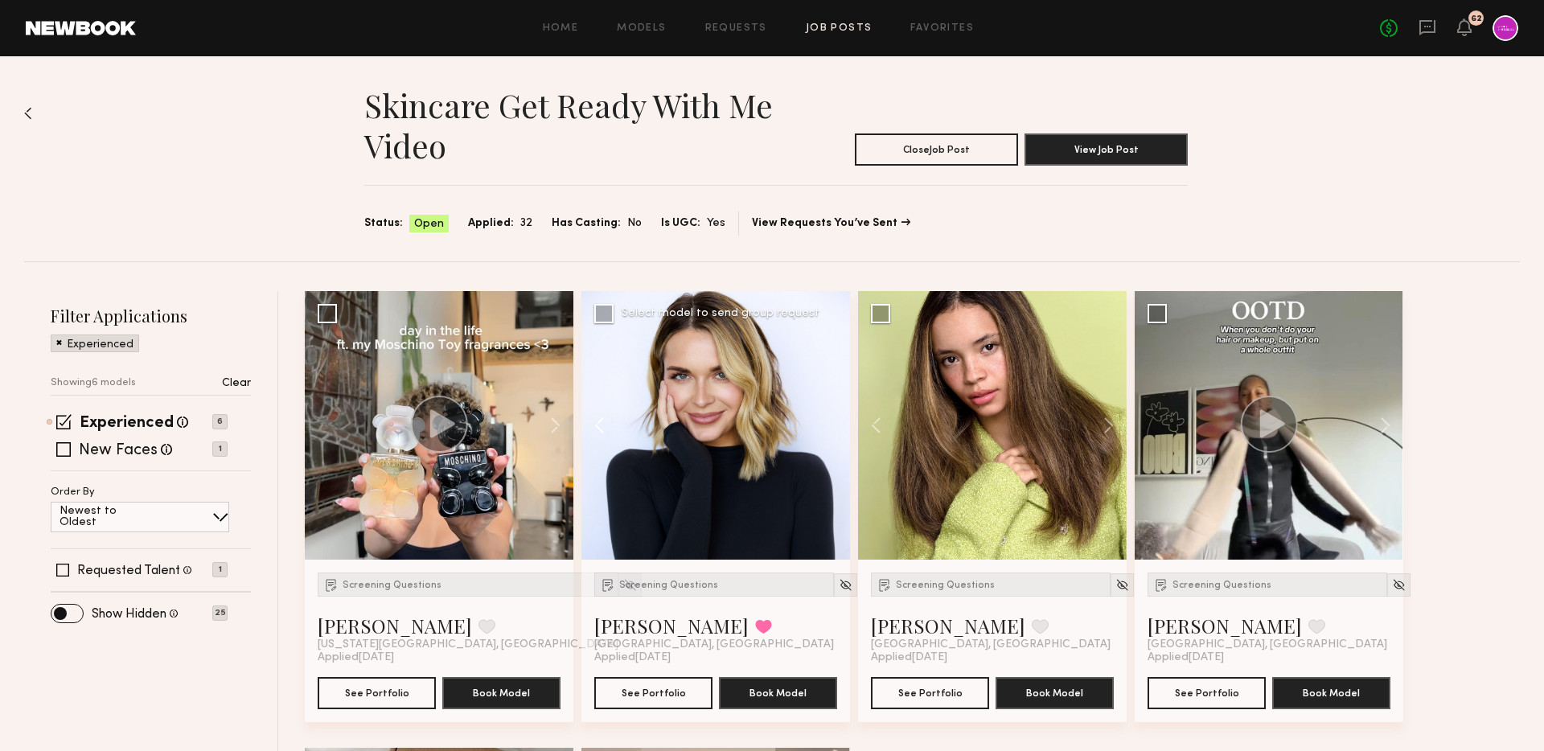
click at [596, 421] on button at bounding box center [606, 425] width 51 height 269
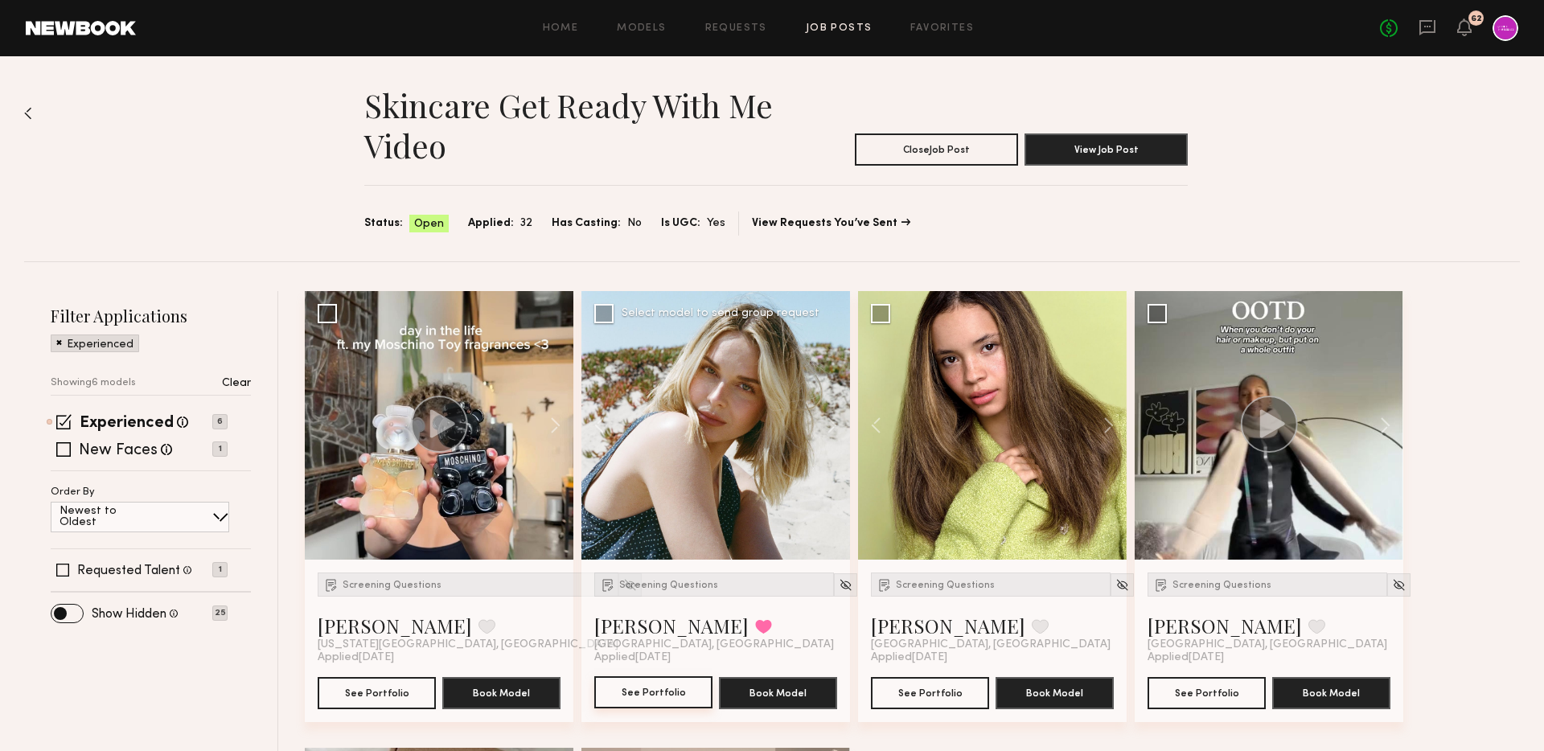
click at [664, 691] on button "See Portfolio" at bounding box center [653, 692] width 118 height 32
click at [24, 115] on img at bounding box center [28, 113] width 8 height 13
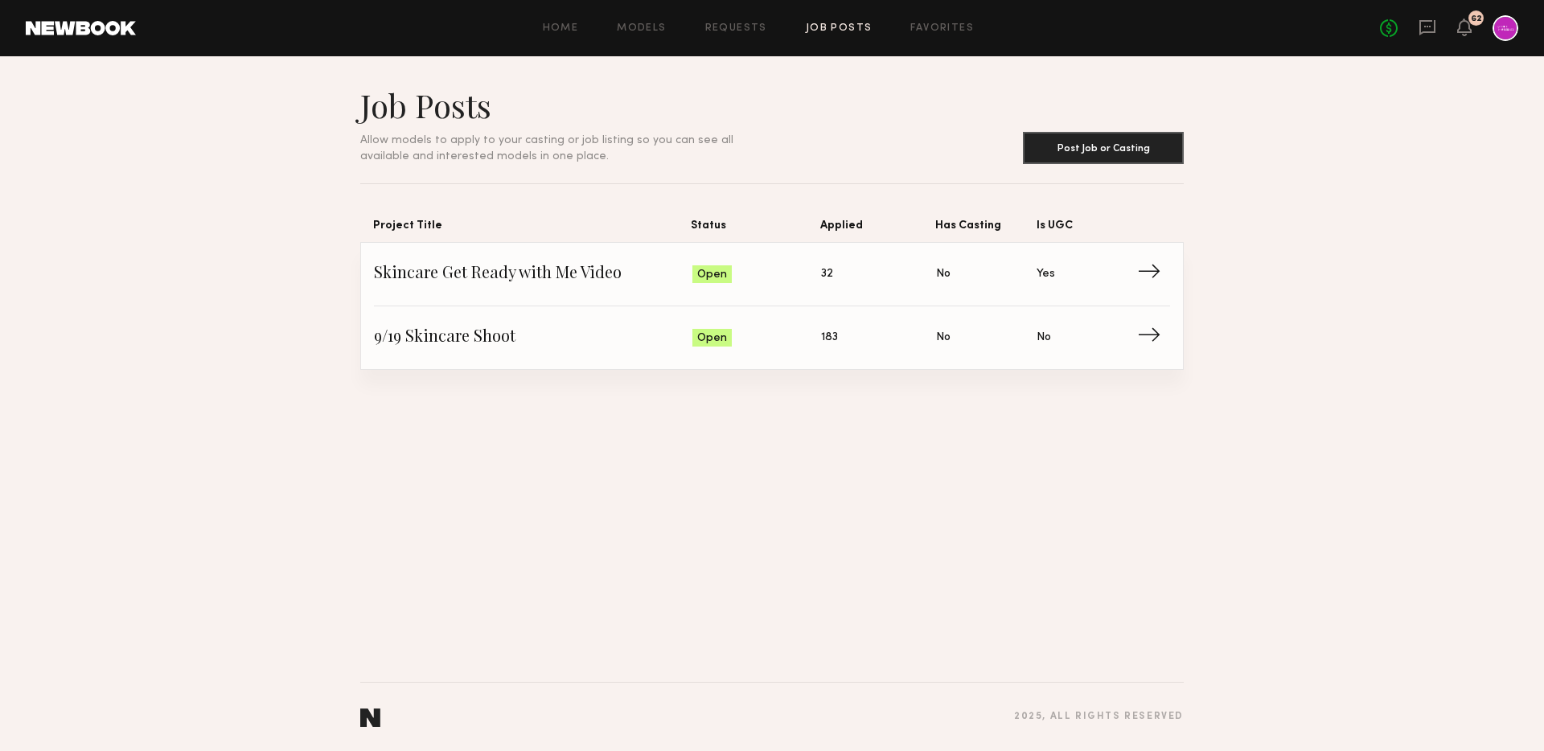
click at [828, 28] on link "Job Posts" at bounding box center [839, 28] width 67 height 10
click at [572, 273] on span "Skincare Get Ready with Me Video" at bounding box center [533, 274] width 318 height 24
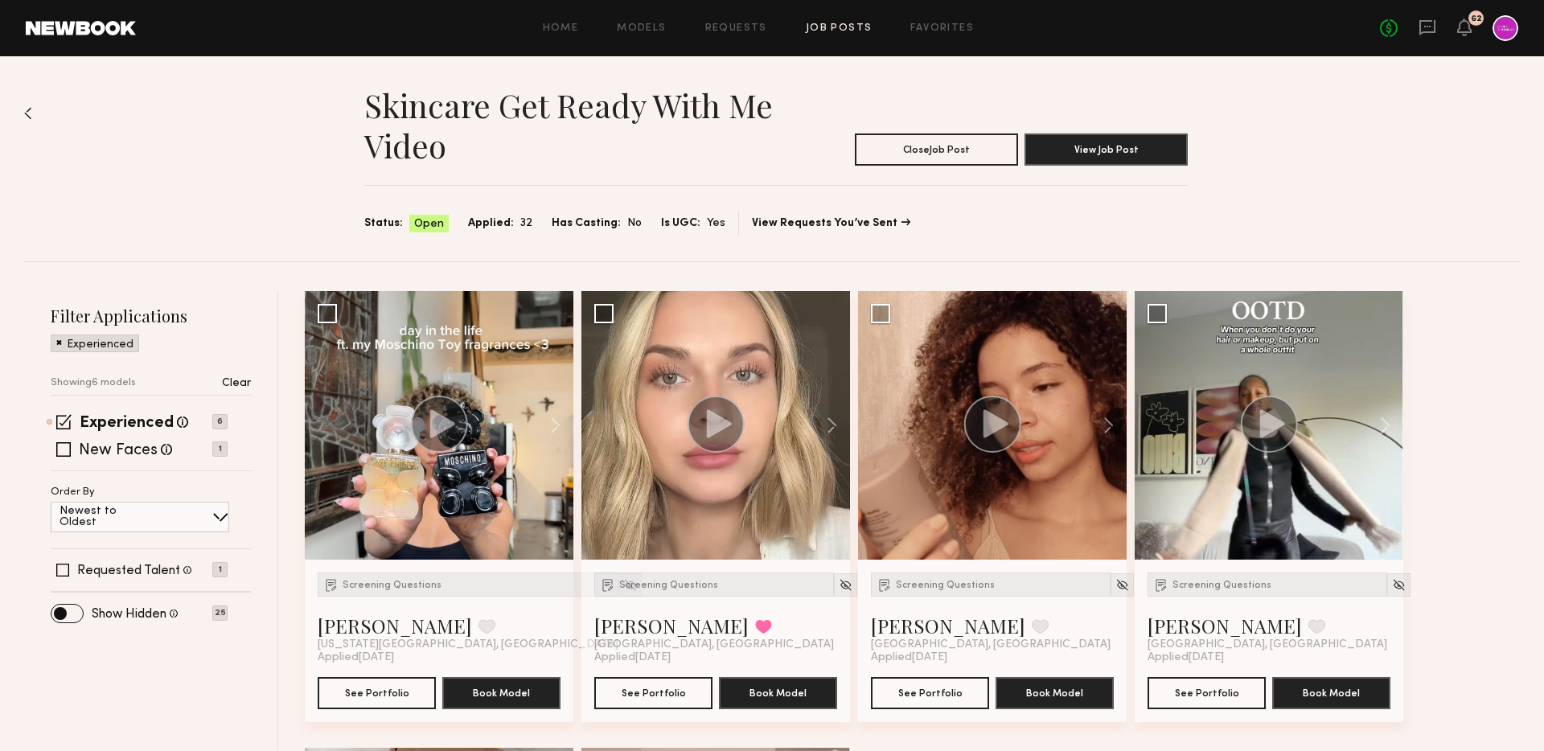
click at [22, 113] on div "Skincare Get Ready with Me Video Close Job Post View Job Post Status: Open Appl…" at bounding box center [772, 630] width 1544 height 1148
click at [26, 113] on img at bounding box center [28, 113] width 8 height 13
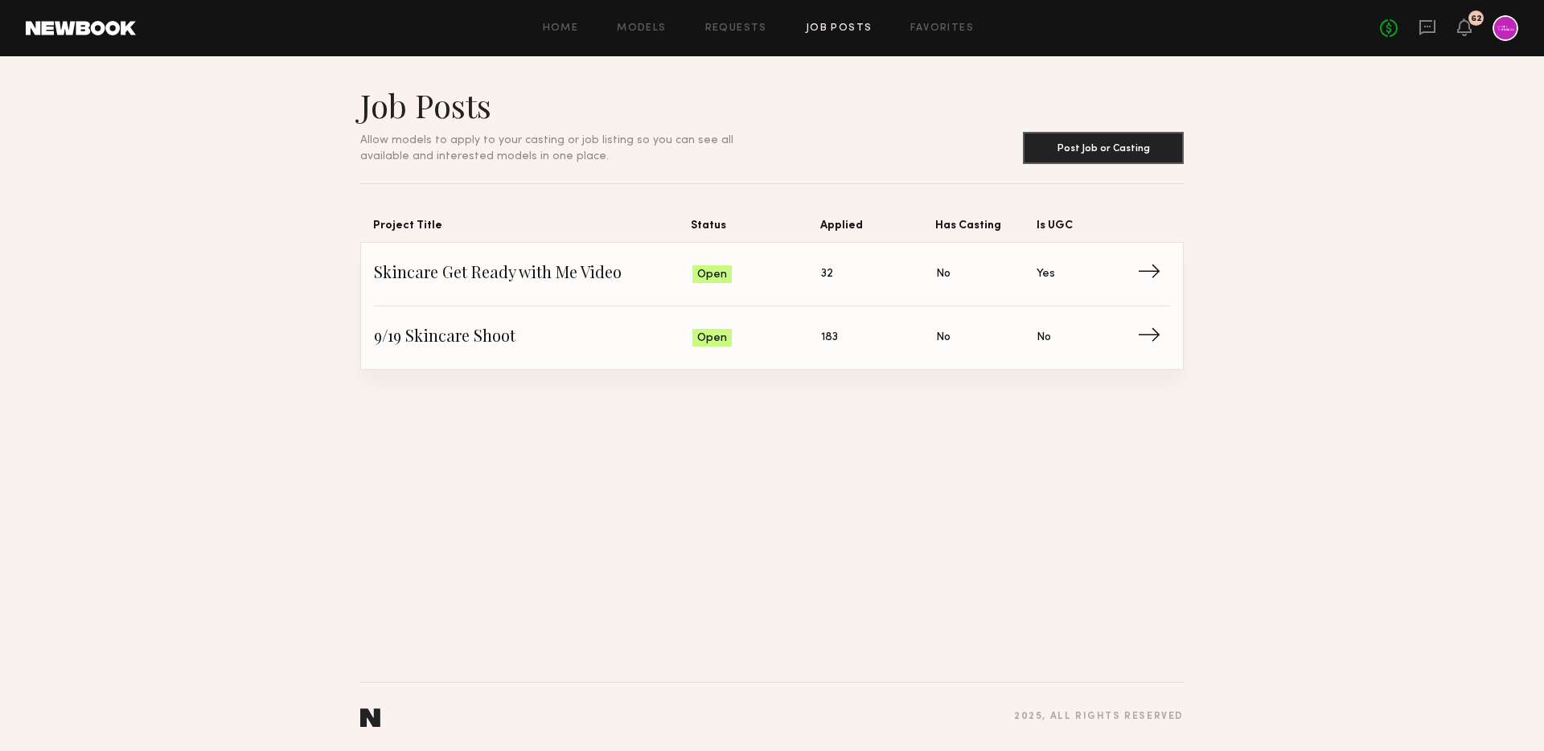
click at [1413, 26] on div "No fees up to $5,000 62" at bounding box center [1449, 28] width 138 height 26
click at [1416, 26] on div "No fees up to $5,000 62" at bounding box center [1449, 28] width 138 height 26
click at [1425, 26] on icon at bounding box center [1427, 27] width 6 height 2
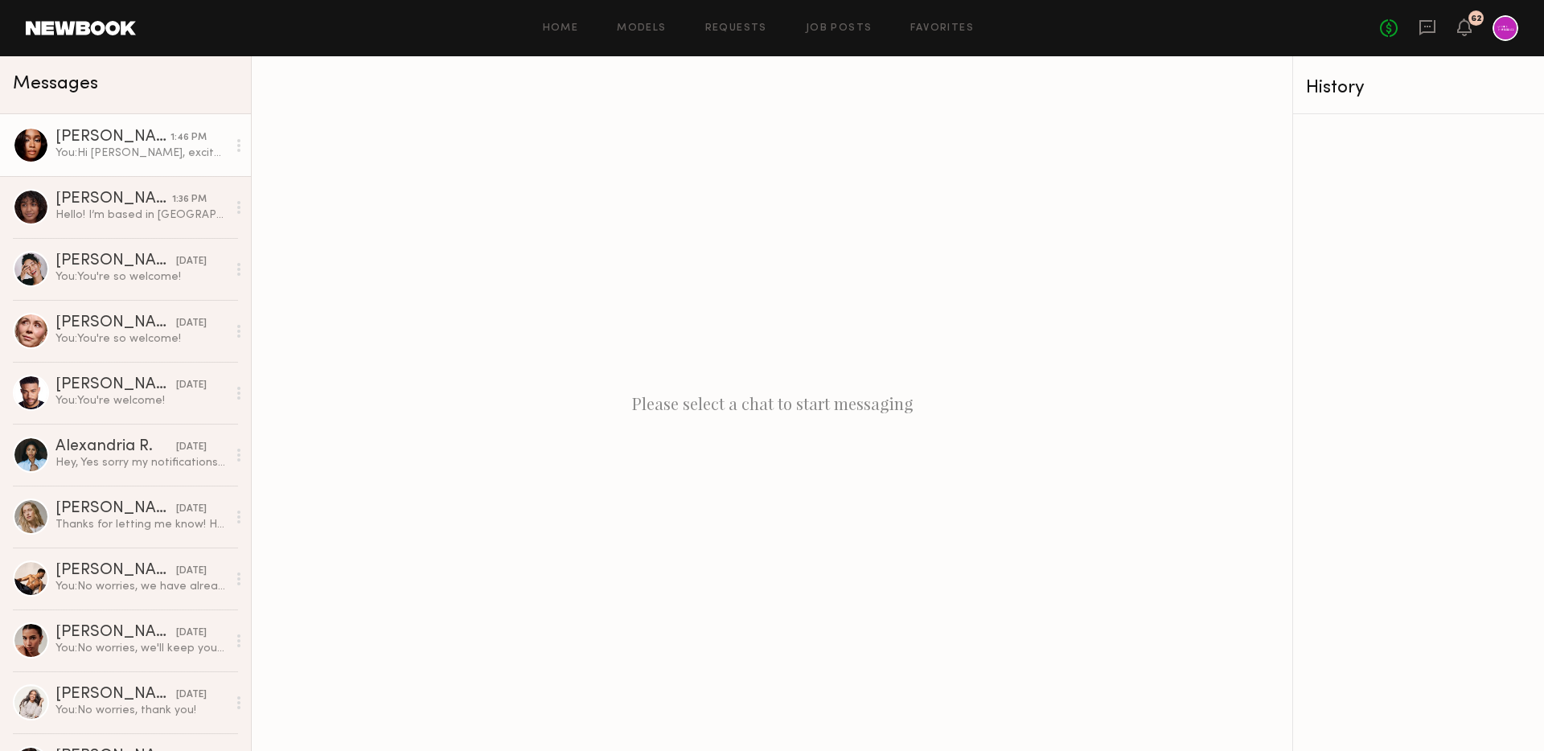
click at [105, 125] on link "Jordin W. 1:46 PM You: Hi Jordin, excited to be working together! What's your b…" at bounding box center [125, 145] width 251 height 62
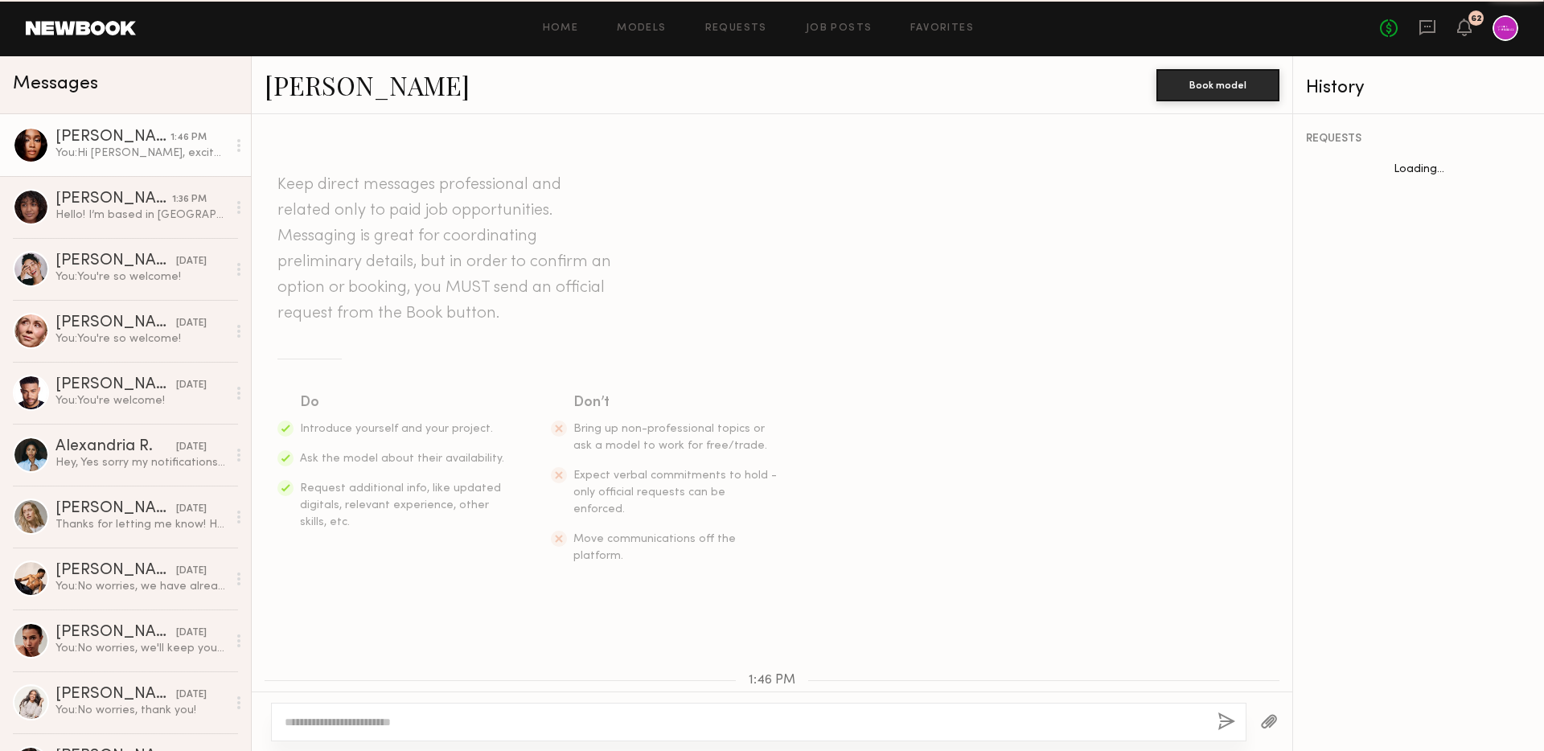
scroll to position [254, 0]
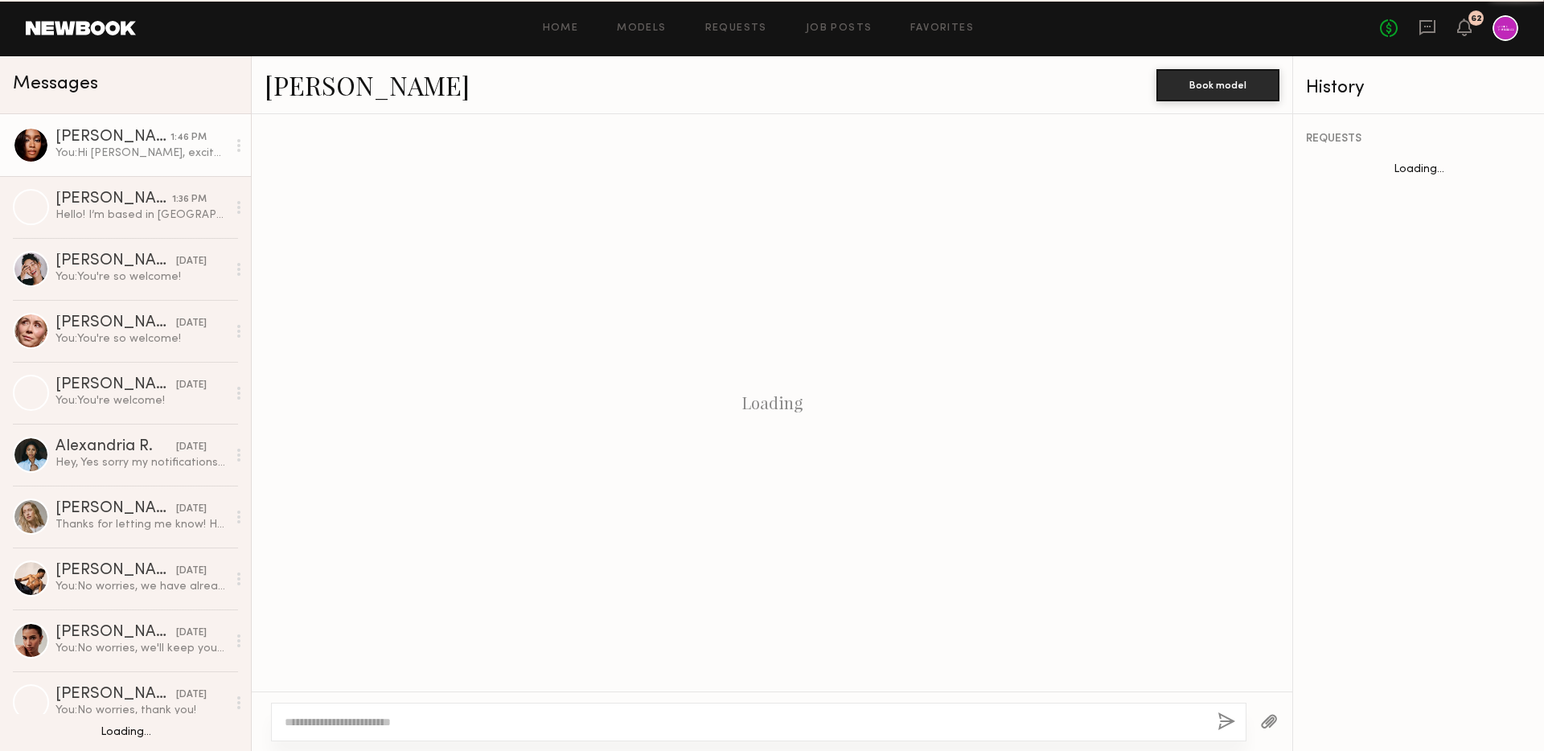
scroll to position [254, 0]
